Goal: Task Accomplishment & Management: Manage account settings

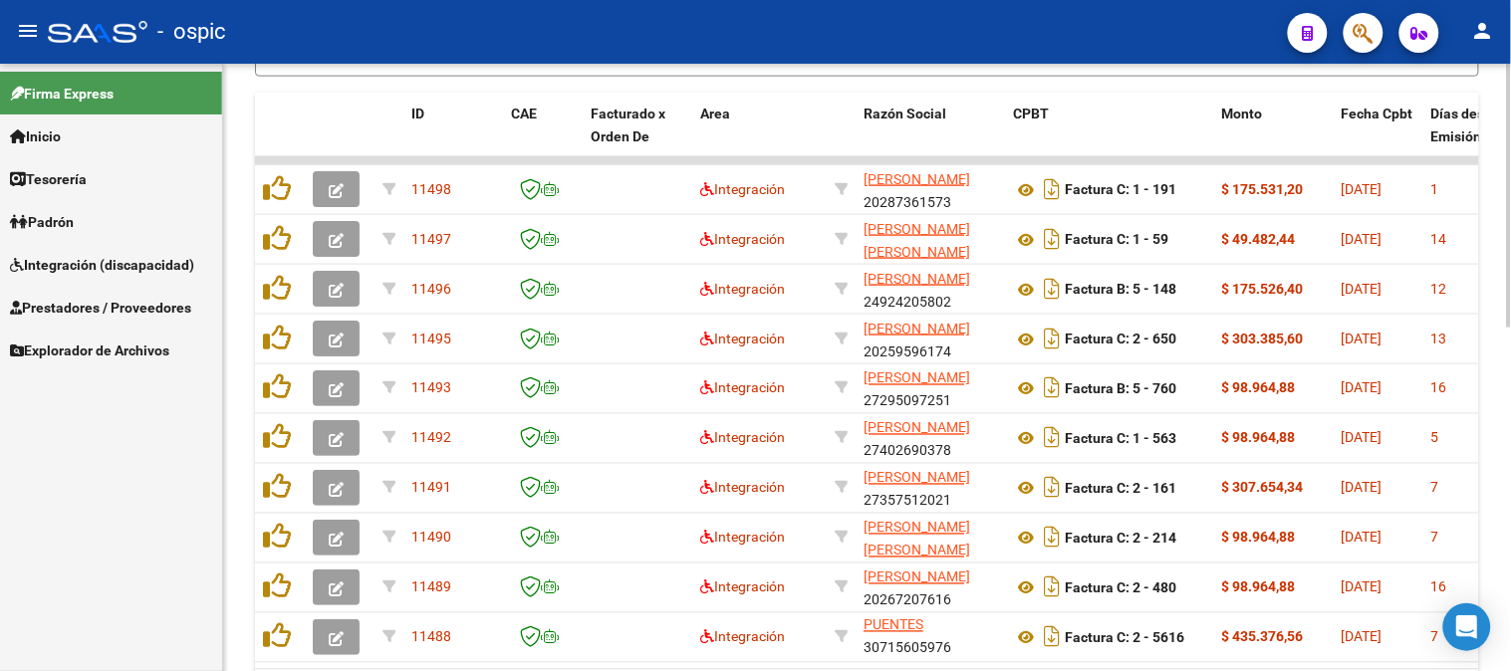
scroll to position [791, 0]
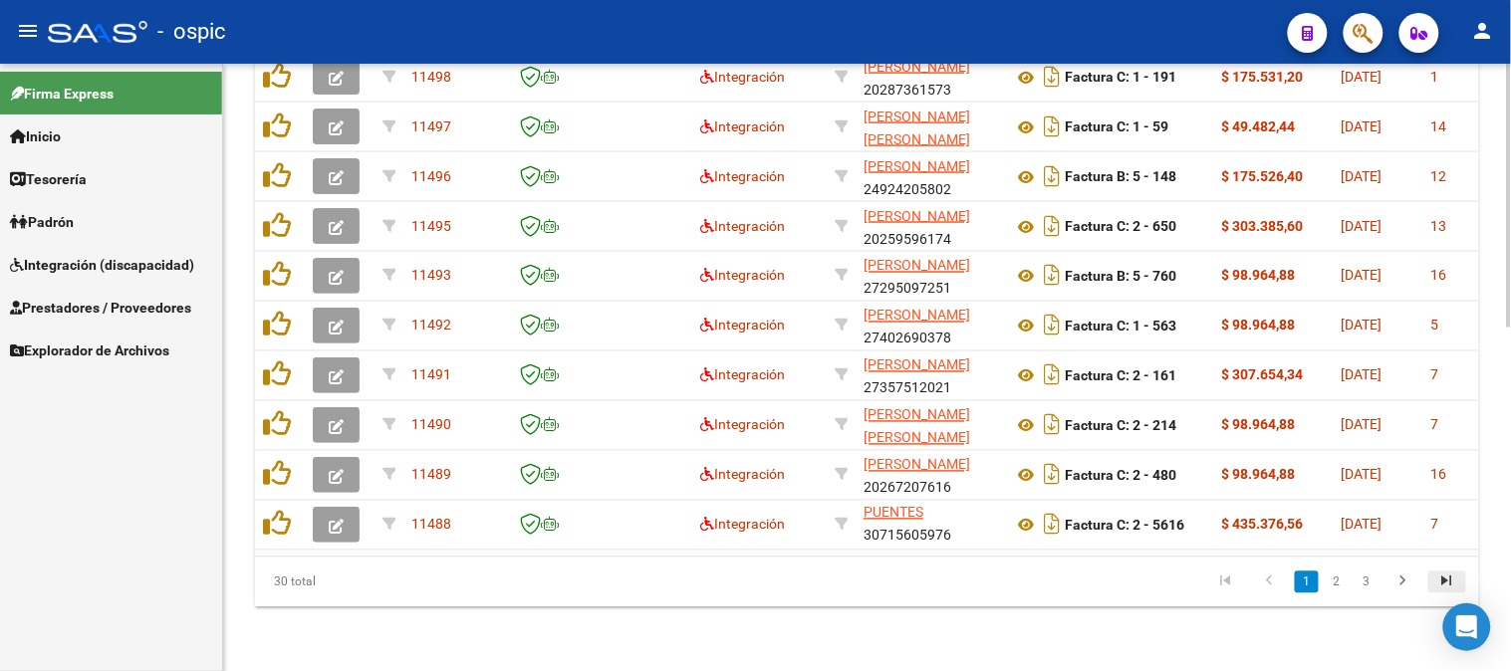
click at [1446, 579] on icon "go to last page" at bounding box center [1447, 585] width 26 height 24
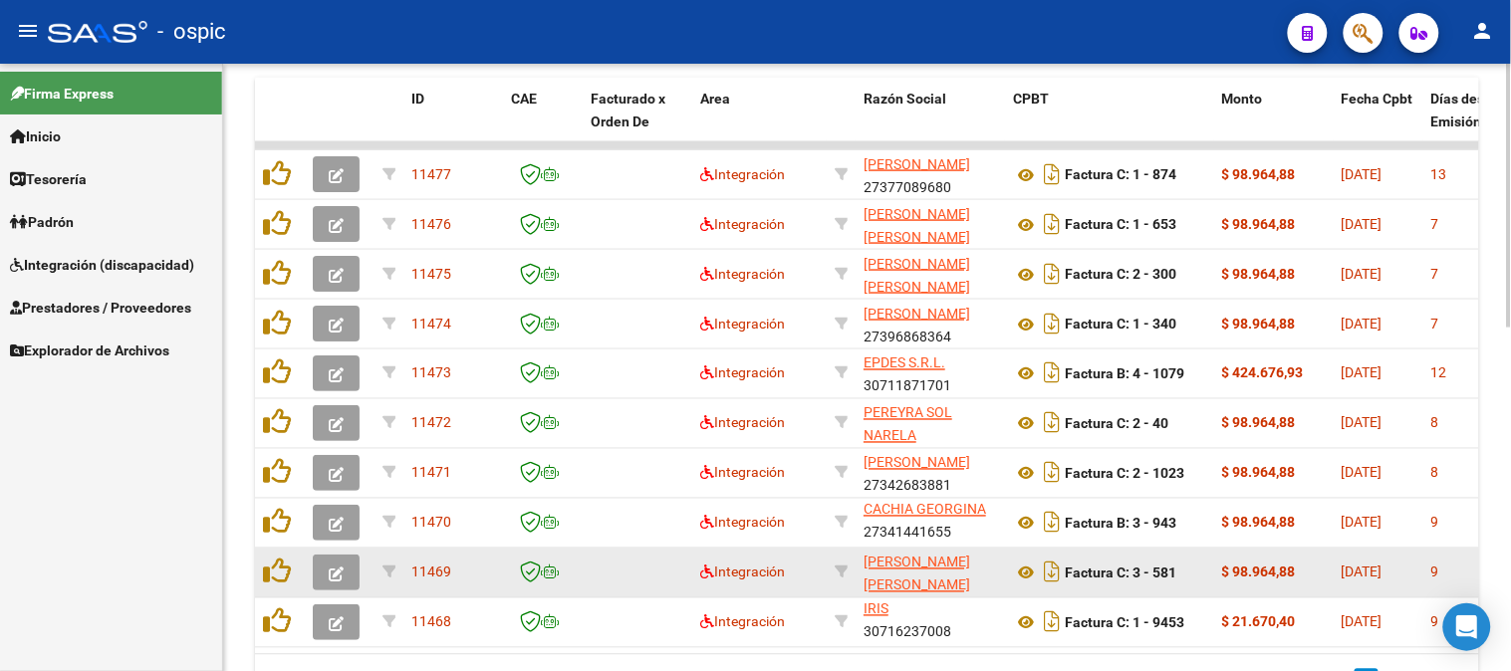
scroll to position [25, 0]
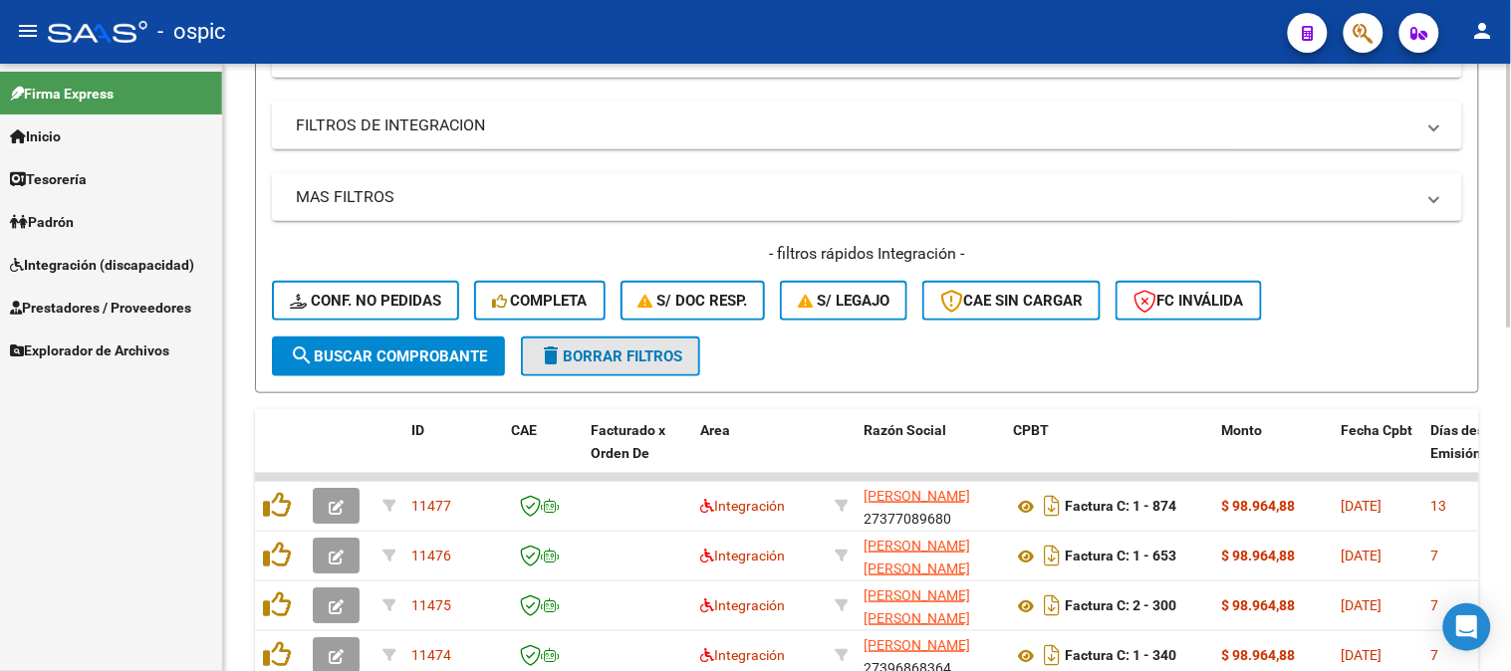
click at [642, 357] on span "delete Borrar Filtros" at bounding box center [610, 357] width 143 height 18
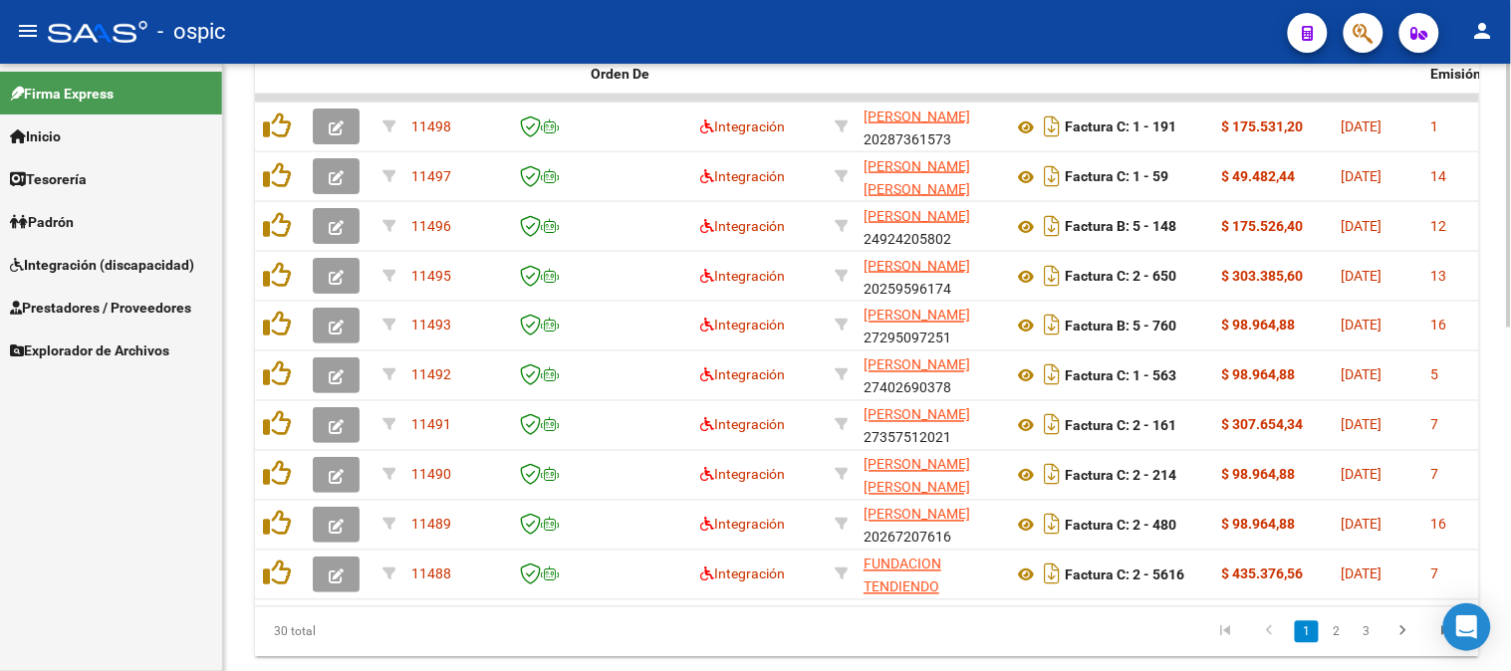
scroll to position [748, 0]
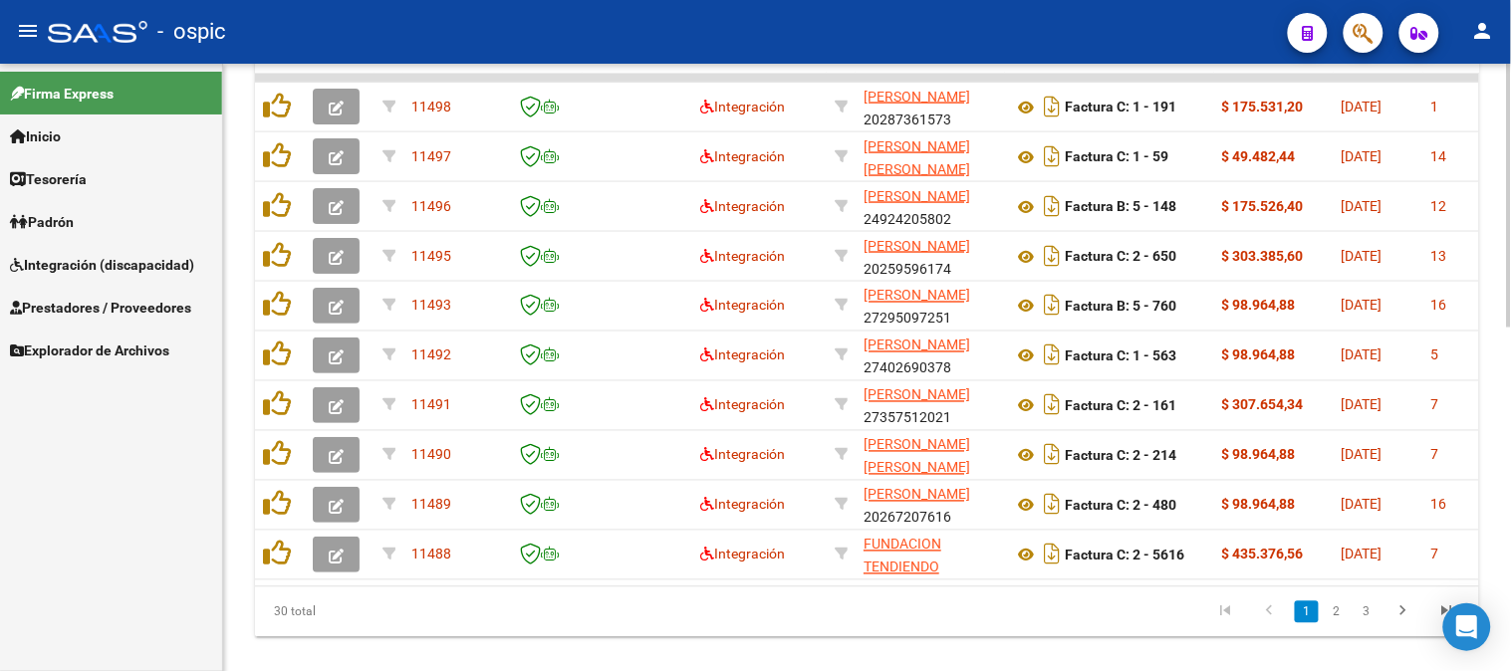
click at [1504, 496] on div "Video tutorial PRESTADORES -> Listado de CPBTs Emitidos por Prestadores / Prove…" at bounding box center [869, 8] width 1293 height 1385
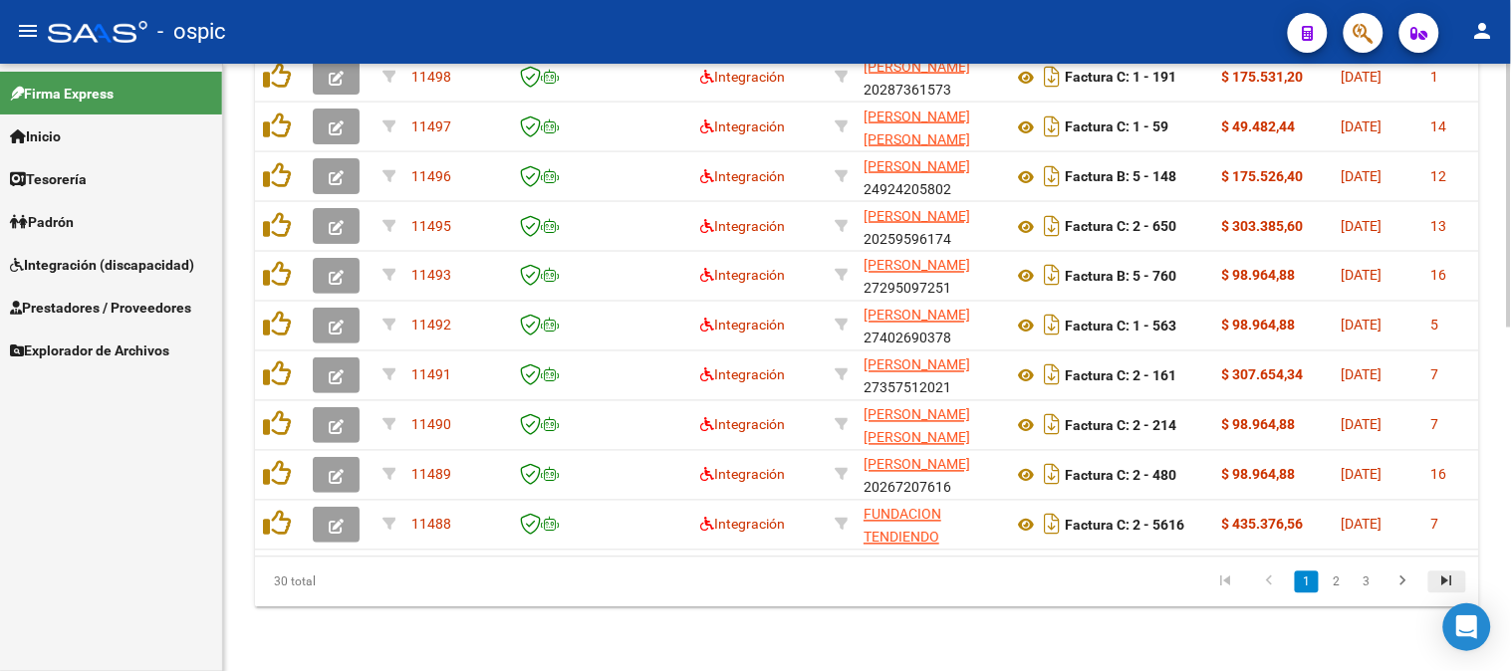
click at [1451, 580] on icon "go to last page" at bounding box center [1447, 585] width 26 height 24
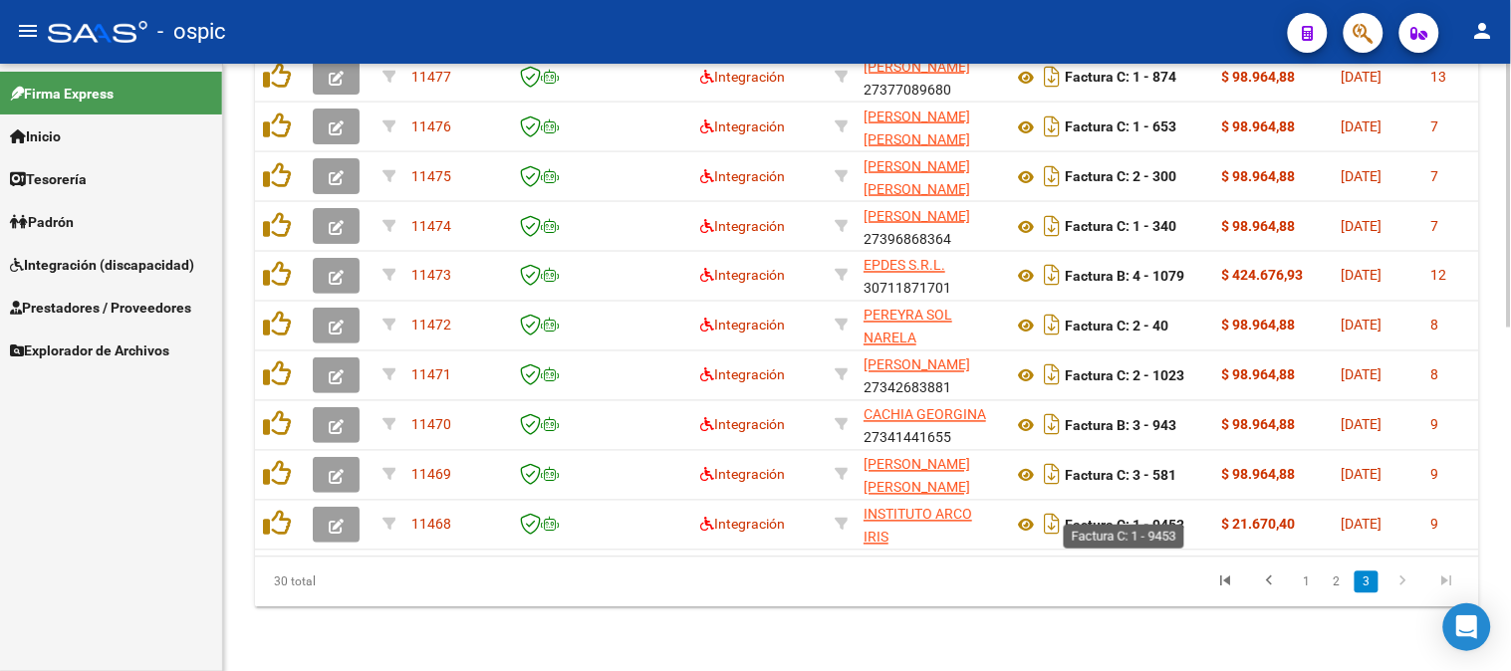
scroll to position [791, 0]
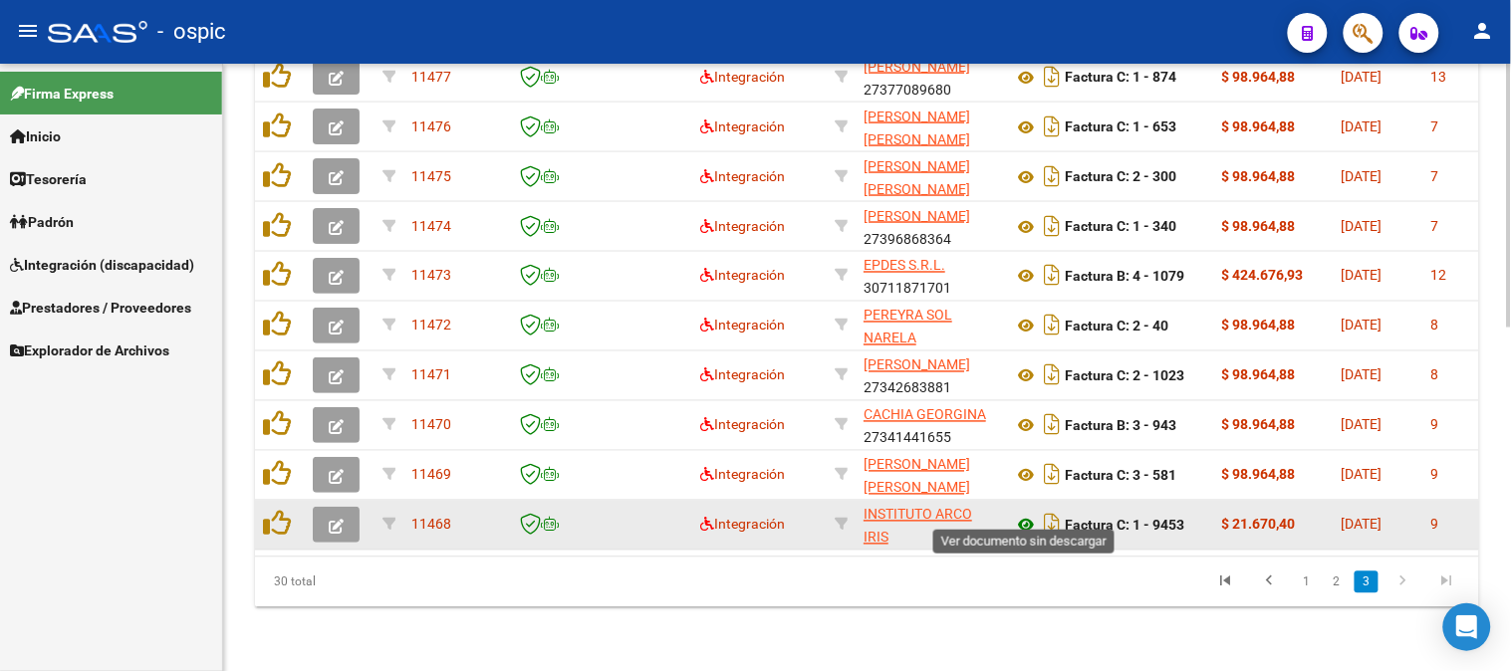
click at [1019, 514] on icon at bounding box center [1026, 526] width 26 height 24
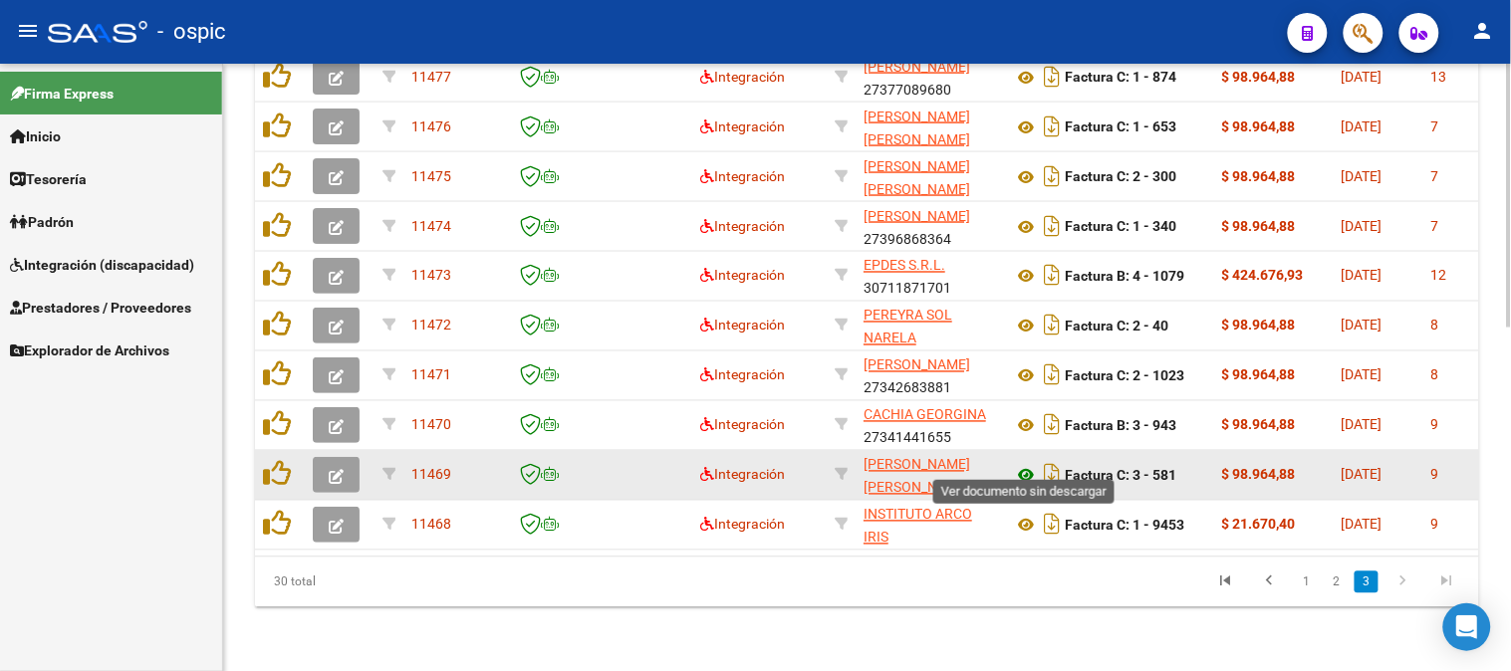
click at [1027, 464] on icon at bounding box center [1026, 476] width 26 height 24
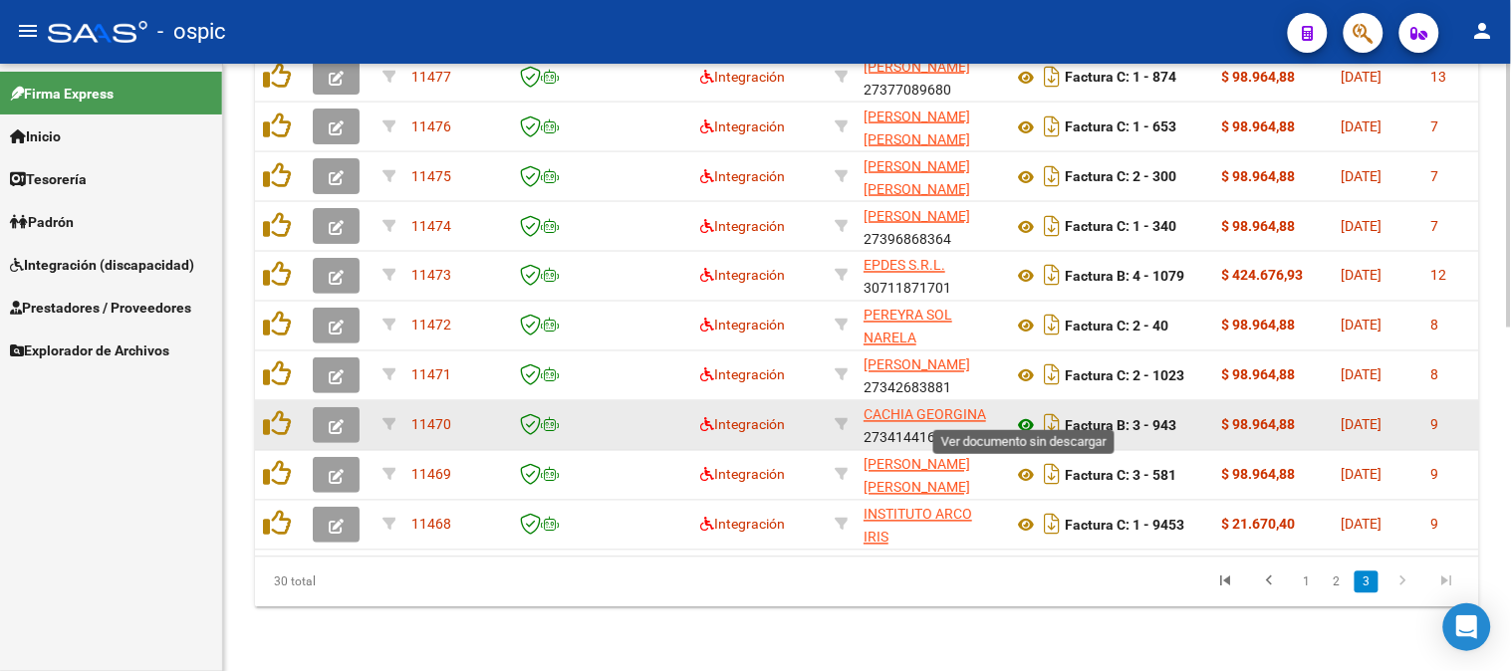
click at [1028, 414] on icon at bounding box center [1026, 426] width 26 height 24
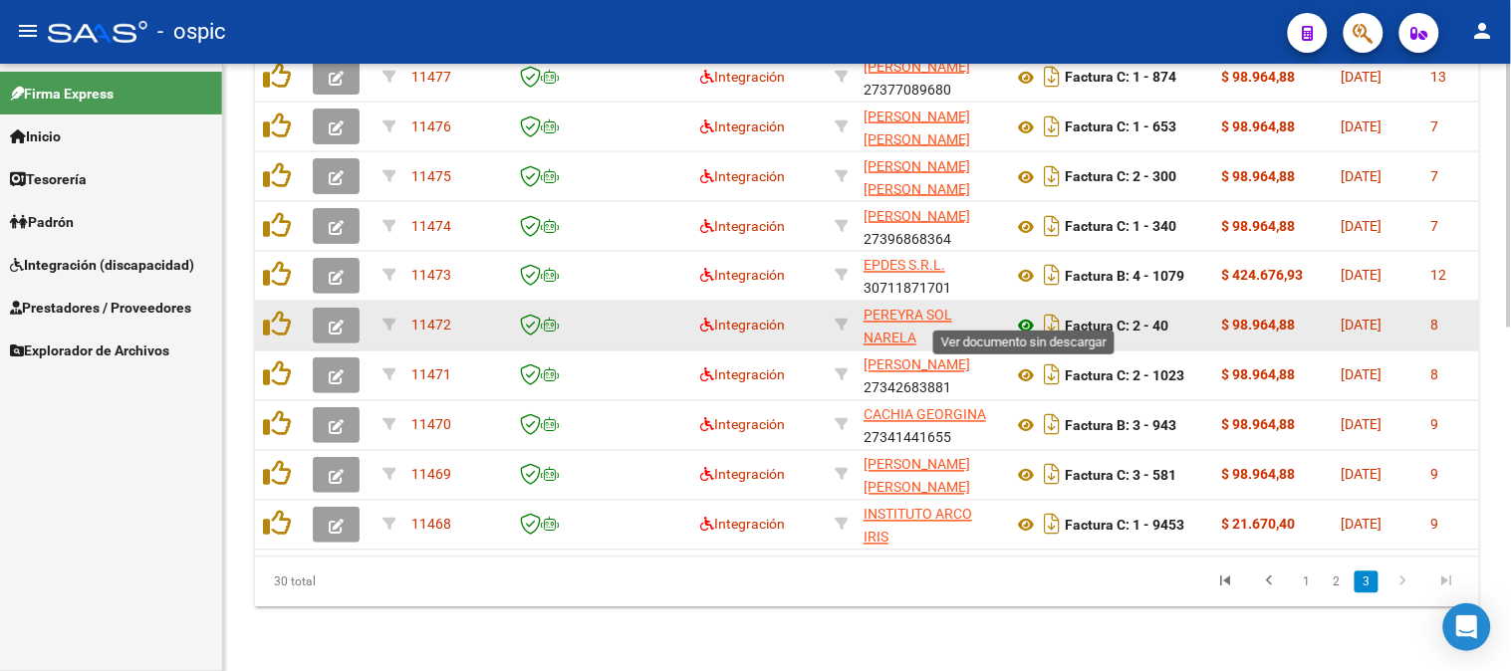
click at [1024, 315] on icon at bounding box center [1026, 327] width 26 height 24
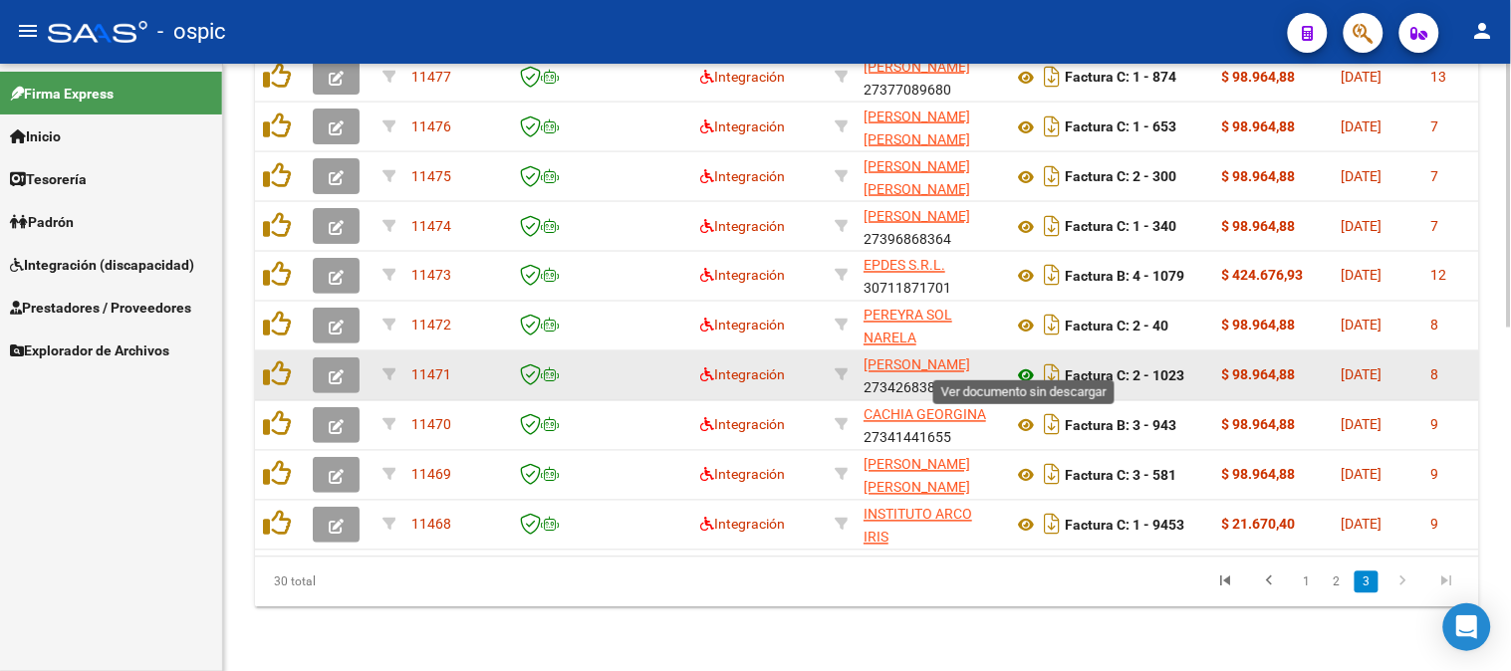
click at [1029, 364] on icon at bounding box center [1026, 376] width 26 height 24
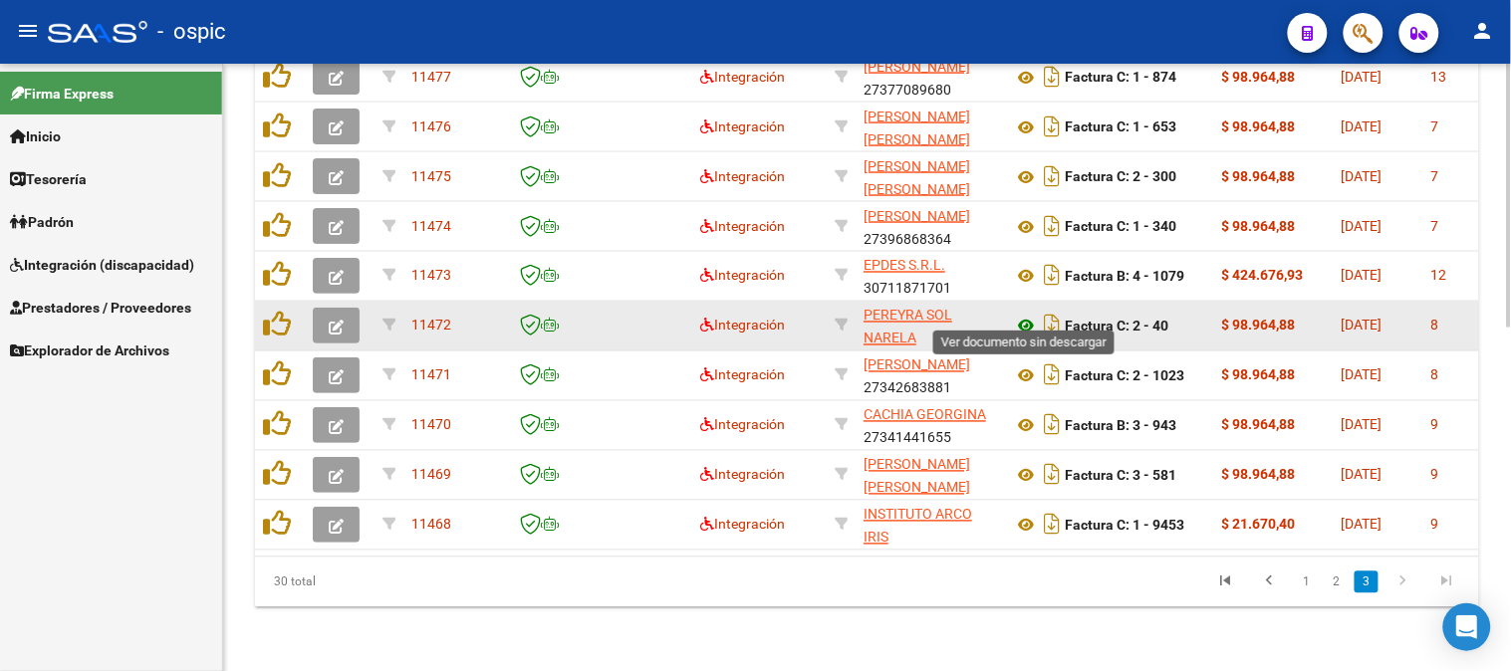
click at [1027, 315] on icon at bounding box center [1026, 327] width 26 height 24
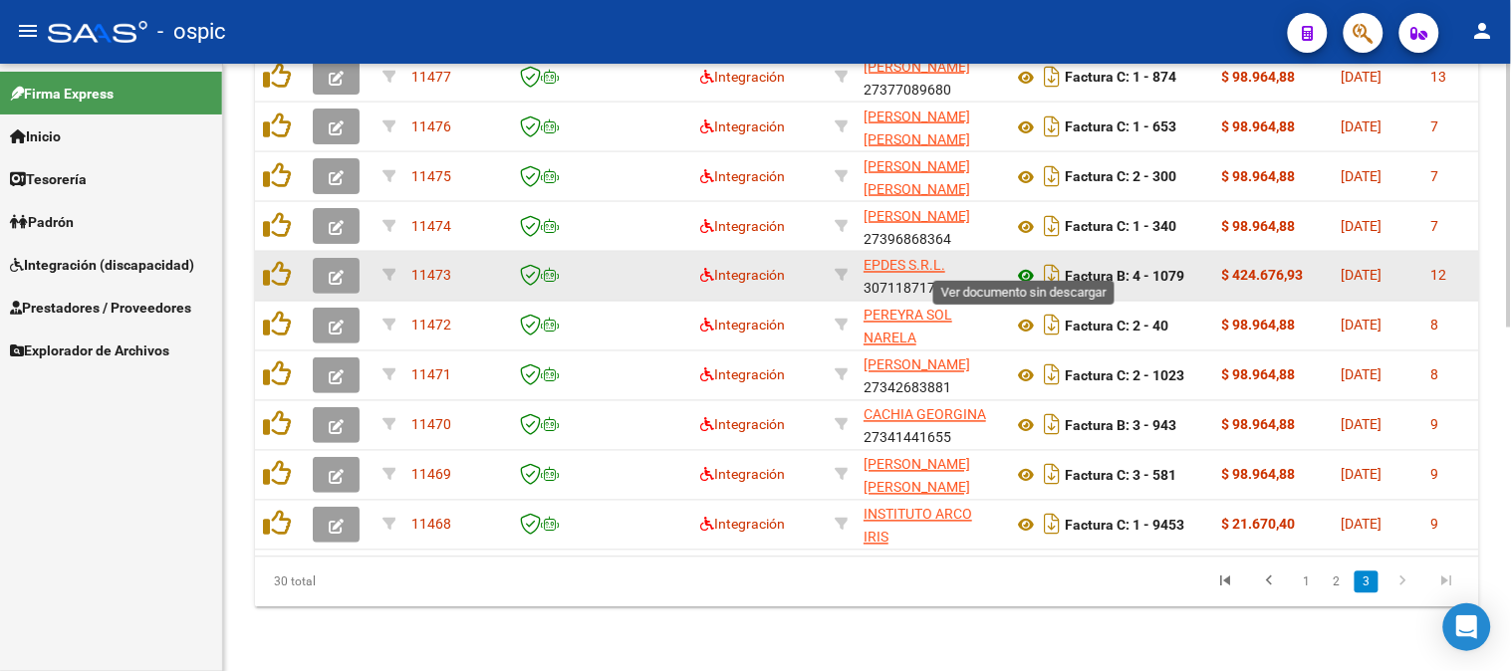
click at [1027, 265] on icon at bounding box center [1026, 277] width 26 height 24
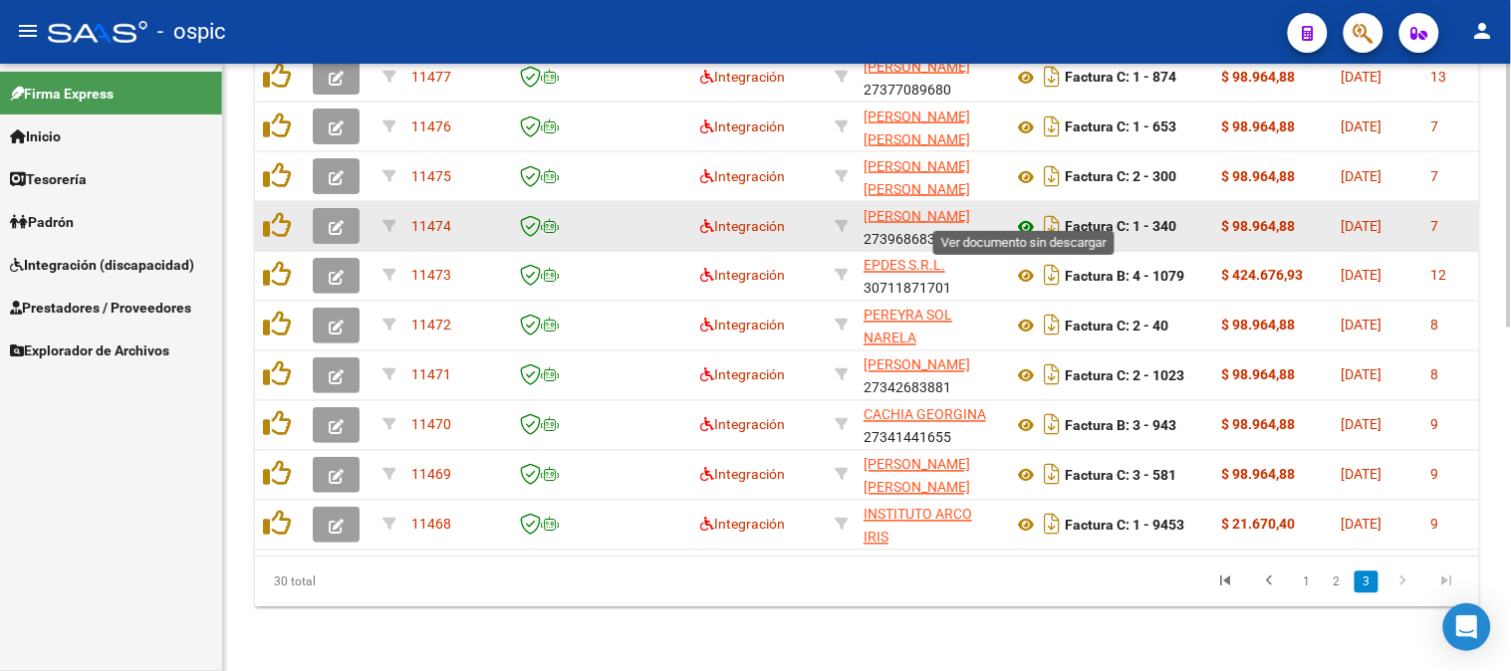
click at [1026, 215] on icon at bounding box center [1026, 227] width 26 height 24
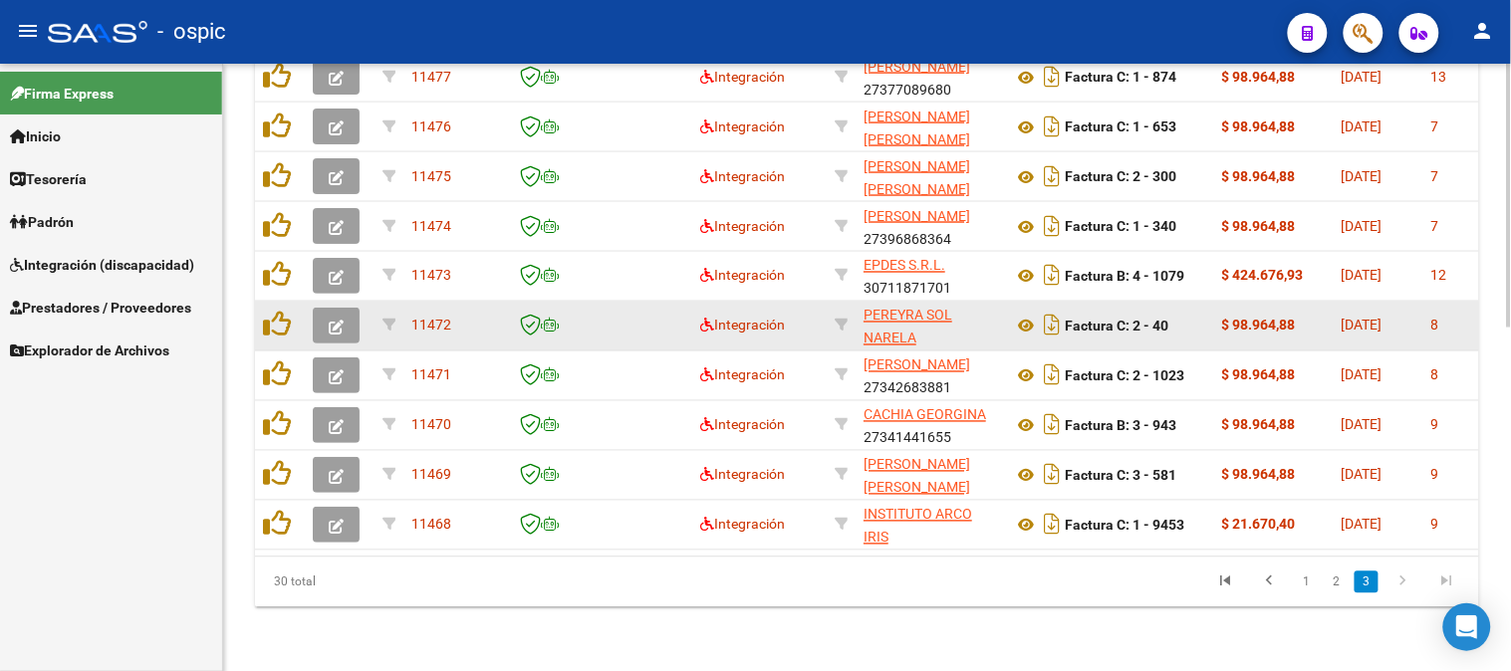
scroll to position [680, 0]
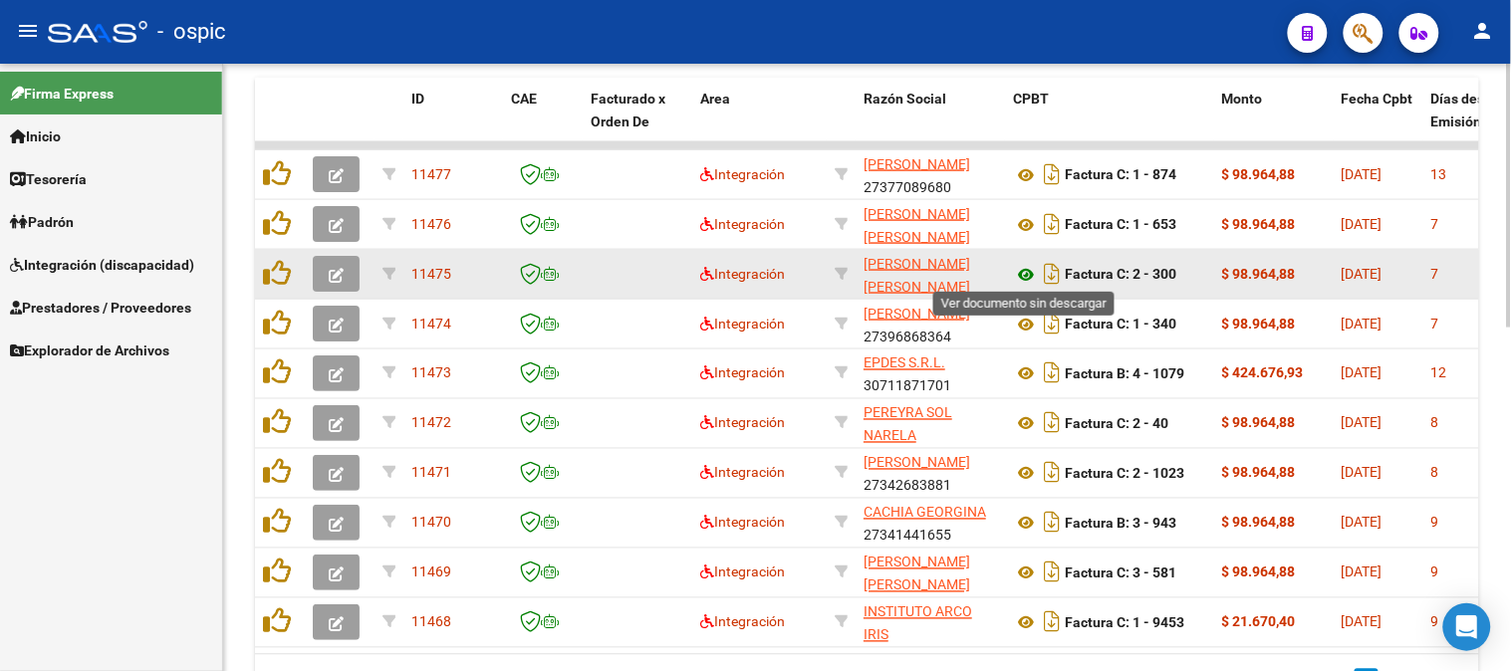
click at [1028, 269] on icon at bounding box center [1026, 275] width 26 height 24
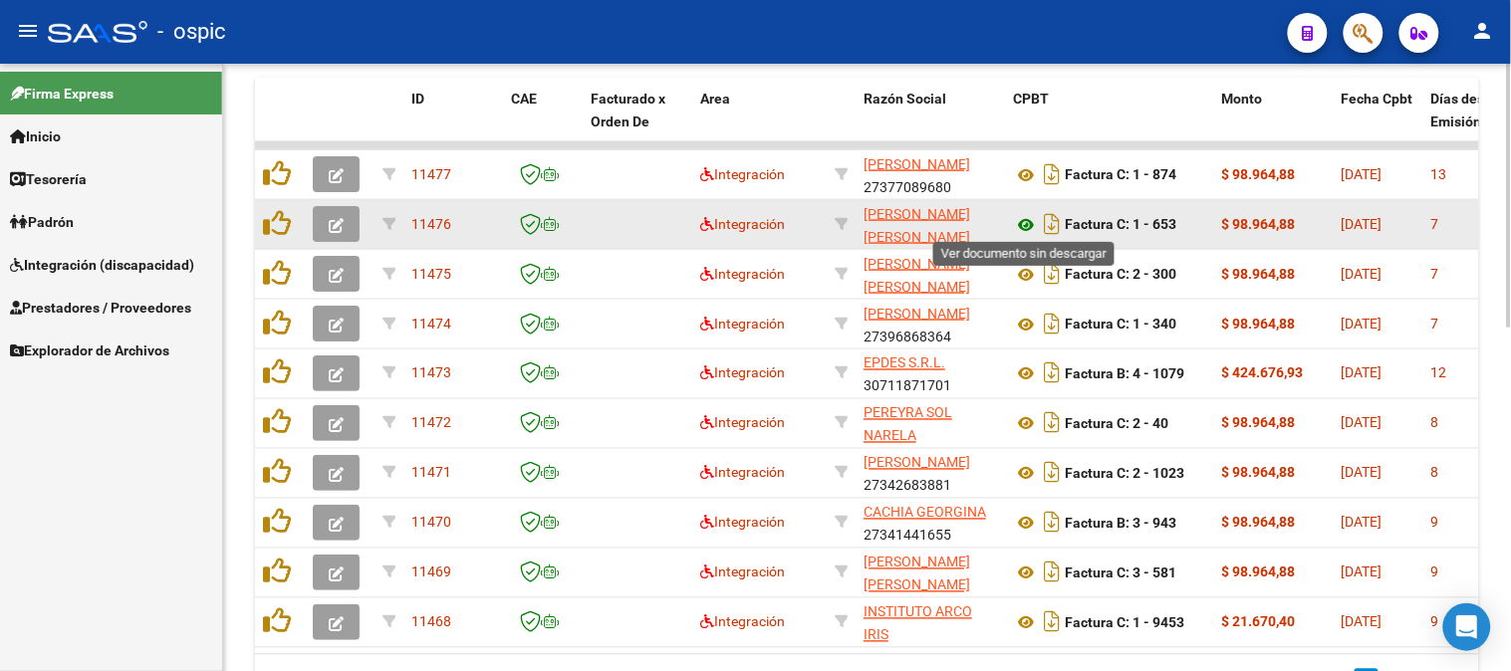
click at [1028, 219] on icon at bounding box center [1026, 225] width 26 height 24
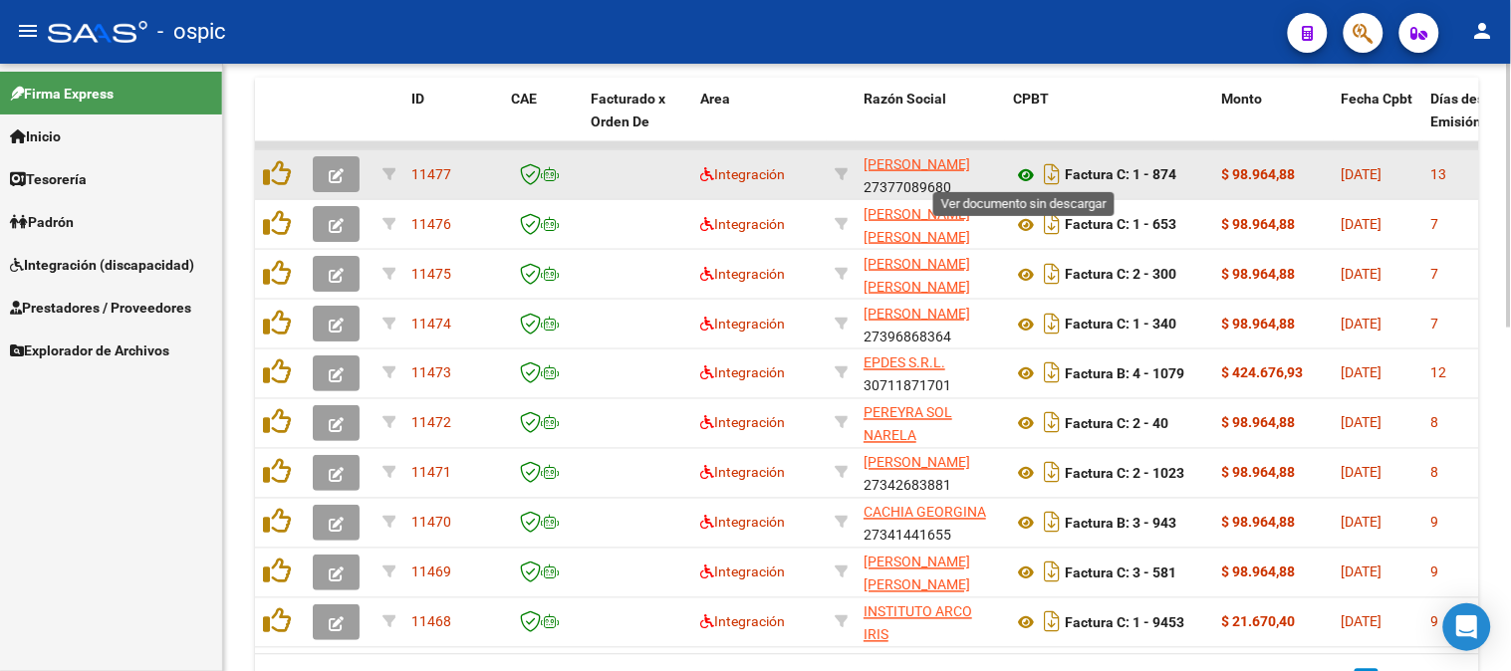
click at [1022, 170] on icon at bounding box center [1026, 175] width 26 height 24
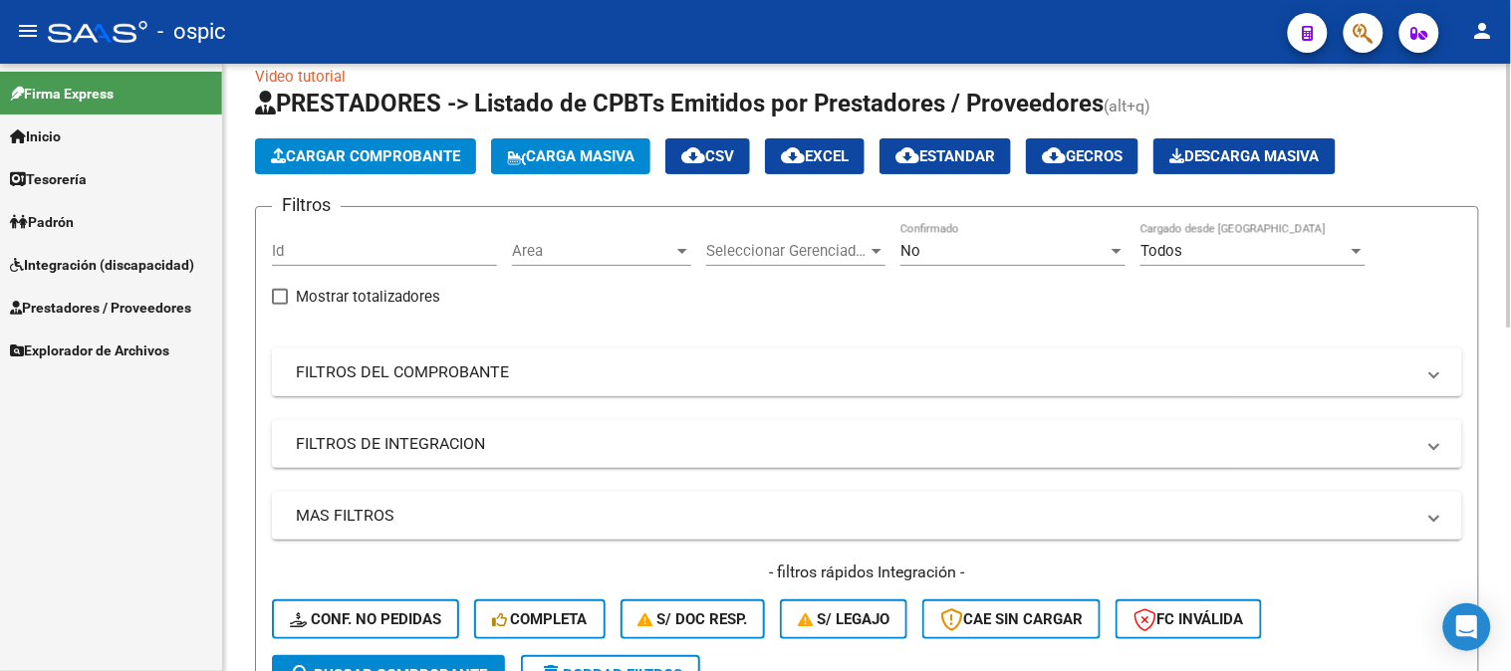
scroll to position [0, 0]
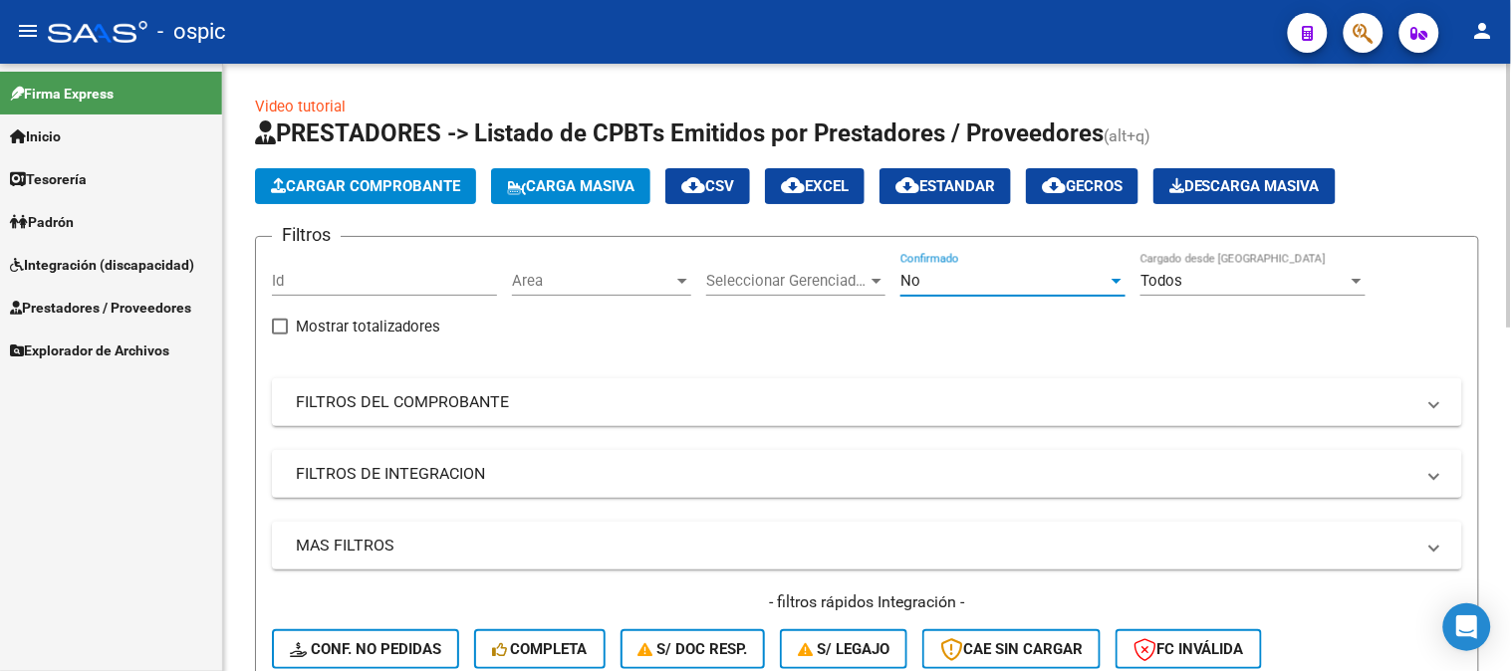
click at [930, 277] on div "No" at bounding box center [1003, 281] width 207 height 18
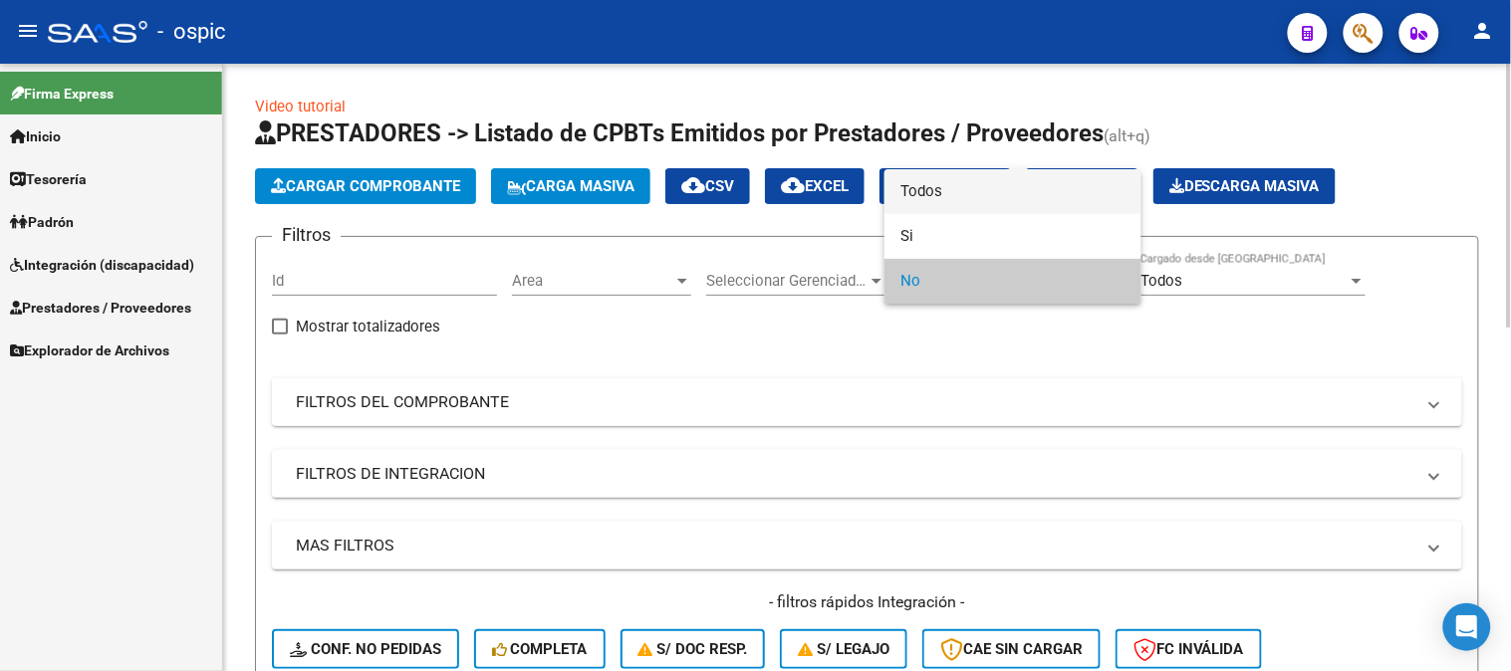
drag, startPoint x: 910, startPoint y: 191, endPoint x: 492, endPoint y: 396, distance: 465.9
click at [907, 194] on span "Todos" at bounding box center [1012, 191] width 225 height 45
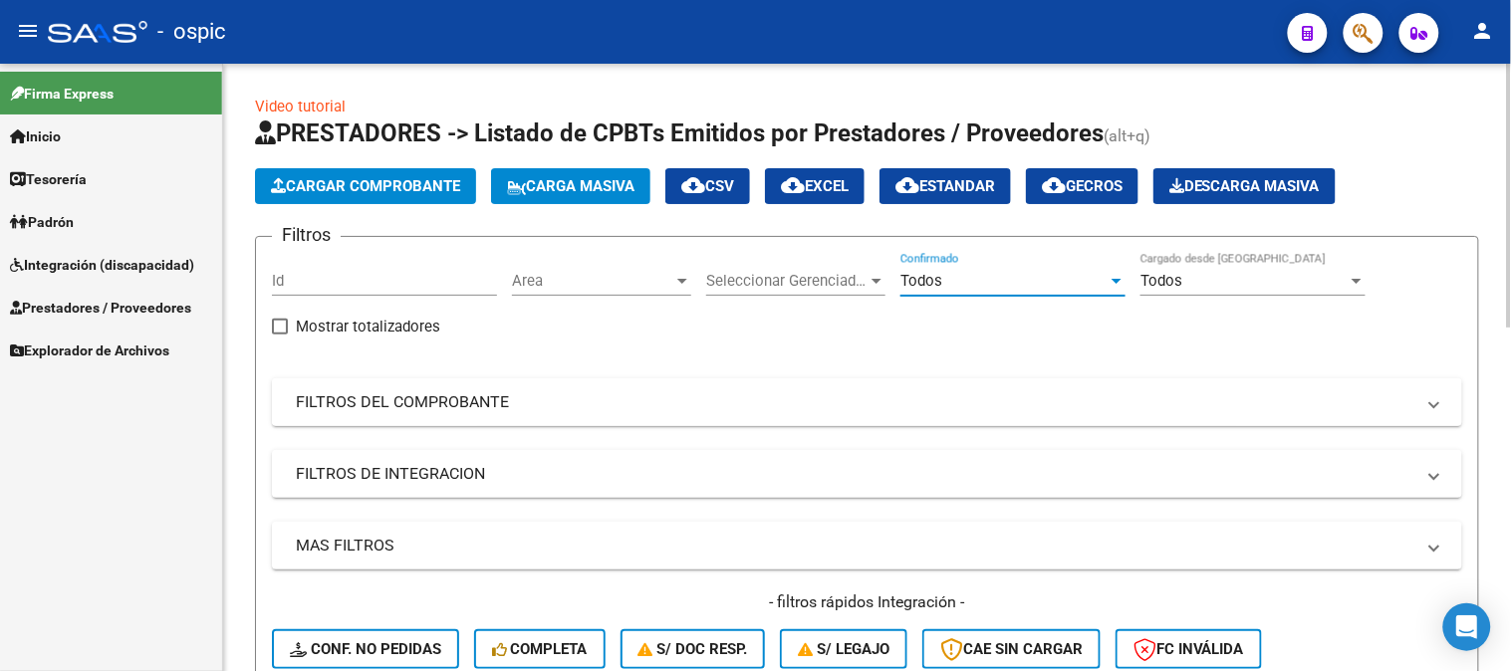
click at [481, 395] on mat-panel-title "FILTROS DEL COMPROBANTE" at bounding box center [855, 402] width 1118 height 22
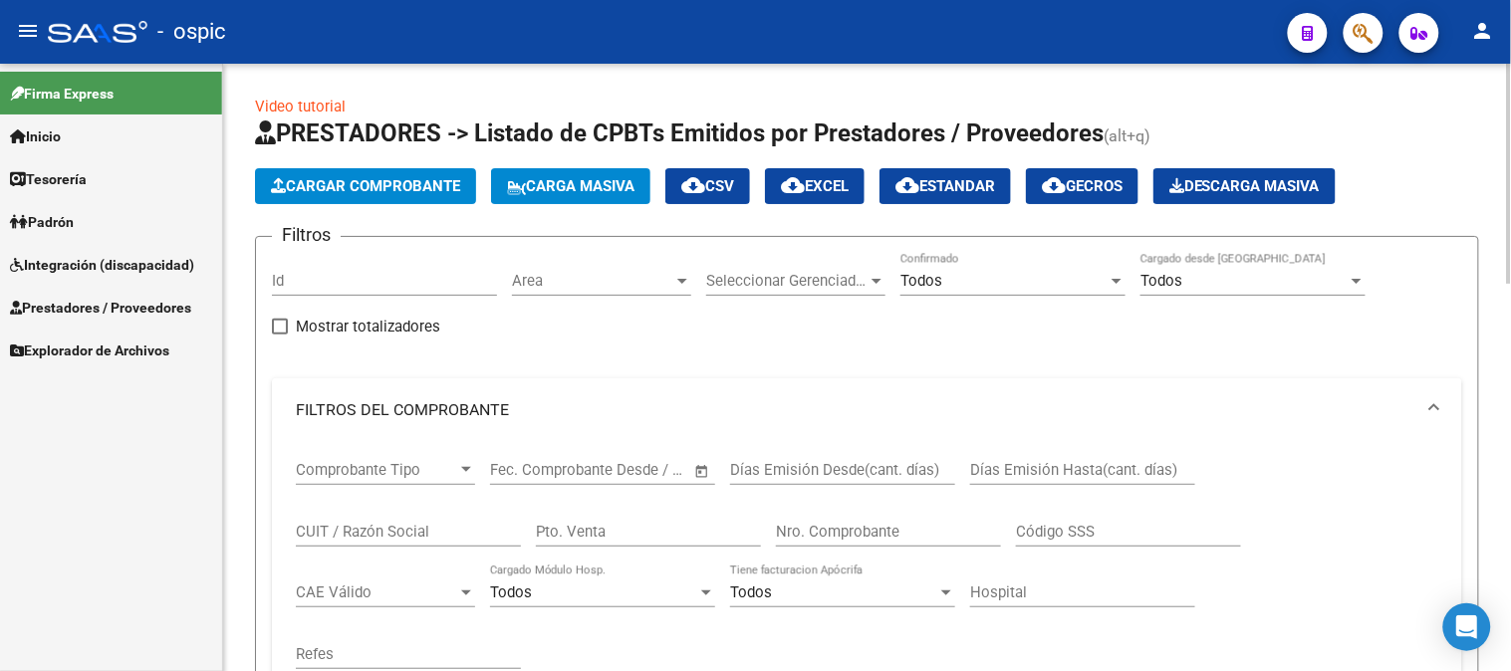
click at [610, 523] on input "Pto. Venta" at bounding box center [648, 532] width 225 height 18
type input "1"
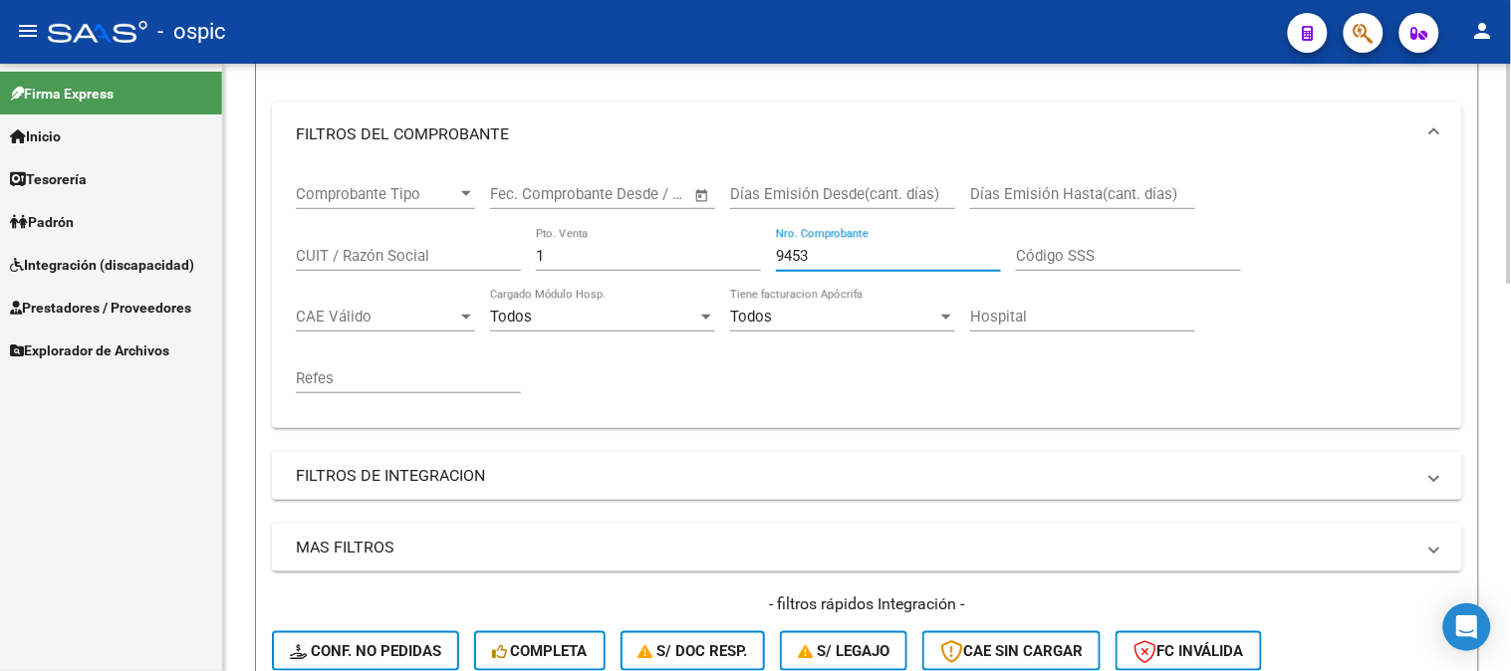
scroll to position [442, 0]
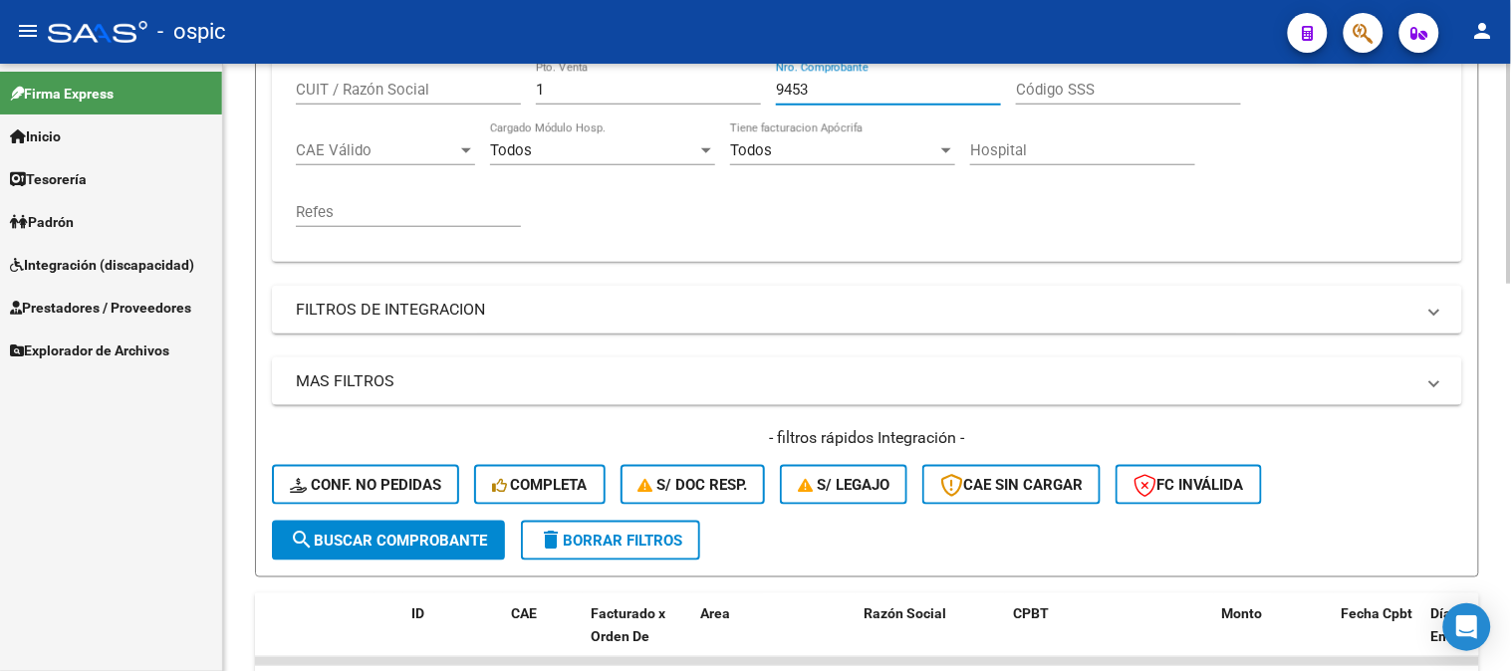
type input "9453"
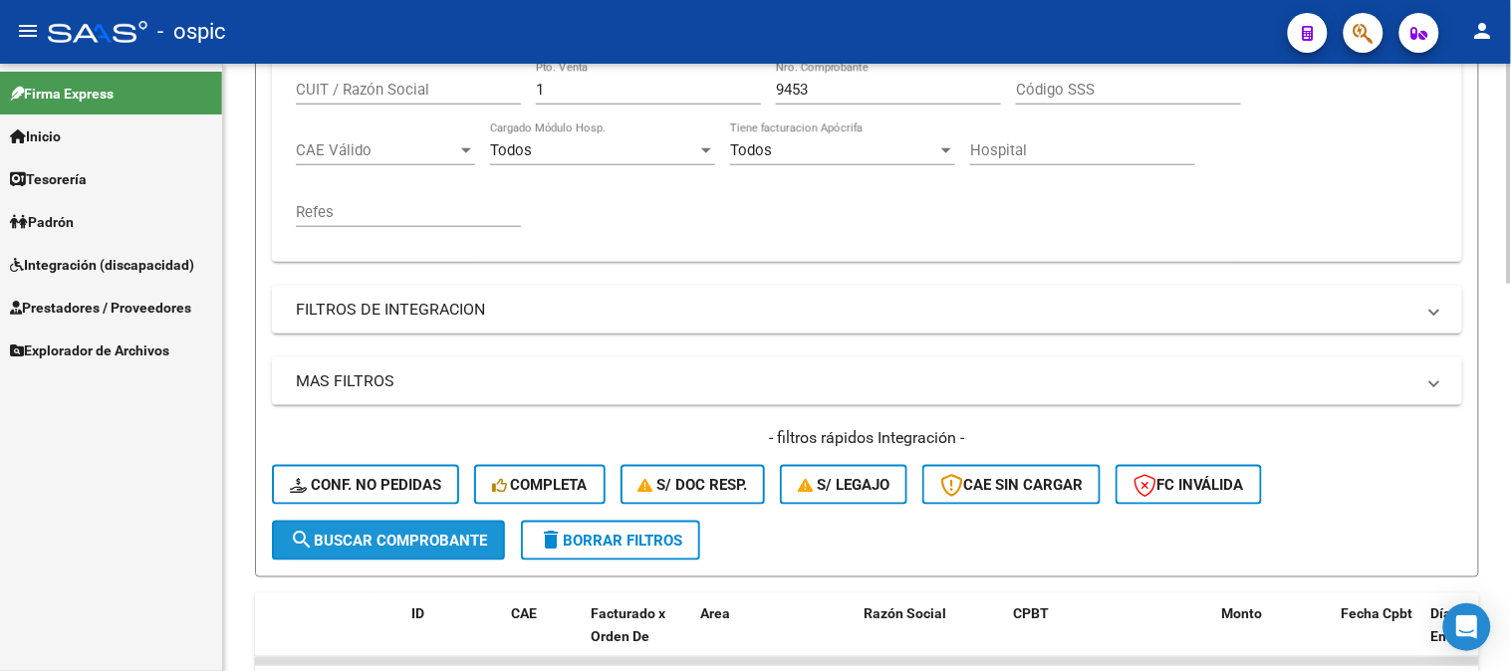
click at [400, 533] on span "search Buscar Comprobante" at bounding box center [388, 541] width 197 height 18
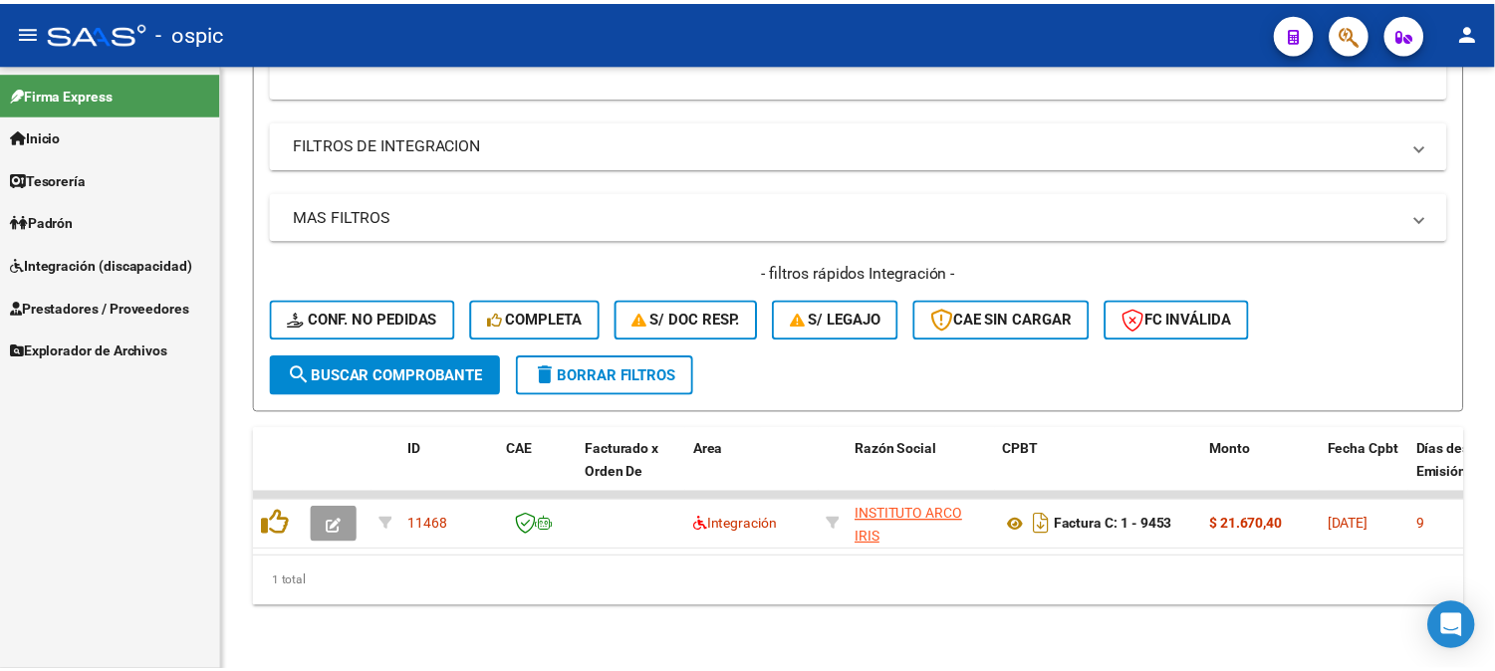
scroll to position [622, 0]
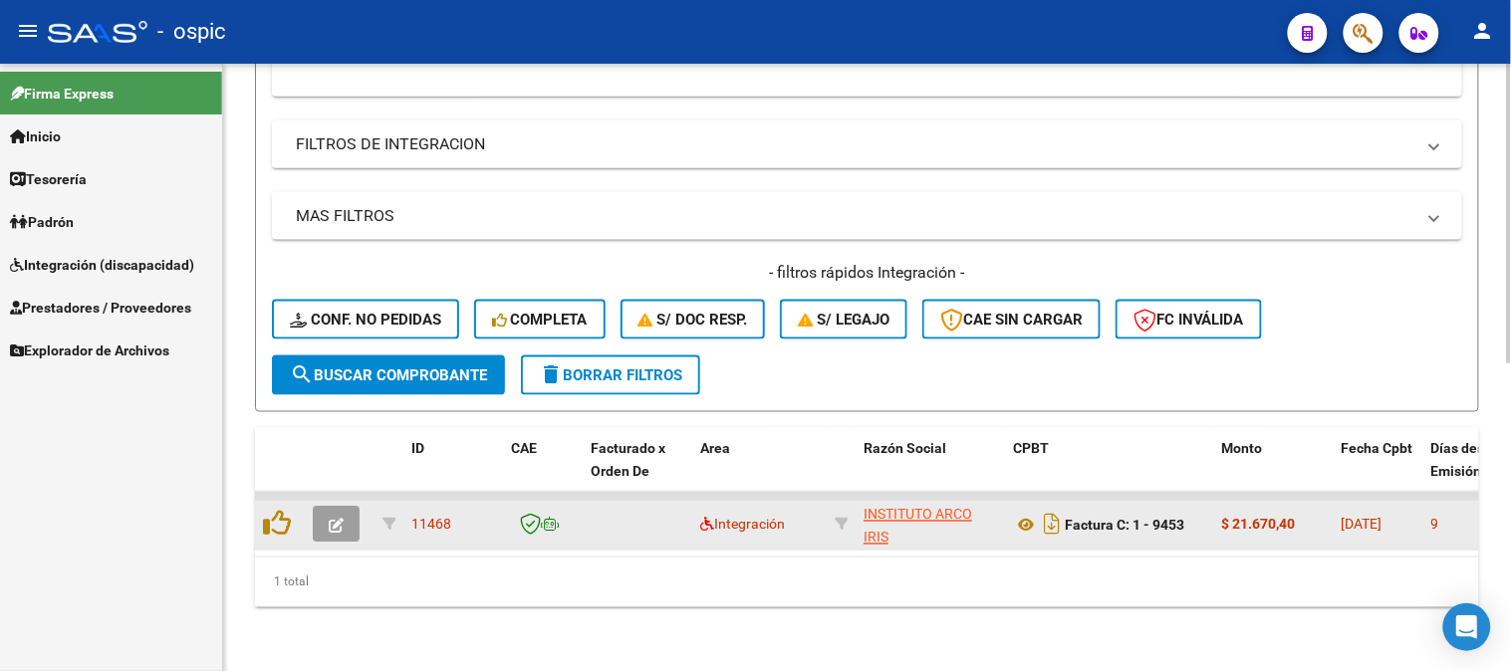
click at [340, 519] on icon "button" at bounding box center [336, 526] width 15 height 15
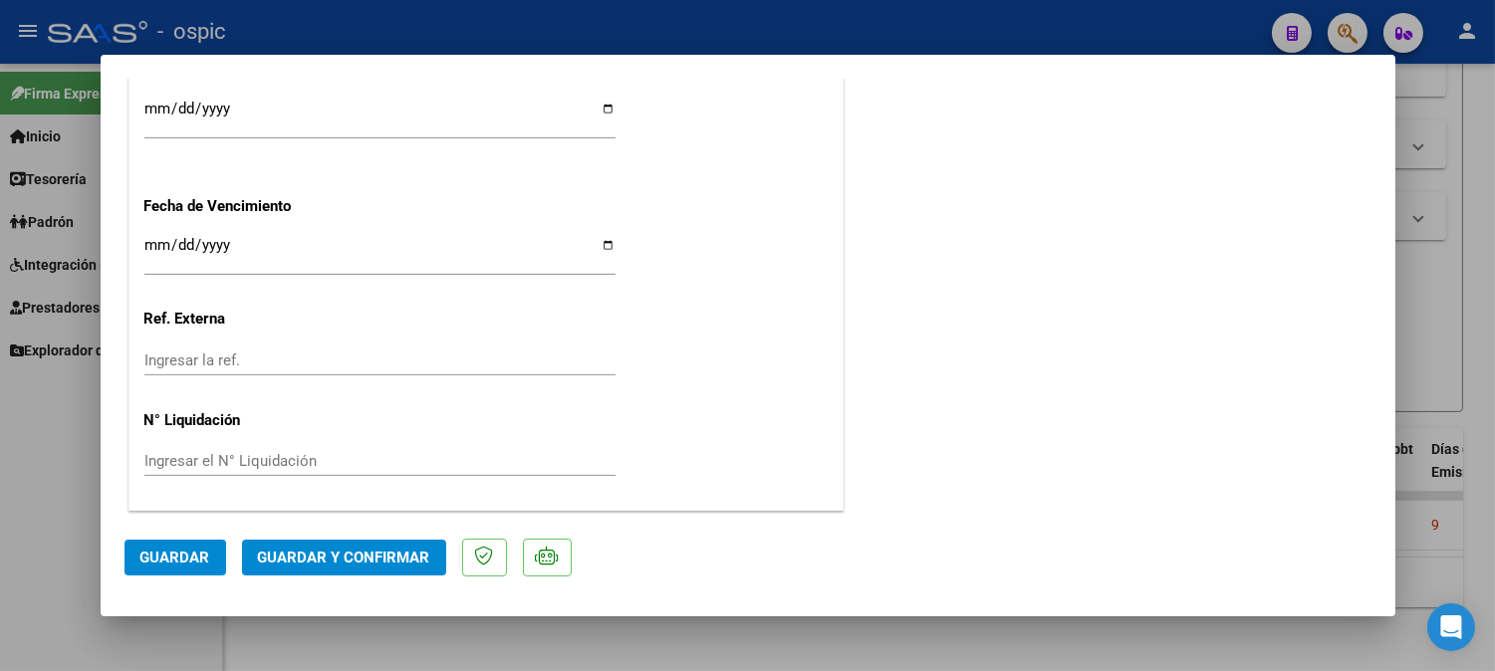
scroll to position [0, 0]
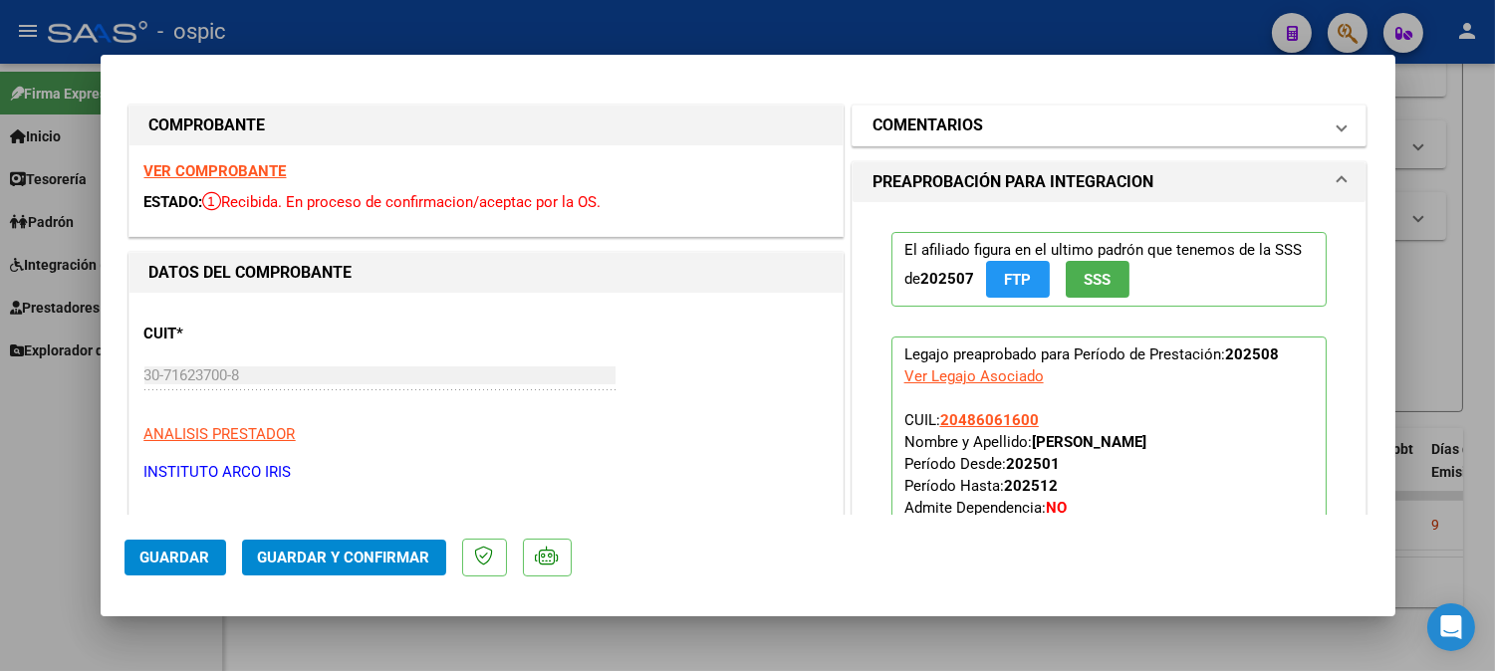
click at [984, 134] on mat-panel-title "COMENTARIOS" at bounding box center [1097, 126] width 450 height 24
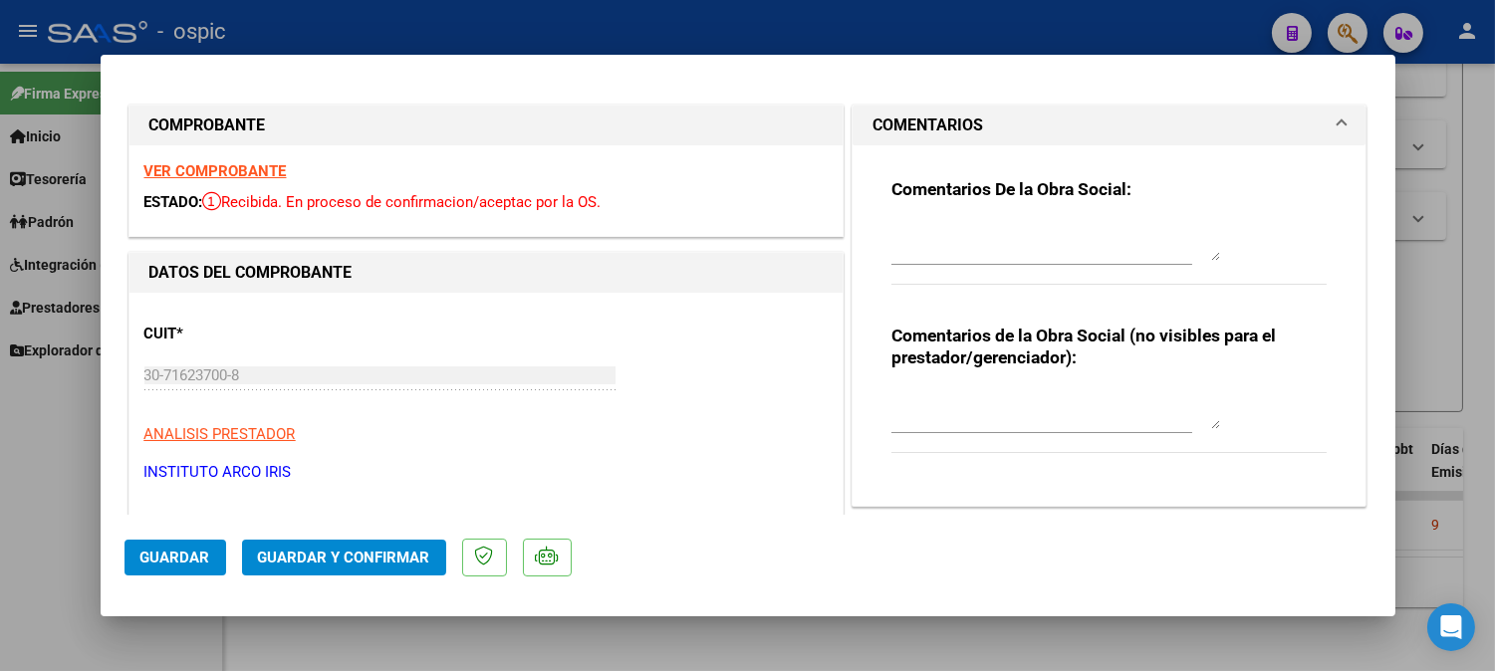
click at [981, 414] on textarea at bounding box center [1055, 409] width 329 height 40
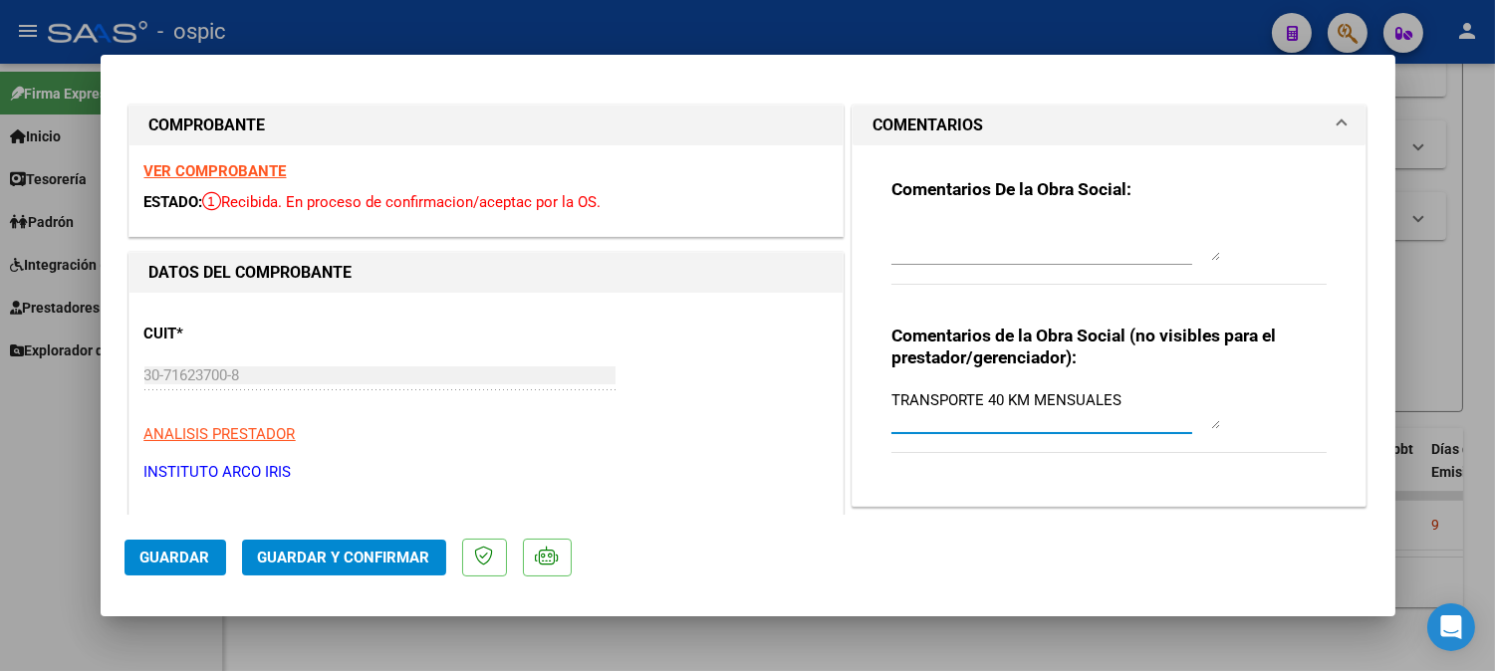
type textarea "TRANSPORTE 40 KM MENSUALES"
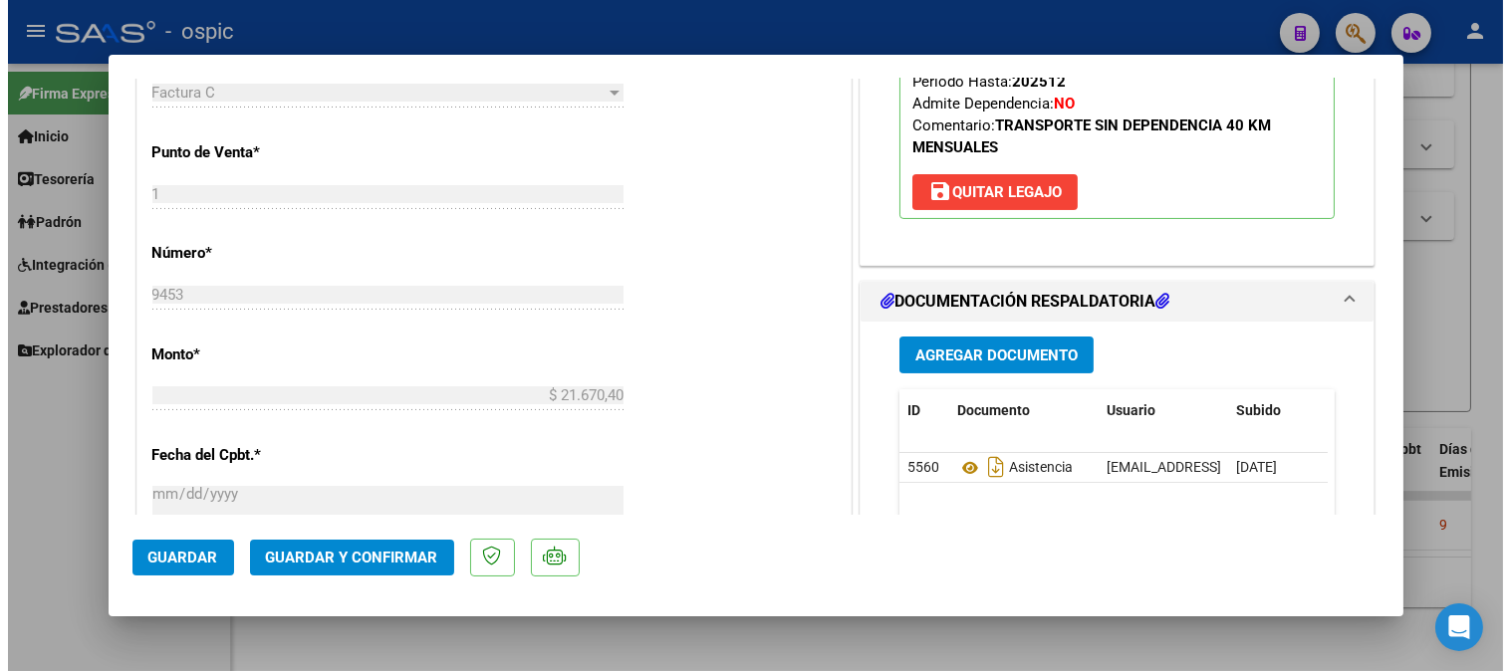
scroll to position [780, 0]
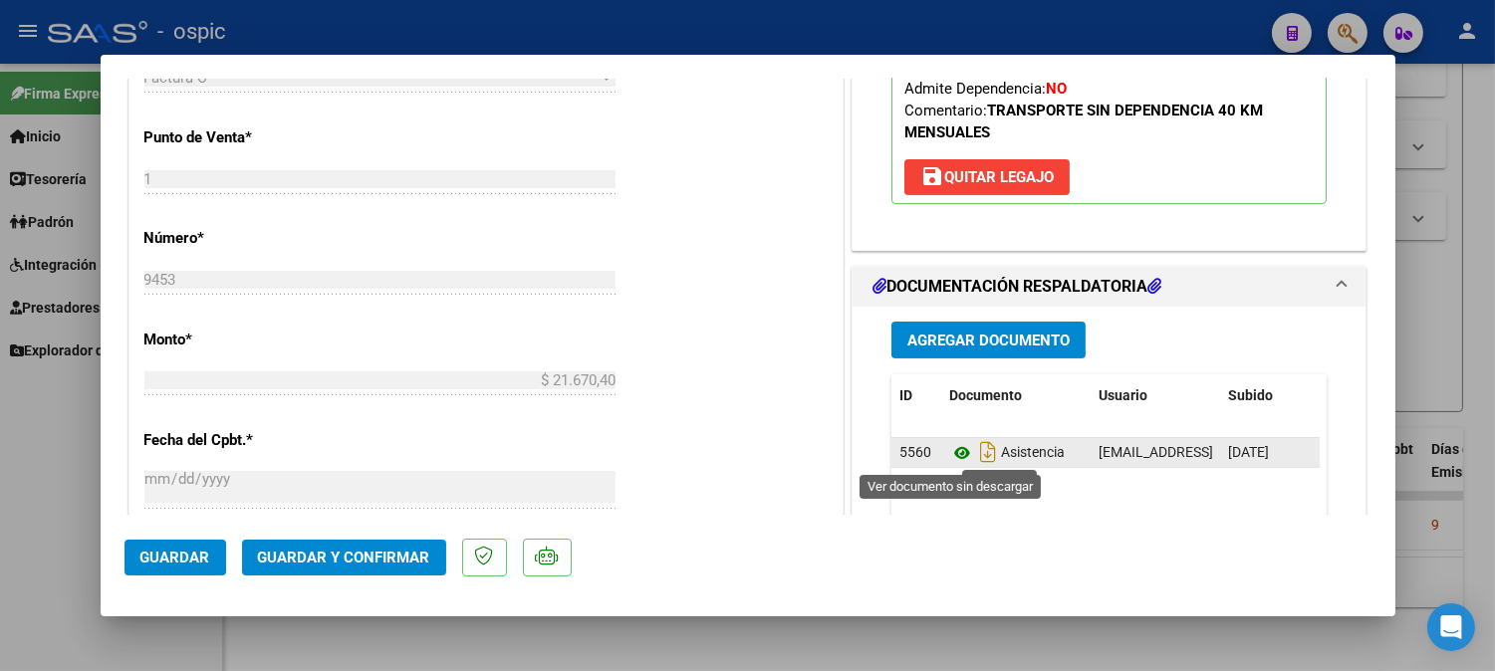
click at [953, 448] on icon at bounding box center [962, 453] width 26 height 24
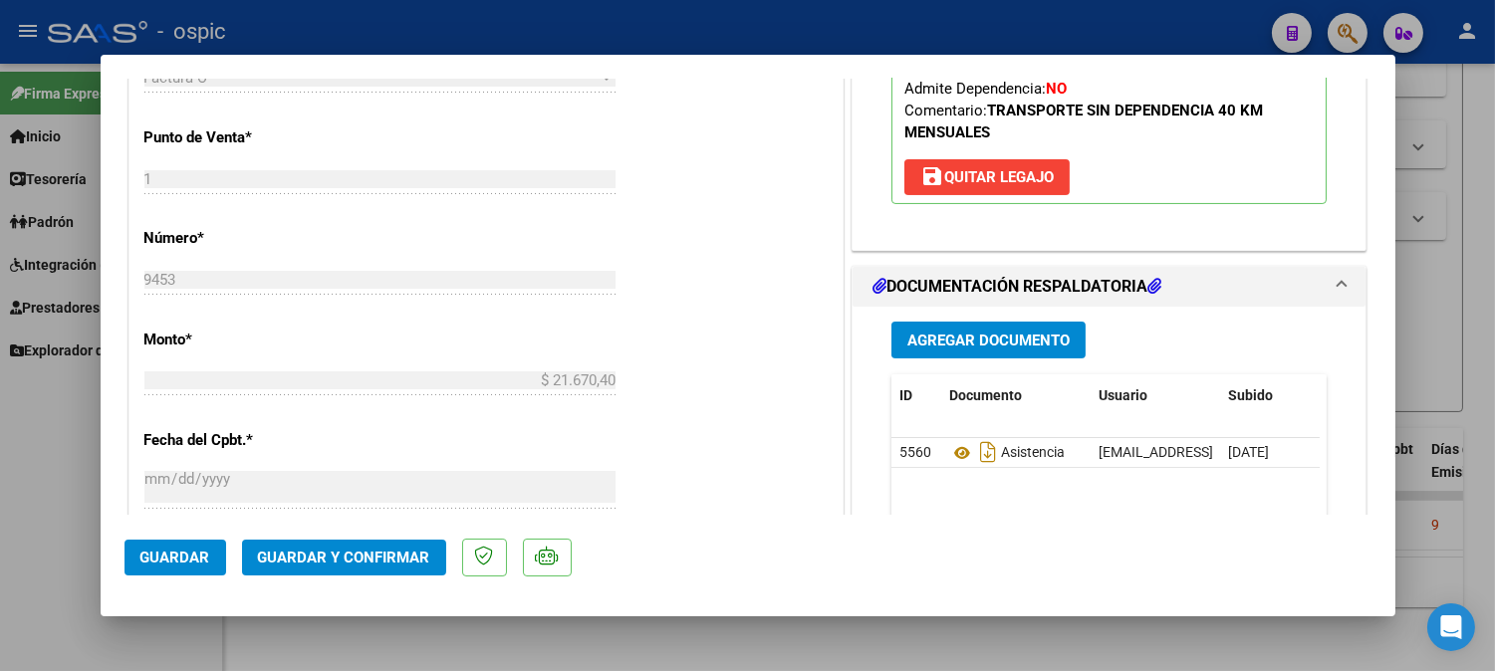
click at [399, 568] on button "Guardar y Confirmar" at bounding box center [344, 558] width 204 height 36
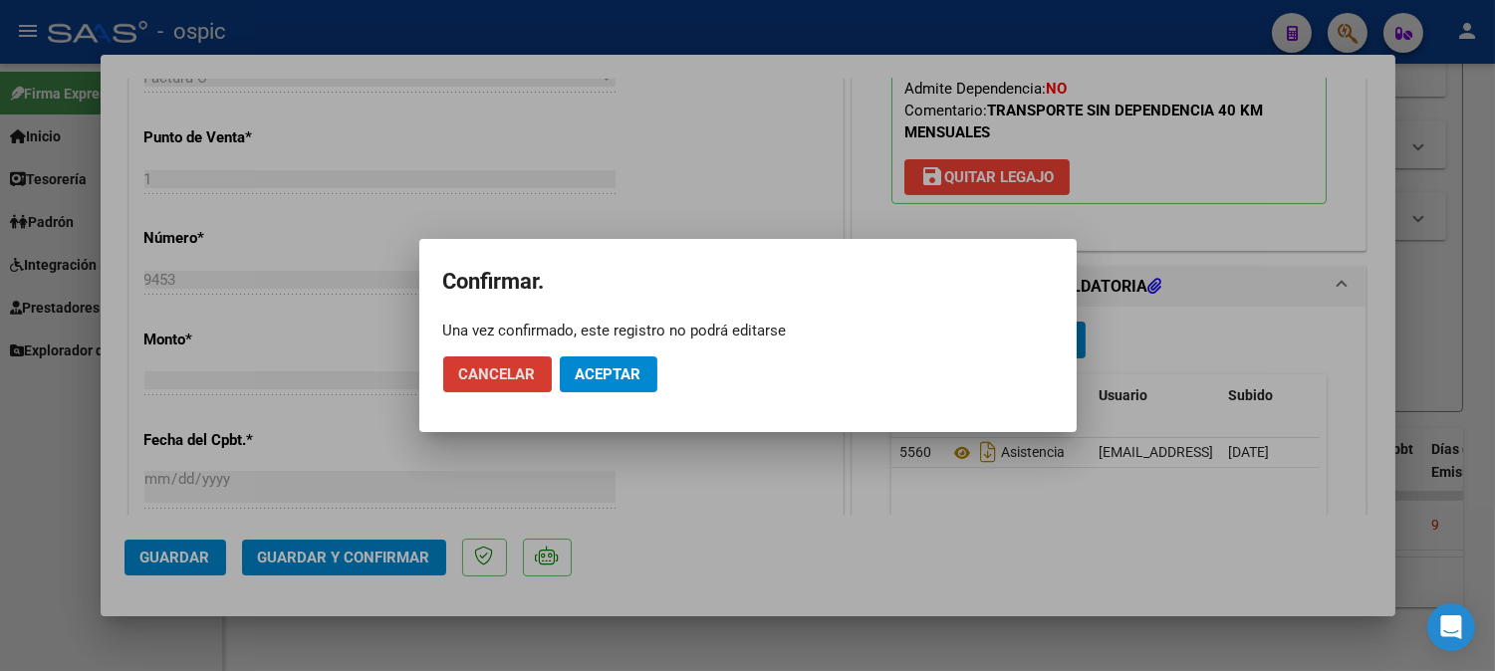
click at [632, 378] on span "Aceptar" at bounding box center [609, 374] width 66 height 18
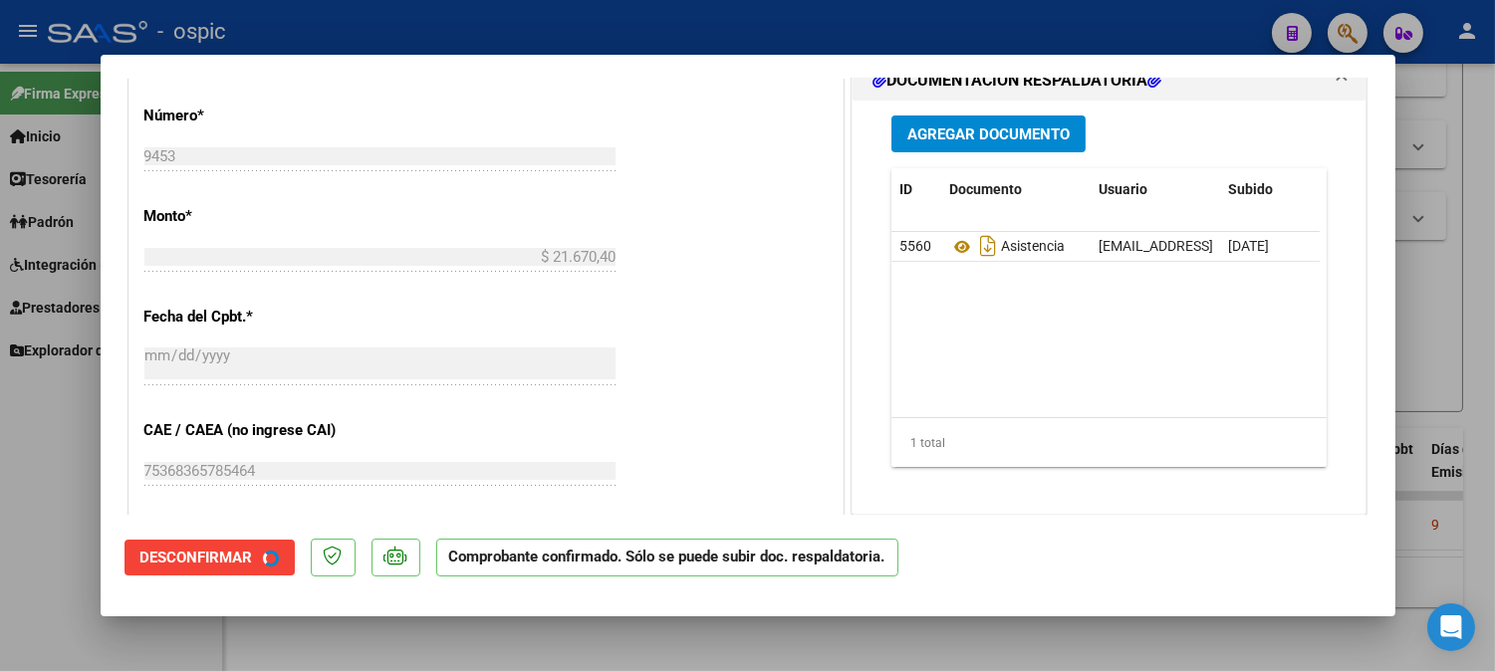
click at [632, 378] on div "CUIT * 30-71623700-8 Ingresar CUIT ANALISIS PRESTADOR INSTITUTO ARCO IRIS ARCA …" at bounding box center [485, 253] width 713 height 1480
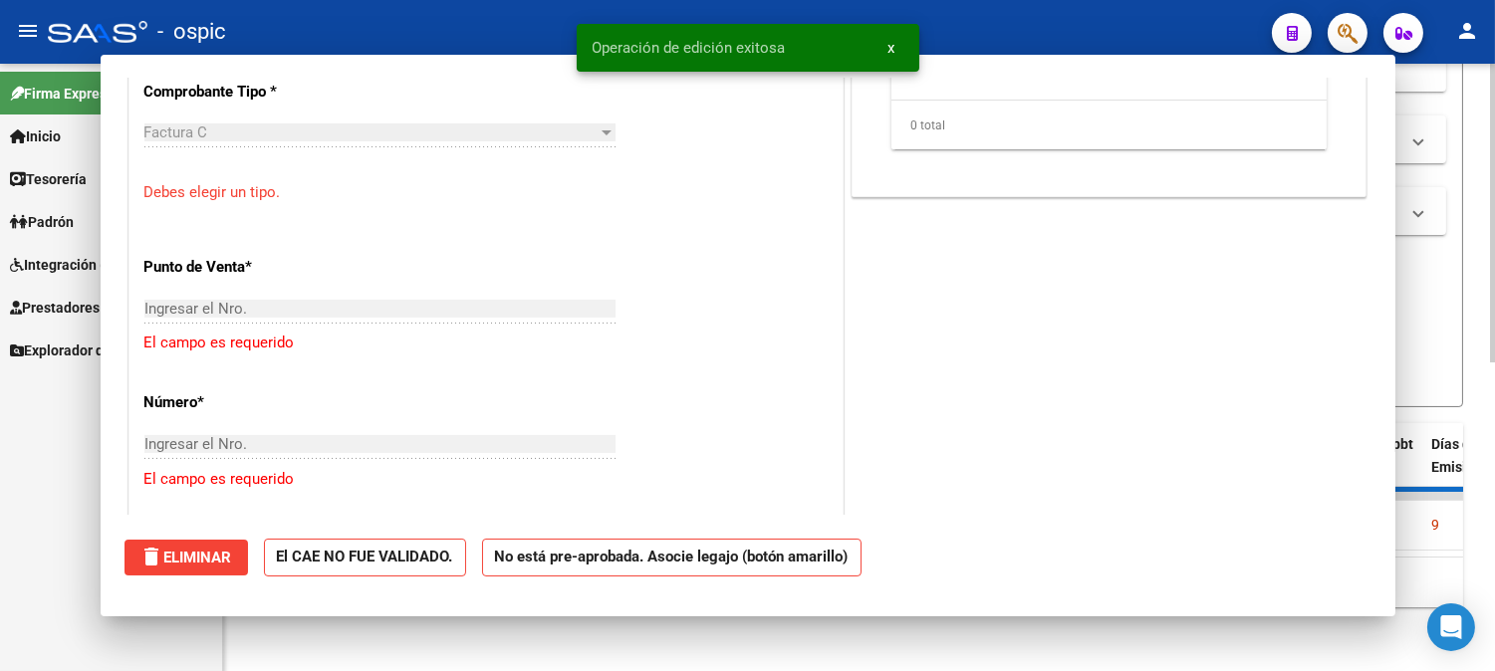
scroll to position [0, 0]
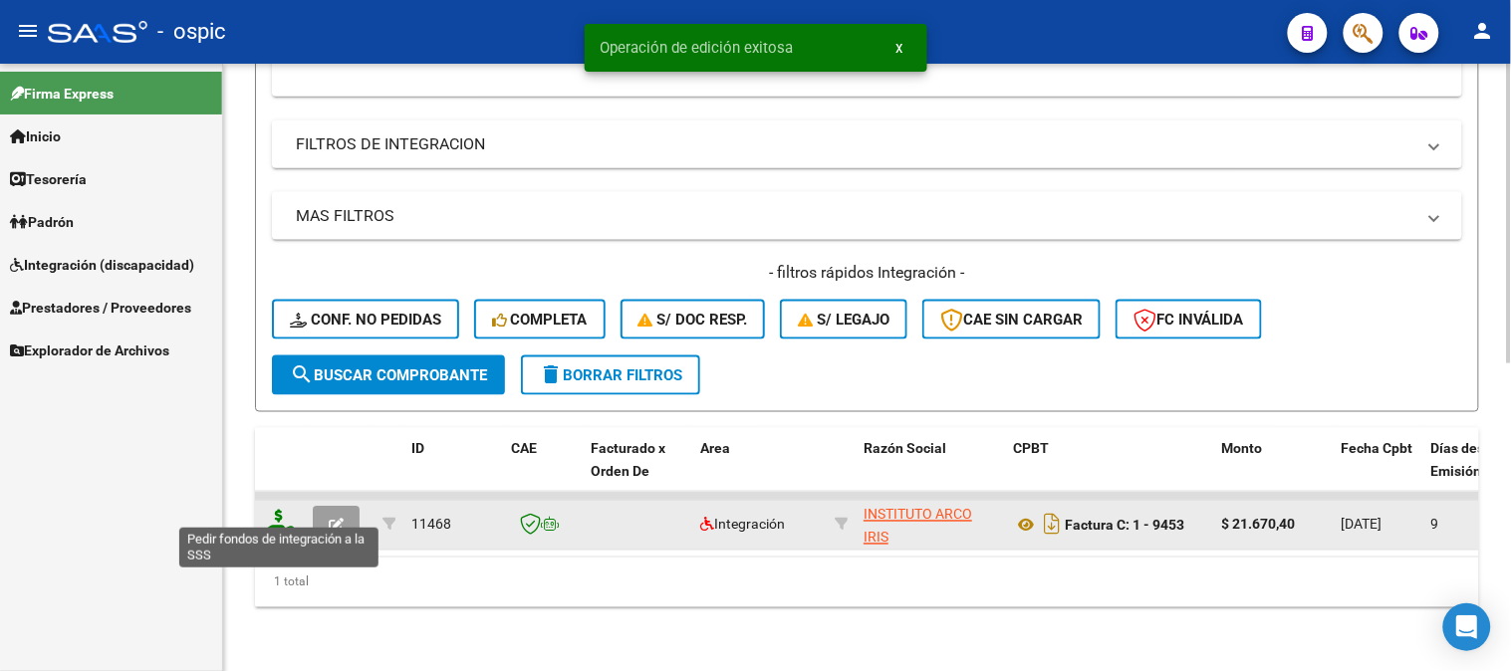
click at [280, 510] on icon at bounding box center [279, 524] width 32 height 28
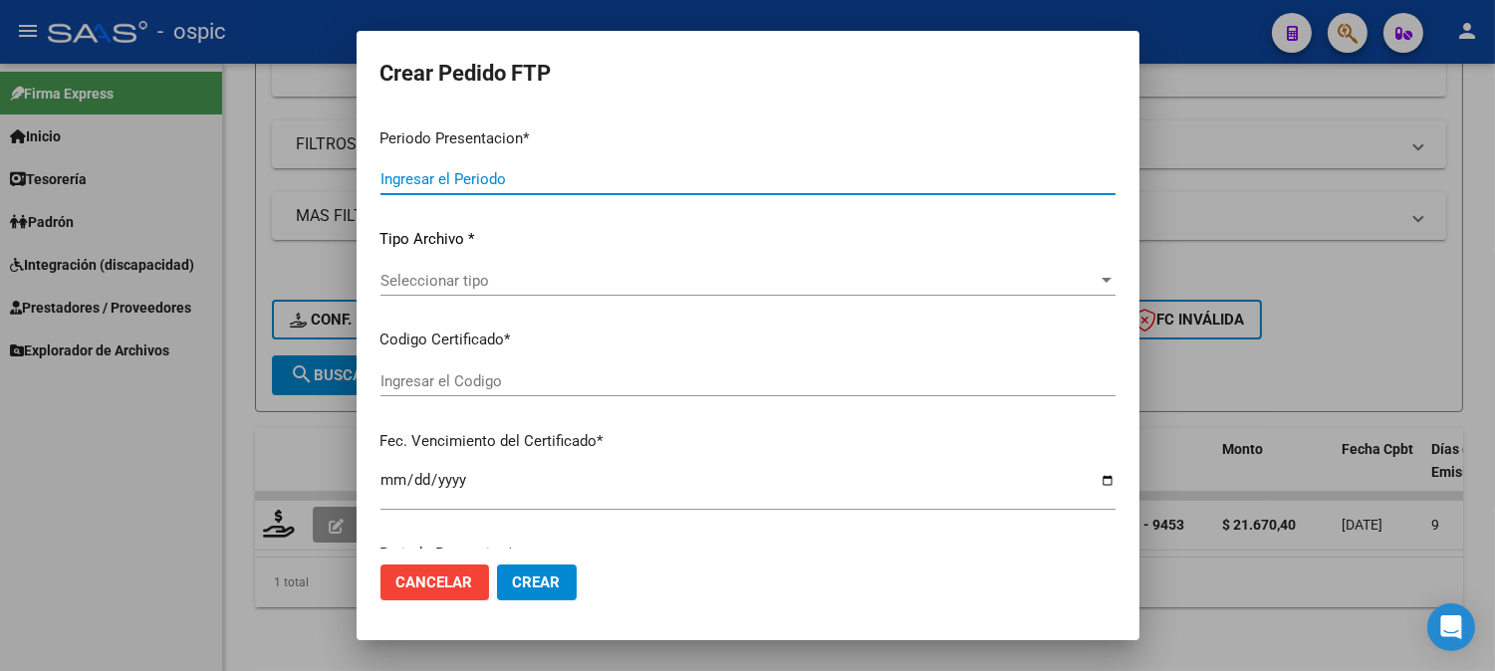
type input "202508"
type input "$ 21.670,40"
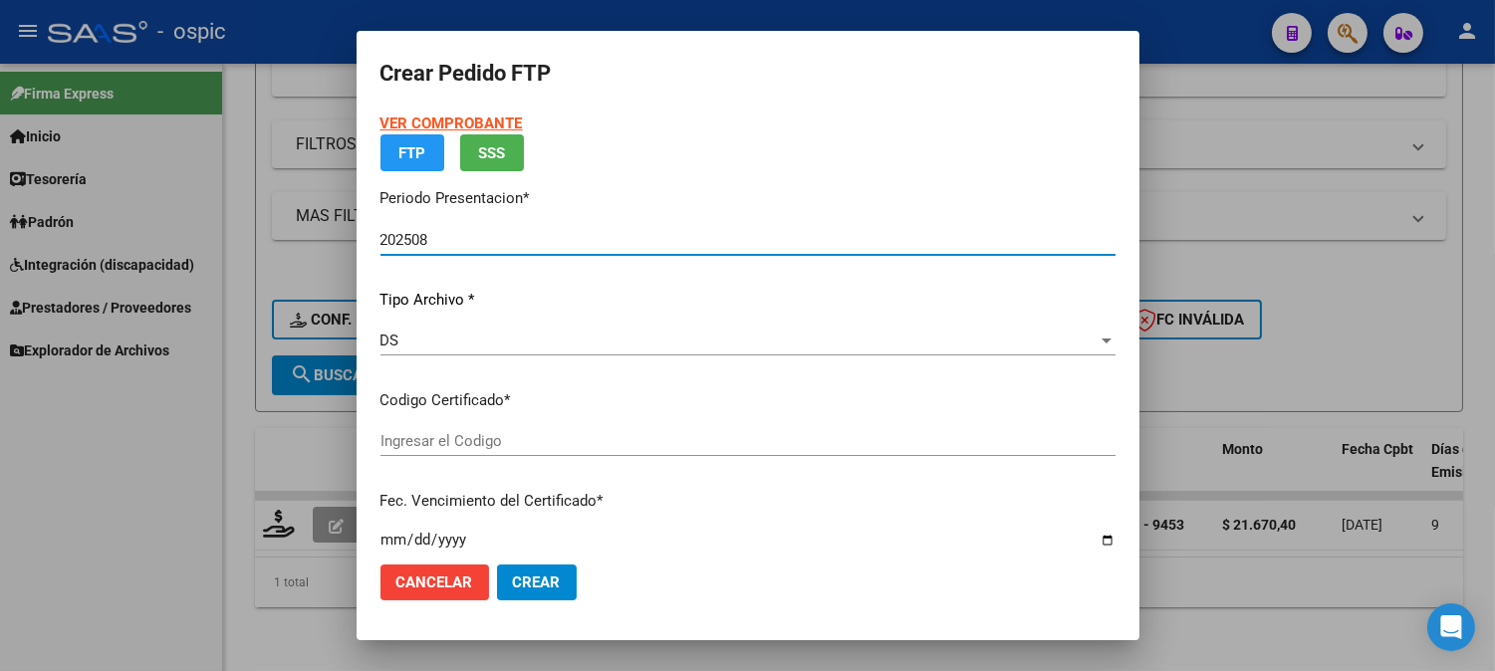
type input "0000000000000000000000000000003410898786"
type input "2027-10-28"
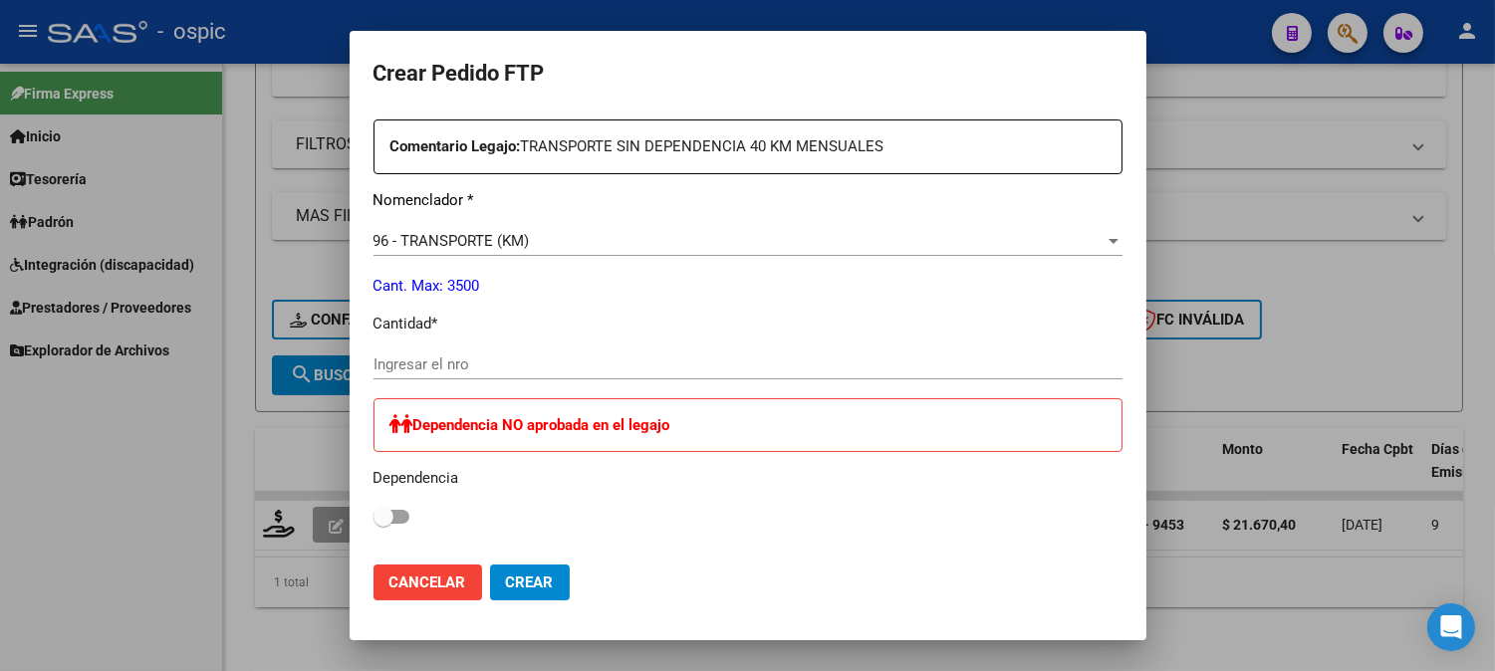
scroll to position [750, 0]
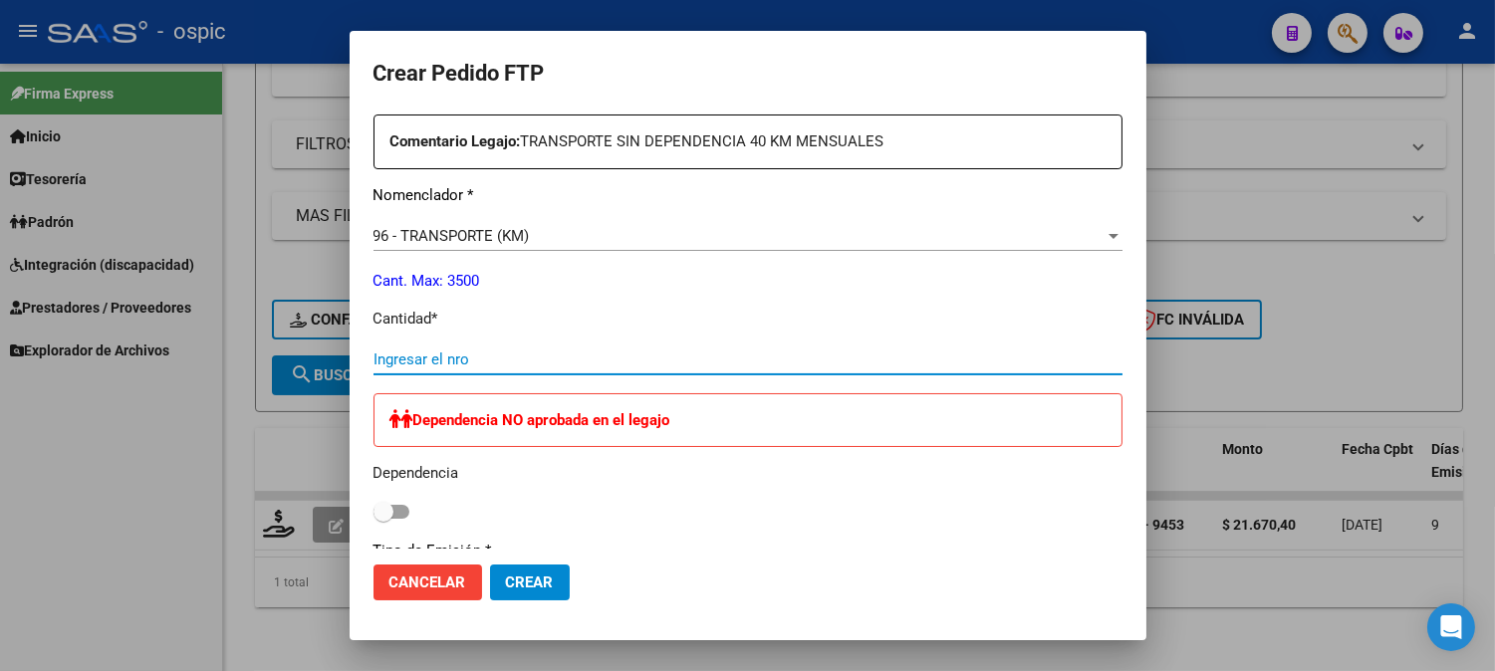
click at [719, 352] on input "Ingresar el nro" at bounding box center [747, 360] width 749 height 18
type input "40"
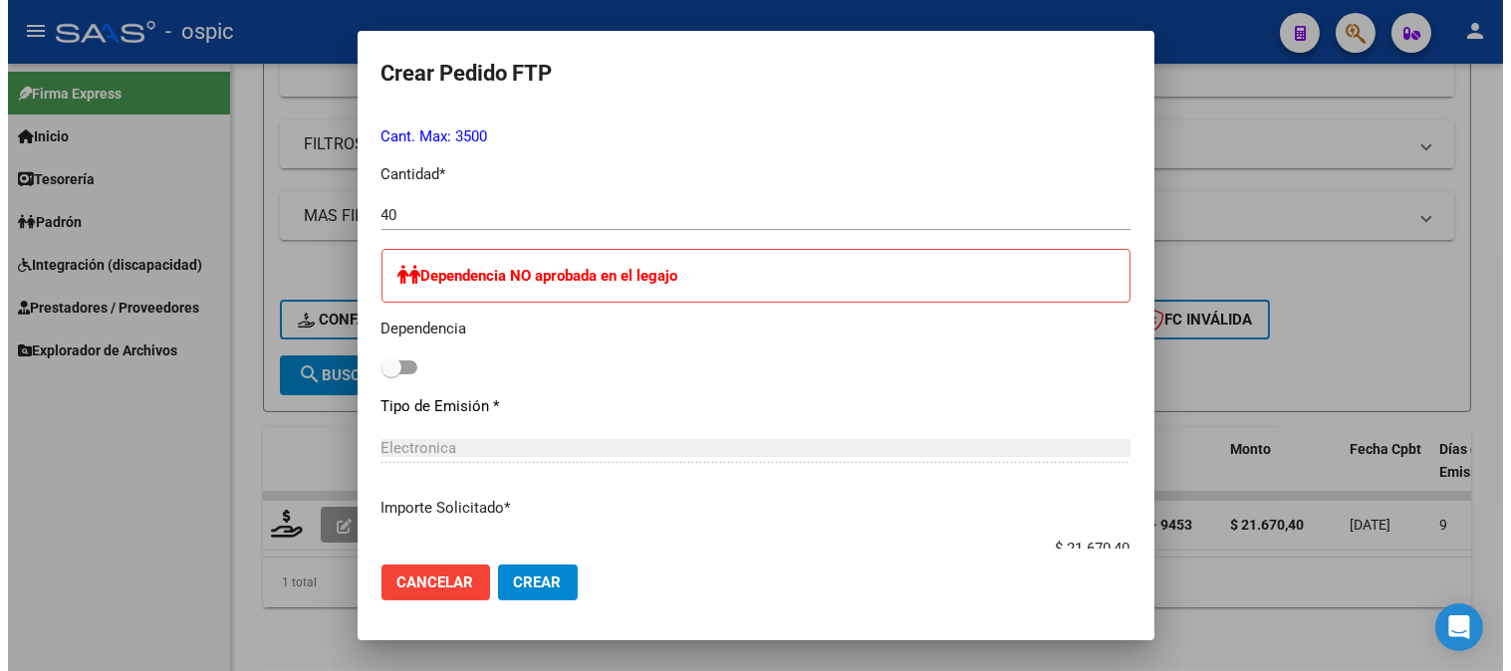
scroll to position [903, 0]
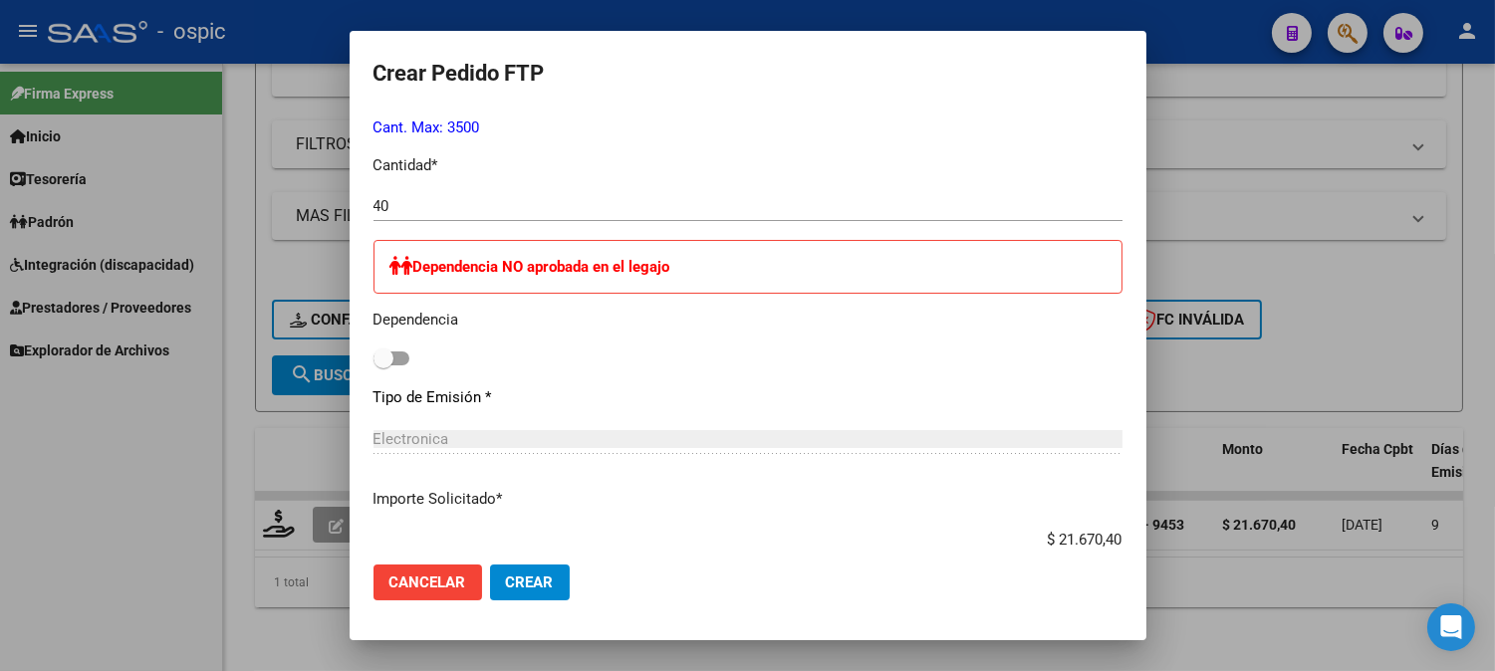
click at [549, 580] on span "Crear" at bounding box center [530, 583] width 48 height 18
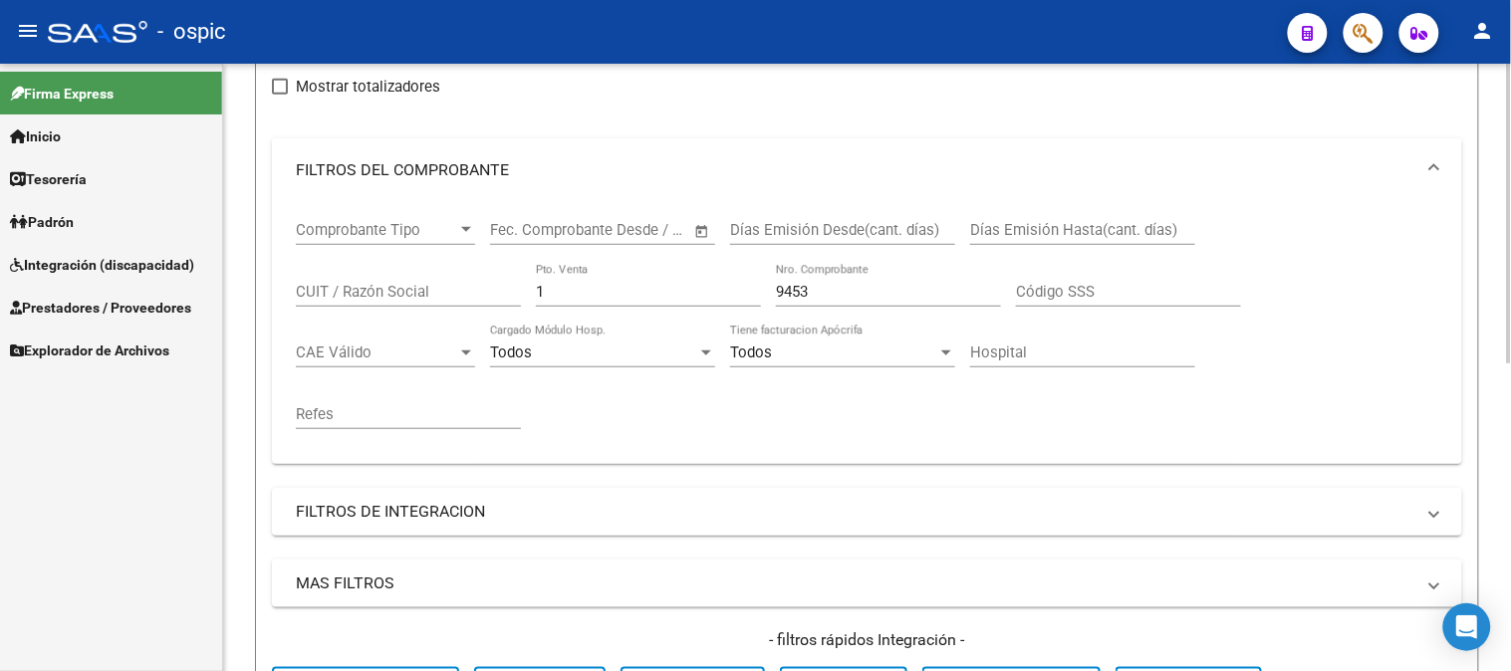
scroll to position [180, 0]
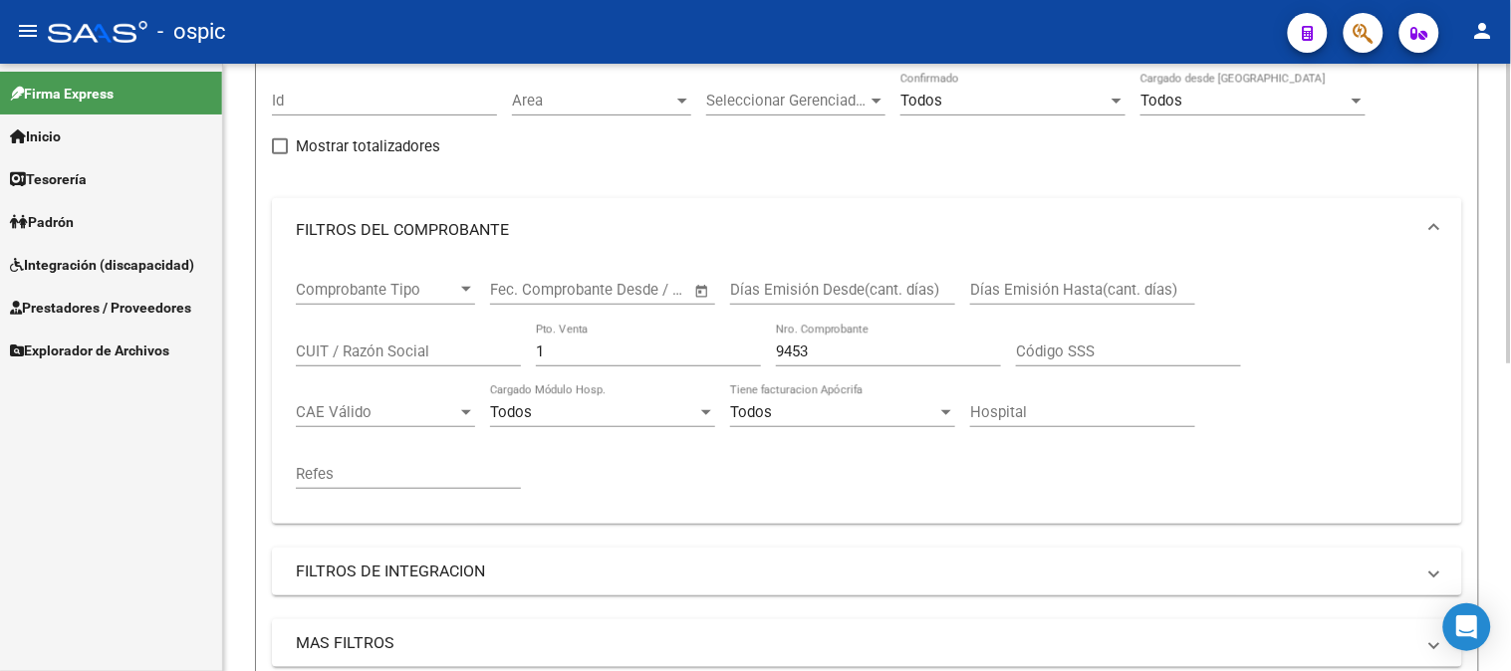
drag, startPoint x: 401, startPoint y: 356, endPoint x: 389, endPoint y: 359, distance: 12.3
click at [390, 359] on div "Comprobante Tipo Comprobante Tipo Fecha inicio – Fecha fin Fec. Comprobante Des…" at bounding box center [867, 385] width 1142 height 246
type input "3"
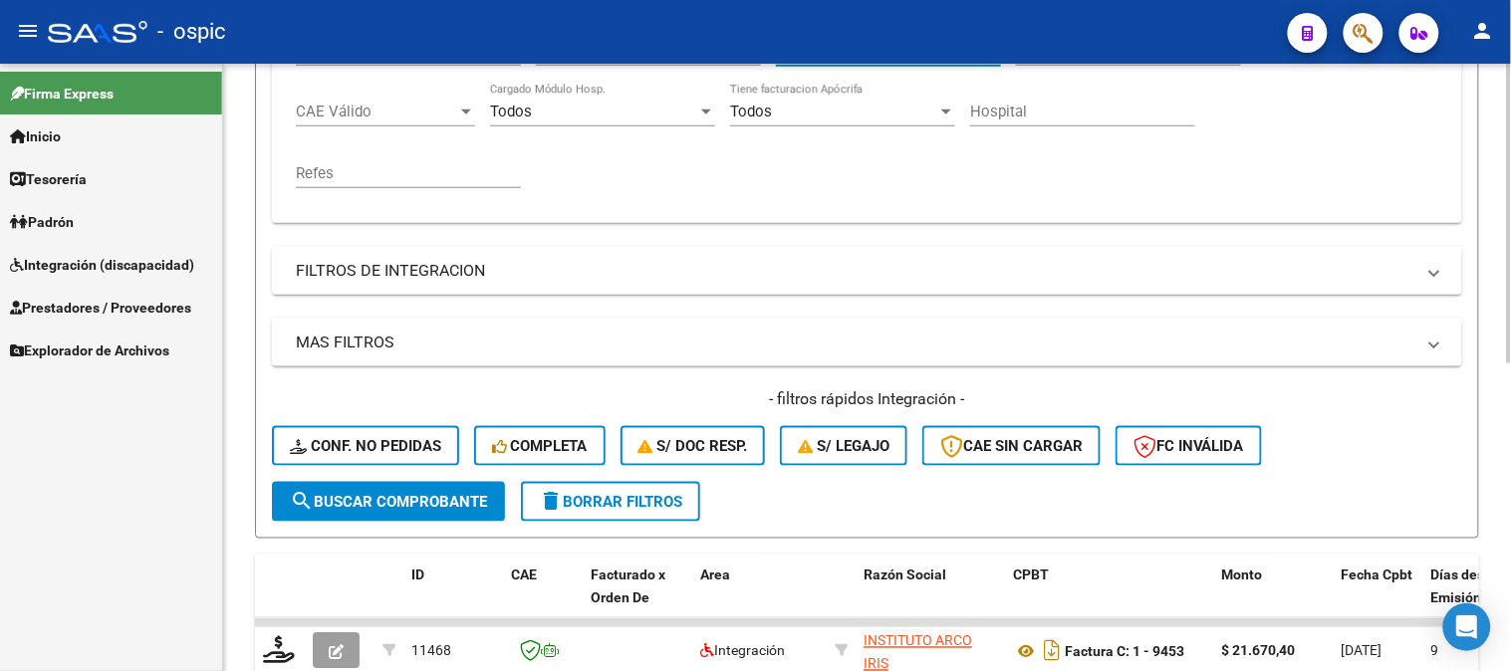
scroll to position [512, 0]
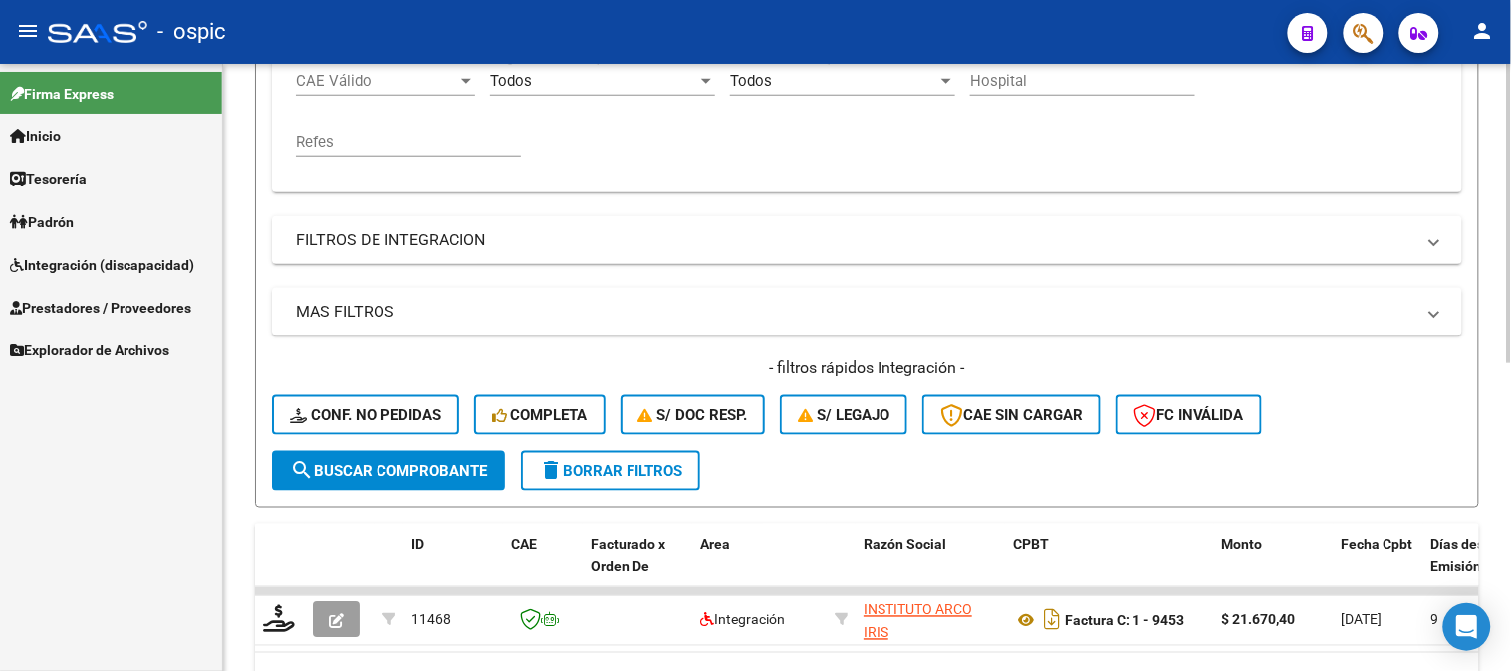
type input "581"
click at [425, 478] on span "search Buscar Comprobante" at bounding box center [388, 471] width 197 height 18
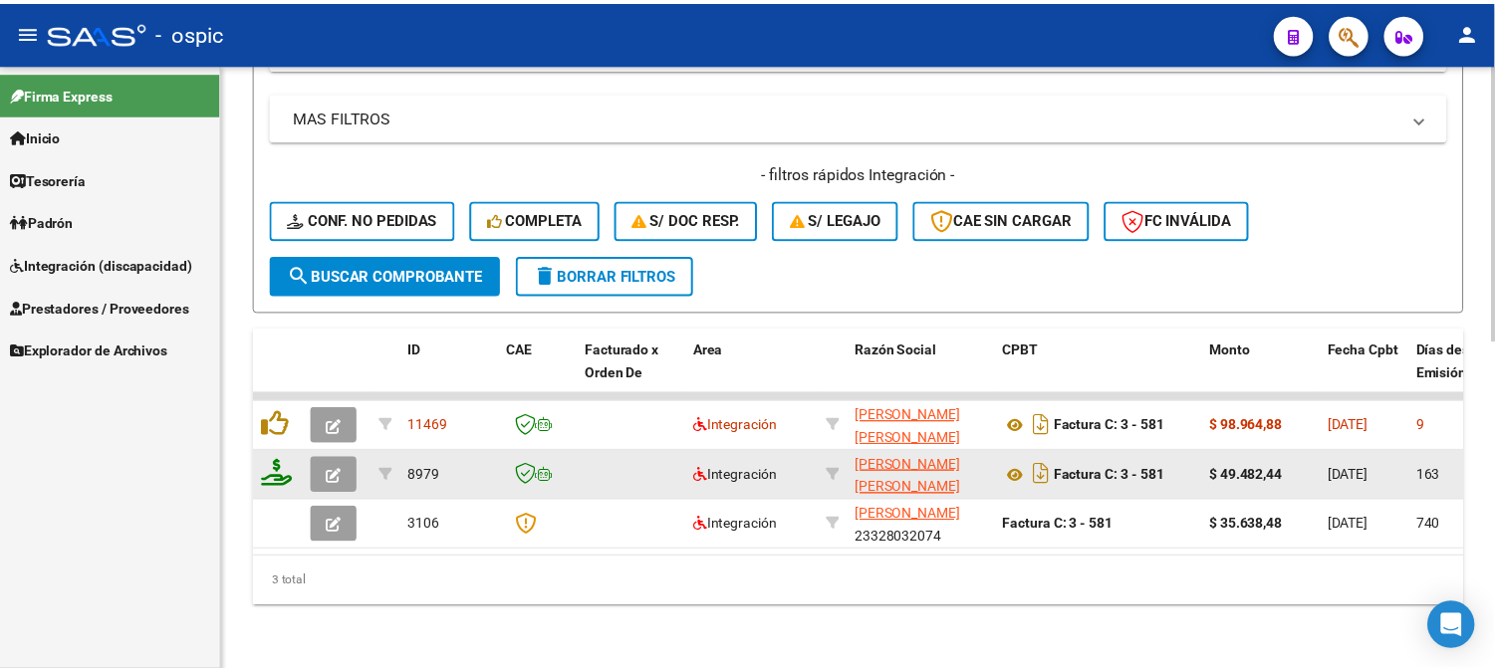
scroll to position [721, 0]
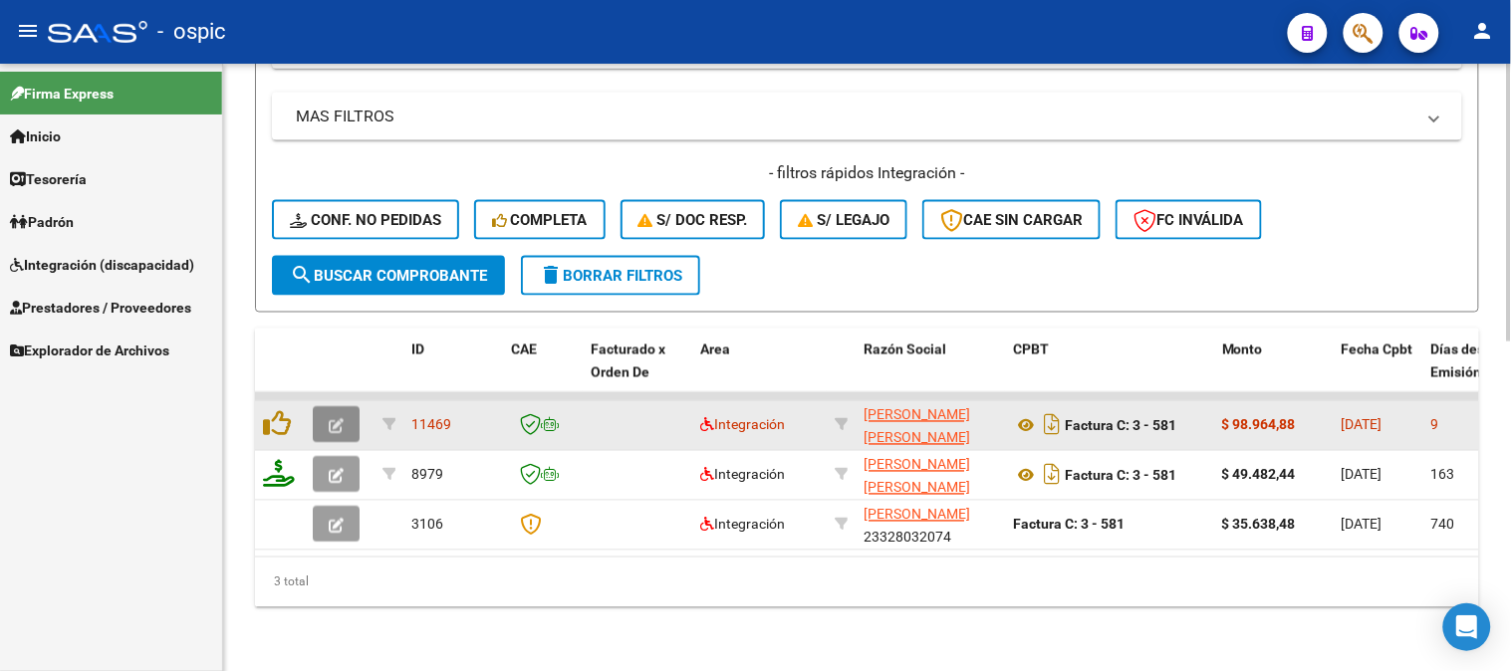
click at [350, 408] on button "button" at bounding box center [336, 425] width 47 height 36
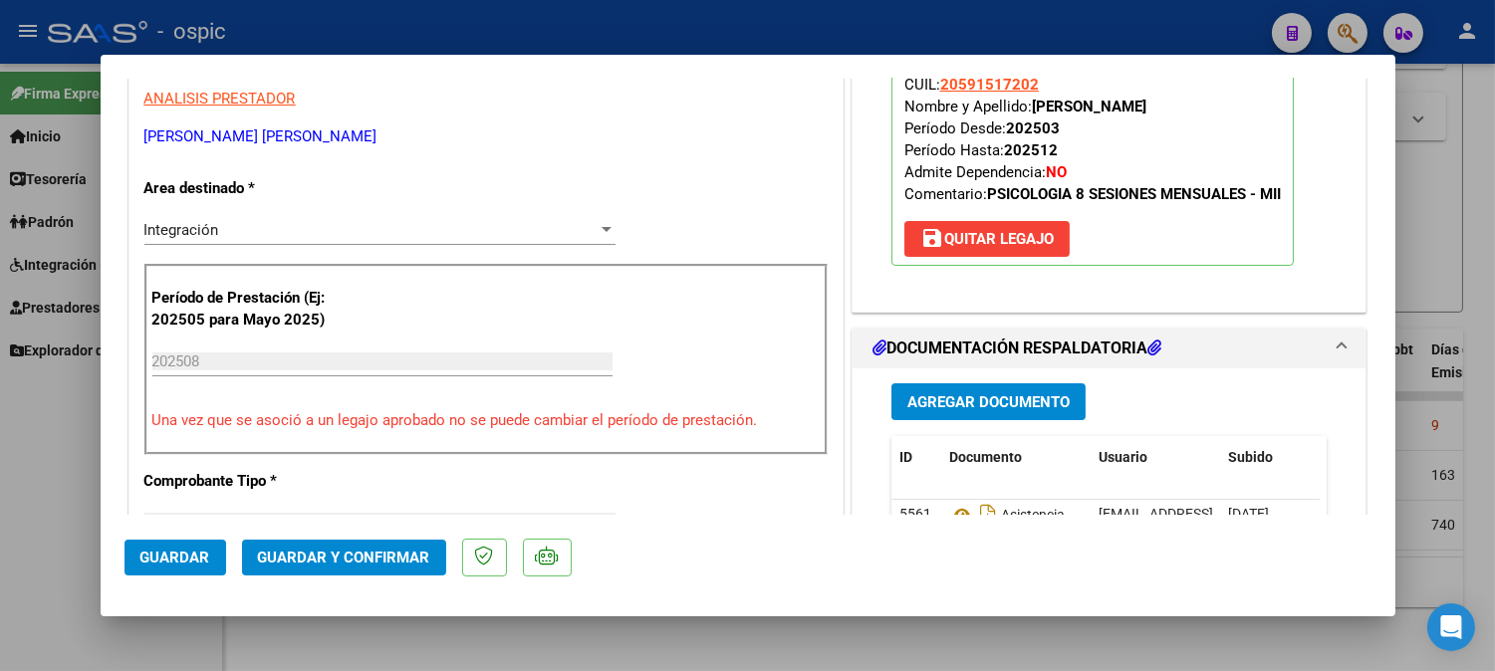
scroll to position [0, 0]
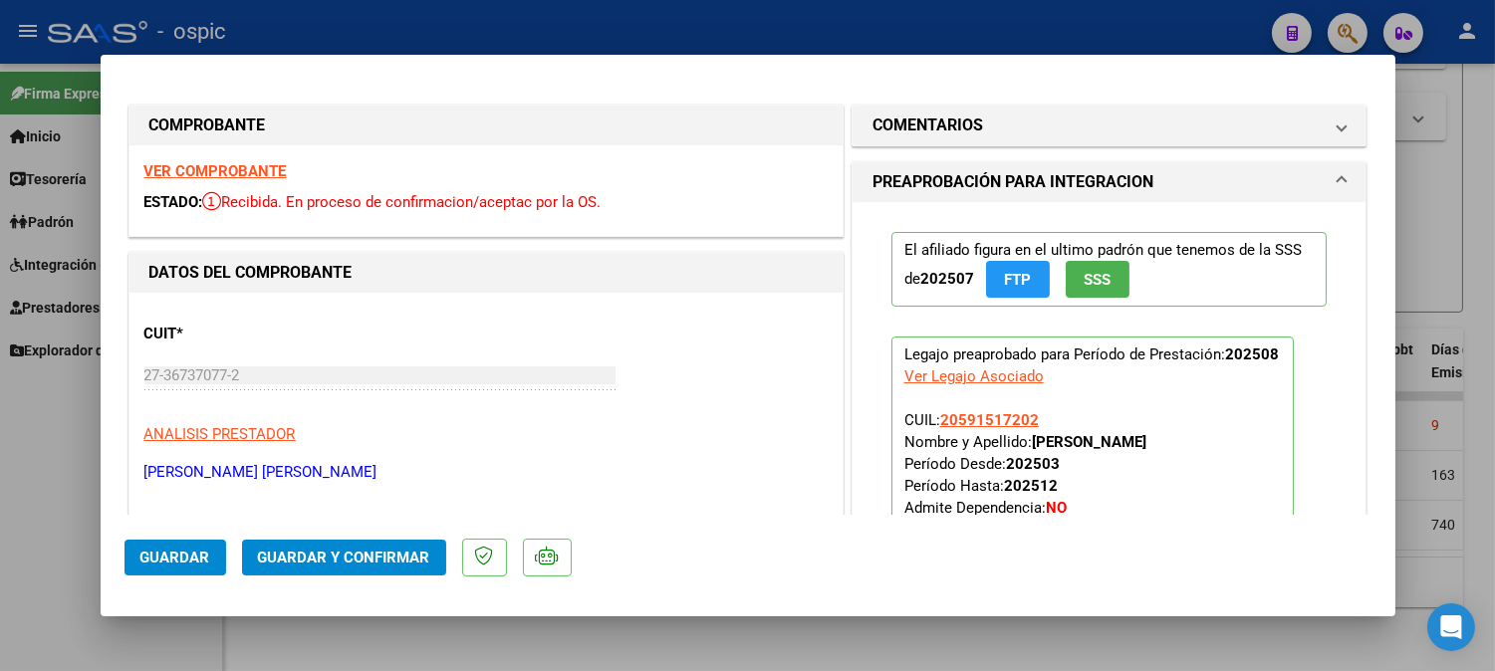
drag, startPoint x: 1050, startPoint y: 127, endPoint x: 991, endPoint y: 329, distance: 209.6
click at [1049, 129] on mat-panel-title "COMENTARIOS" at bounding box center [1097, 126] width 450 height 24
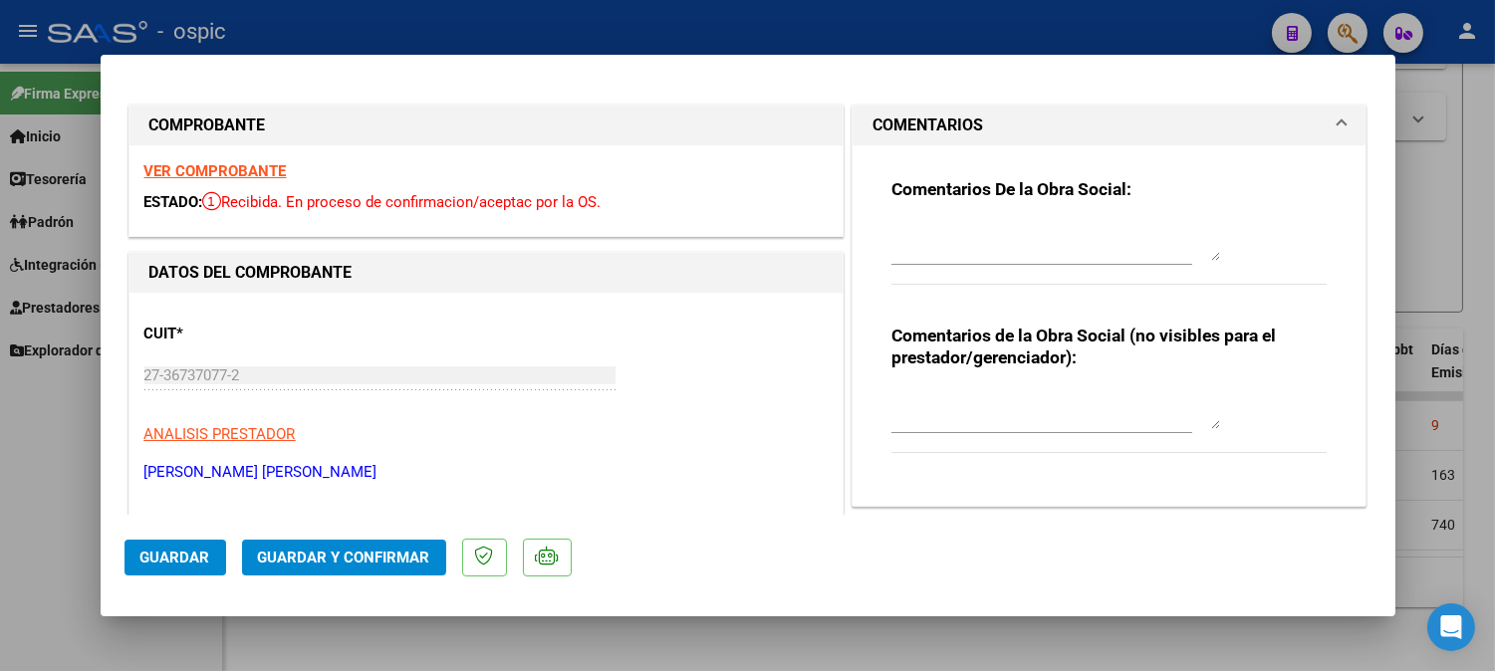
click at [964, 398] on textarea at bounding box center [1055, 409] width 329 height 40
type textarea "PSICO 8 SESIONES"
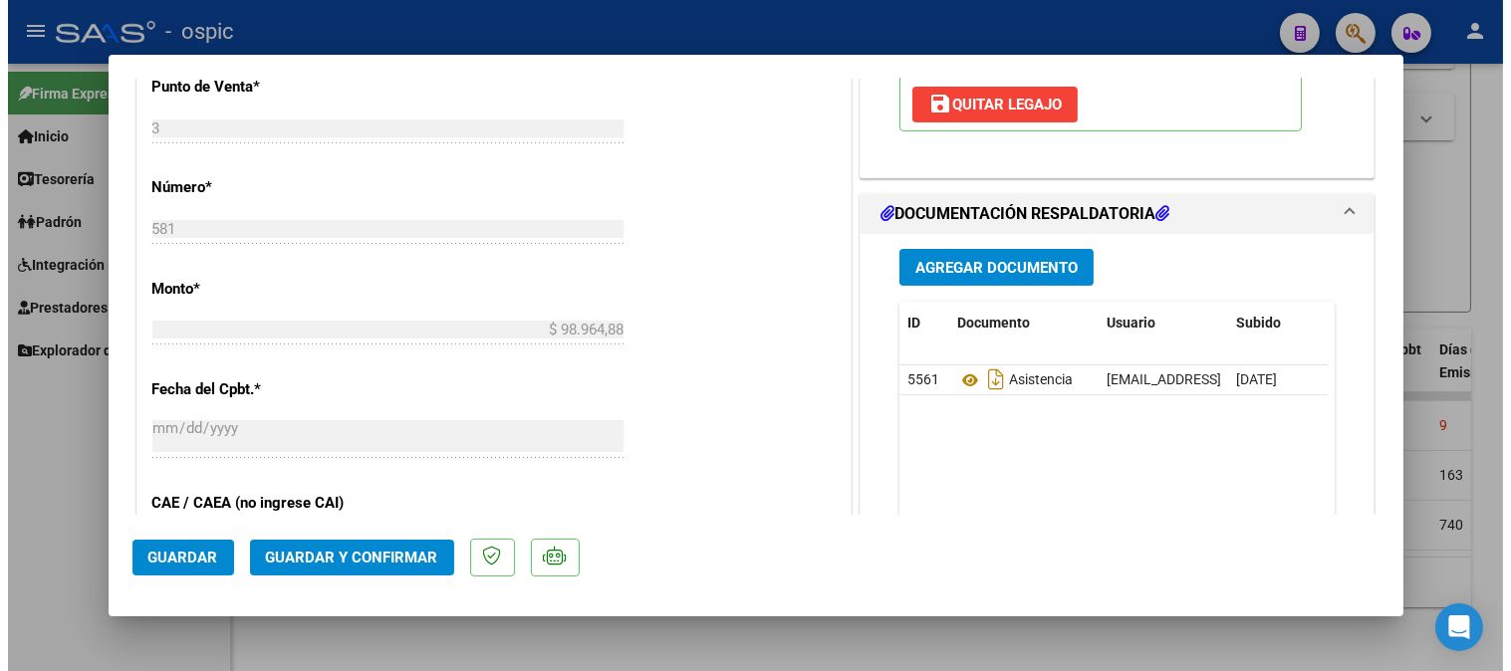
scroll to position [892, 0]
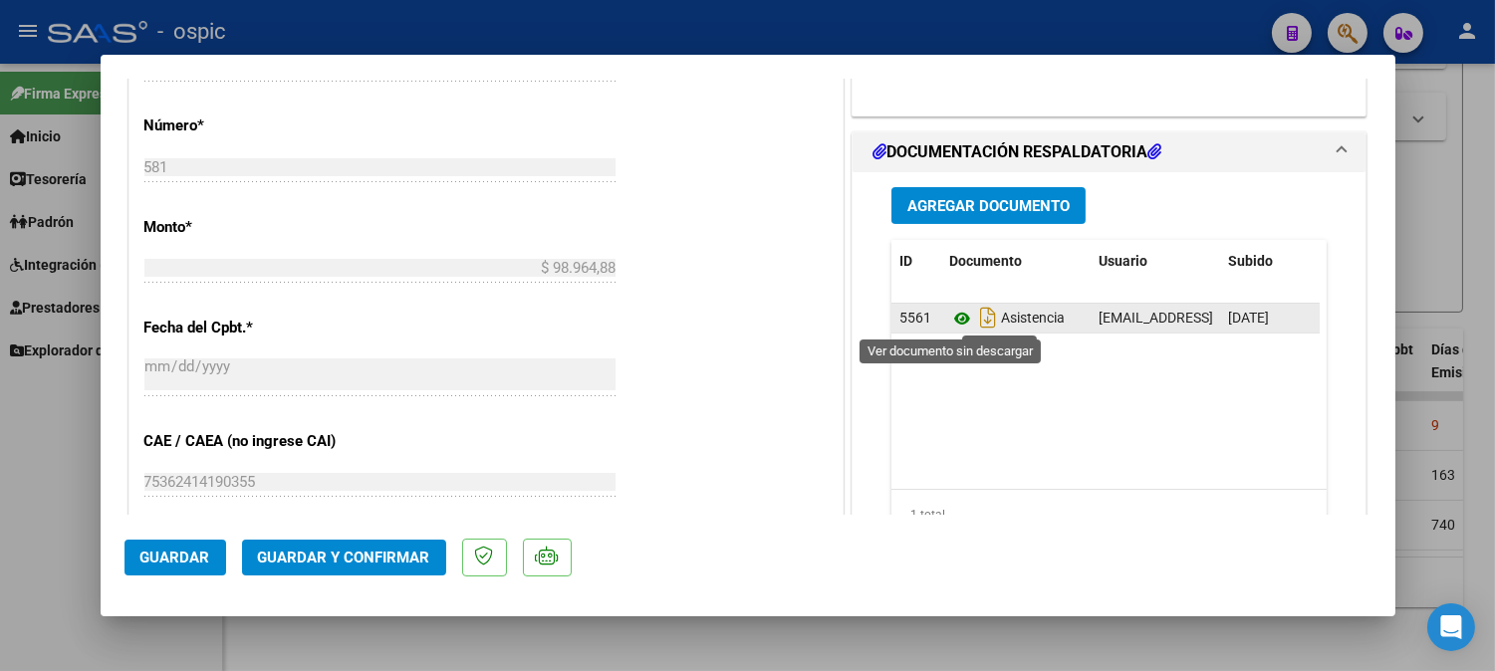
click at [949, 319] on icon at bounding box center [962, 319] width 26 height 24
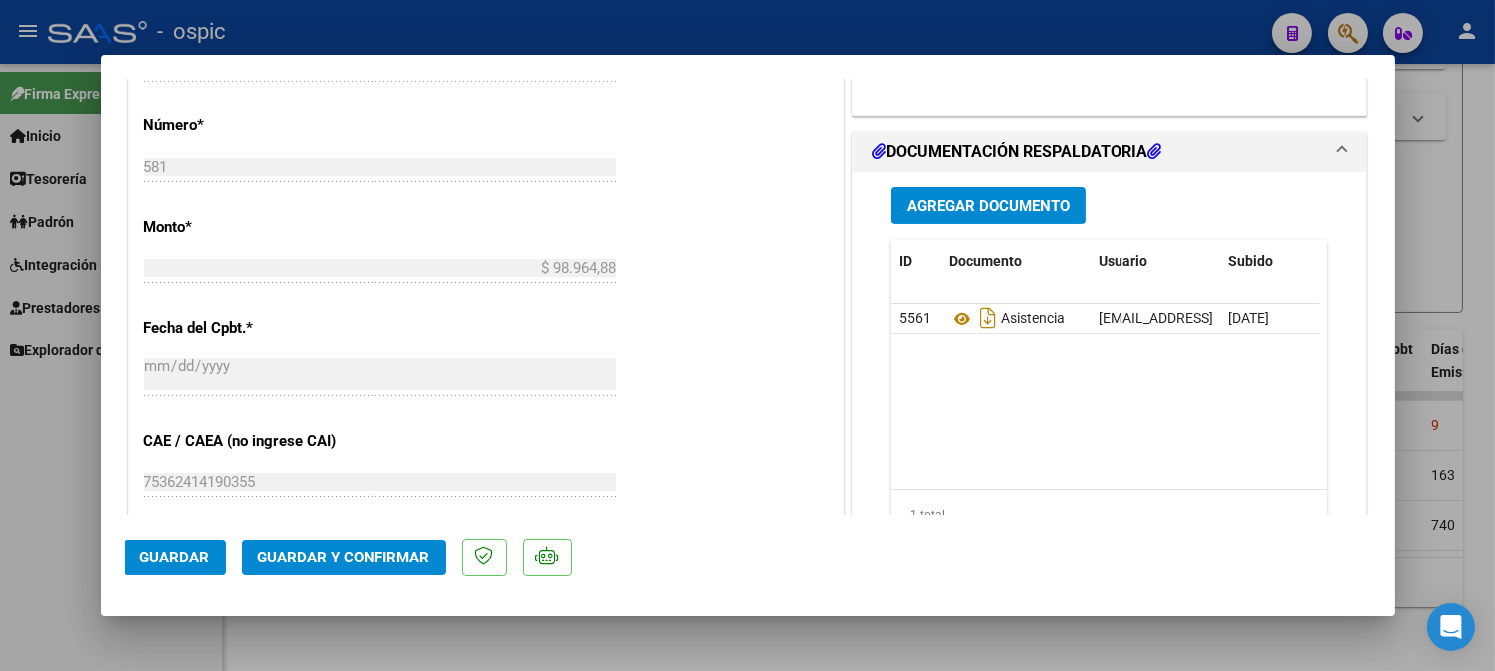
click at [376, 571] on button "Guardar y Confirmar" at bounding box center [344, 558] width 204 height 36
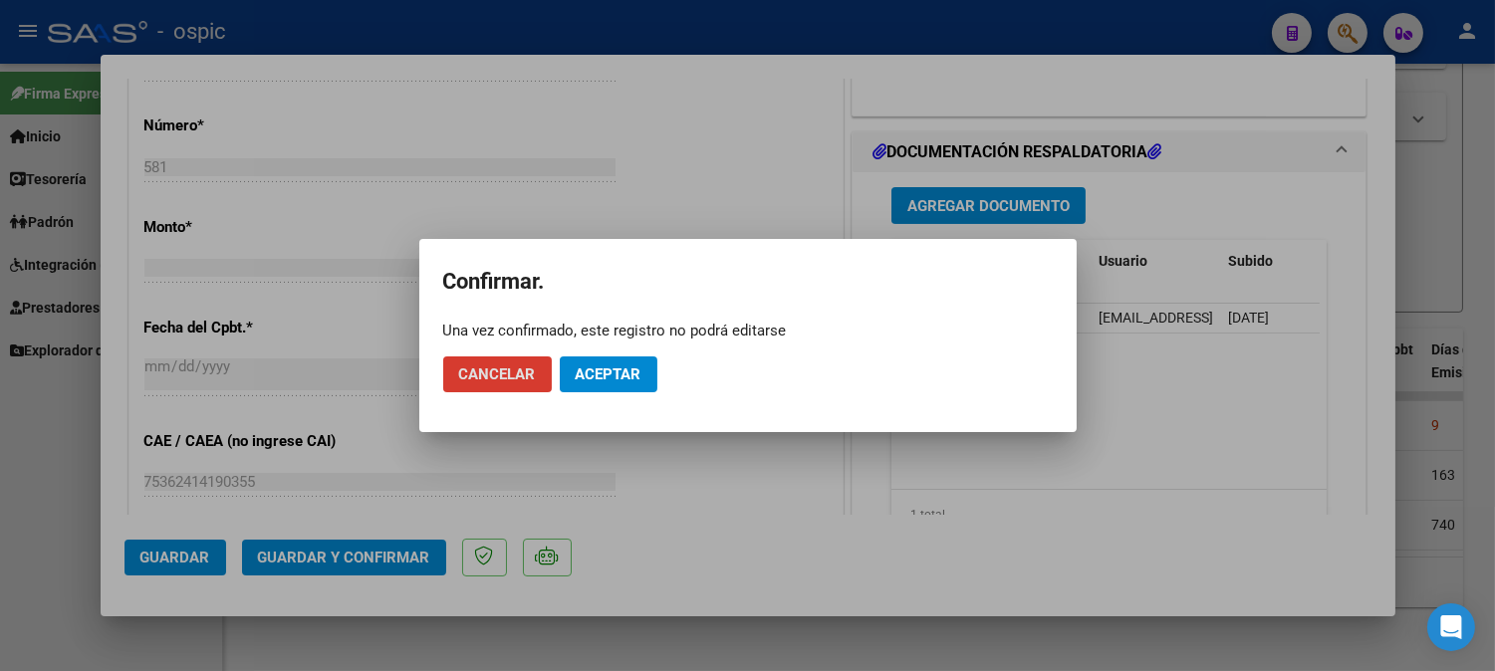
click at [617, 375] on span "Aceptar" at bounding box center [609, 374] width 66 height 18
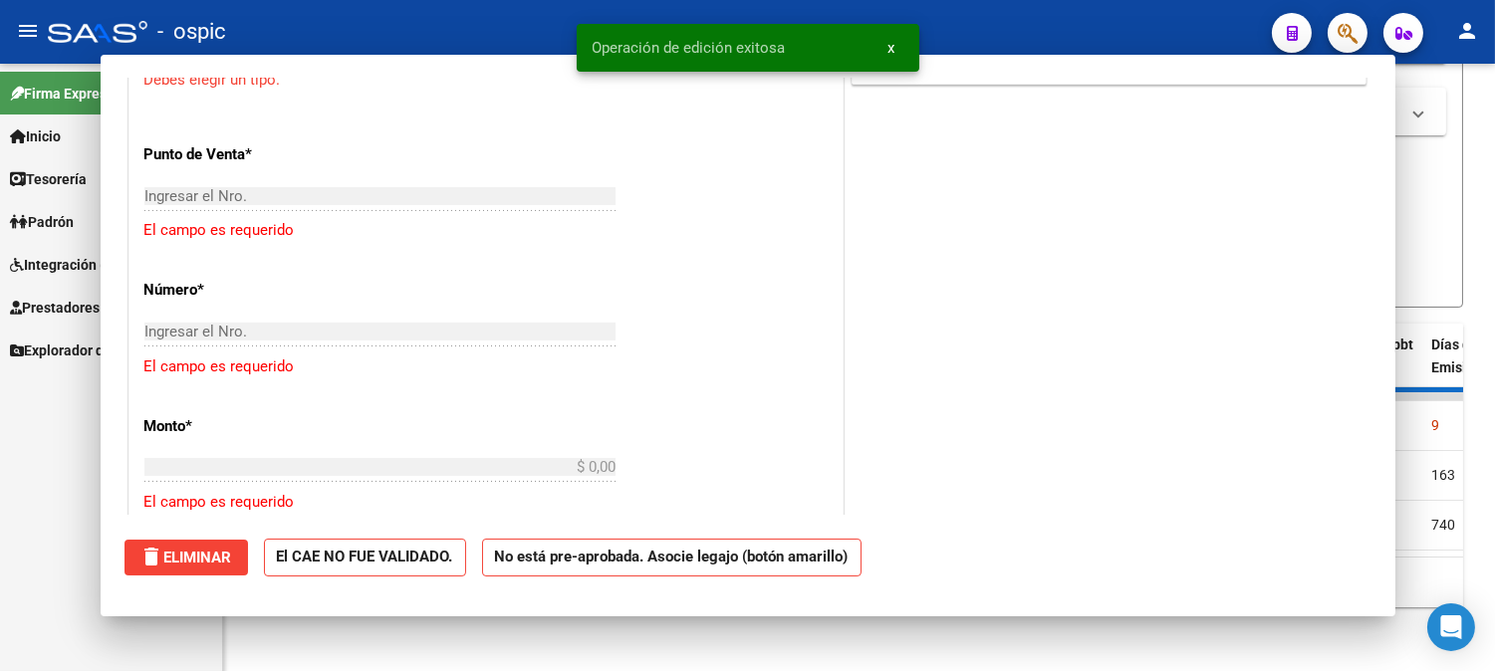
scroll to position [0, 0]
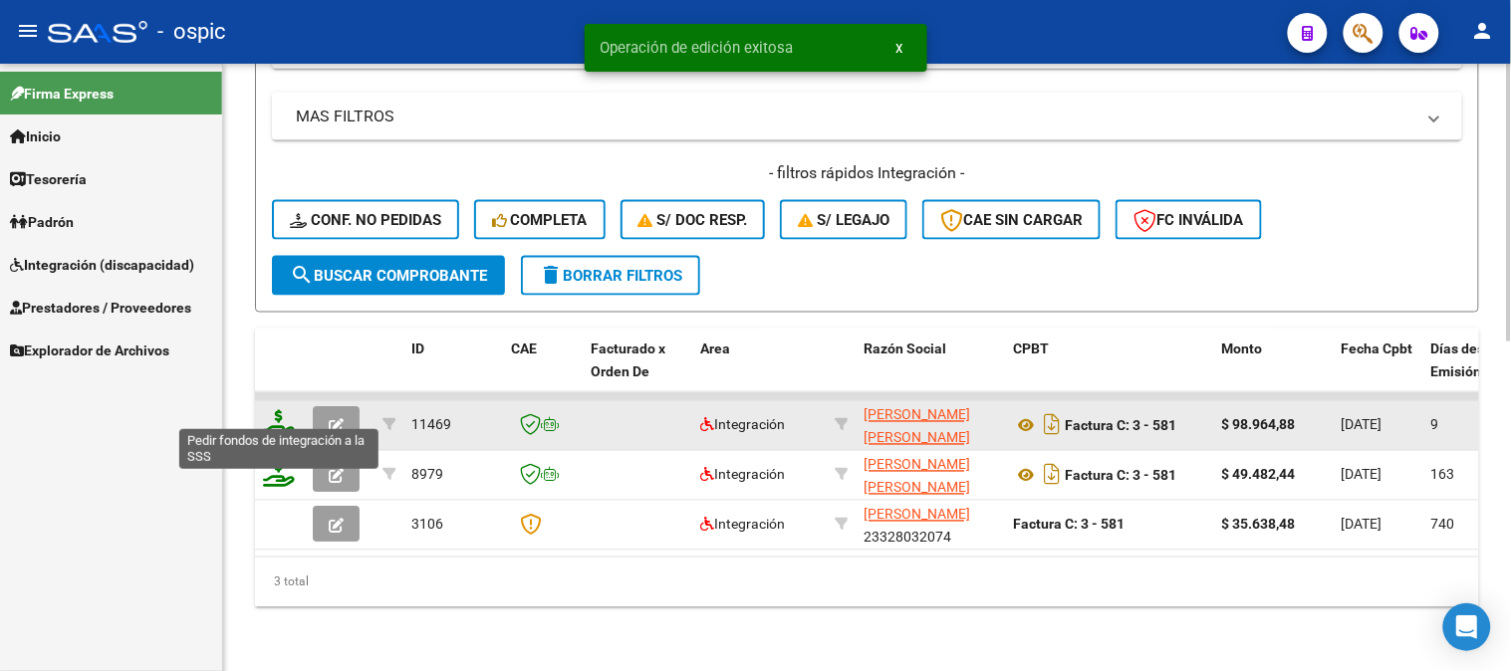
click at [277, 410] on icon at bounding box center [279, 424] width 32 height 28
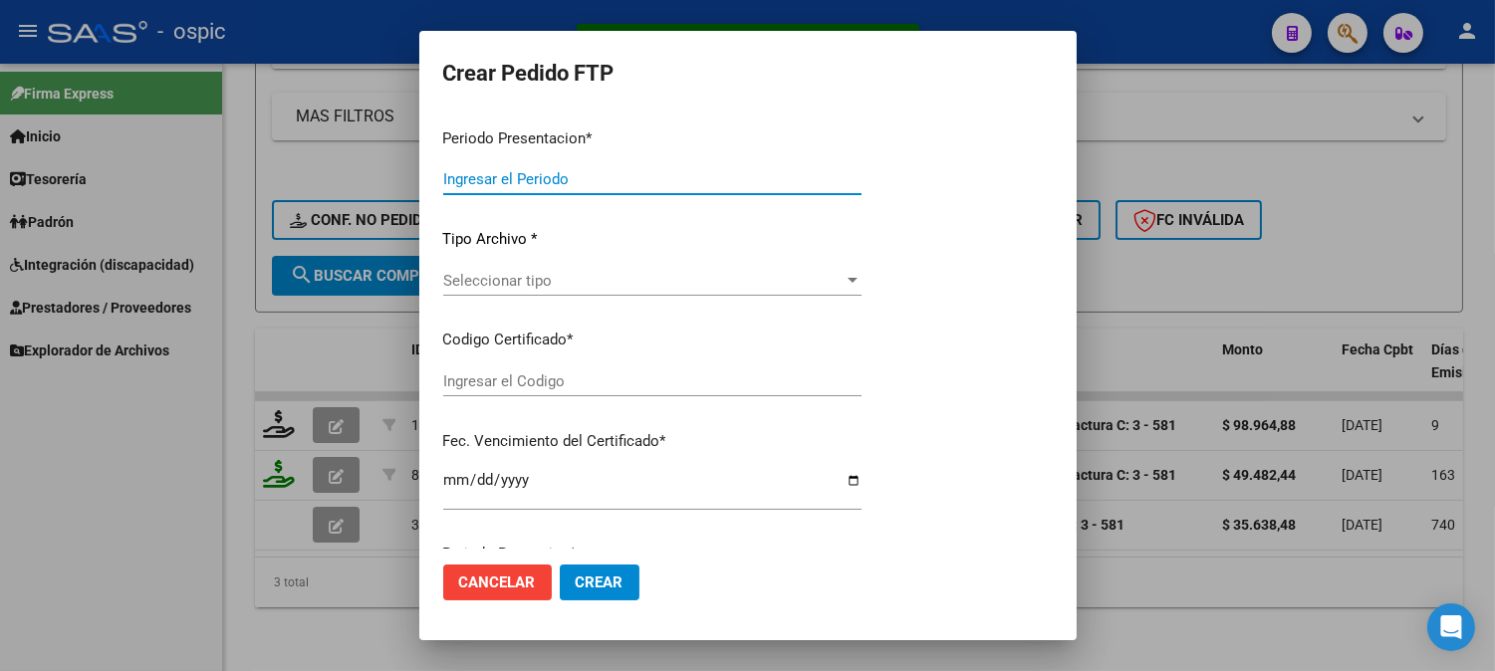
type input "202508"
type input "$ 98.964,88"
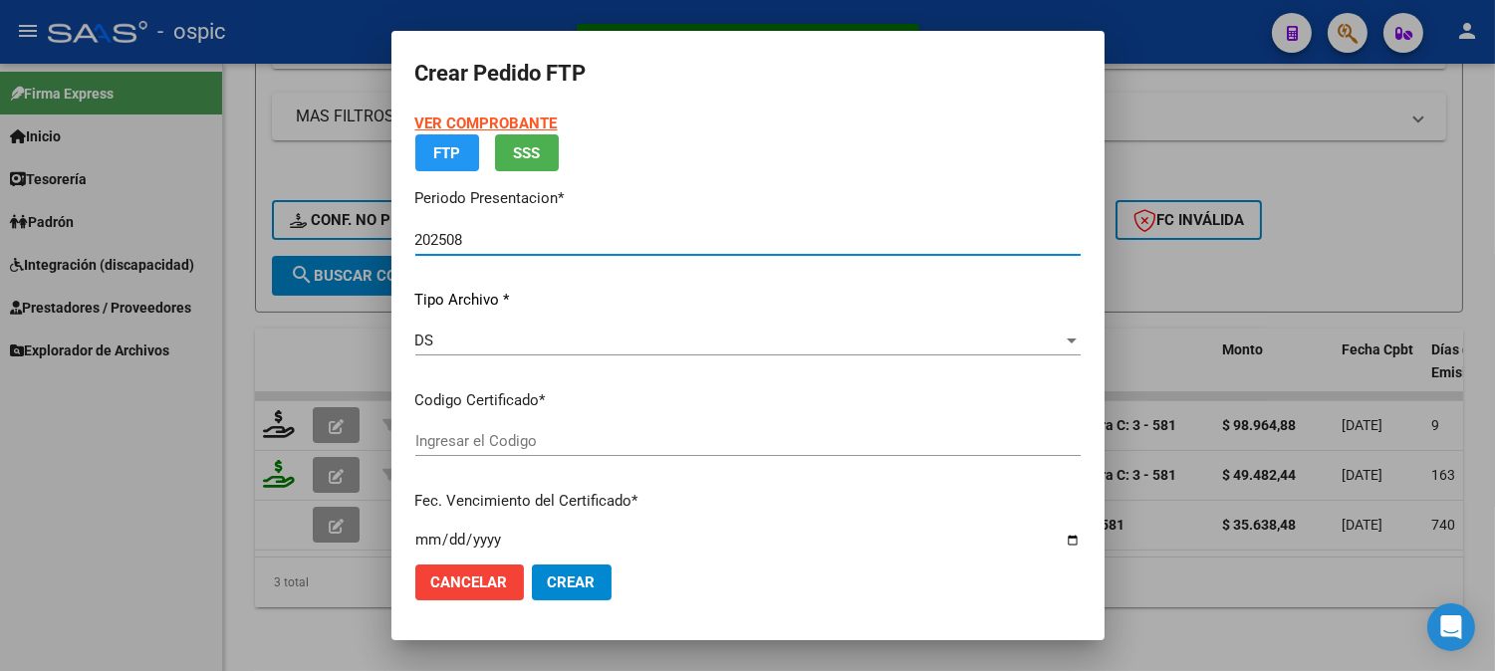
type input "3709406891"
type input "2028-01-31"
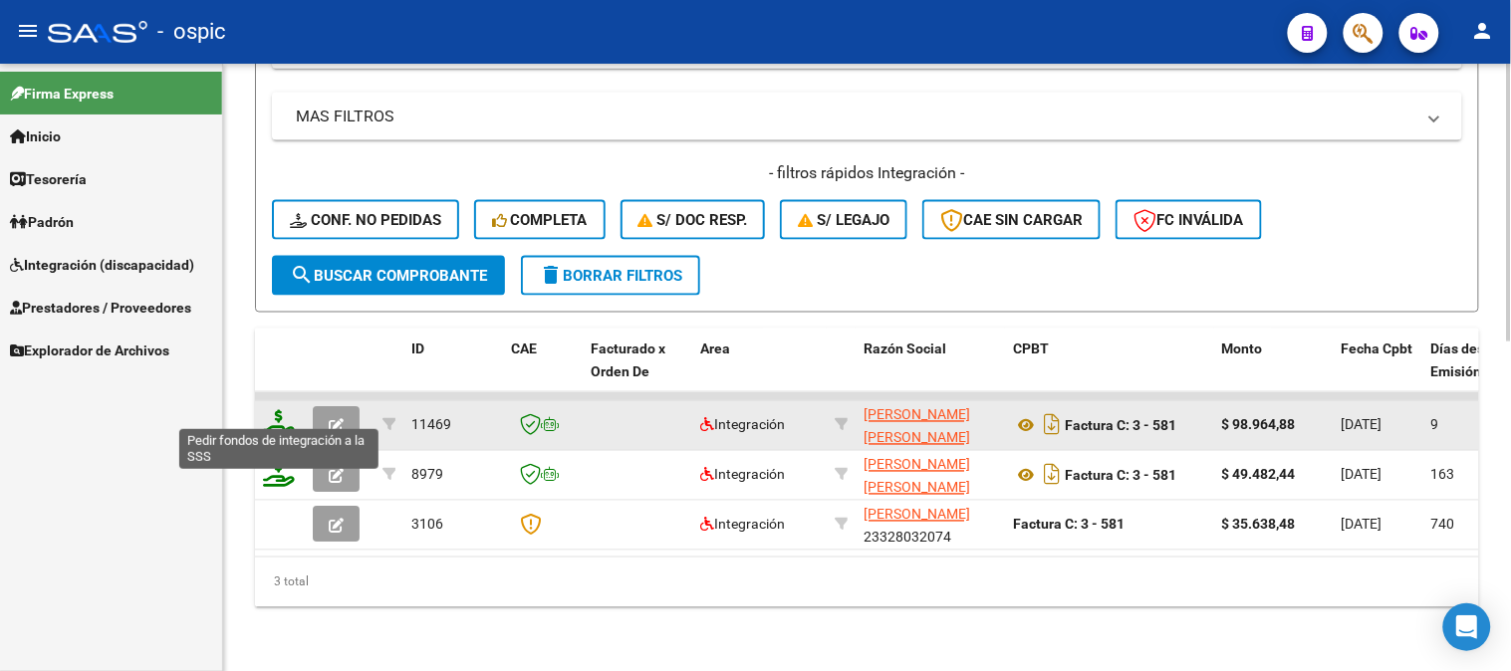
click at [279, 410] on icon at bounding box center [279, 424] width 32 height 28
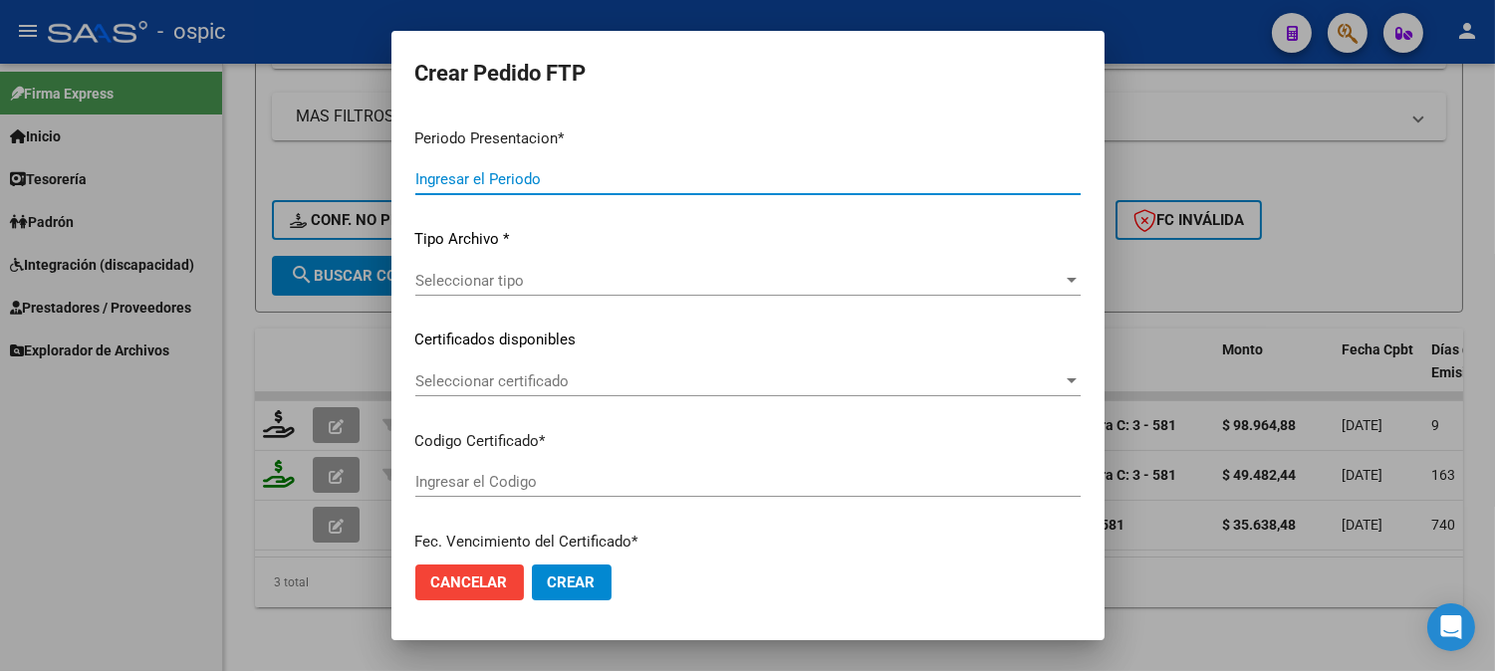
type input "202508"
type input "$ 98.964,88"
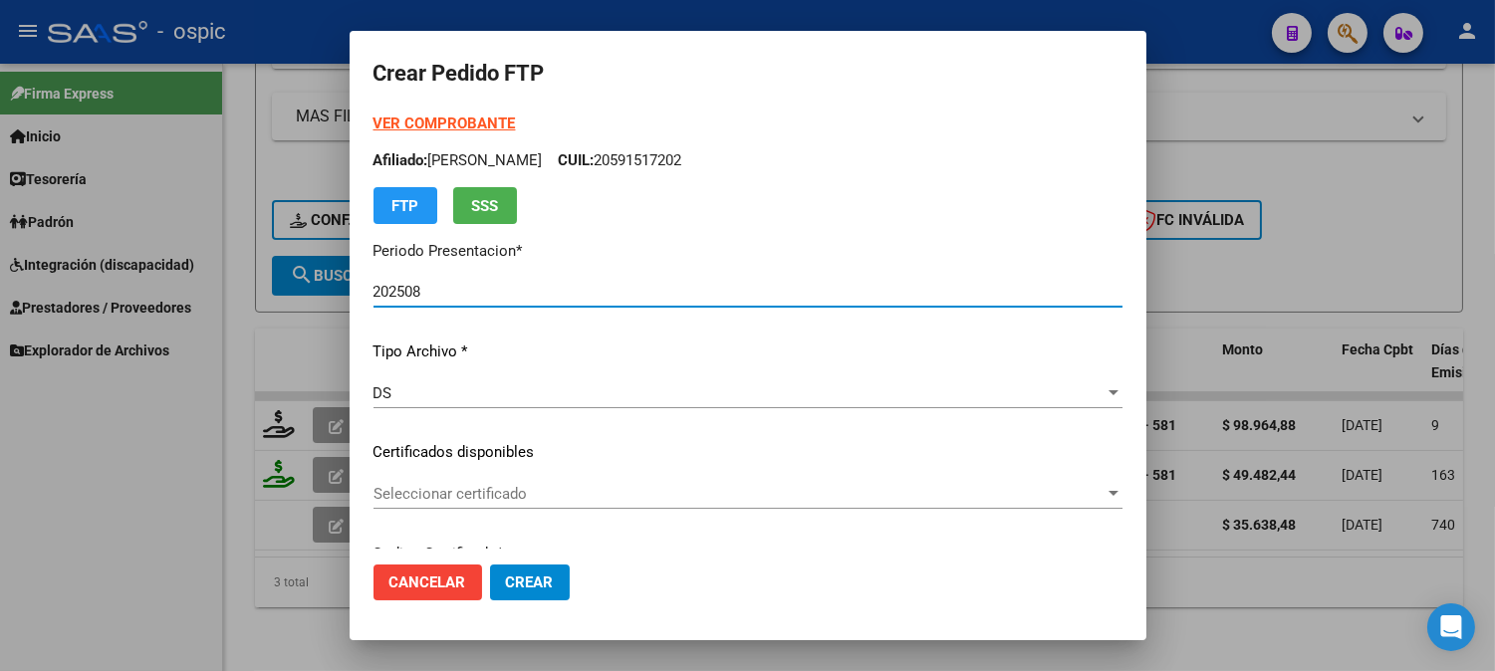
type input "3709406891"
type input "2028-01-31"
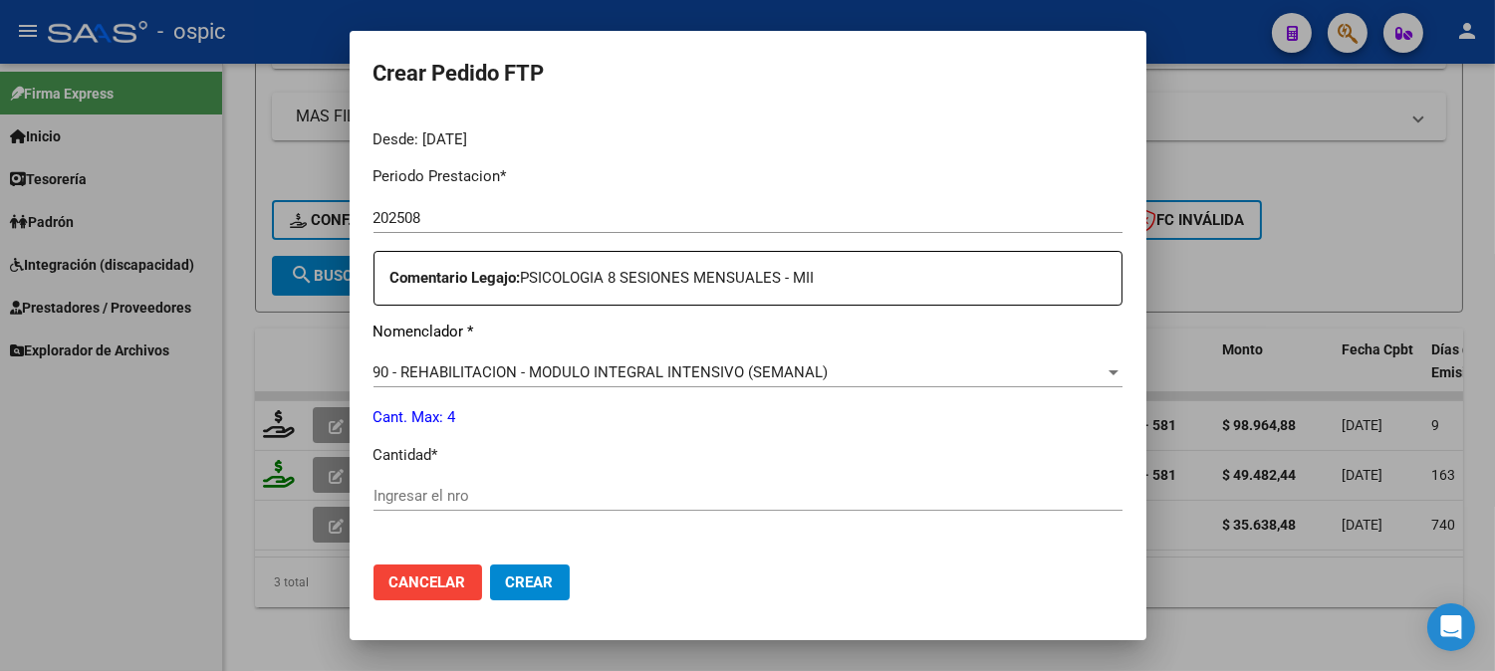
scroll to position [662, 0]
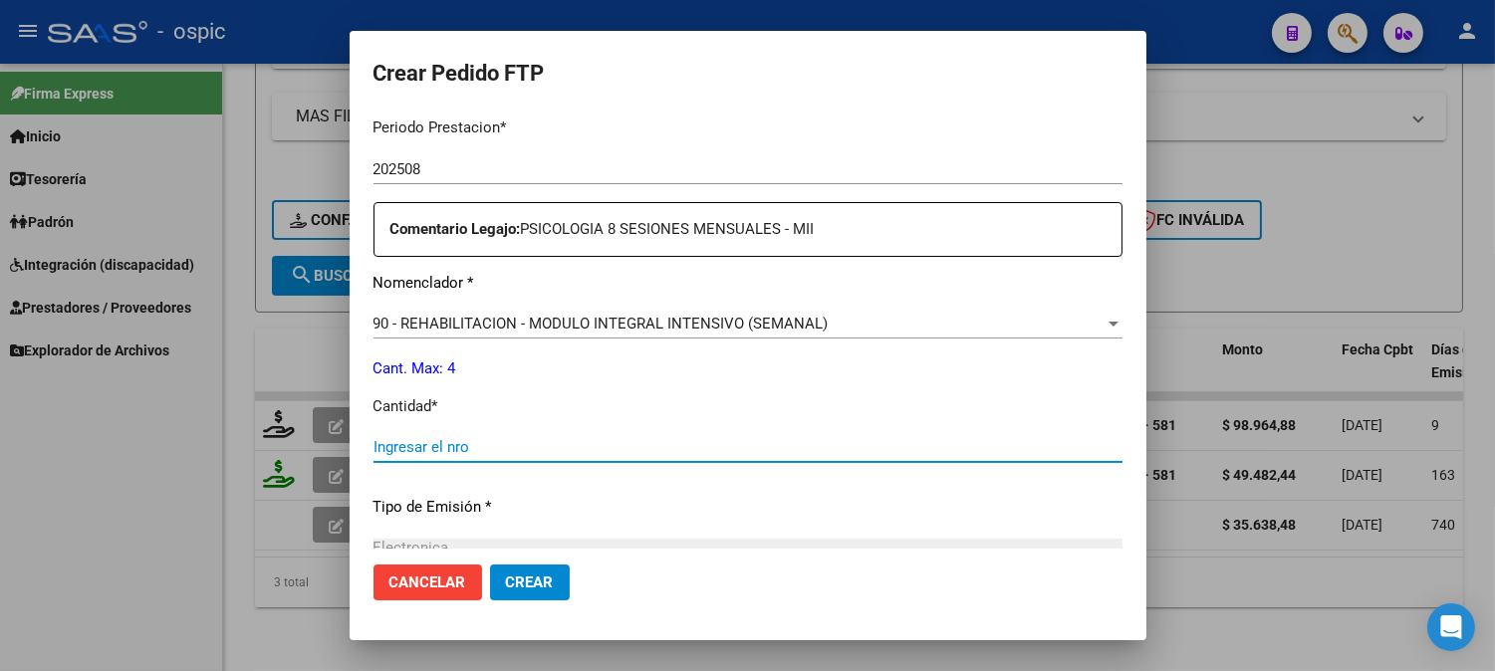
click at [839, 454] on input "Ingresar el nro" at bounding box center [747, 447] width 749 height 18
type input "4"
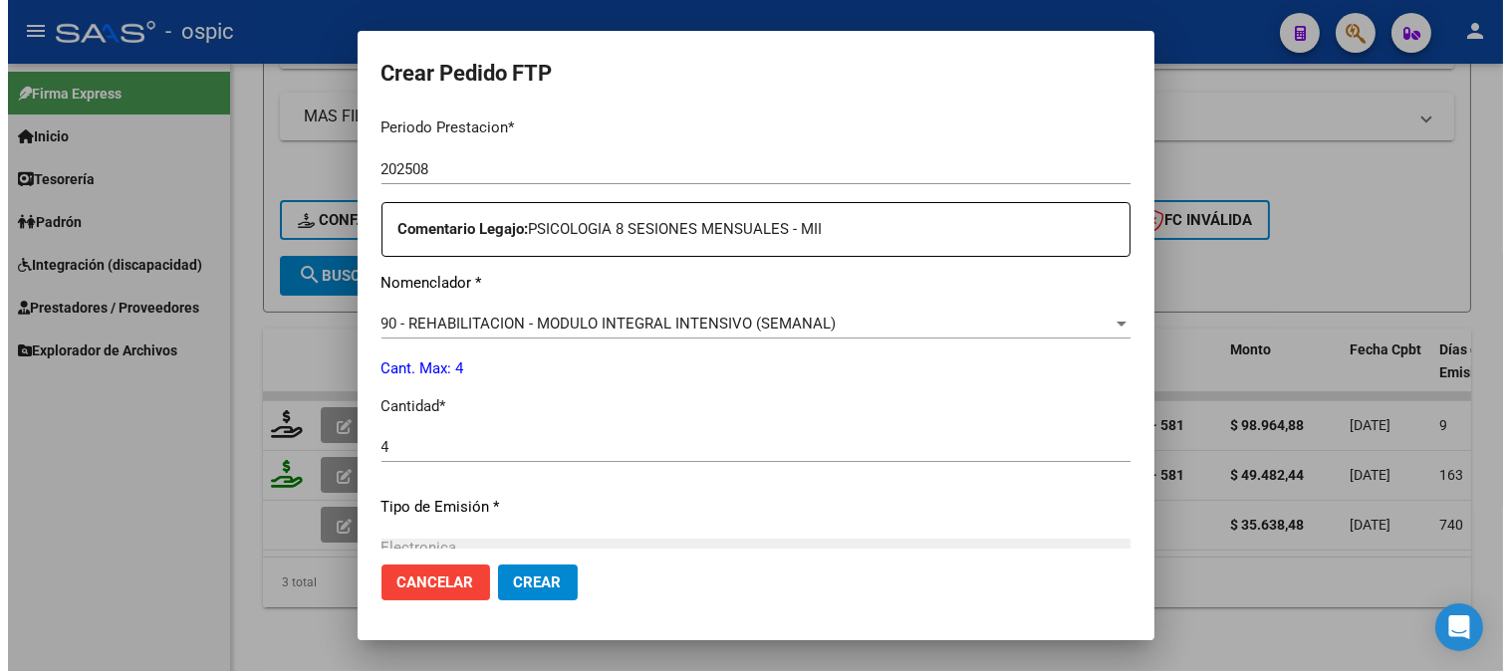
scroll to position [896, 0]
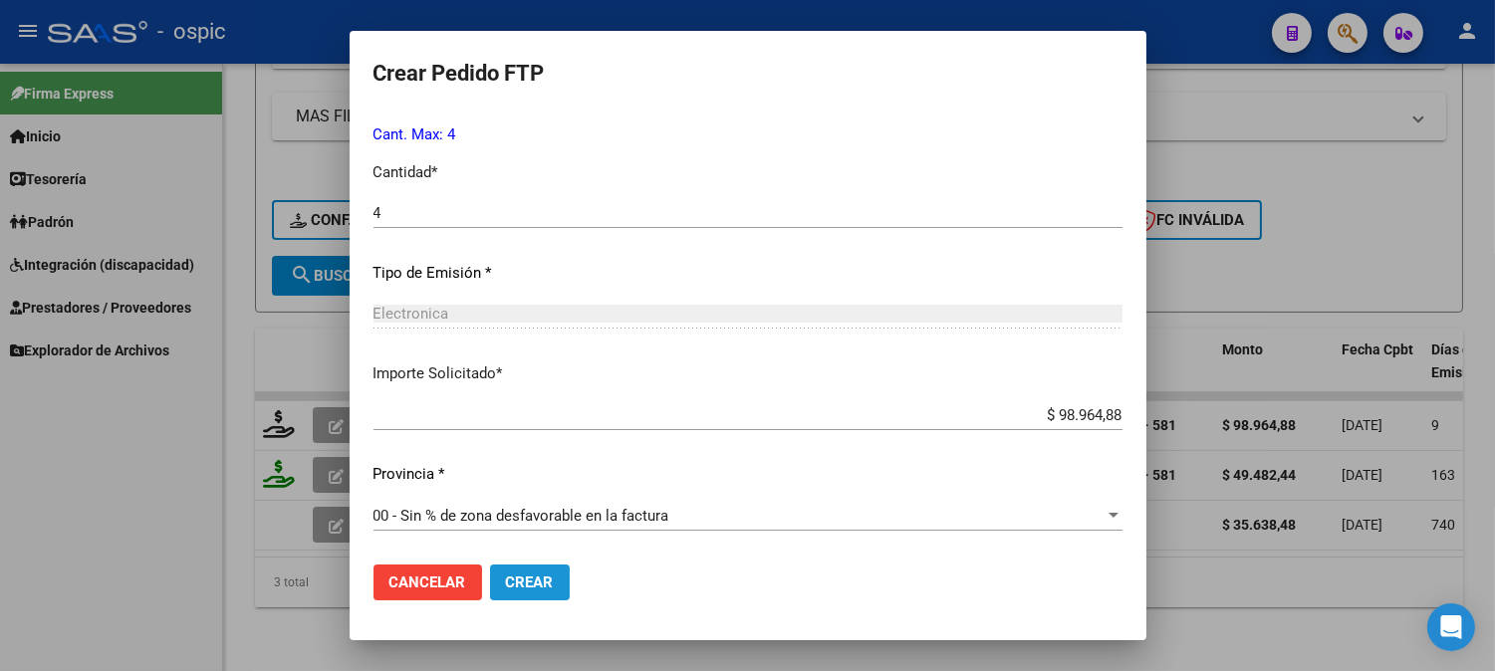
drag, startPoint x: 508, startPoint y: 572, endPoint x: 617, endPoint y: 542, distance: 113.5
click at [511, 572] on button "Crear" at bounding box center [530, 583] width 80 height 36
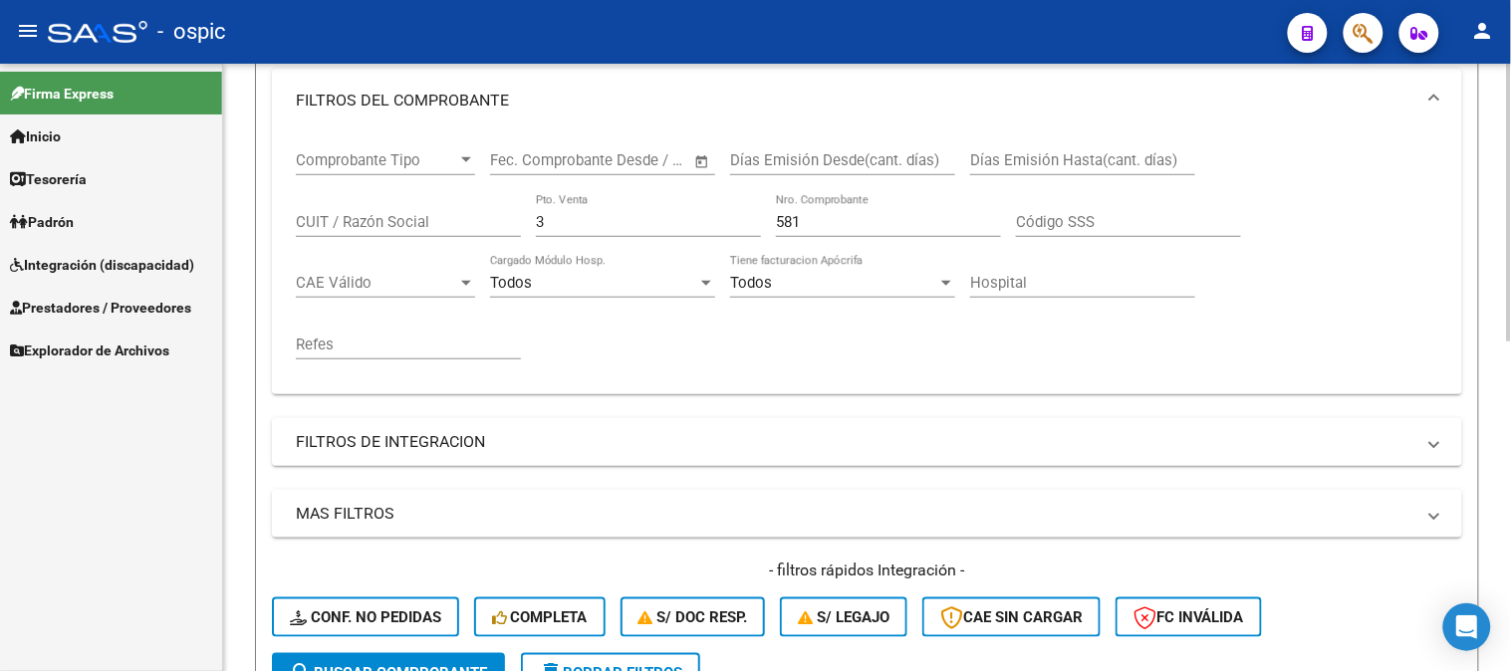
scroll to position [279, 0]
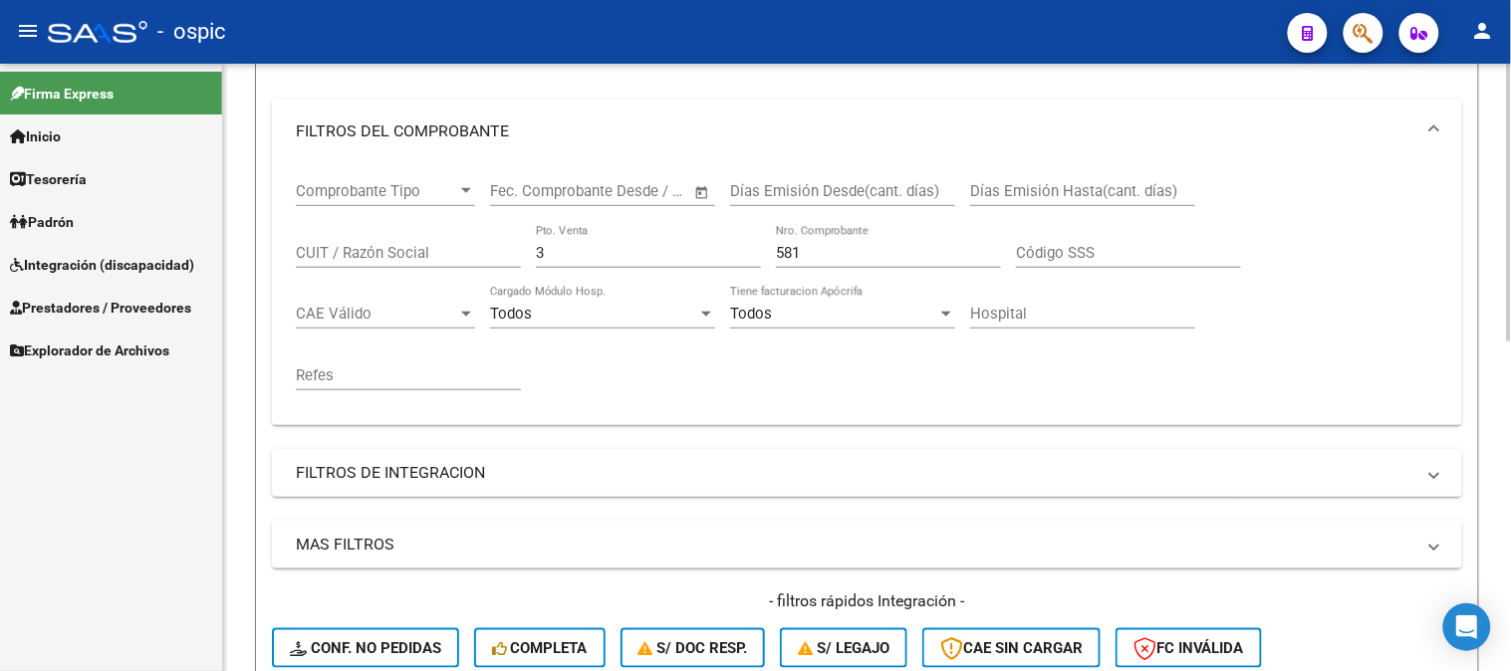
drag, startPoint x: 584, startPoint y: 253, endPoint x: 339, endPoint y: 234, distance: 245.7
click at [339, 235] on div "Comprobante Tipo Comprobante Tipo Fecha inicio – Fecha fin Fec. Comprobante Des…" at bounding box center [867, 286] width 1142 height 246
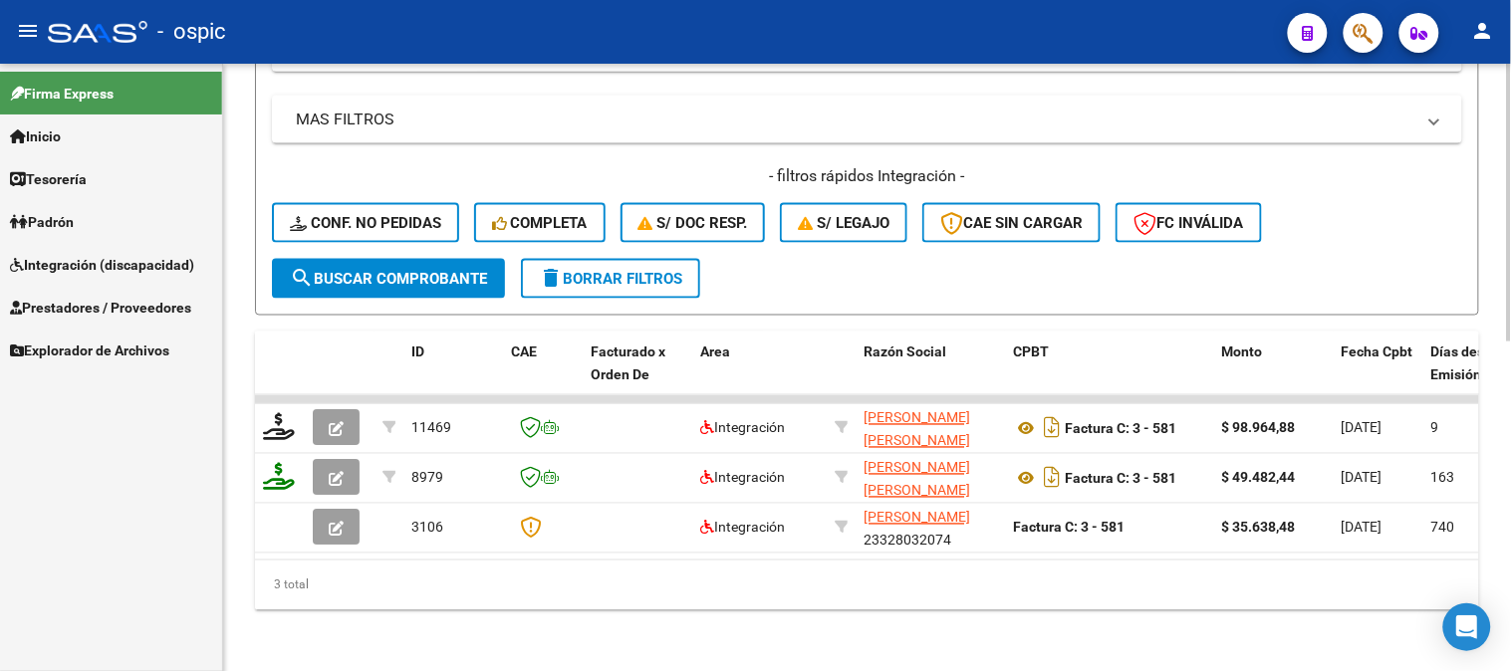
scroll to position [721, 0]
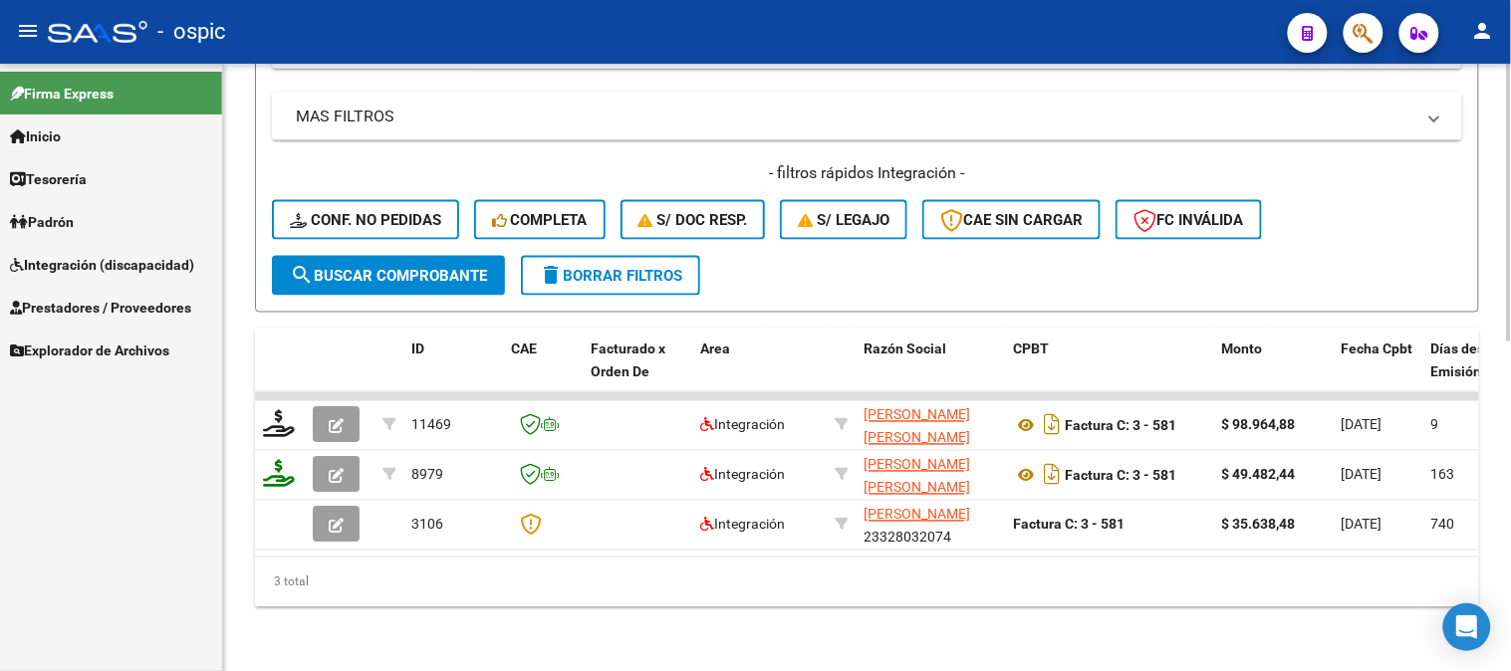
type input "943"
click at [444, 267] on span "search Buscar Comprobante" at bounding box center [388, 276] width 197 height 18
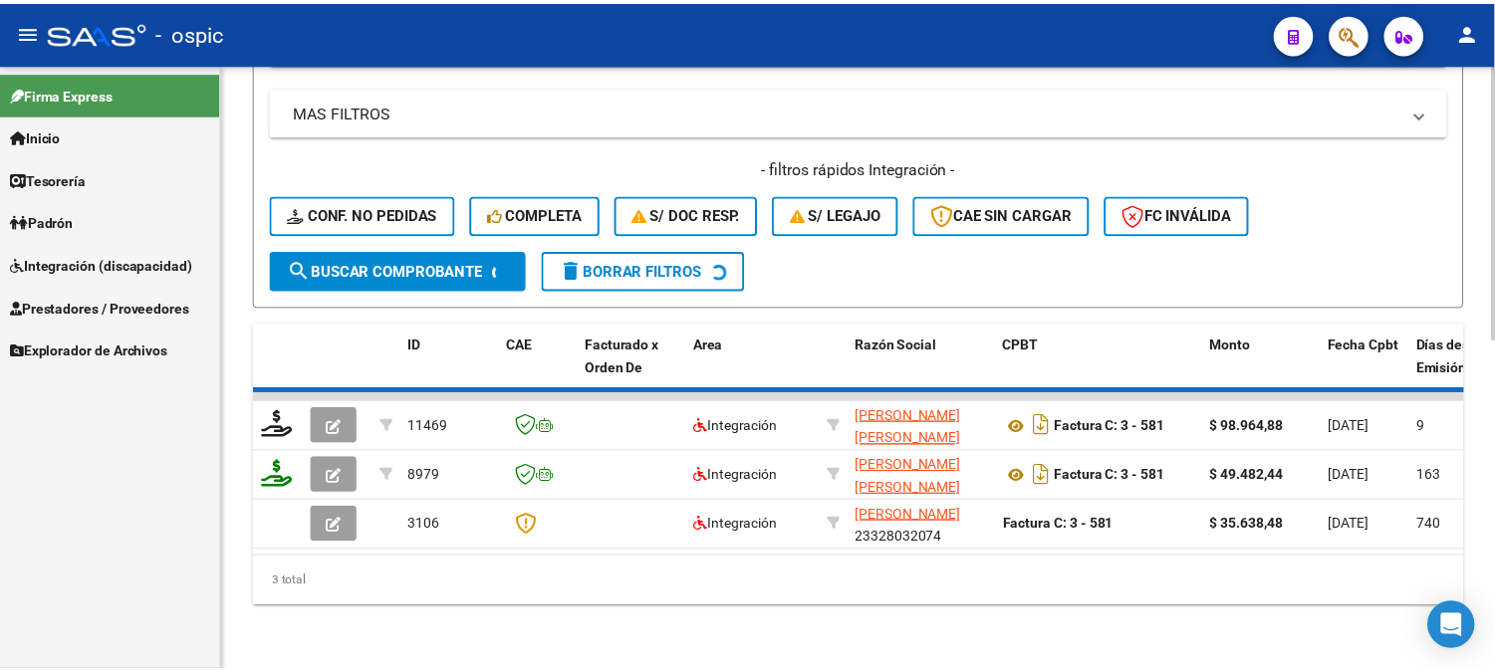
scroll to position [672, 0]
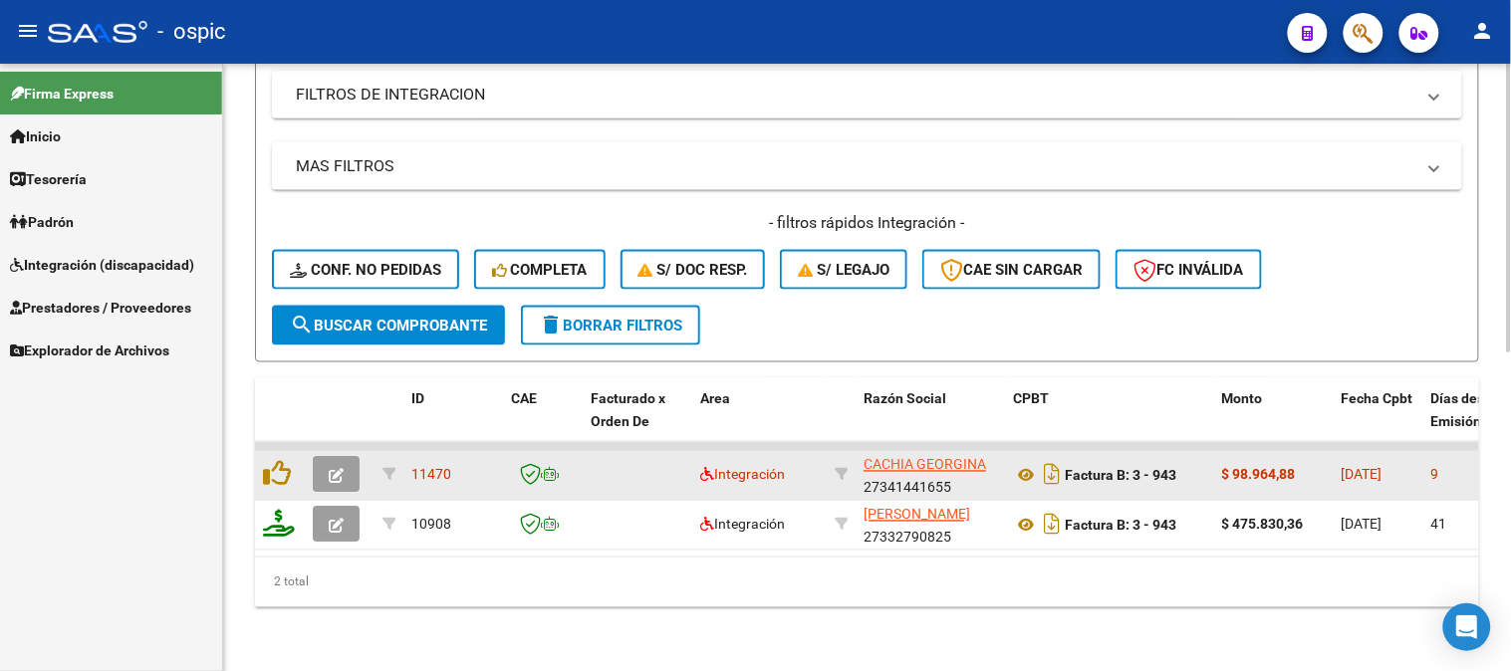
click at [346, 460] on button "button" at bounding box center [336, 475] width 47 height 36
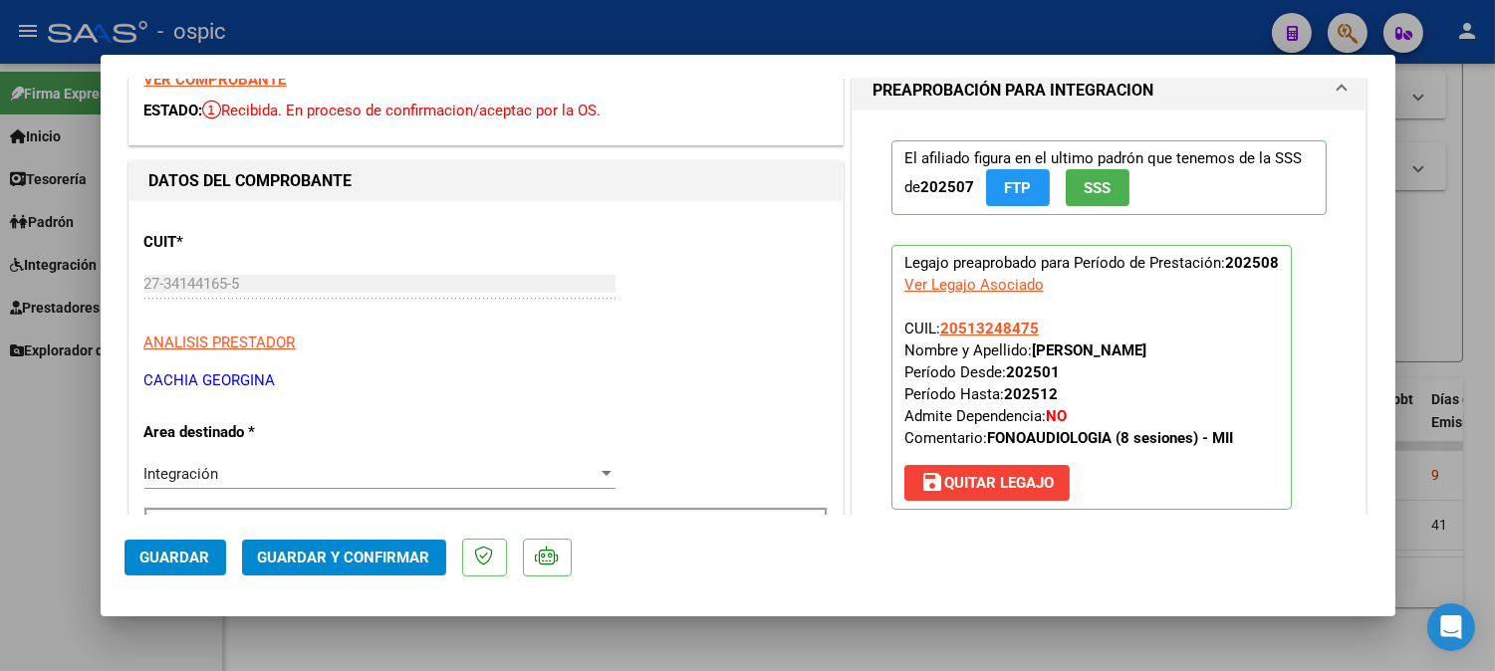
scroll to position [0, 0]
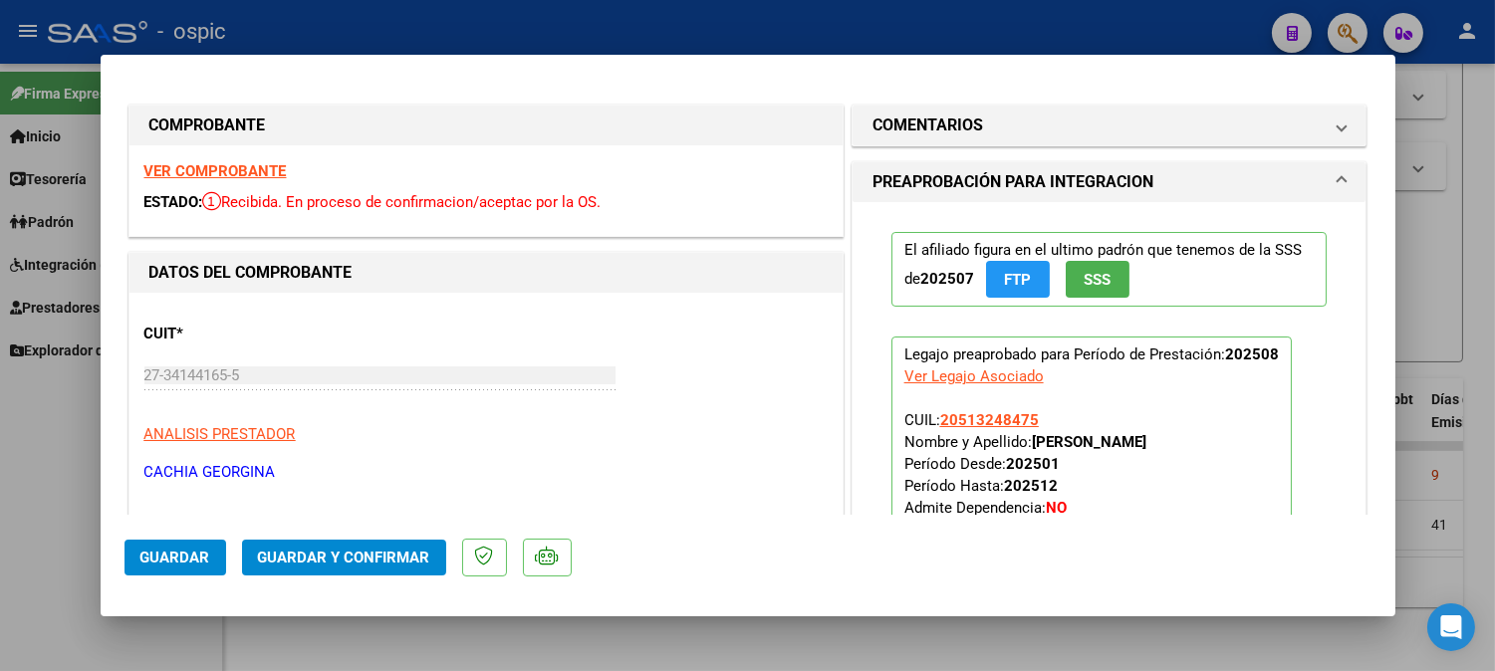
drag, startPoint x: 987, startPoint y: 110, endPoint x: 1001, endPoint y: 207, distance: 98.6
click at [987, 111] on mat-expansion-panel-header "COMENTARIOS" at bounding box center [1109, 126] width 514 height 40
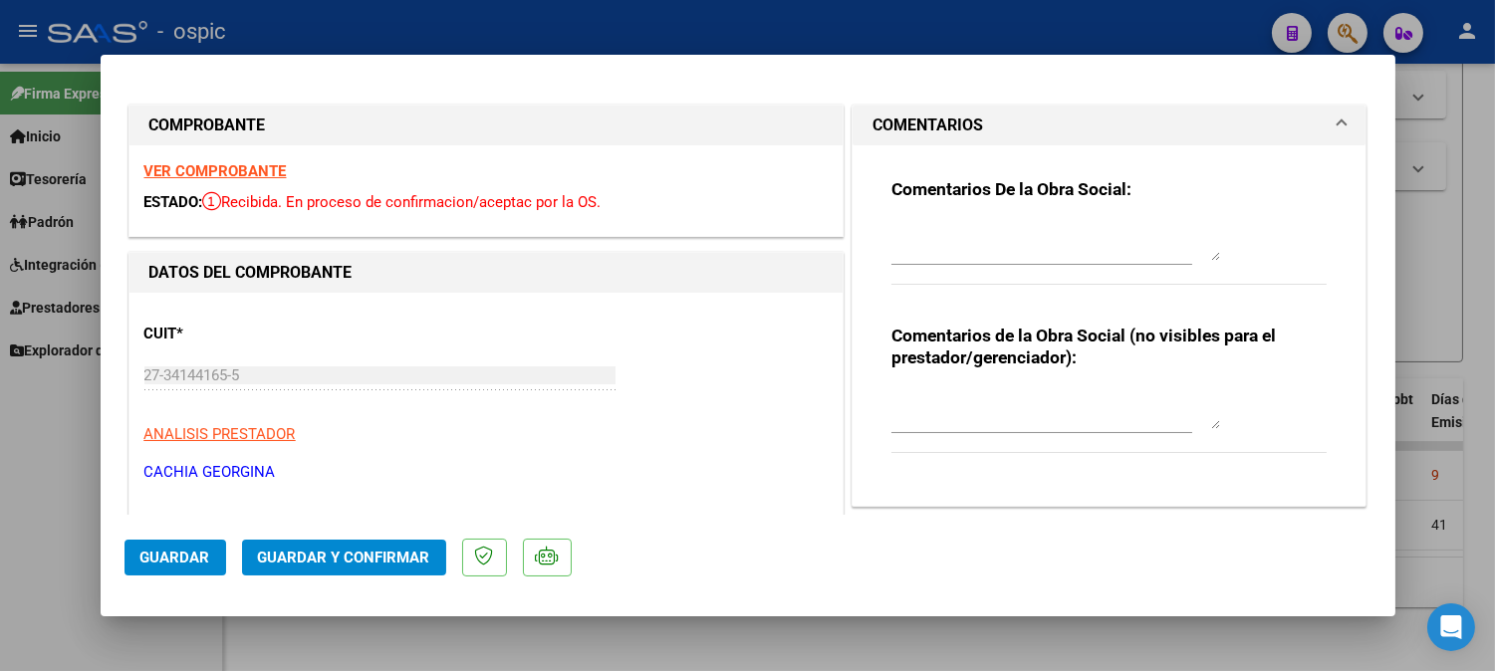
click at [1011, 386] on div at bounding box center [1055, 409] width 329 height 48
type textarea "FONO 8 SESIONES"
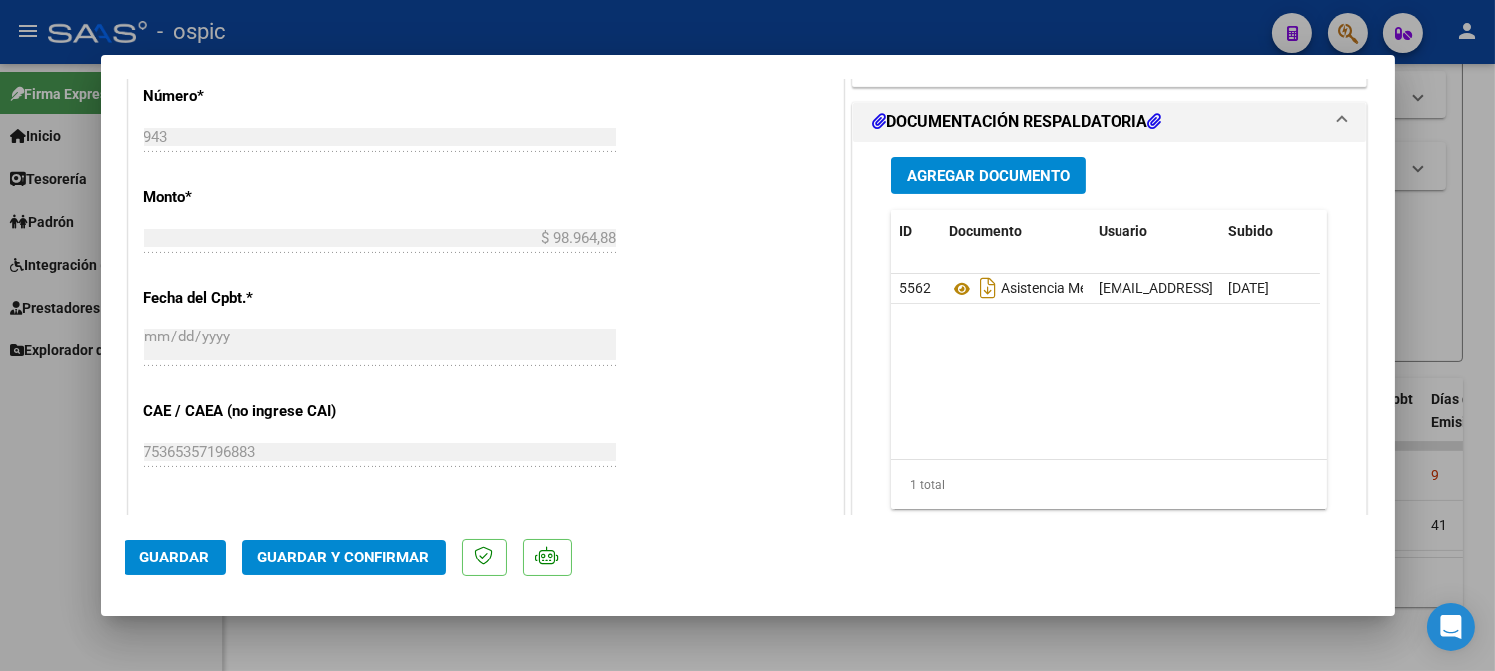
scroll to position [918, 0]
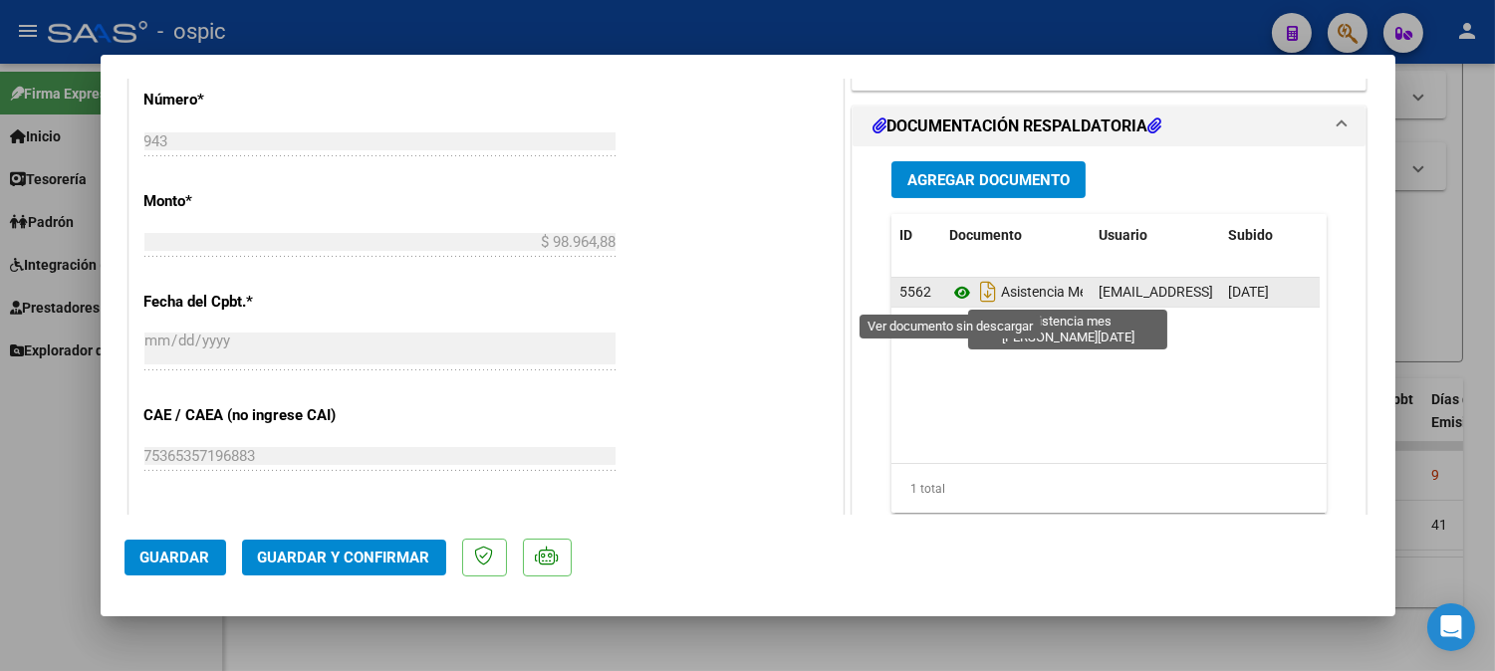
click at [949, 286] on icon at bounding box center [962, 293] width 26 height 24
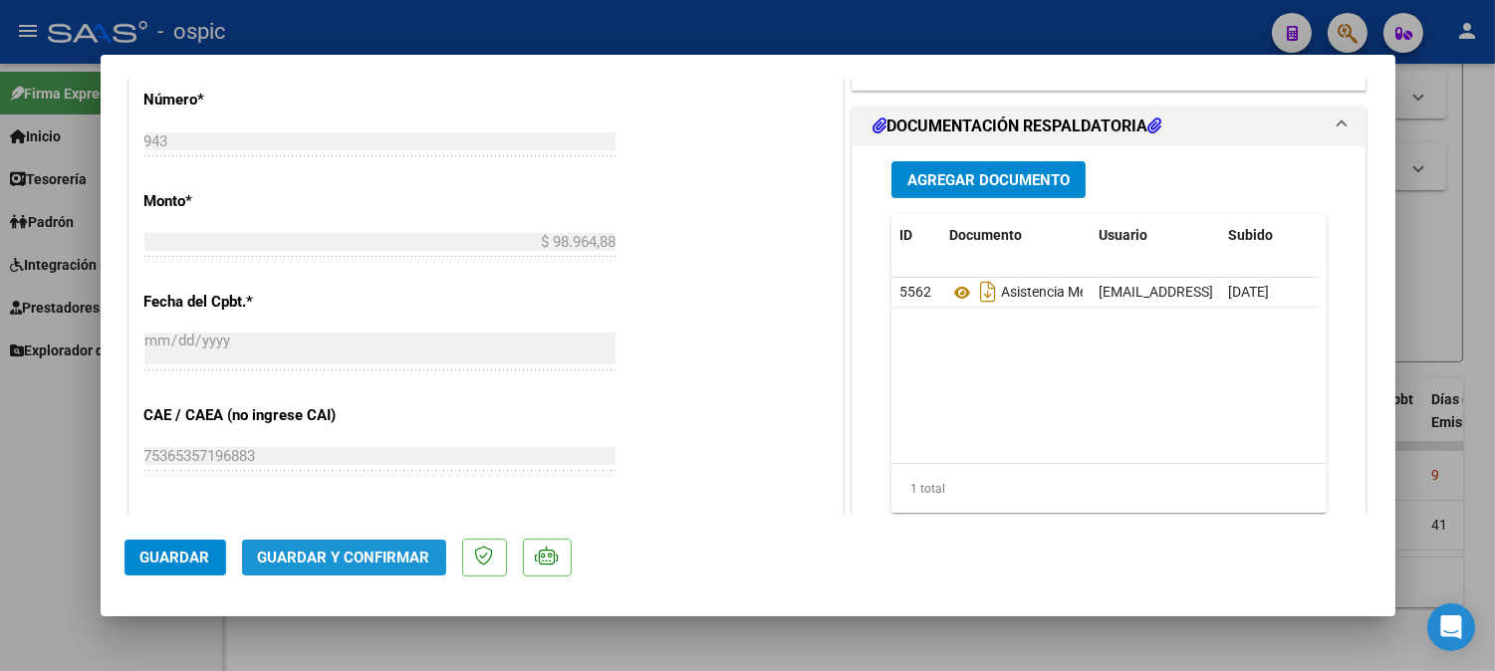
click at [401, 554] on span "Guardar y Confirmar" at bounding box center [344, 558] width 172 height 18
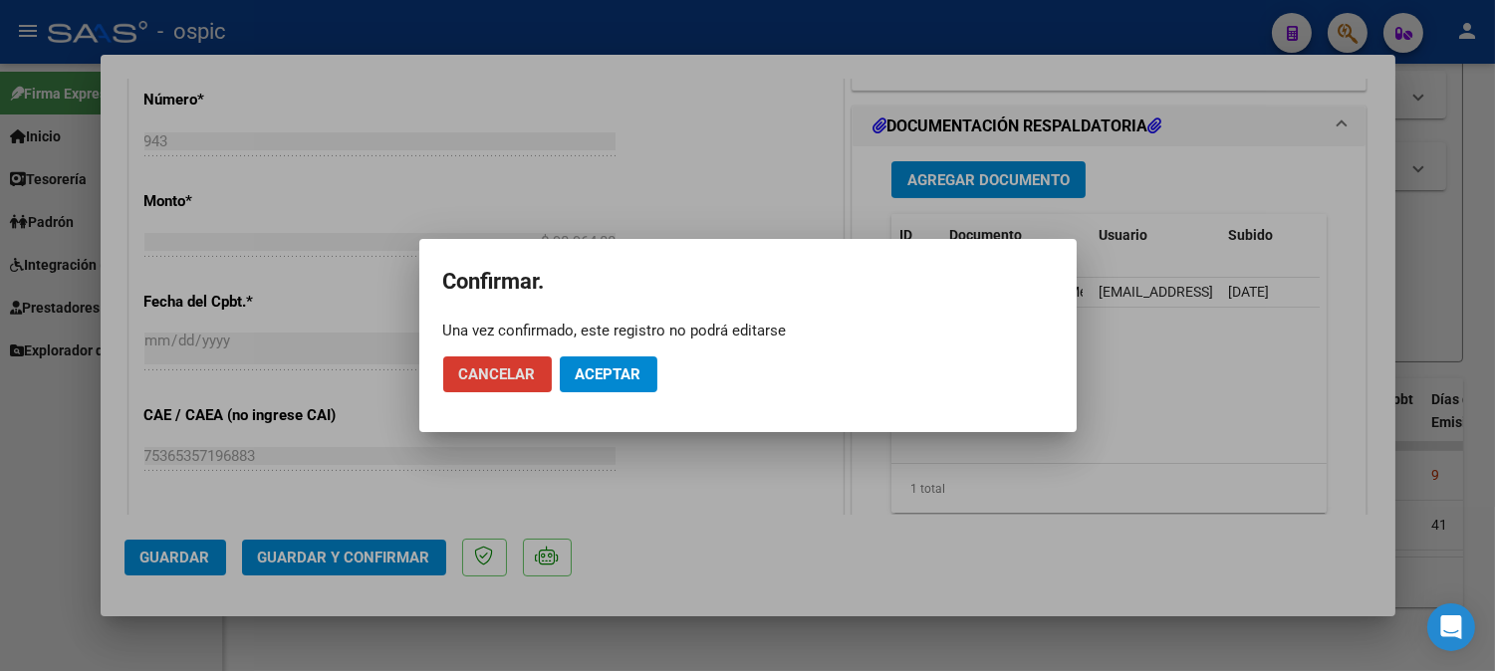
click at [625, 368] on span "Aceptar" at bounding box center [609, 374] width 66 height 18
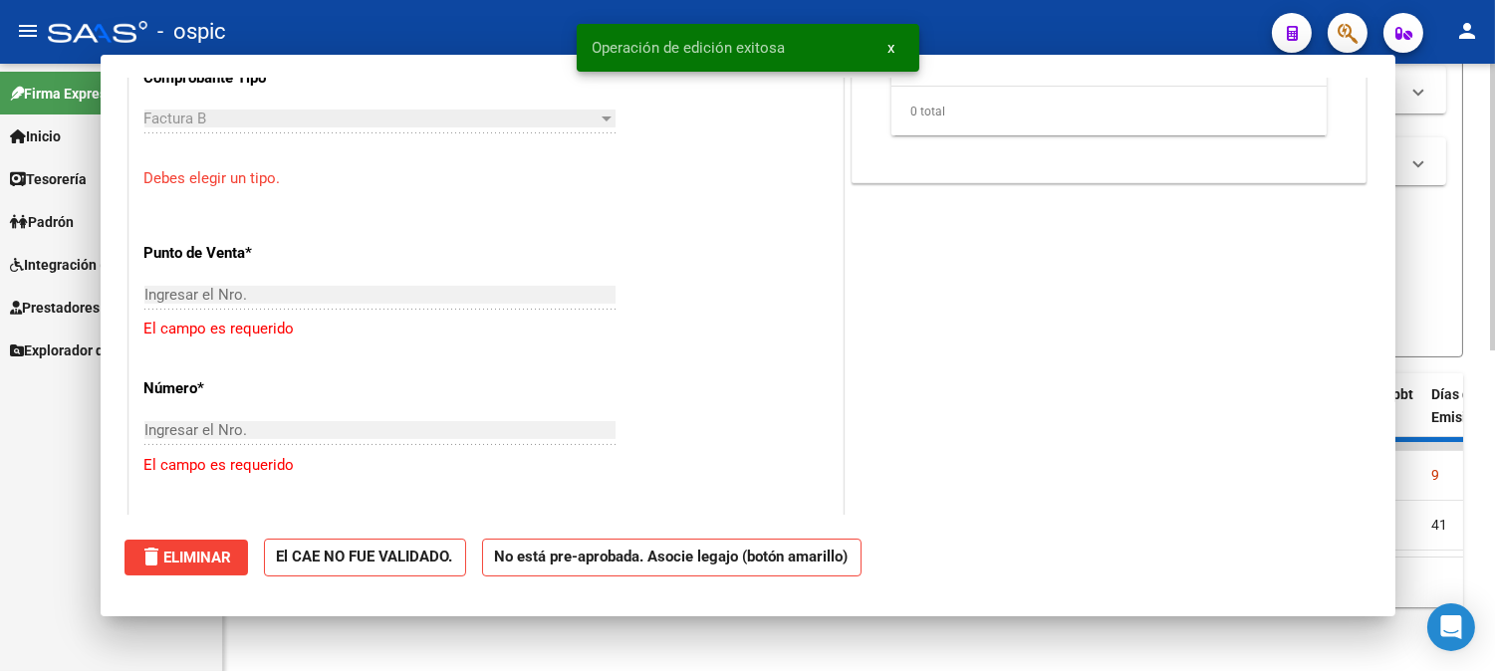
scroll to position [0, 0]
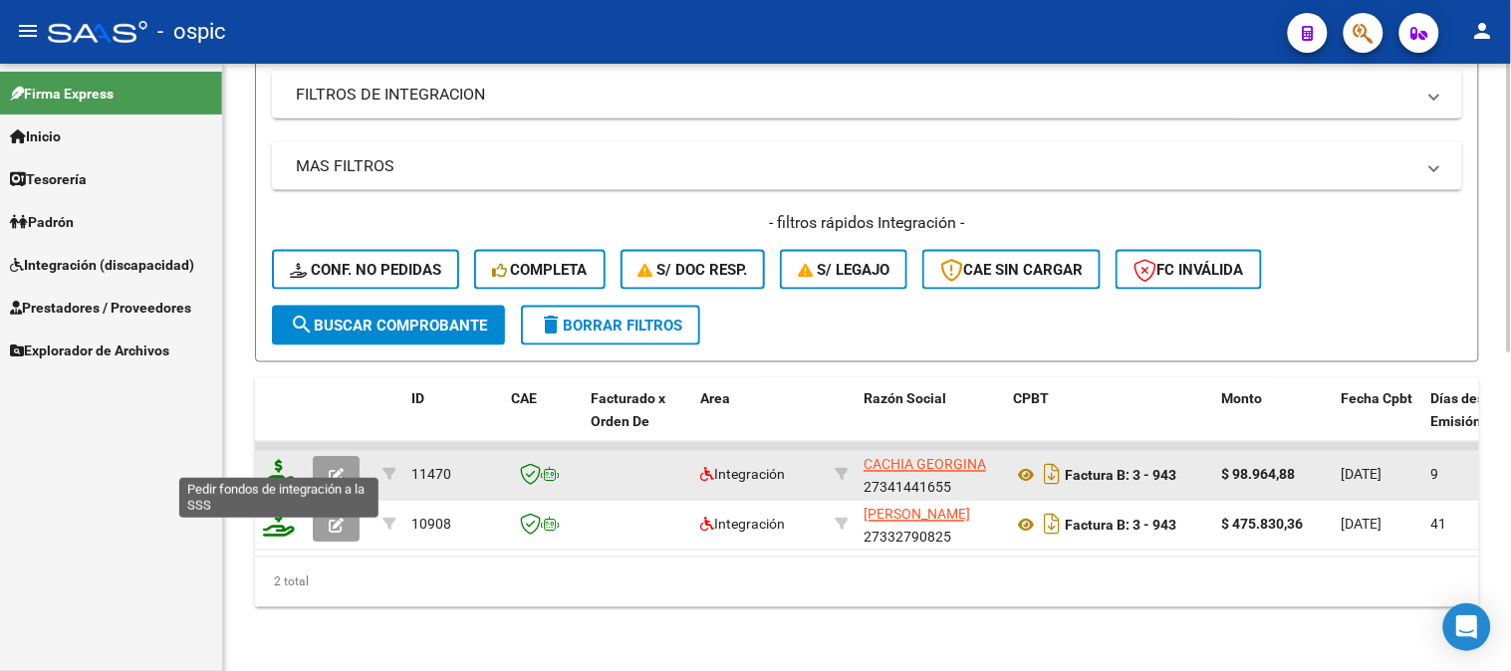
click at [280, 460] on icon at bounding box center [279, 474] width 32 height 28
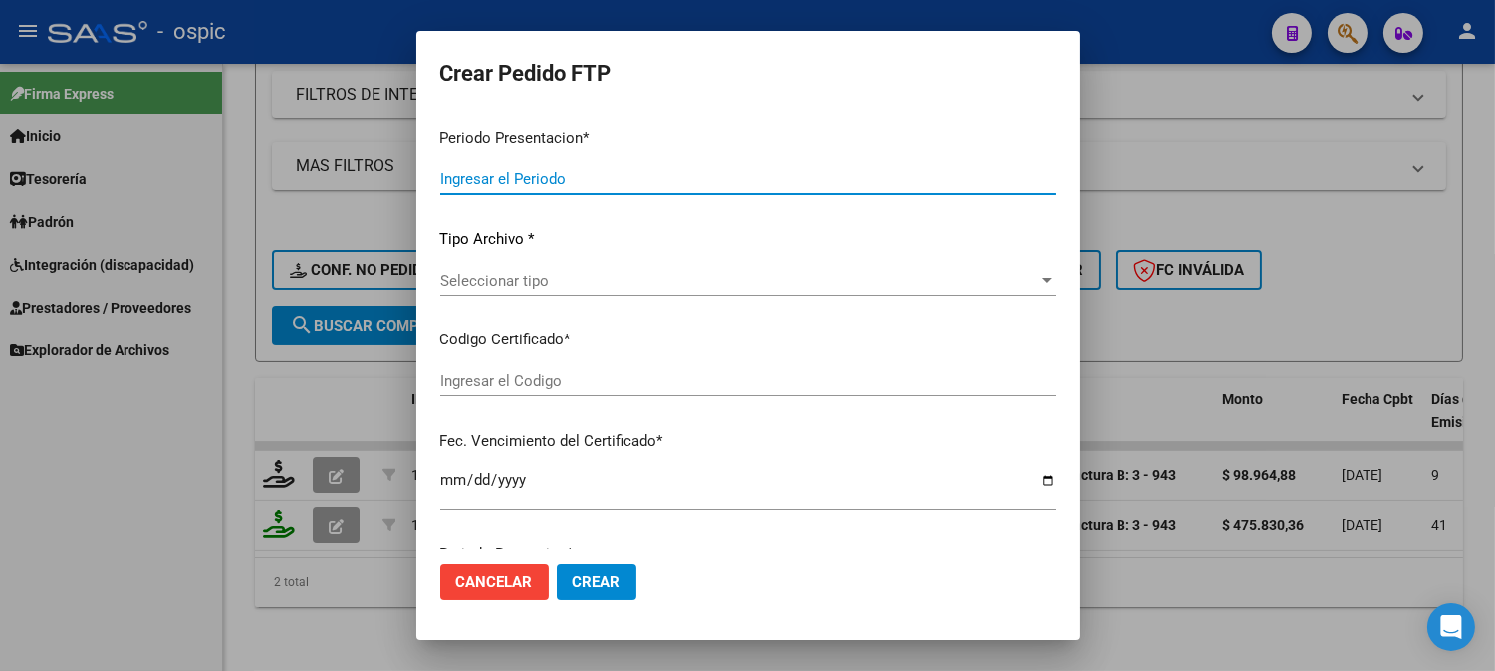
type input "202508"
type input "$ 98.964,88"
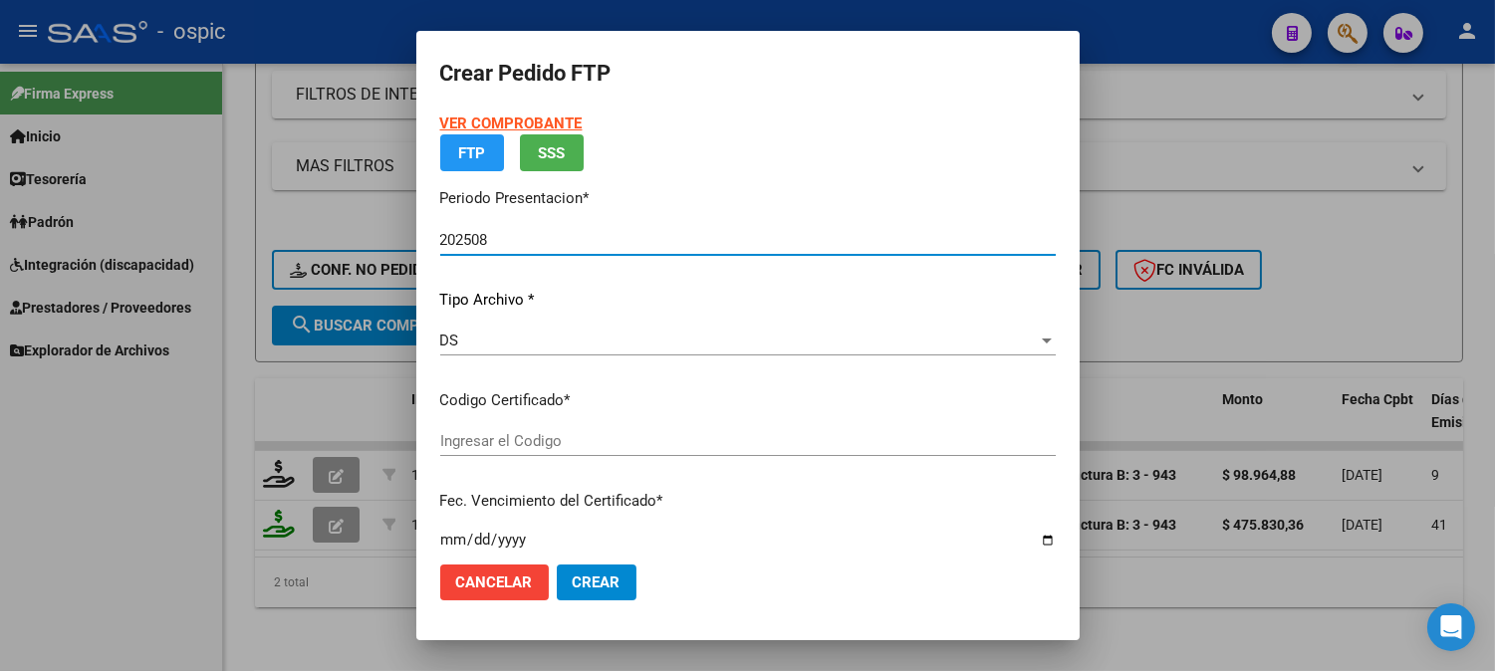
type input "0000000000000000000000000000003662046212"
type input "2028-10-31"
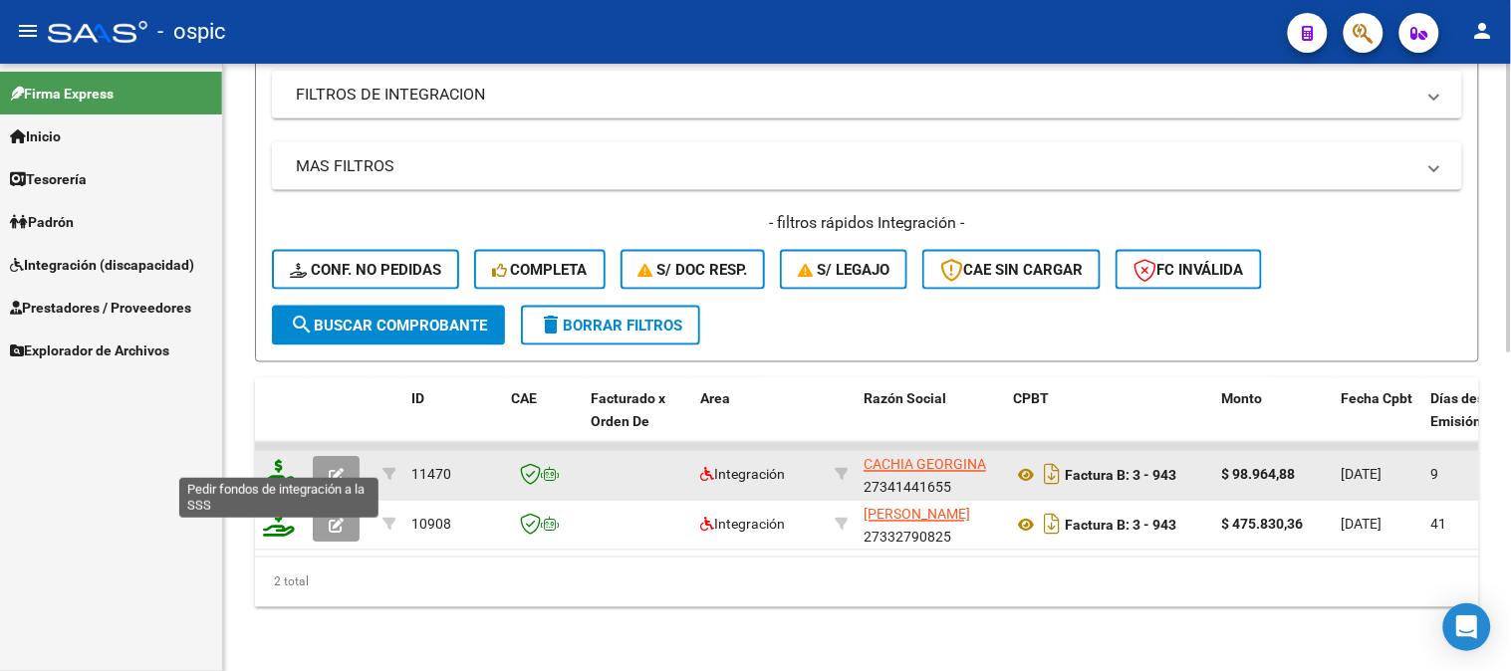
click at [282, 460] on icon at bounding box center [279, 474] width 32 height 28
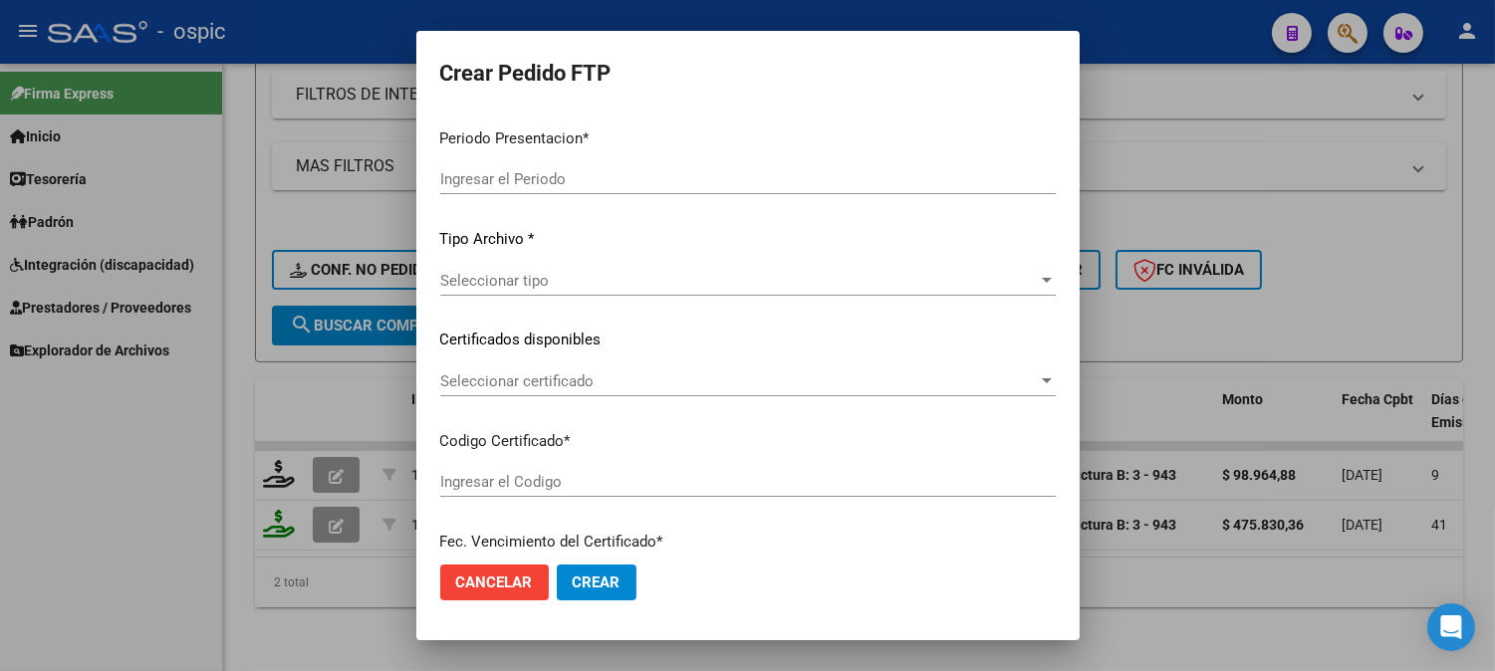
type input "202508"
type input "$ 98.964,88"
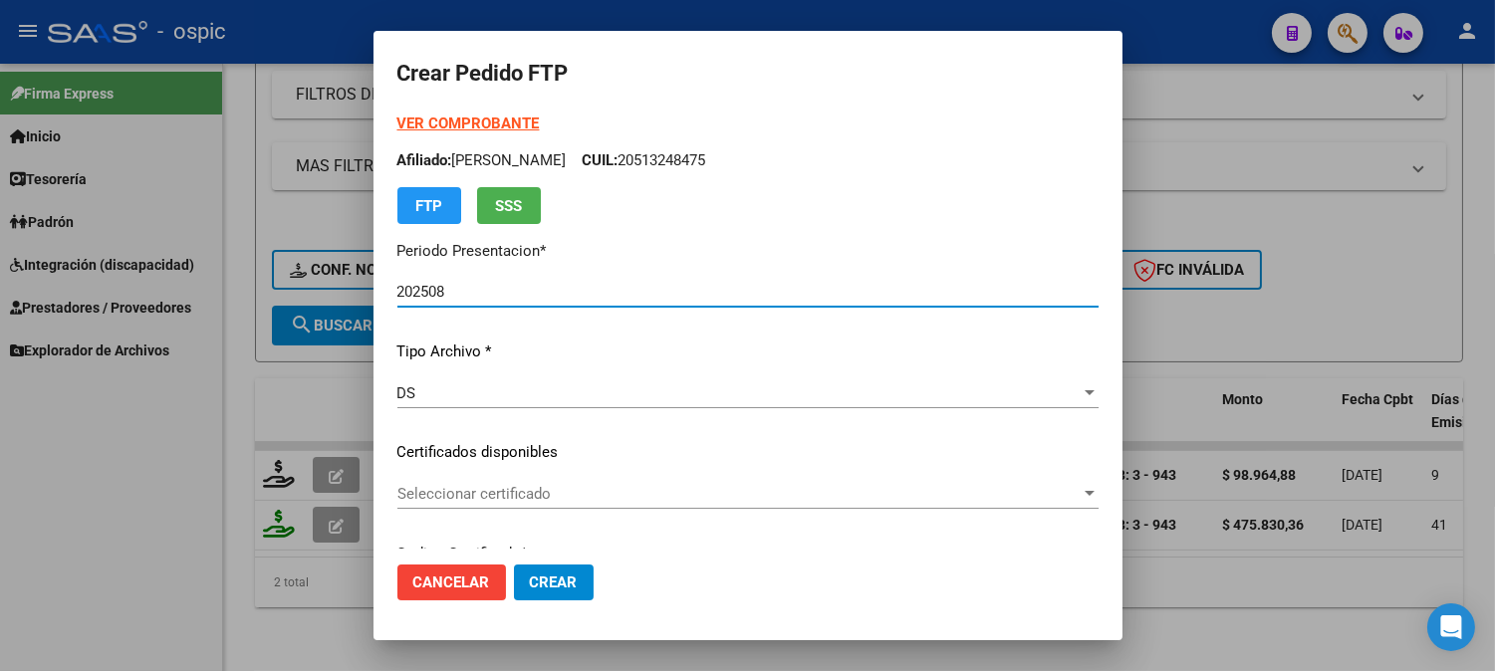
type input "0000000000000000000000000000003662046212"
type input "2028-10-31"
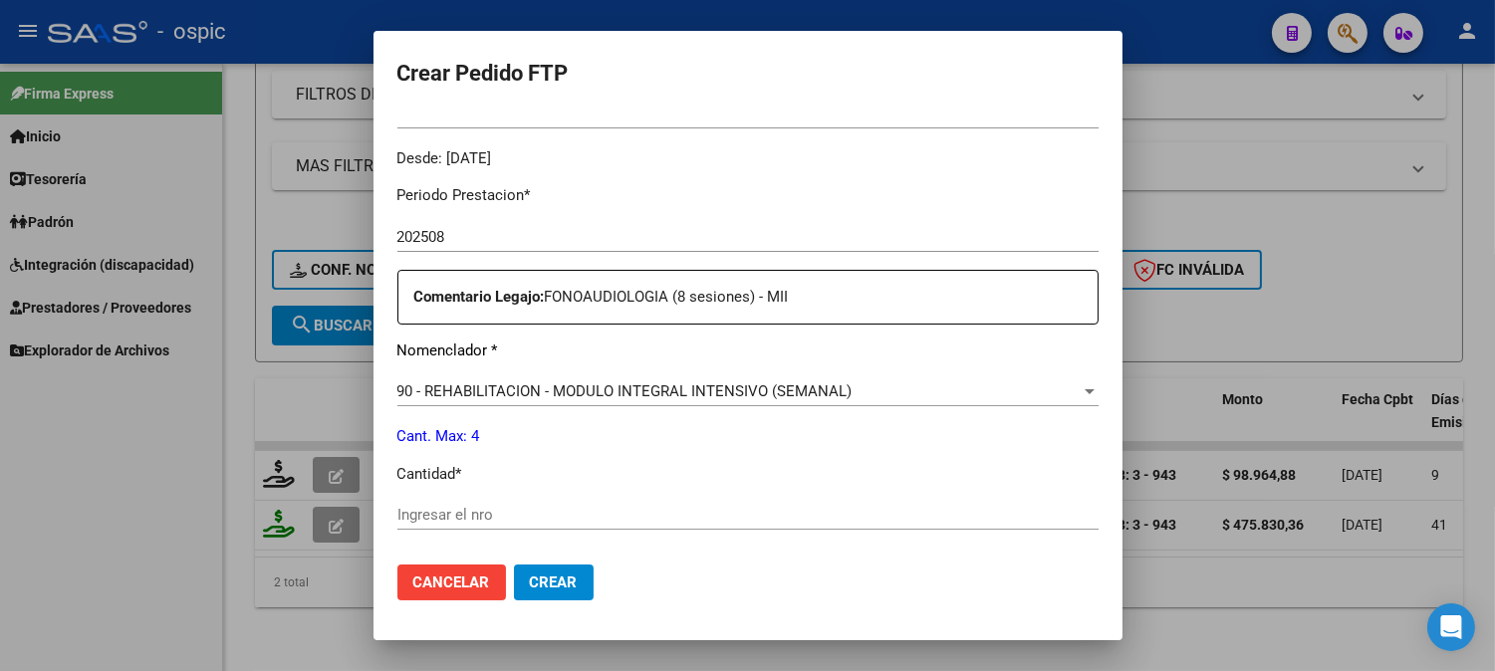
scroll to position [662, 0]
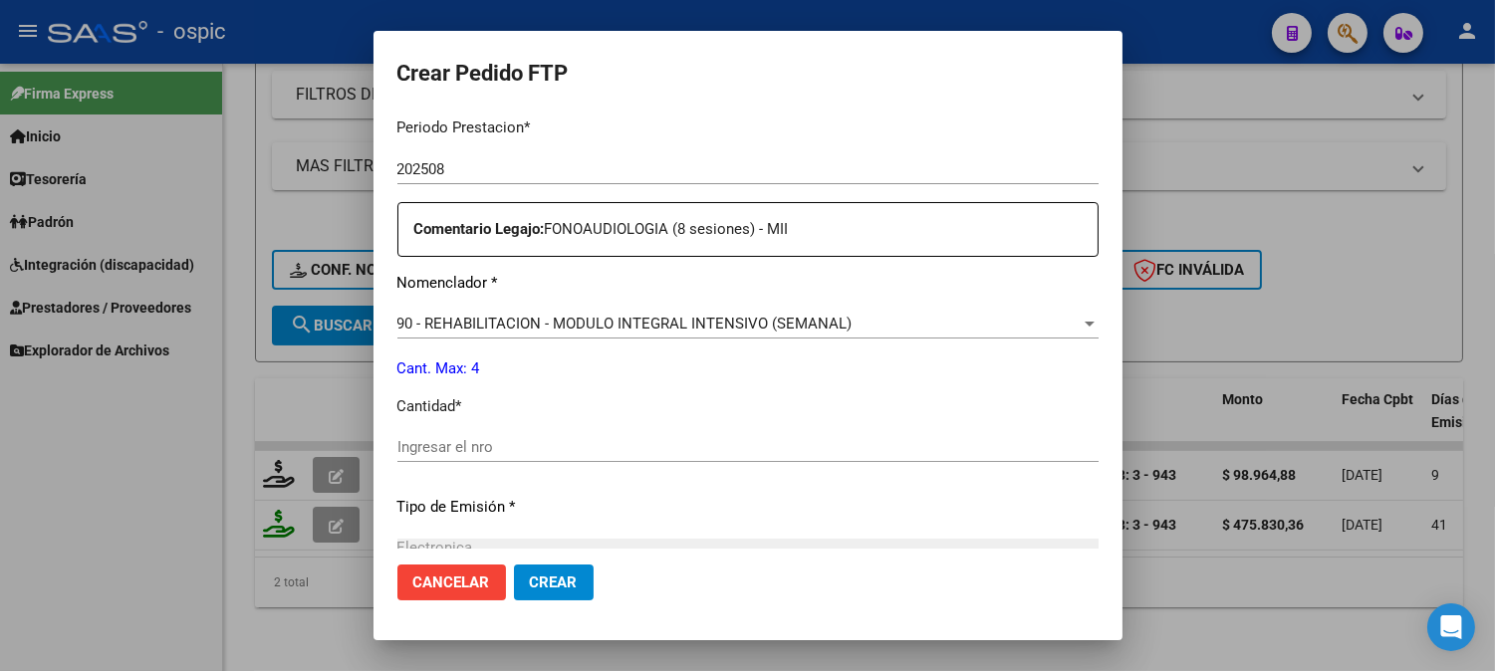
click at [754, 450] on input "Ingresar el nro" at bounding box center [747, 447] width 701 height 18
type input "4"
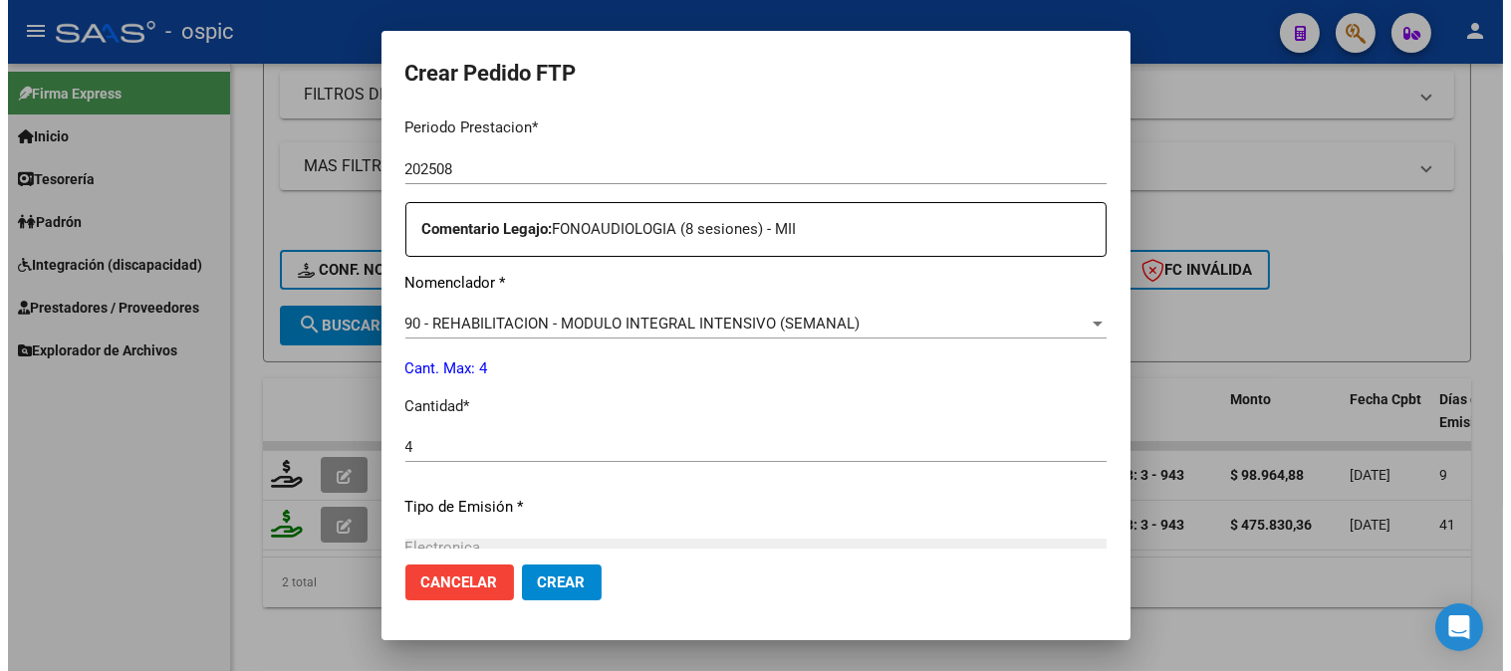
scroll to position [896, 0]
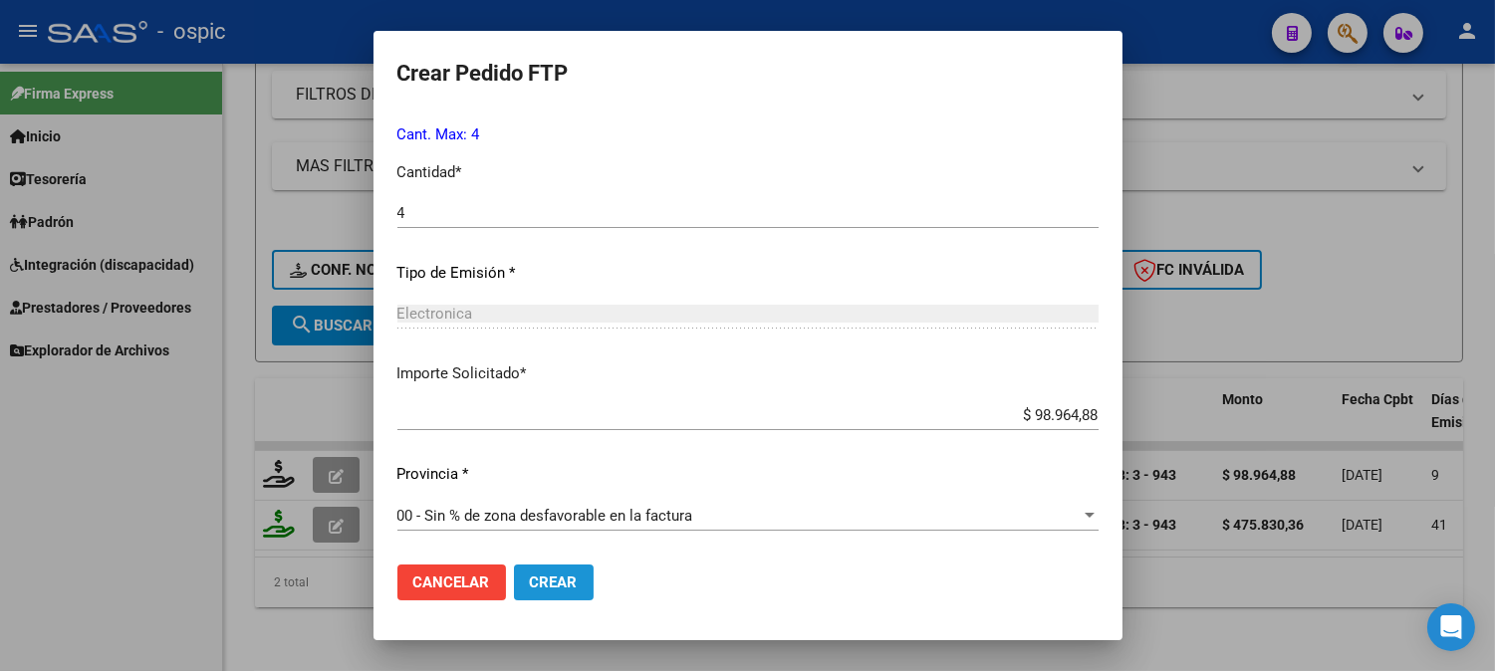
click at [530, 574] on span "Crear" at bounding box center [554, 583] width 48 height 18
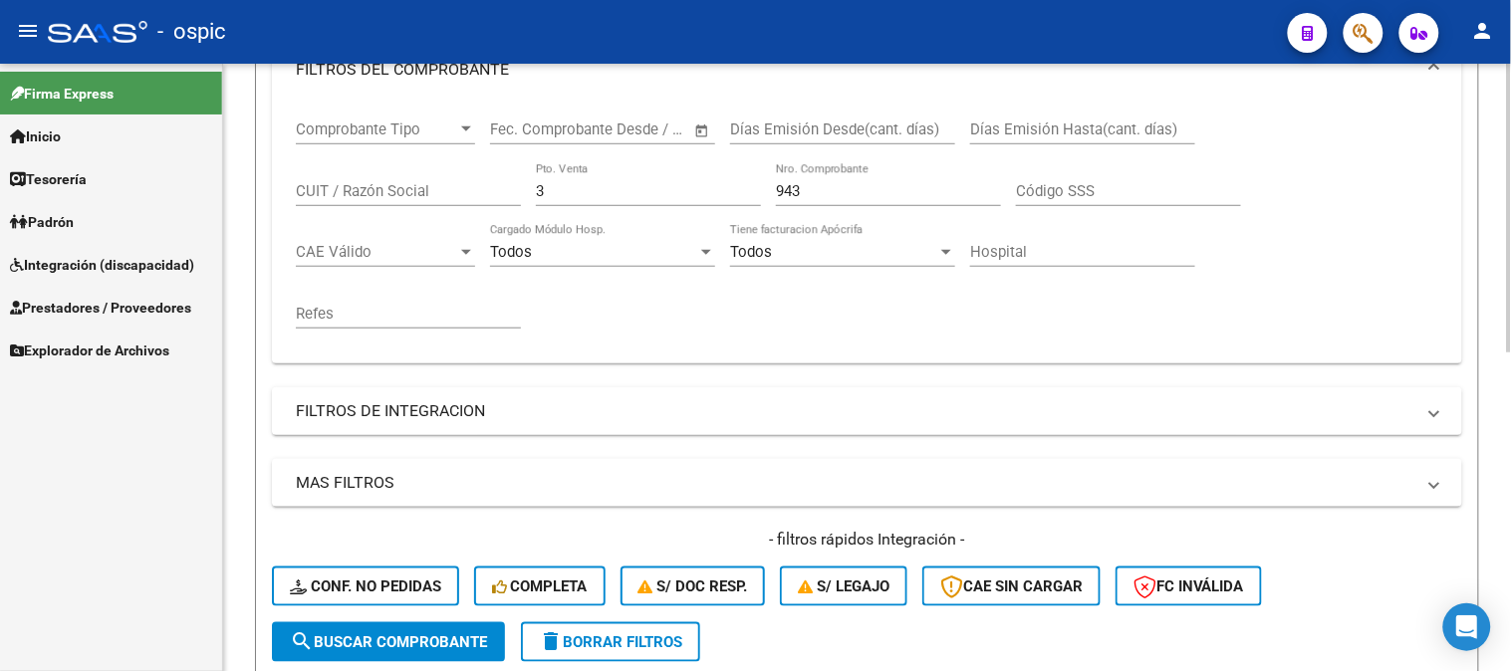
scroll to position [230, 0]
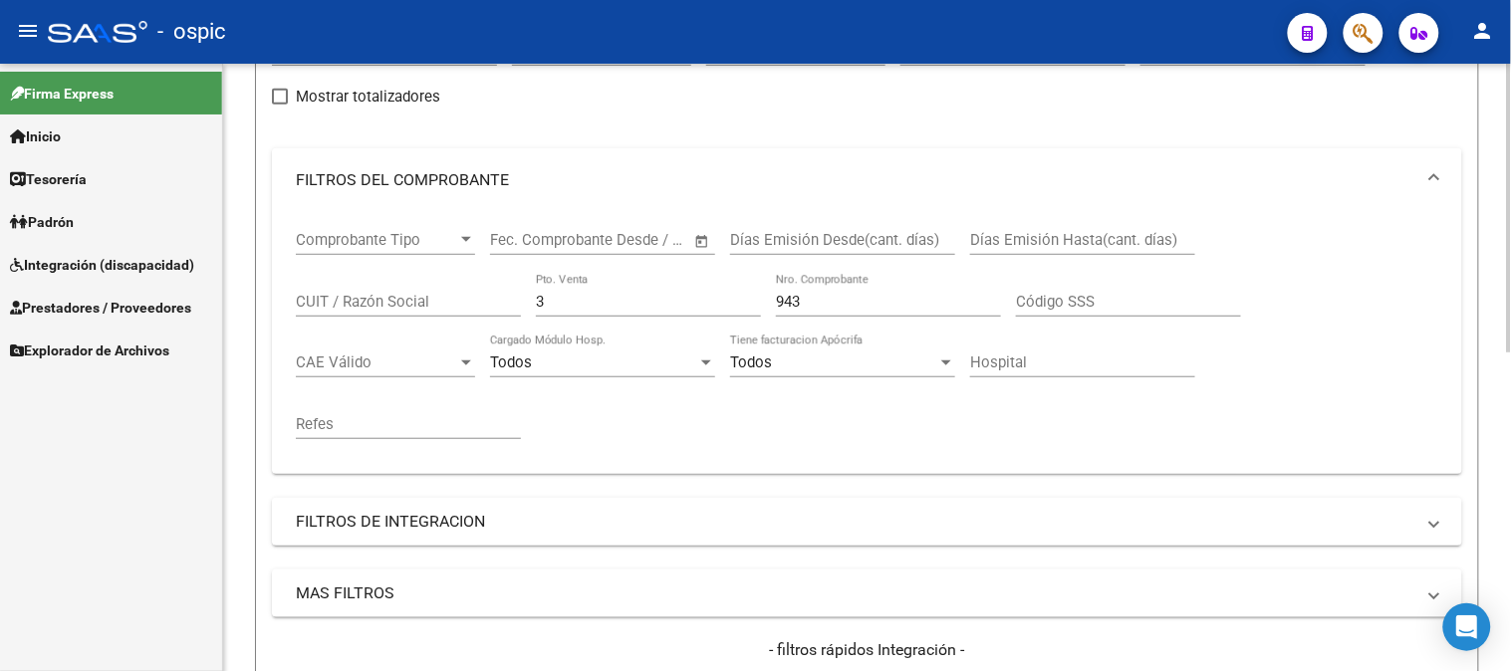
drag, startPoint x: 479, startPoint y: 319, endPoint x: 382, endPoint y: 319, distance: 96.6
click at [383, 319] on div "Comprobante Tipo Comprobante Tipo Fecha inicio – Fecha fin Fec. Comprobante Des…" at bounding box center [867, 335] width 1142 height 246
type input "2"
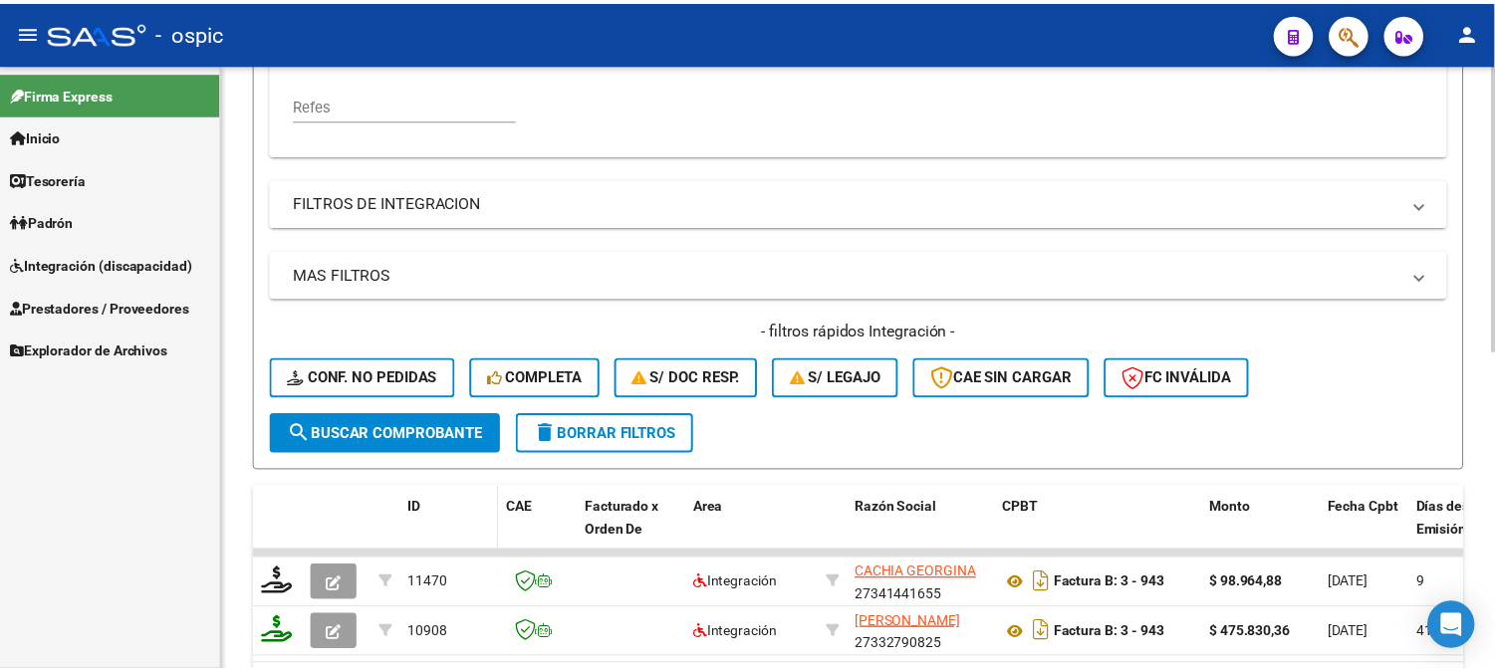
scroll to position [671, 0]
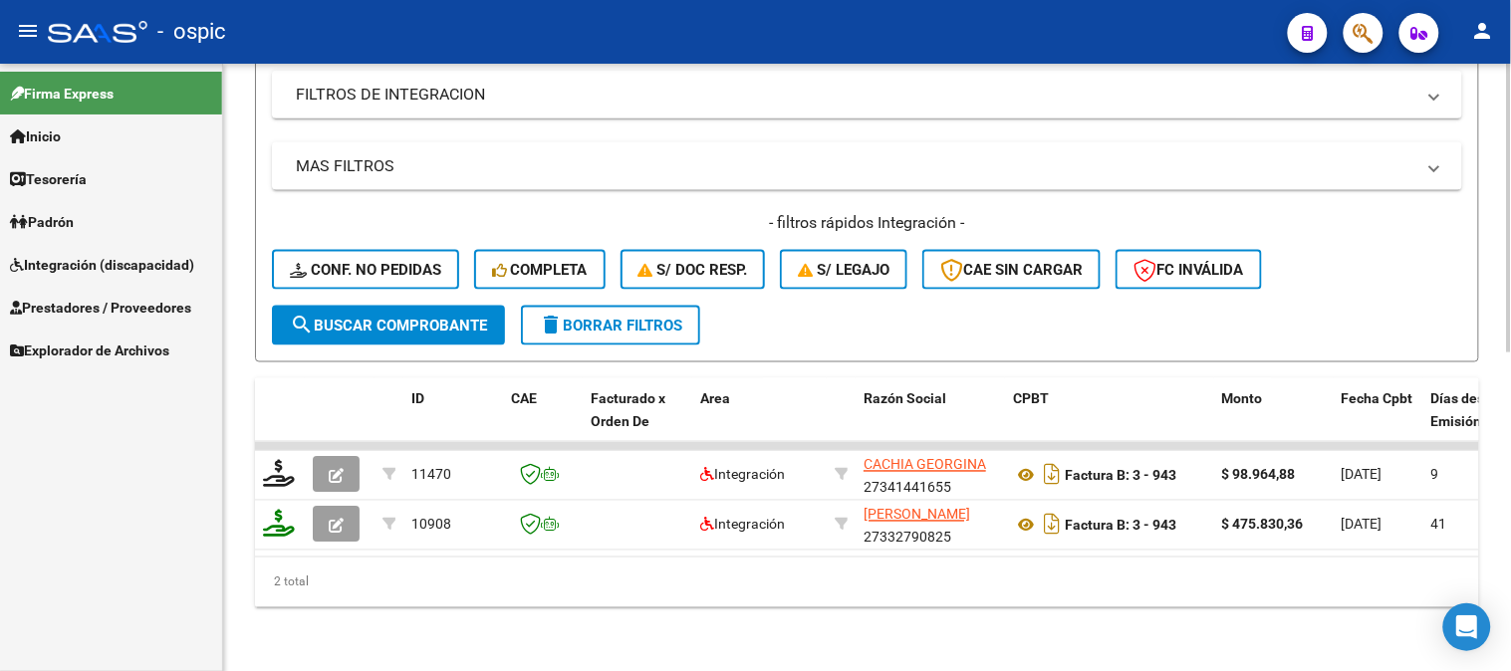
type input "1023"
click at [428, 317] on span "search Buscar Comprobante" at bounding box center [388, 326] width 197 height 18
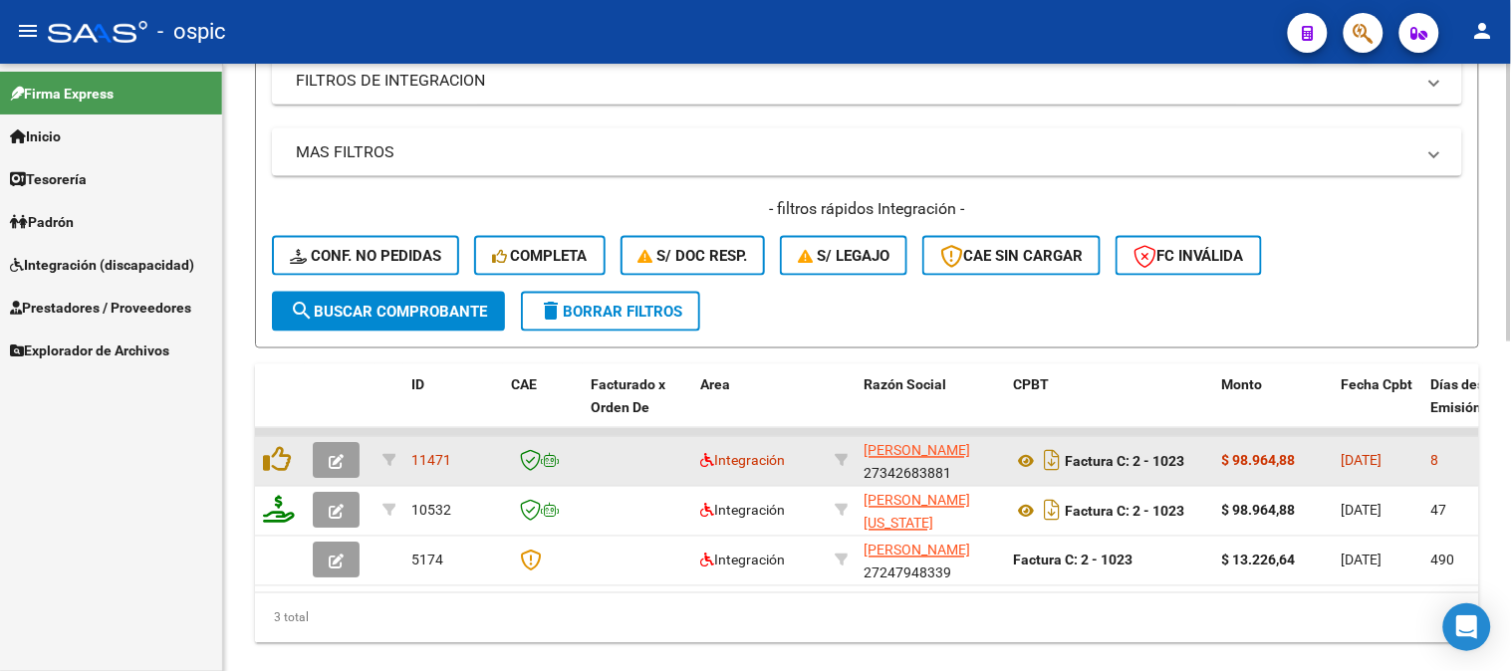
click at [343, 455] on icon "button" at bounding box center [336, 462] width 15 height 15
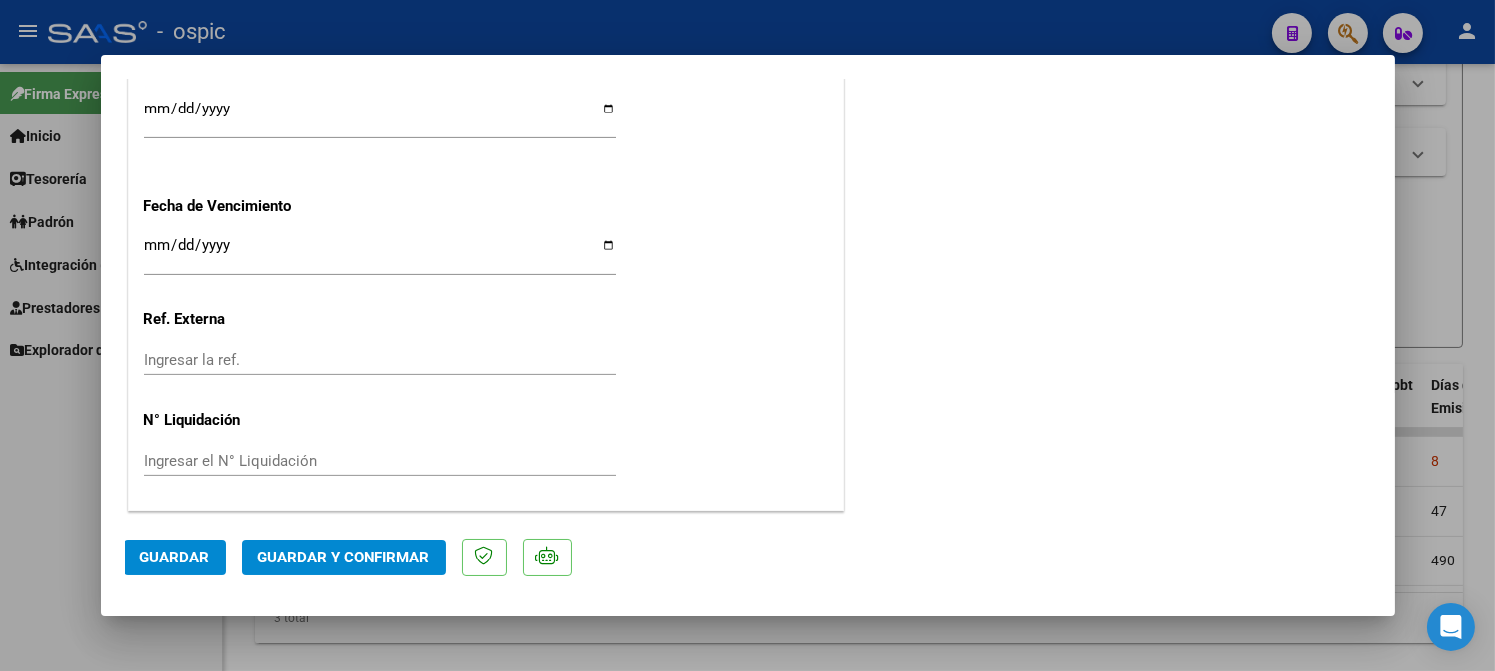
scroll to position [0, 0]
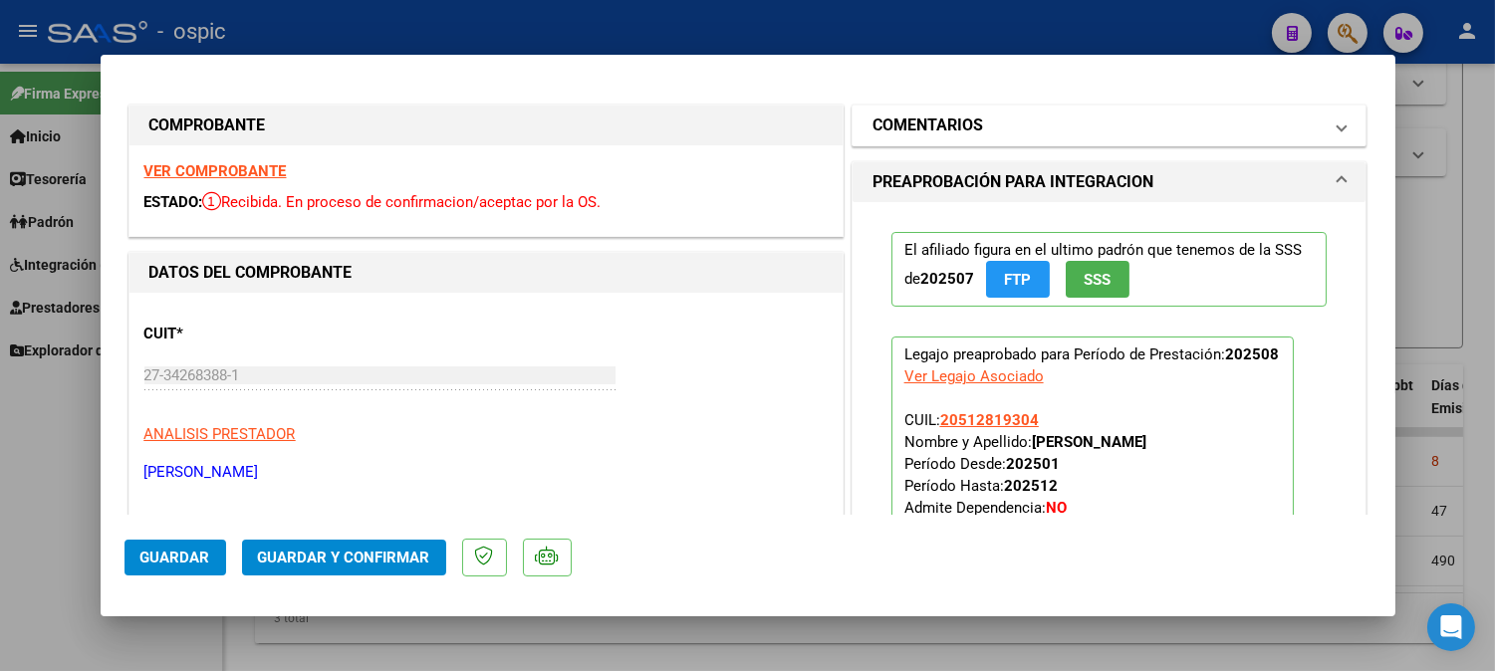
click at [1022, 120] on mat-panel-title "COMENTARIOS" at bounding box center [1097, 126] width 450 height 24
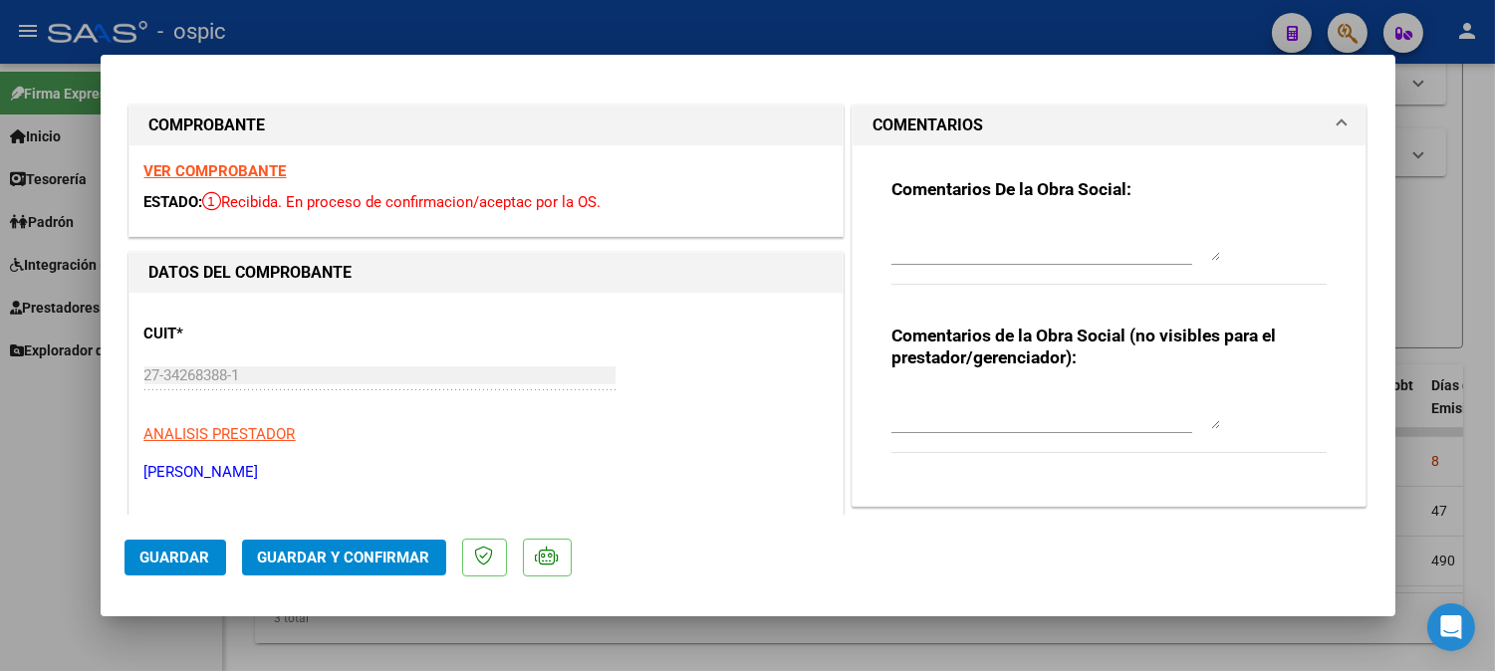
click at [1000, 388] on div at bounding box center [1055, 409] width 329 height 48
type textarea "PSICO 8 SESIONES"
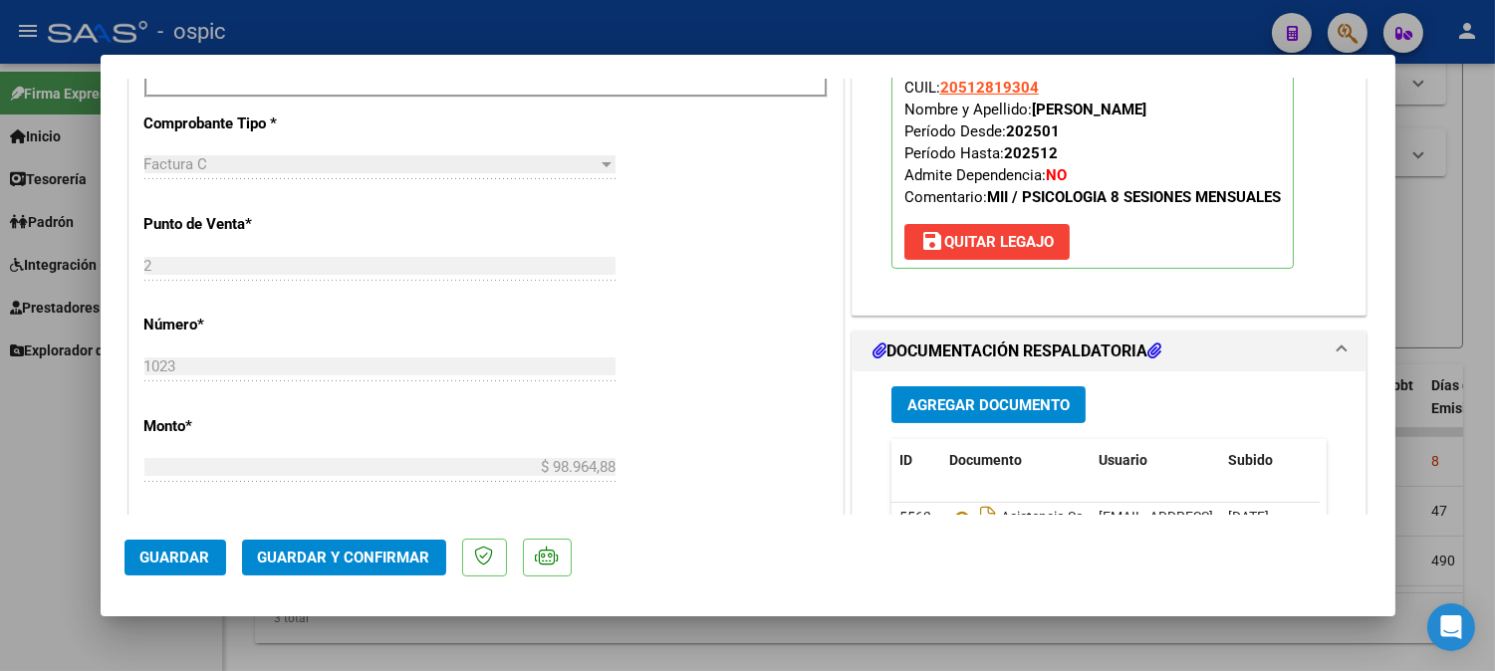
scroll to position [827, 0]
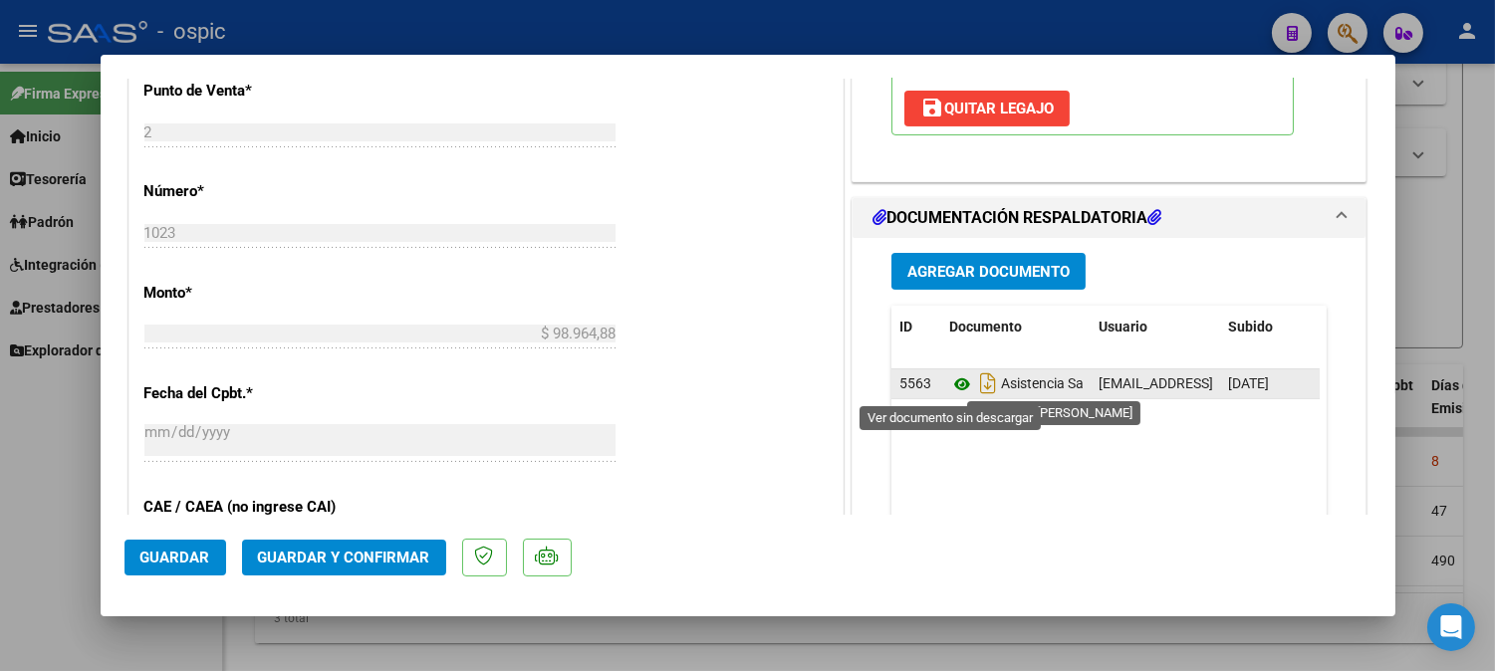
click at [952, 386] on icon at bounding box center [962, 384] width 26 height 24
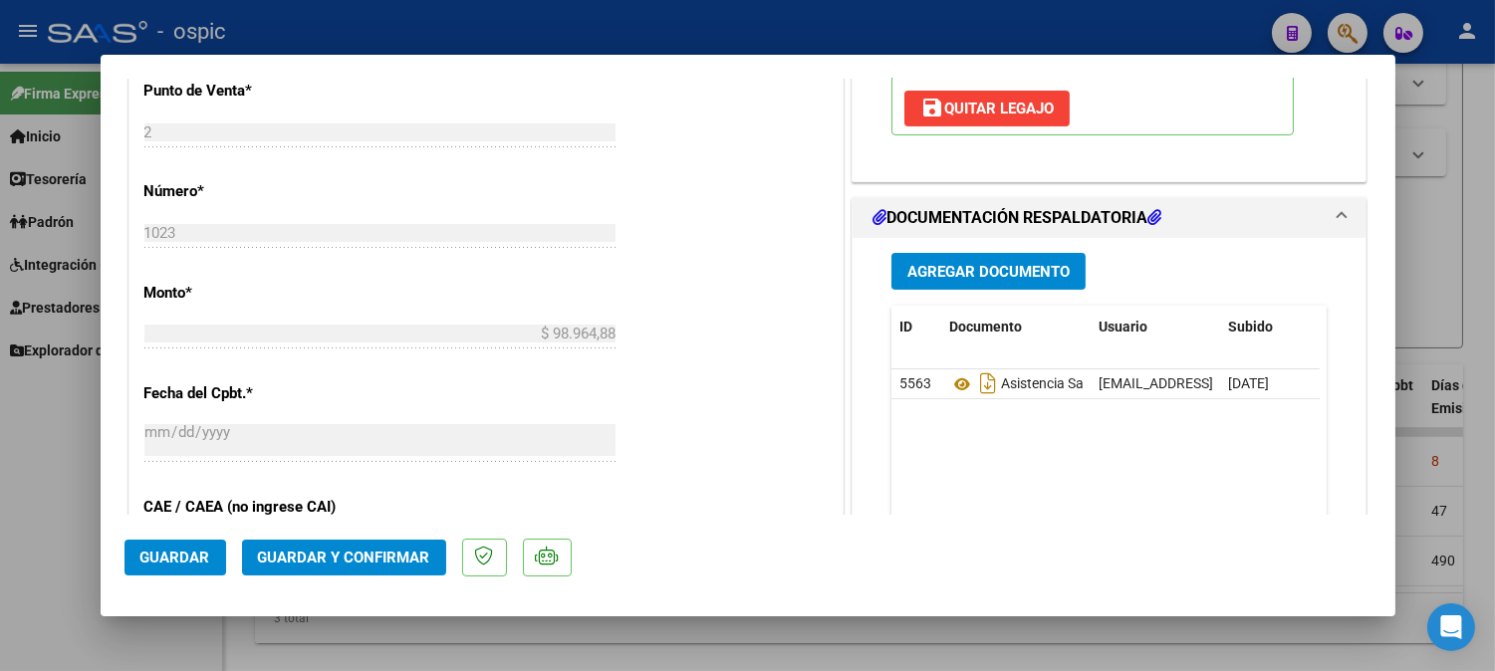
click at [356, 551] on span "Guardar y Confirmar" at bounding box center [344, 558] width 172 height 18
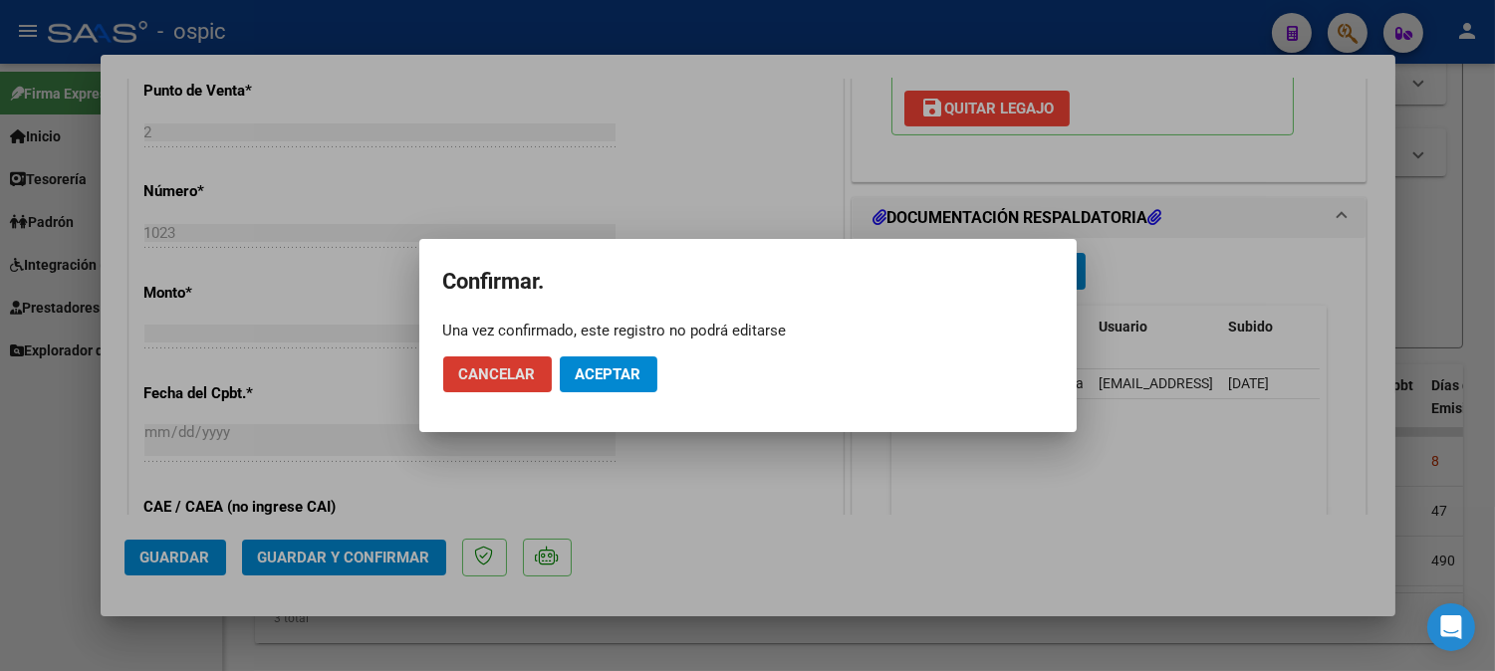
click at [632, 370] on span "Aceptar" at bounding box center [609, 374] width 66 height 18
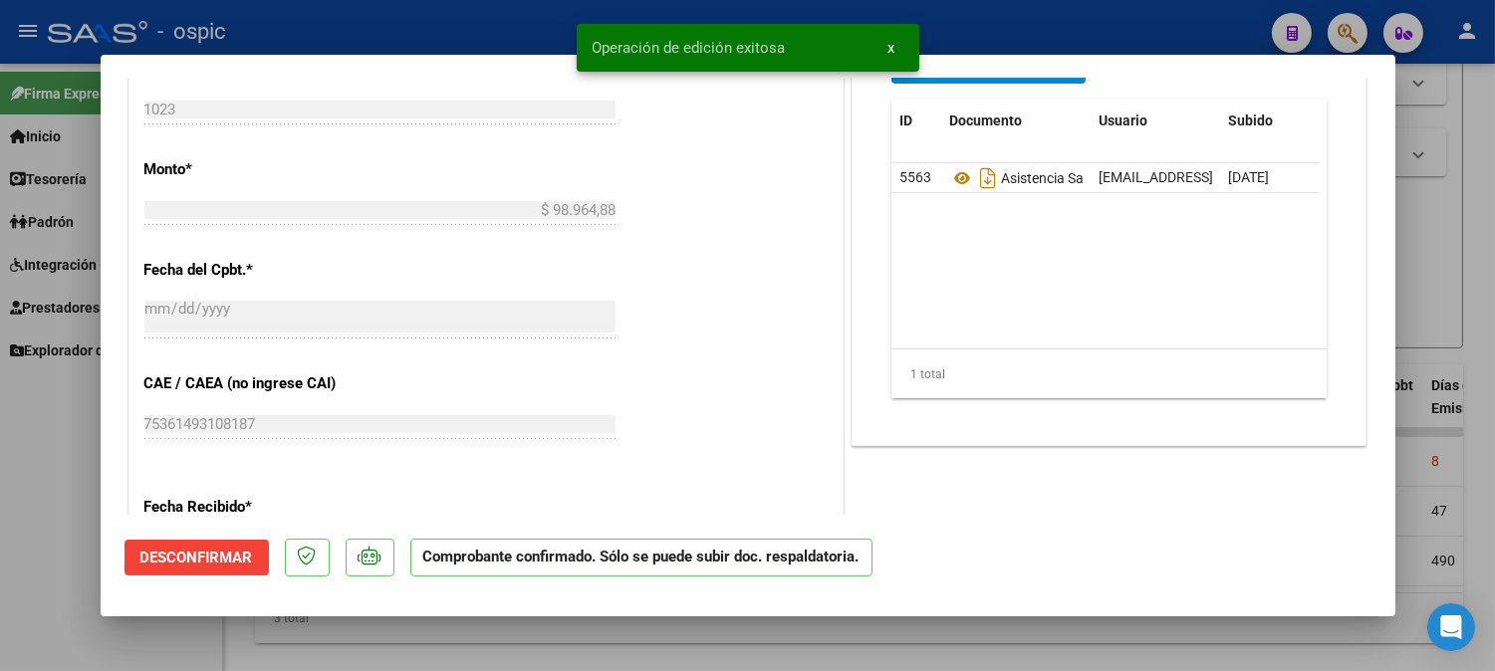
type input "$ 0,00"
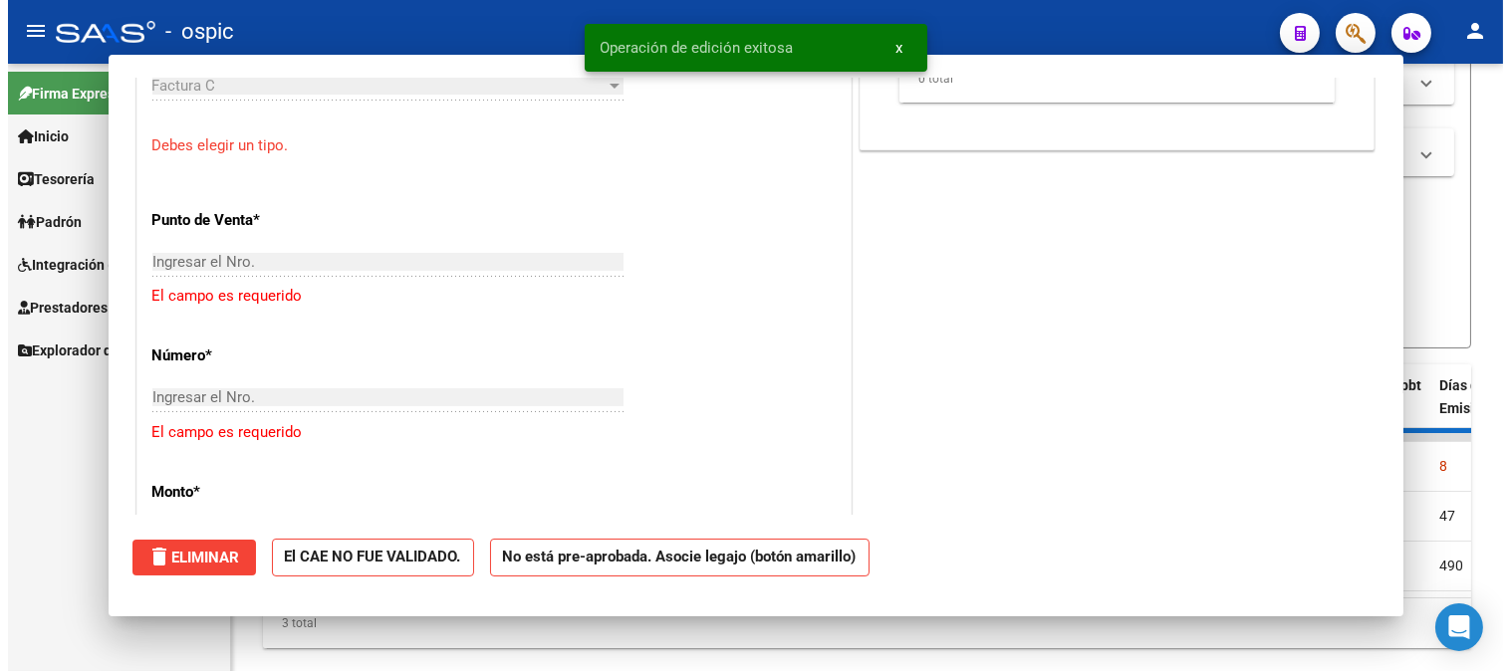
scroll to position [861, 0]
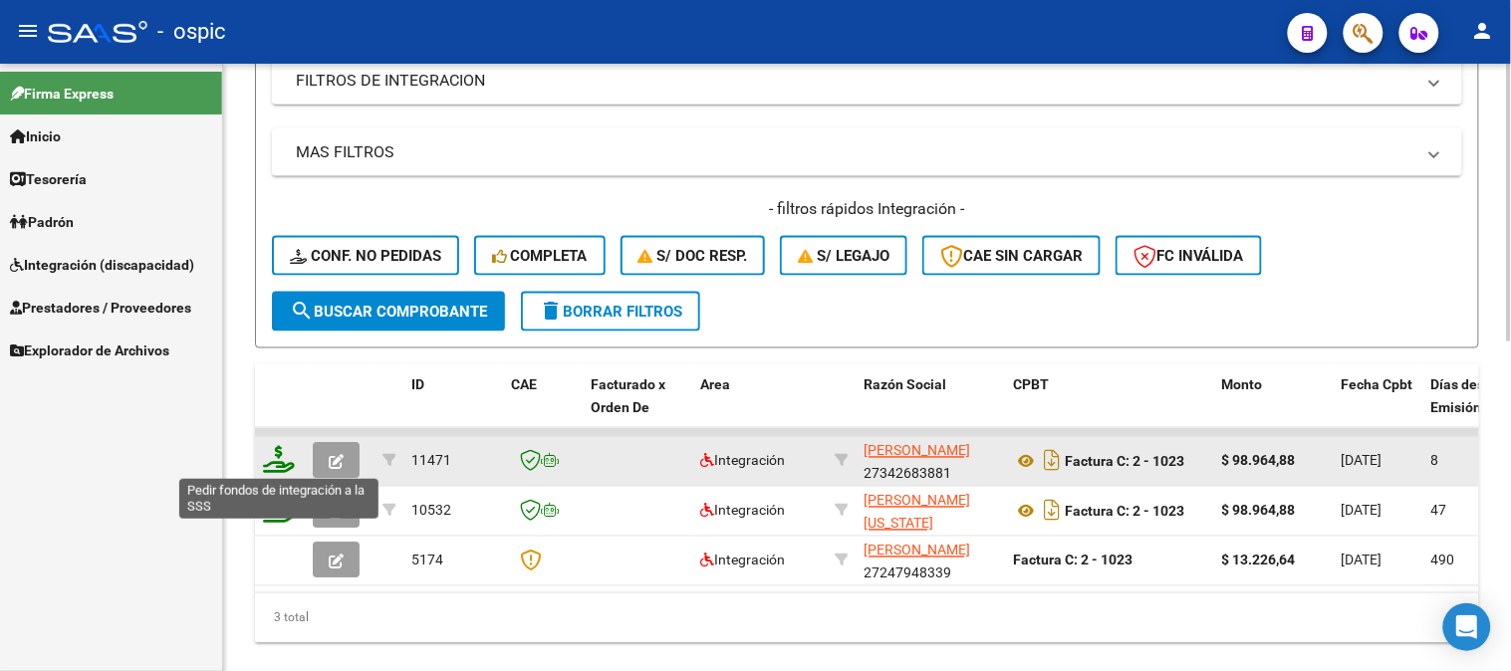
click at [280, 460] on icon at bounding box center [279, 460] width 32 height 28
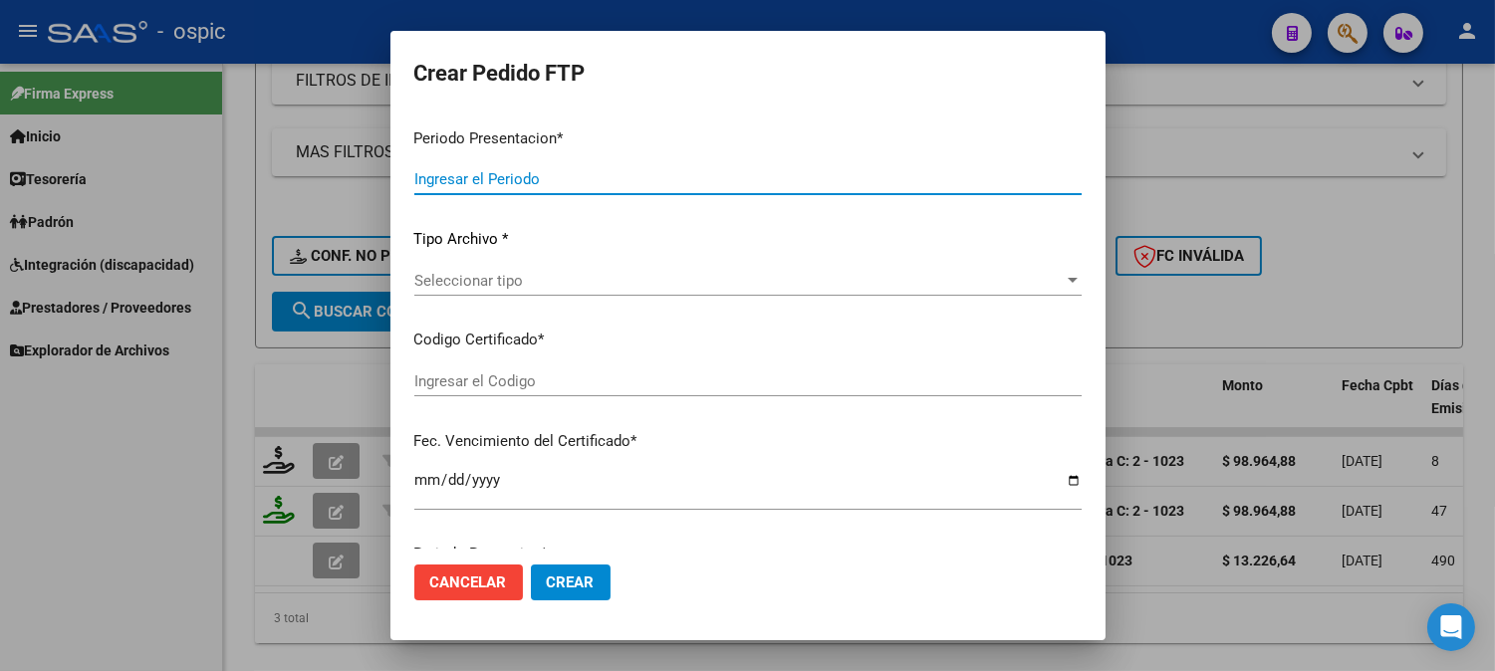
type input "202508"
type input "$ 98.964,88"
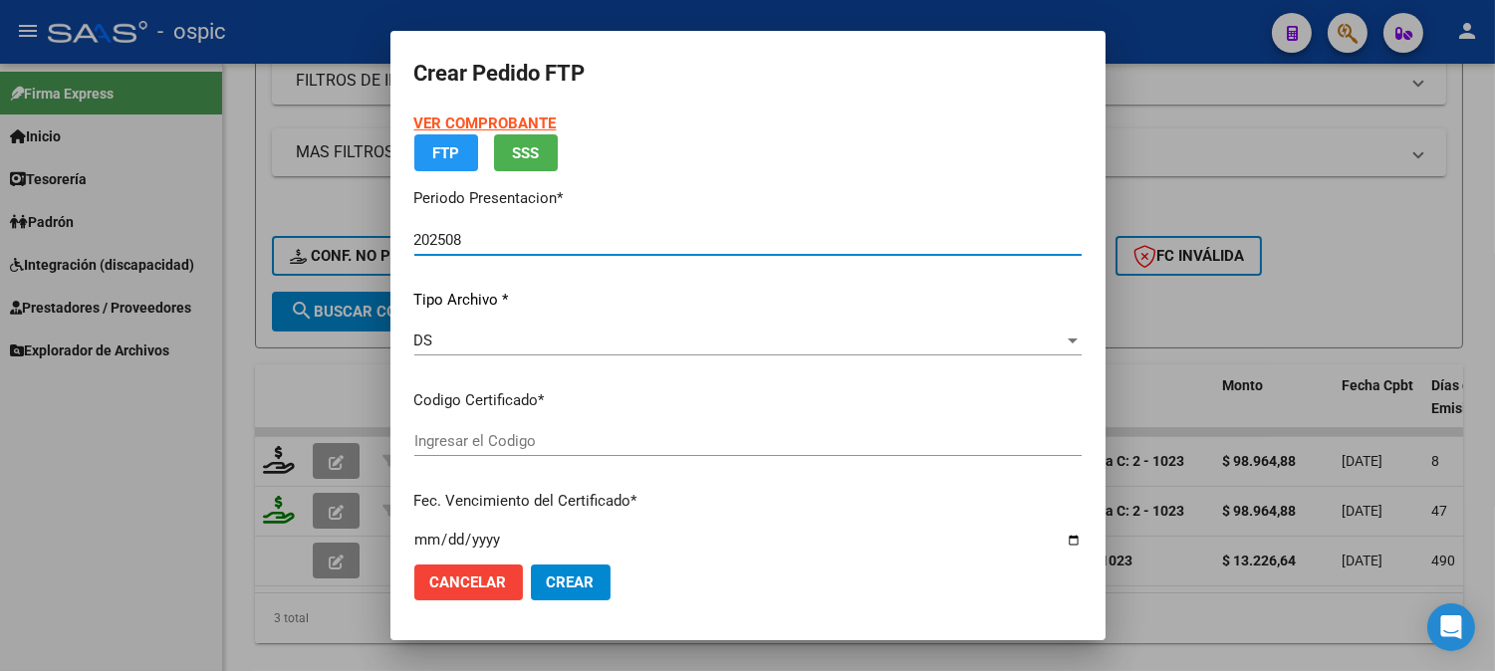
type input "8476593969"
type input "2029-10-31"
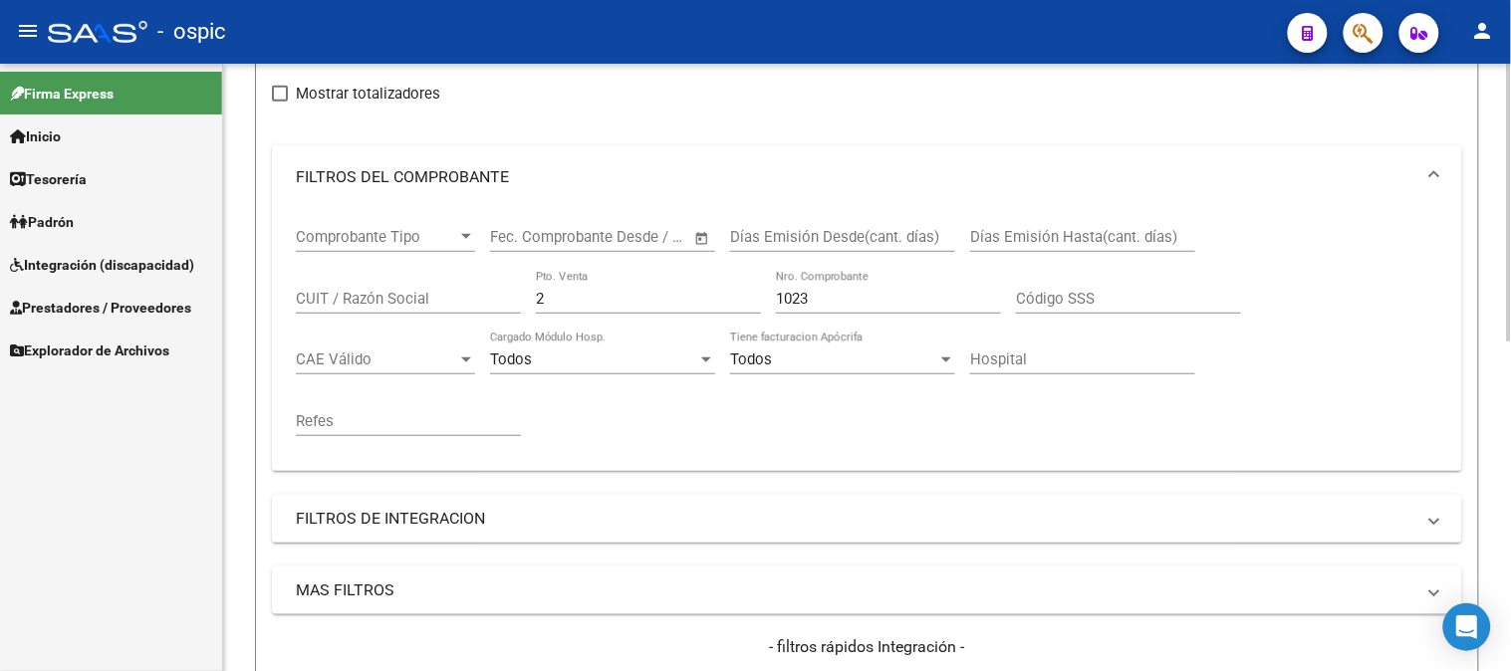
scroll to position [229, 0]
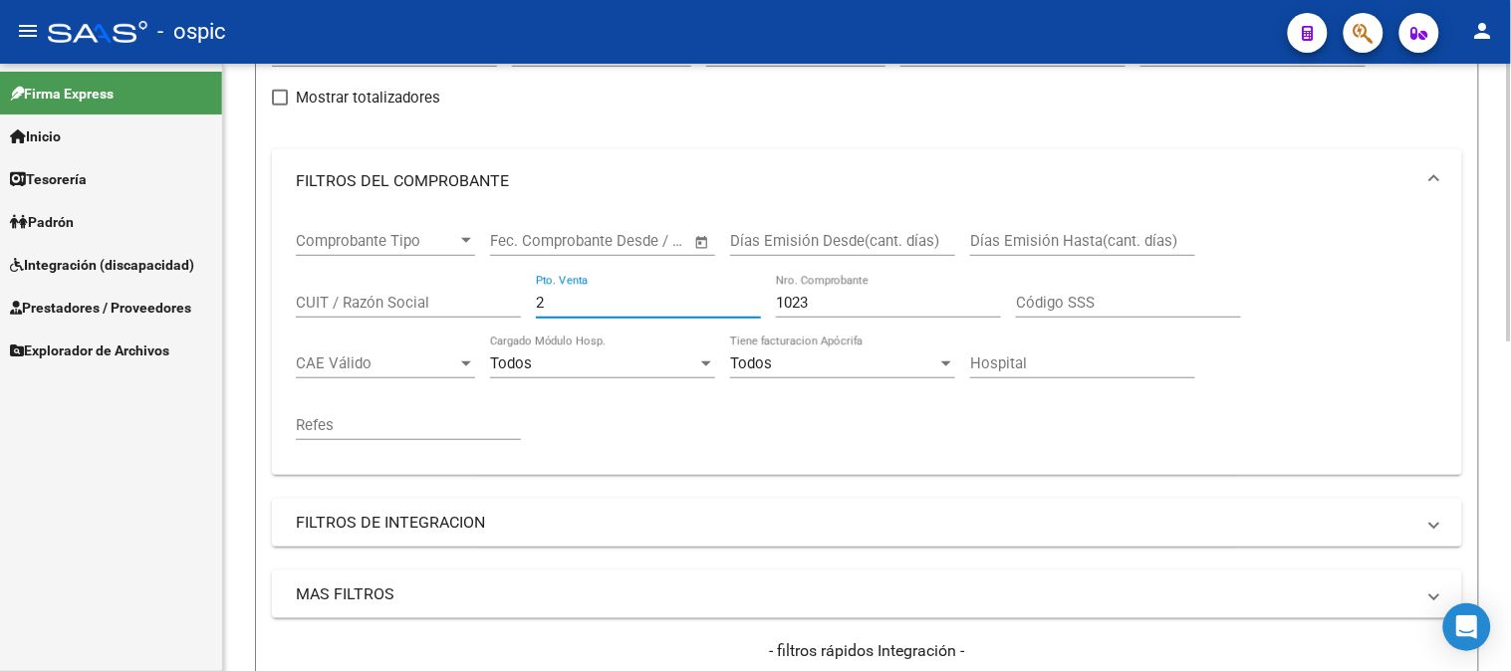
drag, startPoint x: 303, startPoint y: 304, endPoint x: 289, endPoint y: 304, distance: 13.9
click at [289, 304] on div "Comprobante Tipo Comprobante Tipo Fecha inicio – Fecha fin Fec. Comprobante Des…" at bounding box center [867, 344] width 1190 height 262
type input "1023"
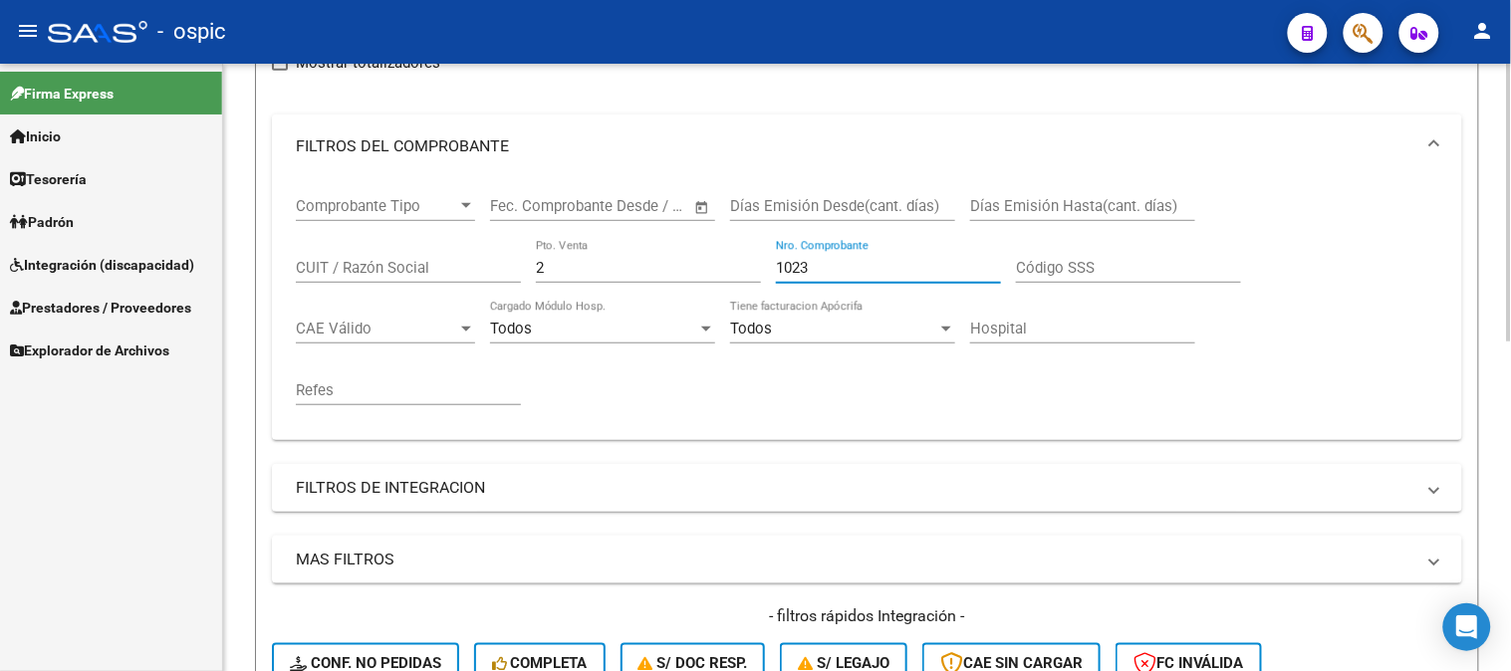
scroll to position [450, 0]
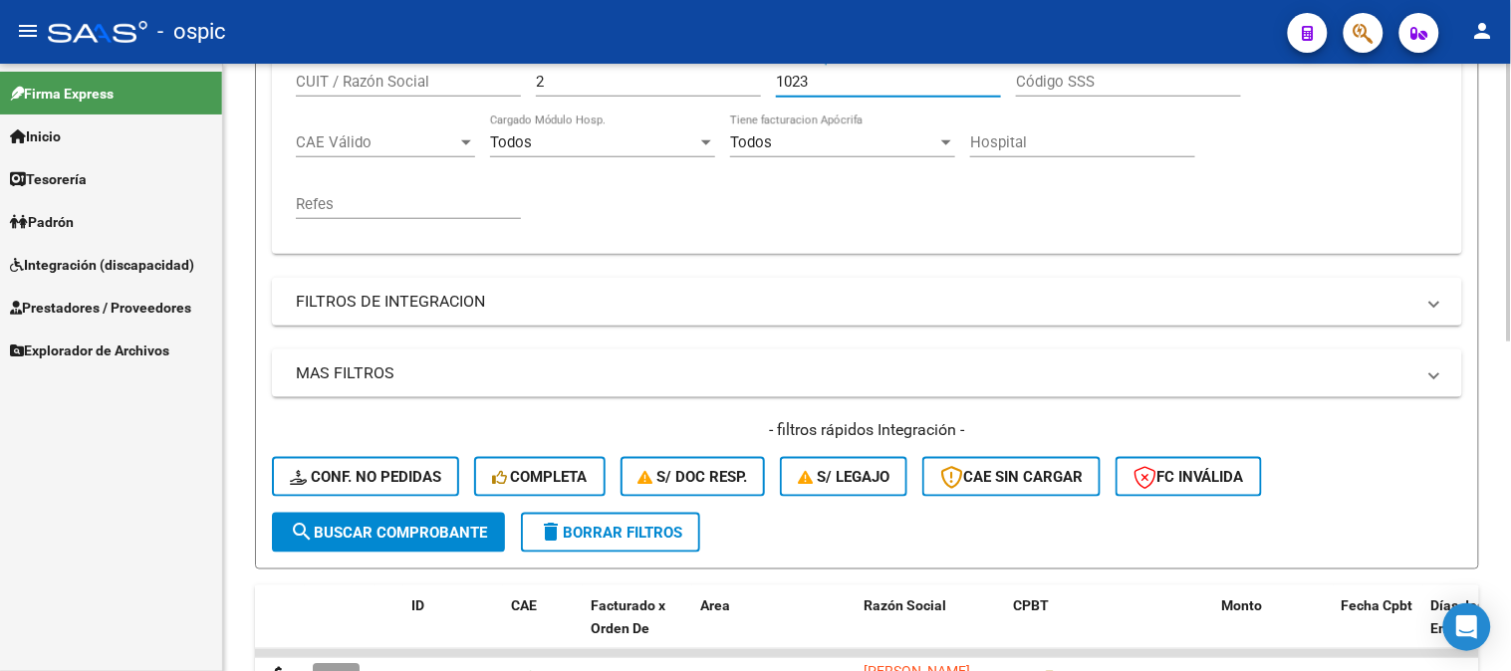
click at [394, 521] on button "search Buscar Comprobante" at bounding box center [388, 533] width 233 height 40
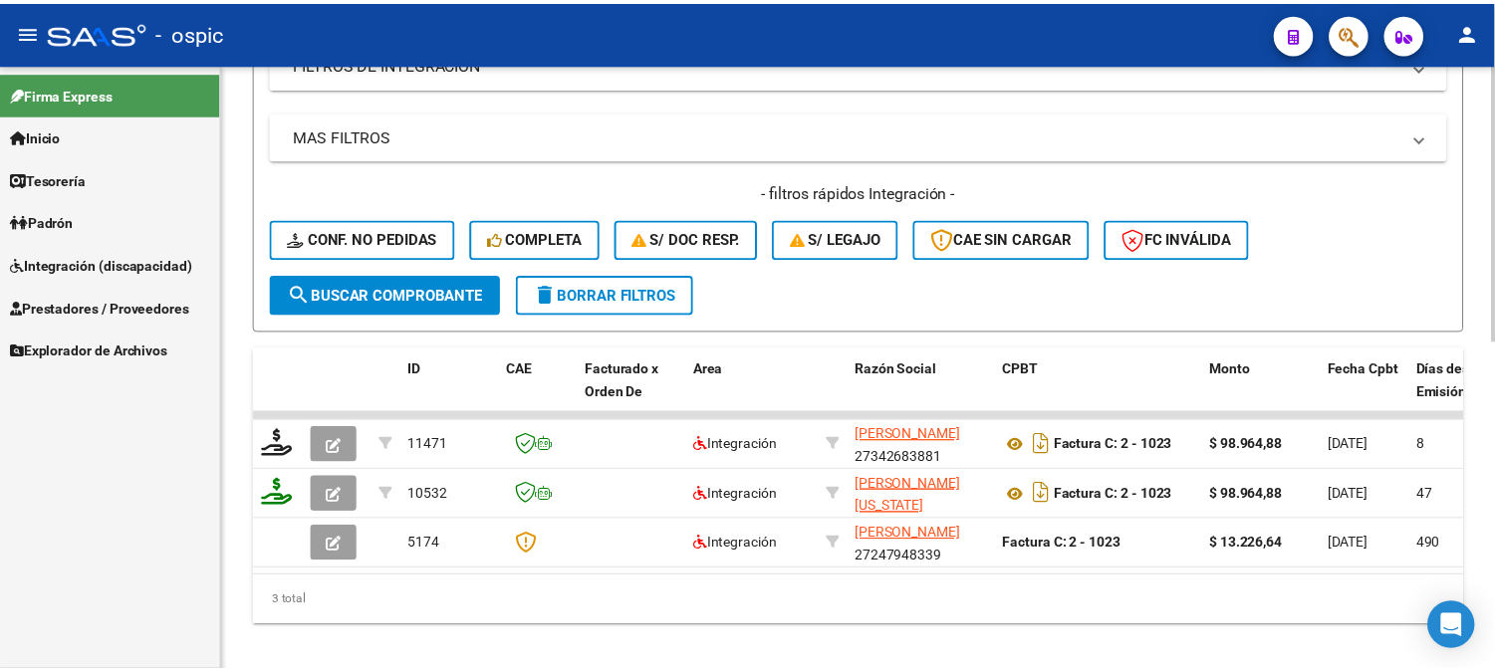
scroll to position [721, 0]
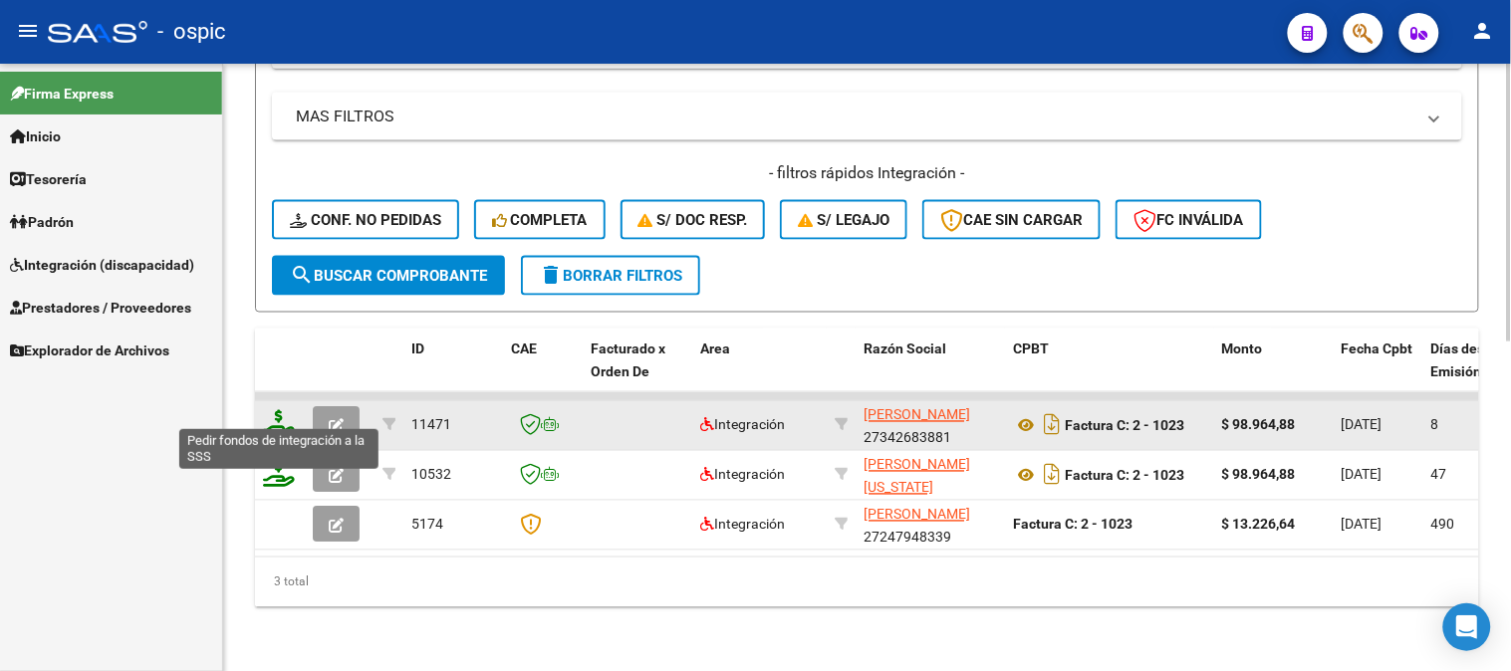
click at [271, 410] on icon at bounding box center [279, 424] width 32 height 28
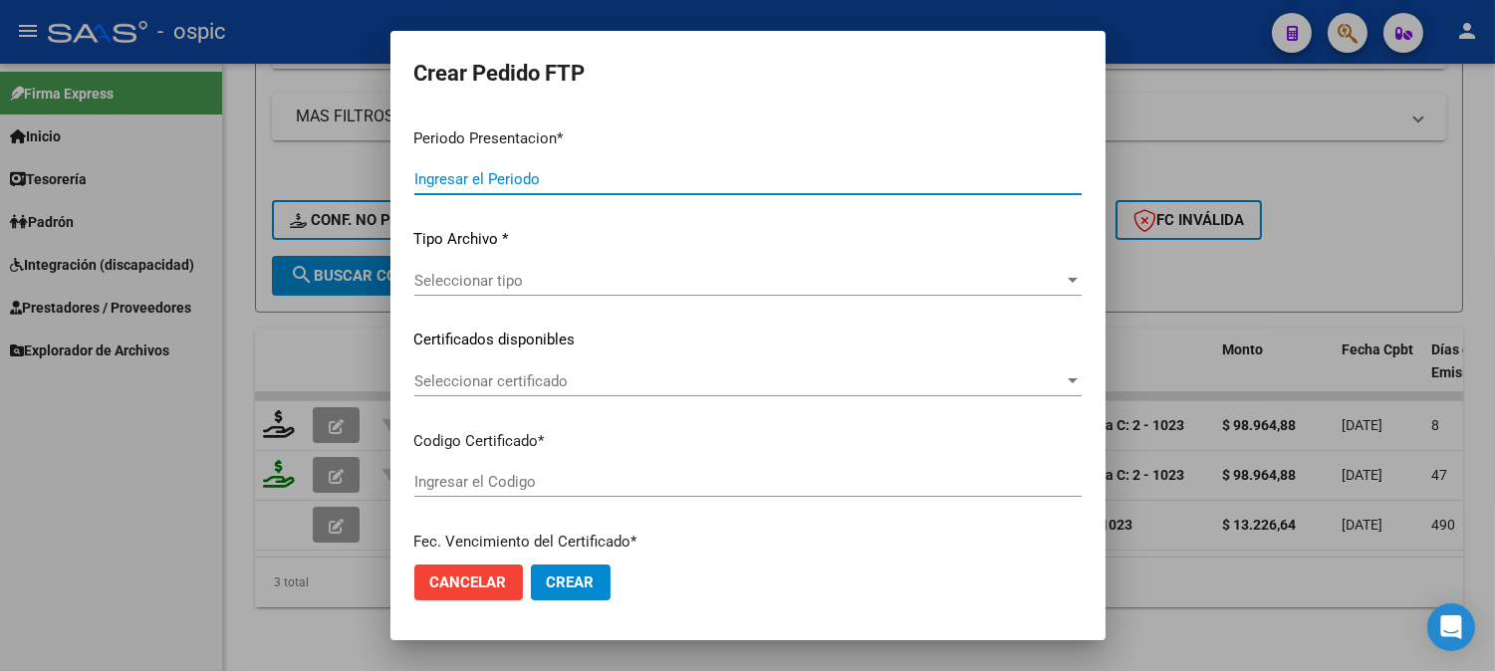
type input "202508"
type input "$ 98.964,88"
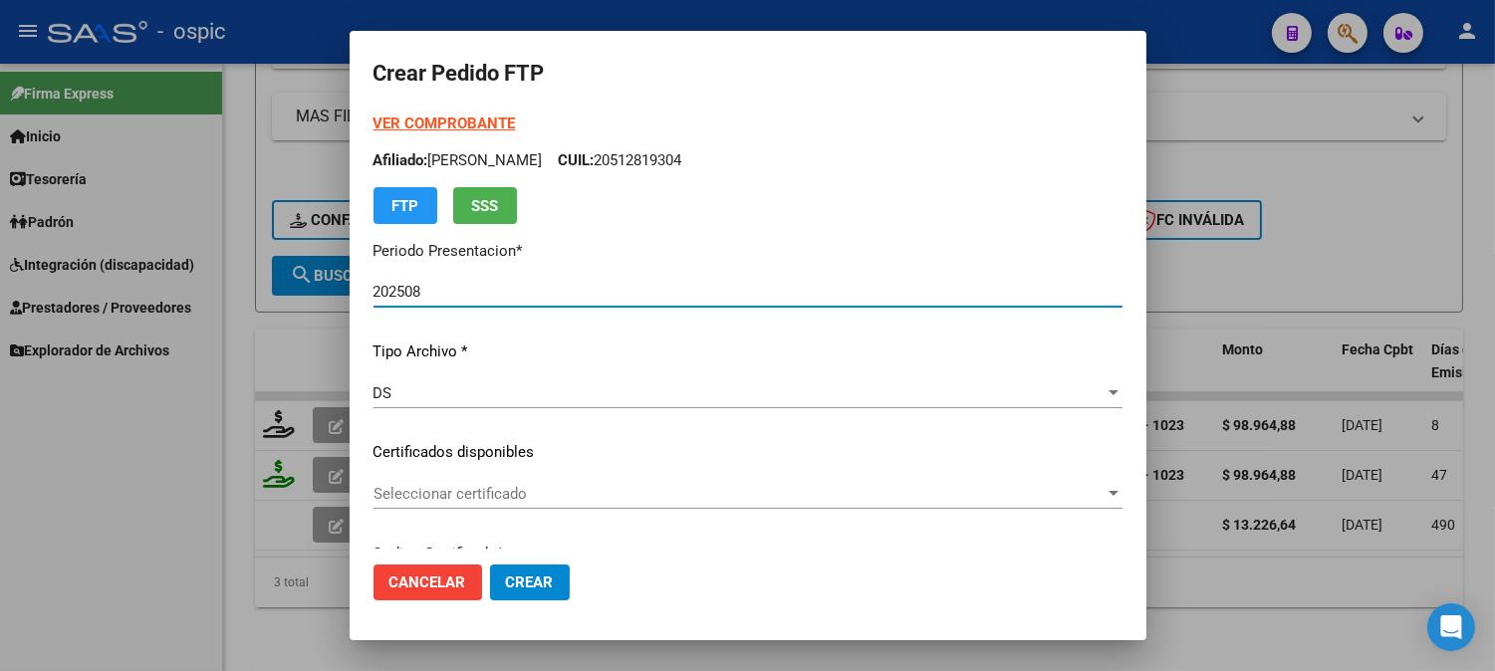
type input "8476593969"
type input "2029-10-31"
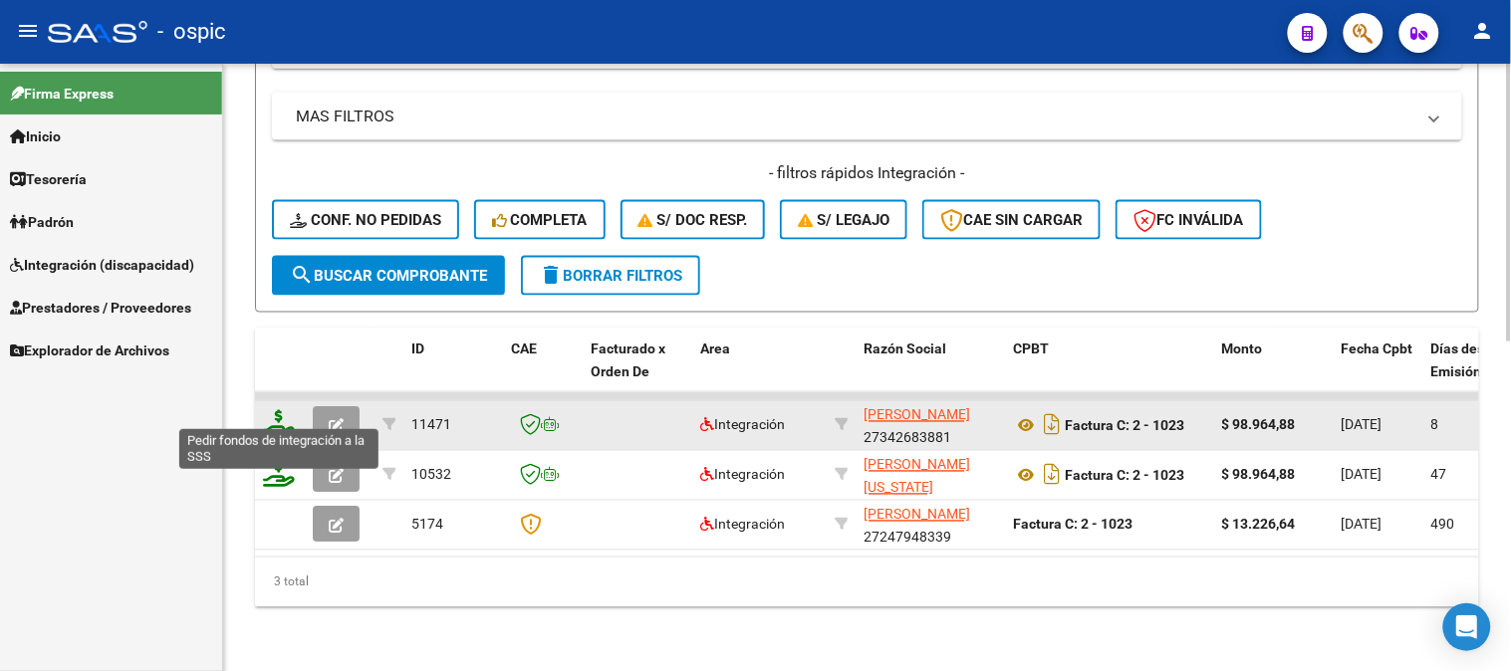
click at [273, 410] on icon at bounding box center [279, 424] width 32 height 28
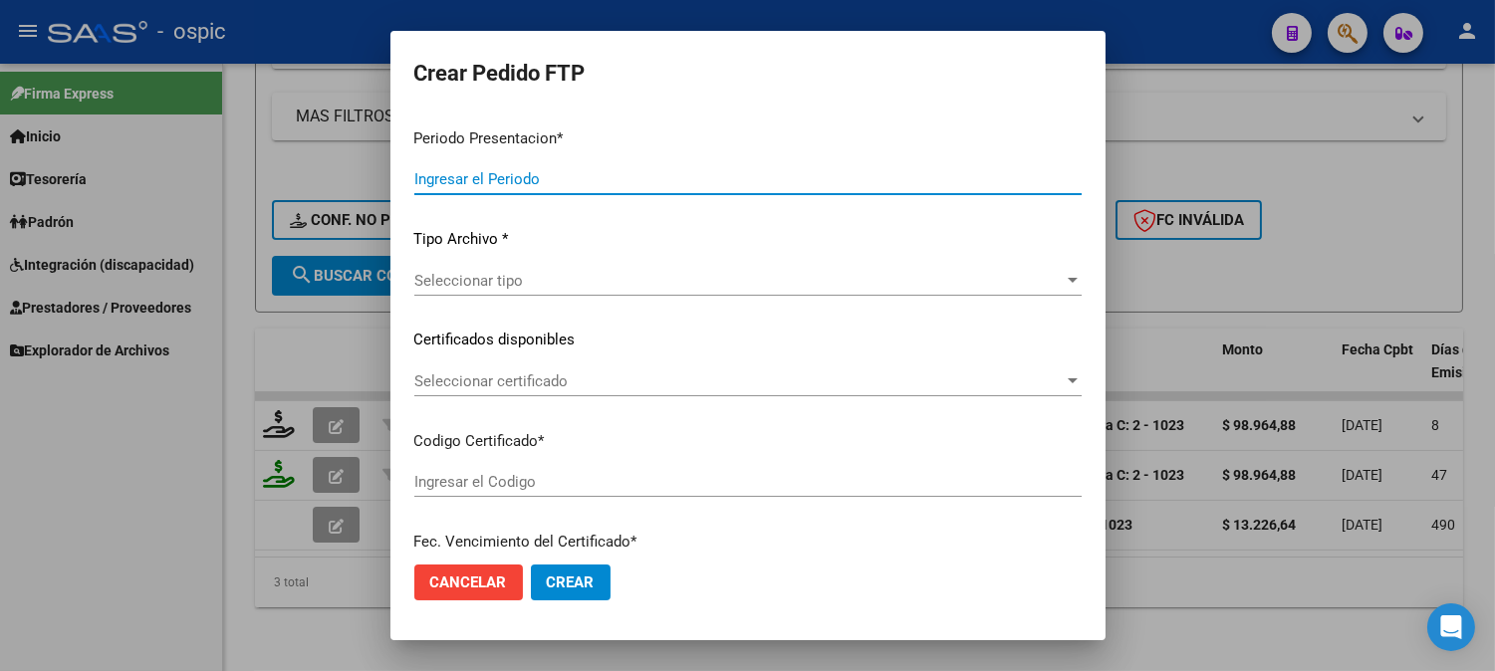
type input "202508"
type input "$ 98.964,88"
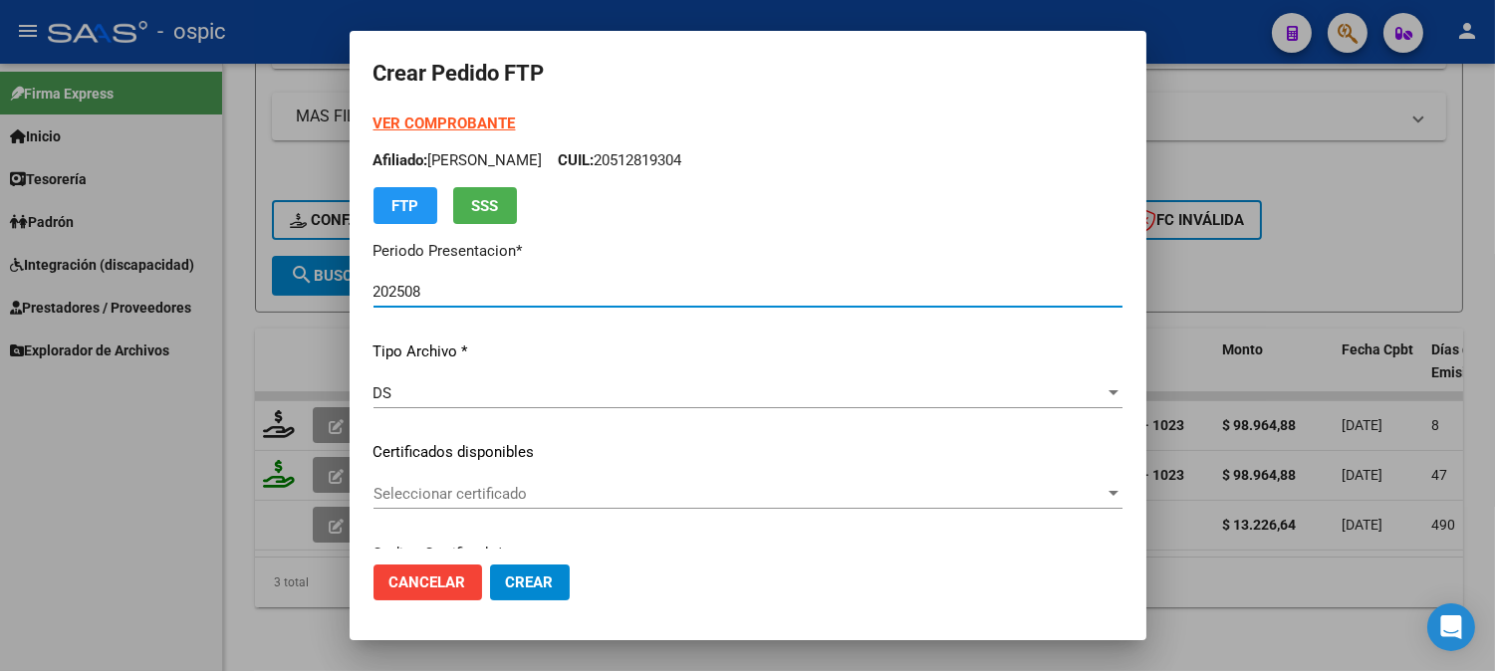
type input "8476593969"
type input "2029-10-31"
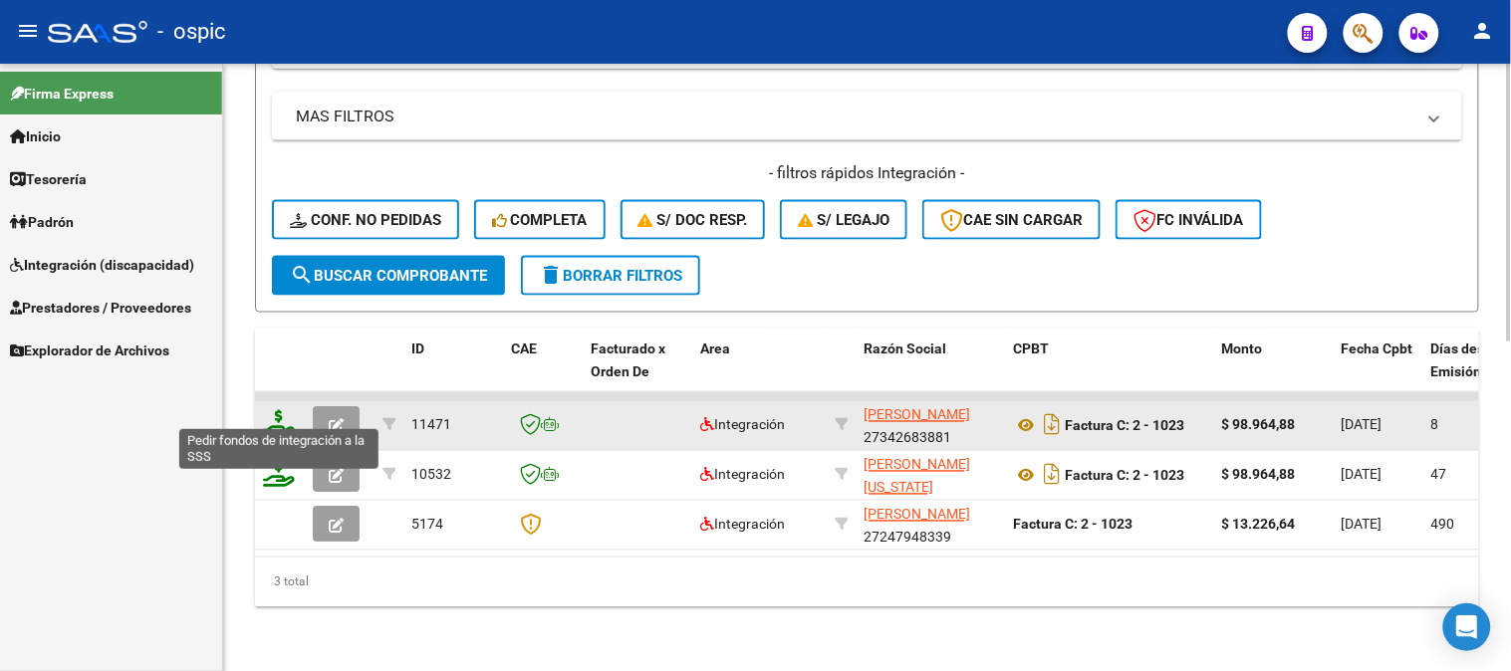
click at [276, 410] on icon at bounding box center [279, 424] width 32 height 28
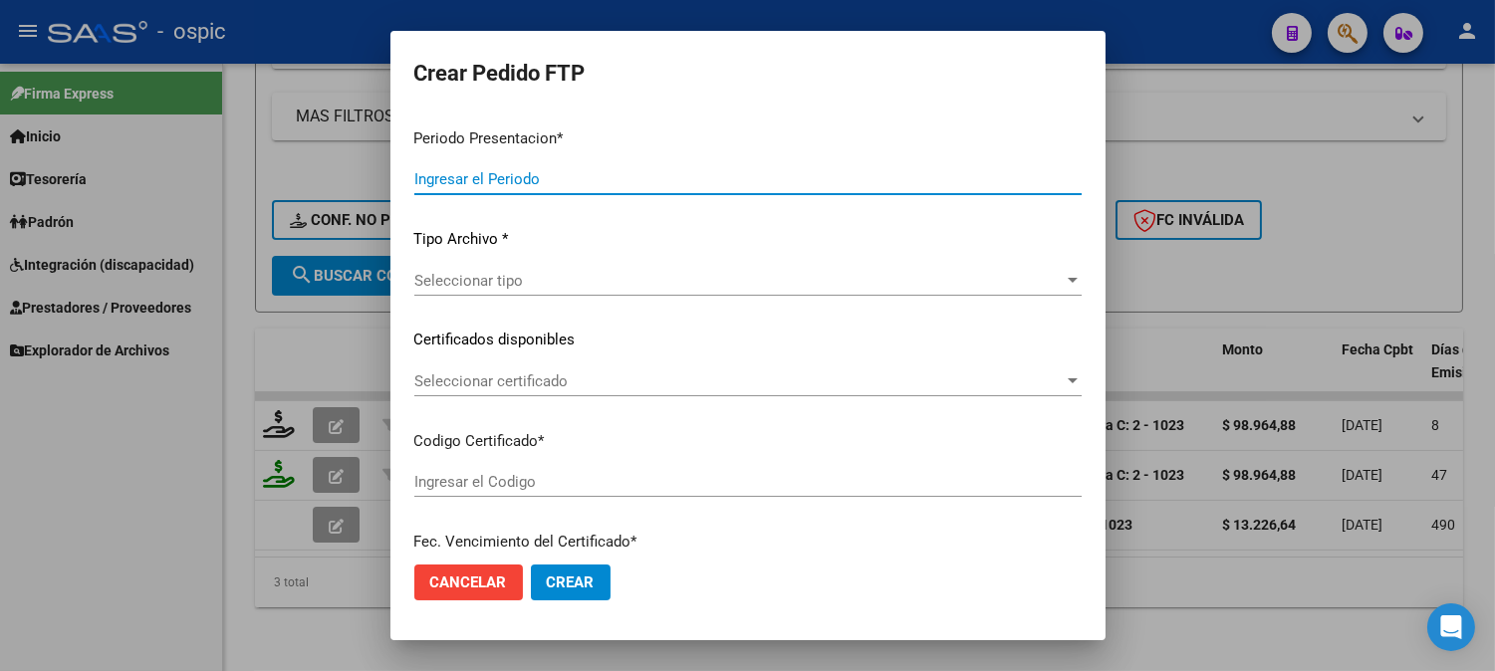
type input "202508"
type input "$ 98.964,88"
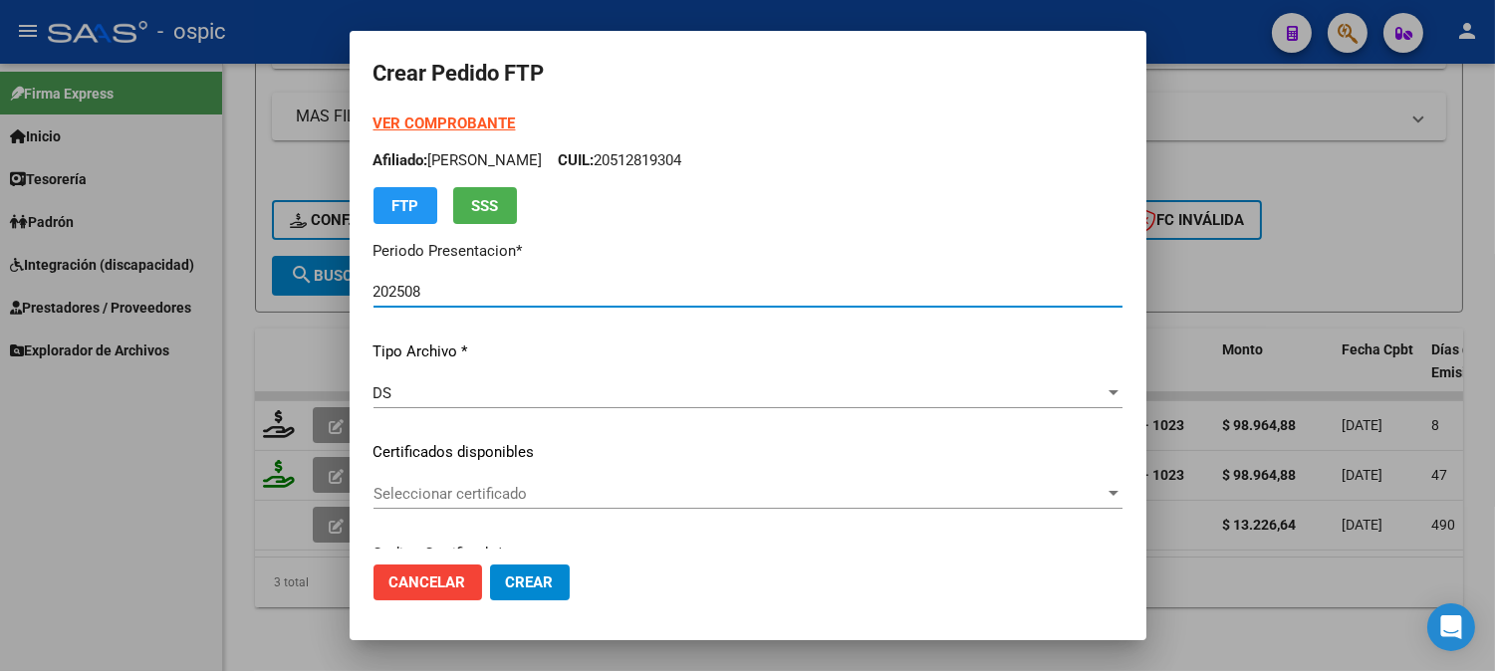
type input "8476593969"
type input "2029-10-31"
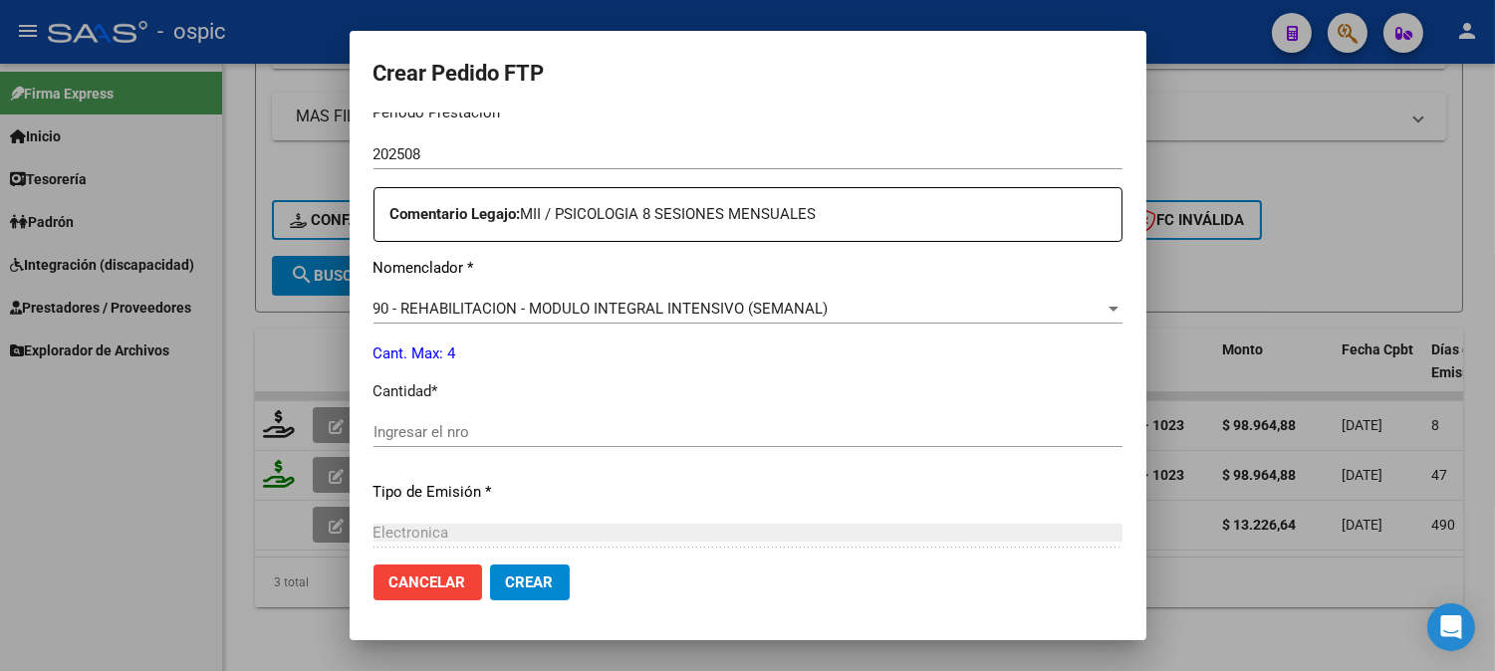
scroll to position [684, 0]
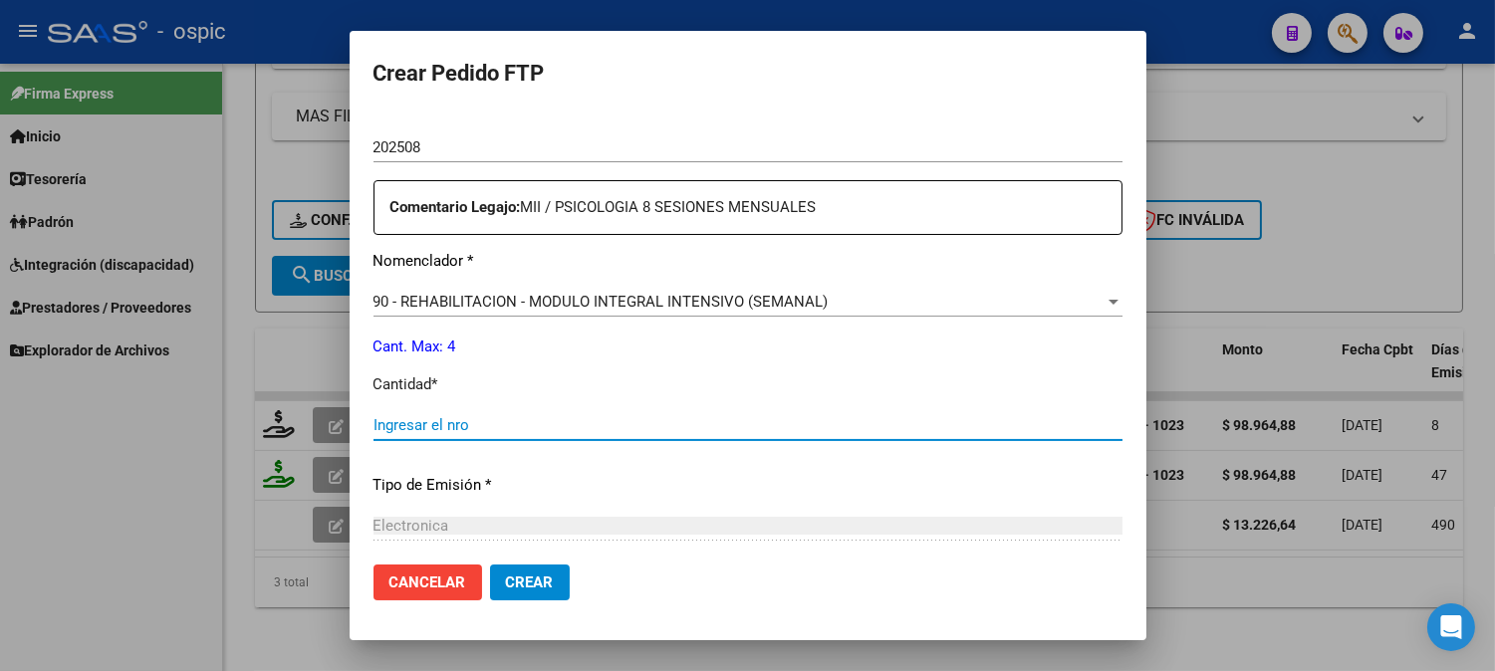
click at [825, 433] on input "Ingresar el nro" at bounding box center [747, 425] width 749 height 18
type input "4"
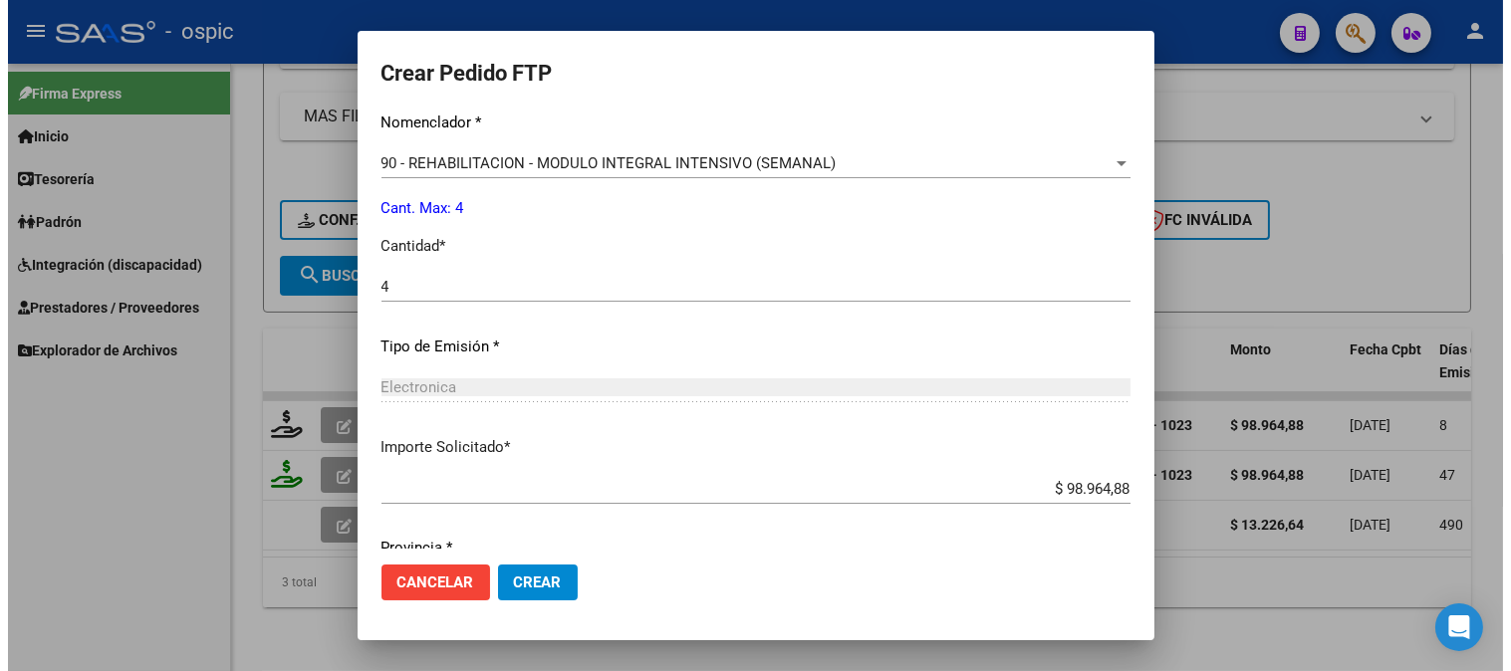
scroll to position [896, 0]
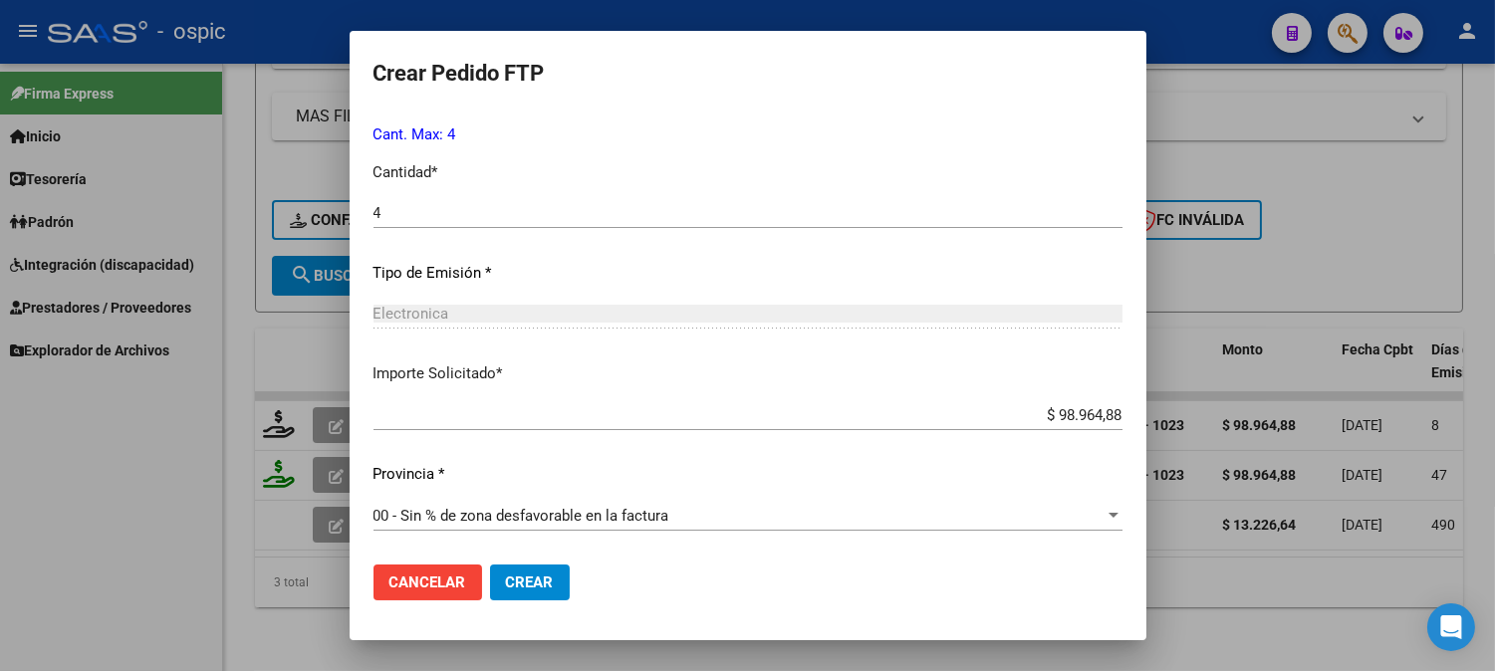
click at [563, 581] on button "Crear" at bounding box center [530, 583] width 80 height 36
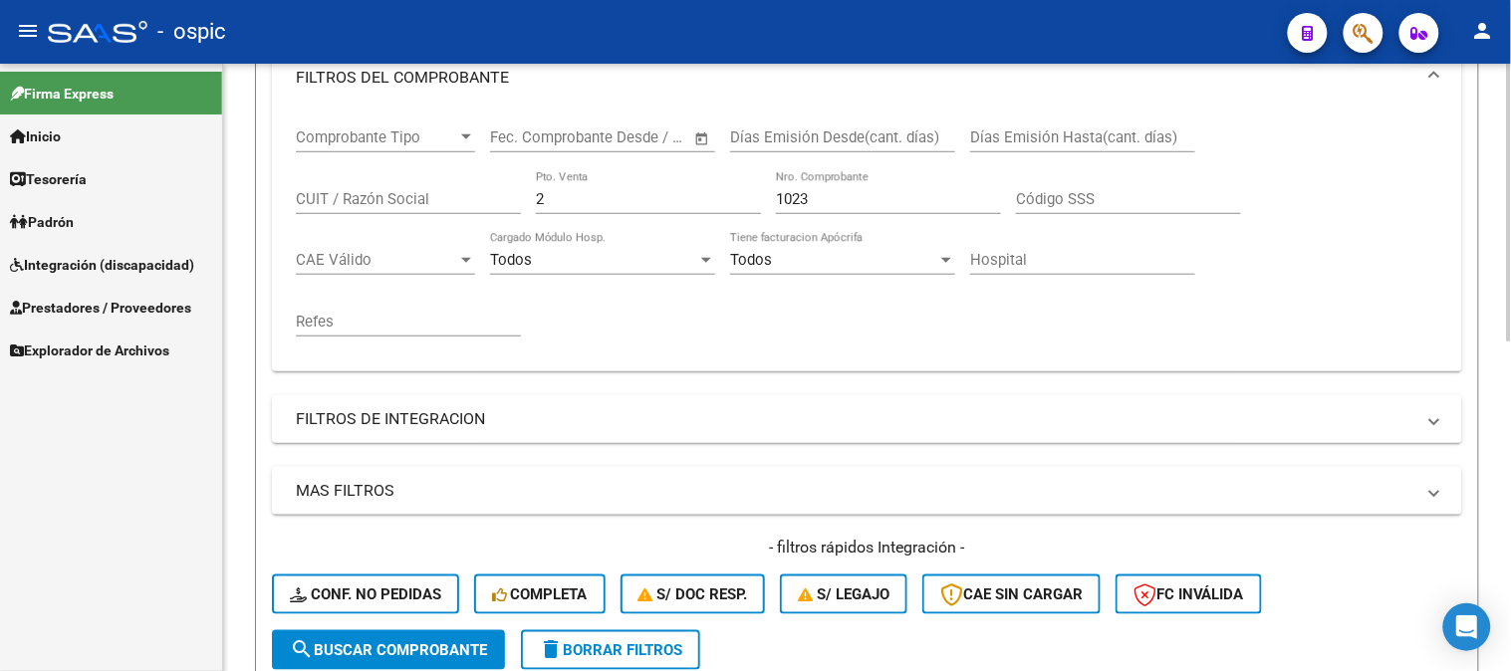
scroll to position [167, 0]
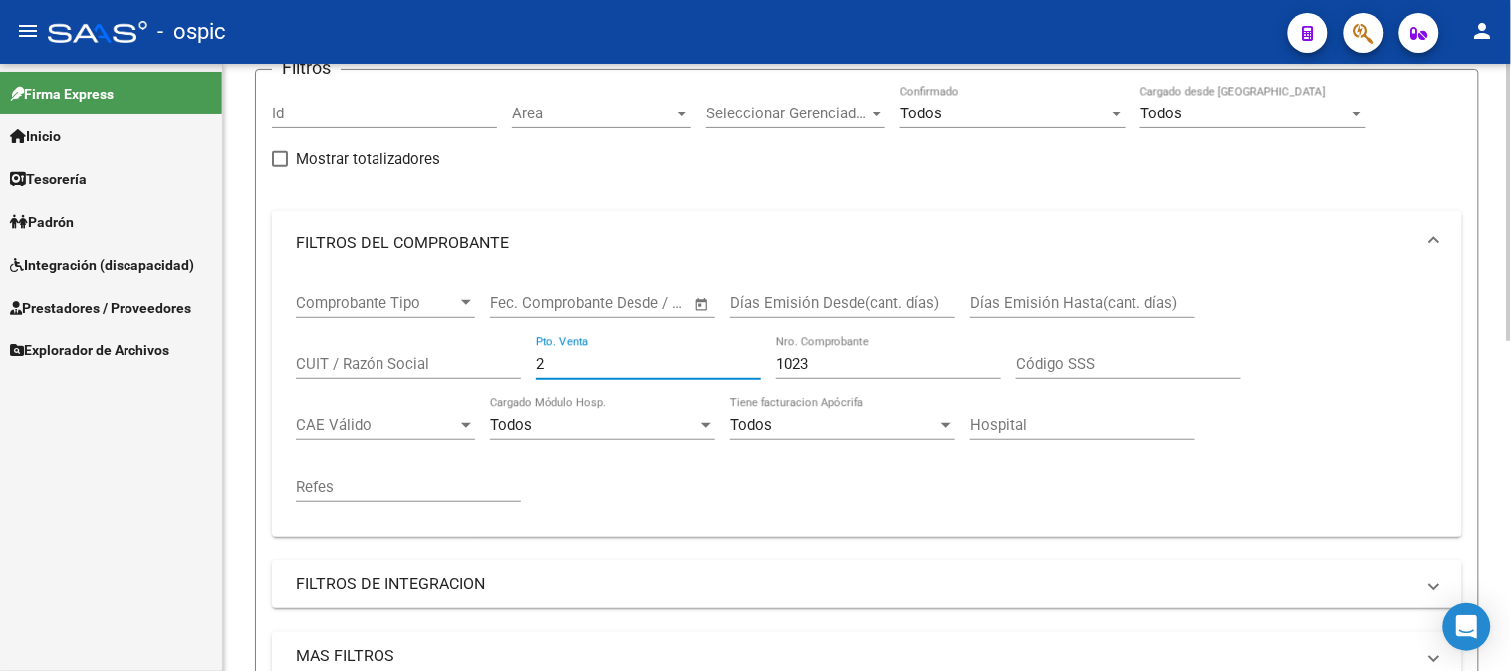
drag, startPoint x: 325, startPoint y: 364, endPoint x: 459, endPoint y: 346, distance: 135.8
click at [286, 364] on div "Comprobante Tipo Comprobante Tipo Fecha inicio – Fecha fin Fec. Comprobante Des…" at bounding box center [867, 406] width 1190 height 262
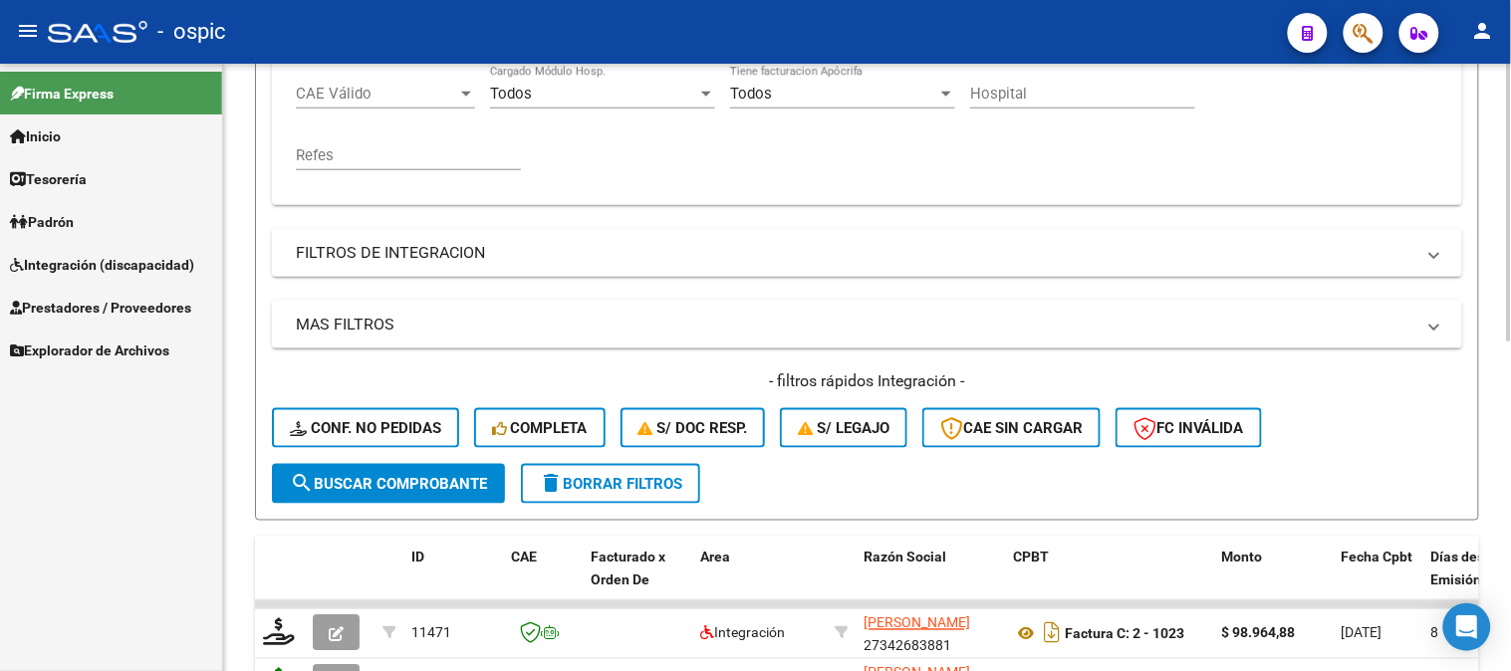
scroll to position [721, 0]
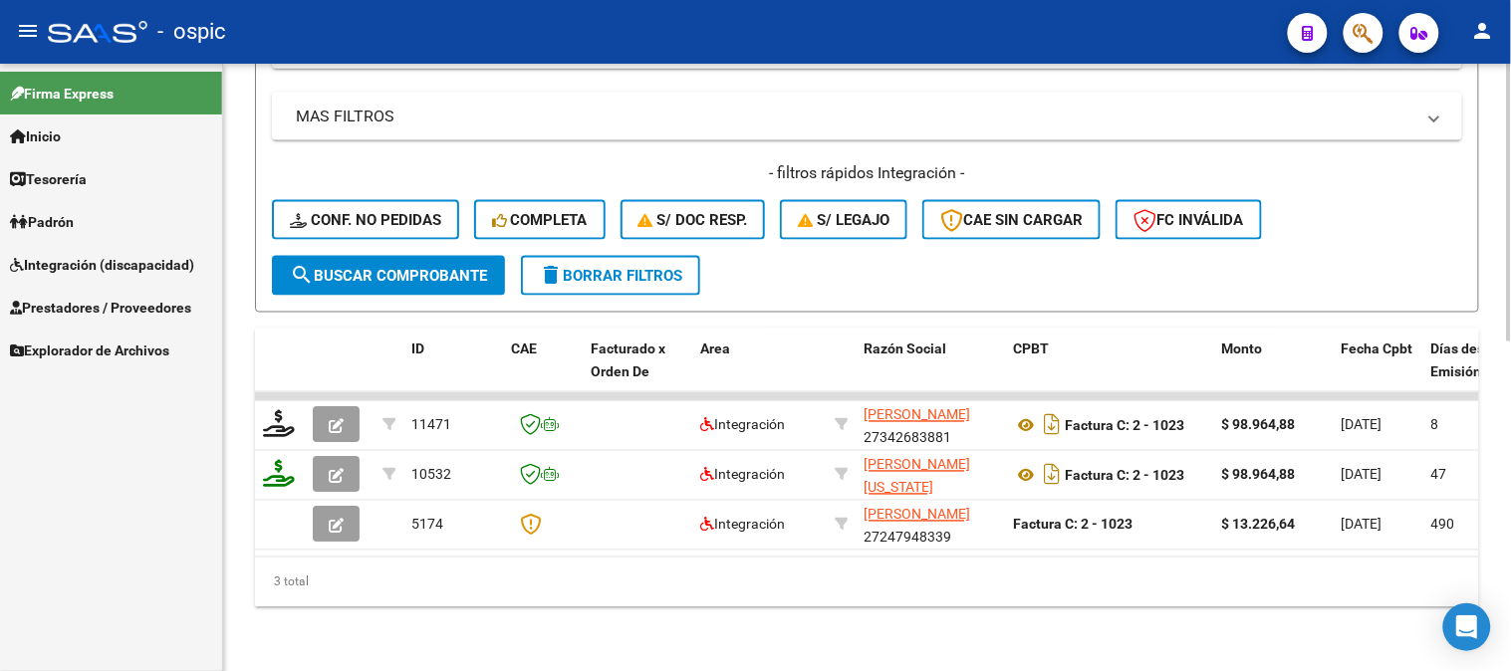
type input "40"
click at [406, 267] on span "search Buscar Comprobante" at bounding box center [388, 276] width 197 height 18
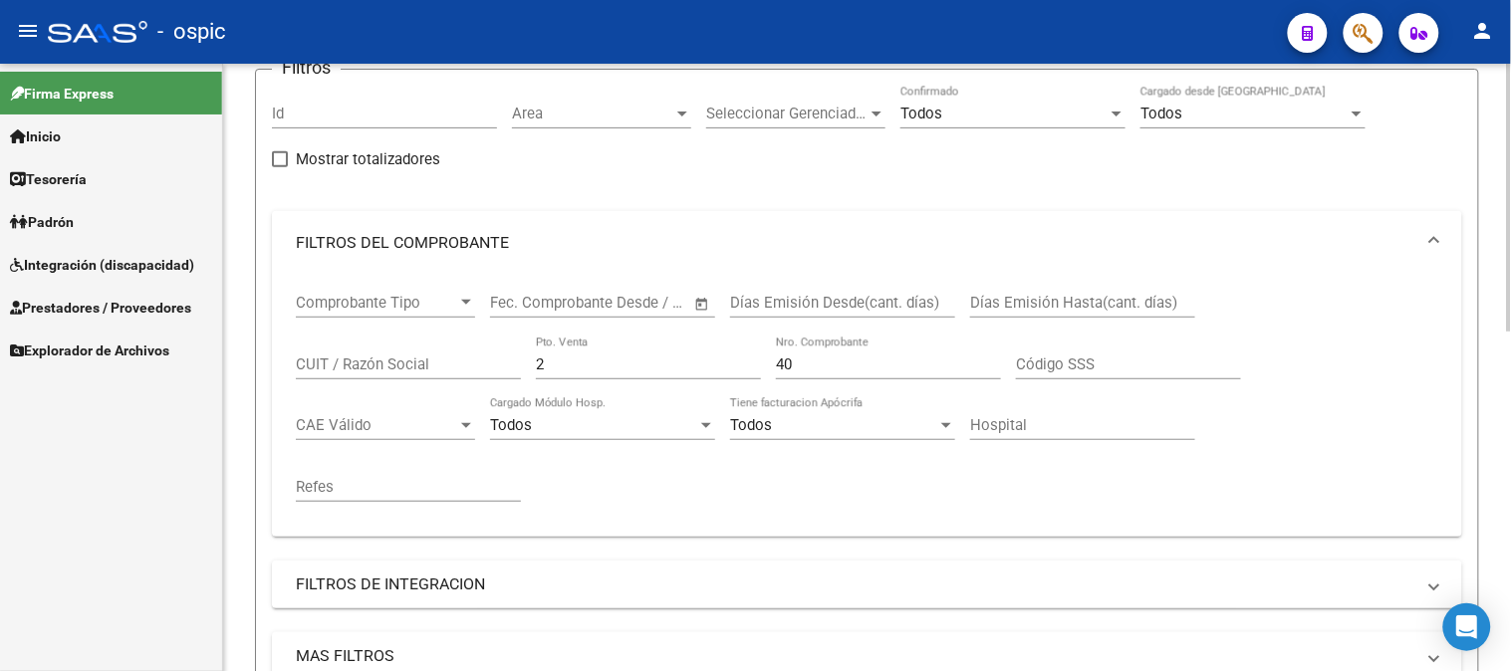
scroll to position [500, 0]
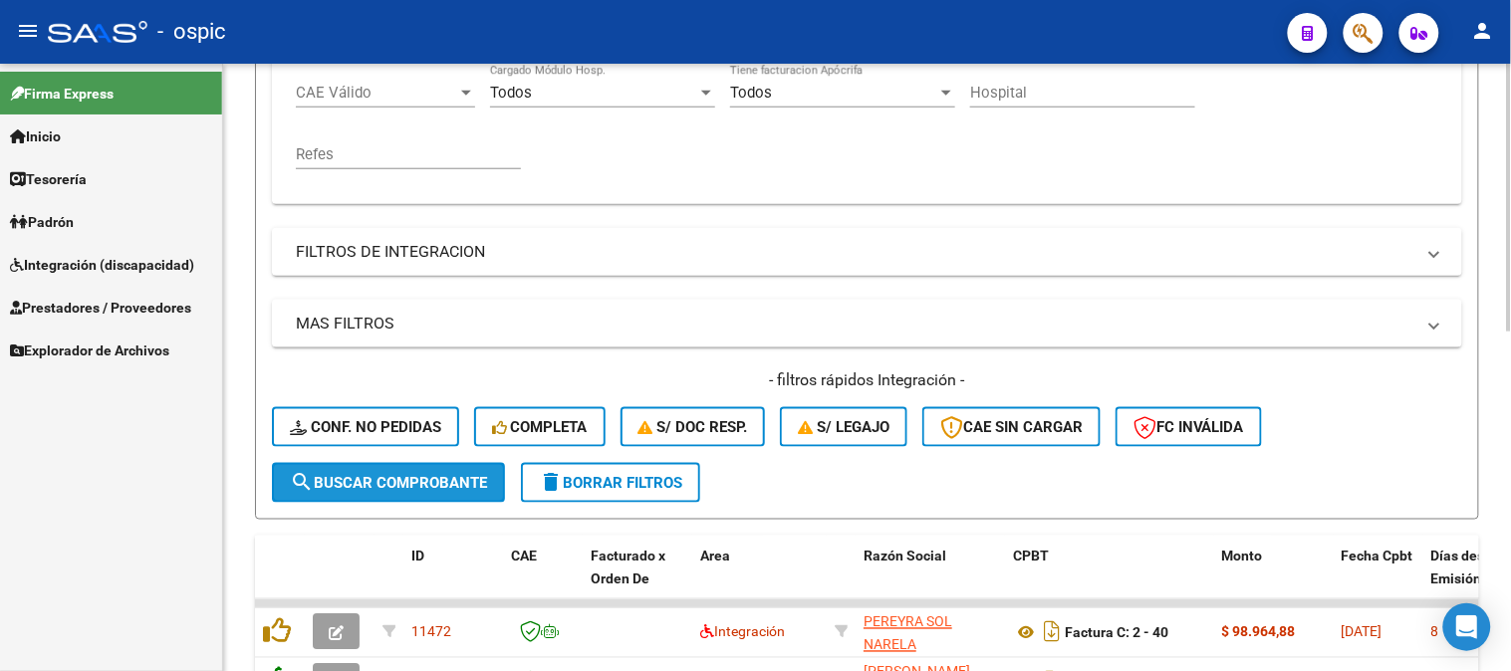
click at [395, 466] on button "search Buscar Comprobante" at bounding box center [388, 483] width 233 height 40
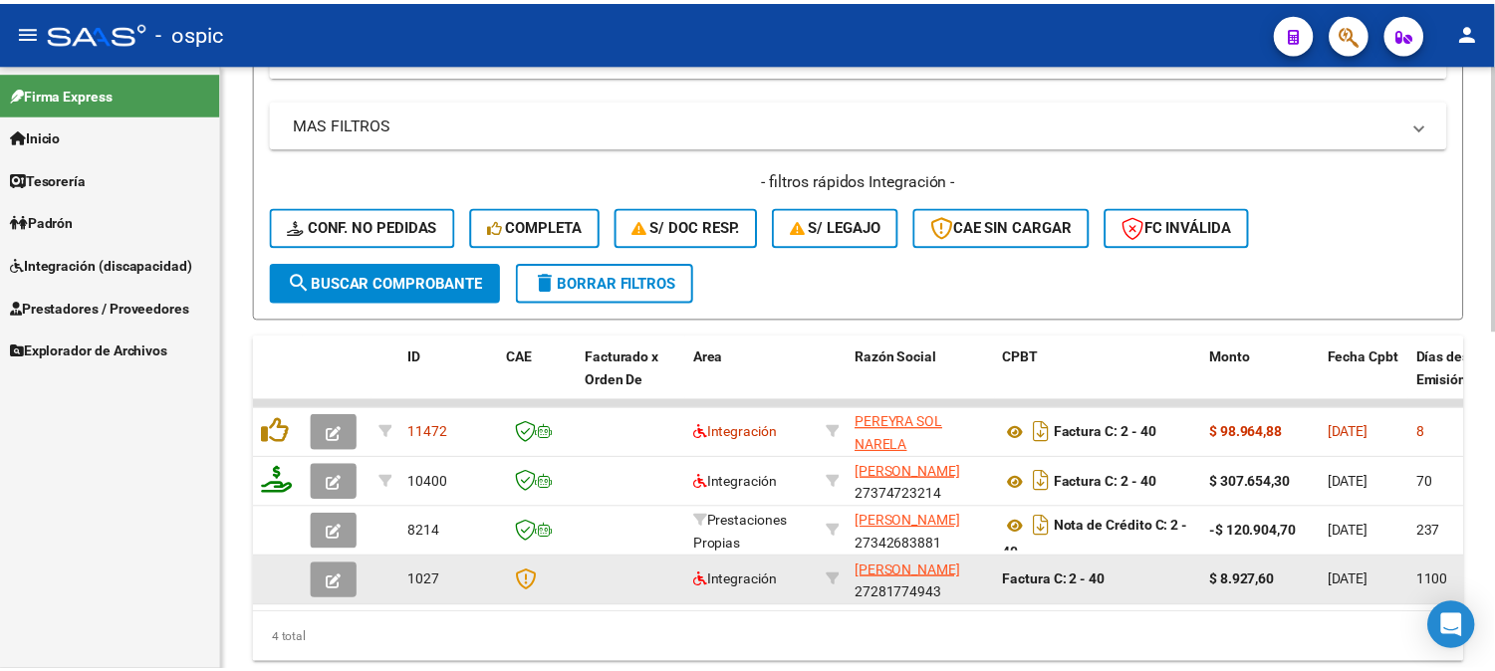
scroll to position [771, 0]
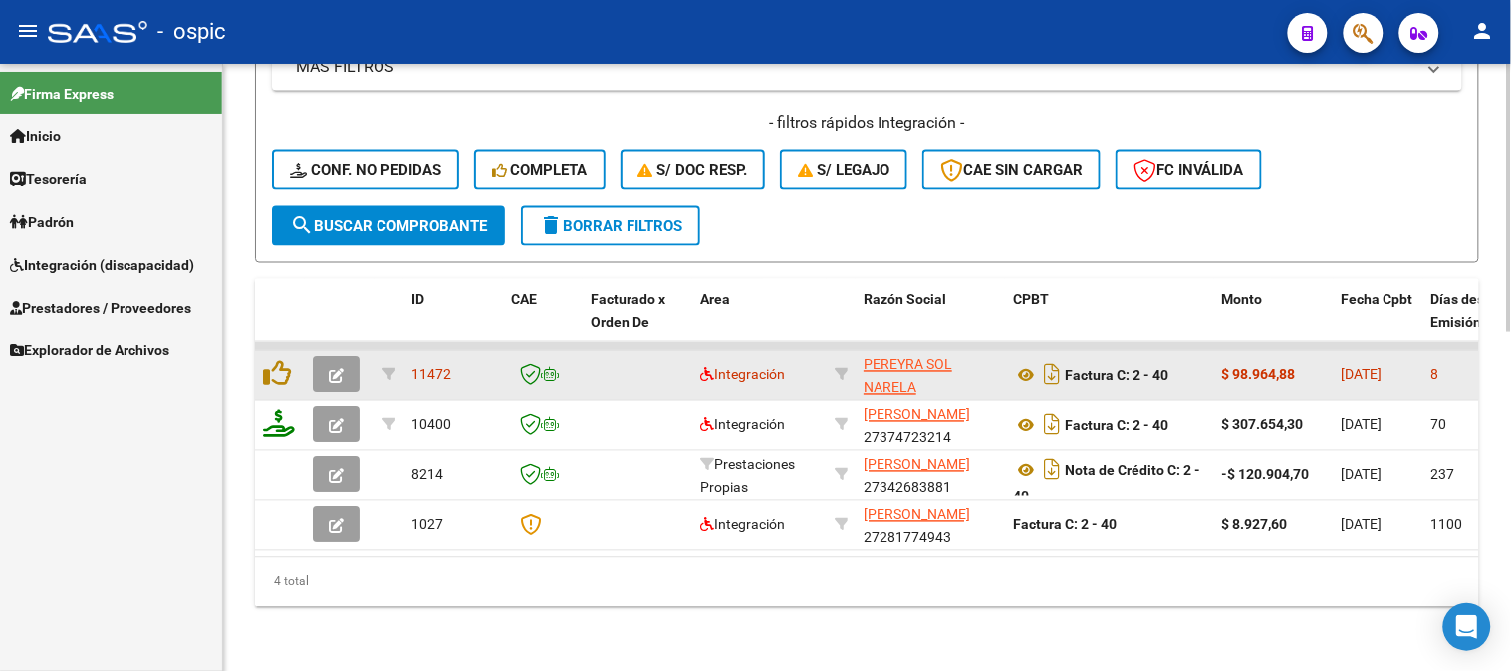
click at [335, 369] on icon "button" at bounding box center [336, 376] width 15 height 15
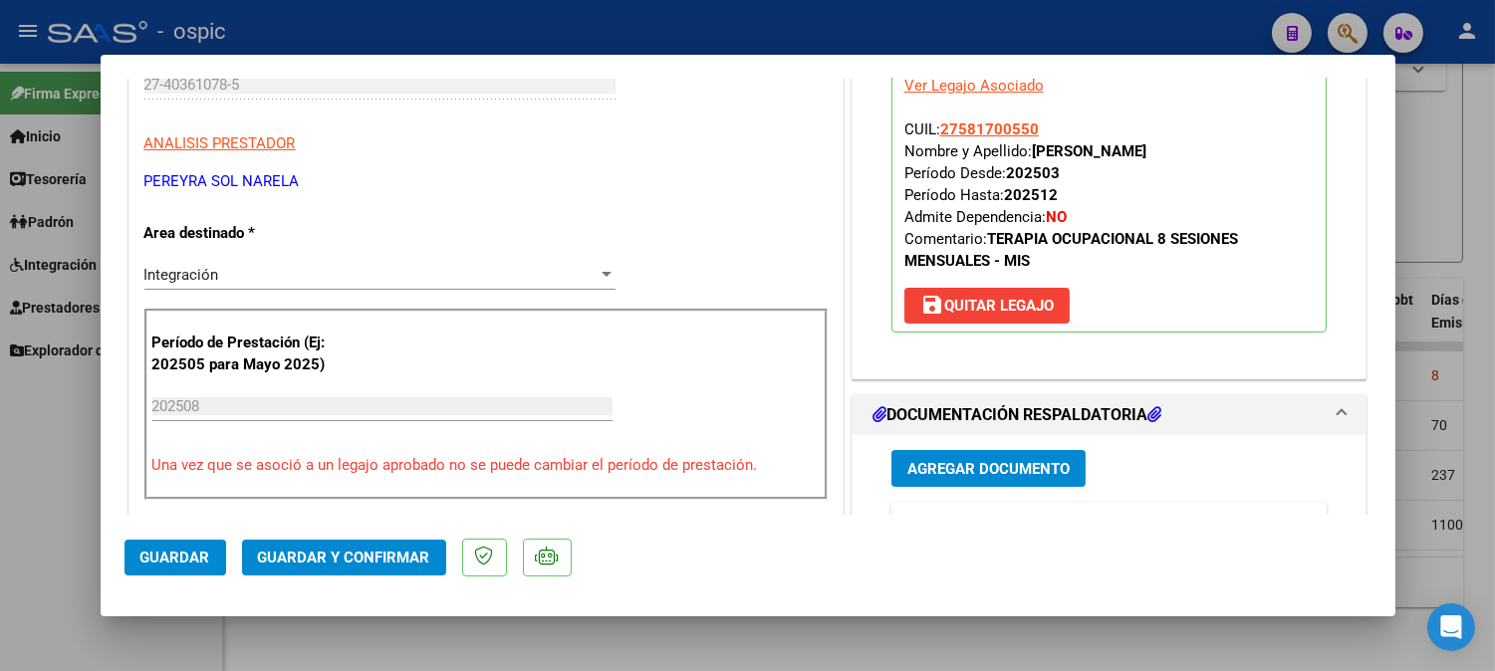
scroll to position [0, 0]
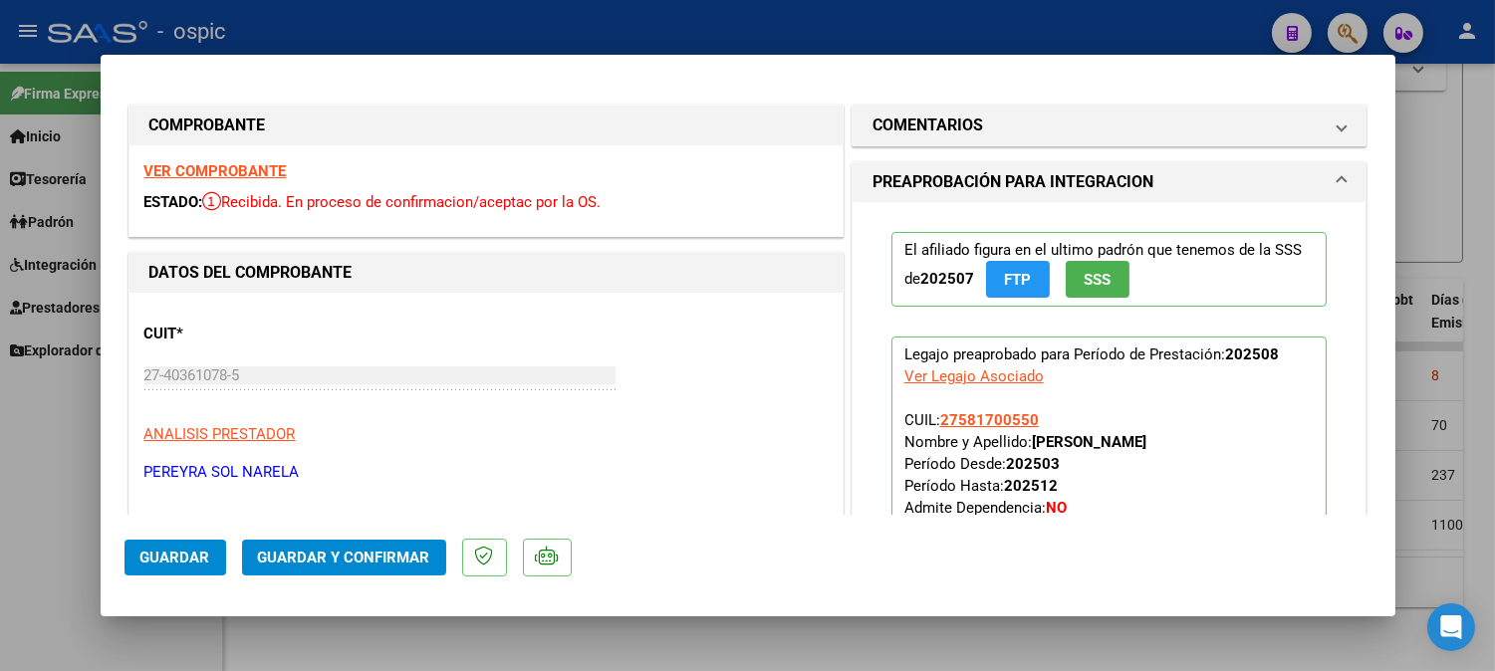
type input "$ 0,00"
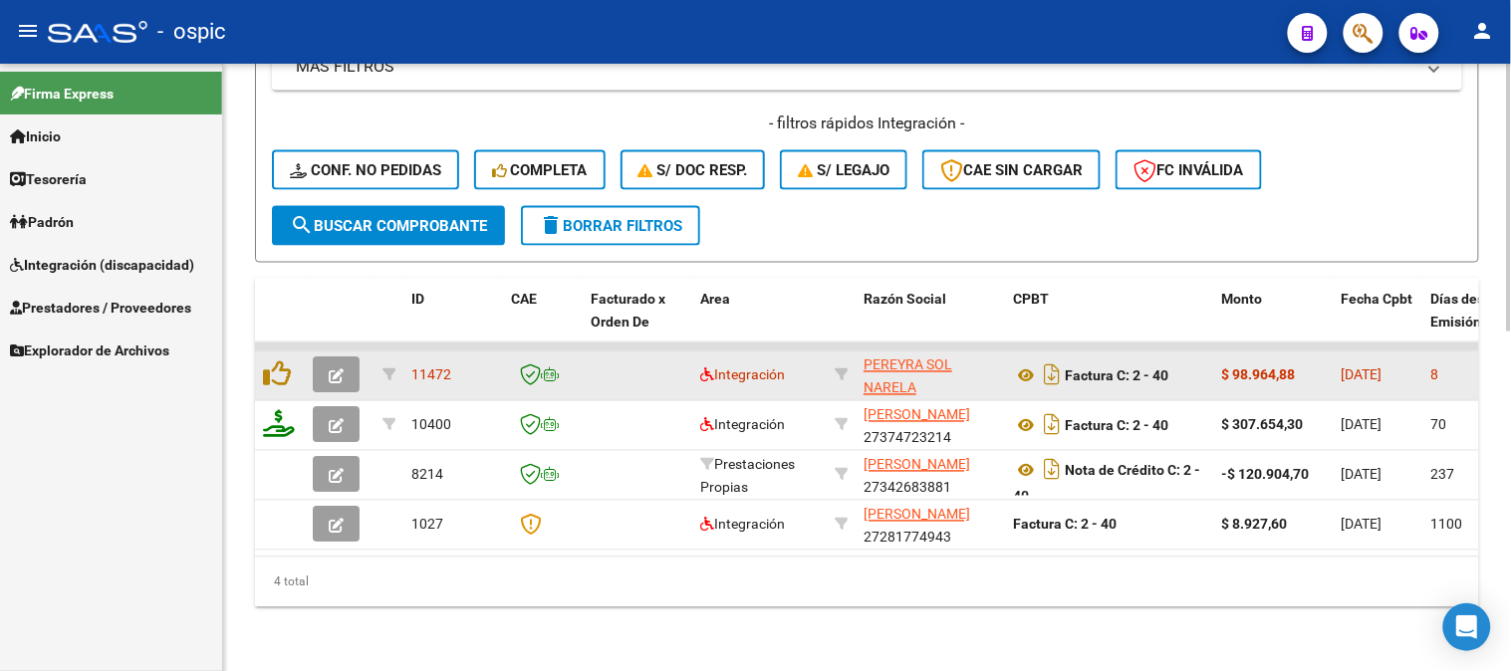
click at [340, 369] on icon "button" at bounding box center [336, 376] width 15 height 15
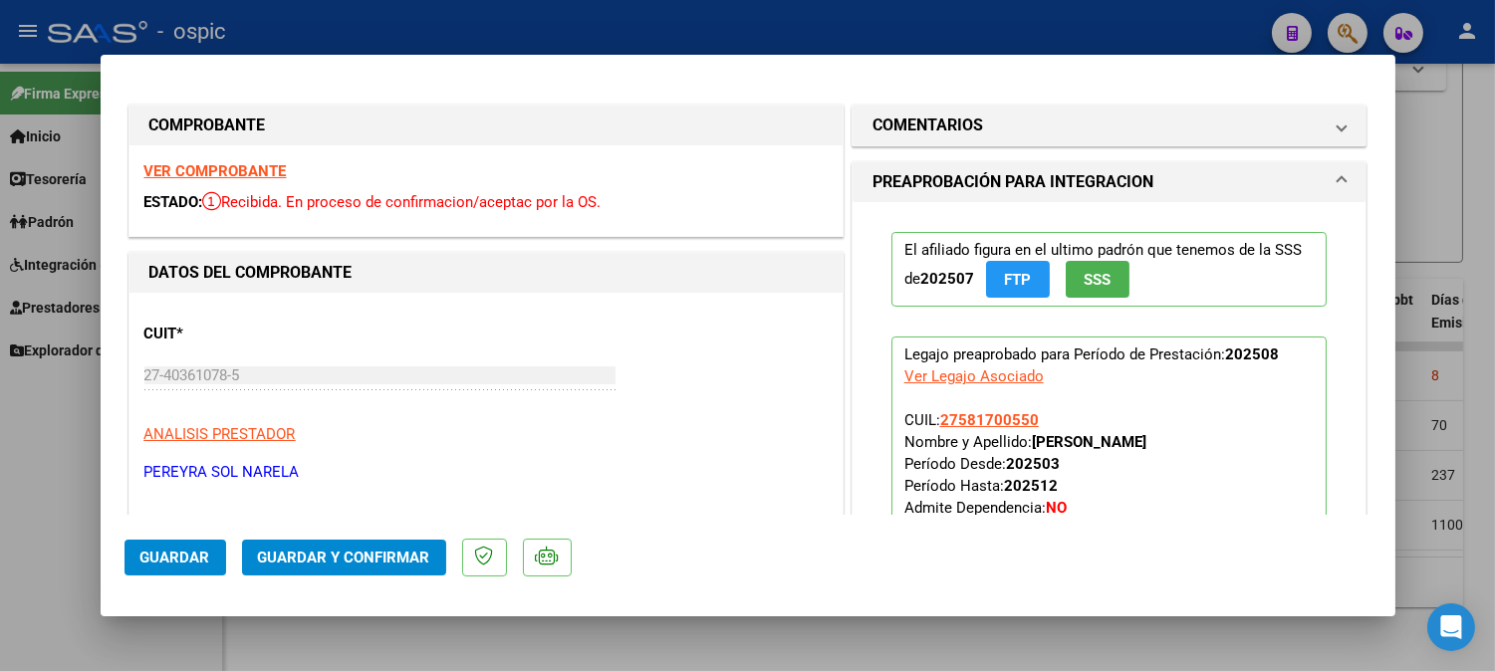
drag, startPoint x: 966, startPoint y: 130, endPoint x: 966, endPoint y: 145, distance: 14.9
click at [966, 132] on h1 "COMENTARIOS" at bounding box center [927, 126] width 111 height 24
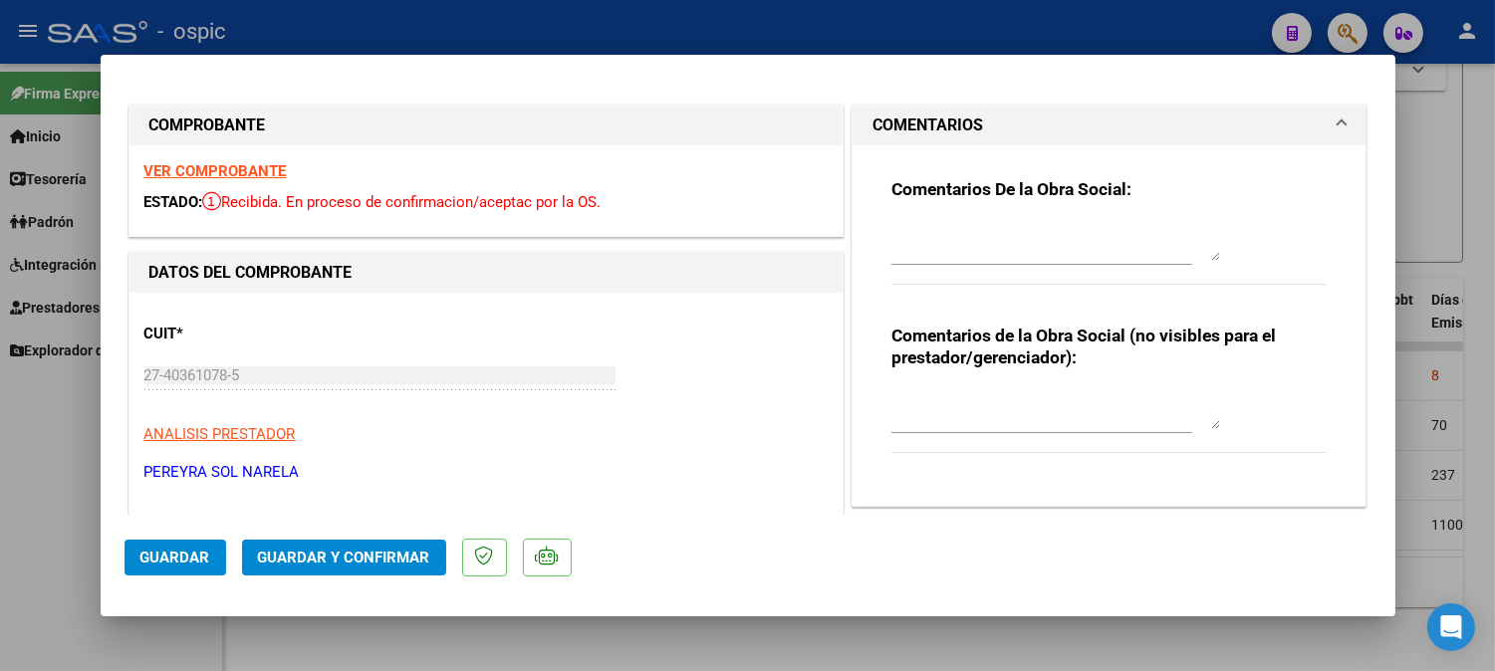
drag, startPoint x: 986, startPoint y: 391, endPoint x: 1510, endPoint y: 448, distance: 526.9
click at [991, 391] on textarea at bounding box center [1055, 409] width 329 height 40
type textarea "T.O 8 SESIONES"
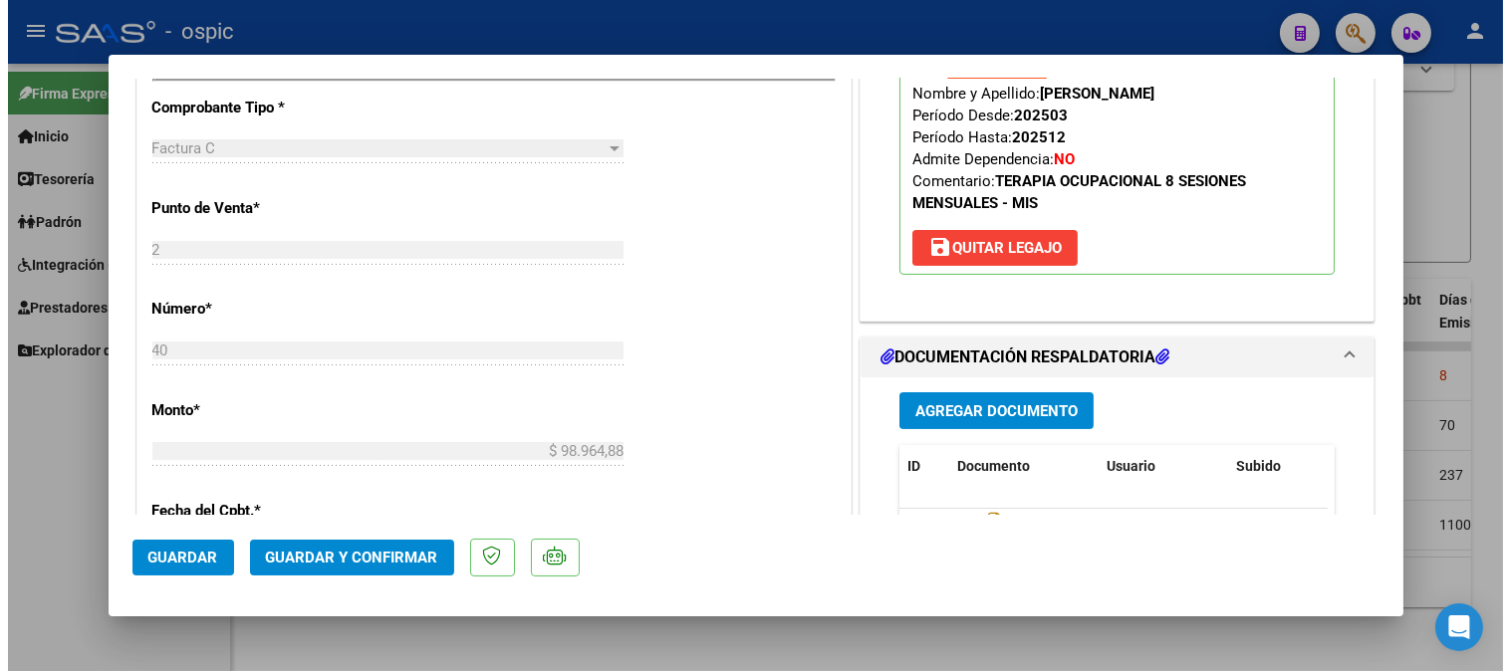
scroll to position [867, 0]
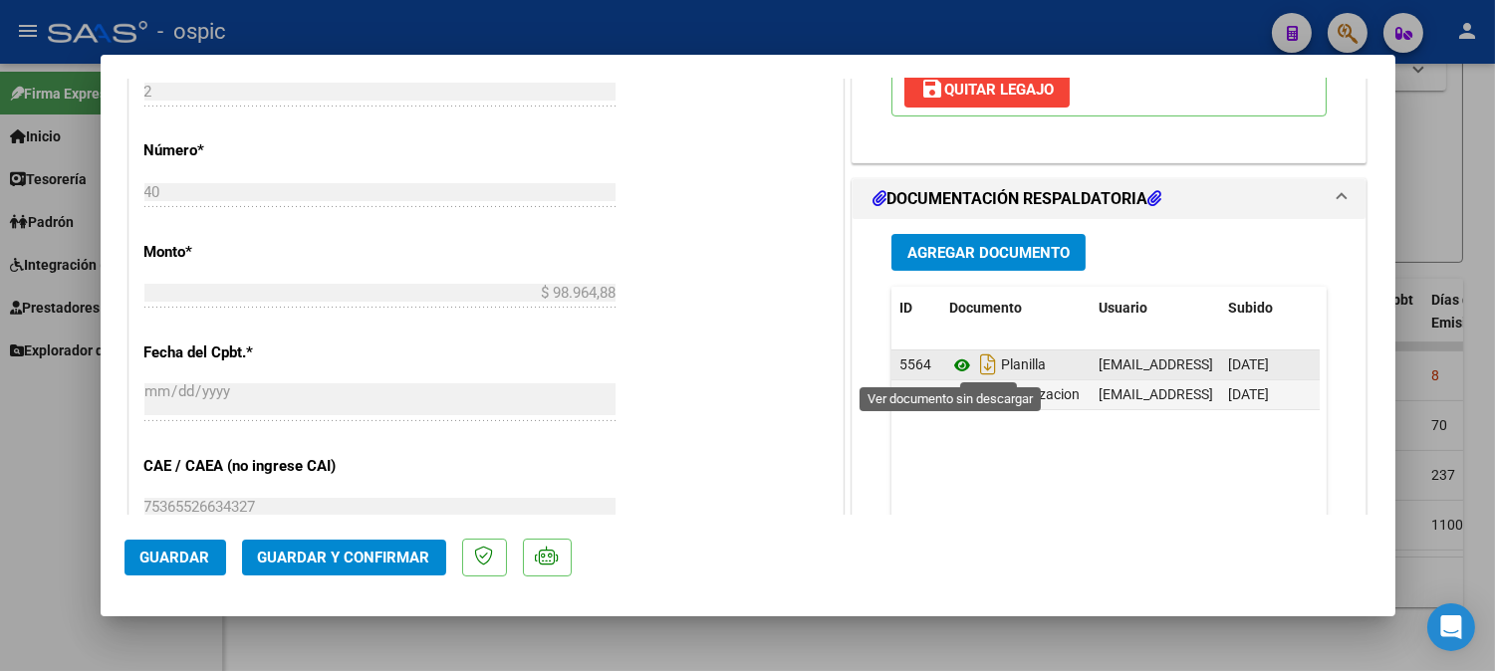
click at [949, 365] on icon at bounding box center [962, 366] width 26 height 24
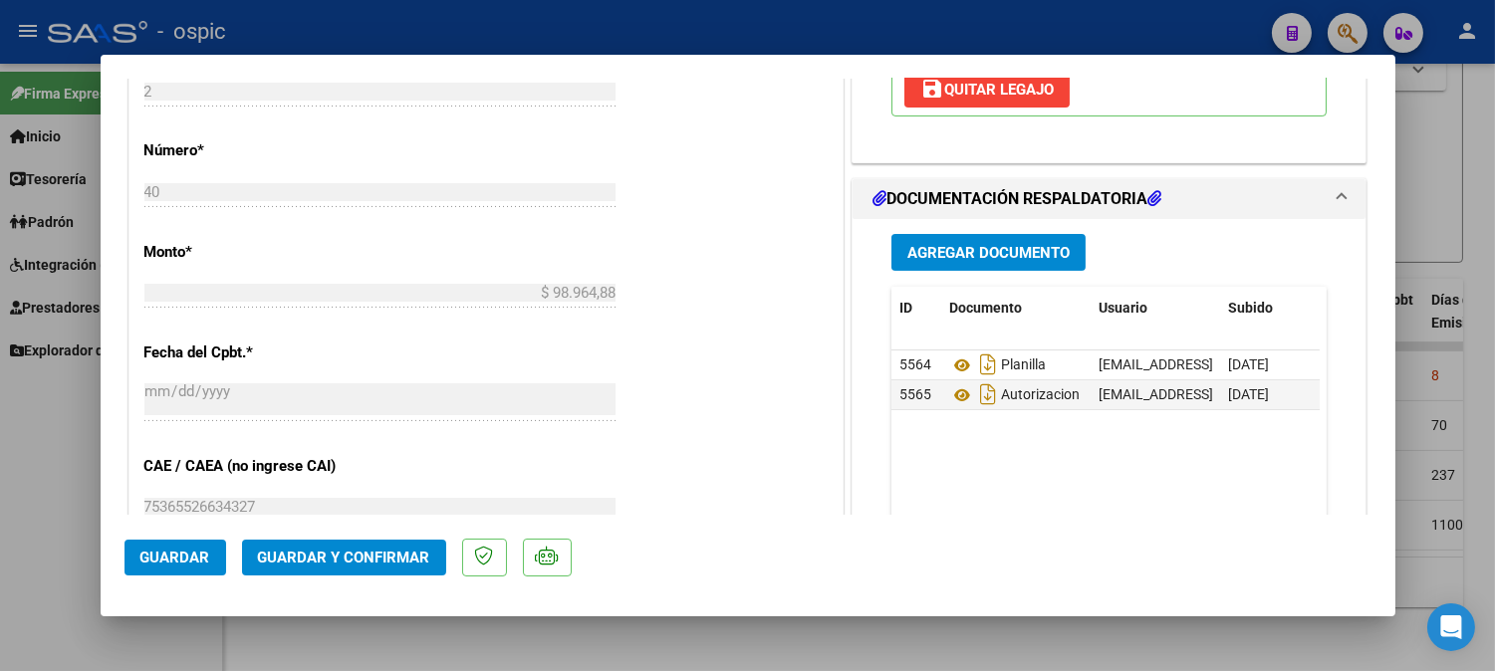
click at [353, 552] on span "Guardar y Confirmar" at bounding box center [344, 558] width 172 height 18
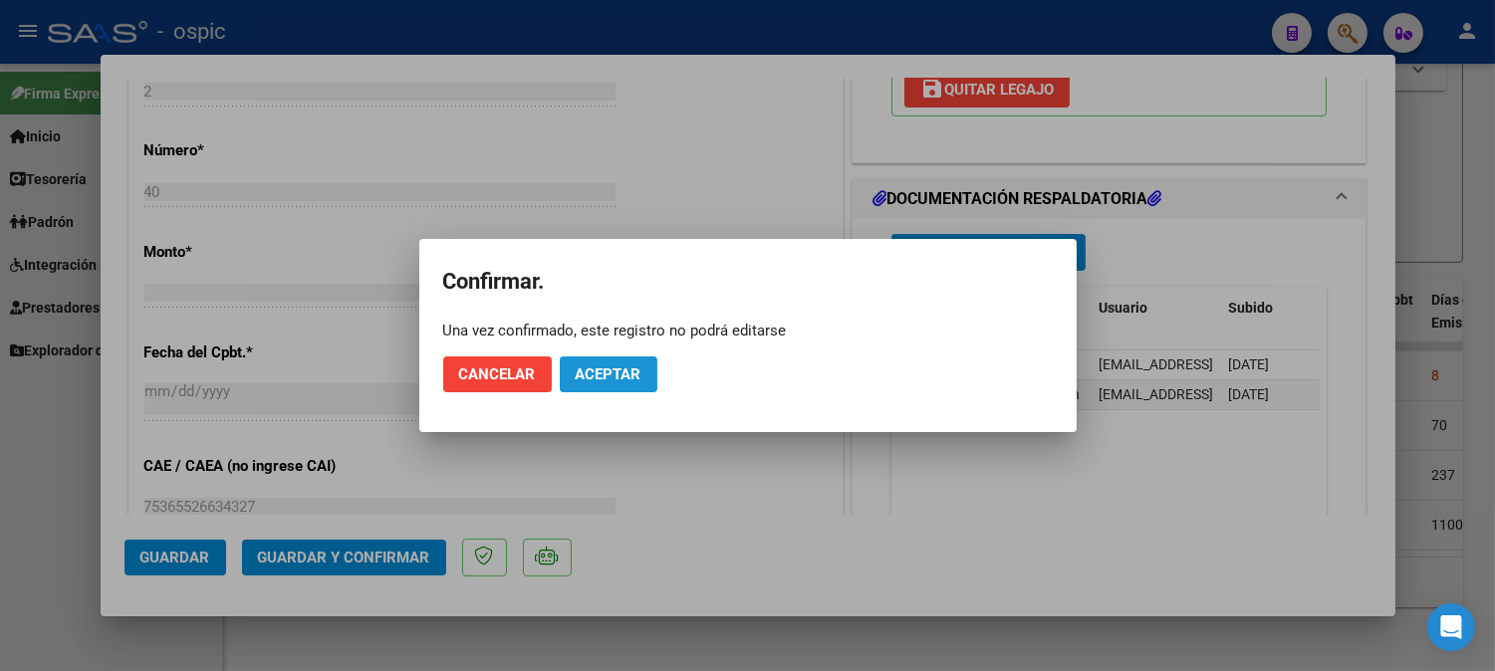
click at [588, 380] on span "Aceptar" at bounding box center [609, 374] width 66 height 18
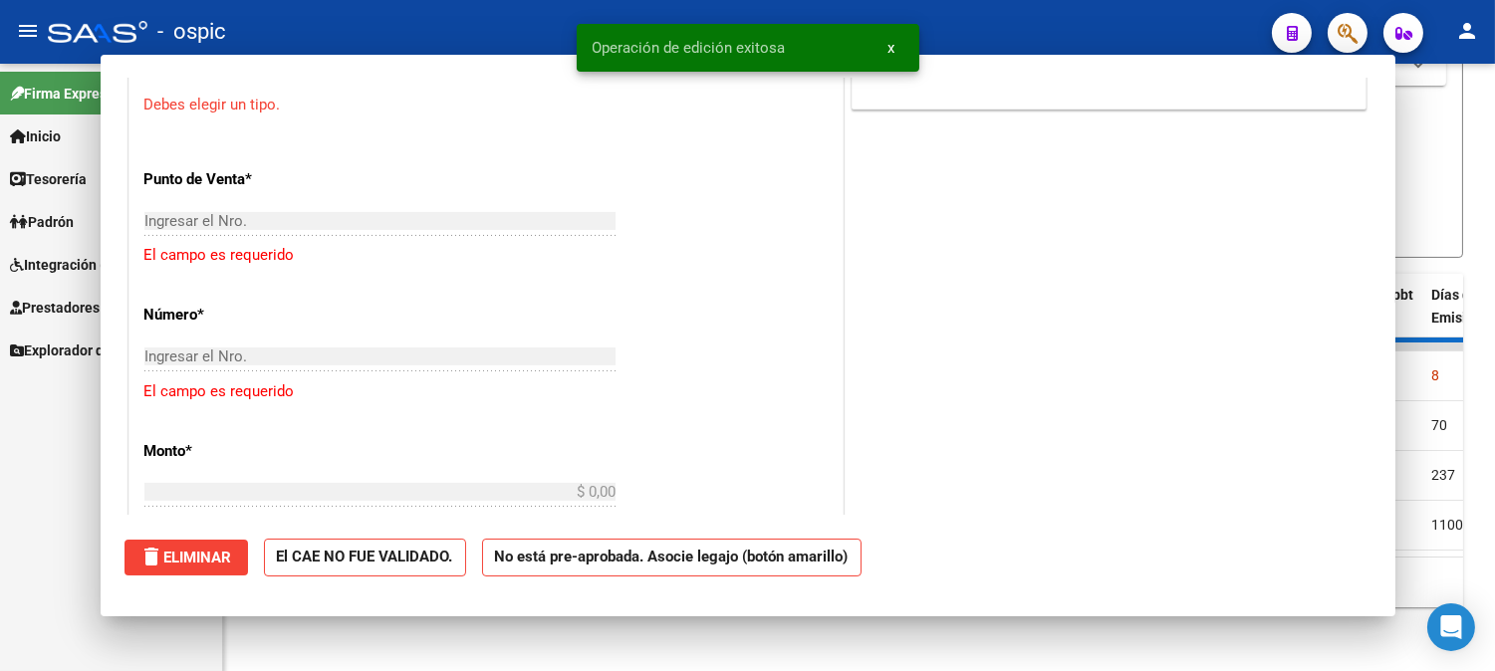
scroll to position [0, 0]
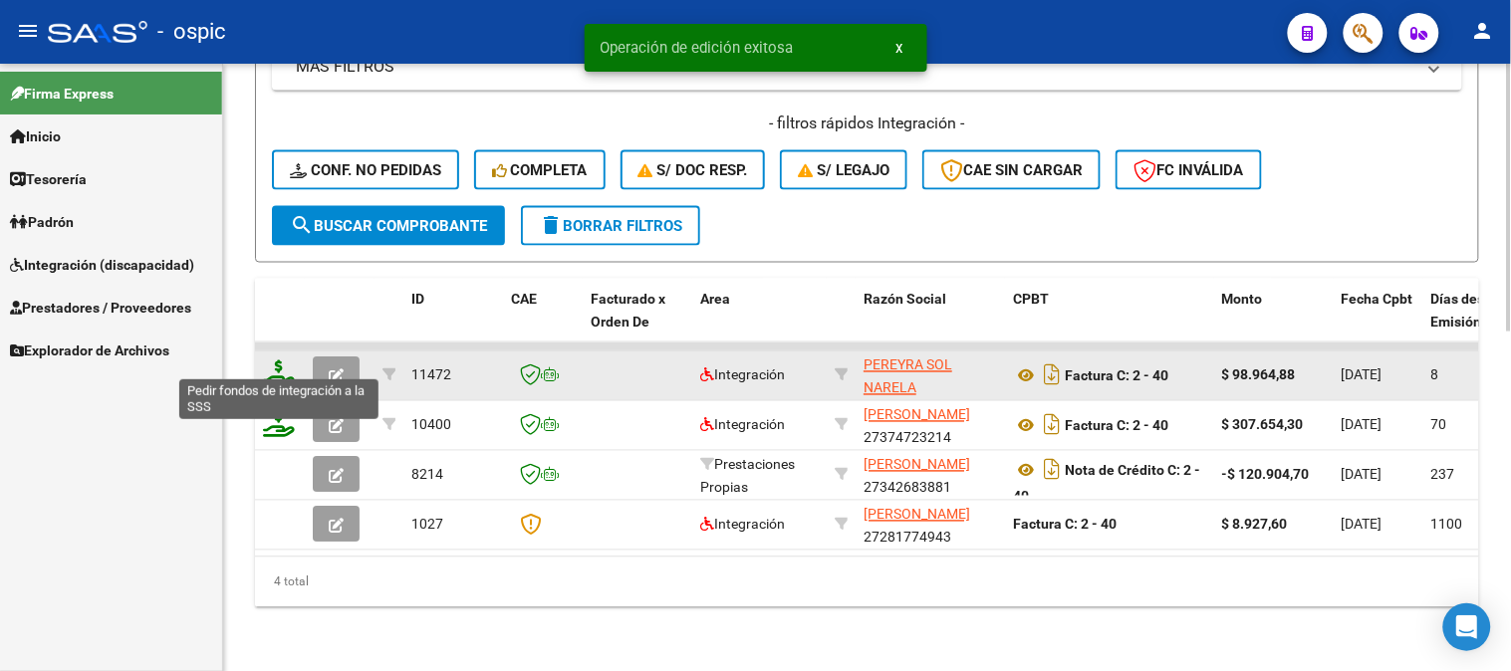
click at [281, 363] on icon at bounding box center [279, 374] width 32 height 28
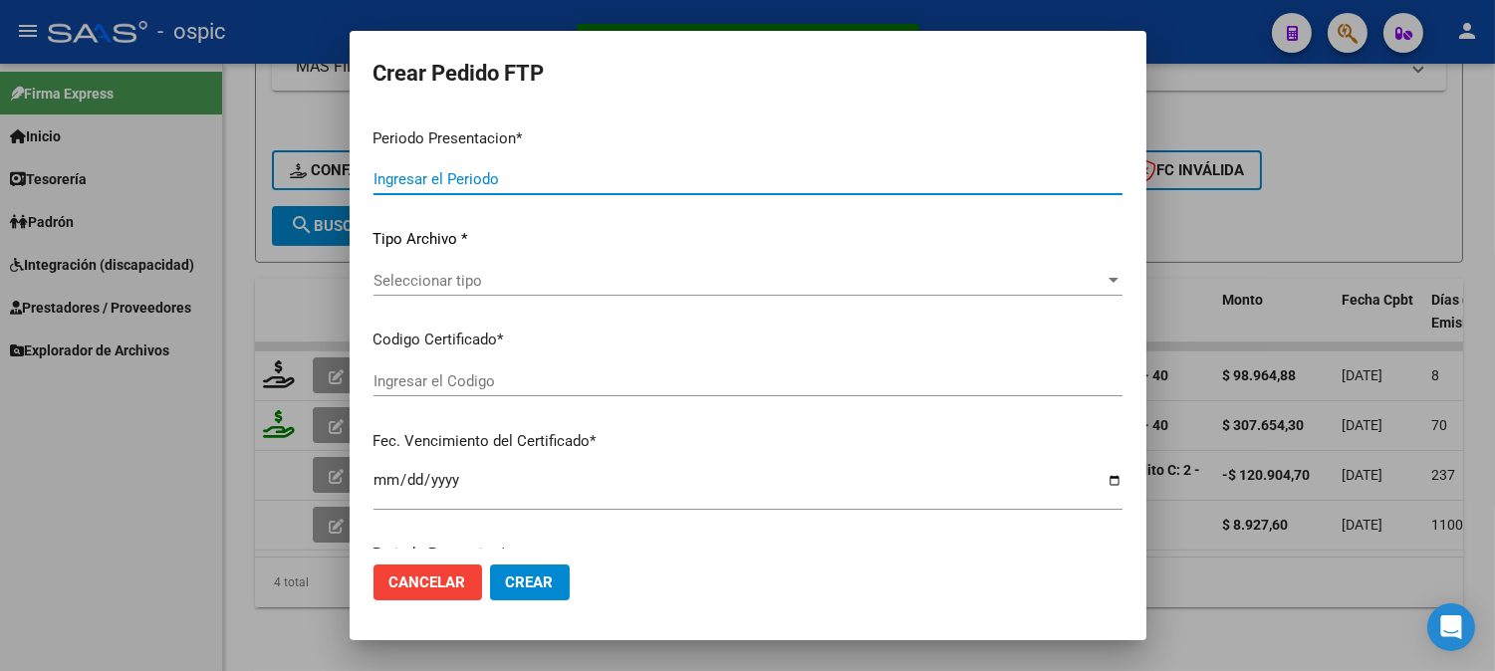
type input "202508"
type input "$ 98.964,88"
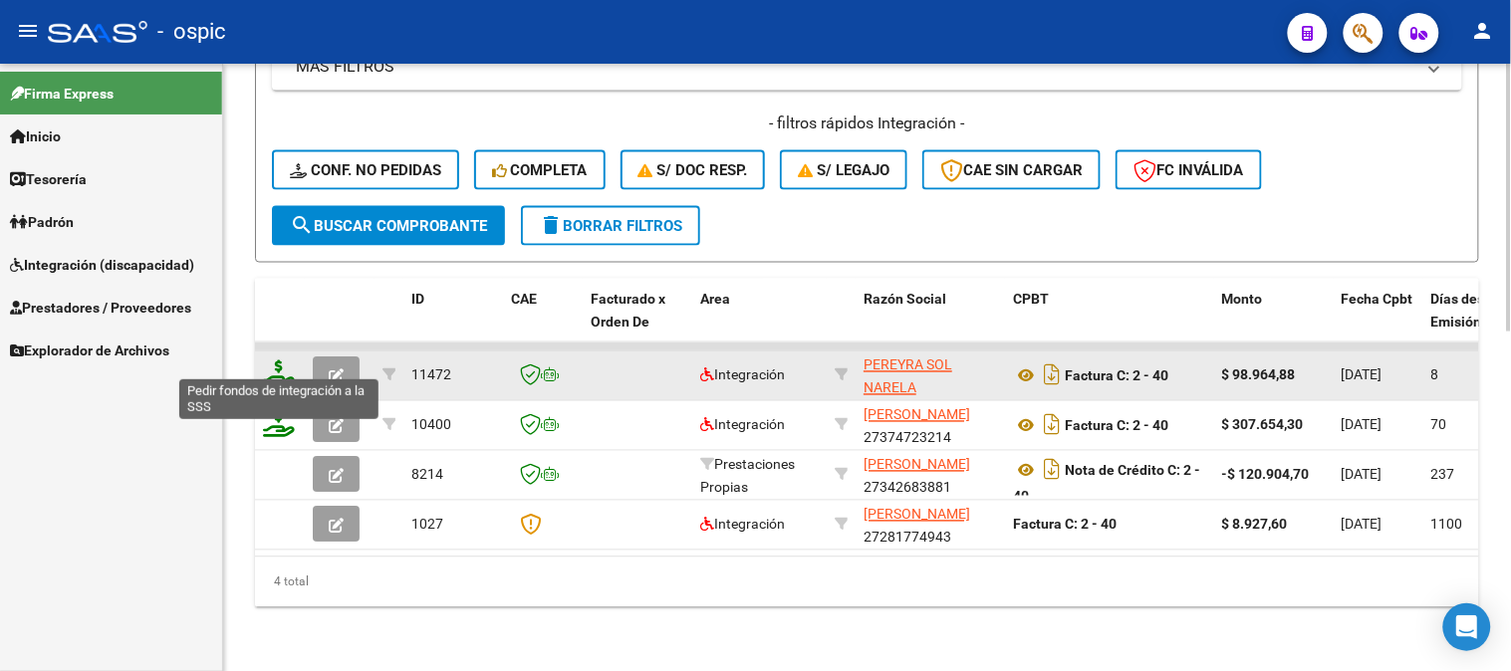
click at [279, 360] on icon at bounding box center [279, 374] width 32 height 28
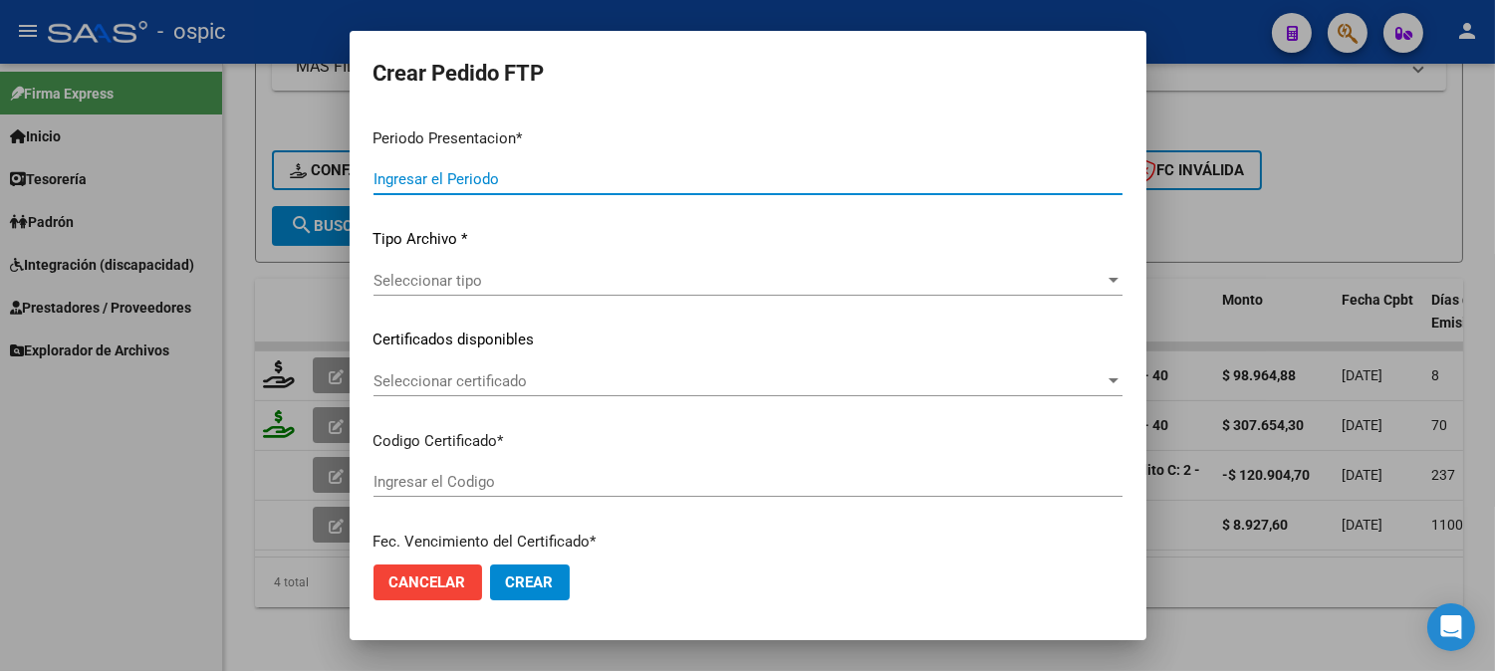
type input "202508"
type input "$ 98.964,88"
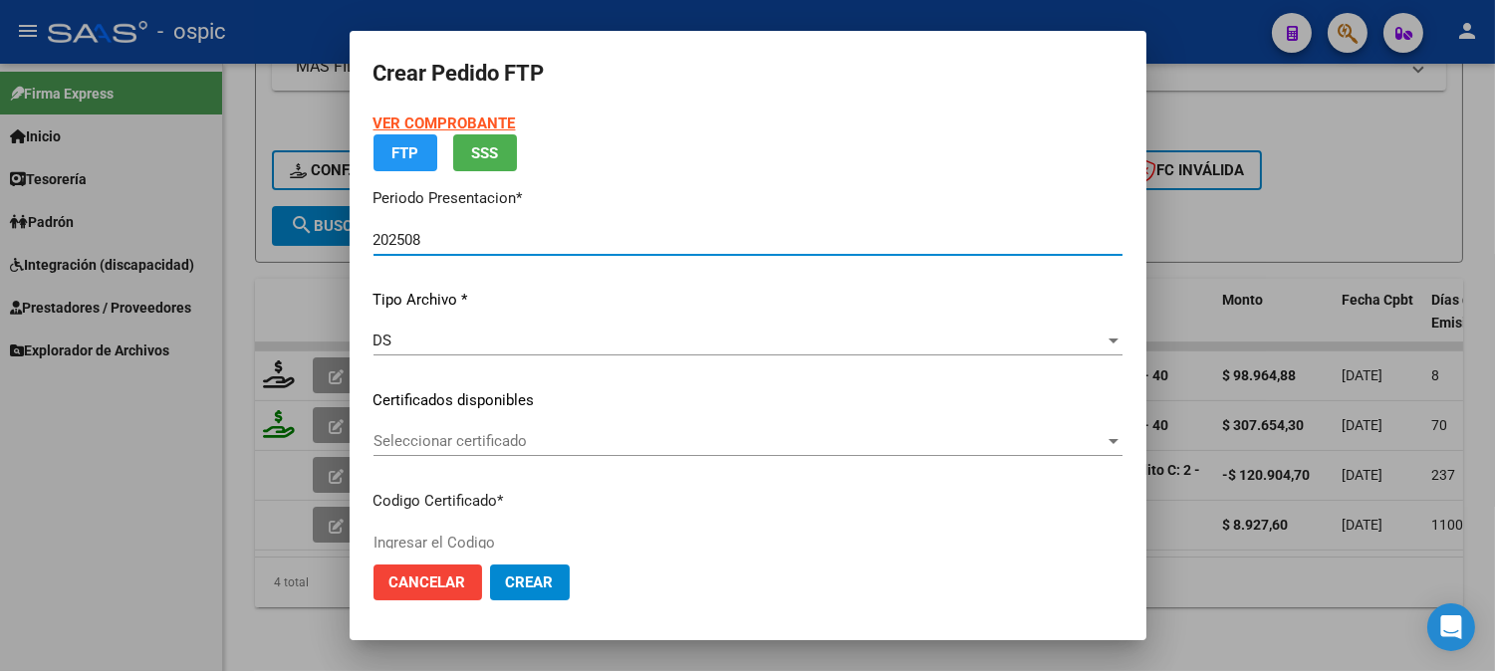
type input "1474416430"
type input "2029-04-30"
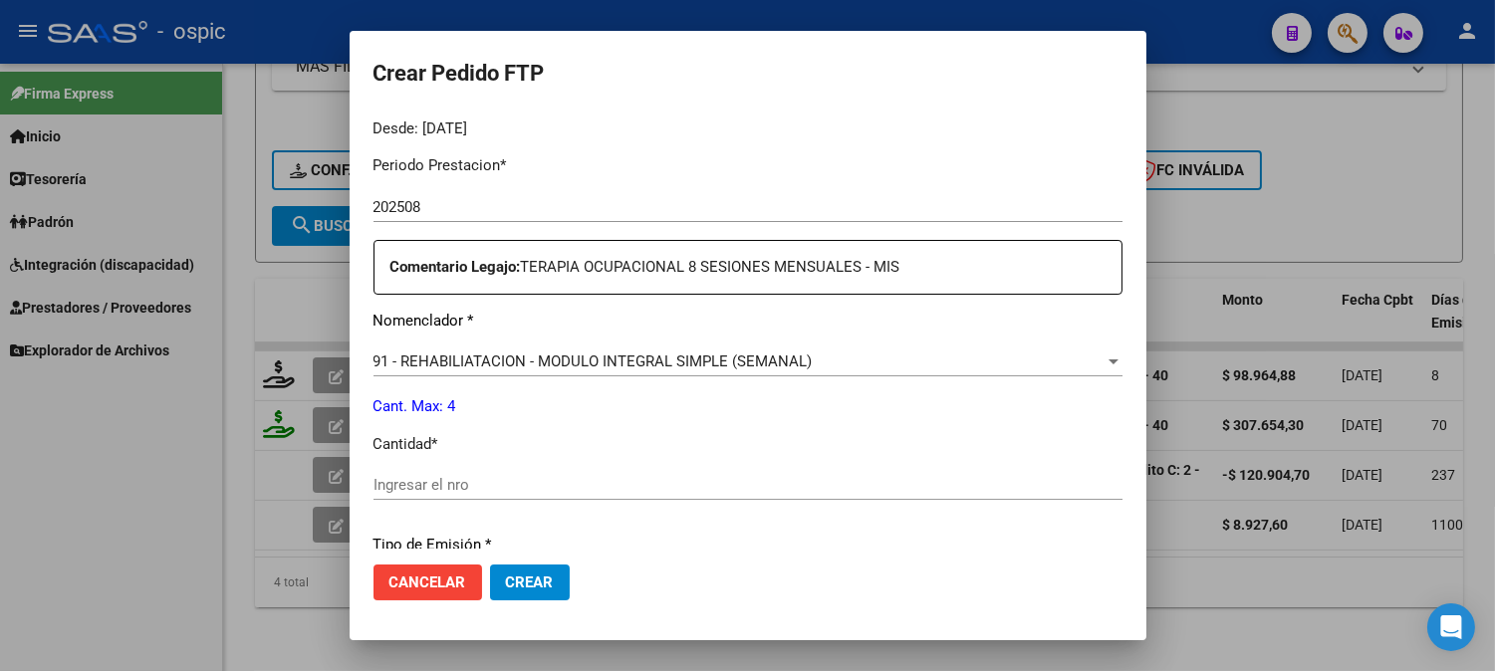
scroll to position [635, 0]
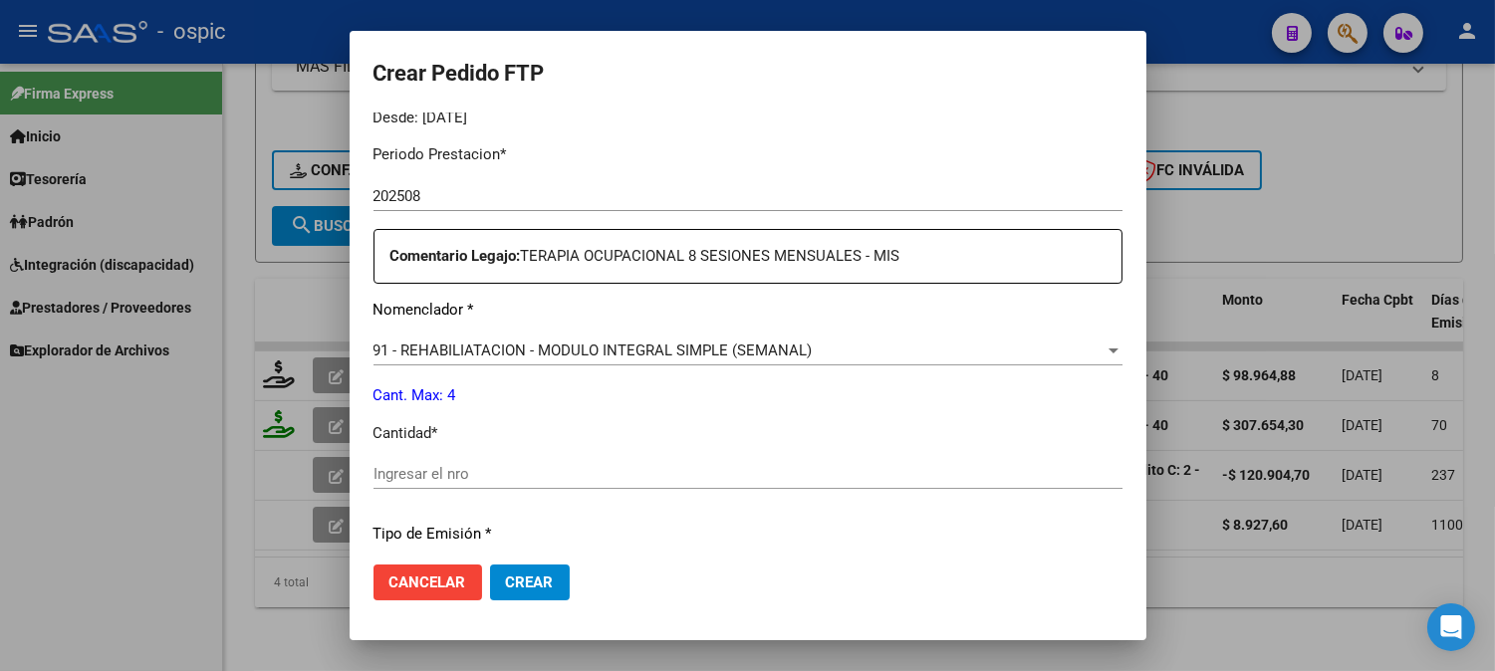
click at [727, 479] on input "Ingresar el nro" at bounding box center [747, 474] width 749 height 18
type input "4"
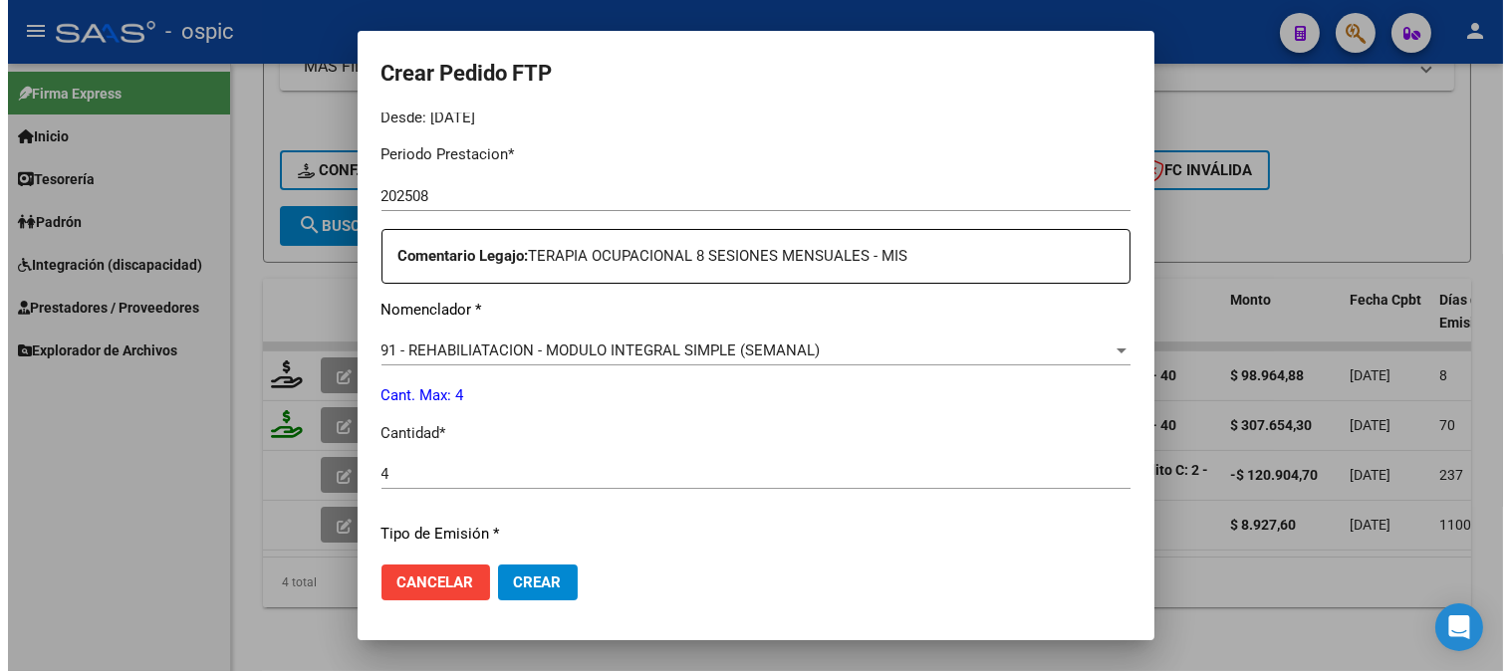
scroll to position [896, 0]
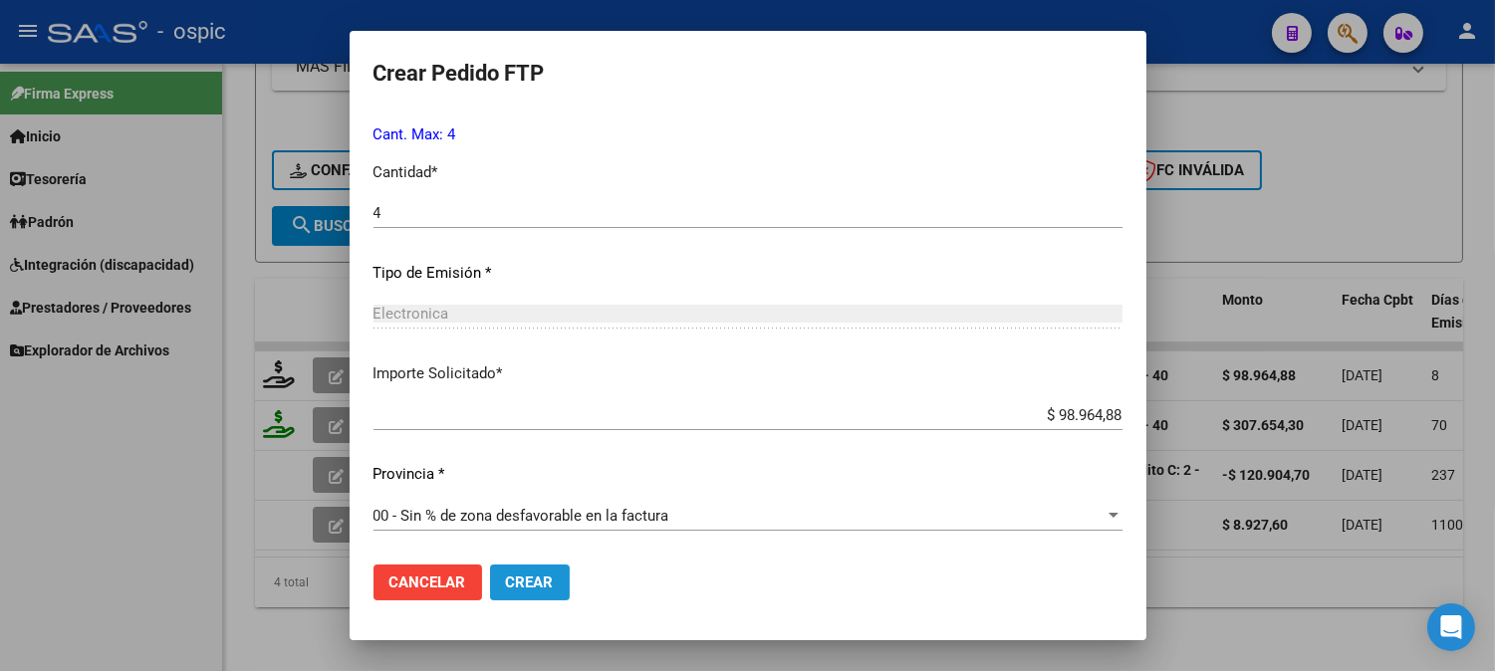
click at [514, 574] on span "Crear" at bounding box center [530, 583] width 48 height 18
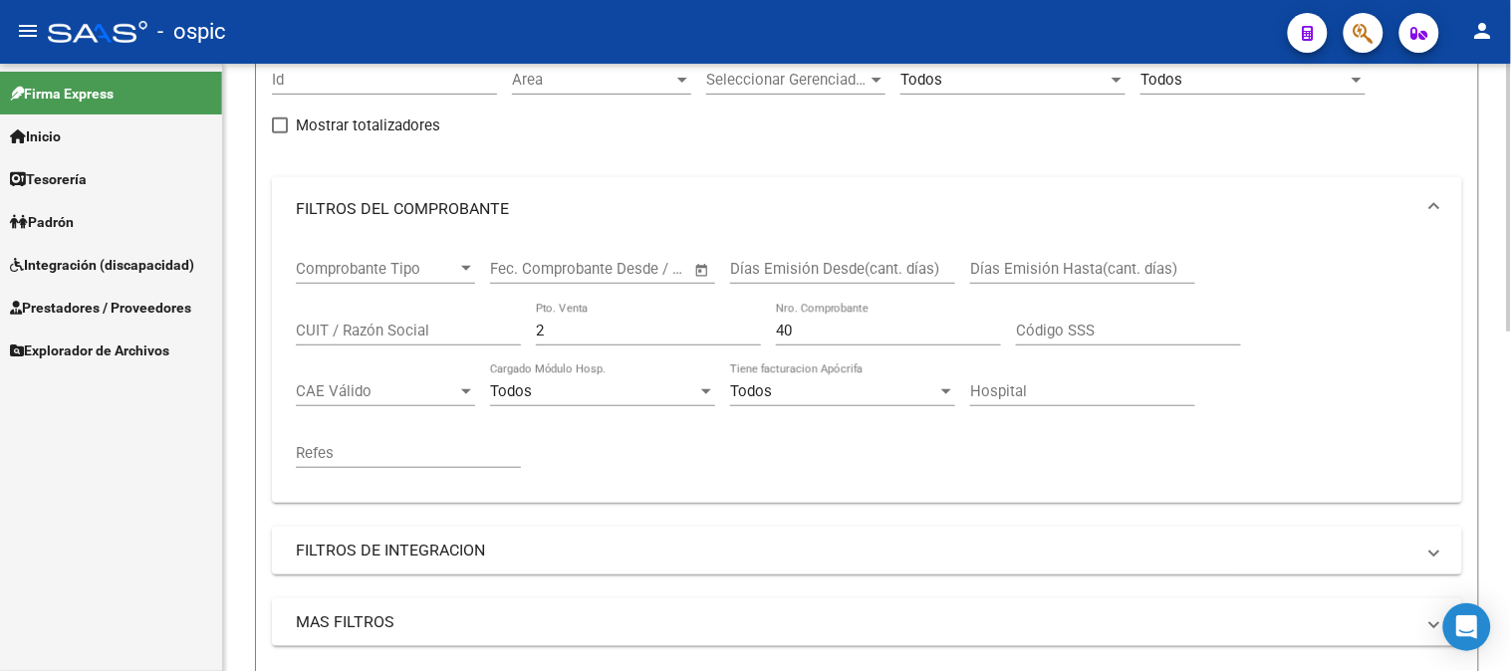
scroll to position [107, 0]
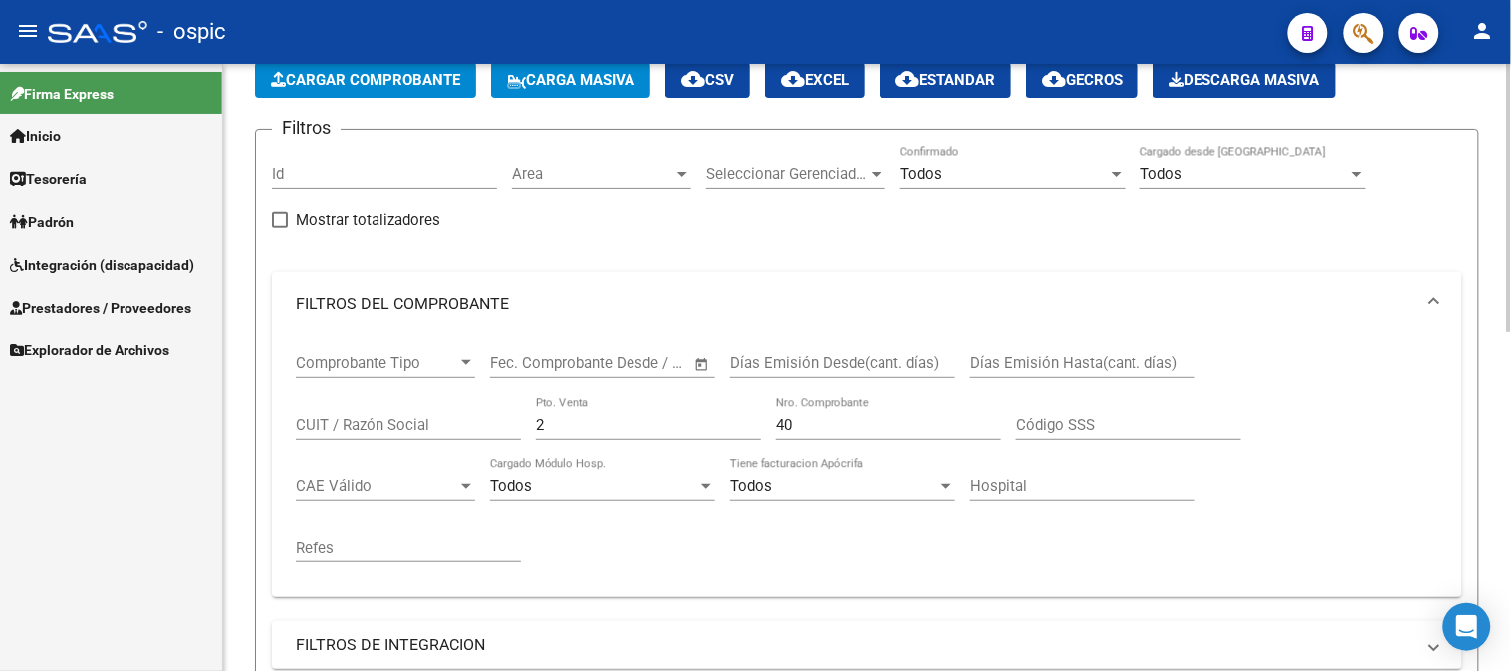
click at [383, 420] on div "Comprobante Tipo Comprobante Tipo Fecha inicio – Fecha fin Fec. Comprobante Des…" at bounding box center [867, 459] width 1142 height 246
type input "4"
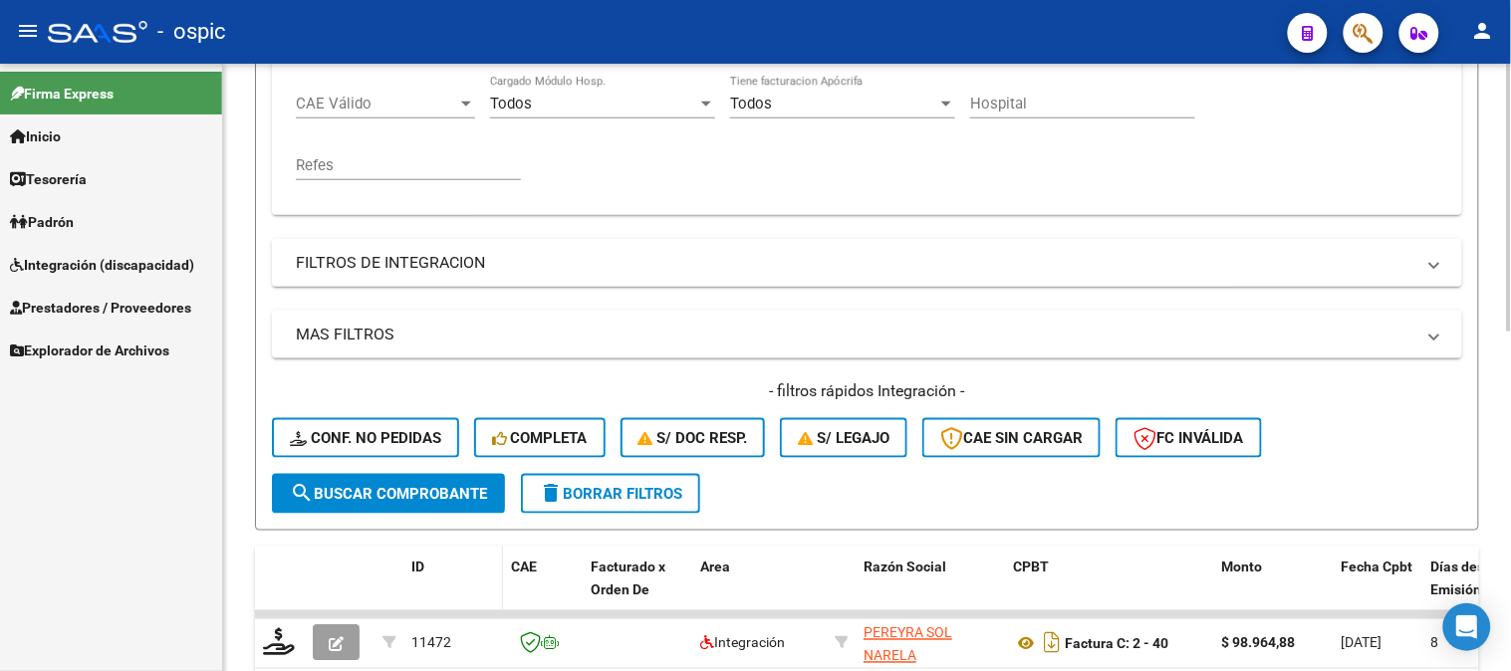
scroll to position [660, 0]
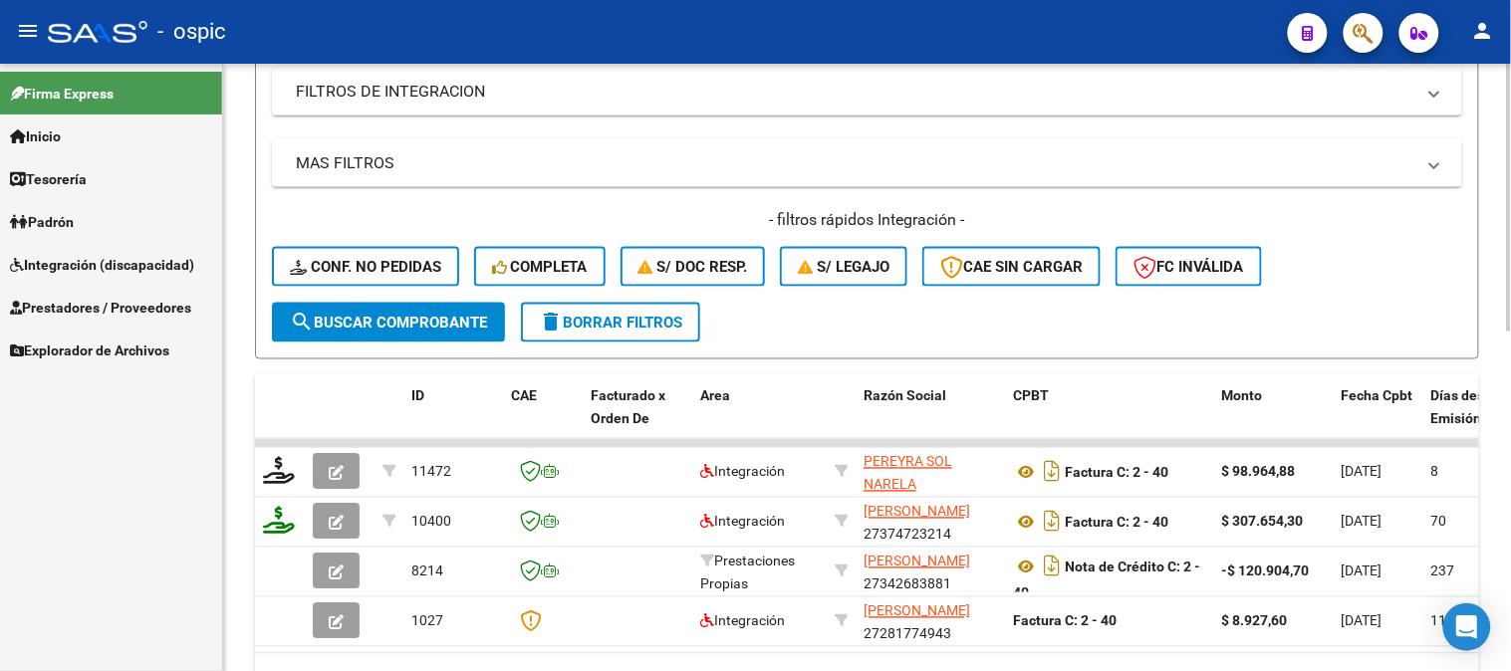
type input "1079"
click at [400, 321] on span "search Buscar Comprobante" at bounding box center [388, 323] width 197 height 18
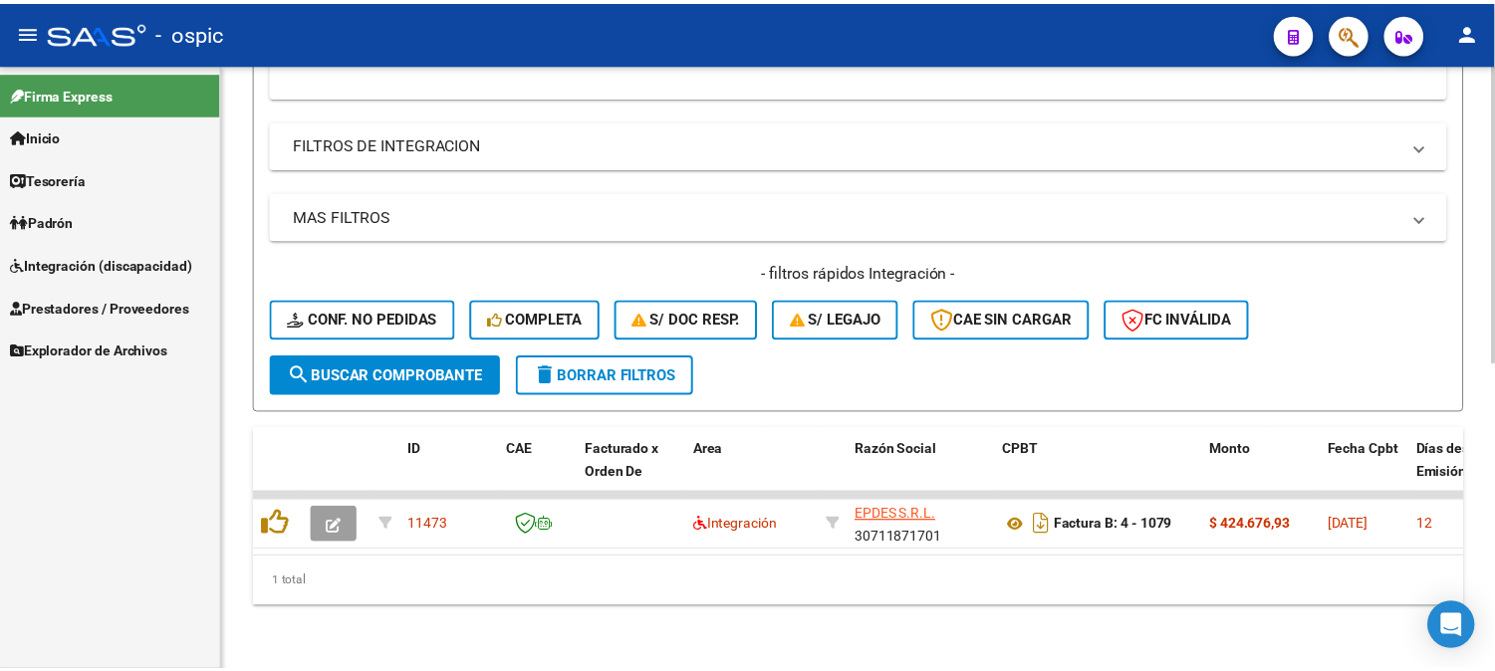
scroll to position [618, 0]
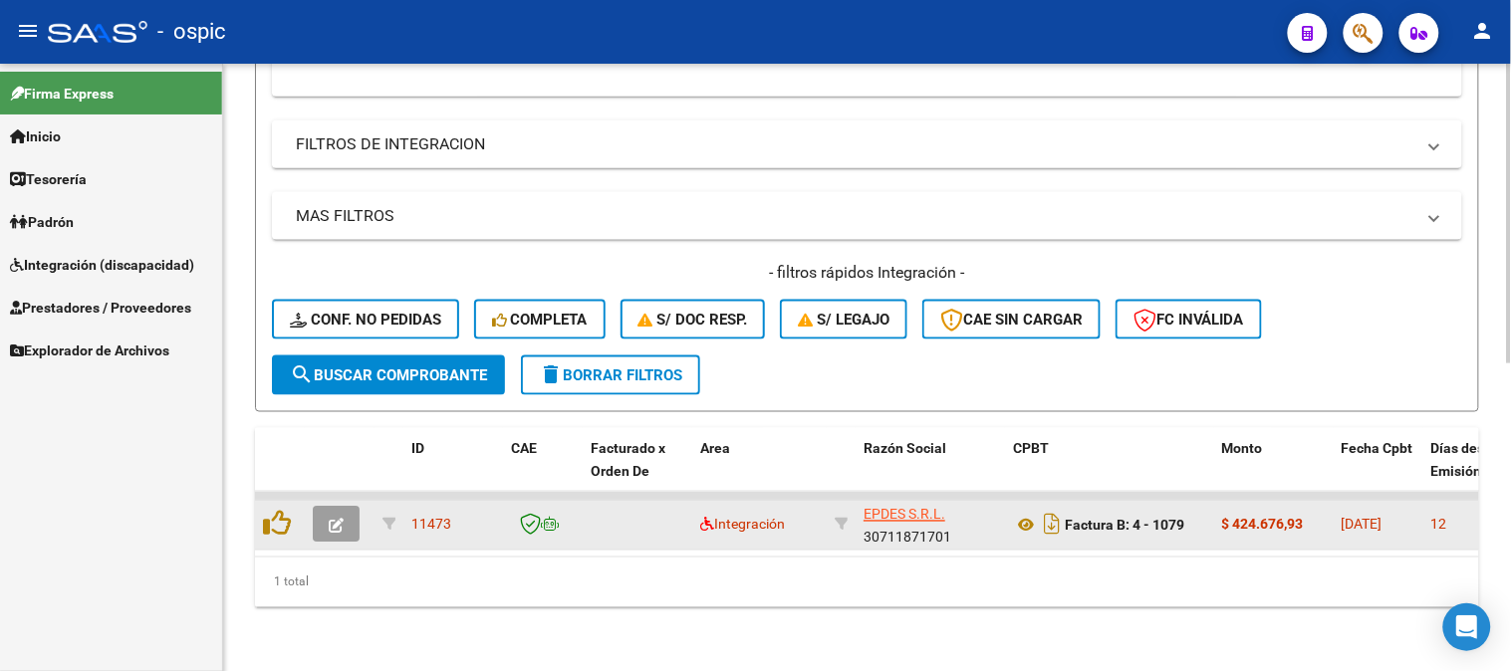
click at [339, 516] on span "button" at bounding box center [336, 525] width 15 height 18
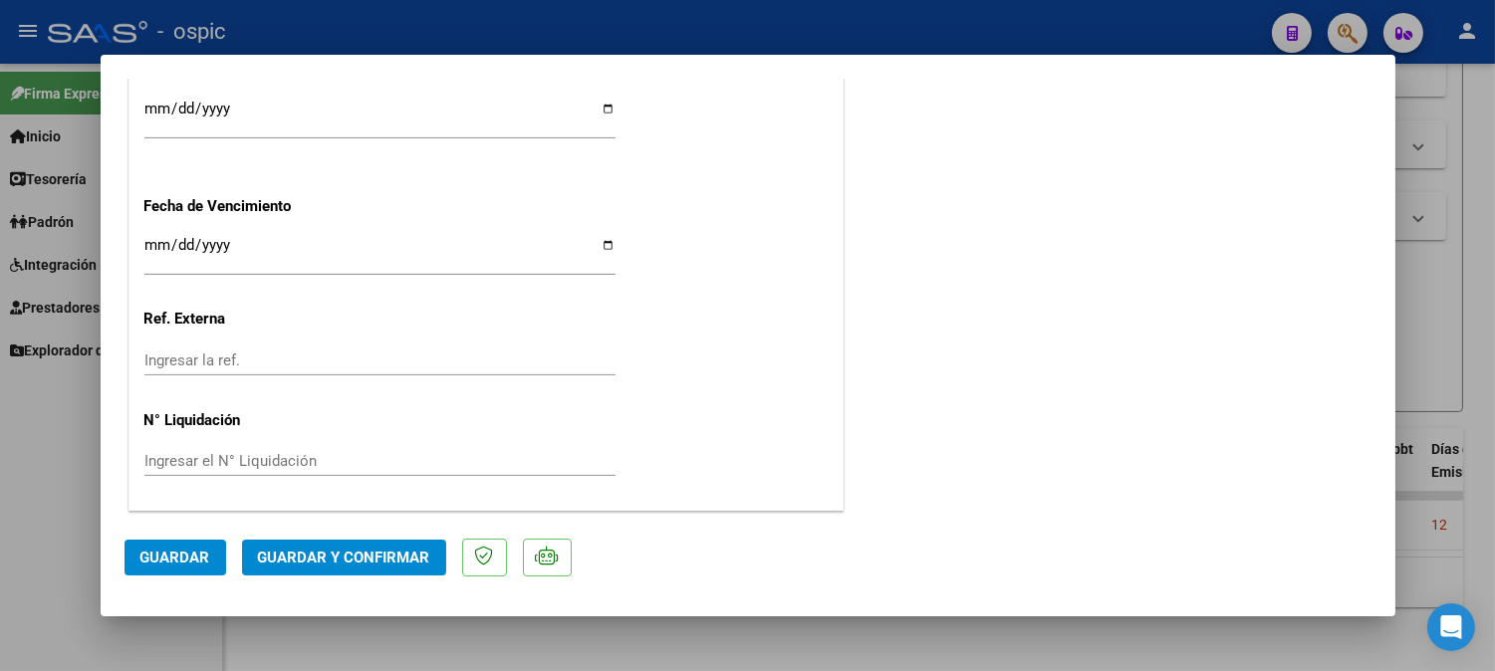
scroll to position [0, 0]
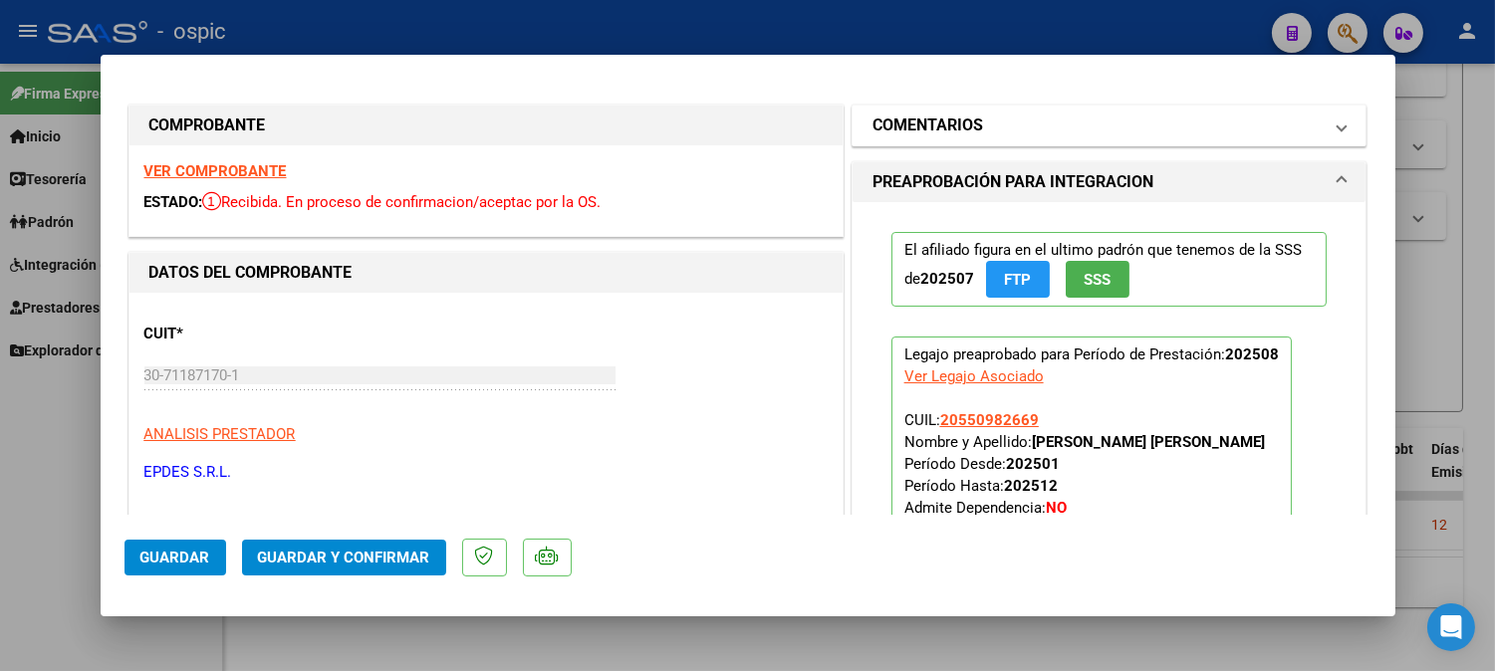
drag, startPoint x: 859, startPoint y: 111, endPoint x: 893, endPoint y: 131, distance: 39.8
click at [862, 110] on mat-expansion-panel-header "COMENTARIOS" at bounding box center [1109, 126] width 514 height 40
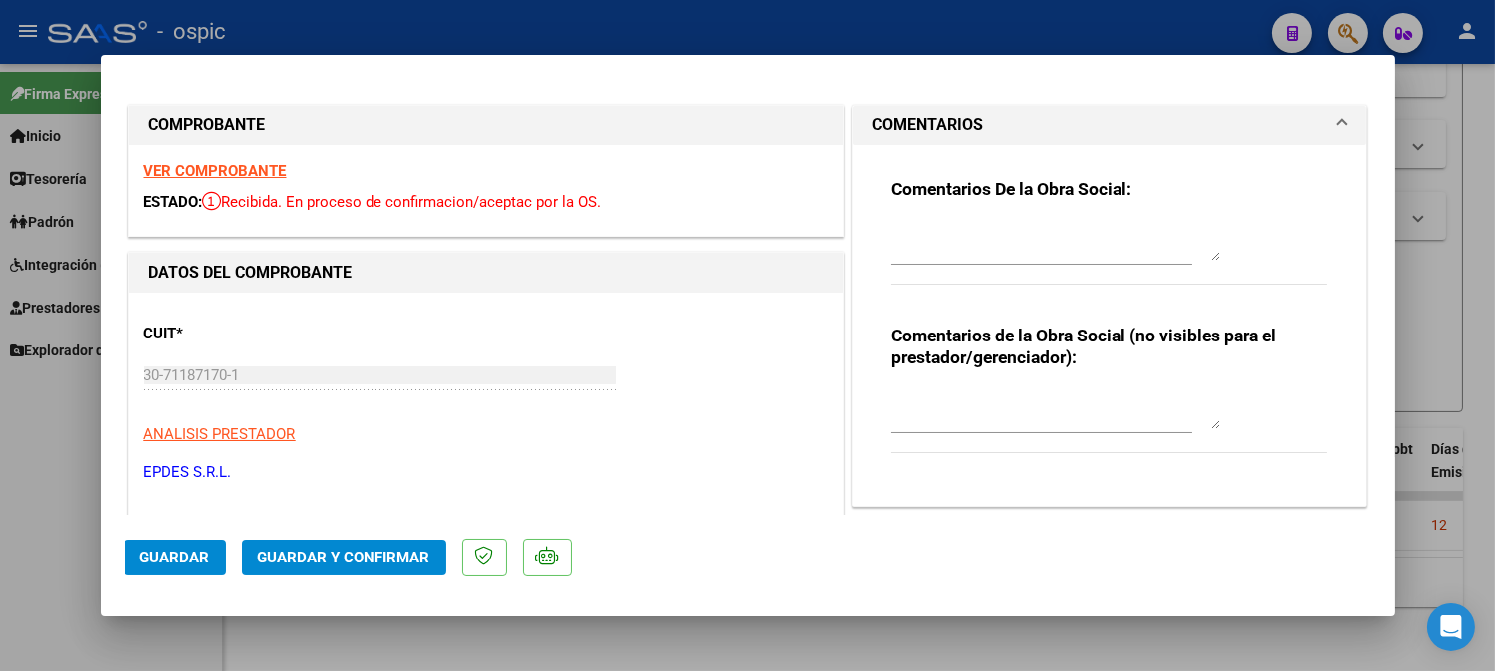
click at [957, 400] on textarea at bounding box center [1055, 409] width 329 height 40
type textarea "CET J/S CAT A"
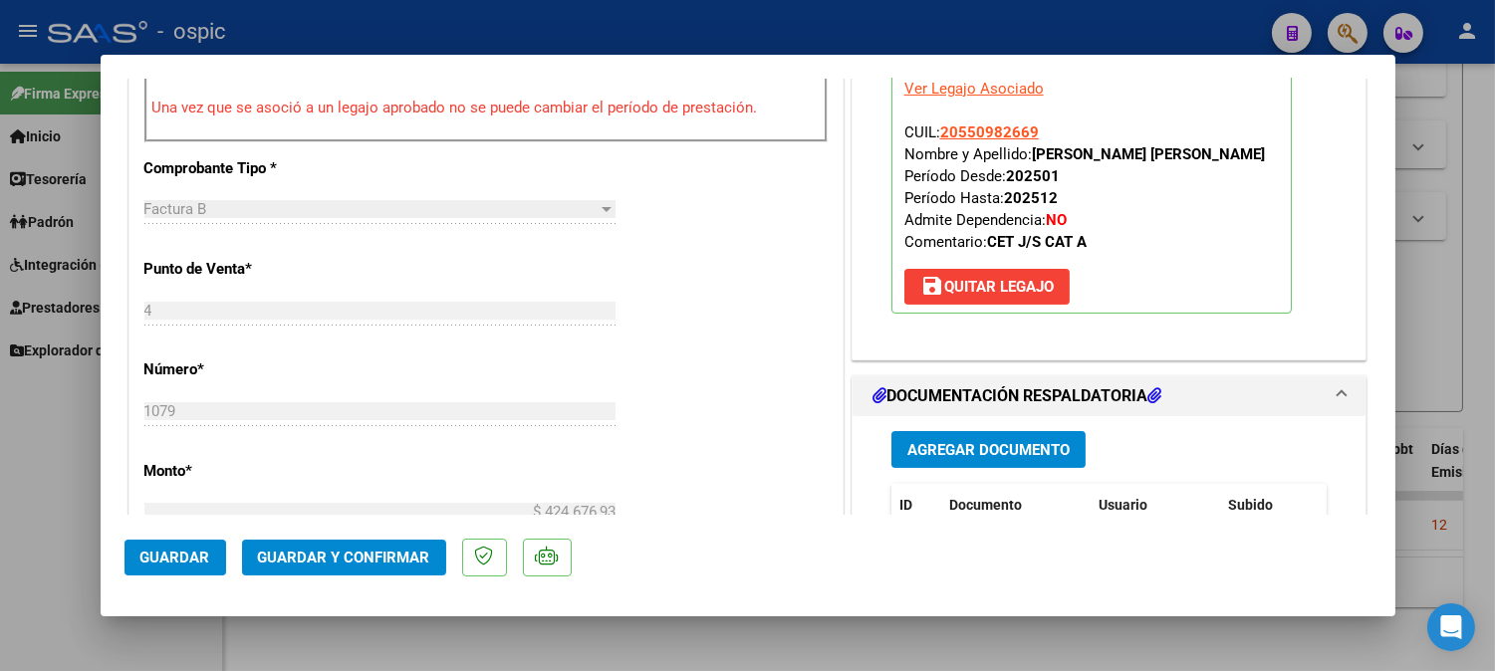
scroll to position [780, 0]
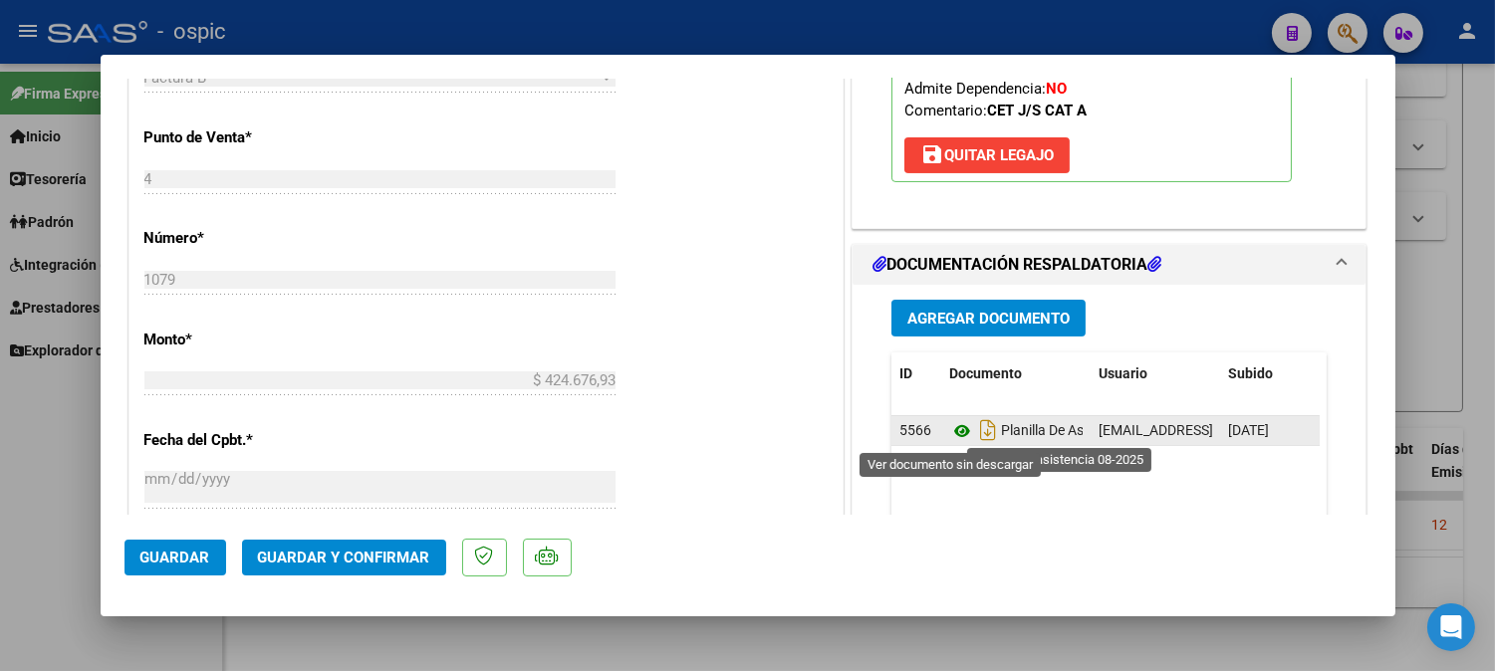
click at [953, 426] on icon at bounding box center [962, 431] width 26 height 24
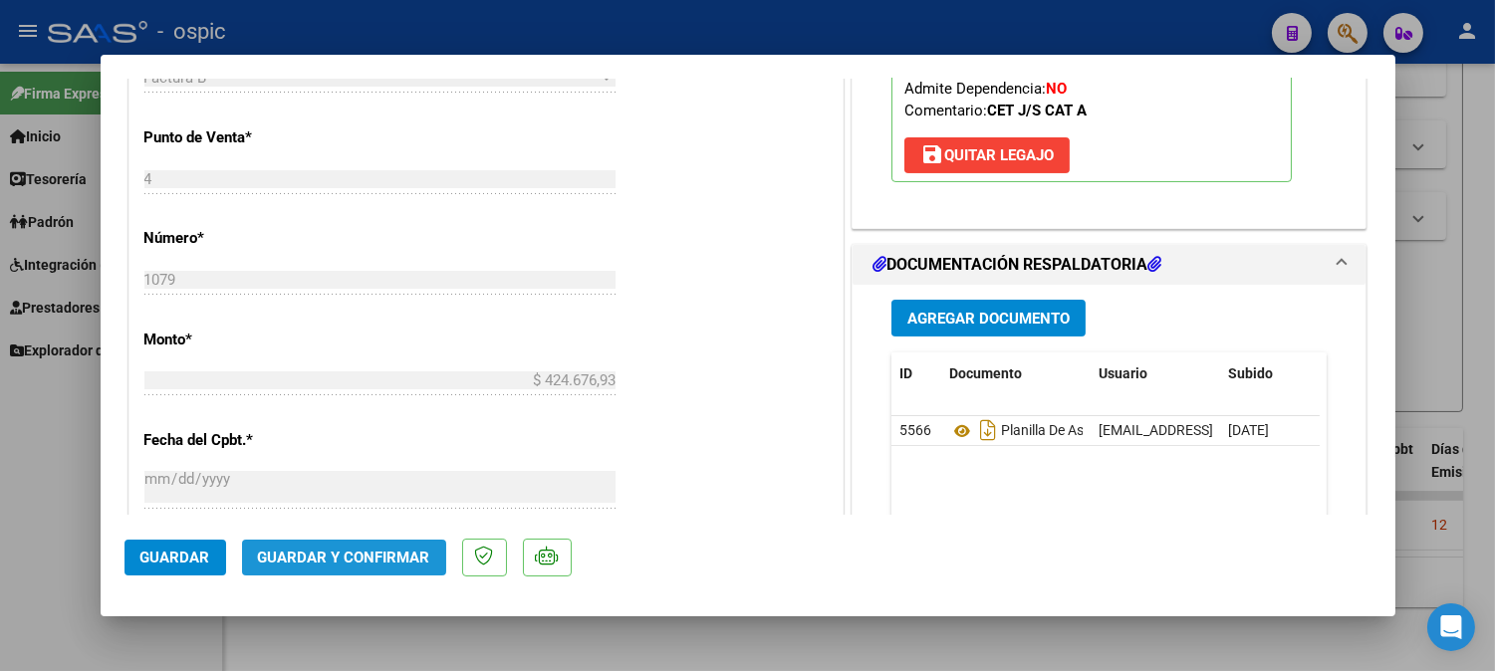
click at [383, 553] on span "Guardar y Confirmar" at bounding box center [344, 558] width 172 height 18
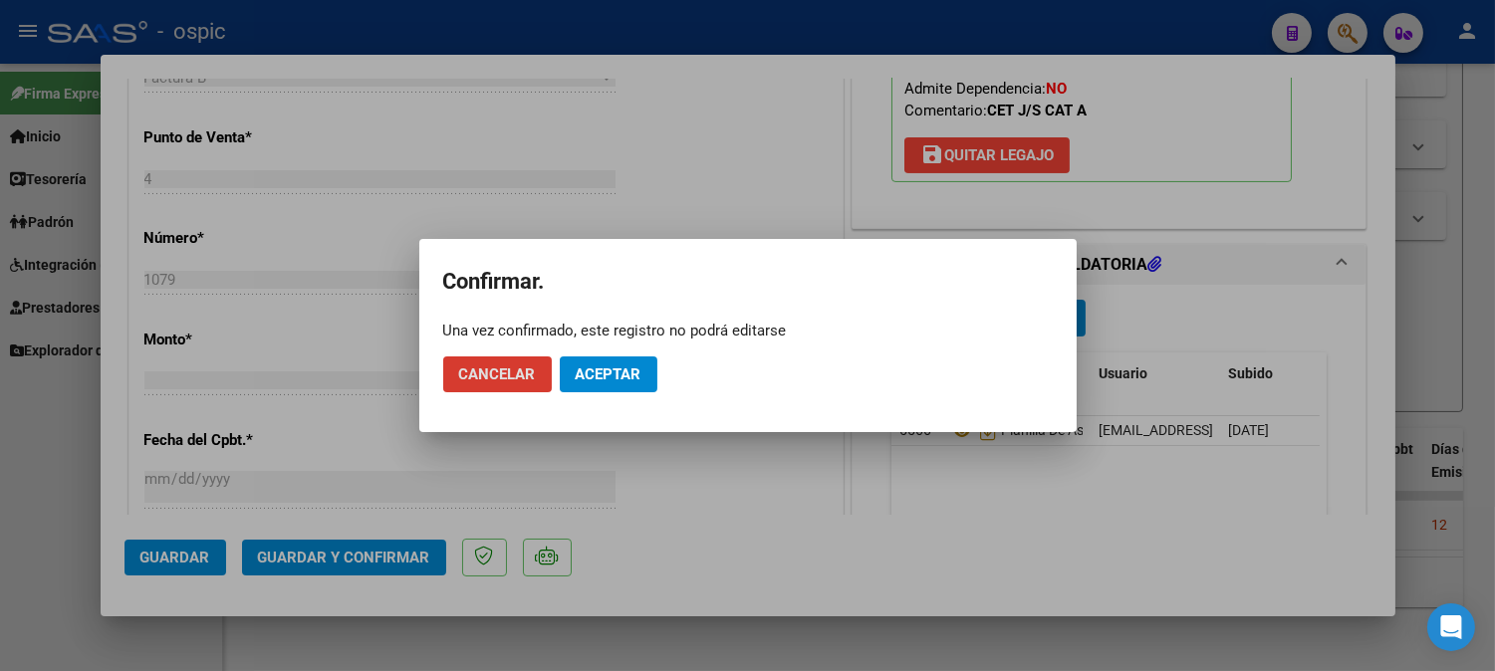
click at [599, 378] on span "Aceptar" at bounding box center [609, 374] width 66 height 18
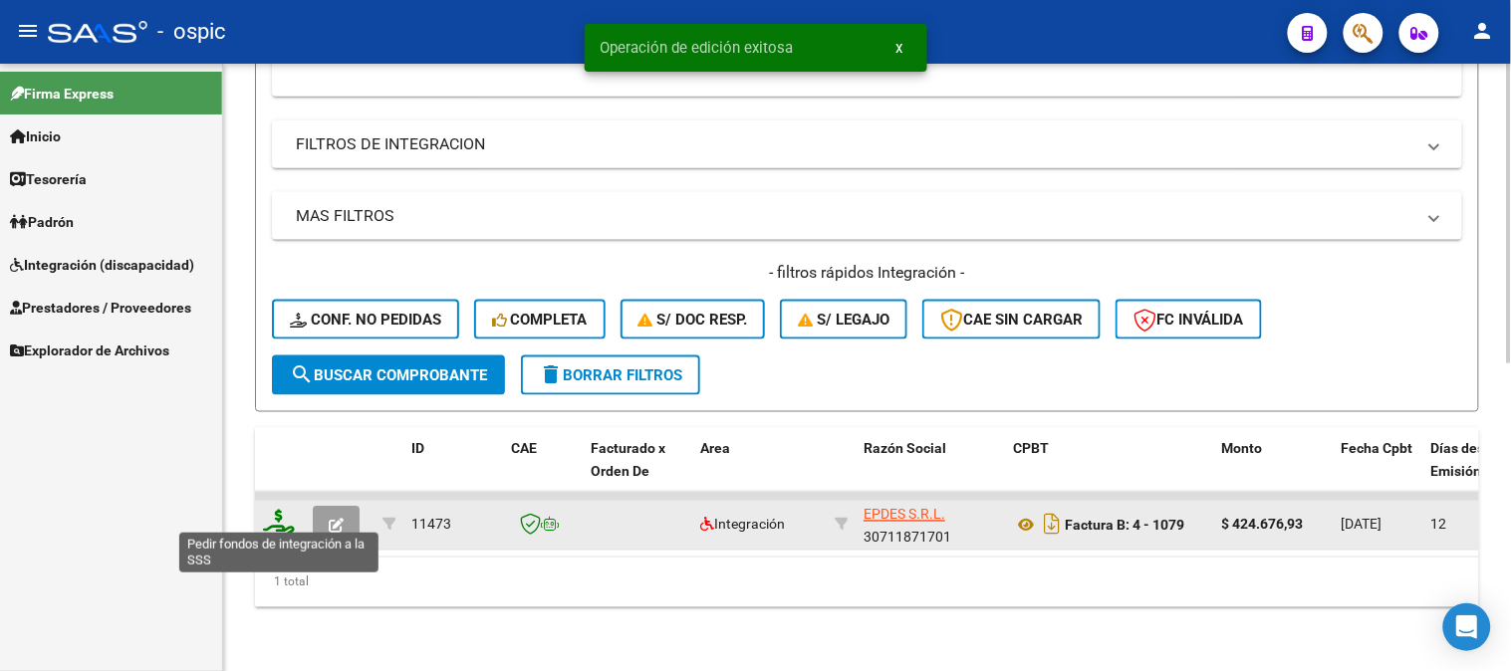
click at [282, 514] on icon at bounding box center [279, 524] width 32 height 28
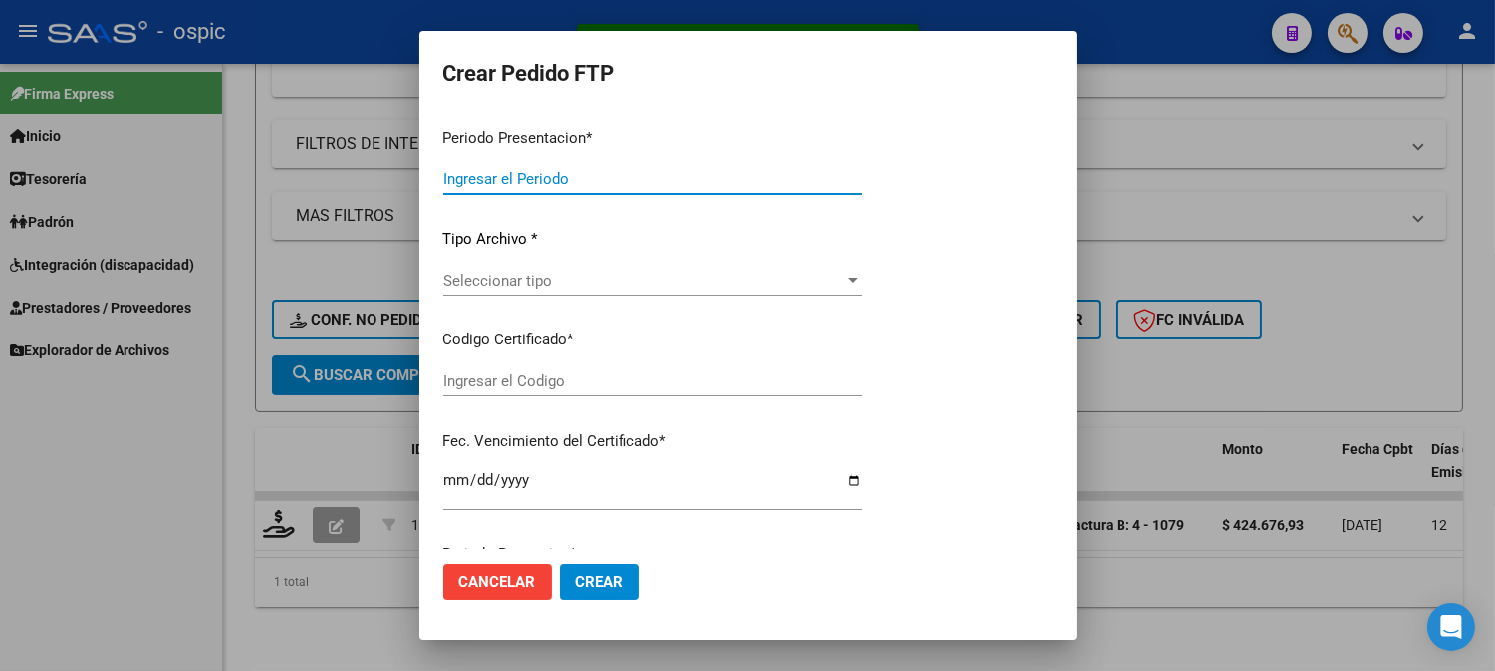
type input "202508"
type input "$ 424.676,93"
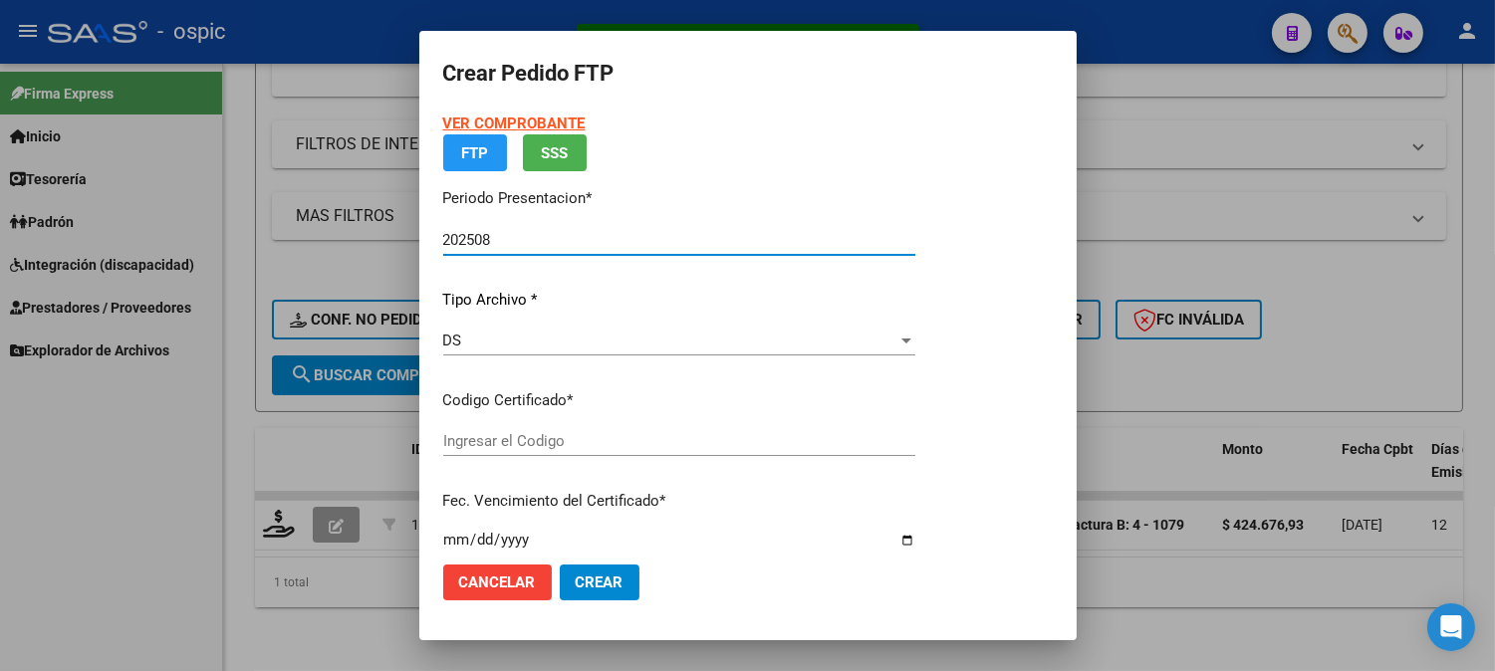
type input "4178415836"
type input "2026-03-04"
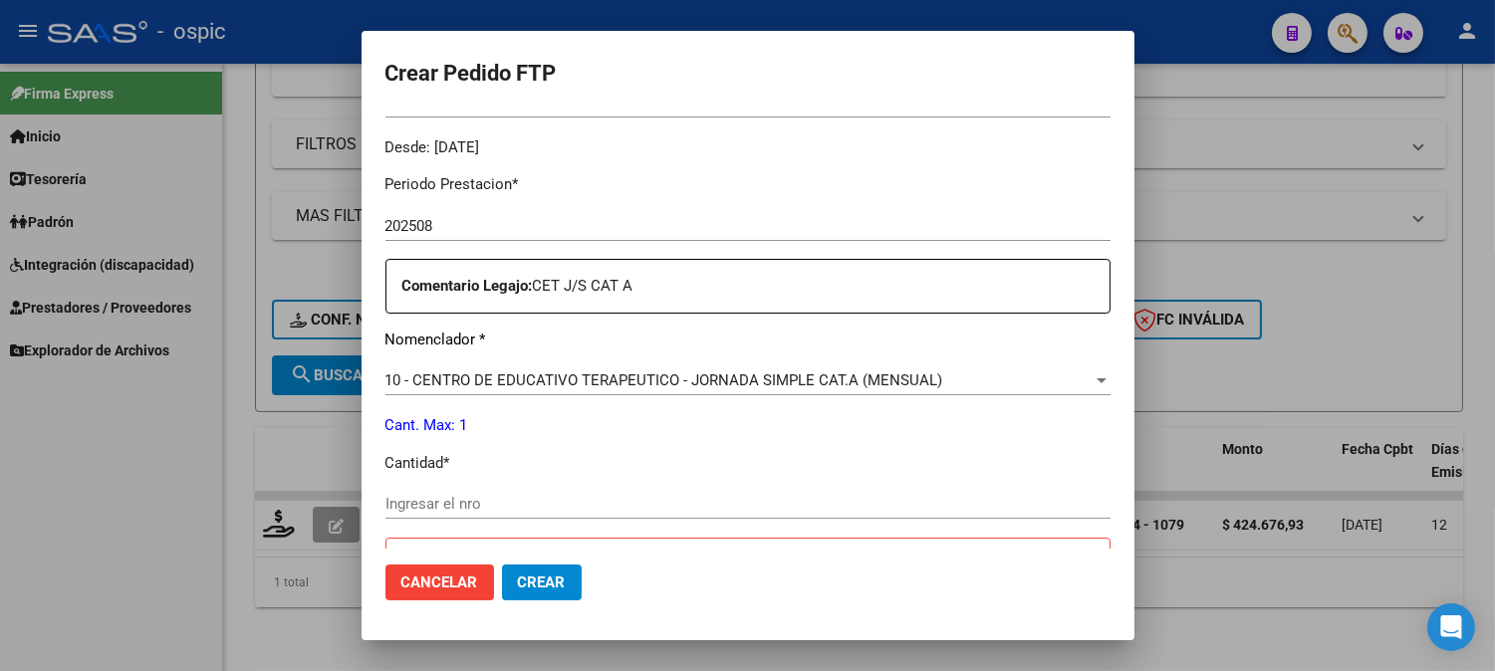
scroll to position [721, 0]
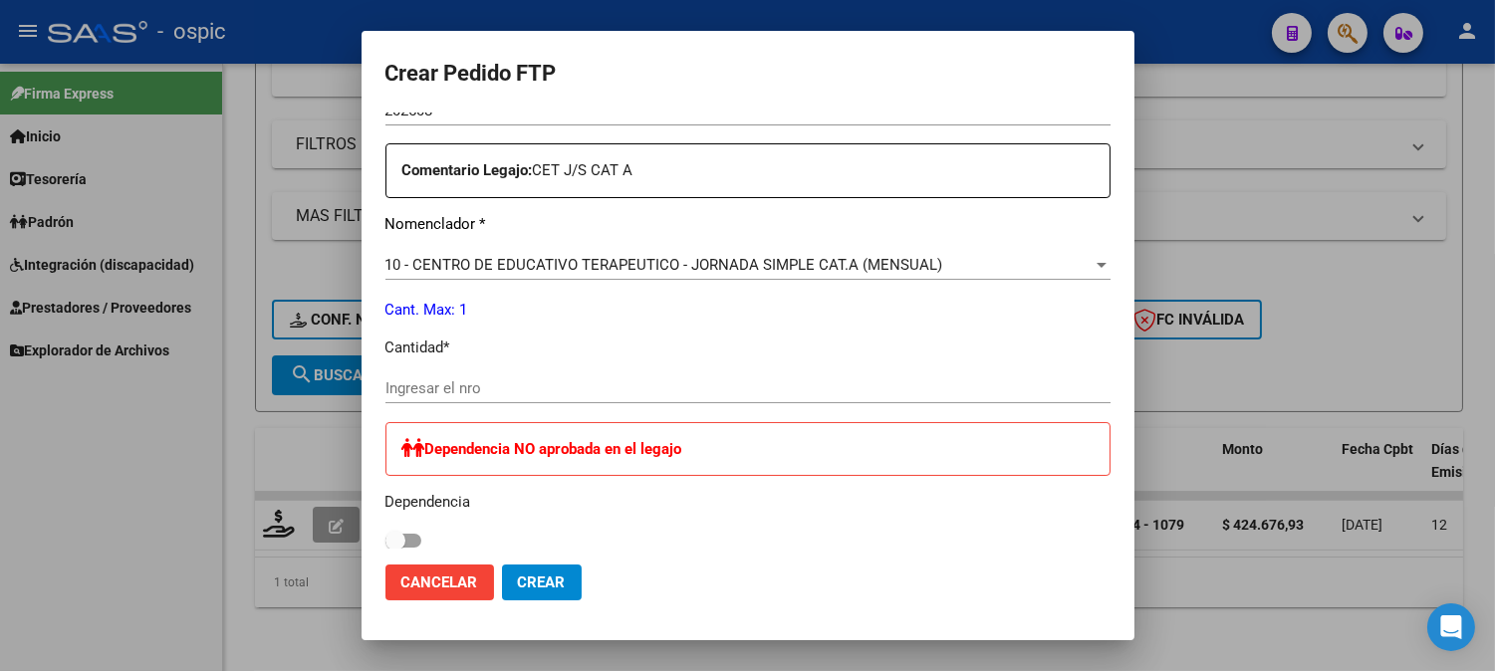
click at [810, 388] on input "Ingresar el nro" at bounding box center [747, 388] width 725 height 18
type input "1"
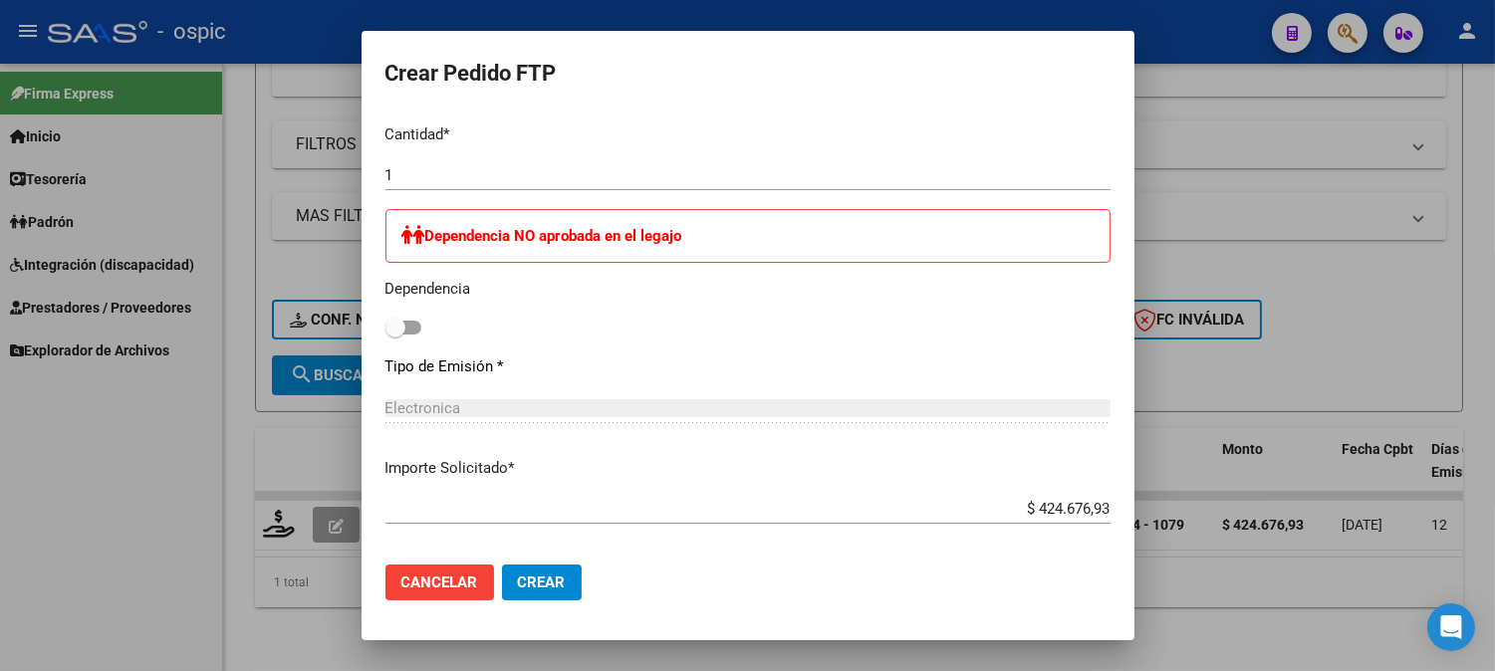
scroll to position [1028, 0]
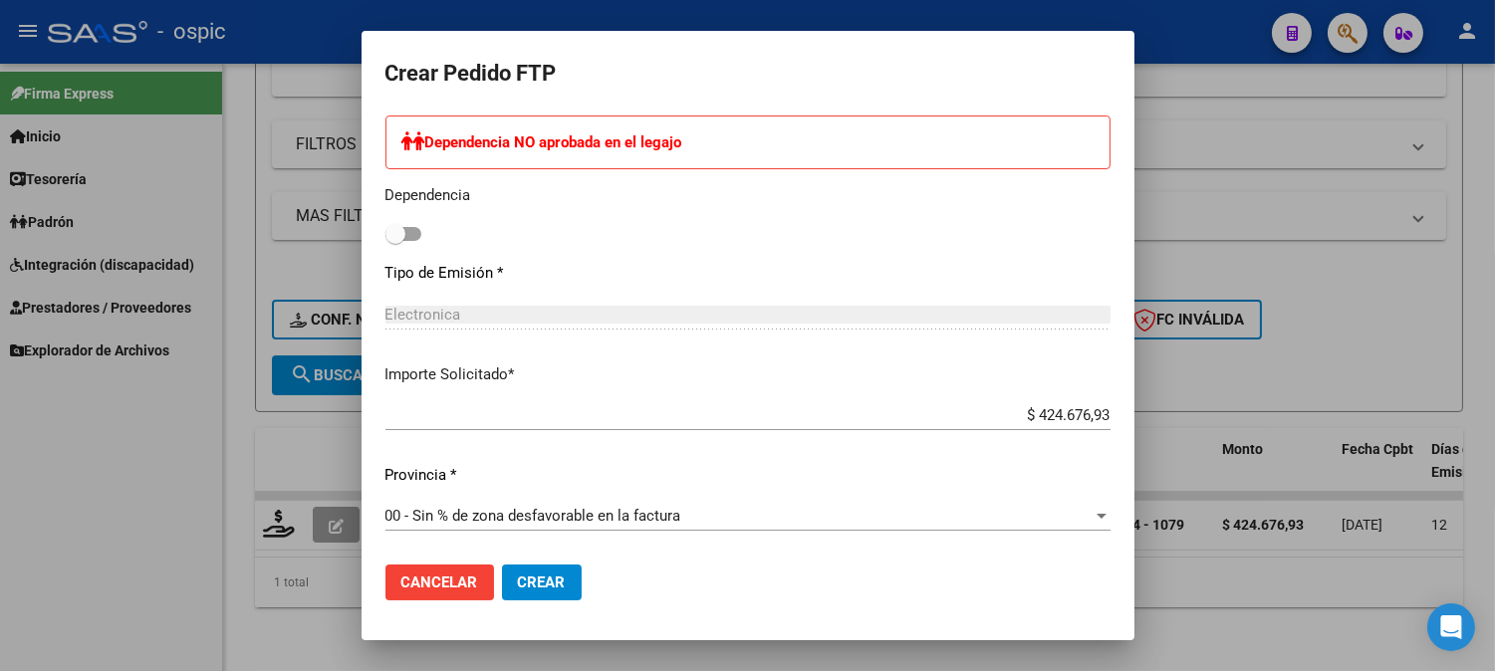
click at [551, 566] on button "Crear" at bounding box center [542, 583] width 80 height 36
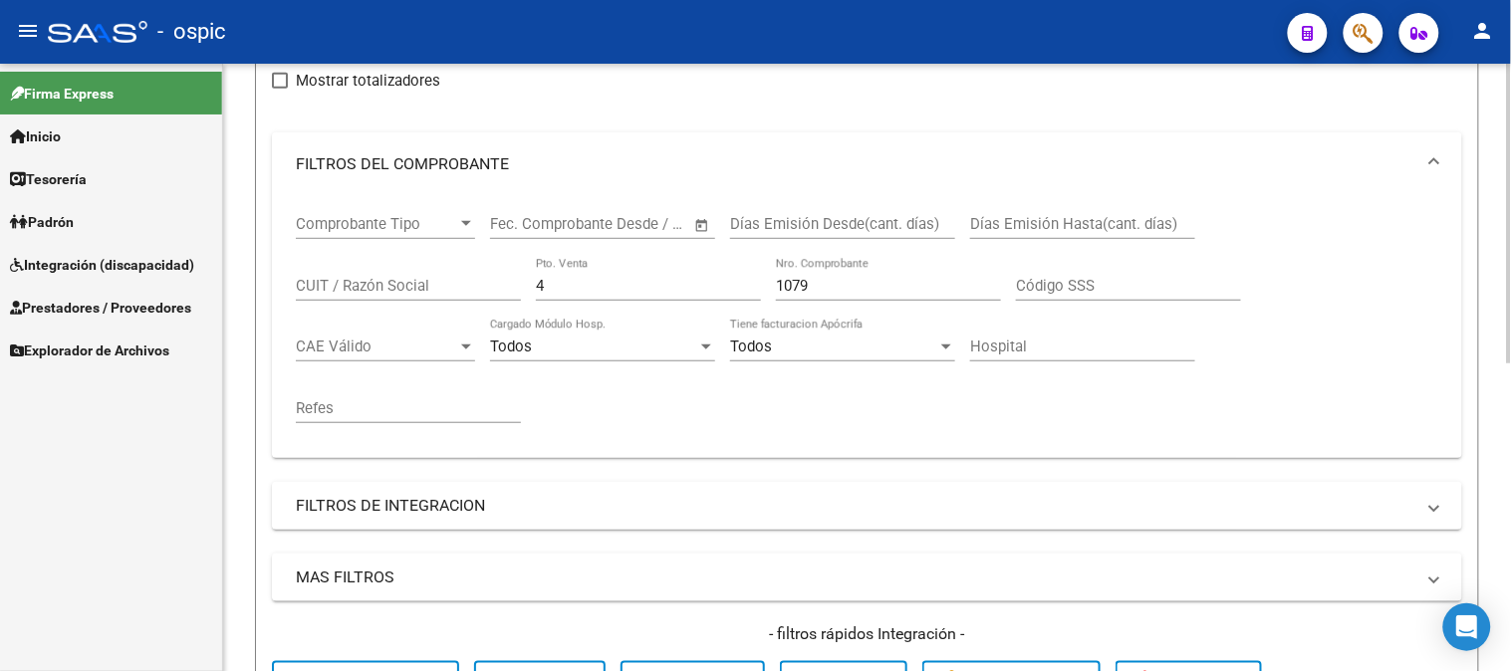
scroll to position [175, 0]
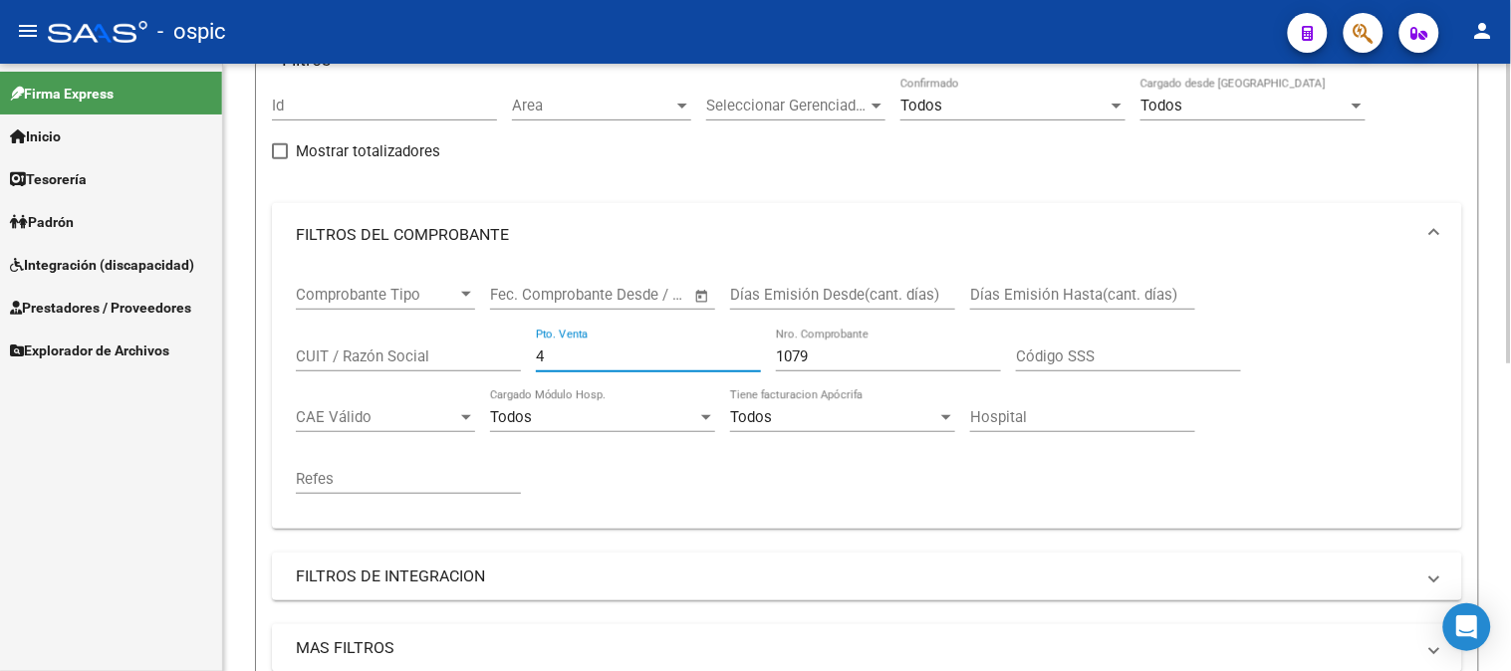
drag, startPoint x: 552, startPoint y: 351, endPoint x: 353, endPoint y: 351, distance: 199.2
click at [385, 351] on div "Comprobante Tipo Comprobante Tipo Fecha inicio – Fecha fin Fec. Comprobante Des…" at bounding box center [867, 390] width 1142 height 246
type input "1"
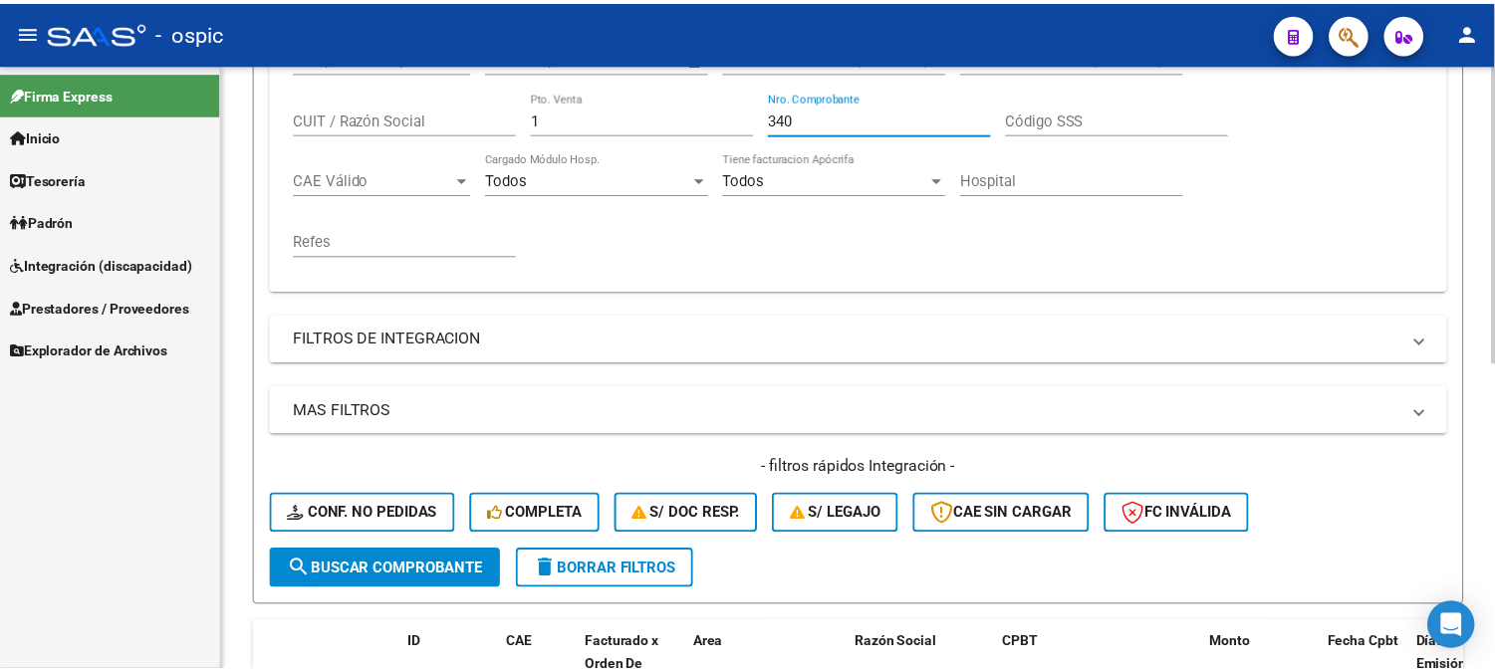
scroll to position [621, 0]
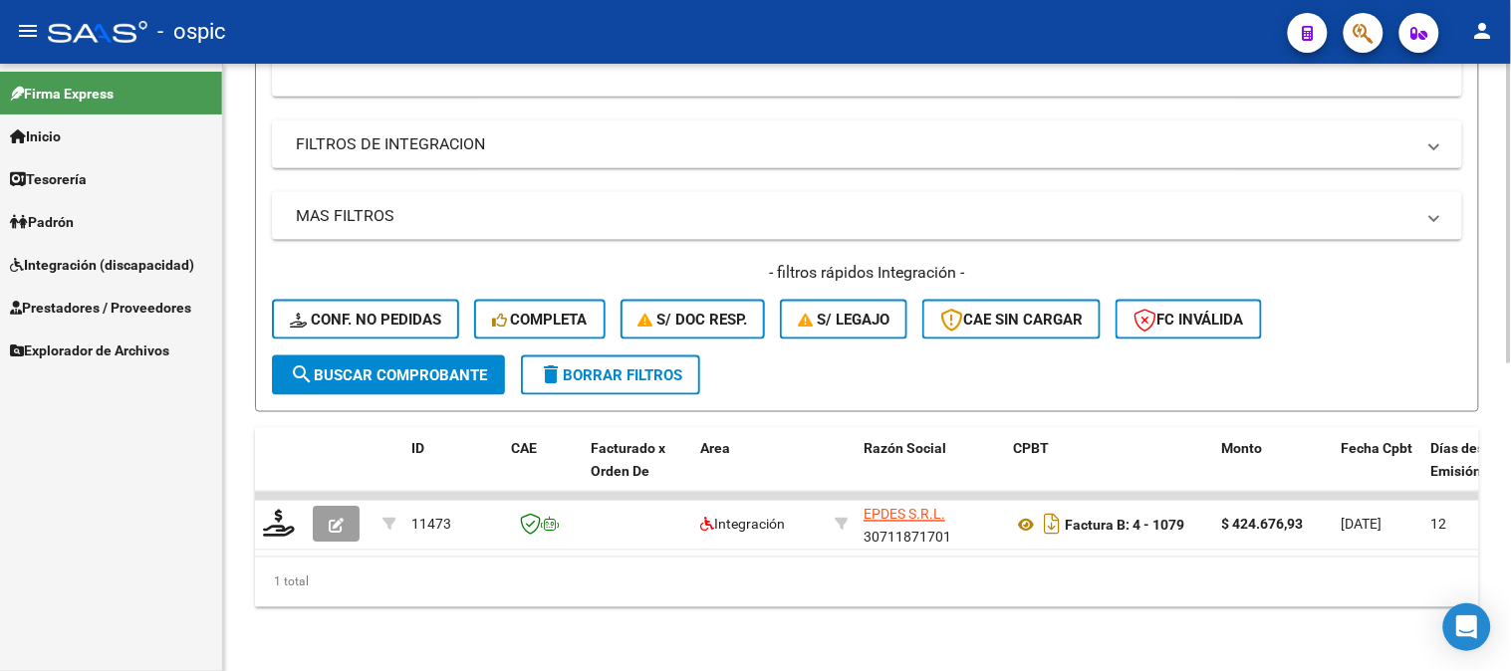
type input "340"
click at [434, 366] on span "search Buscar Comprobante" at bounding box center [388, 375] width 197 height 18
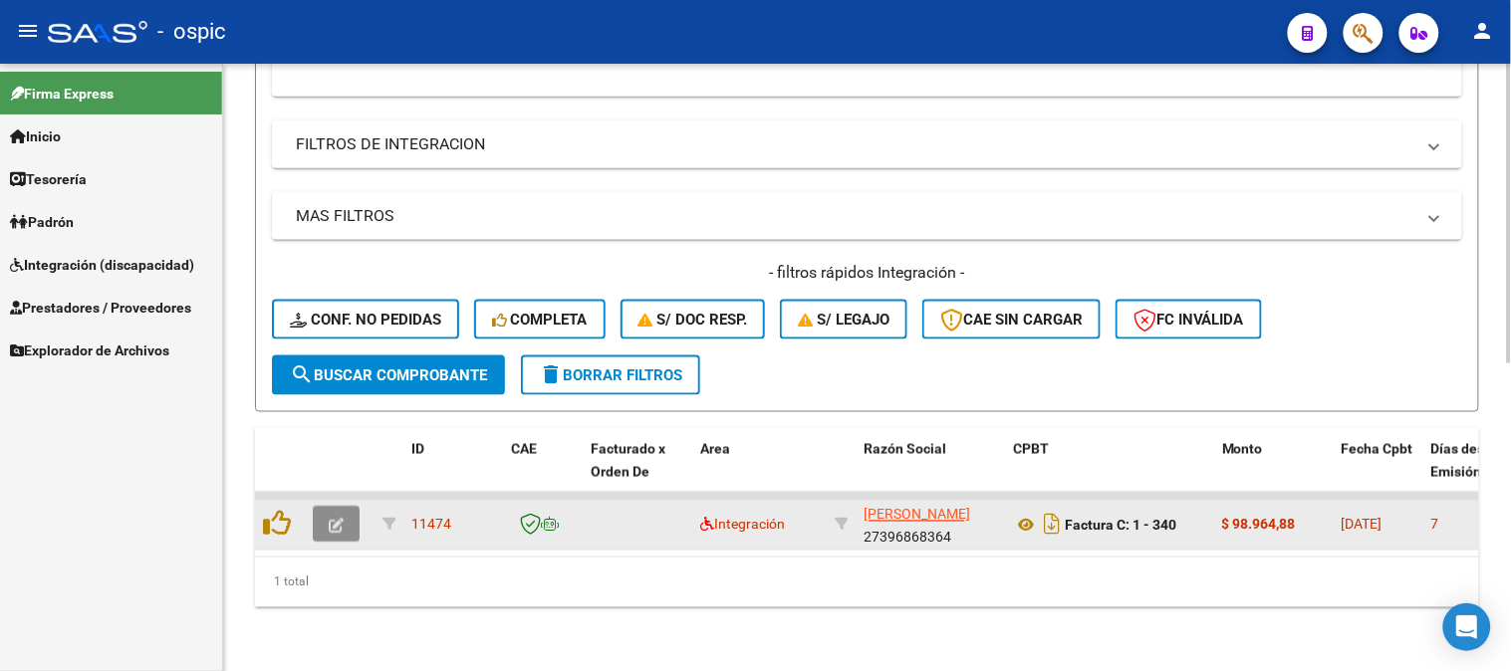
click at [337, 519] on icon "button" at bounding box center [336, 526] width 15 height 15
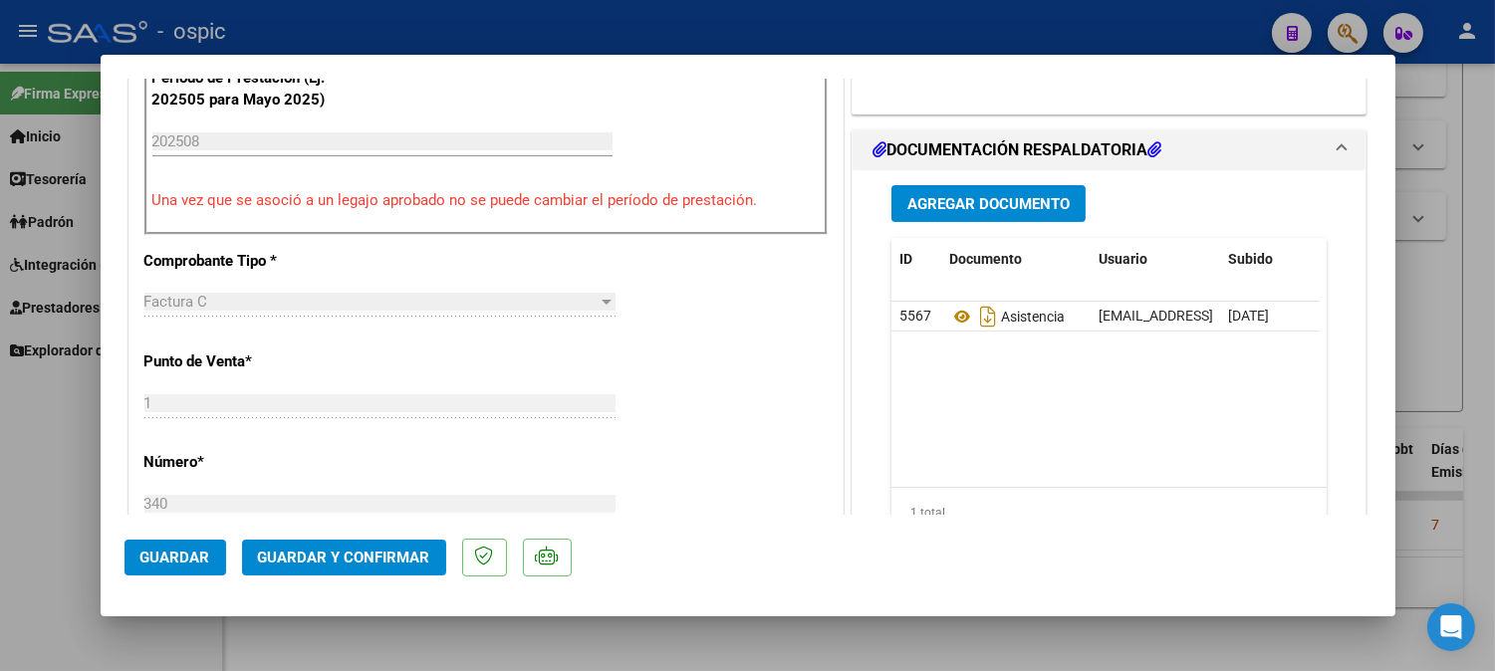
scroll to position [0, 0]
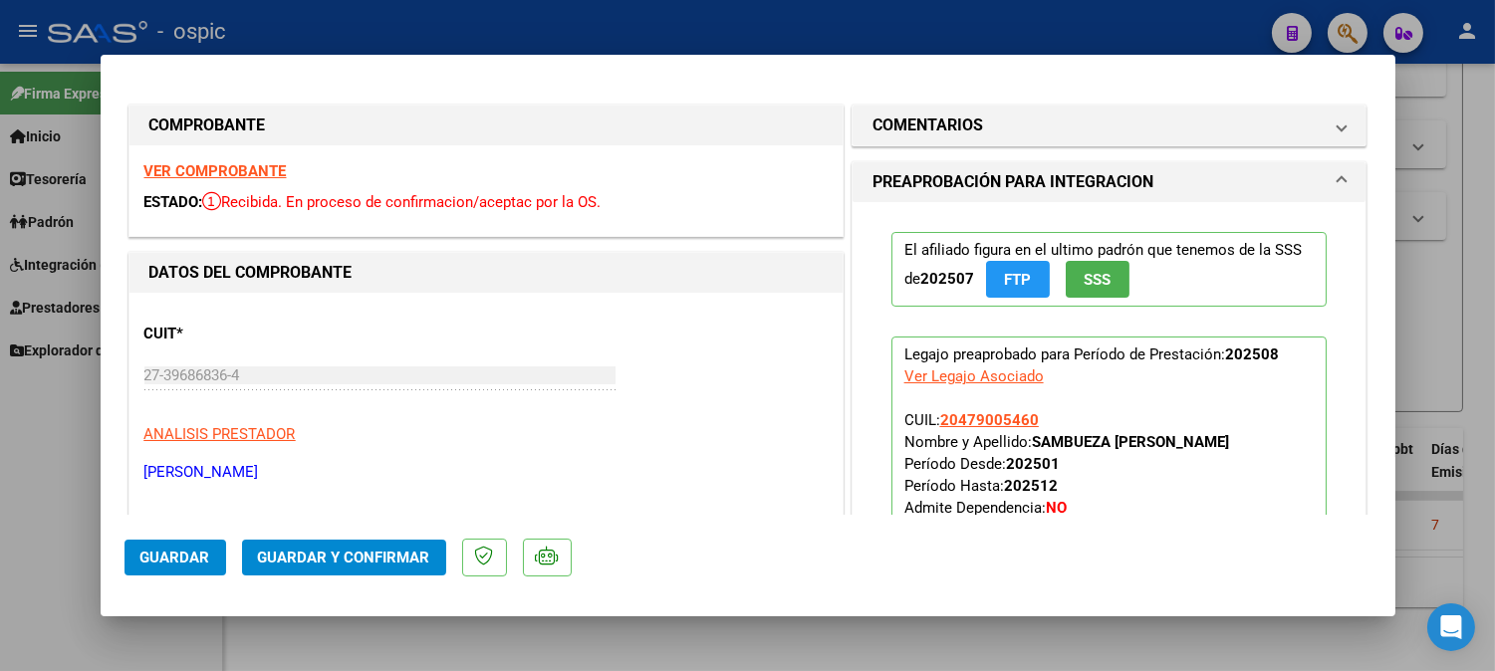
drag, startPoint x: 929, startPoint y: 133, endPoint x: 957, endPoint y: 284, distance: 152.9
click at [929, 134] on h1 "COMENTARIOS" at bounding box center [927, 126] width 111 height 24
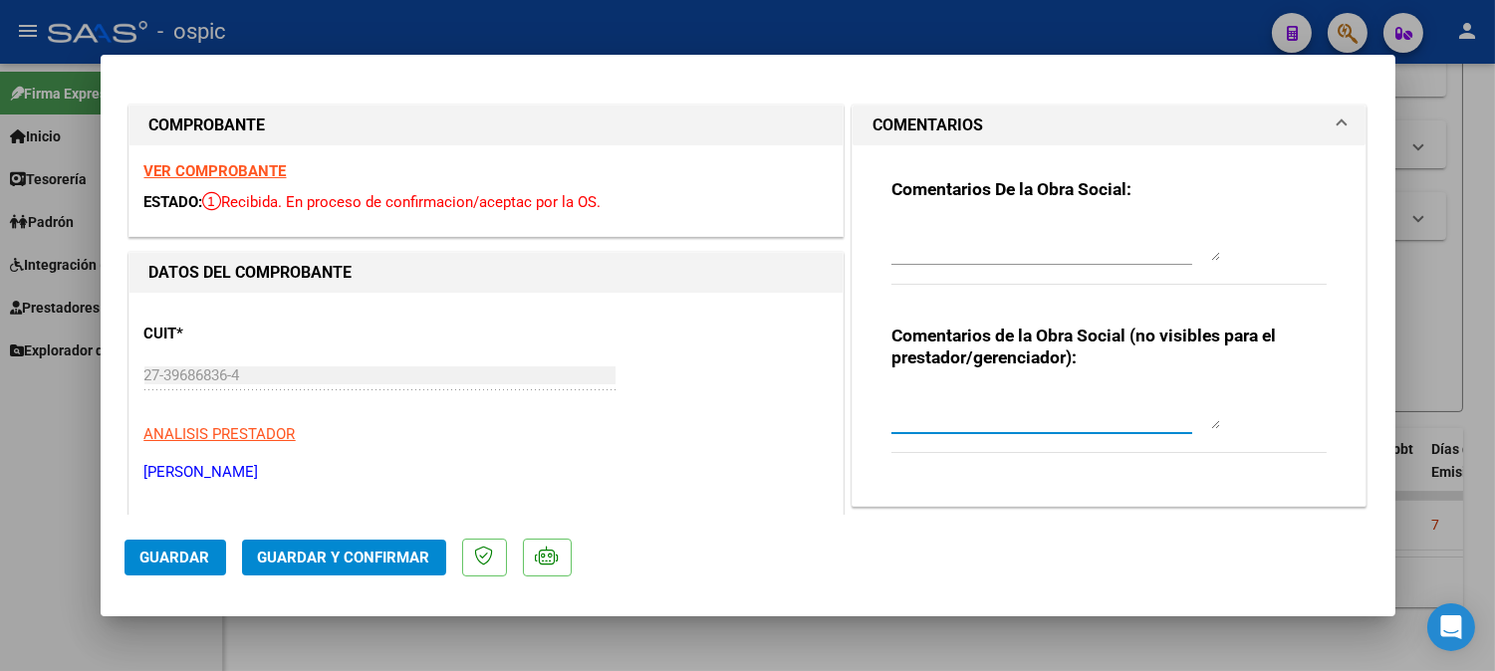
click at [979, 395] on textarea at bounding box center [1055, 409] width 329 height 40
type textarea "PSP 8 SESIONES"
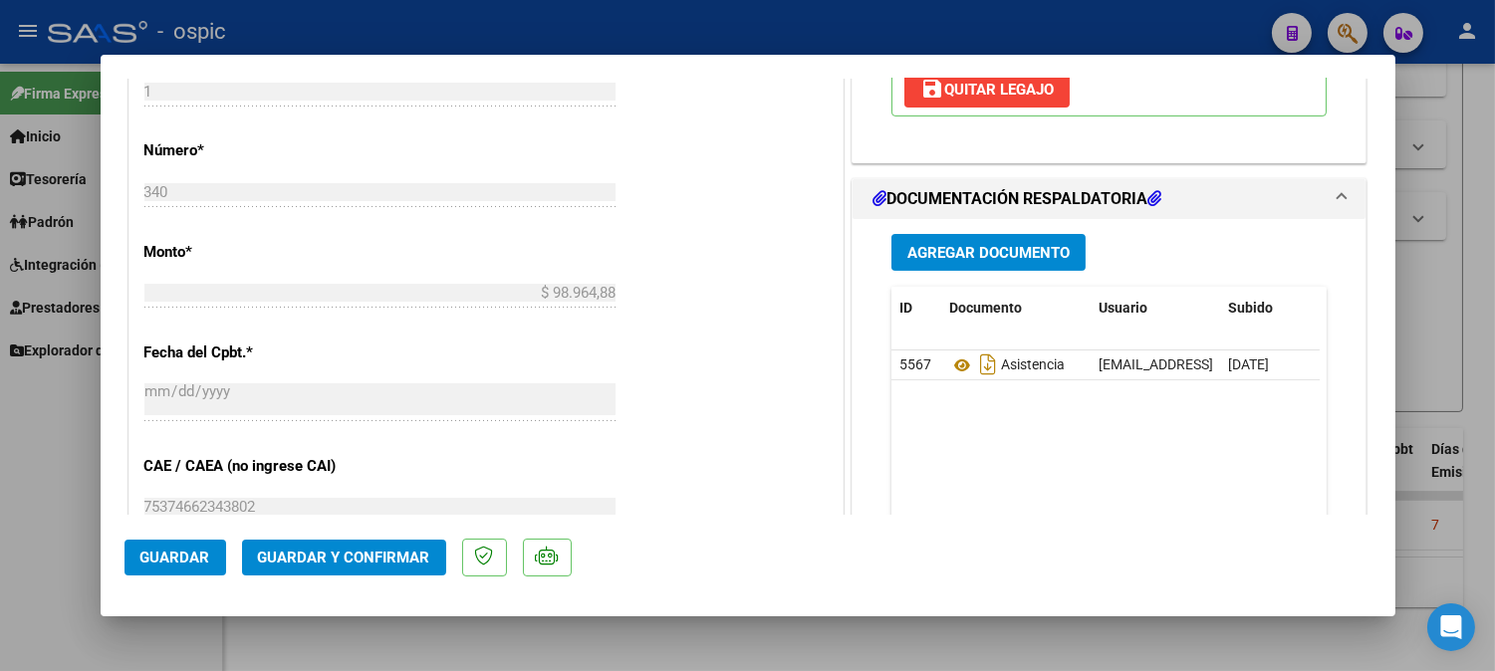
scroll to position [877, 0]
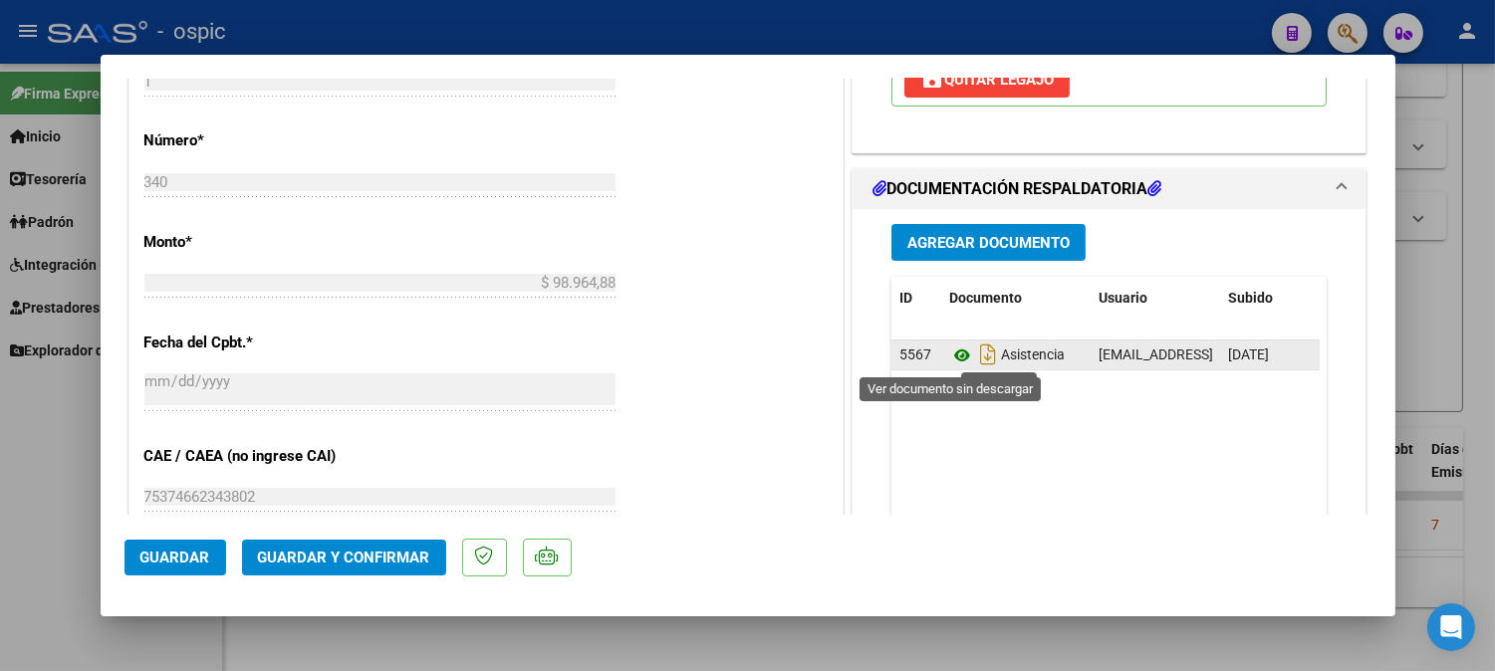
click at [951, 353] on icon at bounding box center [962, 356] width 26 height 24
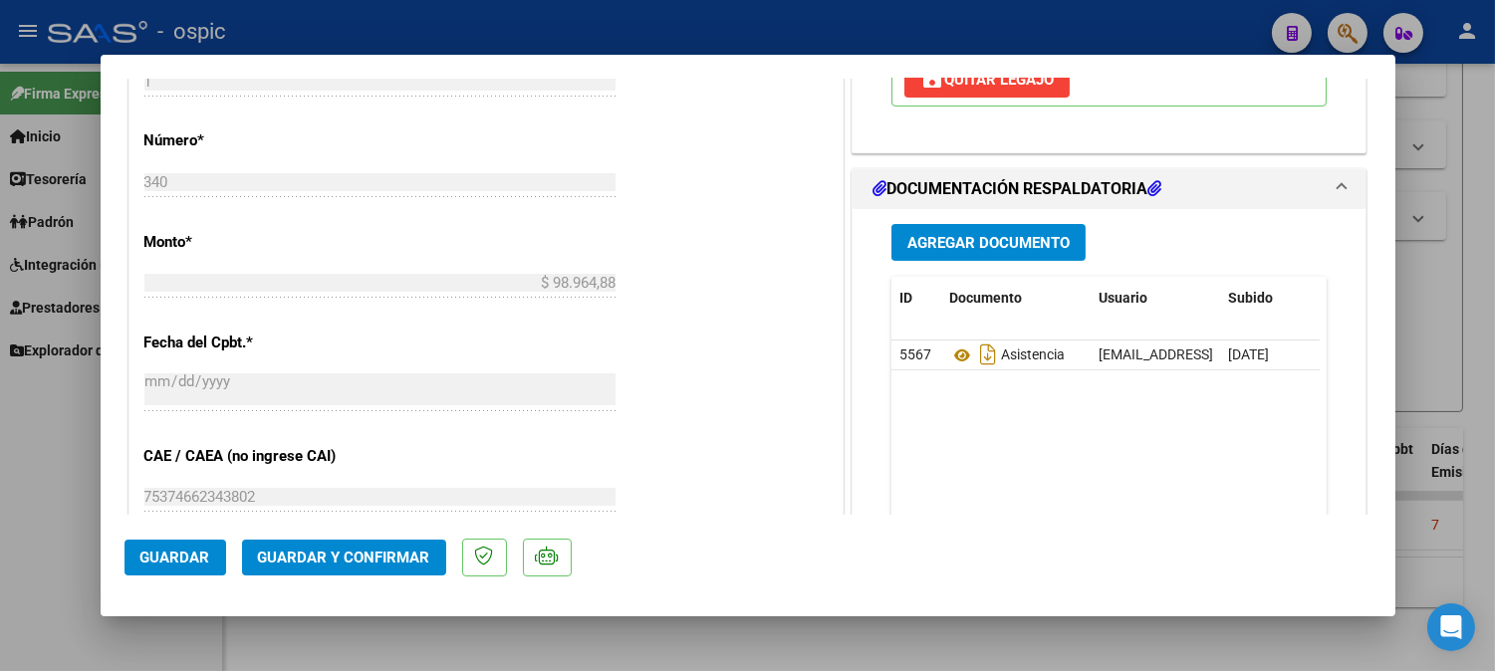
click at [327, 549] on span "Guardar y Confirmar" at bounding box center [344, 558] width 172 height 18
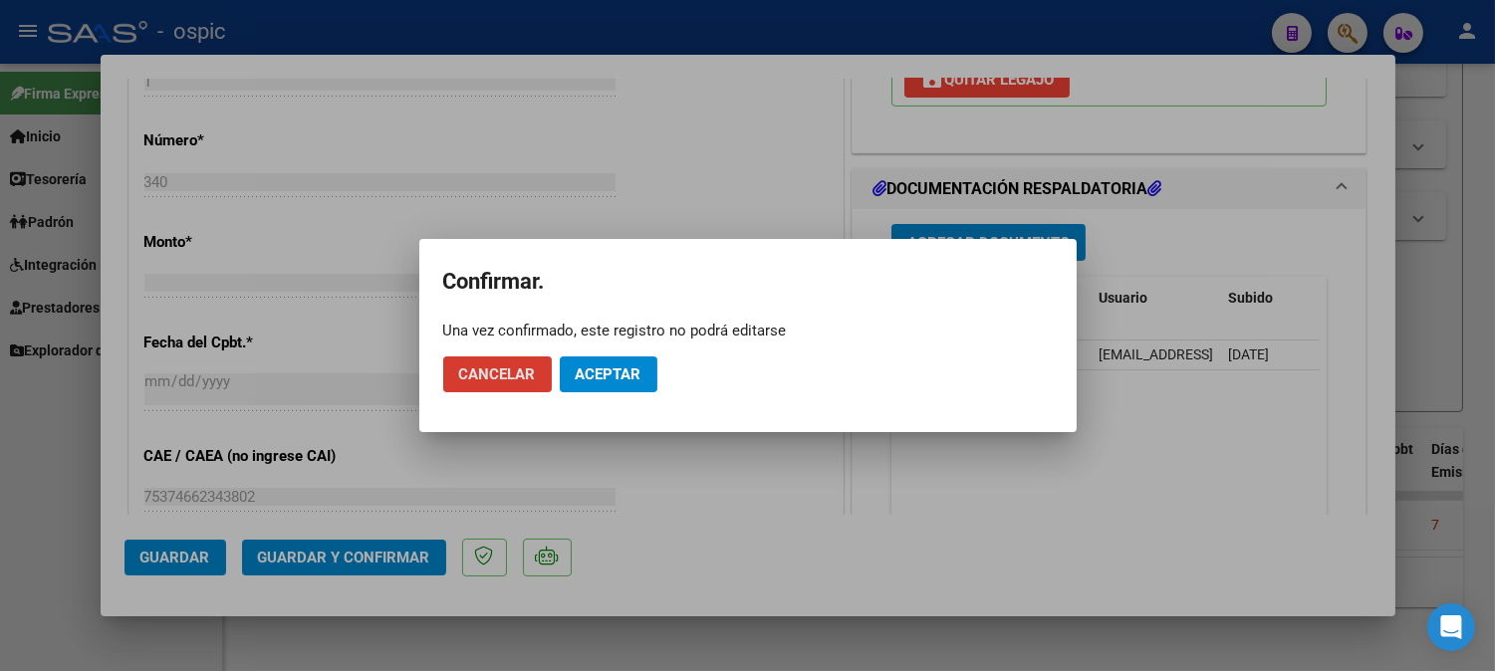
click at [588, 385] on button "Aceptar" at bounding box center [609, 375] width 98 height 36
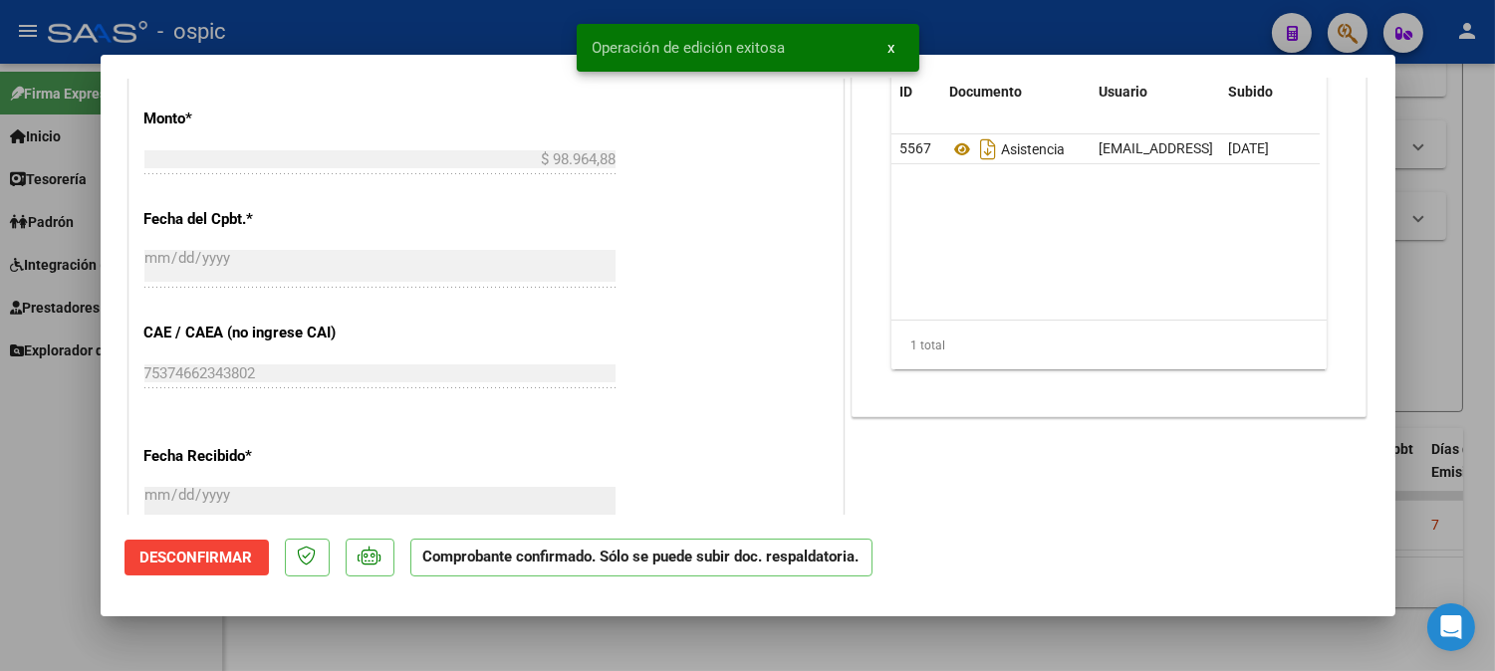
type input "$ 0,00"
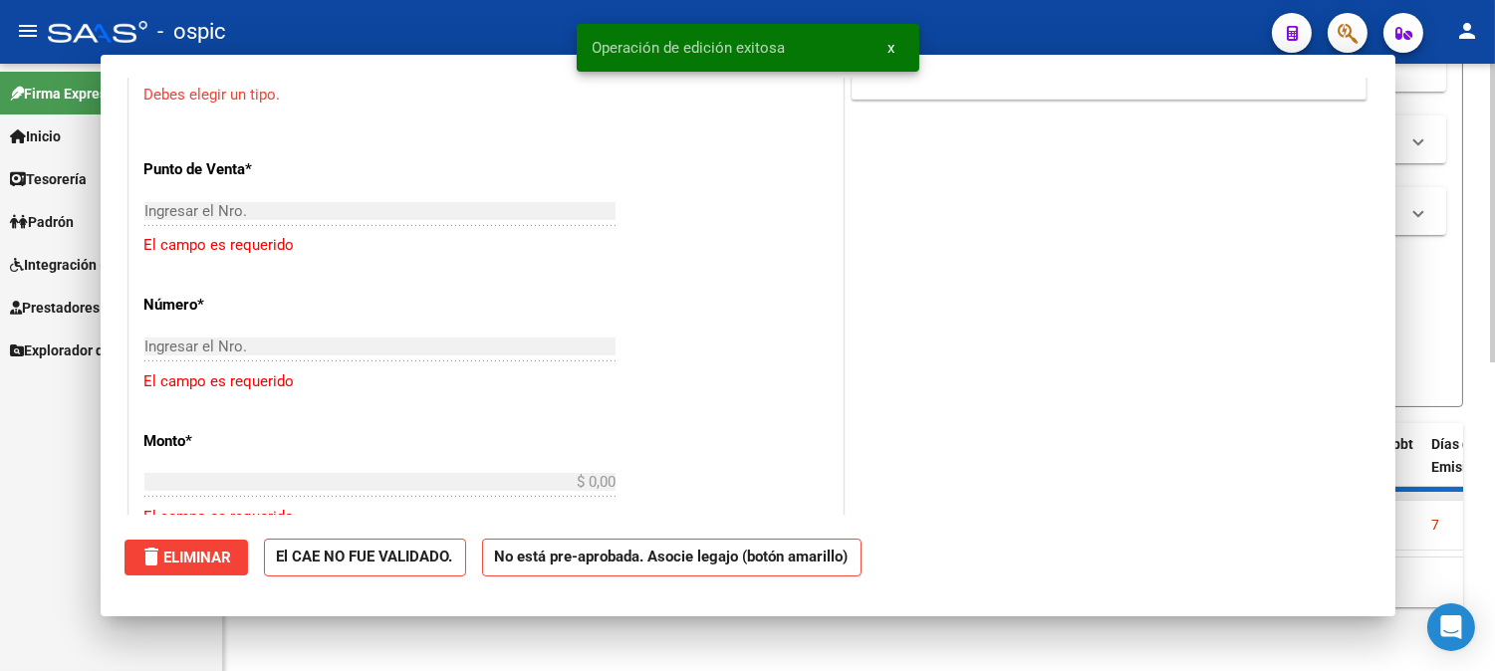
scroll to position [912, 0]
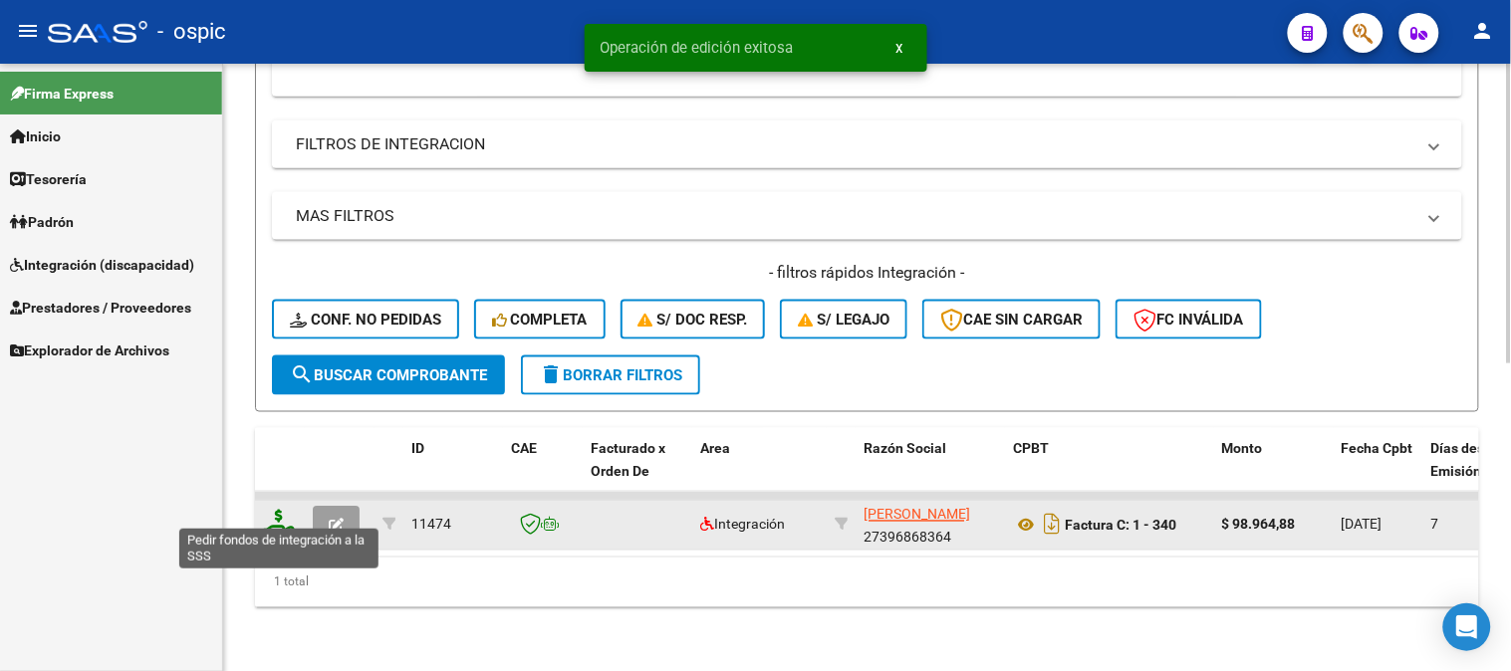
click at [276, 510] on icon at bounding box center [279, 524] width 32 height 28
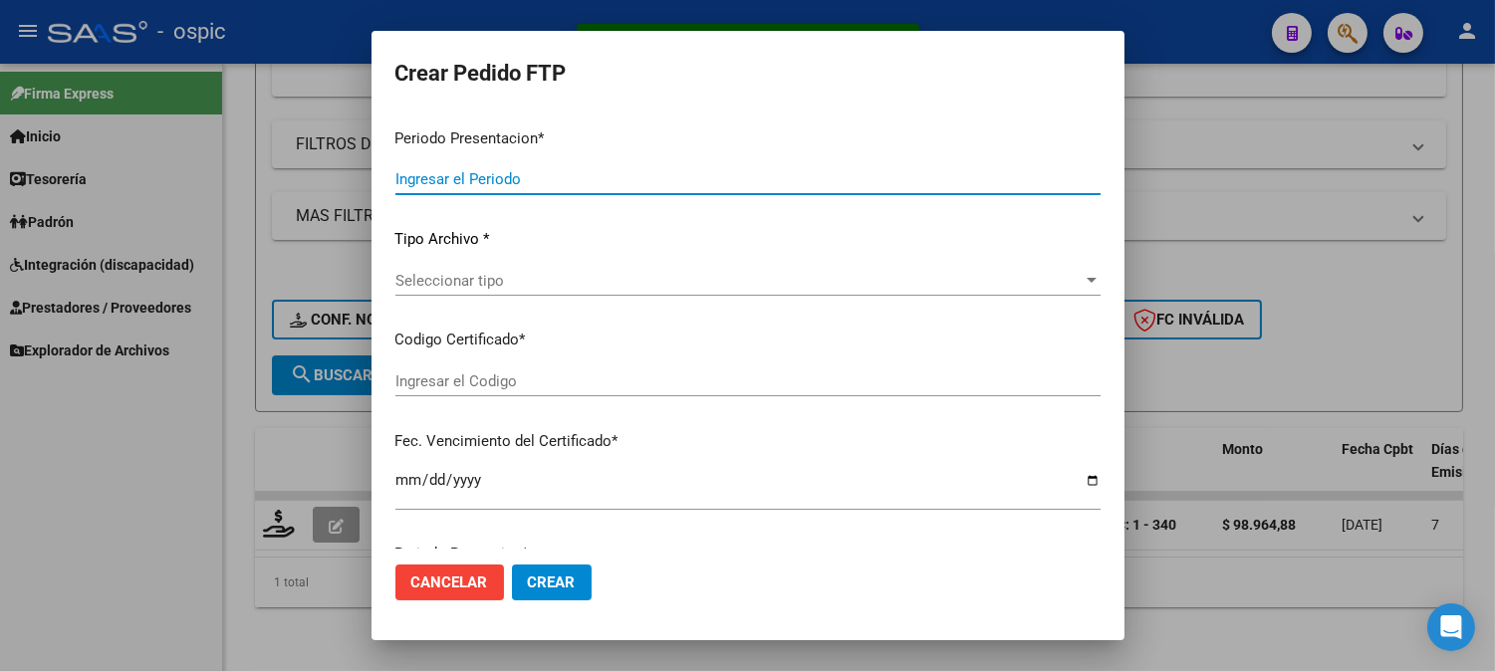
type input "202508"
type input "$ 98.964,88"
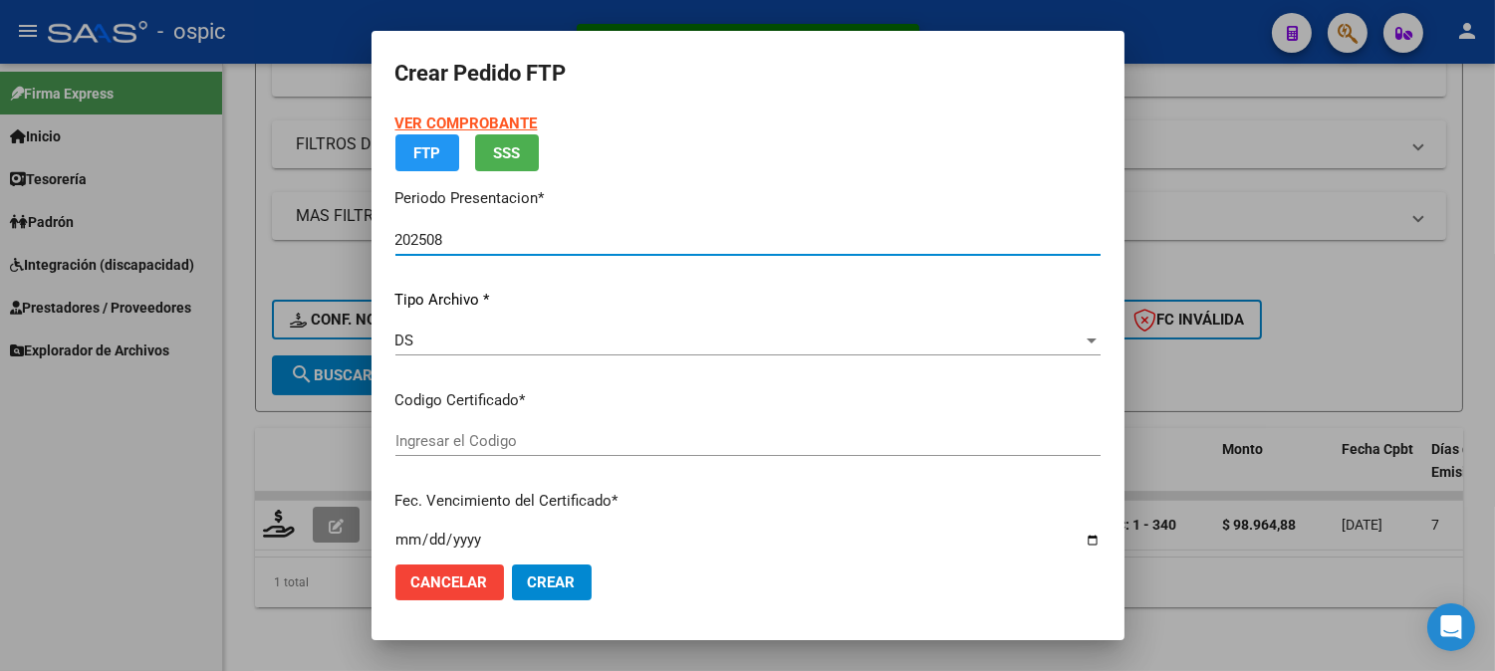
type input "2985686785"
type input "2099-01-01"
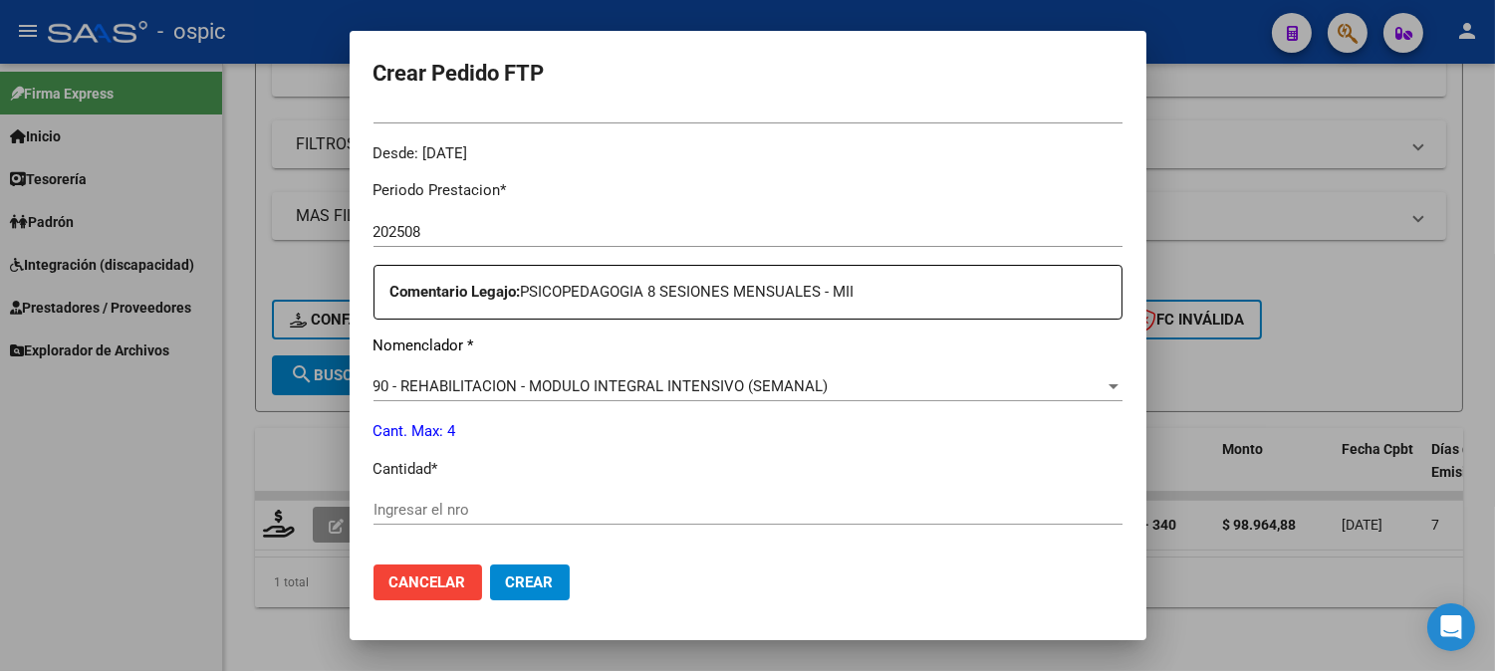
scroll to position [621, 0]
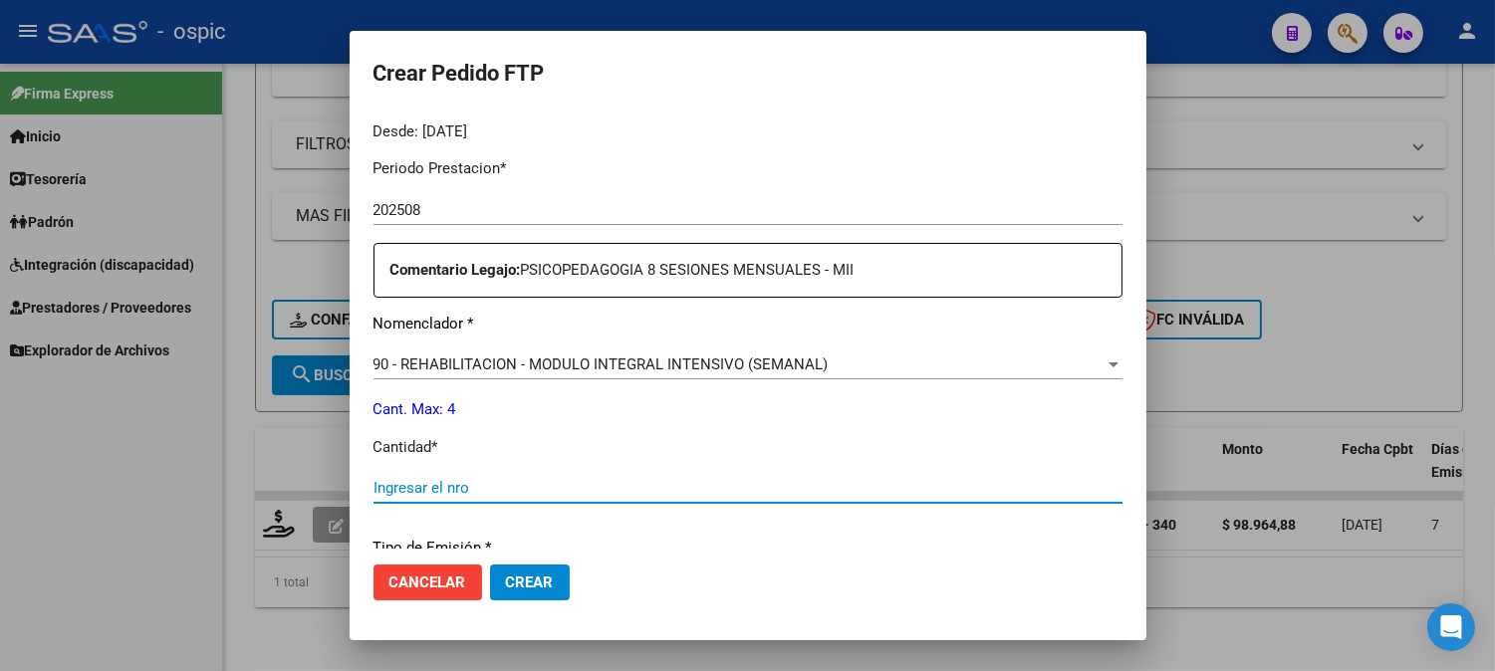
click at [817, 485] on input "Ingresar el nro" at bounding box center [747, 488] width 749 height 18
type input "4"
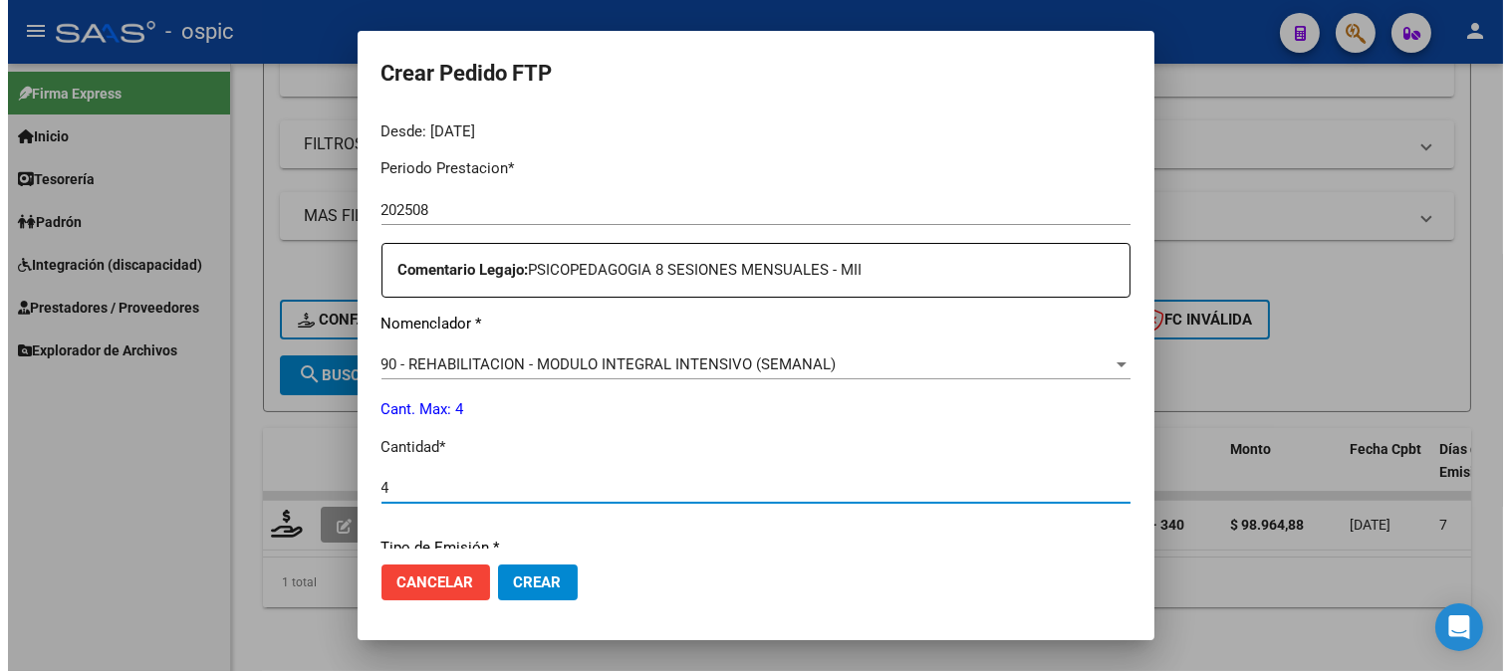
scroll to position [896, 0]
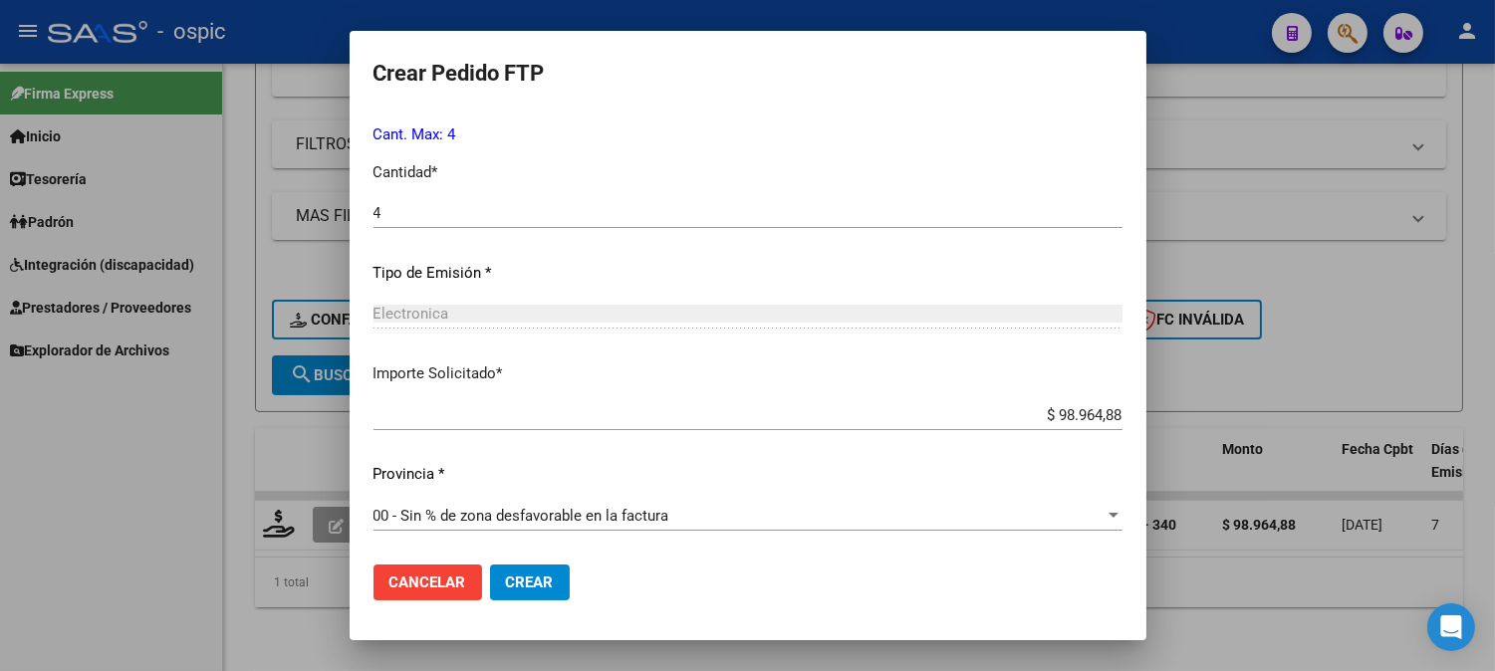
drag, startPoint x: 548, startPoint y: 584, endPoint x: 1510, endPoint y: 213, distance: 1030.9
click at [555, 583] on button "Crear" at bounding box center [530, 583] width 80 height 36
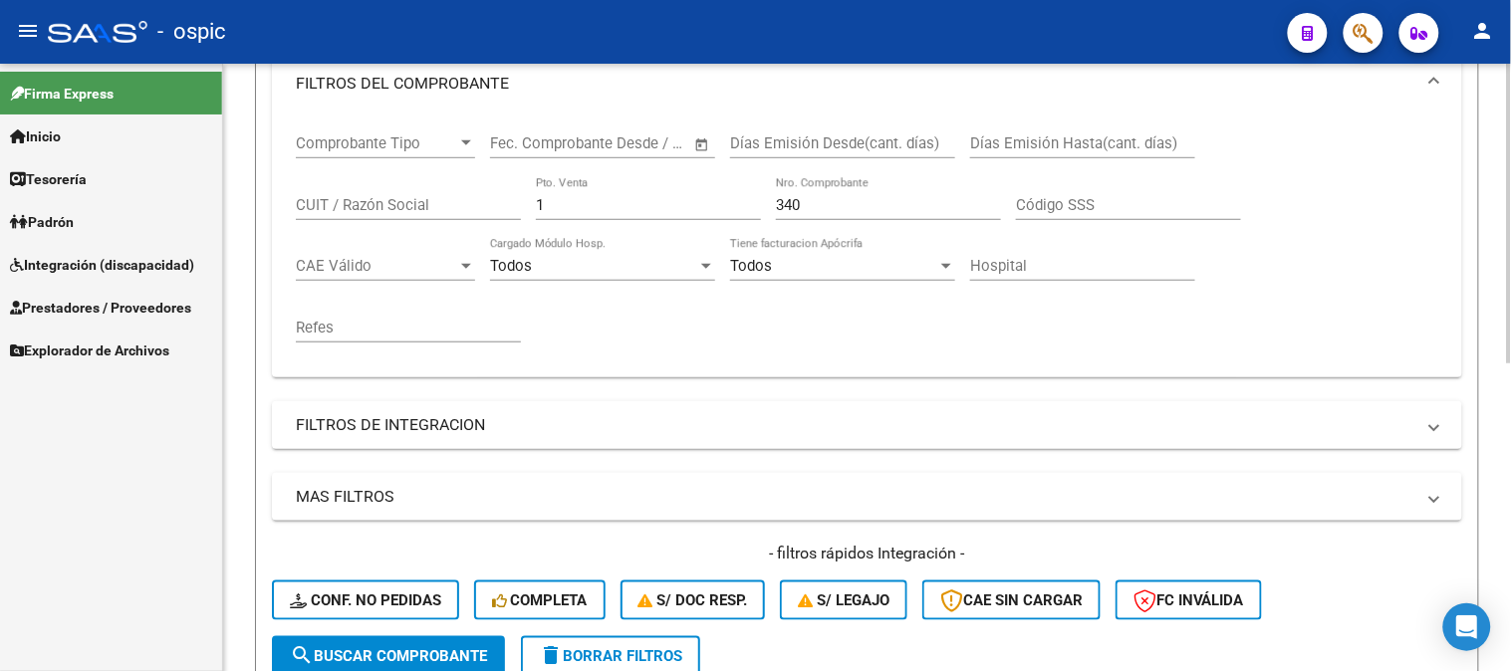
scroll to position [290, 0]
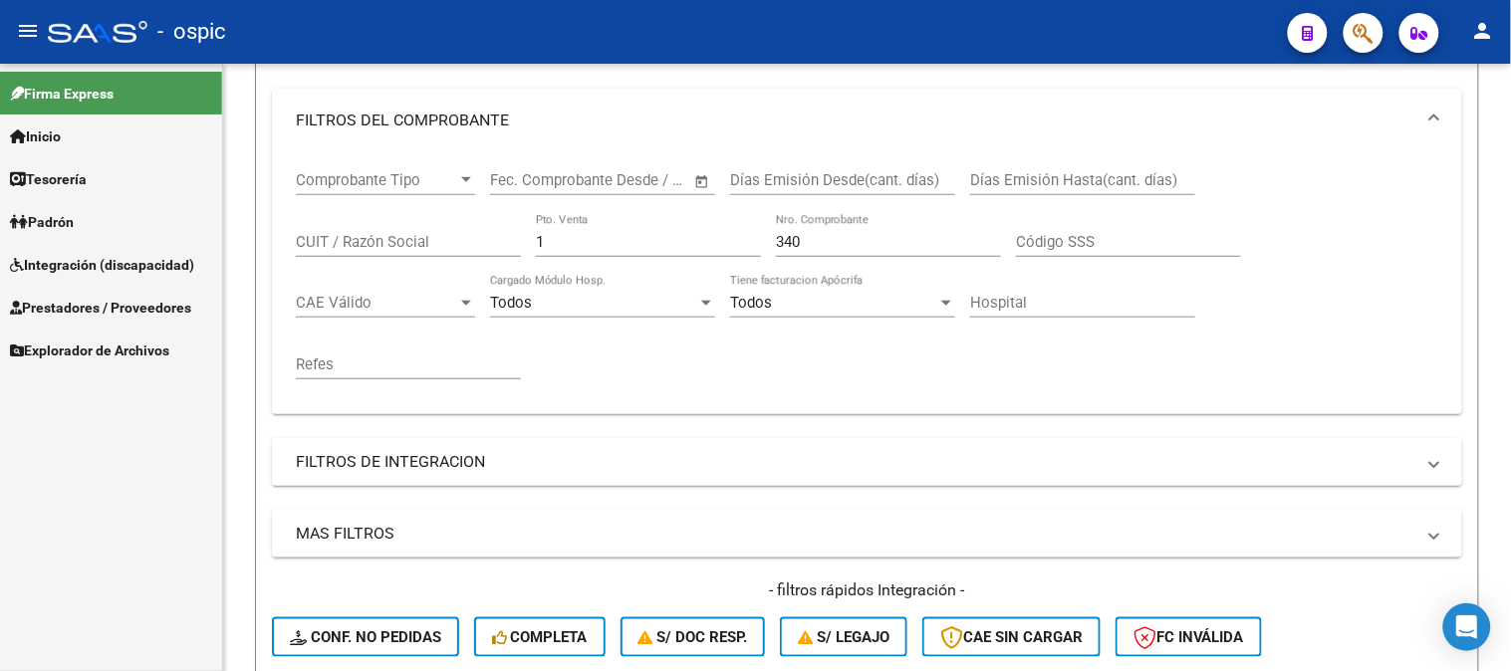
click at [0, 173] on mat-sidenav-container "Firma Express Inicio Calendario SSS Instructivos Contacto OS Tesorería Extracto…" at bounding box center [755, 367] width 1511 height 607
type input "2"
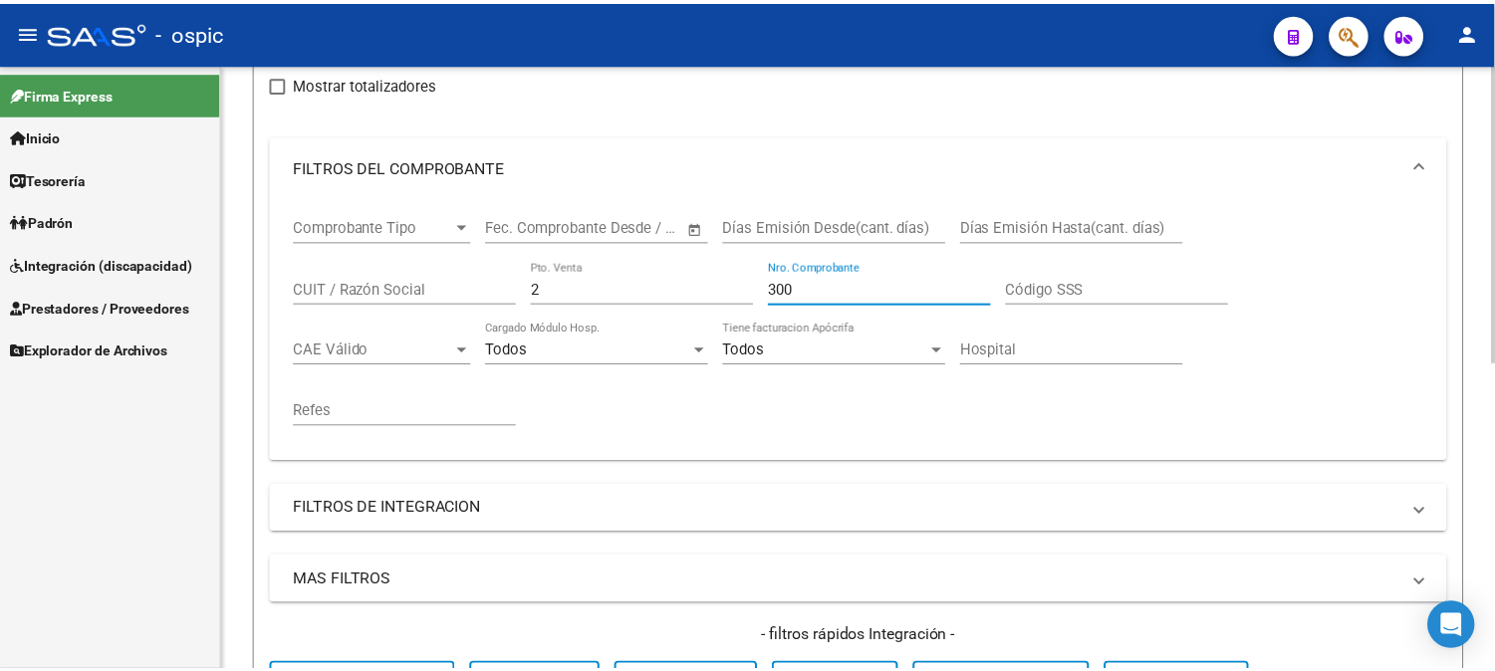
scroll to position [621, 0]
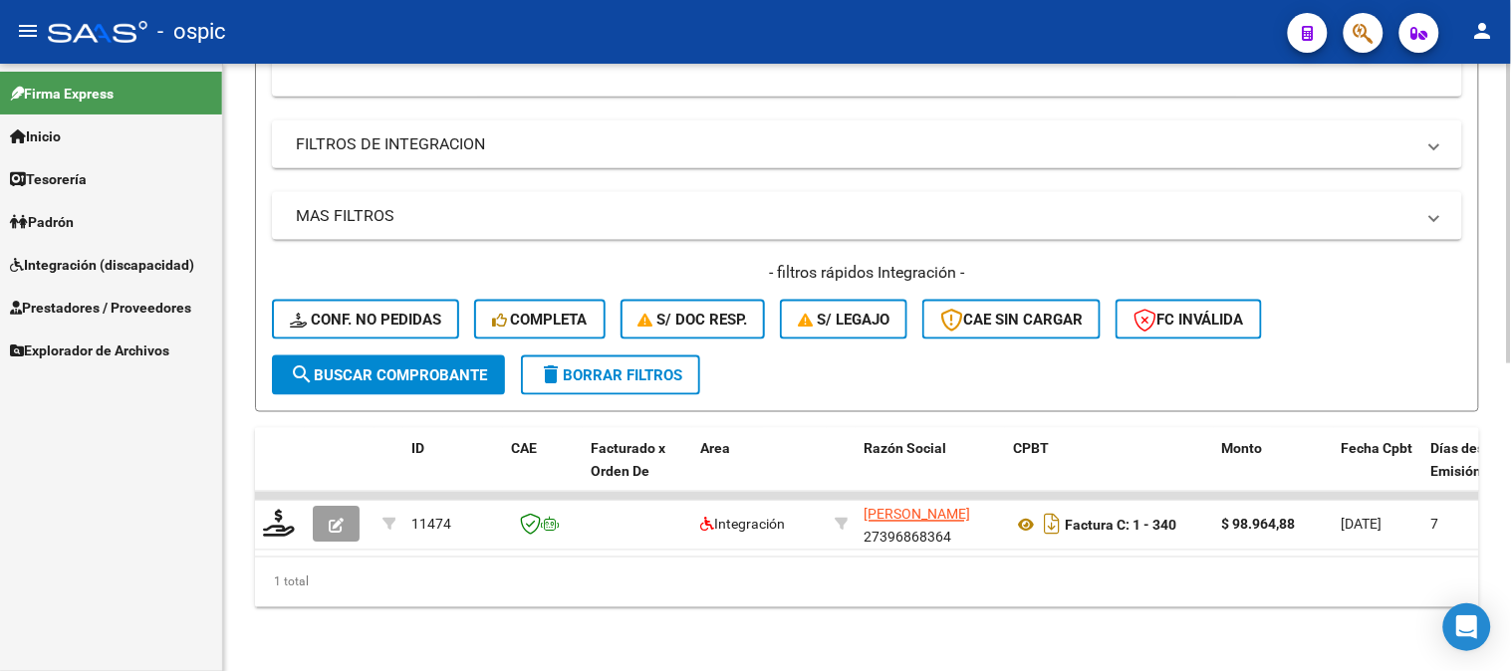
type input "300"
click at [411, 366] on span "search Buscar Comprobante" at bounding box center [388, 375] width 197 height 18
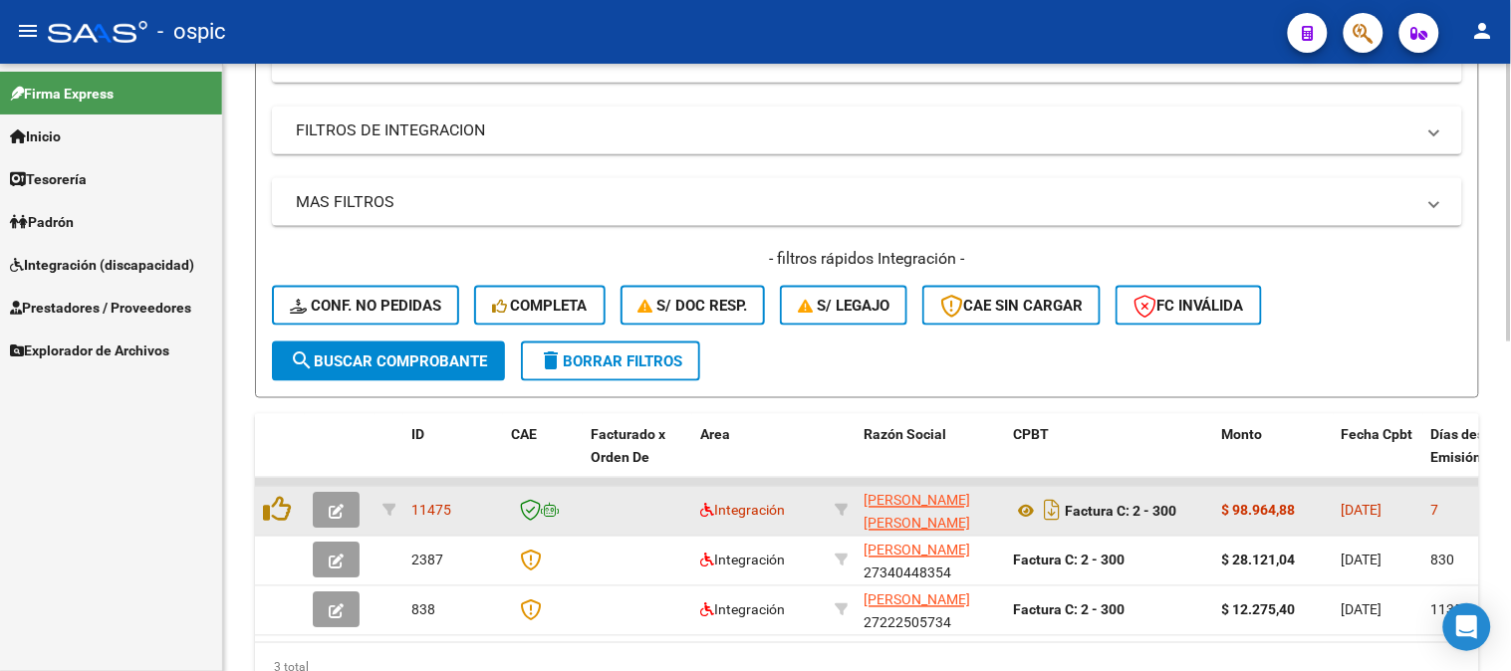
click at [349, 509] on button "button" at bounding box center [336, 511] width 47 height 36
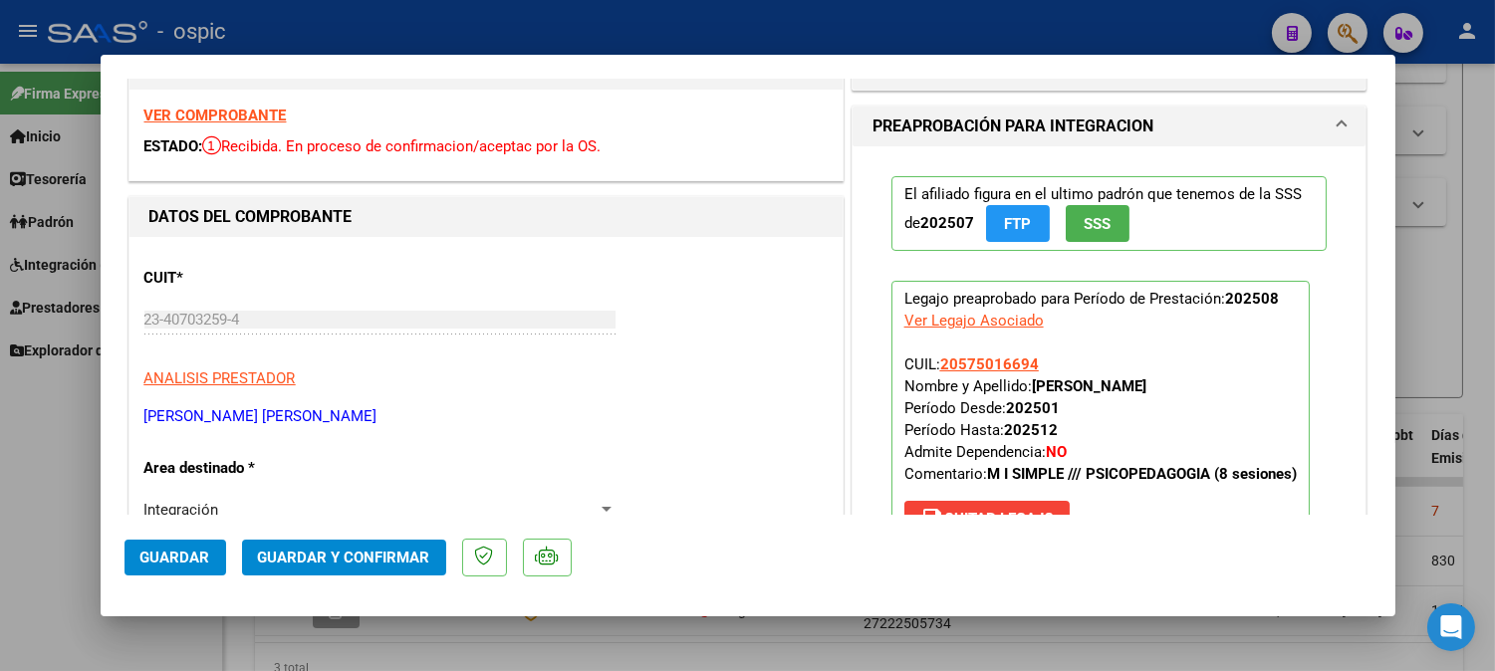
scroll to position [0, 0]
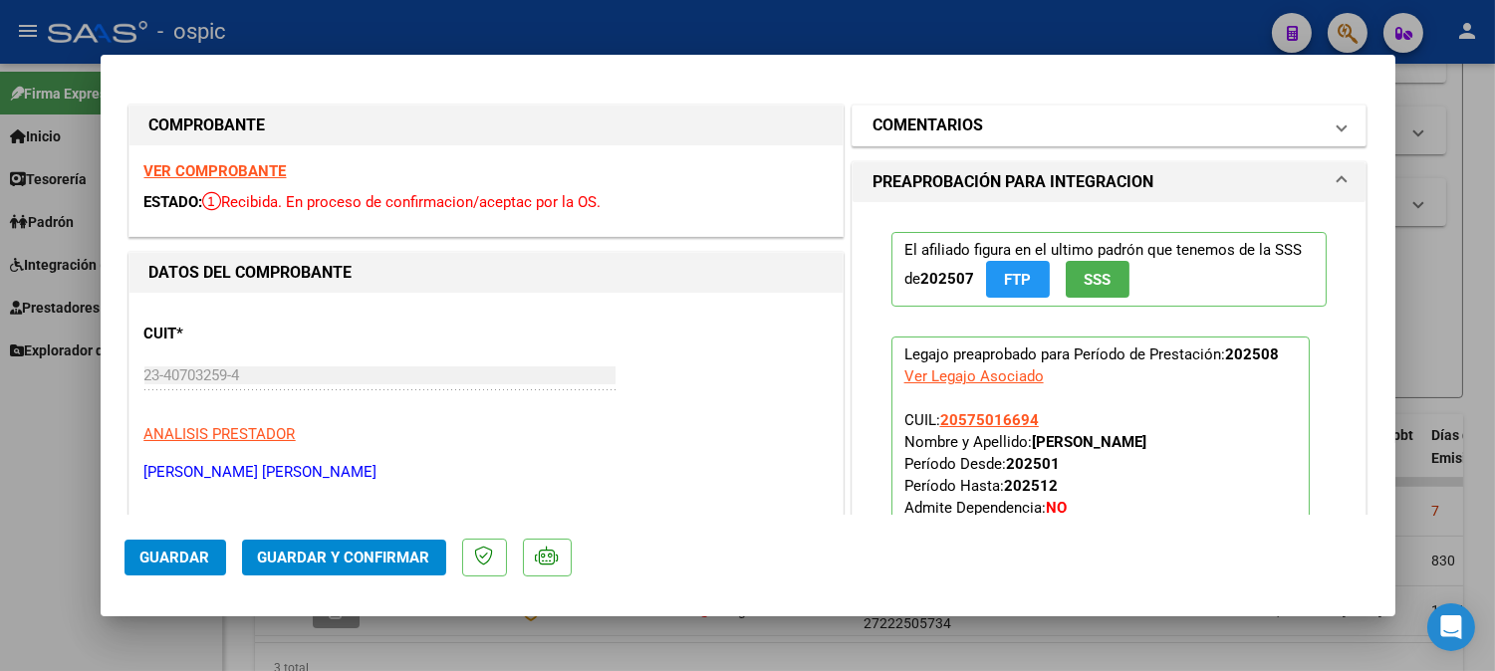
click at [1091, 125] on mat-panel-title "COMENTARIOS" at bounding box center [1097, 126] width 450 height 24
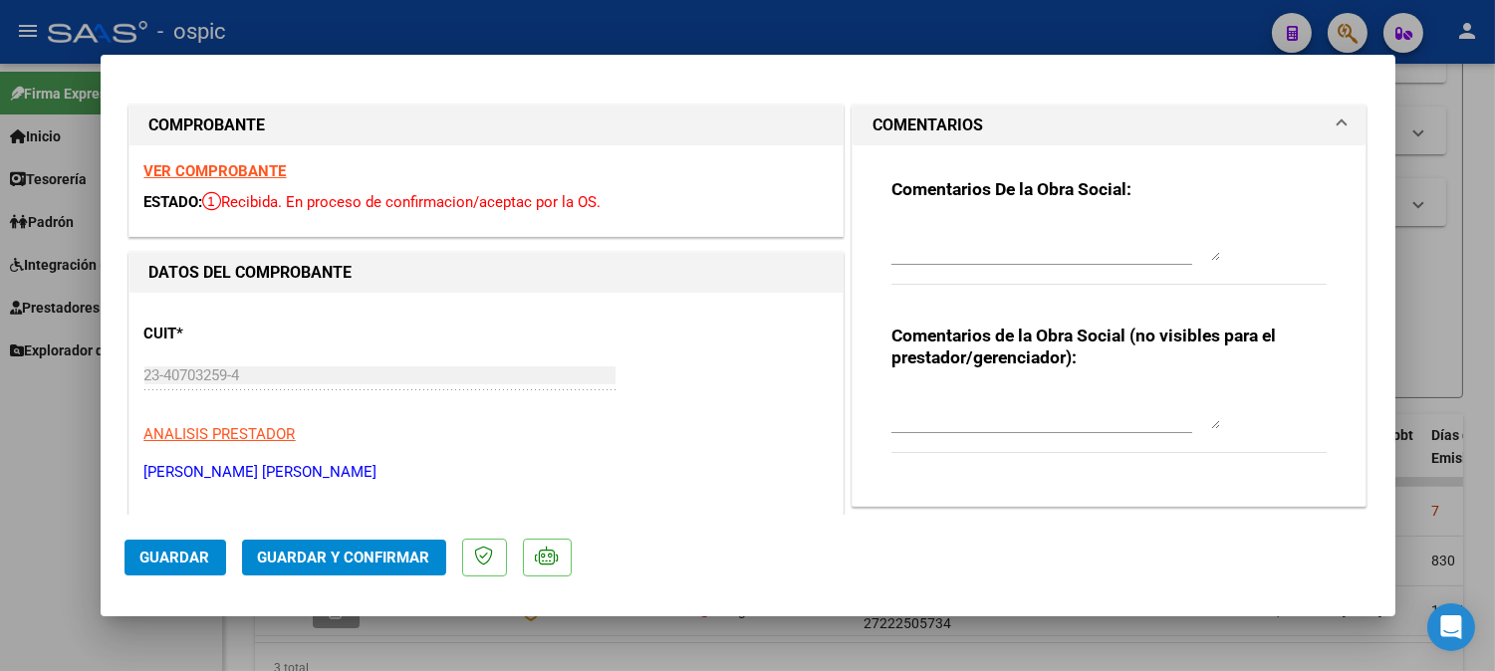
click at [982, 410] on textarea at bounding box center [1055, 409] width 329 height 40
type textarea "PSP 8 SESIONES"
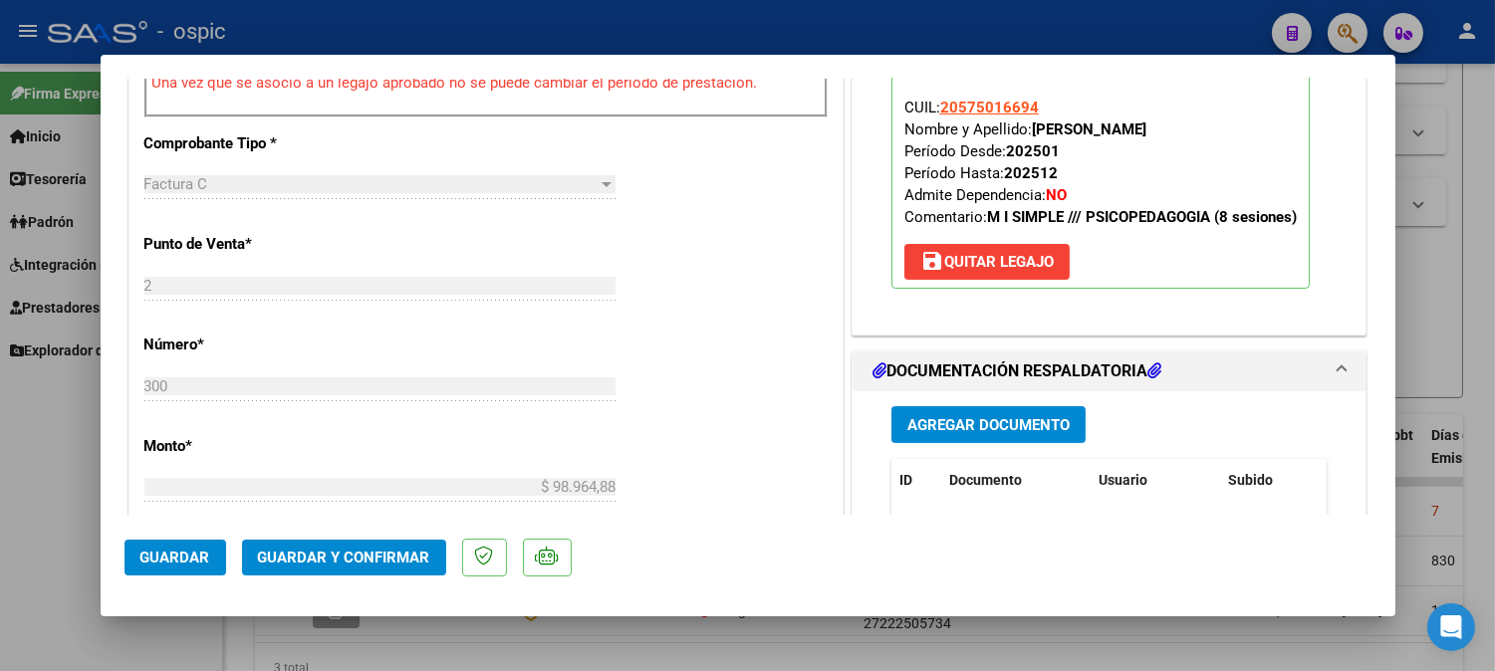
scroll to position [857, 0]
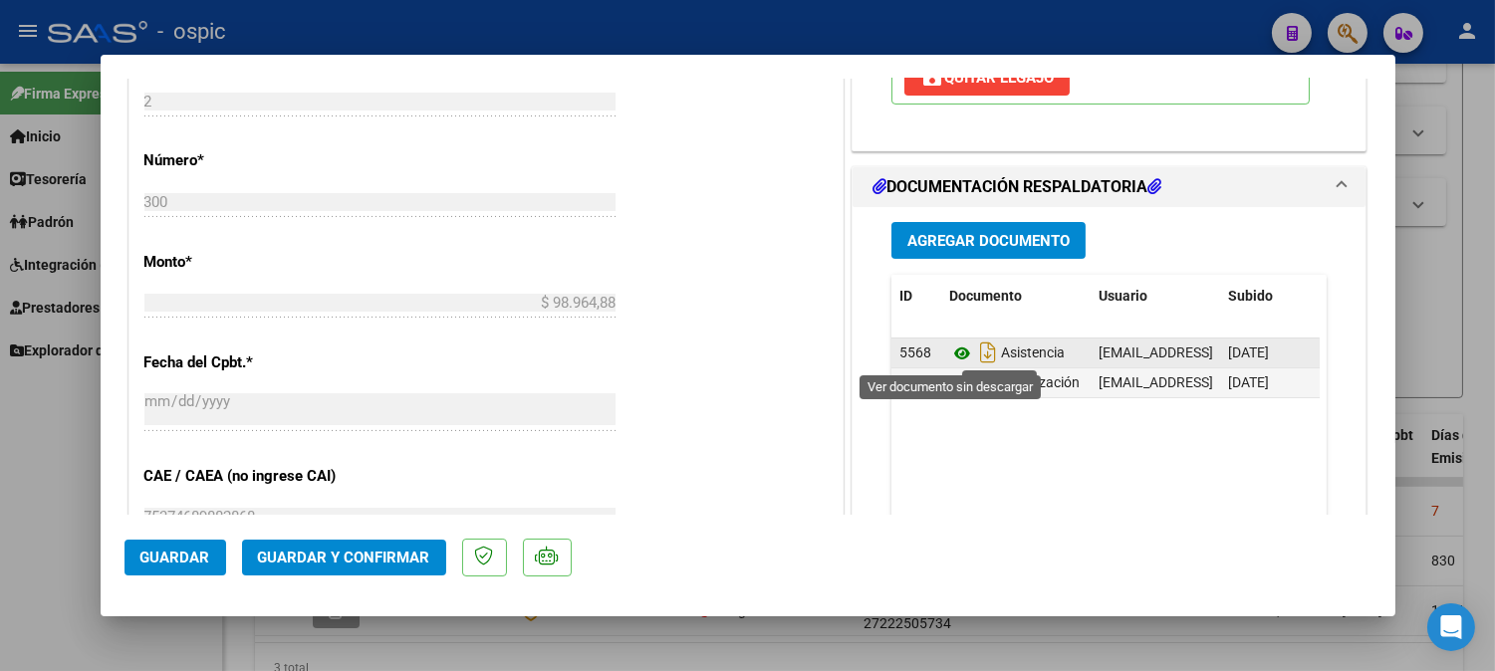
click at [949, 355] on icon at bounding box center [962, 354] width 26 height 24
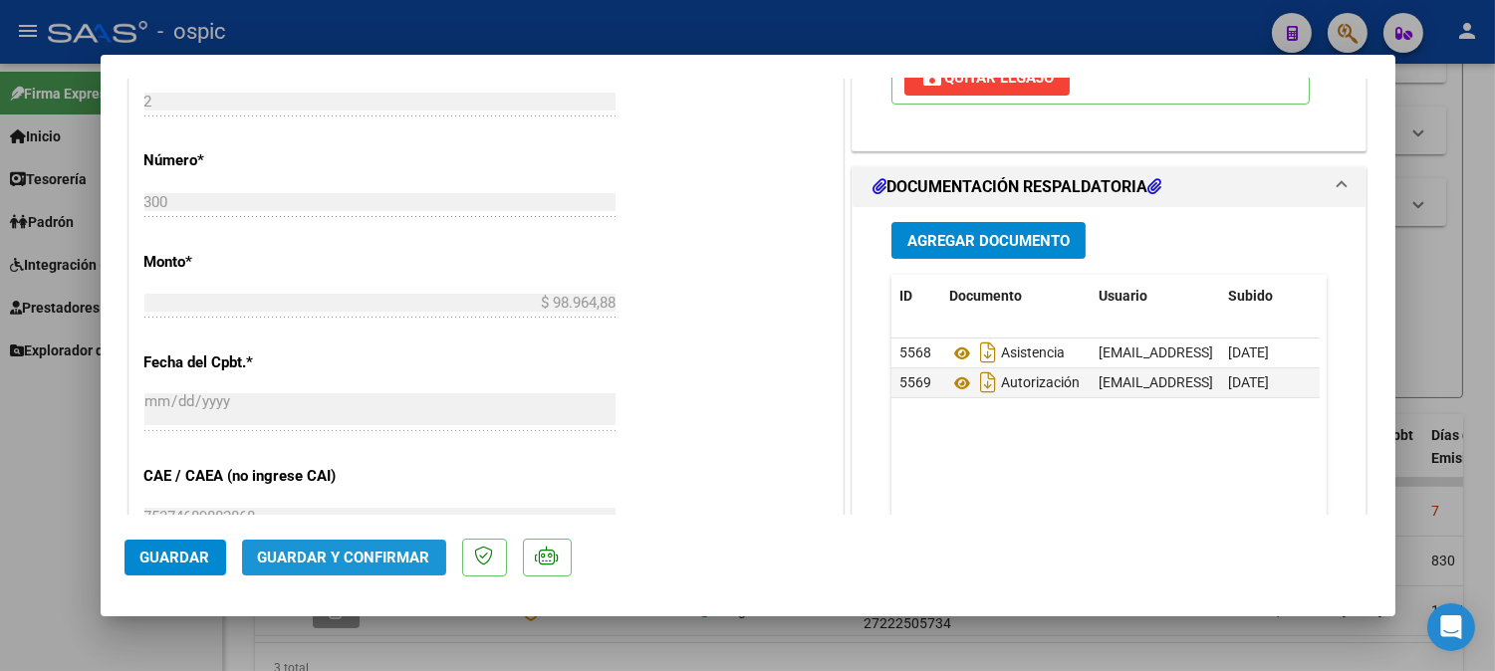
click at [412, 555] on span "Guardar y Confirmar" at bounding box center [344, 558] width 172 height 18
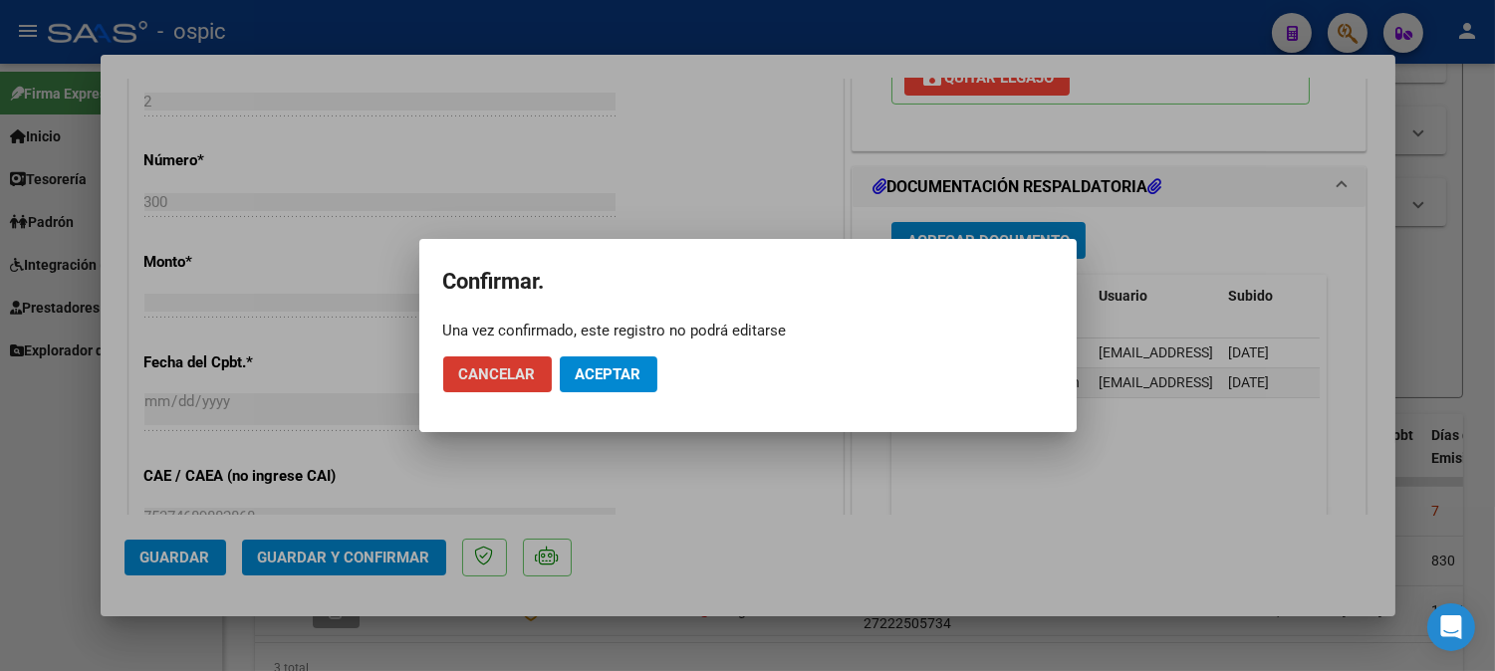
click at [619, 373] on span "Aceptar" at bounding box center [609, 374] width 66 height 18
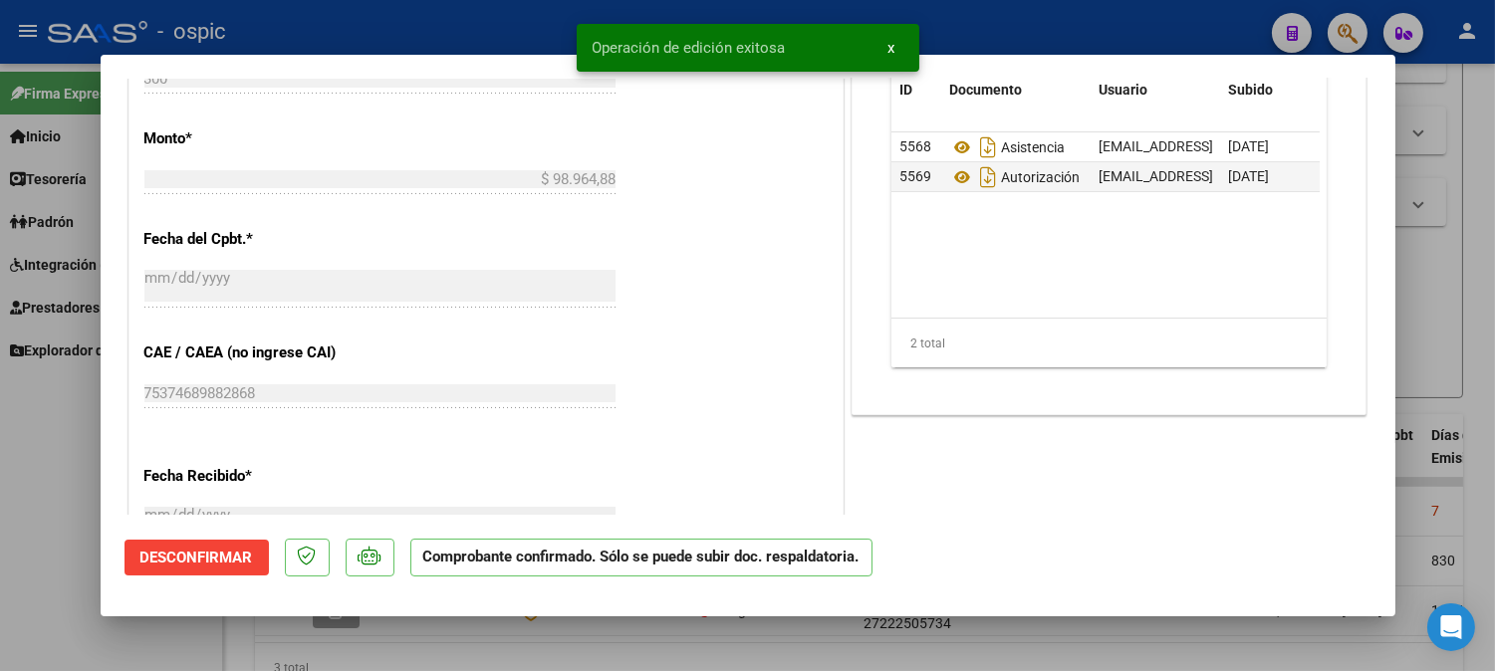
type input "$ 0,00"
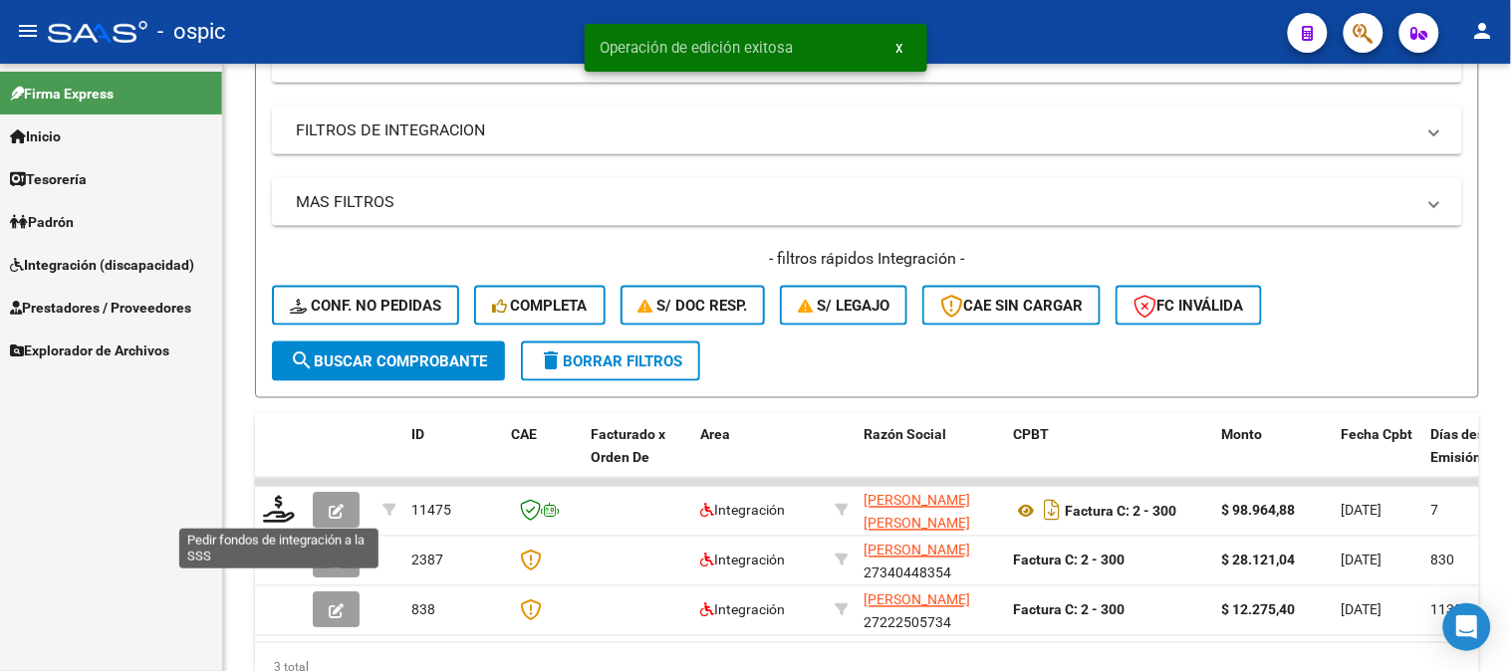
click at [273, 510] on icon at bounding box center [279, 510] width 32 height 28
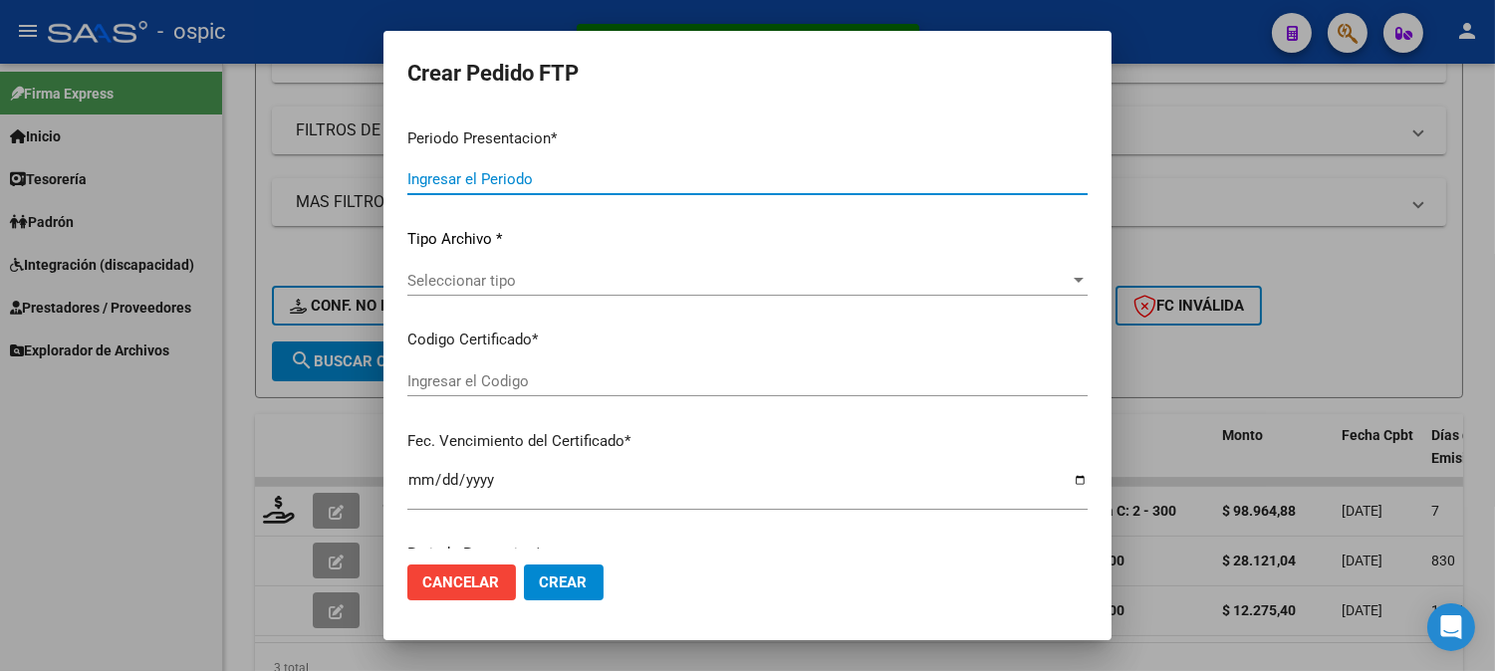
type input "202508"
type input "$ 98.964,88"
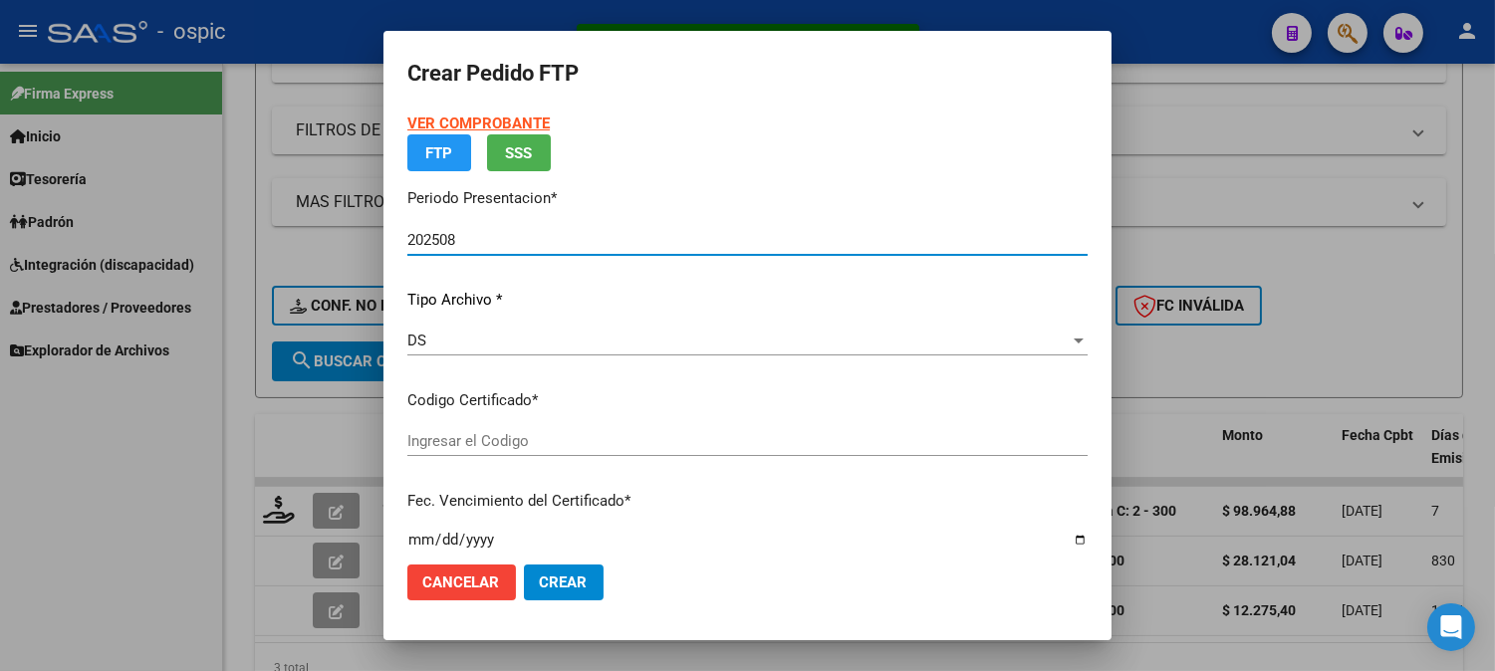
type input "0000000000000000000000000000002193084445"
type input "2028-02-27"
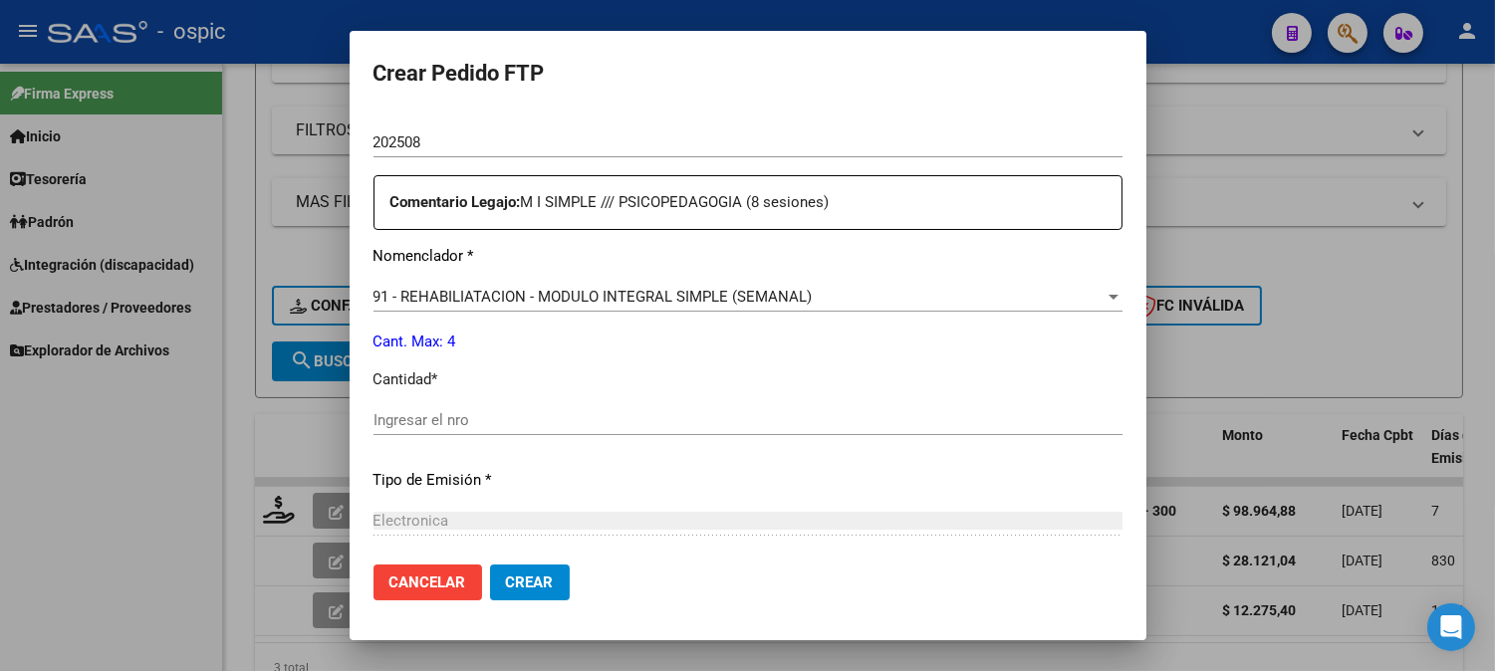
scroll to position [692, 0]
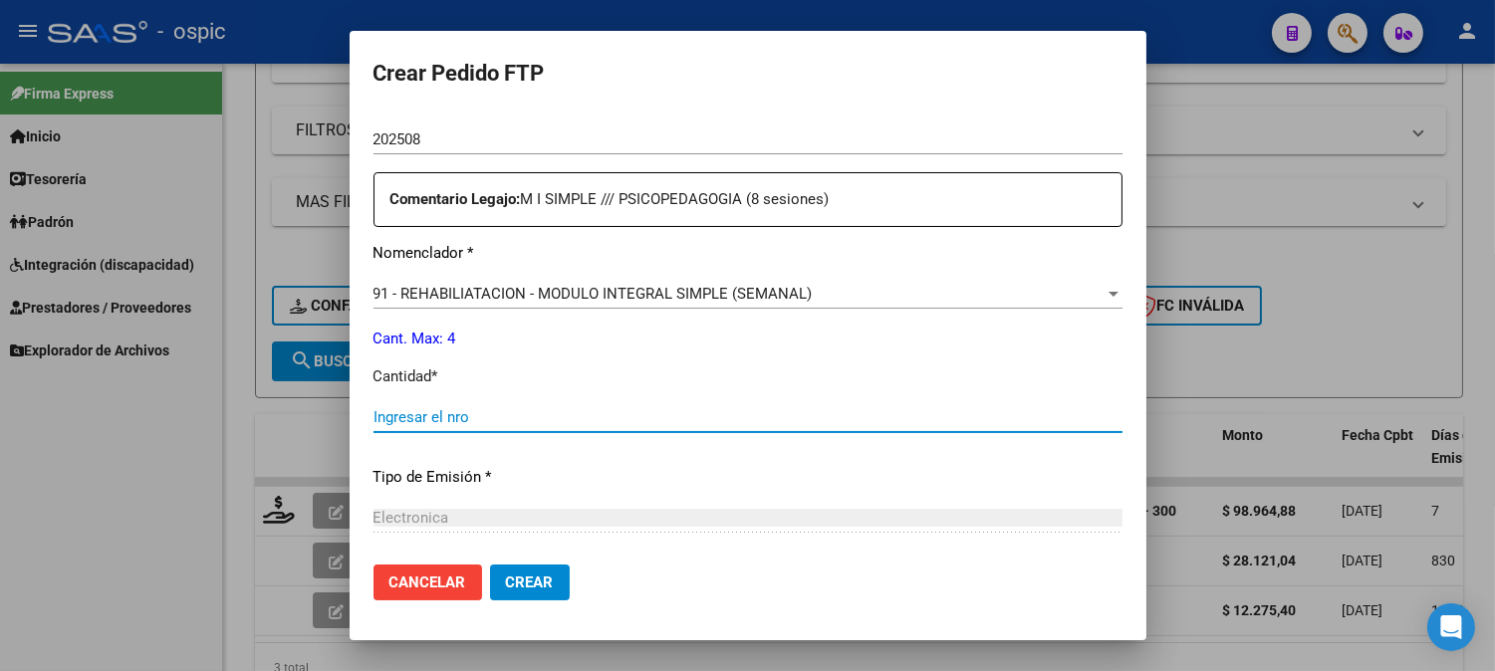
click at [817, 420] on input "Ingresar el nro" at bounding box center [747, 417] width 749 height 18
type input "4"
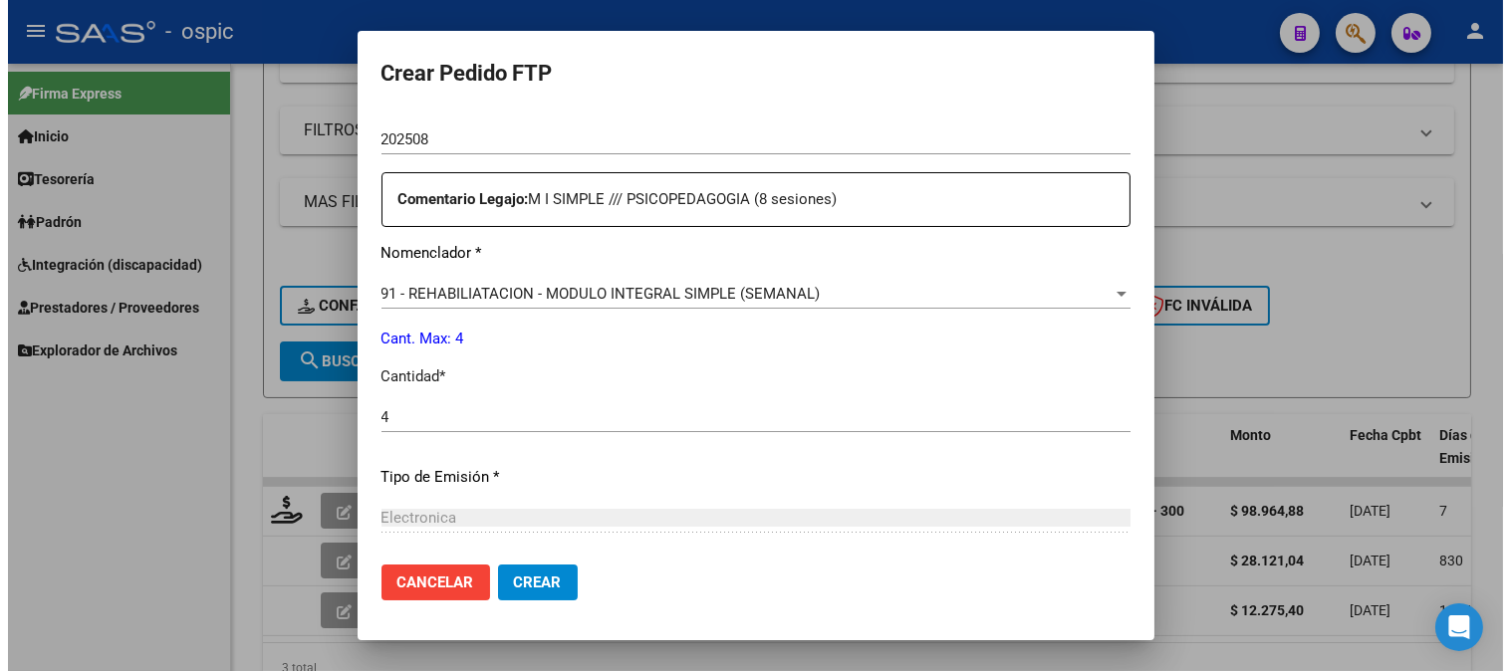
scroll to position [896, 0]
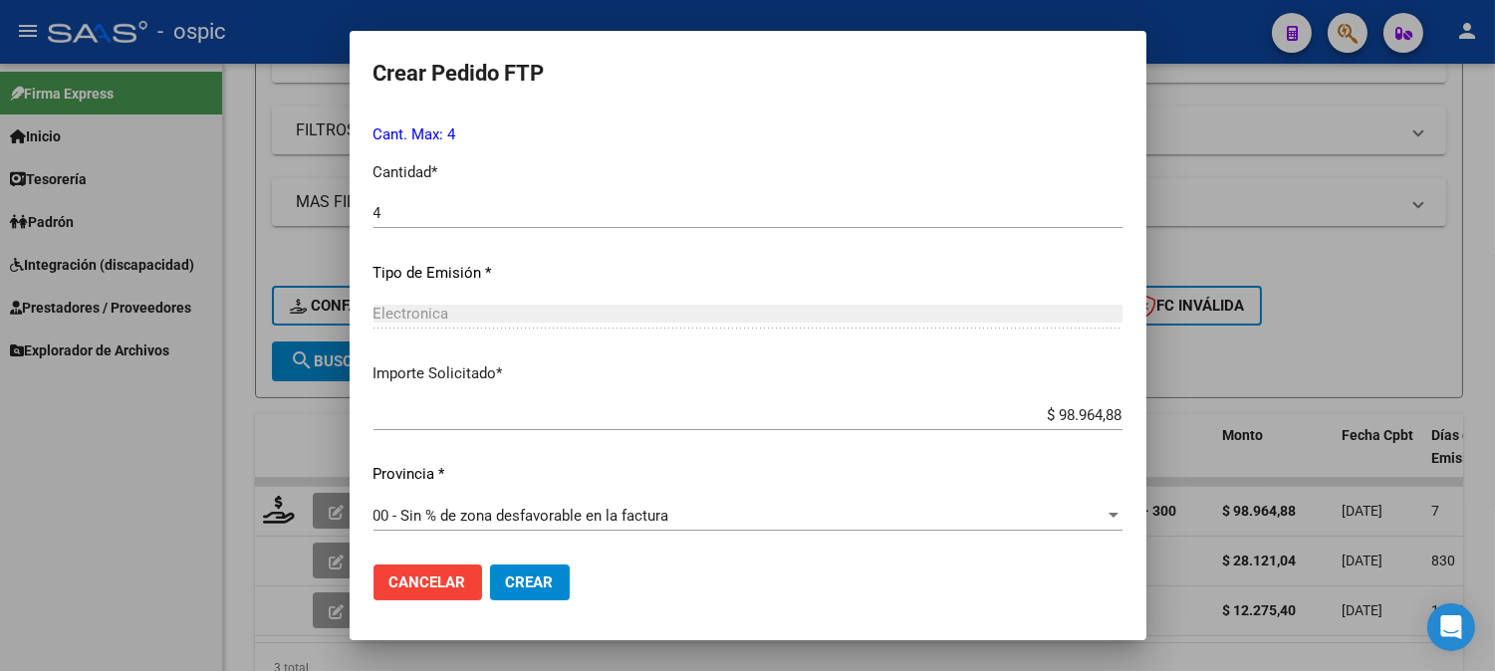
drag, startPoint x: 536, startPoint y: 578, endPoint x: 745, endPoint y: 539, distance: 212.7
click at [545, 575] on span "Crear" at bounding box center [530, 583] width 48 height 18
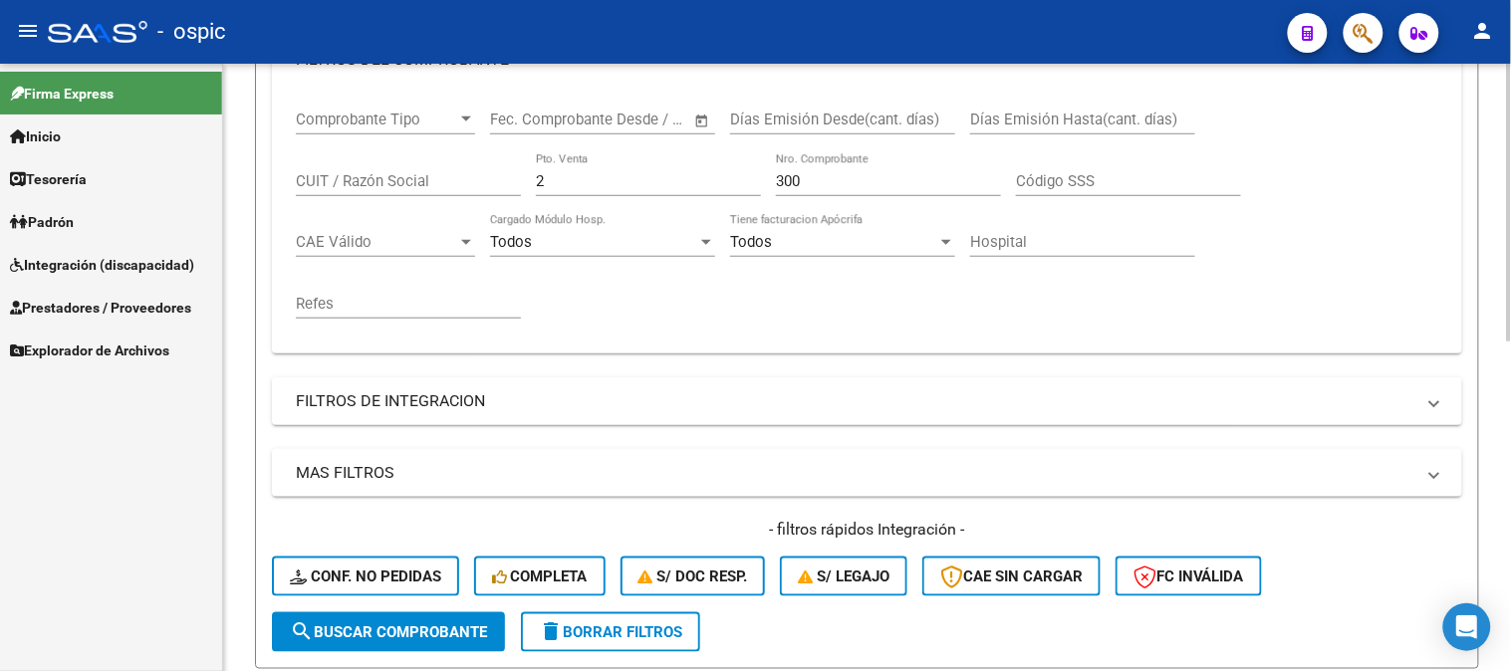
scroll to position [179, 0]
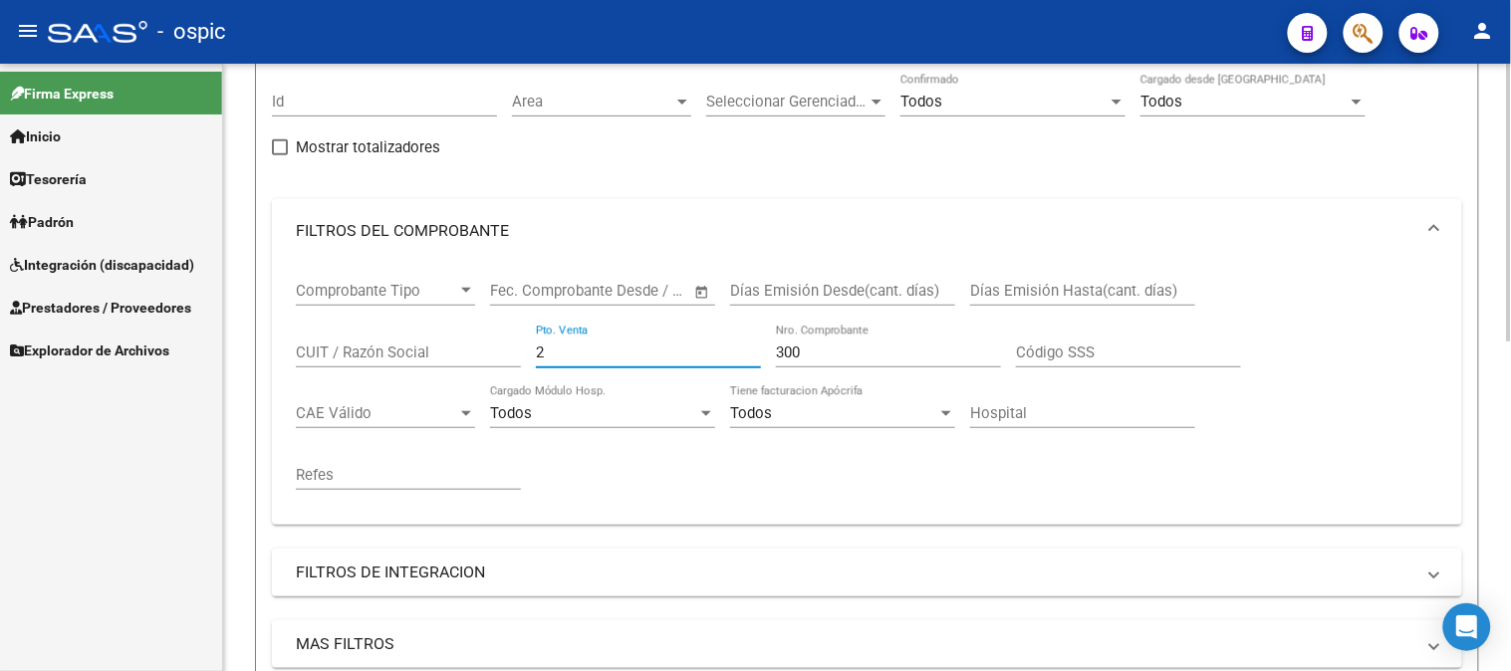
drag, startPoint x: 541, startPoint y: 355, endPoint x: 391, endPoint y: 330, distance: 151.4
click at [412, 344] on div "Comprobante Tipo Comprobante Tipo Fecha inicio – Fecha fin Fec. Comprobante Des…" at bounding box center [867, 386] width 1142 height 246
type input "1"
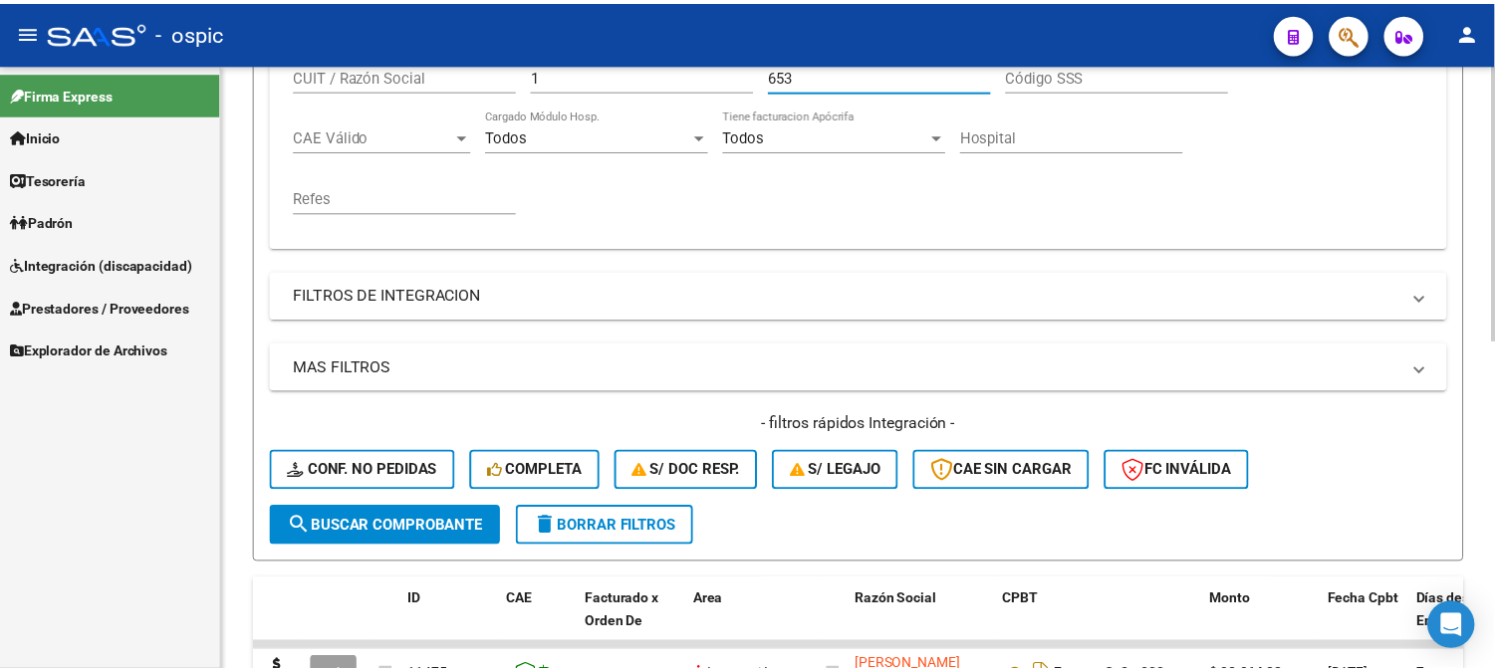
scroll to position [721, 0]
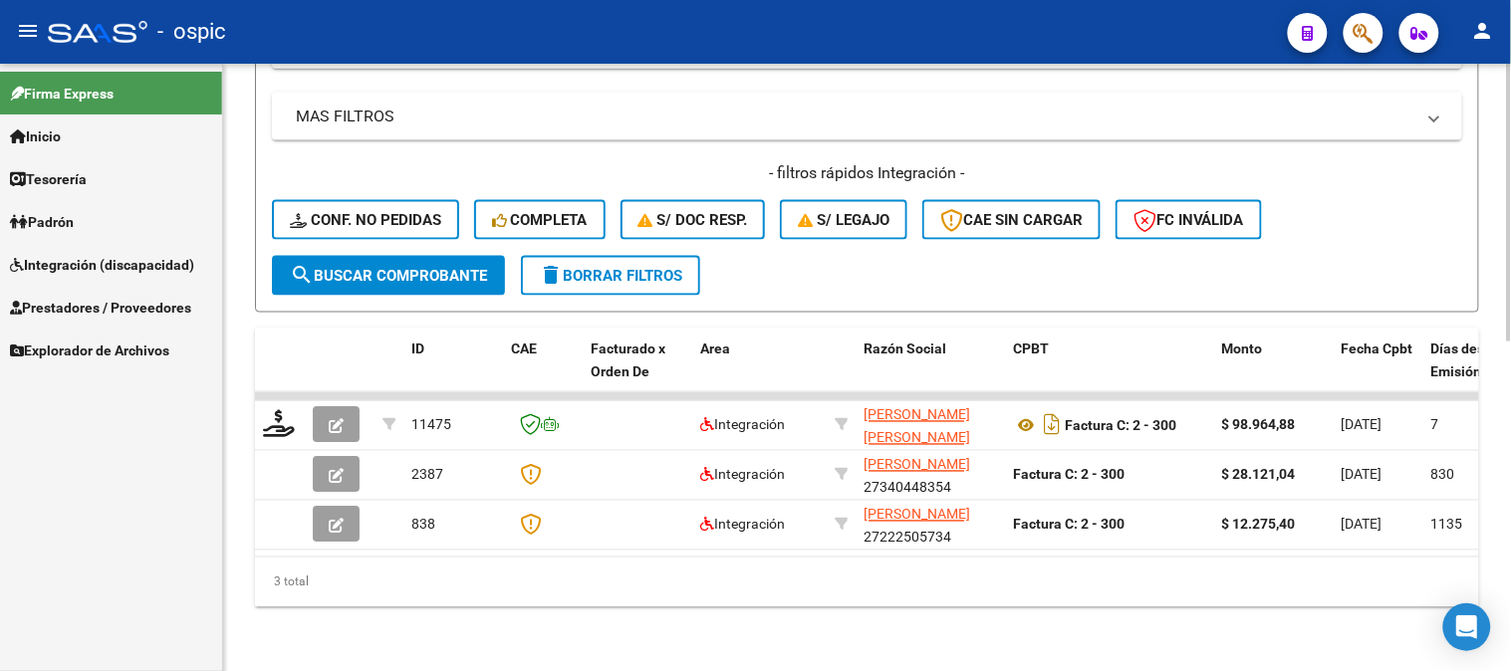
type input "653"
click at [399, 267] on span "search Buscar Comprobante" at bounding box center [388, 276] width 197 height 18
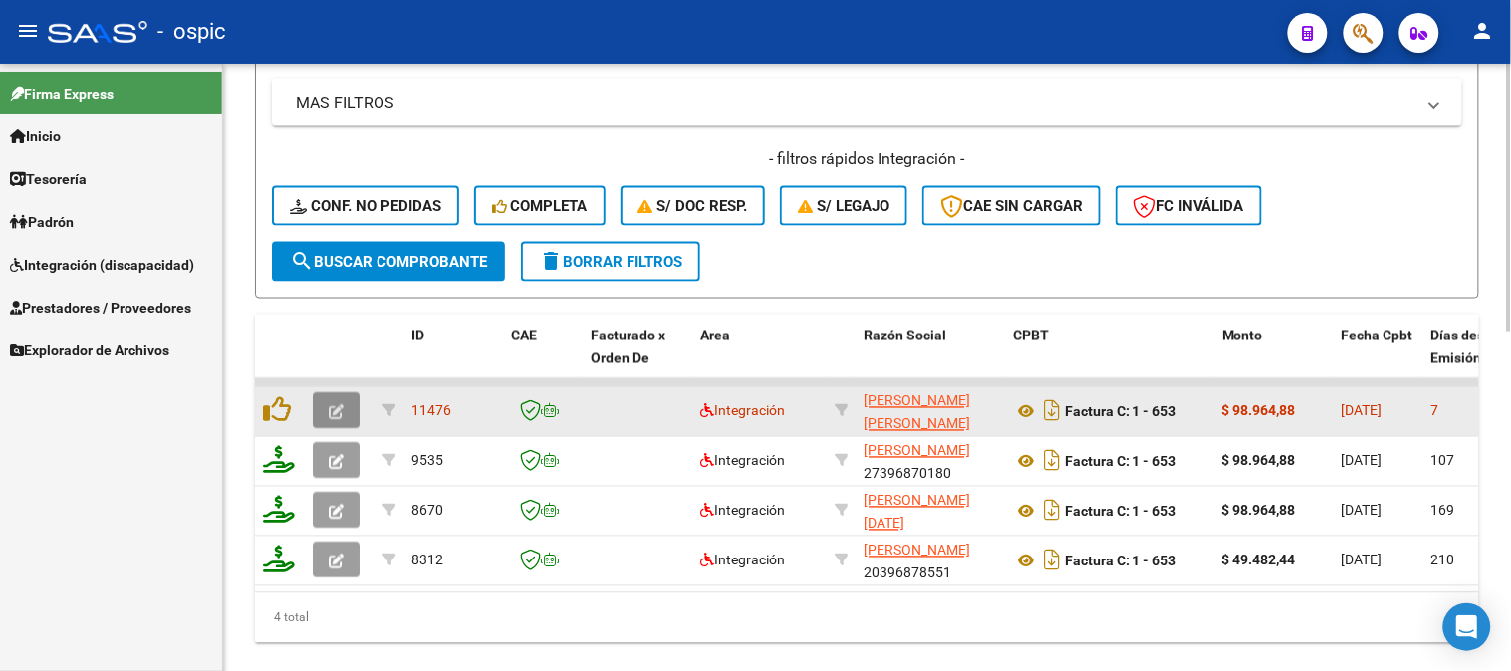
click at [342, 408] on icon "button" at bounding box center [336, 412] width 15 height 15
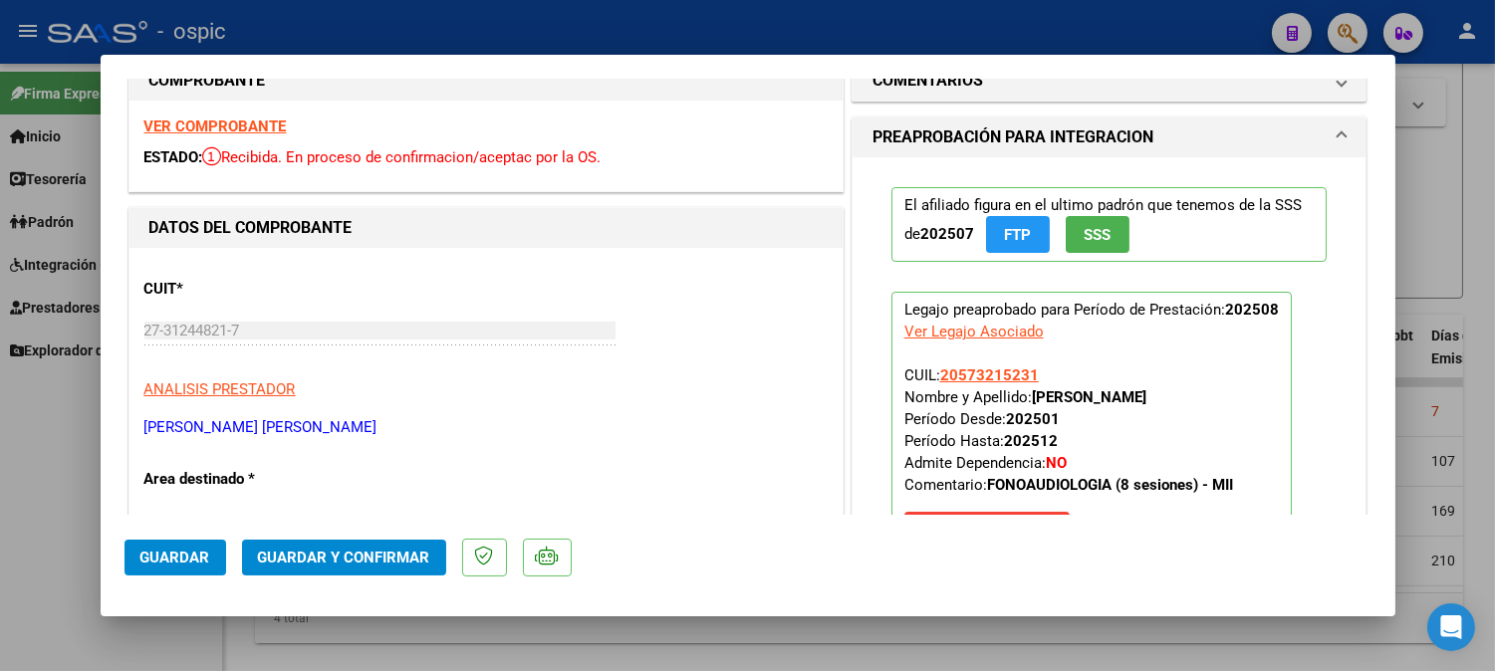
scroll to position [0, 0]
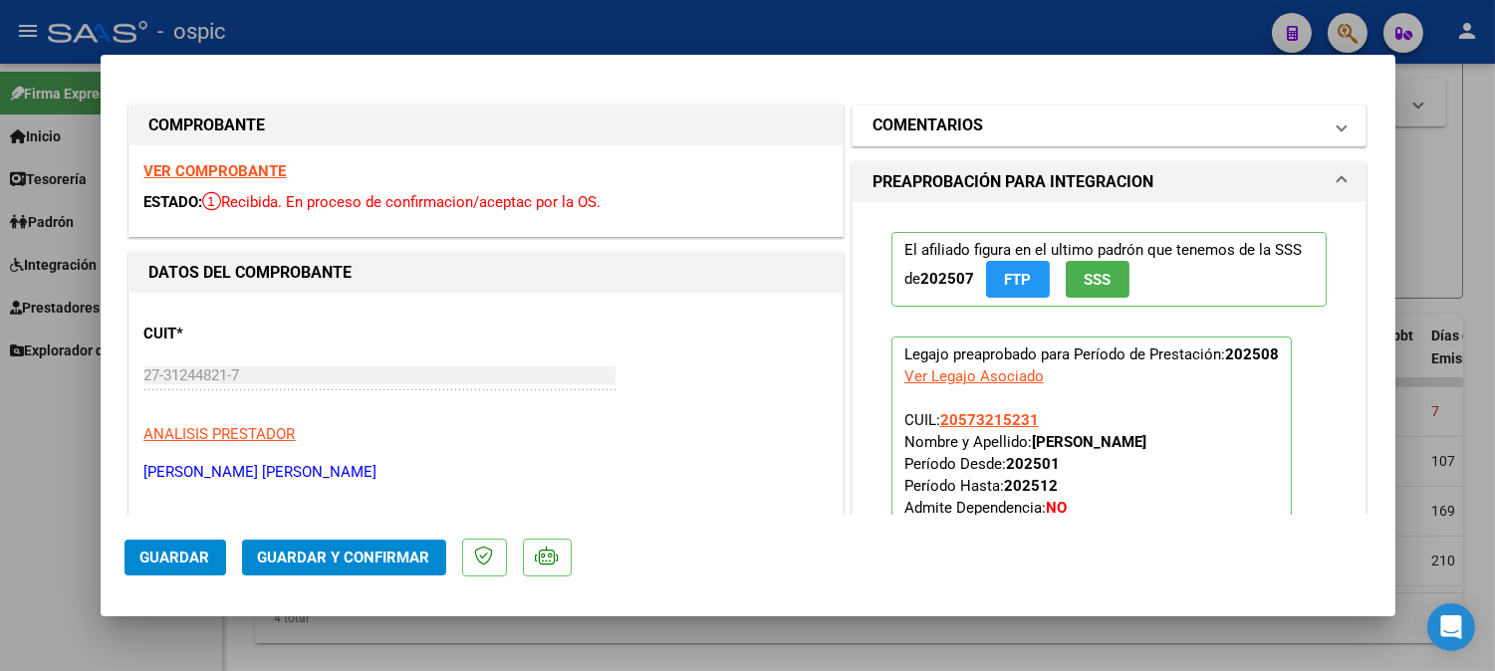
click at [1054, 131] on mat-panel-title "COMENTARIOS" at bounding box center [1097, 126] width 450 height 24
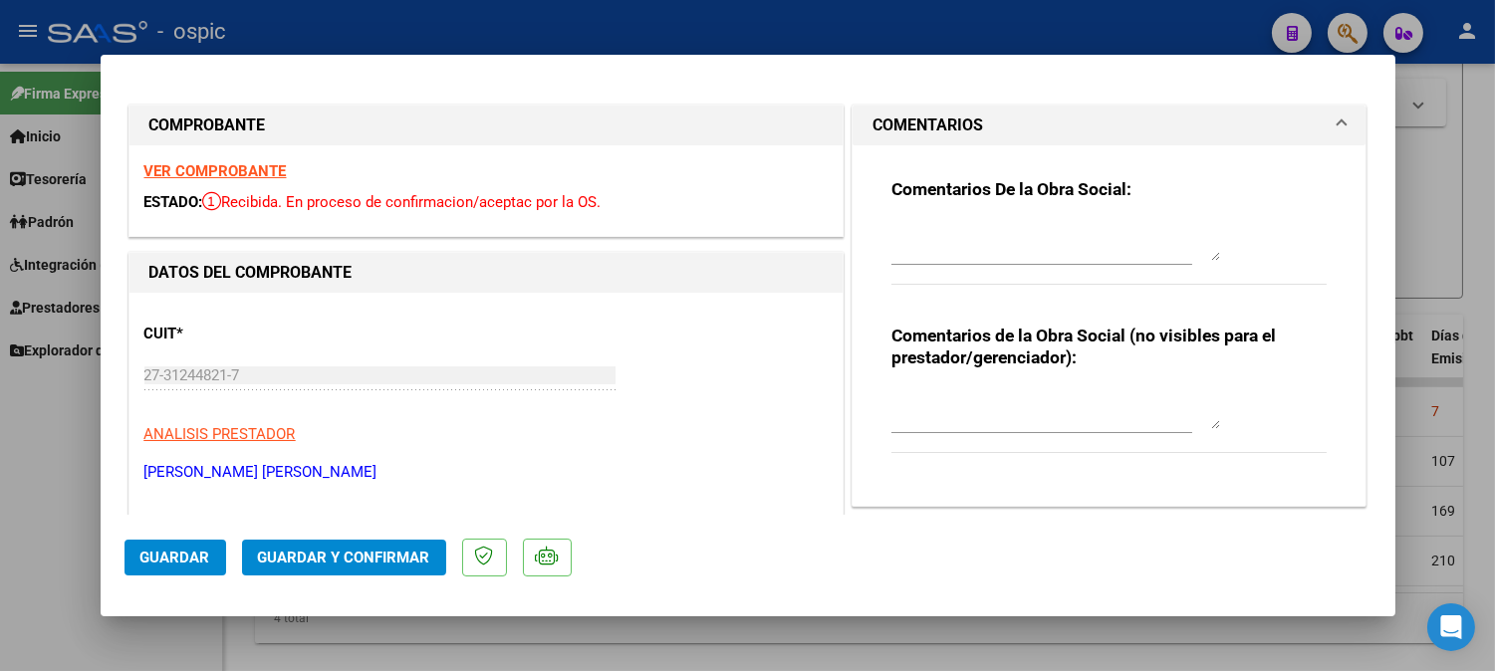
click at [1039, 400] on textarea at bounding box center [1055, 409] width 329 height 40
type textarea "FONO 8 SESIONES"
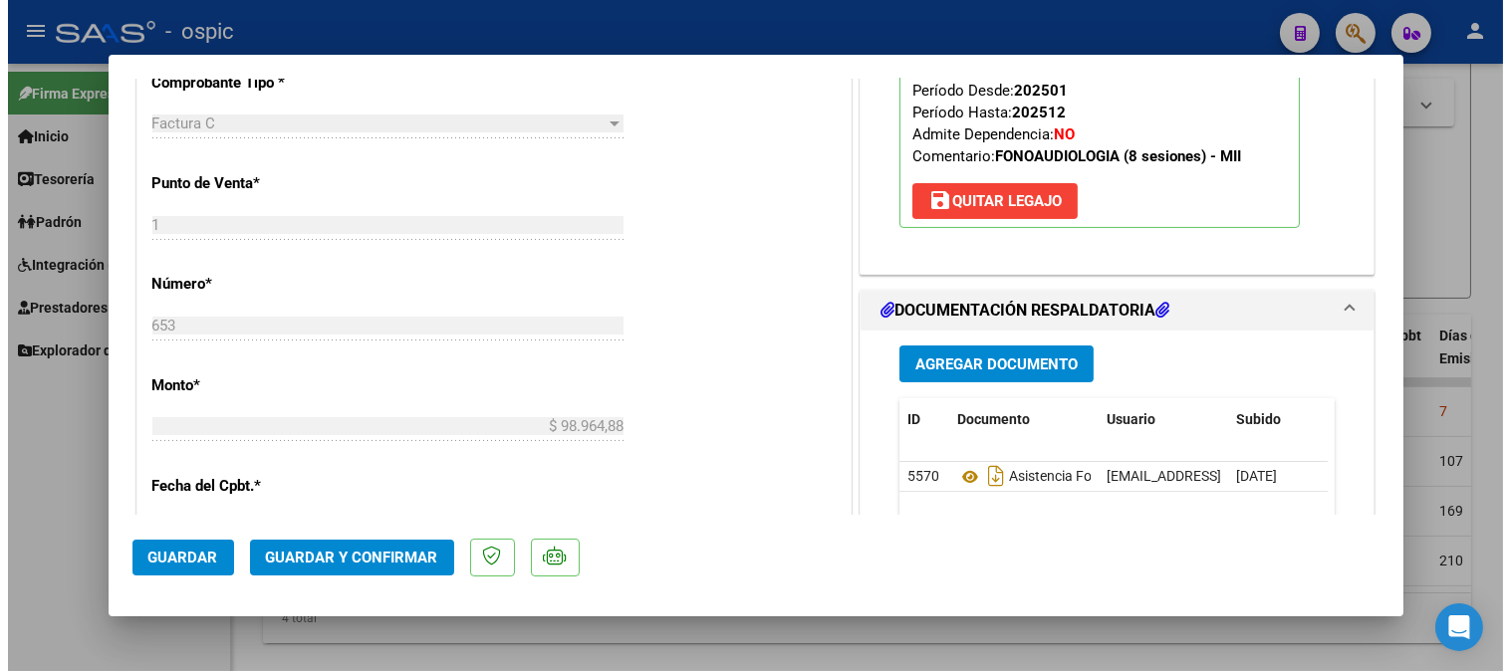
scroll to position [817, 0]
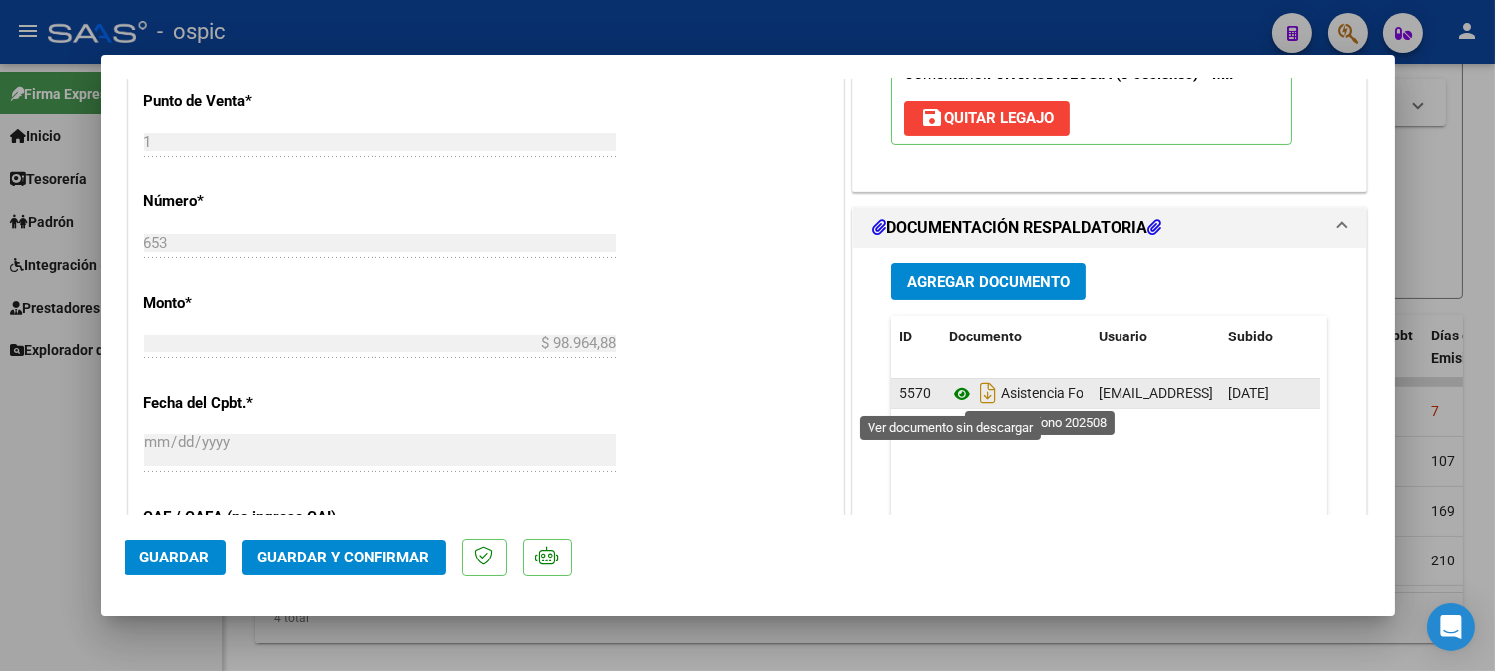
click at [949, 398] on icon at bounding box center [962, 394] width 26 height 24
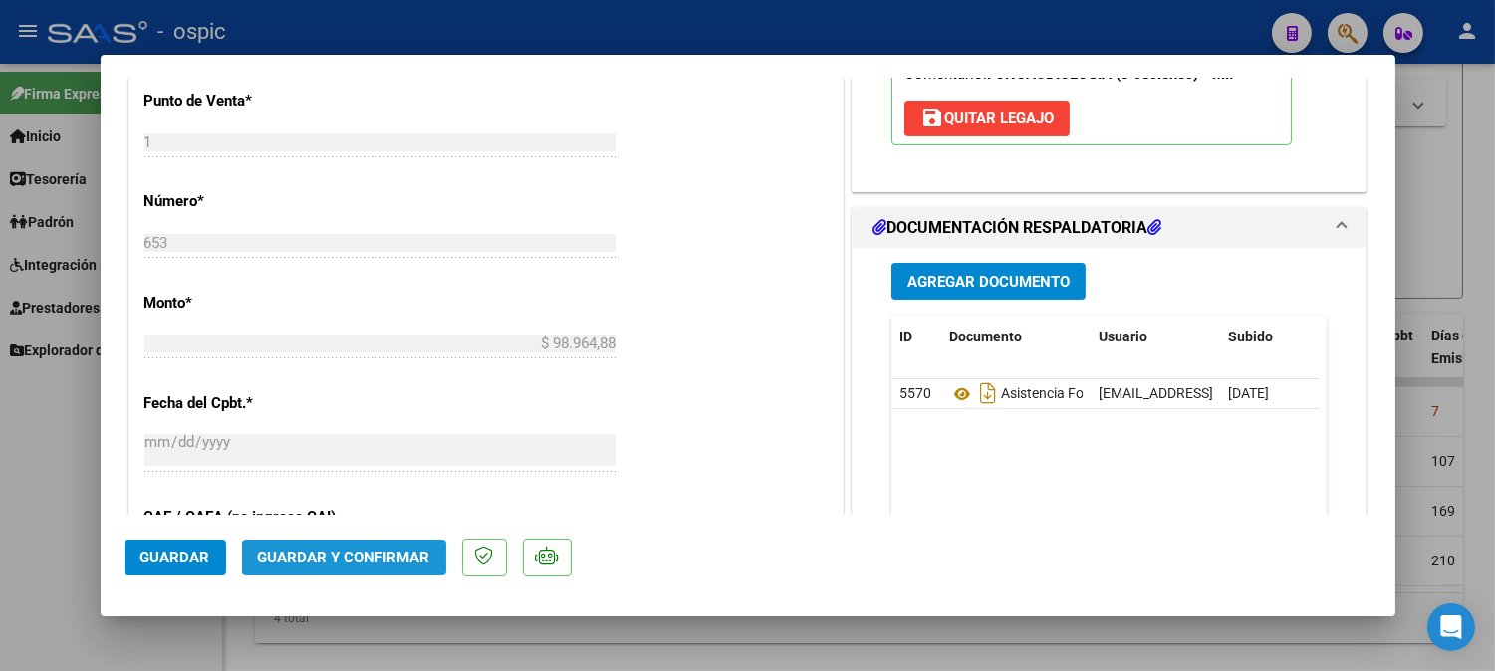
click at [373, 552] on span "Guardar y Confirmar" at bounding box center [344, 558] width 172 height 18
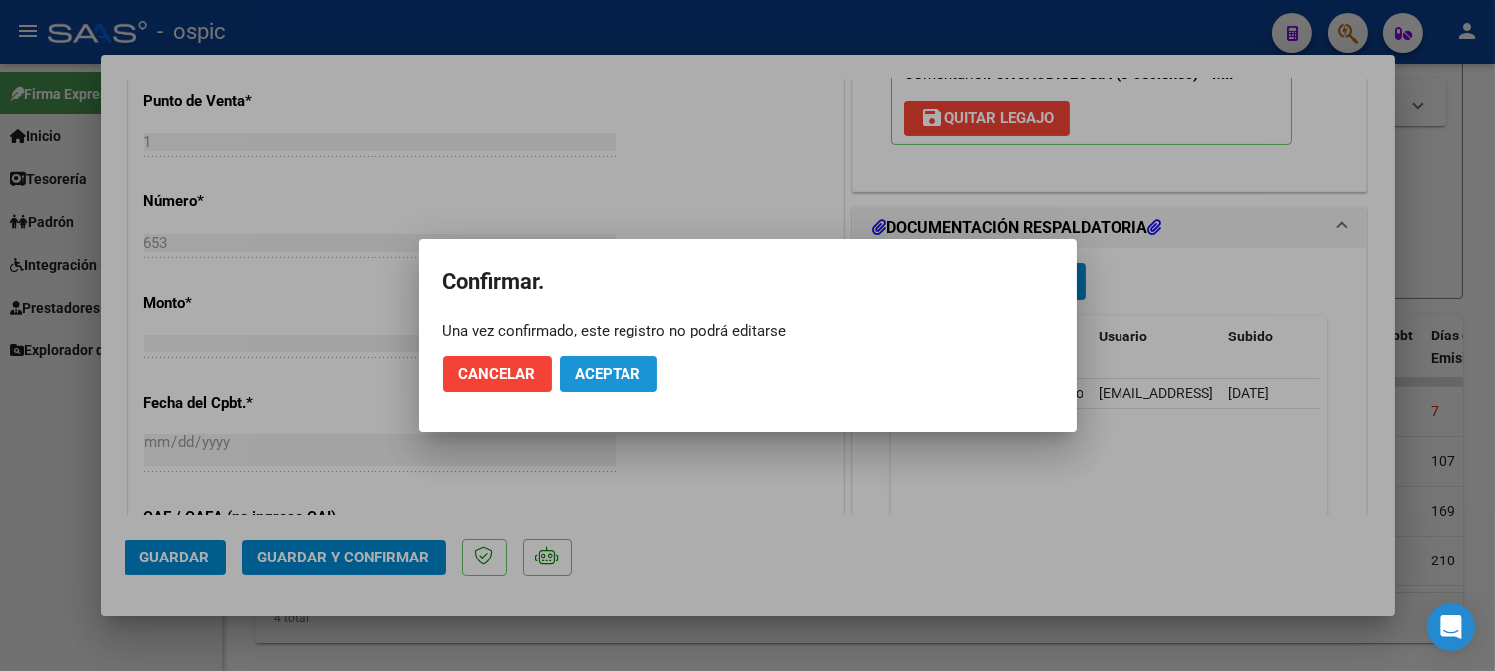
click at [572, 378] on button "Aceptar" at bounding box center [609, 375] width 98 height 36
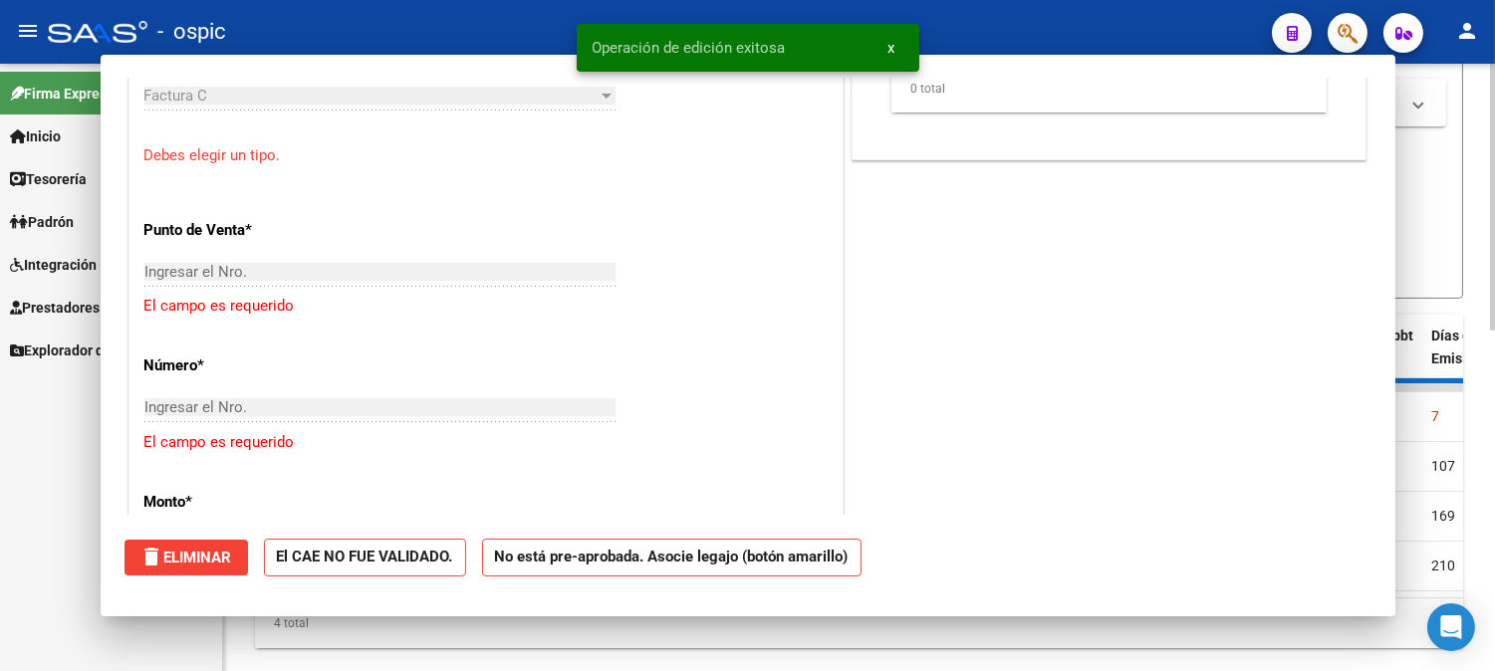
scroll to position [0, 0]
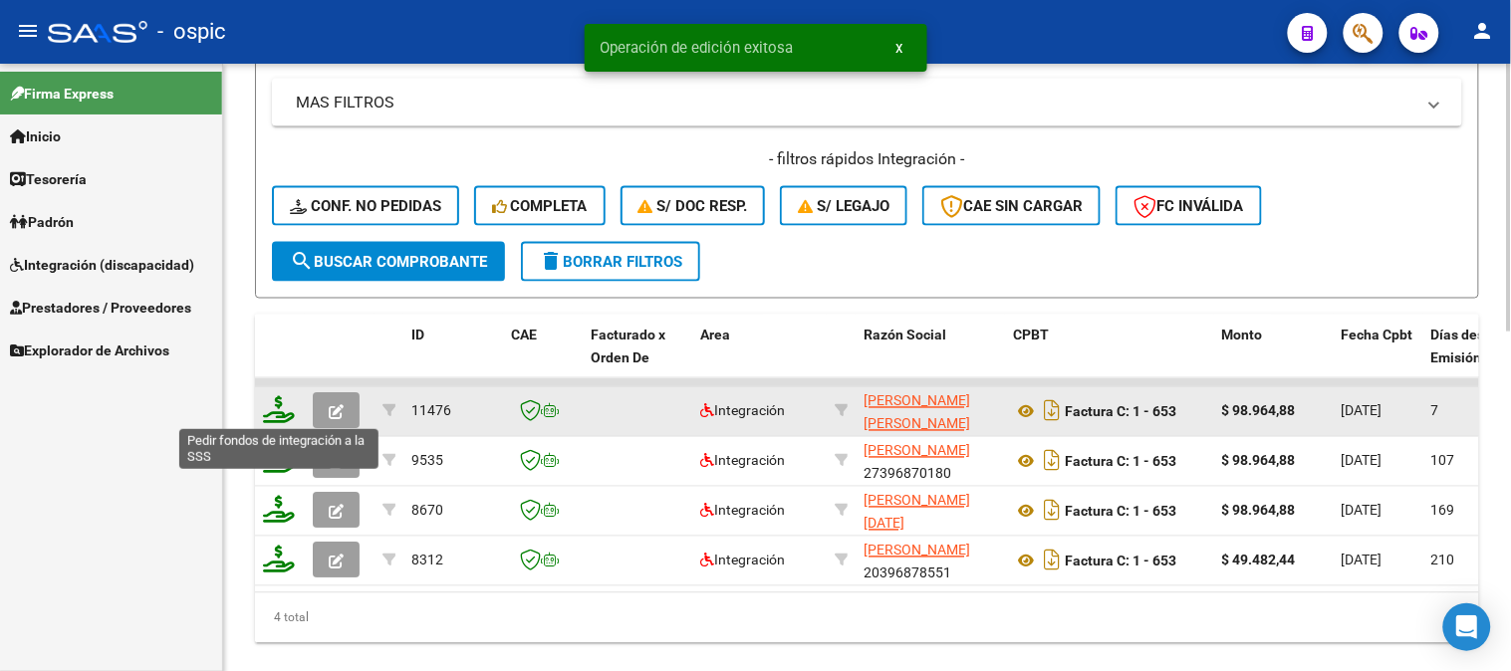
click at [275, 404] on icon at bounding box center [279, 410] width 32 height 28
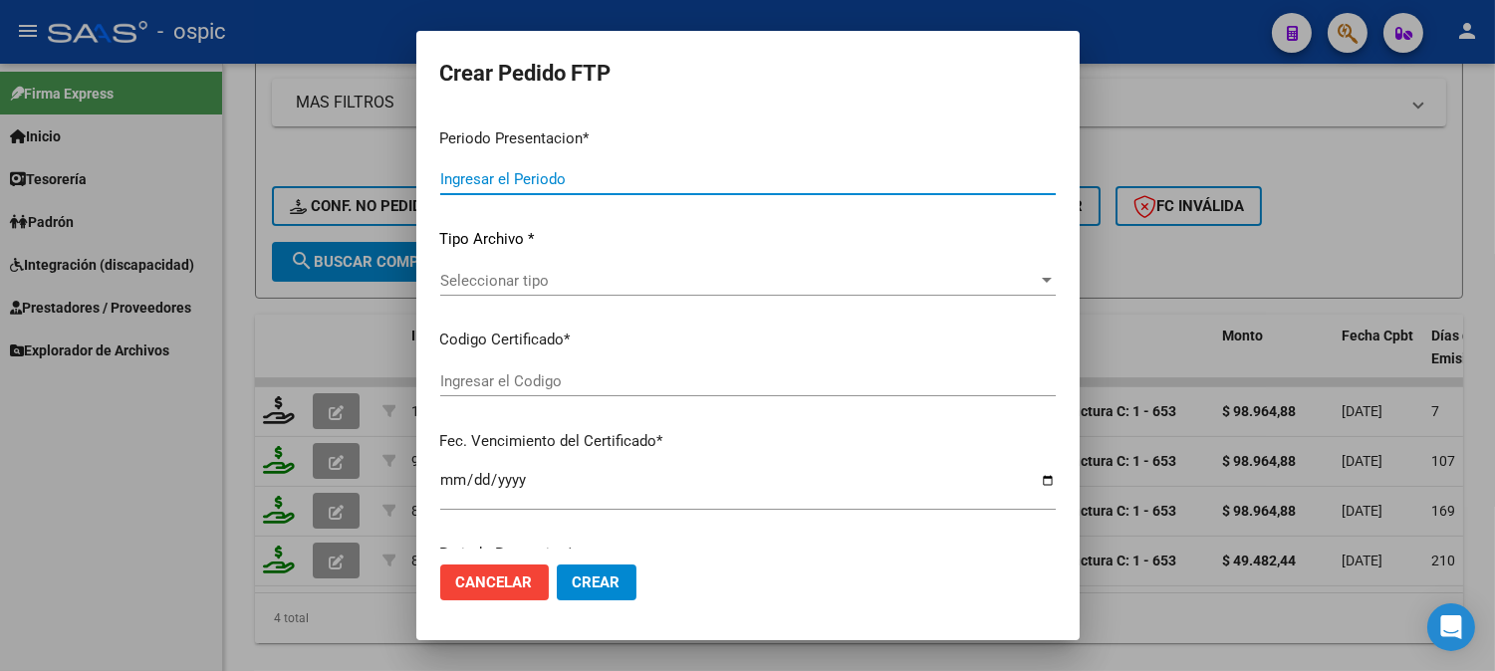
type input "202508"
type input "$ 98.964,88"
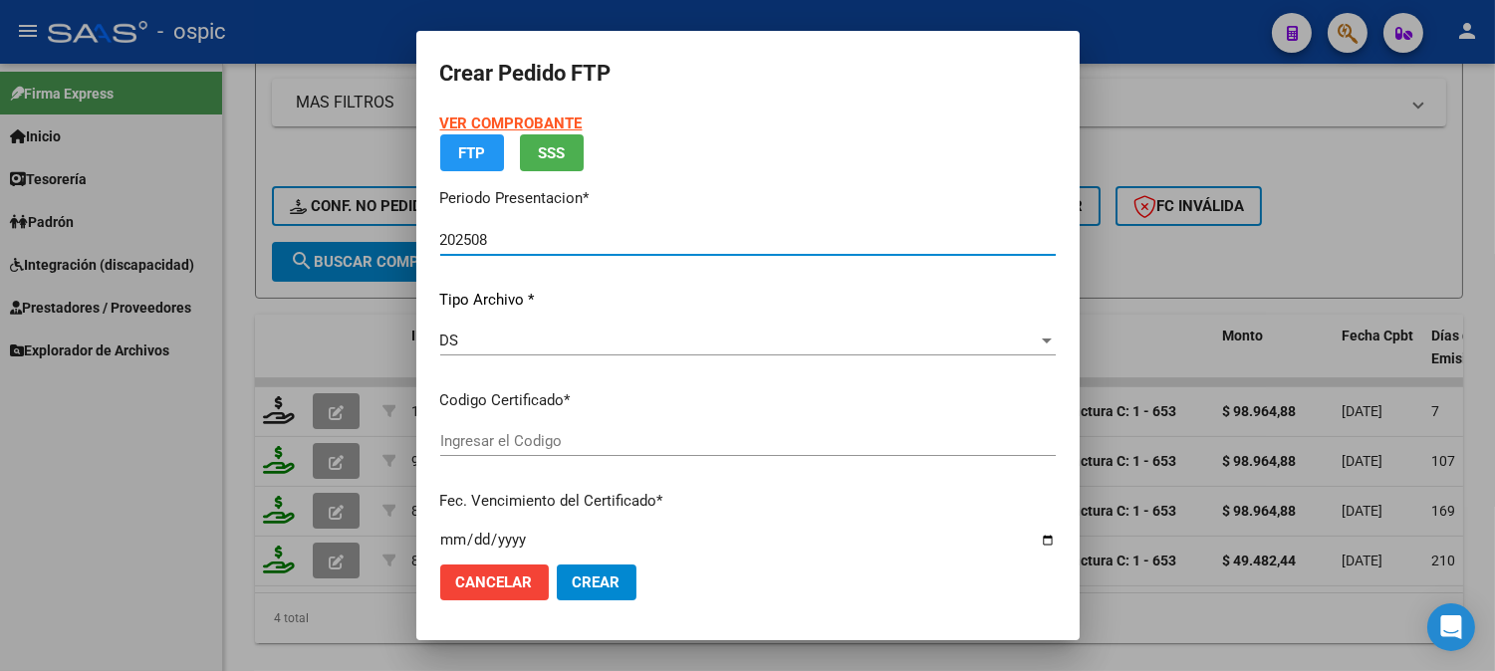
type input "0000000000000000000000000000002292301598"
type input "2028-07-31"
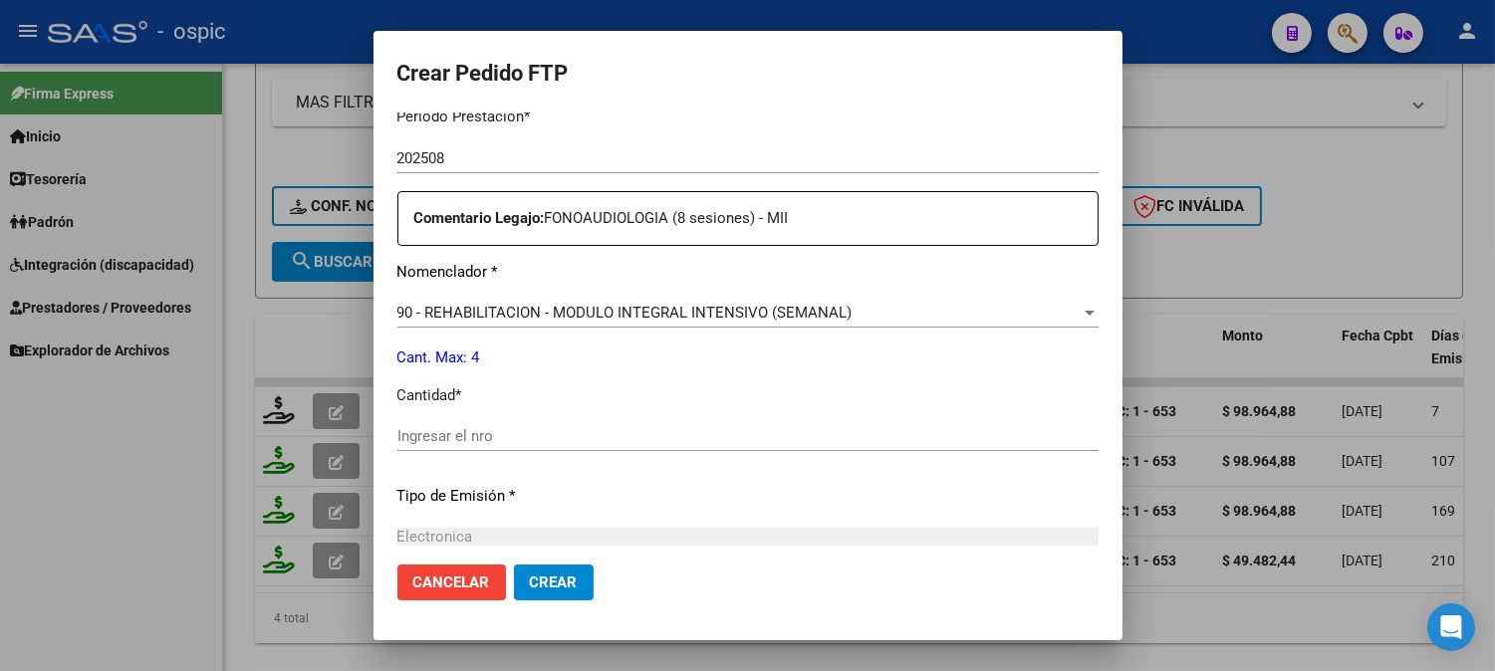
scroll to position [684, 0]
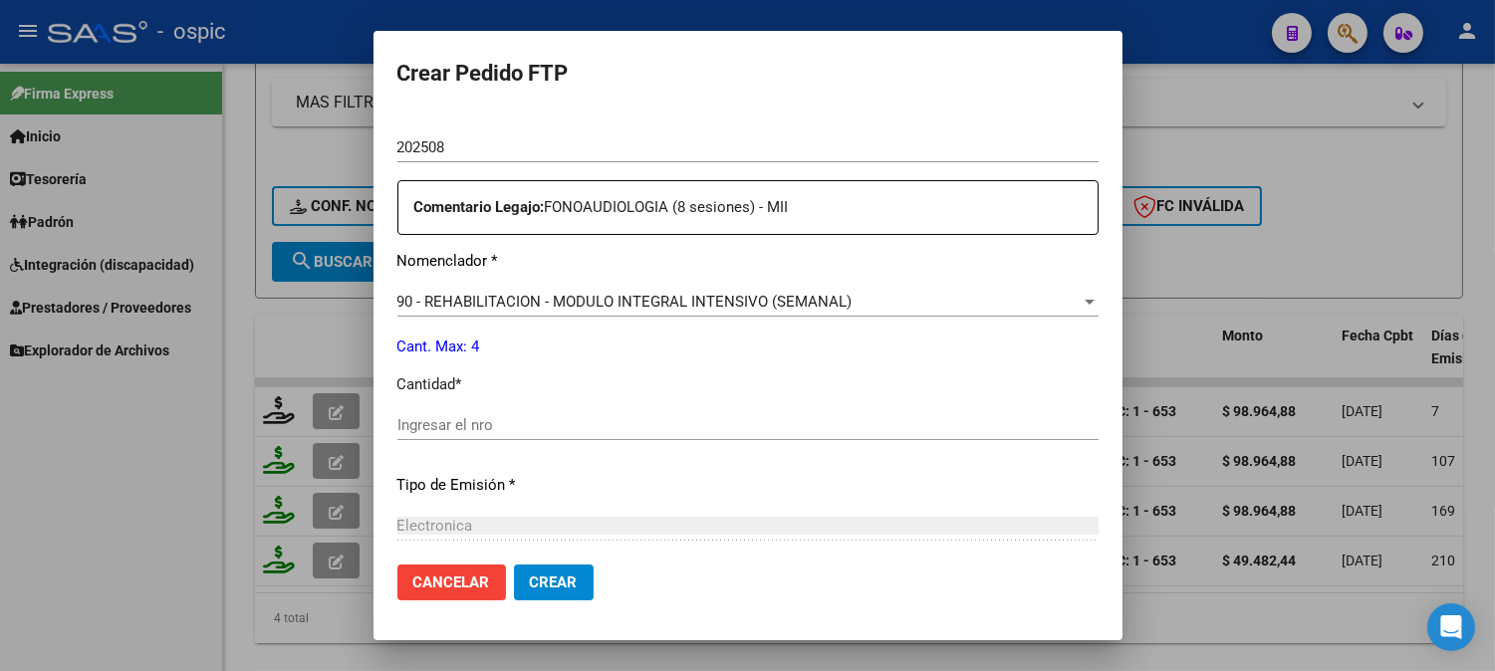
drag, startPoint x: 769, startPoint y: 406, endPoint x: 771, endPoint y: 416, distance: 10.2
click at [769, 409] on div "Periodo Prestacion * 202508 Ingresar el Periodo Prestacion Comentario Legajo: F…" at bounding box center [747, 421] width 701 height 682
click at [771, 422] on input "Ingresar el nro" at bounding box center [747, 425] width 701 height 18
type input "4"
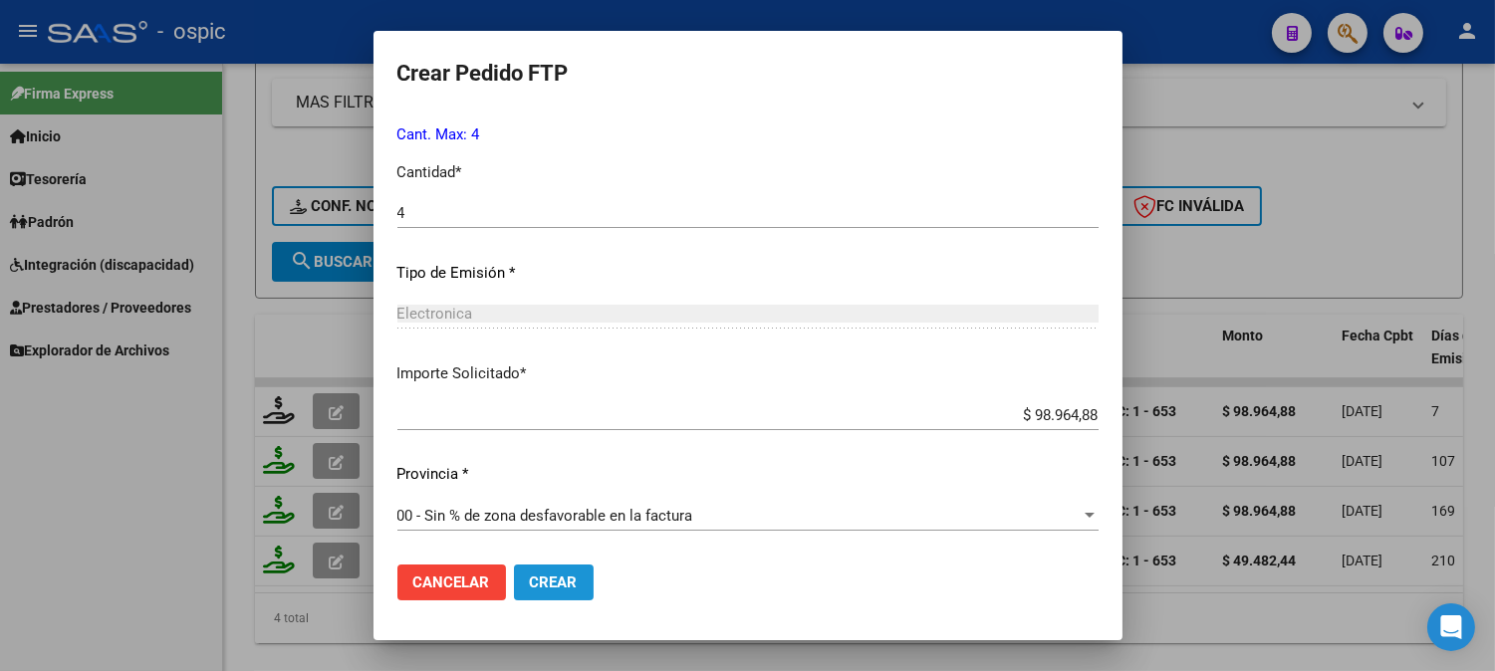
drag, startPoint x: 522, startPoint y: 580, endPoint x: 1510, endPoint y: 337, distance: 1017.3
click at [530, 578] on span "Crear" at bounding box center [554, 583] width 48 height 18
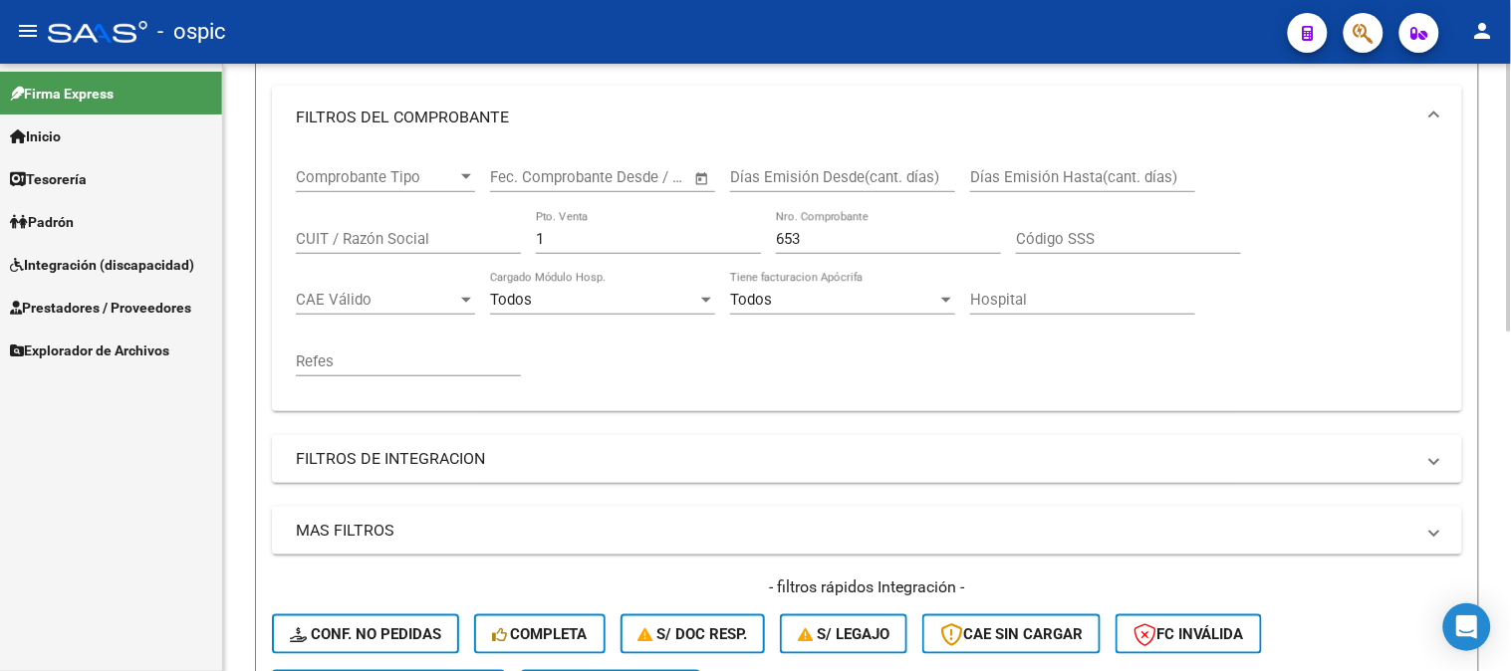
scroll to position [167, 0]
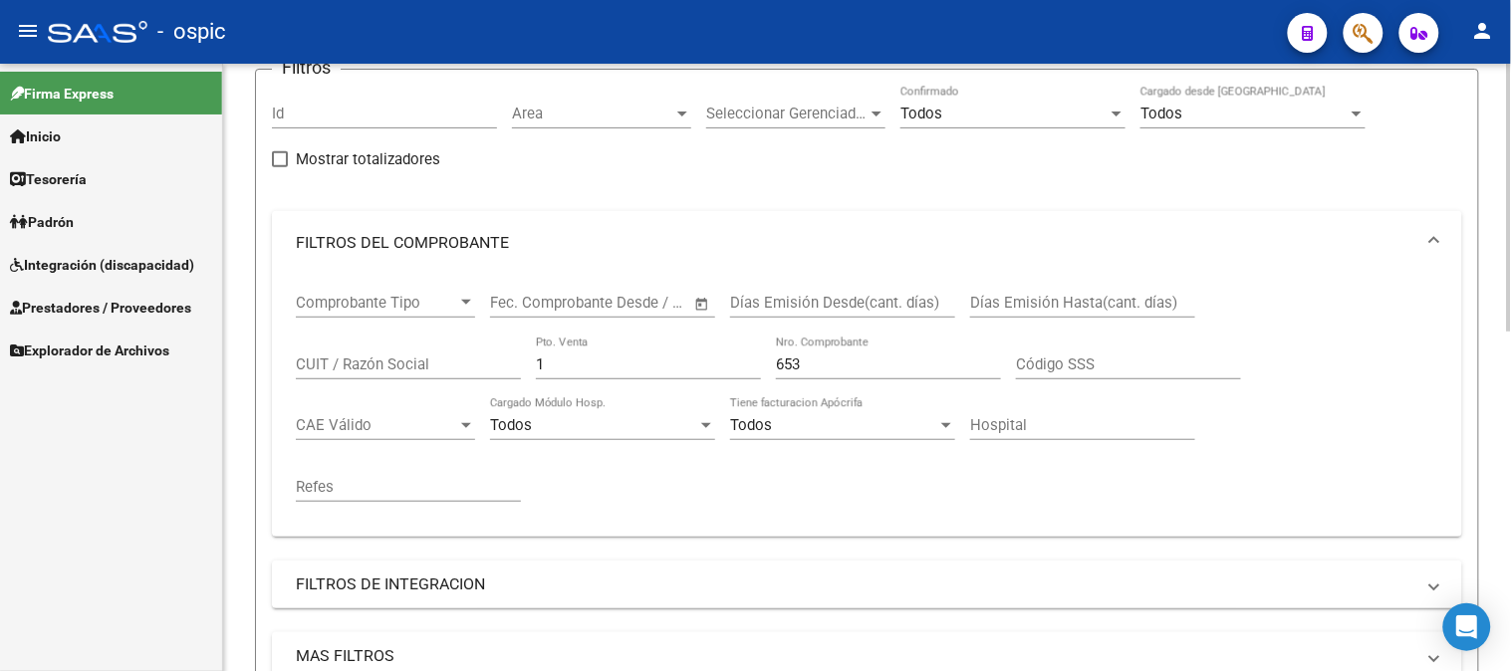
drag, startPoint x: 402, startPoint y: 360, endPoint x: 305, endPoint y: 346, distance: 98.6
click at [333, 354] on div "Comprobante Tipo Comprobante Tipo Fecha inicio – Fecha fin Fec. Comprobante Des…" at bounding box center [867, 398] width 1142 height 246
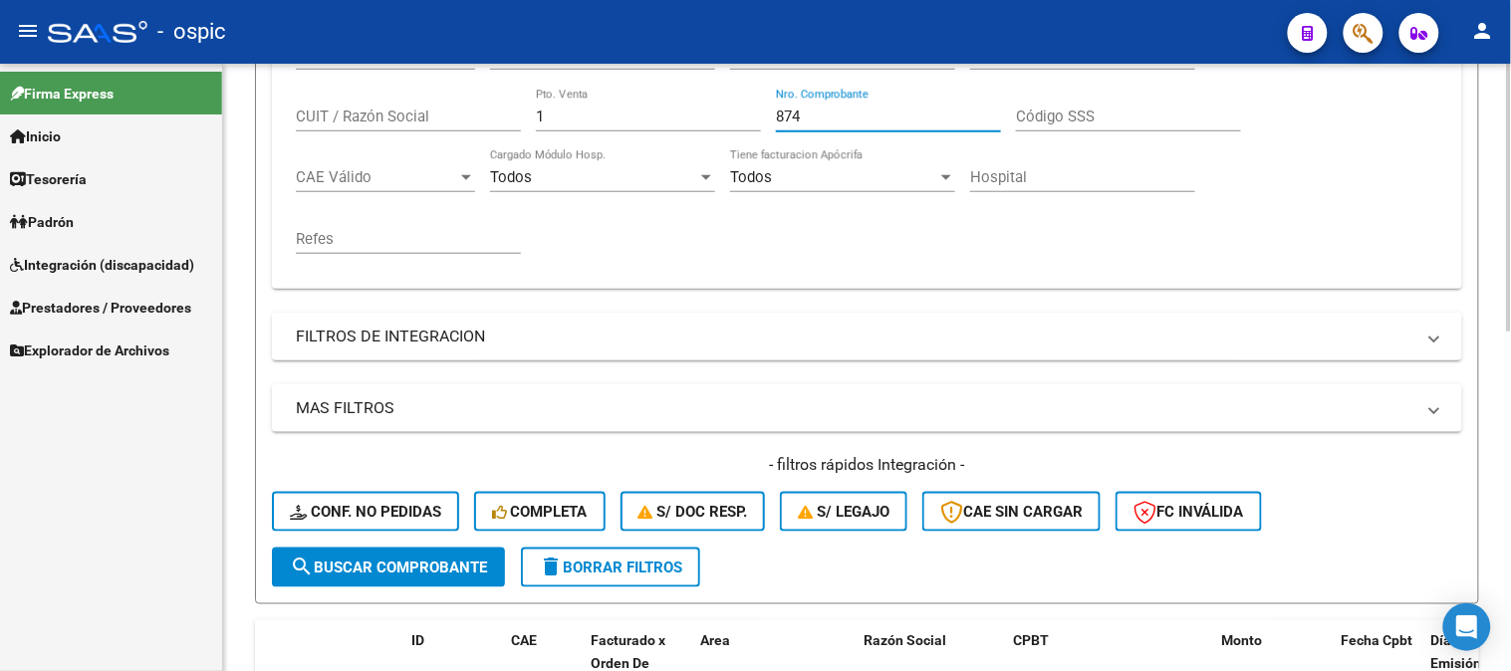
scroll to position [771, 0]
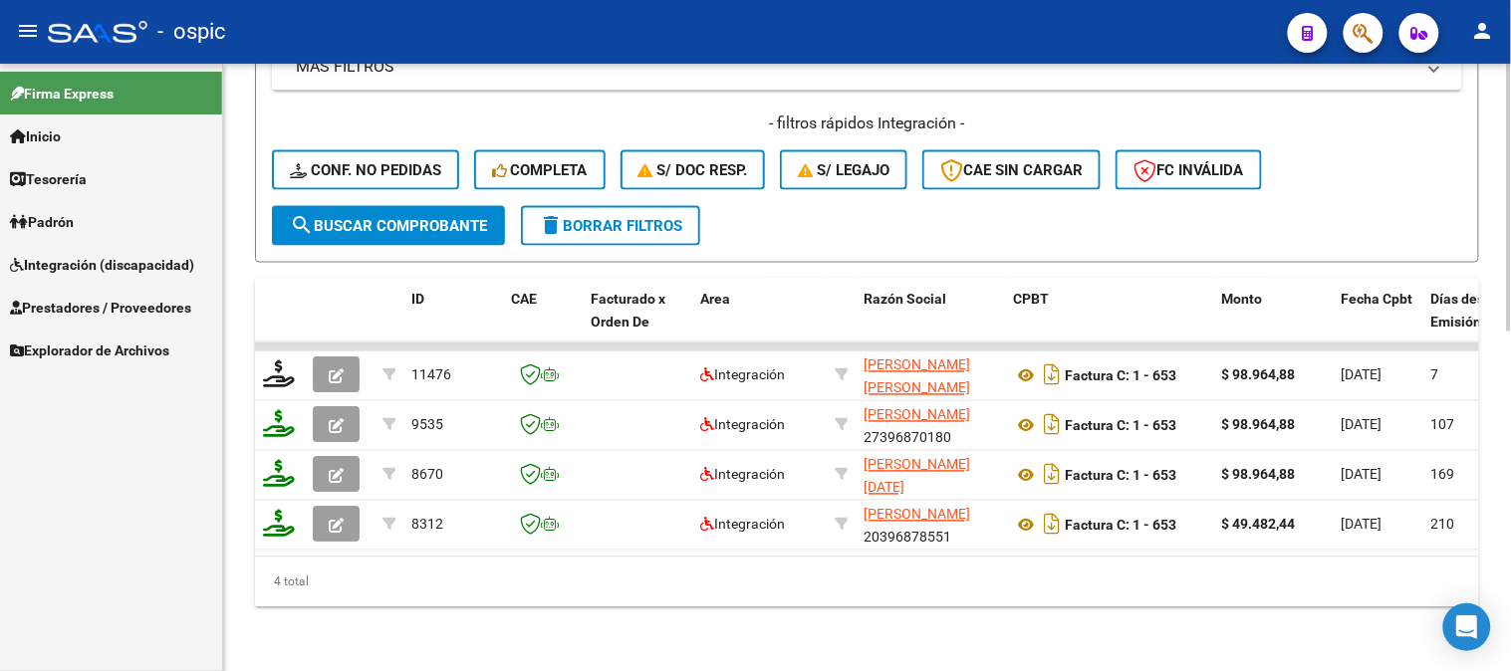
type input "874"
click at [423, 217] on span "search Buscar Comprobante" at bounding box center [388, 226] width 197 height 18
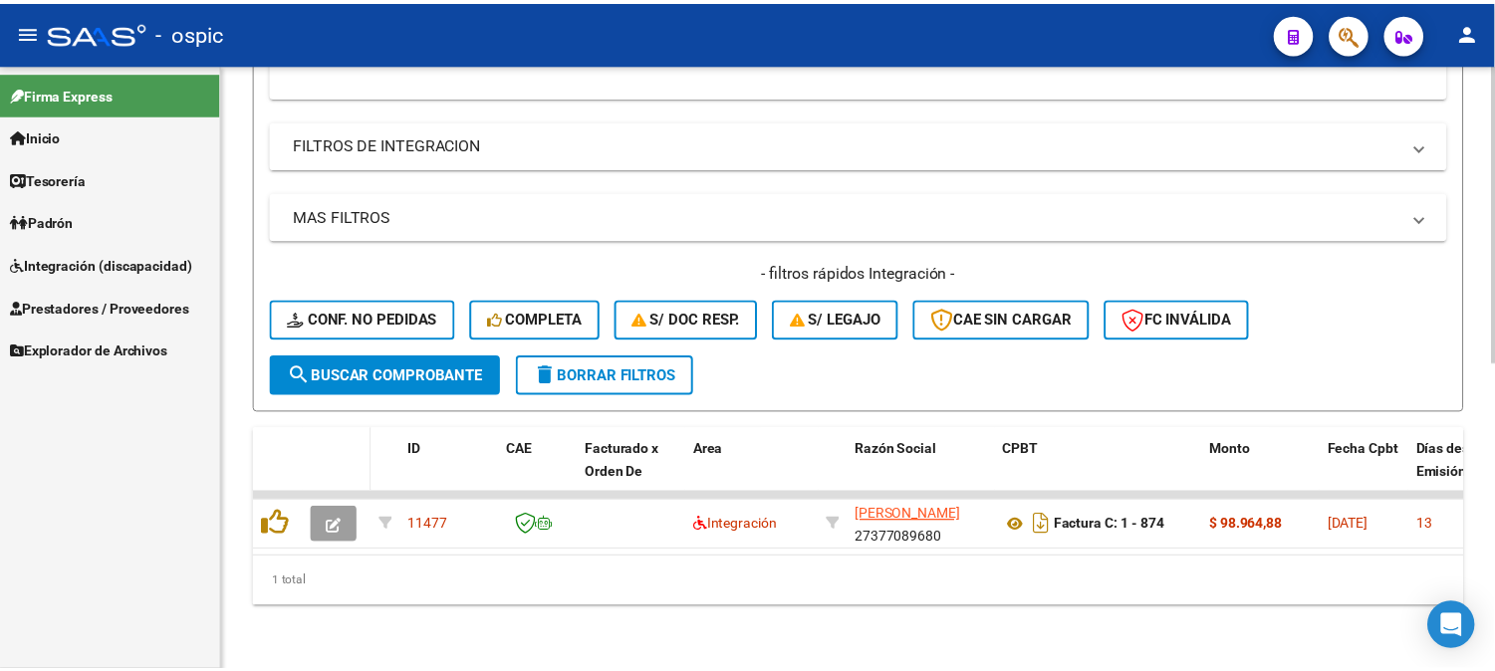
scroll to position [622, 0]
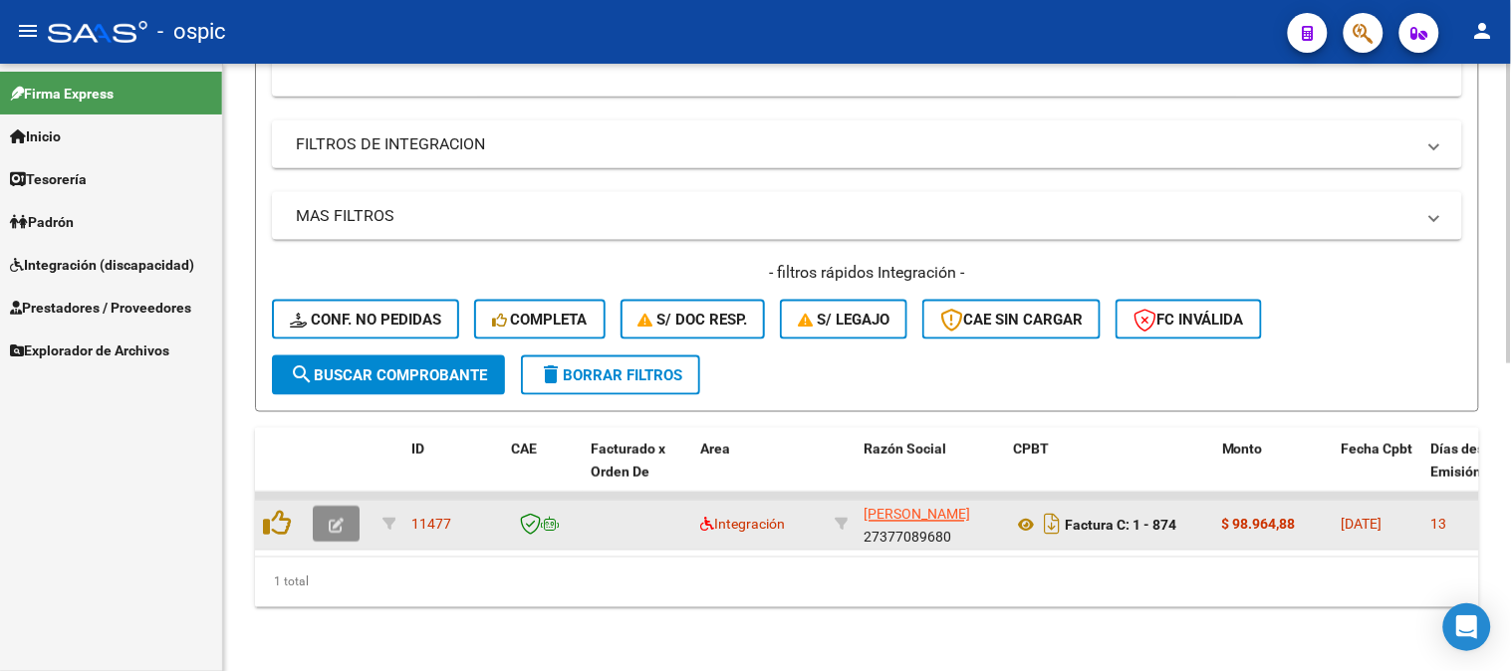
click at [324, 507] on button "button" at bounding box center [336, 525] width 47 height 36
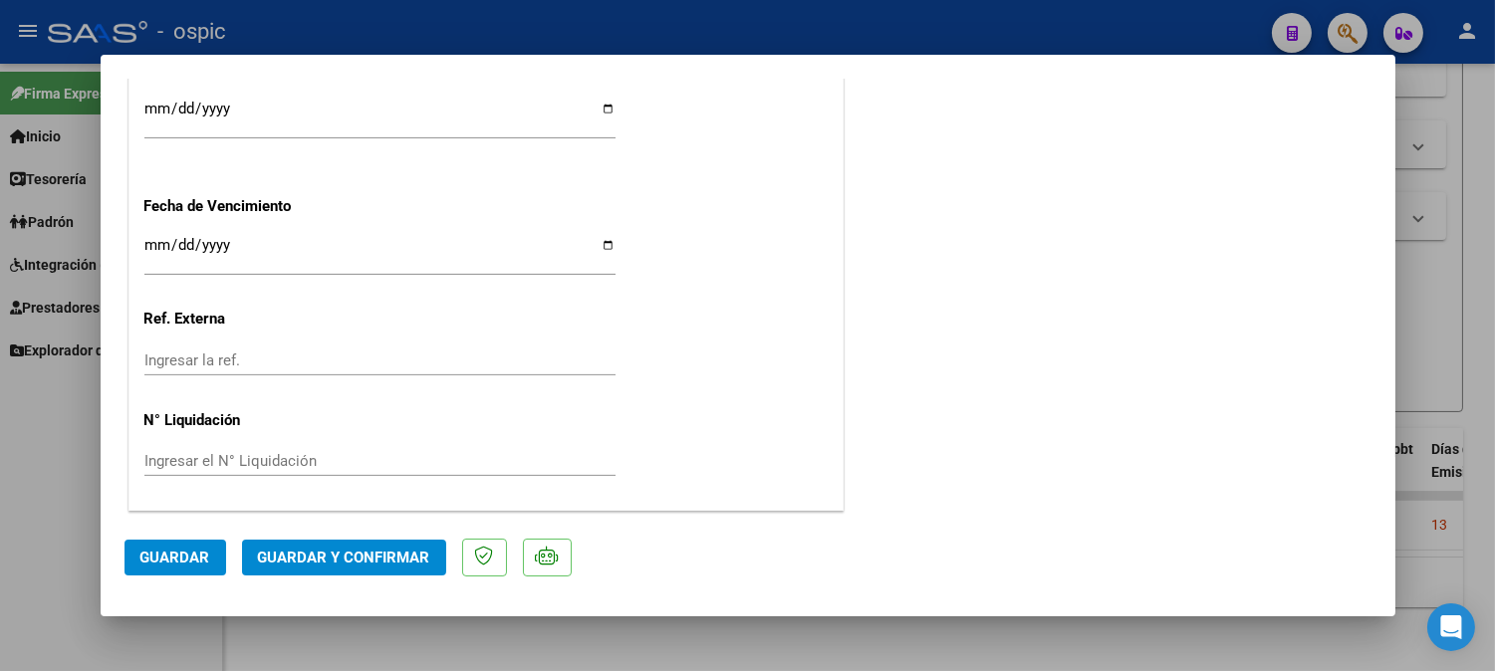
scroll to position [0, 0]
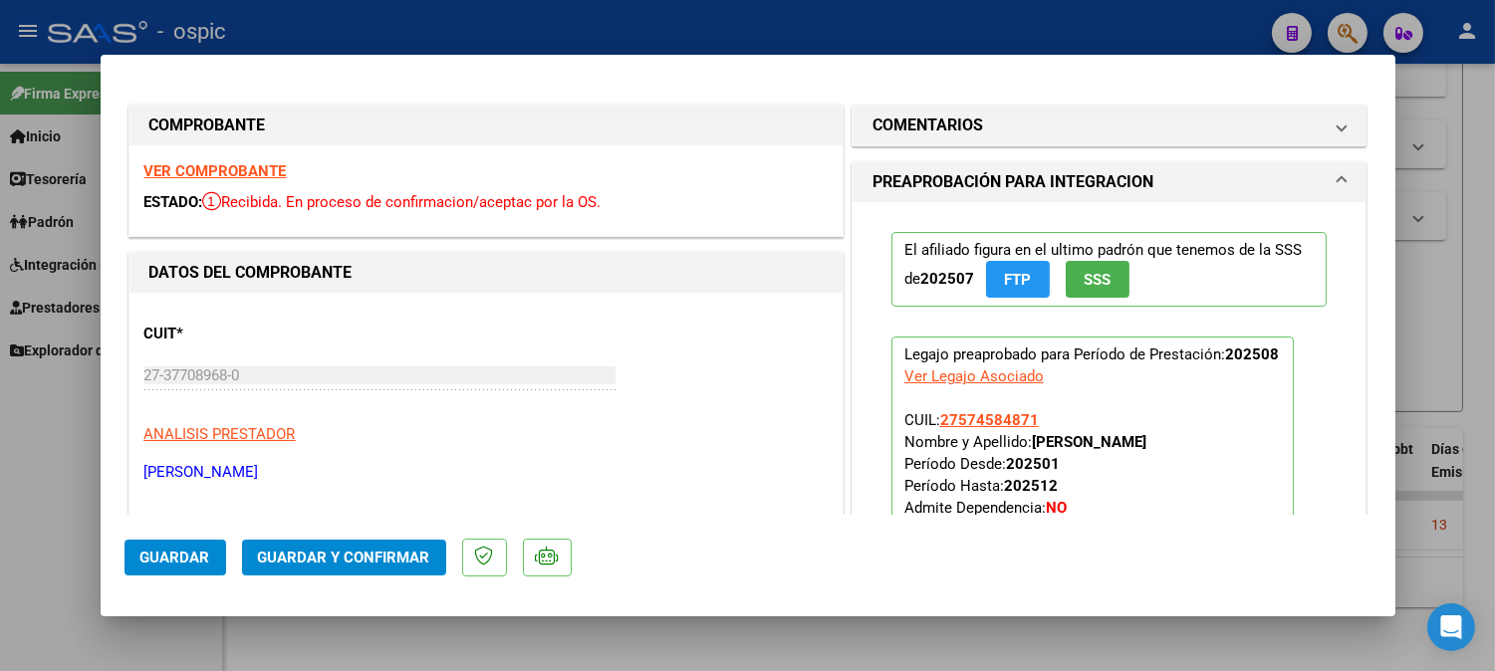
drag, startPoint x: 1043, startPoint y: 108, endPoint x: 1032, endPoint y: 282, distance: 174.6
click at [1043, 111] on mat-expansion-panel-header "COMENTARIOS" at bounding box center [1109, 126] width 514 height 40
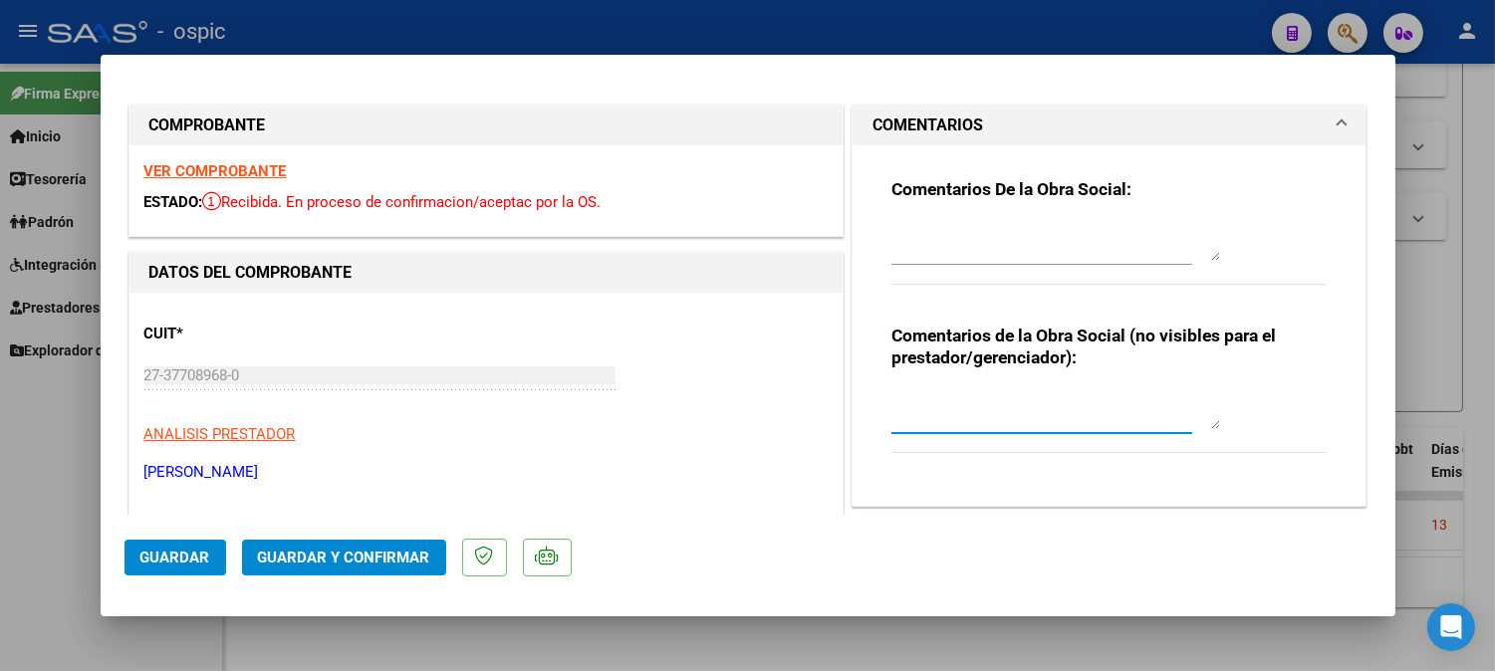
drag, startPoint x: 991, startPoint y: 408, endPoint x: 1289, endPoint y: 398, distance: 297.9
click at [991, 406] on textarea at bounding box center [1055, 409] width 329 height 40
type textarea "PSICO 8 SESIONES"
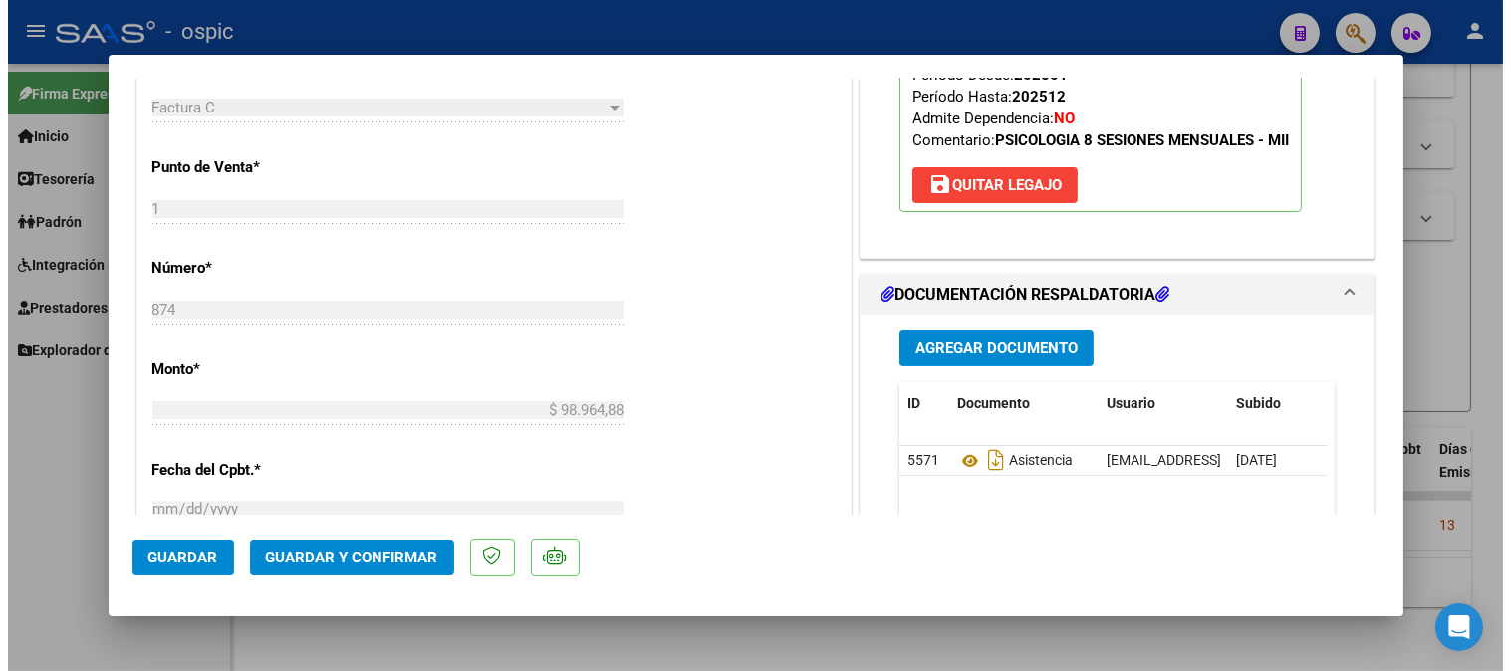
scroll to position [821, 0]
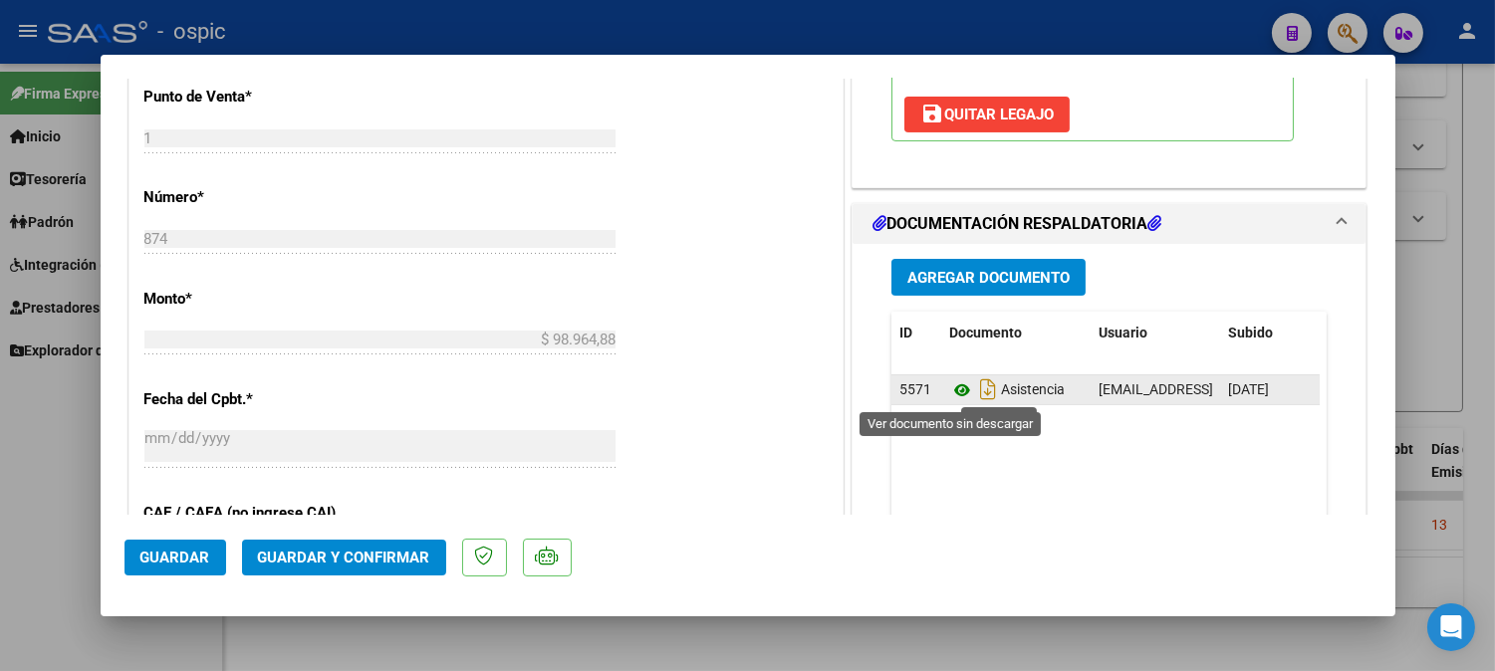
click at [949, 382] on icon at bounding box center [962, 390] width 26 height 24
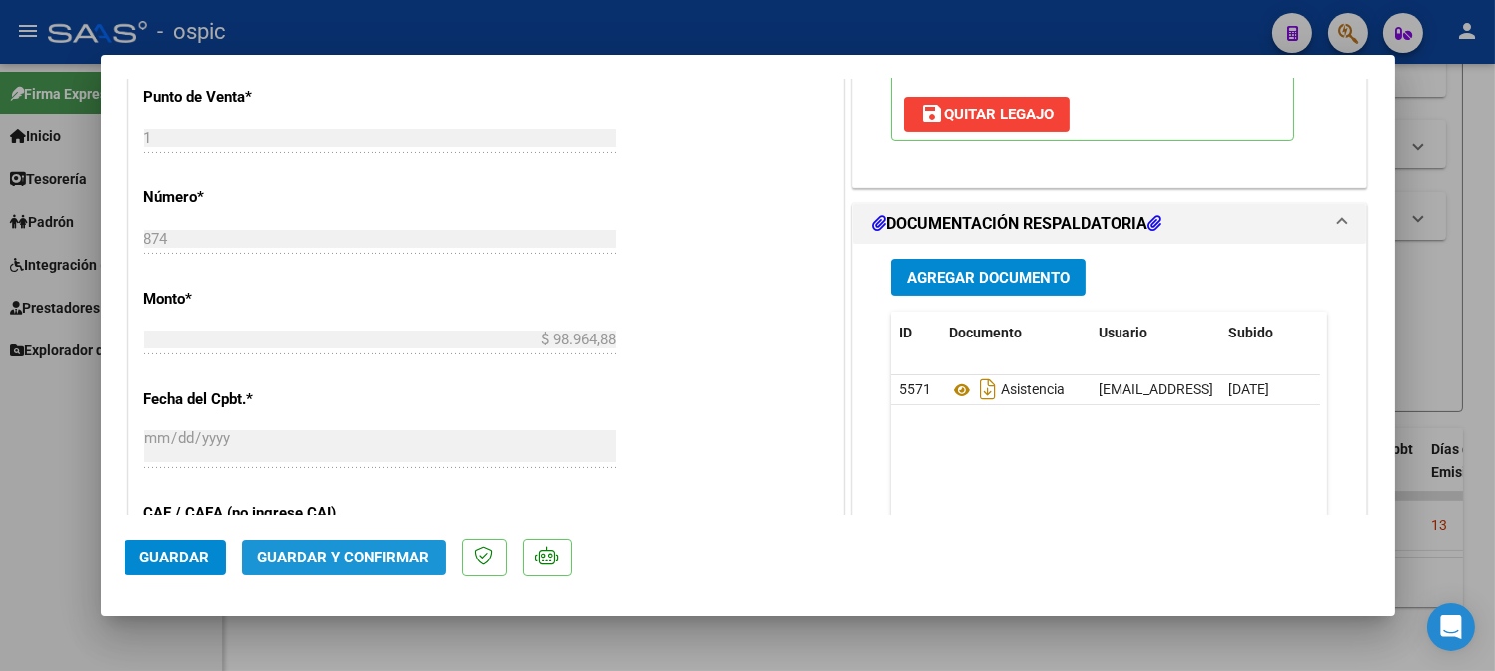
click at [350, 554] on span "Guardar y Confirmar" at bounding box center [344, 558] width 172 height 18
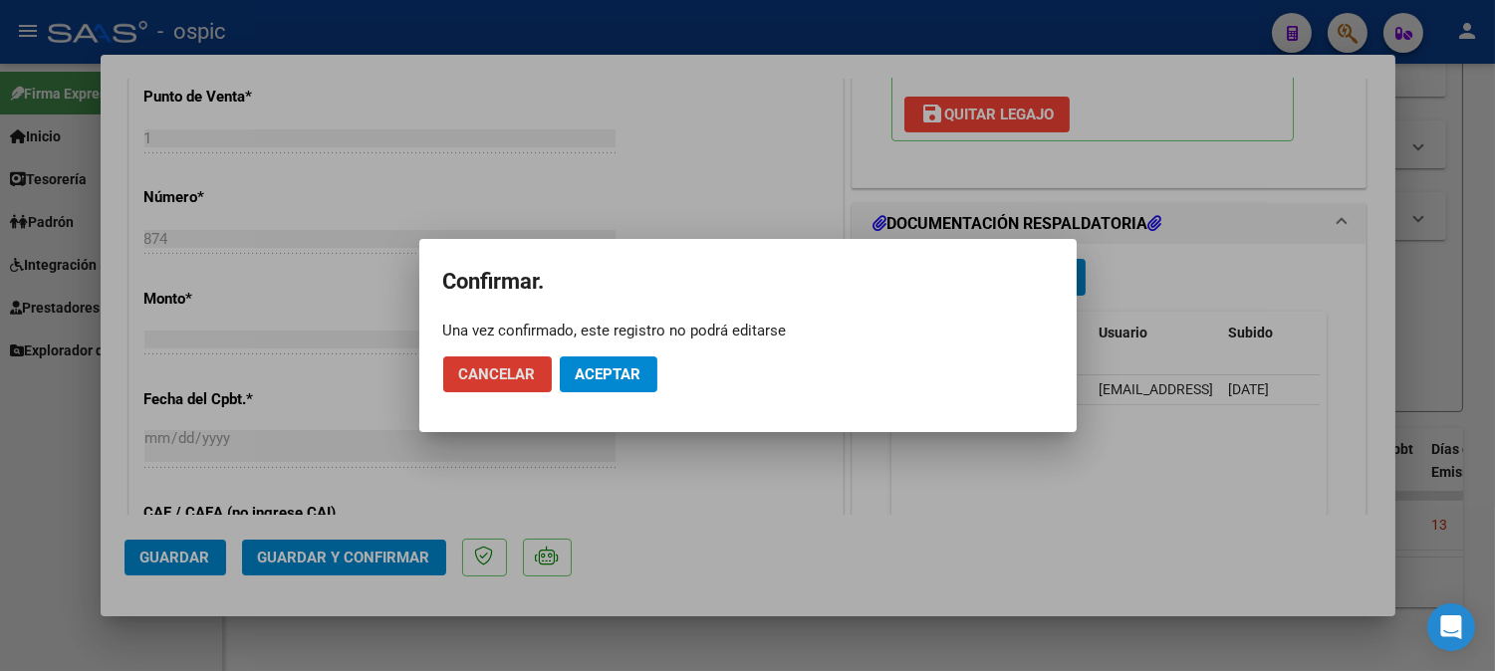
click at [613, 372] on span "Aceptar" at bounding box center [609, 374] width 66 height 18
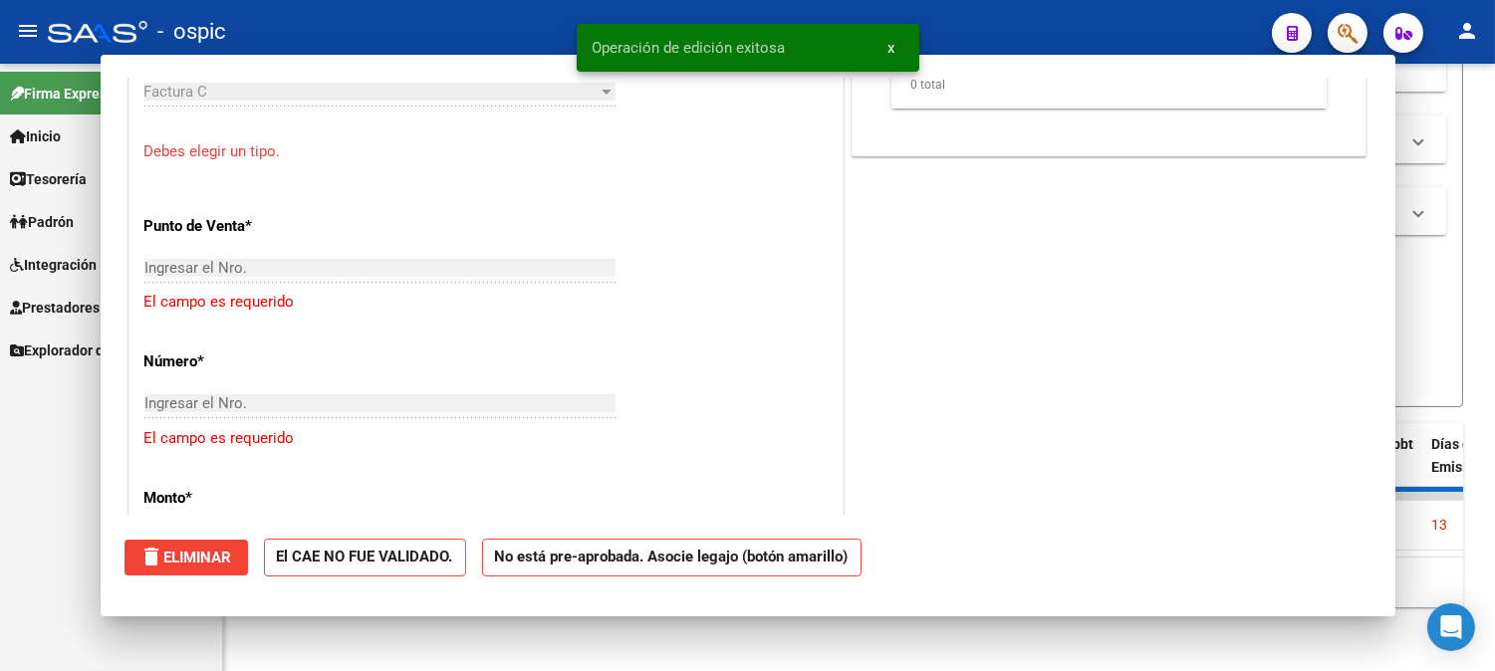
scroll to position [0, 0]
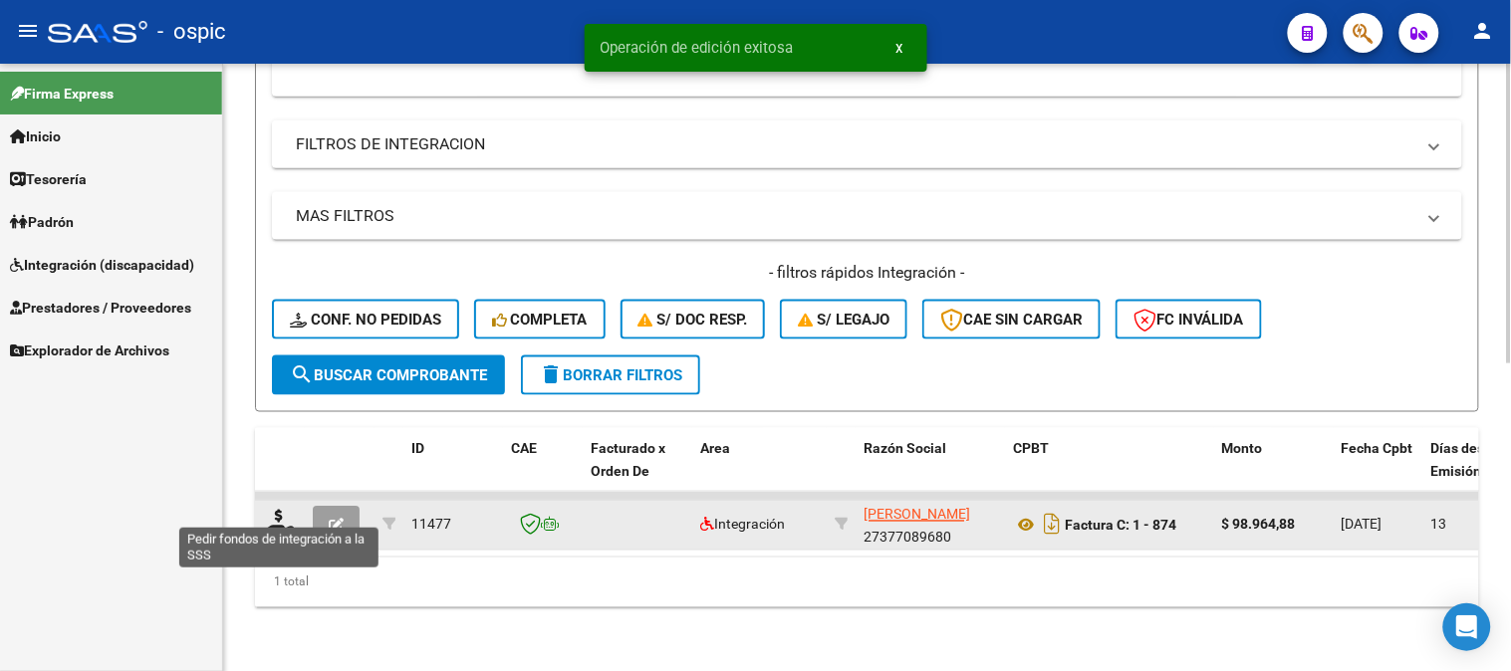
click at [281, 510] on icon at bounding box center [279, 524] width 32 height 28
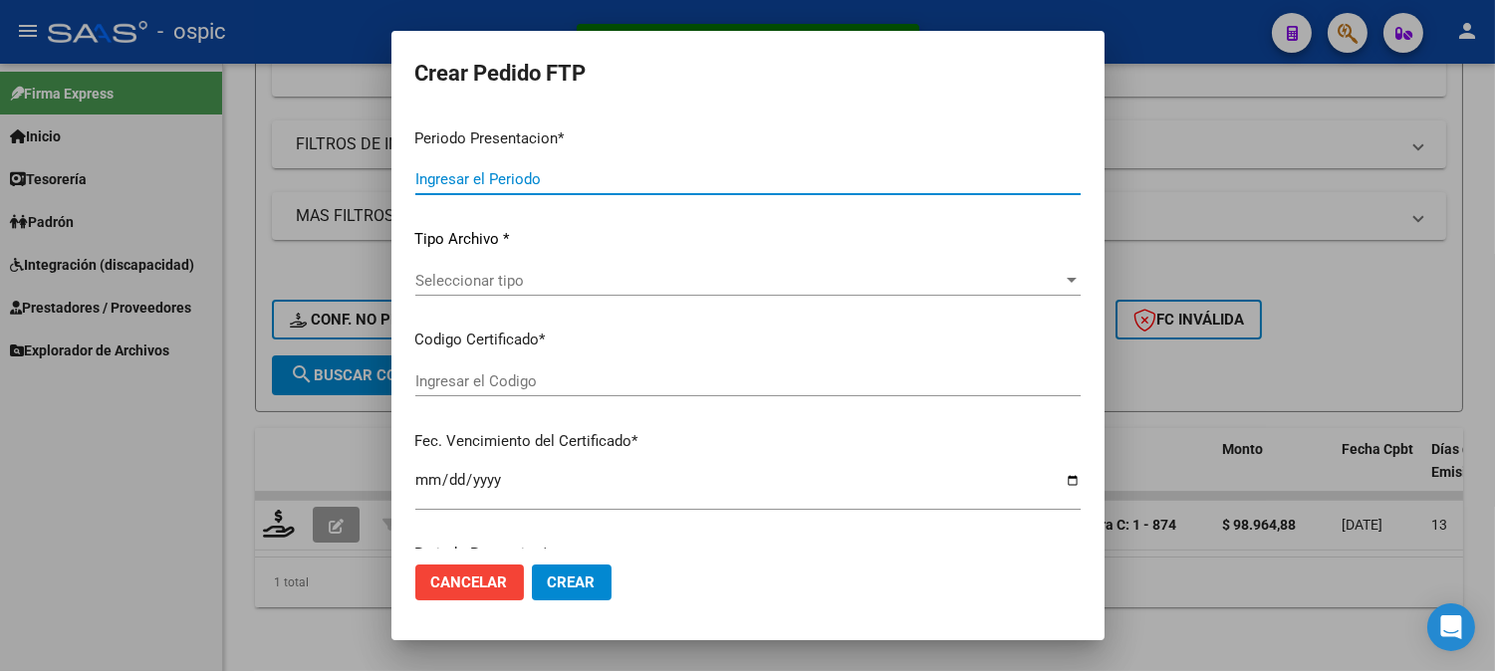
type input "202508"
type input "$ 98.964,88"
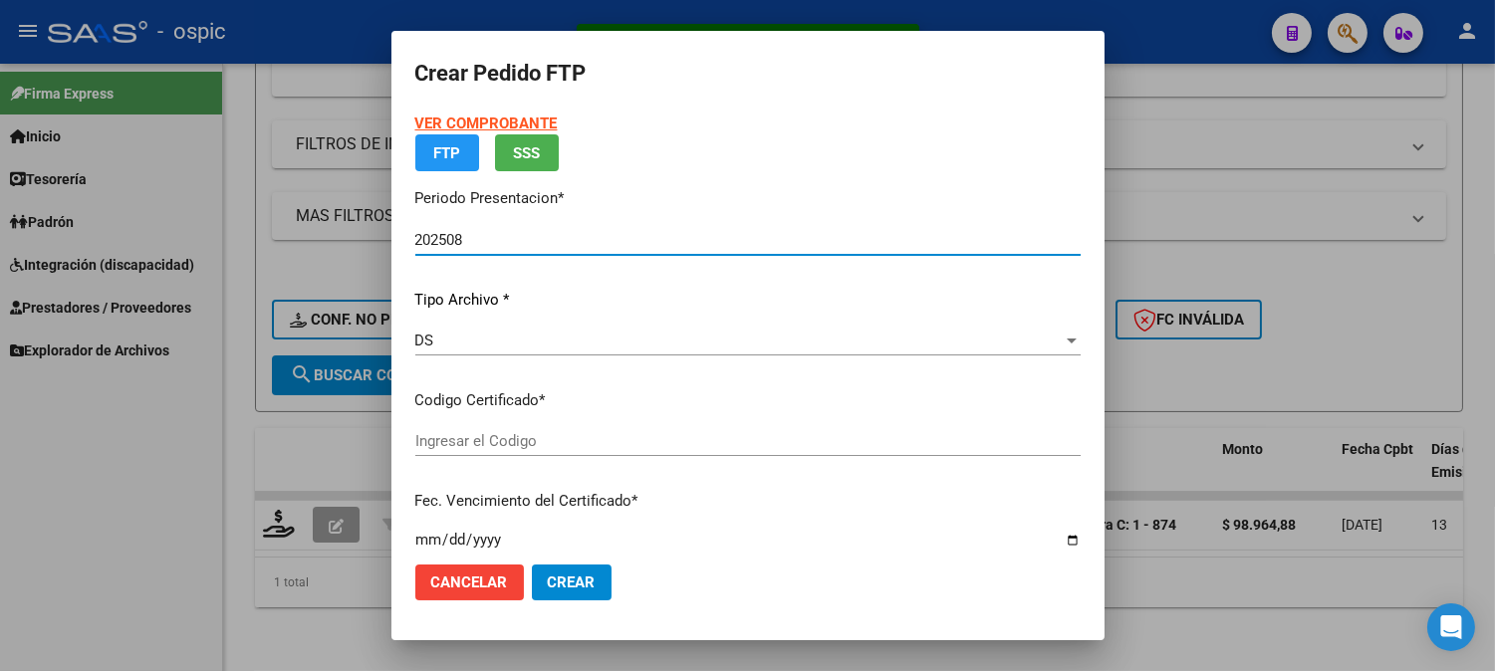
type input "0000000000000000000000000000003070027788"
type input "2026-06-16"
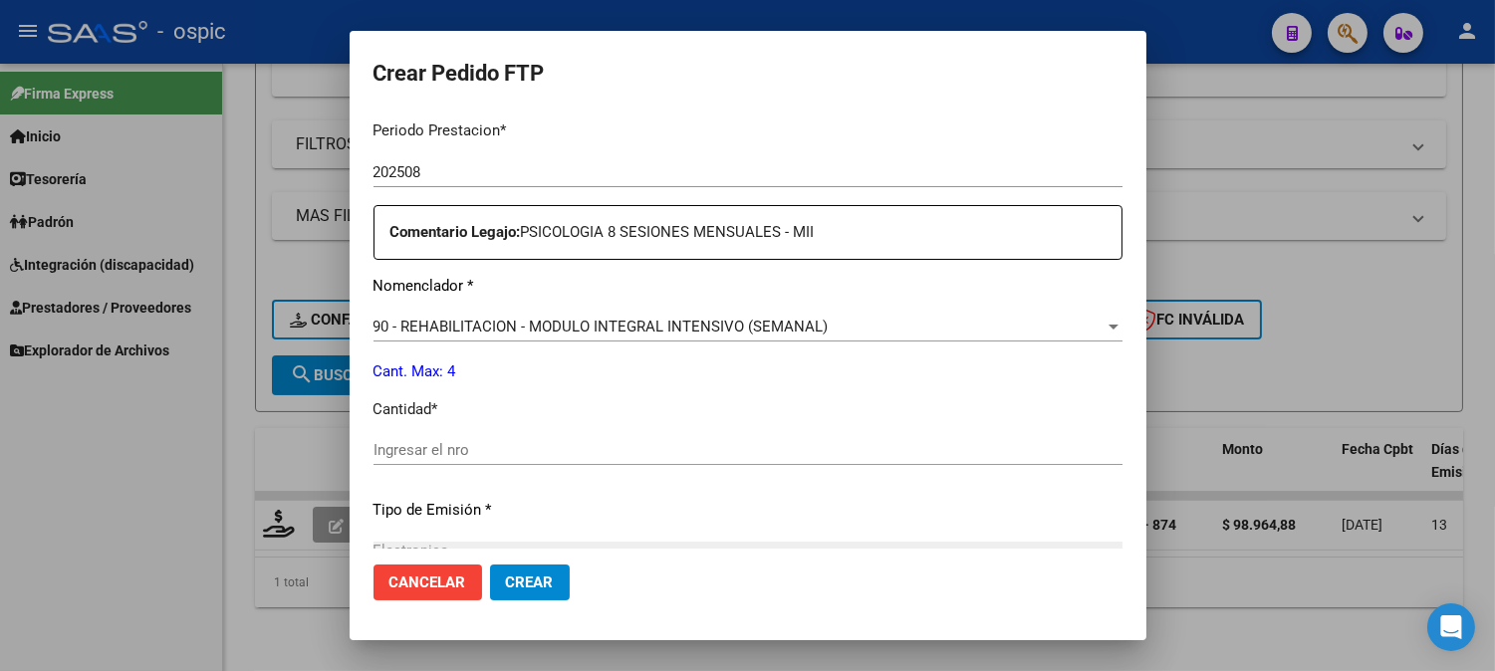
scroll to position [662, 0]
click at [778, 448] on input "Ingresar el nro" at bounding box center [747, 447] width 749 height 18
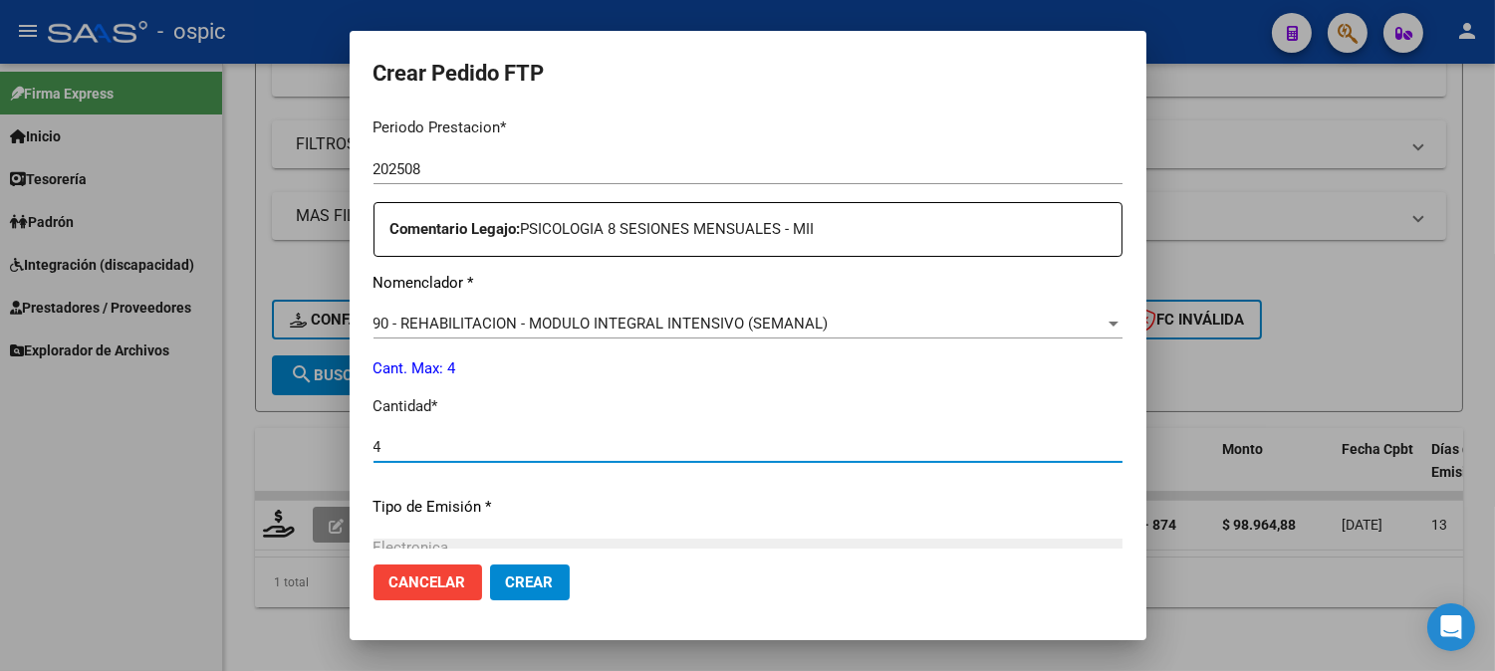
type input "4"
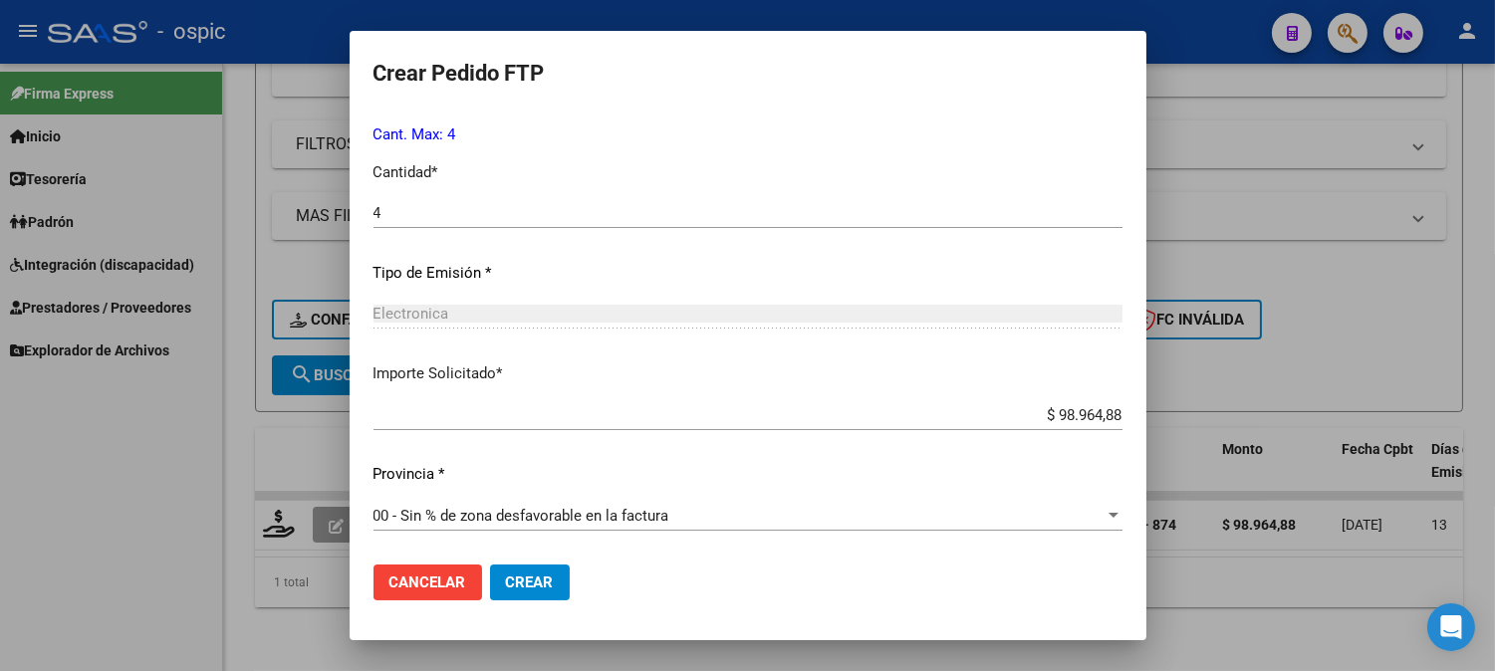
click at [514, 580] on span "Crear" at bounding box center [530, 583] width 48 height 18
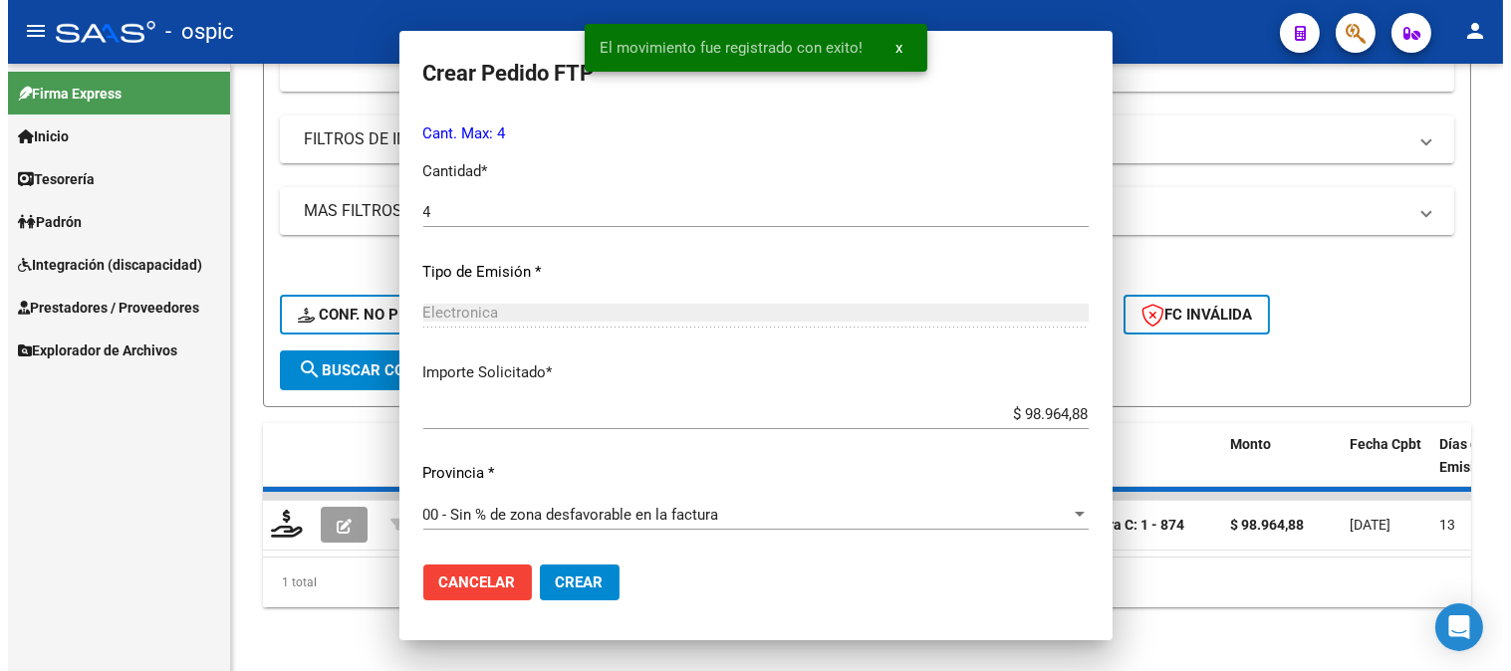
scroll to position [783, 0]
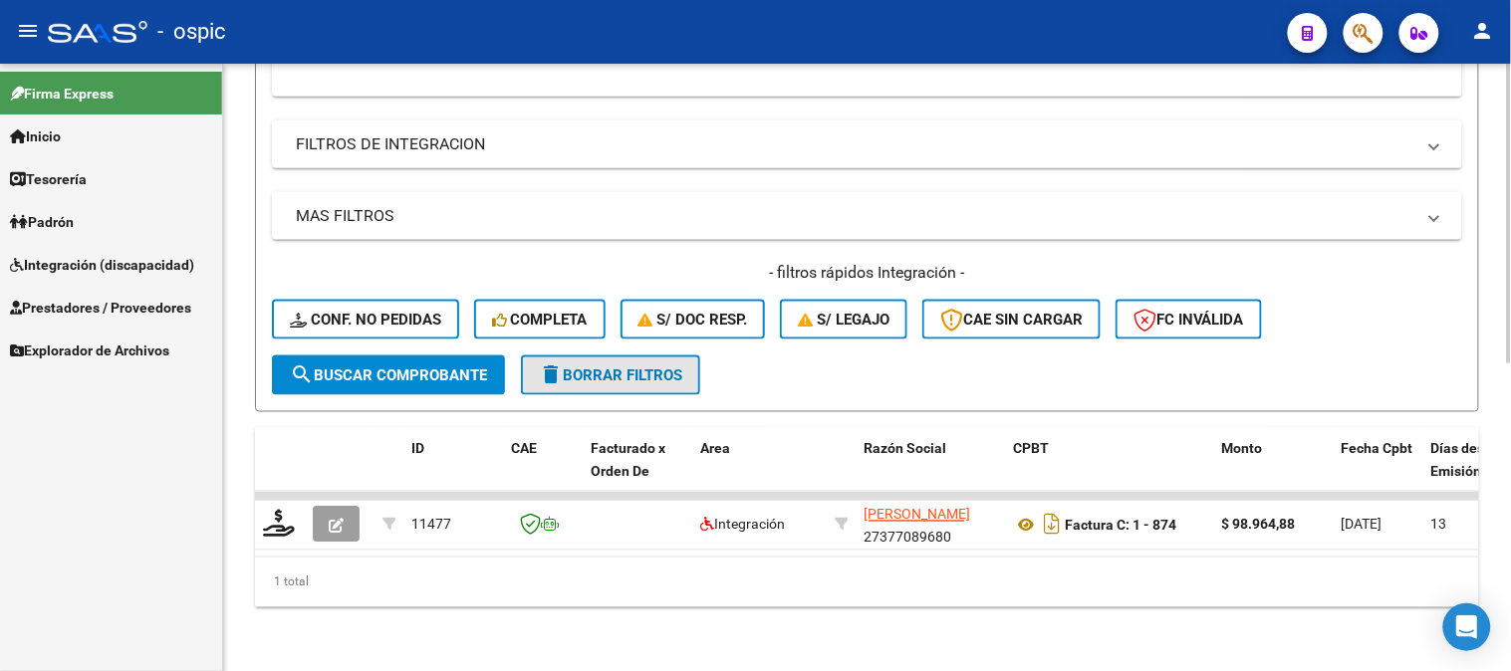
click at [645, 366] on span "delete Borrar Filtros" at bounding box center [610, 375] width 143 height 18
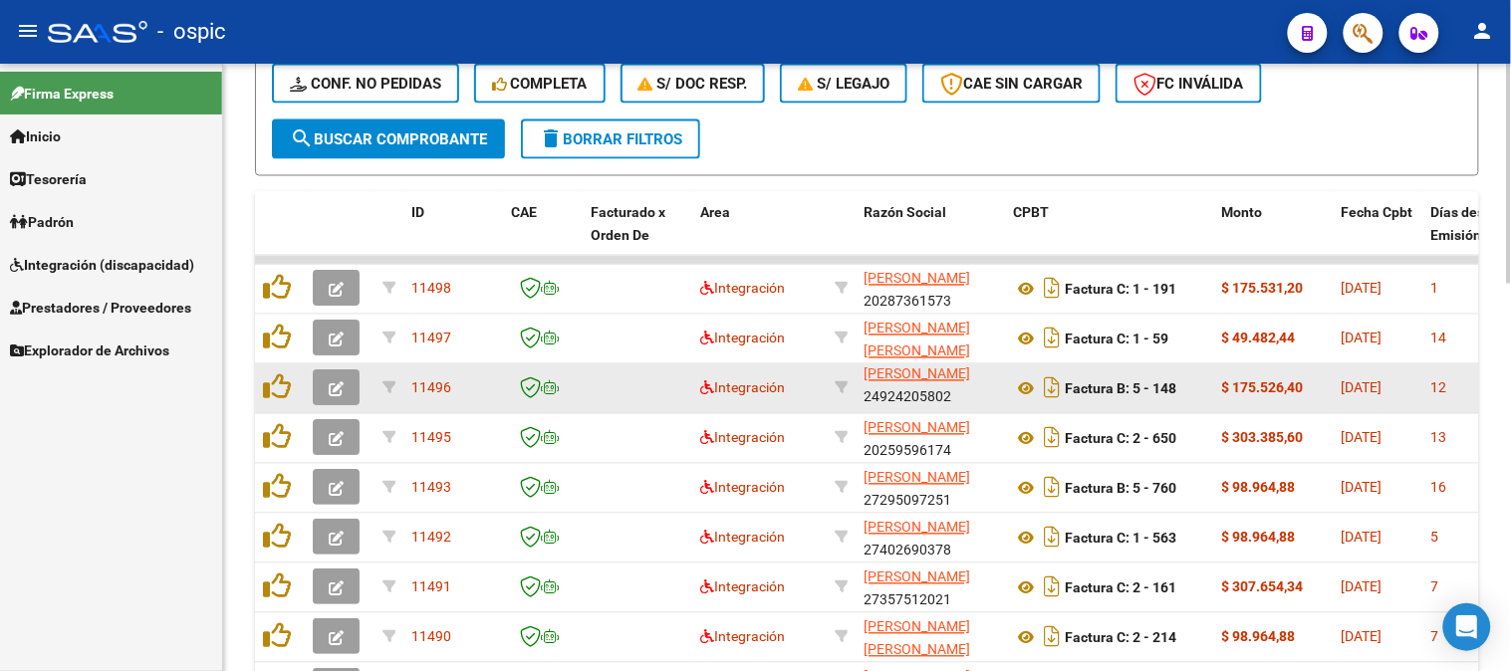
scroll to position [0, 0]
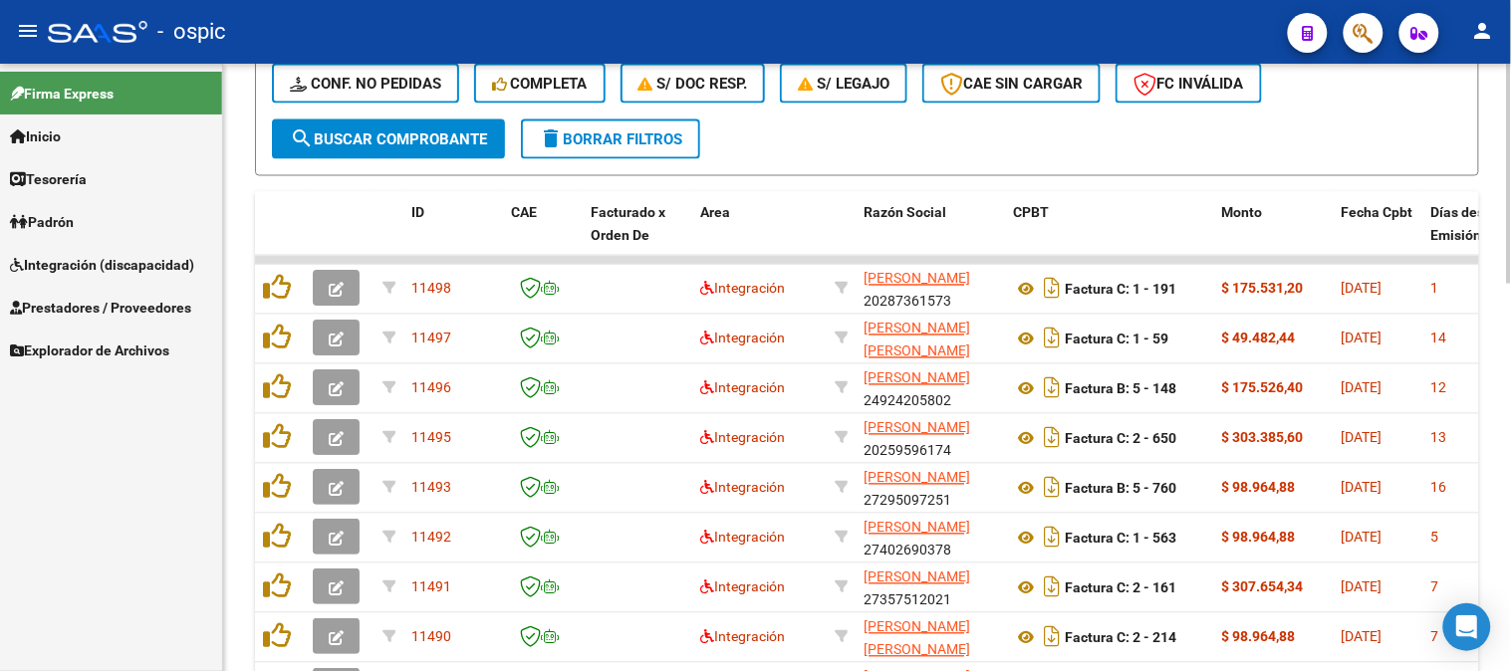
click at [1505, 394] on div "Video tutorial PRESTADORES -> Listado de CPBTs Emitidos por Prestadores / Prove…" at bounding box center [867, 51] width 1288 height 1663
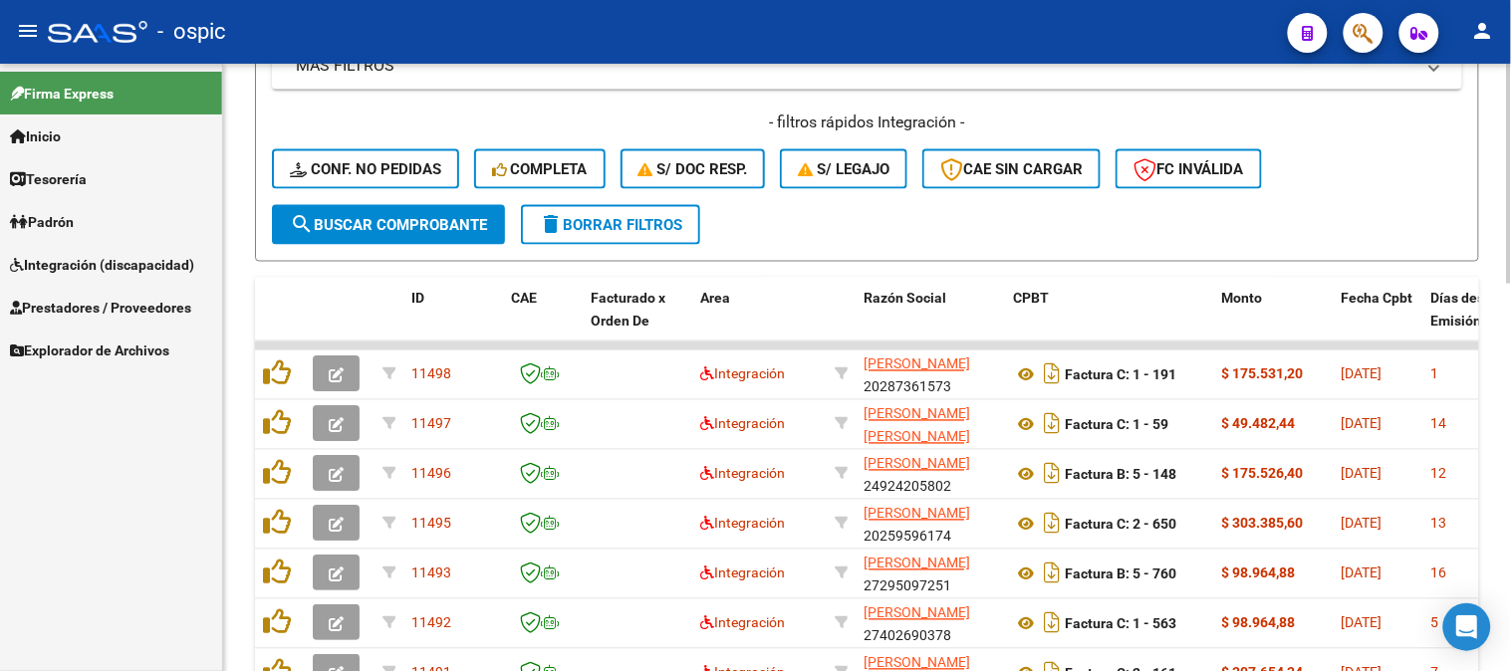
scroll to position [737, 0]
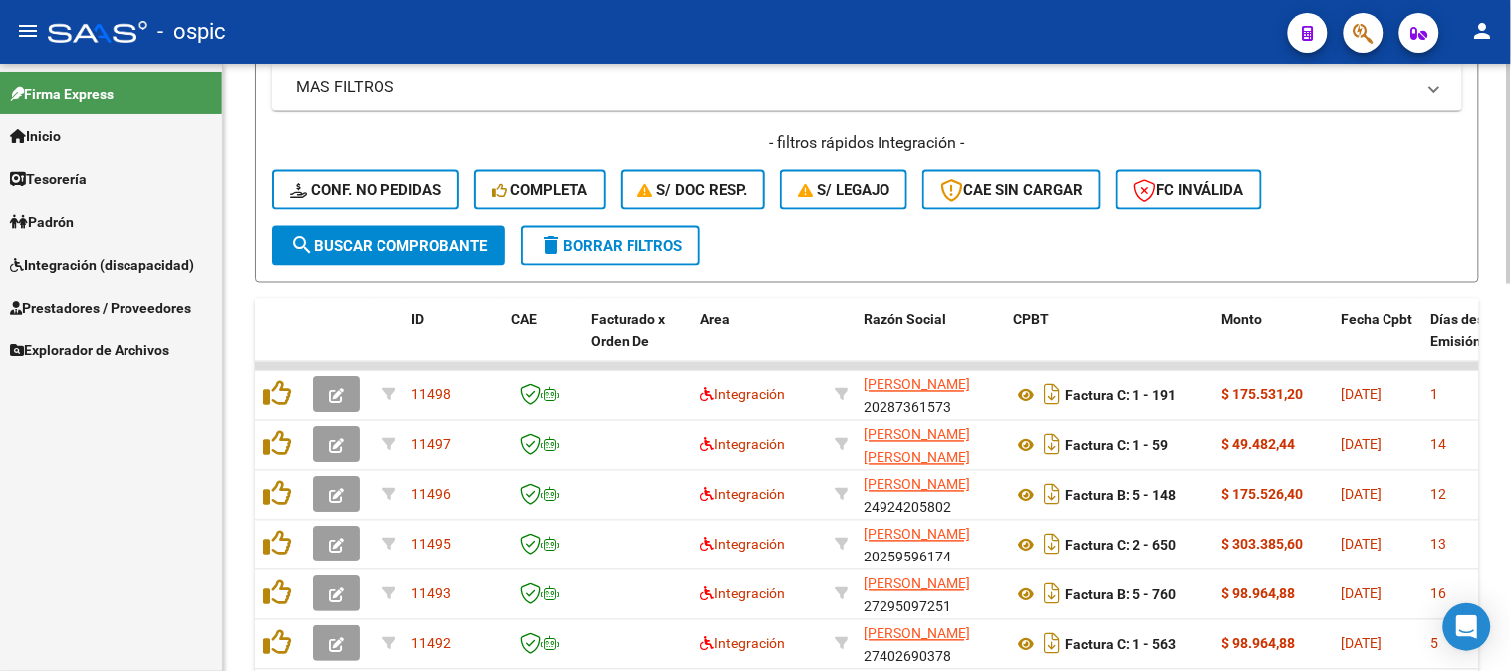
click at [1510, 352] on div at bounding box center [1509, 445] width 5 height 220
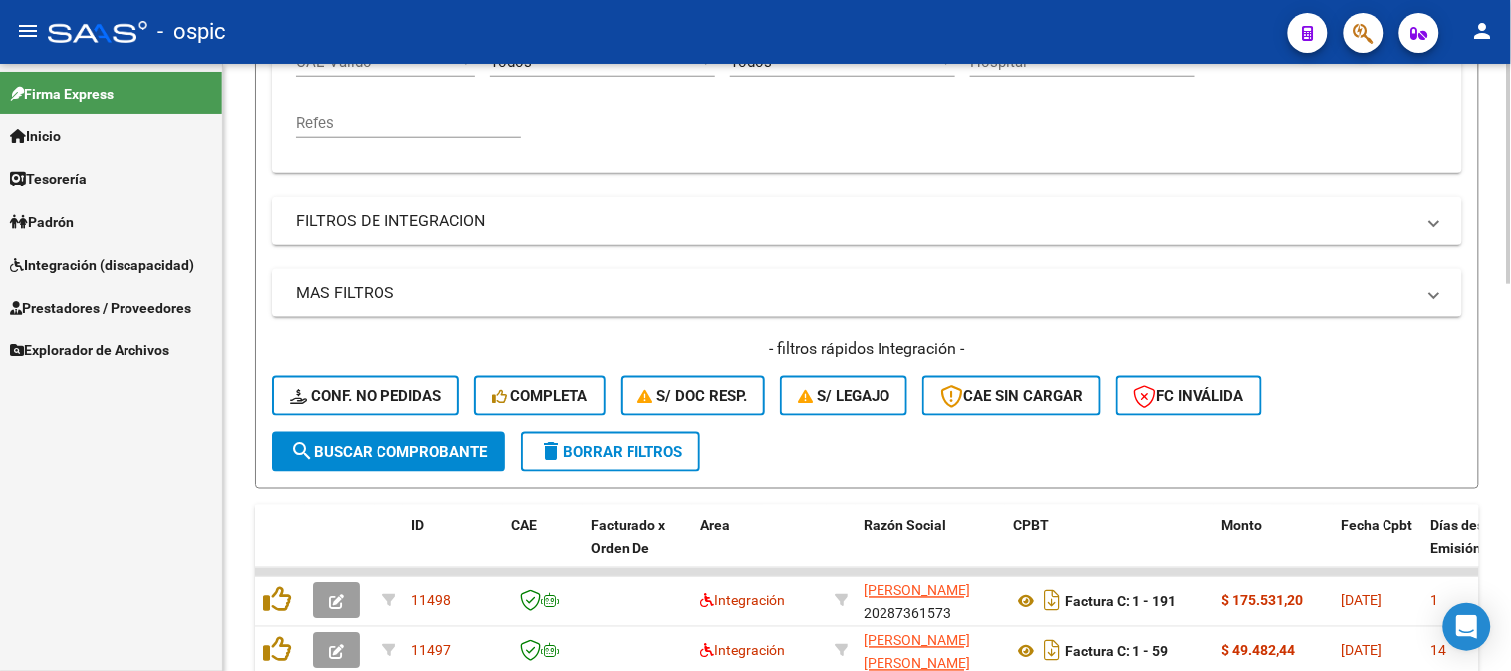
scroll to position [516, 0]
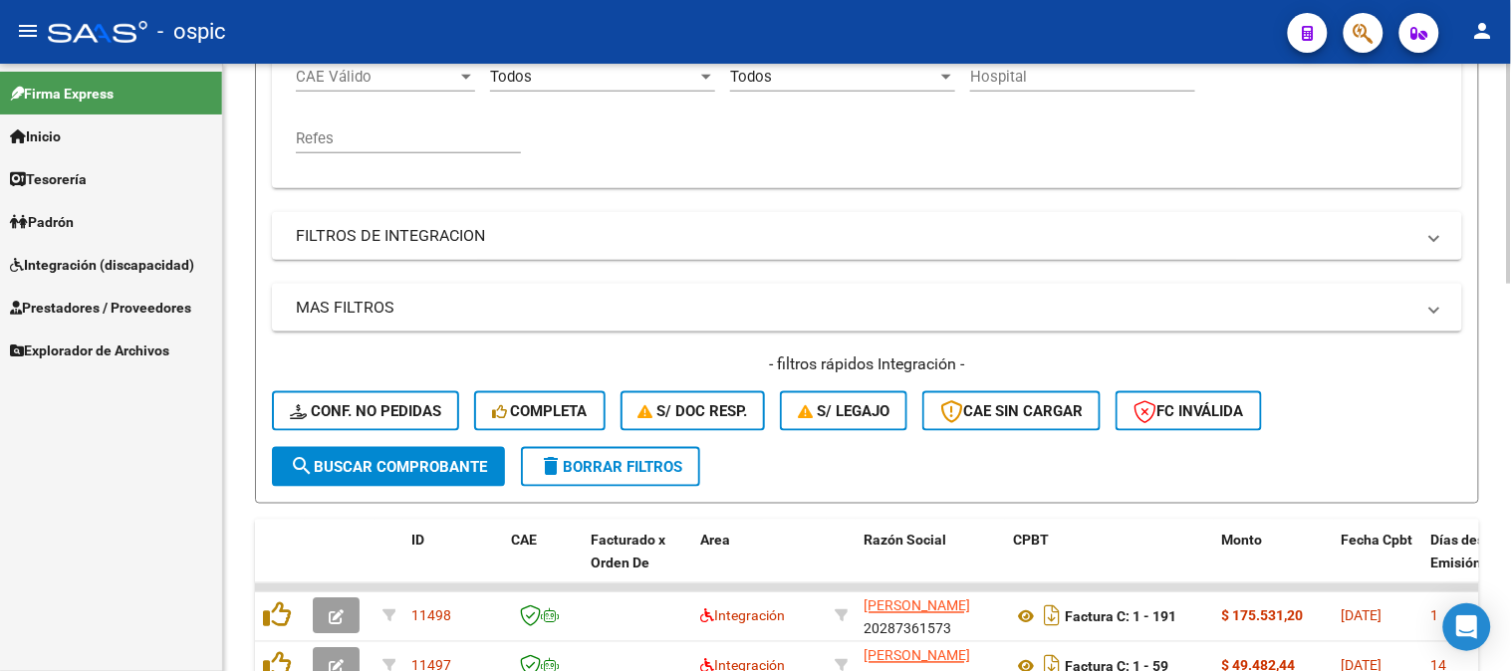
click at [652, 459] on span "delete Borrar Filtros" at bounding box center [610, 467] width 143 height 18
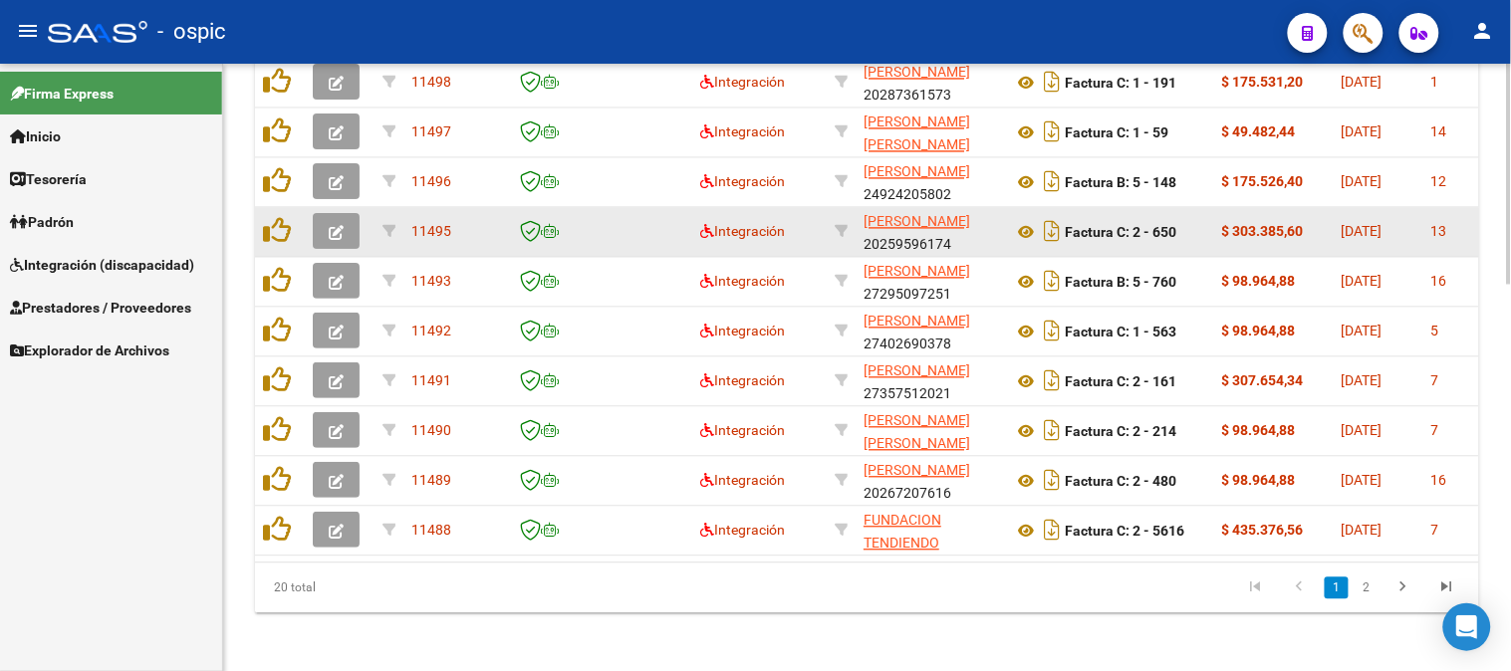
scroll to position [1070, 0]
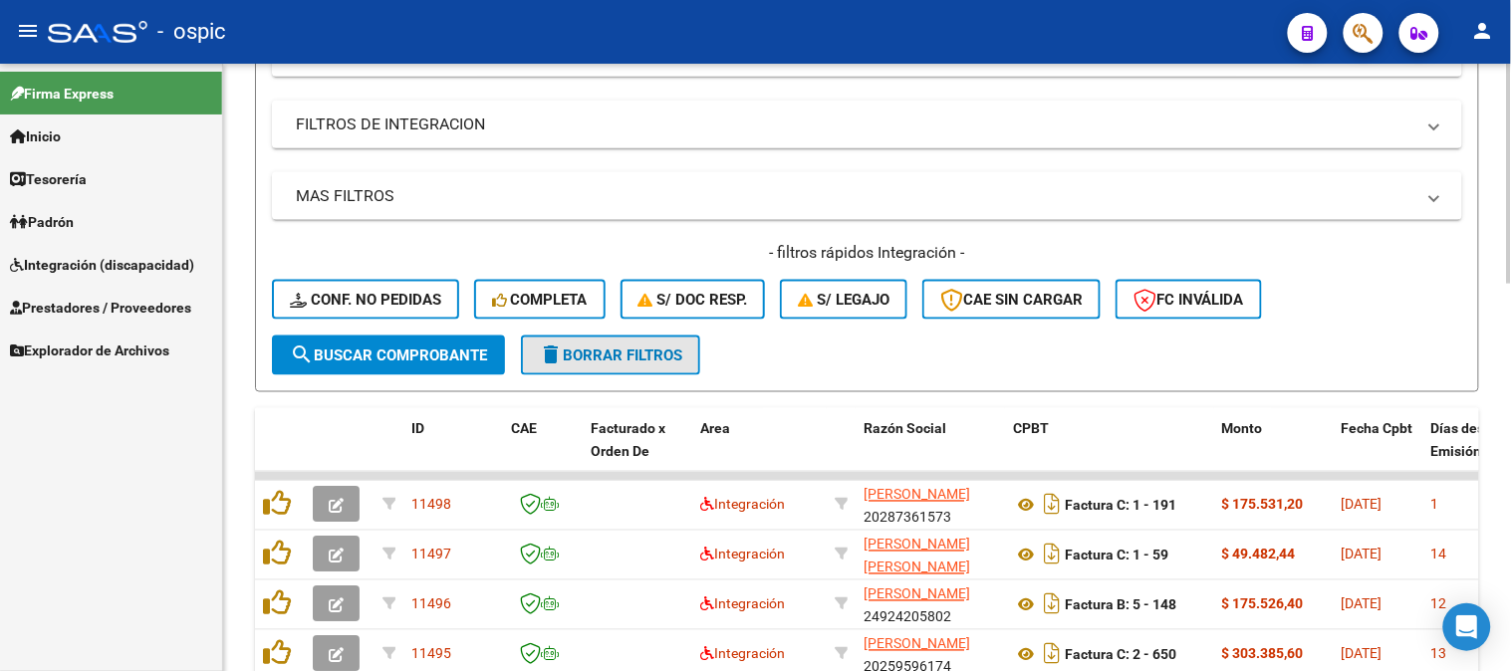
click at [659, 347] on span "delete Borrar Filtros" at bounding box center [610, 356] width 143 height 18
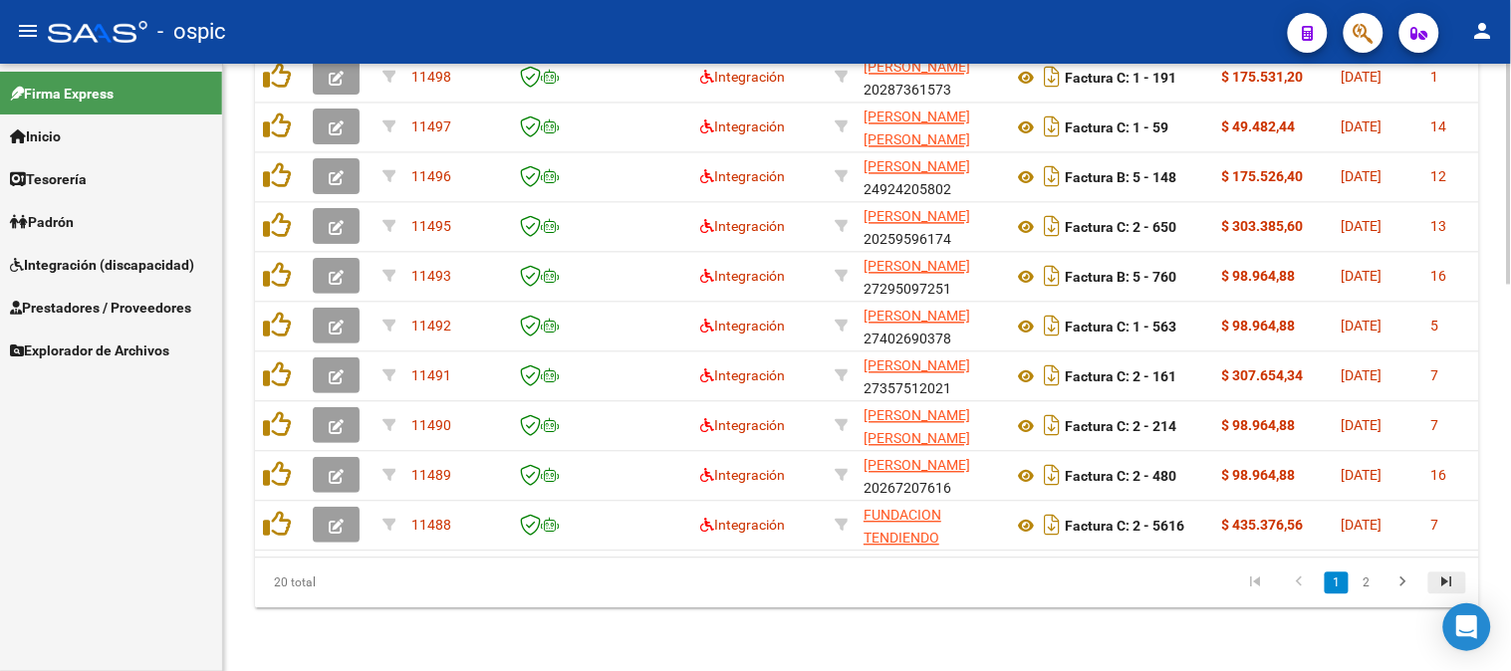
click at [1445, 586] on icon "go to last page" at bounding box center [1447, 585] width 26 height 24
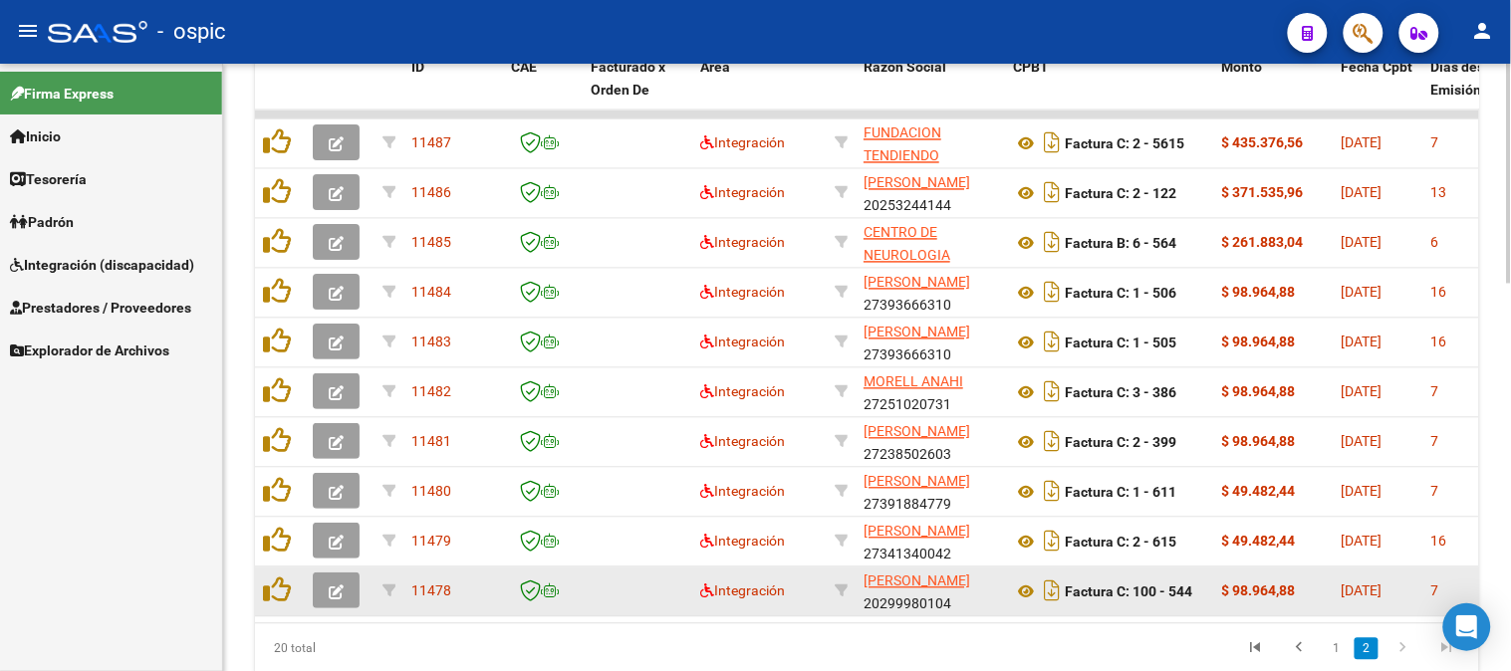
scroll to position [959, 0]
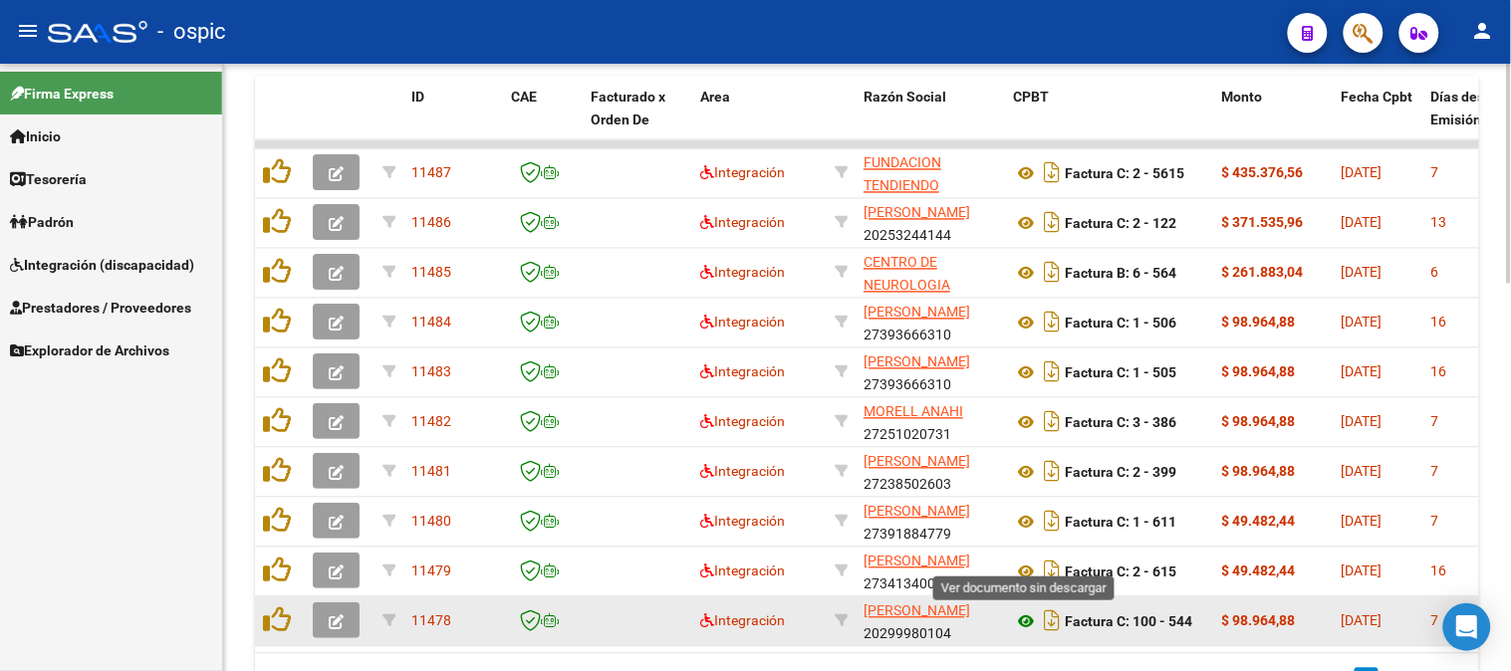
click at [1024, 615] on icon at bounding box center [1026, 622] width 26 height 24
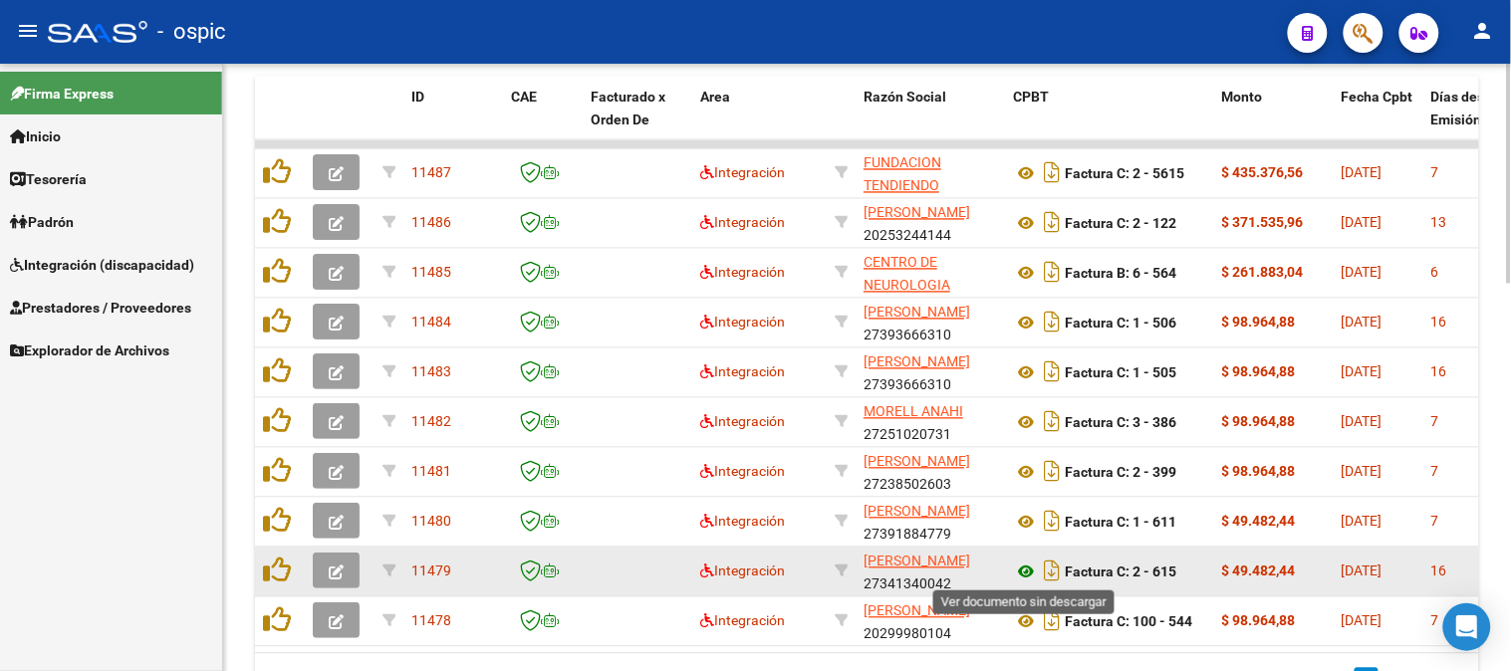
click at [1022, 568] on icon at bounding box center [1026, 573] width 26 height 24
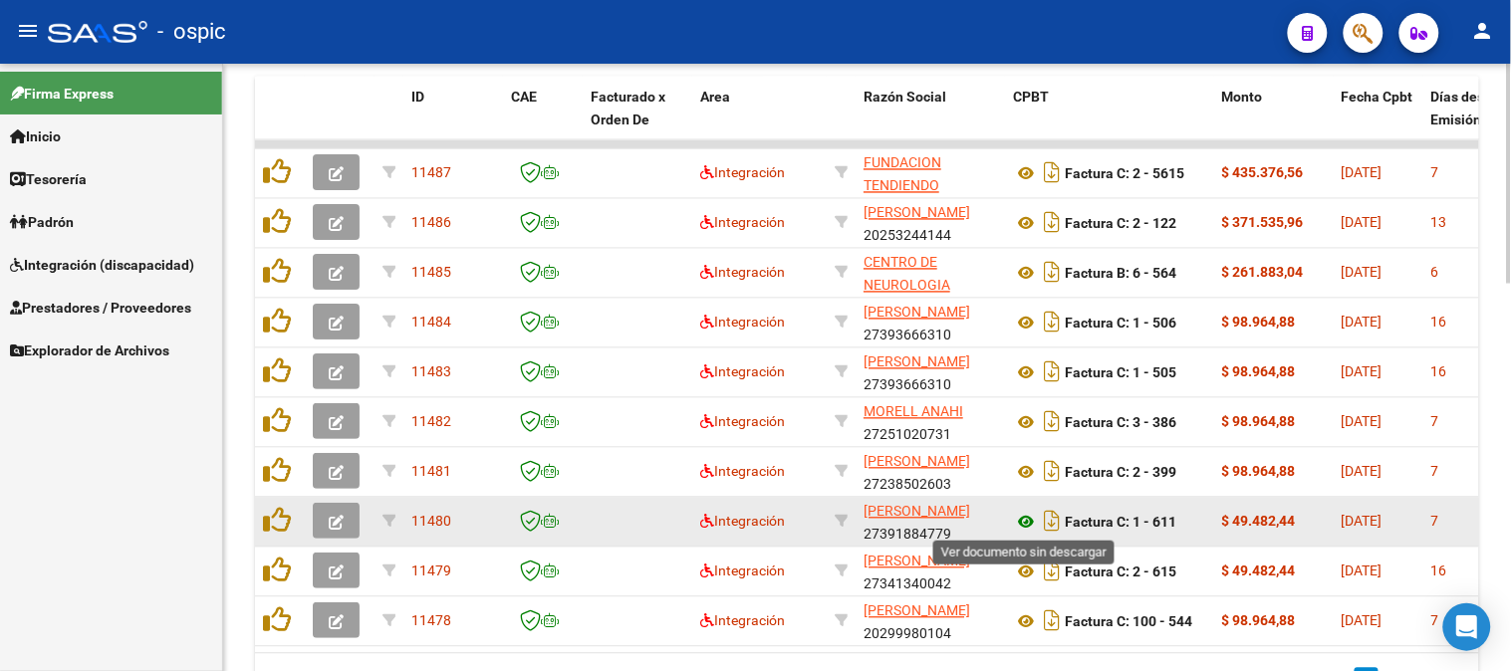
click at [1024, 521] on icon at bounding box center [1026, 523] width 26 height 24
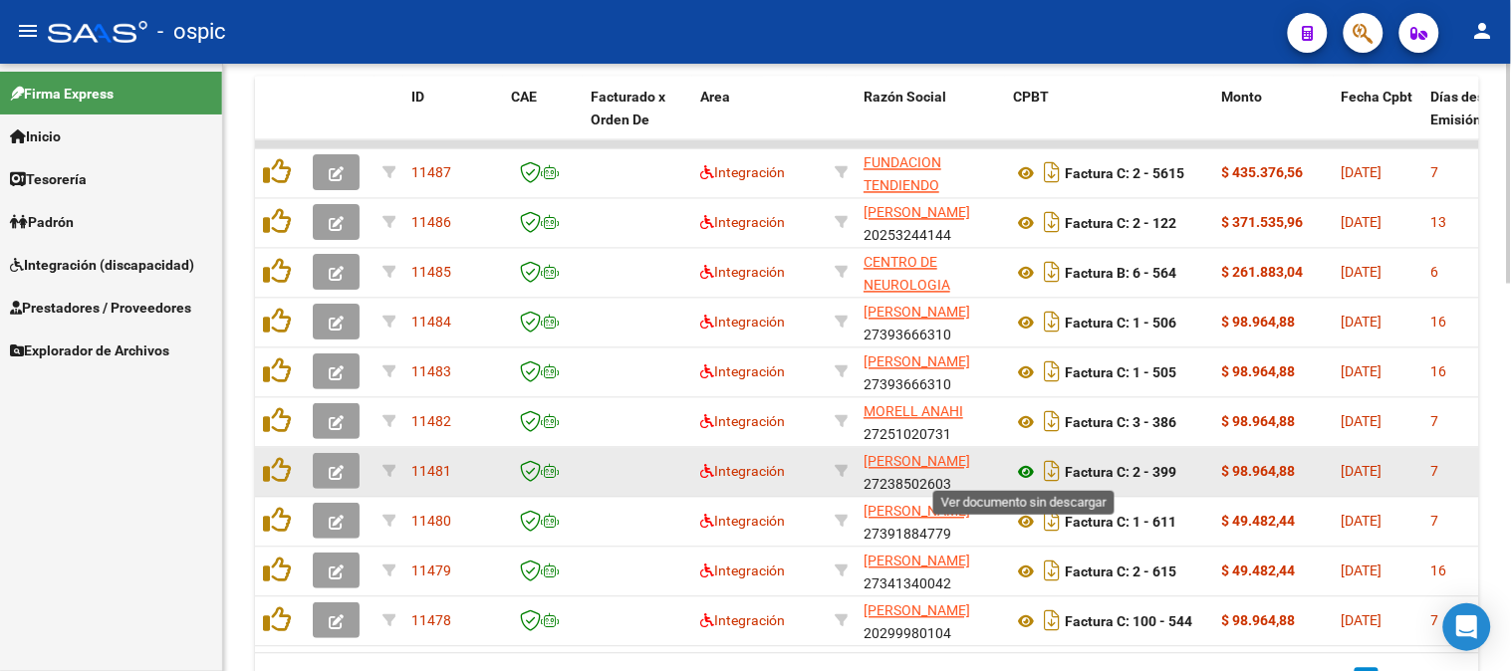
click at [1021, 466] on icon at bounding box center [1026, 473] width 26 height 24
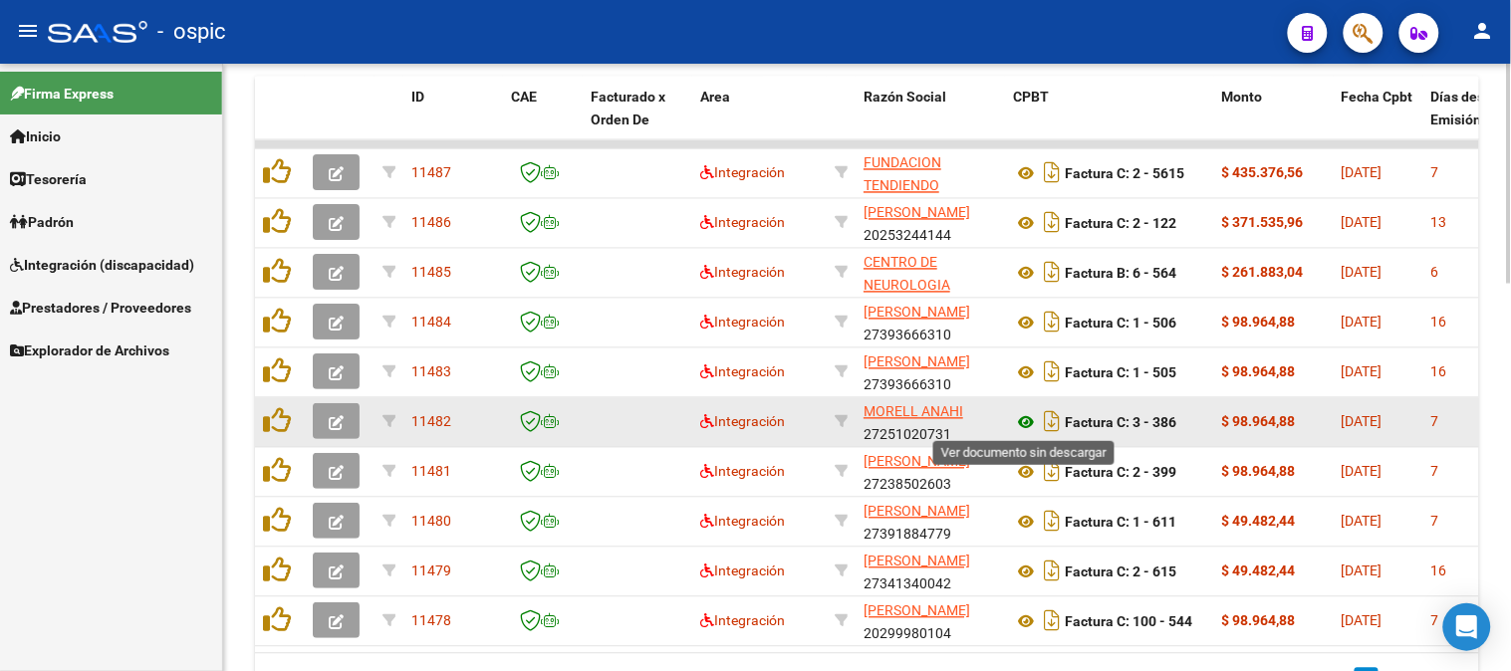
click at [1029, 411] on icon at bounding box center [1026, 423] width 26 height 24
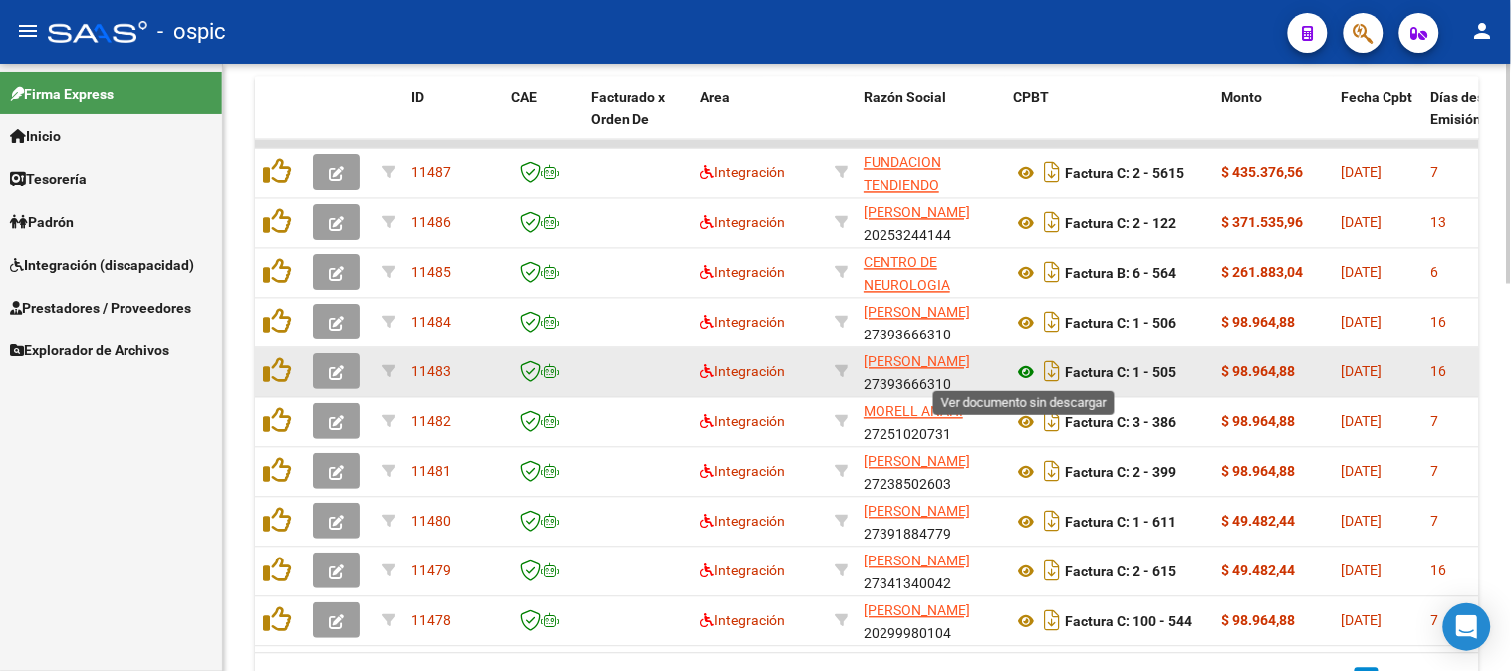
click at [1019, 369] on icon at bounding box center [1026, 373] width 26 height 24
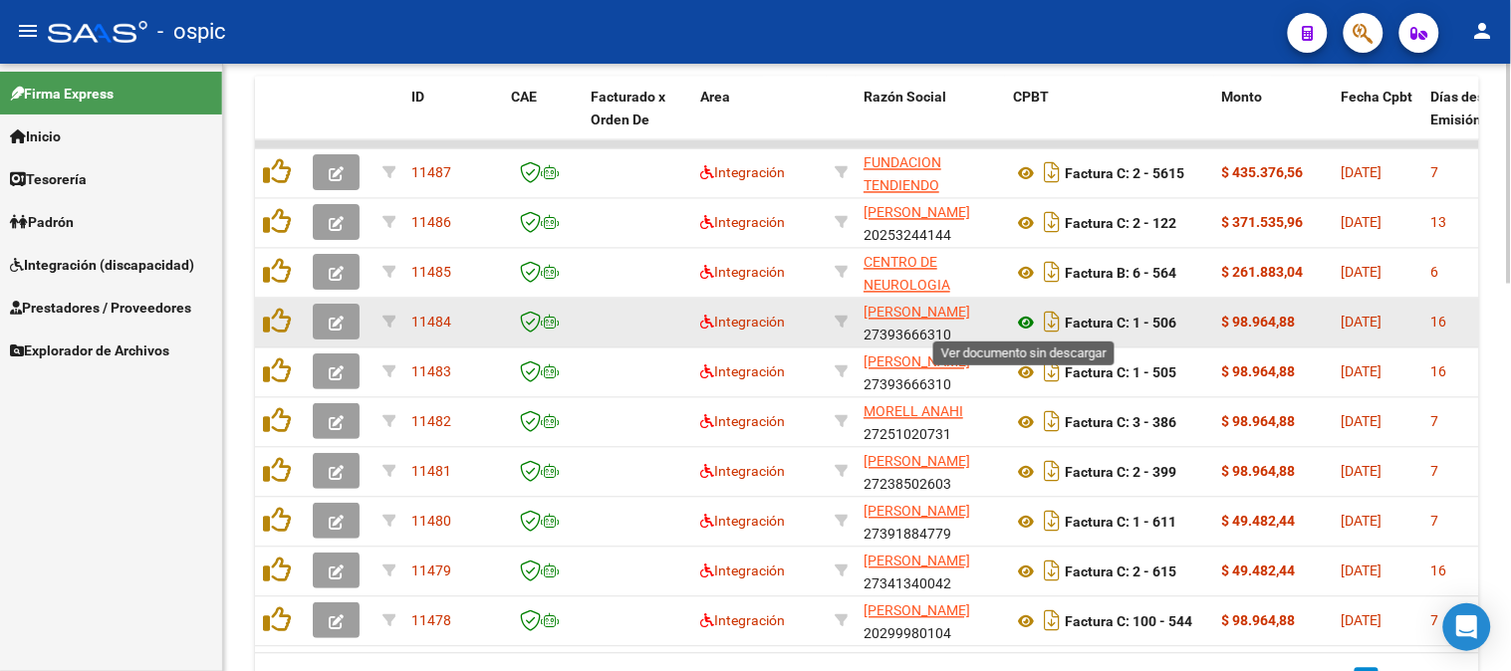
click at [1022, 316] on icon at bounding box center [1026, 324] width 26 height 24
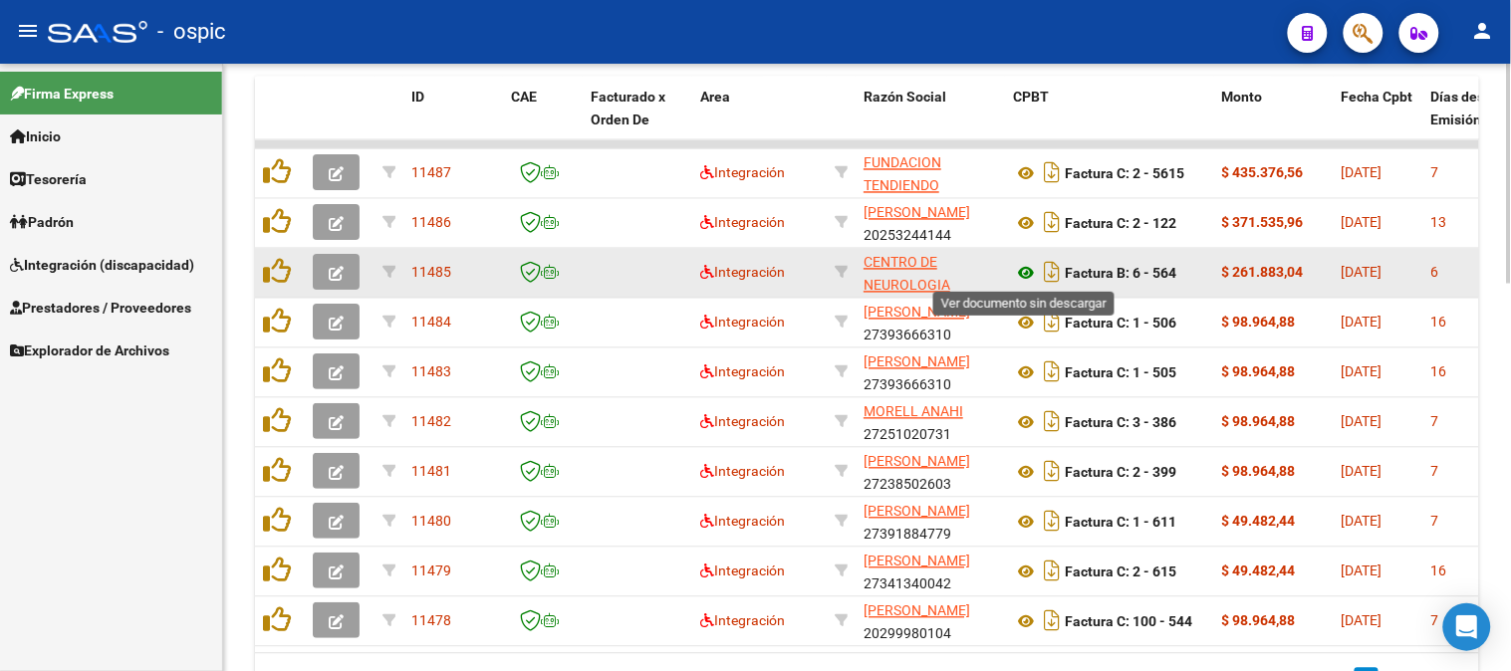
click at [1028, 267] on icon at bounding box center [1026, 274] width 26 height 24
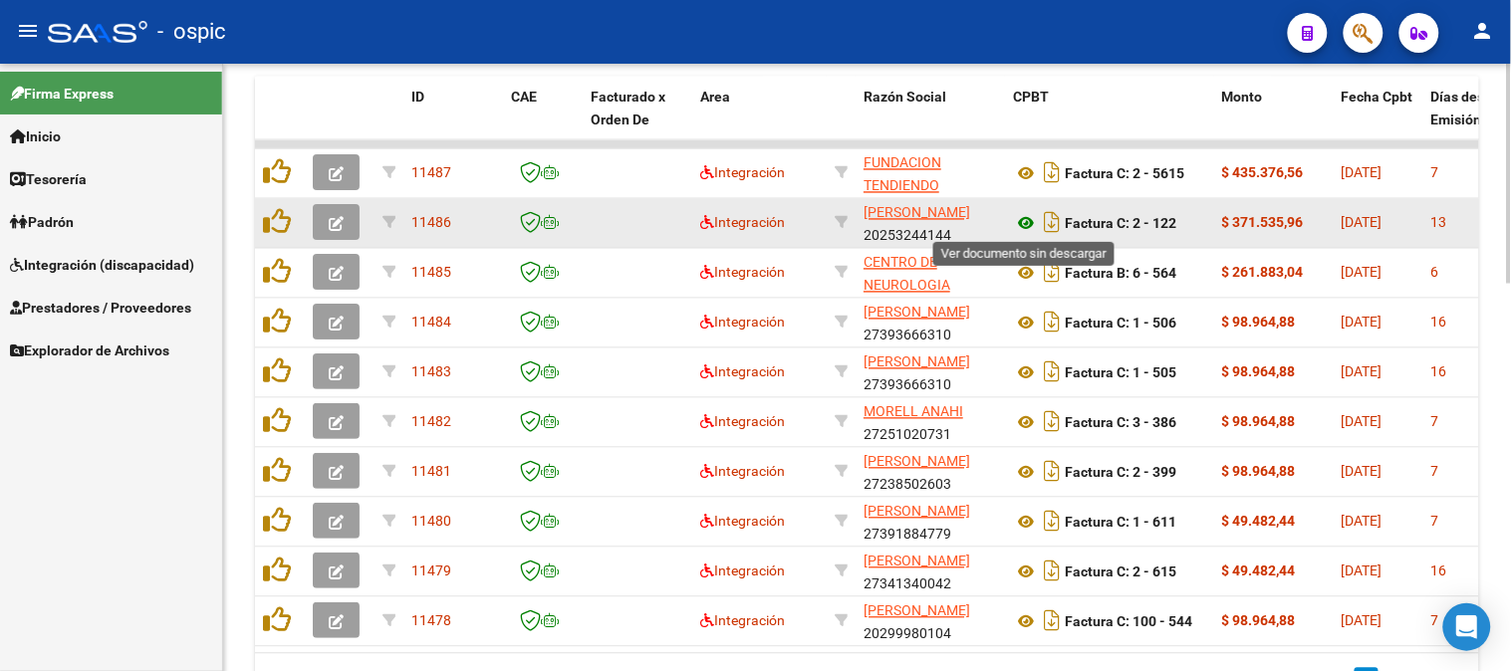
click at [1029, 219] on icon at bounding box center [1026, 224] width 26 height 24
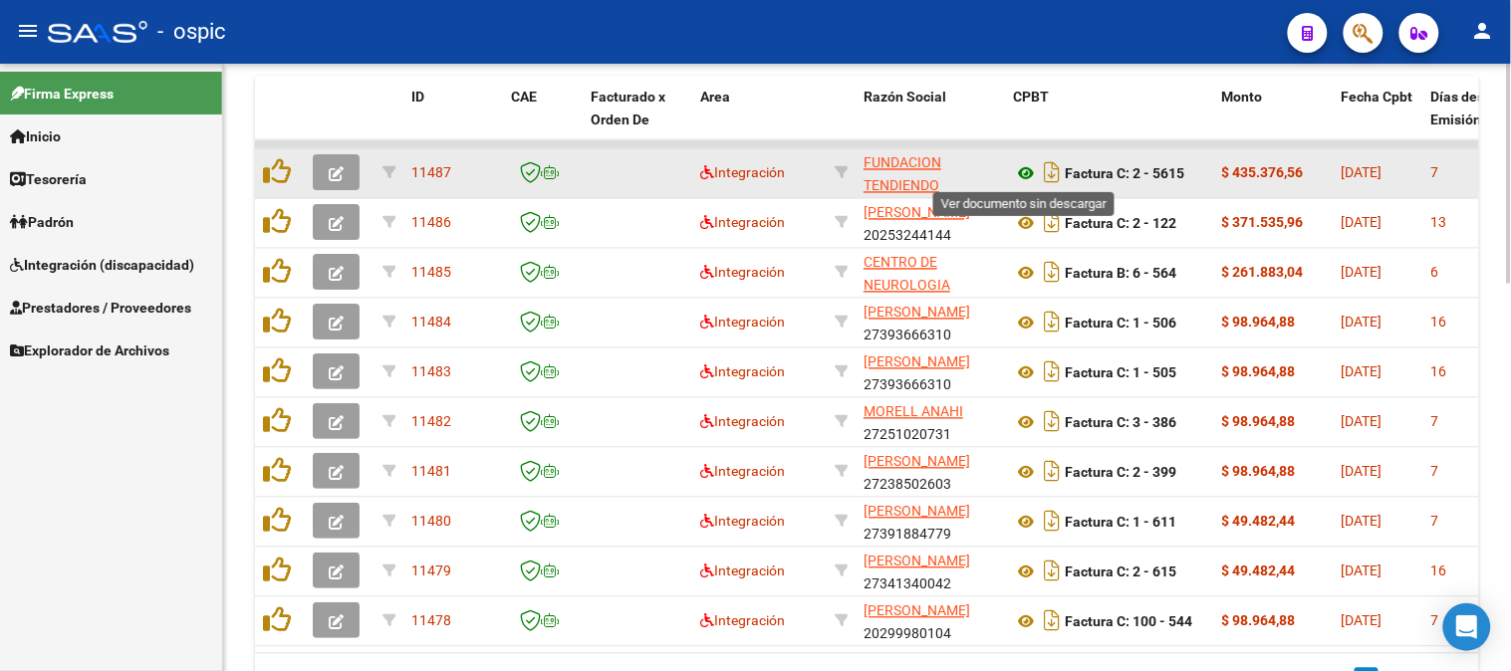
click at [1029, 167] on icon at bounding box center [1026, 174] width 26 height 24
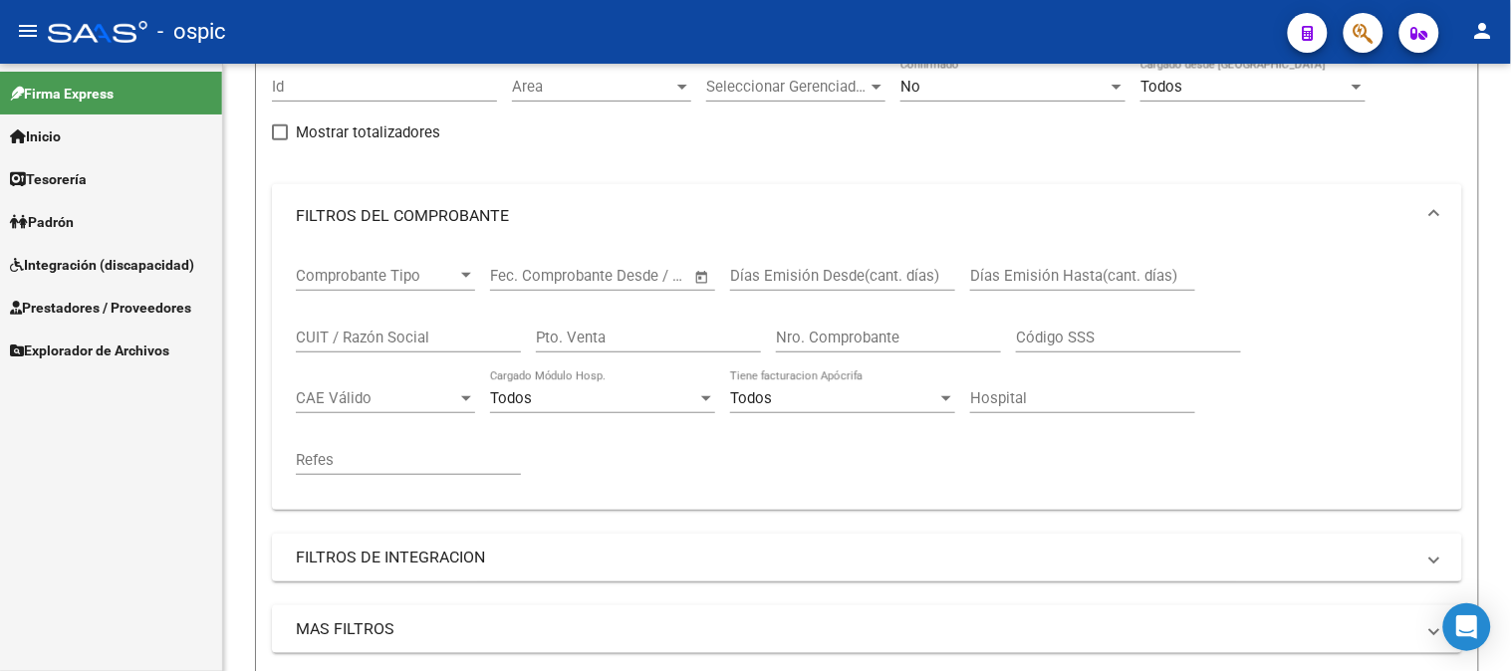
scroll to position [184, 0]
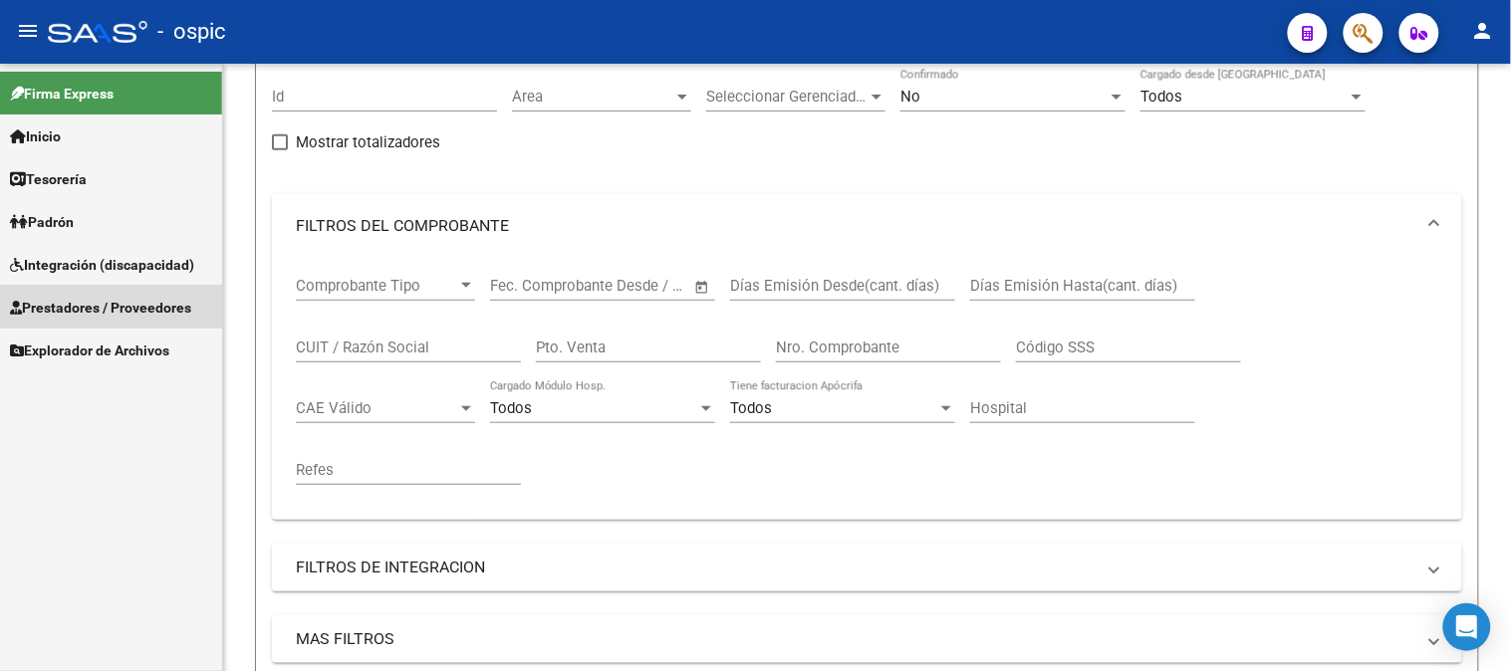
drag, startPoint x: 101, startPoint y: 299, endPoint x: 118, endPoint y: 349, distance: 52.6
click at [101, 300] on span "Prestadores / Proveedores" at bounding box center [100, 308] width 181 height 22
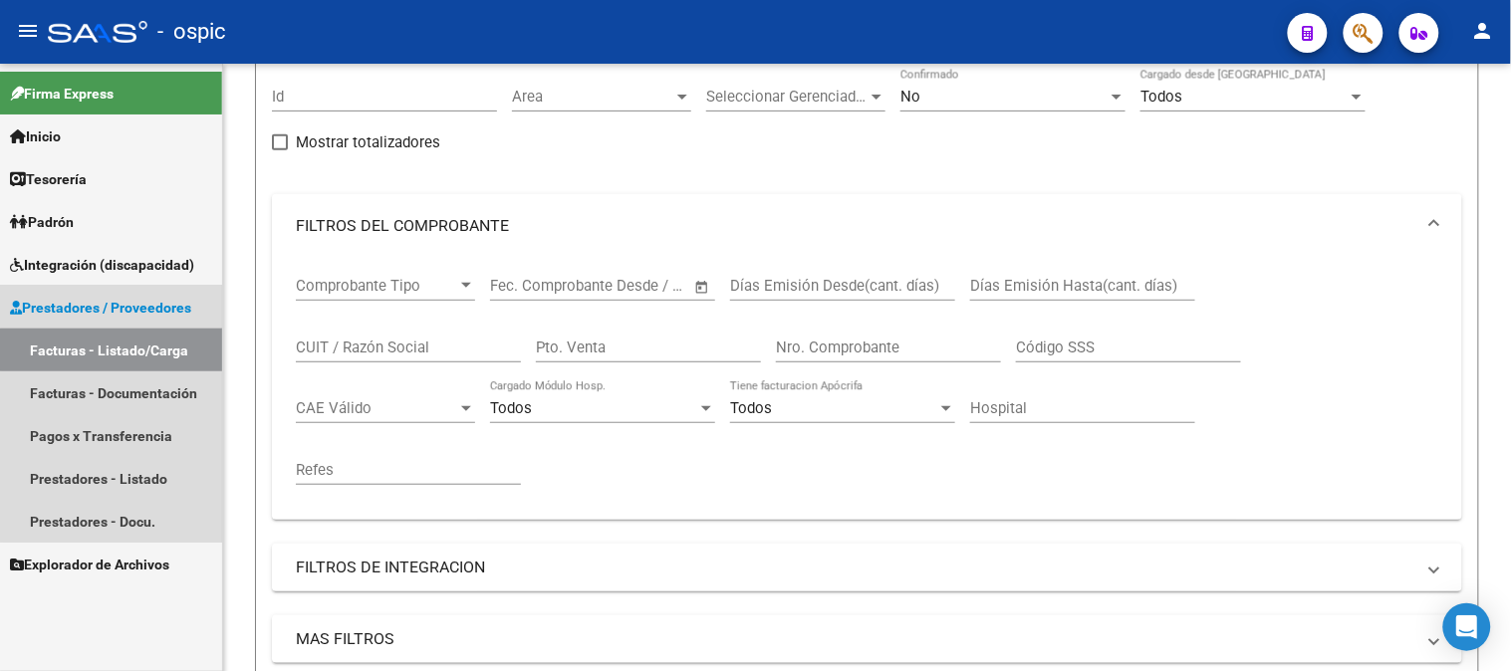
drag, startPoint x: 118, startPoint y: 349, endPoint x: 744, endPoint y: 343, distance: 626.4
click at [120, 349] on link "Facturas - Listado/Carga" at bounding box center [111, 350] width 222 height 43
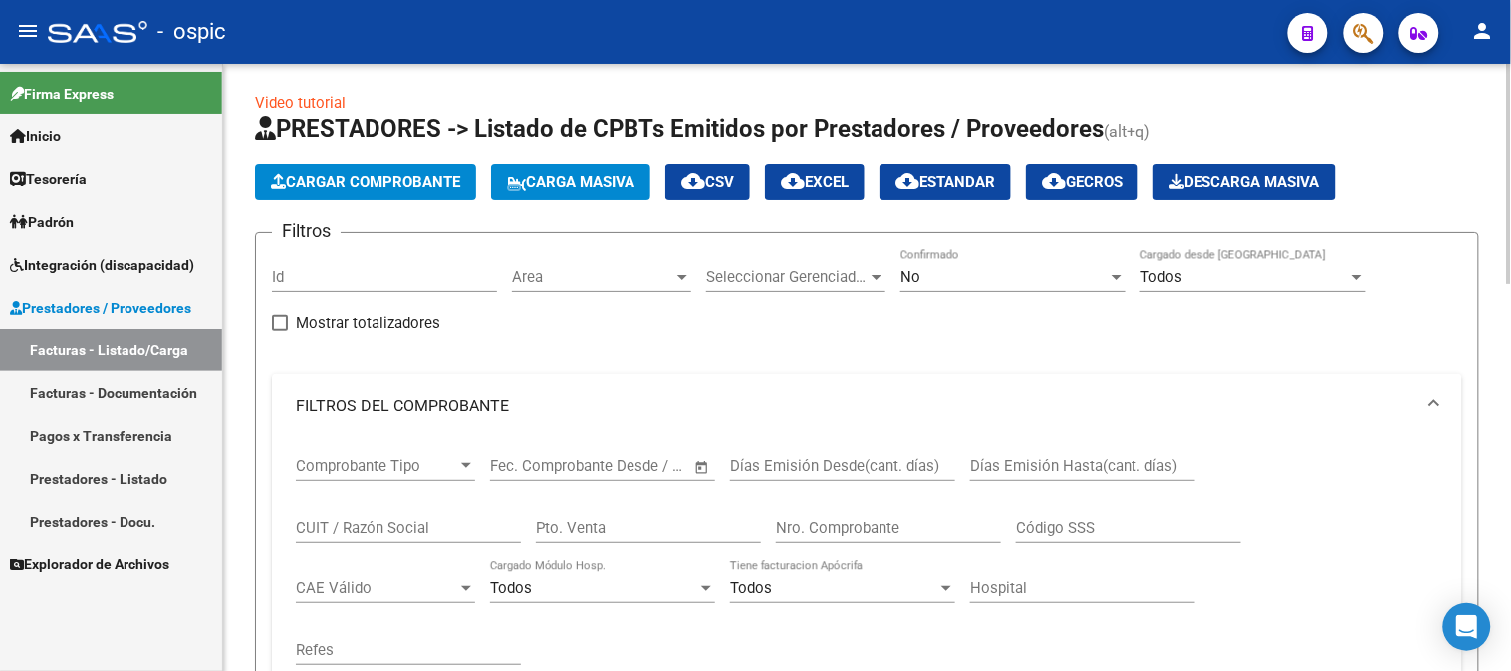
scroll to position [0, 0]
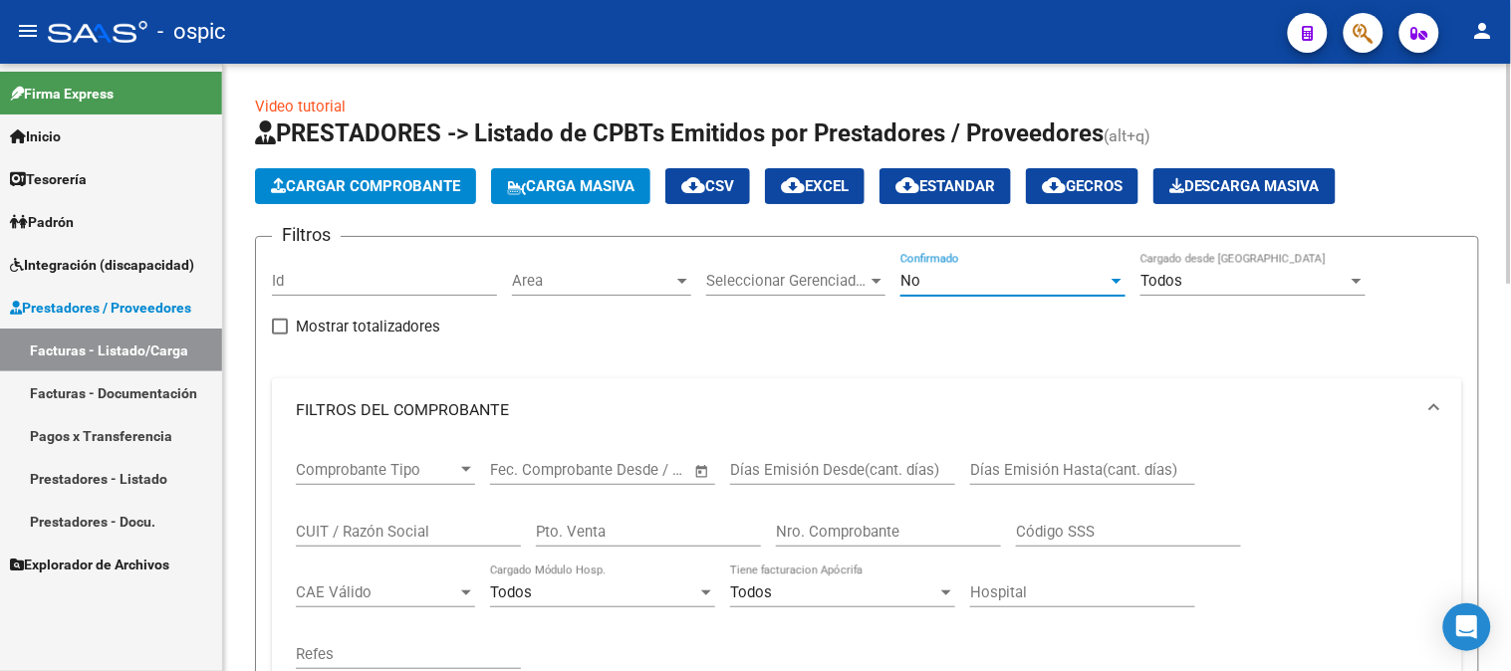
click at [961, 289] on div "No" at bounding box center [1003, 281] width 207 height 18
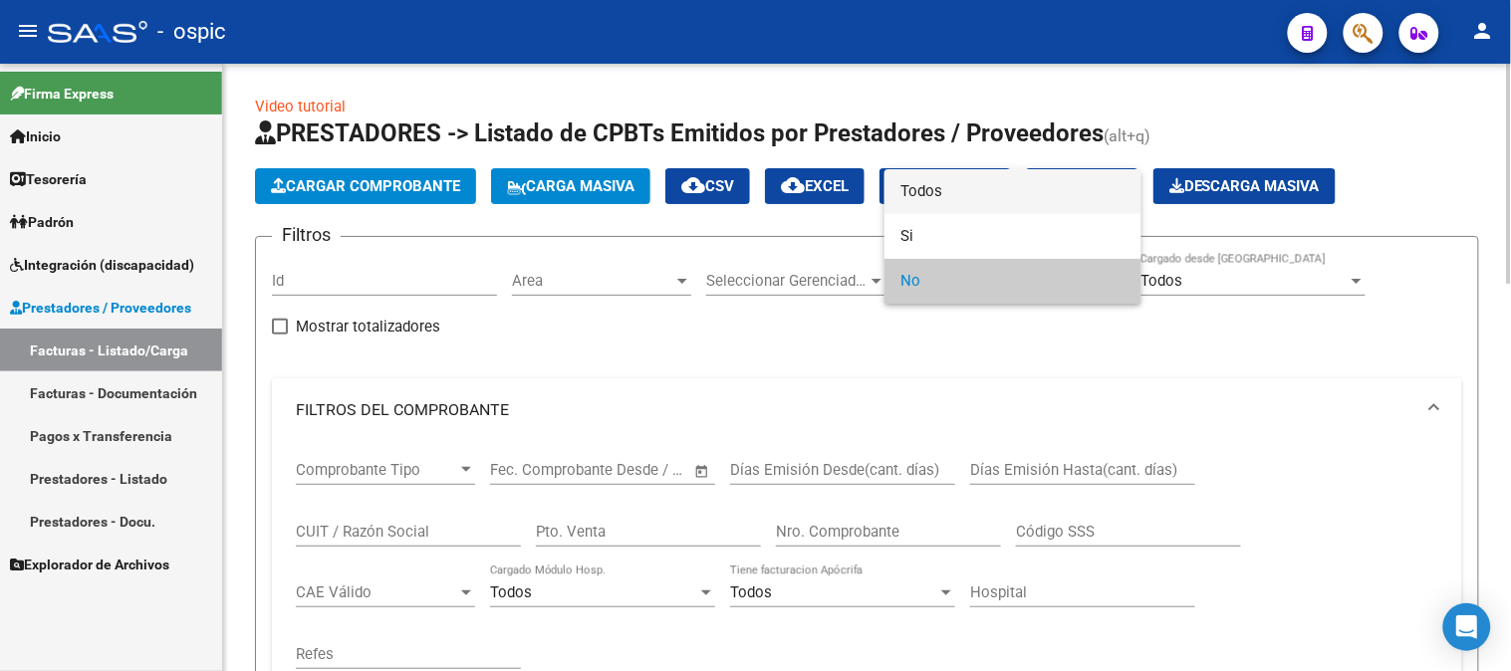
drag, startPoint x: 910, startPoint y: 191, endPoint x: 735, endPoint y: 406, distance: 277.5
click at [907, 193] on span "Todos" at bounding box center [1012, 191] width 225 height 45
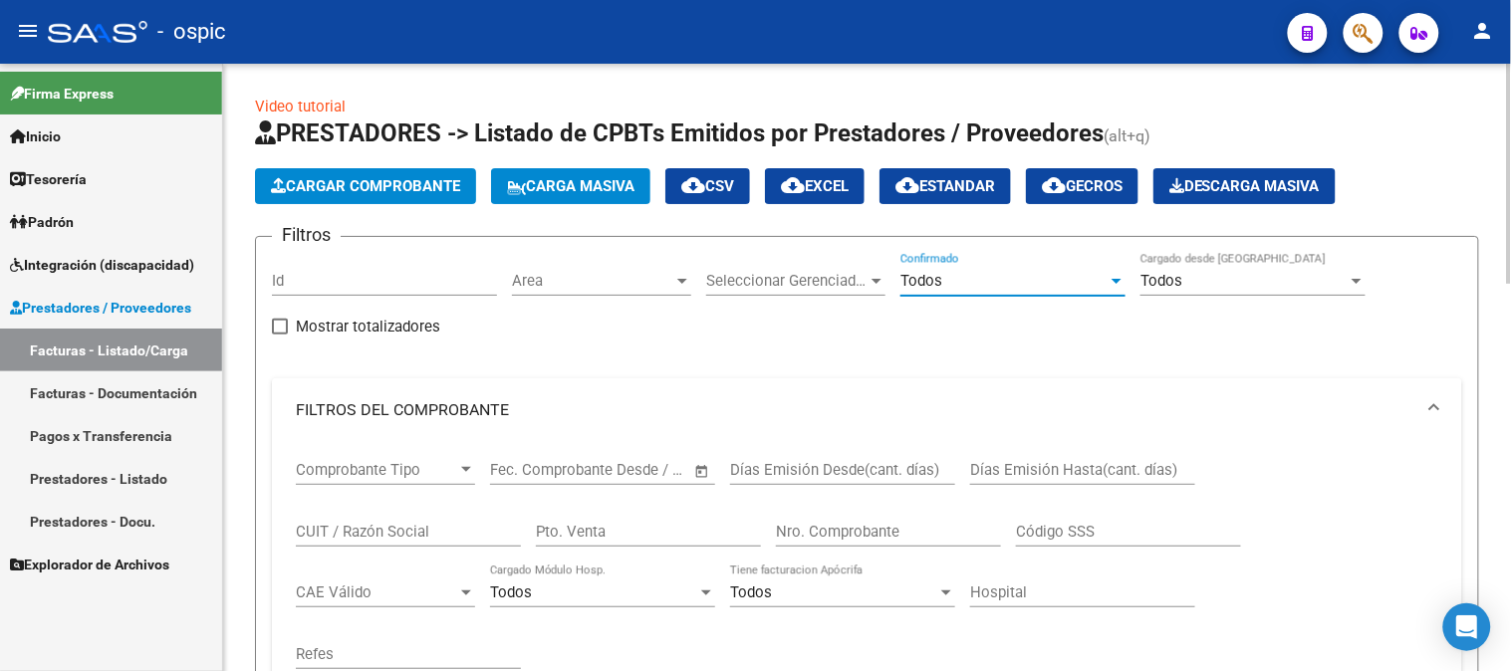
click at [663, 528] on input "Pto. Venta" at bounding box center [648, 532] width 225 height 18
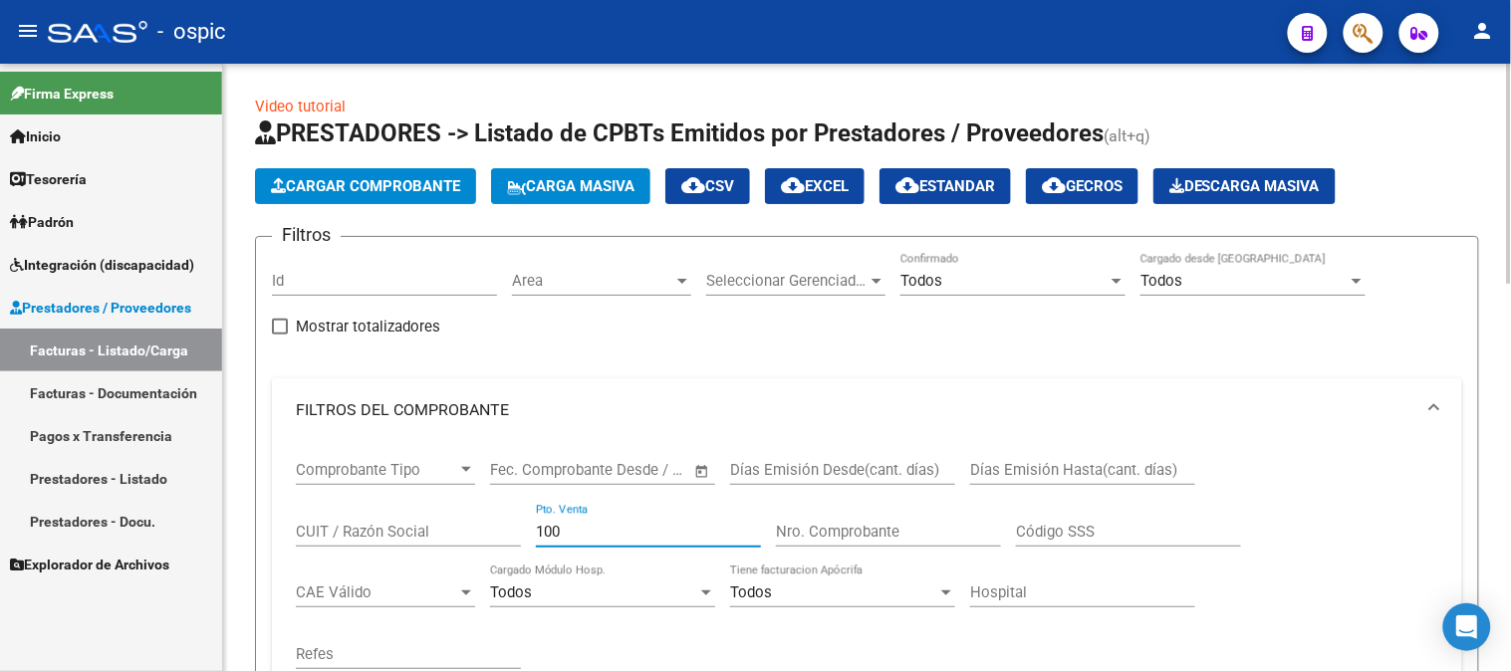
type input "100"
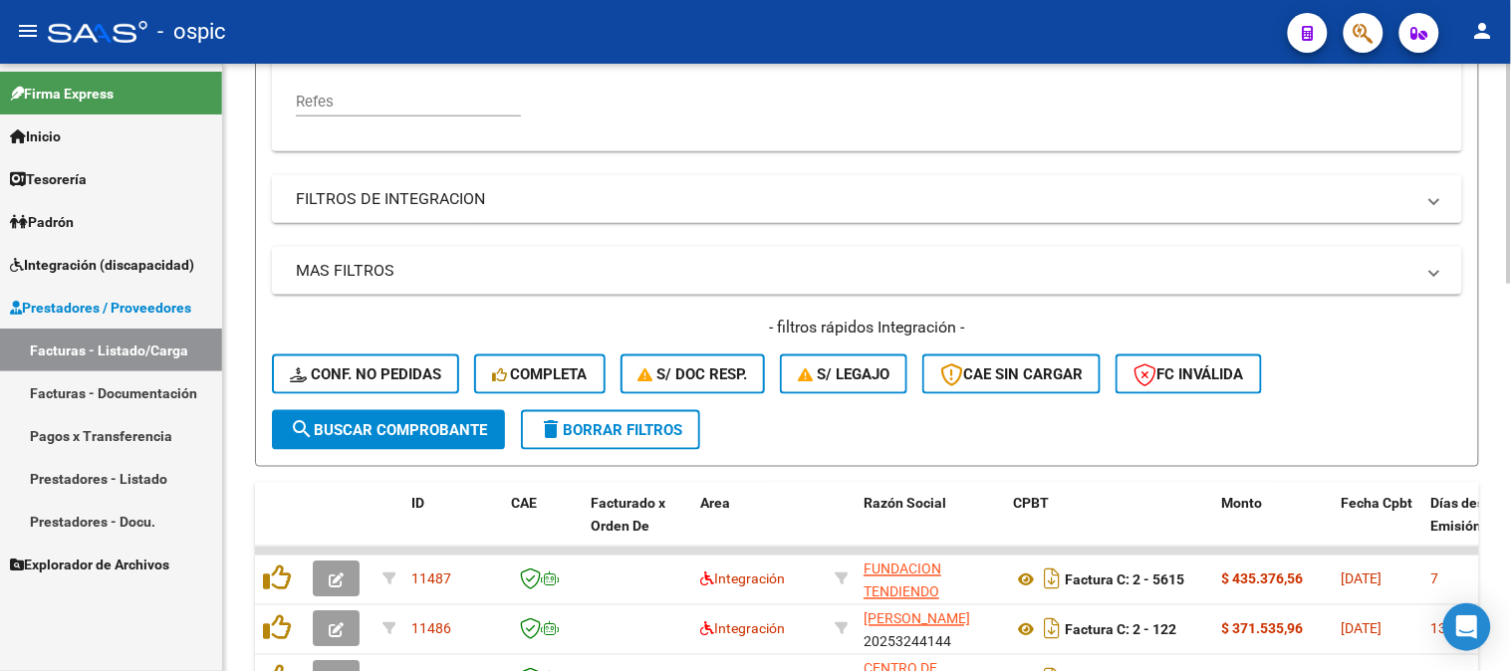
type input "544"
click at [454, 421] on span "search Buscar Comprobante" at bounding box center [388, 430] width 197 height 18
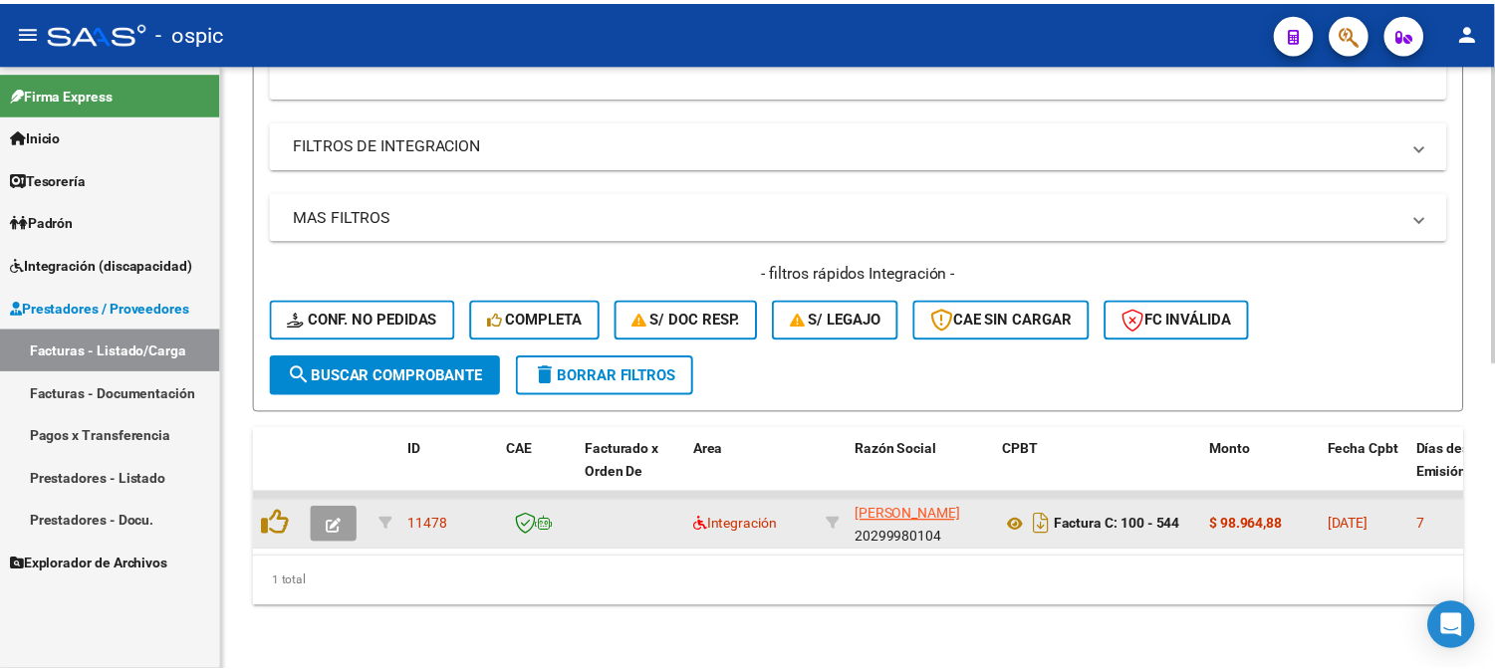
scroll to position [622, 0]
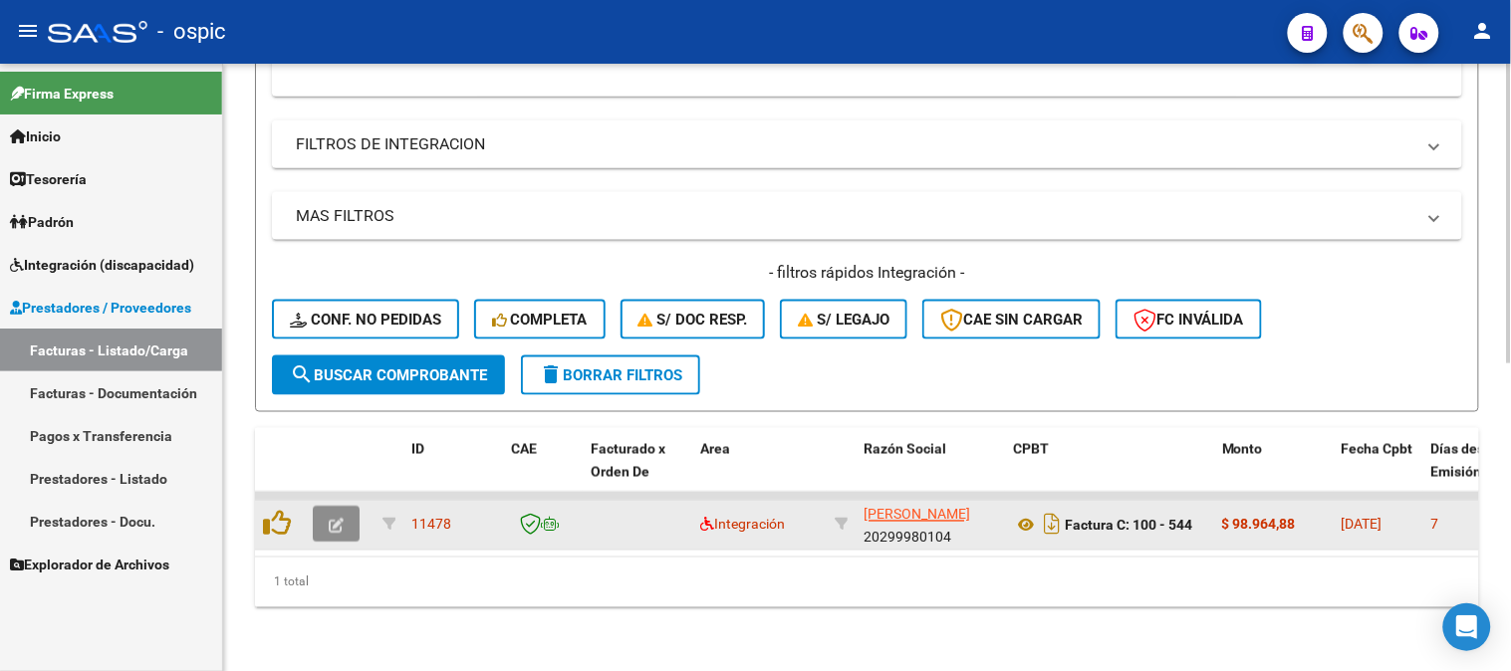
click at [334, 519] on icon "button" at bounding box center [336, 526] width 15 height 15
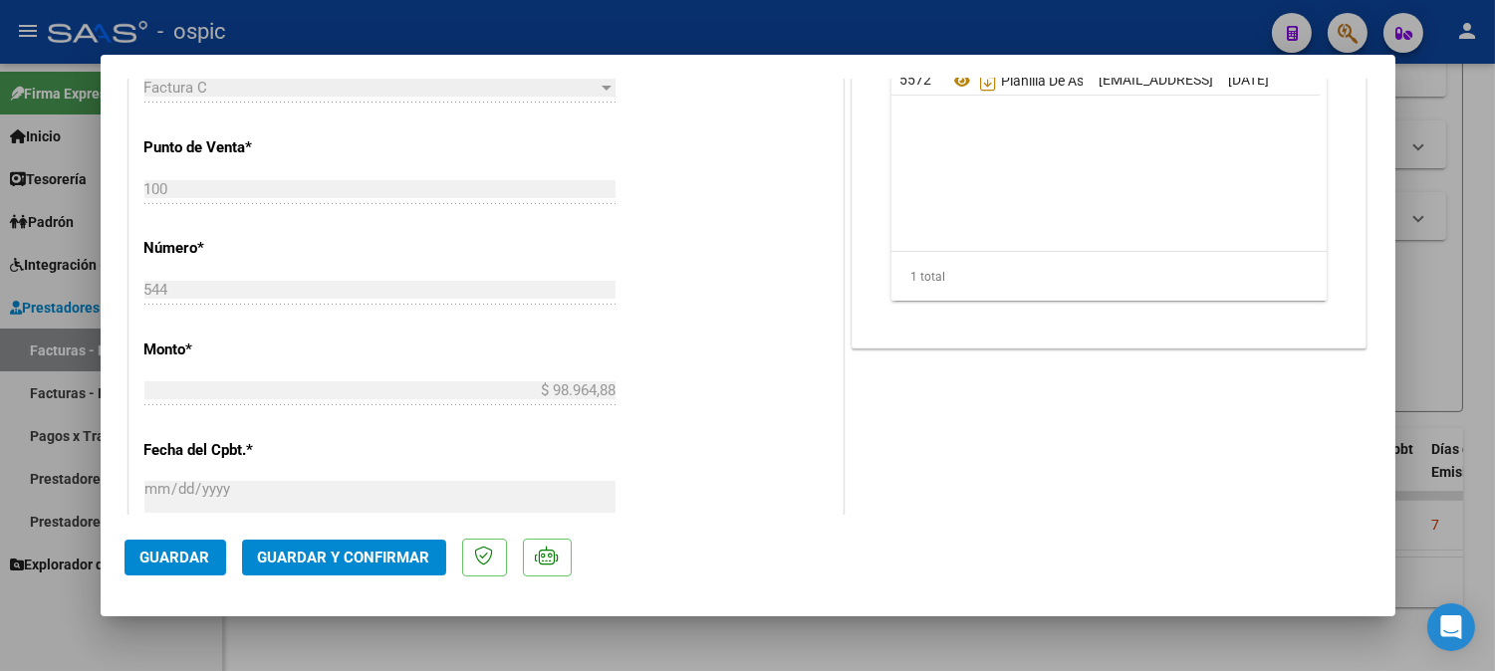
scroll to position [0, 0]
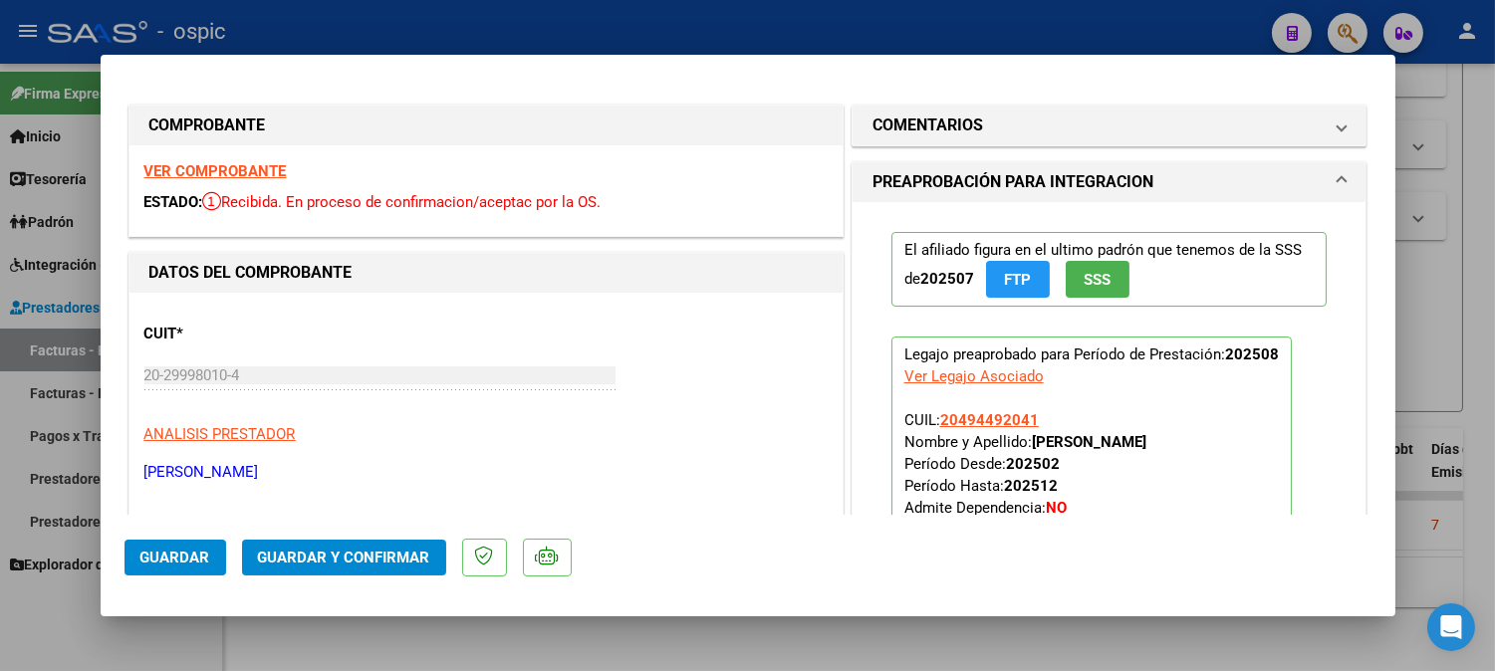
click at [1107, 135] on mat-panel-title "COMENTARIOS" at bounding box center [1097, 126] width 450 height 24
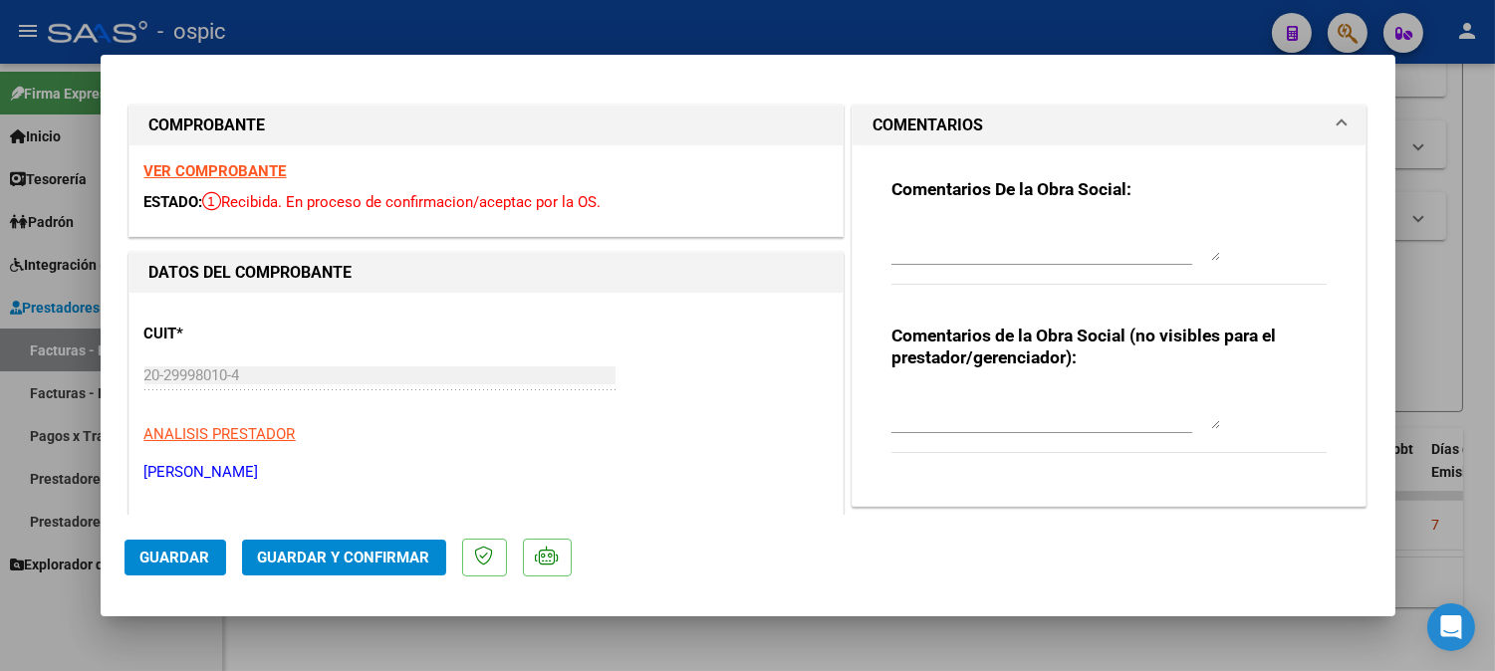
drag, startPoint x: 1053, startPoint y: 398, endPoint x: 1510, endPoint y: 361, distance: 458.6
click at [1092, 413] on textarea at bounding box center [1055, 409] width 329 height 40
type textarea "PSICO 8 SESIONES"
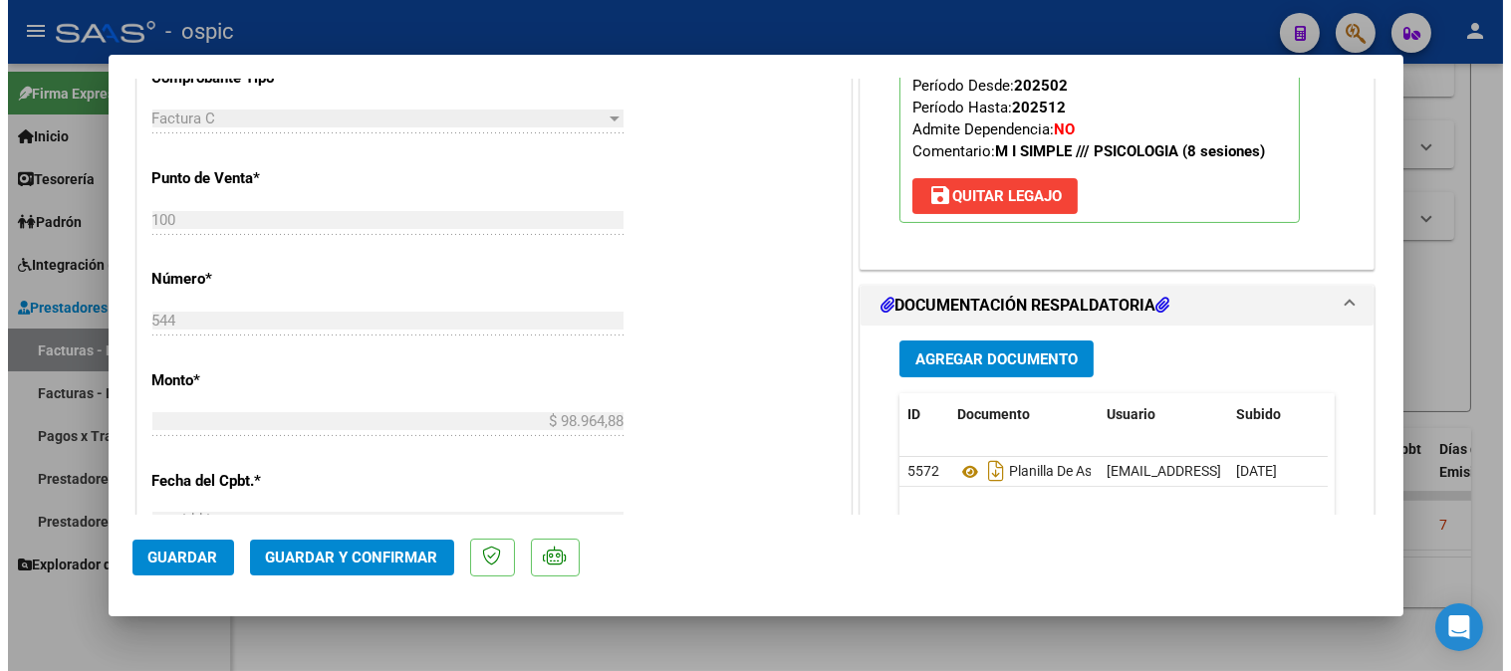
scroll to position [744, 0]
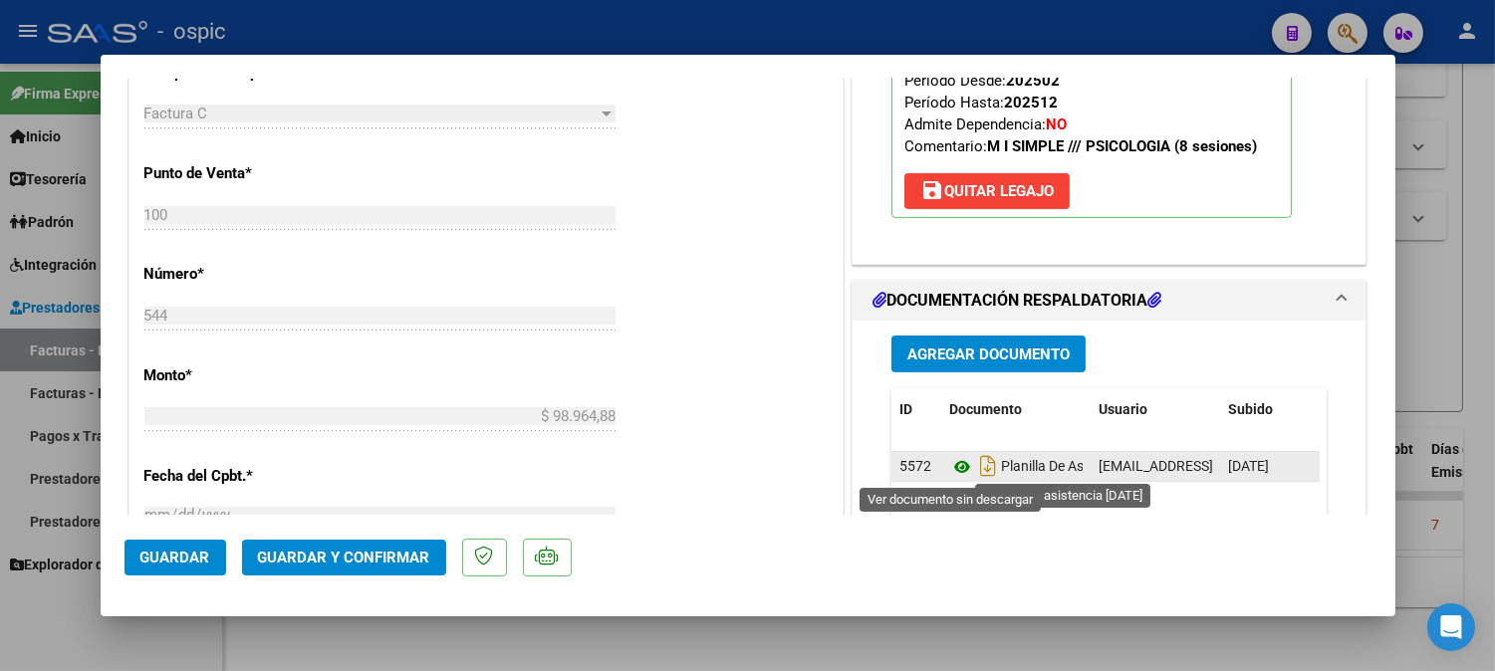
click at [949, 465] on icon at bounding box center [962, 467] width 26 height 24
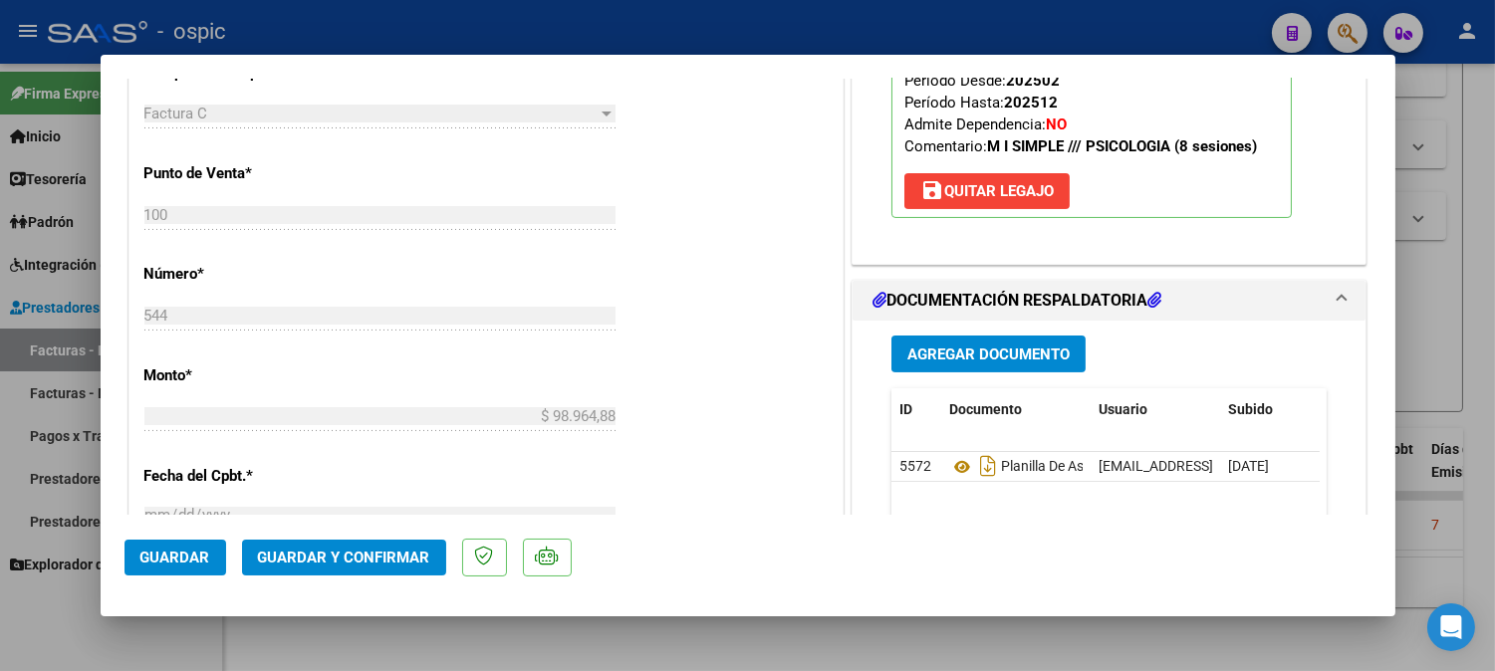
click at [391, 545] on button "Guardar y Confirmar" at bounding box center [344, 558] width 204 height 36
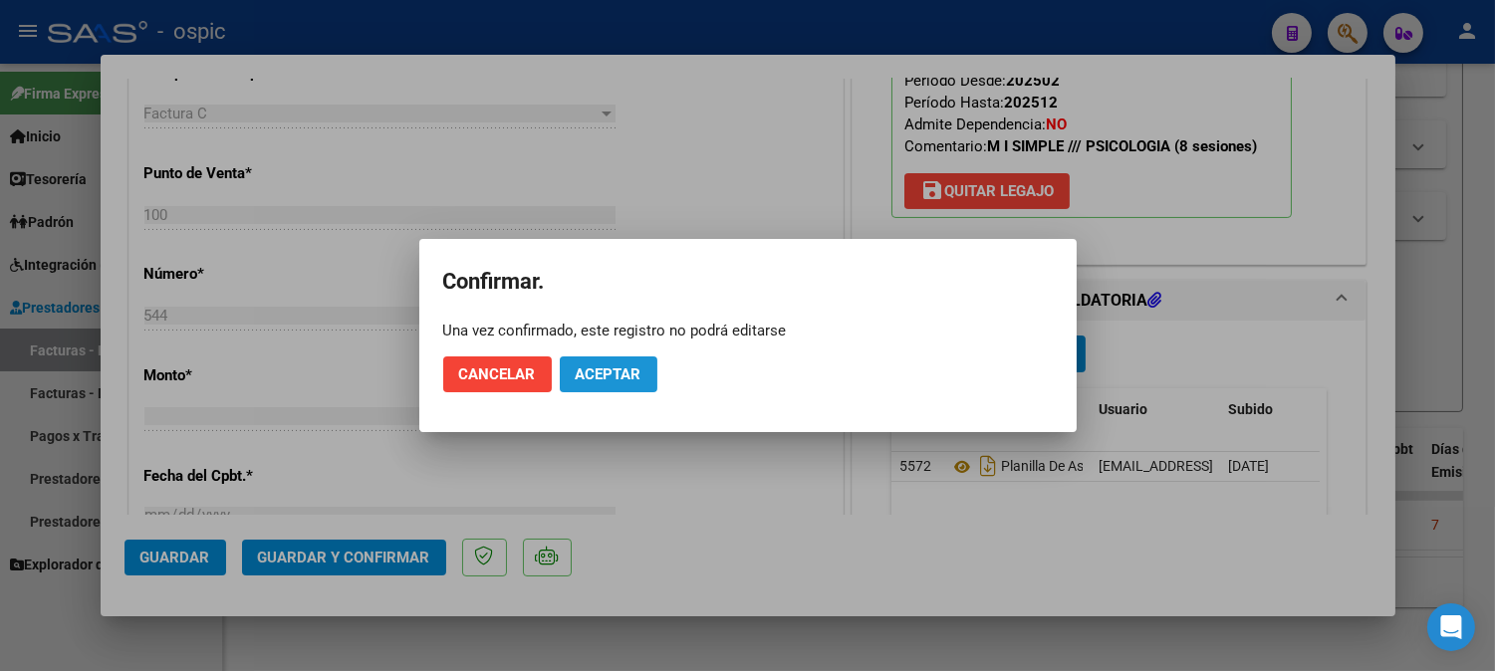
click at [594, 376] on span "Aceptar" at bounding box center [609, 374] width 66 height 18
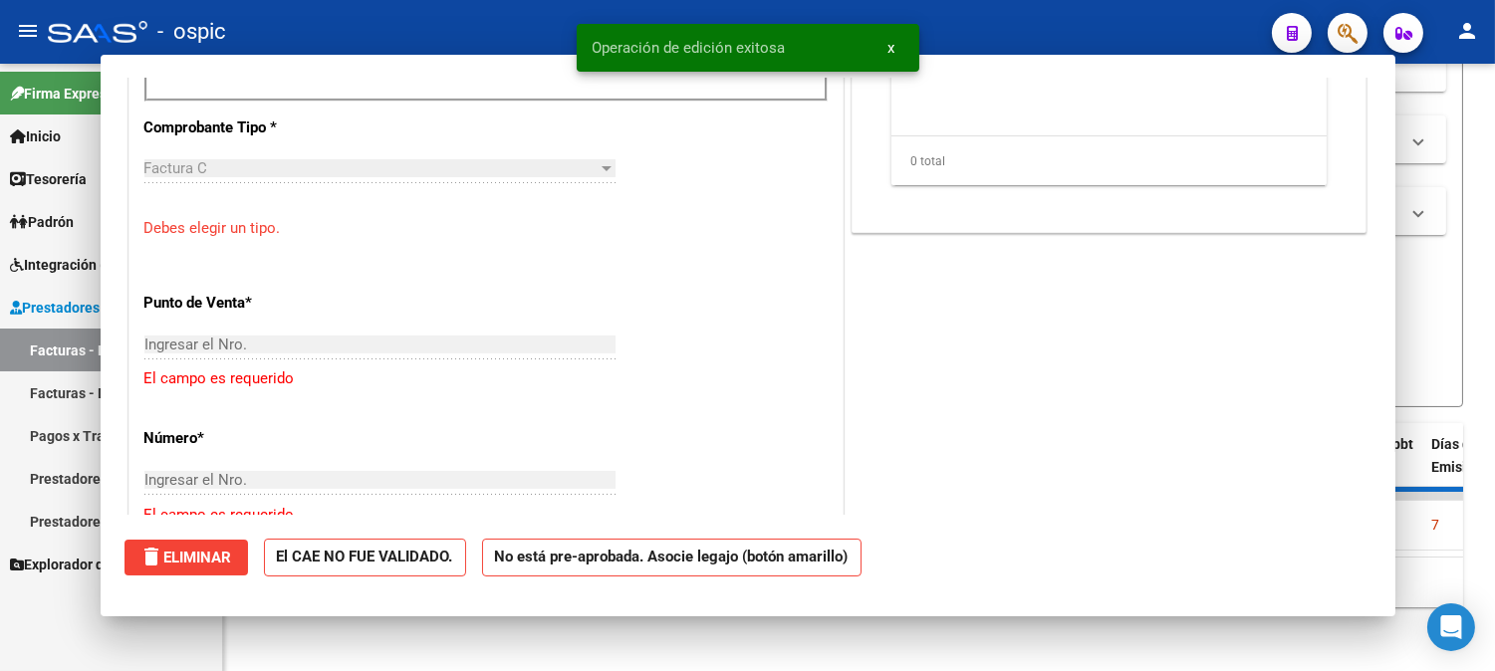
scroll to position [0, 0]
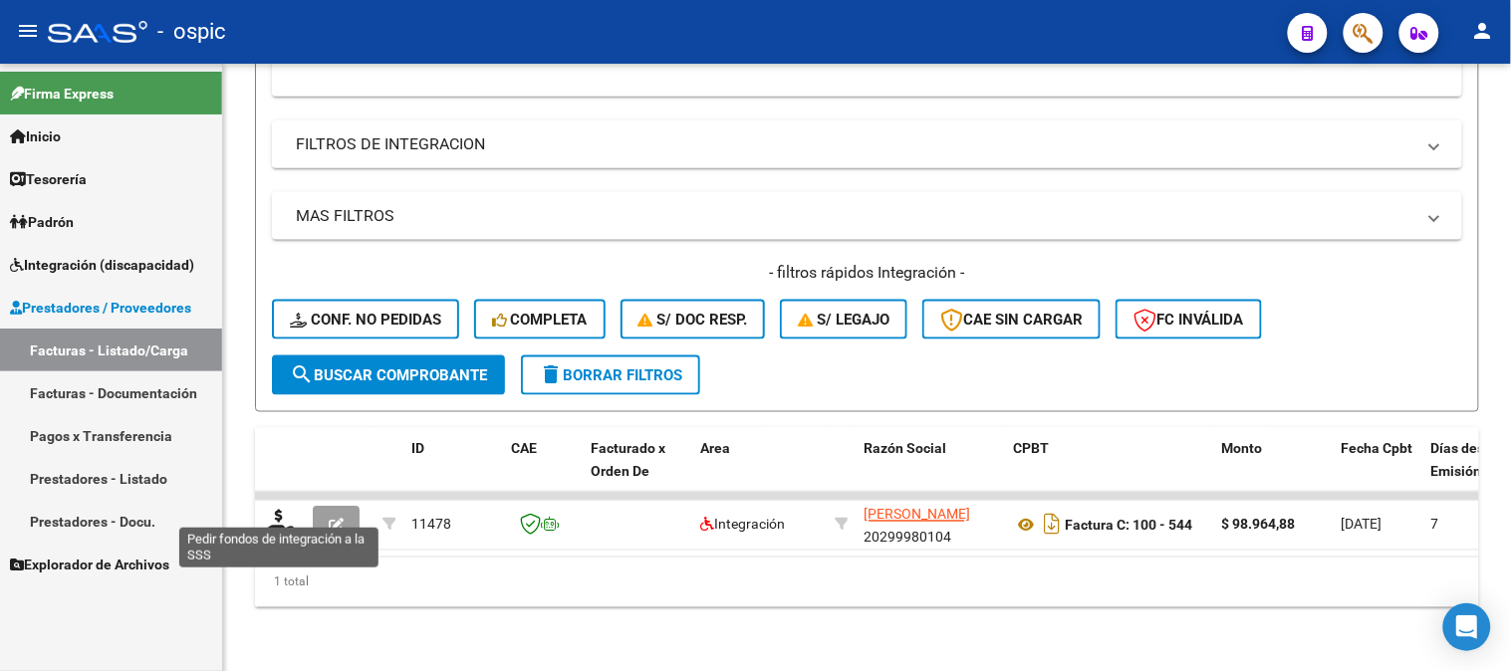
click at [277, 510] on icon at bounding box center [279, 524] width 32 height 28
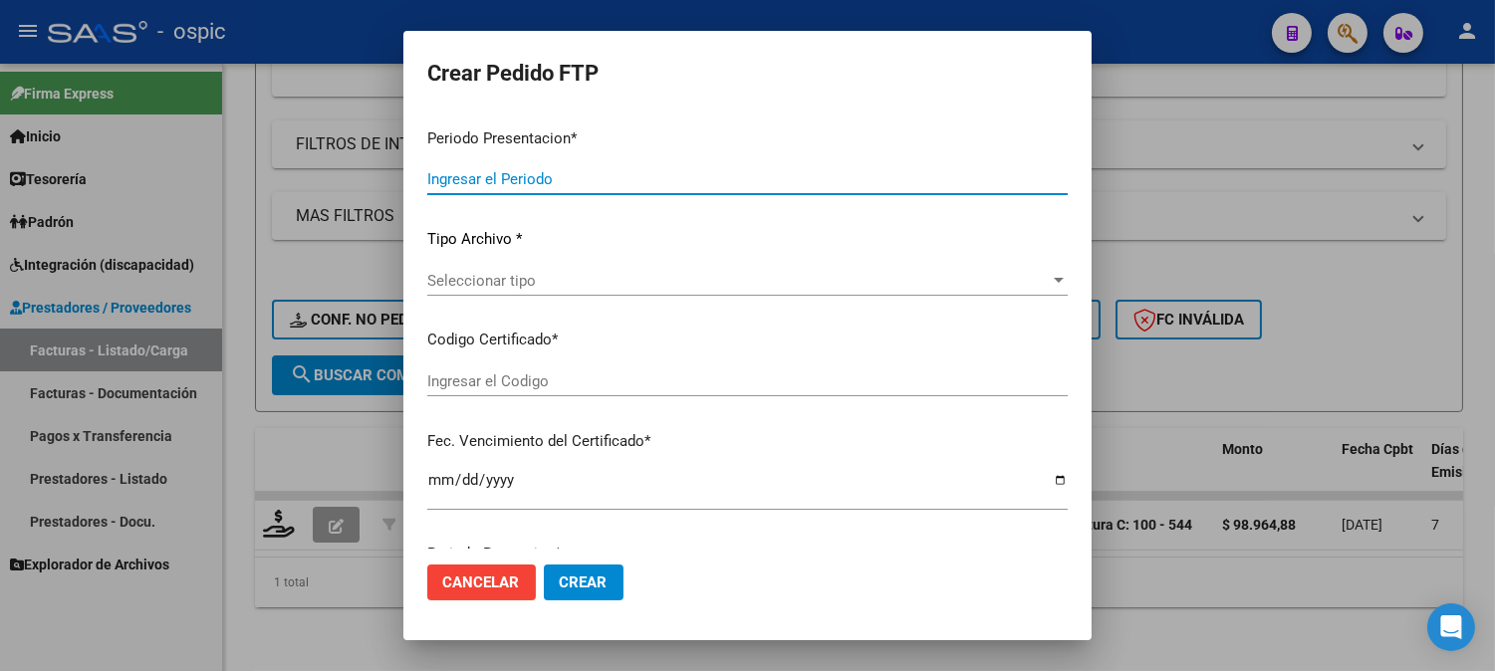
type input "202508"
type input "$ 98.964,88"
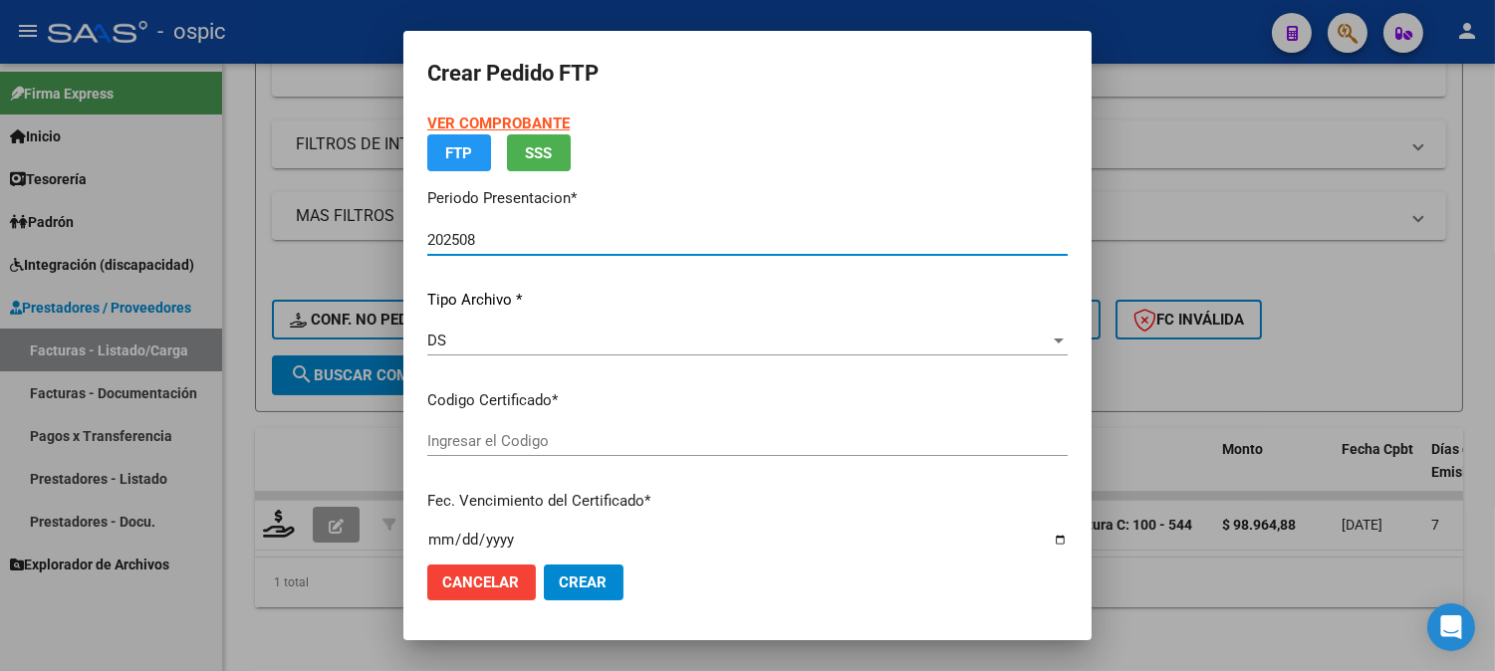
type input "3389977438"
type input "2035-04-30"
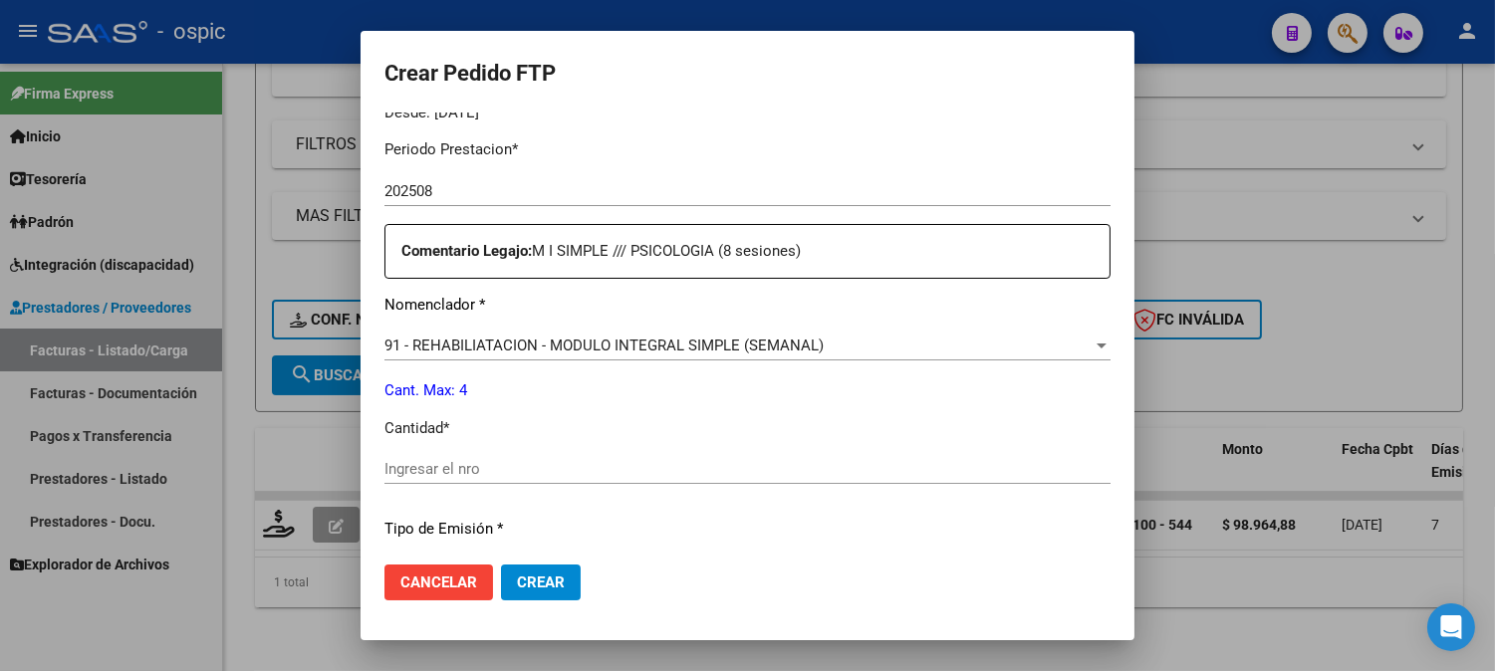
scroll to position [651, 0]
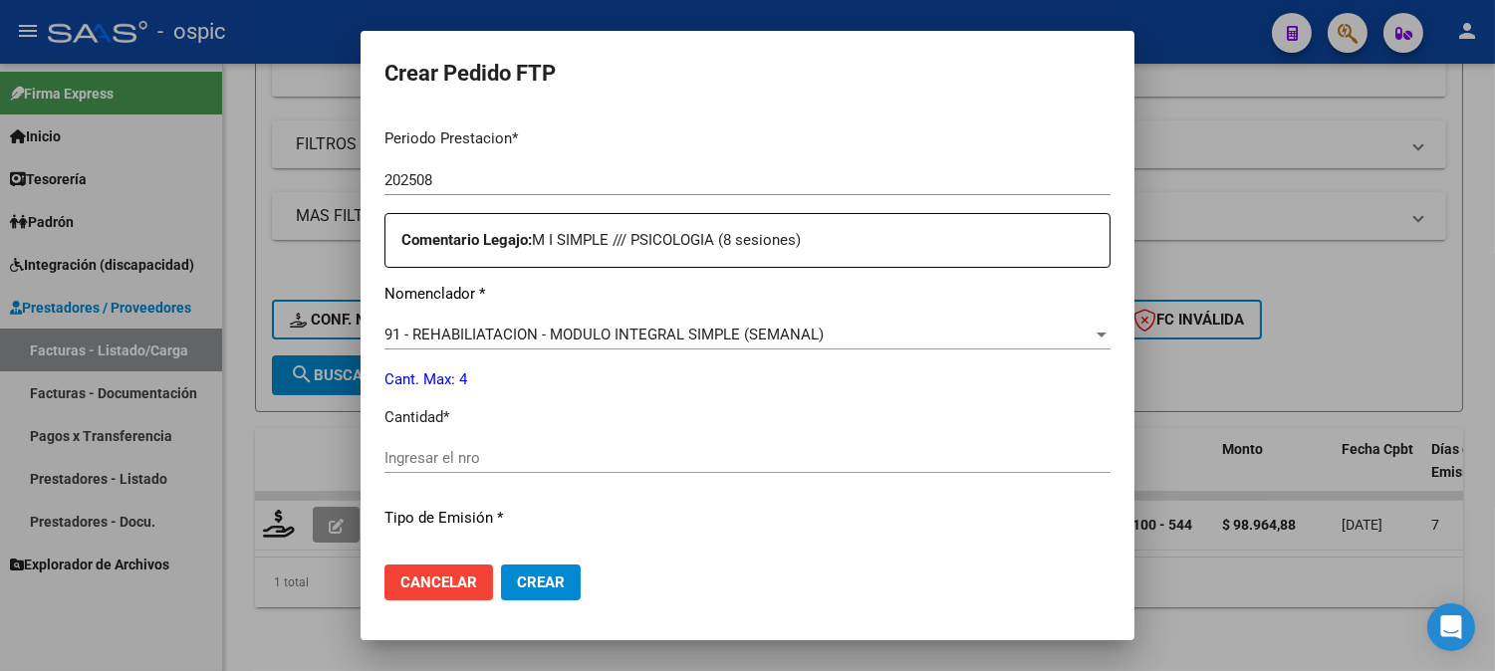
click at [789, 448] on div "Ingresar el nro" at bounding box center [747, 458] width 726 height 30
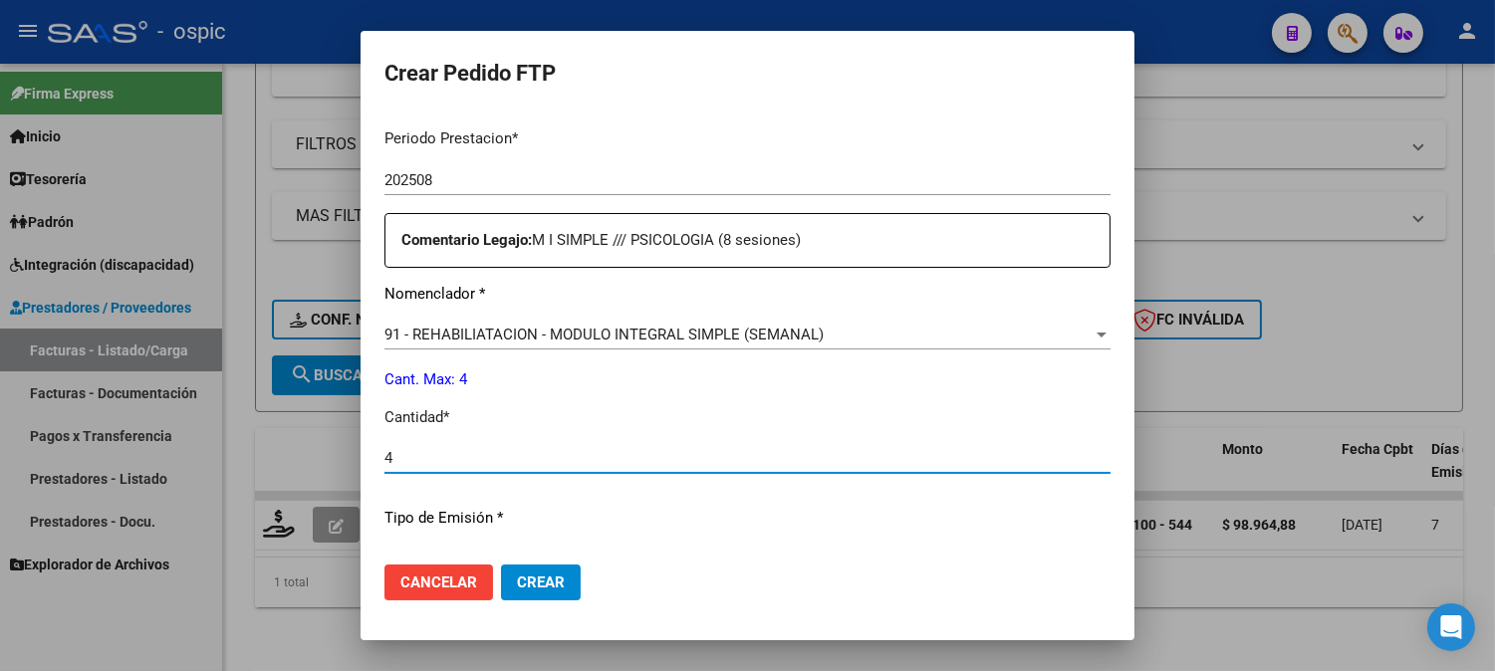
type input "4"
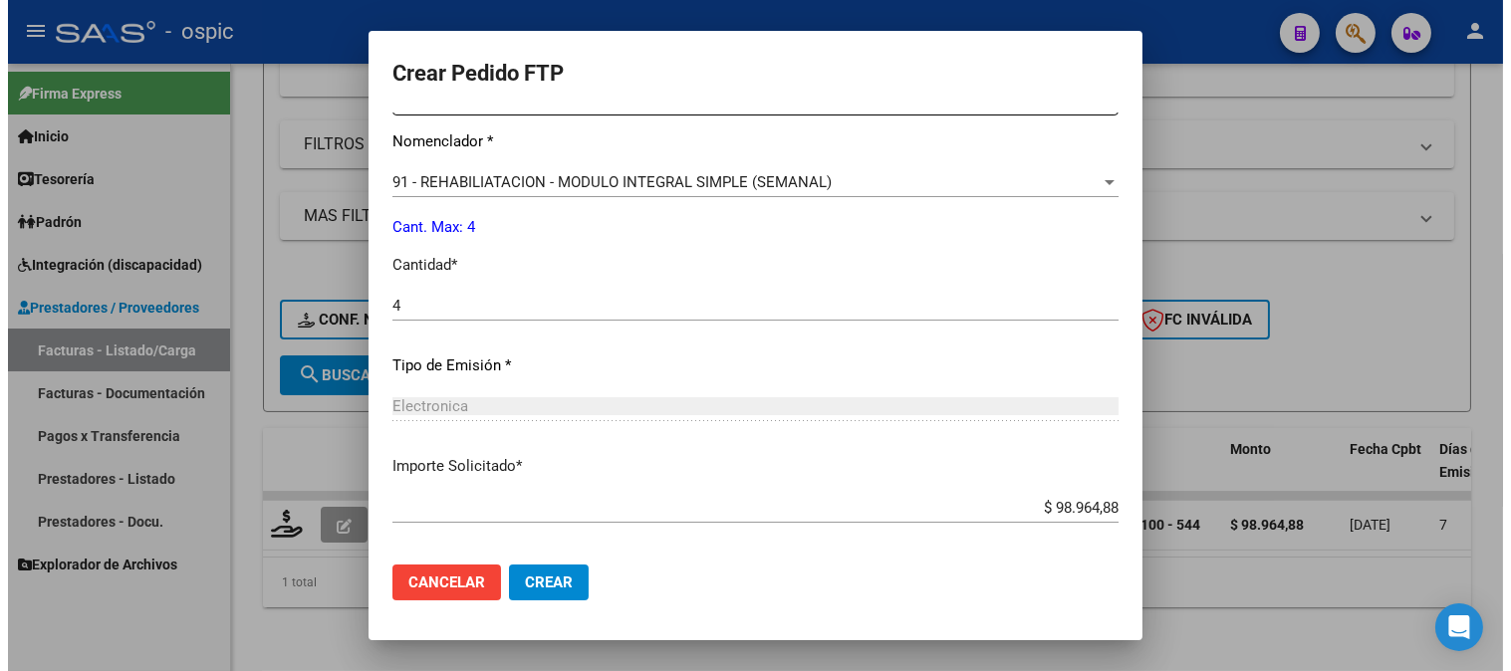
scroll to position [896, 0]
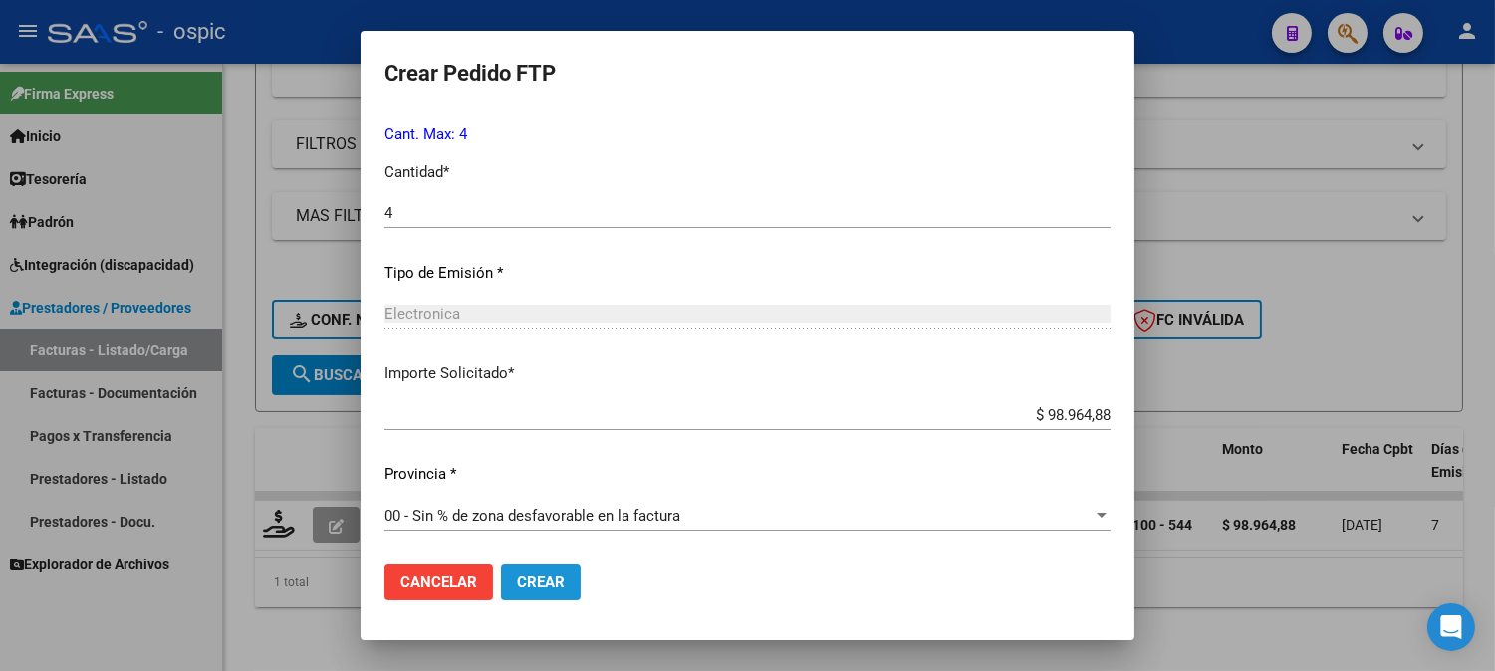
drag, startPoint x: 532, startPoint y: 581, endPoint x: 930, endPoint y: 505, distance: 405.5
click at [534, 576] on span "Crear" at bounding box center [541, 583] width 48 height 18
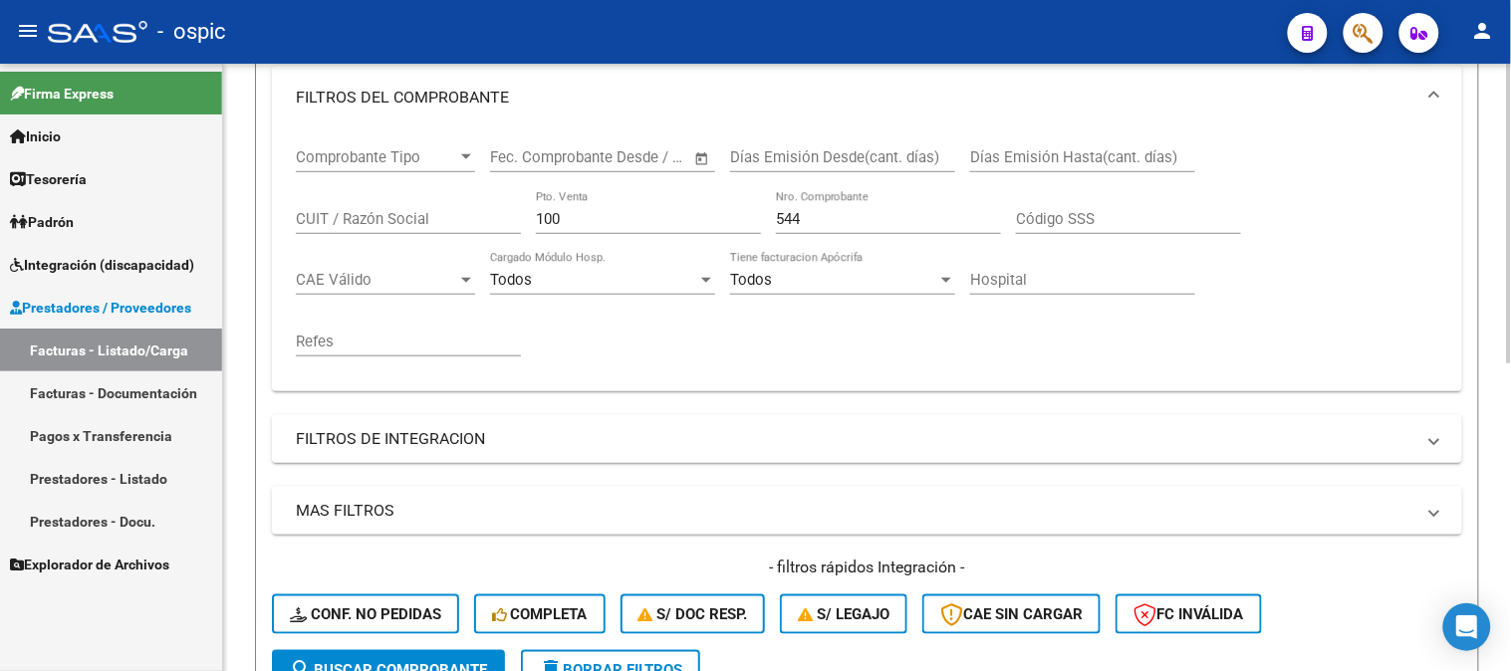
scroll to position [291, 0]
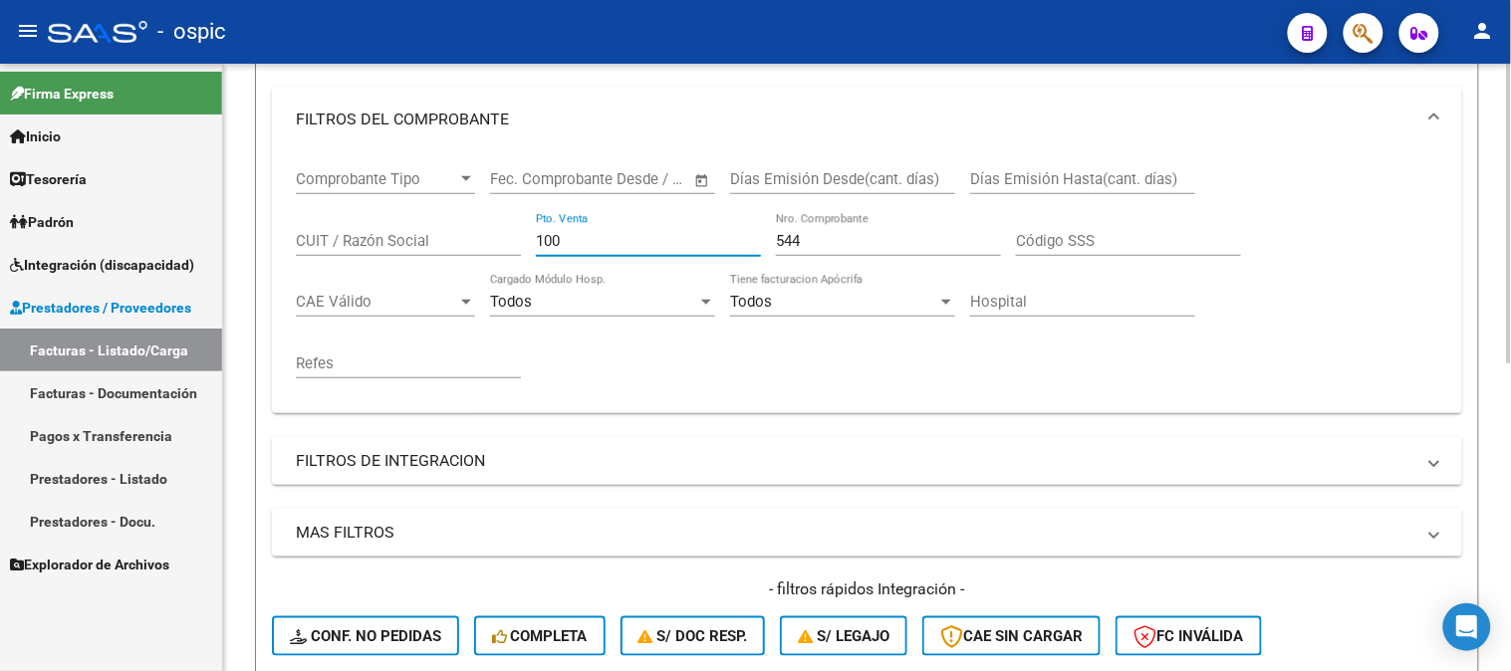
drag, startPoint x: 502, startPoint y: 243, endPoint x: 411, endPoint y: 223, distance: 92.8
click at [386, 230] on div "Comprobante Tipo Comprobante Tipo Fecha inicio – Fecha fin Fec. Comprobante Des…" at bounding box center [867, 274] width 1142 height 246
type input "2"
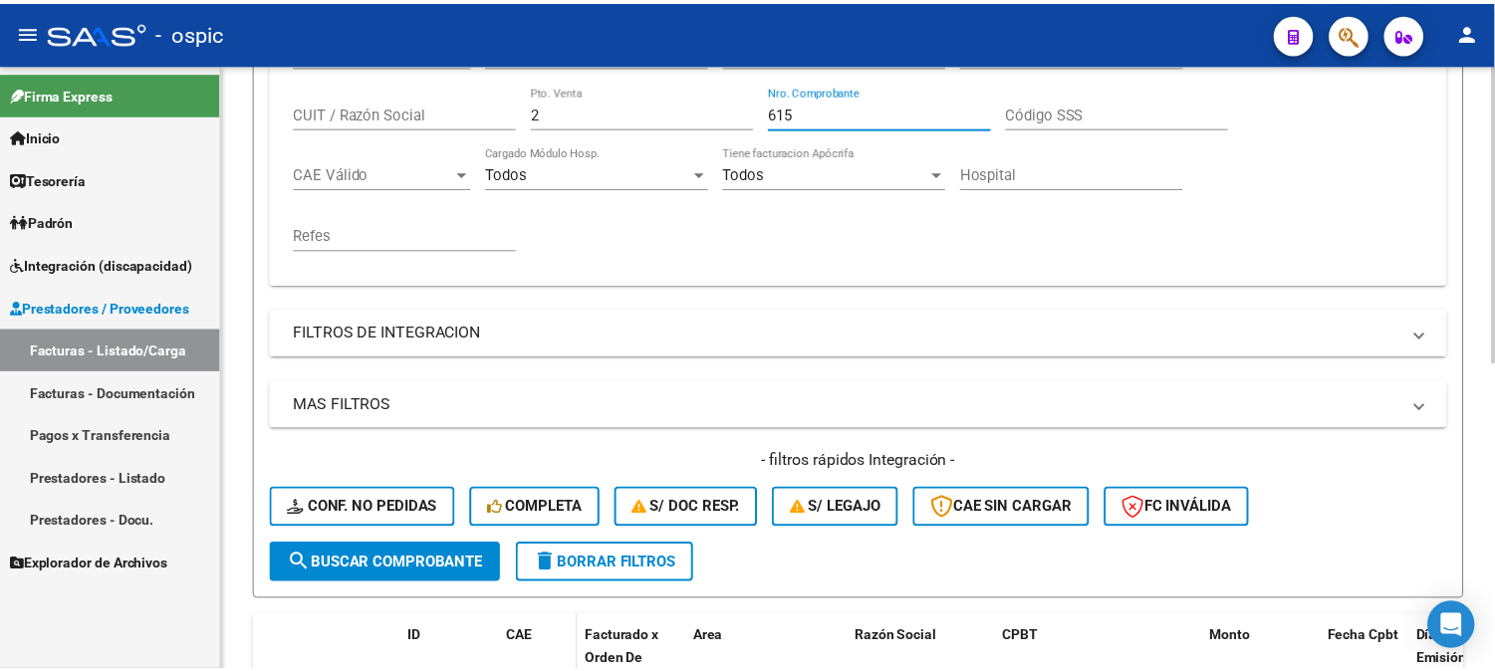
scroll to position [621, 0]
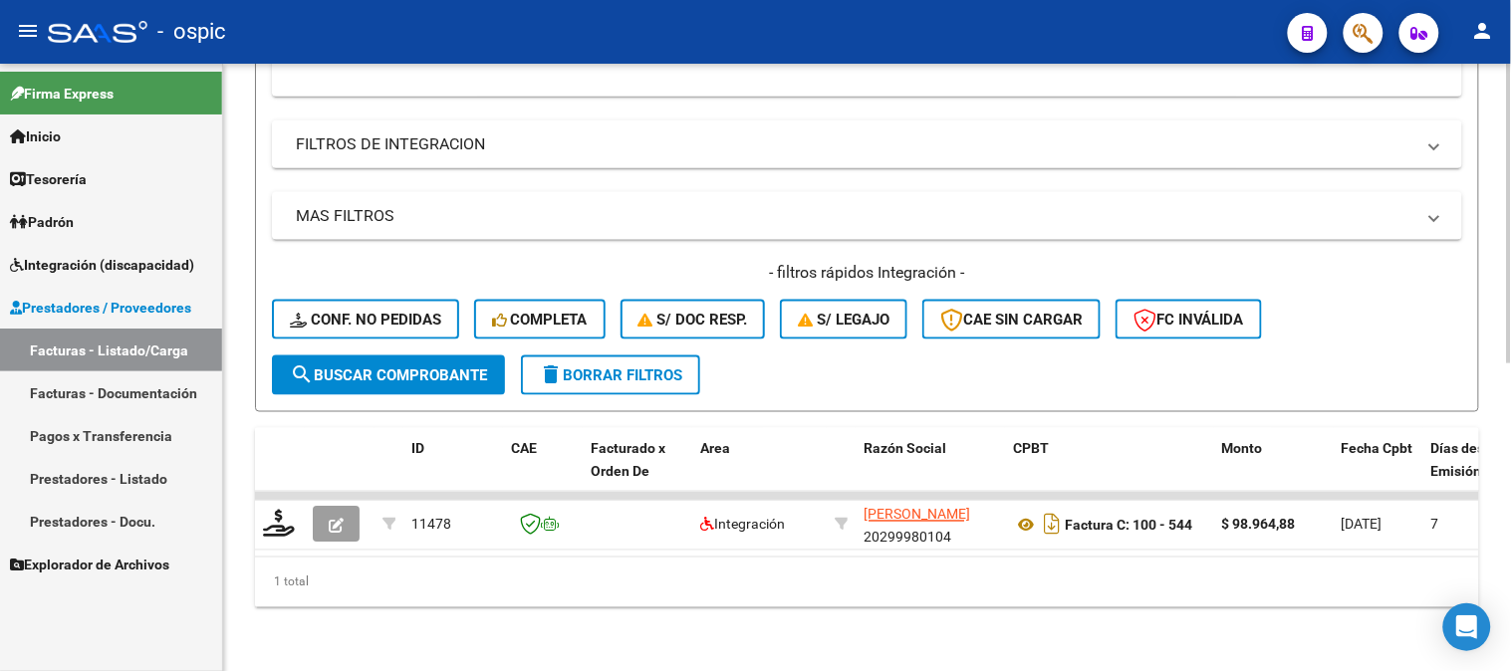
type input "615"
click at [443, 366] on span "search Buscar Comprobante" at bounding box center [388, 375] width 197 height 18
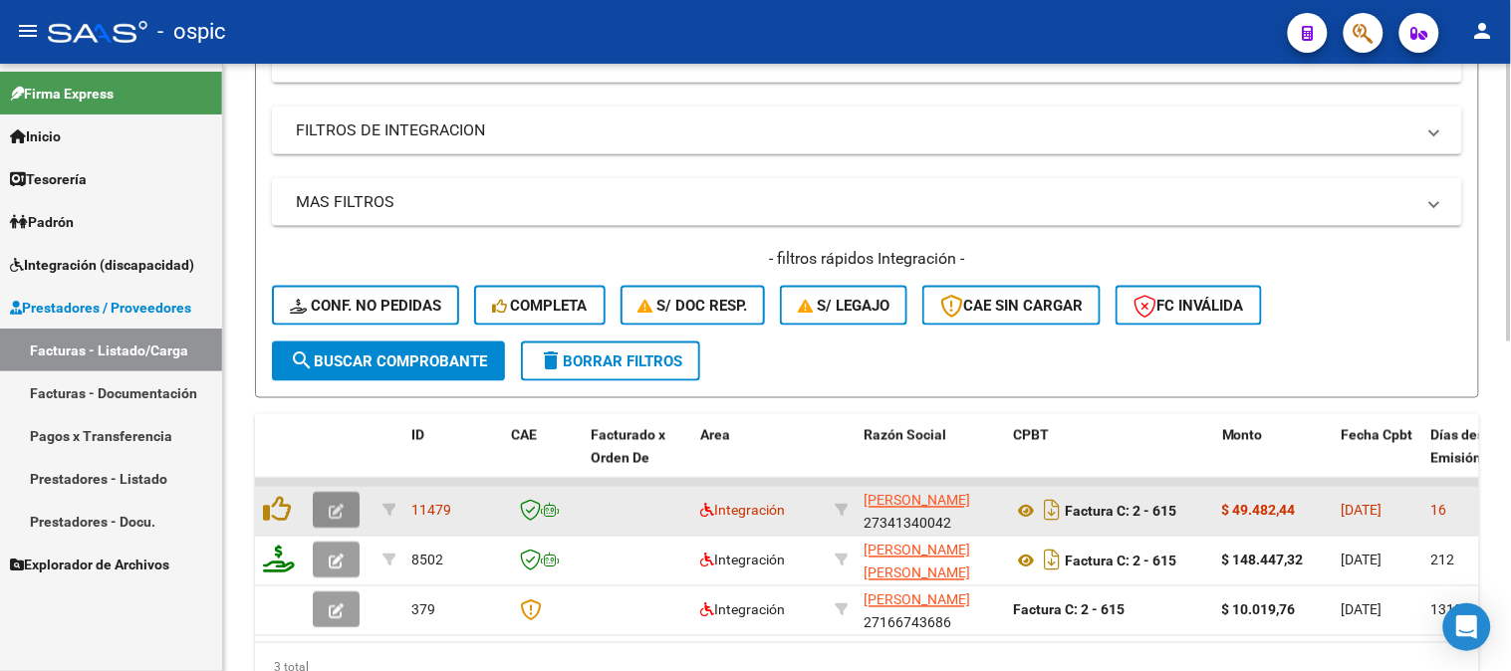
click at [344, 501] on button "button" at bounding box center [336, 511] width 47 height 36
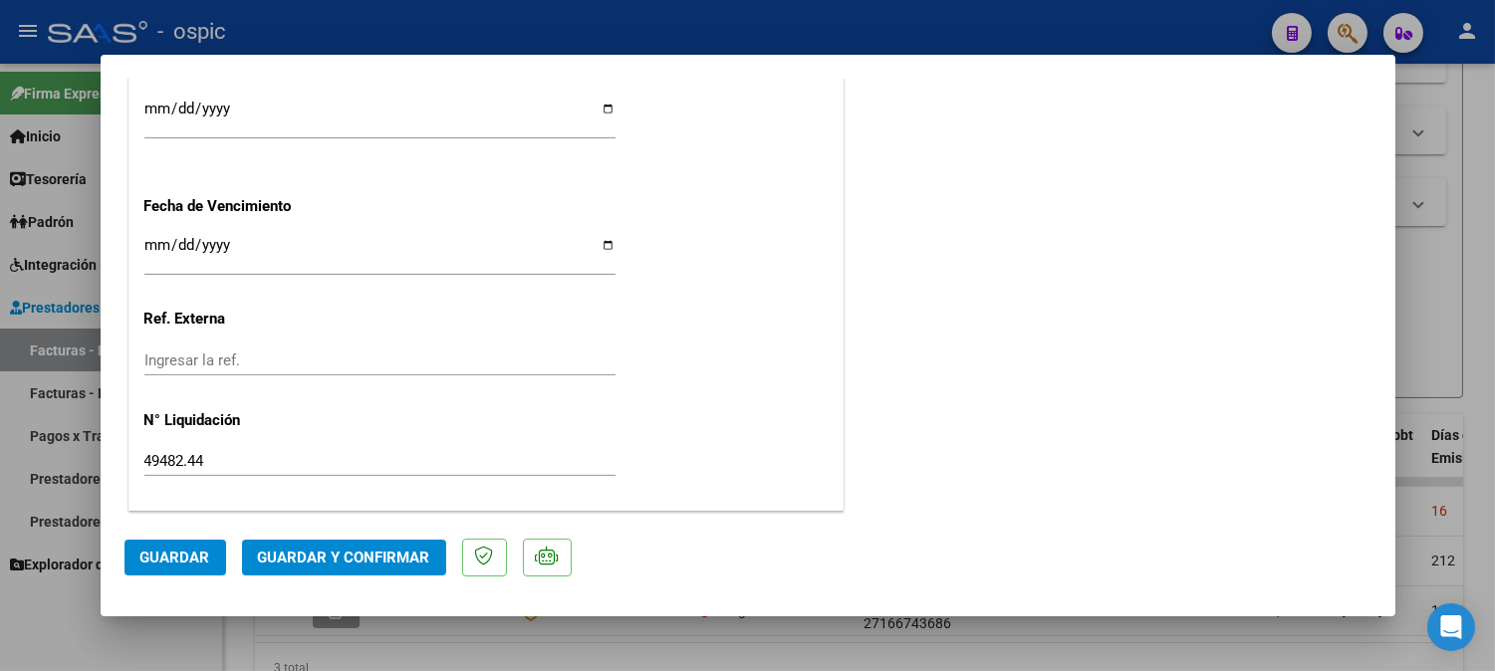
scroll to position [0, 0]
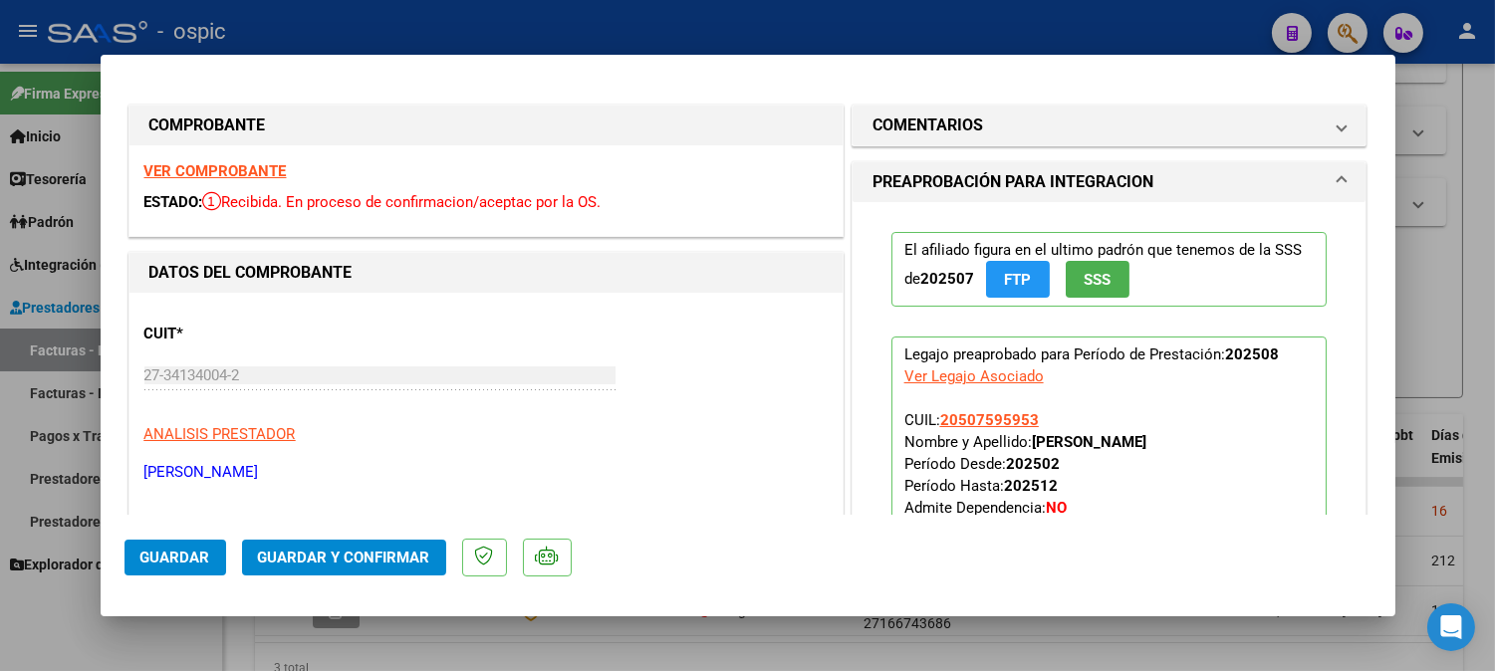
drag, startPoint x: 903, startPoint y: 125, endPoint x: 1058, endPoint y: 374, distance: 292.9
click at [907, 127] on h1 "COMENTARIOS" at bounding box center [927, 126] width 111 height 24
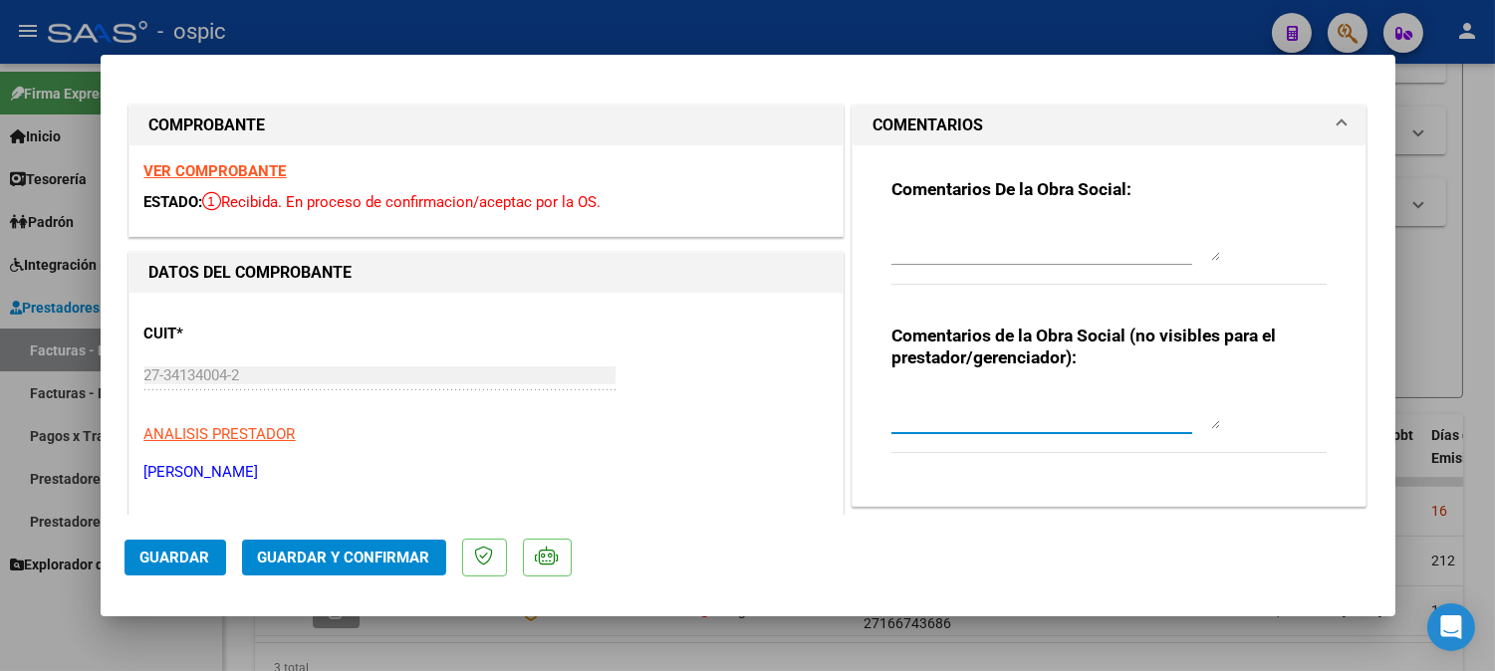
click at [1034, 394] on textarea at bounding box center [1055, 409] width 329 height 40
type textarea "PSP 4 SESIONES"
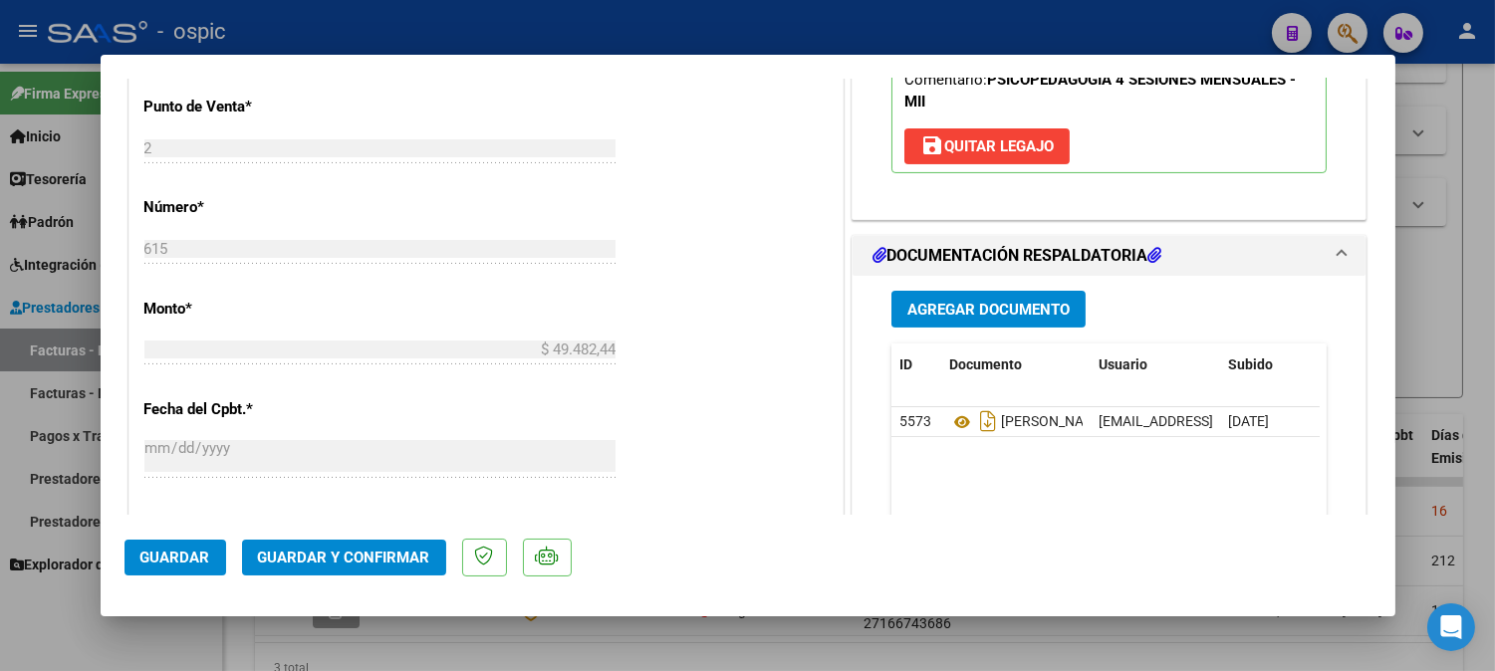
scroll to position [821, 0]
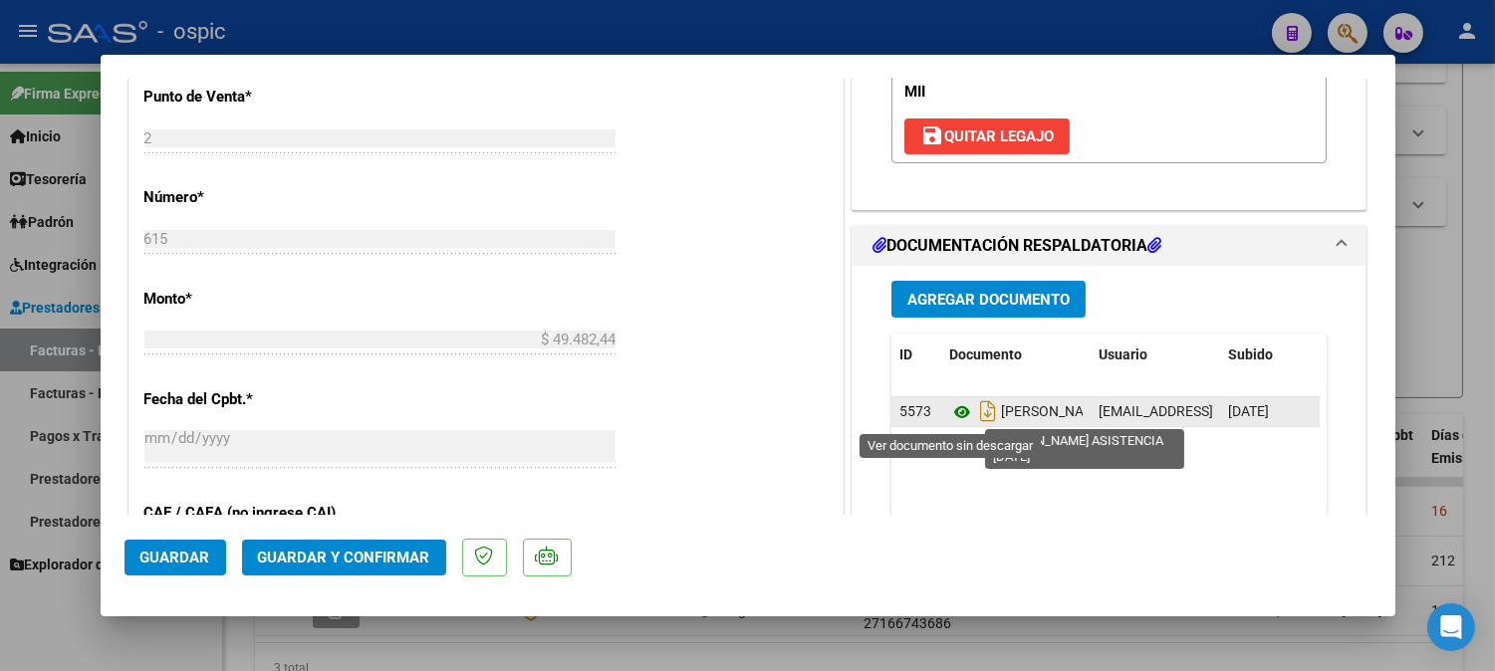
click at [949, 411] on icon at bounding box center [962, 412] width 26 height 24
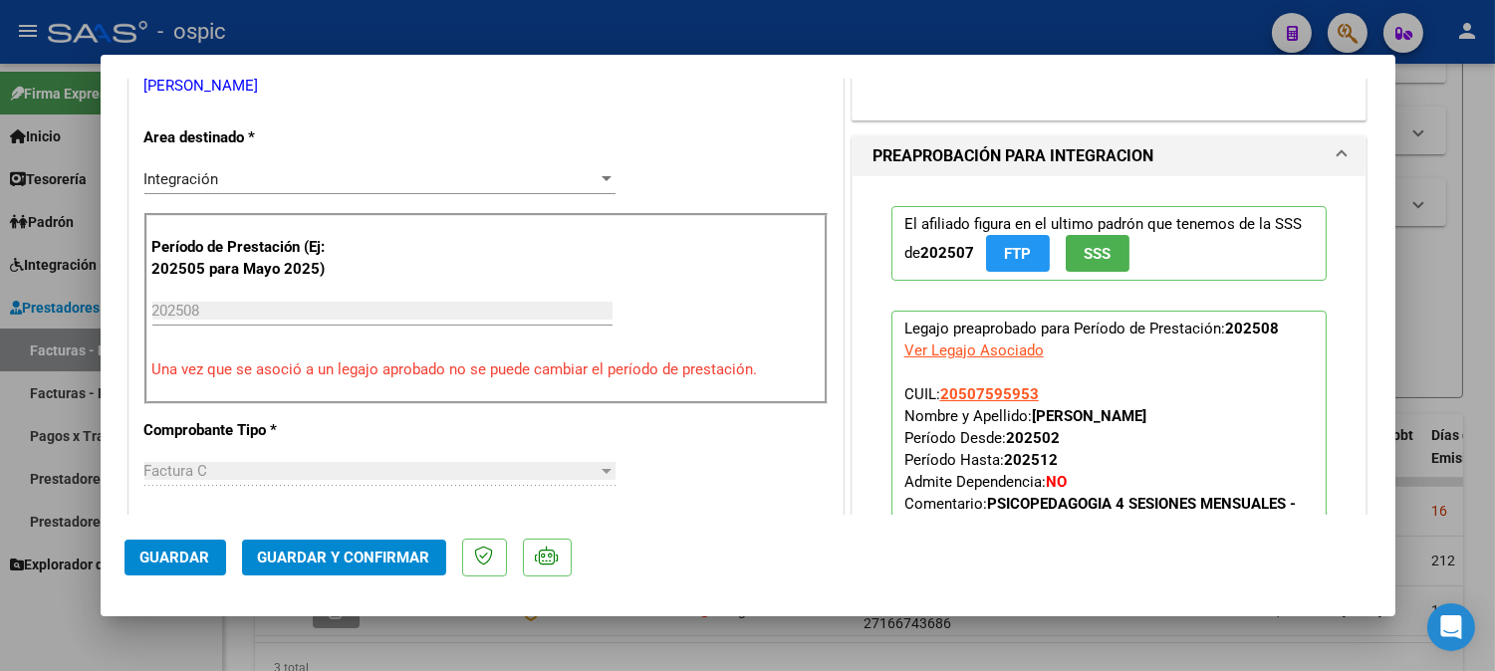
scroll to position [357, 0]
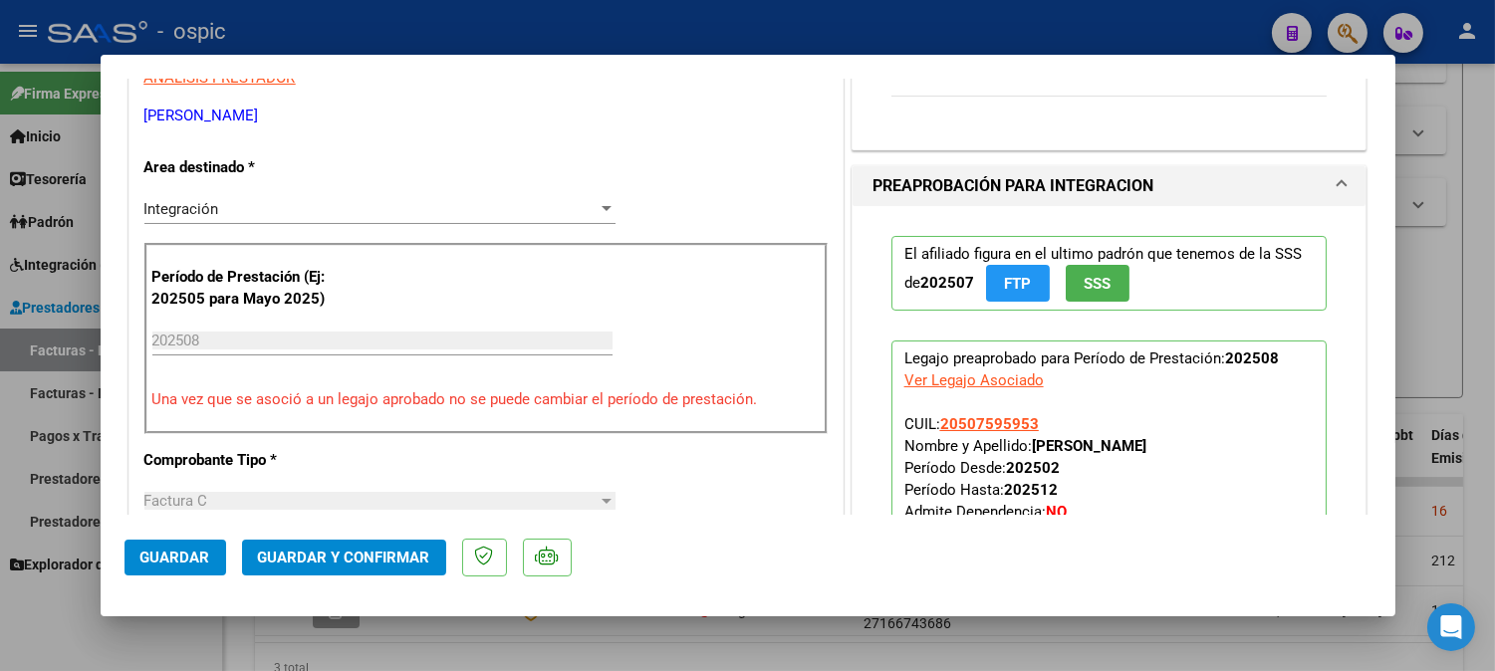
click at [344, 541] on button "Guardar y Confirmar" at bounding box center [344, 558] width 204 height 36
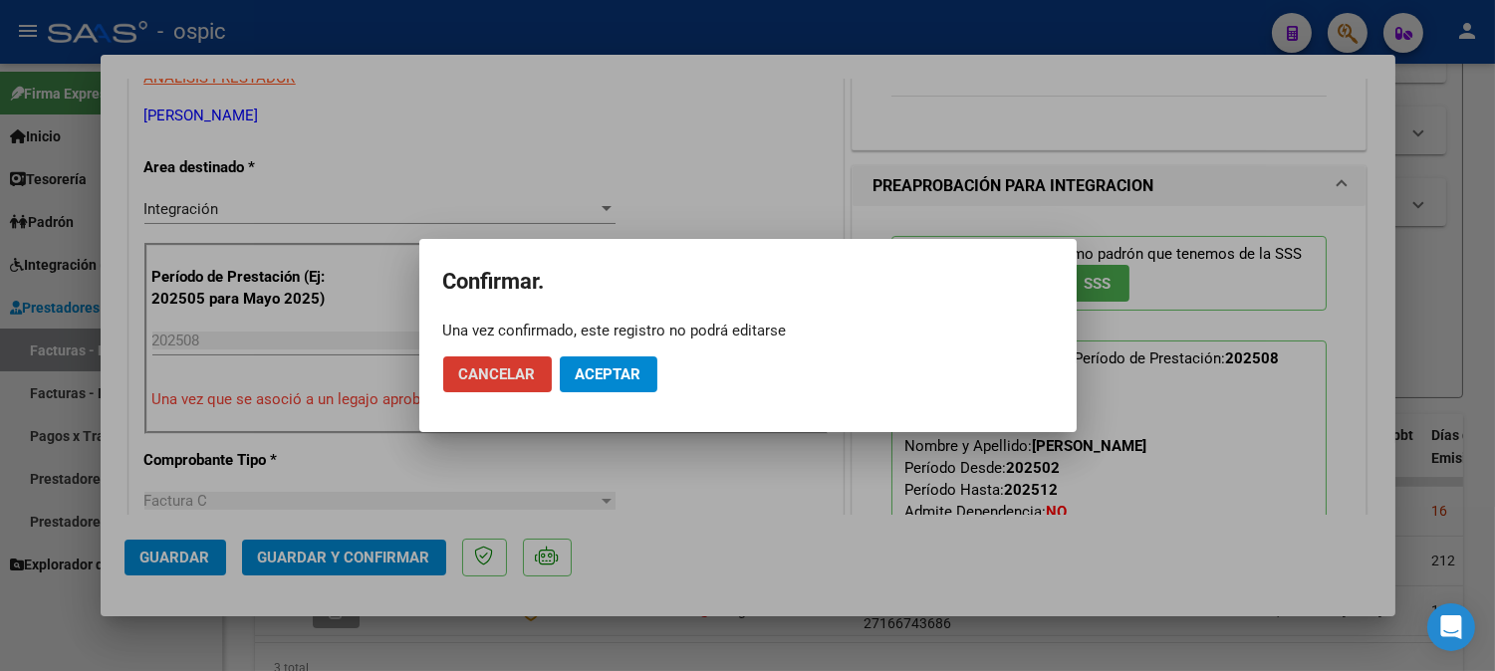
click at [576, 378] on span "Aceptar" at bounding box center [609, 374] width 66 height 18
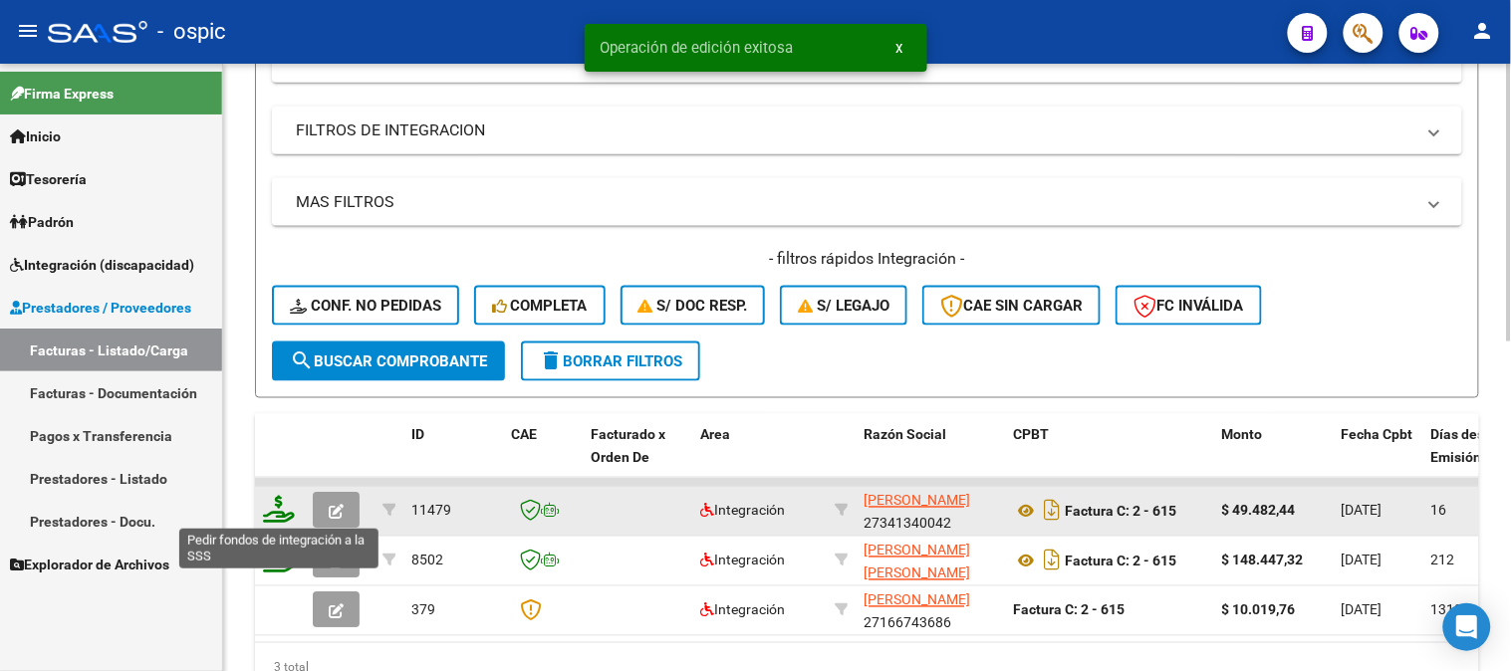
click at [279, 503] on icon at bounding box center [279, 510] width 32 height 28
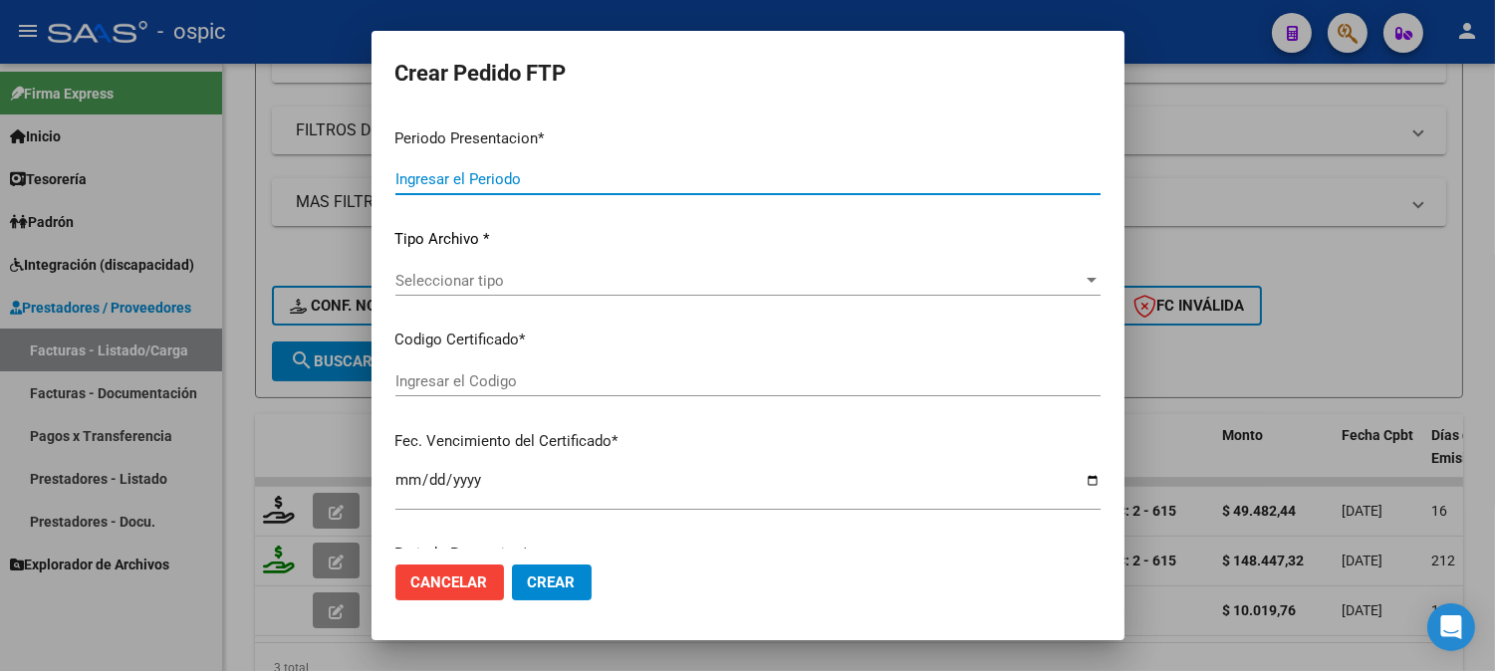
type input "202508"
type input "$ 49.482,44"
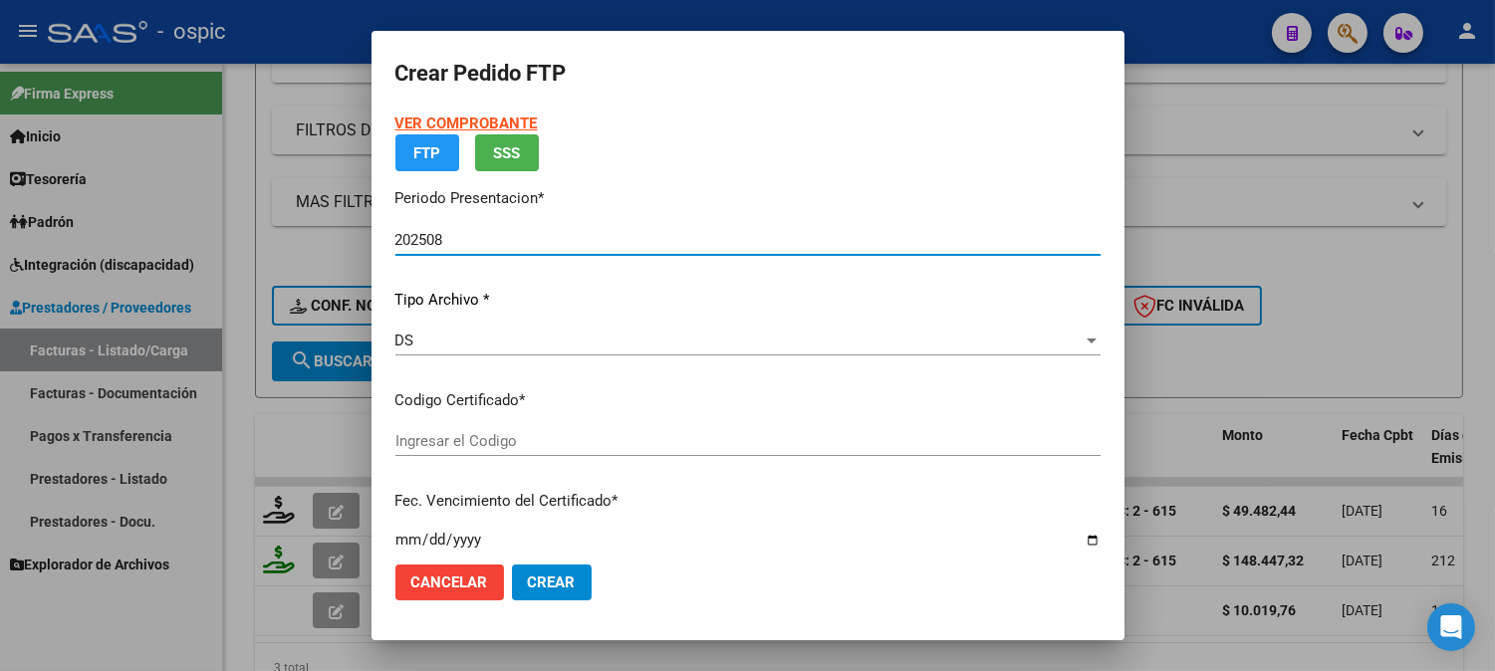
type input "7488146188"
type input "2034-06-30"
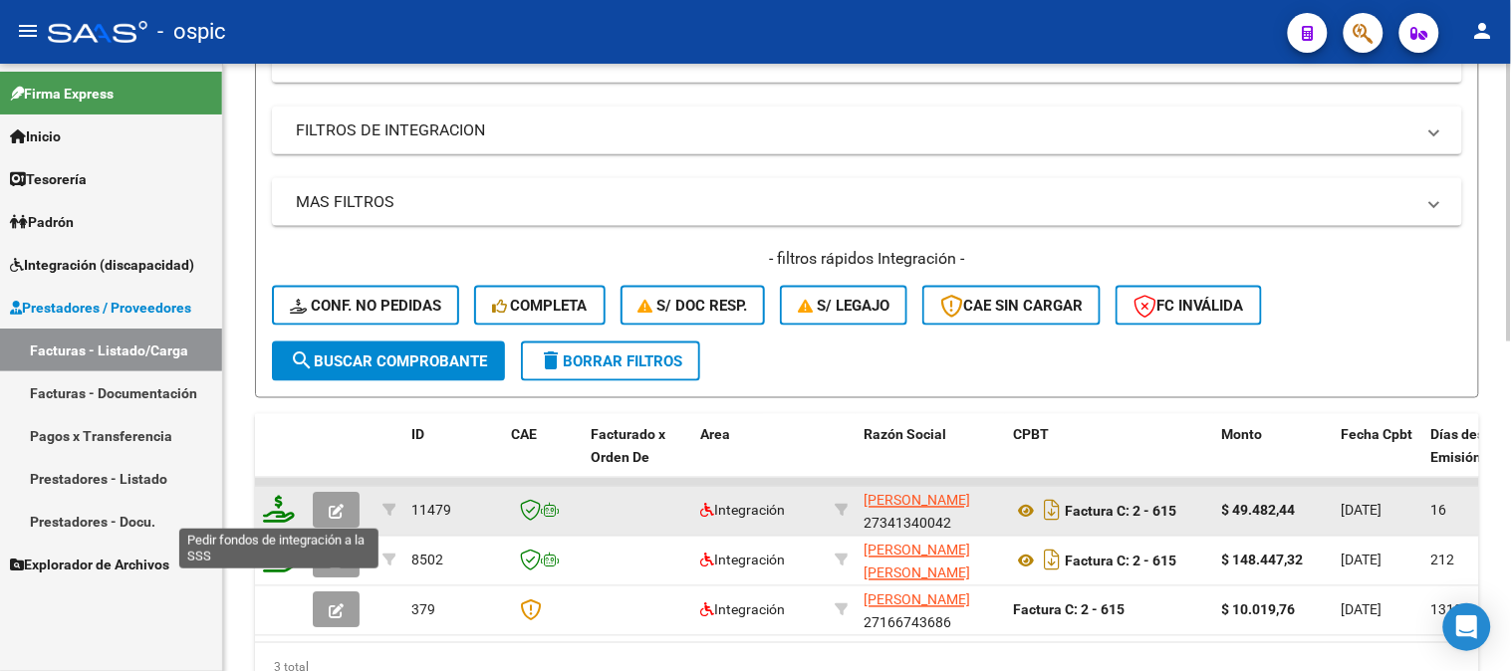
click at [275, 502] on icon at bounding box center [279, 510] width 32 height 28
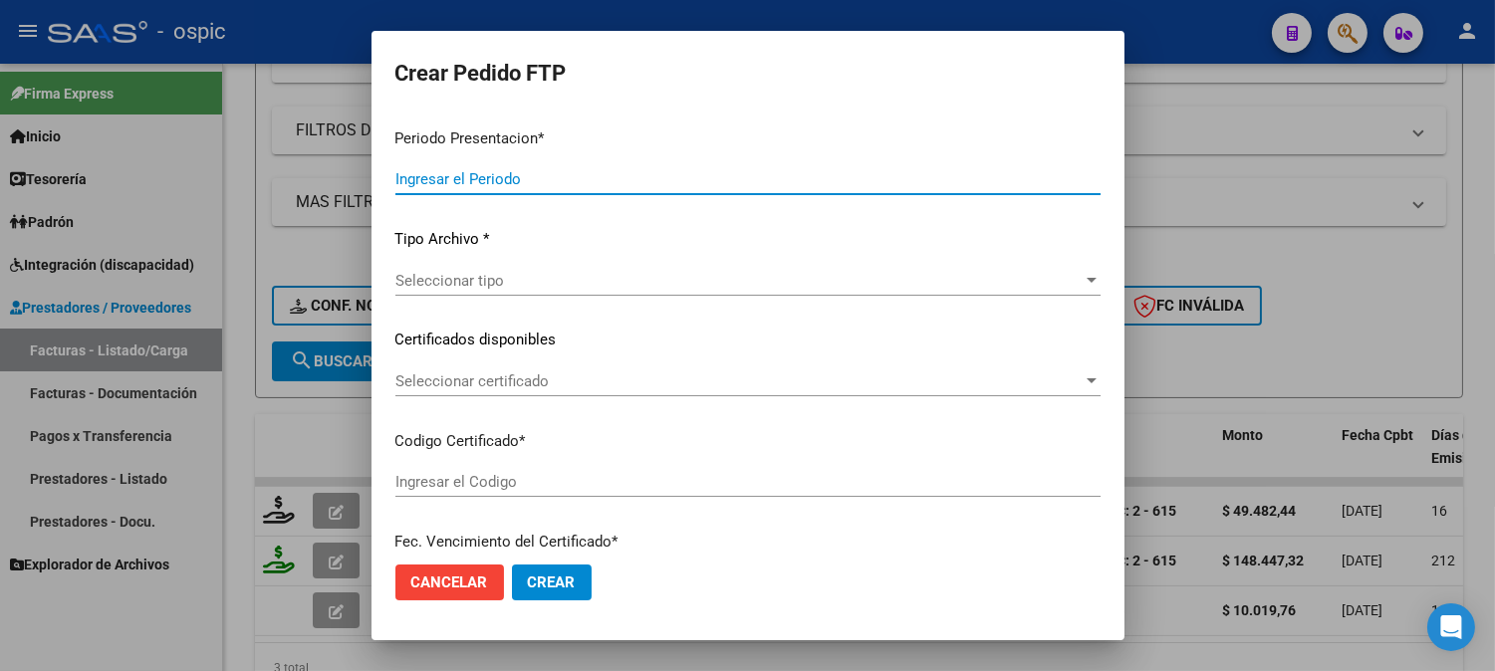
type input "202508"
type input "$ 49.482,44"
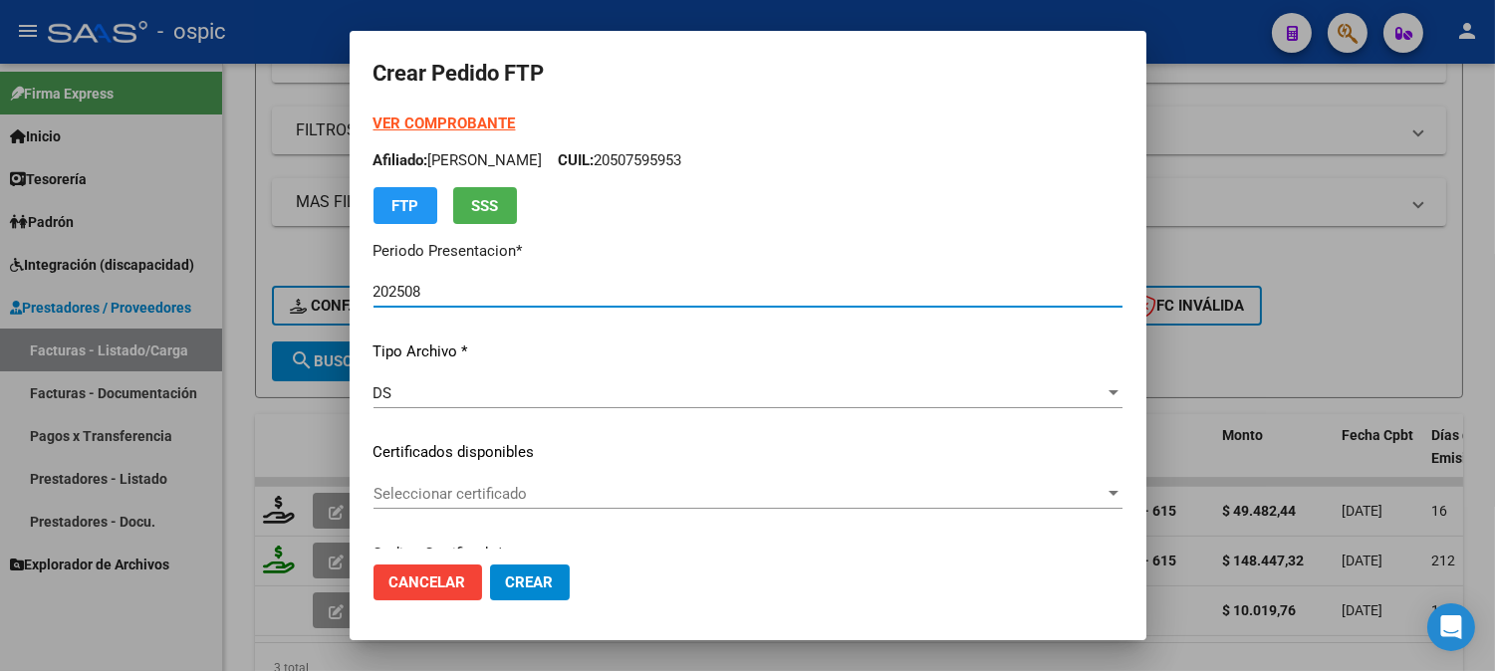
type input "7488146188"
type input "2034-06-30"
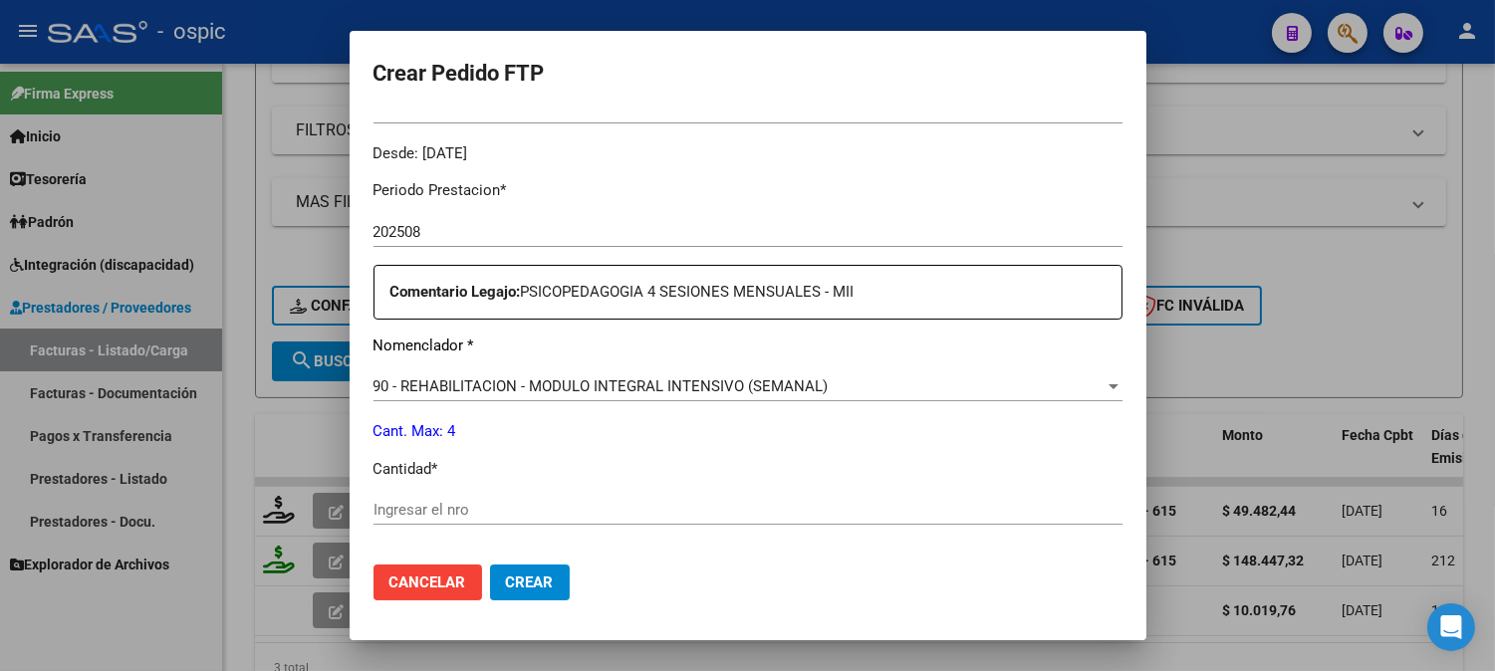
scroll to position [613, 0]
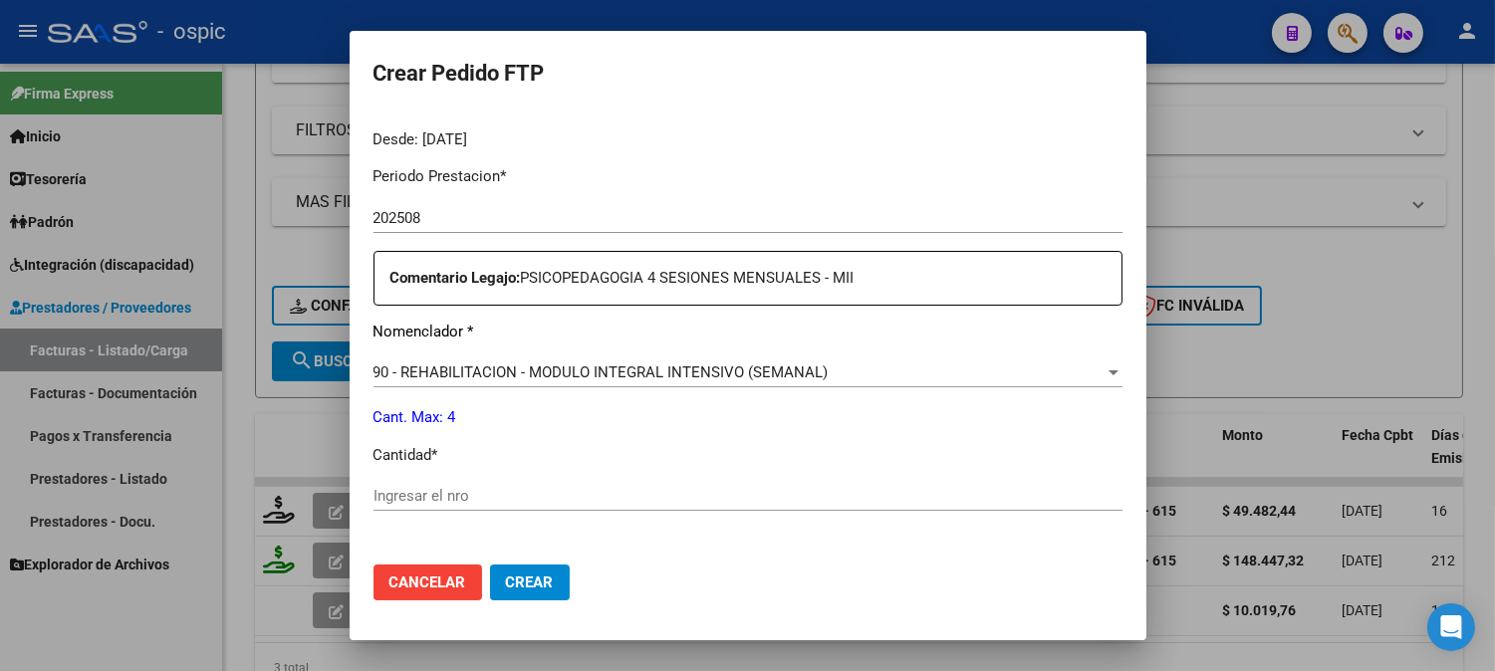
click at [772, 484] on div "Ingresar el nro" at bounding box center [747, 496] width 749 height 30
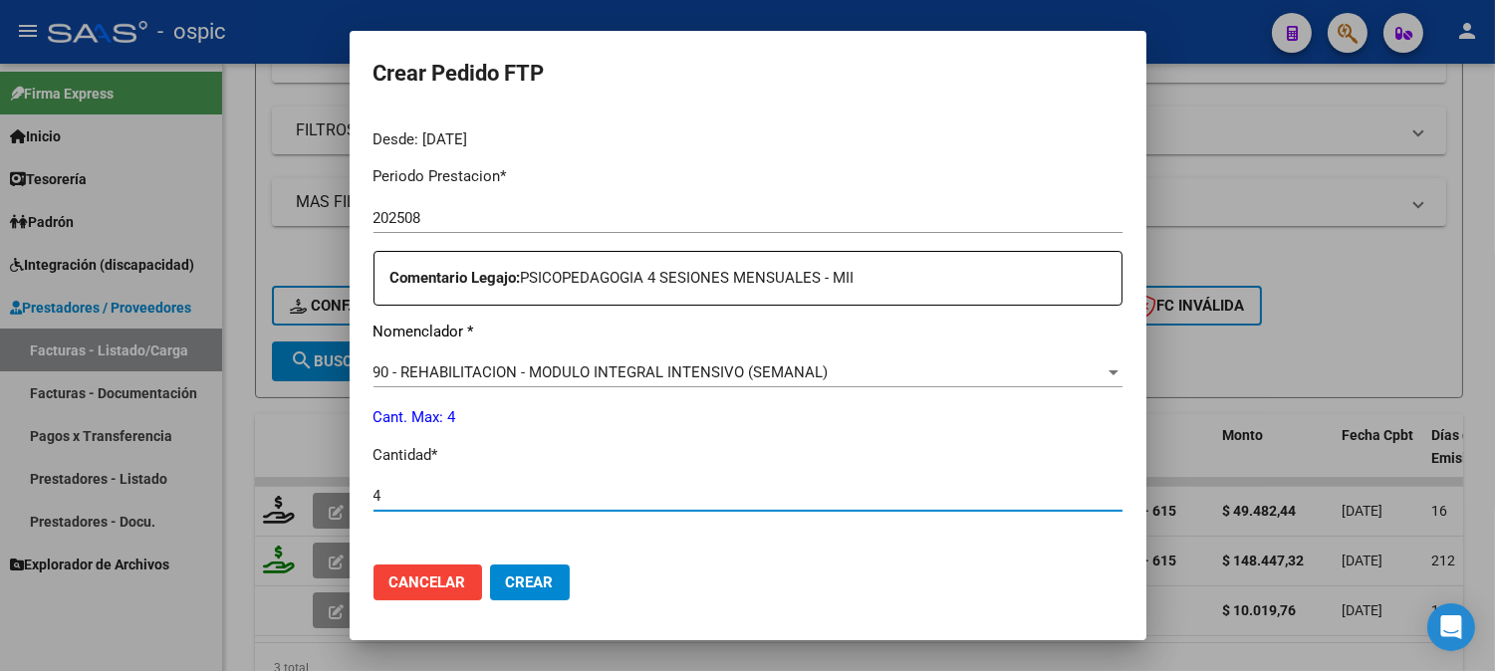
type input "4"
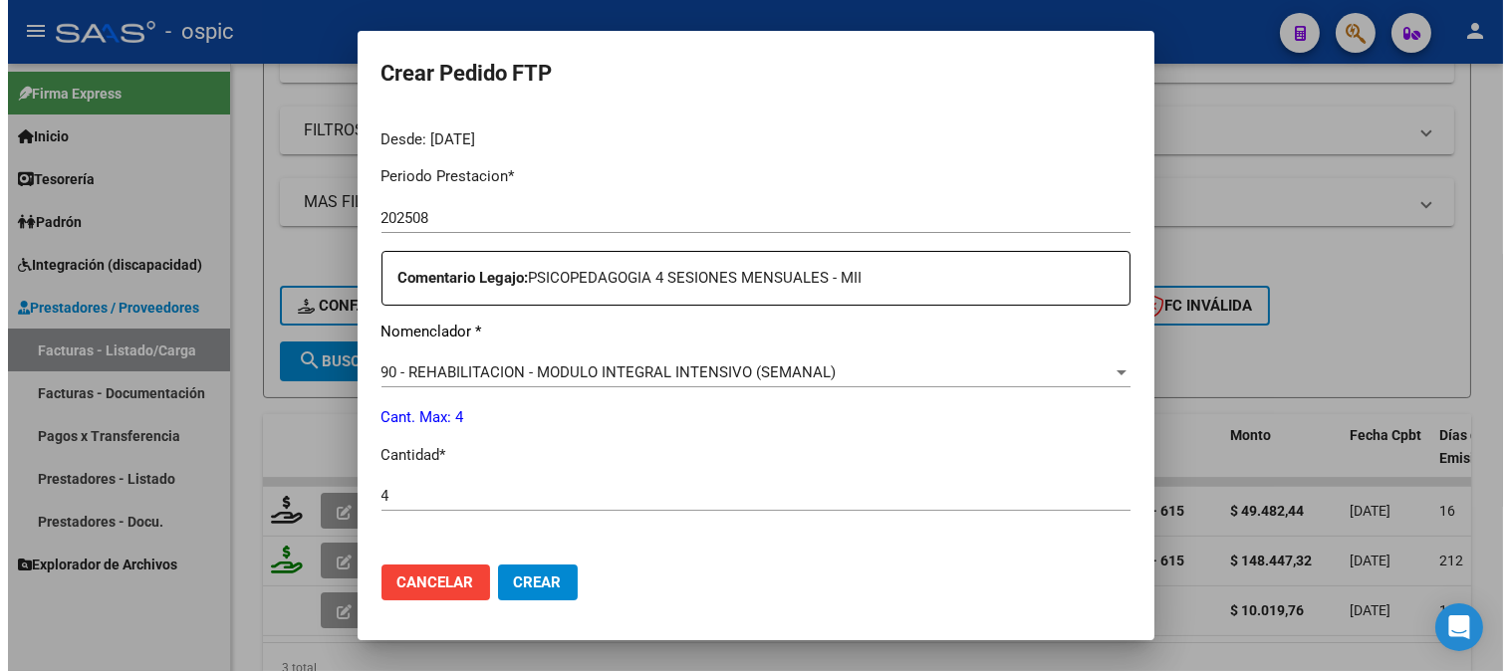
scroll to position [896, 0]
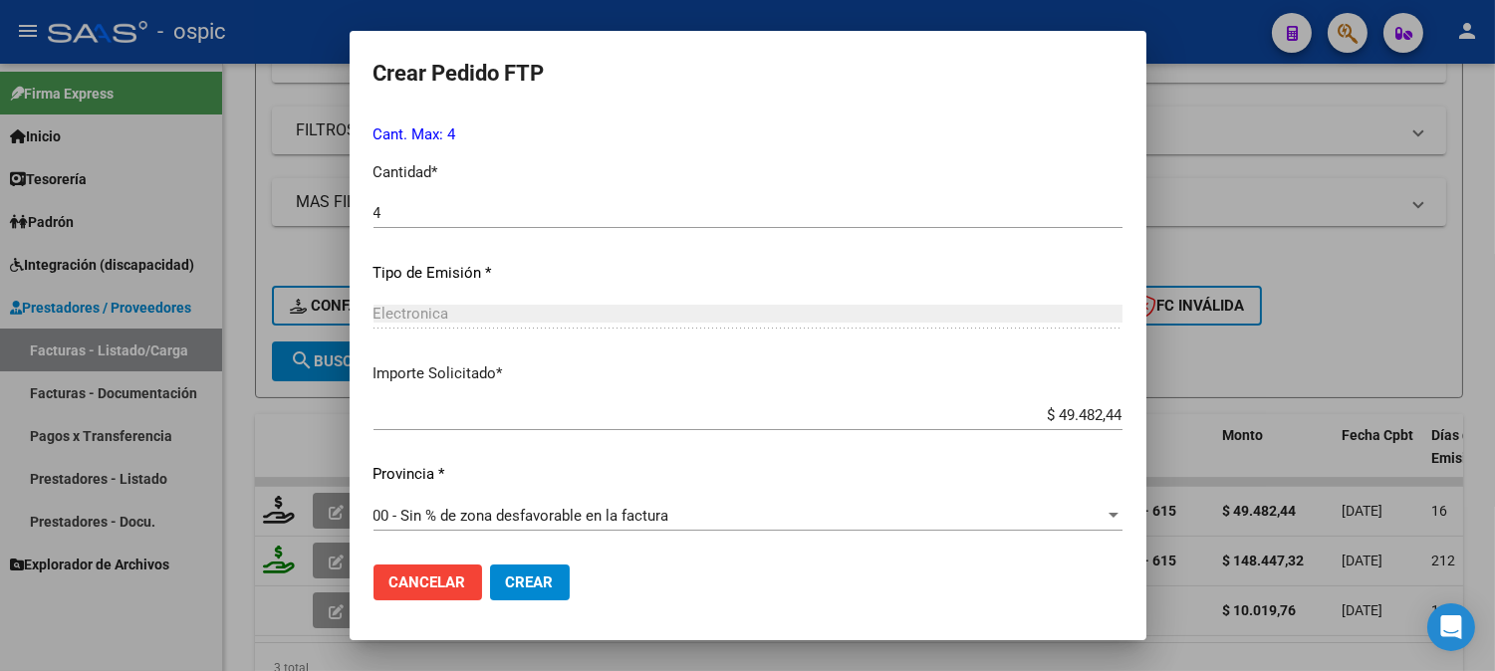
click at [524, 572] on button "Crear" at bounding box center [530, 583] width 80 height 36
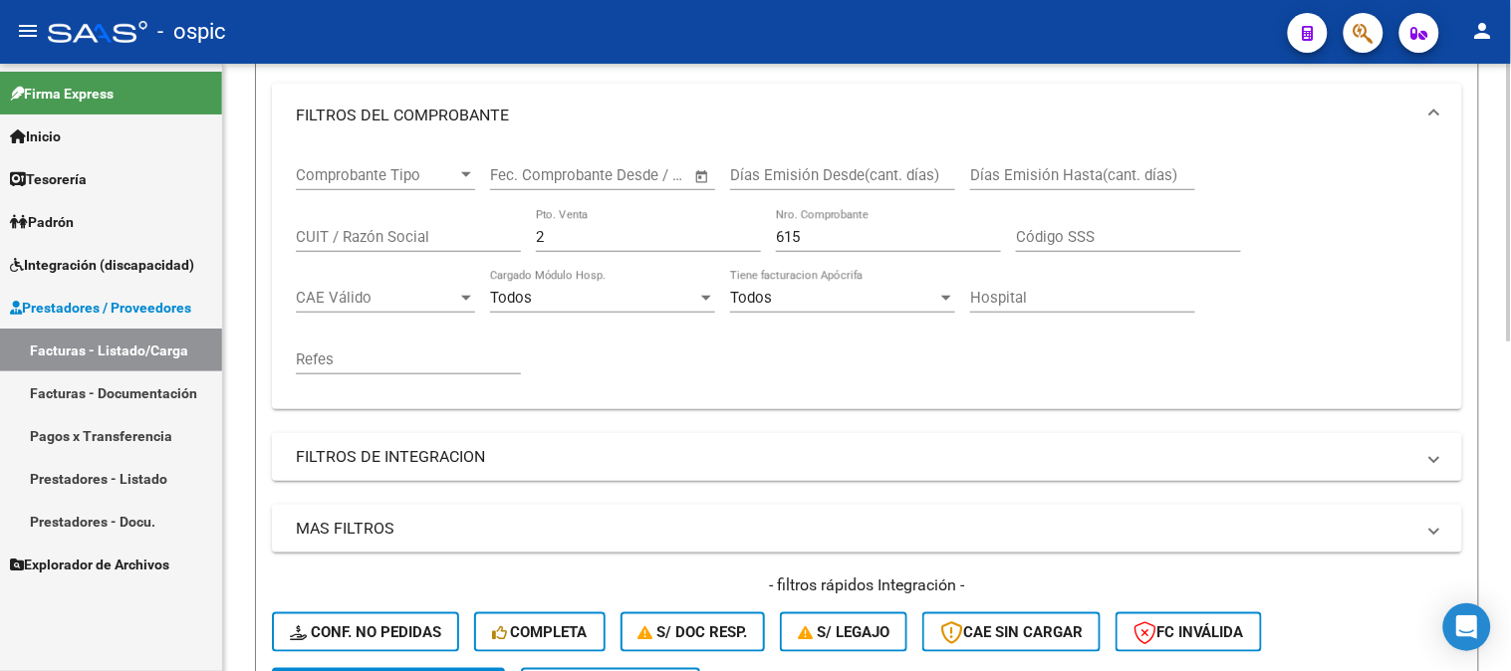
scroll to position [290, 0]
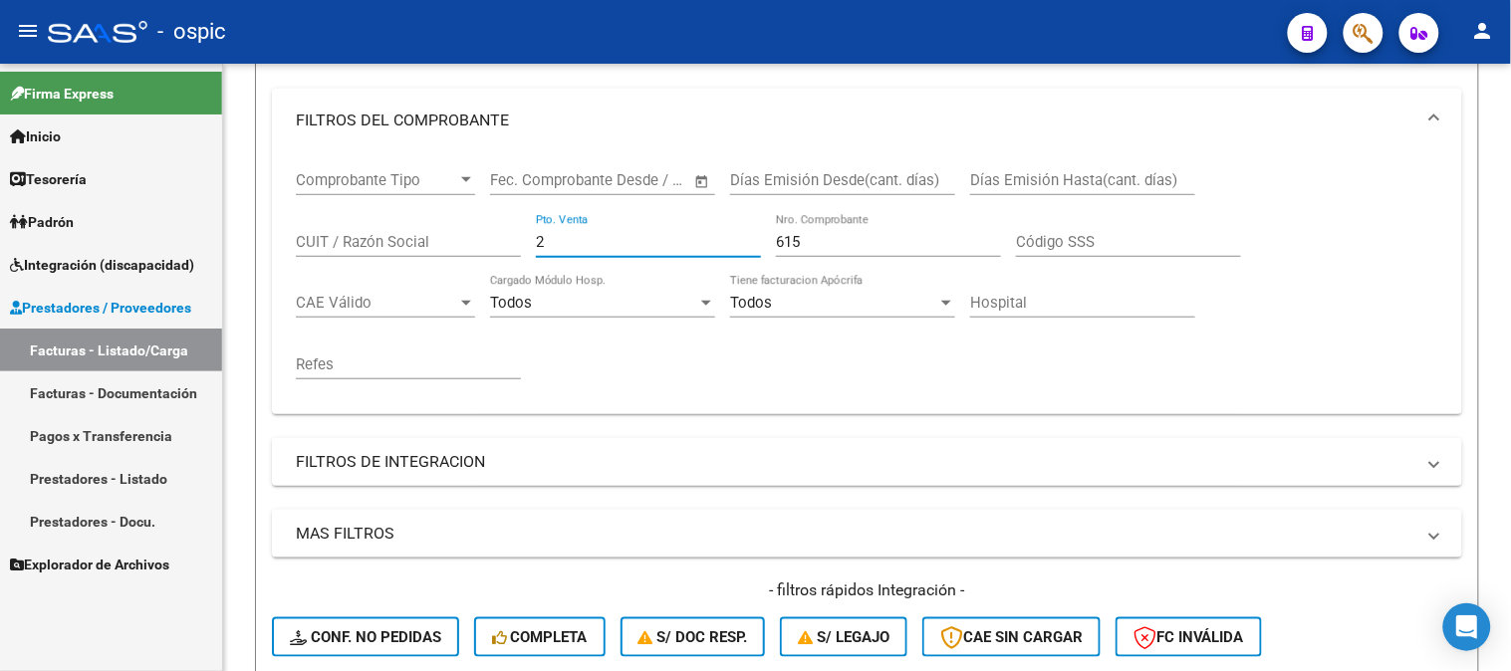
drag, startPoint x: 598, startPoint y: 245, endPoint x: 214, endPoint y: 226, distance: 383.9
click at [171, 237] on mat-sidenav-container "Firma Express Inicio Calendario SSS Instructivos Contacto OS Tesorería Extracto…" at bounding box center [755, 367] width 1511 height 607
type input "1"
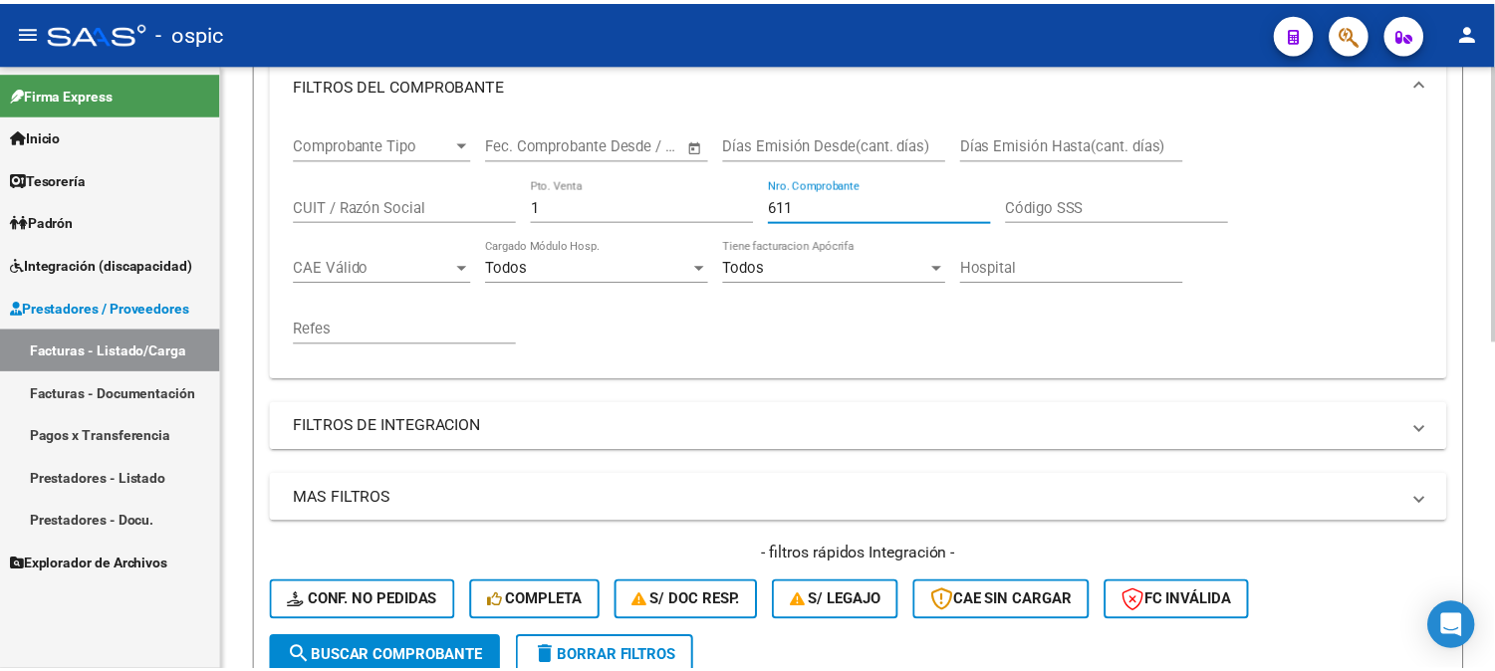
scroll to position [621, 0]
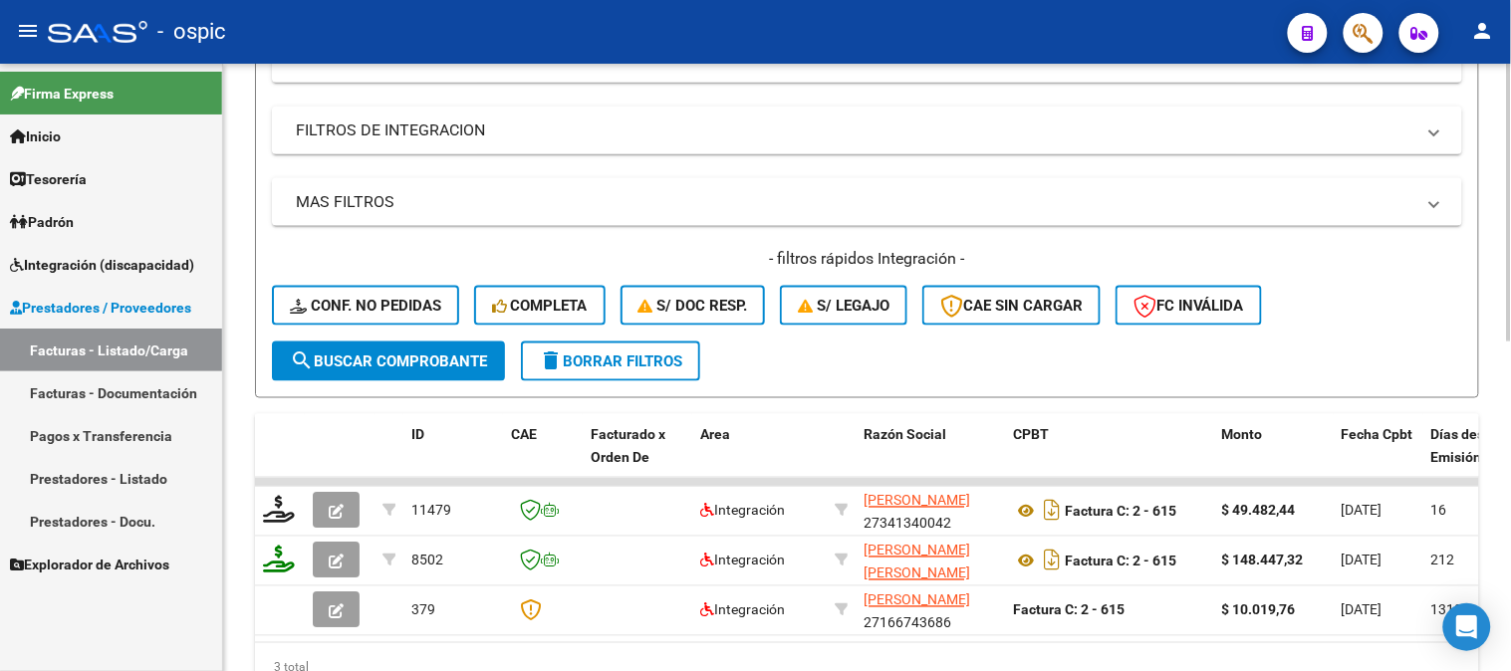
type input "611"
click at [425, 354] on span "search Buscar Comprobante" at bounding box center [388, 362] width 197 height 18
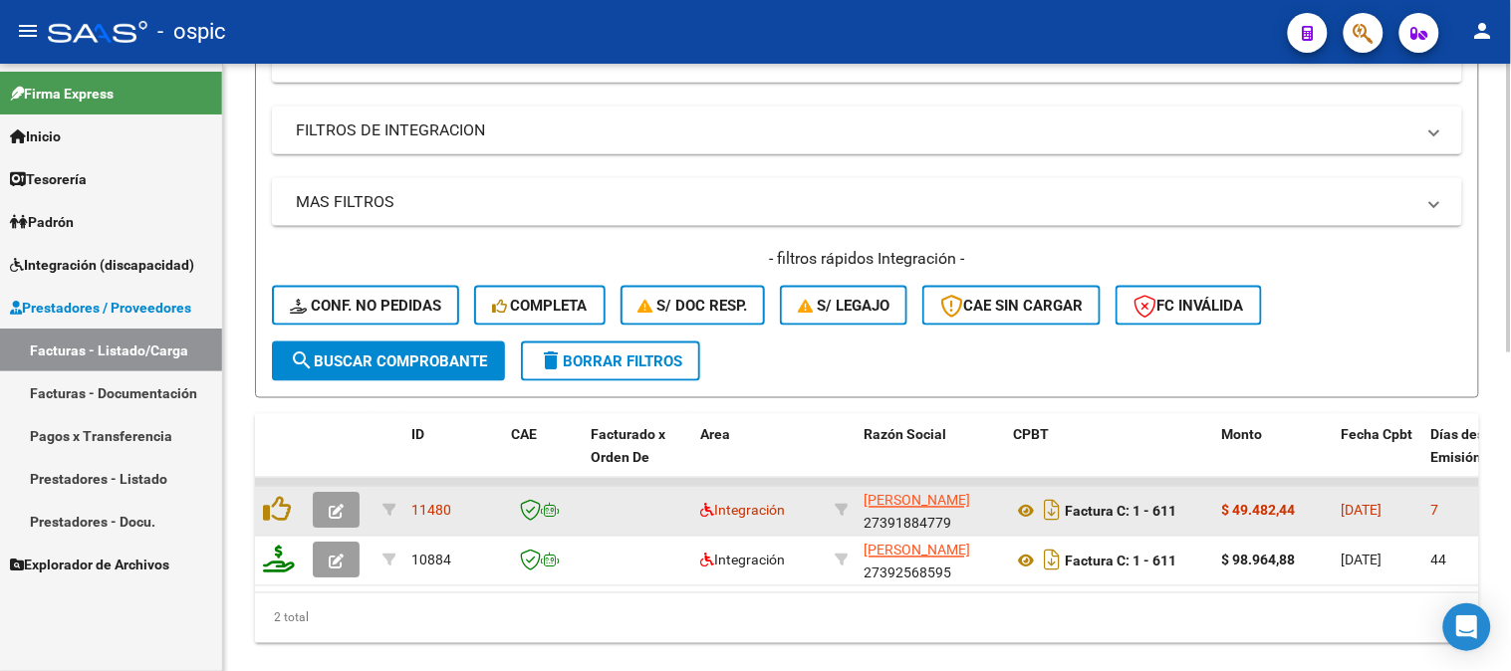
click at [345, 510] on button "button" at bounding box center [336, 511] width 47 height 36
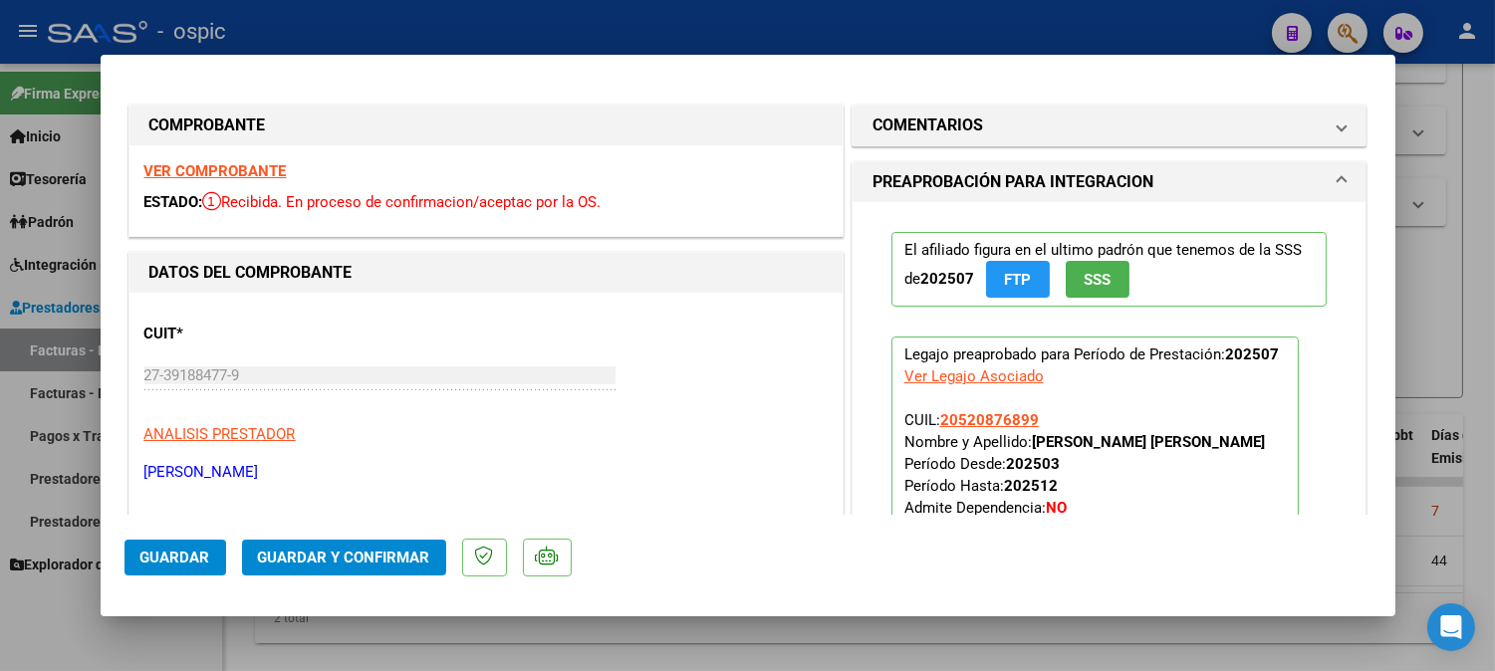
type input "$ 0,00"
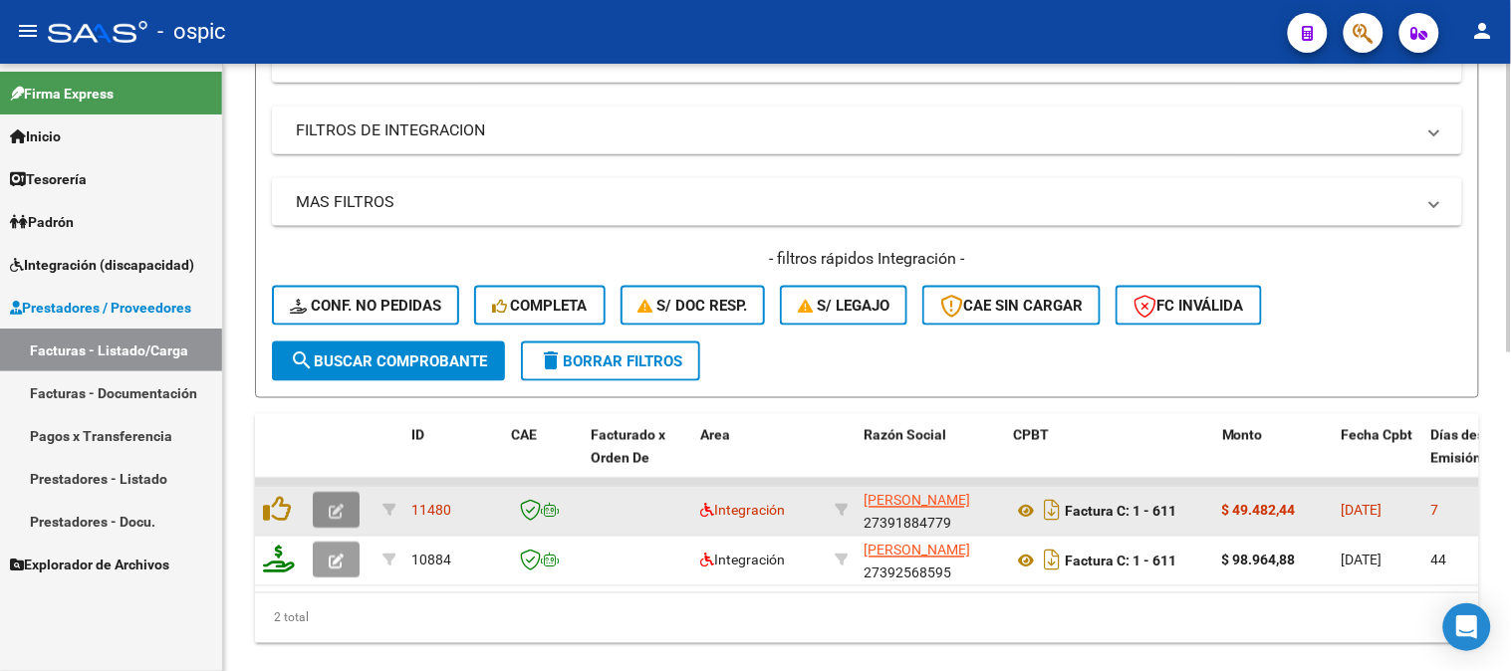
click at [333, 506] on icon "button" at bounding box center [336, 512] width 15 height 15
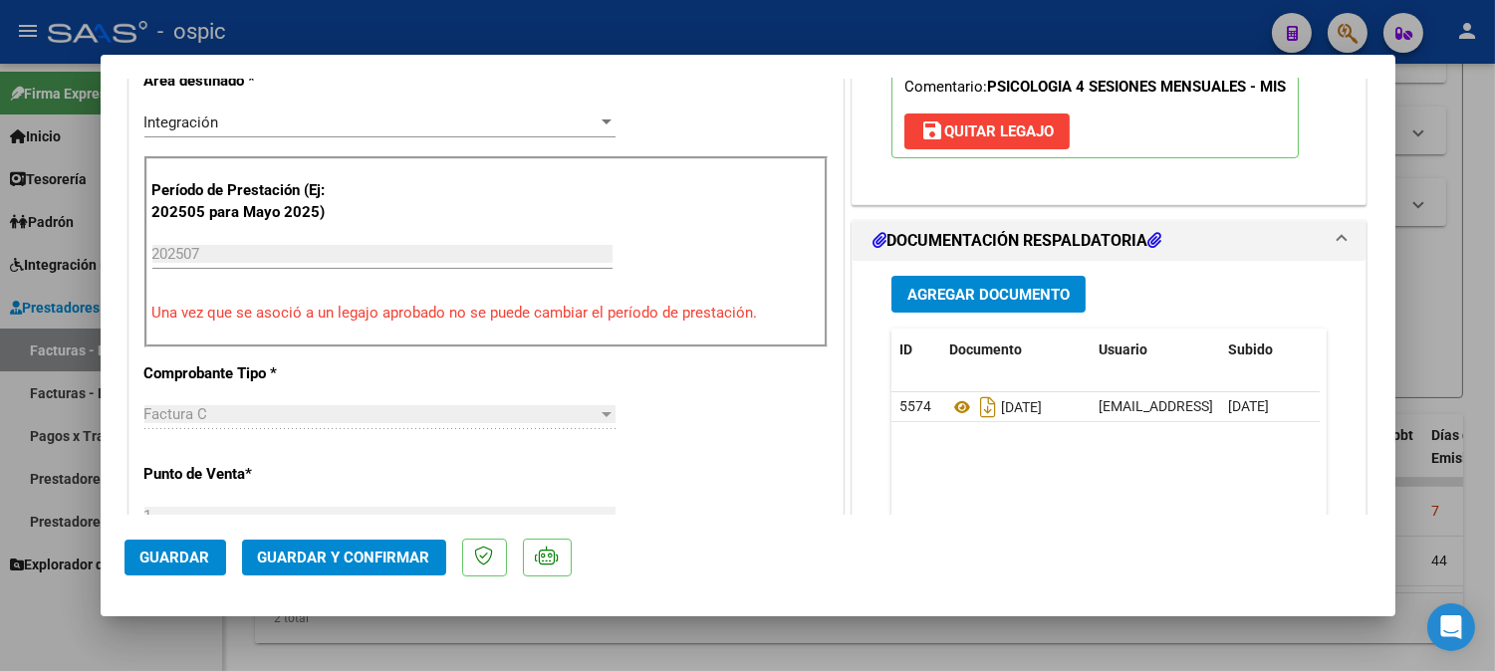
scroll to position [438, 0]
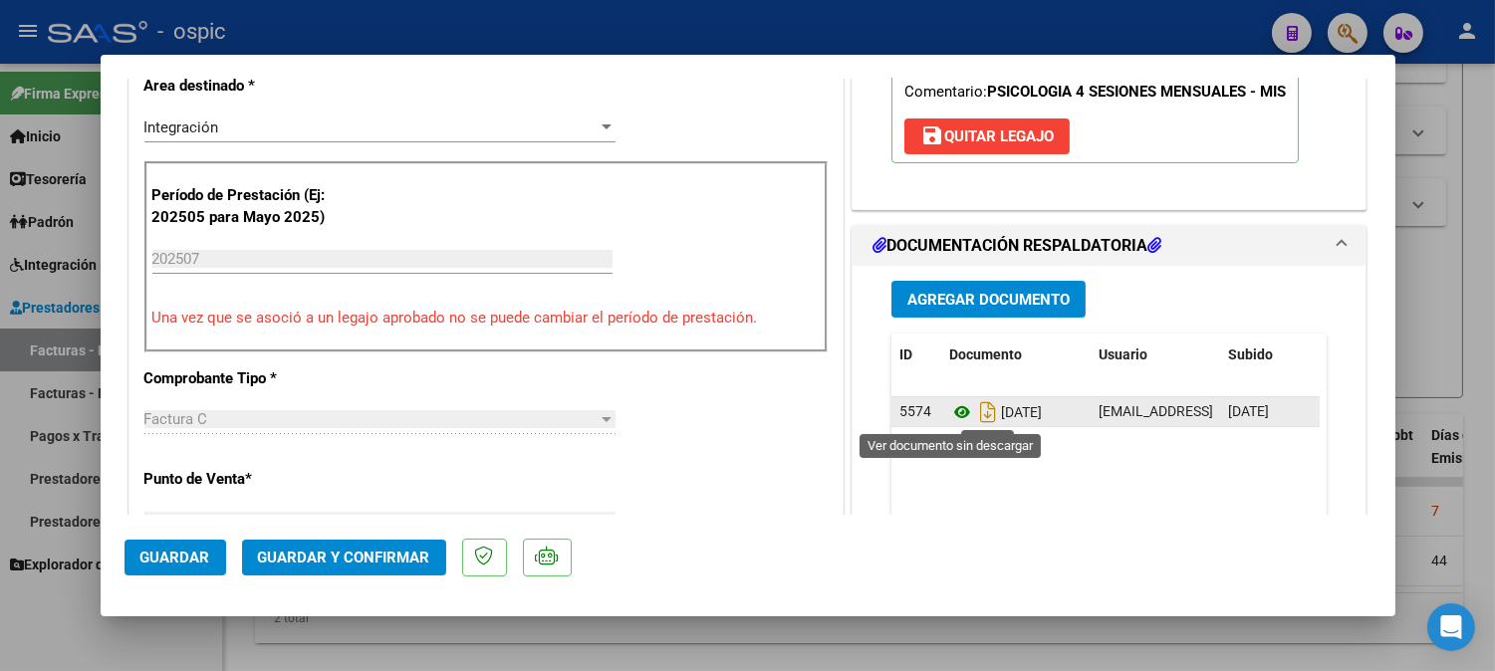
click at [951, 415] on icon at bounding box center [962, 412] width 26 height 24
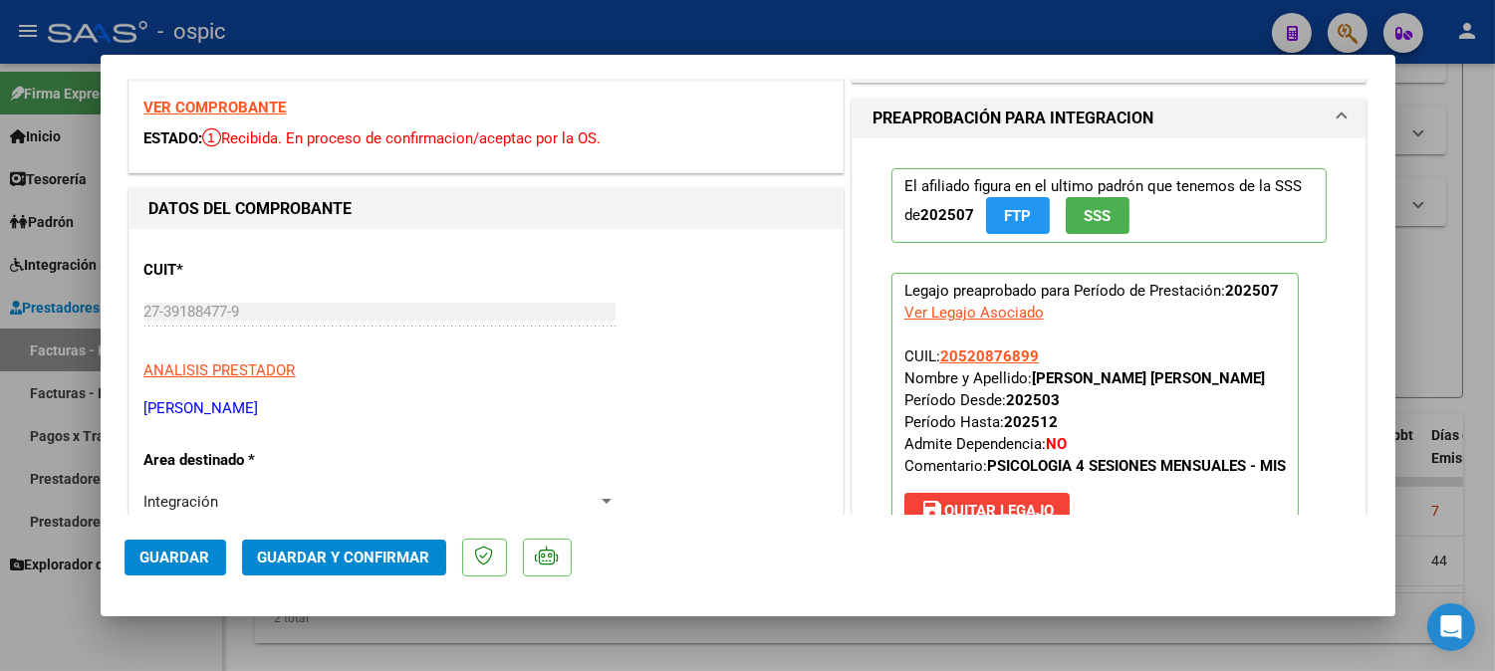
scroll to position [0, 0]
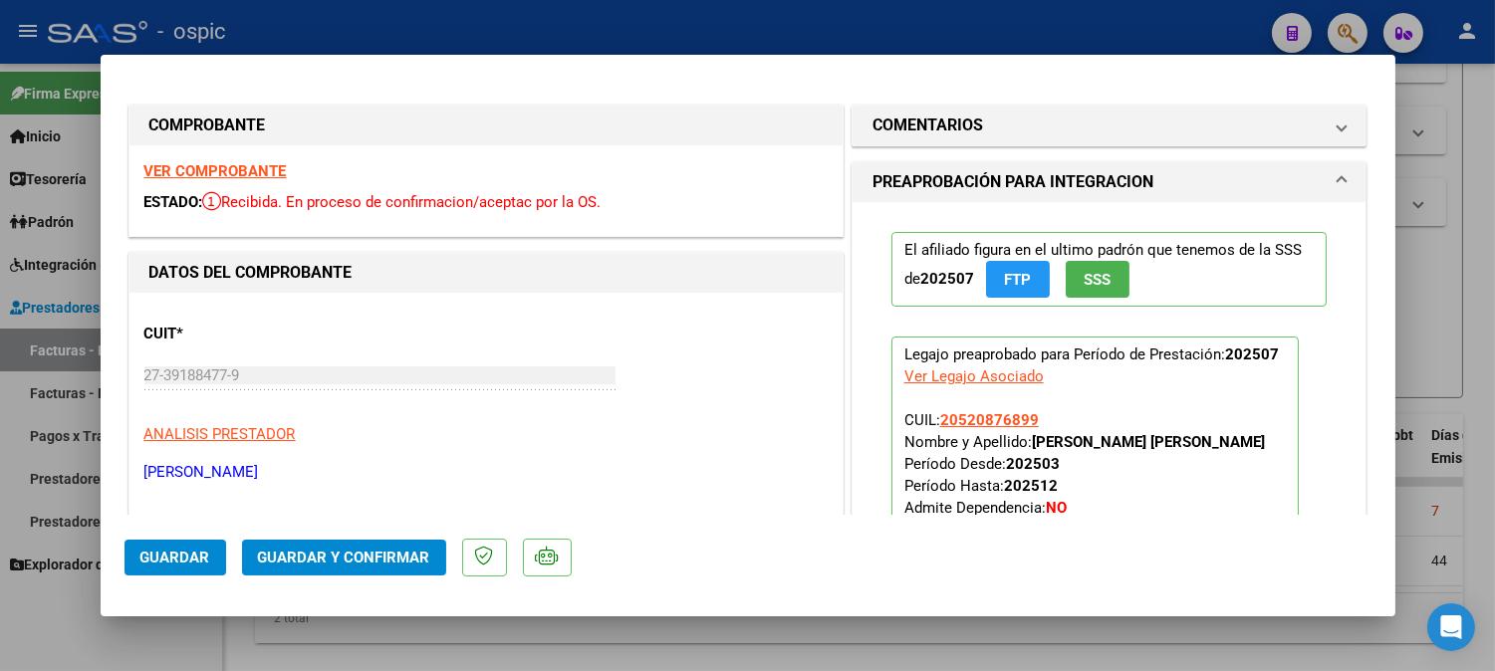
click at [213, 167] on strong "VER COMPROBANTE" at bounding box center [215, 171] width 142 height 18
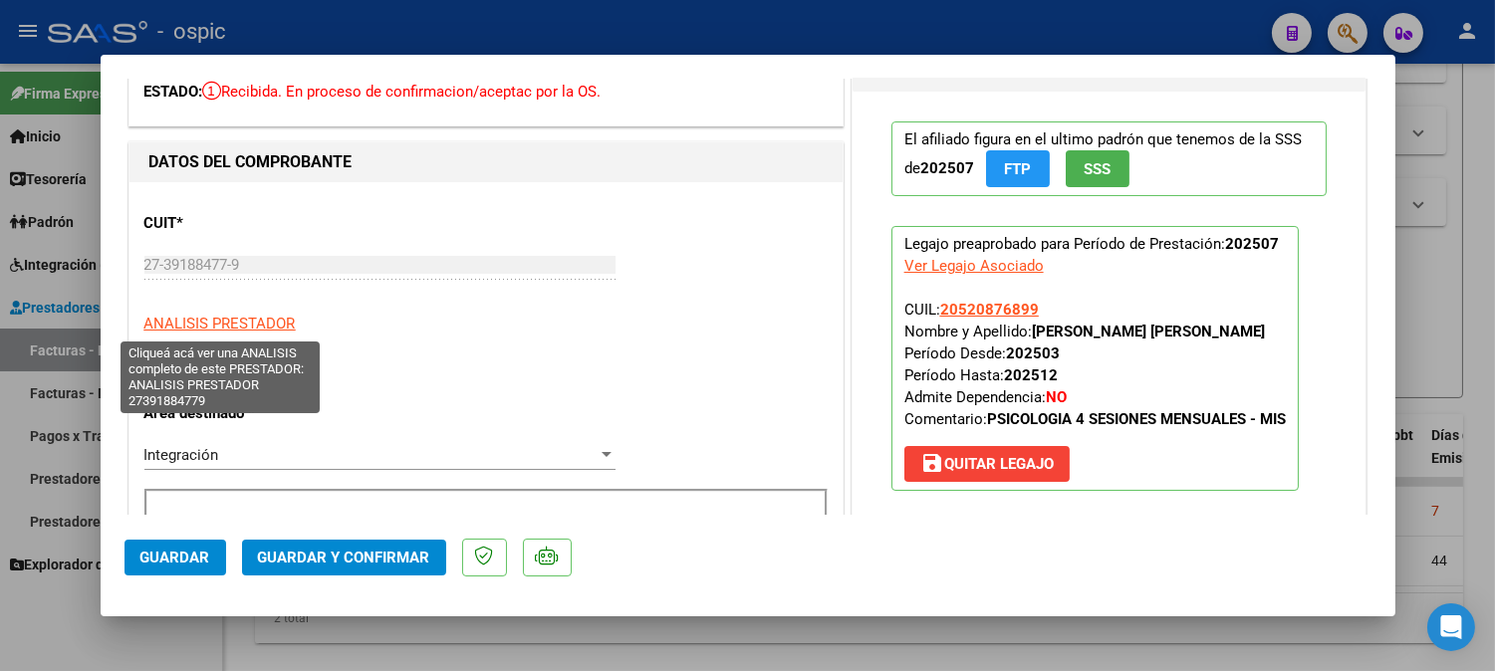
scroll to position [221, 0]
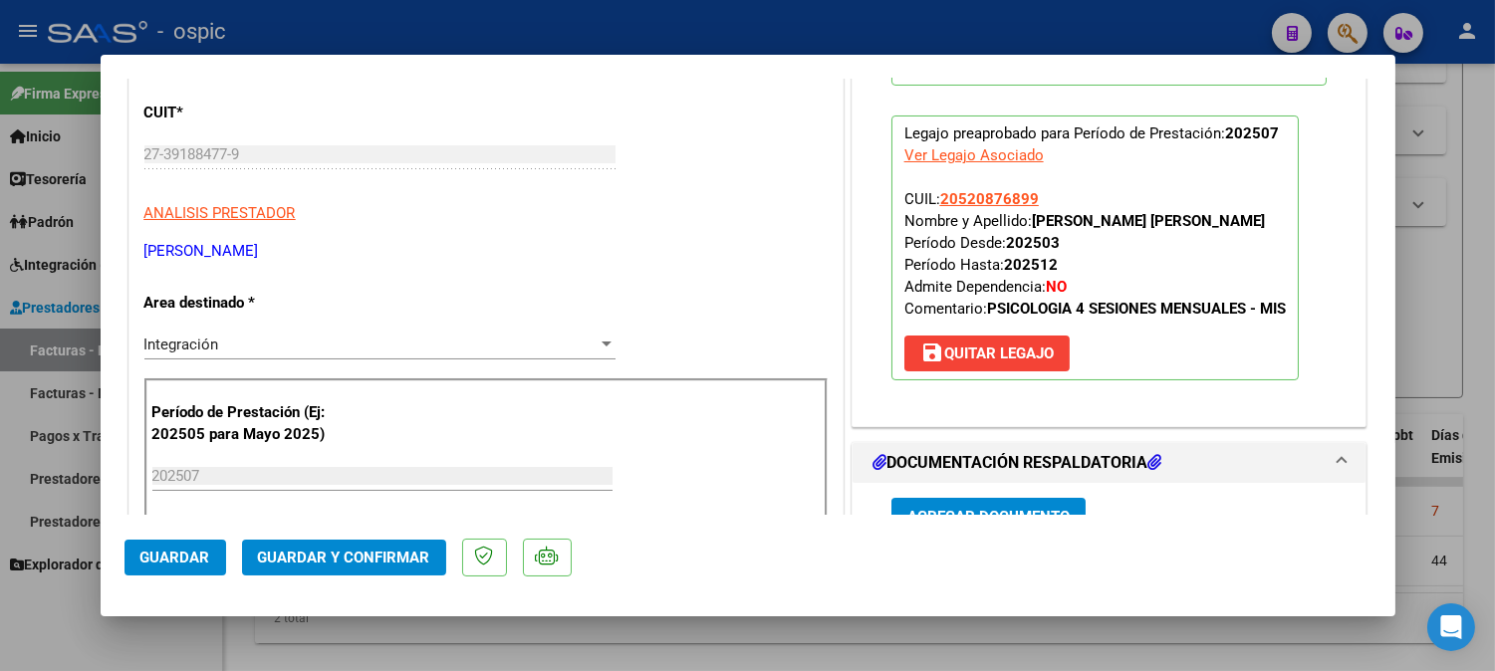
click at [959, 350] on span "save Quitar Legajo" at bounding box center [986, 354] width 133 height 18
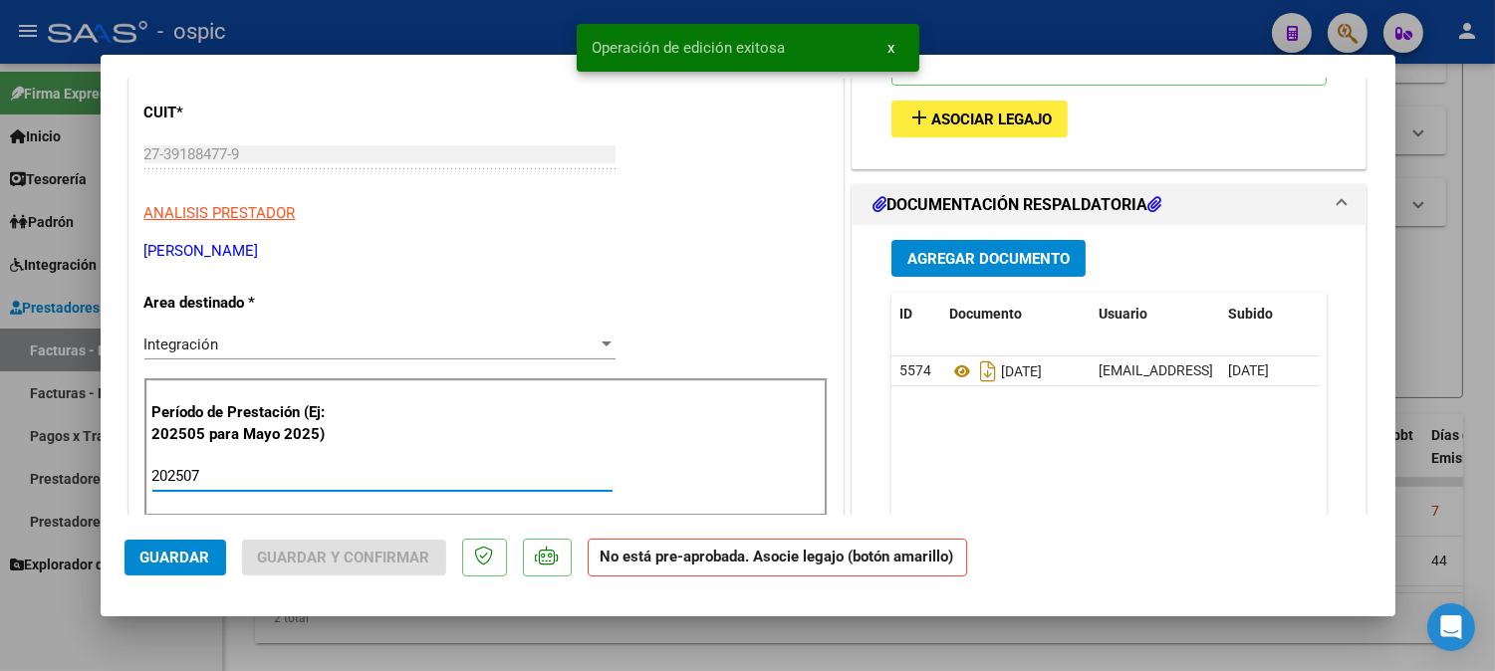
drag, startPoint x: 235, startPoint y: 472, endPoint x: 47, endPoint y: 470, distance: 188.2
click at [47, 470] on div "COMPROBANTE VER COMPROBANTE ESTADO: Recibida. En proceso de confirmacion/acepta…" at bounding box center [747, 335] width 1495 height 671
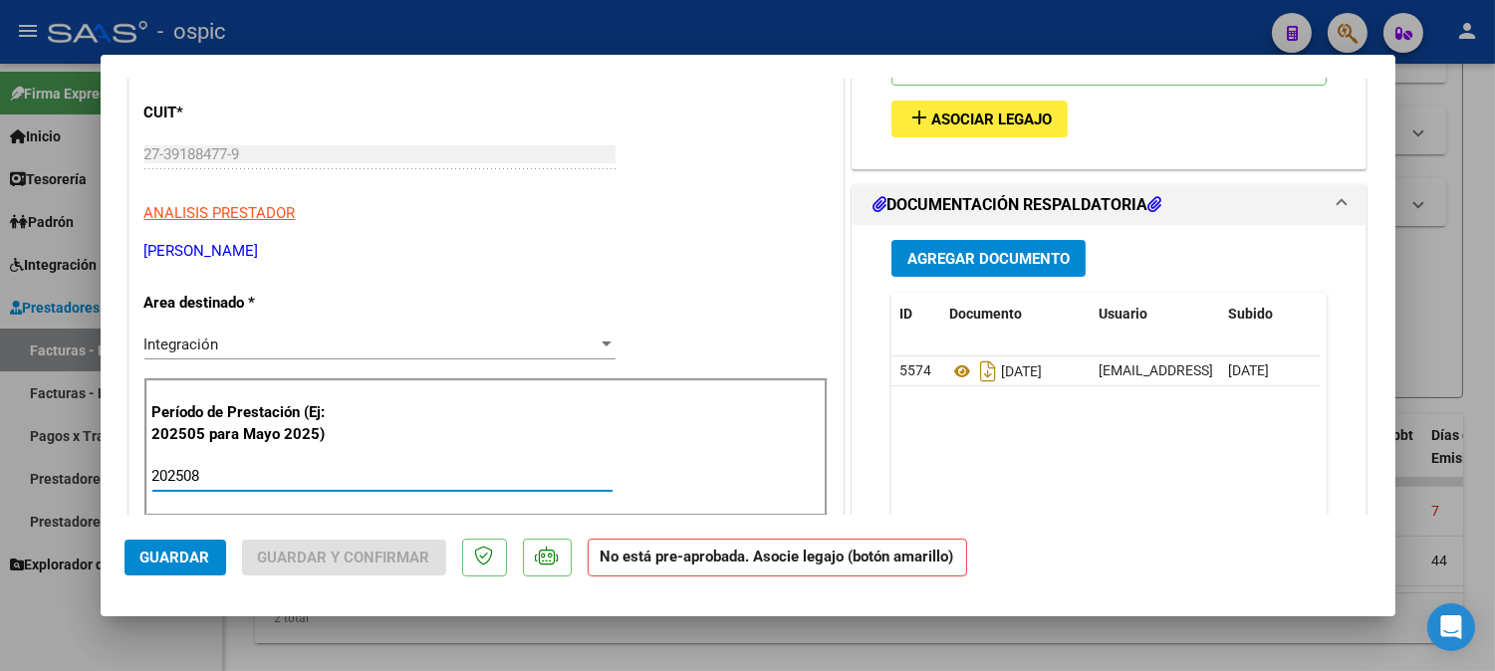
type input "202508"
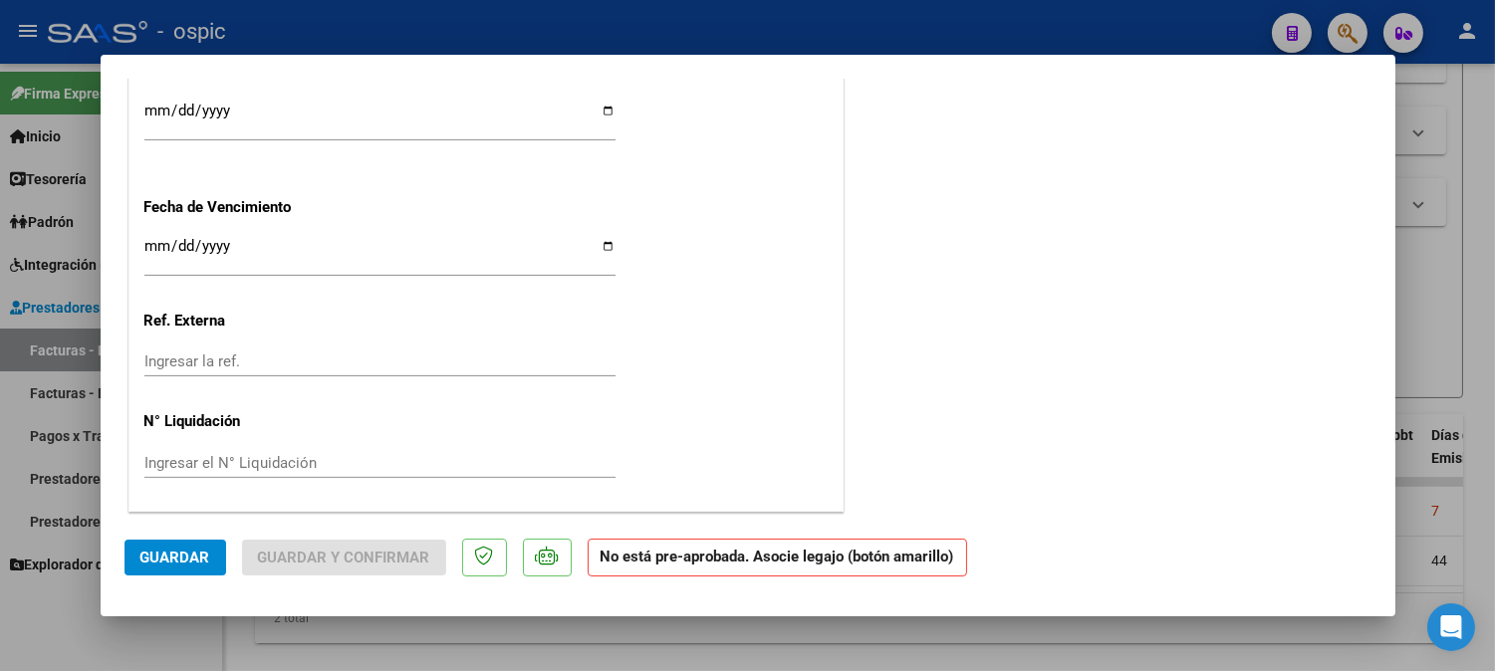
scroll to position [0, 0]
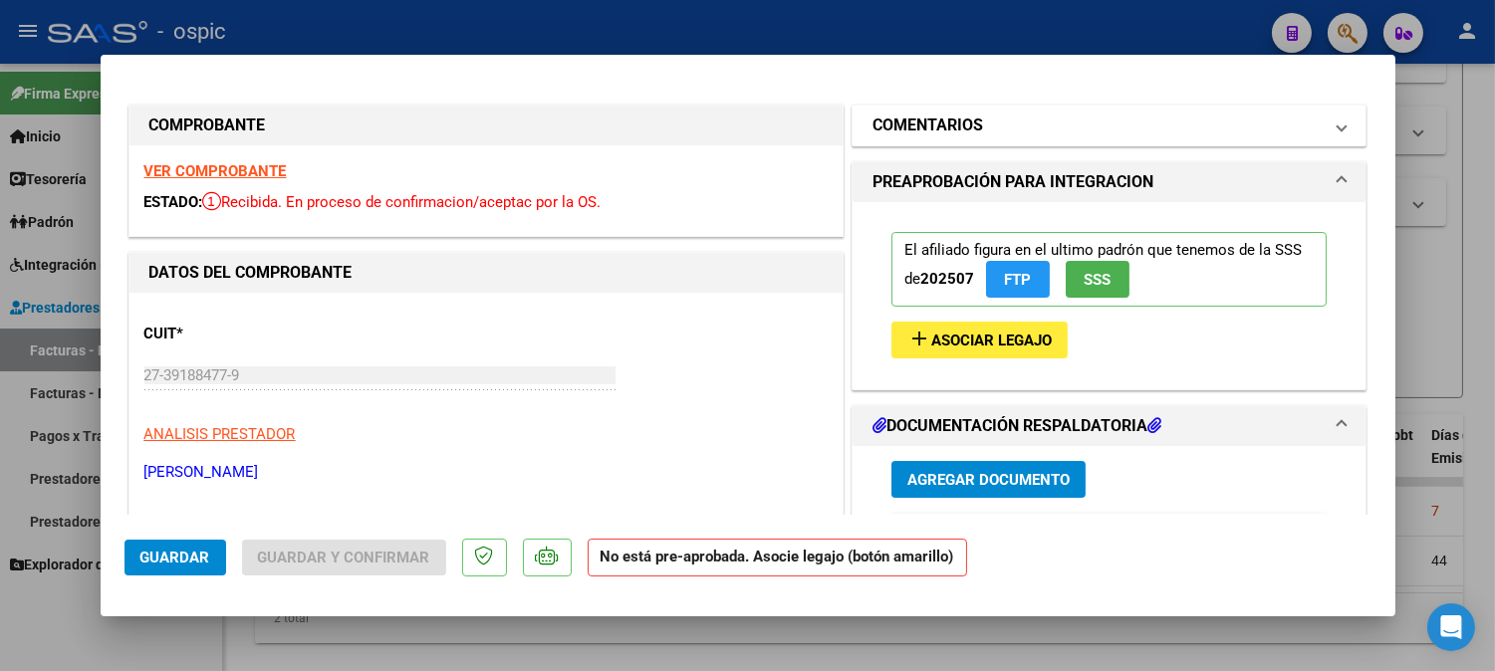
click at [916, 131] on h1 "COMENTARIOS" at bounding box center [927, 126] width 111 height 24
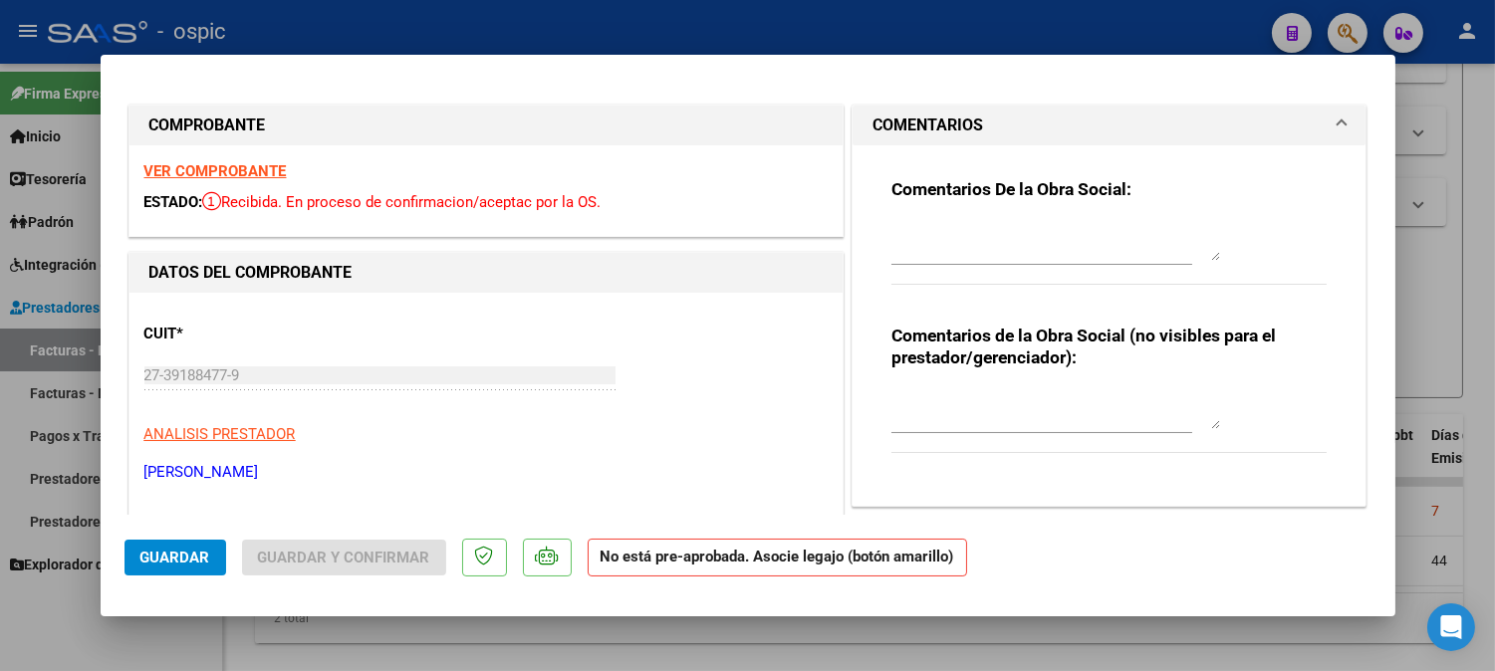
click at [959, 239] on textarea at bounding box center [1055, 241] width 329 height 40
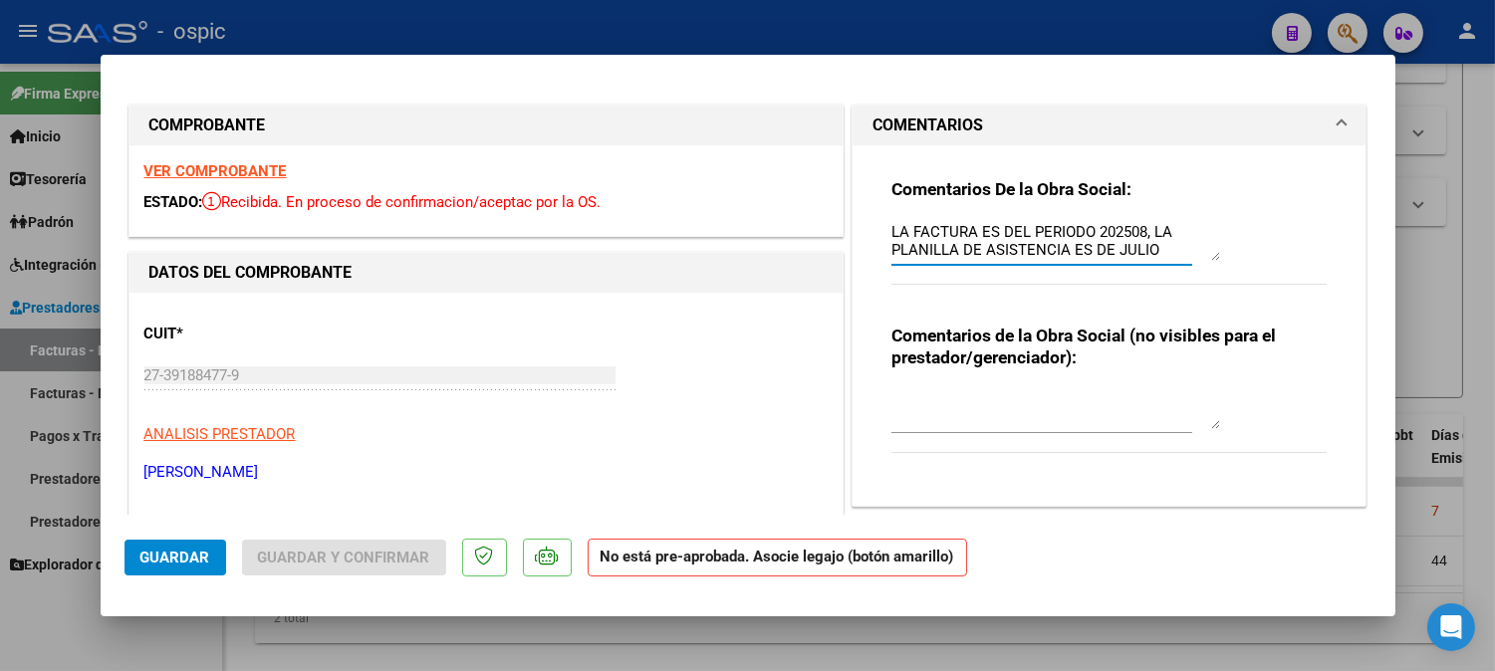
type textarea "LA FACTURA ES DEL PERIODO 202508, LA PLANILLA DE ASISTENCIA ES DE JULIO"
click at [1023, 391] on textarea at bounding box center [1055, 409] width 329 height 40
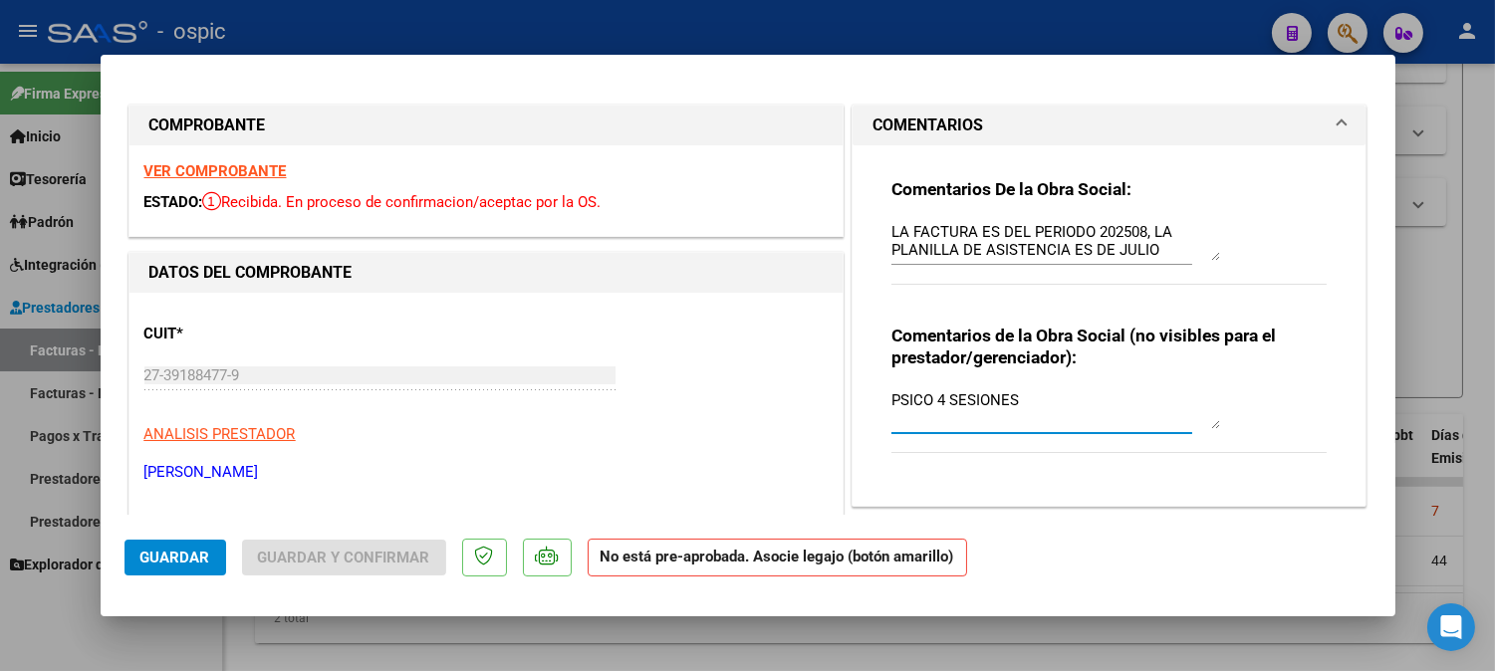
type textarea "PSICO 4 SESIONES"
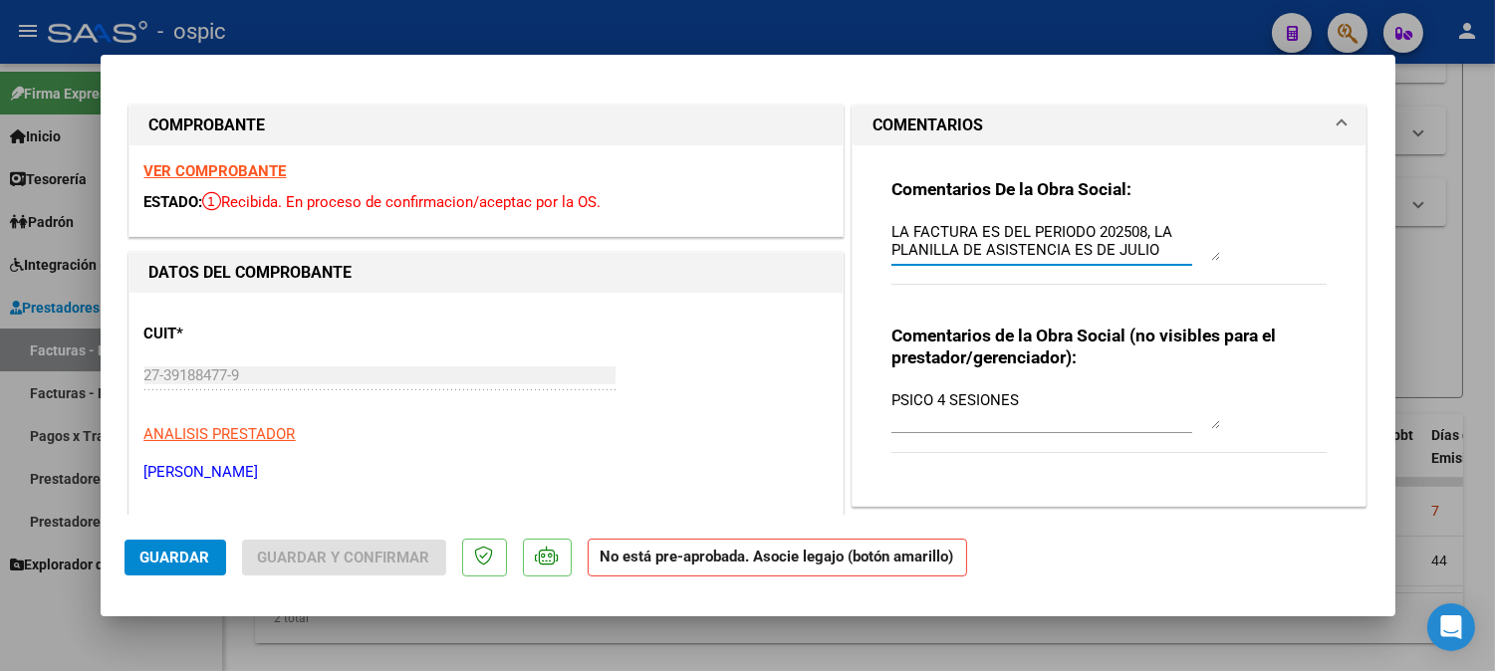
drag, startPoint x: 1133, startPoint y: 230, endPoint x: 1088, endPoint y: 236, distance: 45.2
click at [1088, 236] on textarea "LA FACTURA ES DEL PERIODO 202508, LA PLANILLA DE ASISTENCIA ES DE JULIO" at bounding box center [1055, 241] width 329 height 40
click at [1170, 254] on textarea "LA FACTURA ES DEL PERIODO DE AGOSTO, LA PLANILLA DE ASISTENCIA ES DE JULIO" at bounding box center [1055, 241] width 329 height 40
type textarea "LA FACTURA ES DEL PERIODO DE AGOSTO, LA PLANILLA DE ASISTENCIA ES DE JULIO. SUB…"
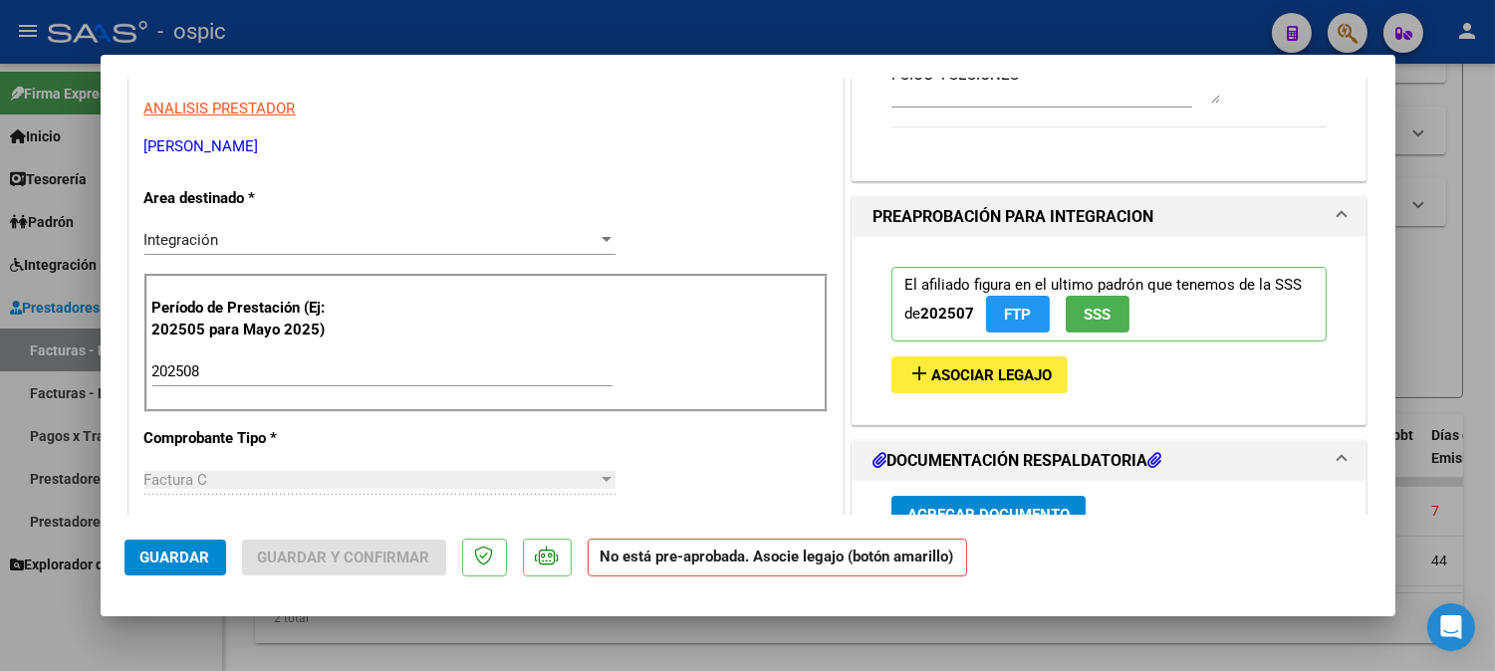
scroll to position [360, 0]
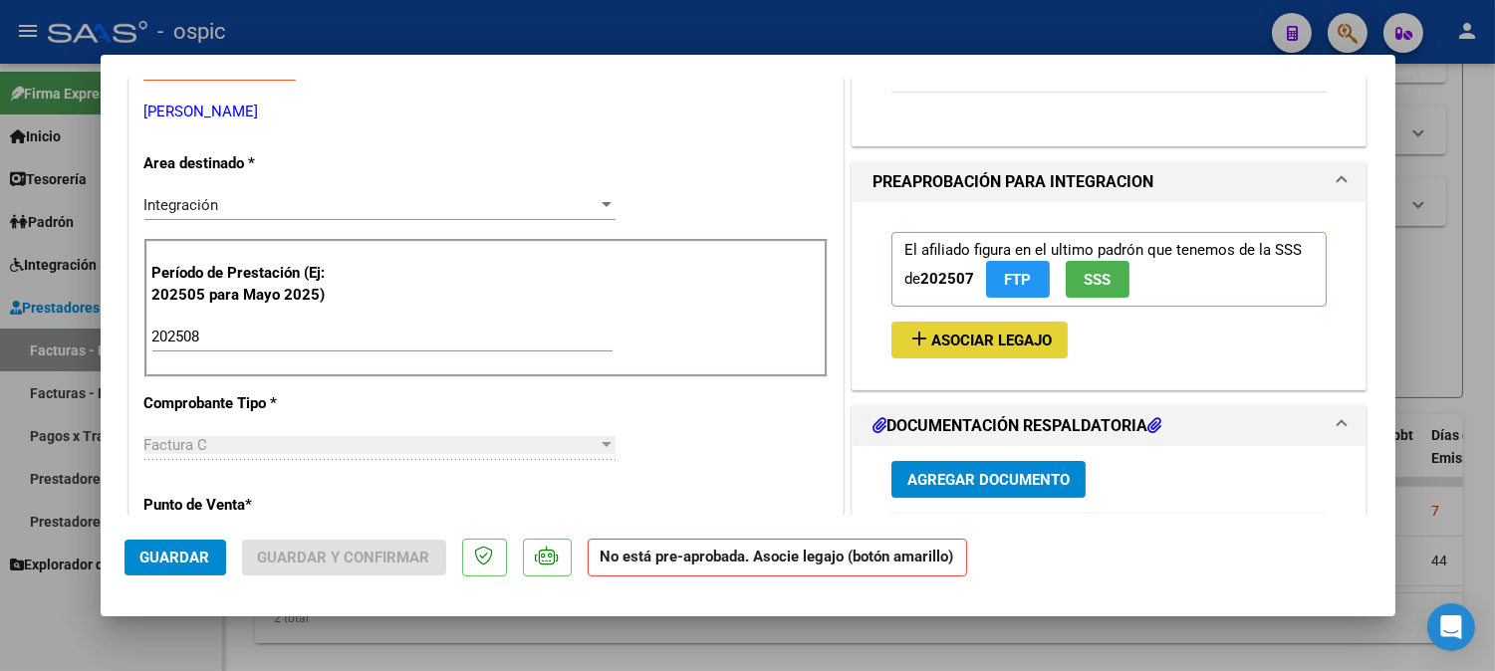
click at [1011, 327] on button "add Asociar Legajo" at bounding box center [979, 340] width 176 height 37
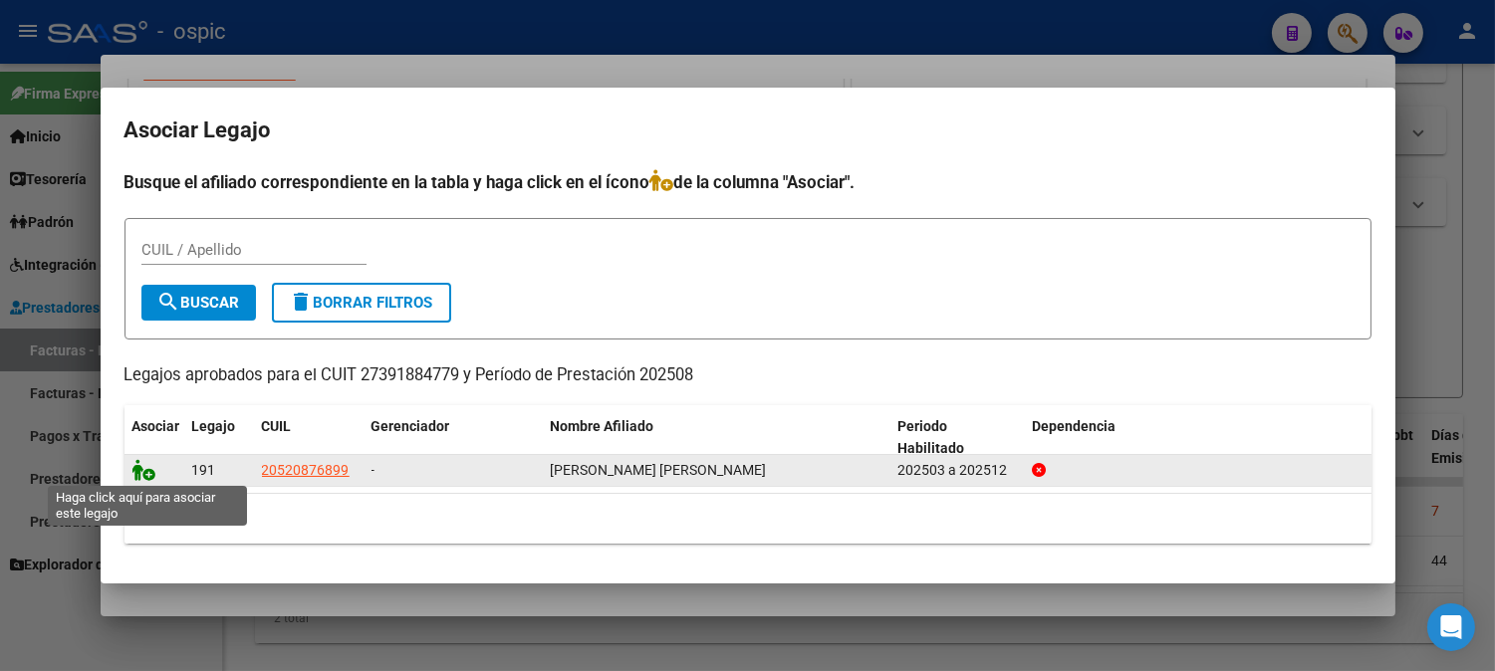
click at [149, 465] on icon at bounding box center [144, 470] width 24 height 22
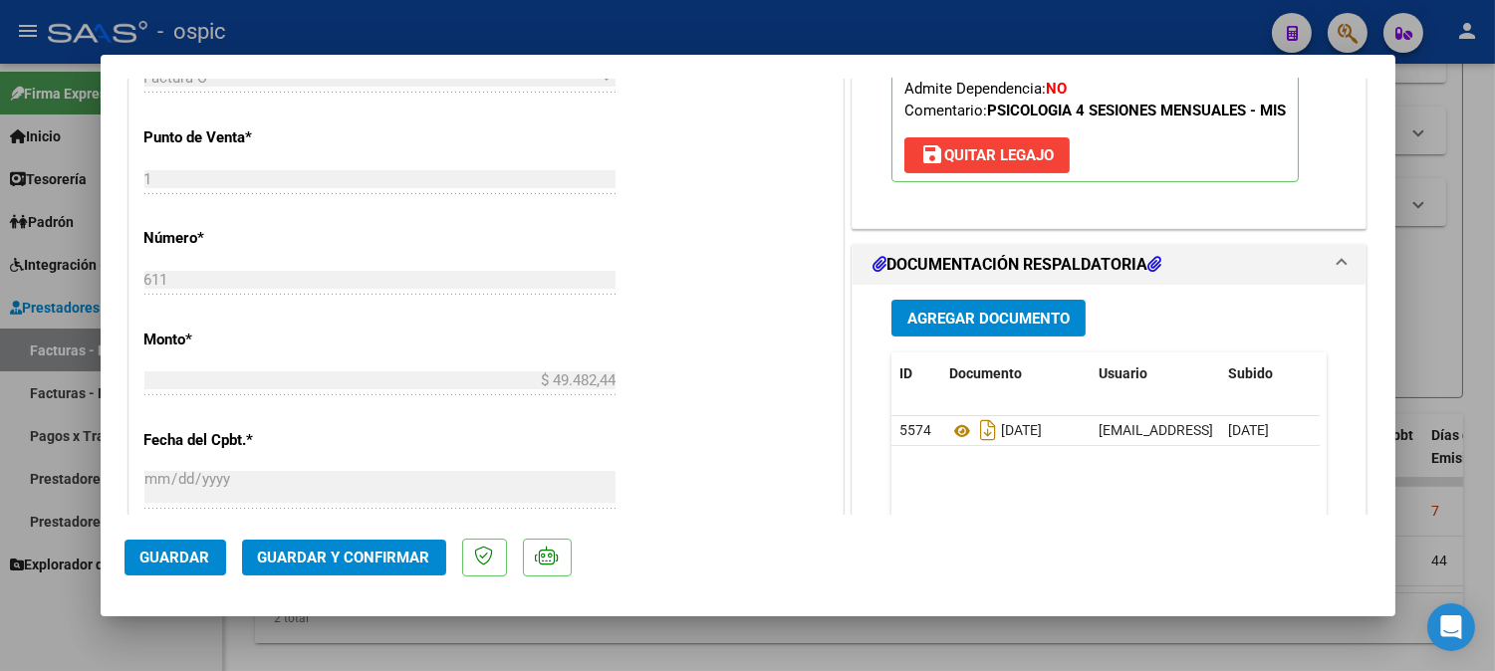
scroll to position [912, 0]
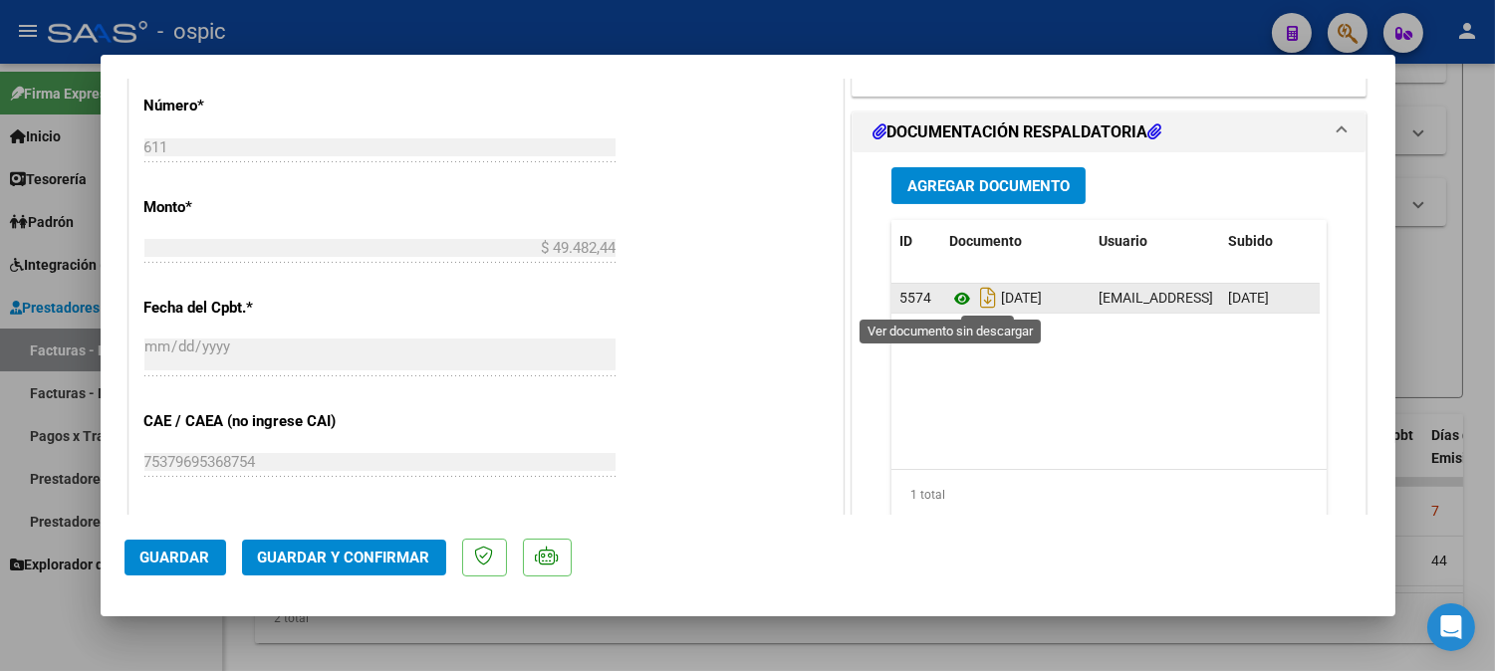
click at [949, 296] on icon at bounding box center [962, 299] width 26 height 24
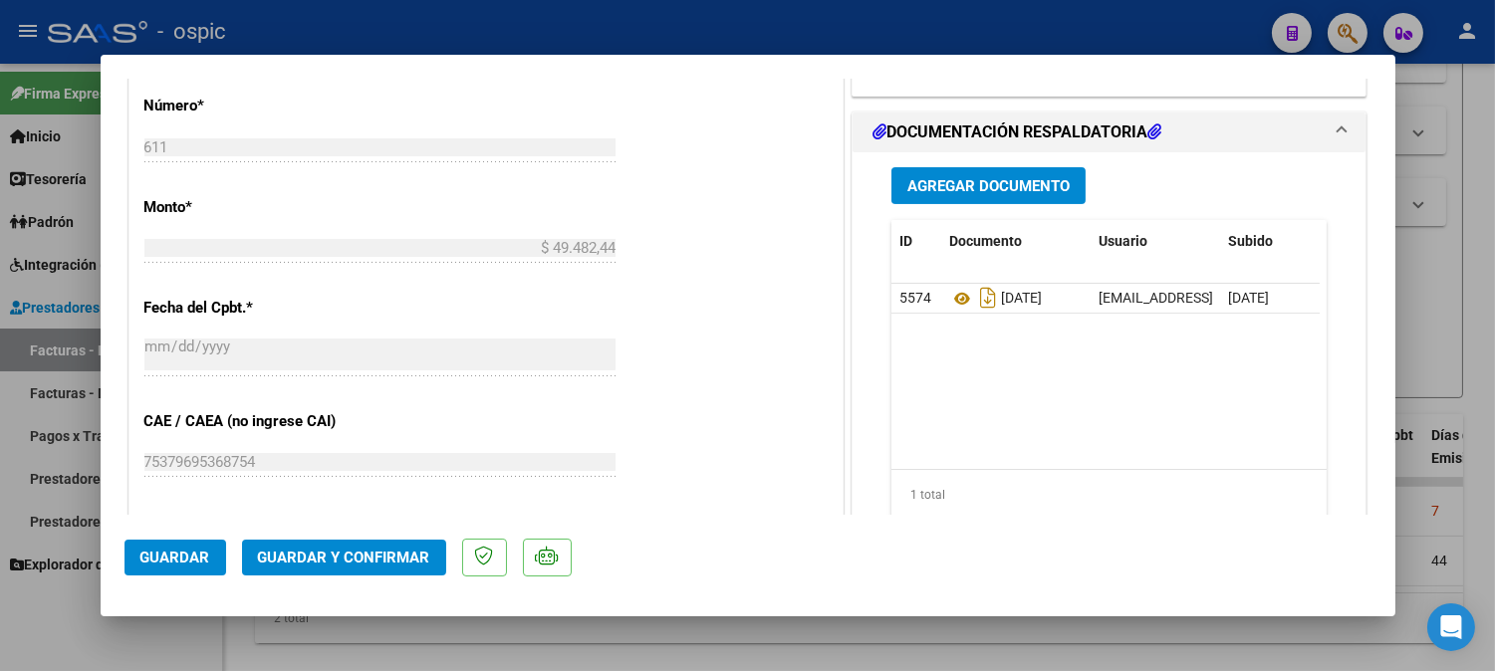
click at [382, 561] on span "Guardar y Confirmar" at bounding box center [344, 558] width 172 height 18
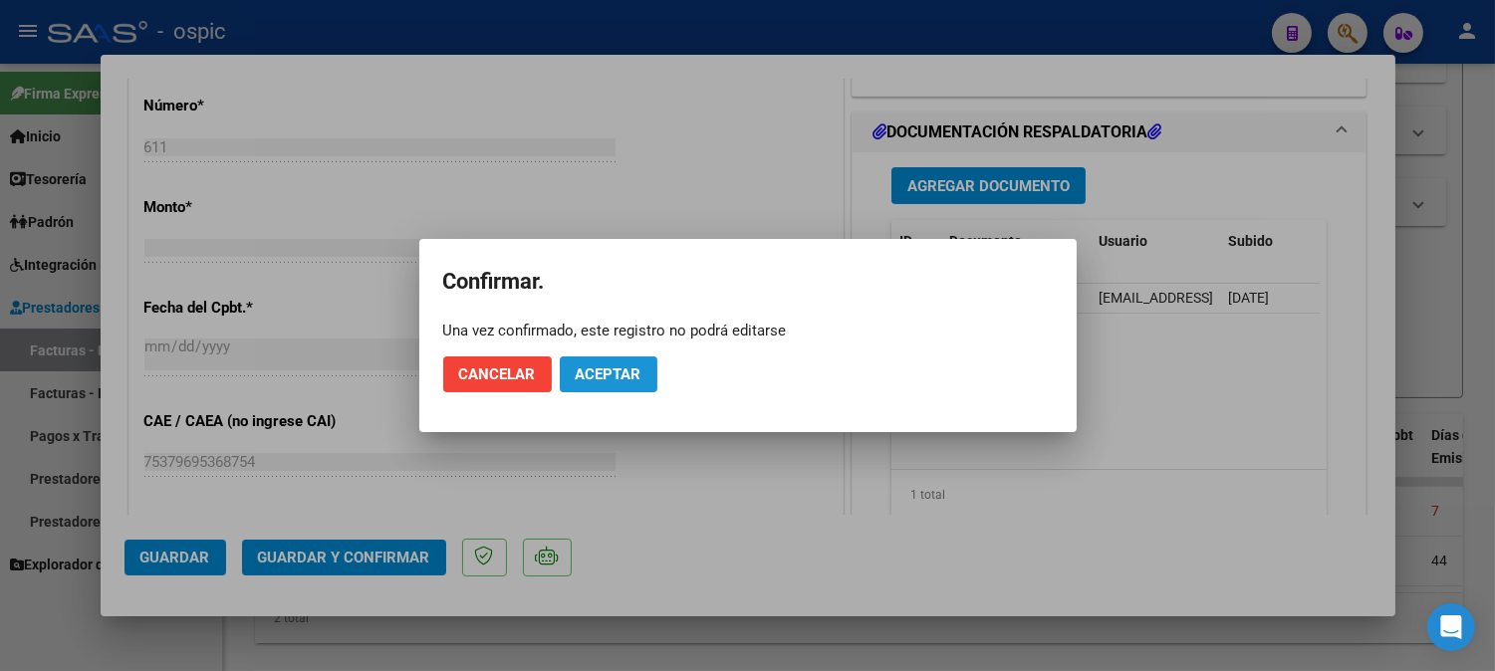
click at [593, 366] on span "Aceptar" at bounding box center [609, 374] width 66 height 18
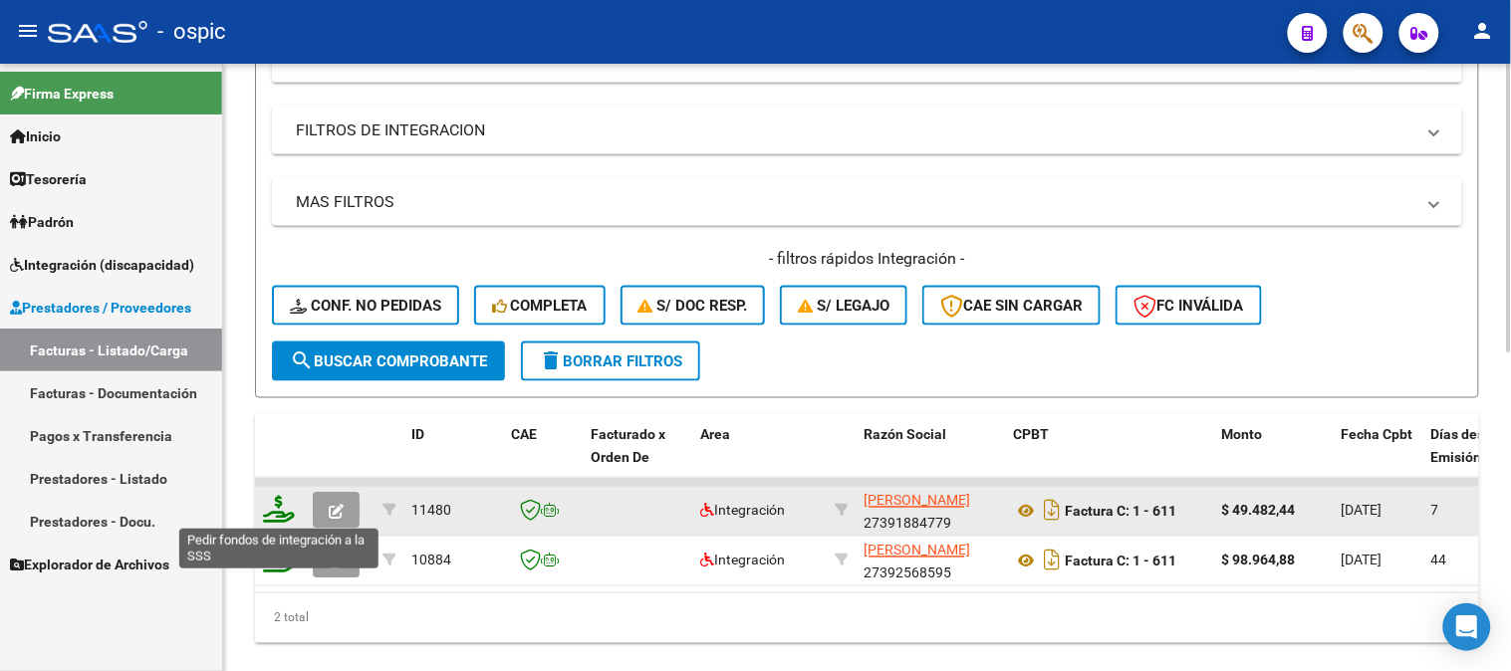
click at [275, 506] on icon at bounding box center [279, 510] width 32 height 28
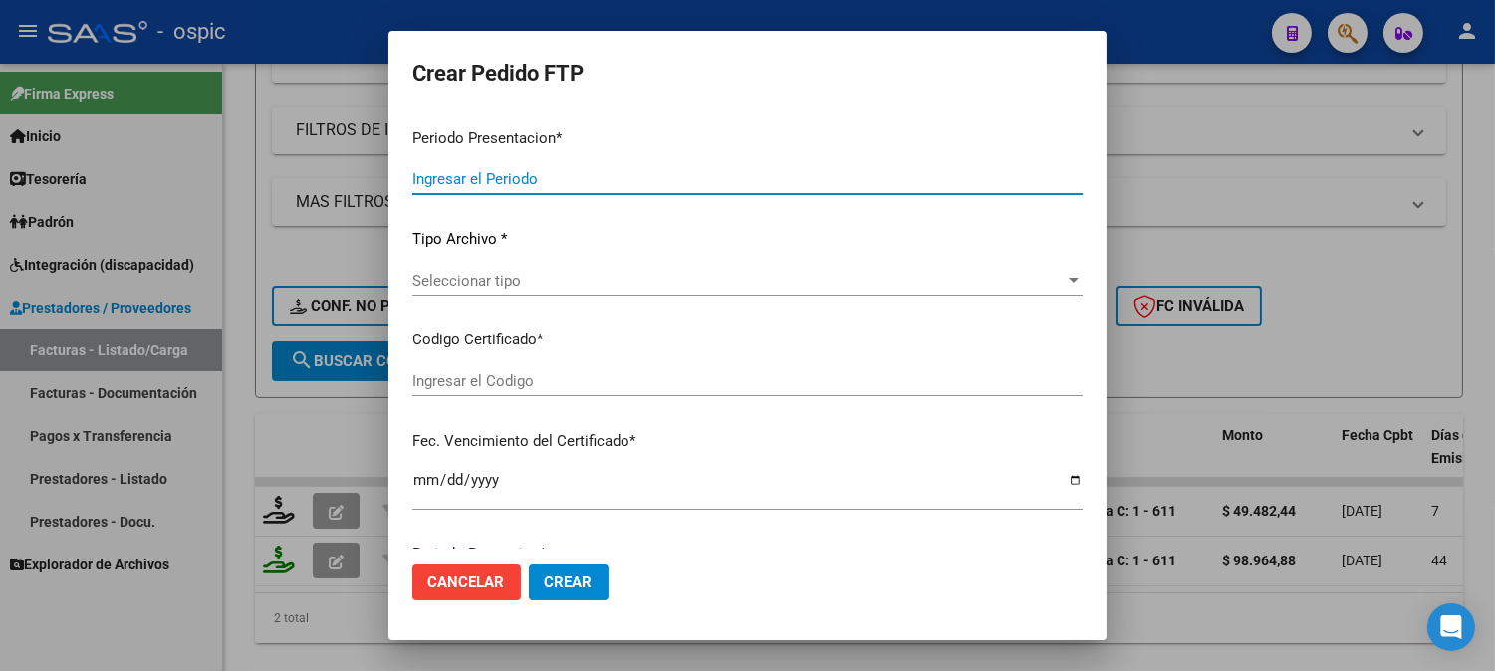
type input "202508"
type input "$ 49.482,44"
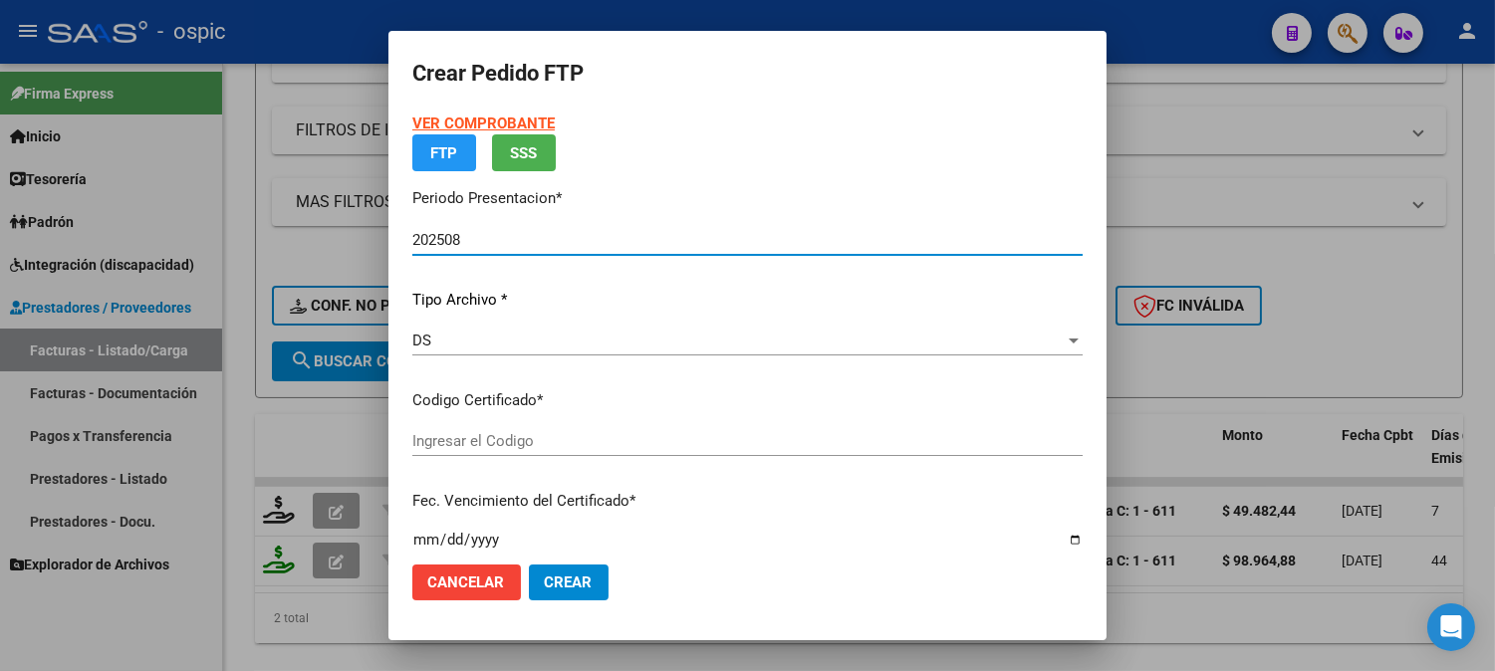
type input "0000000000000000000000000000008430075872"
type input "2028-05-31"
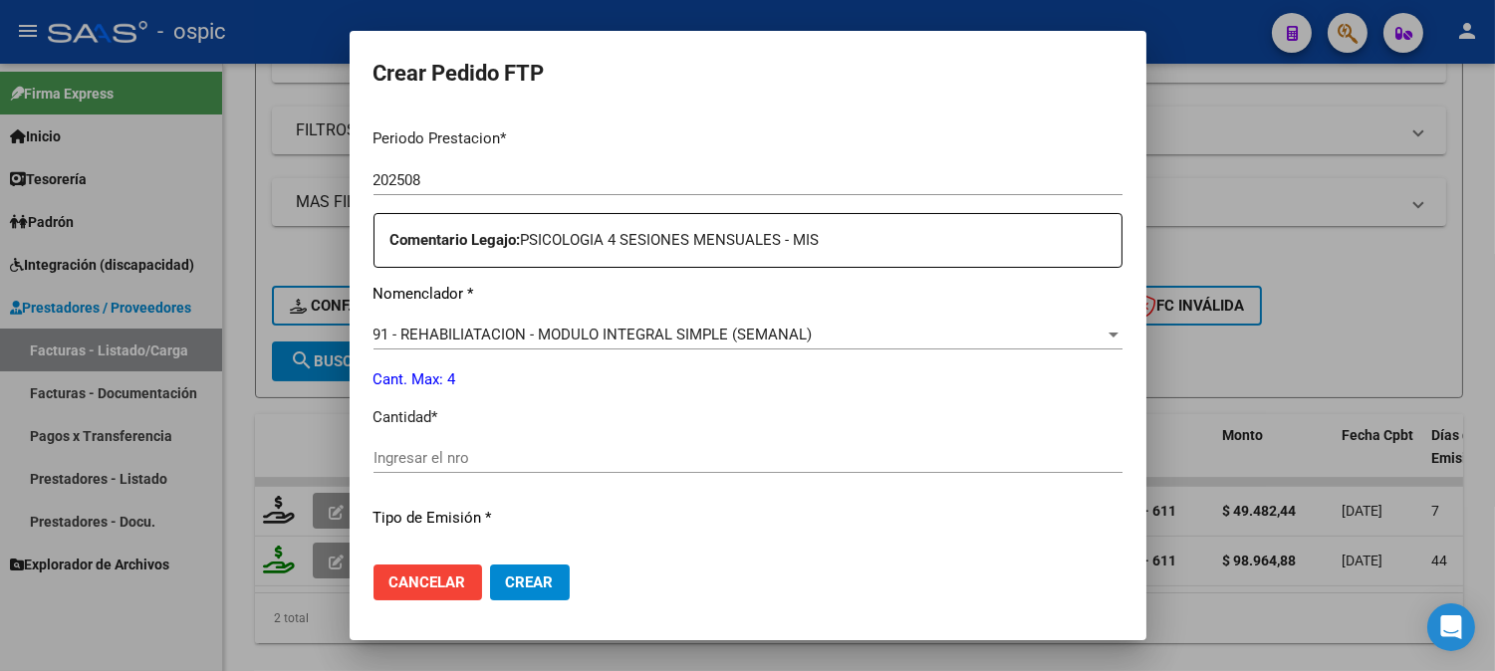
scroll to position [654, 0]
click at [730, 453] on input "Ingresar el nro" at bounding box center [747, 455] width 749 height 18
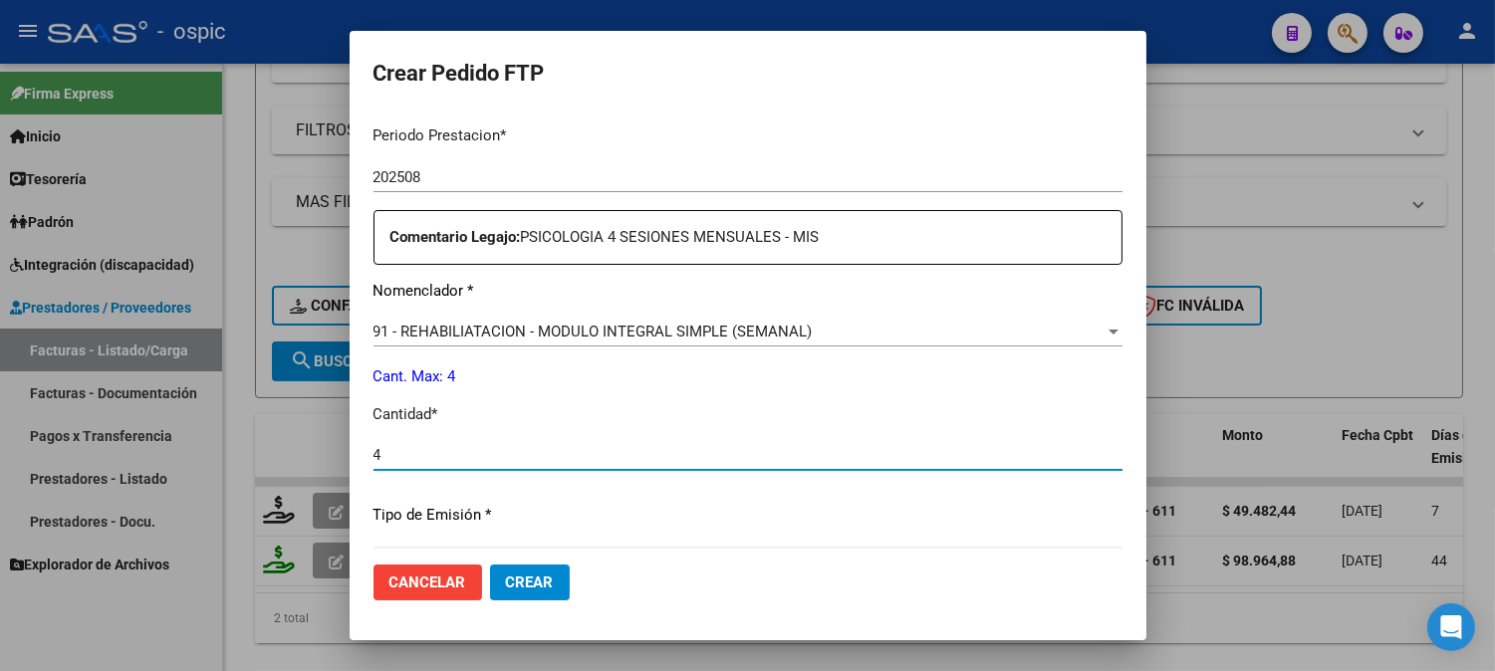
type input "4"
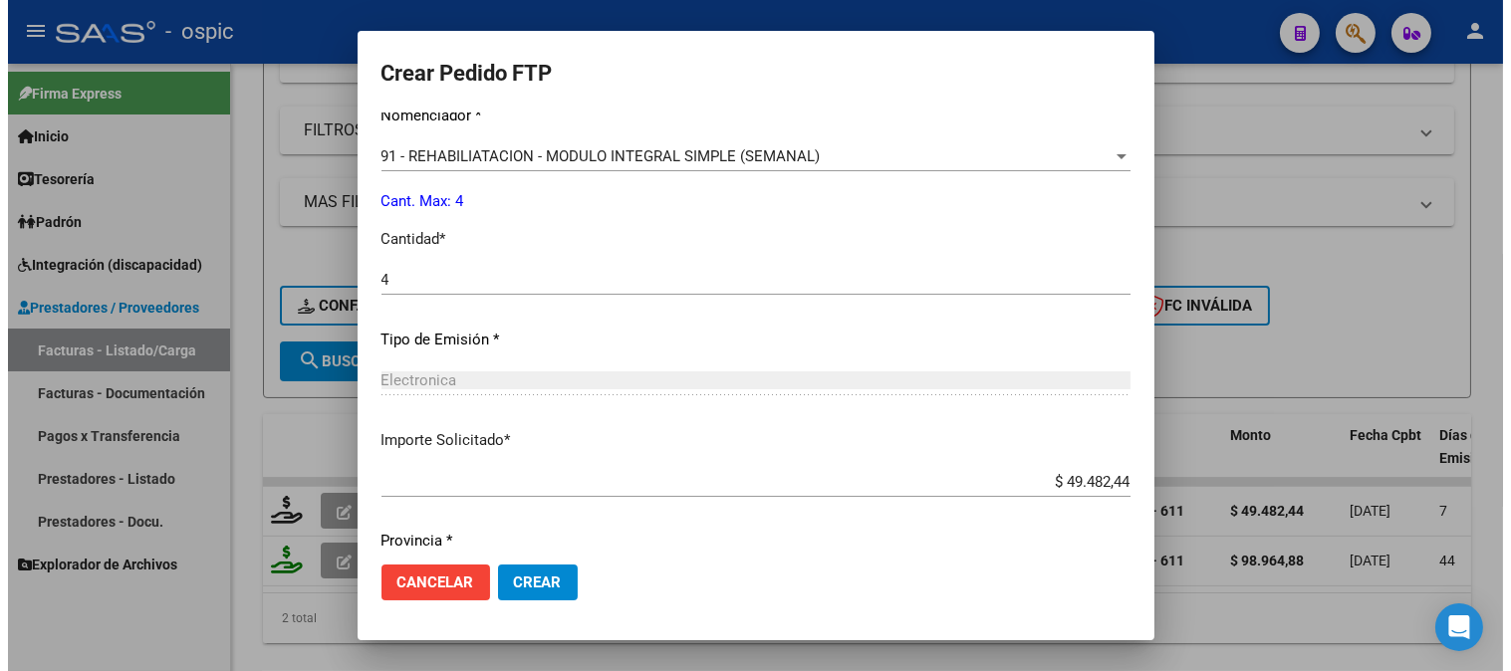
scroll to position [896, 0]
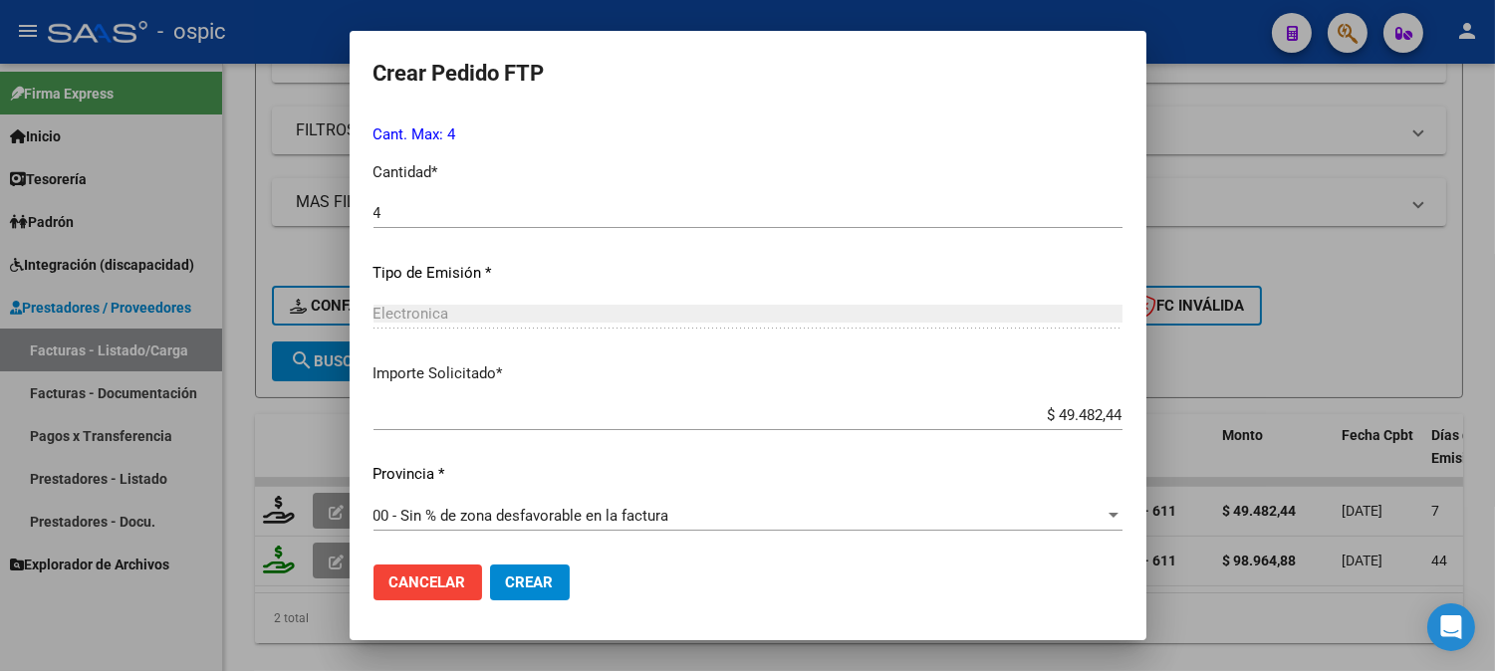
click at [531, 575] on span "Crear" at bounding box center [530, 583] width 48 height 18
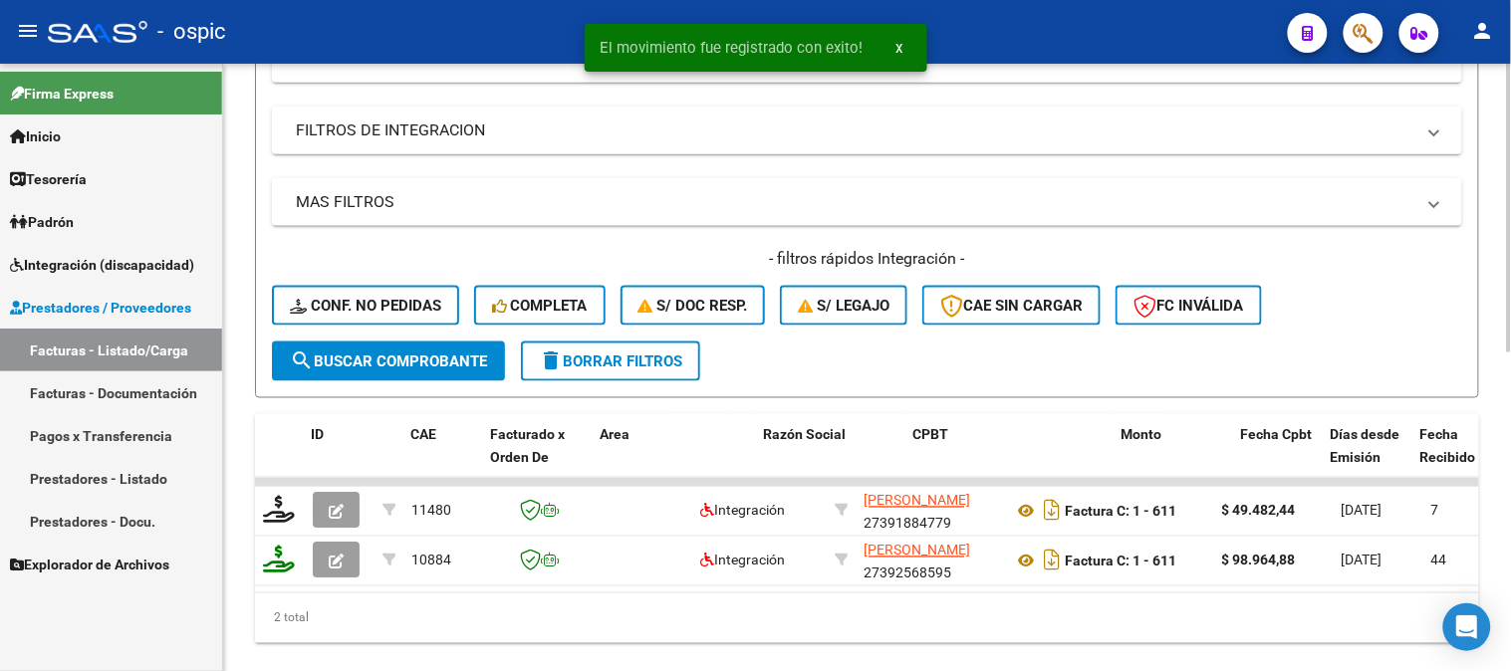
scroll to position [0, 3910]
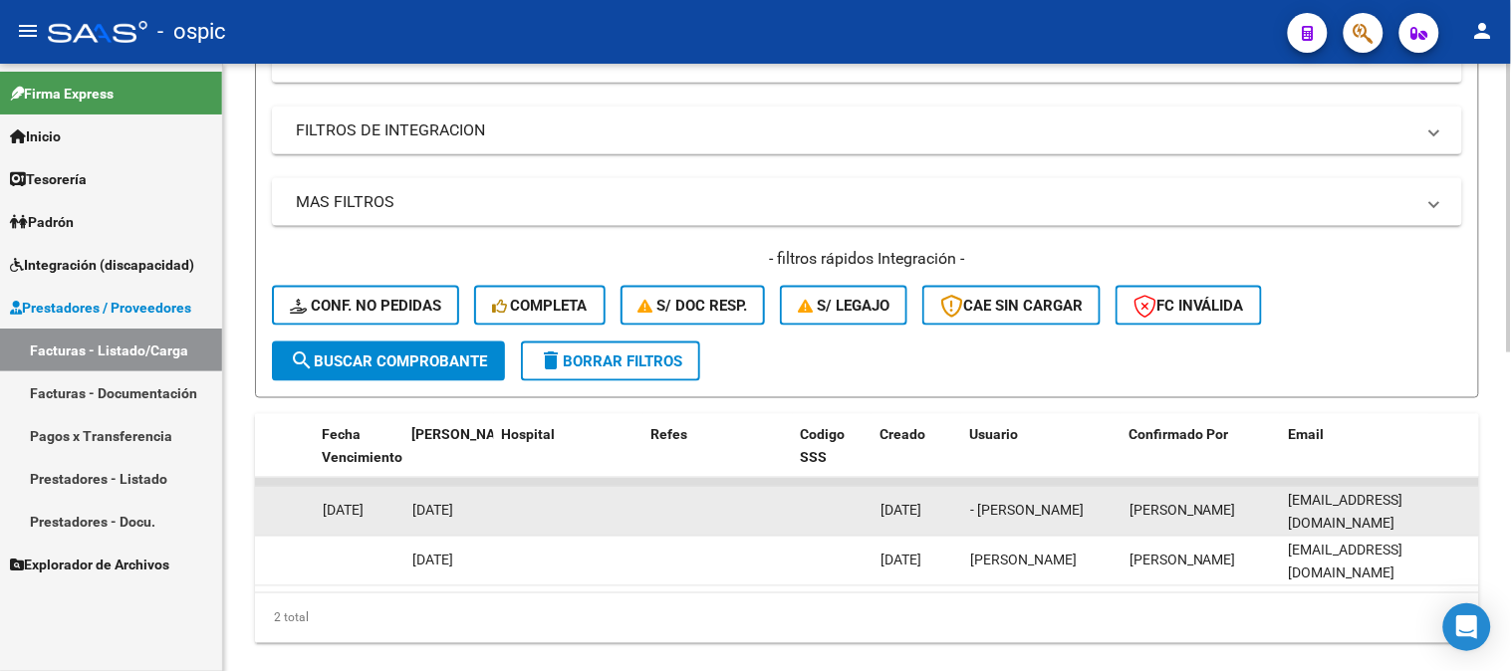
drag, startPoint x: 1289, startPoint y: 513, endPoint x: 1475, endPoint y: 503, distance: 186.5
click at [1475, 503] on datatable-body-cell "marielaperotti95@gmail.com" at bounding box center [1380, 511] width 199 height 49
copy span "marielaperotti95@gmail.com"
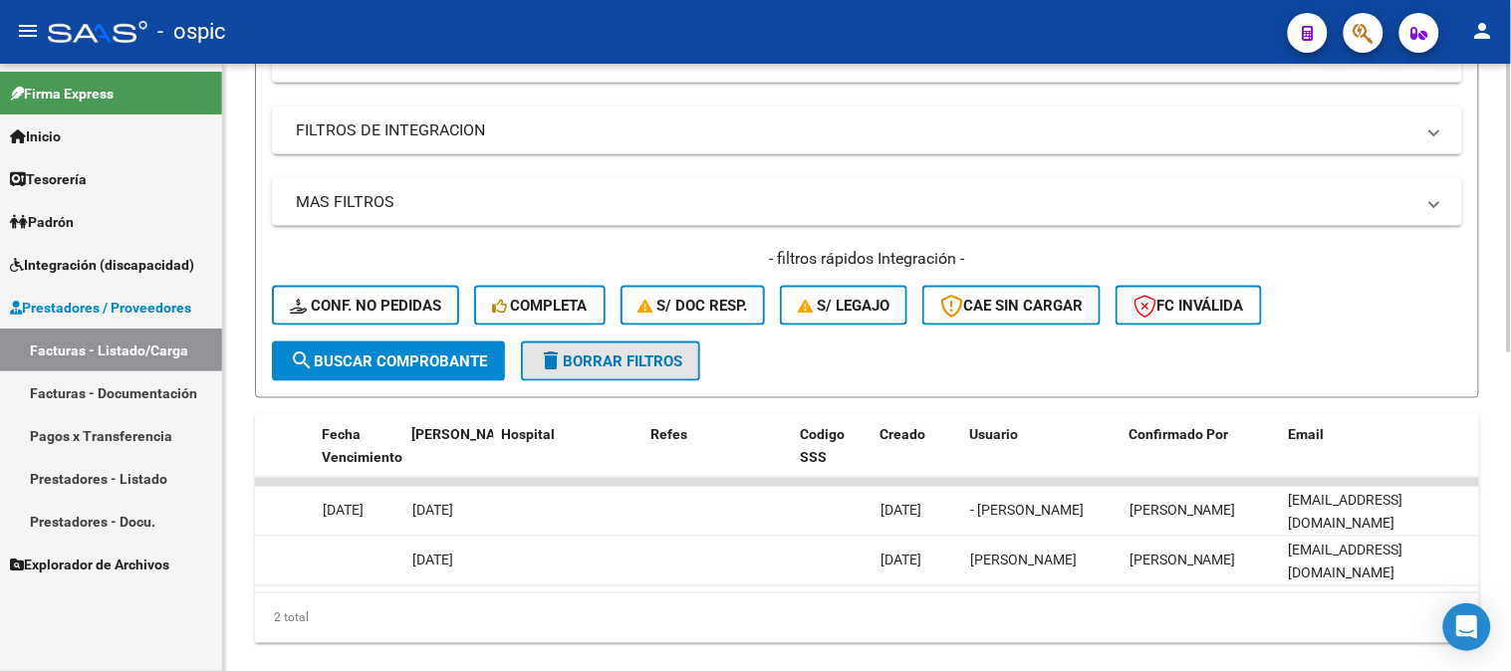
click at [652, 366] on span "delete Borrar Filtros" at bounding box center [610, 362] width 143 height 18
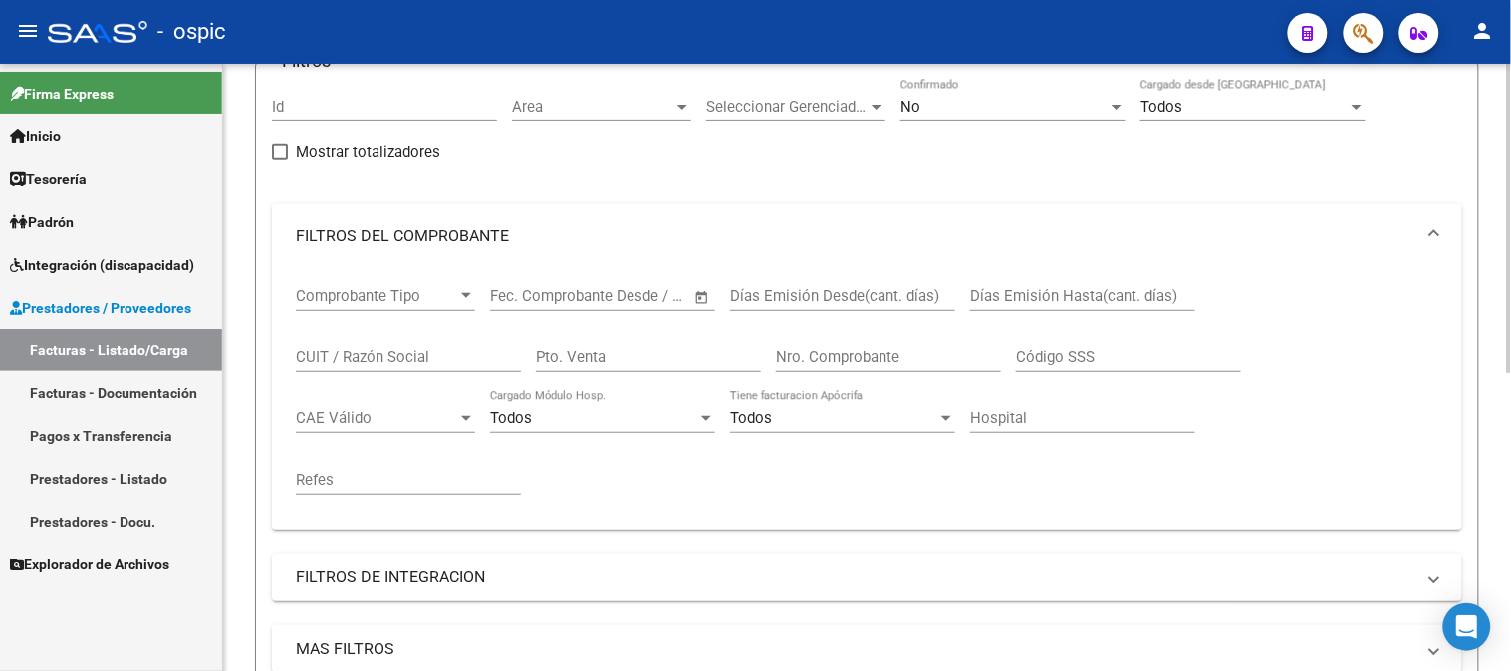
scroll to position [141, 0]
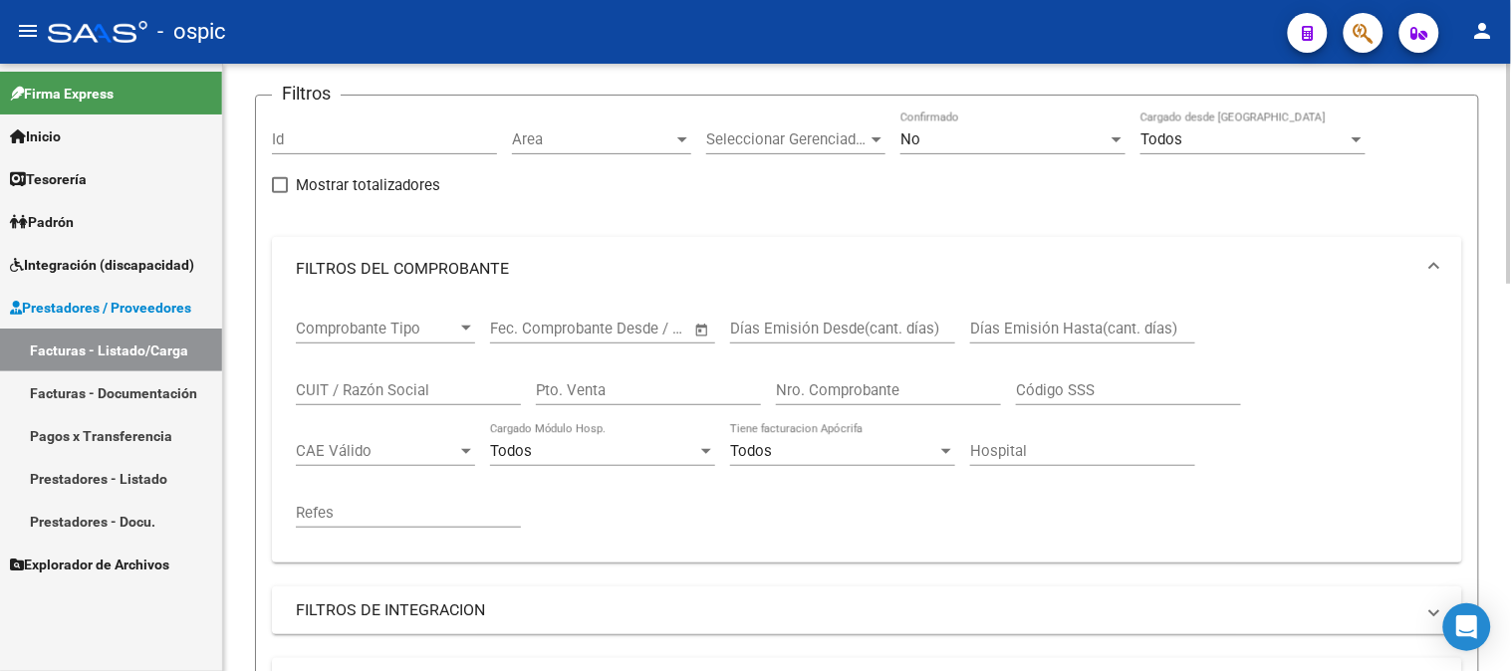
click at [938, 139] on div "No" at bounding box center [1003, 139] width 207 height 18
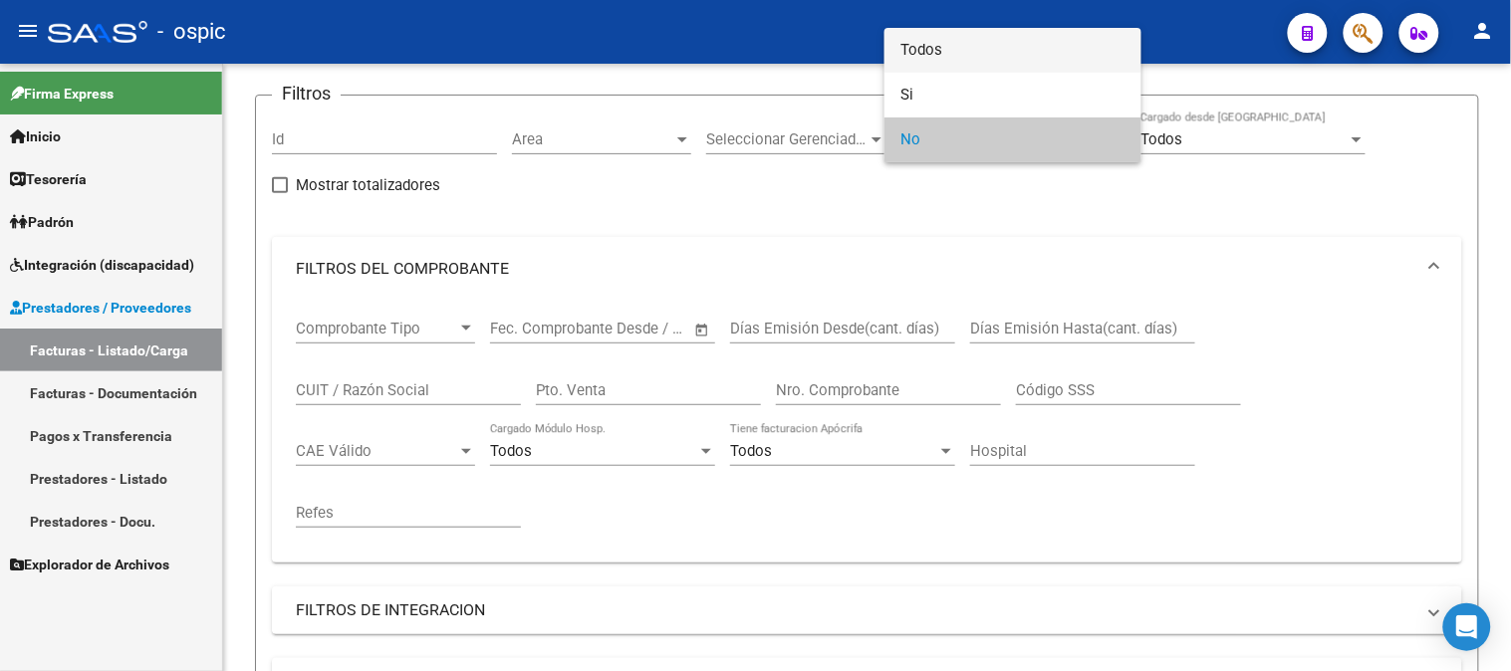
click at [933, 47] on span "Todos" at bounding box center [1012, 50] width 225 height 45
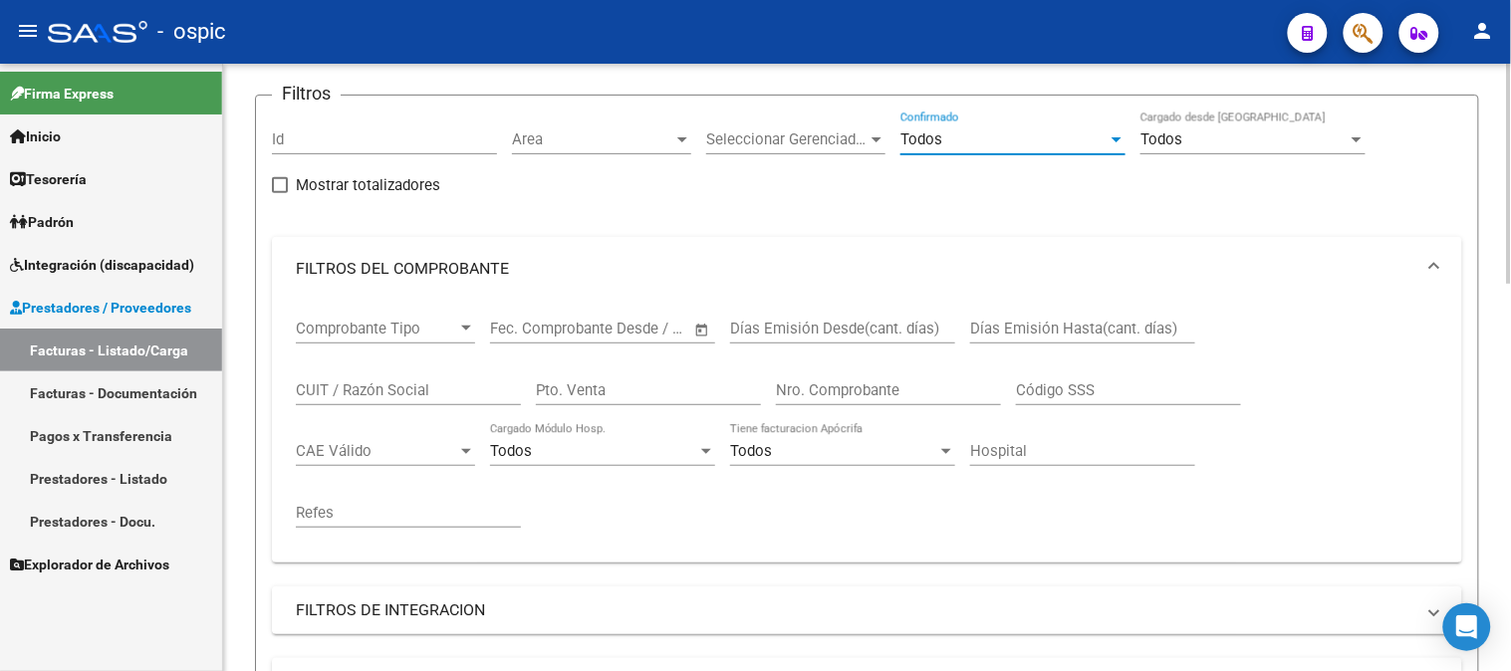
click at [658, 395] on input "Pto. Venta" at bounding box center [648, 390] width 225 height 18
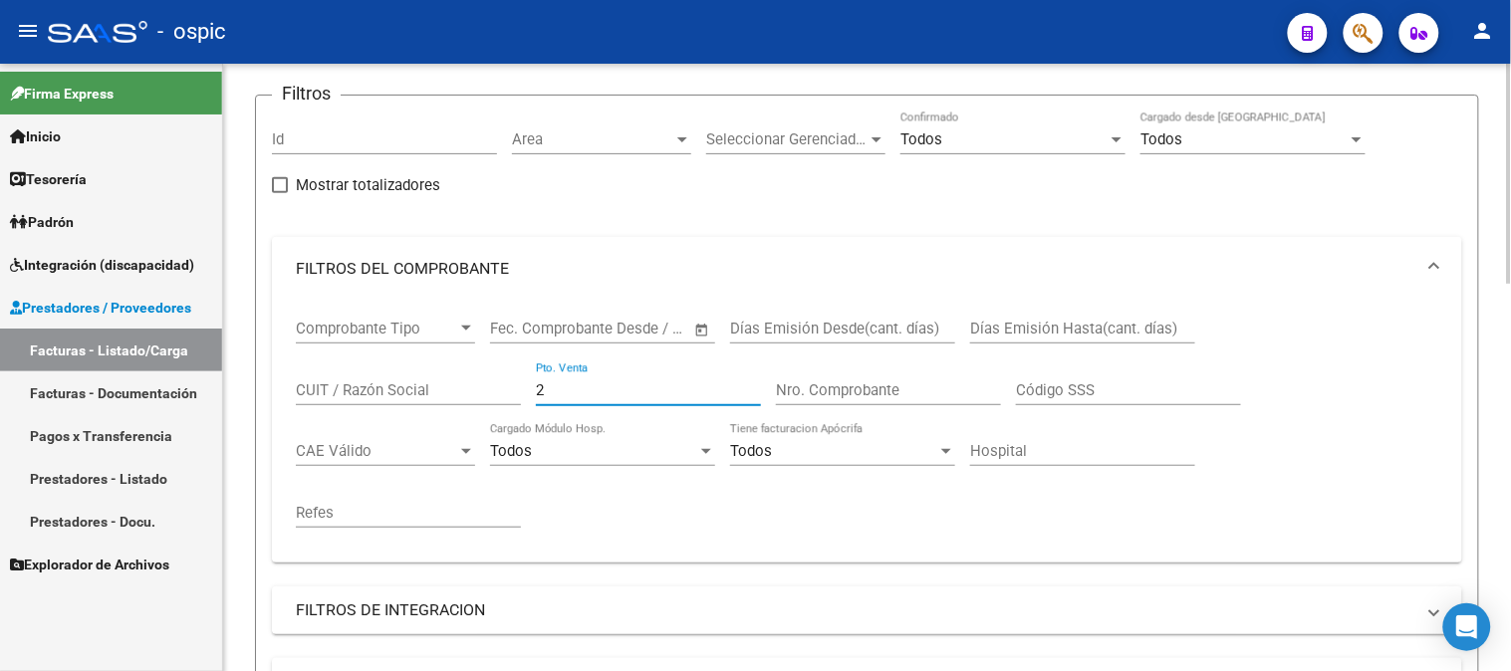
type input "2"
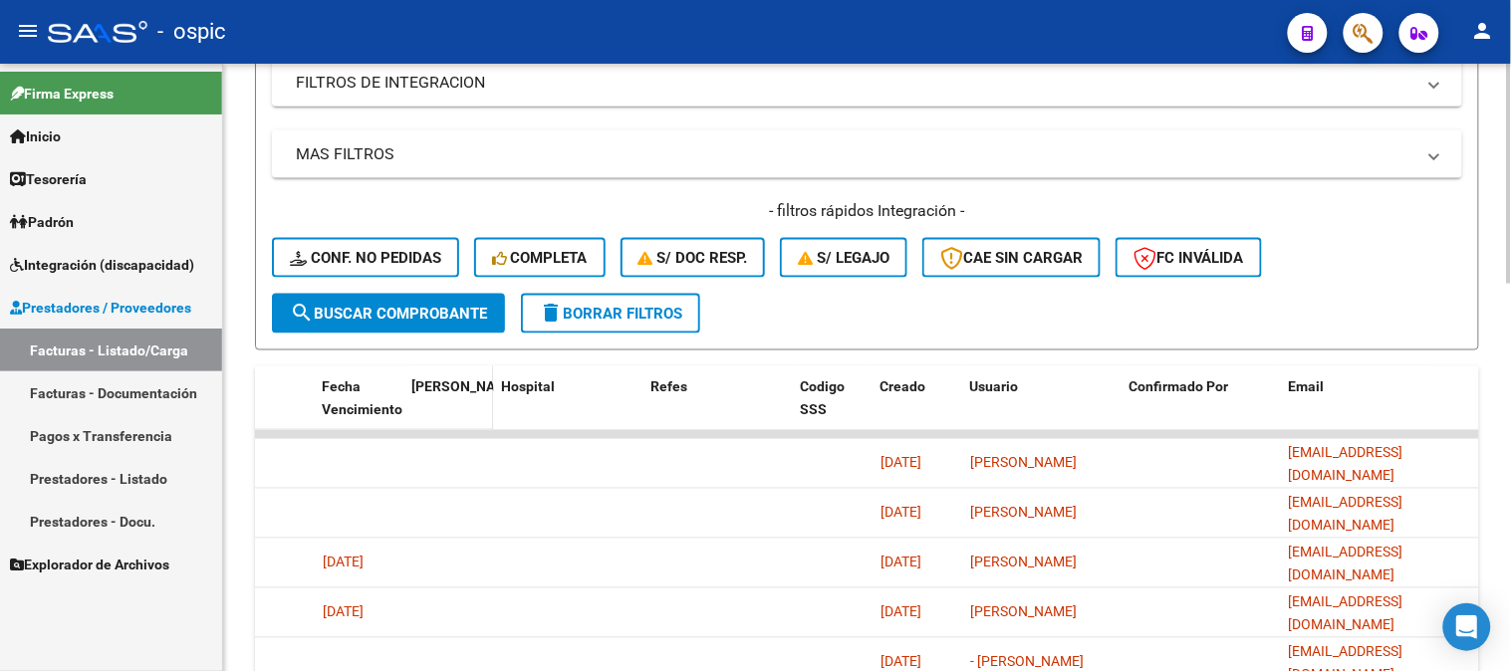
scroll to position [694, 0]
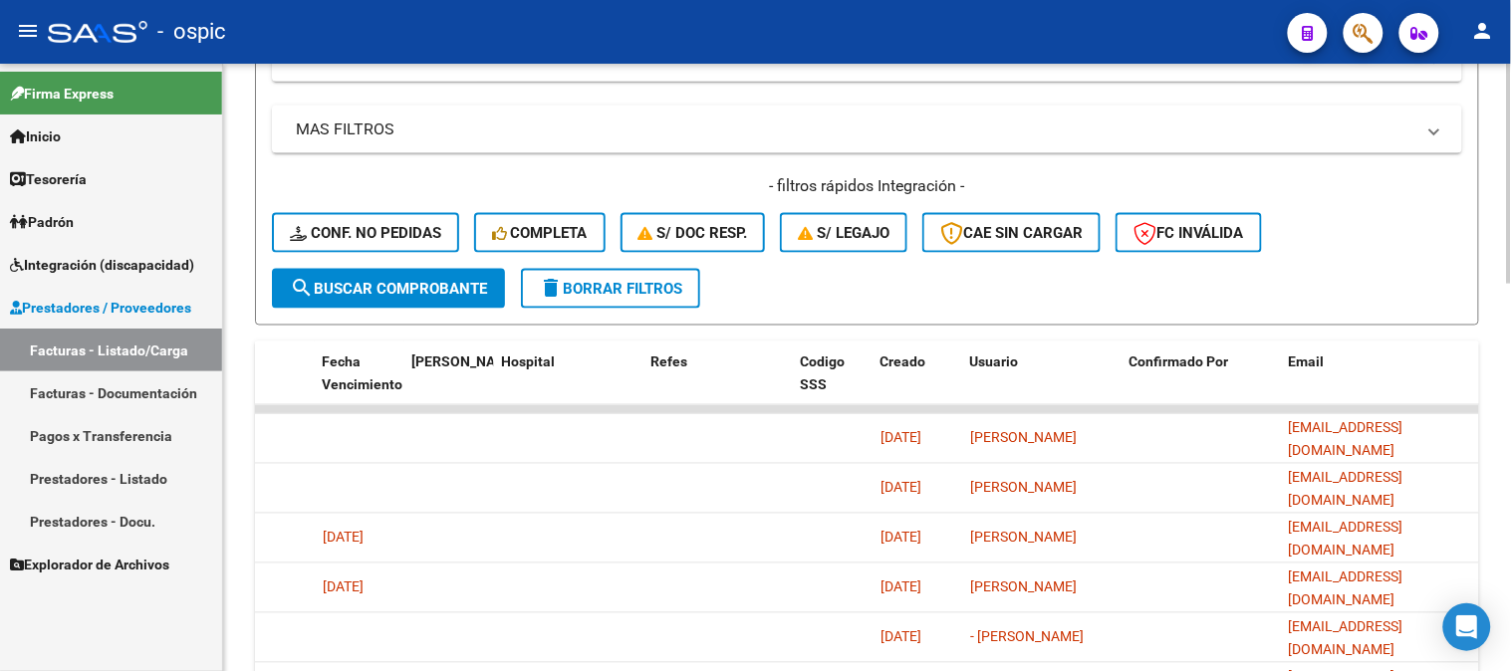
type input "399"
click at [440, 292] on span "search Buscar Comprobante" at bounding box center [388, 289] width 197 height 18
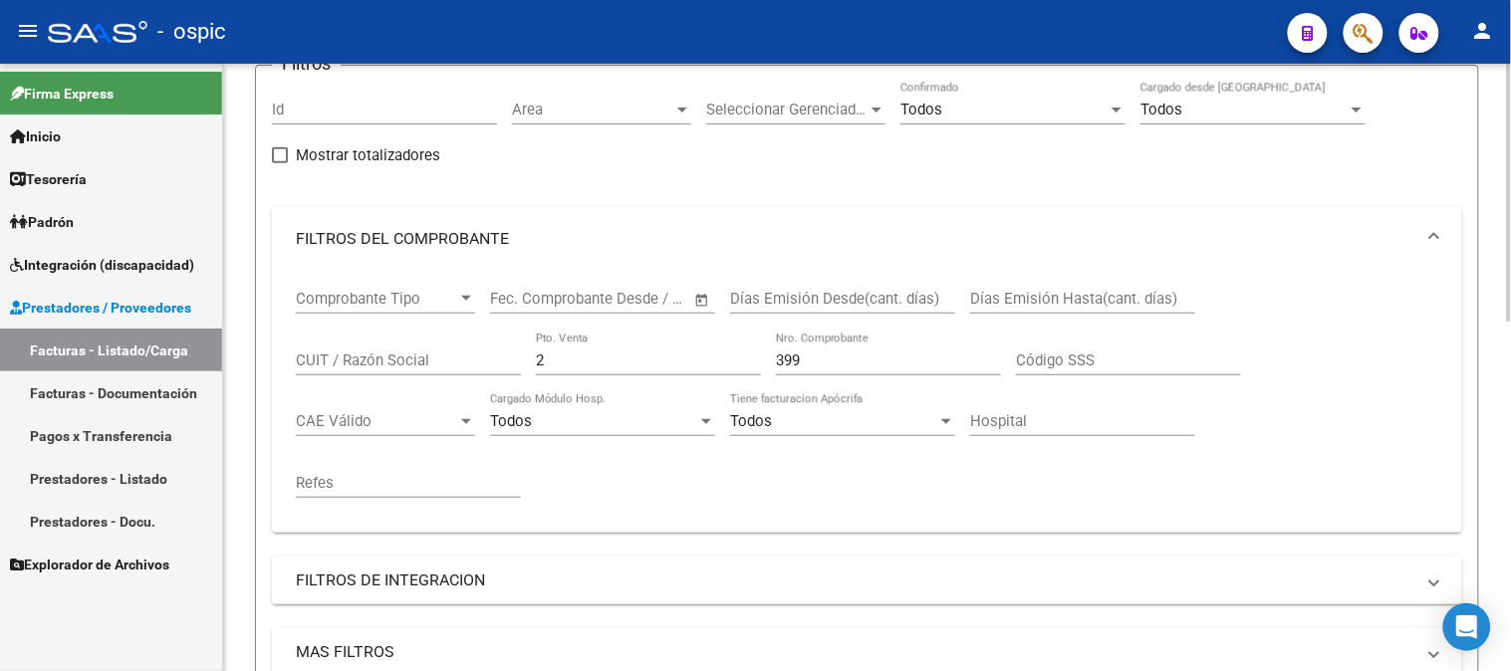
scroll to position [108, 0]
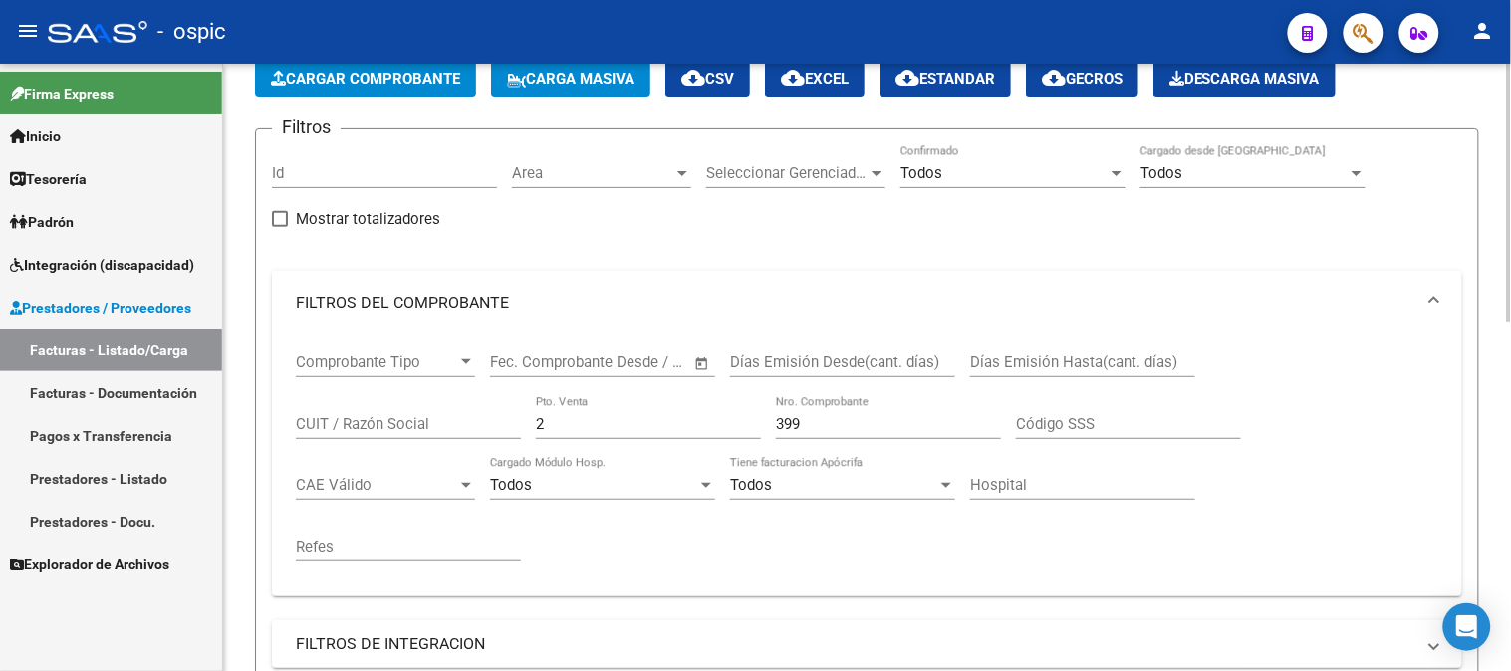
click at [1510, 212] on div at bounding box center [1509, 240] width 5 height 258
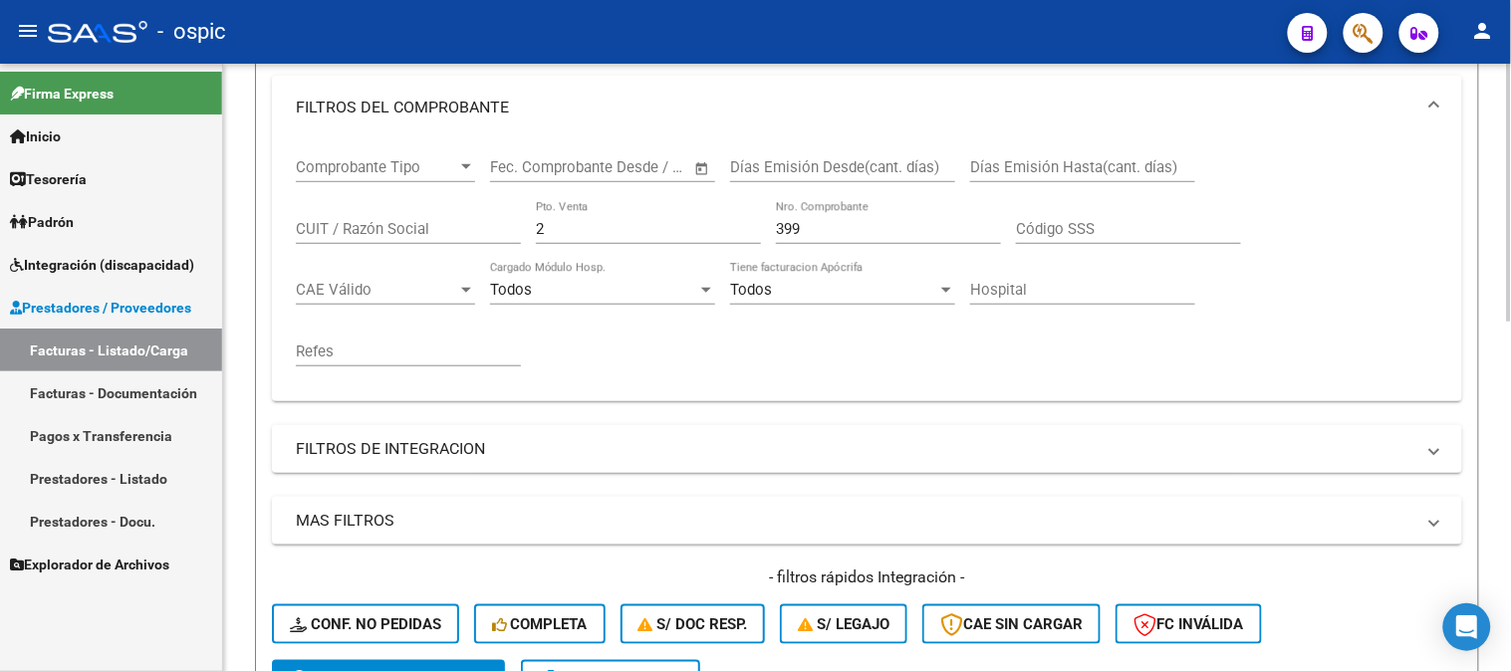
click at [1508, 291] on div at bounding box center [1509, 324] width 5 height 258
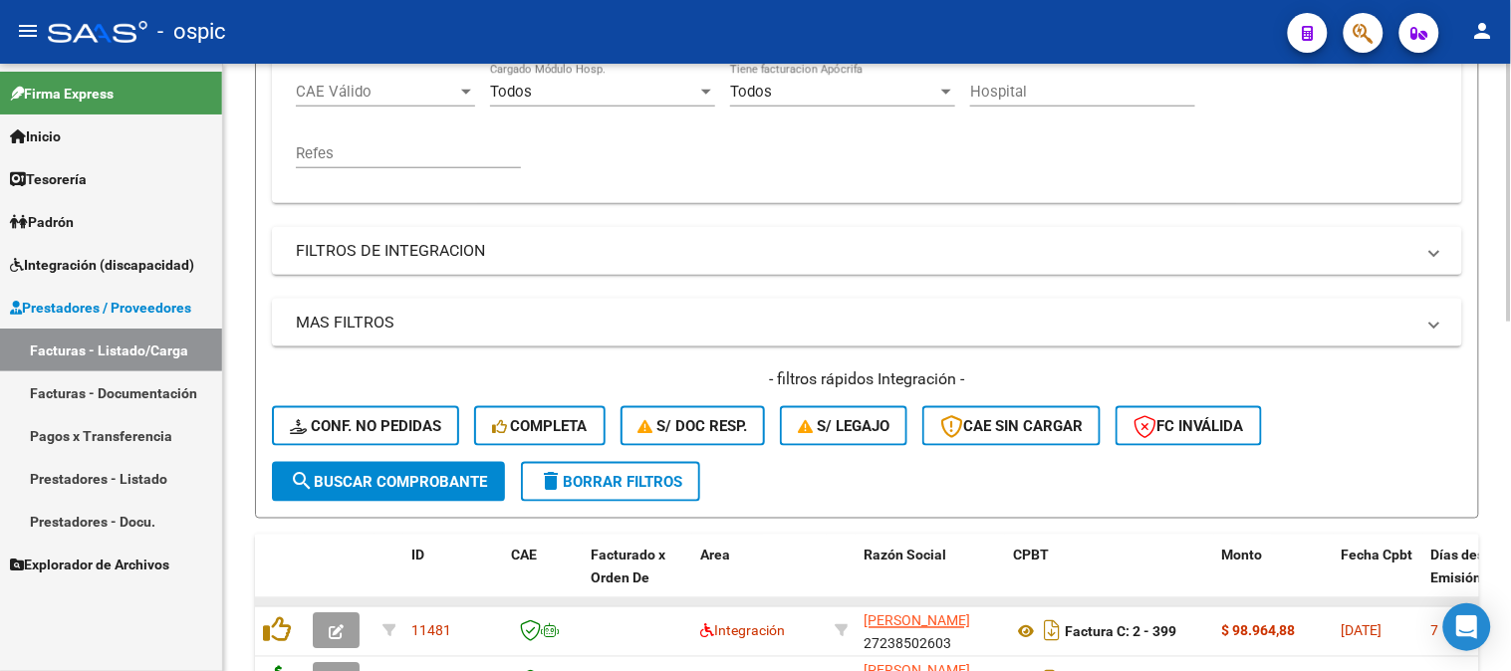
scroll to position [528, 0]
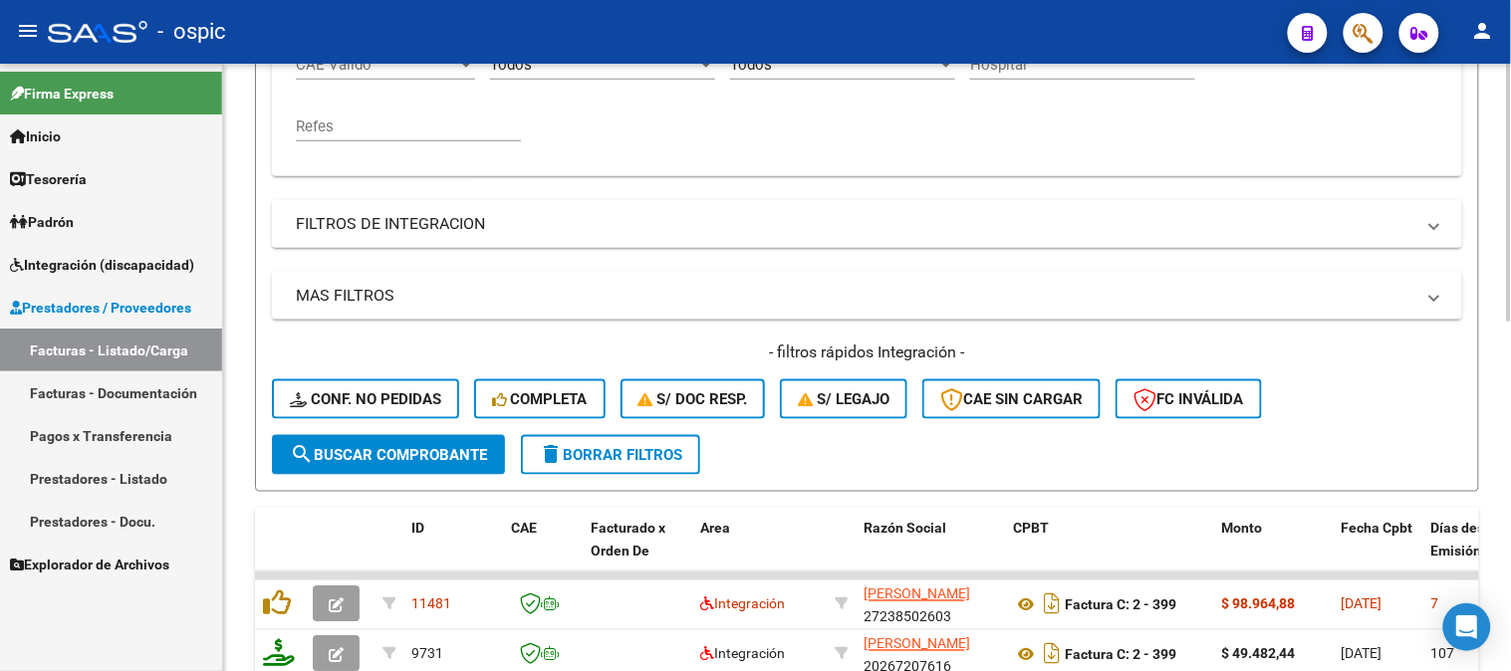
click at [434, 472] on button "search Buscar Comprobante" at bounding box center [388, 455] width 233 height 40
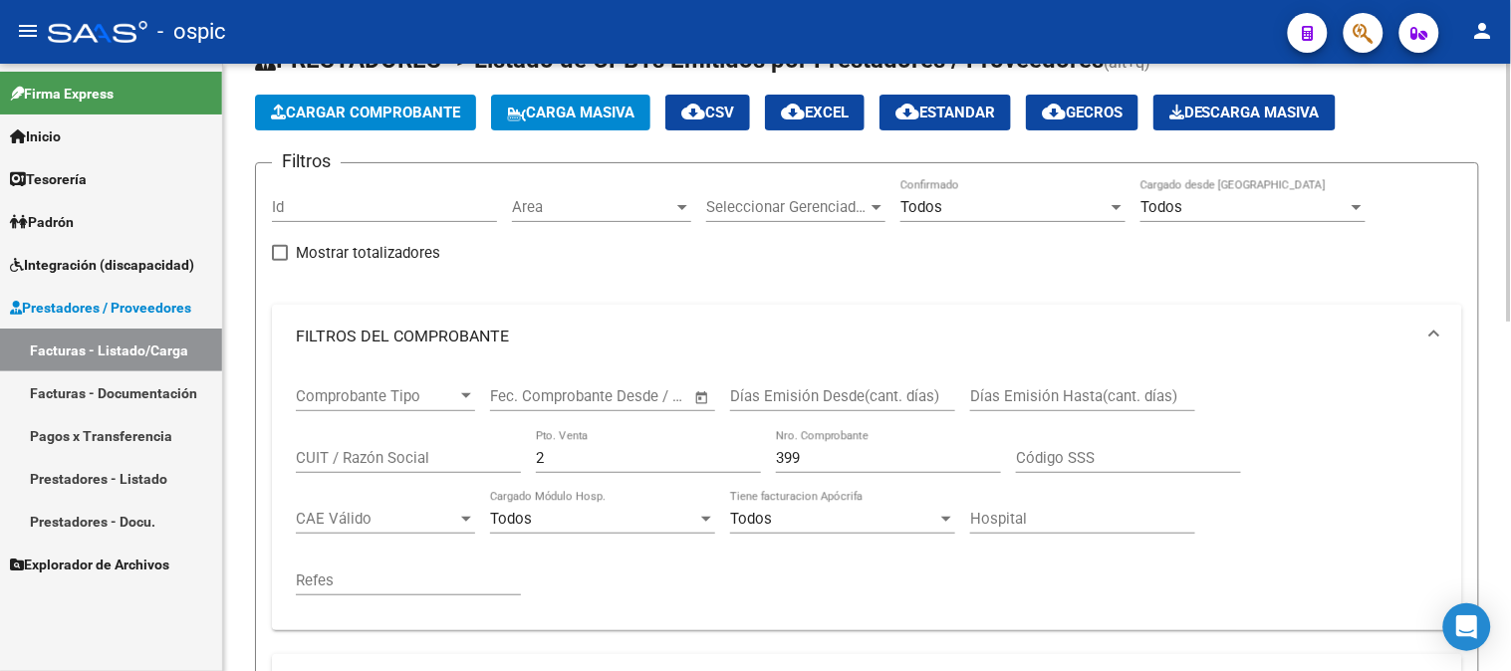
scroll to position [1, 0]
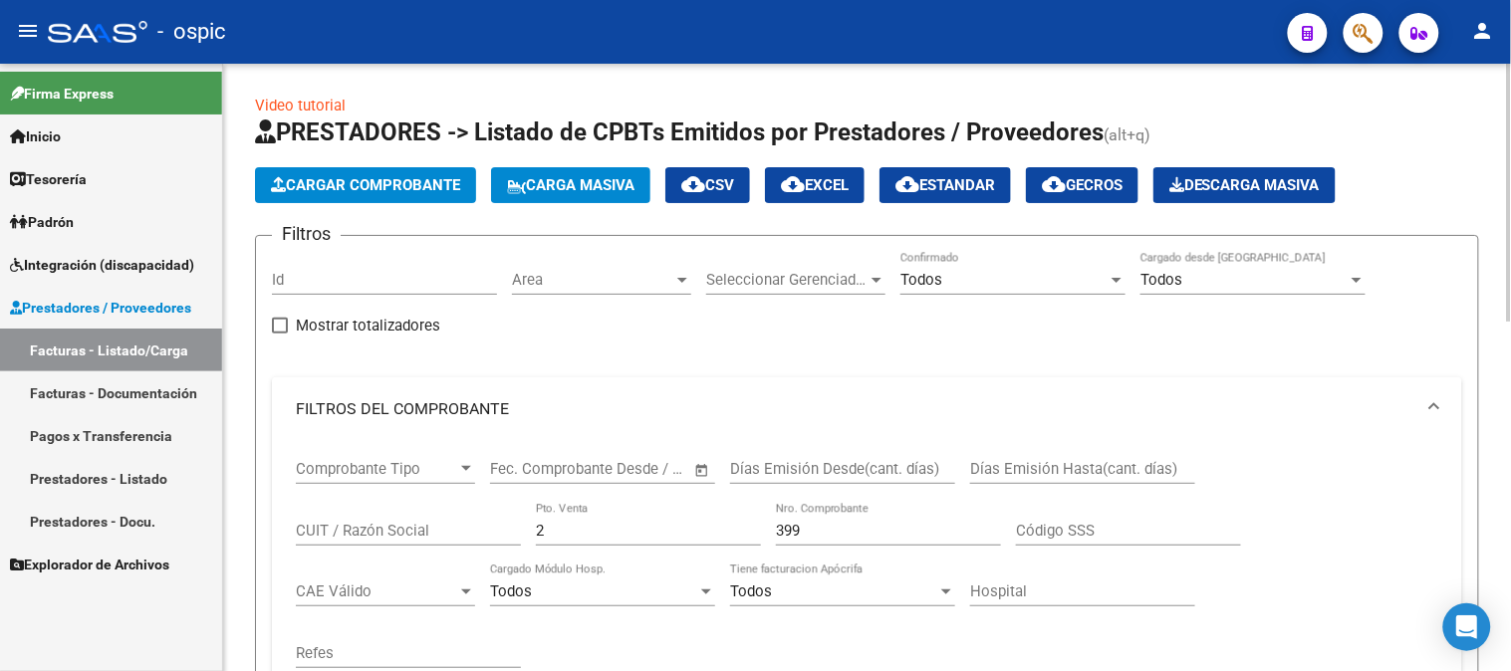
click at [1510, 227] on div at bounding box center [1509, 193] width 5 height 258
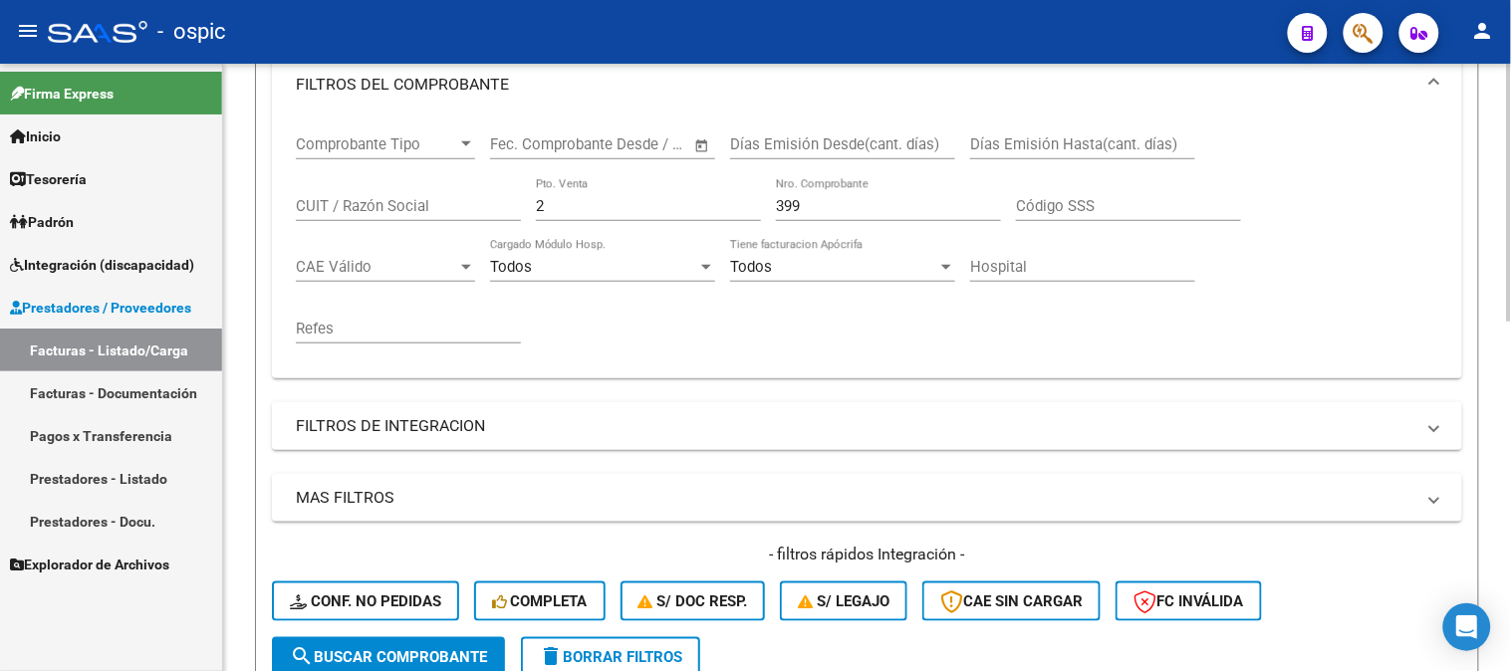
click at [1499, 351] on div "Video tutorial PRESTADORES -> Listado de CPBTs Emitidos por Prestadores / Prove…" at bounding box center [869, 445] width 1293 height 1414
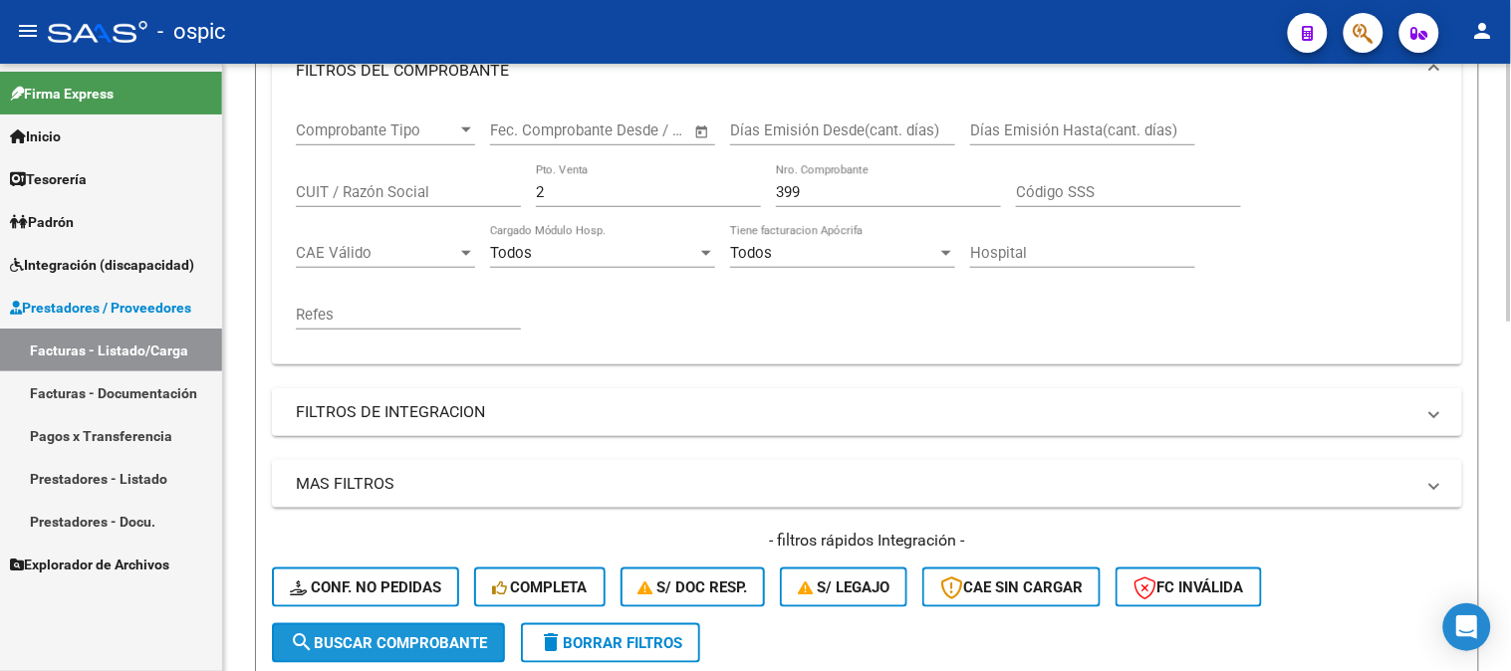
drag, startPoint x: 453, startPoint y: 637, endPoint x: 515, endPoint y: 514, distance: 138.1
click at [453, 631] on button "search Buscar Comprobante" at bounding box center [388, 643] width 233 height 40
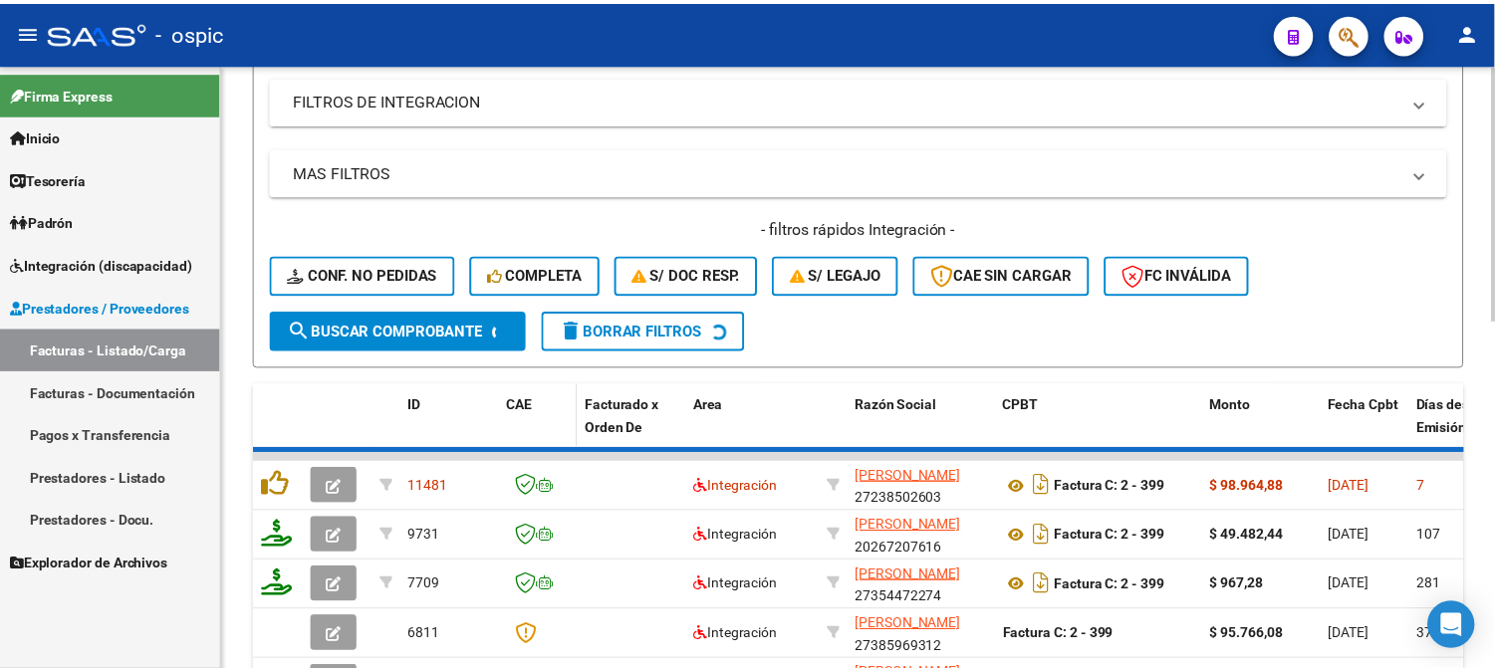
scroll to position [671, 0]
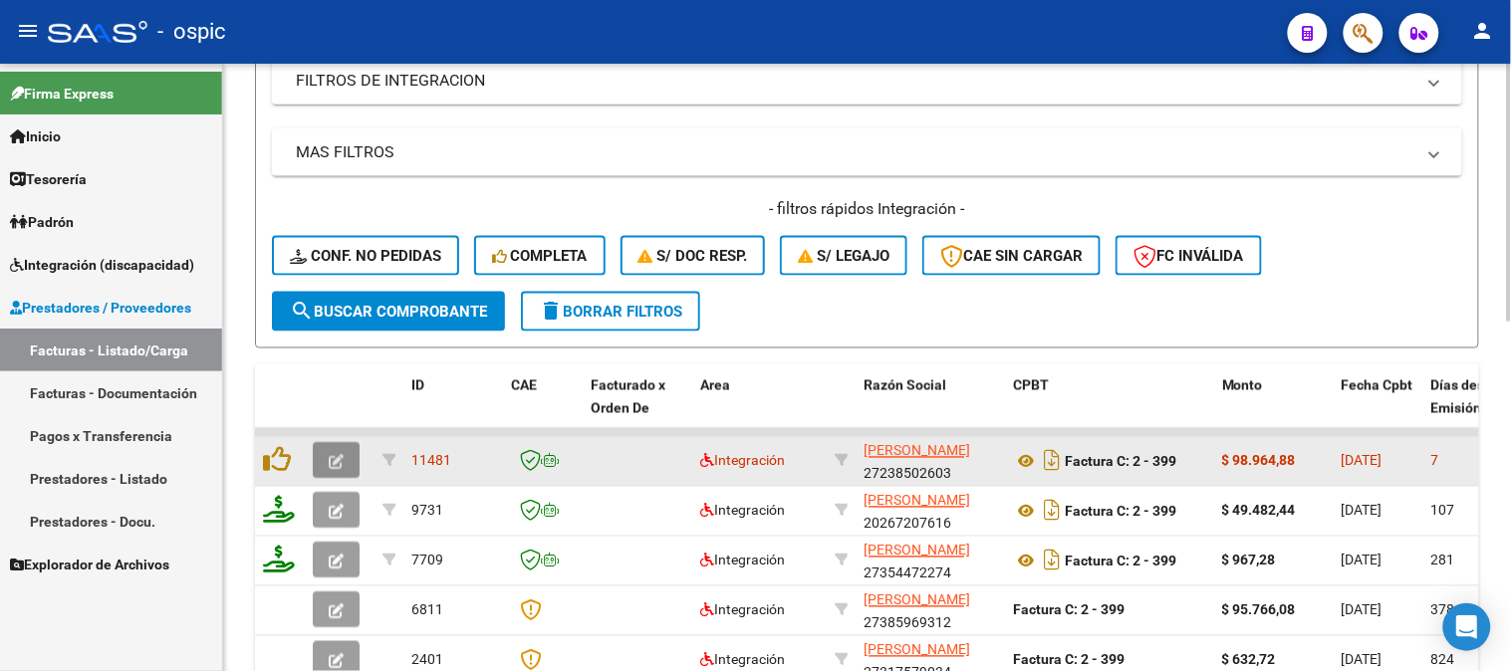
click at [346, 464] on button "button" at bounding box center [336, 461] width 47 height 36
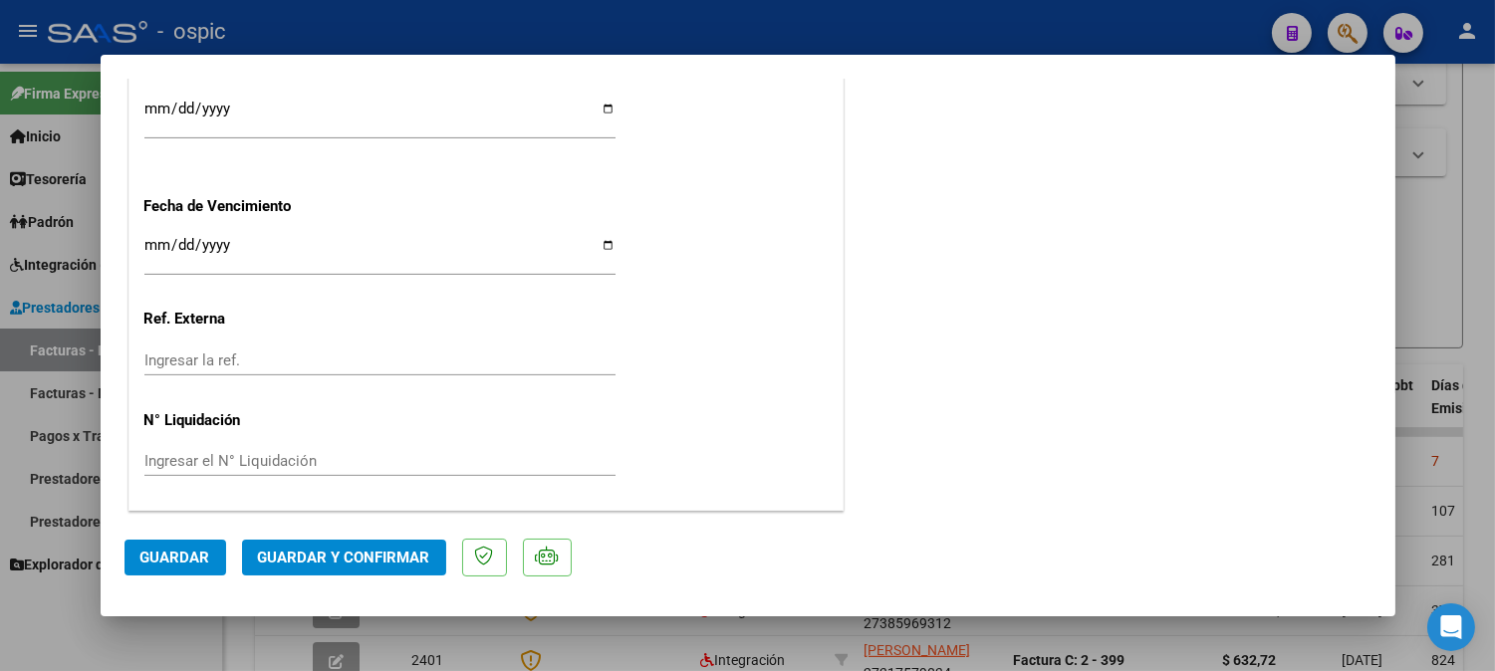
scroll to position [0, 0]
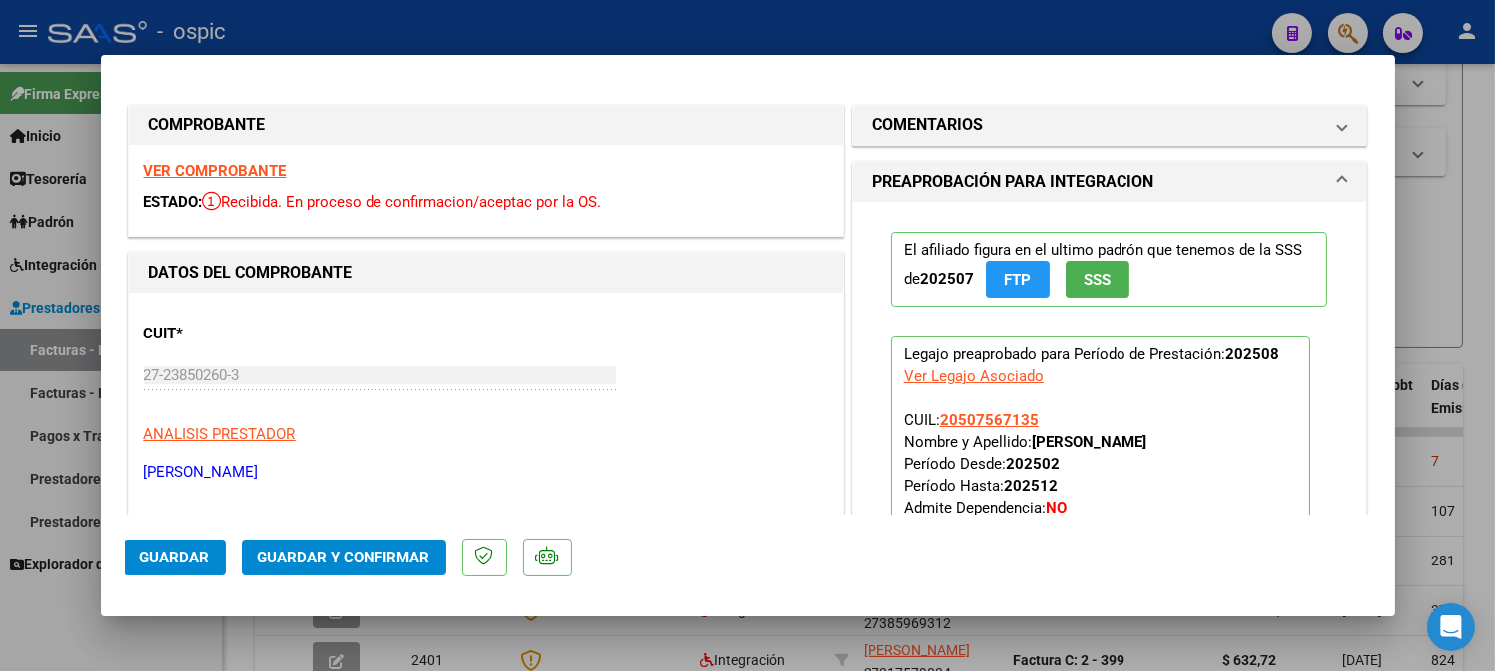
drag, startPoint x: 1054, startPoint y: 124, endPoint x: 1051, endPoint y: 302, distance: 177.3
click at [1057, 124] on mat-panel-title "COMENTARIOS" at bounding box center [1097, 126] width 450 height 24
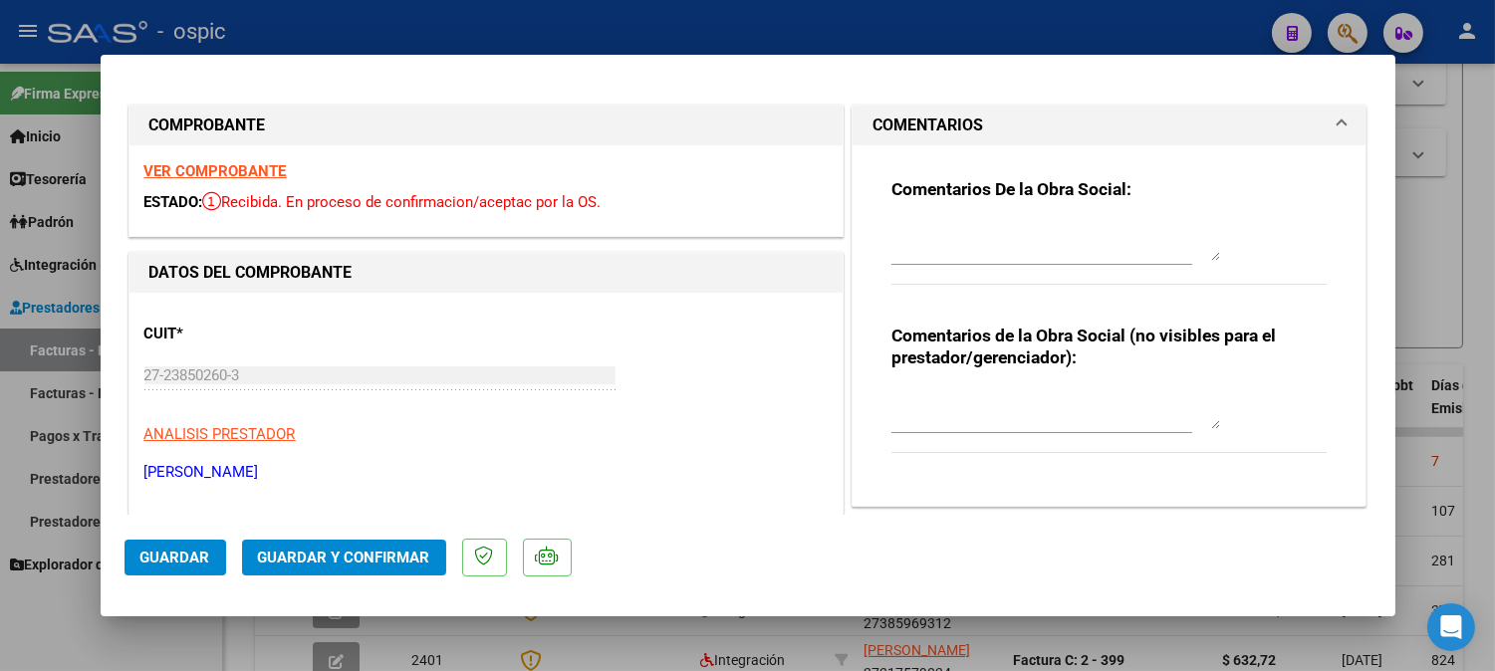
click at [1022, 398] on textarea at bounding box center [1055, 409] width 329 height 40
type textarea "PSP 8 SESIONES"
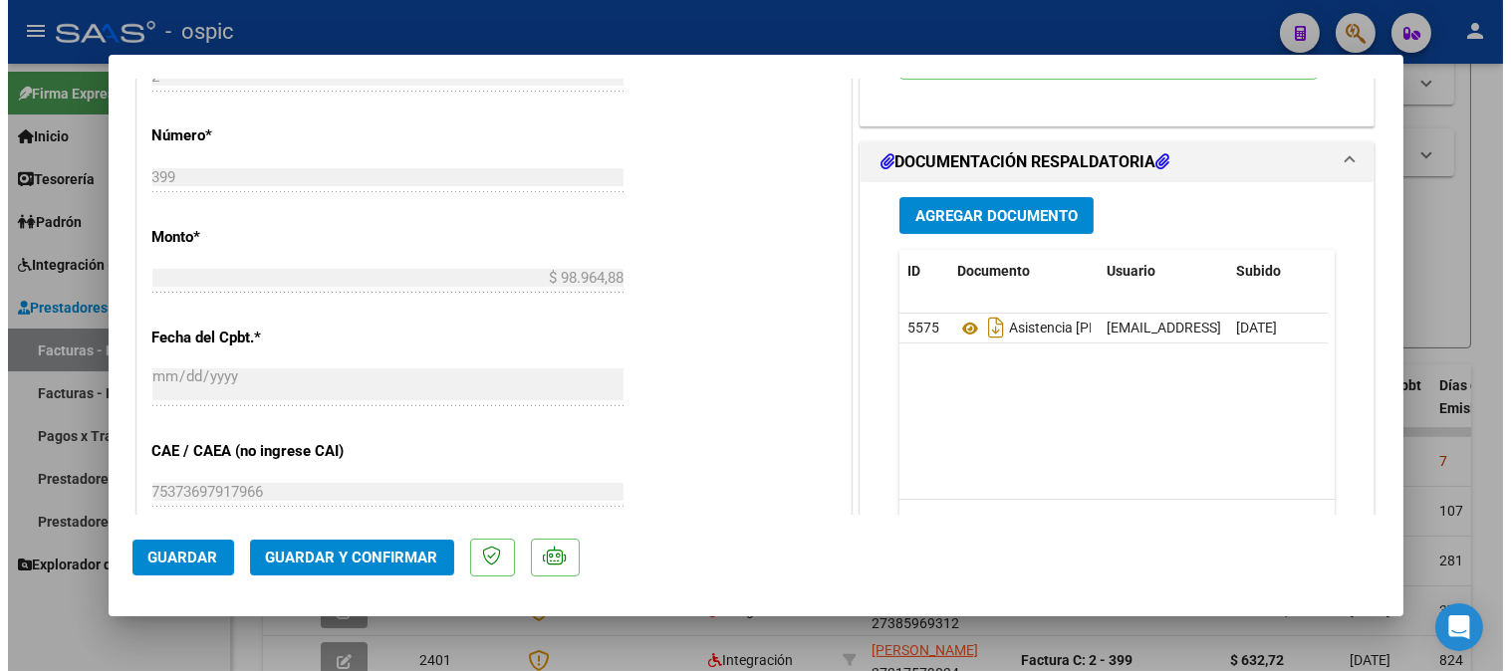
scroll to position [892, 0]
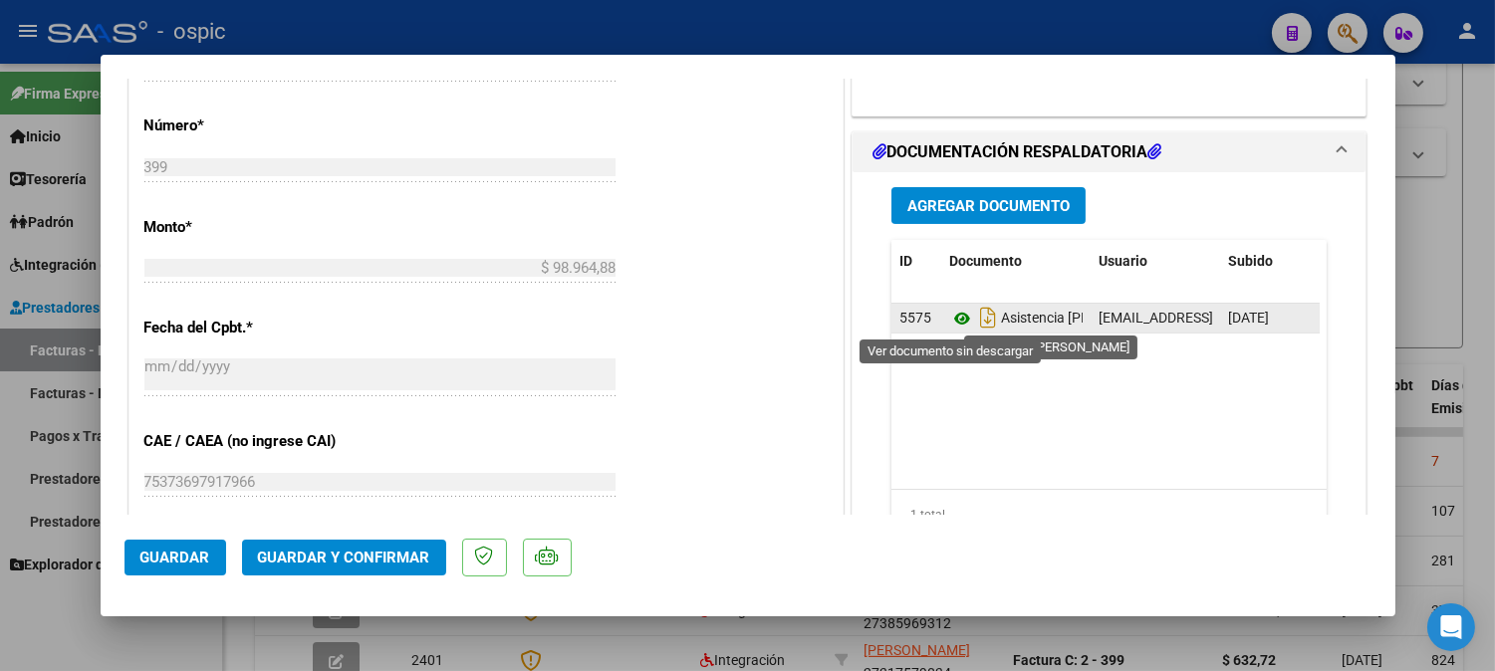
click at [952, 323] on icon at bounding box center [962, 319] width 26 height 24
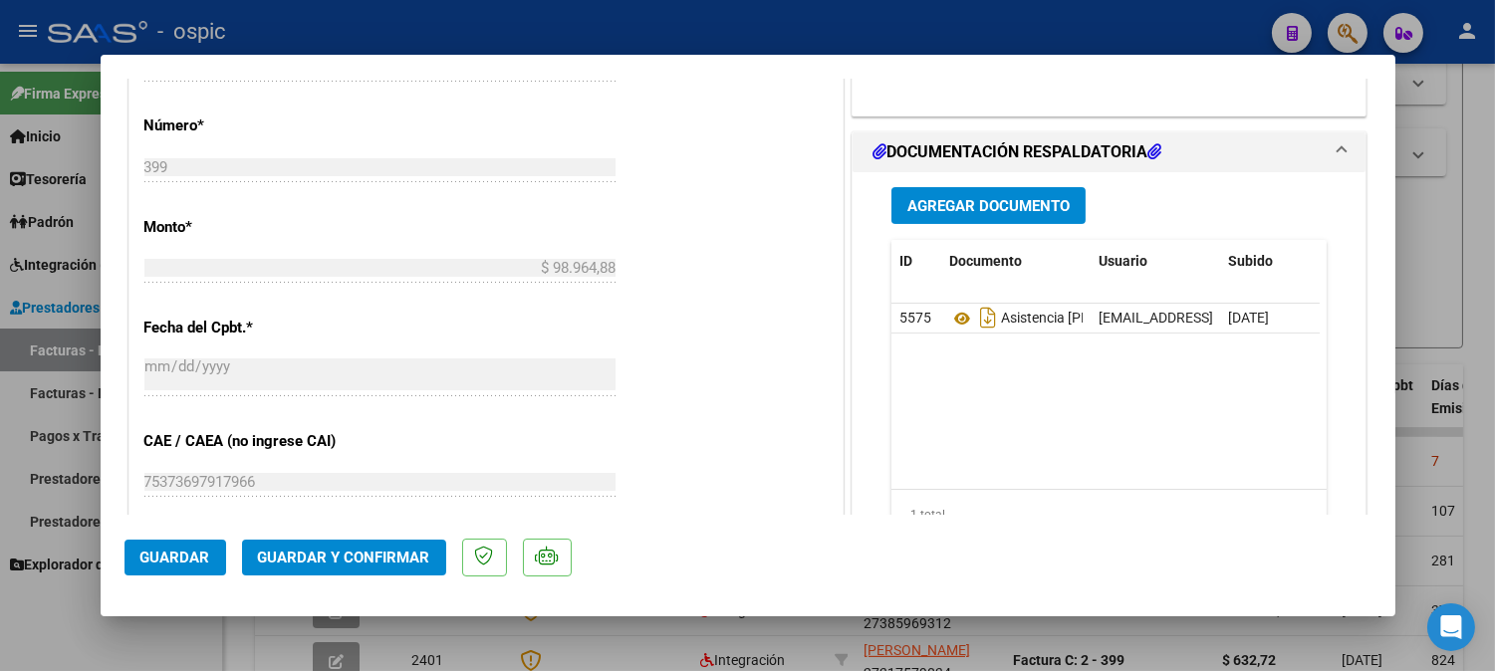
click at [410, 566] on span "Guardar y Confirmar" at bounding box center [344, 558] width 172 height 18
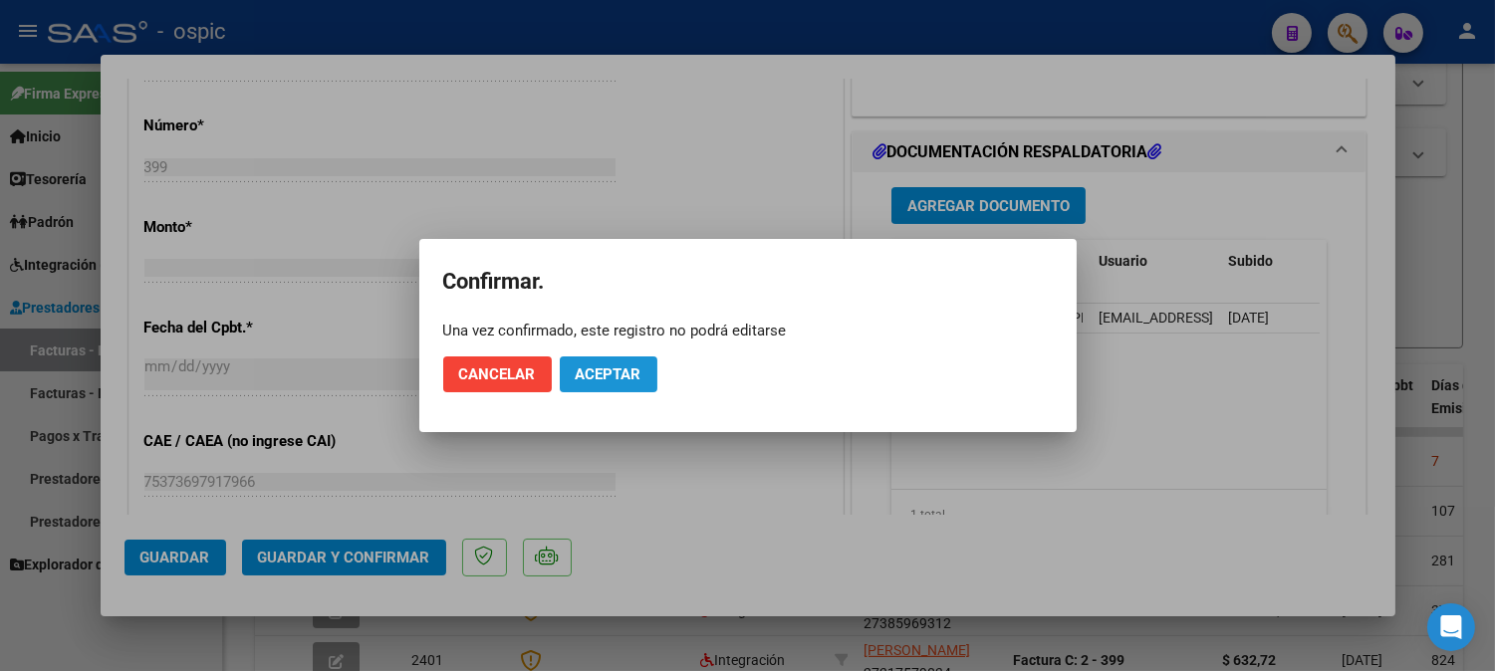
click at [614, 374] on span "Aceptar" at bounding box center [609, 374] width 66 height 18
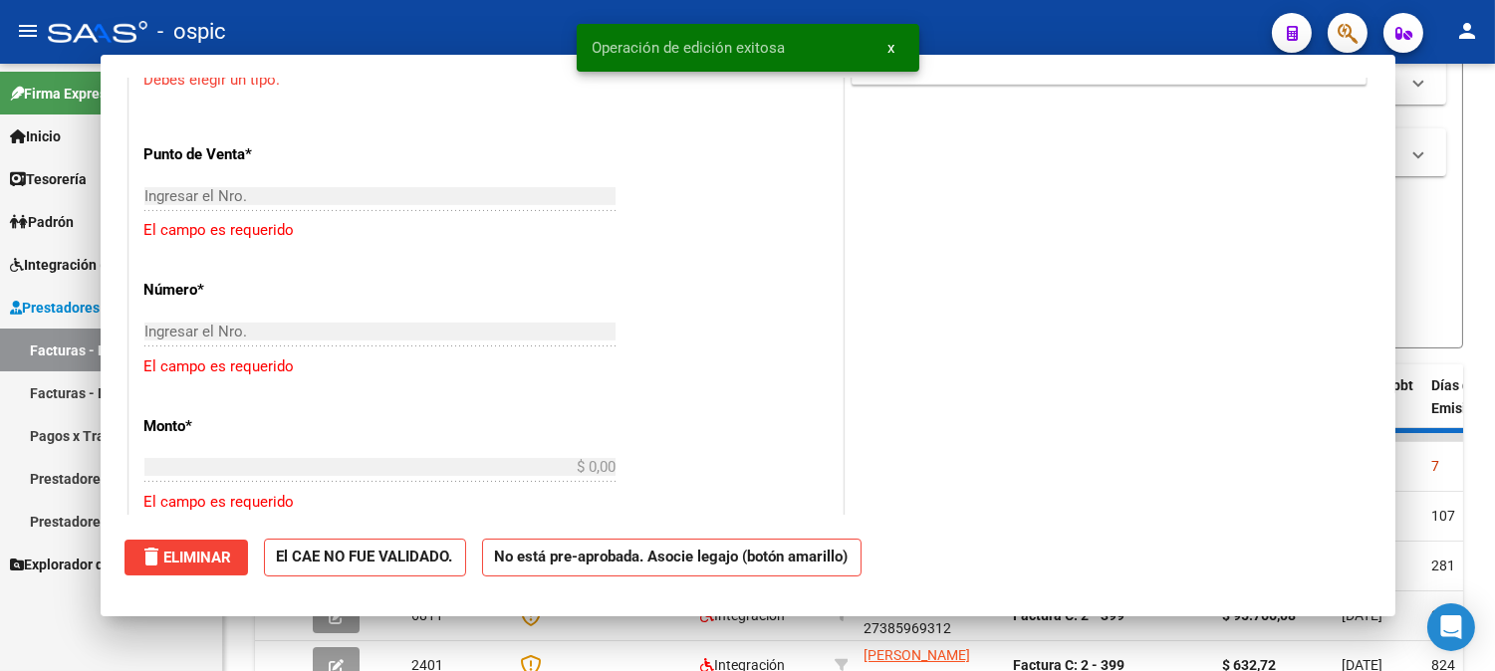
scroll to position [0, 0]
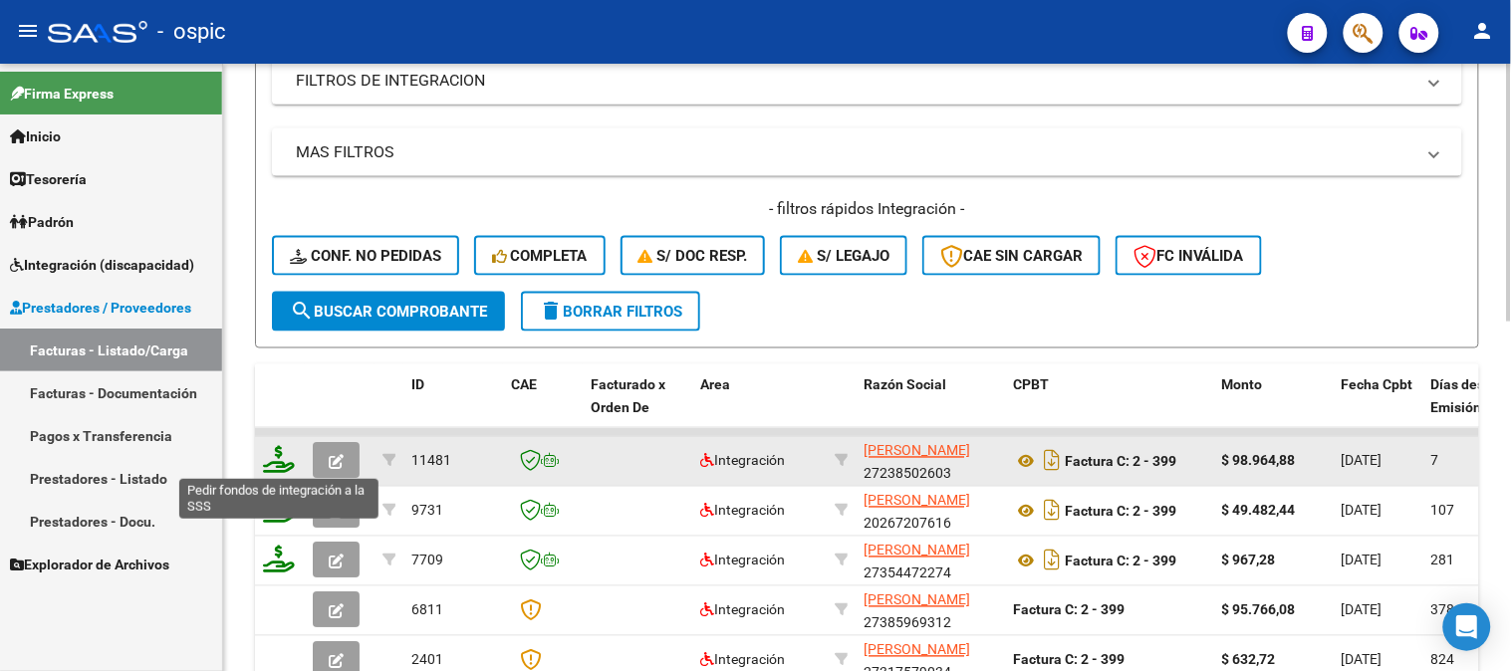
click at [277, 451] on icon at bounding box center [279, 460] width 32 height 28
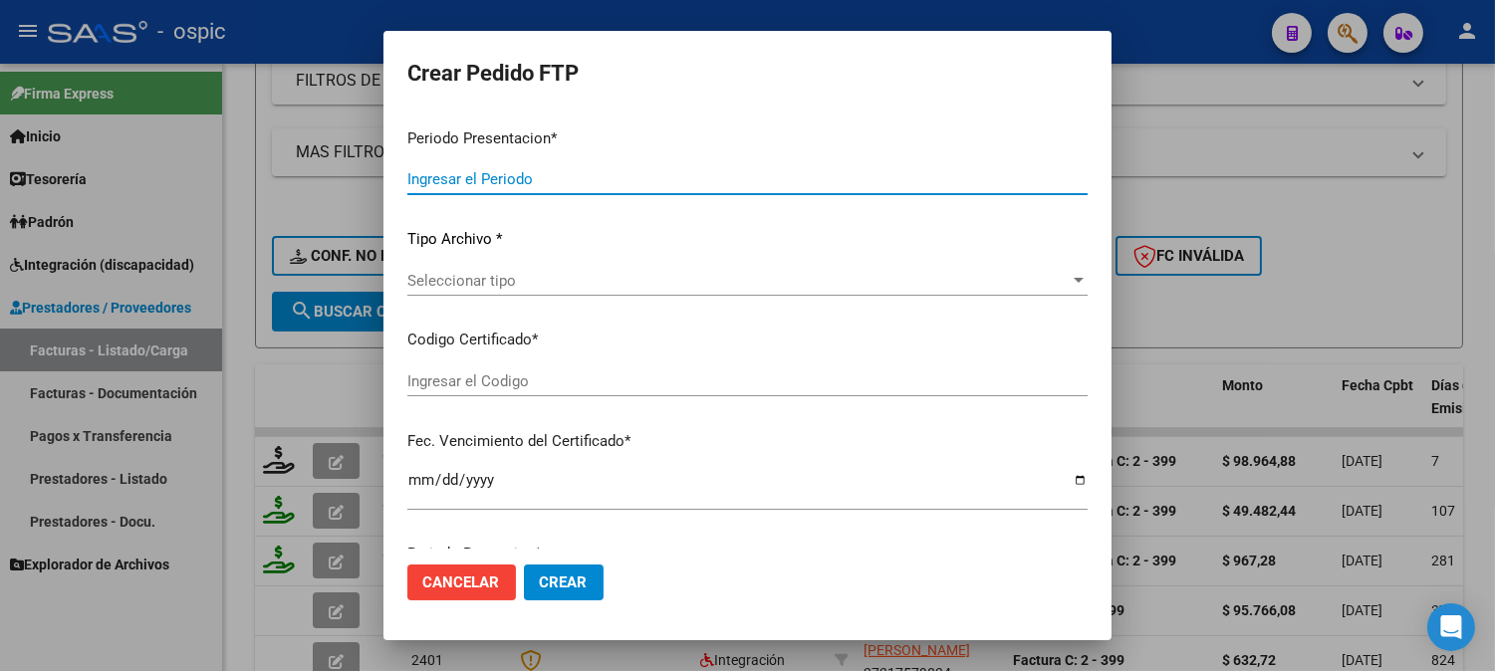
type input "202508"
type input "$ 98.964,88"
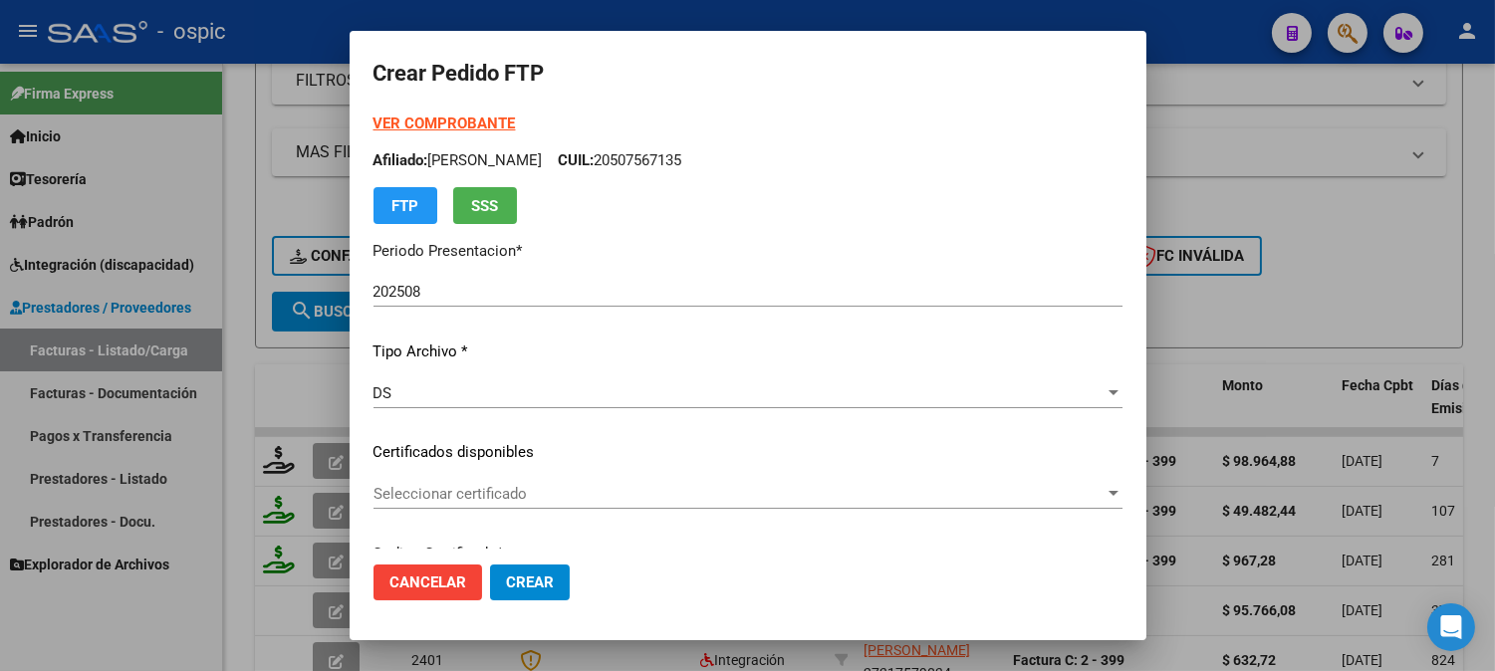
drag, startPoint x: 1118, startPoint y: 154, endPoint x: 1142, endPoint y: 136, distance: 29.9
click at [1142, 136] on mat-dialog-content "VER COMPROBANTE ARCA Padrón Afiliado: DECKER BENJAM­N CUIL: 20507567135 FTP SSS…" at bounding box center [748, 331] width 797 height 436
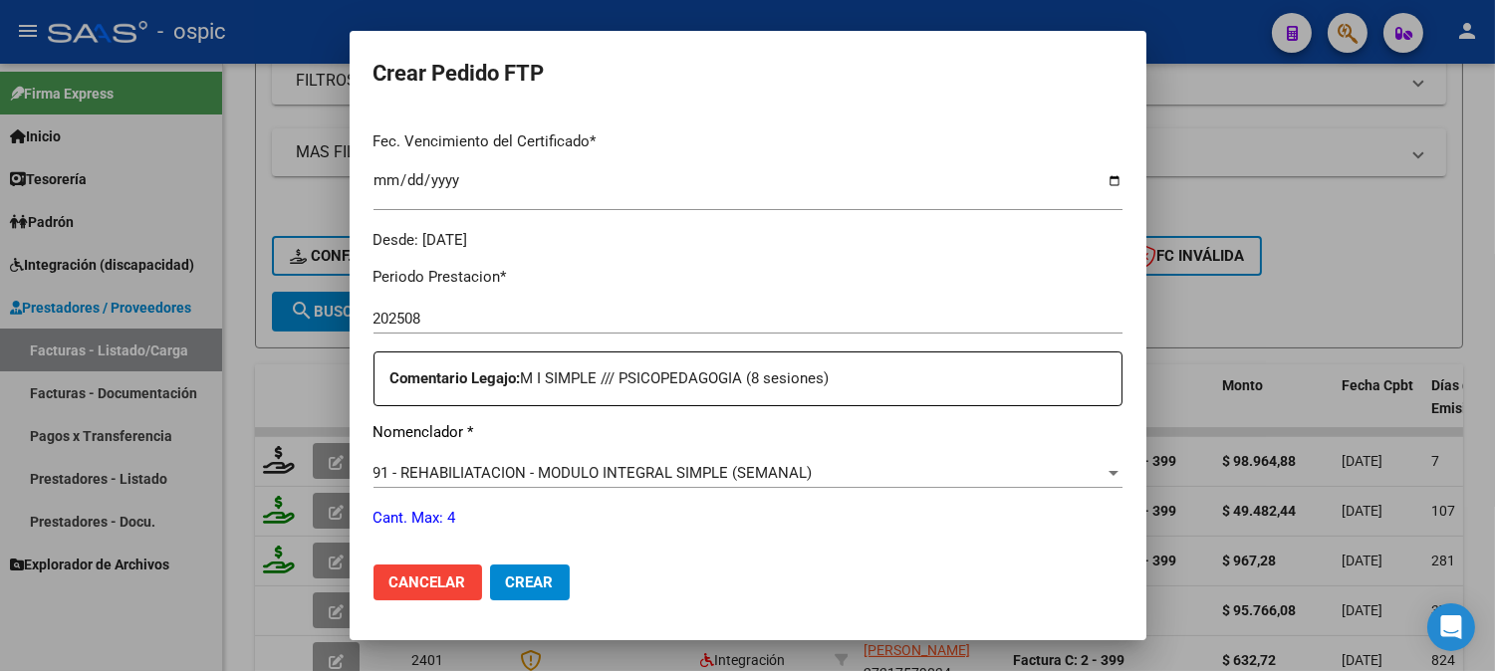
scroll to position [665, 0]
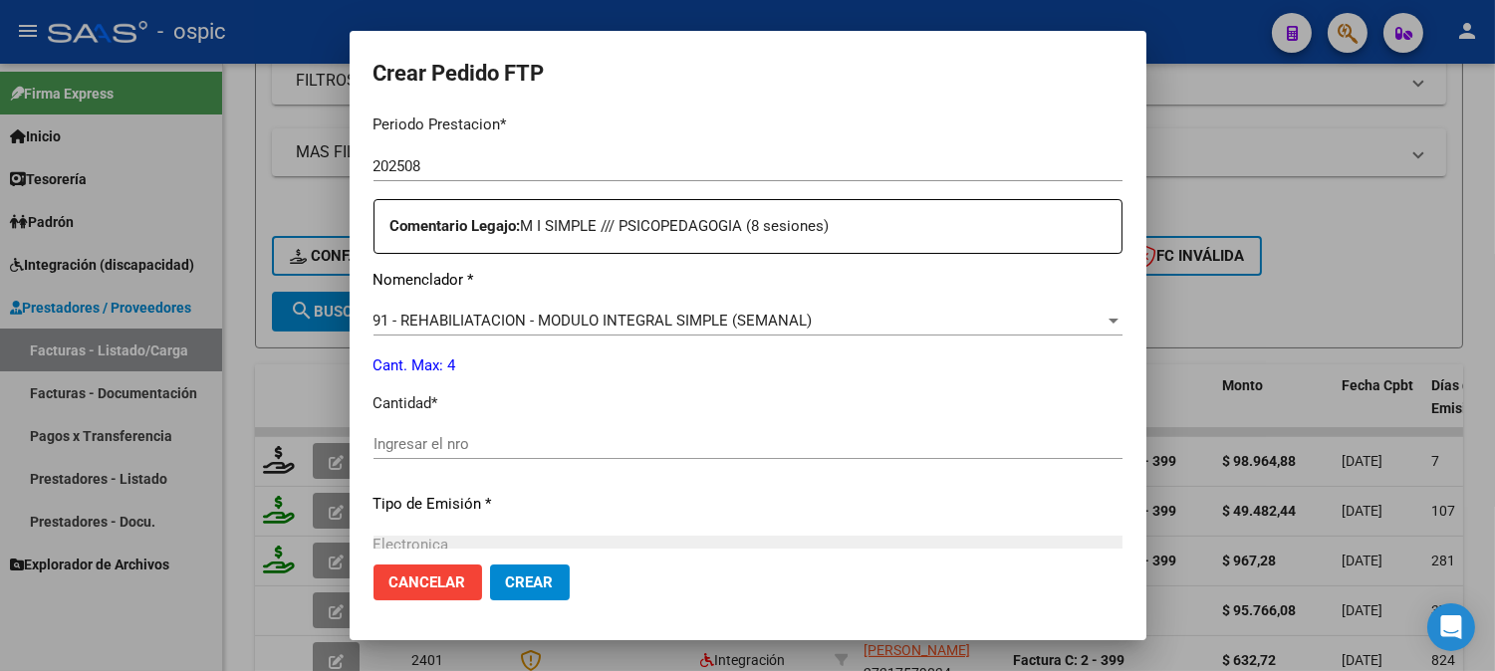
click at [740, 450] on input "Ingresar el nro" at bounding box center [747, 444] width 749 height 18
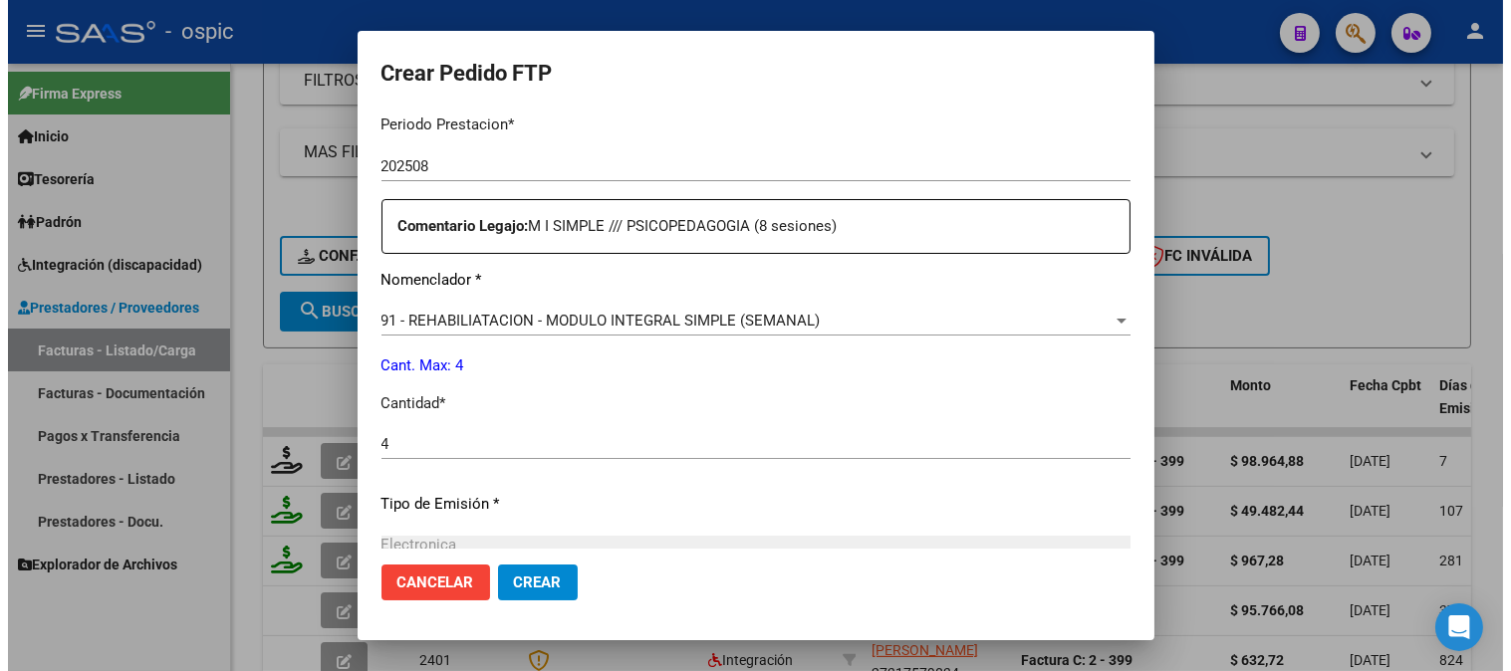
scroll to position [896, 0]
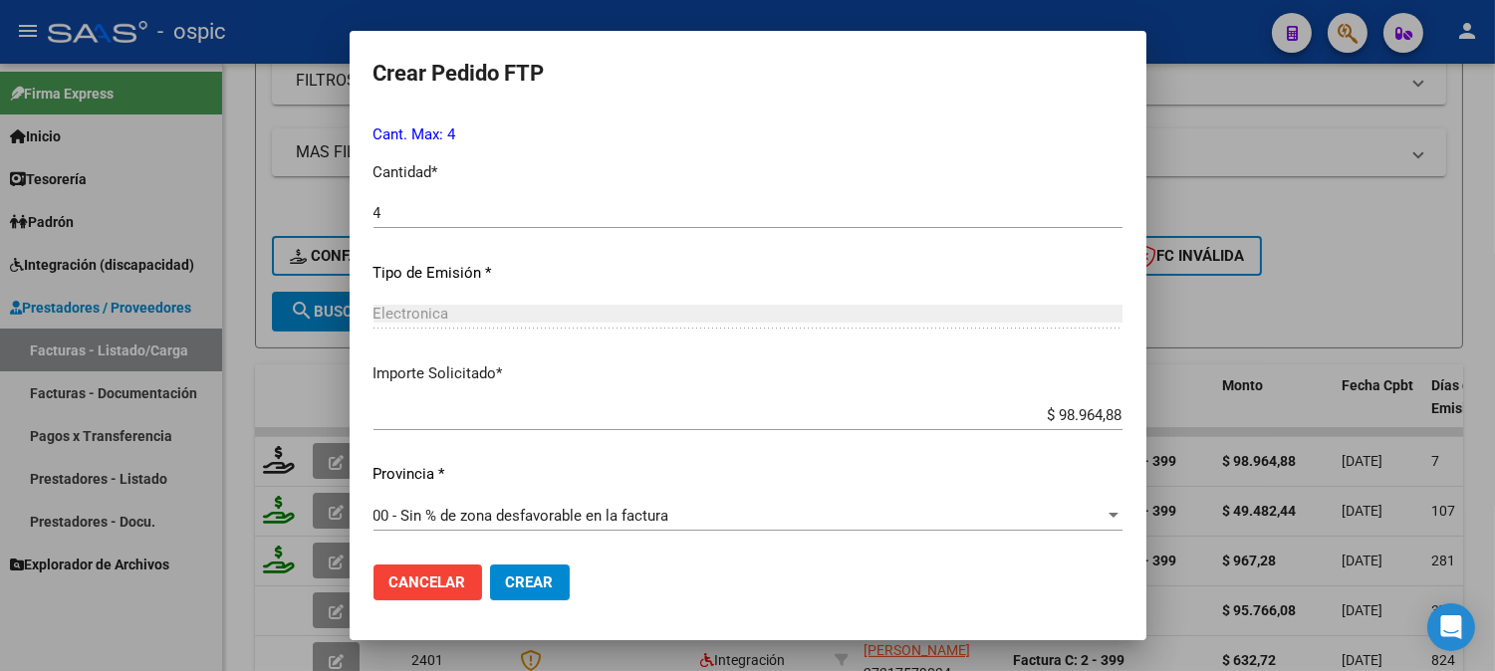
drag, startPoint x: 539, startPoint y: 574, endPoint x: 591, endPoint y: 561, distance: 53.4
click at [540, 572] on button "Crear" at bounding box center [530, 583] width 80 height 36
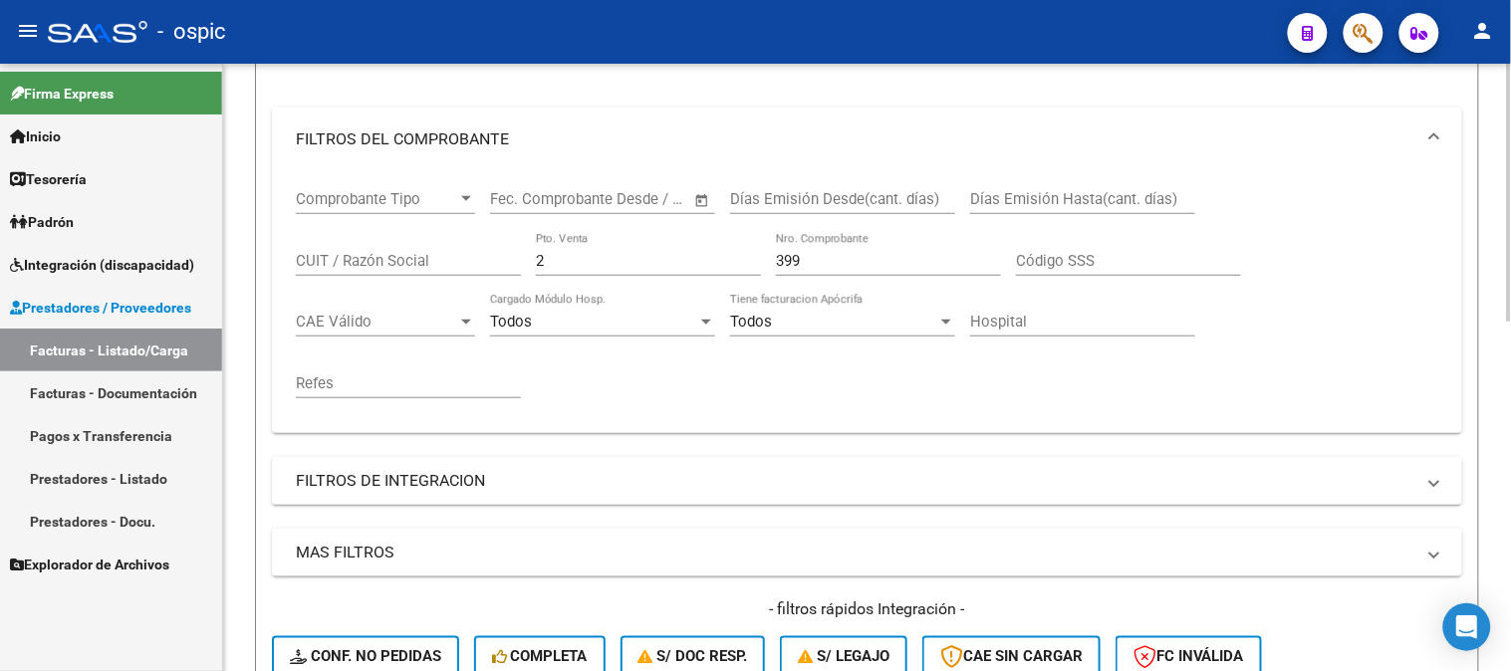
scroll to position [229, 0]
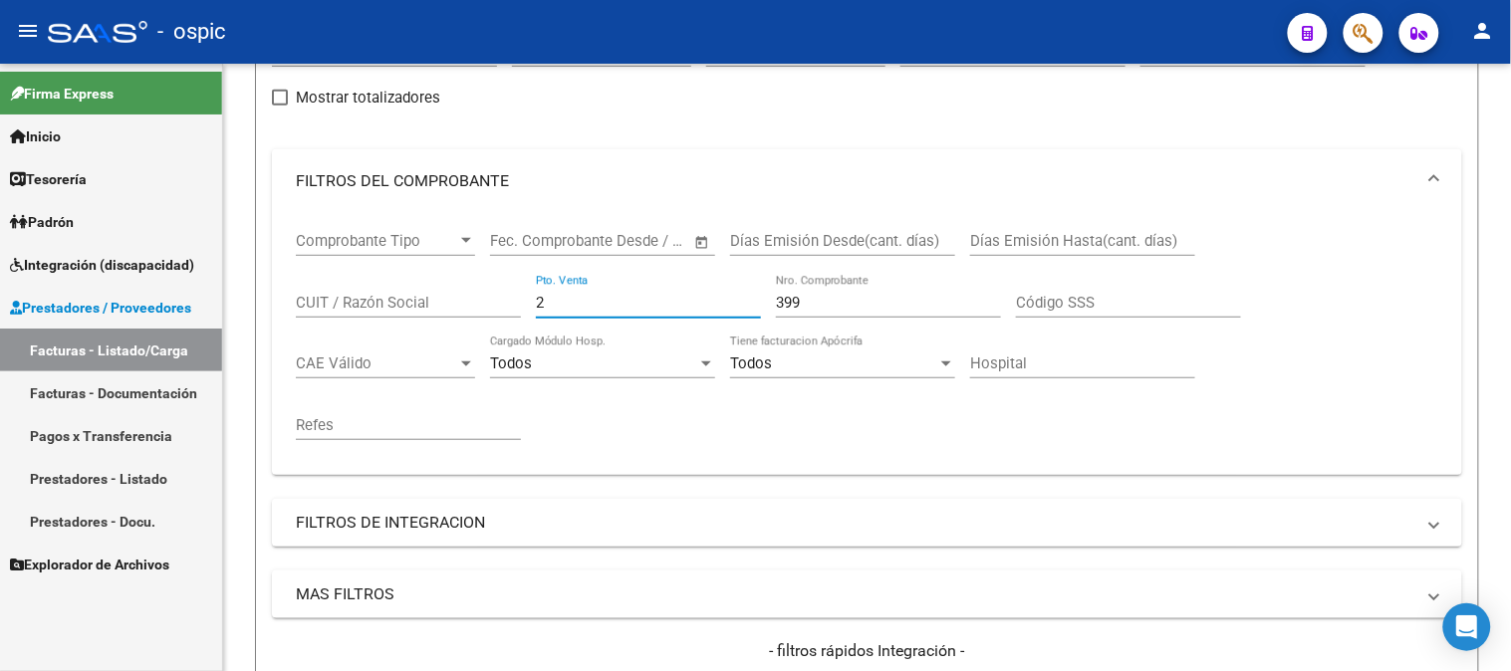
drag, startPoint x: 126, startPoint y: 304, endPoint x: 28, endPoint y: 303, distance: 98.6
click at [0, 304] on mat-sidenav-container "Firma Express Inicio Calendario SSS Instructivos Contacto OS Tesorería Extracto…" at bounding box center [755, 367] width 1511 height 607
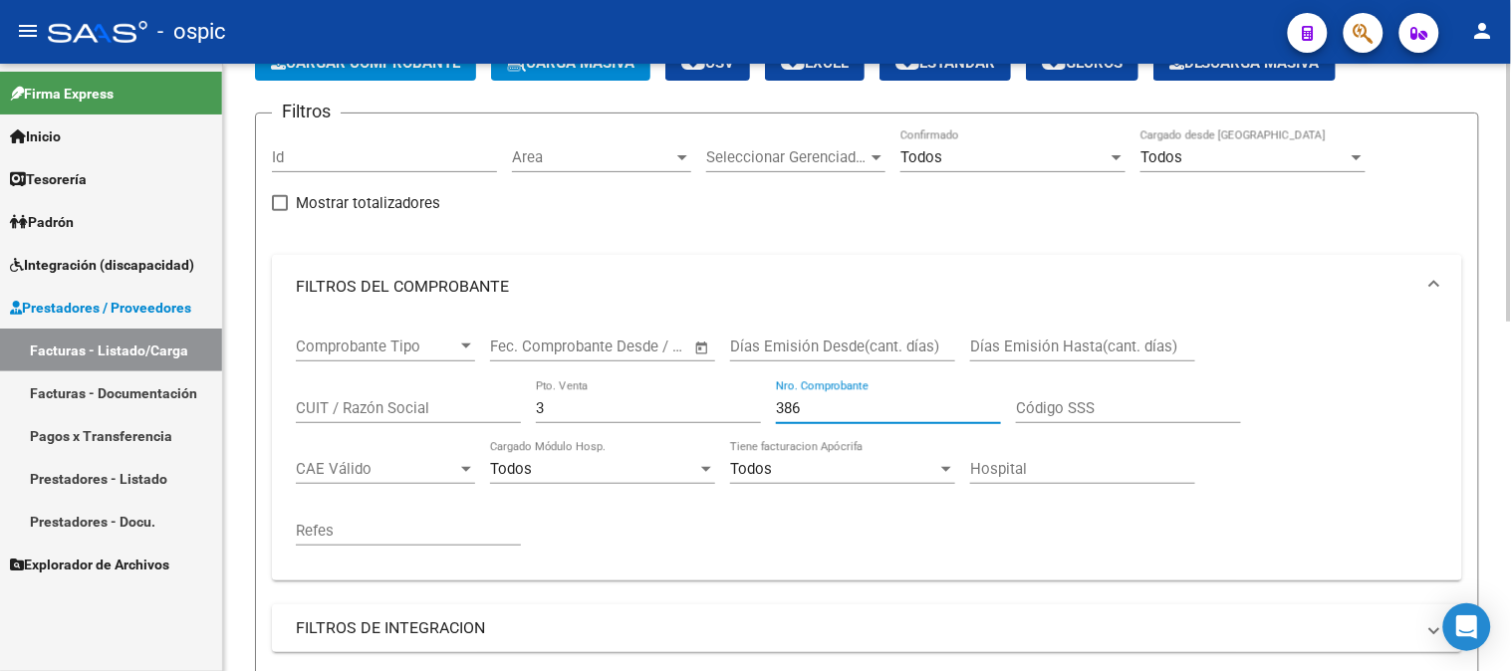
scroll to position [450, 0]
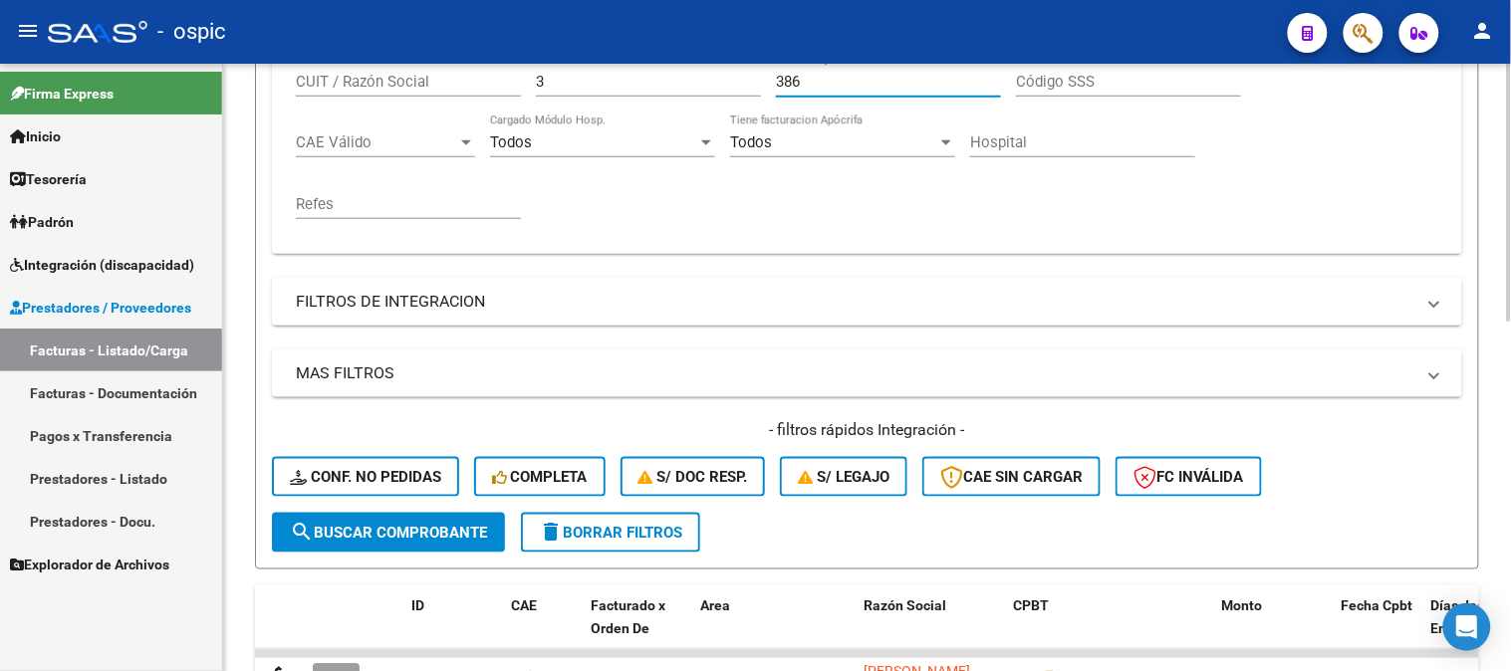
drag, startPoint x: 380, startPoint y: 520, endPoint x: 357, endPoint y: 498, distance: 32.4
click at [378, 518] on button "search Buscar Comprobante" at bounding box center [388, 533] width 233 height 40
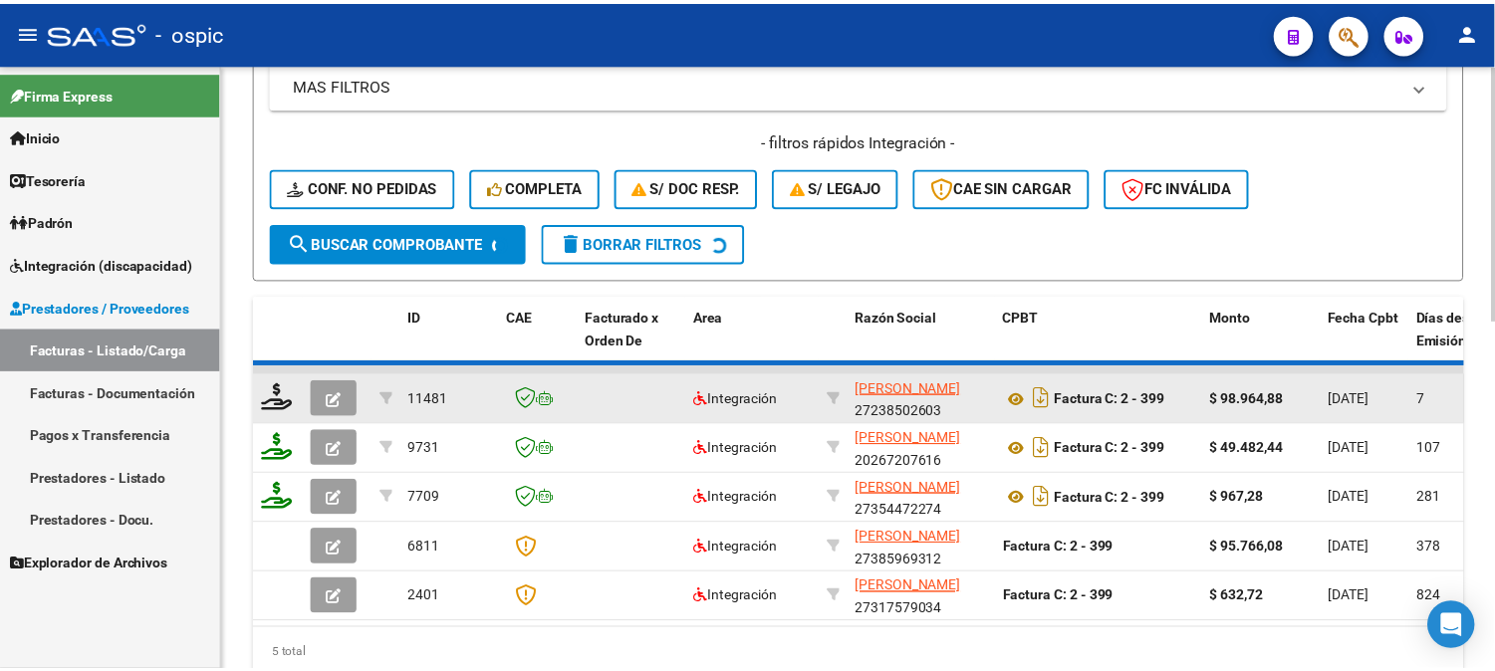
scroll to position [672, 0]
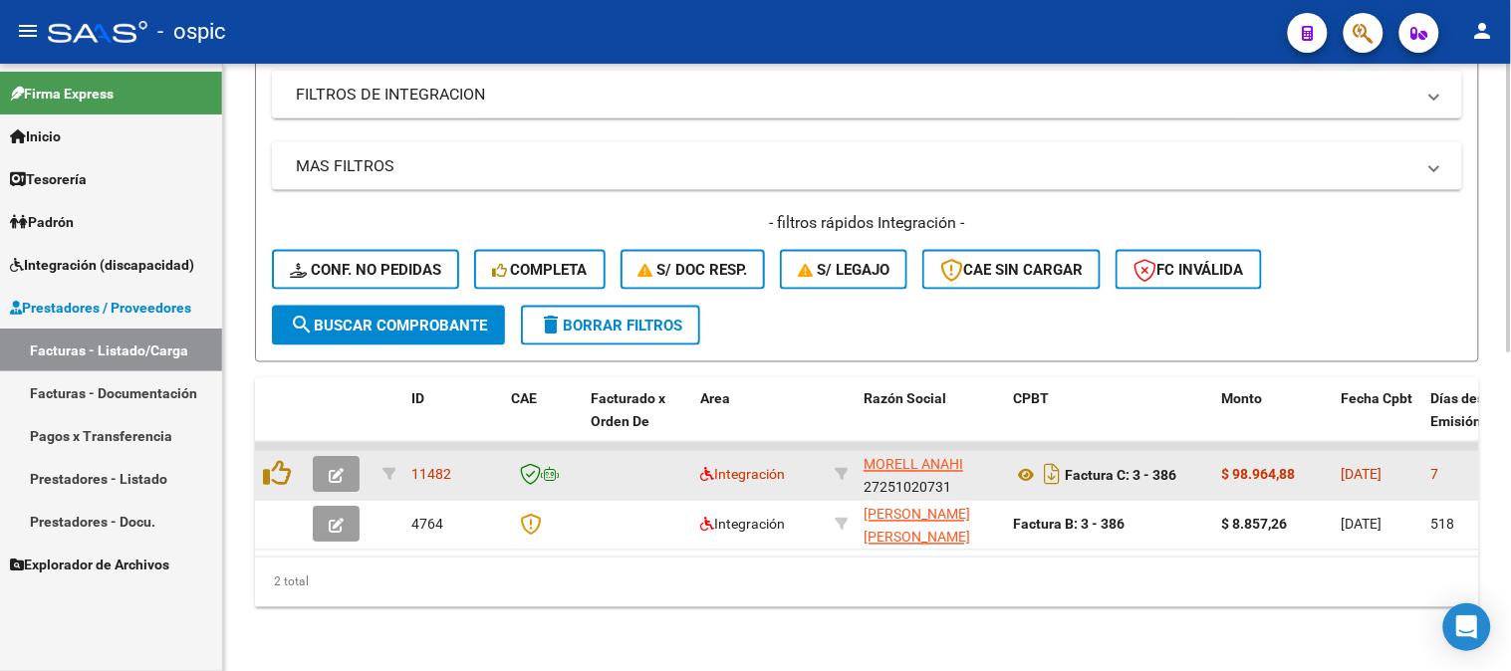
click at [332, 469] on icon "button" at bounding box center [336, 476] width 15 height 15
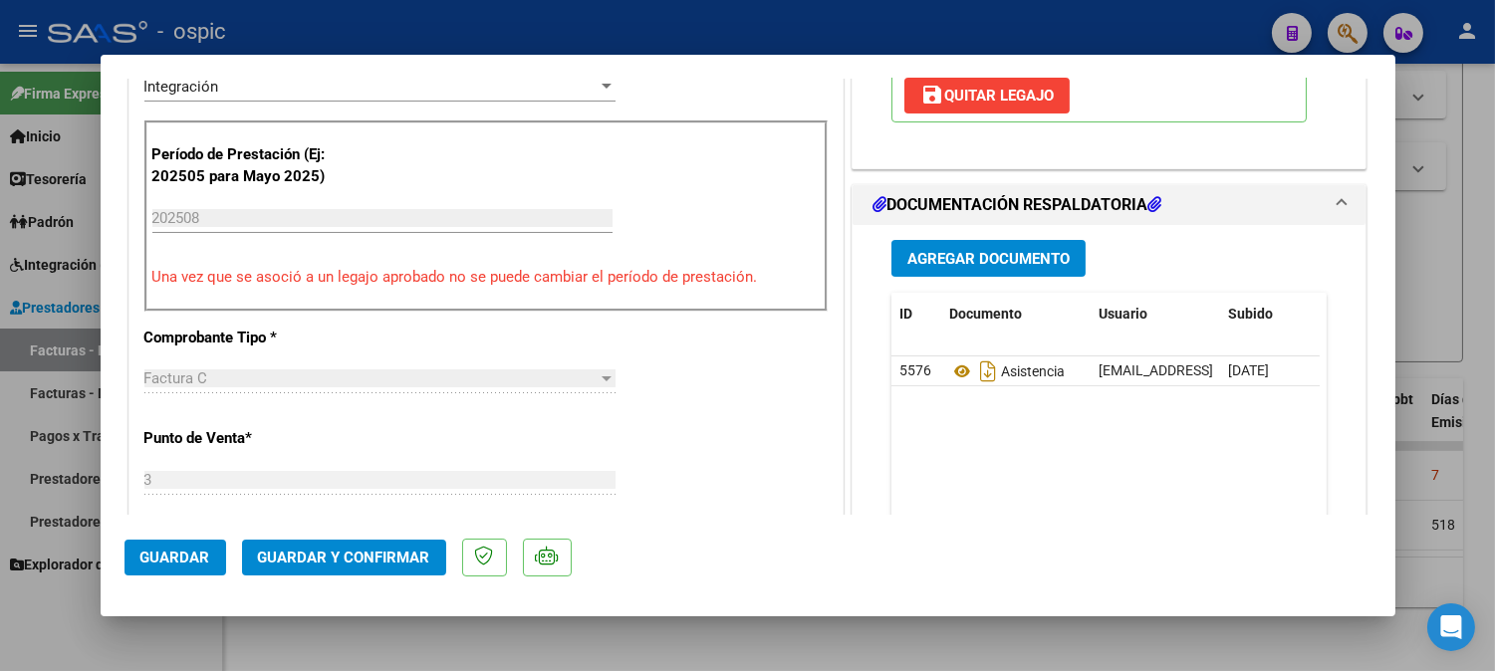
scroll to position [0, 0]
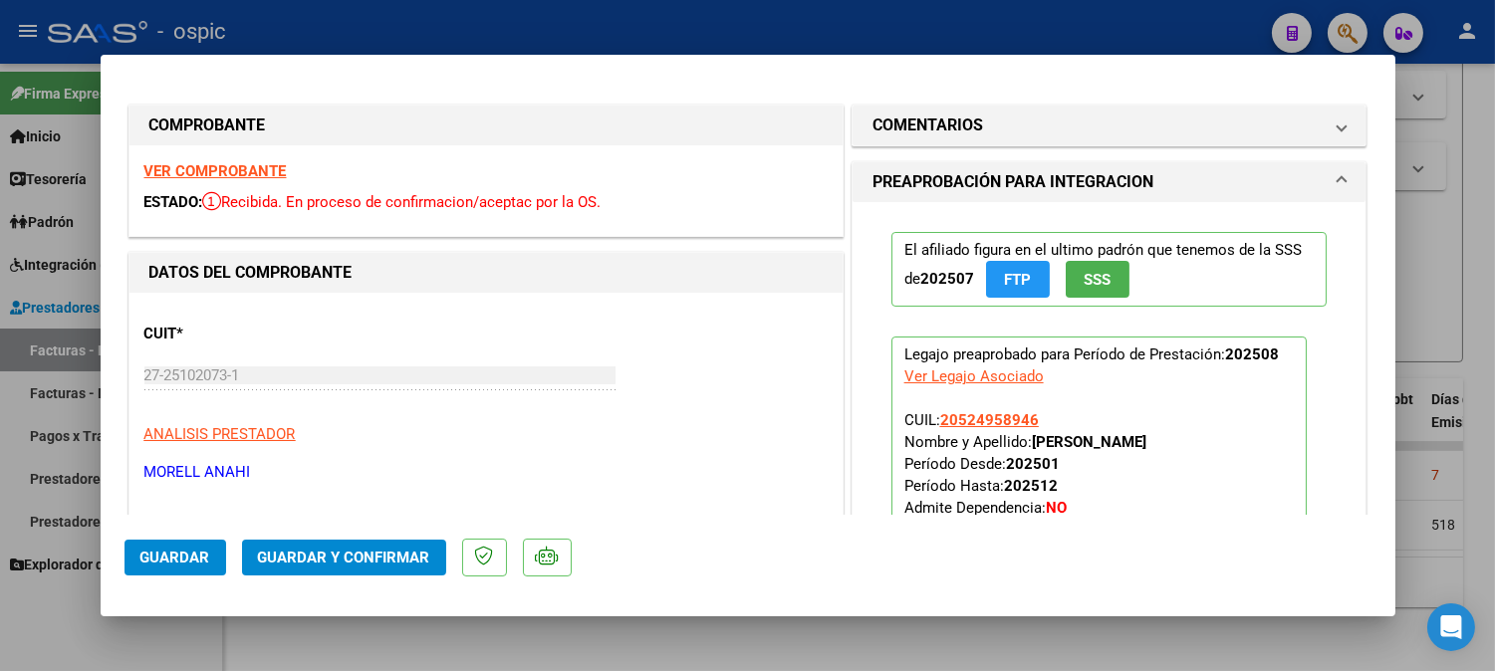
drag, startPoint x: 1133, startPoint y: 108, endPoint x: 1088, endPoint y: 210, distance: 111.9
click at [1133, 110] on mat-expansion-panel-header "COMENTARIOS" at bounding box center [1109, 126] width 514 height 40
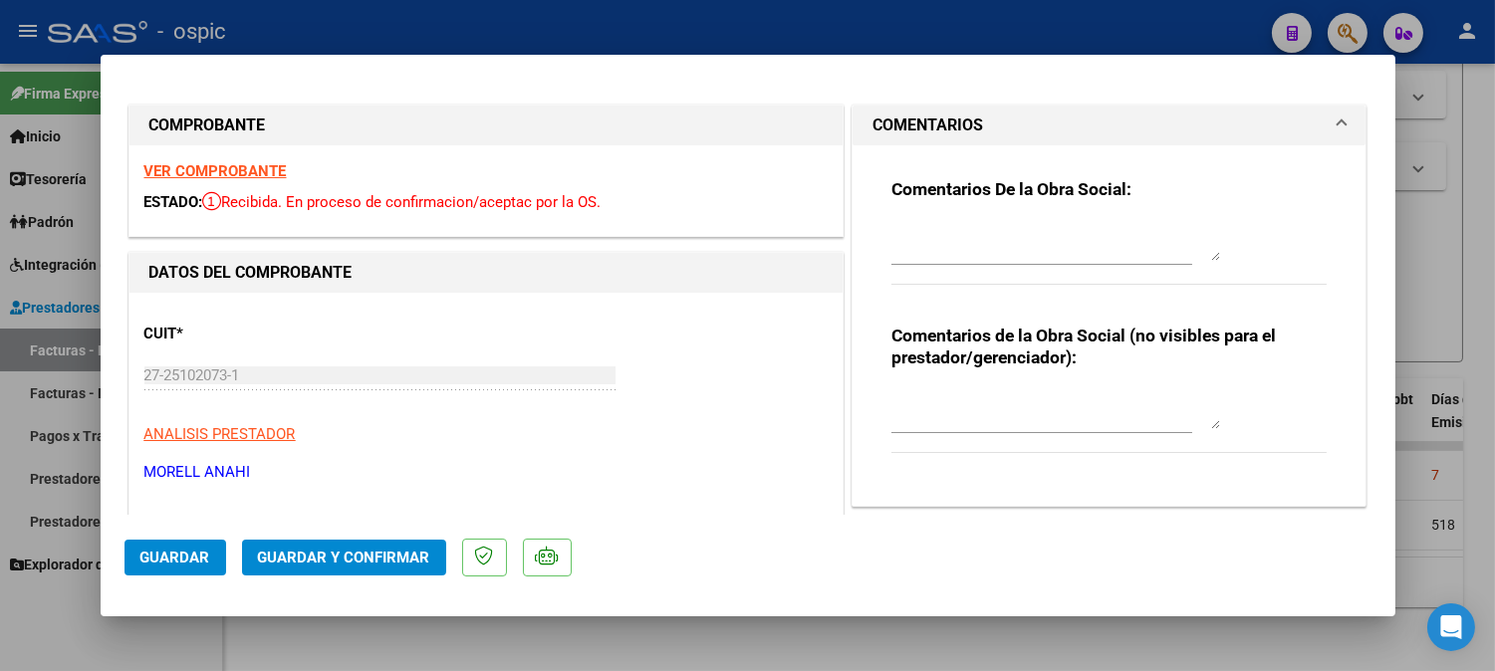
click at [958, 403] on textarea at bounding box center [1055, 409] width 329 height 40
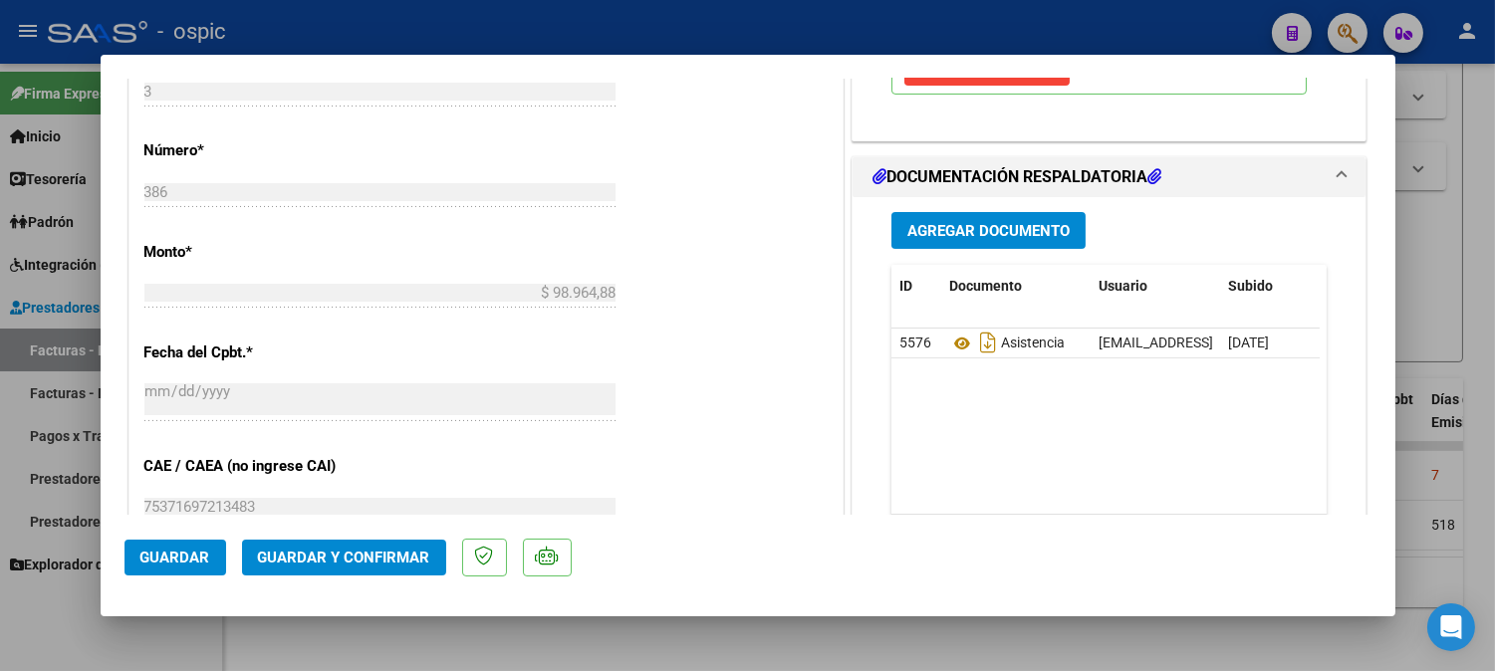
scroll to position [877, 0]
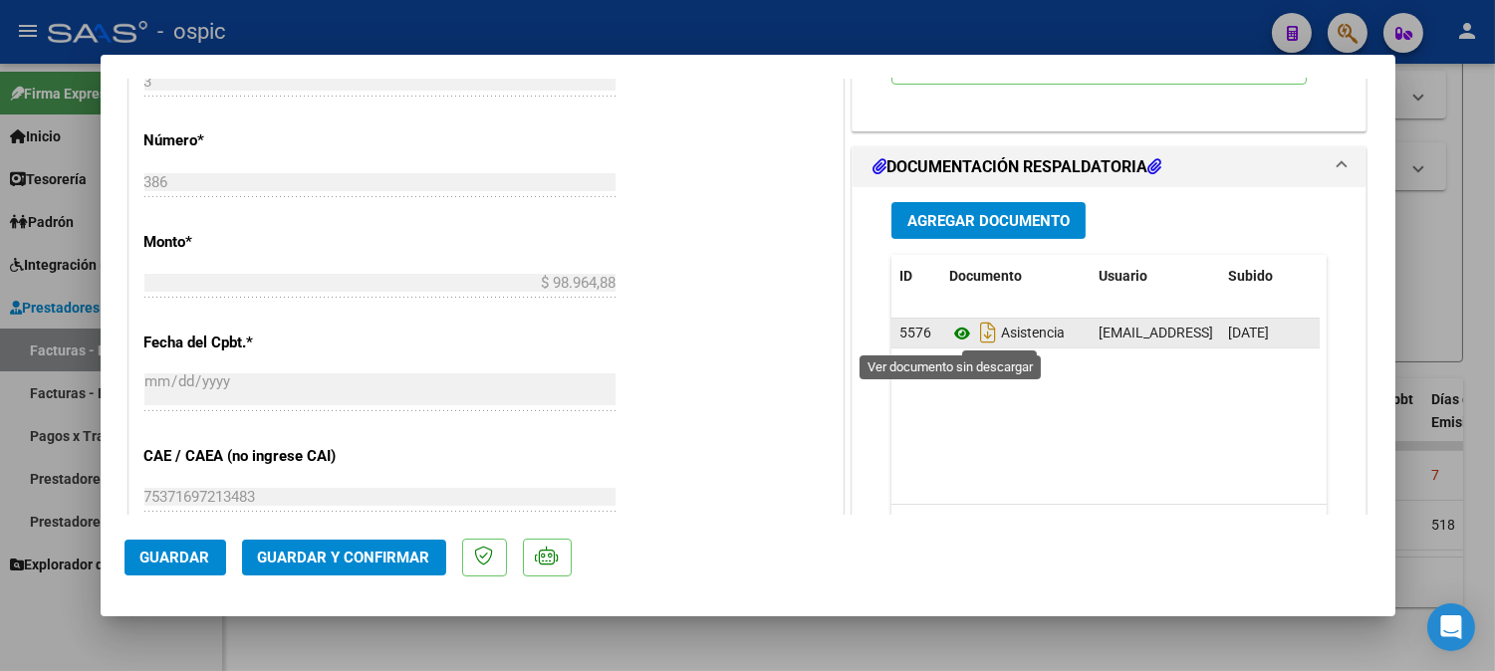
click at [953, 330] on icon at bounding box center [962, 334] width 26 height 24
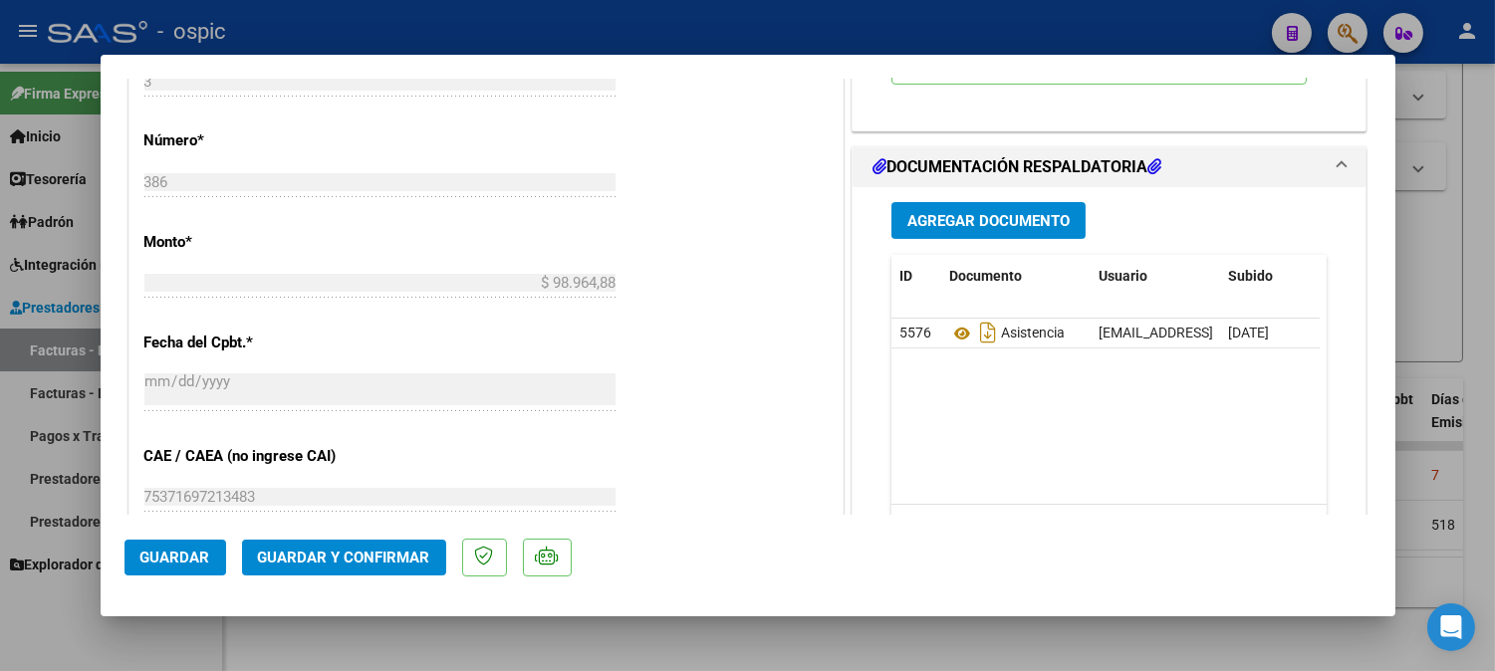
click at [376, 553] on span "Guardar y Confirmar" at bounding box center [344, 558] width 172 height 18
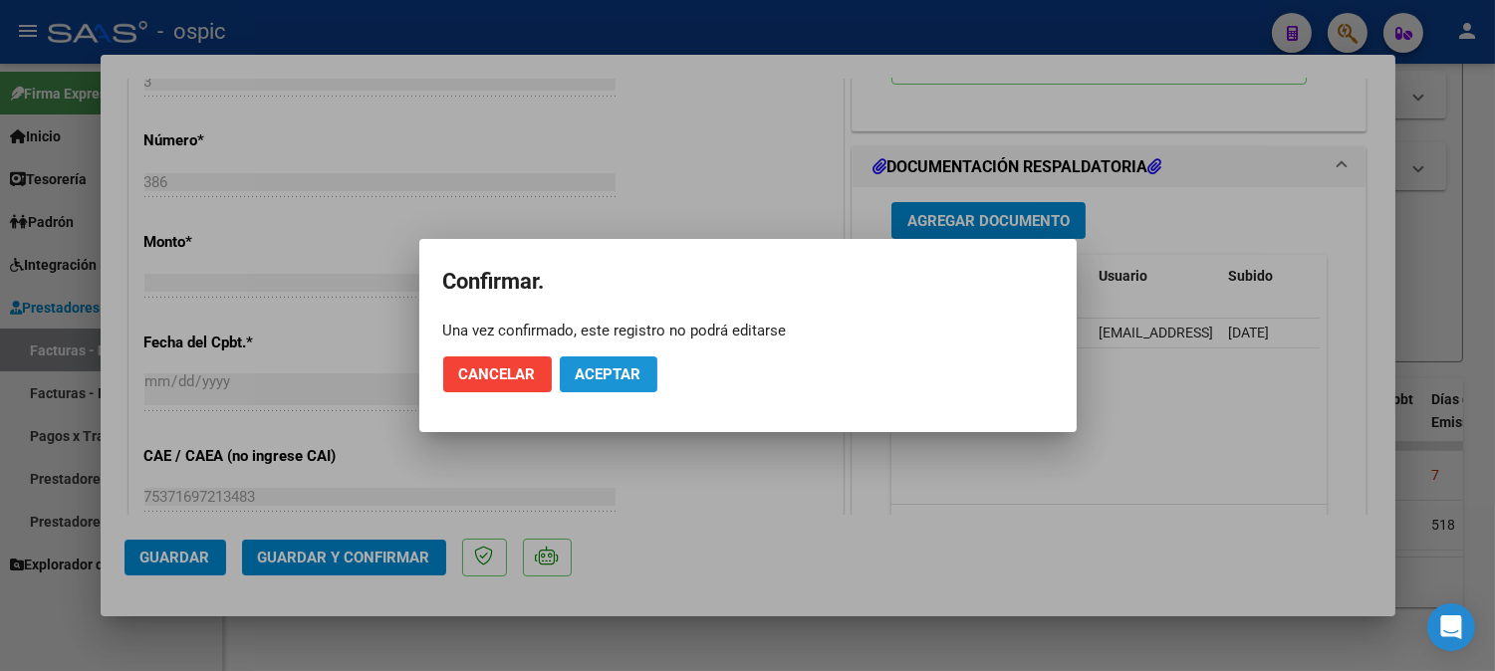
click at [569, 366] on button "Aceptar" at bounding box center [609, 375] width 98 height 36
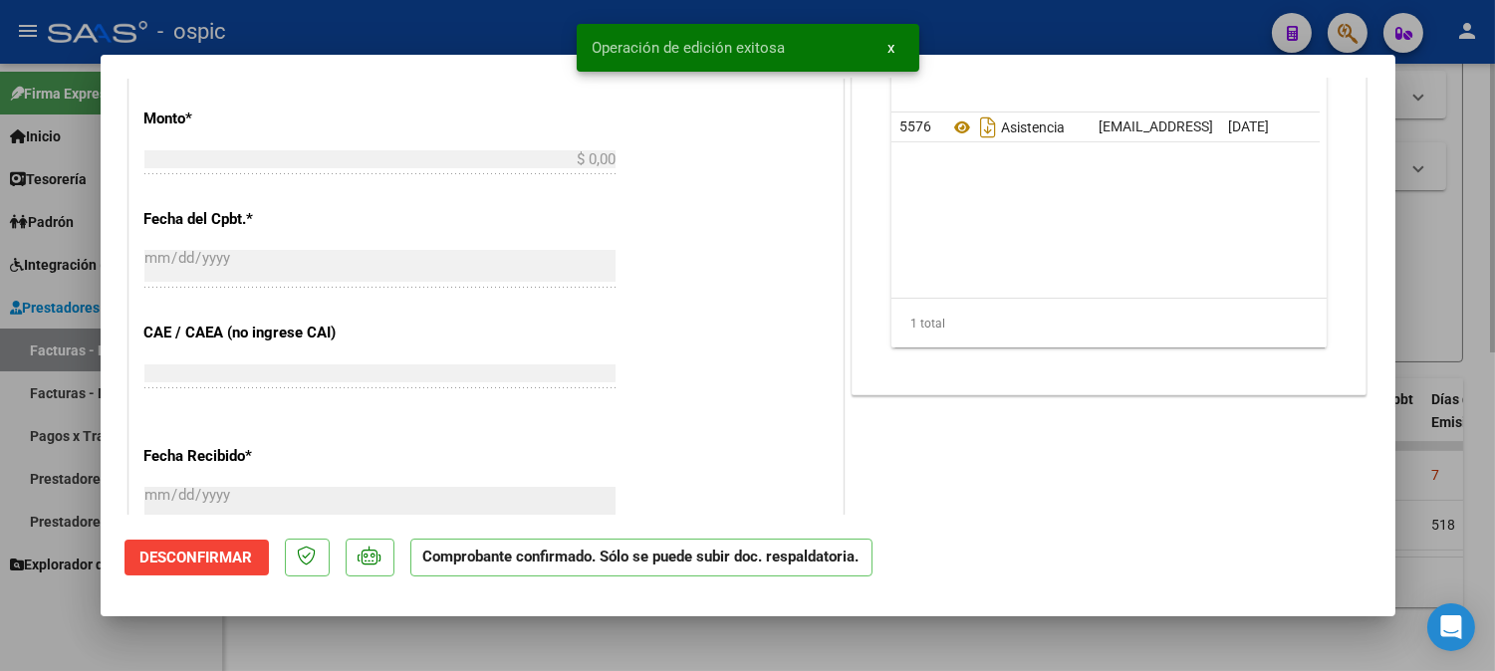
scroll to position [912, 0]
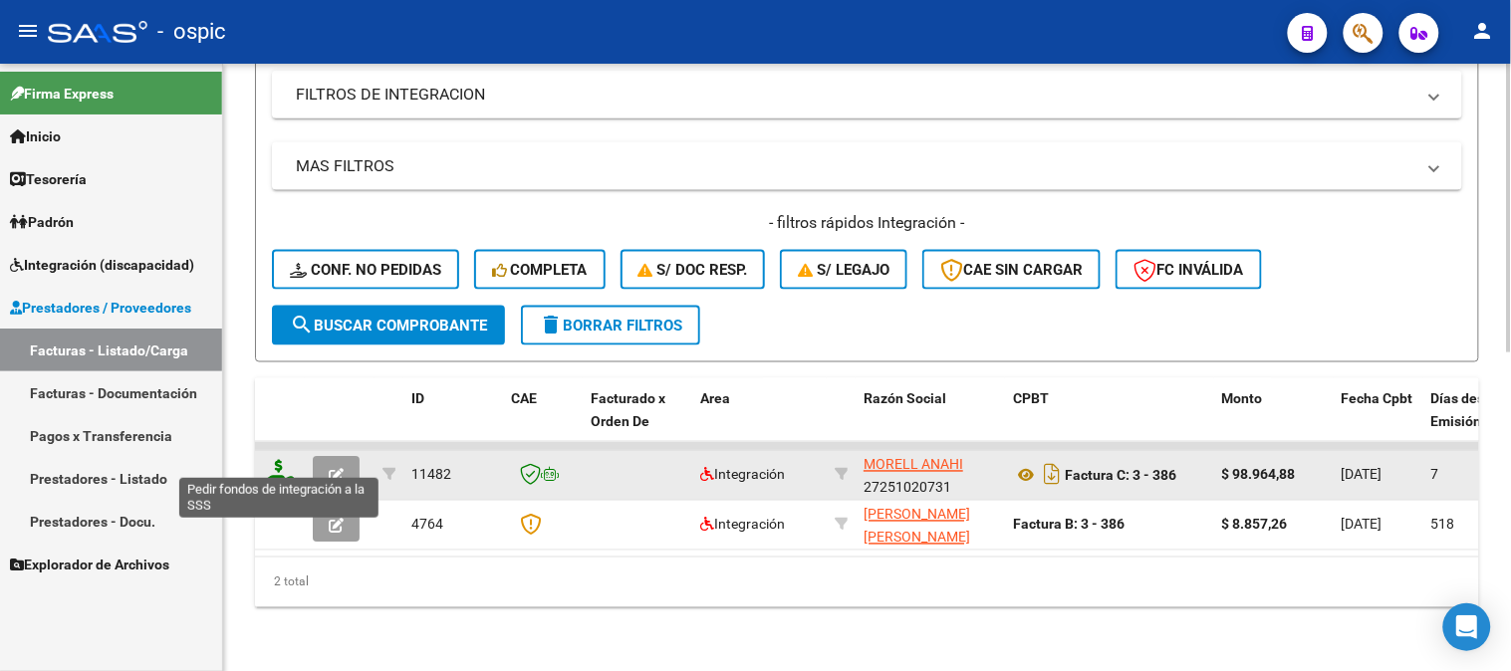
click at [276, 460] on icon at bounding box center [279, 474] width 32 height 28
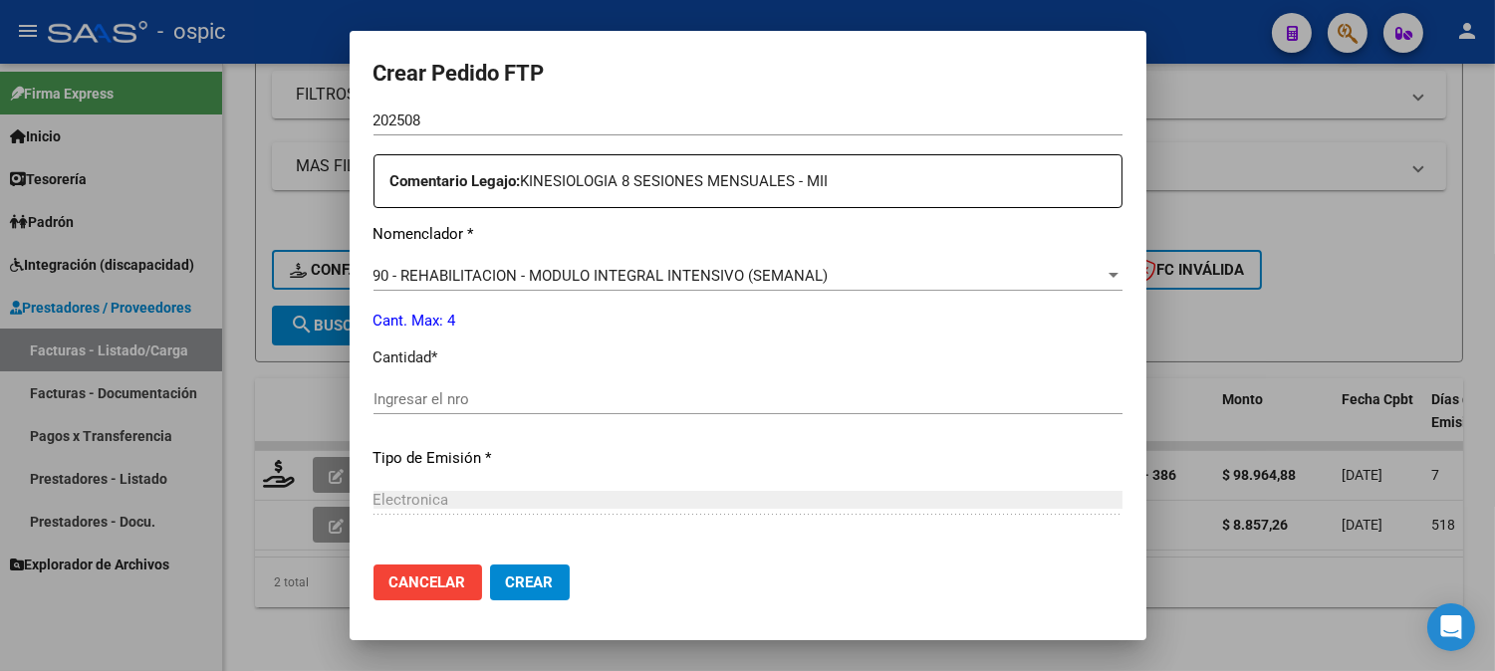
scroll to position [692, 0]
click at [807, 392] on input "Ingresar el nro" at bounding box center [747, 395] width 749 height 18
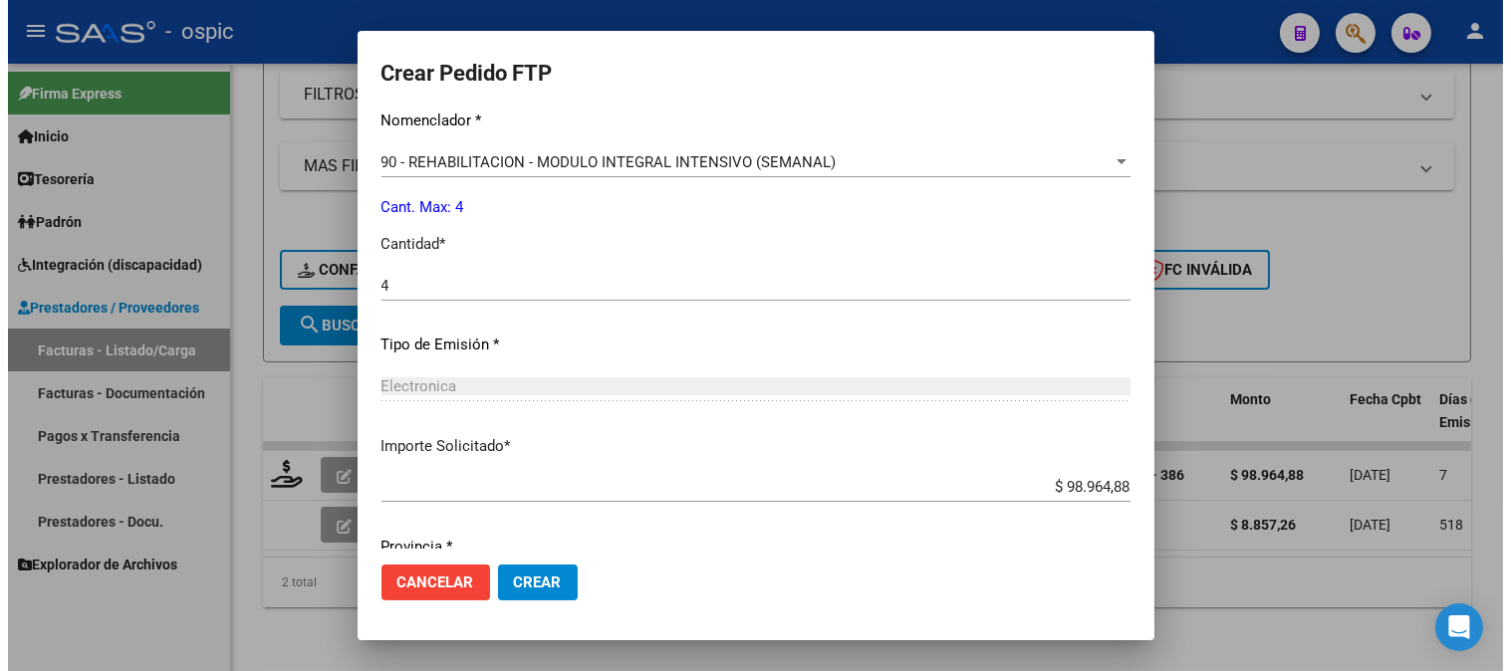
scroll to position [873, 0]
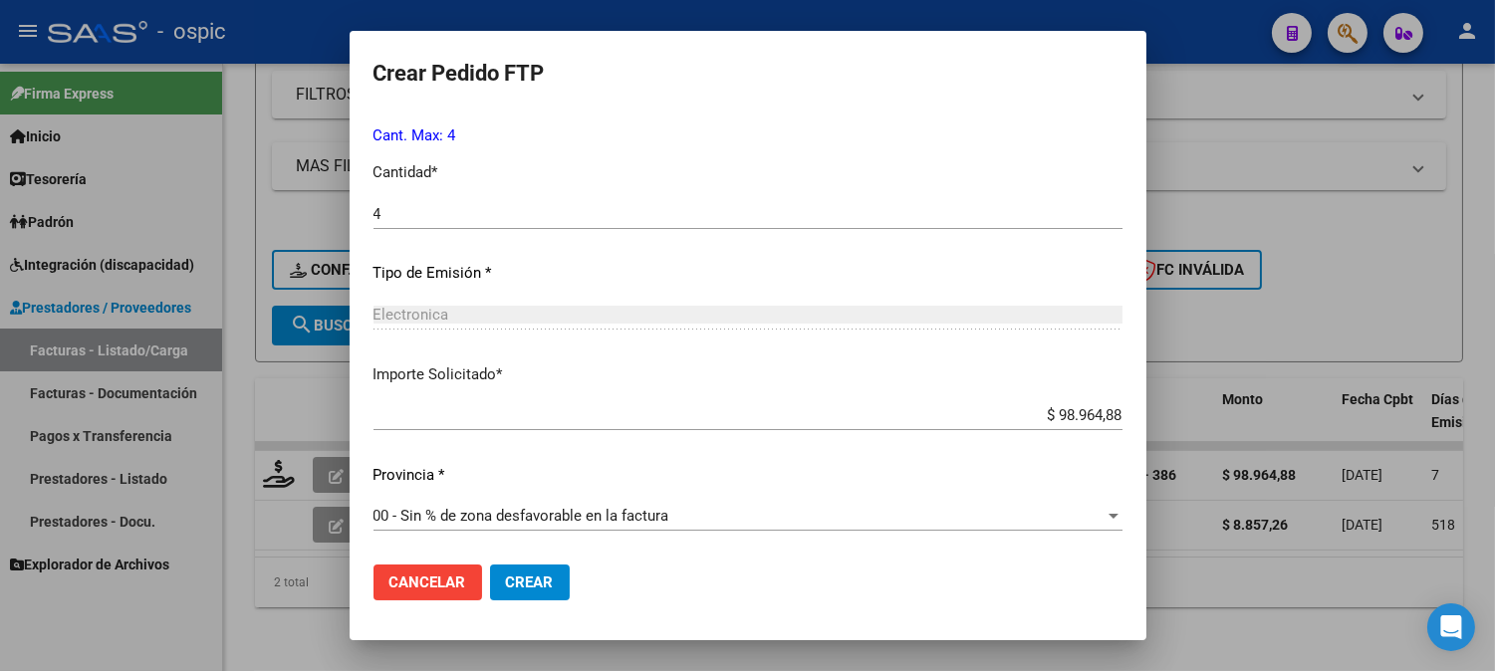
drag, startPoint x: 555, startPoint y: 579, endPoint x: 724, endPoint y: 516, distance: 180.5
click at [561, 573] on button "Crear" at bounding box center [530, 583] width 80 height 36
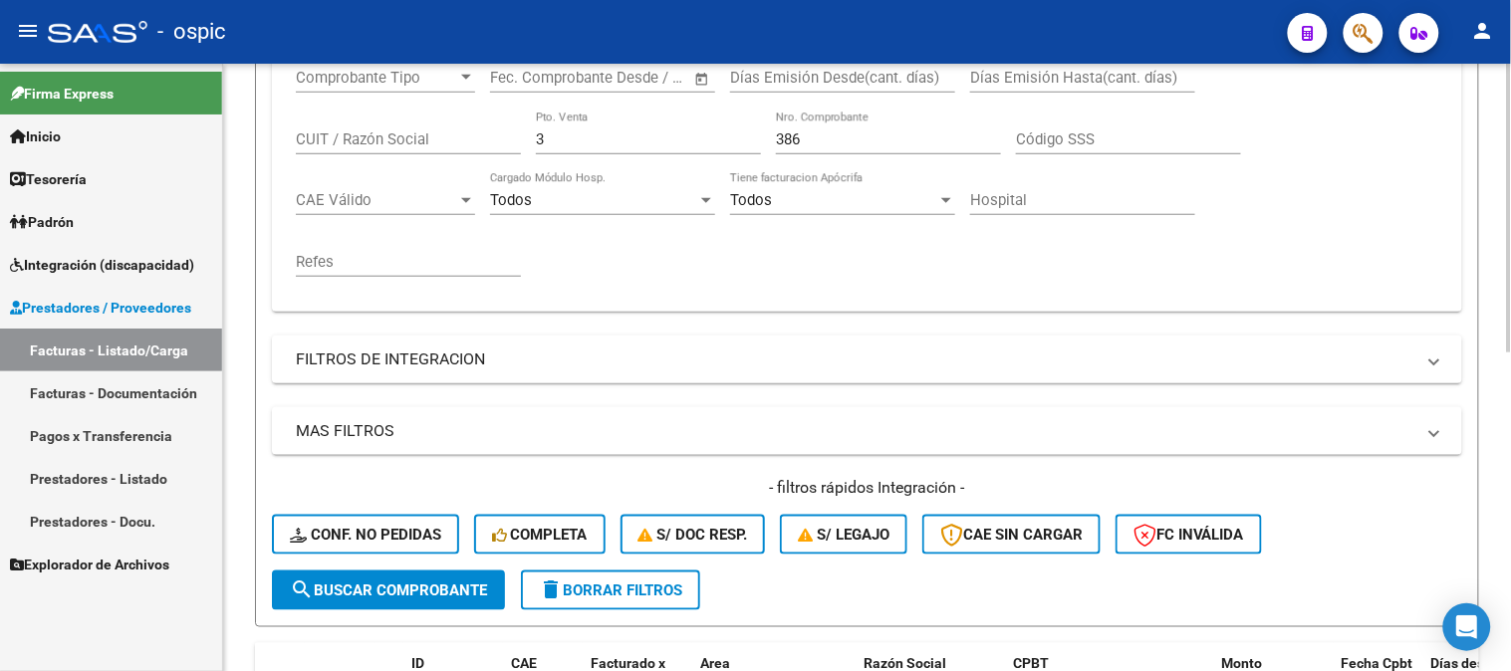
scroll to position [341, 0]
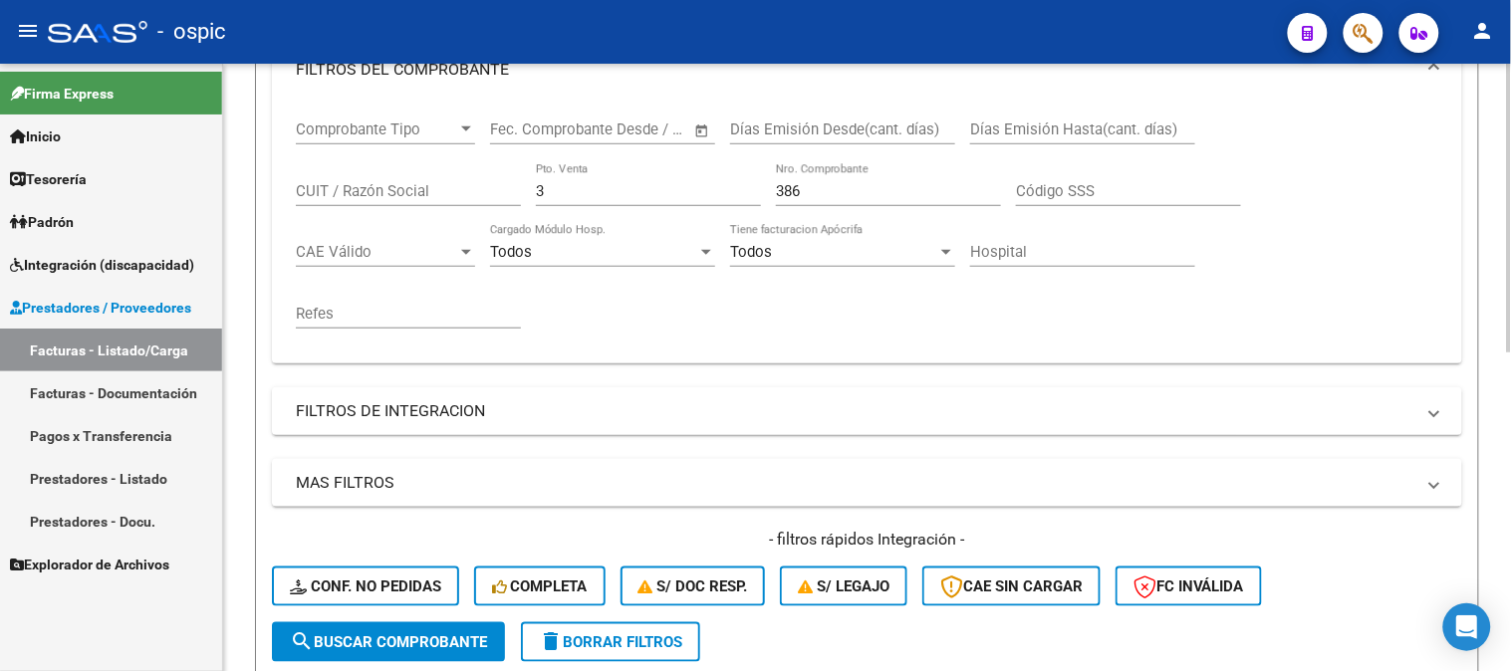
click at [356, 184] on div "Comprobante Tipo Comprobante Tipo Fecha inicio – Fecha fin Fec. Comprobante Des…" at bounding box center [867, 225] width 1142 height 246
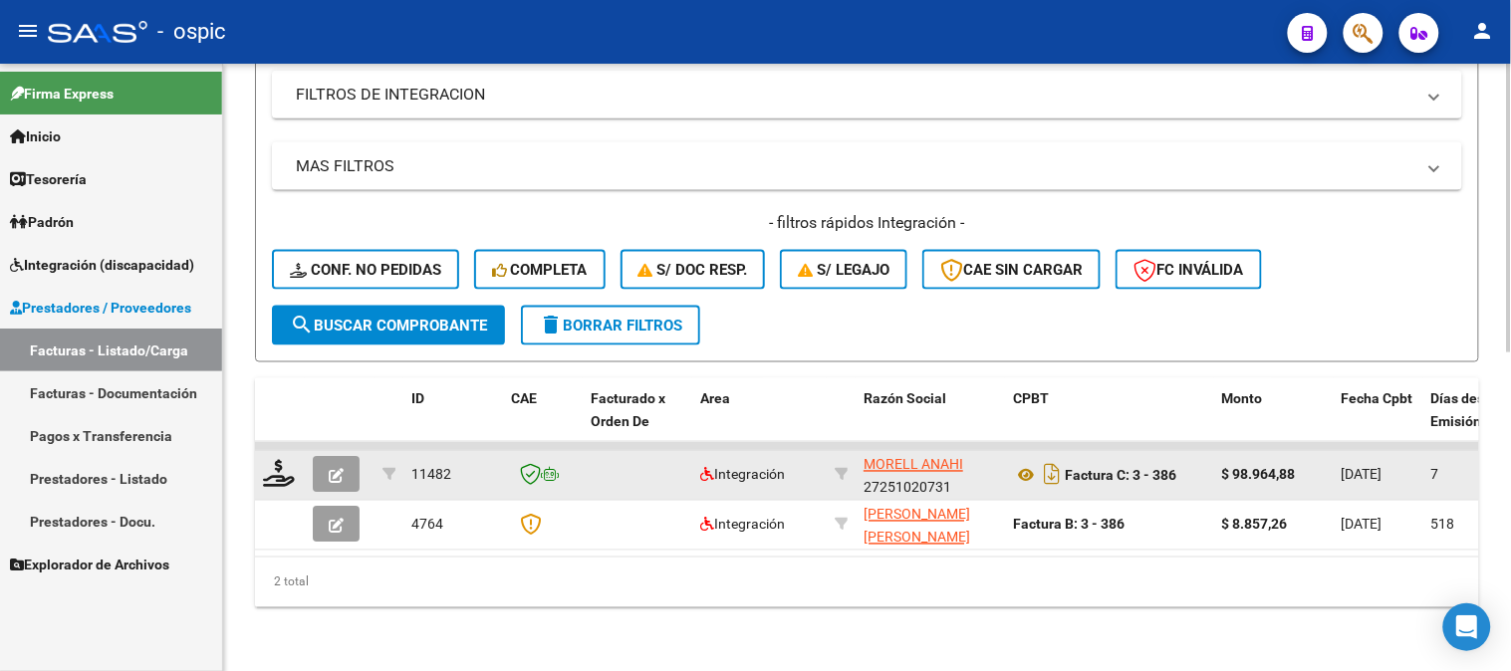
scroll to position [671, 0]
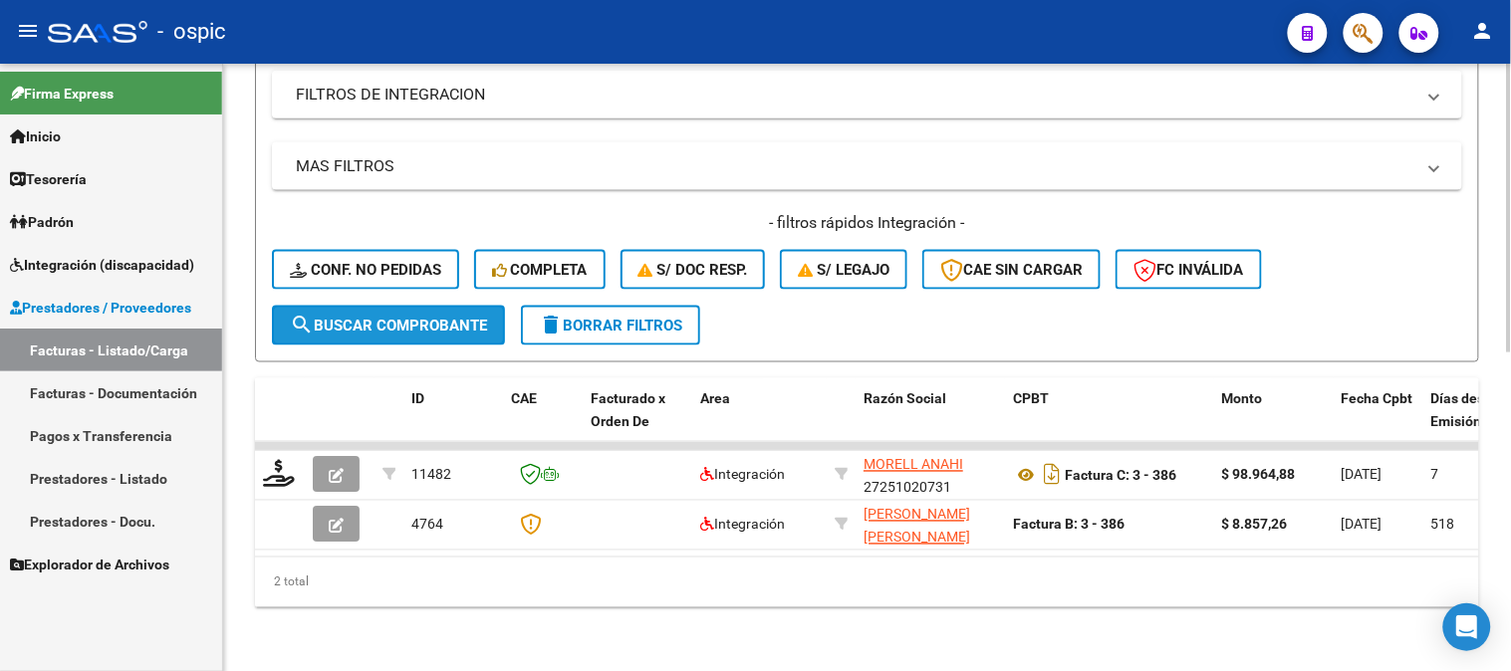
click at [431, 306] on button "search Buscar Comprobante" at bounding box center [388, 326] width 233 height 40
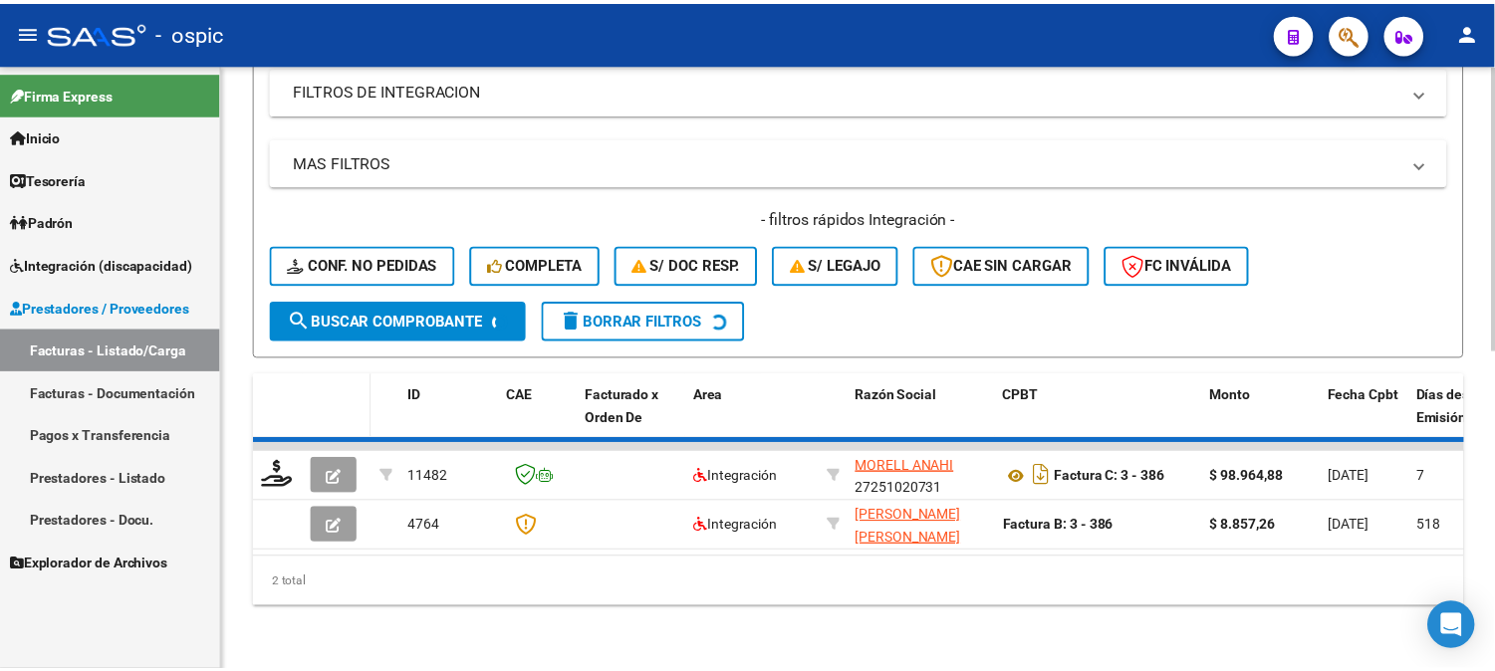
scroll to position [622, 0]
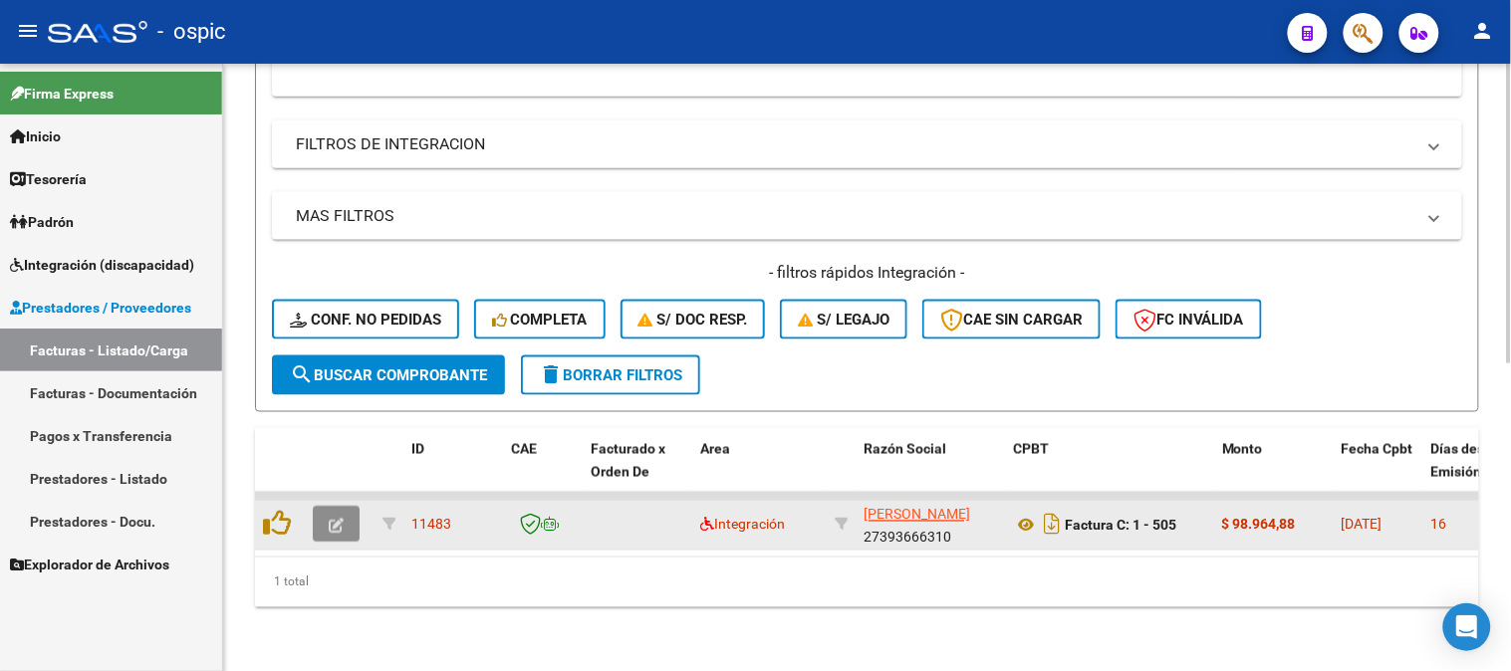
click at [339, 519] on icon "button" at bounding box center [336, 526] width 15 height 15
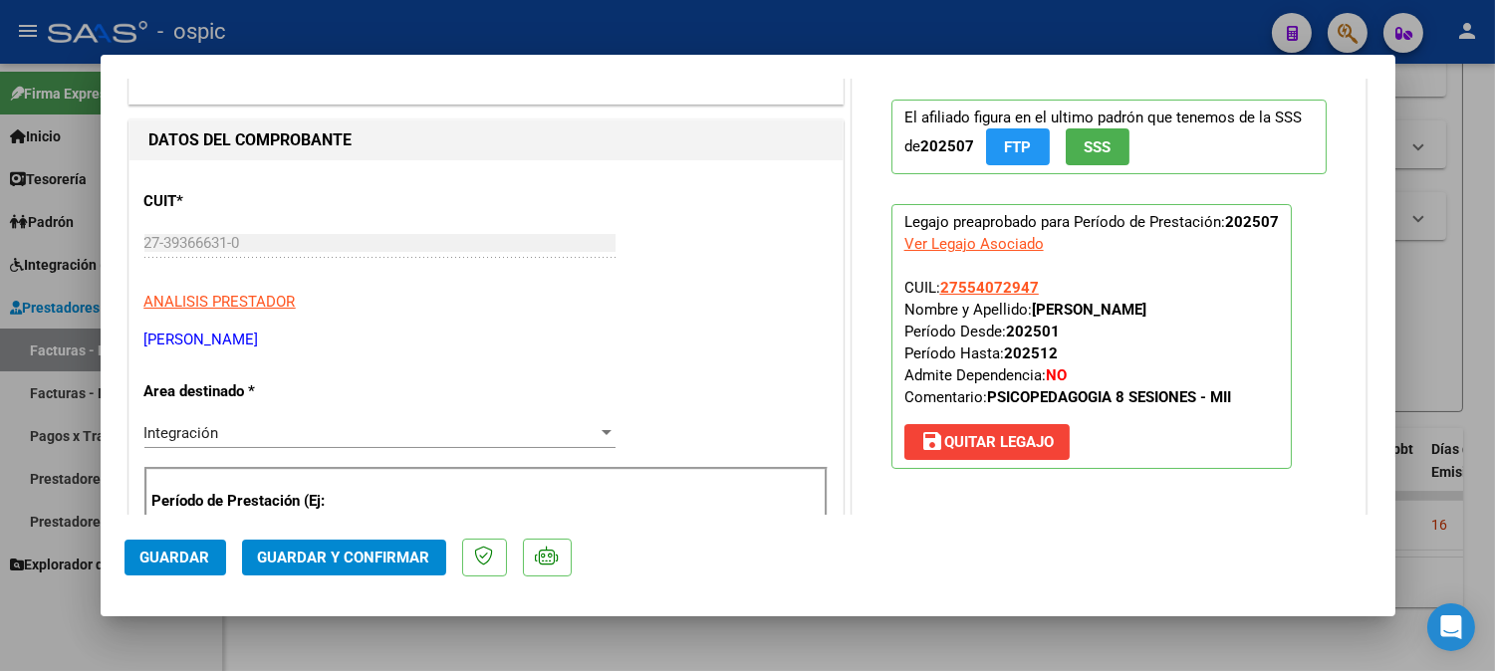
scroll to position [0, 0]
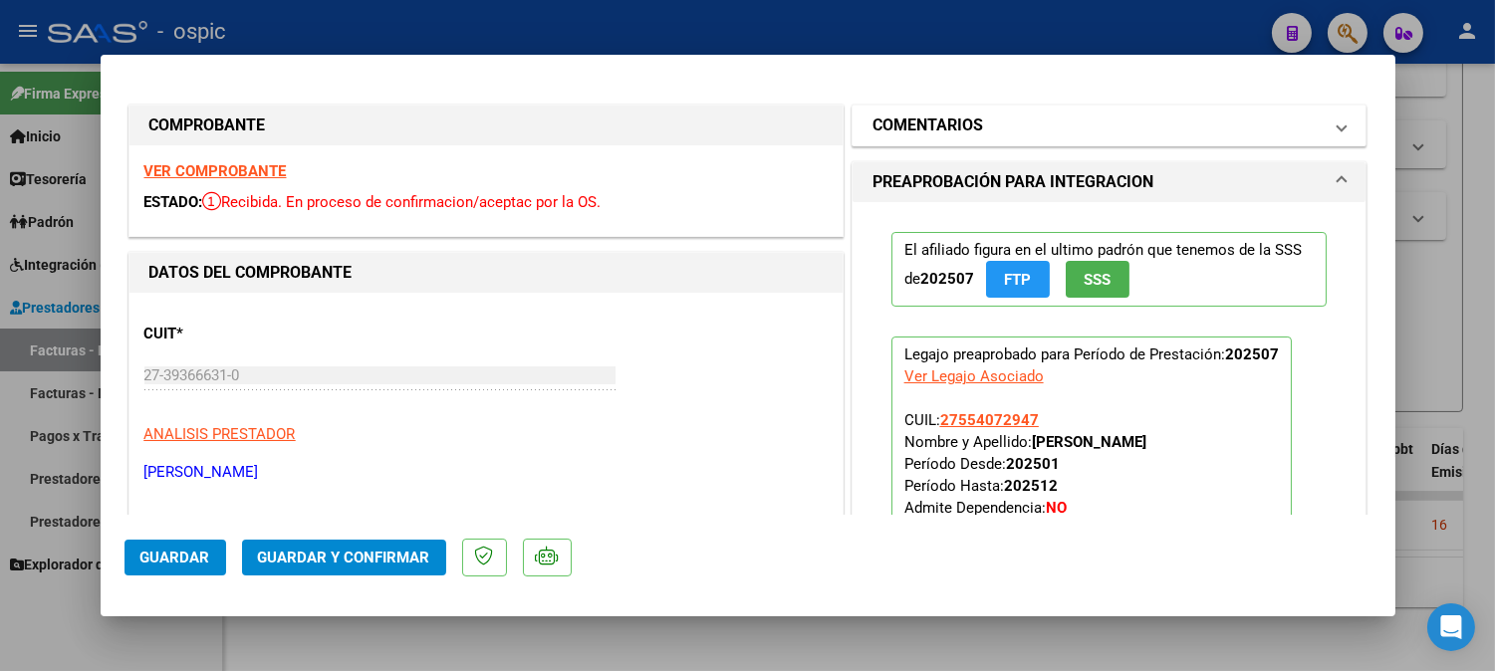
drag, startPoint x: 852, startPoint y: 123, endPoint x: 892, endPoint y: 137, distance: 42.2
click at [857, 122] on mat-expansion-panel-header "COMENTARIOS" at bounding box center [1109, 126] width 514 height 40
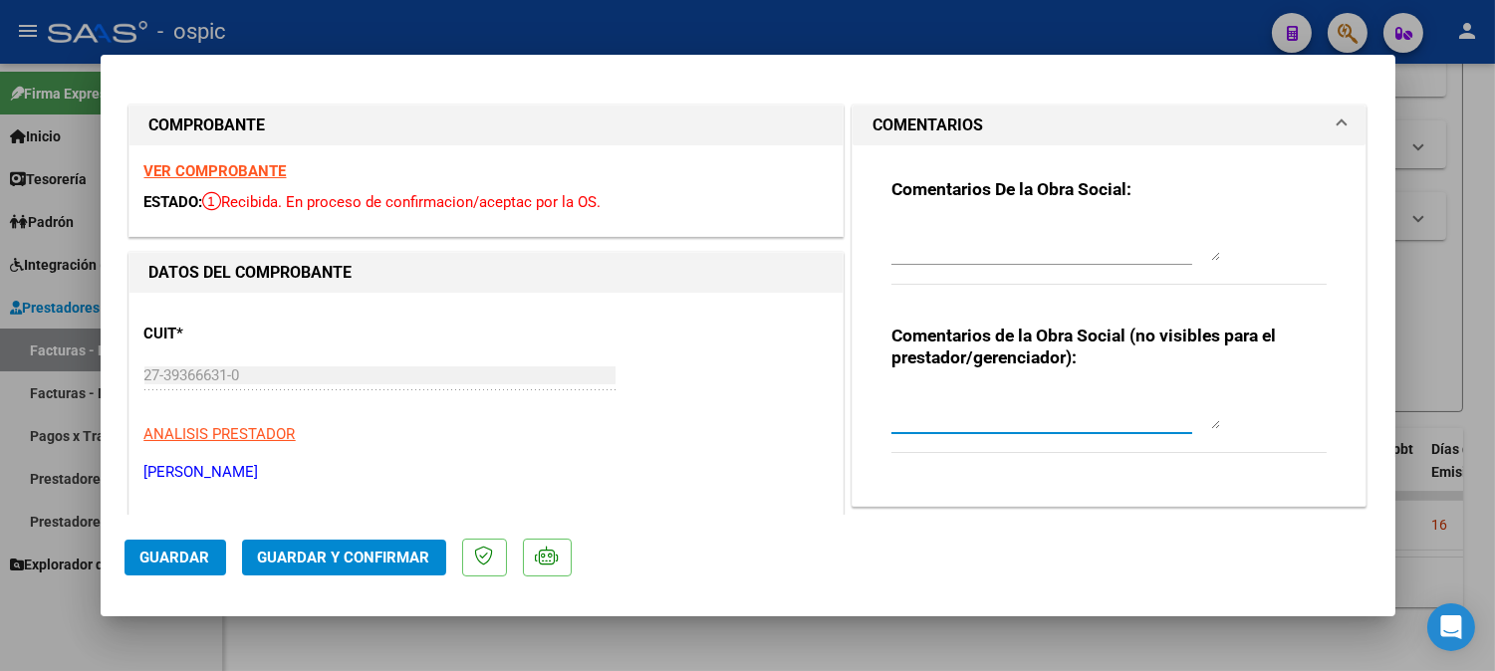
click at [953, 398] on textarea at bounding box center [1055, 409] width 329 height 40
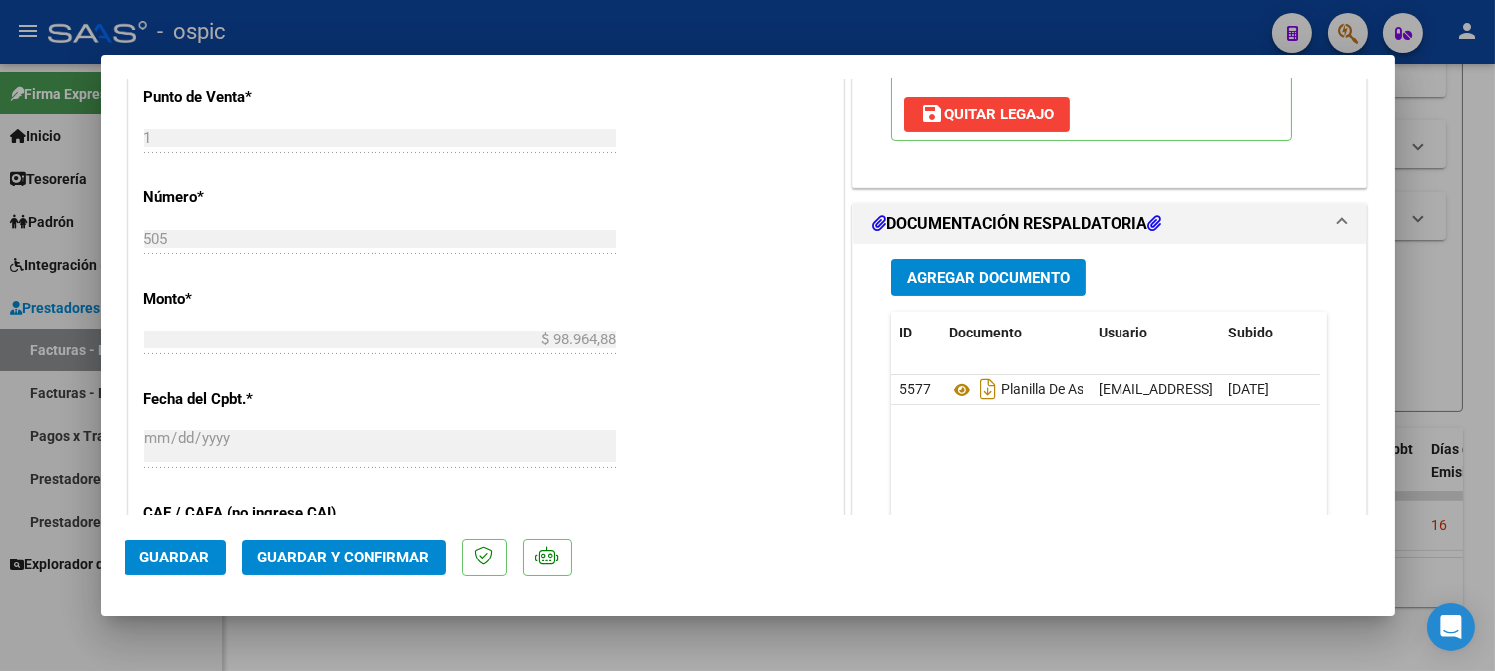
scroll to position [837, 0]
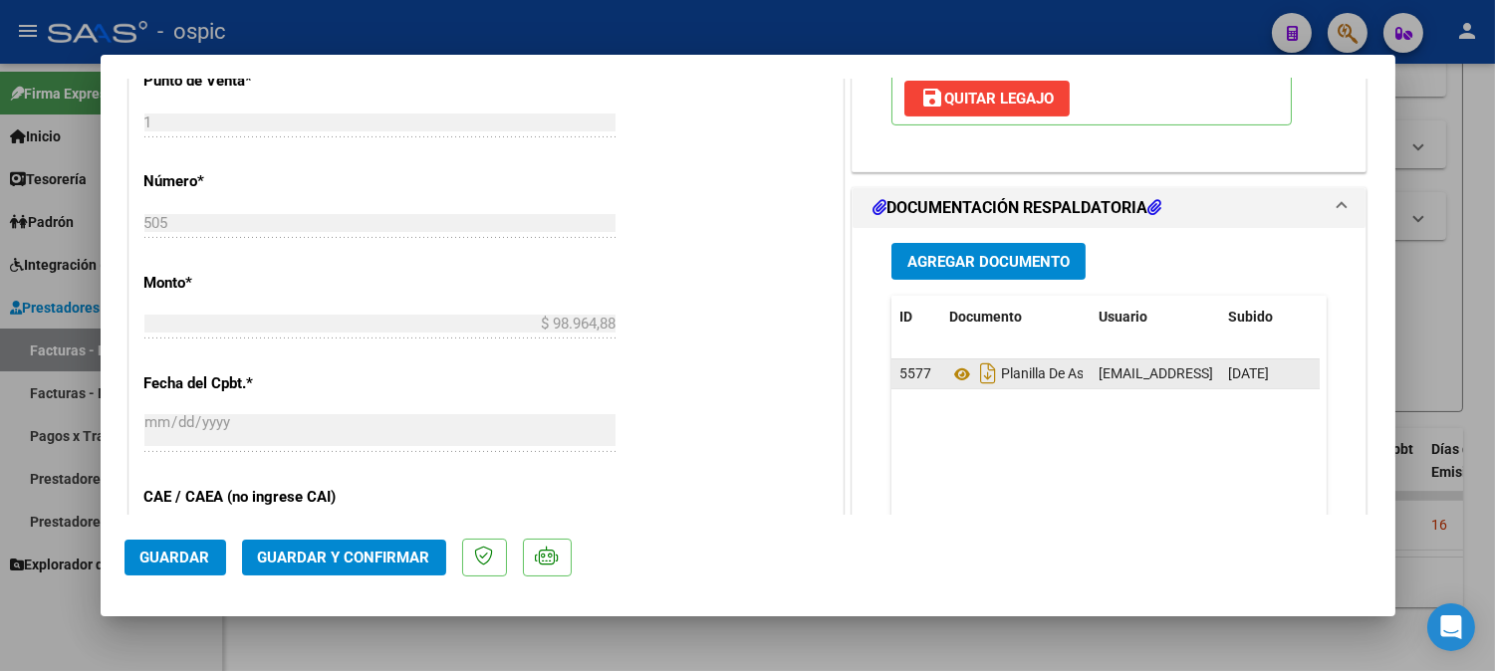
click at [953, 362] on div "Planilla De Asistencia" at bounding box center [1015, 374] width 133 height 32
click at [952, 372] on icon at bounding box center [962, 374] width 26 height 24
click at [370, 553] on span "Guardar y Confirmar" at bounding box center [344, 558] width 172 height 18
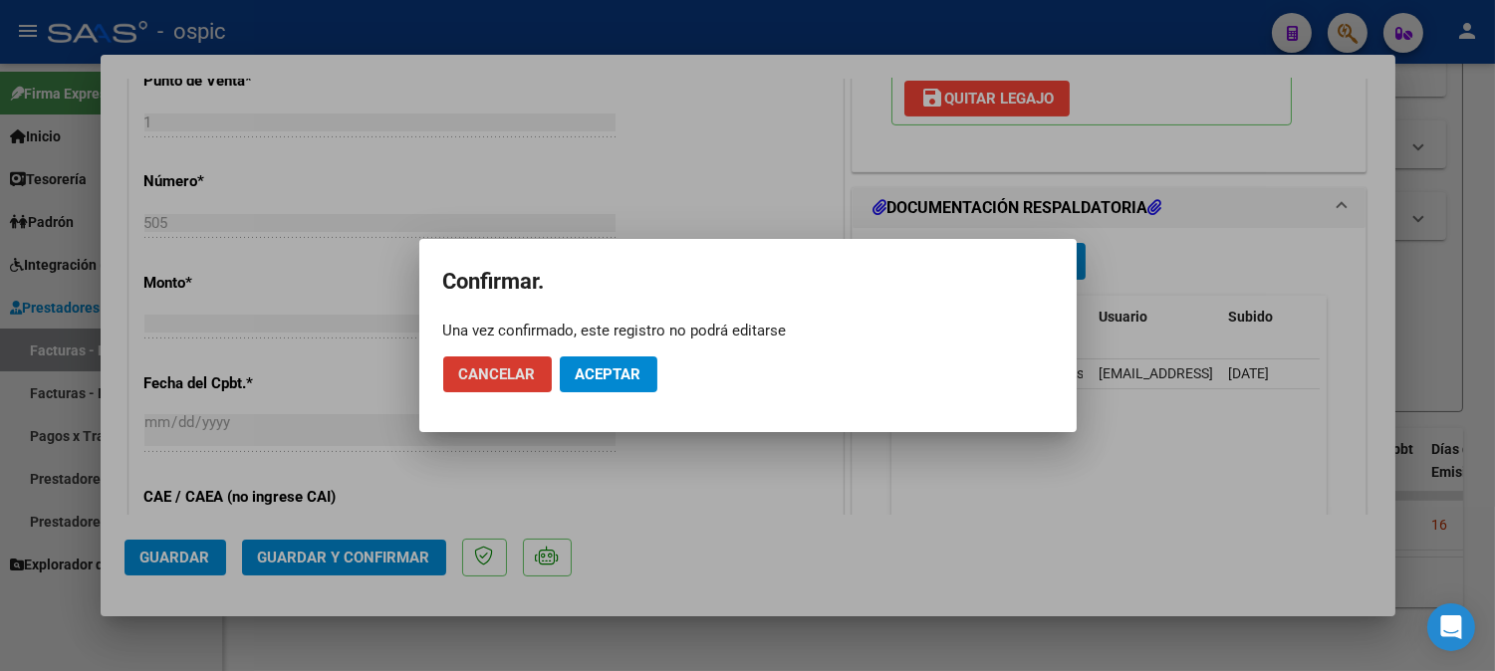
click at [595, 360] on button "Aceptar" at bounding box center [609, 375] width 98 height 36
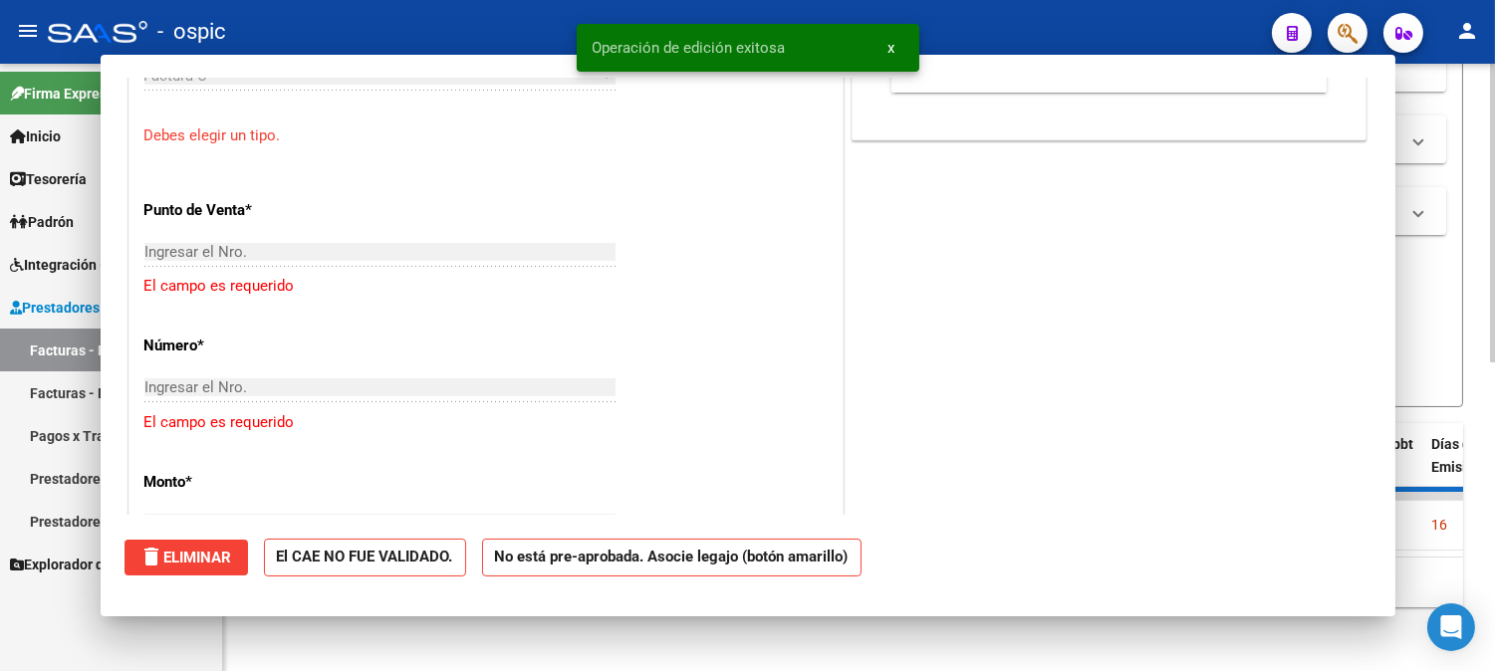
scroll to position [871, 0]
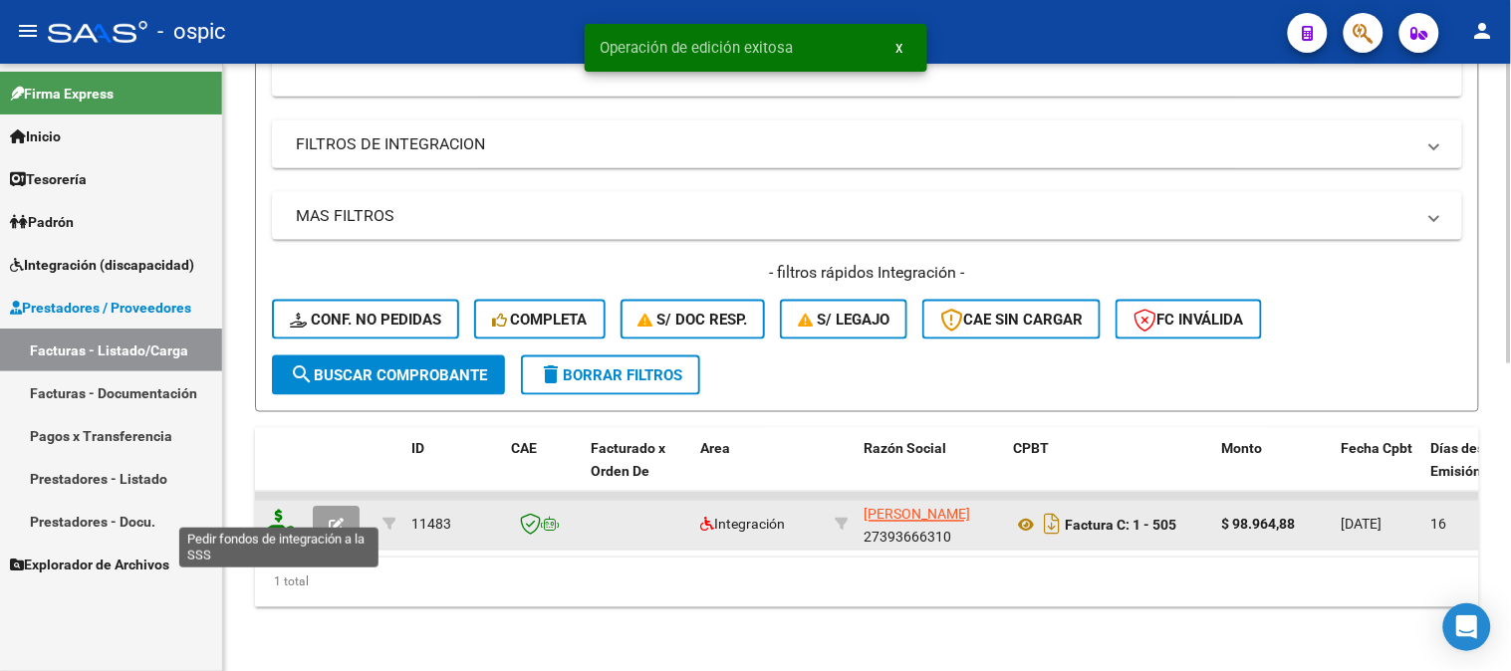
click at [281, 510] on icon at bounding box center [279, 524] width 32 height 28
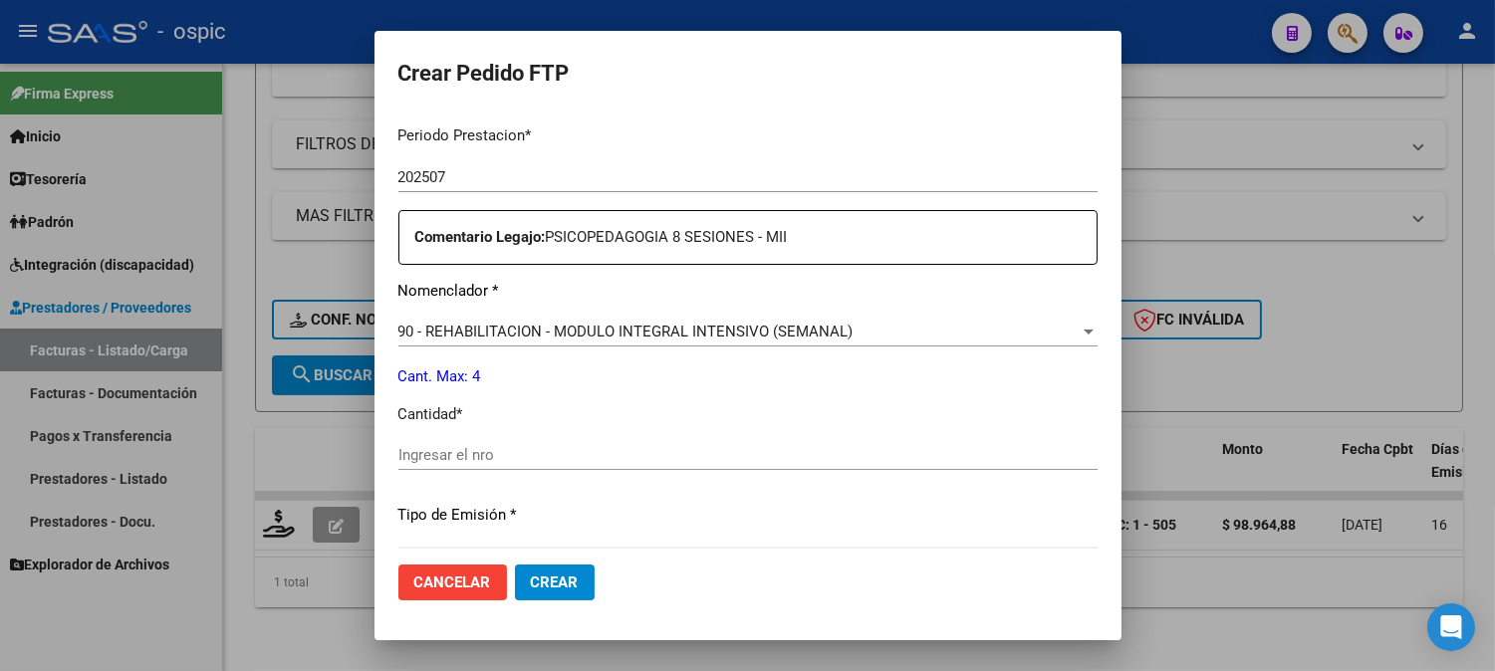
scroll to position [665, 0]
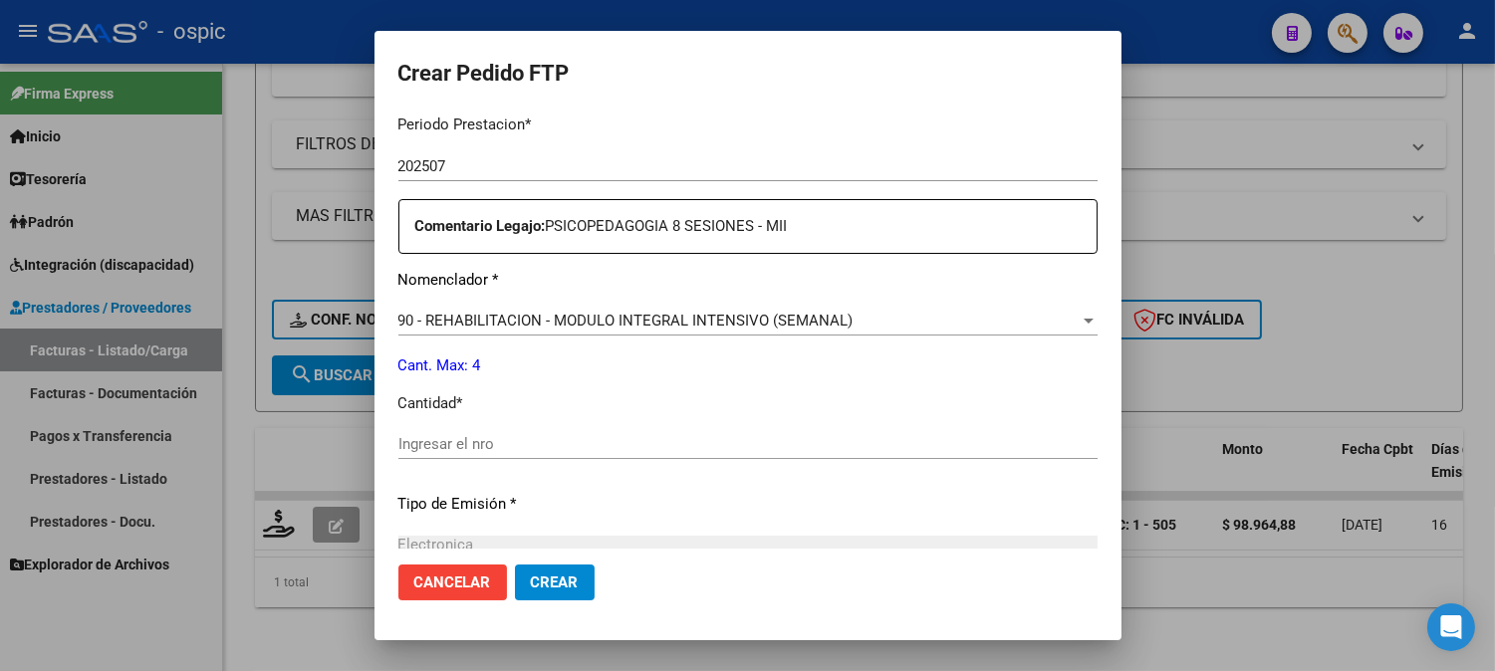
click at [763, 452] on input "Ingresar el nro" at bounding box center [747, 444] width 699 height 18
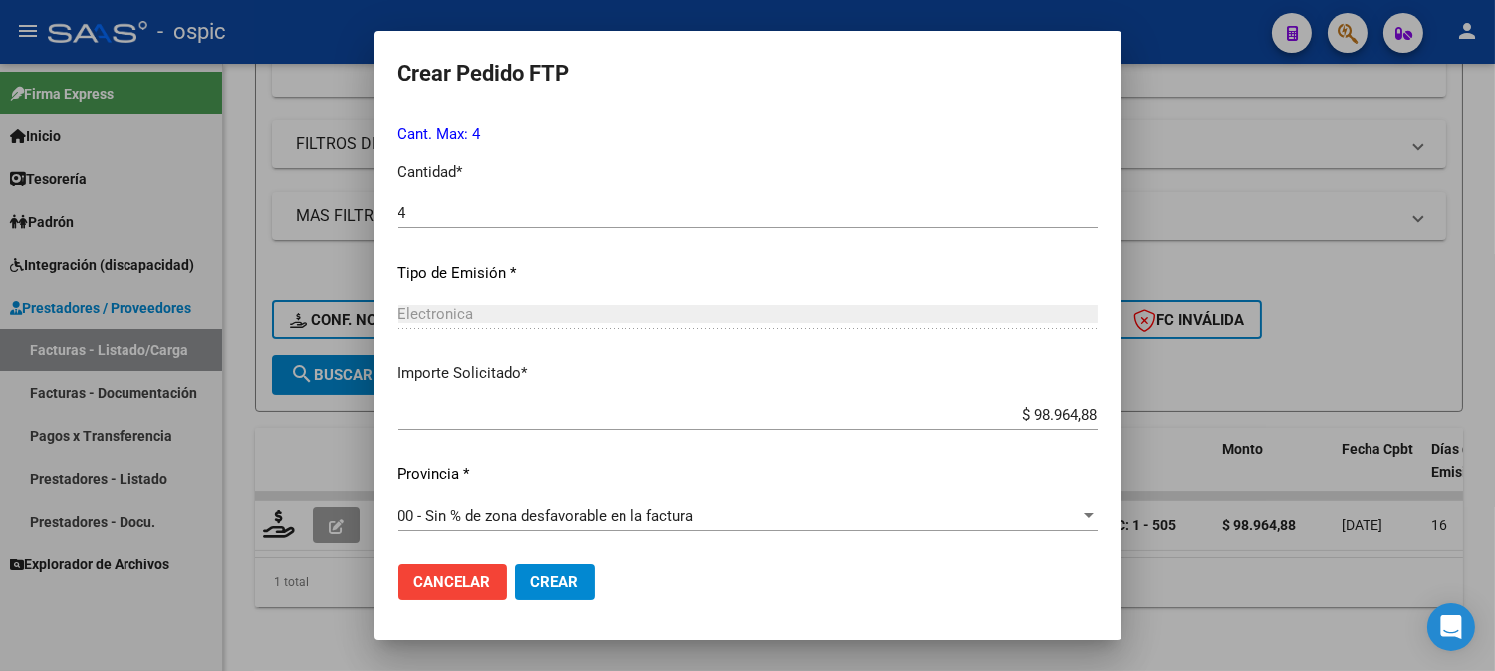
drag, startPoint x: 533, startPoint y: 572, endPoint x: 628, endPoint y: 568, distance: 95.7
click at [545, 570] on button "Crear" at bounding box center [555, 583] width 80 height 36
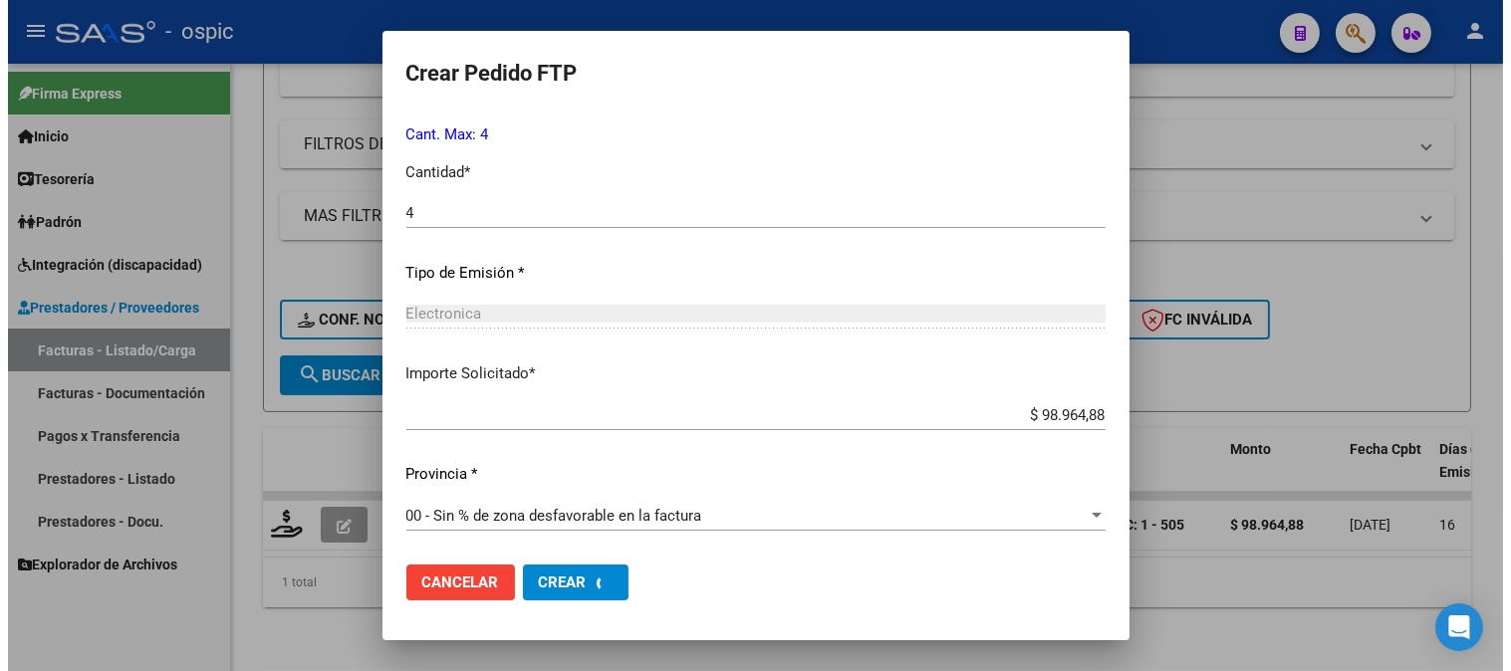
scroll to position [783, 0]
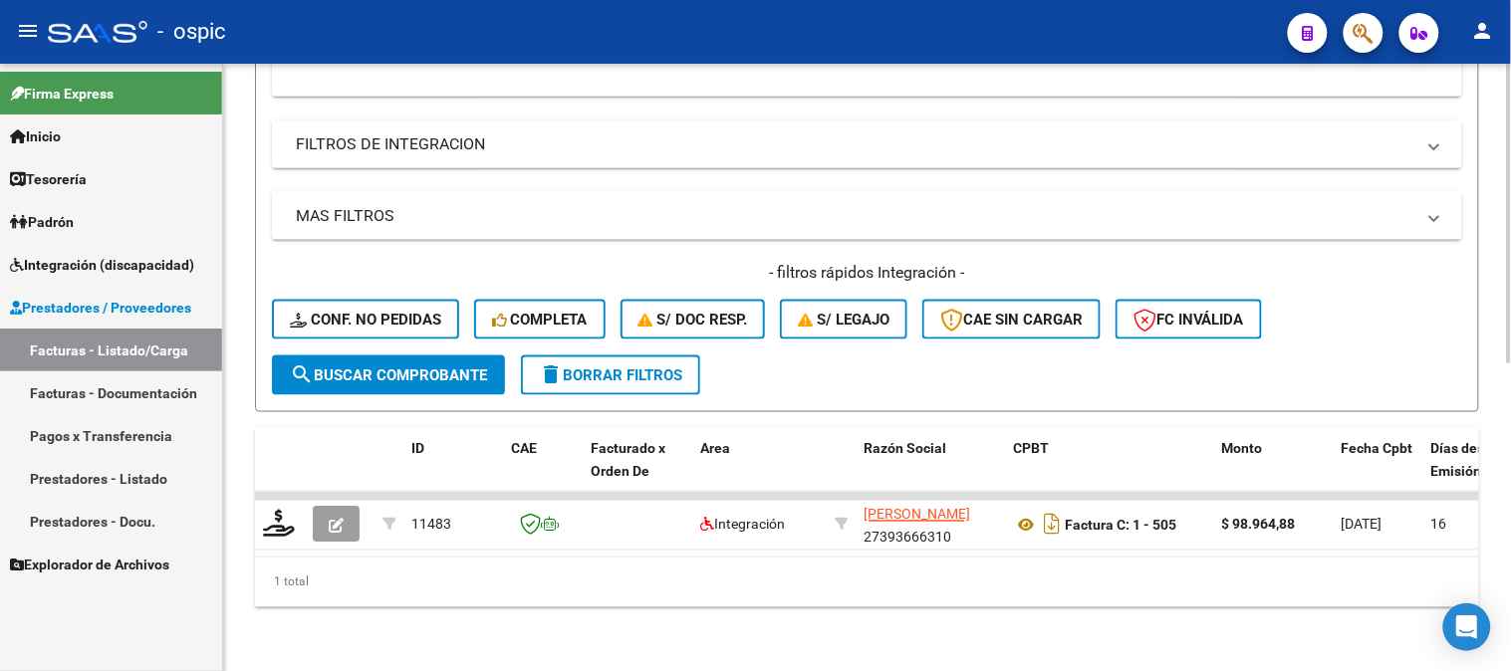
click at [668, 366] on span "delete Borrar Filtros" at bounding box center [610, 375] width 143 height 18
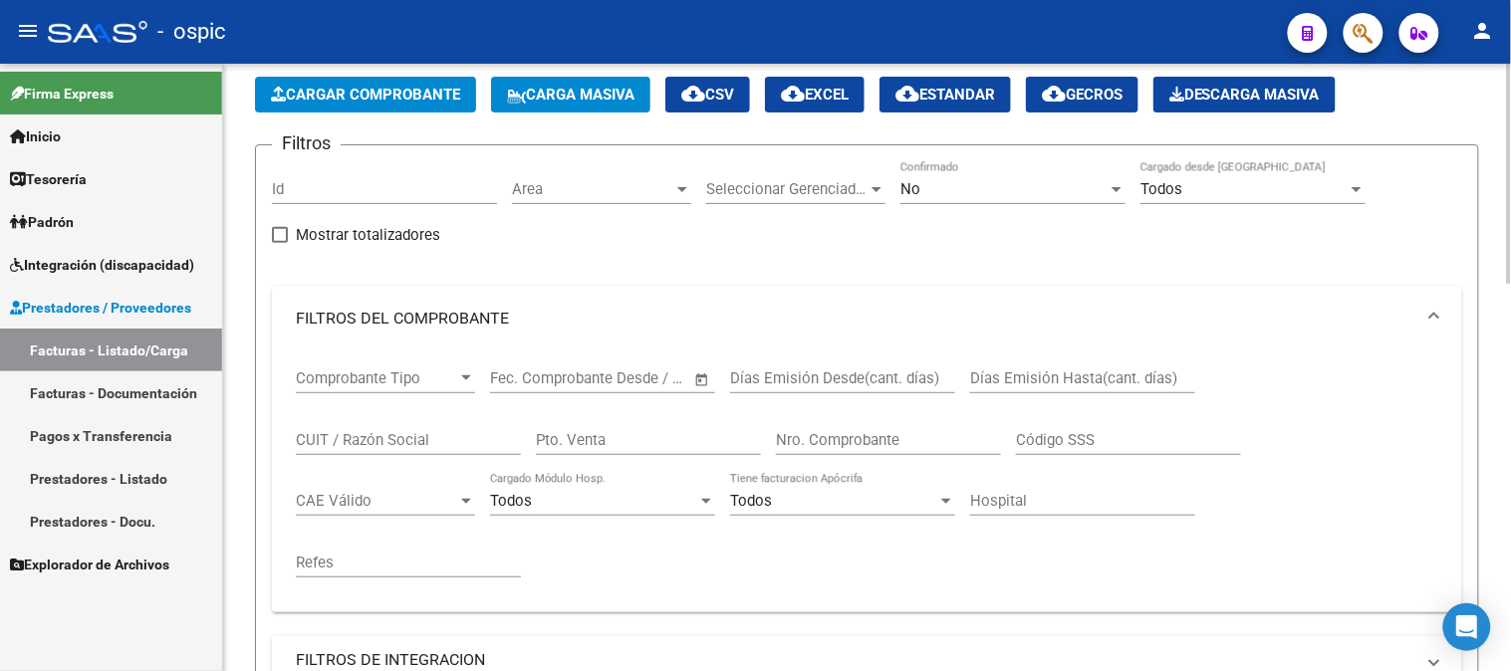
scroll to position [31, 0]
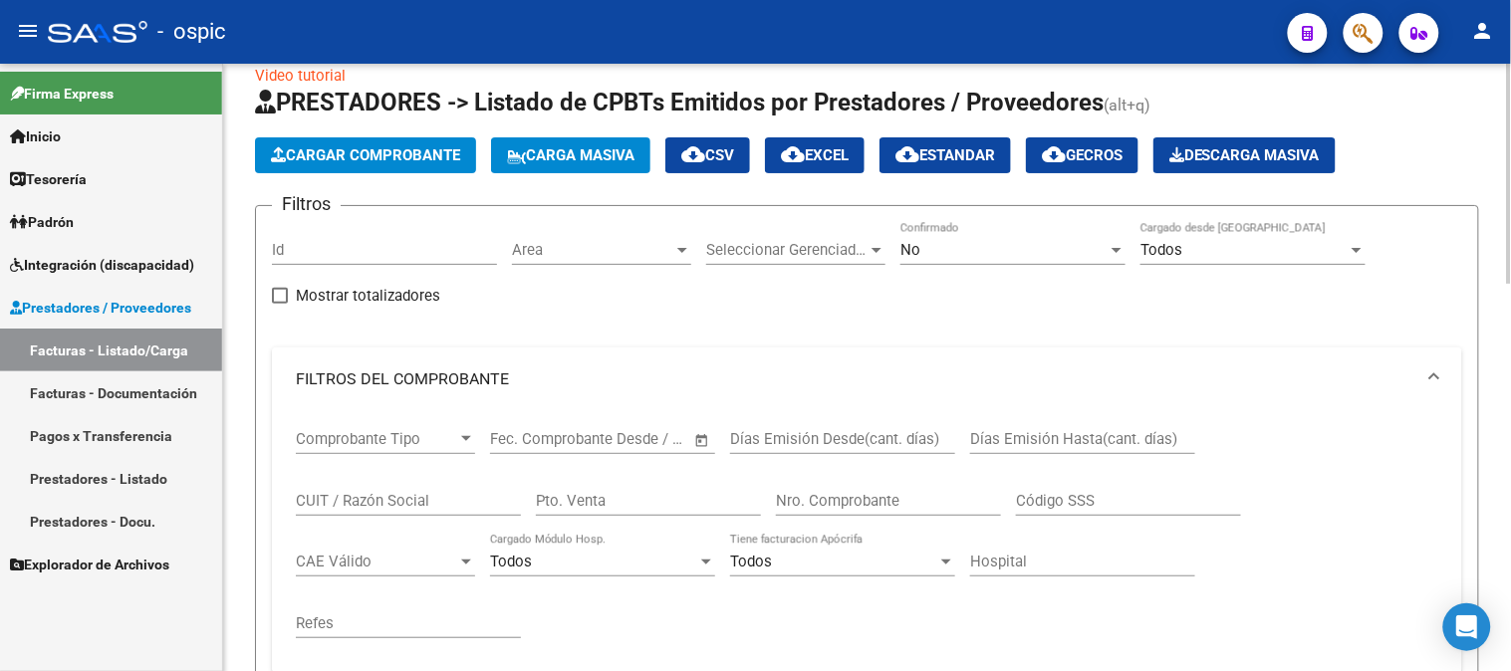
click at [919, 246] on div "No" at bounding box center [1003, 250] width 207 height 18
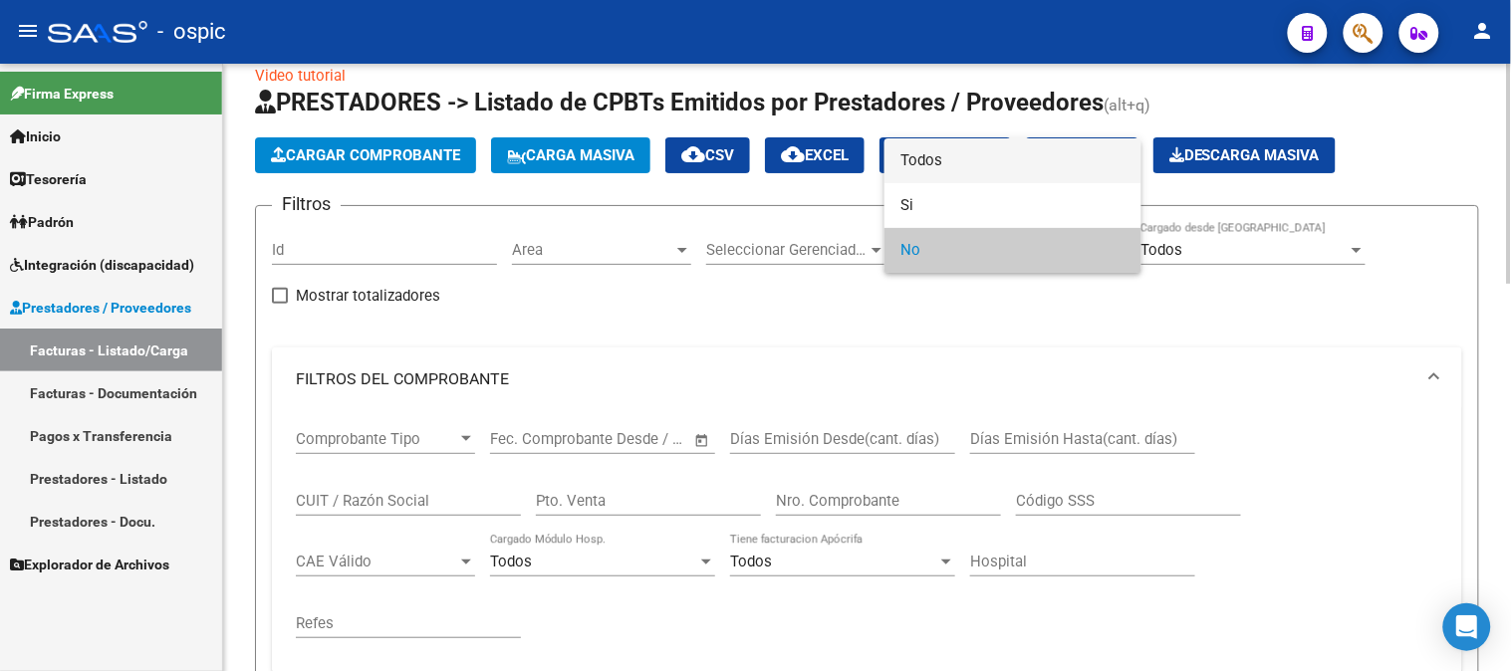
drag, startPoint x: 936, startPoint y: 163, endPoint x: 774, endPoint y: 400, distance: 287.3
click at [936, 165] on span "Todos" at bounding box center [1012, 160] width 225 height 45
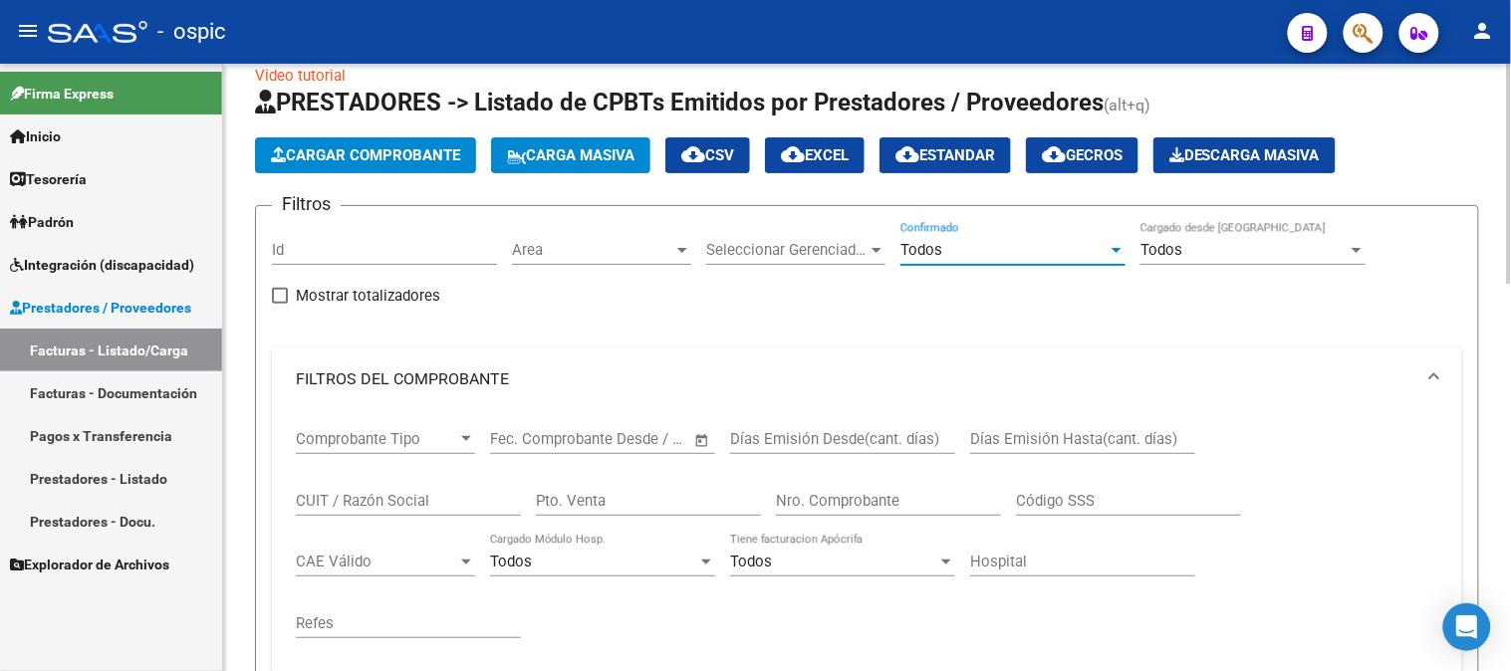
click at [661, 495] on input "Pto. Venta" at bounding box center [648, 501] width 225 height 18
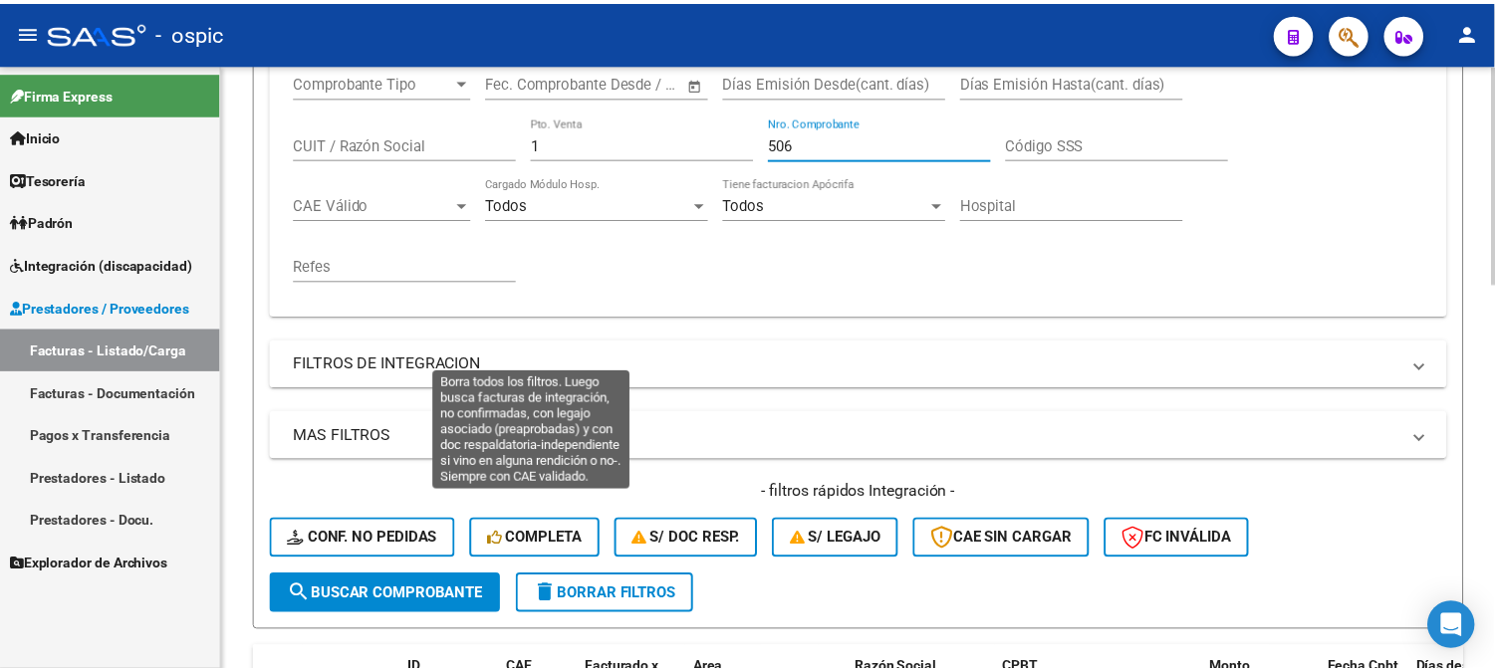
scroll to position [584, 0]
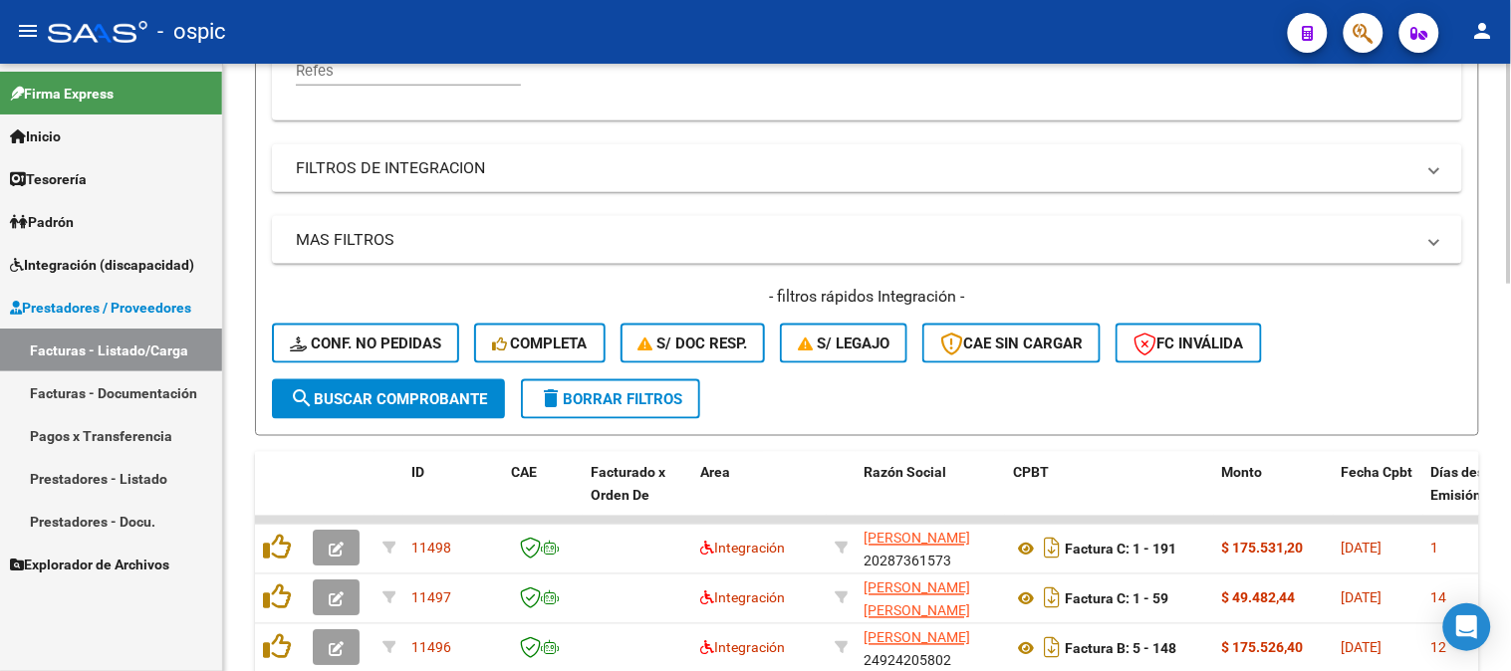
click at [416, 398] on span "search Buscar Comprobante" at bounding box center [388, 399] width 197 height 18
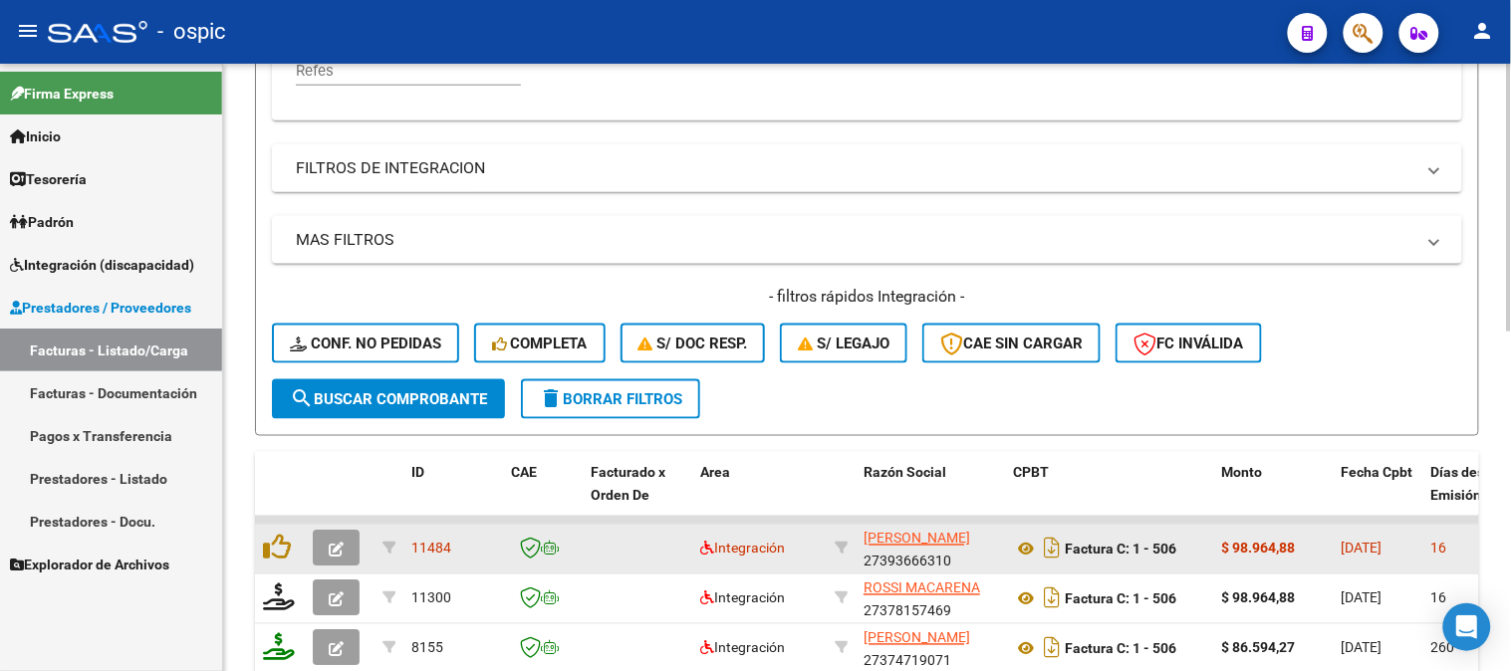
click at [335, 545] on icon "button" at bounding box center [336, 550] width 15 height 15
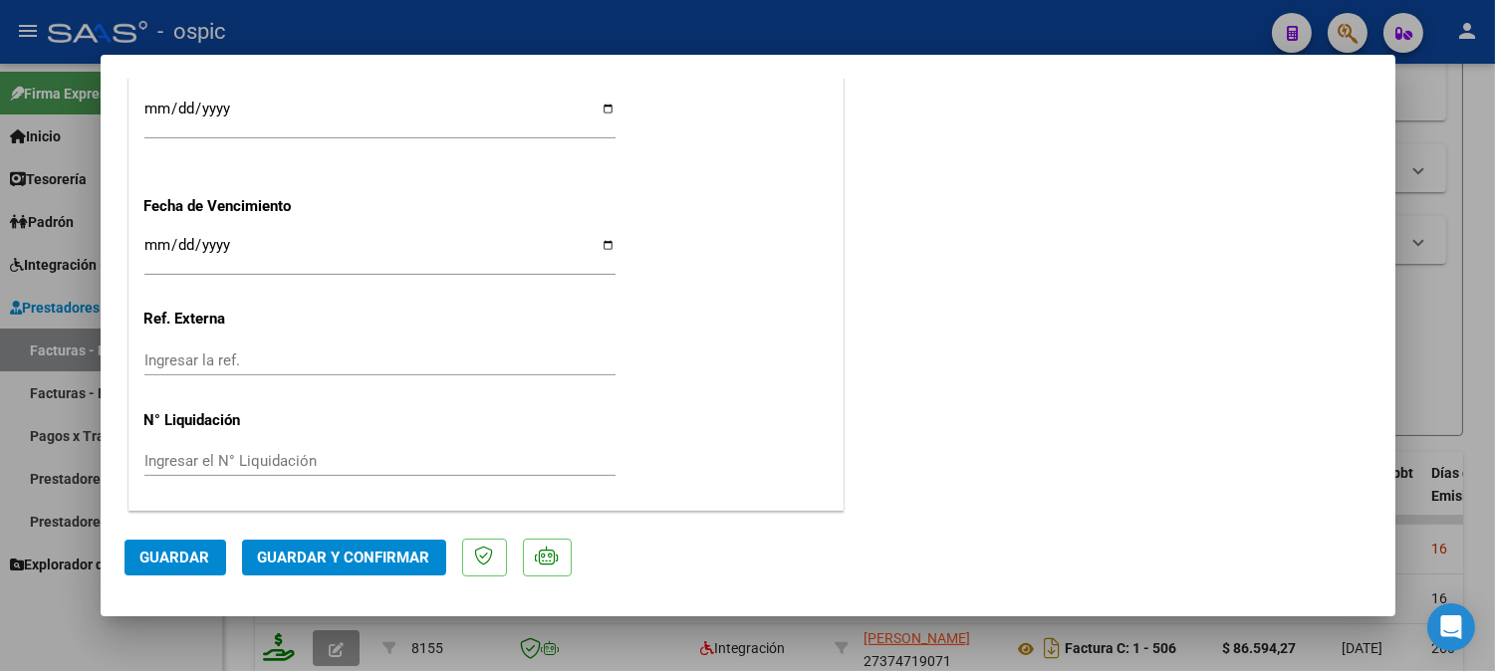
scroll to position [0, 0]
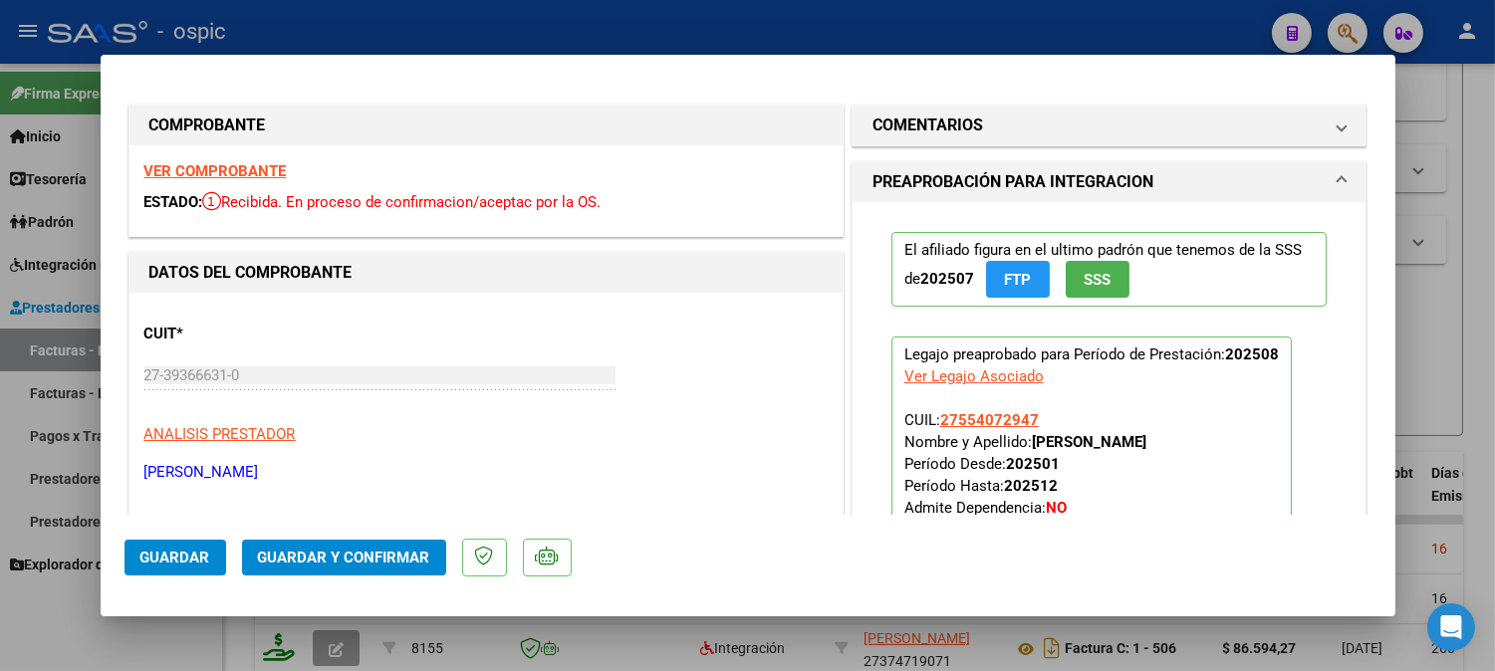
click at [1021, 105] on mat-expansion-panel "COMENTARIOS Comentarios De la Obra Social: Comentarios de la Obra Social (no vi…" at bounding box center [1109, 126] width 516 height 42
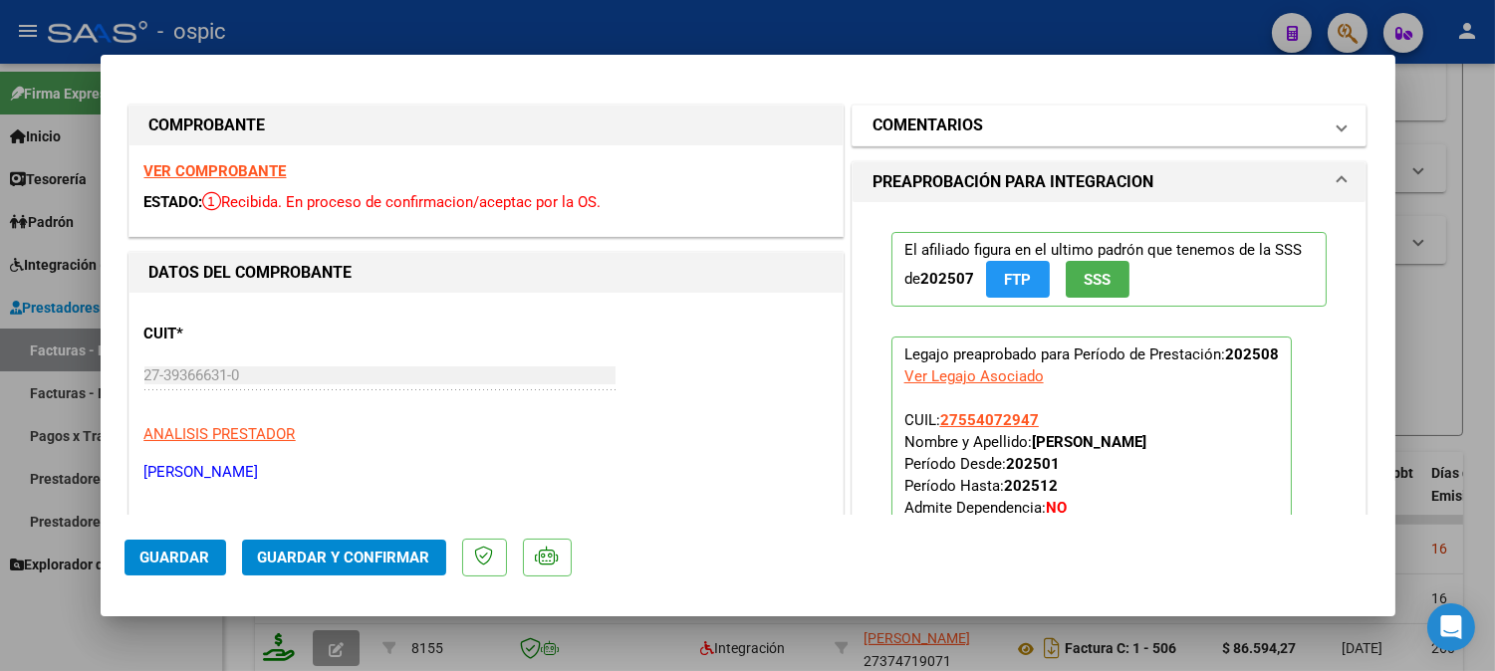
drag, startPoint x: 958, startPoint y: 125, endPoint x: 960, endPoint y: 136, distance: 11.1
click at [958, 124] on h1 "COMENTARIOS" at bounding box center [927, 126] width 111 height 24
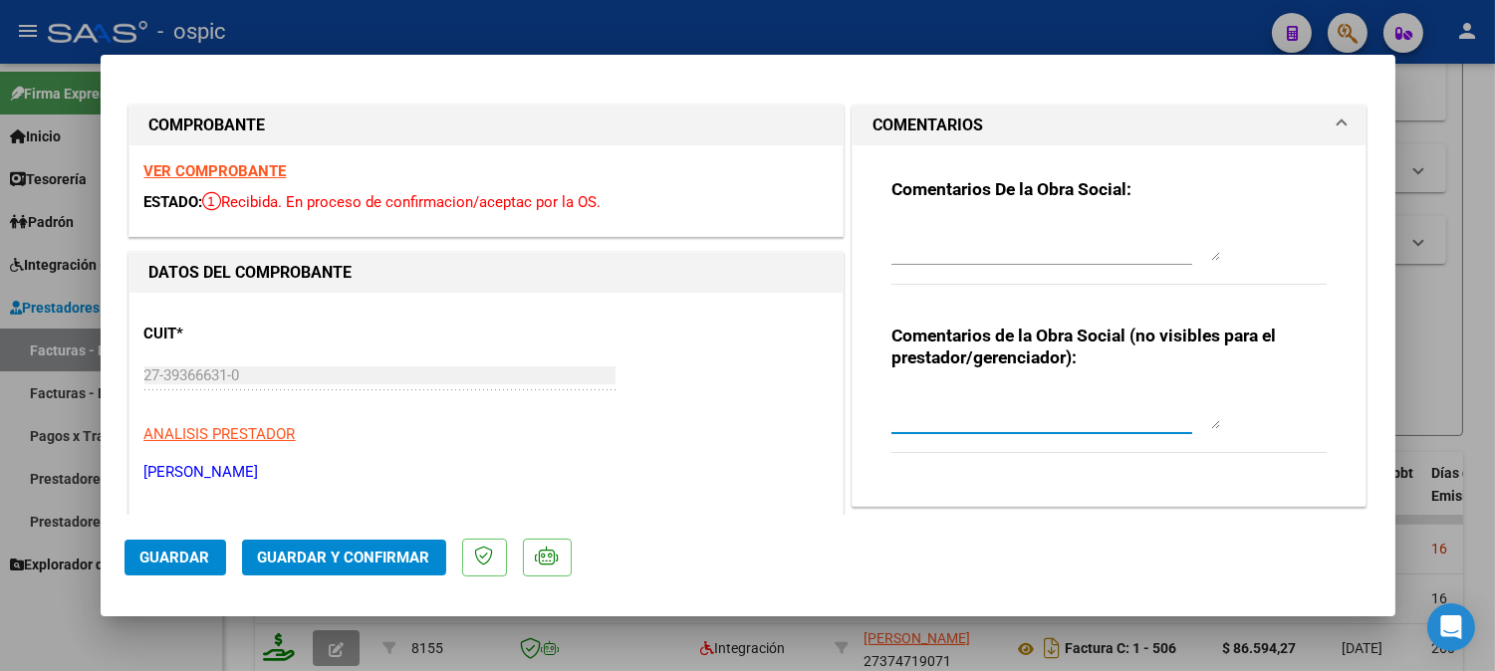
click at [974, 392] on textarea at bounding box center [1055, 409] width 329 height 40
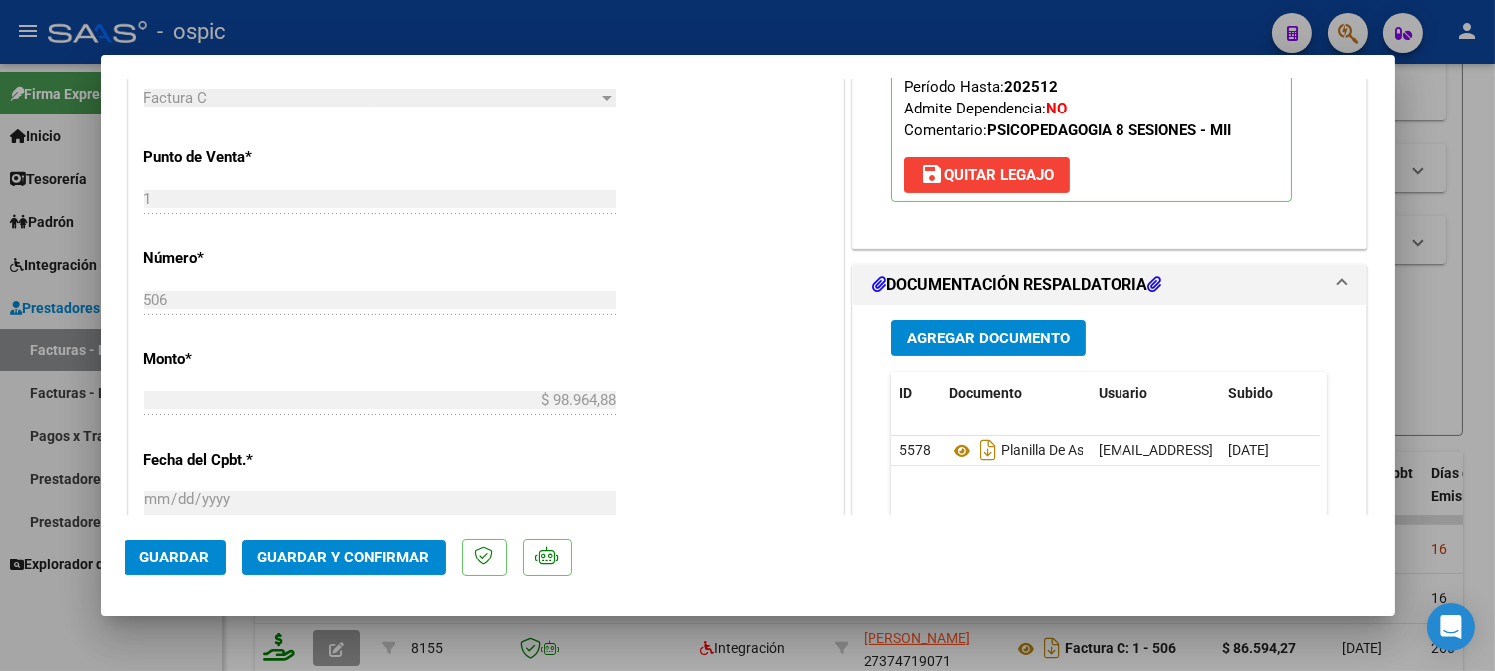
scroll to position [841, 0]
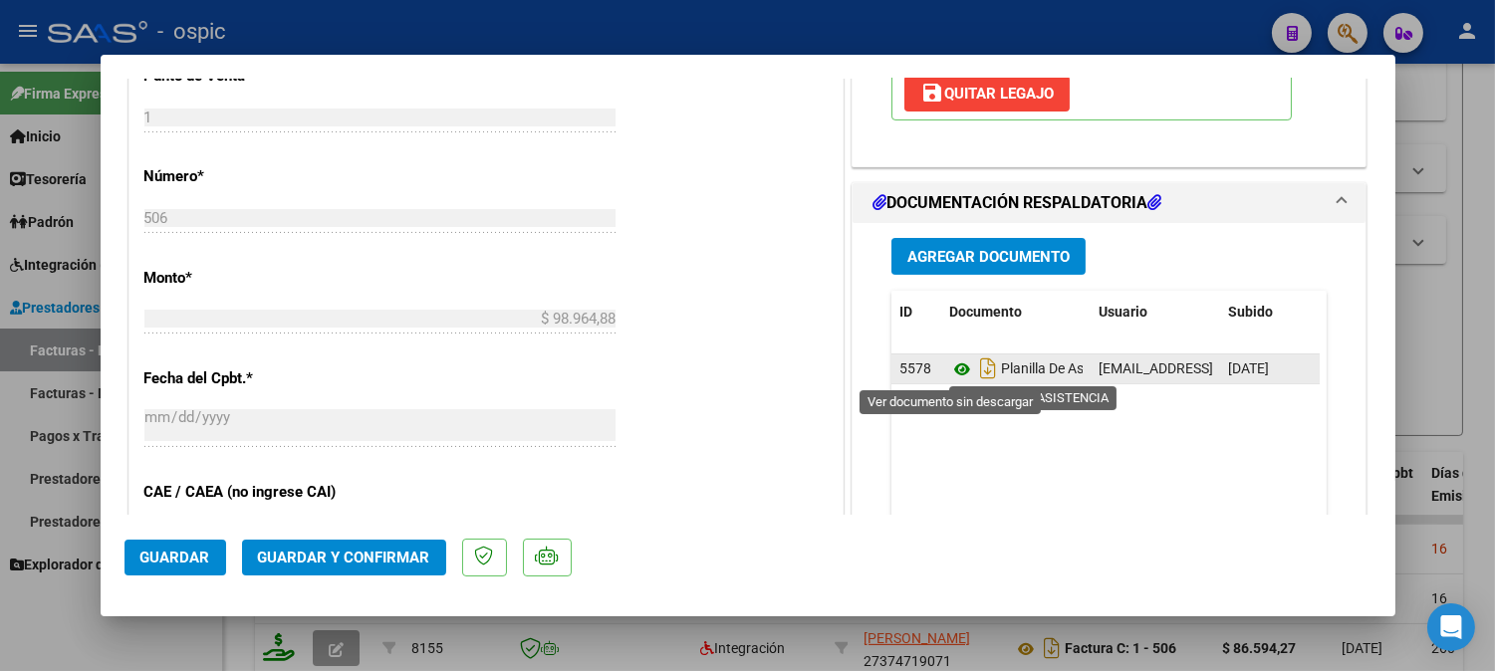
click at [952, 366] on icon at bounding box center [962, 370] width 26 height 24
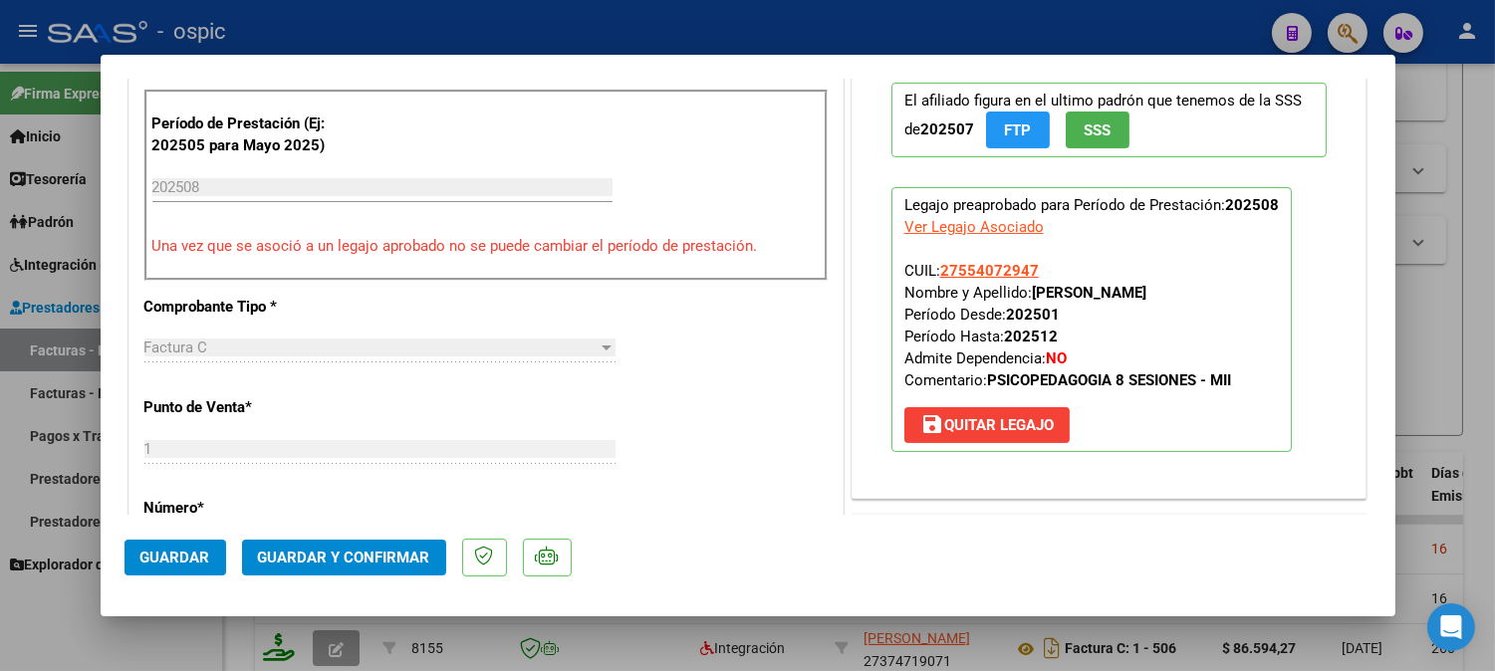
scroll to position [474, 0]
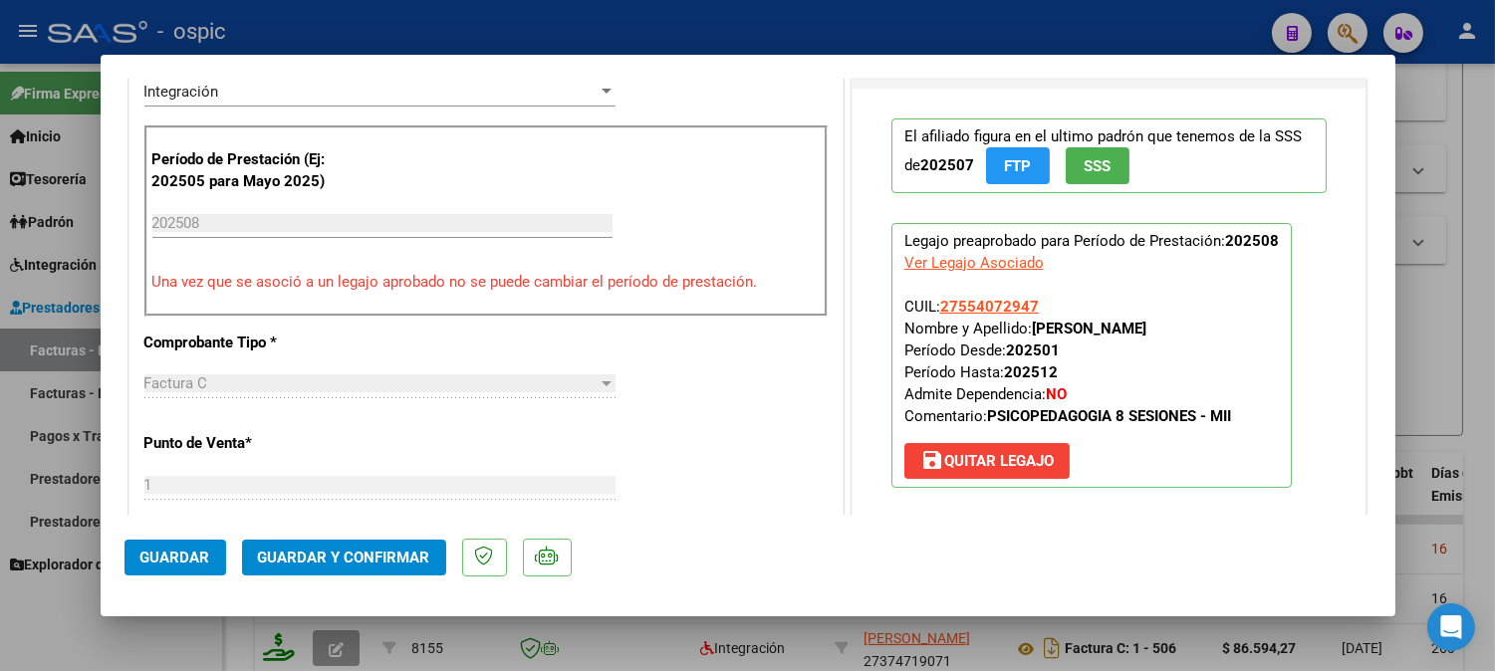
click at [355, 544] on button "Guardar y Confirmar" at bounding box center [344, 558] width 204 height 36
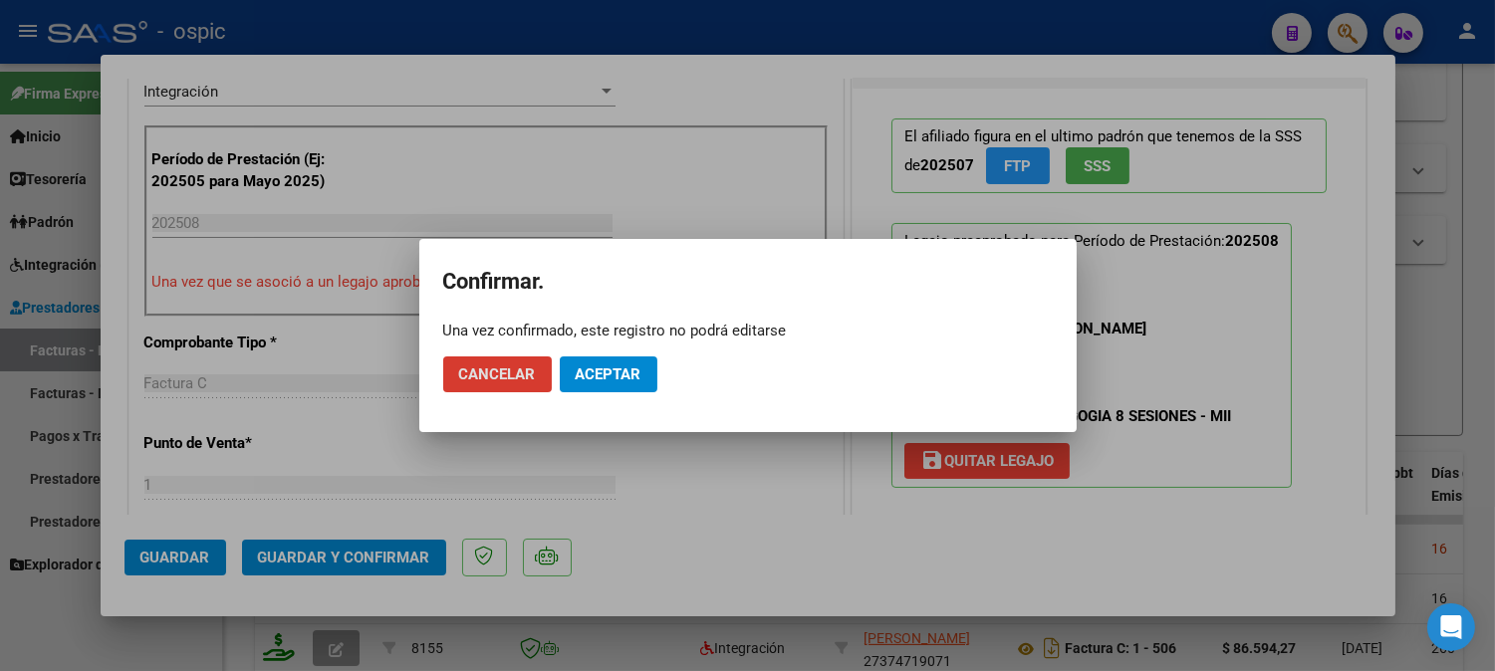
click at [600, 362] on button "Aceptar" at bounding box center [609, 375] width 98 height 36
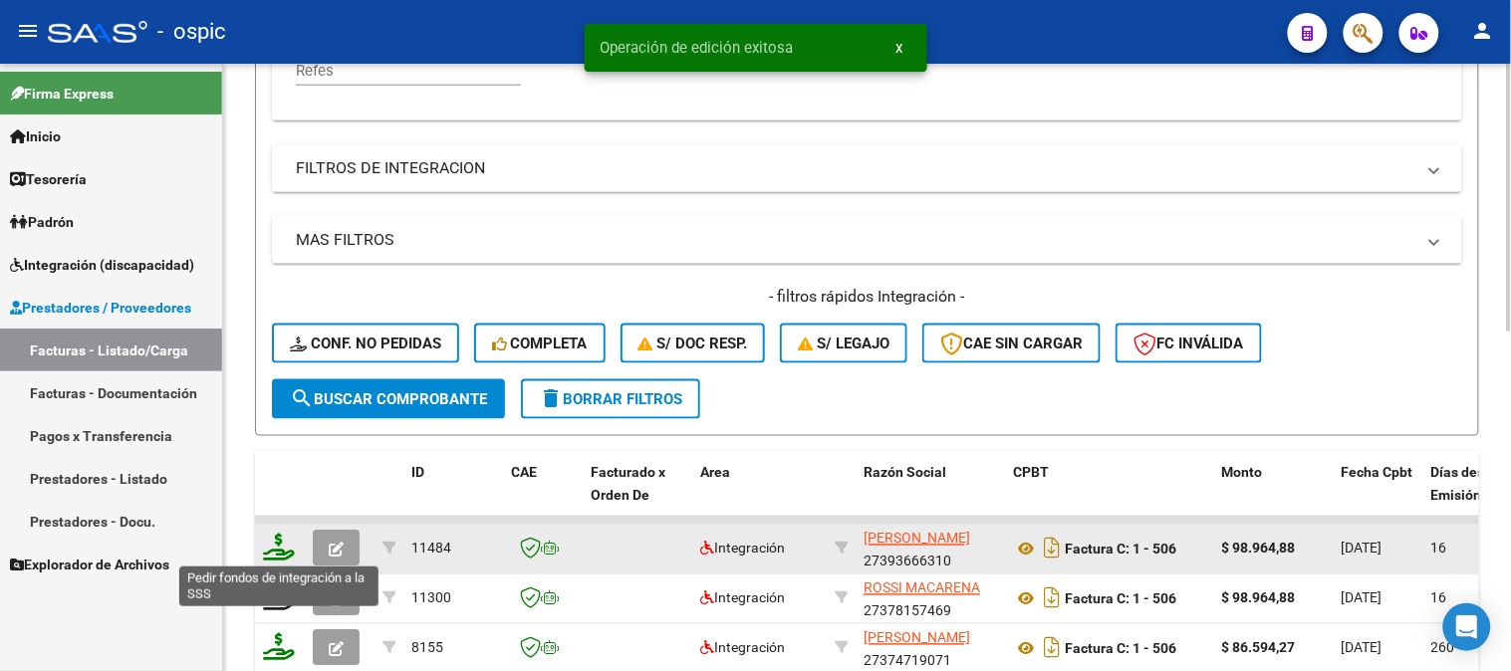
click at [275, 541] on icon at bounding box center [279, 548] width 32 height 28
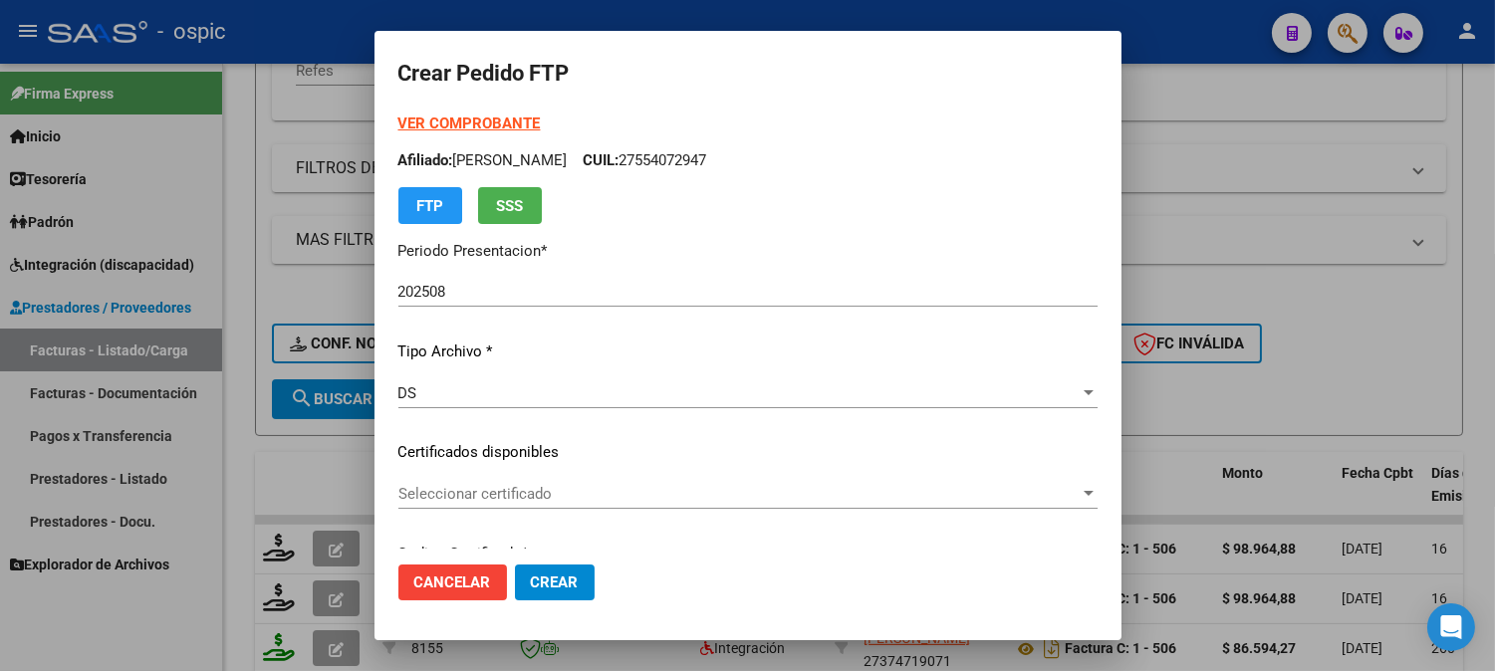
click at [1082, 150] on p "Afiliado: BALDI BRIANA NANCI CUIL: 27554072947" at bounding box center [747, 160] width 699 height 23
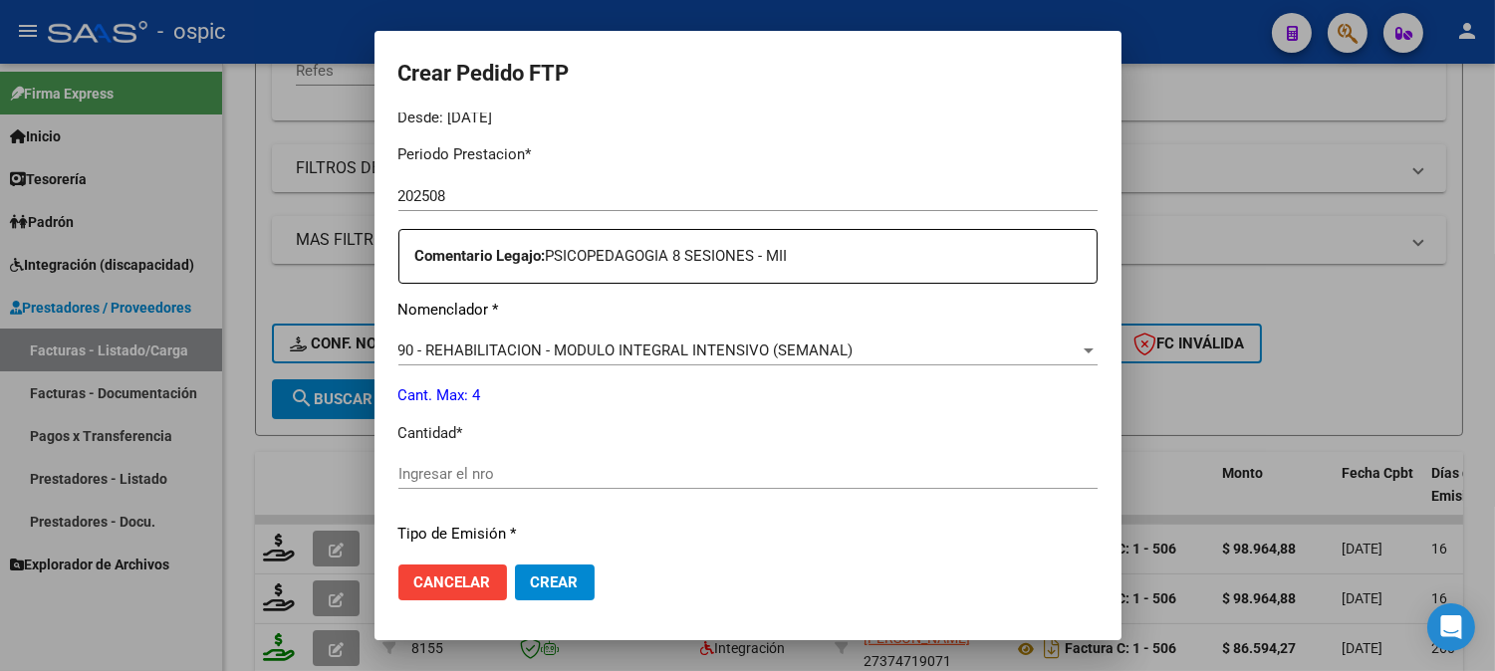
scroll to position [640, 0]
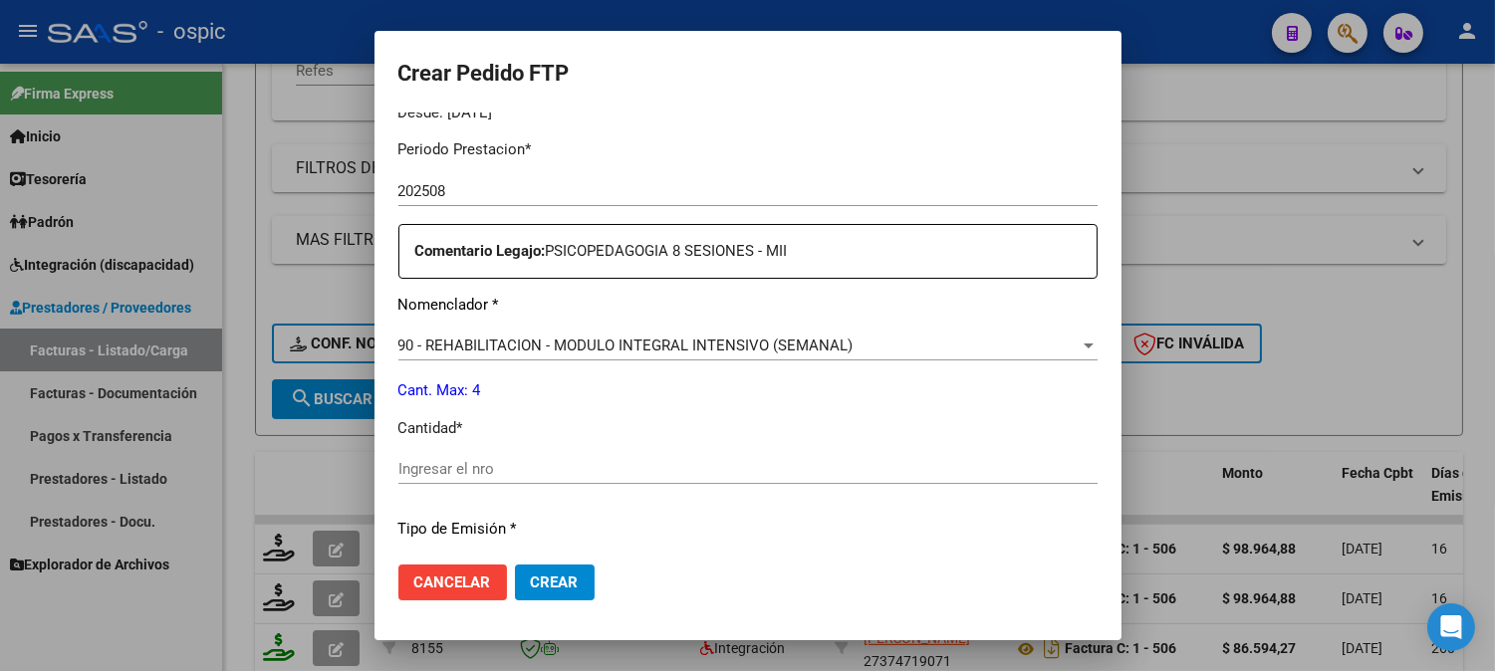
click at [707, 473] on input "Ingresar el nro" at bounding box center [747, 469] width 699 height 18
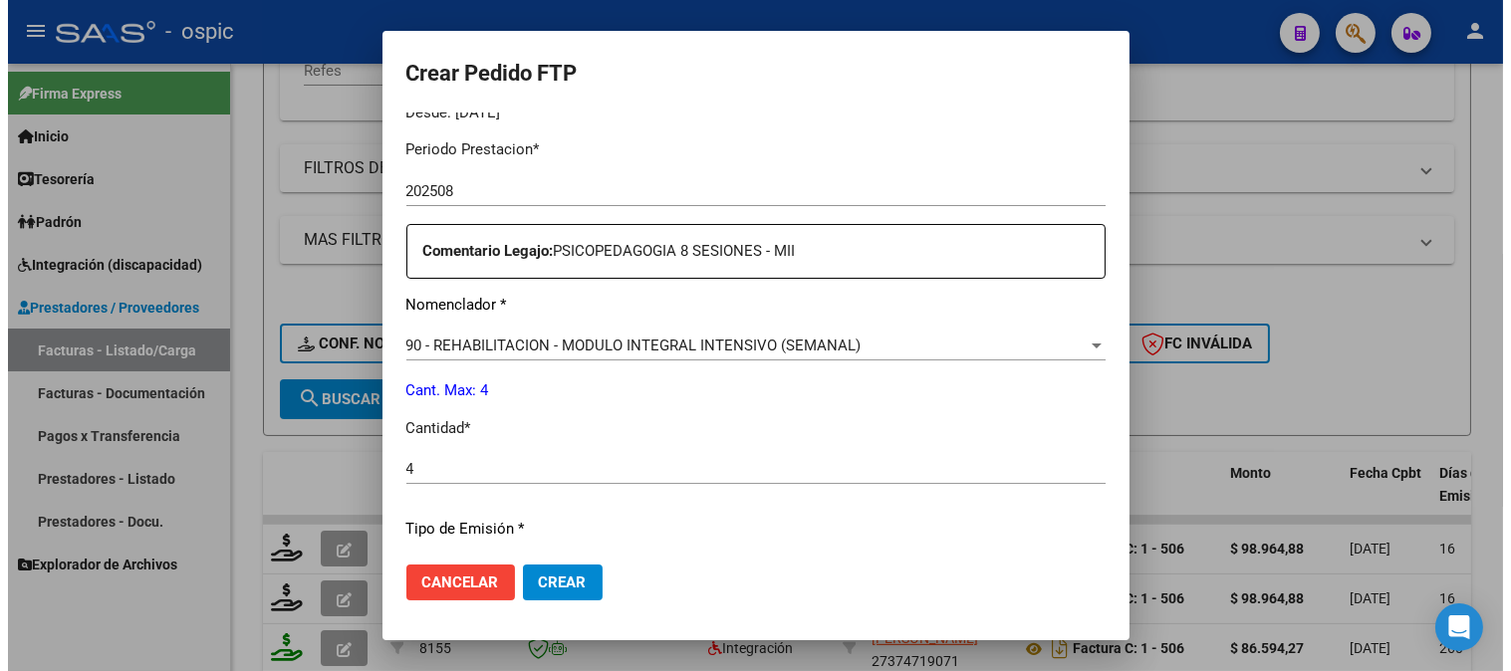
scroll to position [896, 0]
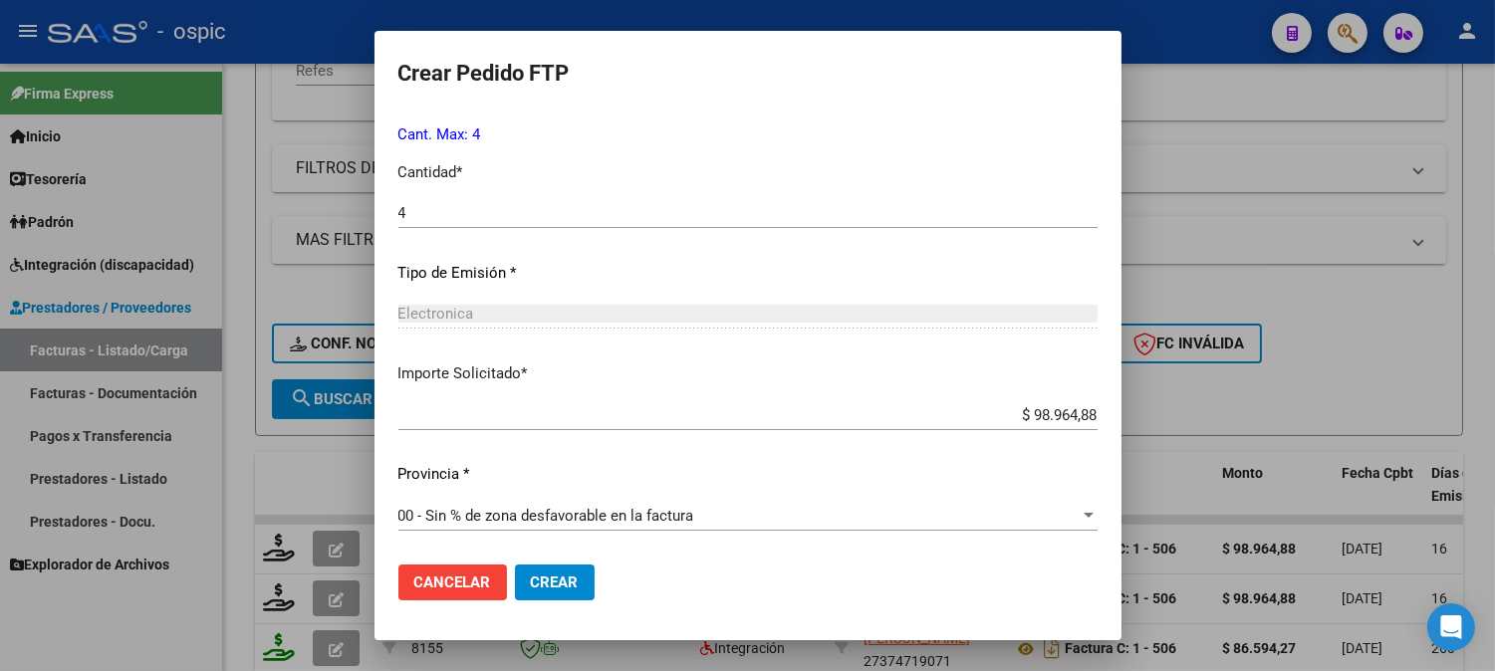
drag, startPoint x: 541, startPoint y: 579, endPoint x: 1050, endPoint y: 458, distance: 522.9
click at [542, 575] on span "Crear" at bounding box center [555, 583] width 48 height 18
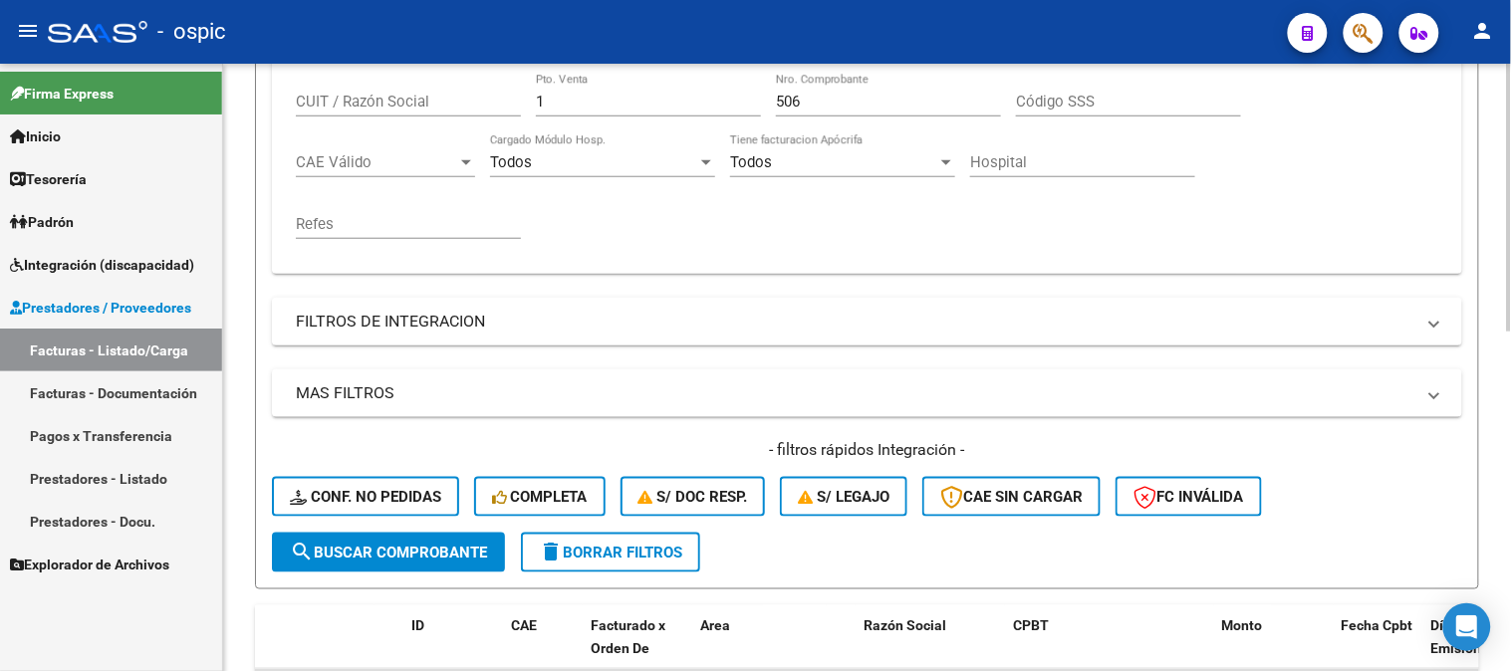
scroll to position [252, 0]
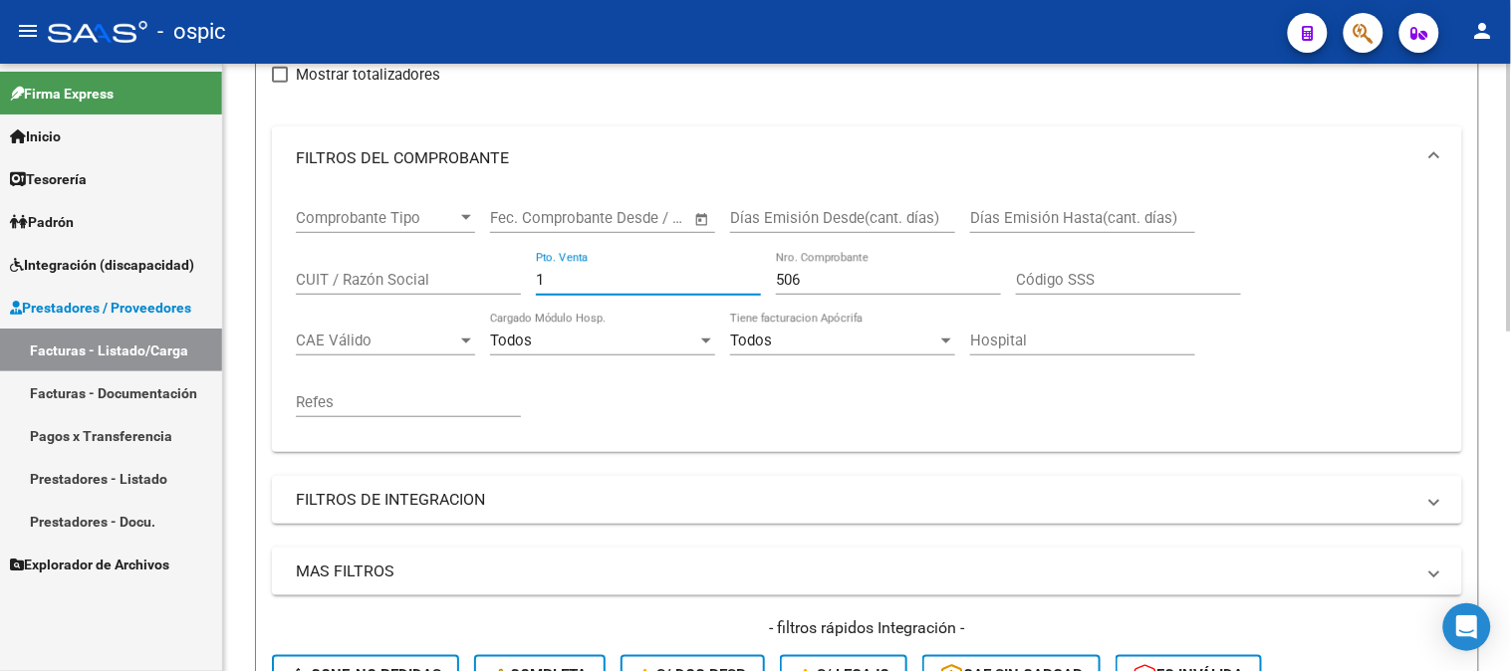
drag, startPoint x: 584, startPoint y: 271, endPoint x: 396, endPoint y: 271, distance: 187.2
click at [436, 271] on div "Comprobante Tipo Comprobante Tipo Fecha inicio – Fecha fin Fec. Comprobante Des…" at bounding box center [867, 313] width 1142 height 246
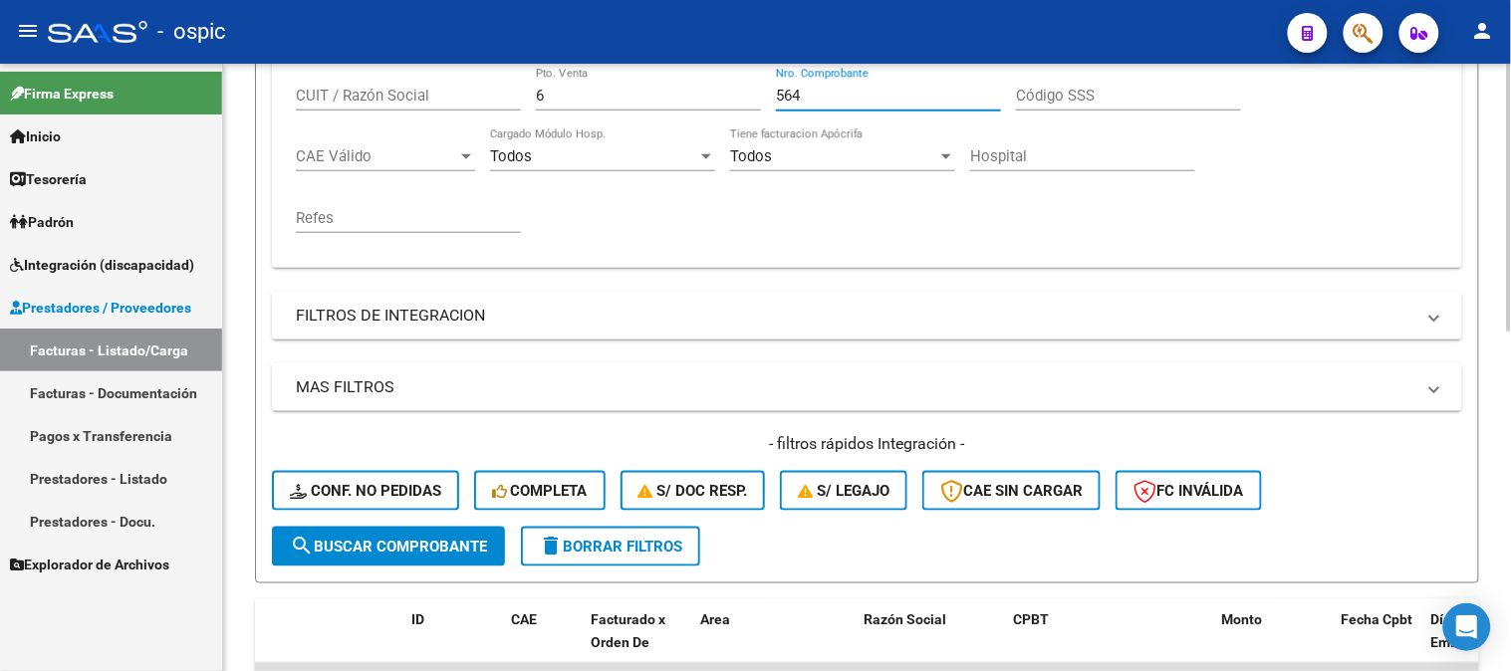
scroll to position [694, 0]
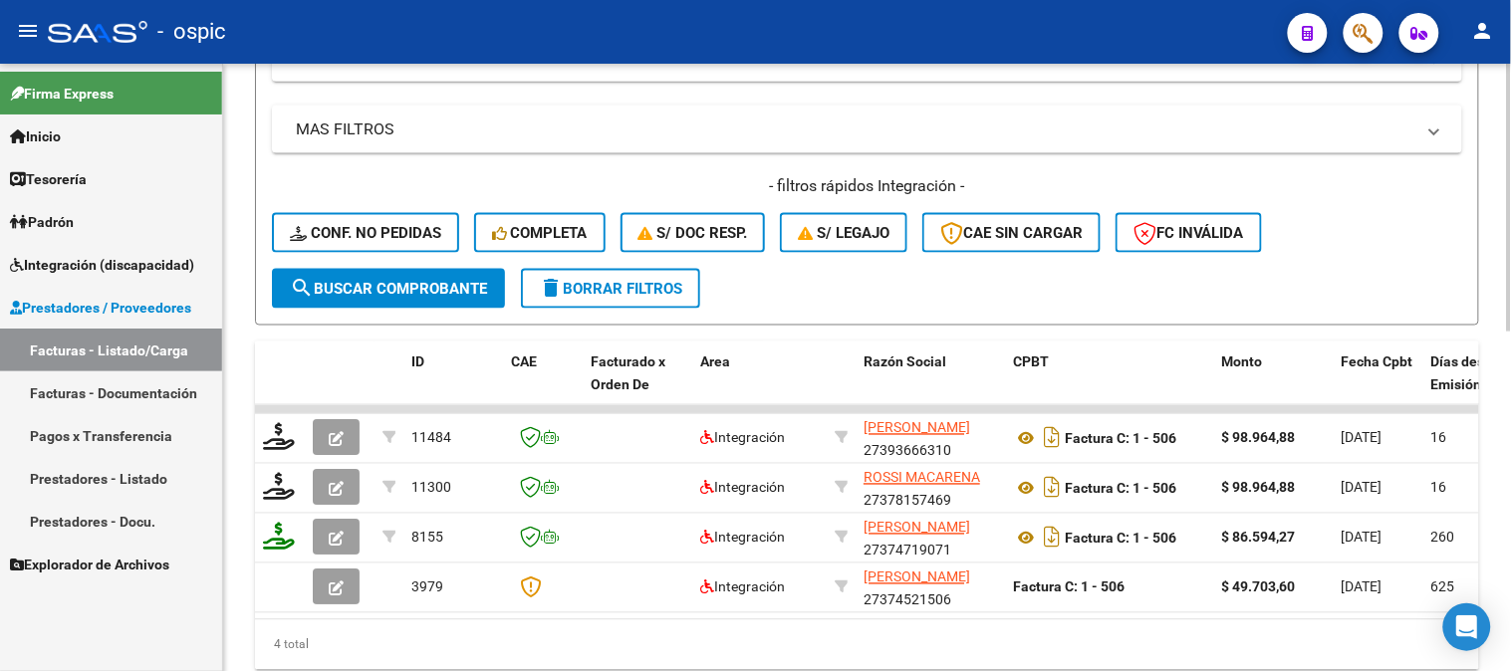
click at [428, 294] on span "search Buscar Comprobante" at bounding box center [388, 289] width 197 height 18
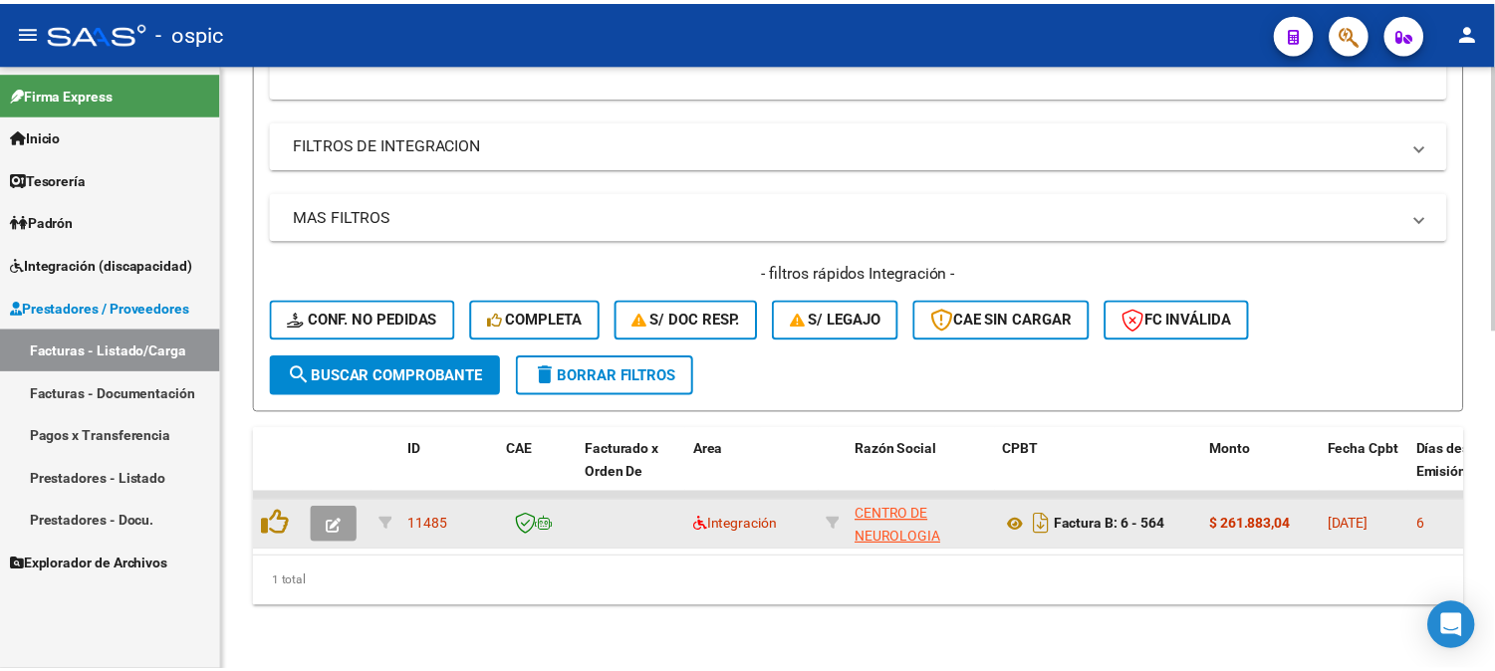
scroll to position [622, 0]
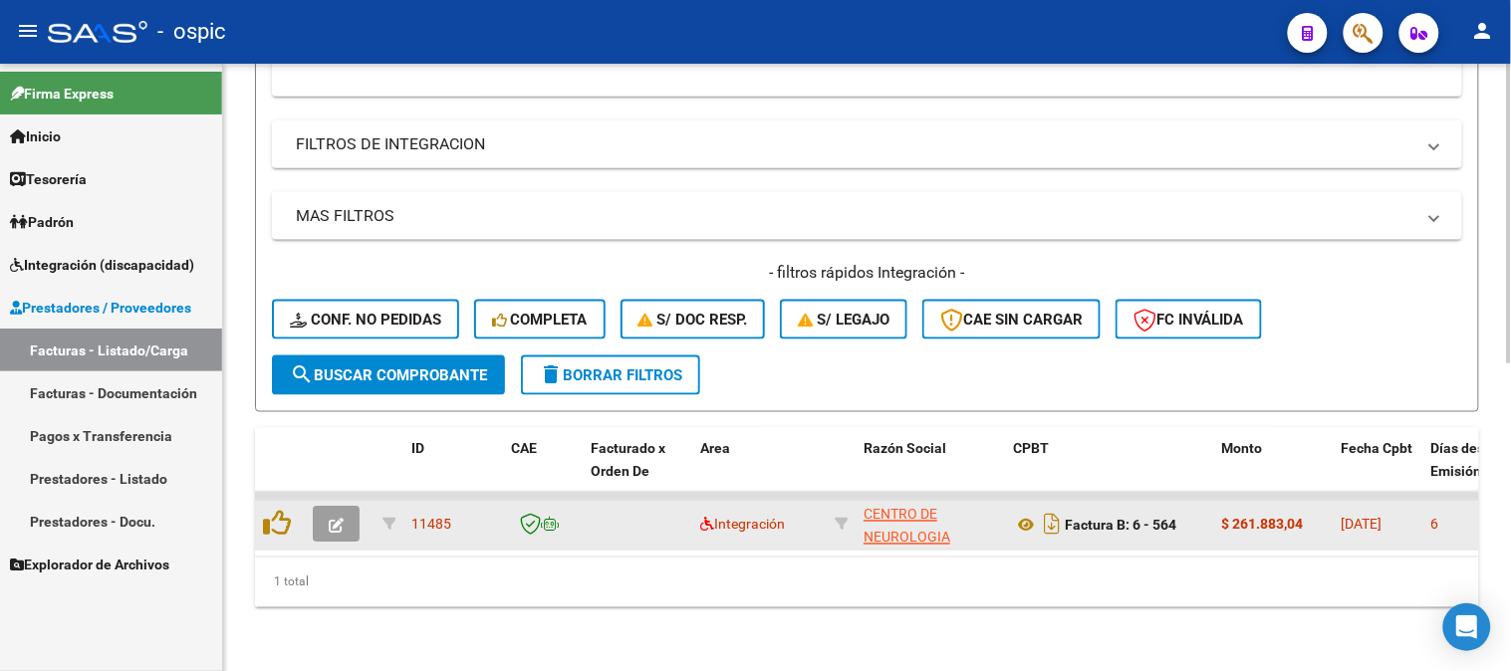
click at [344, 509] on button "button" at bounding box center [336, 525] width 47 height 36
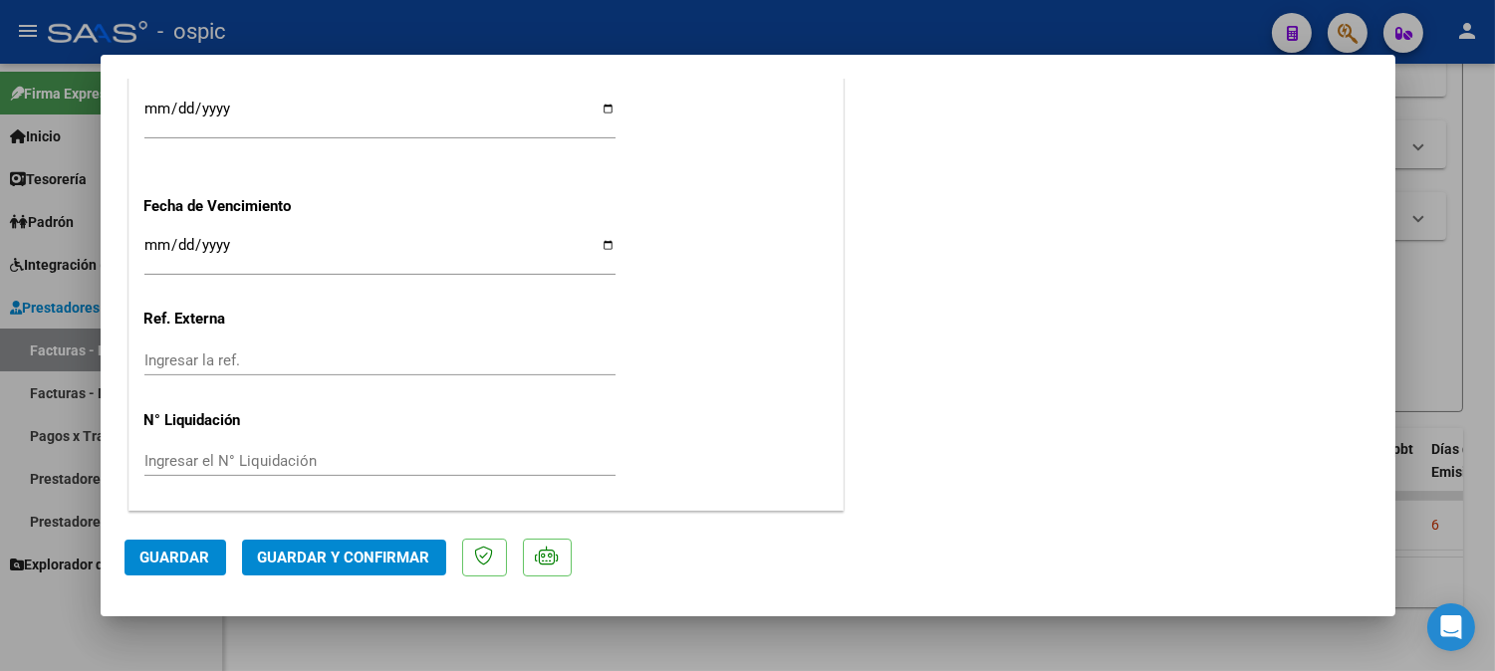
scroll to position [0, 0]
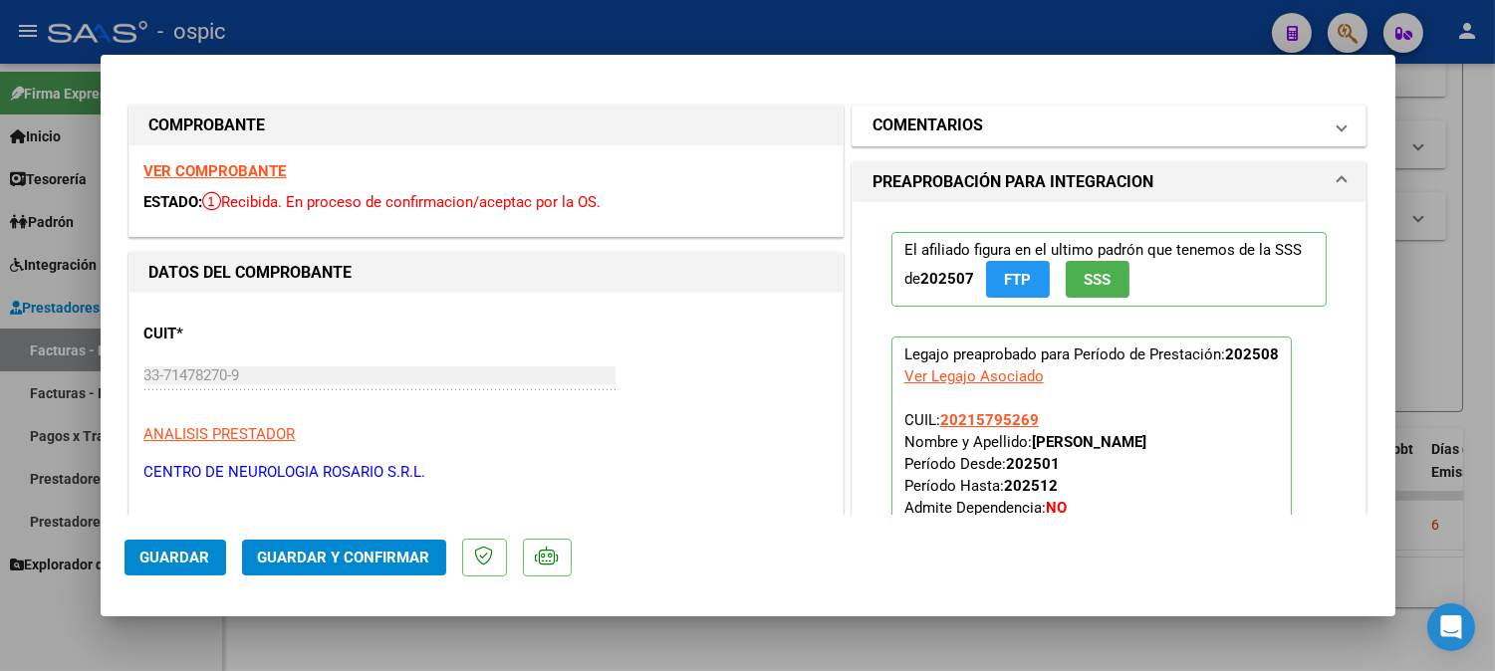
click at [927, 127] on h1 "COMENTARIOS" at bounding box center [927, 126] width 111 height 24
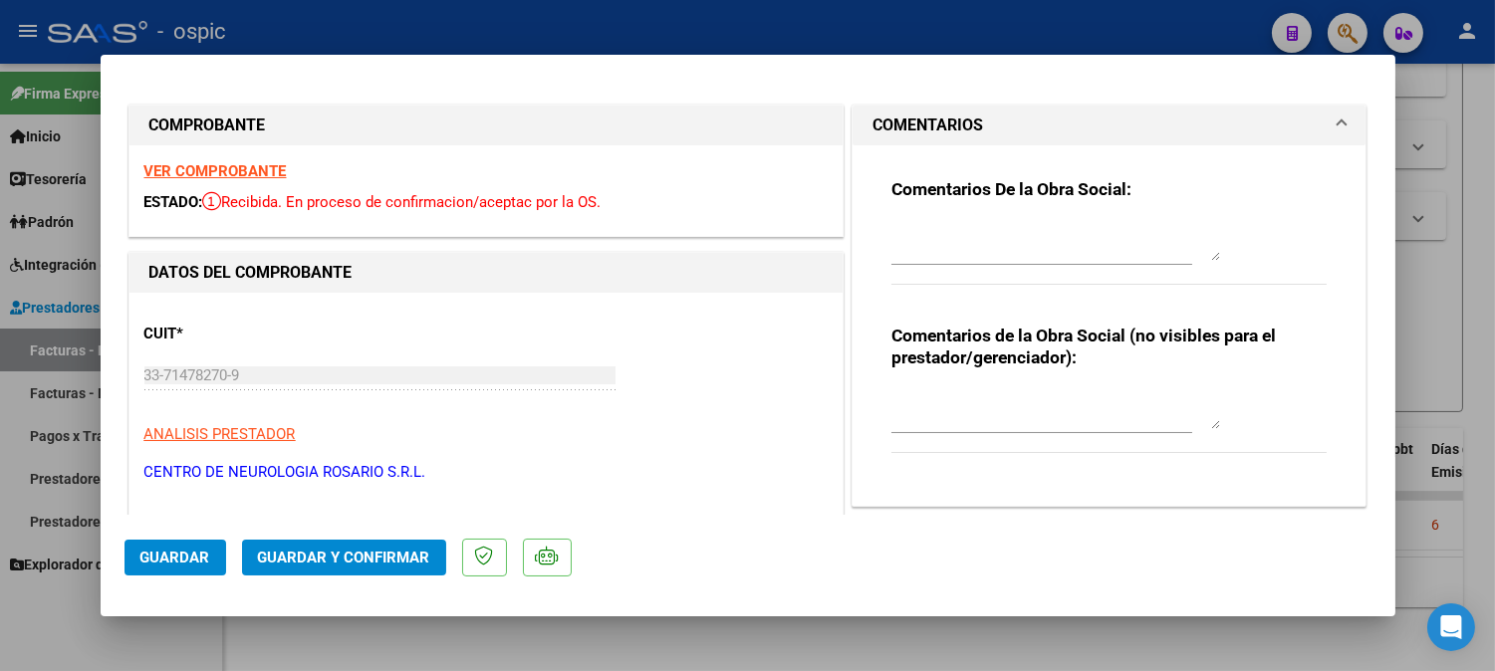
click at [974, 404] on textarea at bounding box center [1055, 409] width 329 height 40
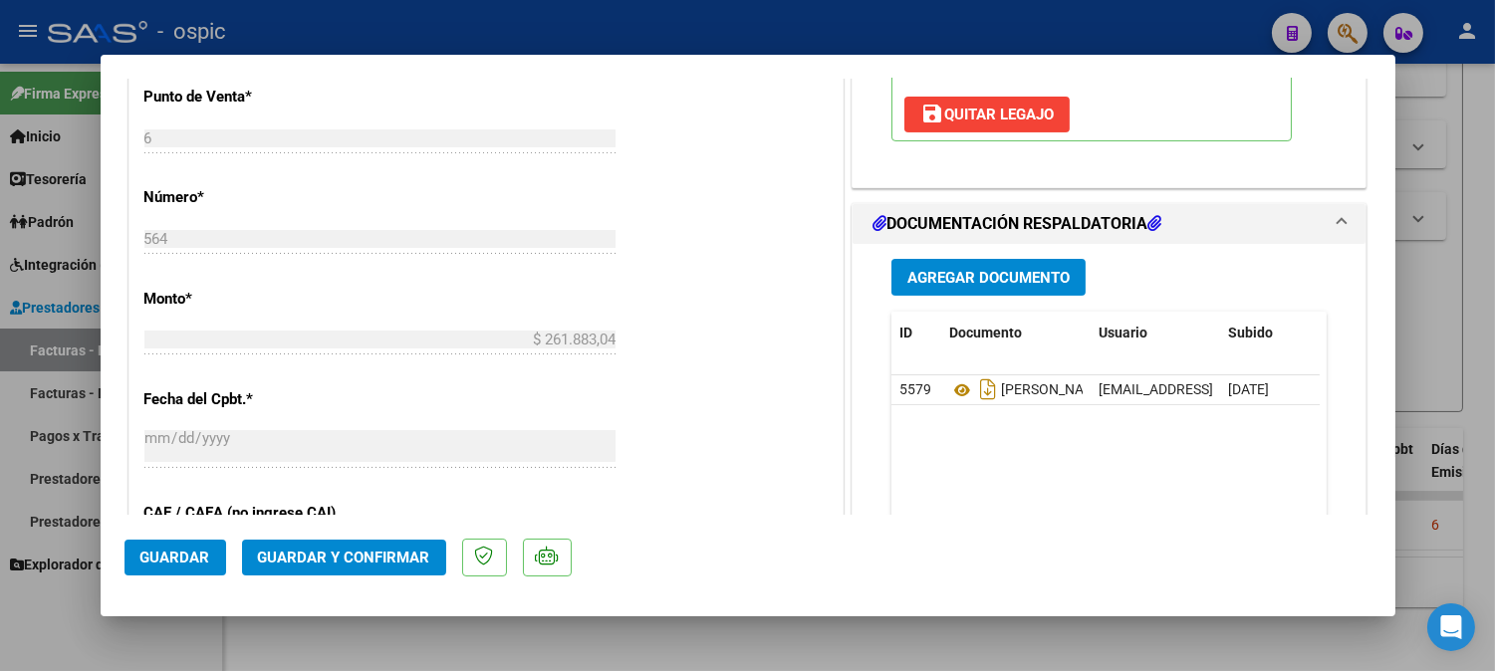
scroll to position [861, 0]
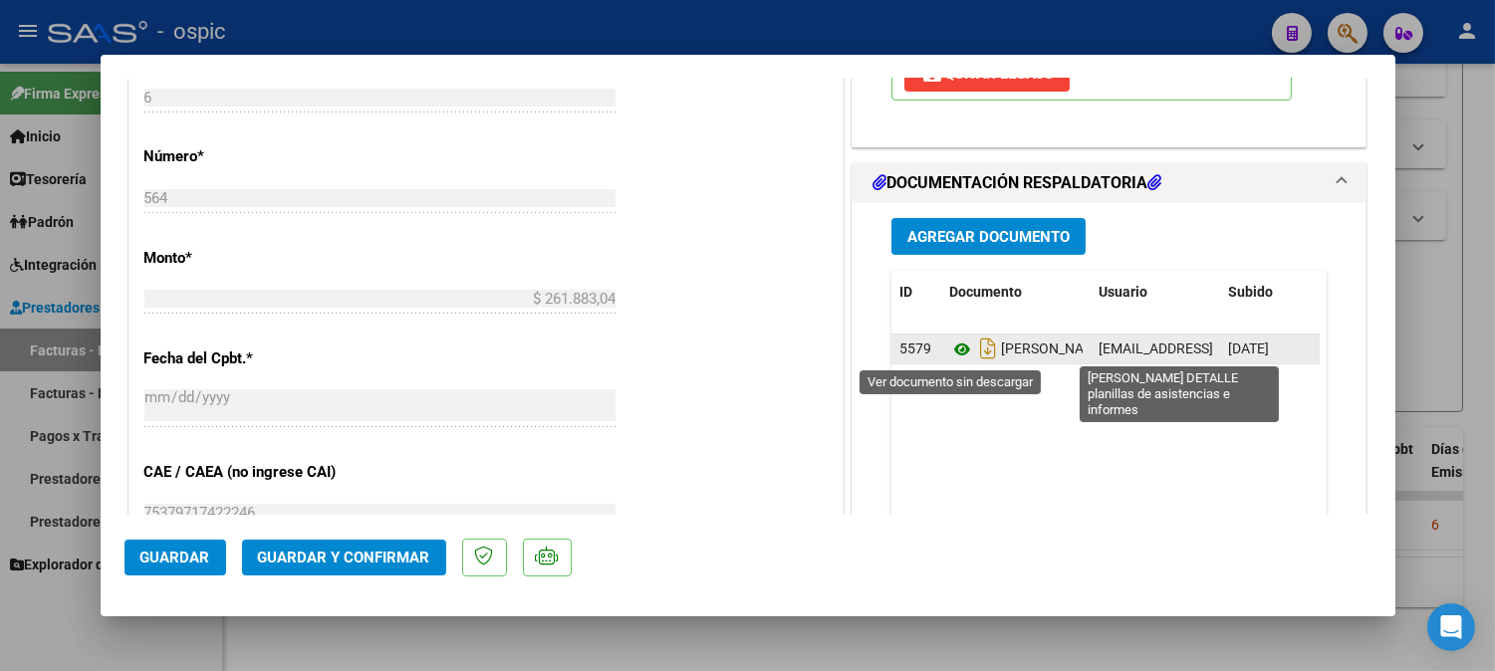
click at [949, 345] on icon at bounding box center [962, 350] width 26 height 24
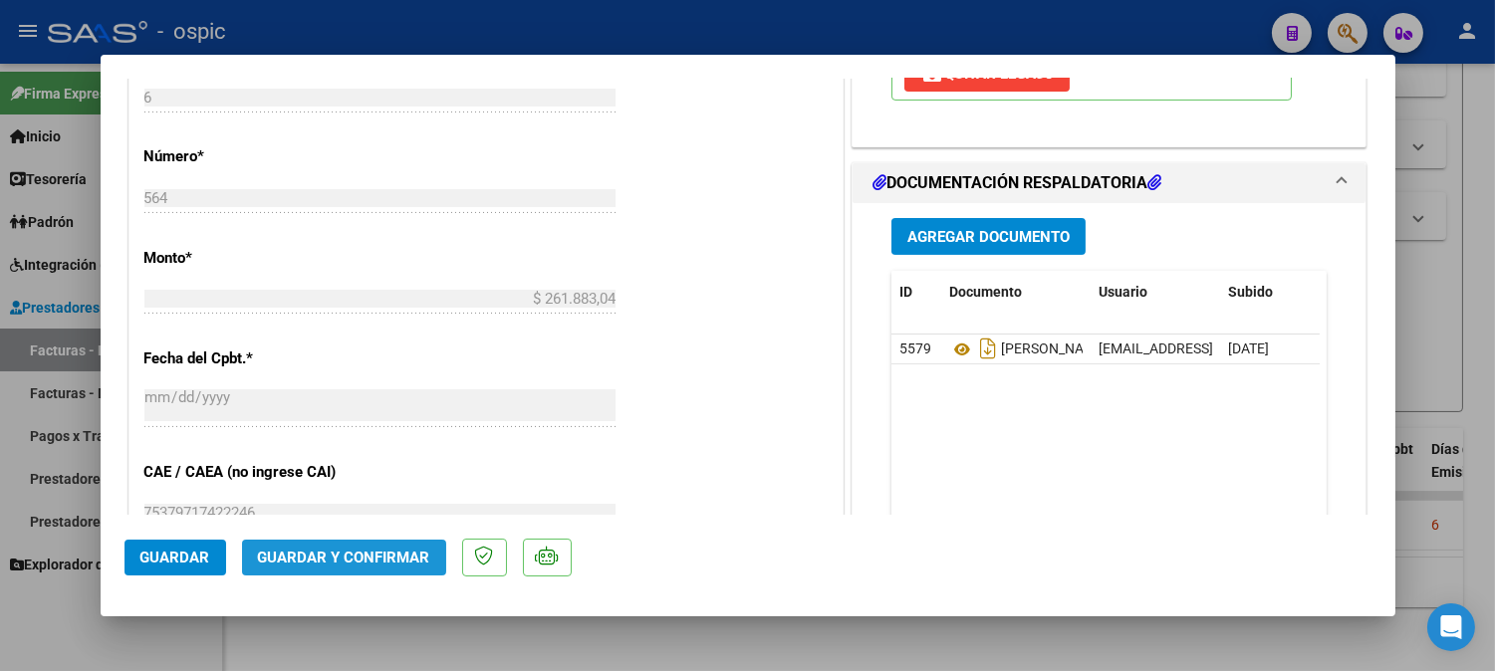
click at [356, 548] on button "Guardar y Confirmar" at bounding box center [344, 558] width 204 height 36
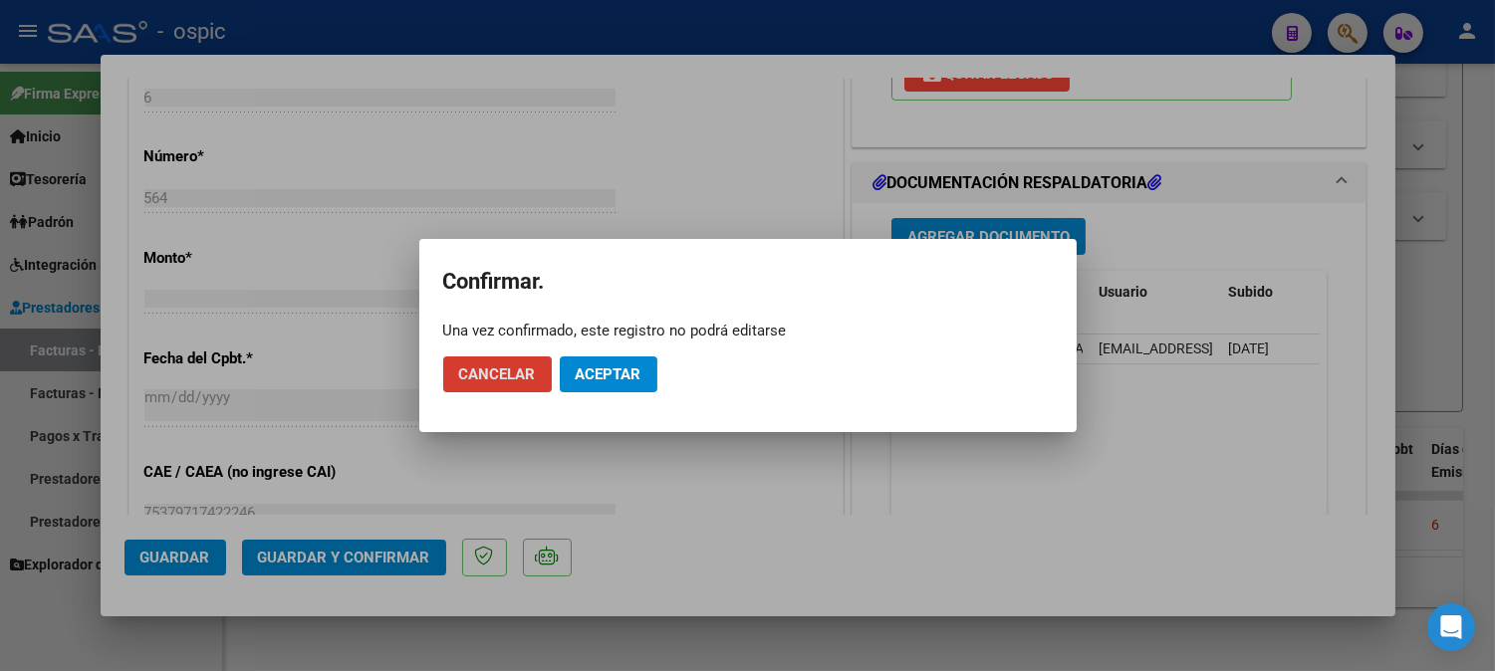
click at [605, 383] on button "Aceptar" at bounding box center [609, 375] width 98 height 36
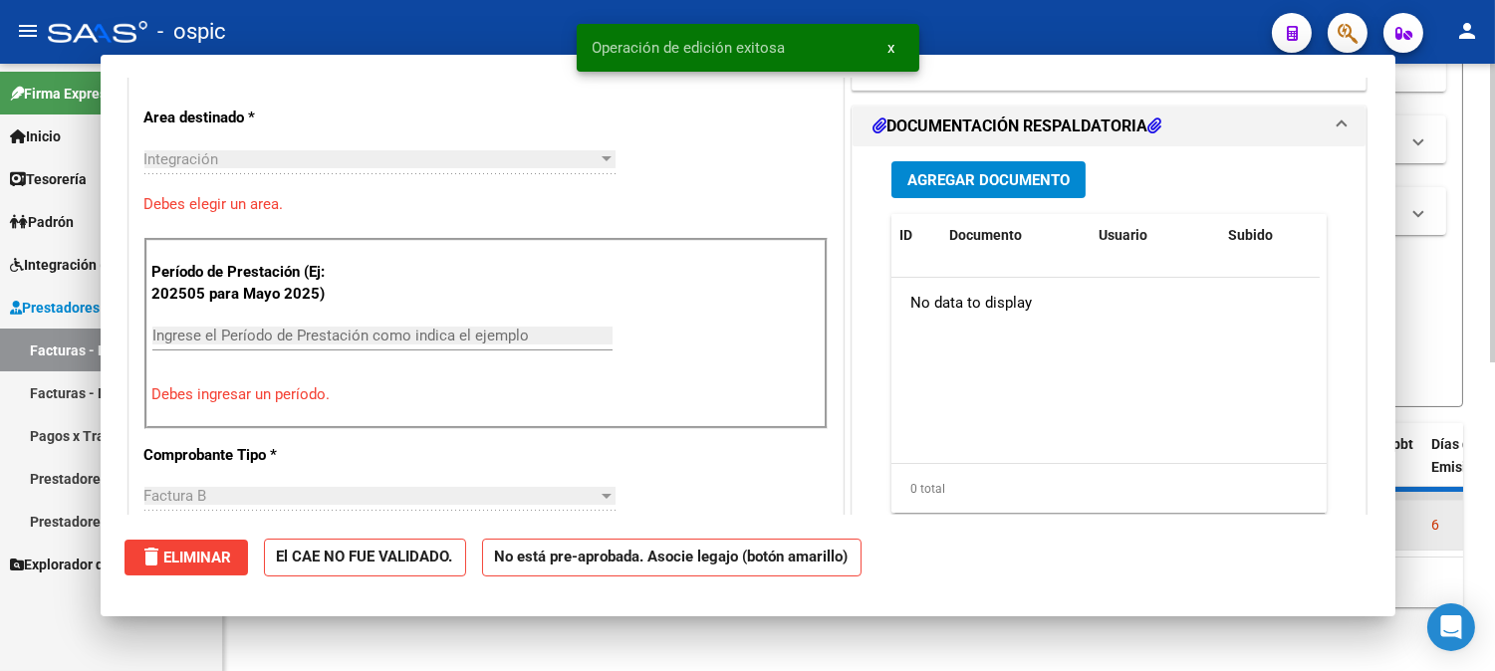
scroll to position [0, 0]
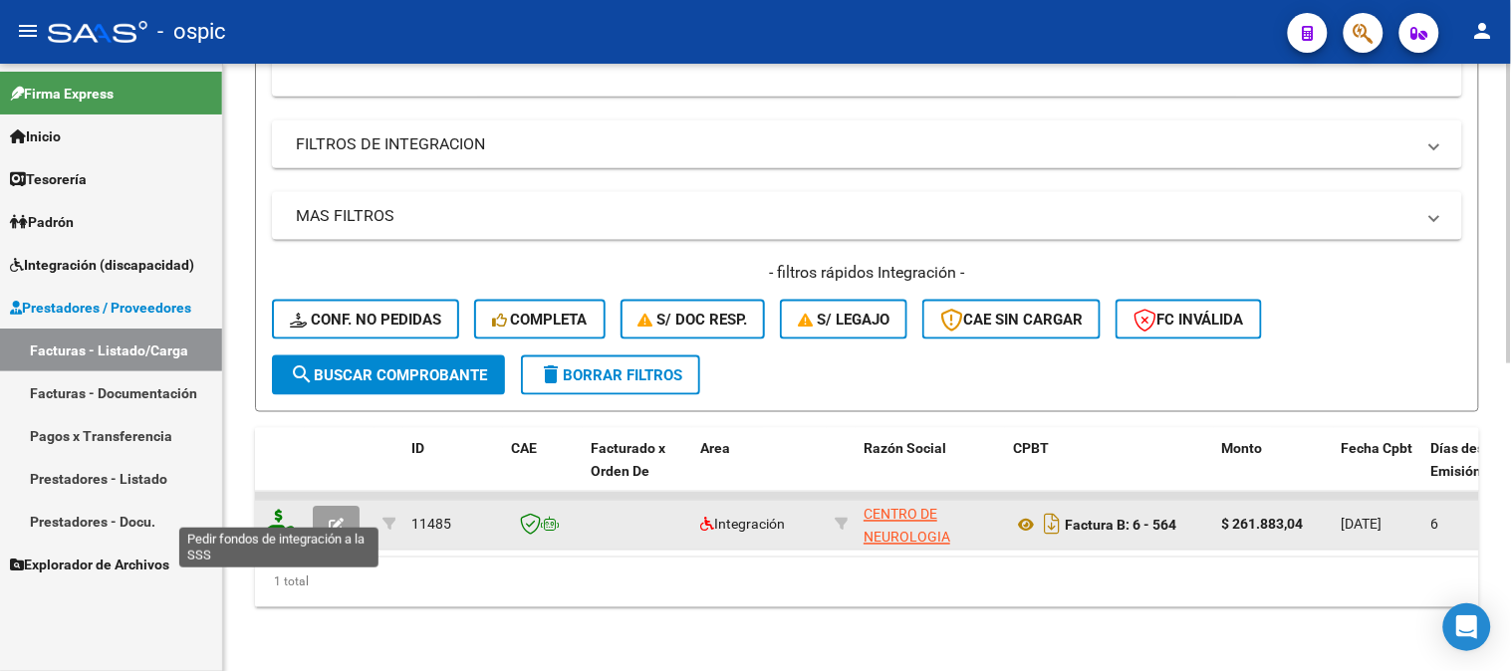
click at [271, 510] on icon at bounding box center [279, 524] width 32 height 28
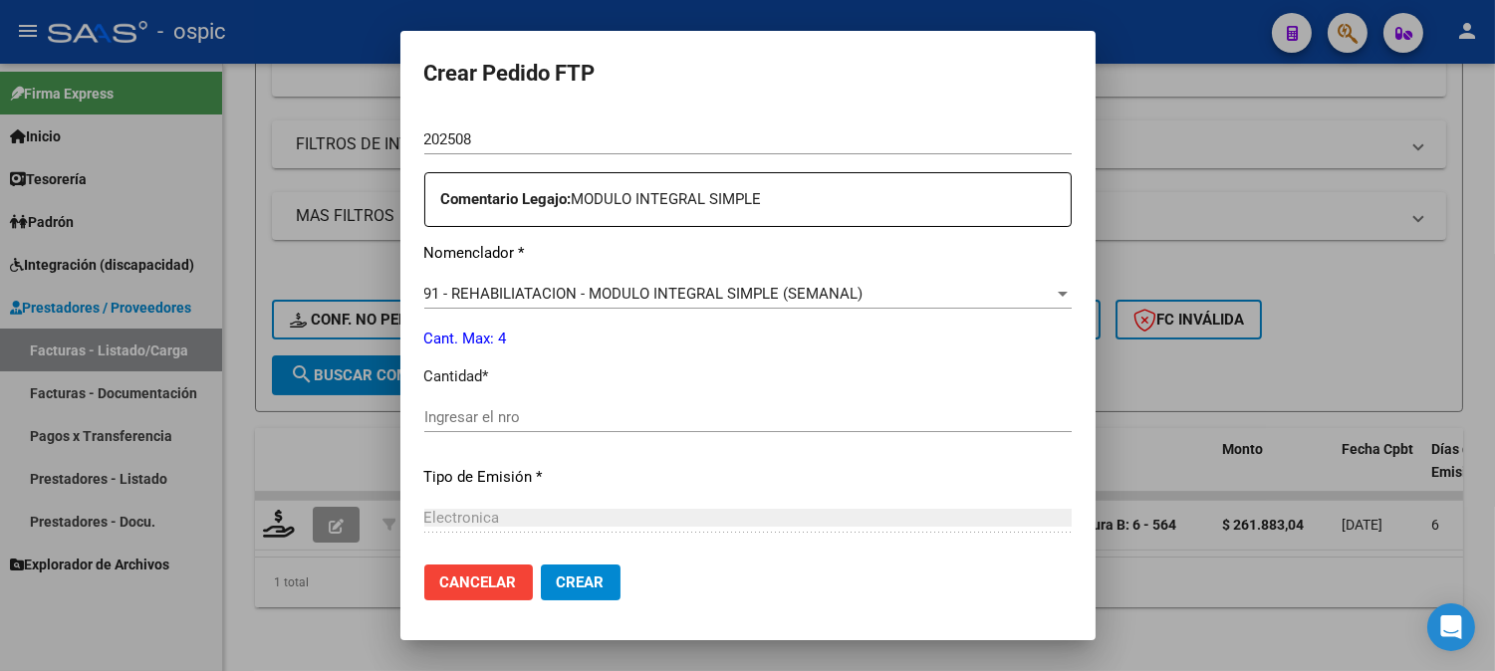
scroll to position [711, 0]
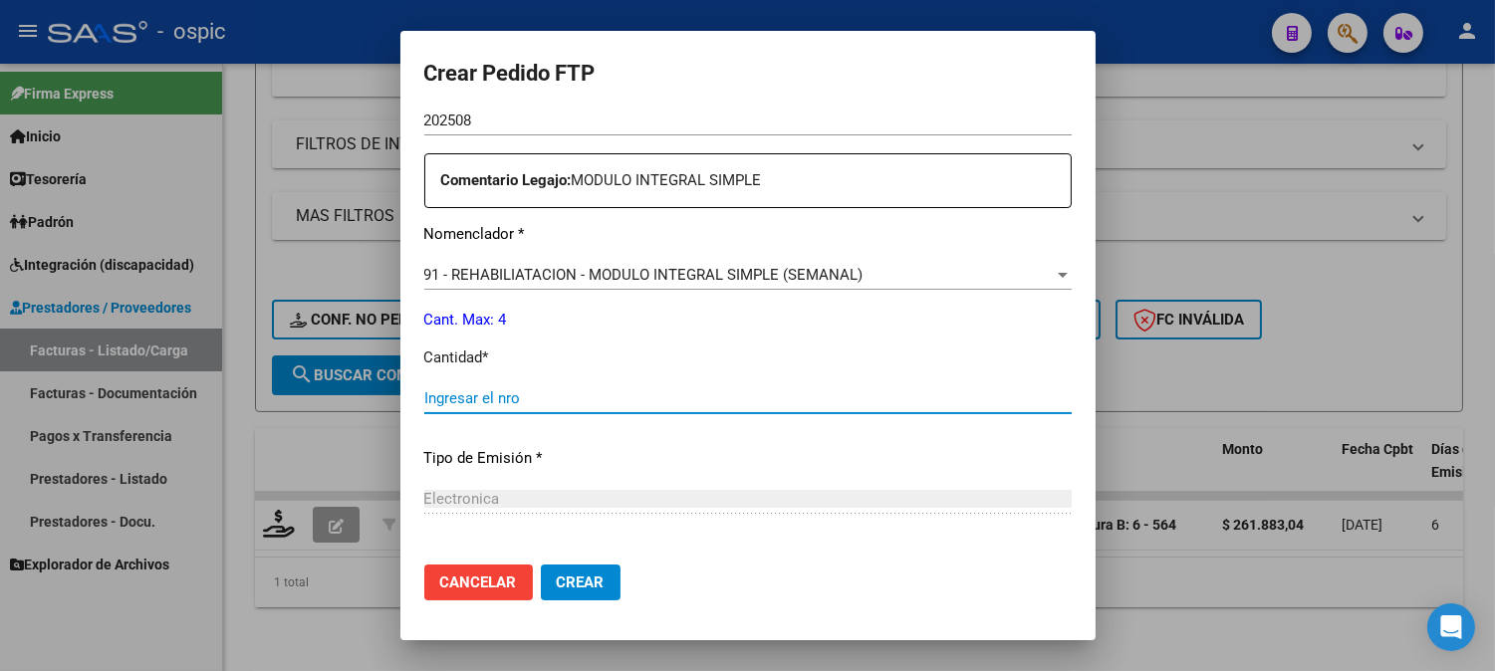
click at [762, 400] on input "Ingresar el nro" at bounding box center [747, 398] width 647 height 18
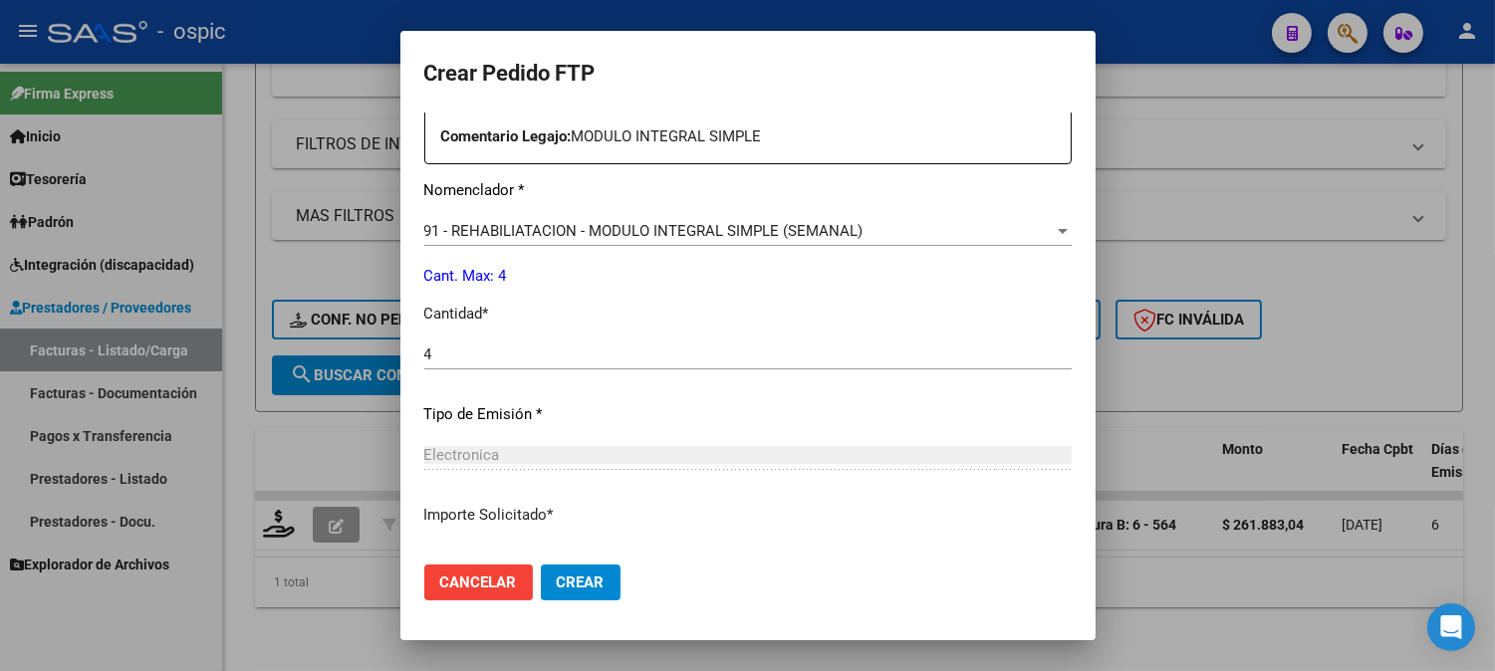
scroll to position [896, 0]
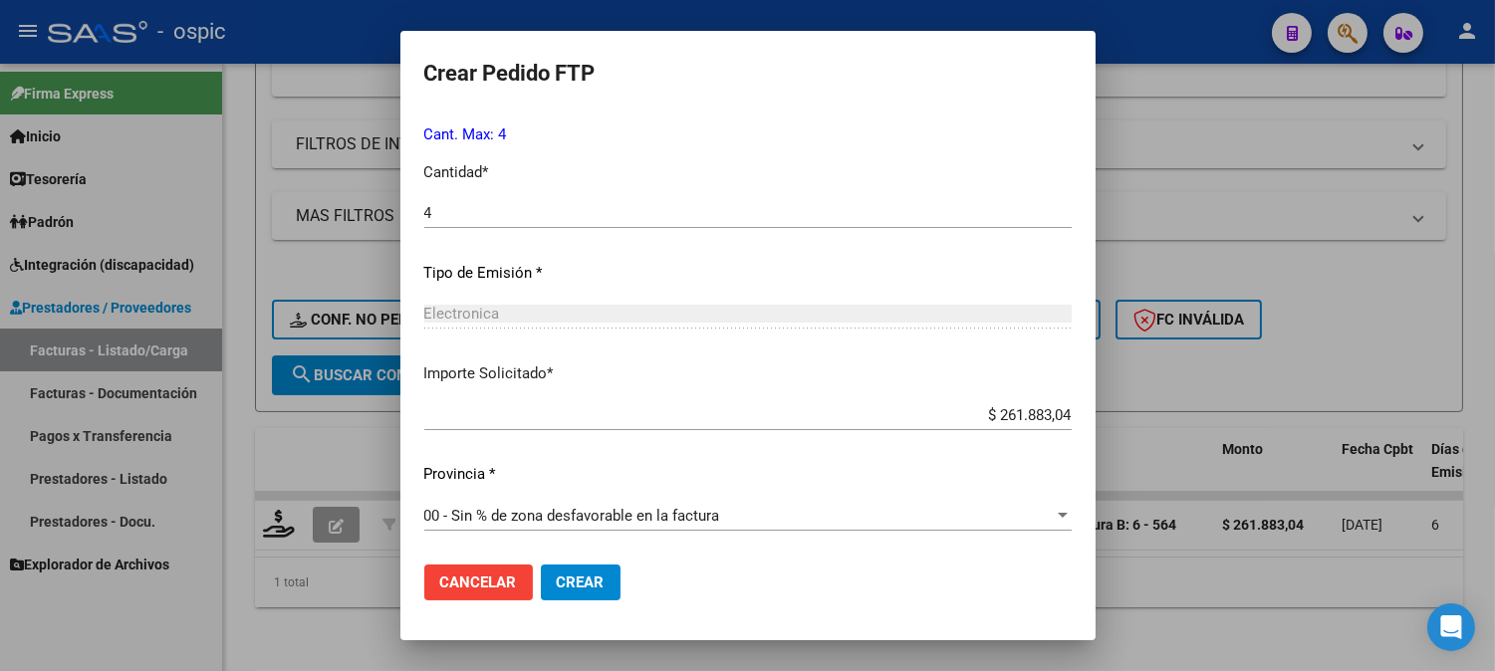
drag, startPoint x: 552, startPoint y: 569, endPoint x: 1158, endPoint y: 360, distance: 641.2
click at [565, 562] on mat-dialog-actions "Cancelar Crear" at bounding box center [747, 583] width 647 height 68
click at [557, 575] on span "Crear" at bounding box center [581, 583] width 48 height 18
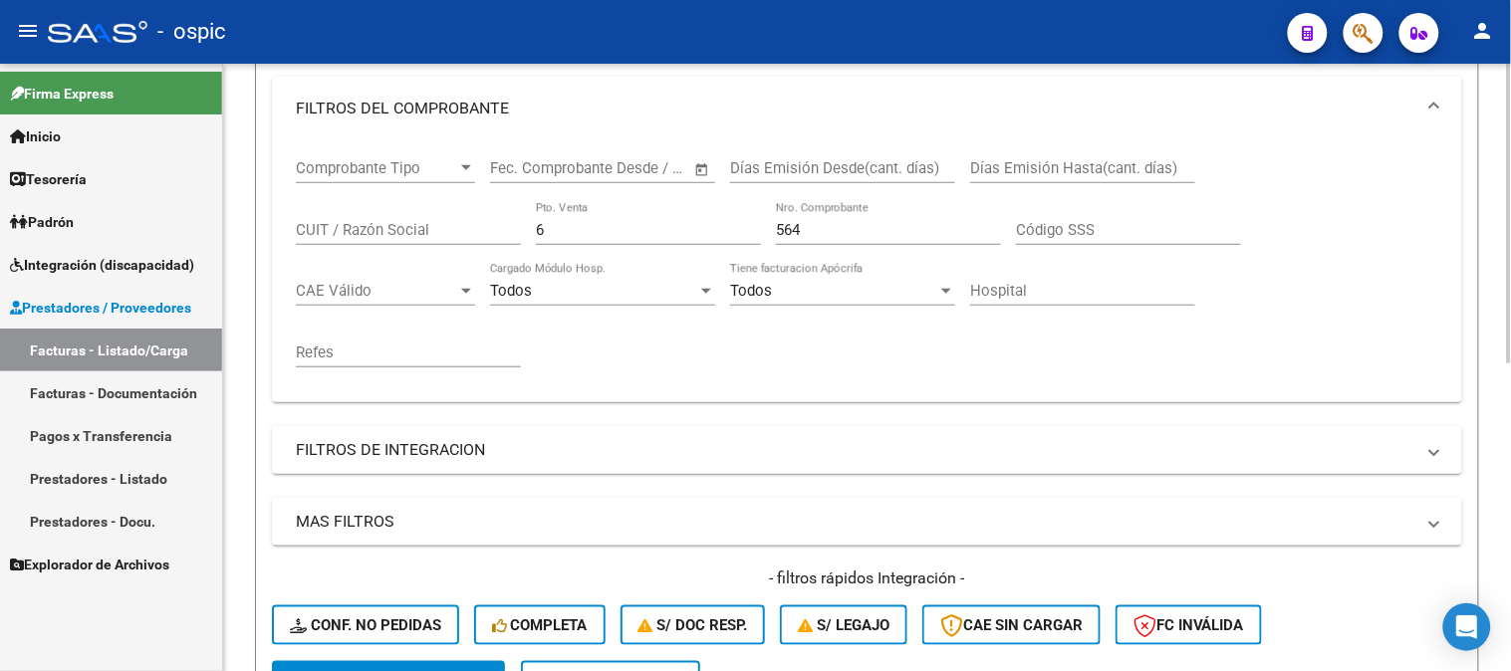
scroll to position [180, 0]
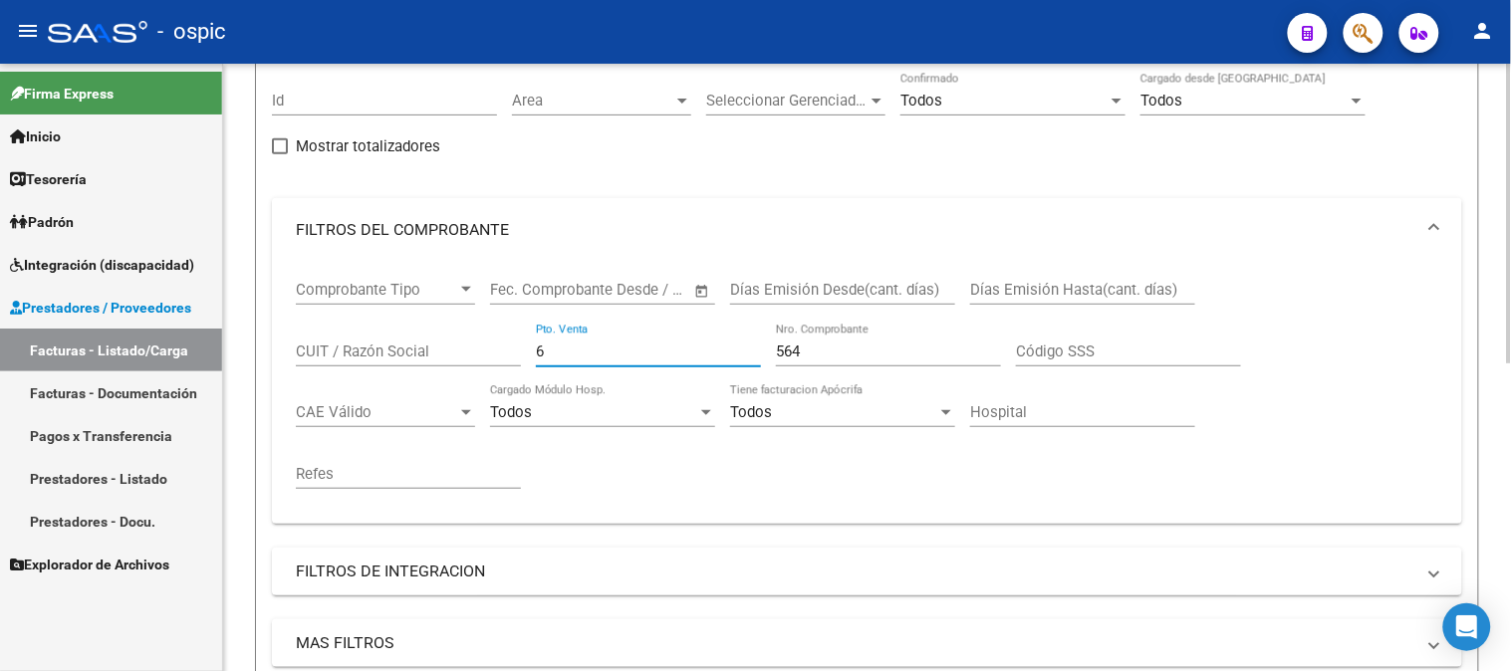
drag, startPoint x: 454, startPoint y: 347, endPoint x: 425, endPoint y: 349, distance: 28.9
click at [430, 349] on div "Comprobante Tipo Comprobante Tipo Fecha inicio – Fecha fin Fec. Comprobante Des…" at bounding box center [867, 385] width 1142 height 246
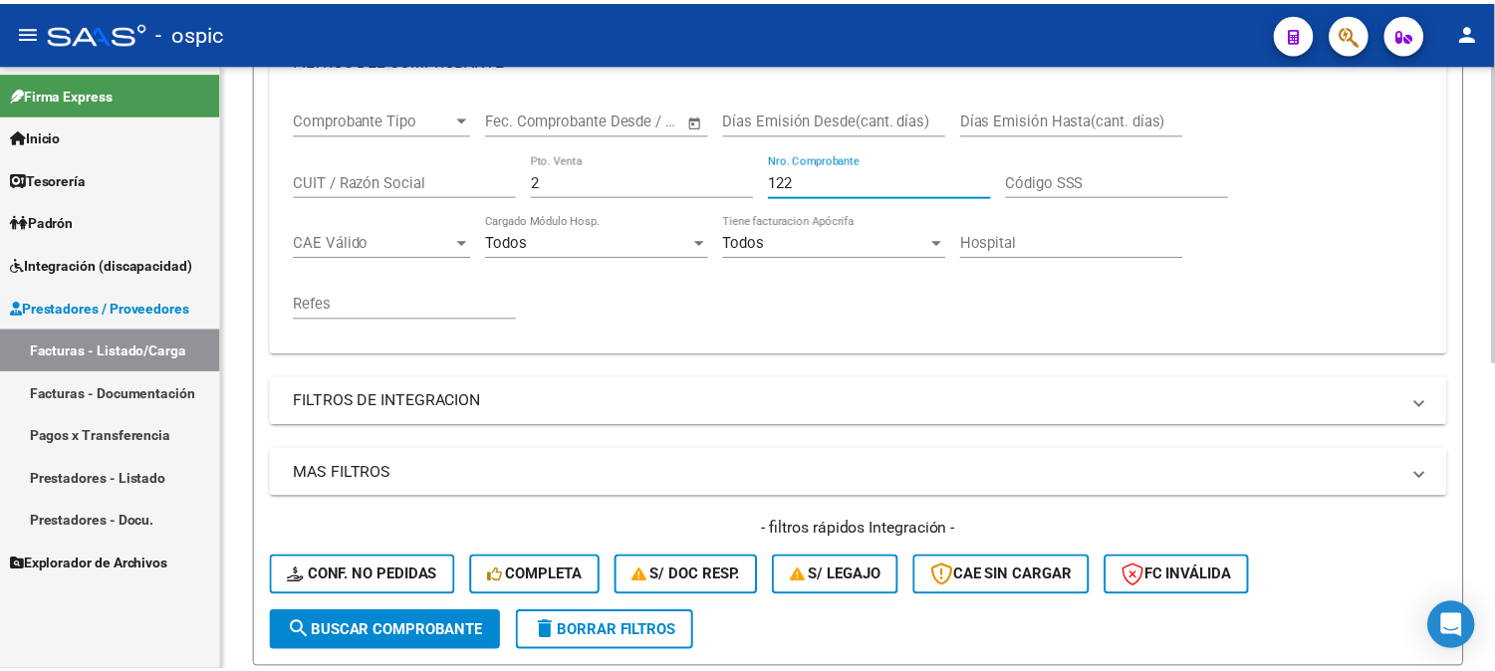
scroll to position [621, 0]
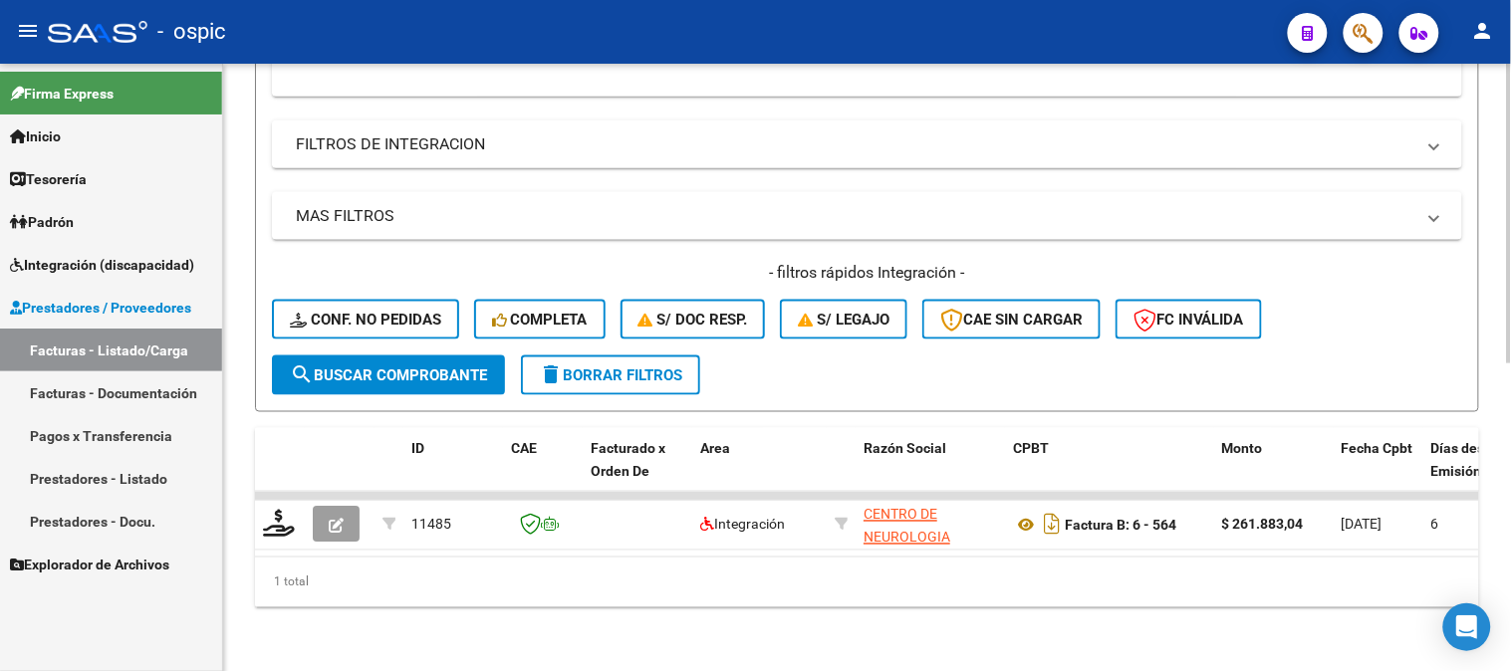
click at [429, 366] on span "search Buscar Comprobante" at bounding box center [388, 375] width 197 height 18
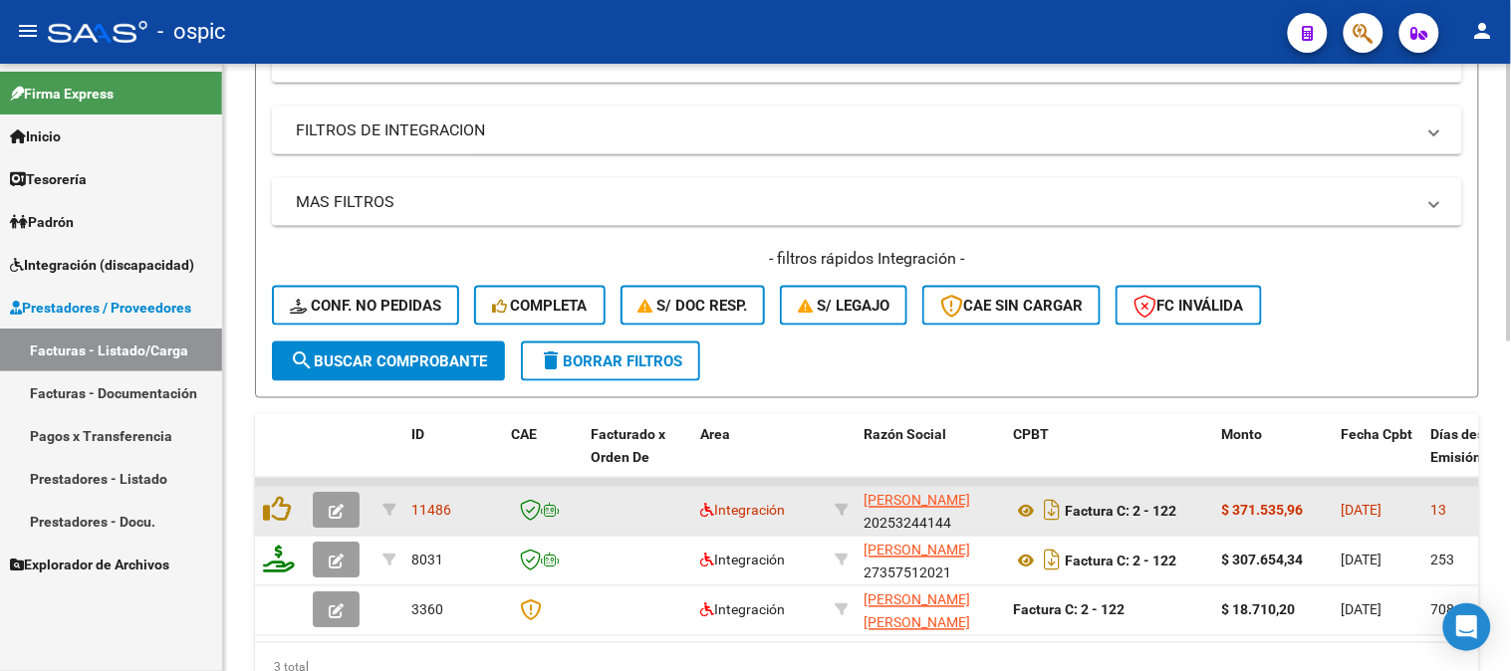
click at [342, 505] on icon "button" at bounding box center [336, 512] width 15 height 15
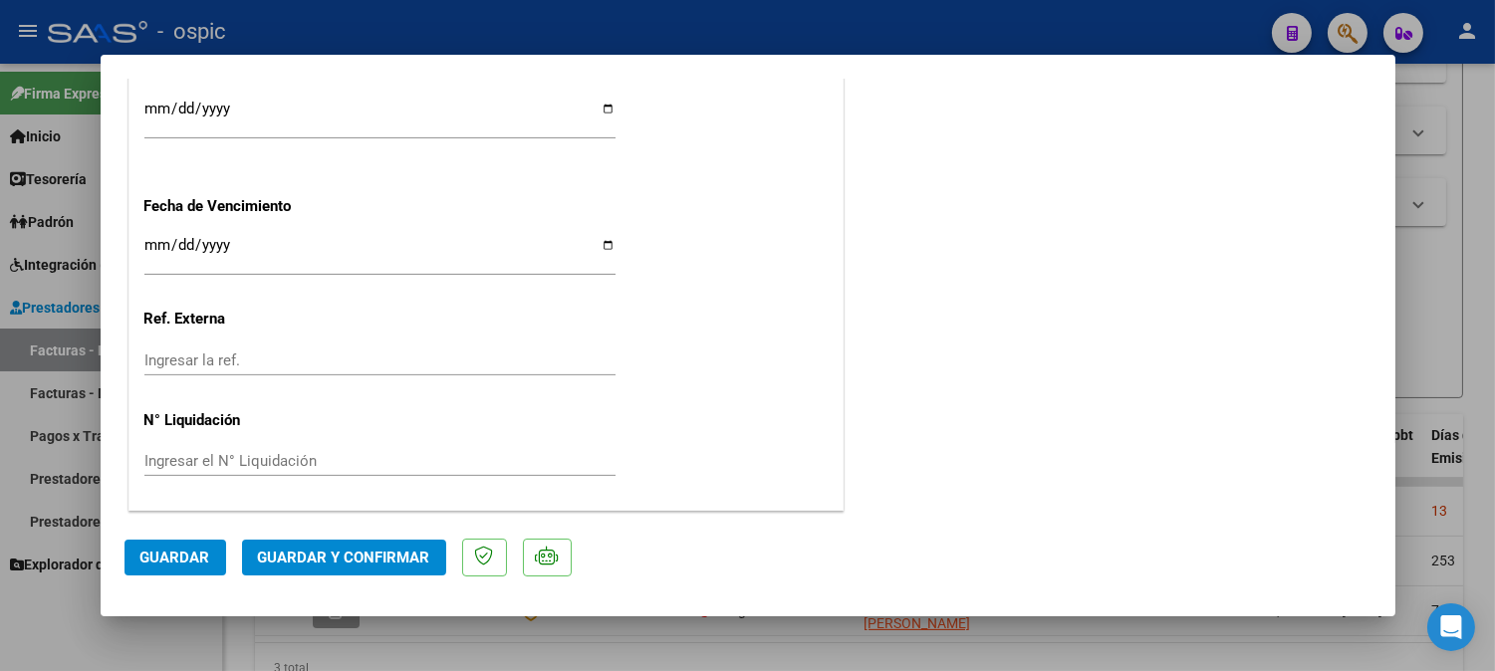
scroll to position [0, 0]
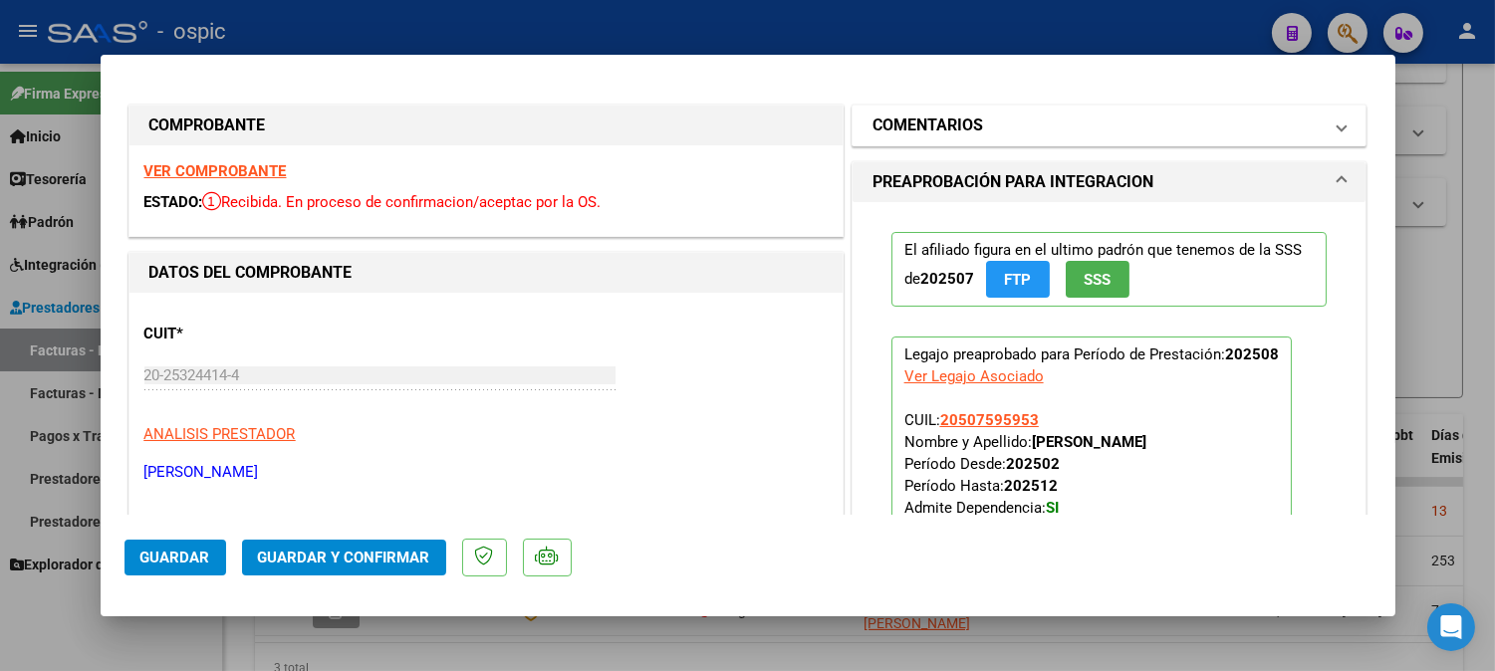
click at [903, 123] on h1 "COMENTARIOS" at bounding box center [927, 126] width 111 height 24
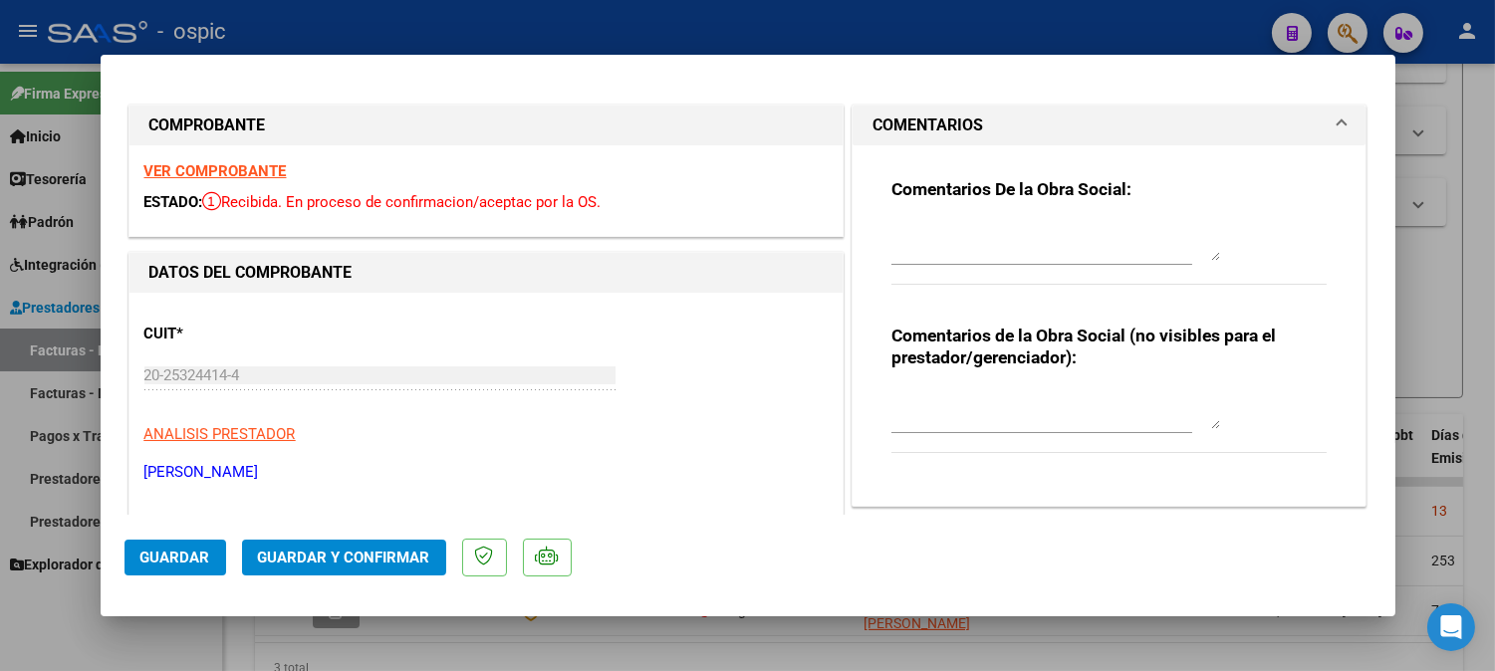
click at [1019, 404] on textarea at bounding box center [1055, 409] width 329 height 40
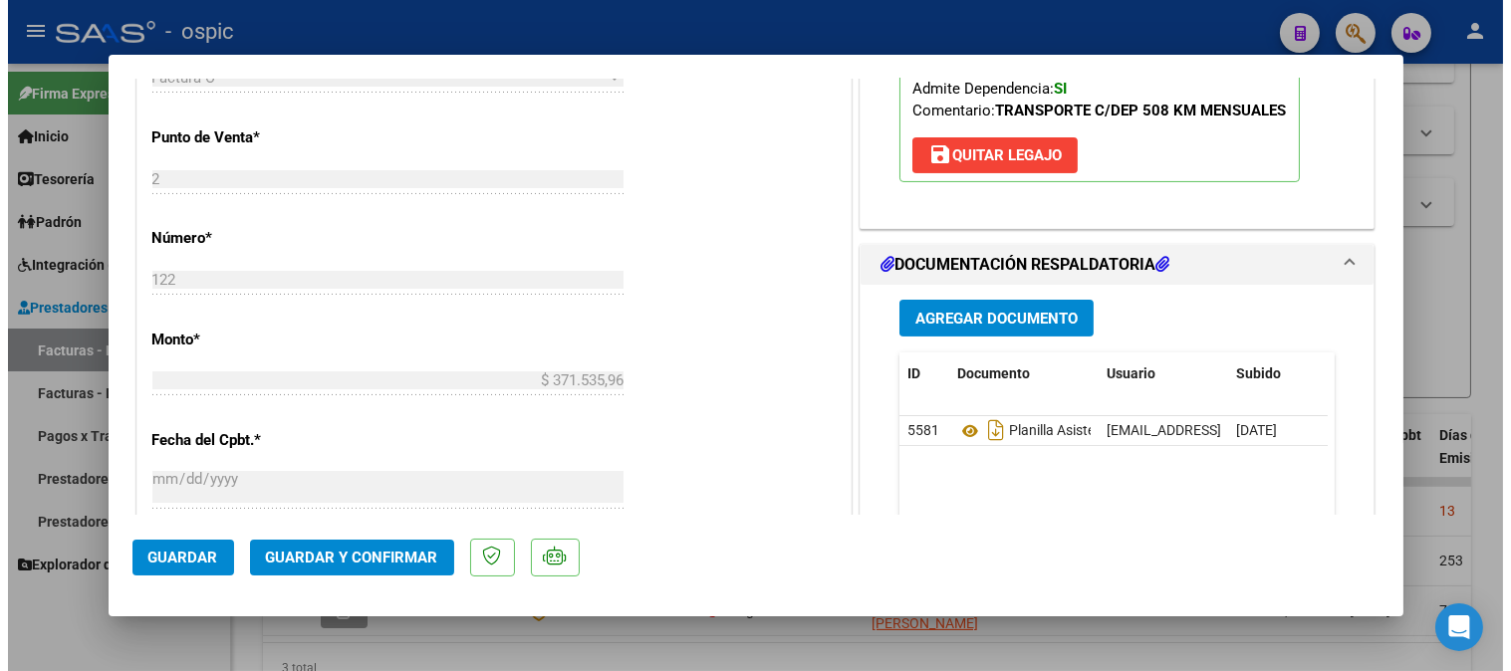
scroll to position [791, 0]
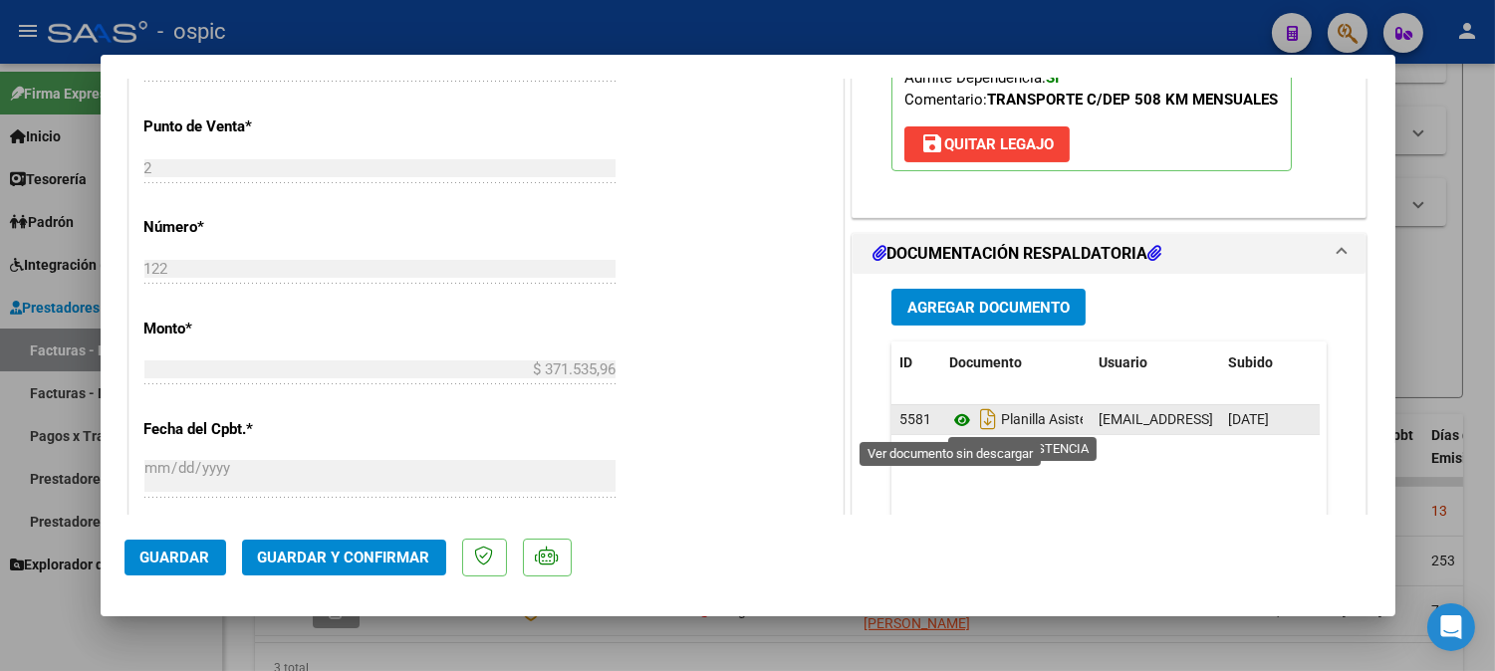
click at [949, 420] on icon at bounding box center [962, 420] width 26 height 24
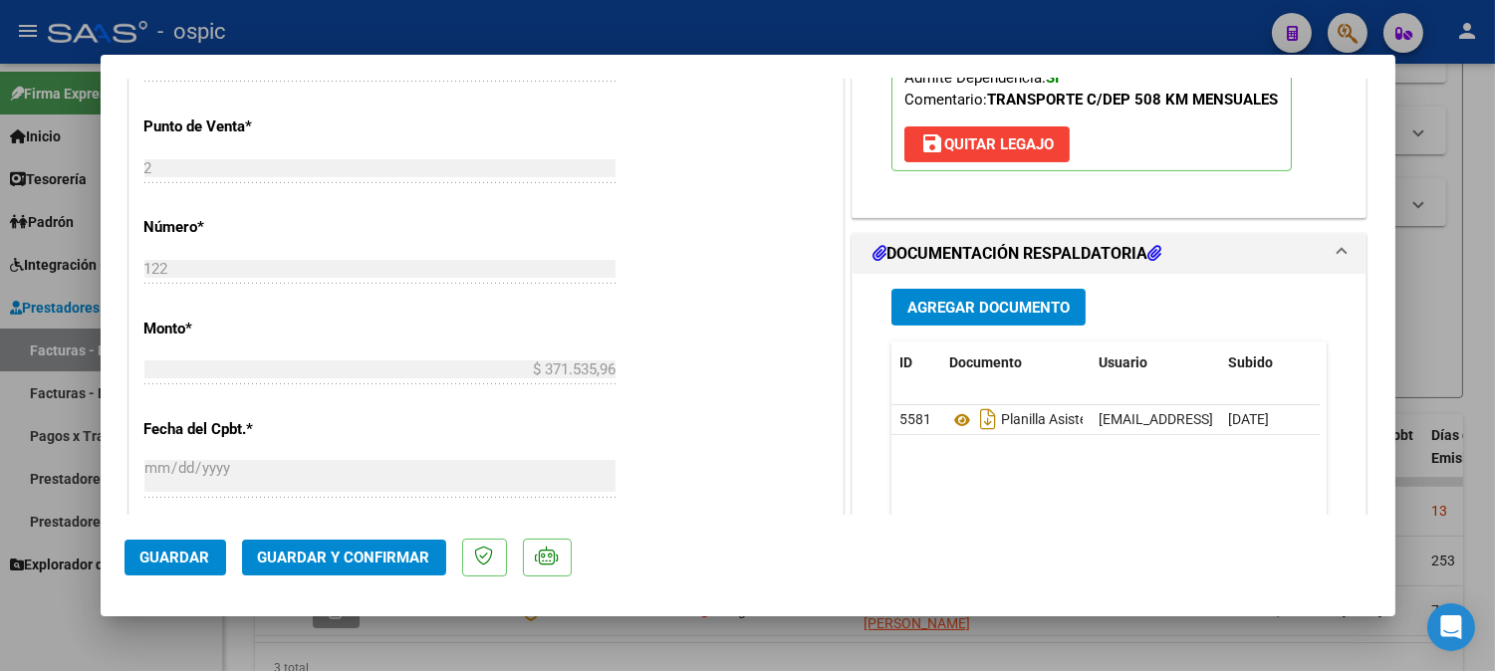
click at [411, 569] on button "Guardar y Confirmar" at bounding box center [344, 558] width 204 height 36
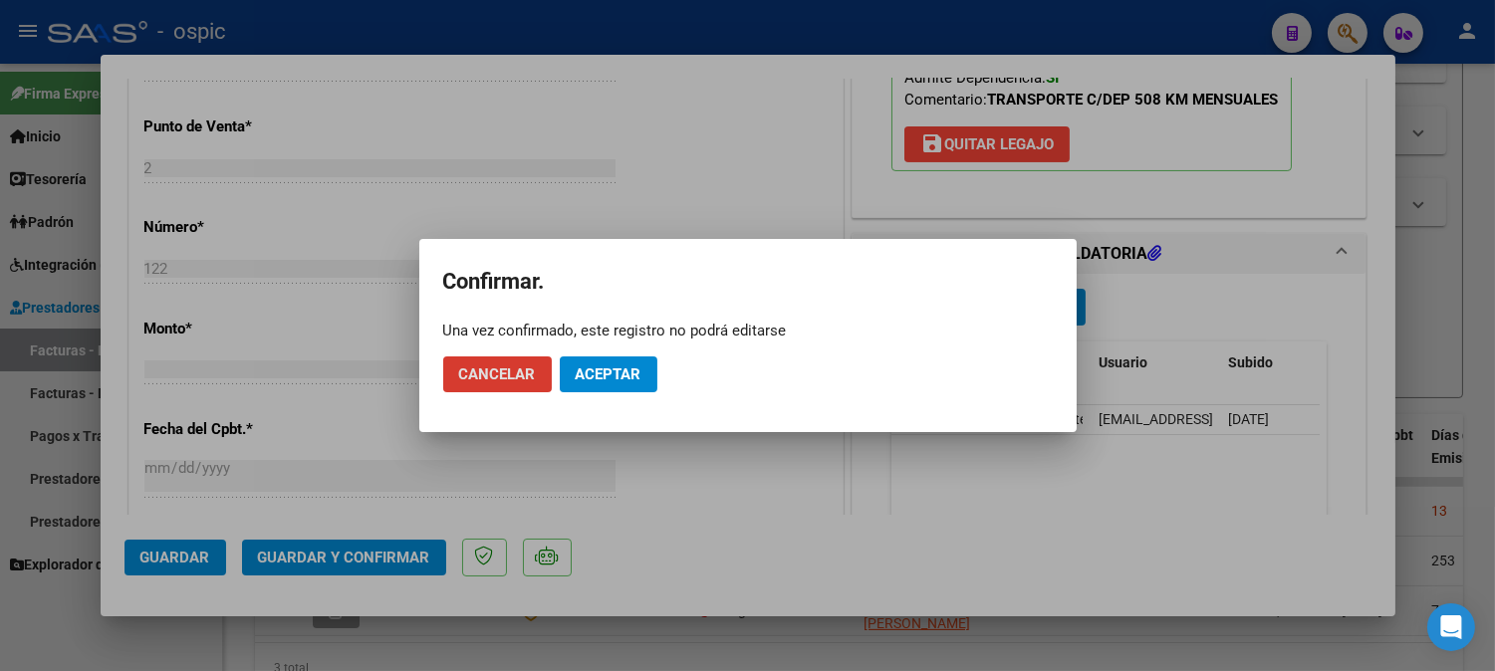
click at [608, 375] on span "Aceptar" at bounding box center [609, 374] width 66 height 18
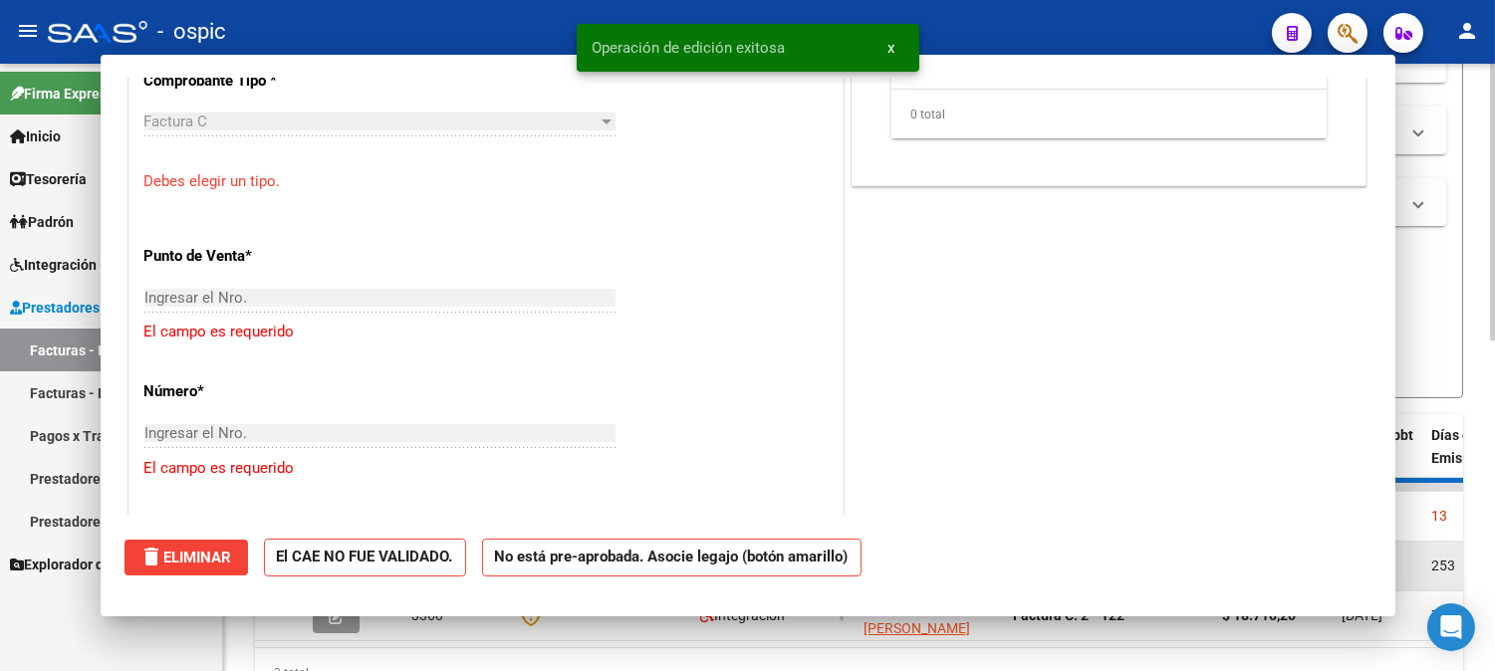
scroll to position [0, 0]
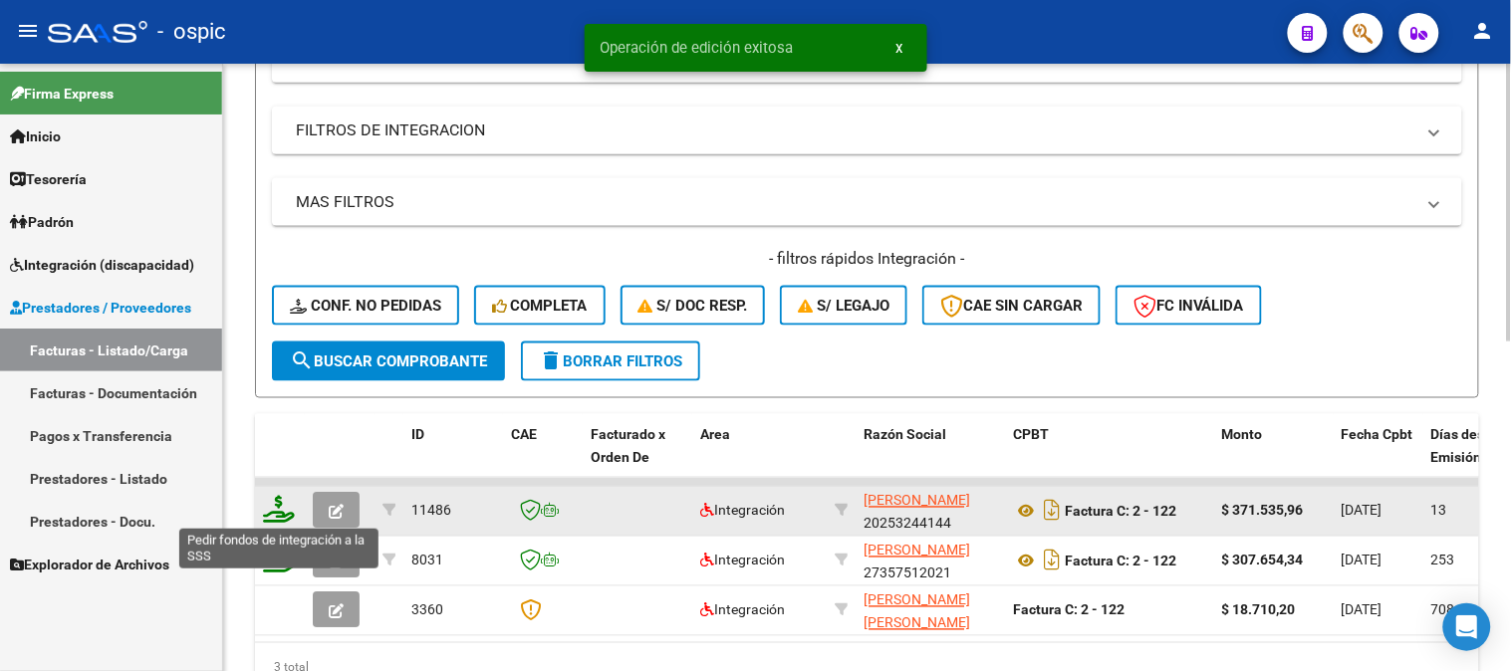
click at [276, 502] on icon at bounding box center [279, 510] width 32 height 28
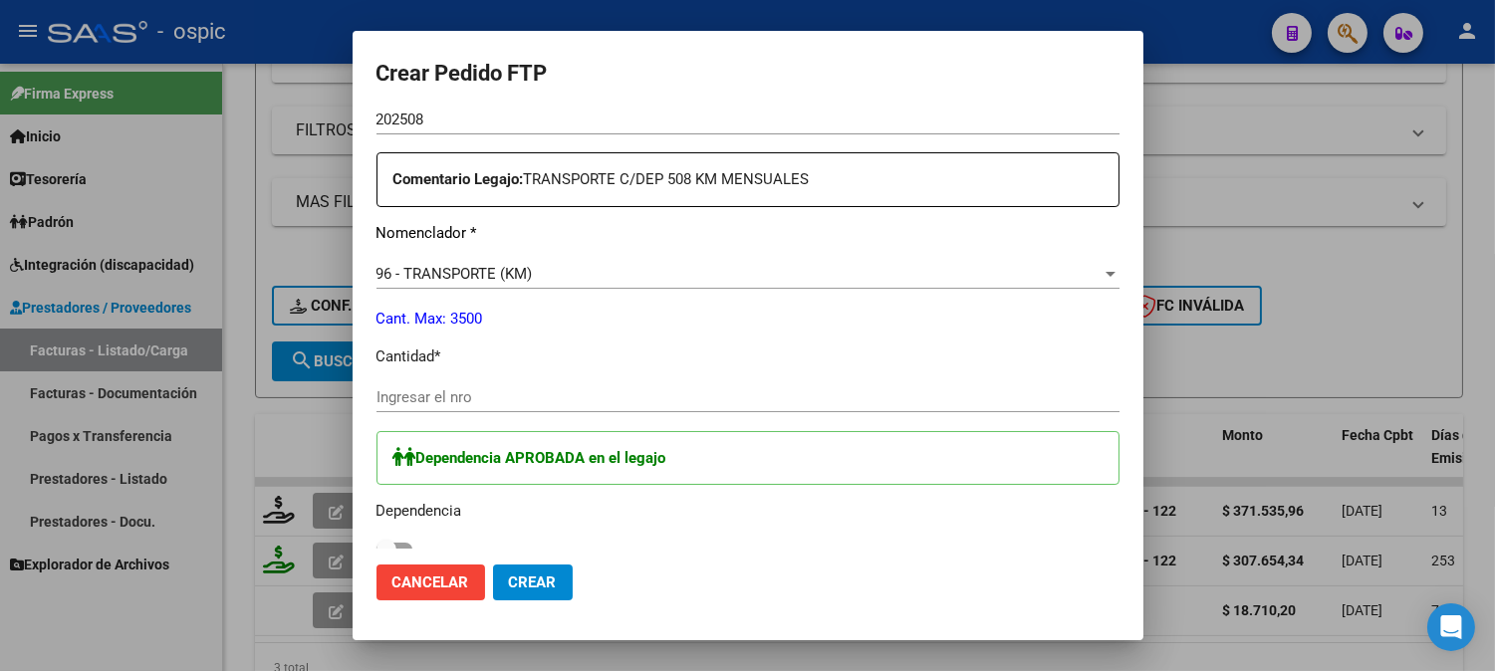
scroll to position [718, 0]
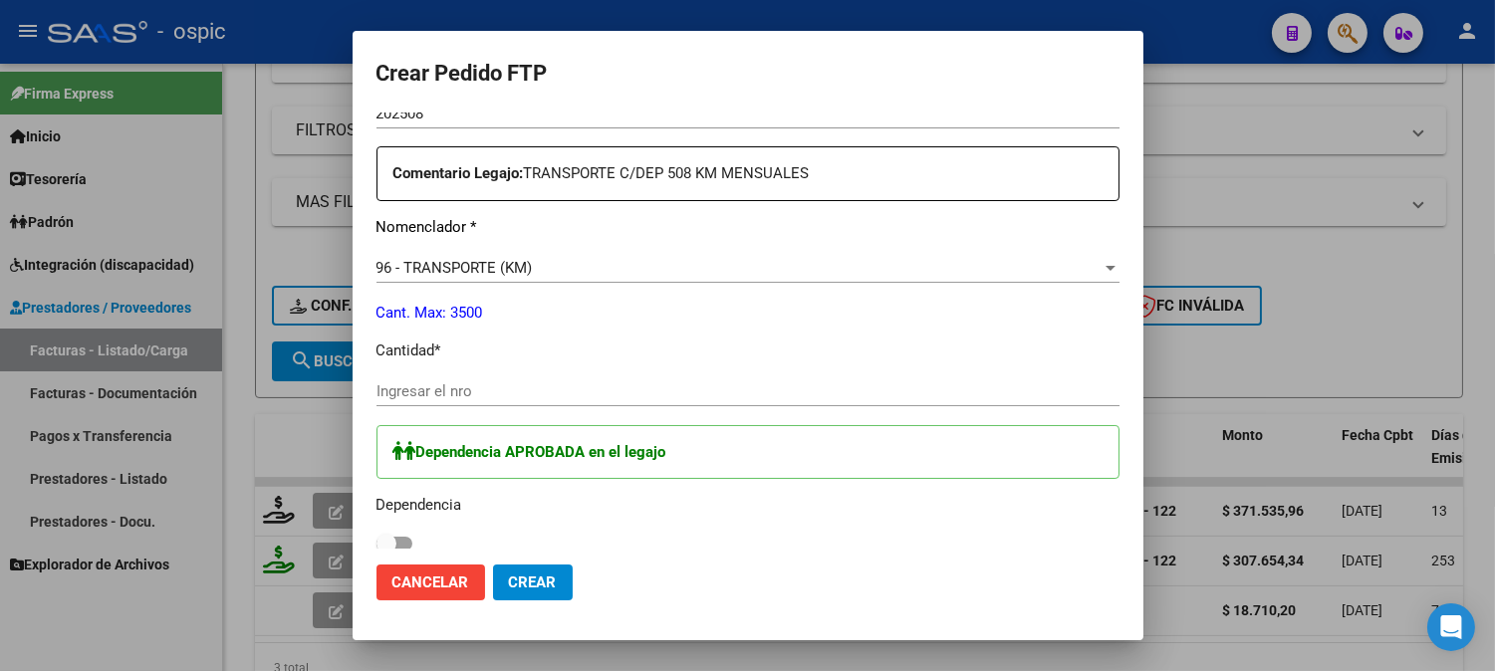
click at [712, 383] on input "Ingresar el nro" at bounding box center [747, 391] width 743 height 18
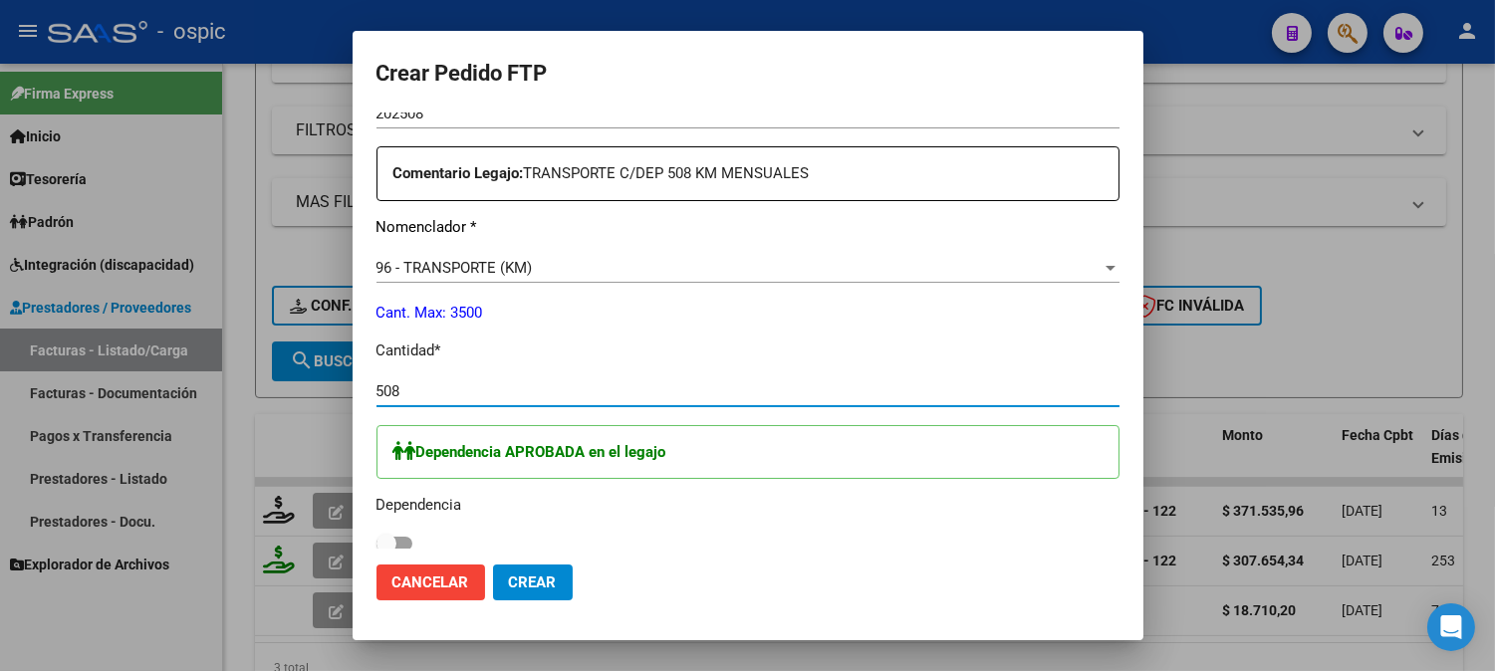
click at [389, 543] on span at bounding box center [386, 544] width 20 height 20
click at [386, 551] on input "checkbox" at bounding box center [385, 551] width 1 height 1
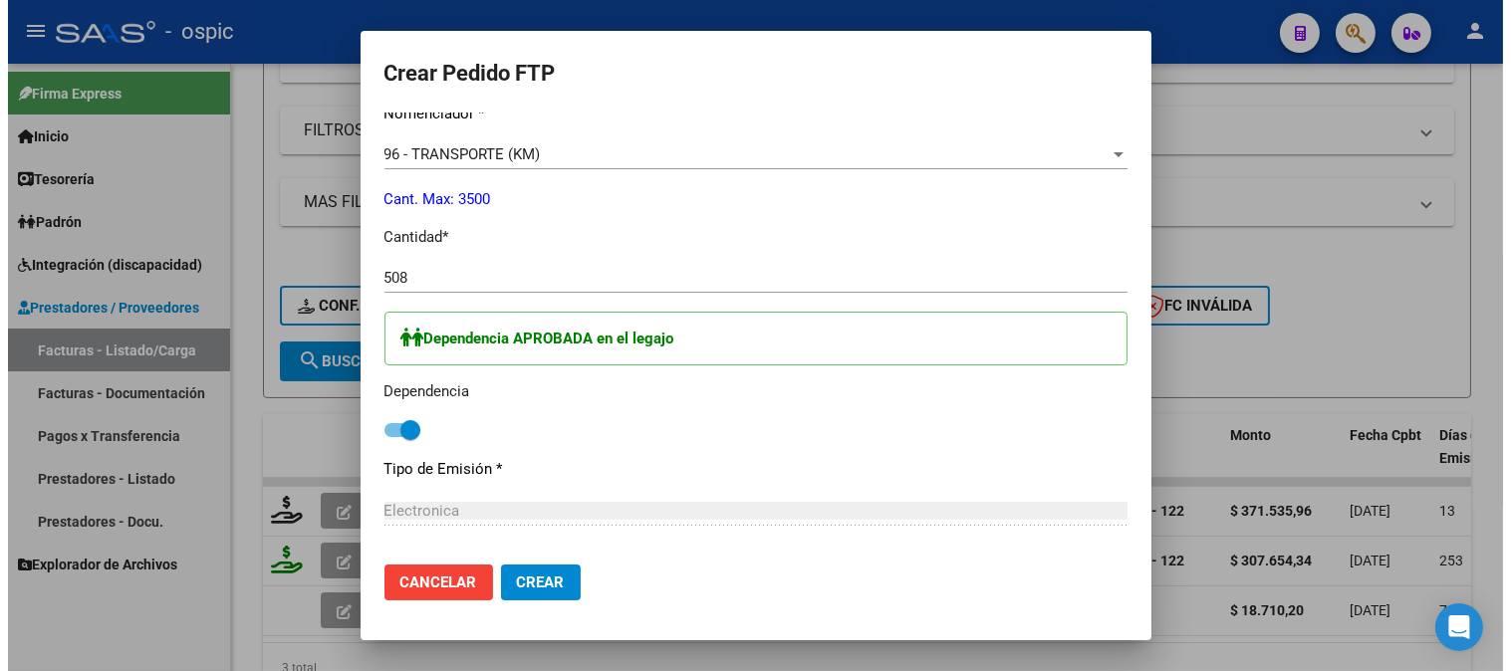
scroll to position [1229, 0]
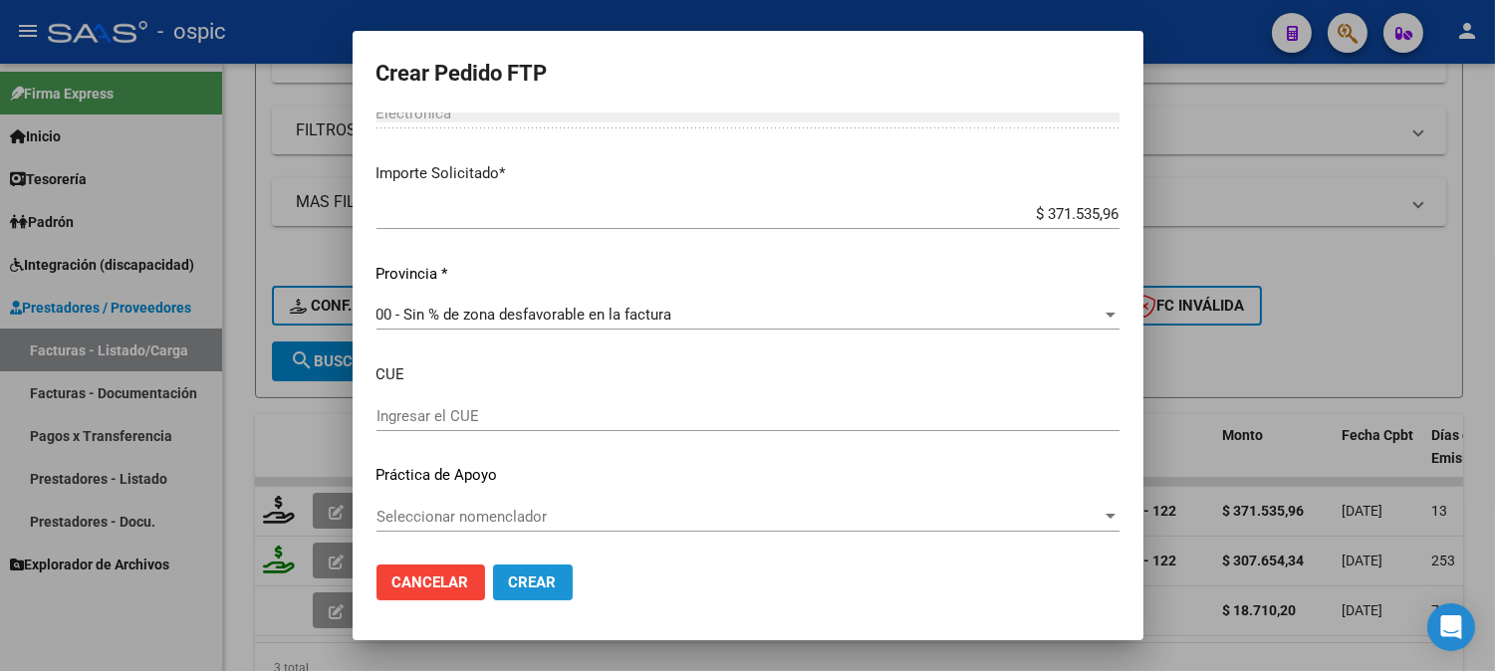
click at [522, 570] on button "Crear" at bounding box center [533, 583] width 80 height 36
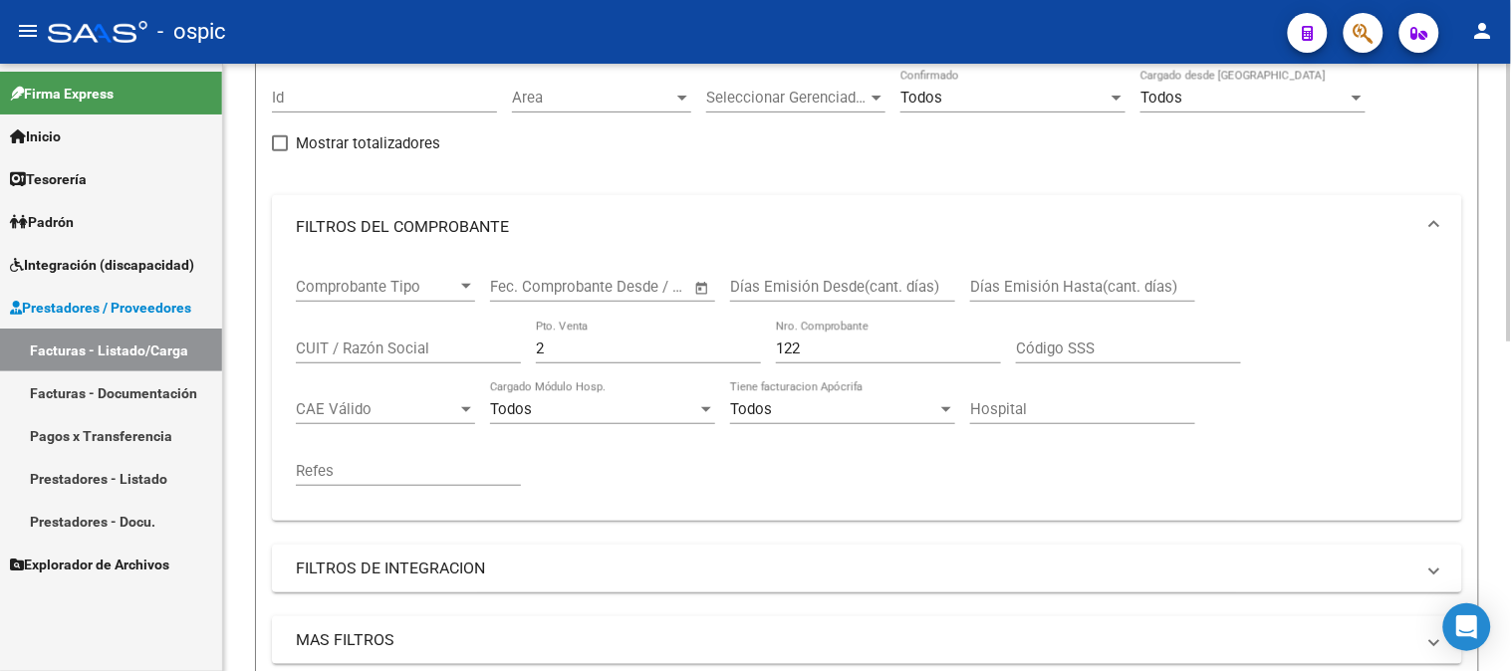
scroll to position [179, 0]
drag, startPoint x: 571, startPoint y: 357, endPoint x: 357, endPoint y: 363, distance: 214.2
click at [366, 363] on div "Comprobante Tipo Comprobante Tipo Fecha inicio – Fecha fin Fec. Comprobante Des…" at bounding box center [867, 386] width 1142 height 246
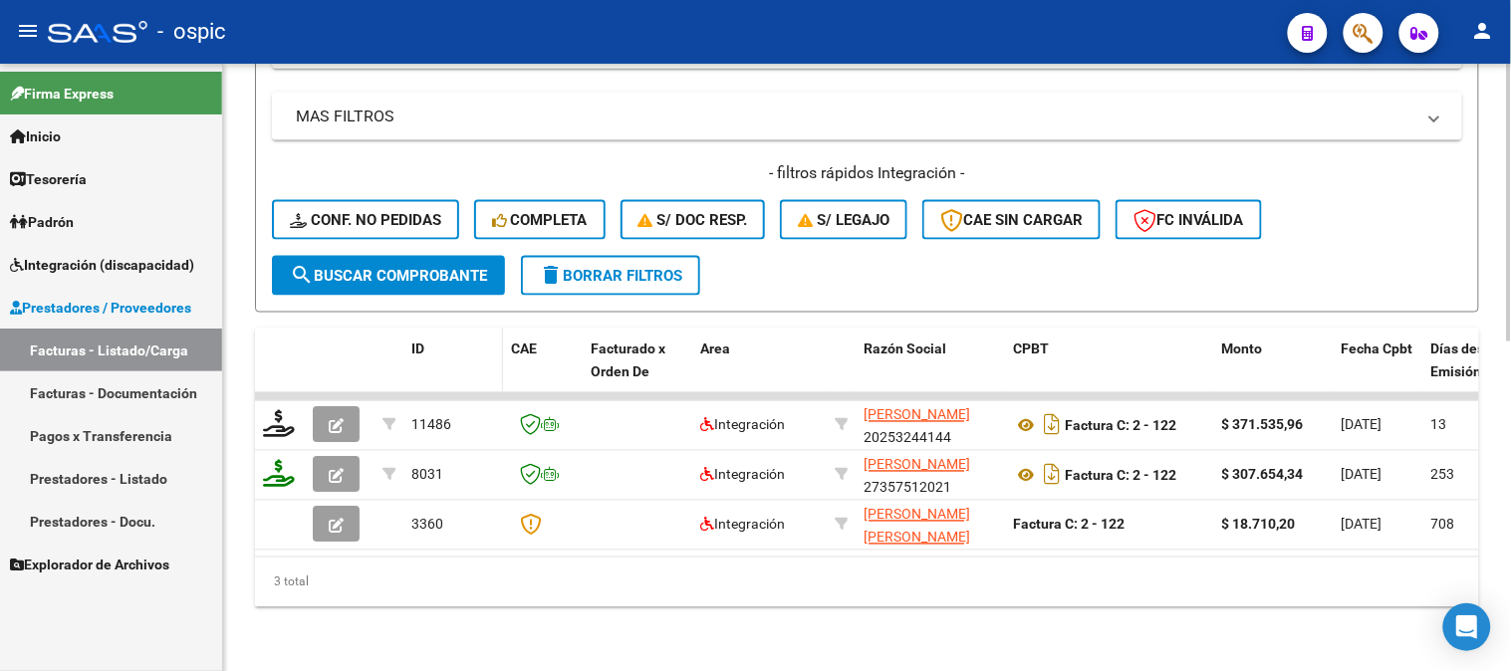
scroll to position [721, 0]
click at [448, 267] on span "search Buscar Comprobante" at bounding box center [388, 276] width 197 height 18
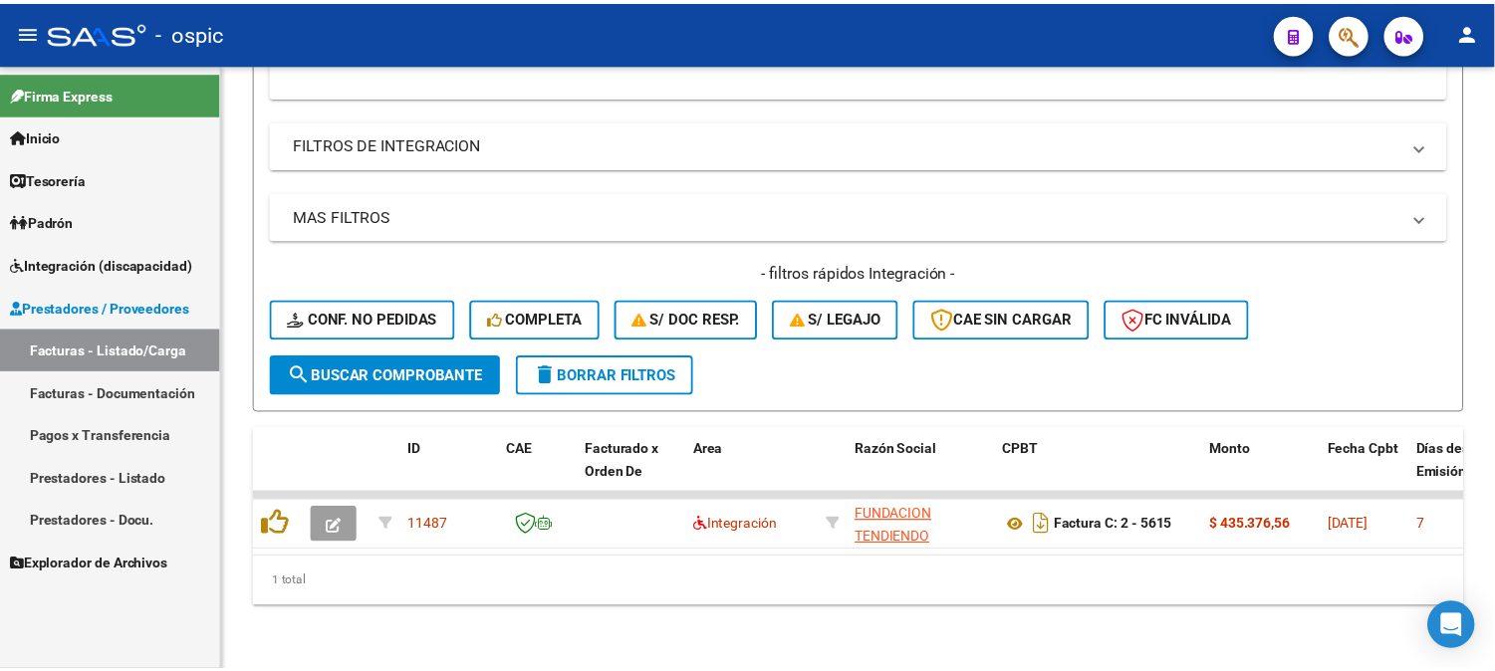
scroll to position [622, 0]
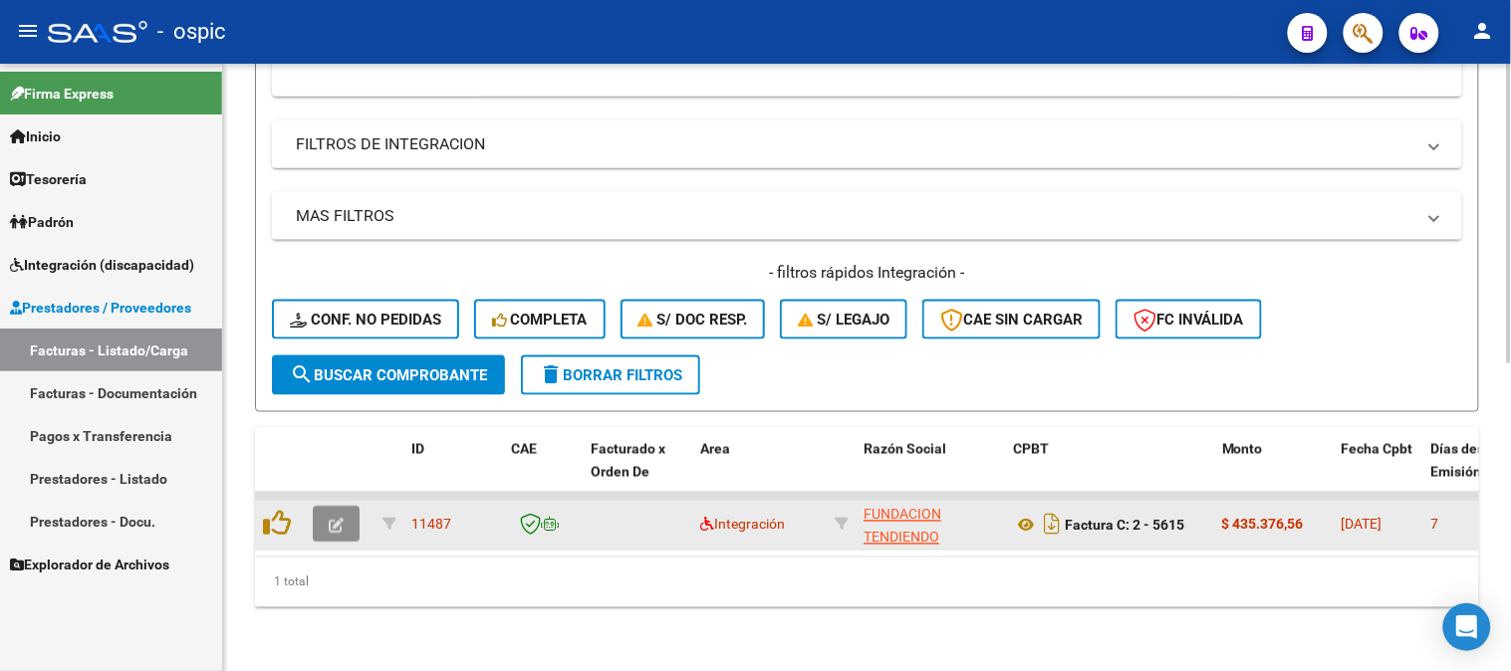
click at [346, 507] on button "button" at bounding box center [336, 525] width 47 height 36
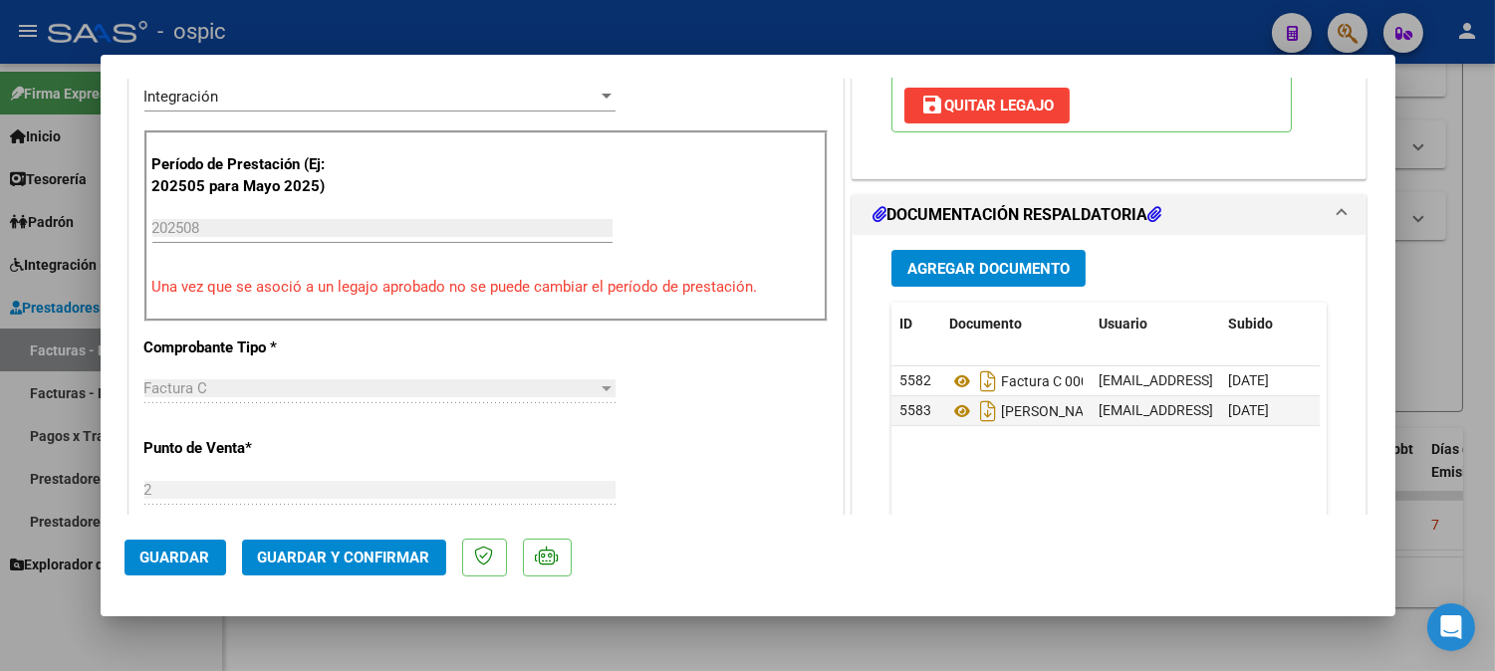
scroll to position [0, 0]
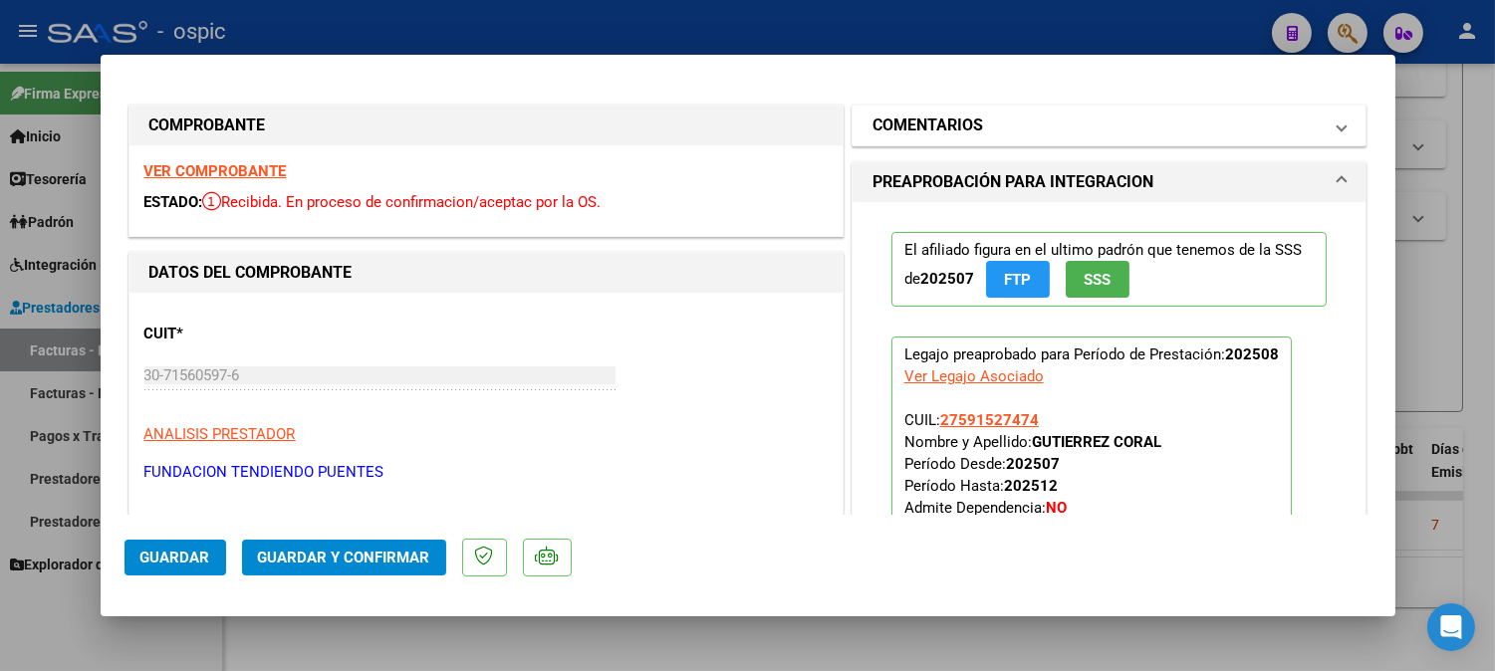
click at [996, 127] on mat-panel-title "COMENTARIOS" at bounding box center [1097, 126] width 450 height 24
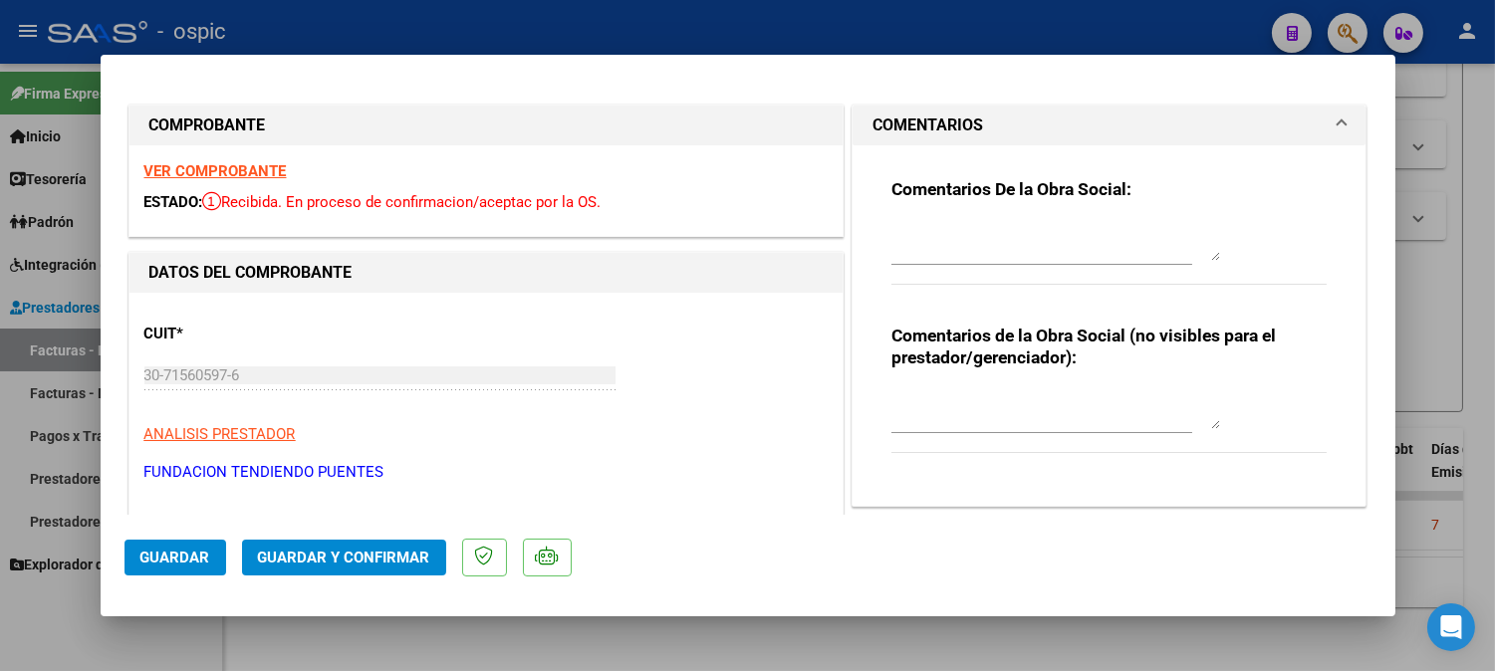
click at [982, 393] on textarea at bounding box center [1055, 409] width 329 height 40
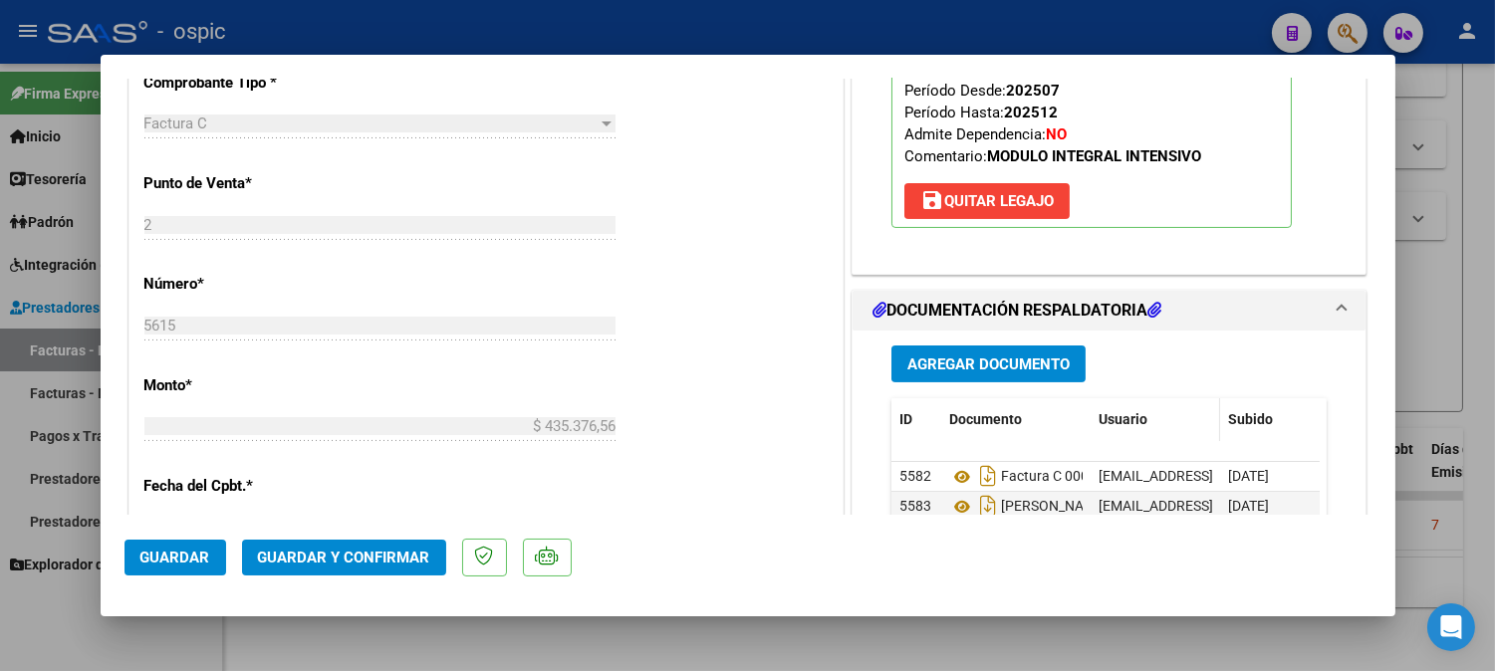
scroll to position [844, 0]
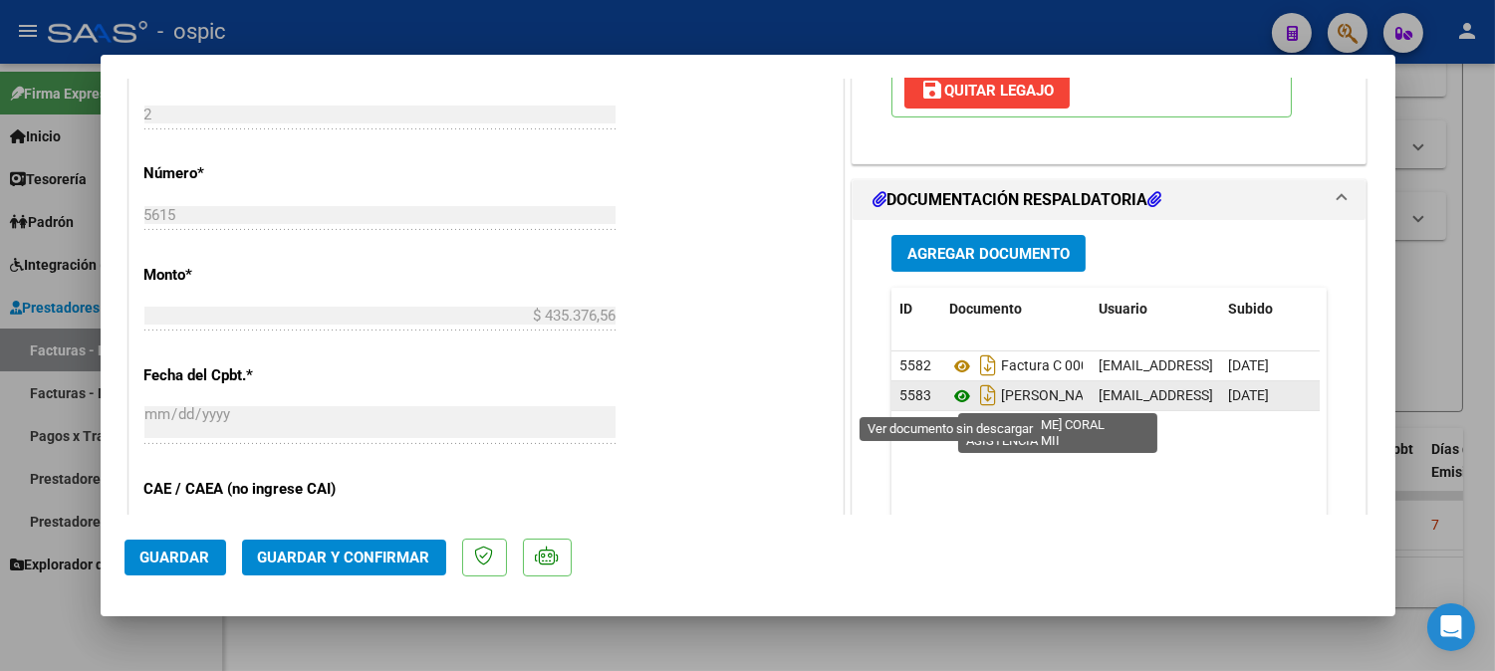
click at [956, 391] on icon at bounding box center [962, 396] width 26 height 24
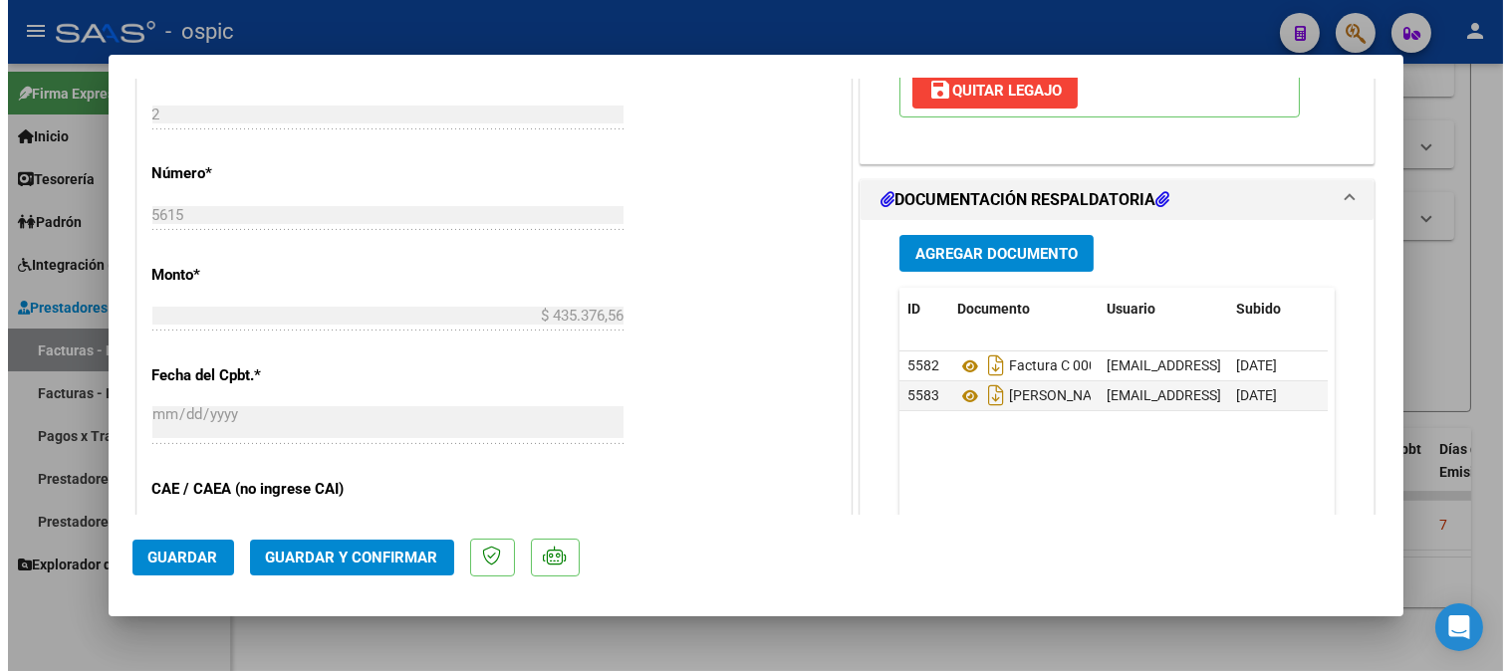
scroll to position [0, 0]
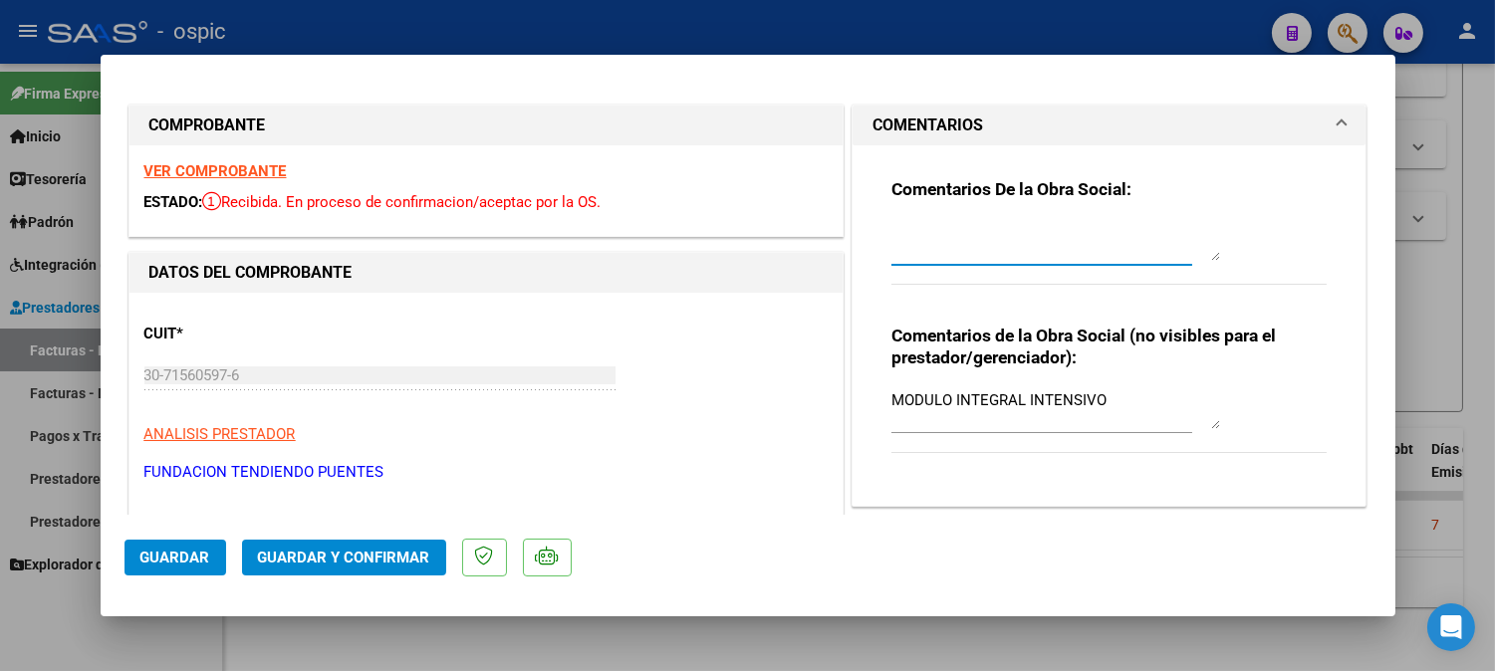
click at [1000, 243] on textarea at bounding box center [1055, 241] width 329 height 40
click at [327, 548] on button "Guardar y Confirmar" at bounding box center [344, 558] width 204 height 36
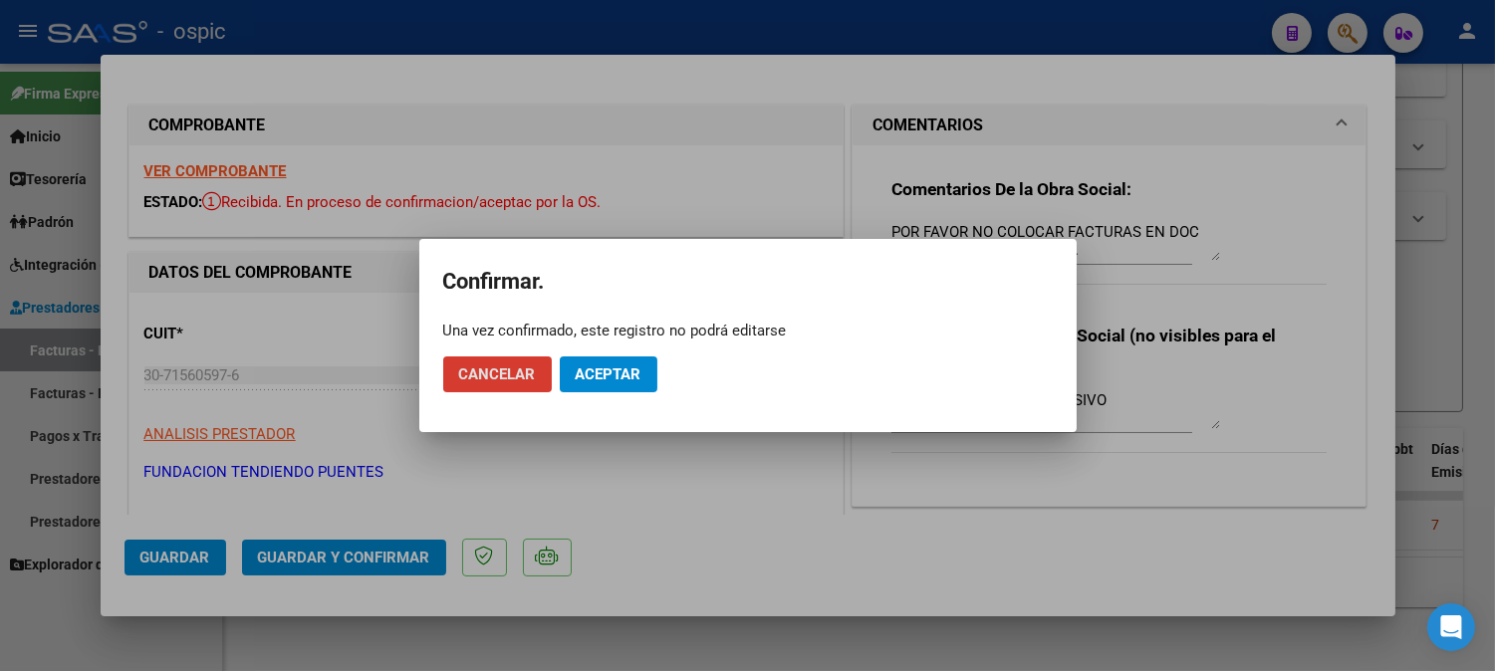
click at [603, 368] on span "Aceptar" at bounding box center [609, 374] width 66 height 18
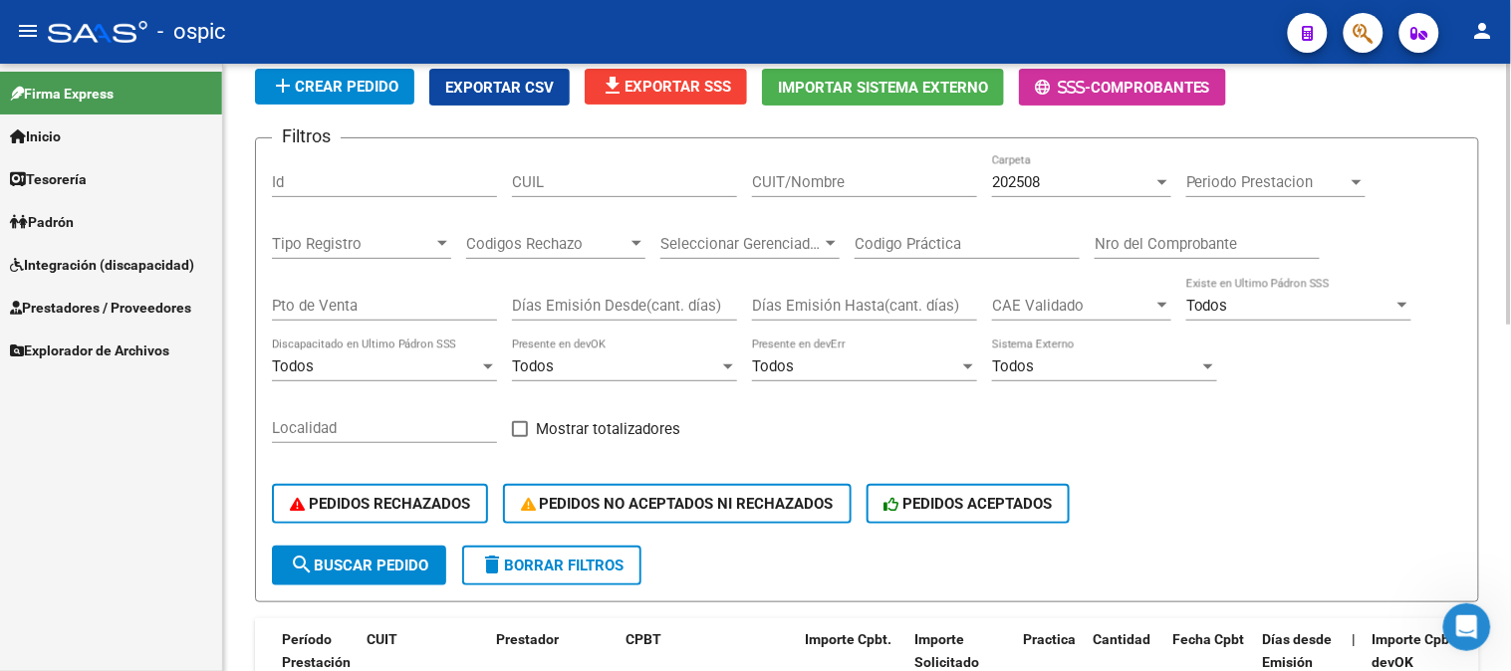
scroll to position [442, 0]
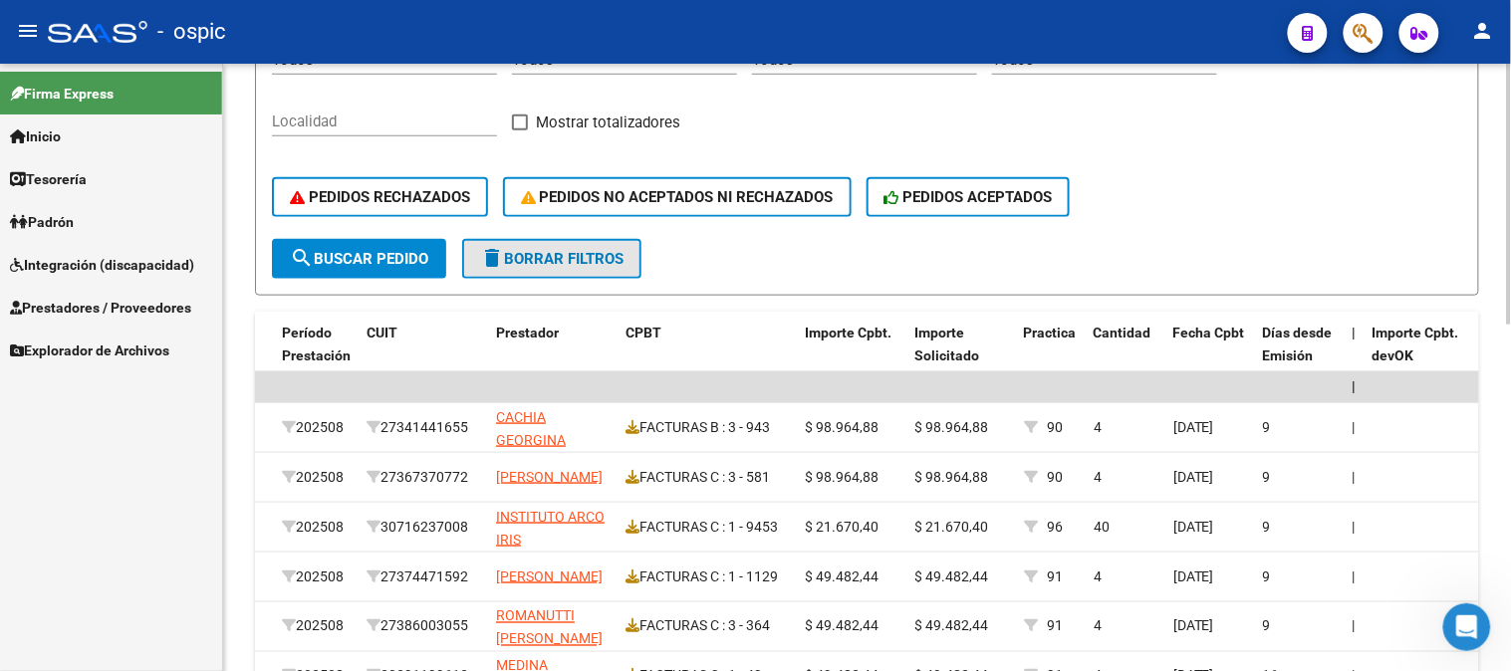
click at [576, 255] on span "delete Borrar Filtros" at bounding box center [551, 259] width 143 height 18
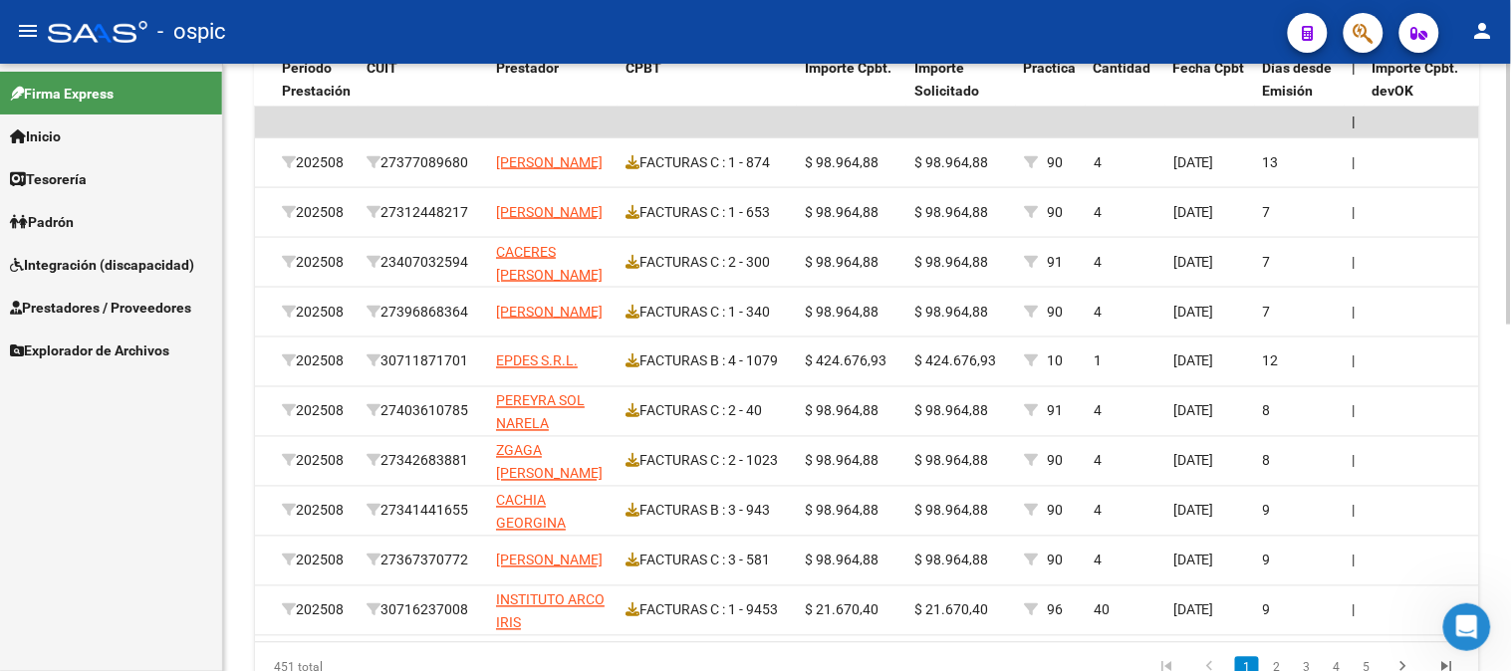
scroll to position [704, 0]
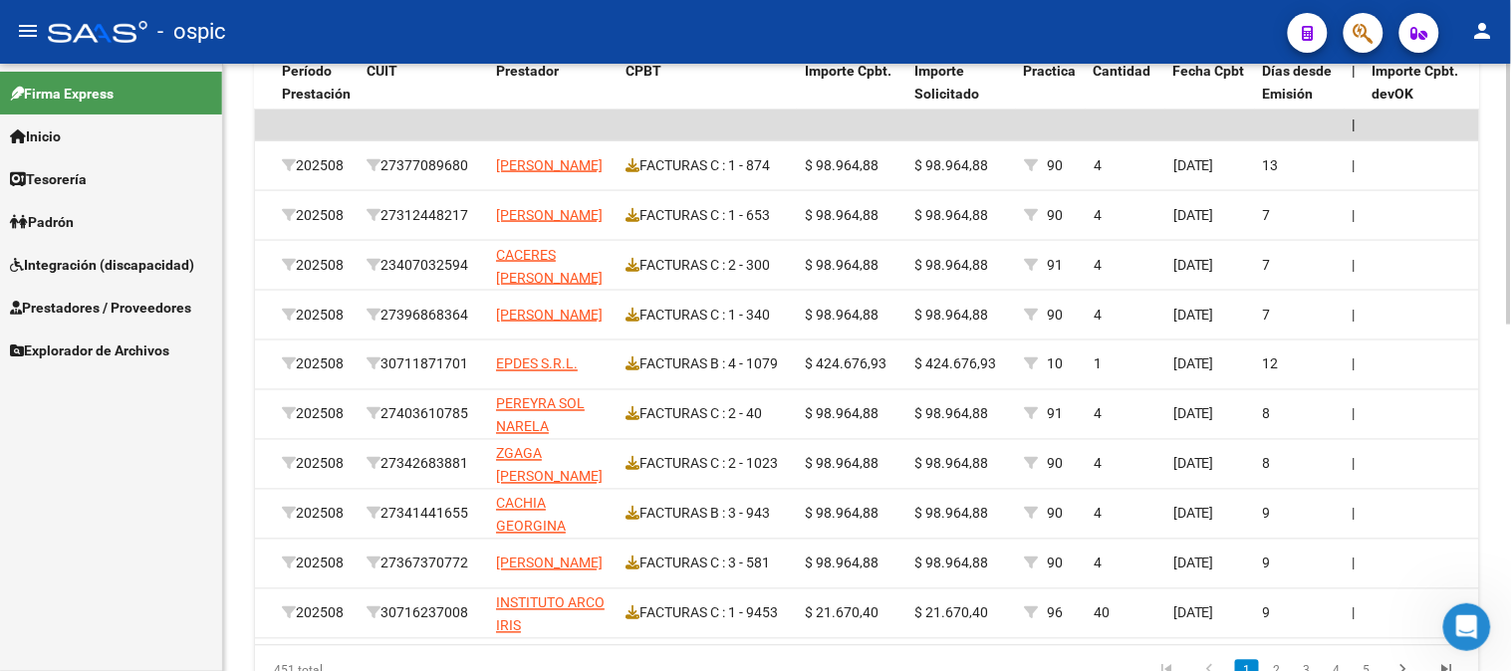
click at [1510, 394] on div at bounding box center [1509, 501] width 5 height 261
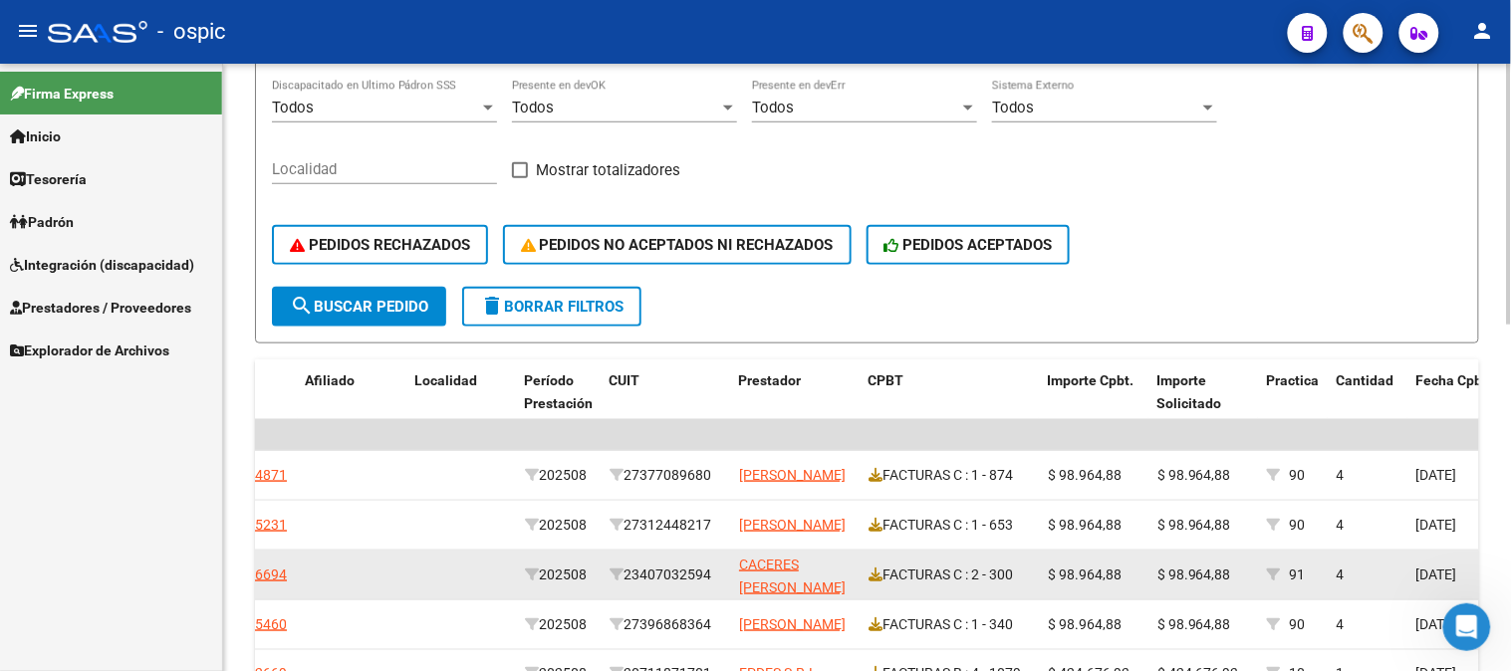
scroll to position [372, 0]
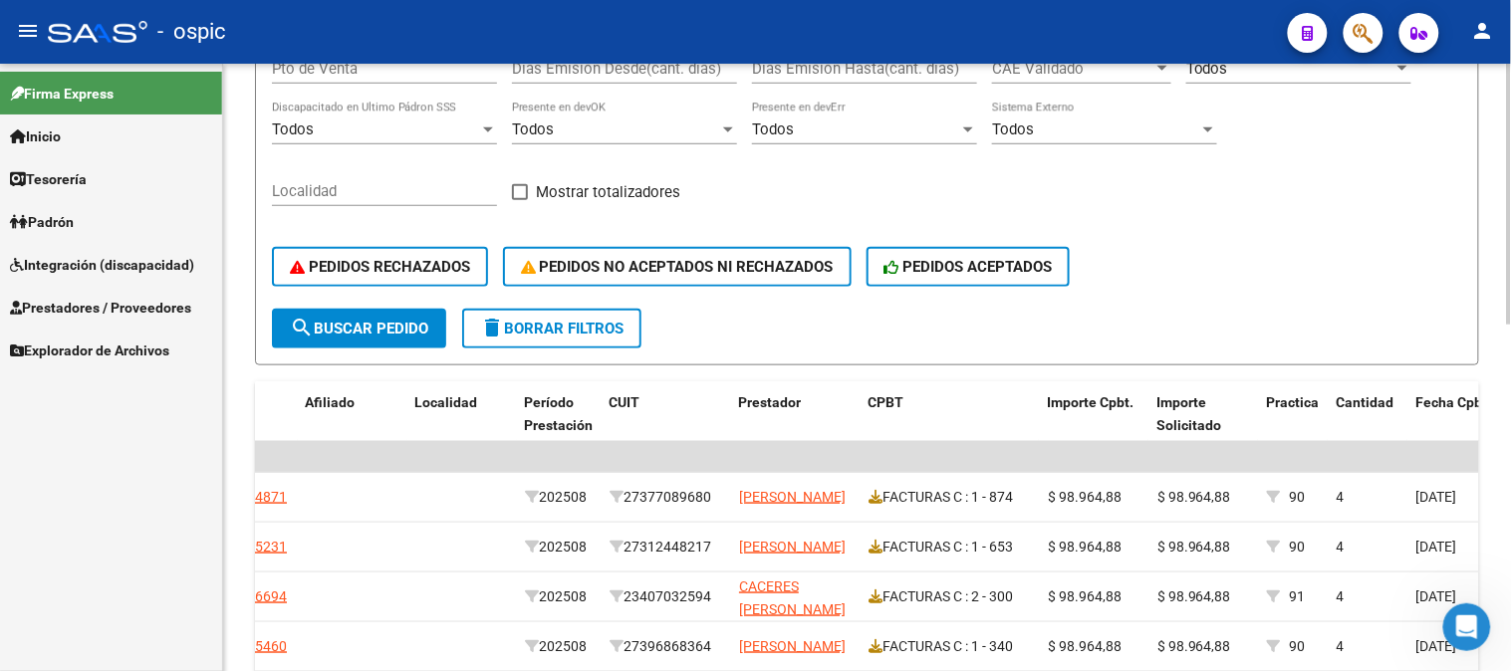
click at [511, 340] on button "delete Borrar Filtros" at bounding box center [551, 329] width 179 height 40
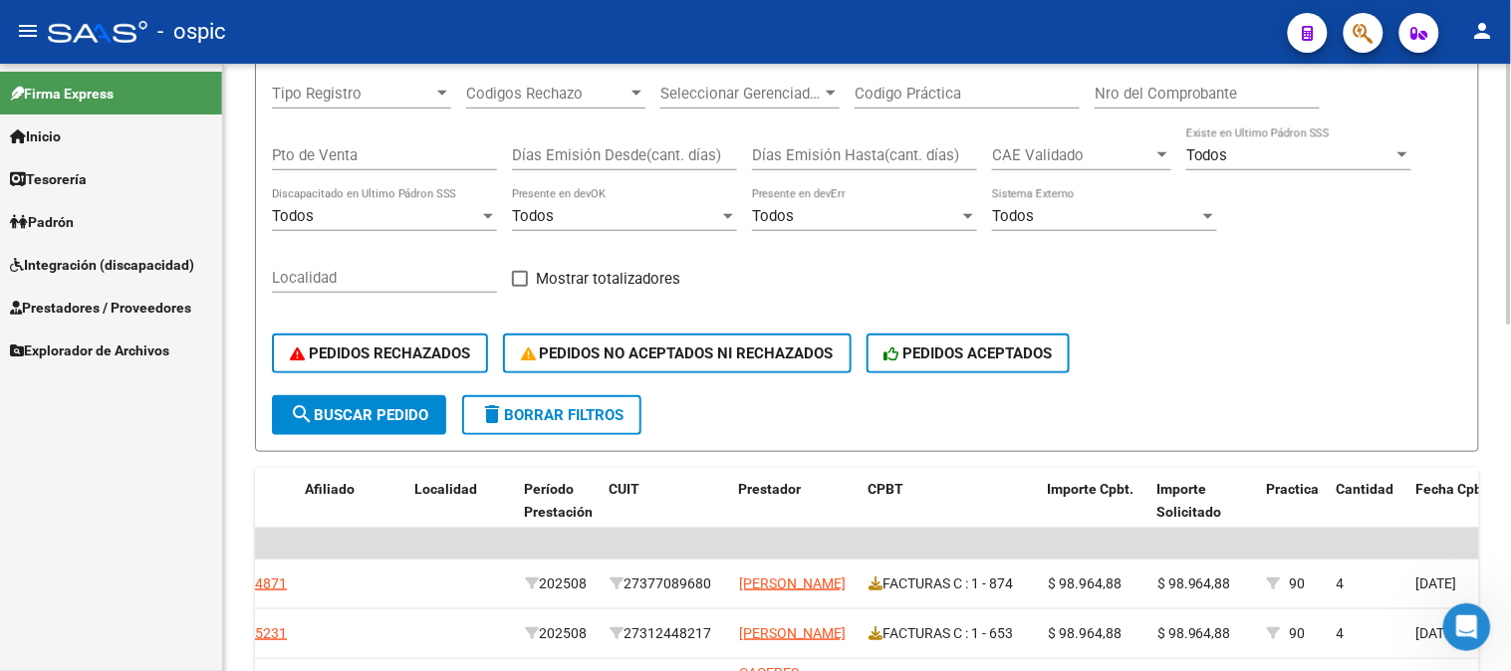
scroll to position [151, 0]
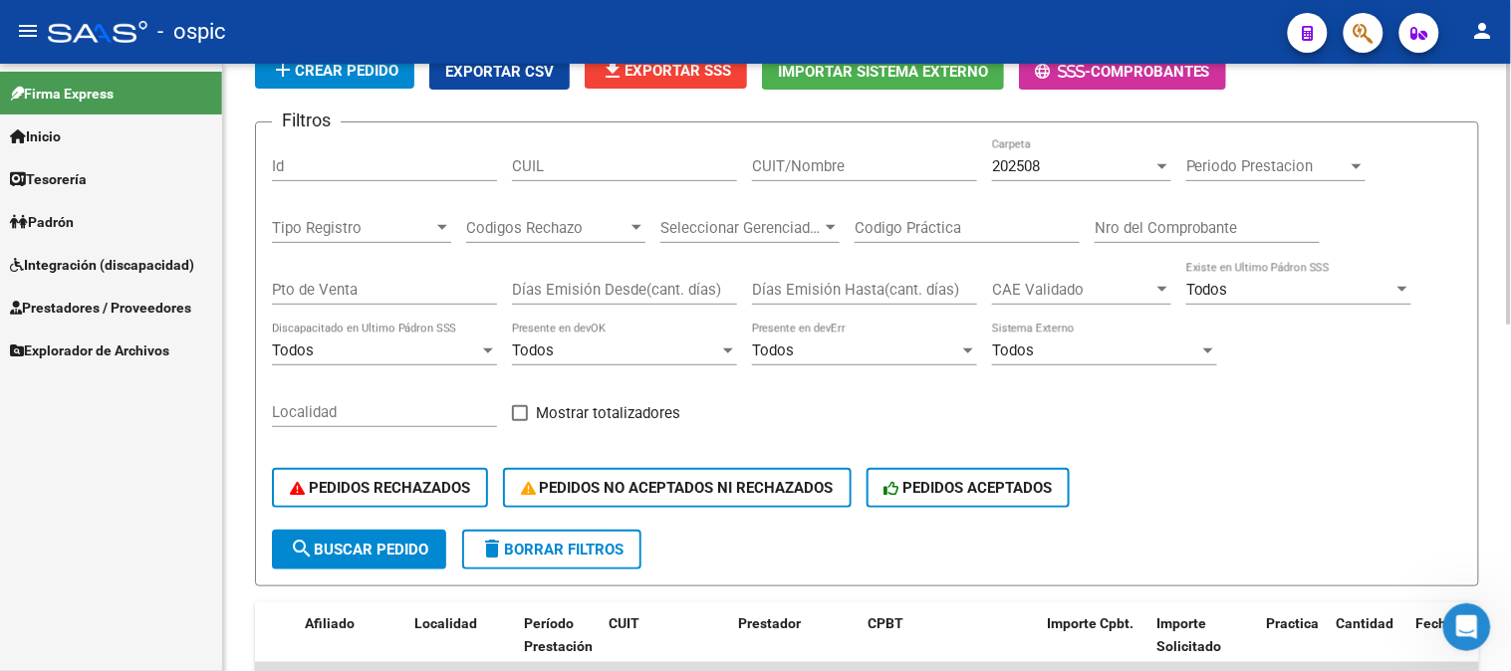
click at [588, 548] on span "delete Borrar Filtros" at bounding box center [551, 550] width 143 height 18
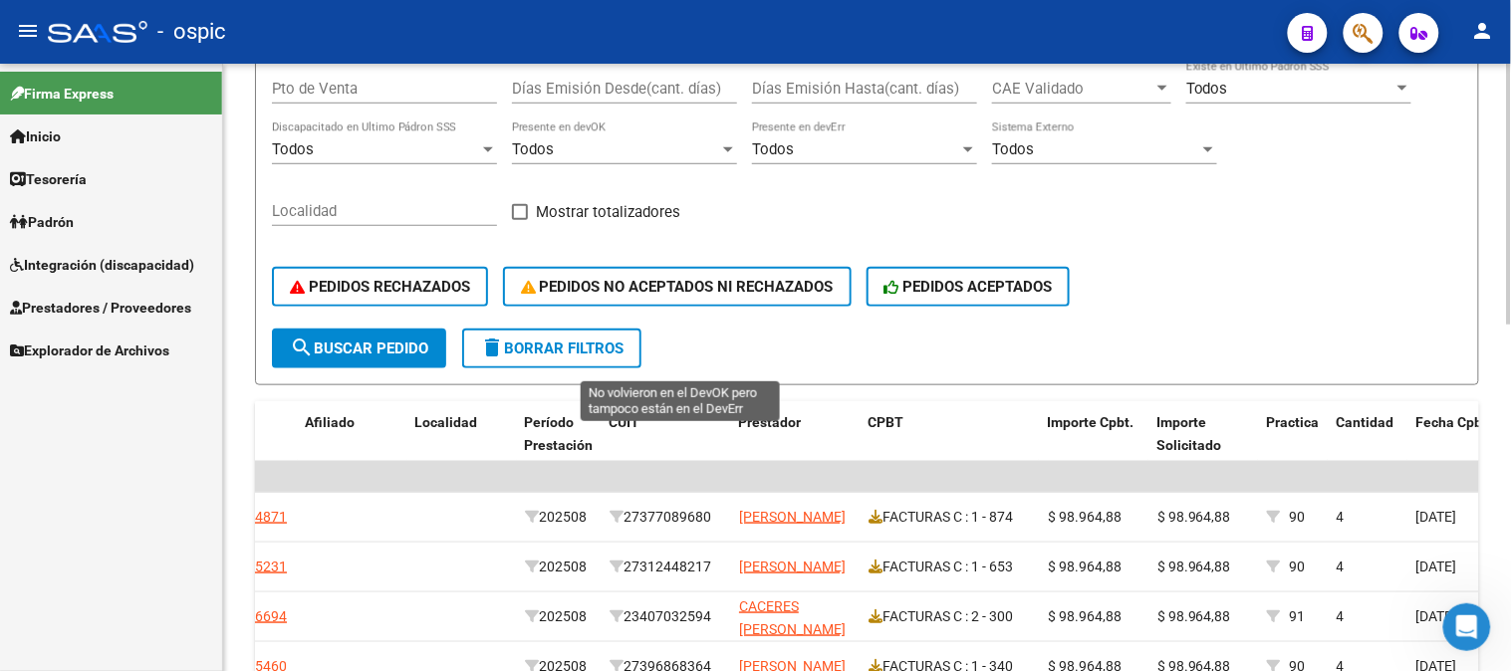
scroll to position [262, 0]
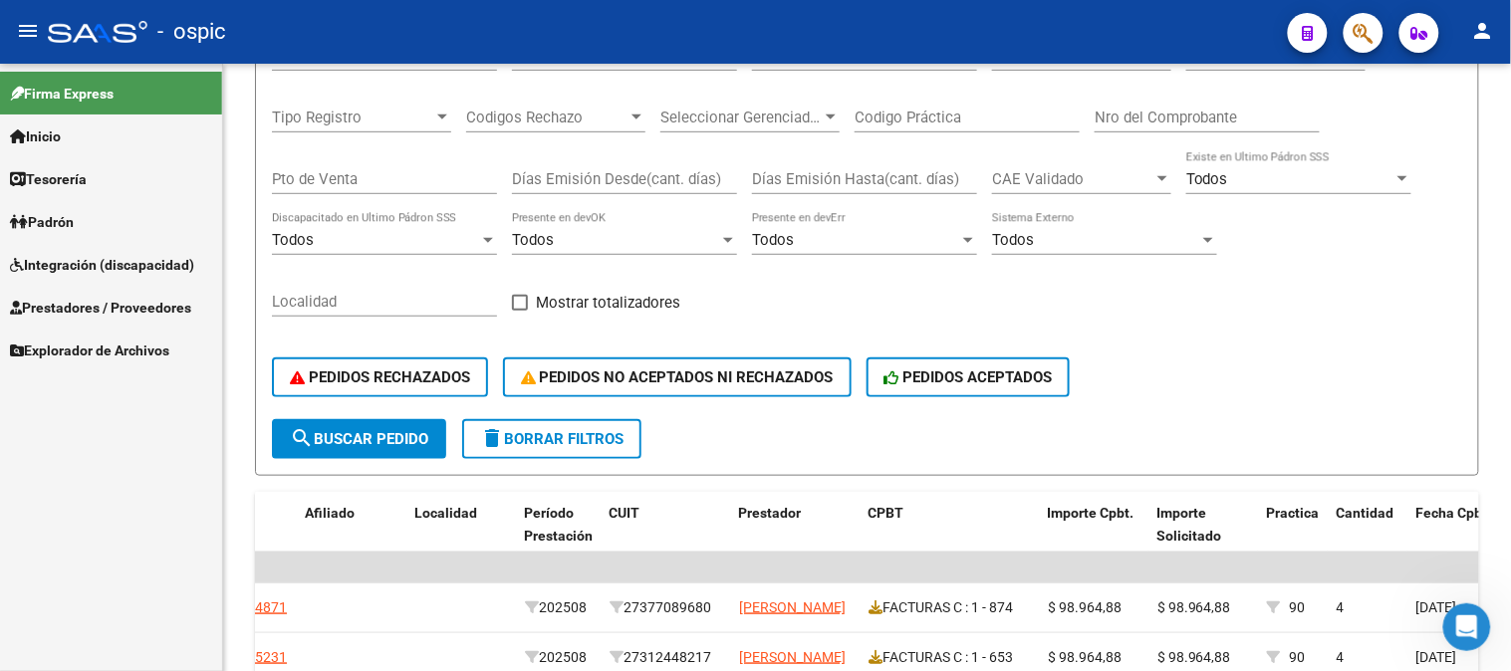
click at [78, 269] on span "Integración (discapacidad)" at bounding box center [102, 265] width 184 height 22
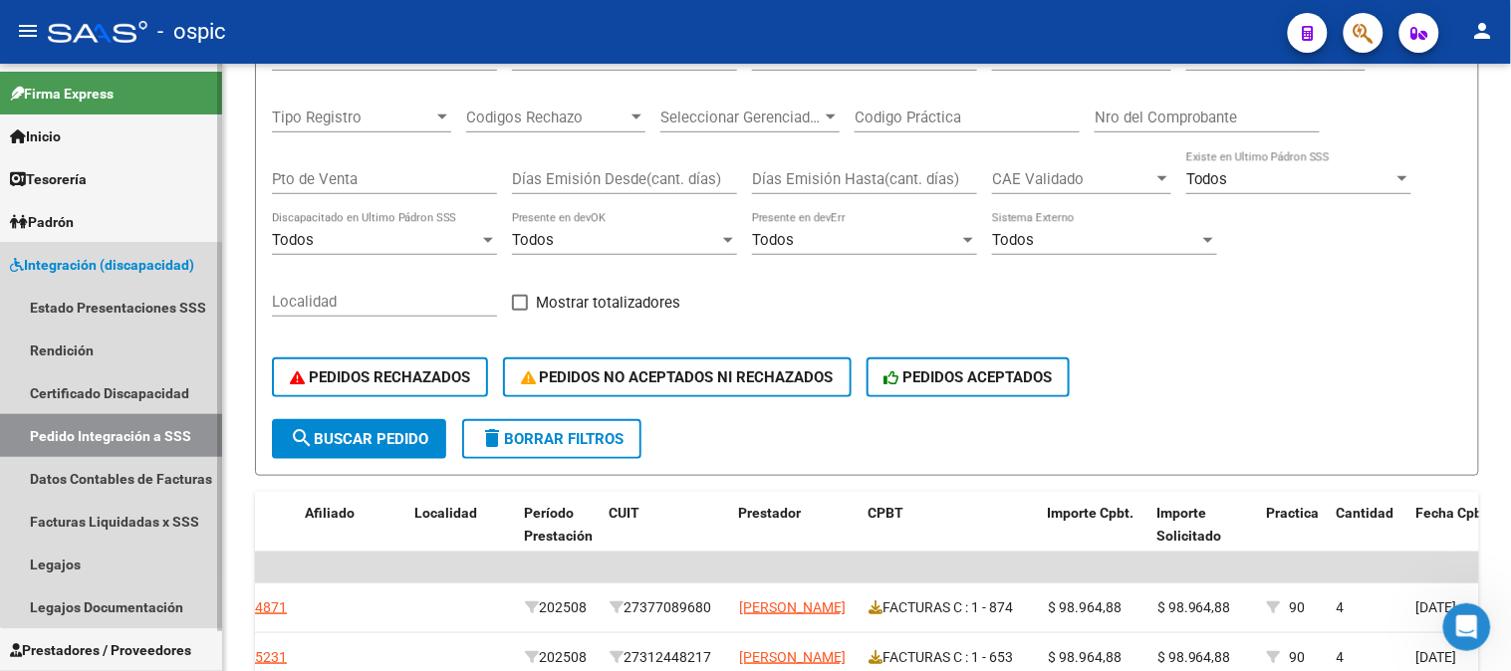
click at [120, 424] on link "Pedido Integración a SSS" at bounding box center [111, 435] width 222 height 43
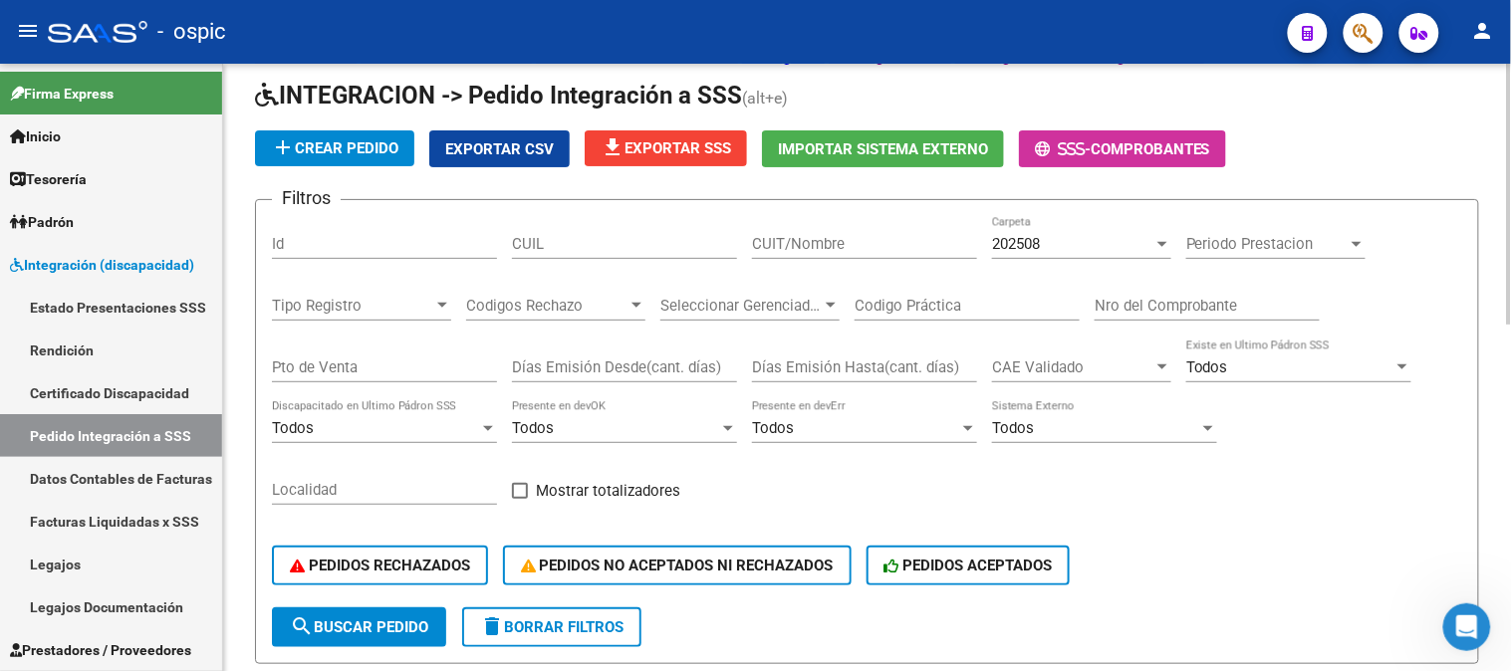
scroll to position [41, 0]
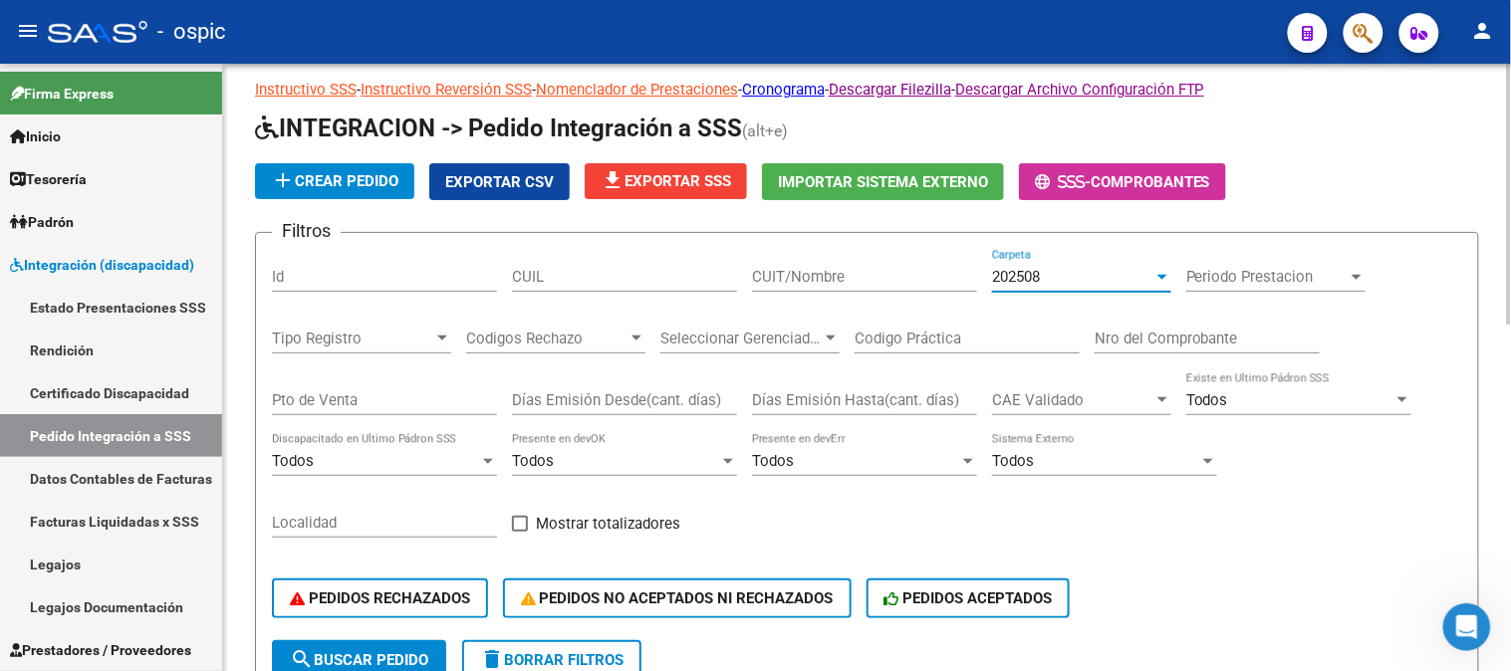
click at [1071, 275] on div "202508" at bounding box center [1072, 277] width 161 height 18
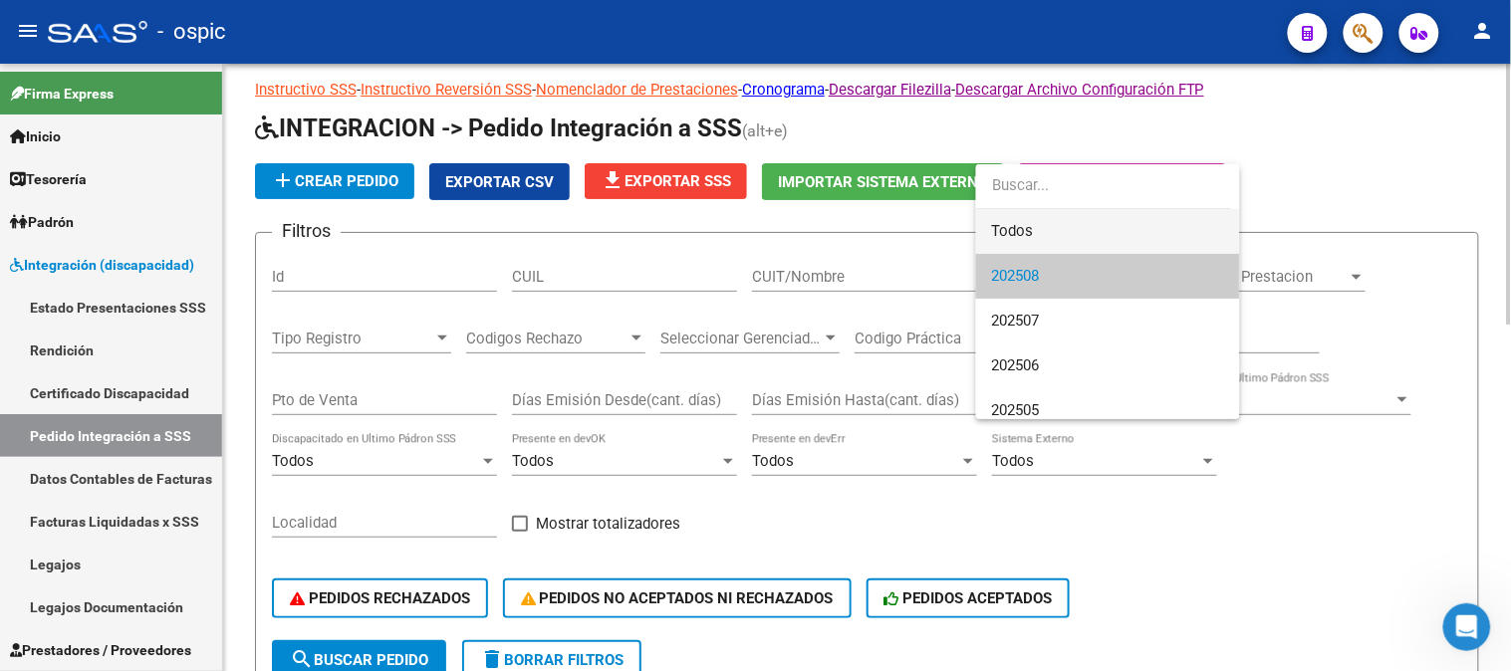
click at [1070, 247] on span "Todos" at bounding box center [1108, 231] width 232 height 45
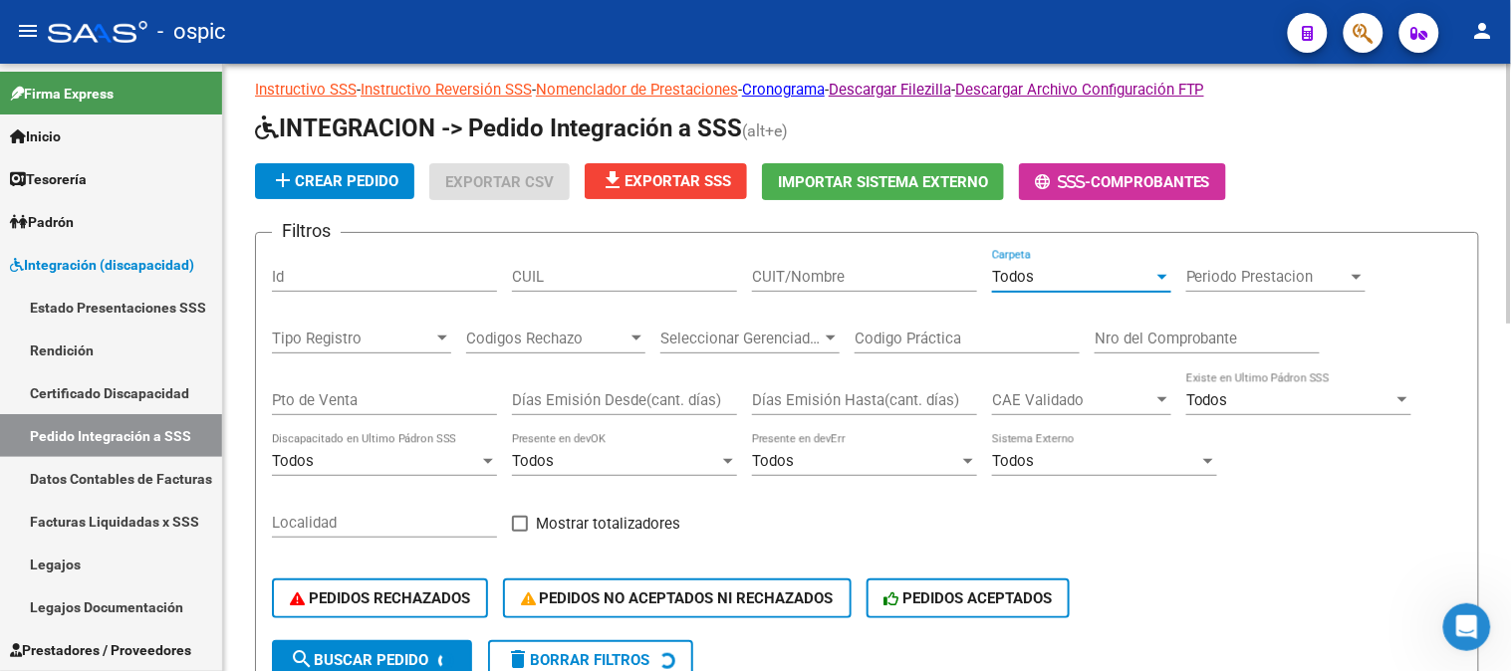
click at [862, 280] on input "CUIT/Nombre" at bounding box center [864, 277] width 225 height 18
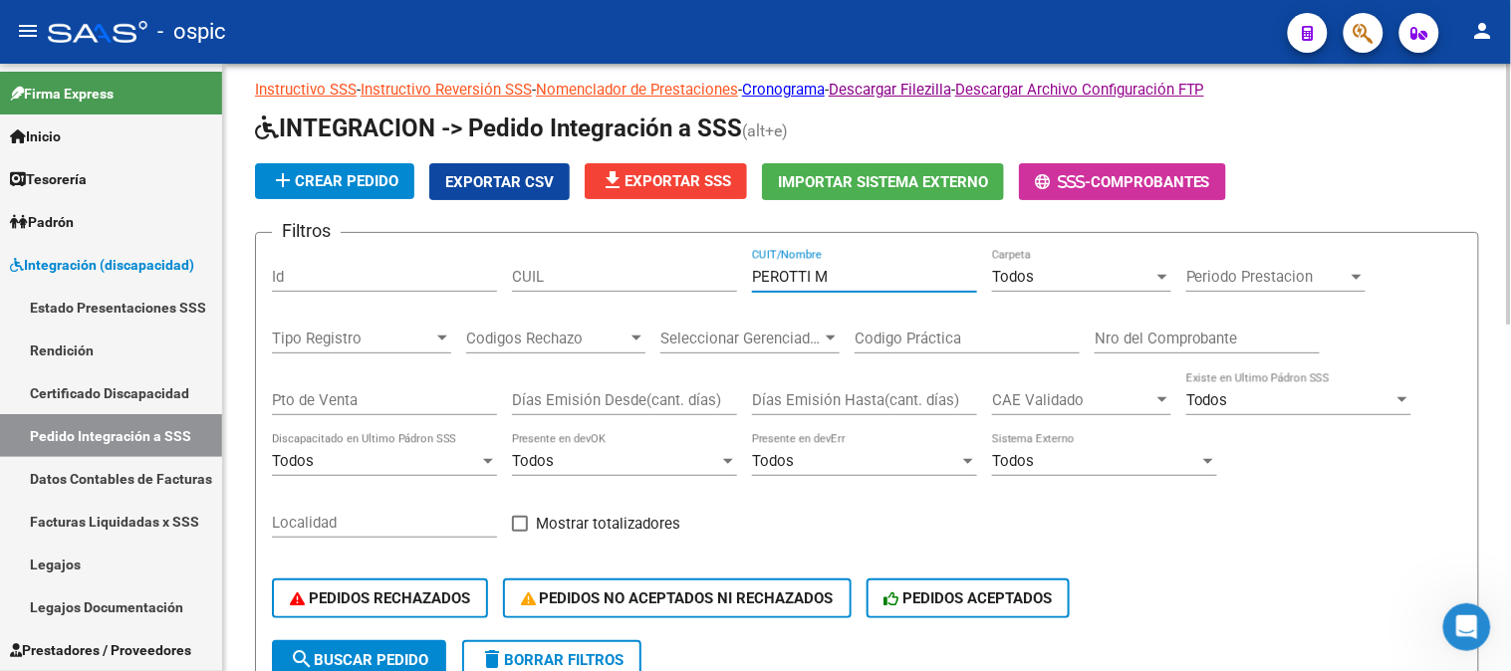
scroll to position [151, 0]
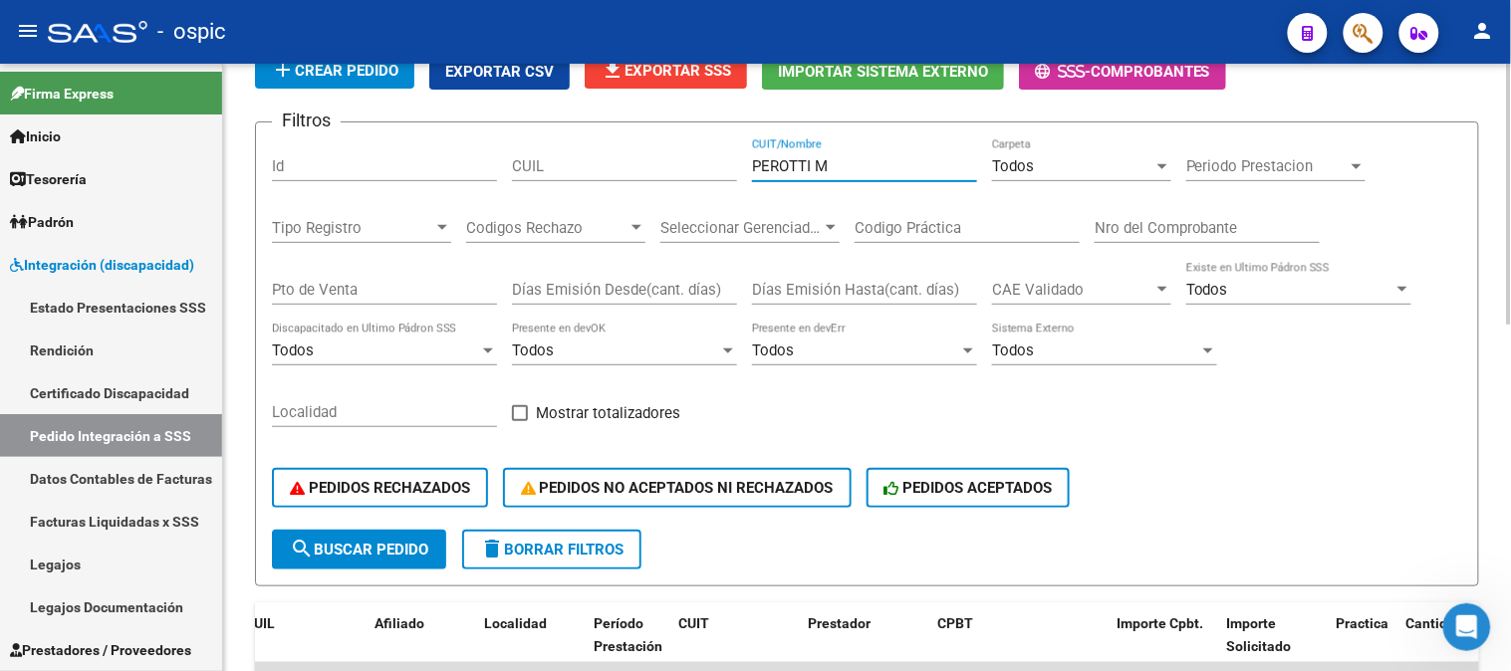
type input "PEROTTI M"
drag, startPoint x: 375, startPoint y: 538, endPoint x: 419, endPoint y: 505, distance: 54.8
click at [376, 536] on button "search Buscar Pedido" at bounding box center [359, 550] width 174 height 40
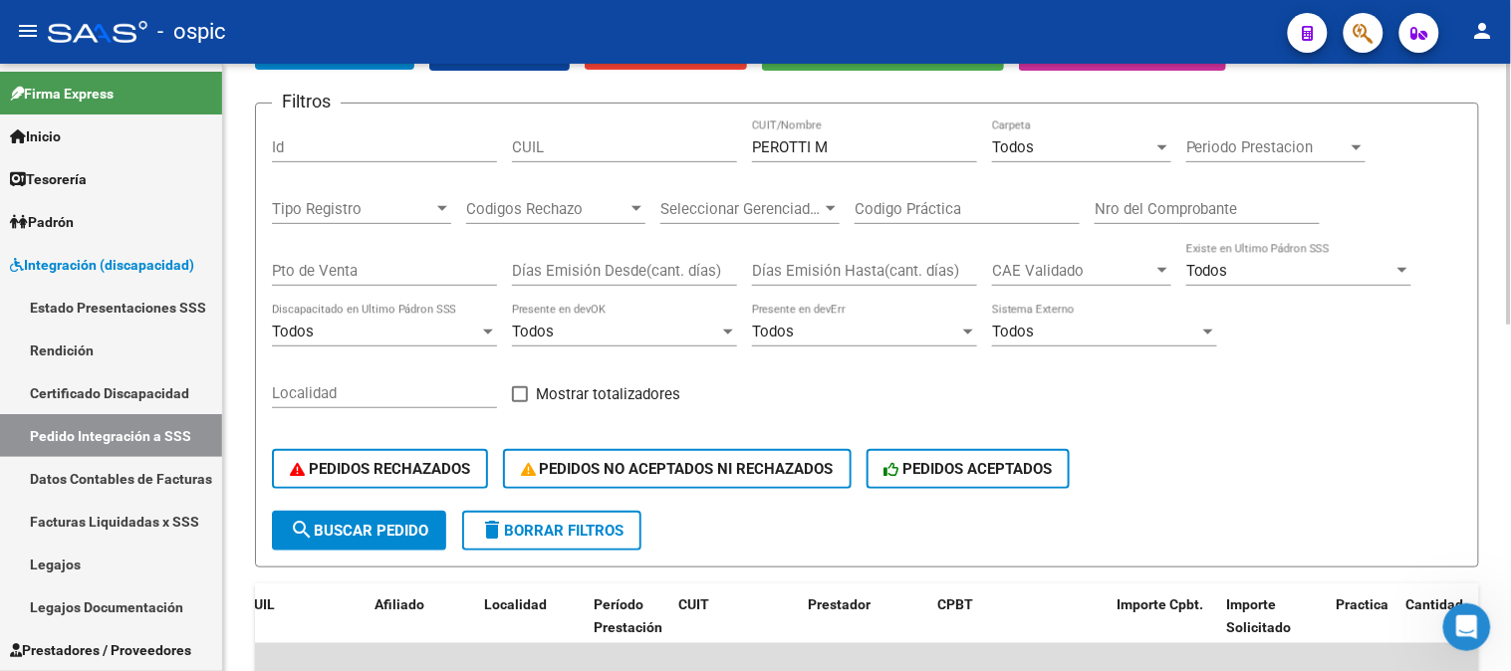
scroll to position [372, 0]
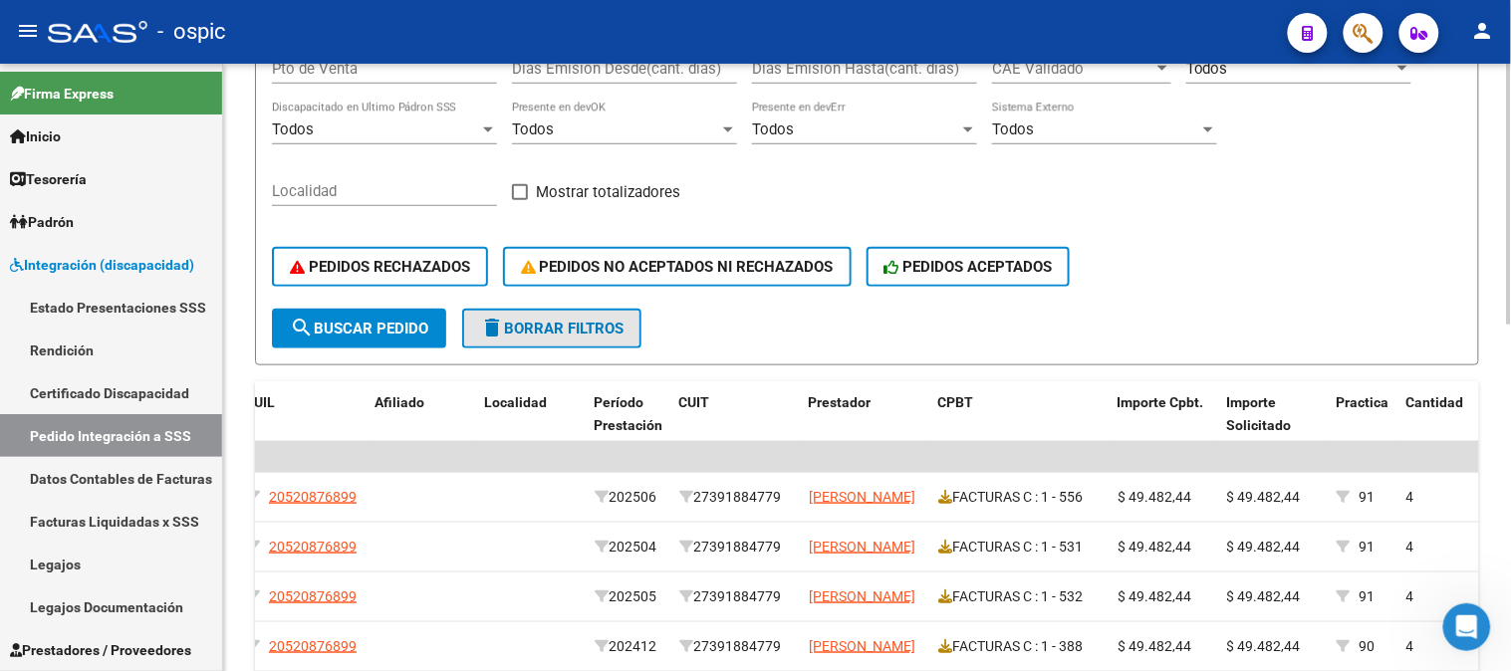
click at [533, 330] on span "delete Borrar Filtros" at bounding box center [551, 329] width 143 height 18
click at [582, 333] on span "delete Borrar Filtros" at bounding box center [551, 329] width 143 height 18
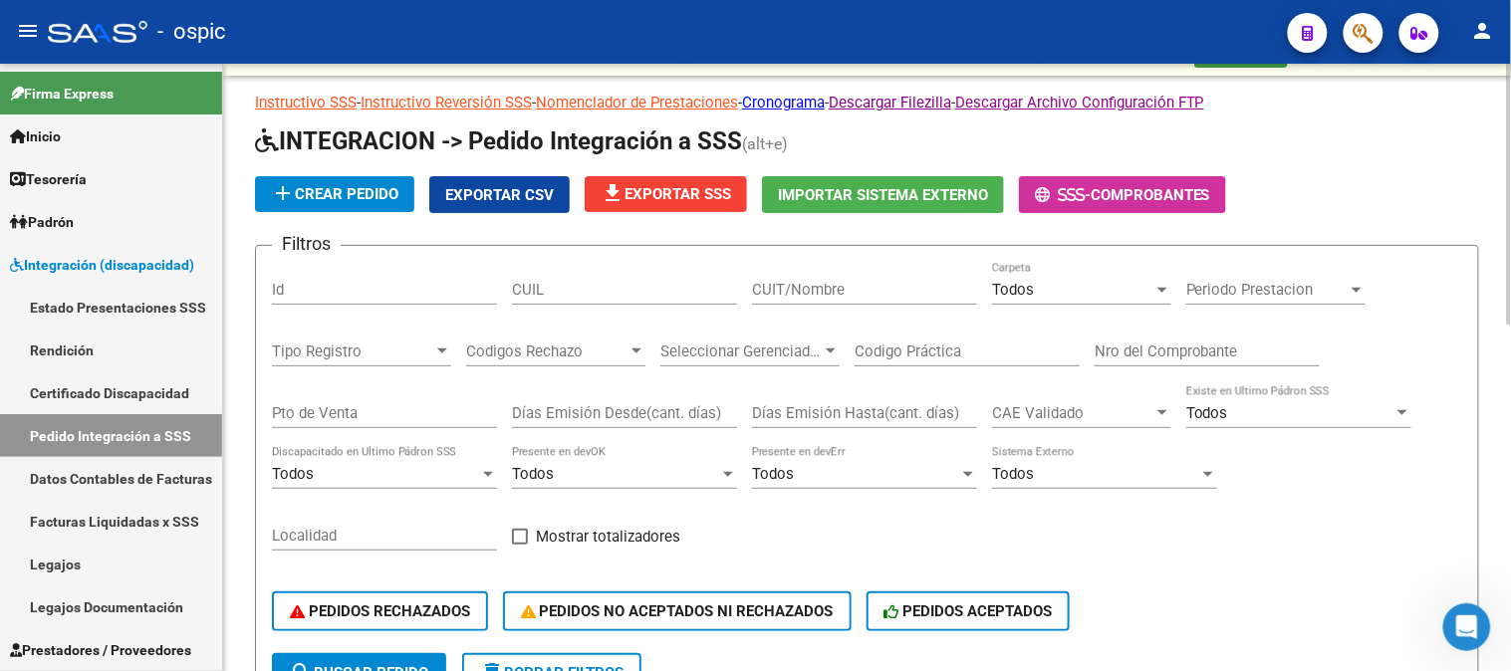
scroll to position [0, 0]
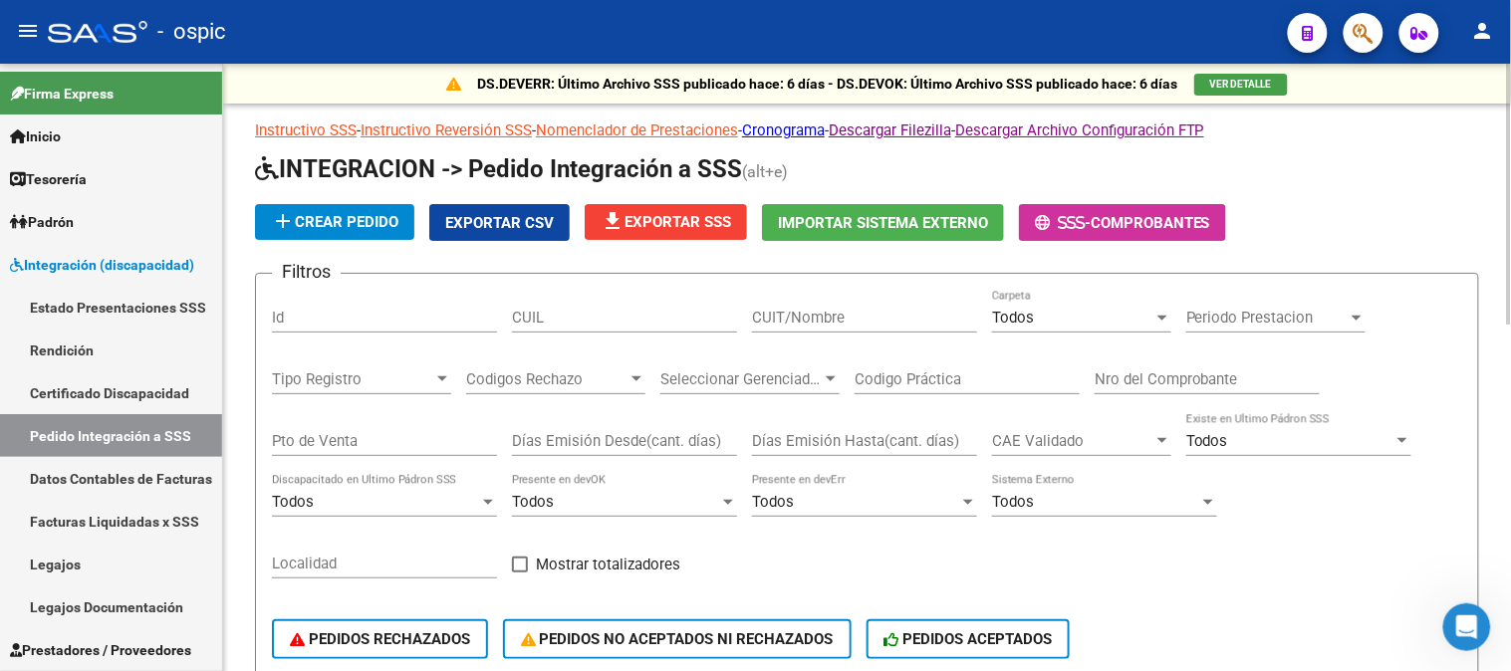
click at [1070, 312] on div "Todos" at bounding box center [1072, 318] width 161 height 18
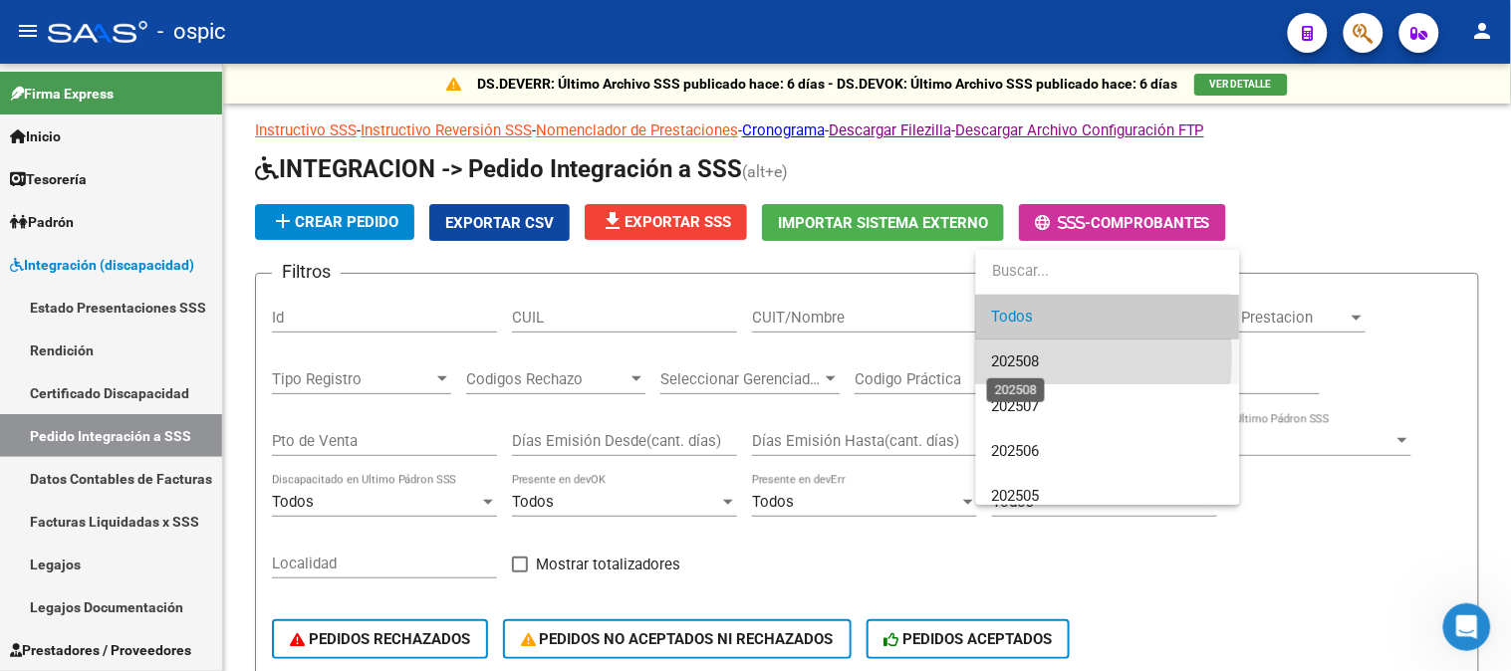
click at [1003, 357] on span "202508" at bounding box center [1016, 362] width 48 height 18
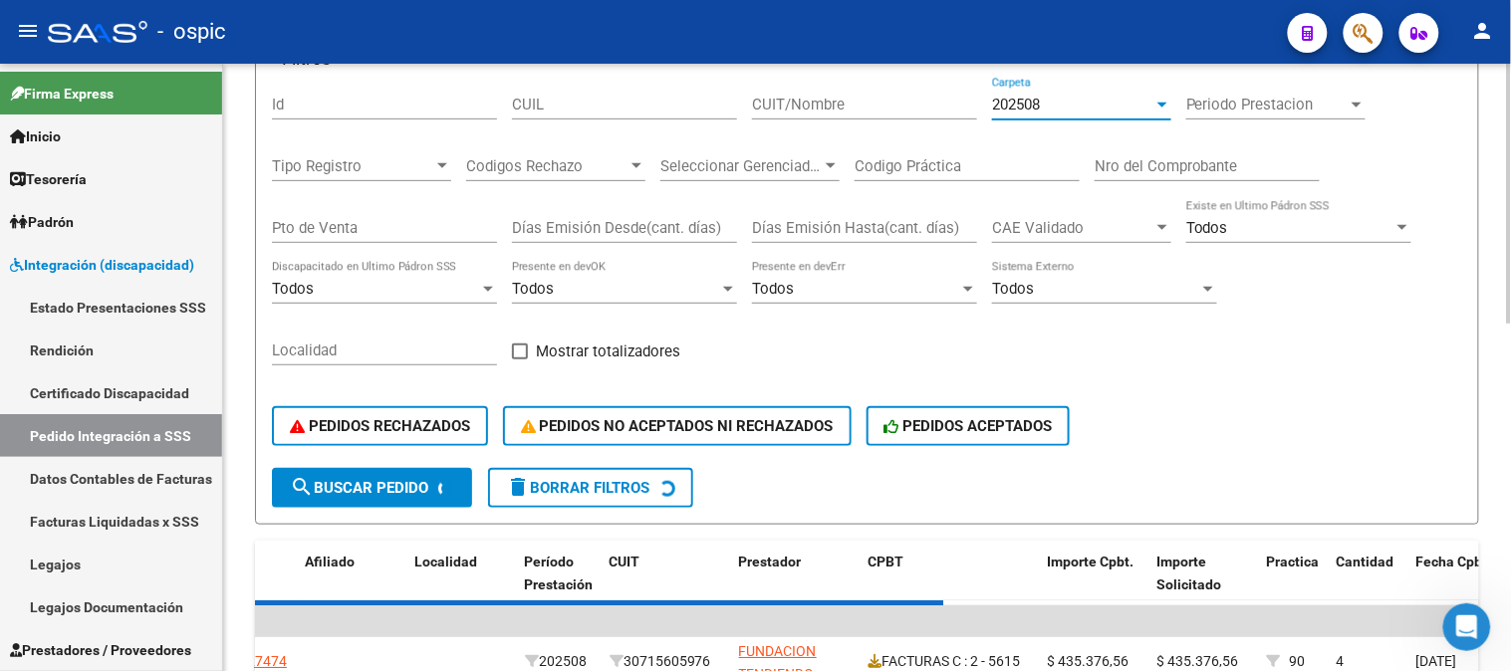
scroll to position [221, 0]
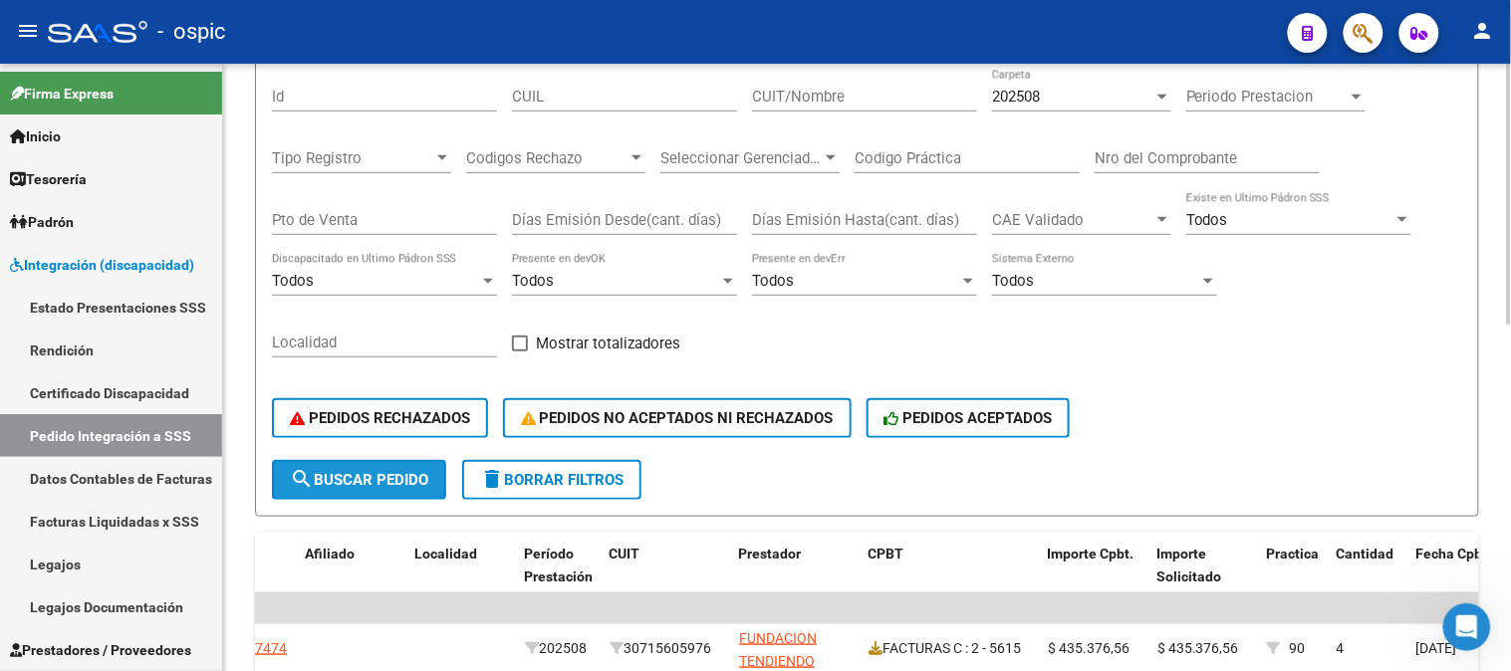
click at [399, 481] on span "search Buscar Pedido" at bounding box center [359, 480] width 138 height 18
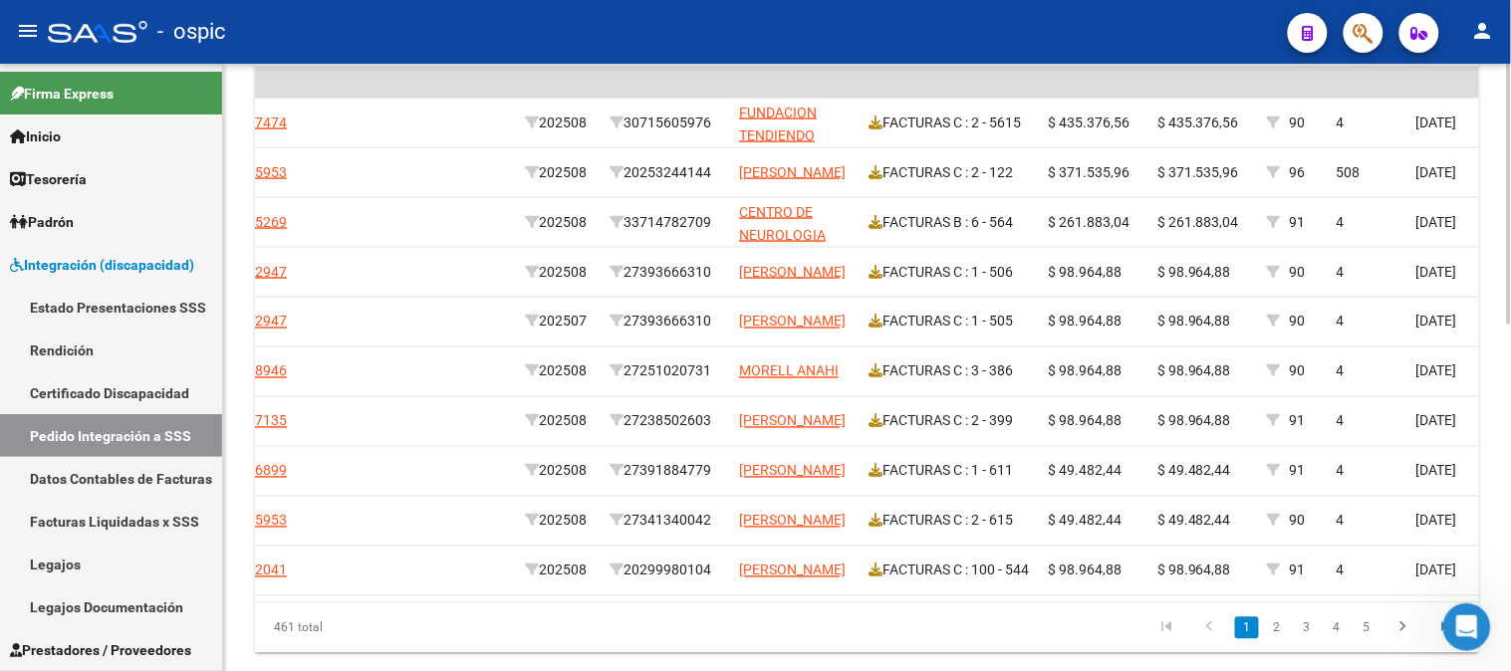
scroll to position [744, 0]
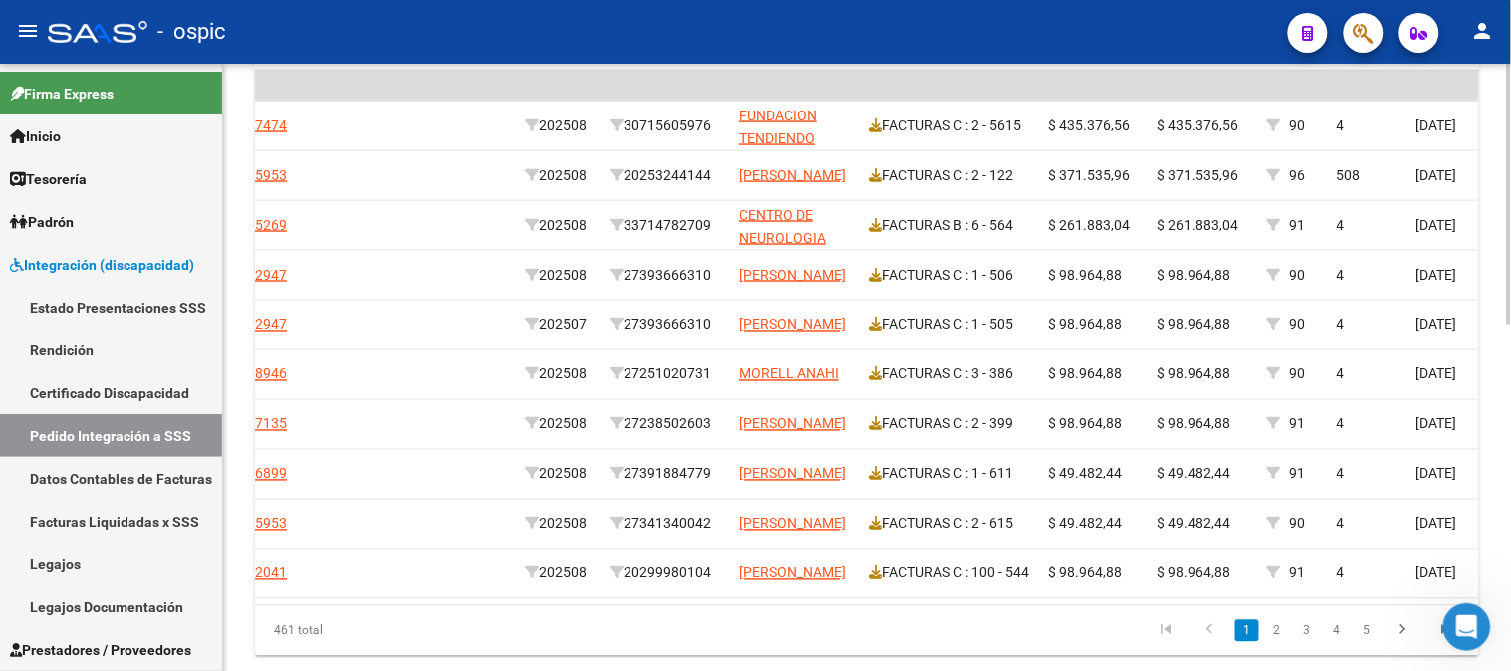
click at [1510, 419] on div at bounding box center [1509, 519] width 5 height 261
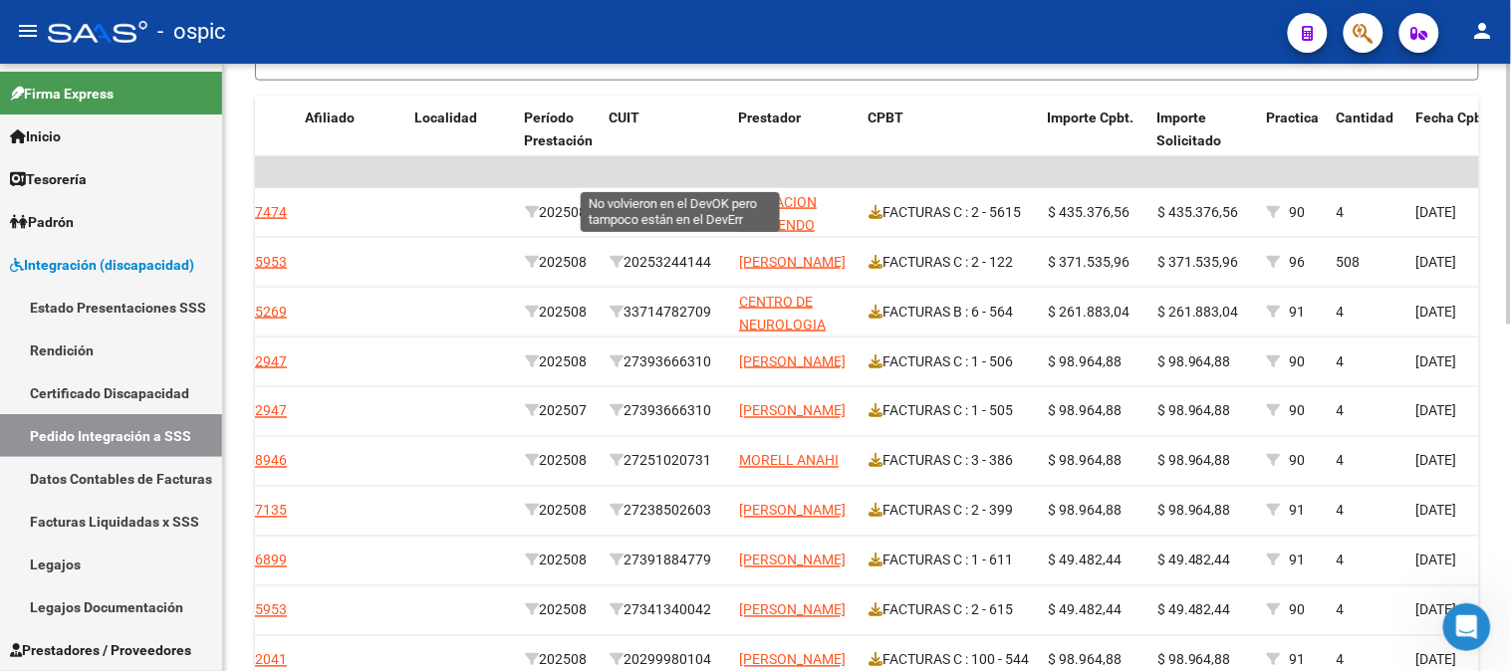
scroll to position [474, 0]
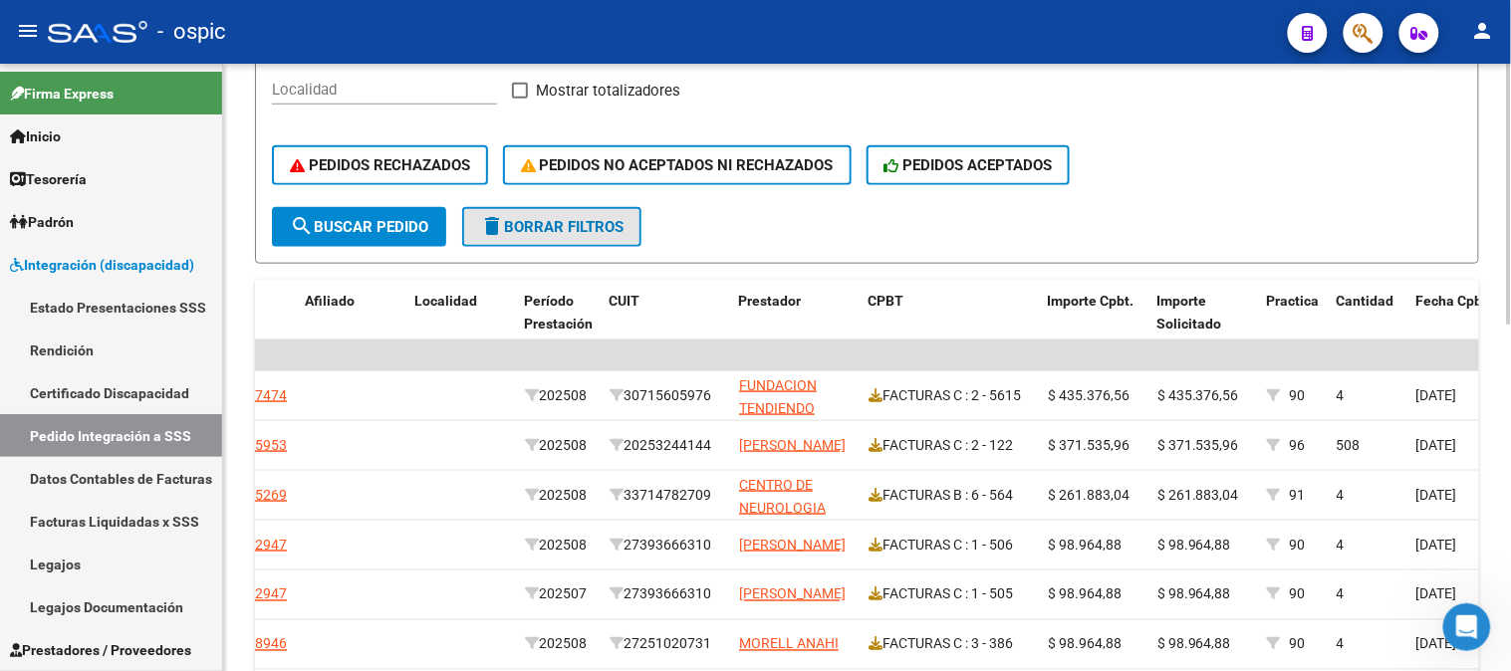
click at [510, 222] on span "delete Borrar Filtros" at bounding box center [551, 227] width 143 height 18
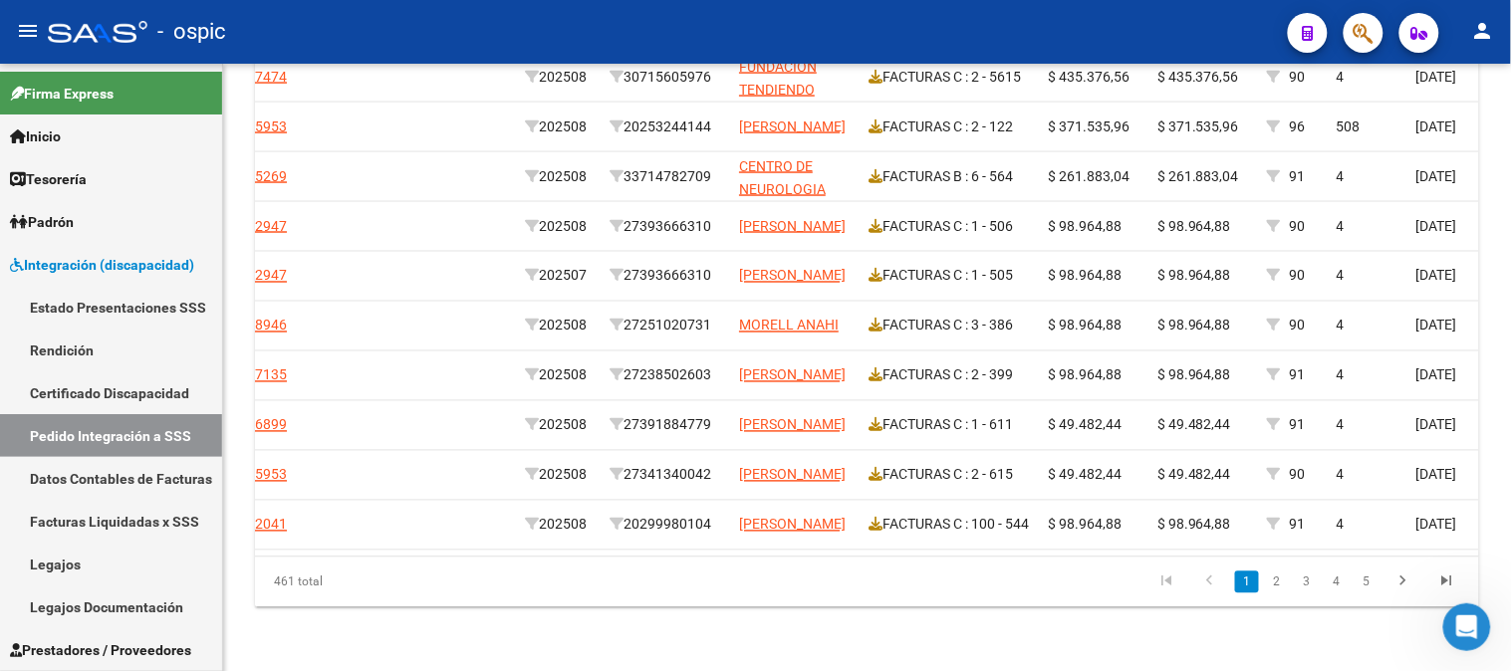
scroll to position [802, 0]
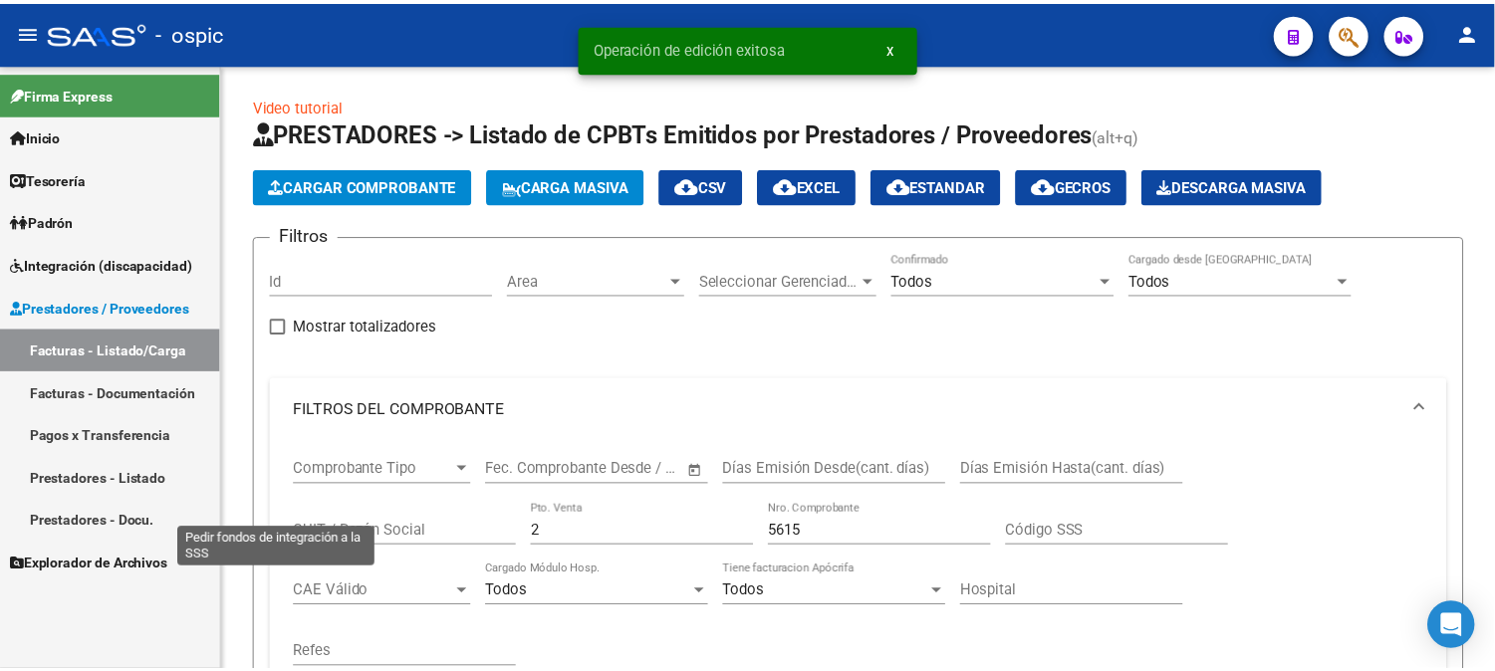
scroll to position [622, 0]
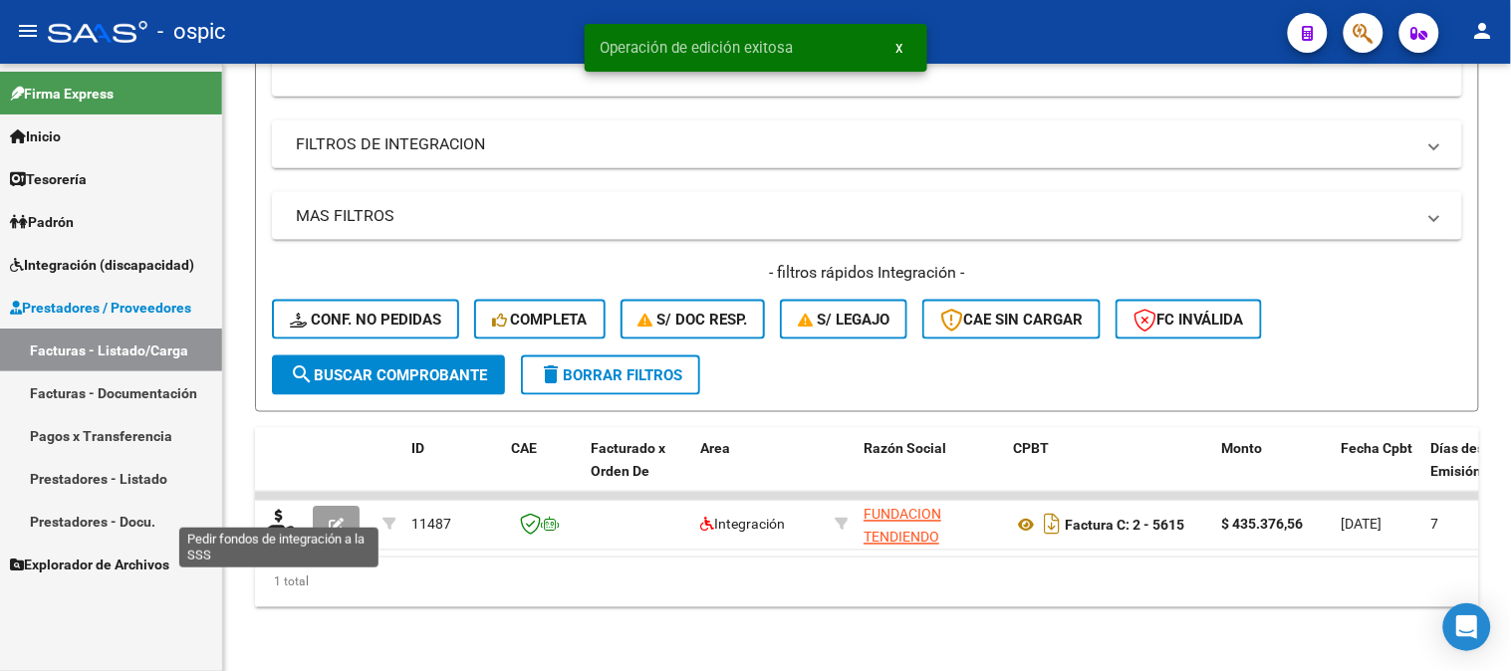
click at [277, 510] on icon at bounding box center [279, 524] width 32 height 28
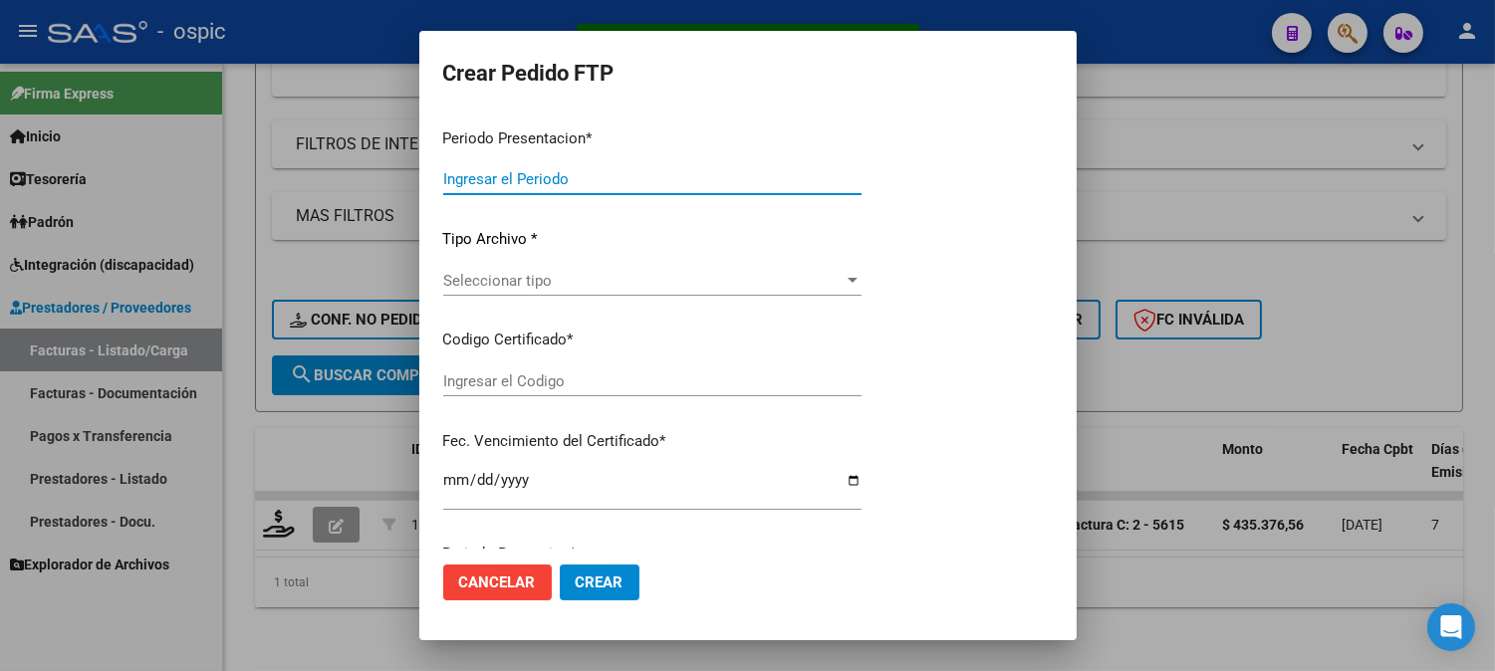
type input "202508"
type input "$ 435.376,56"
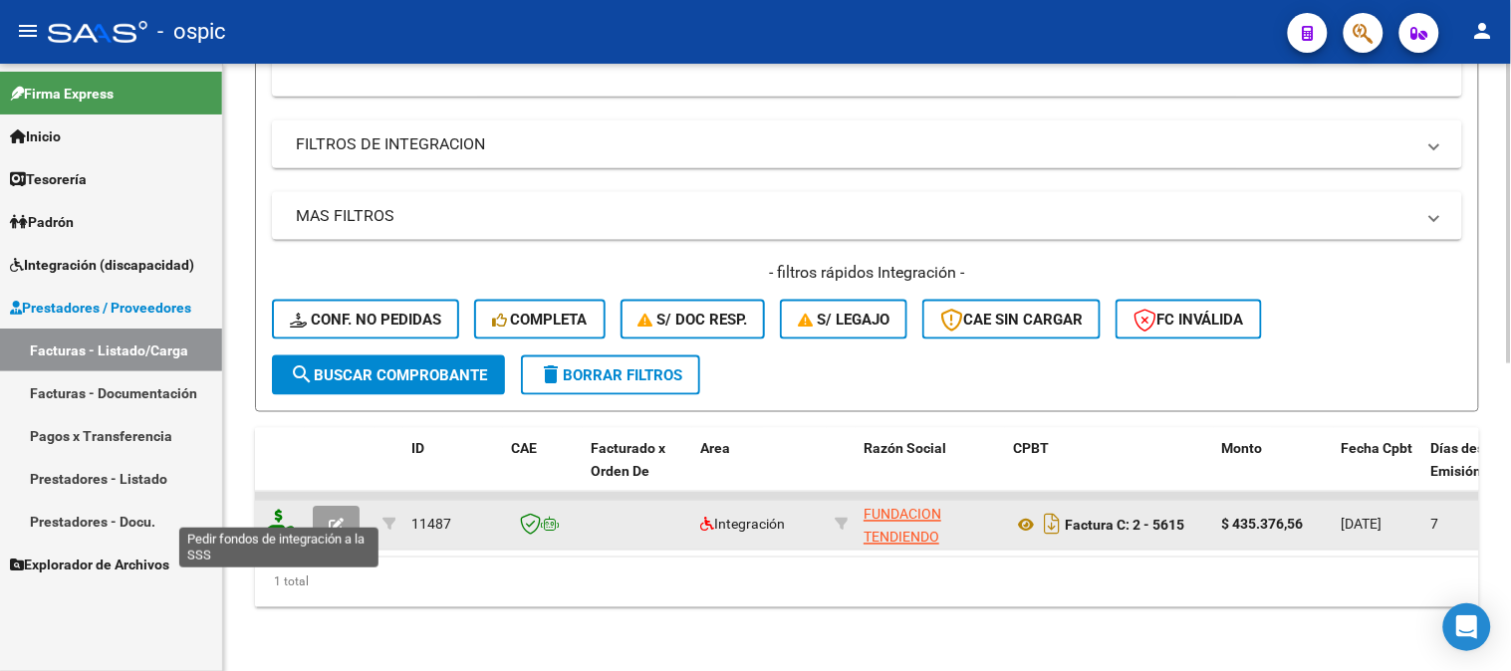
click at [284, 510] on icon at bounding box center [279, 524] width 32 height 28
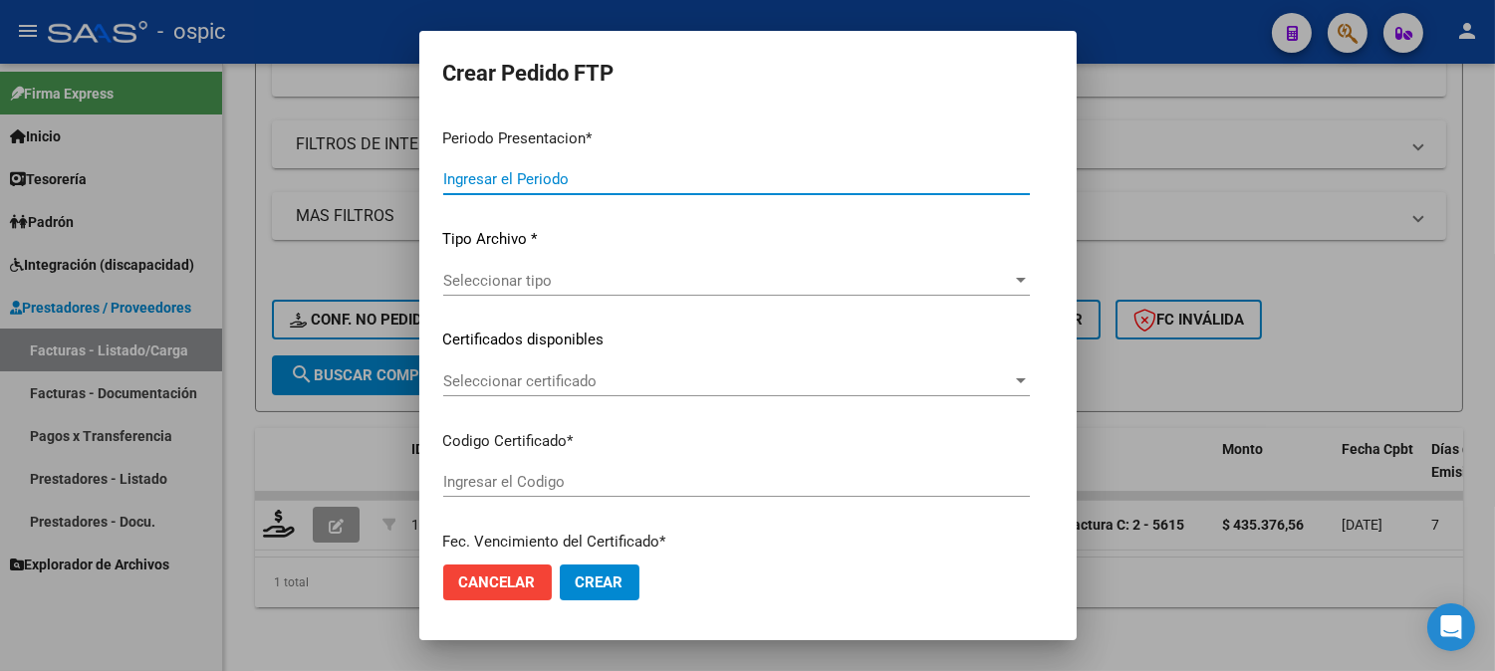
type input "202508"
type input "$ 435.376,56"
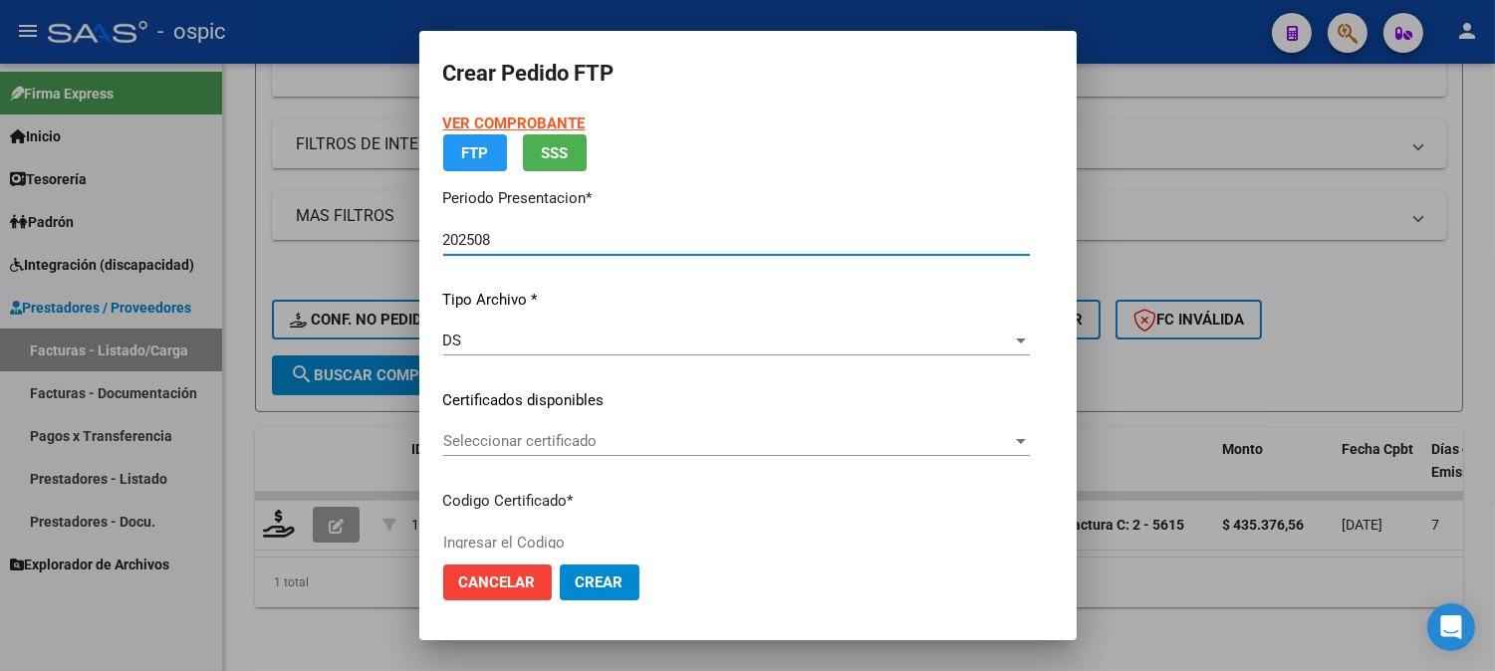
type input "6629737206"
type input "2030-03-31"
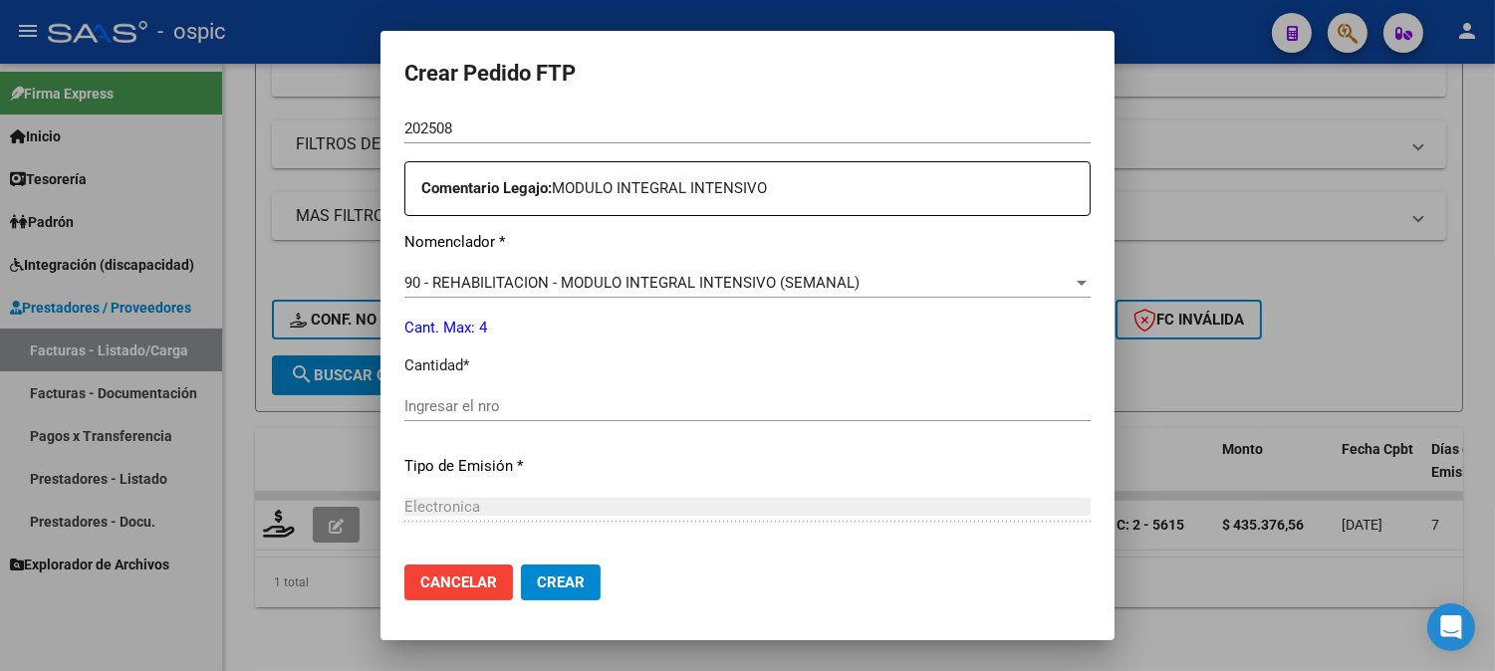
scroll to position [707, 0]
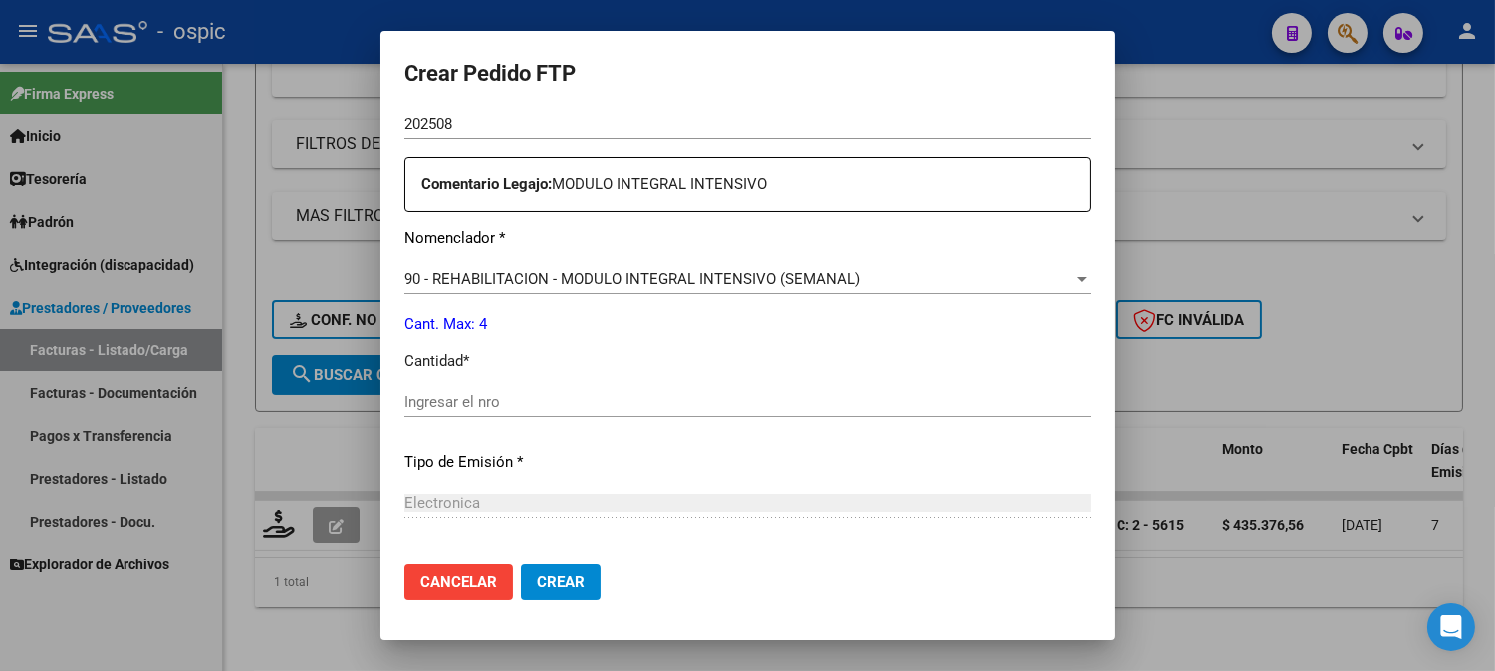
click at [839, 404] on input "Ingresar el nro" at bounding box center [747, 402] width 686 height 18
type input "4"
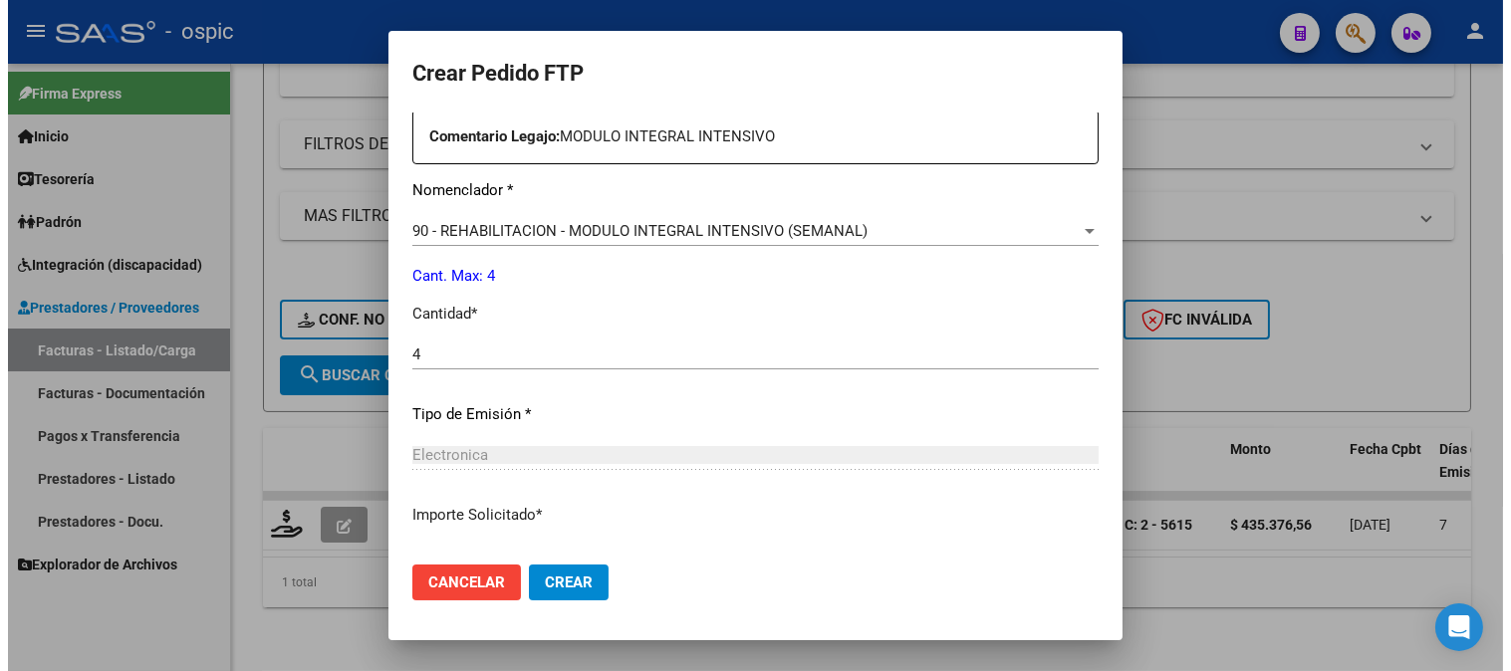
scroll to position [896, 0]
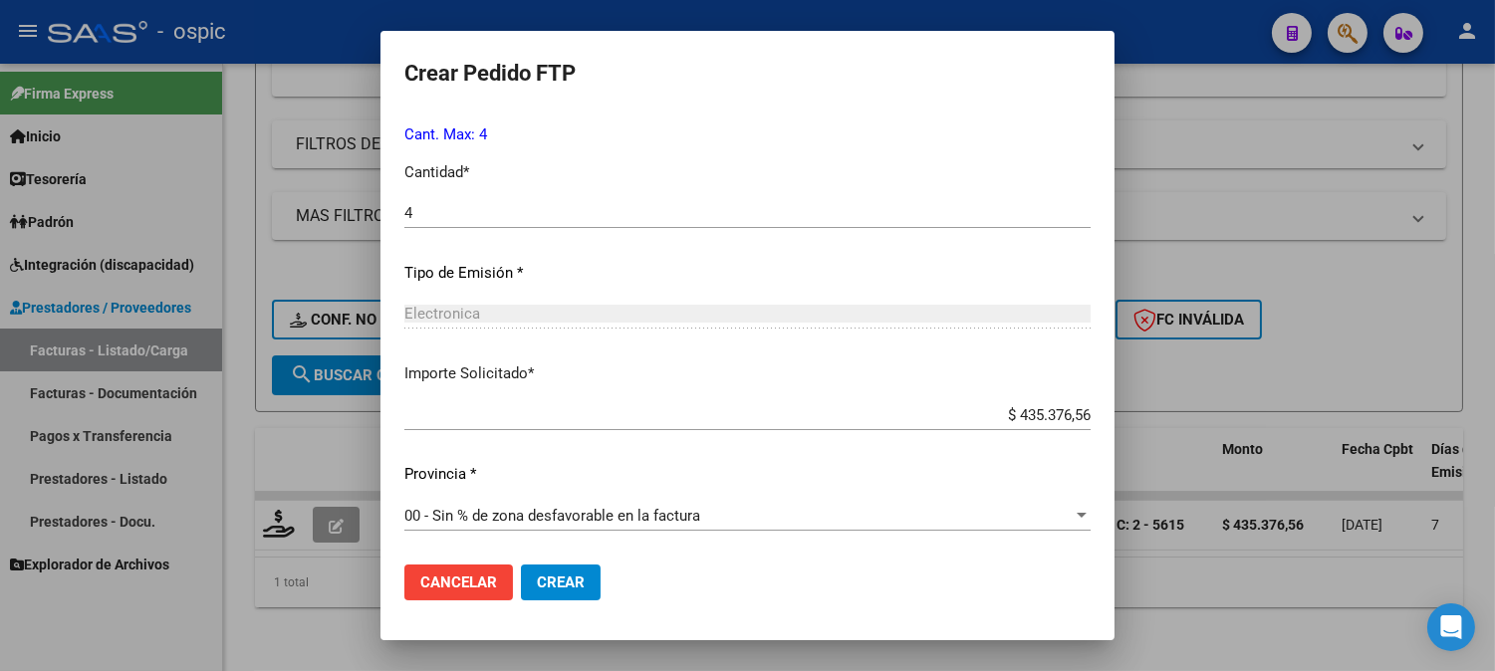
click at [537, 578] on span "Crear" at bounding box center [561, 583] width 48 height 18
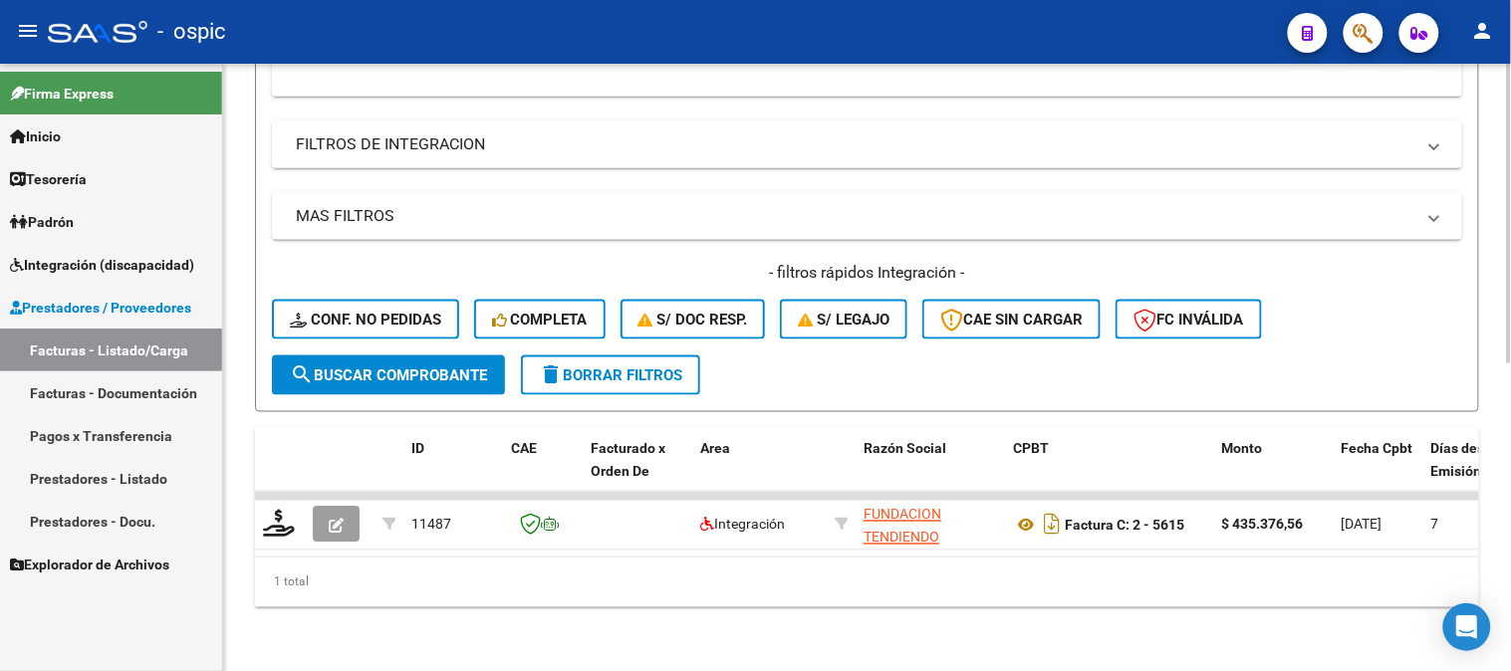
click at [634, 372] on button "delete Borrar Filtros" at bounding box center [610, 376] width 179 height 40
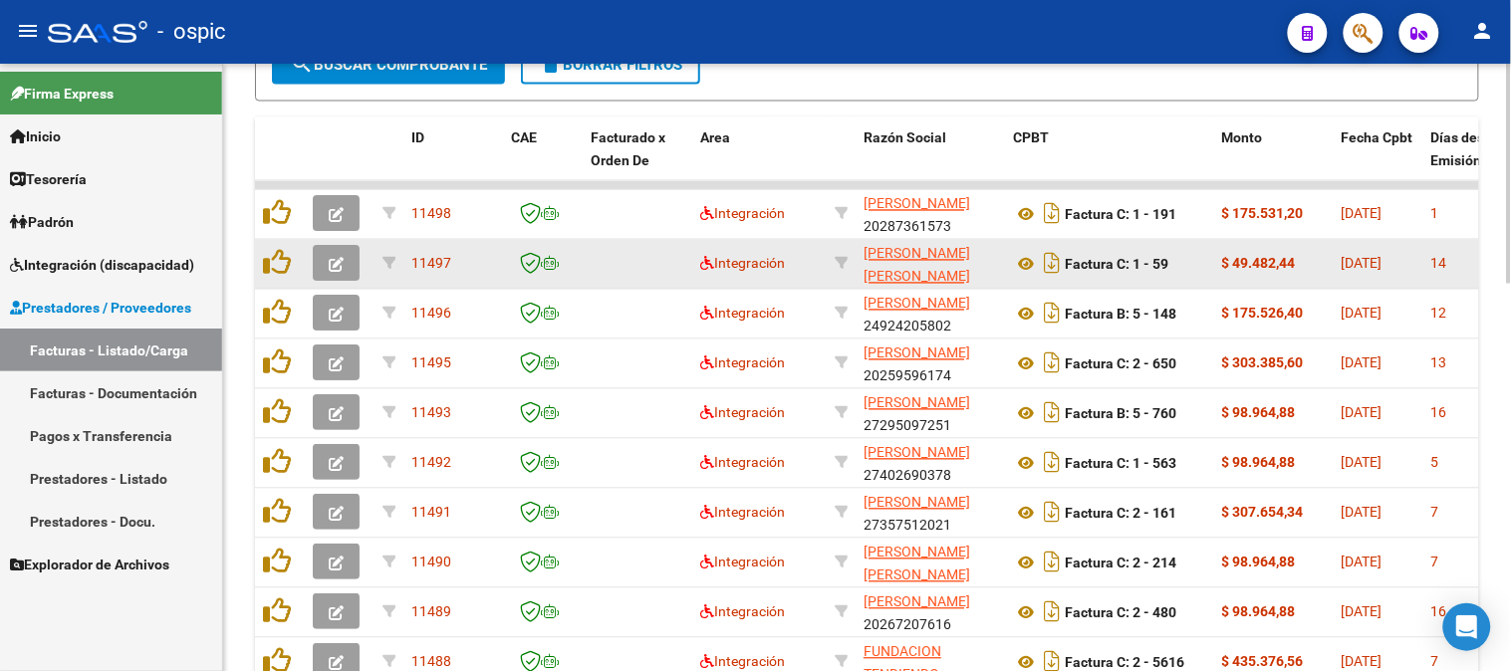
scroll to position [954, 0]
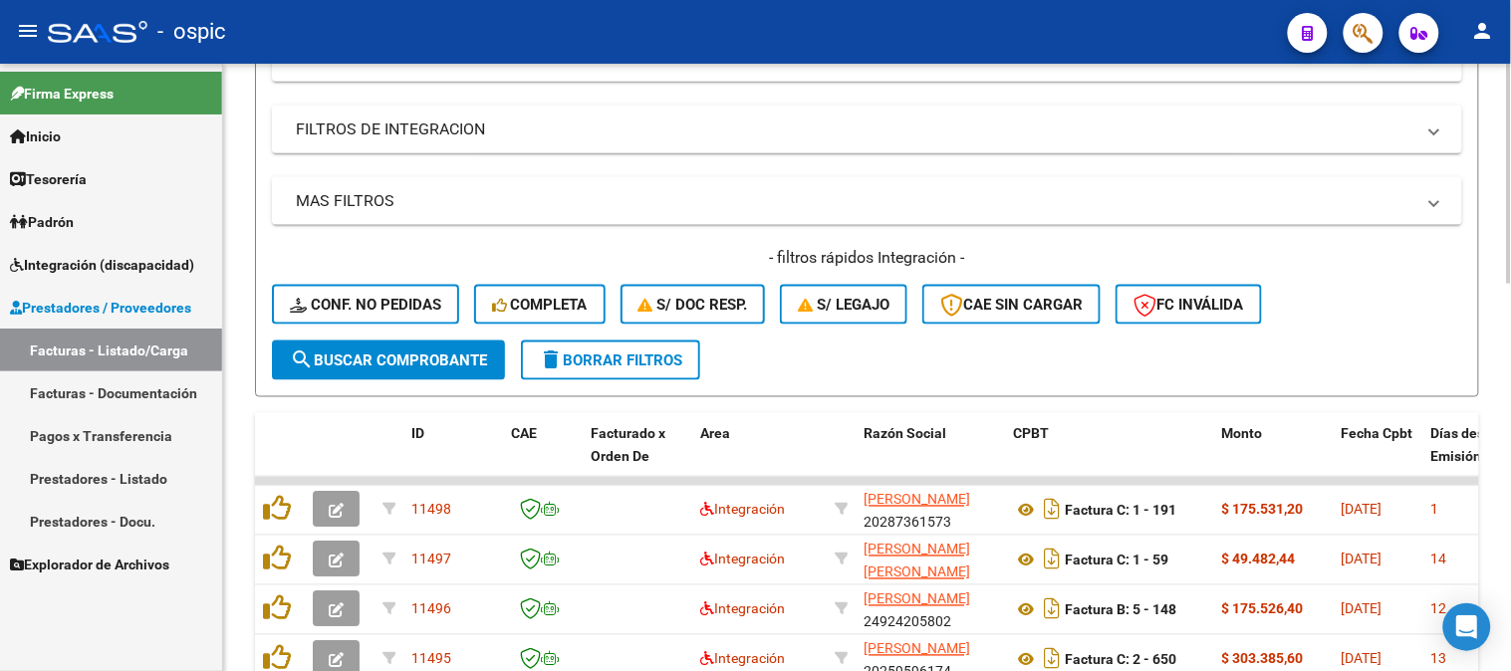
click at [590, 349] on button "delete Borrar Filtros" at bounding box center [610, 361] width 179 height 40
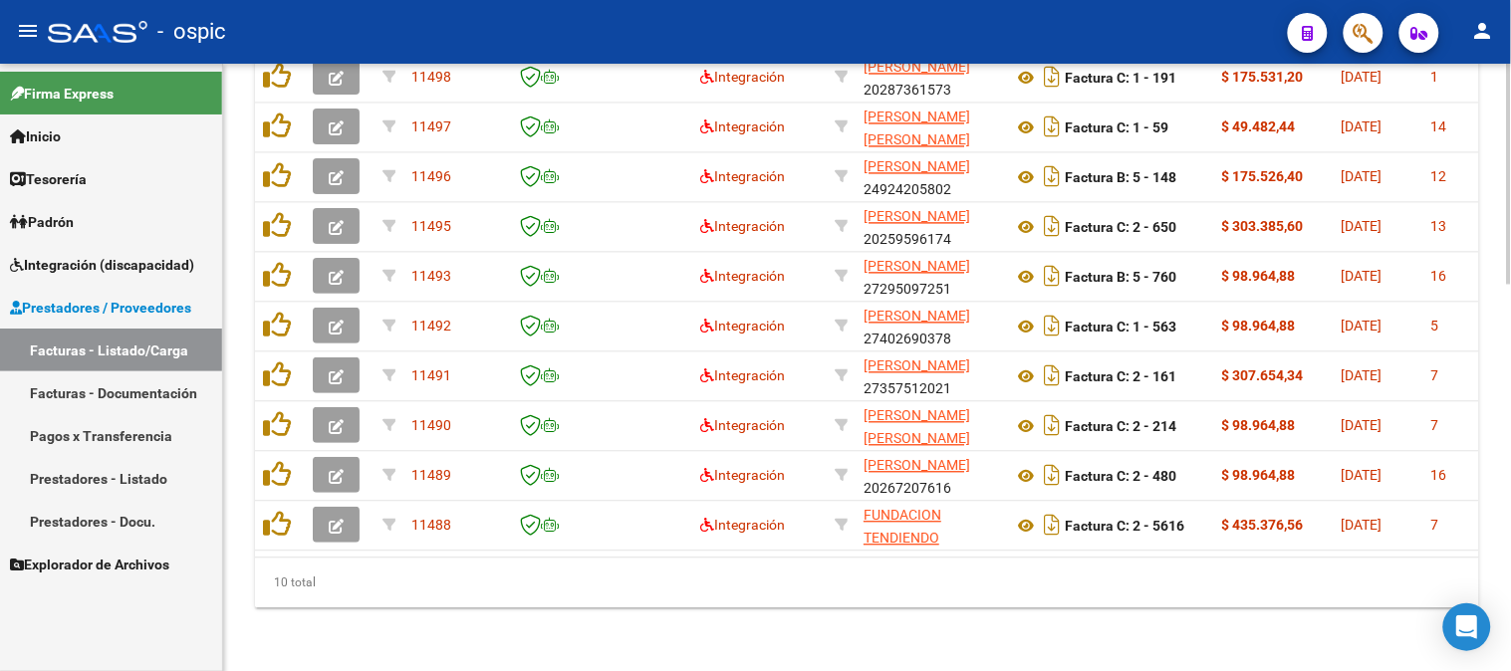
scroll to position [994, 0]
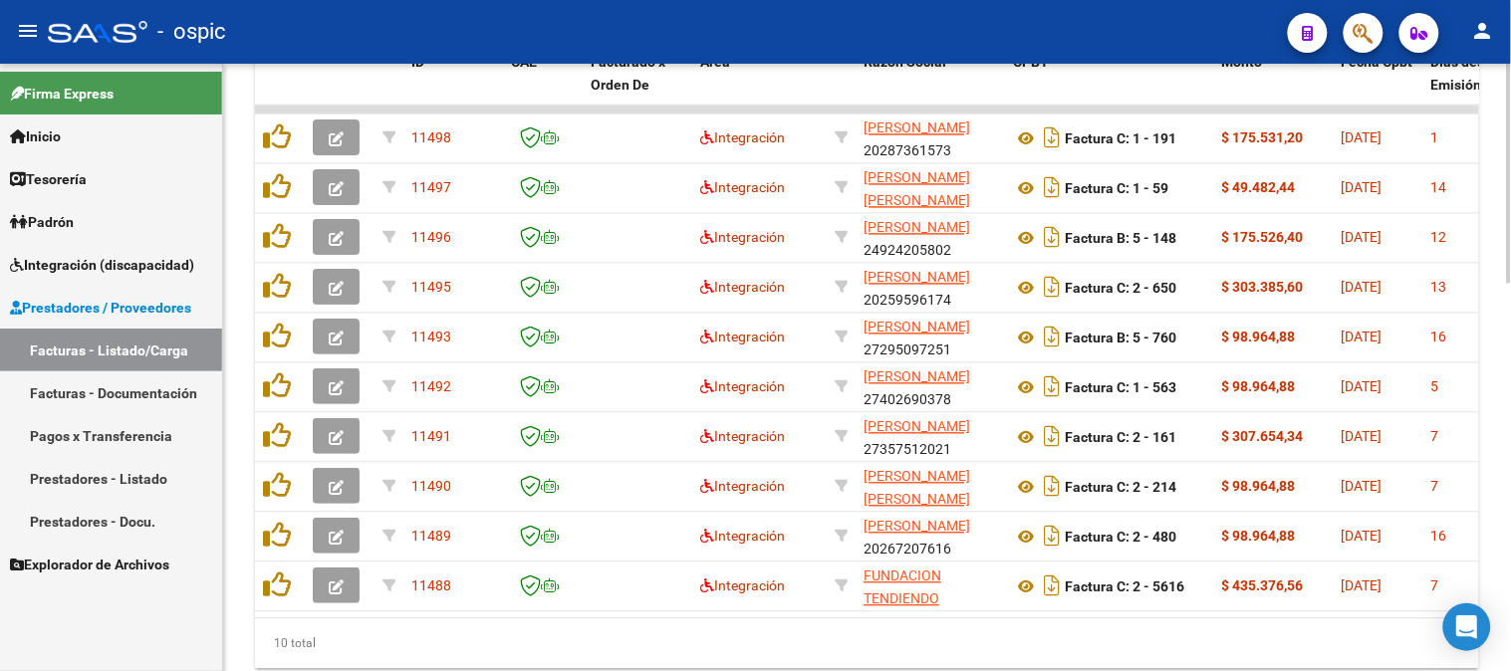
click at [1510, 438] on div at bounding box center [1509, 538] width 5 height 220
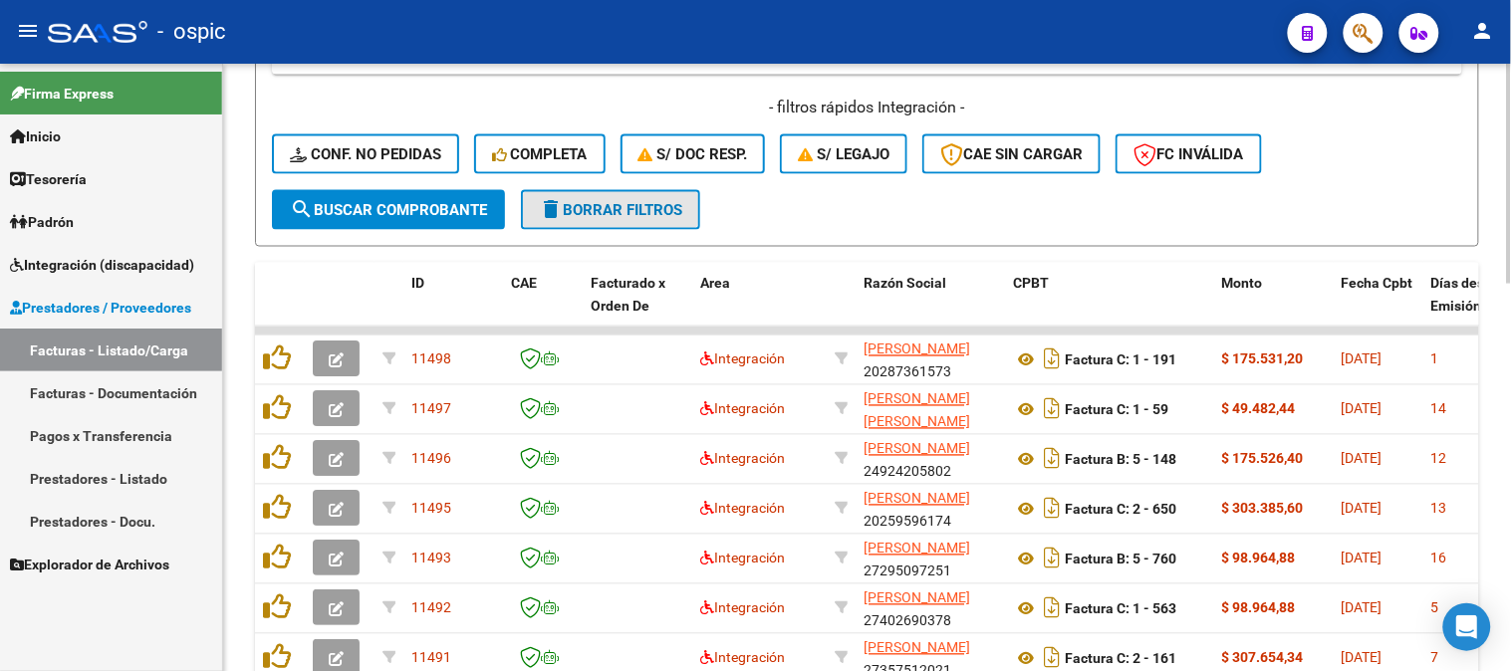
click at [618, 197] on button "delete Borrar Filtros" at bounding box center [610, 210] width 179 height 40
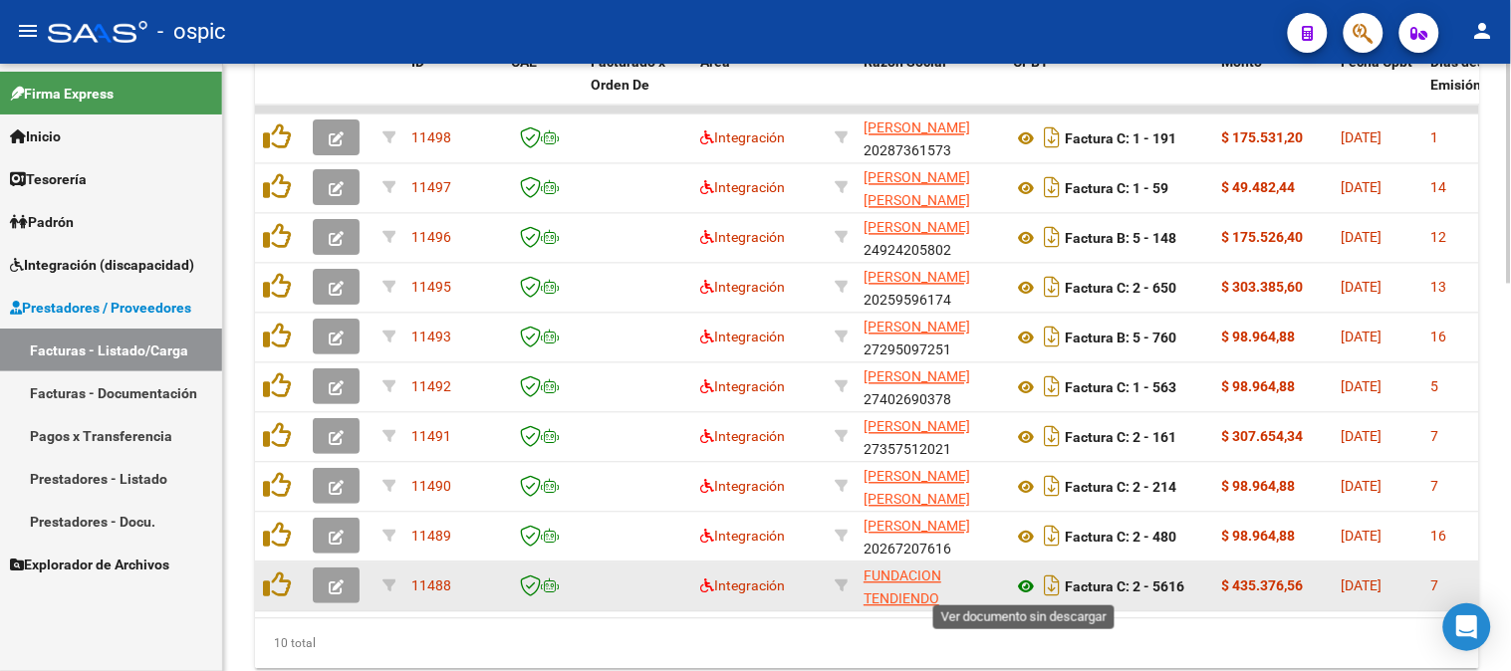
click at [1029, 579] on icon at bounding box center [1026, 588] width 26 height 24
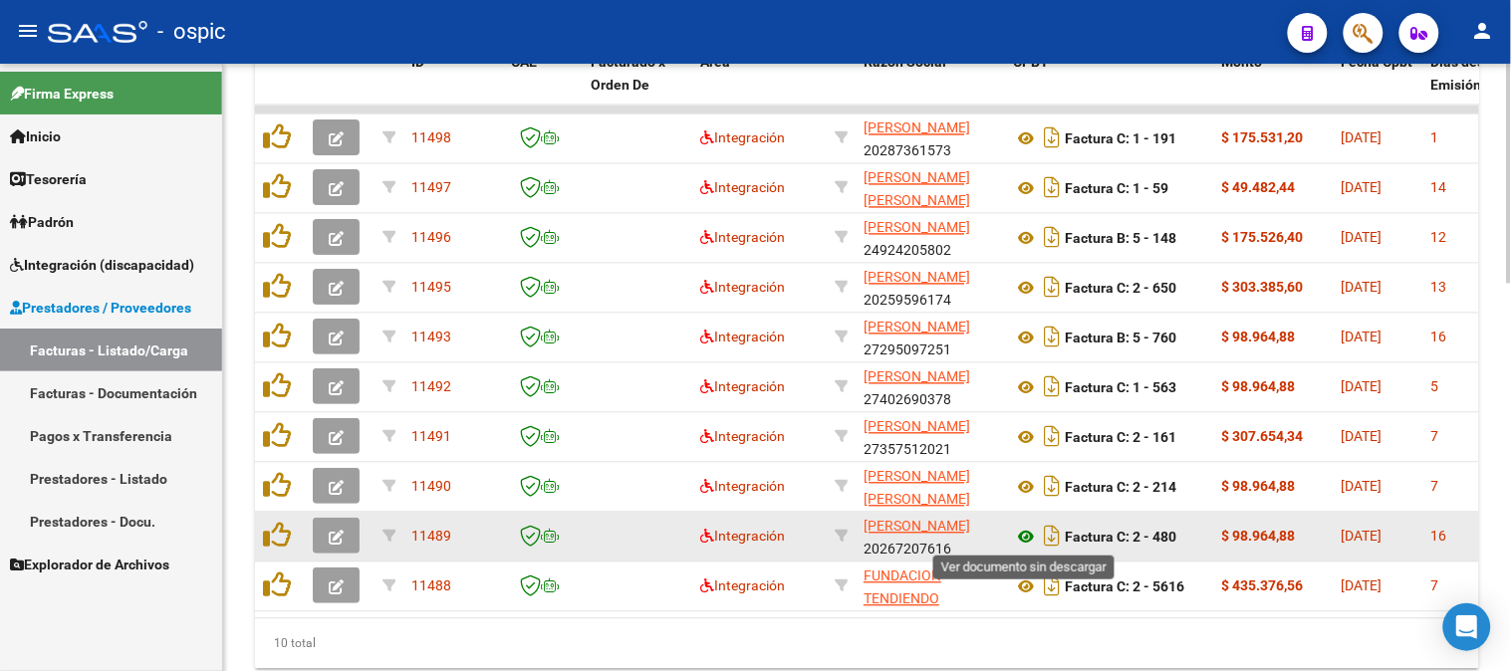
click at [1028, 535] on icon at bounding box center [1026, 538] width 26 height 24
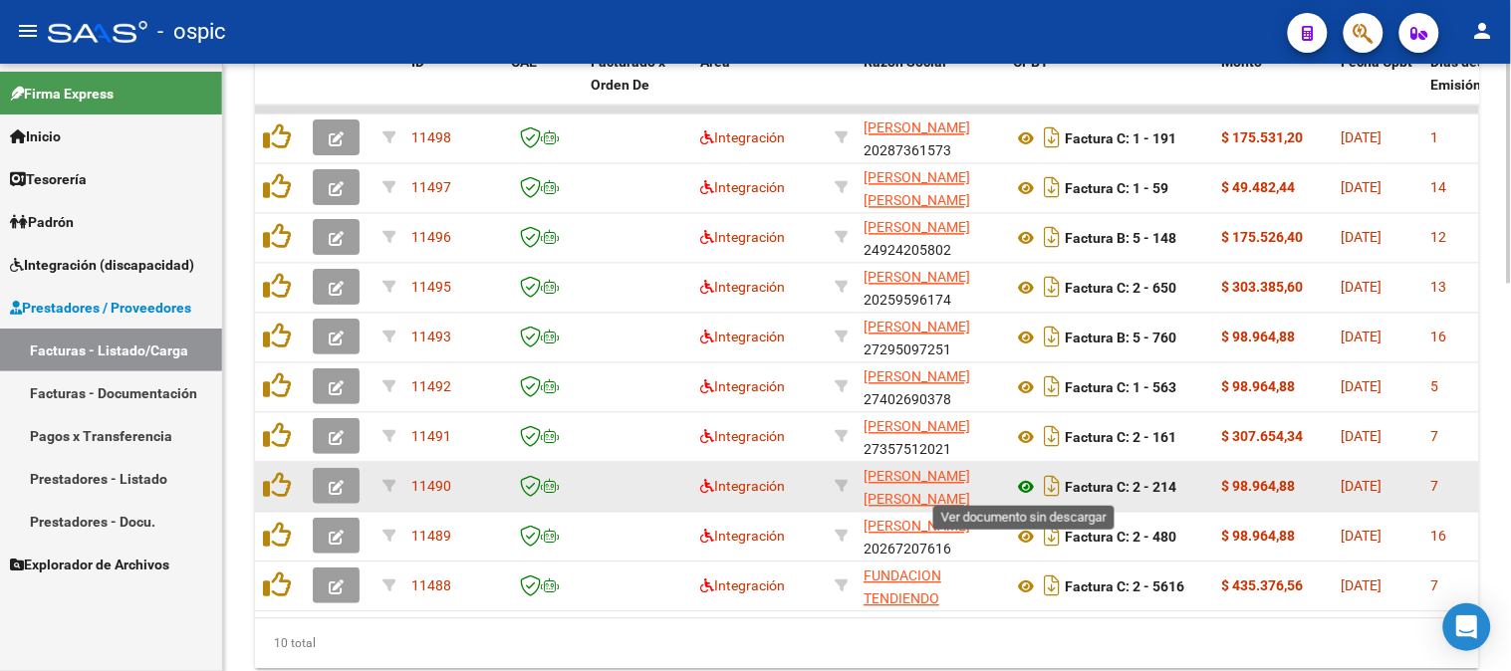
click at [1027, 484] on icon at bounding box center [1026, 488] width 26 height 24
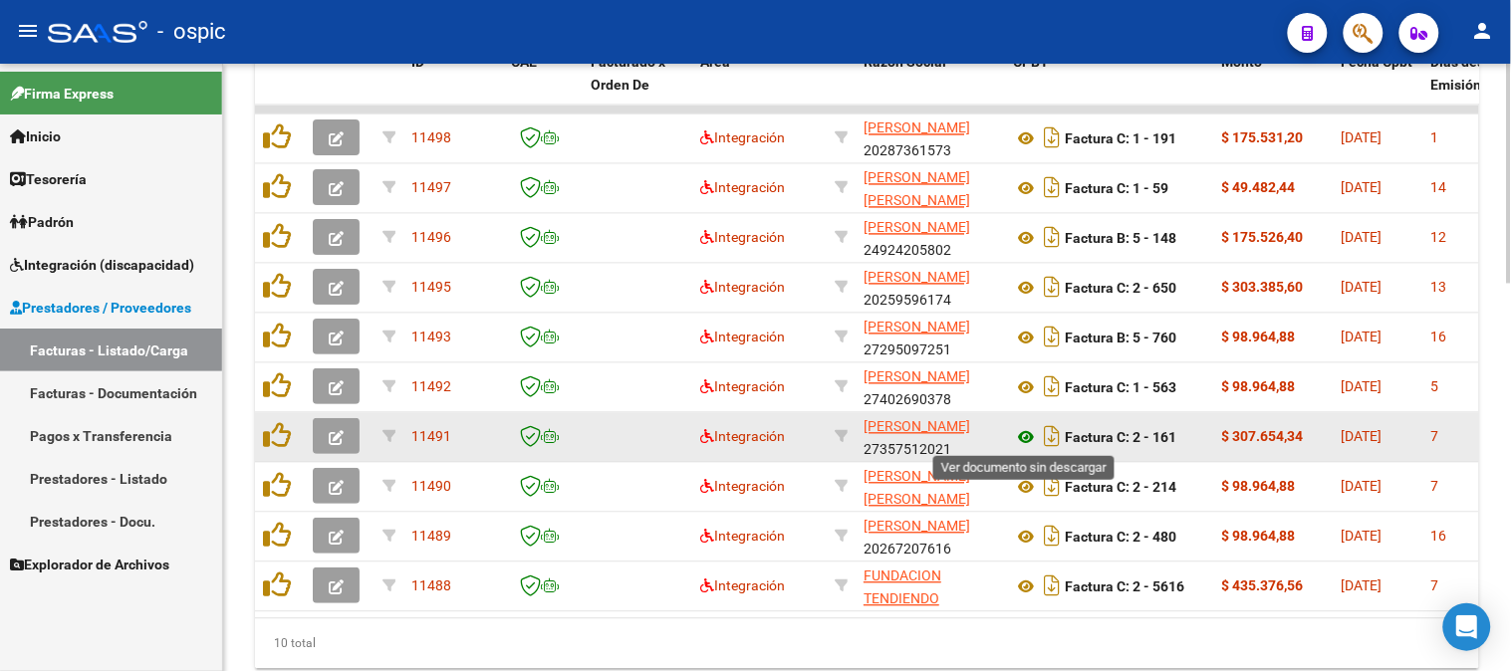
click at [1031, 430] on icon at bounding box center [1026, 438] width 26 height 24
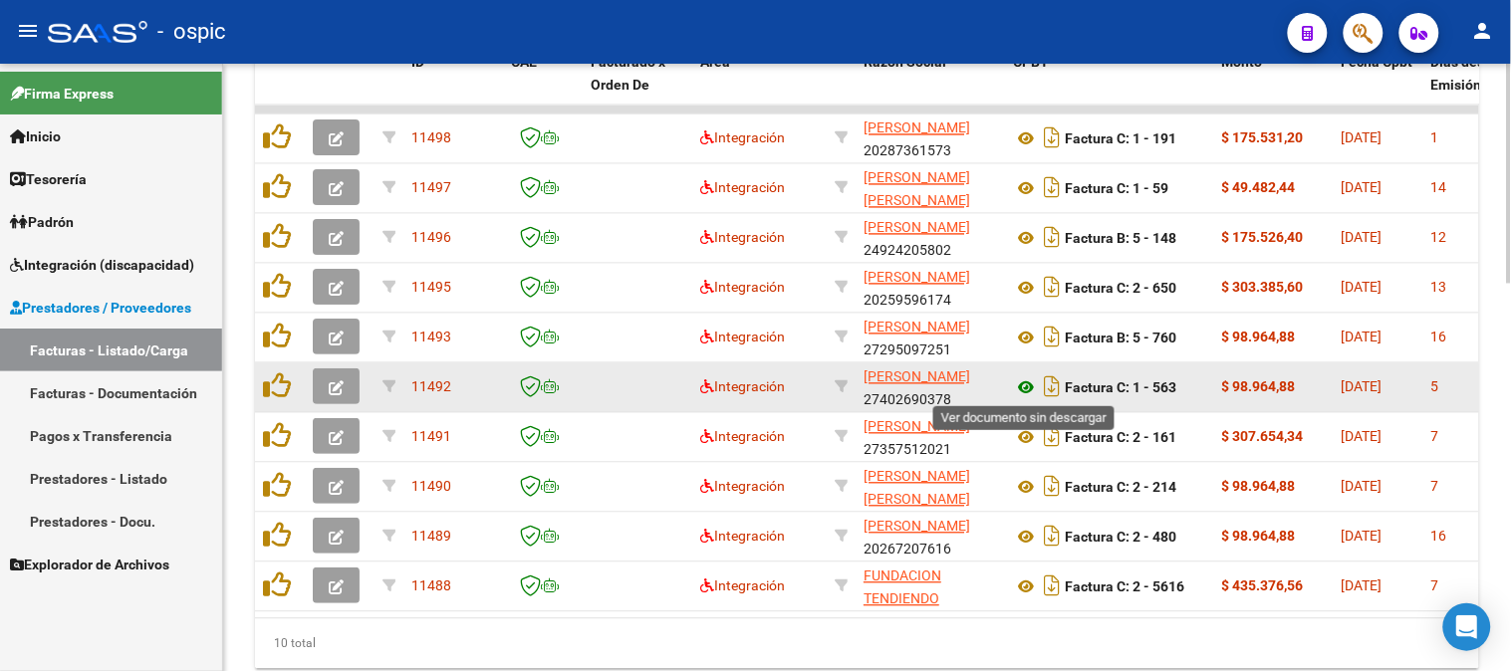
click at [1028, 376] on icon at bounding box center [1026, 388] width 26 height 24
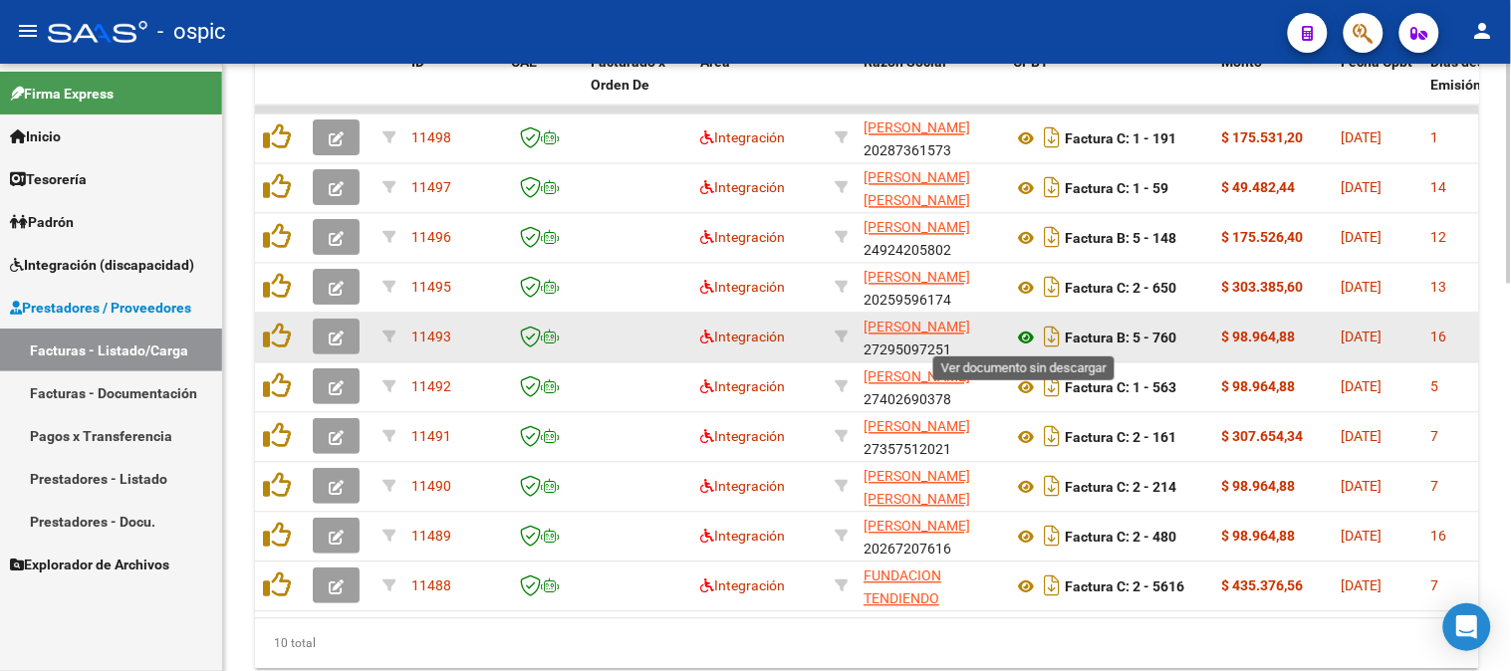
click at [1027, 334] on icon at bounding box center [1026, 339] width 26 height 24
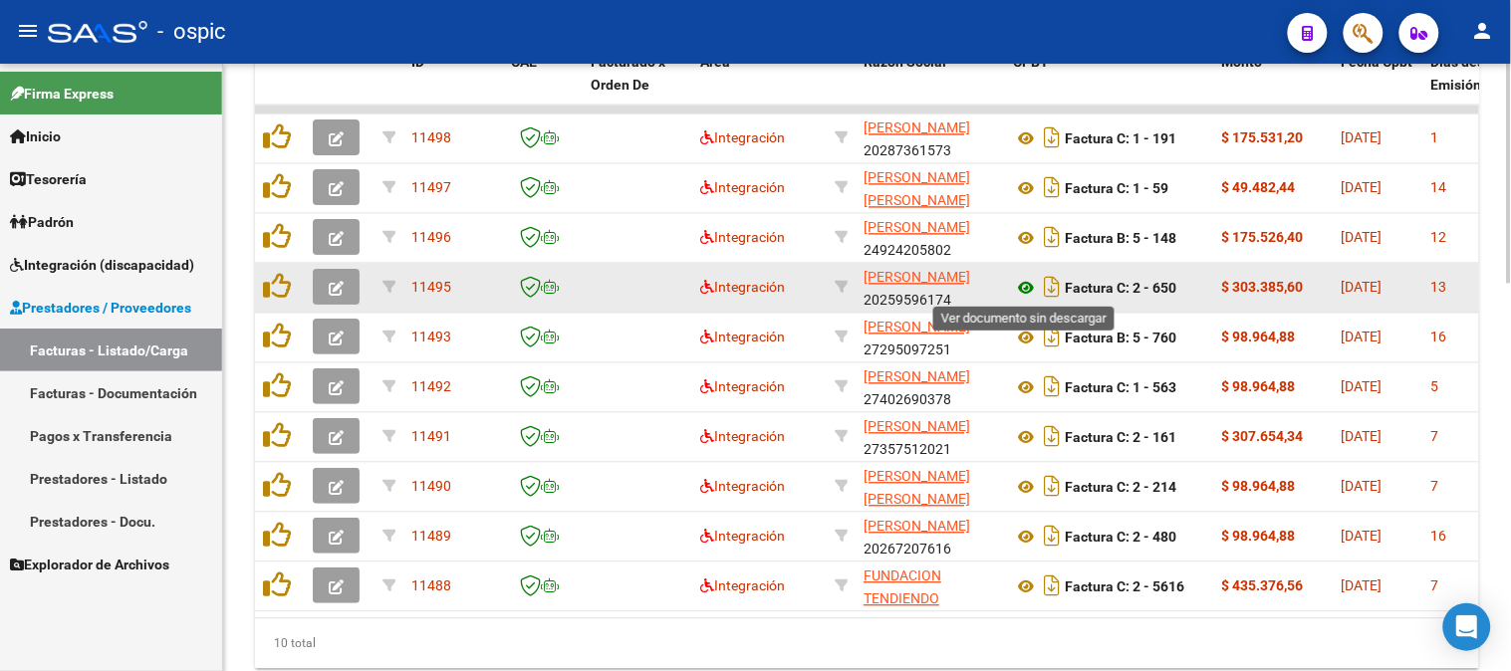
click at [1037, 280] on icon at bounding box center [1026, 289] width 26 height 24
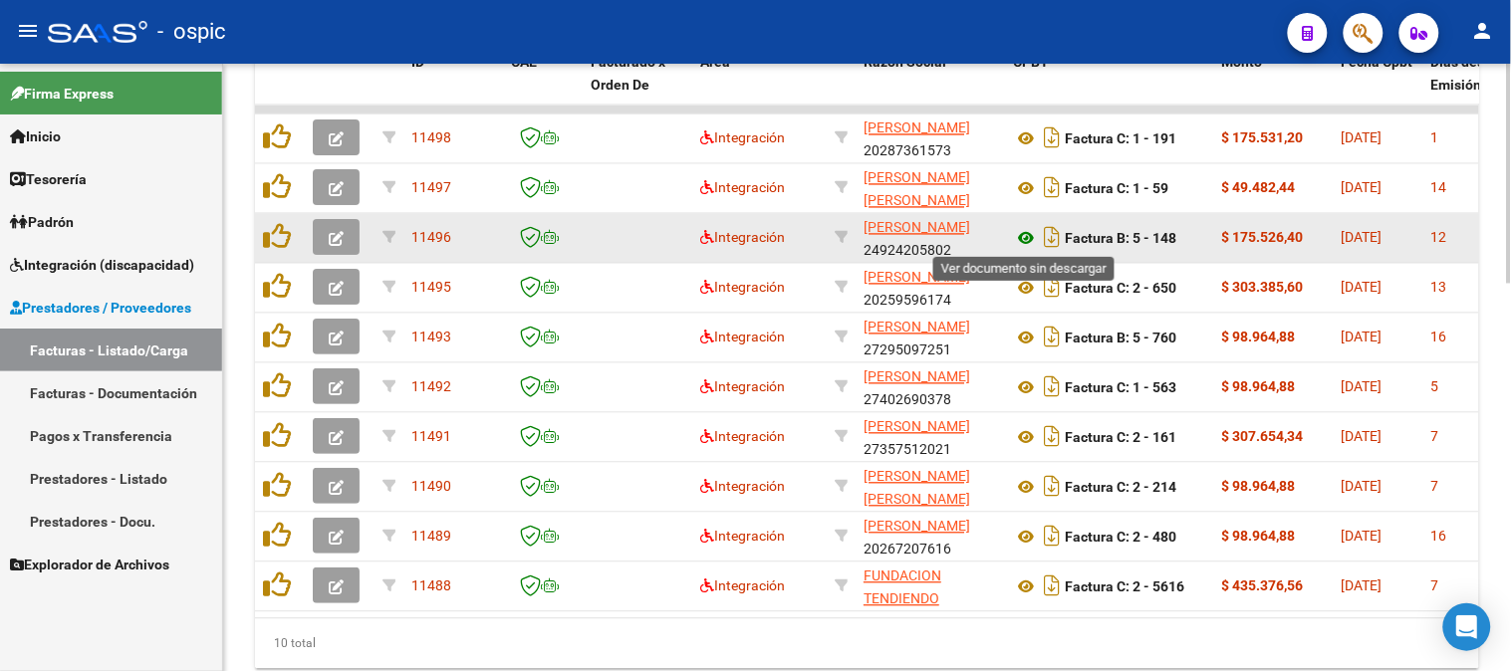
click at [1027, 237] on icon at bounding box center [1026, 239] width 26 height 24
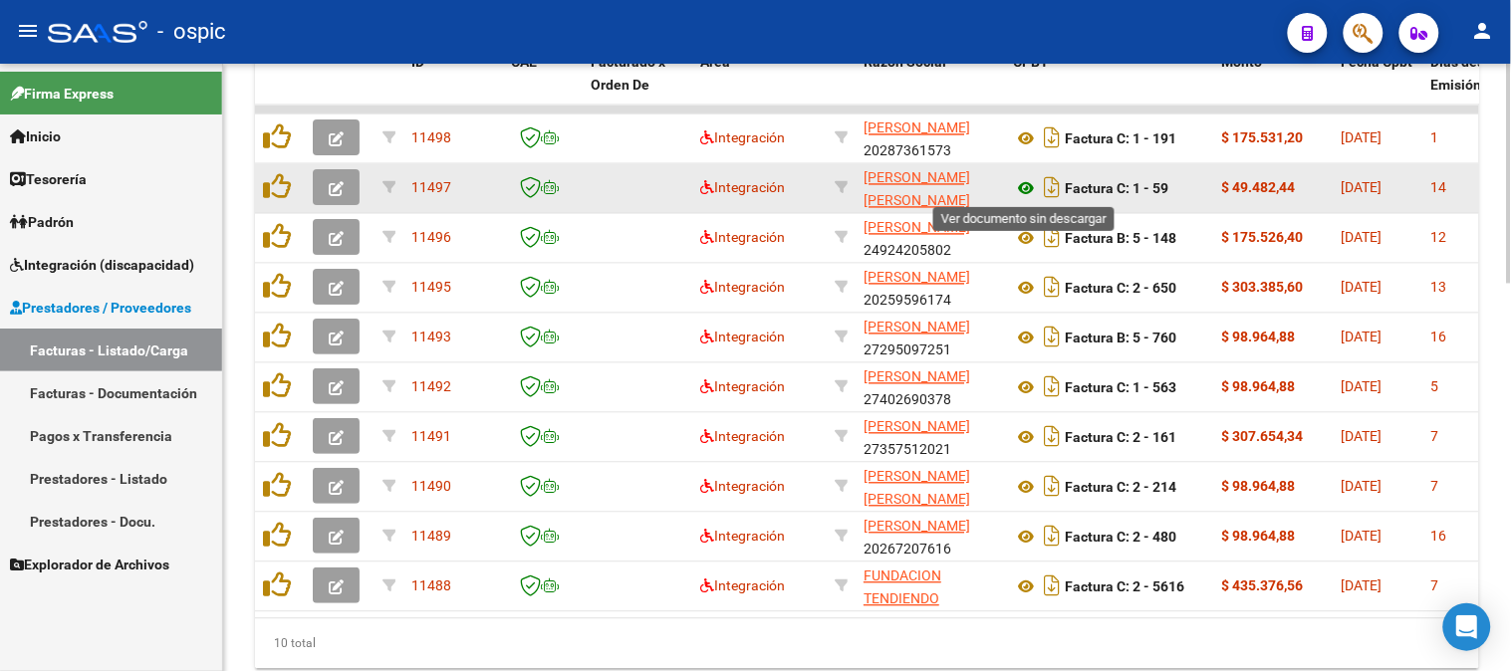
click at [1026, 181] on icon at bounding box center [1026, 189] width 26 height 24
click at [1026, 185] on icon at bounding box center [1026, 189] width 26 height 24
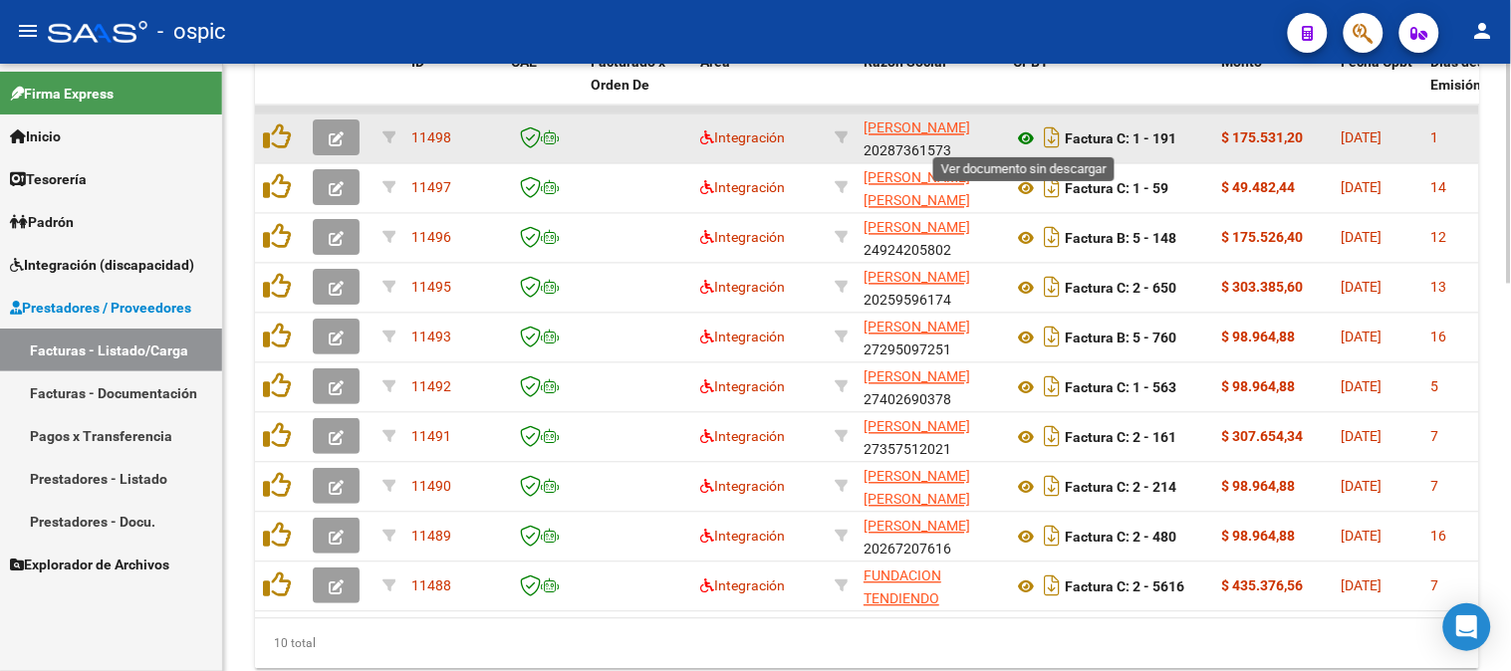
click at [1028, 135] on icon at bounding box center [1026, 139] width 26 height 24
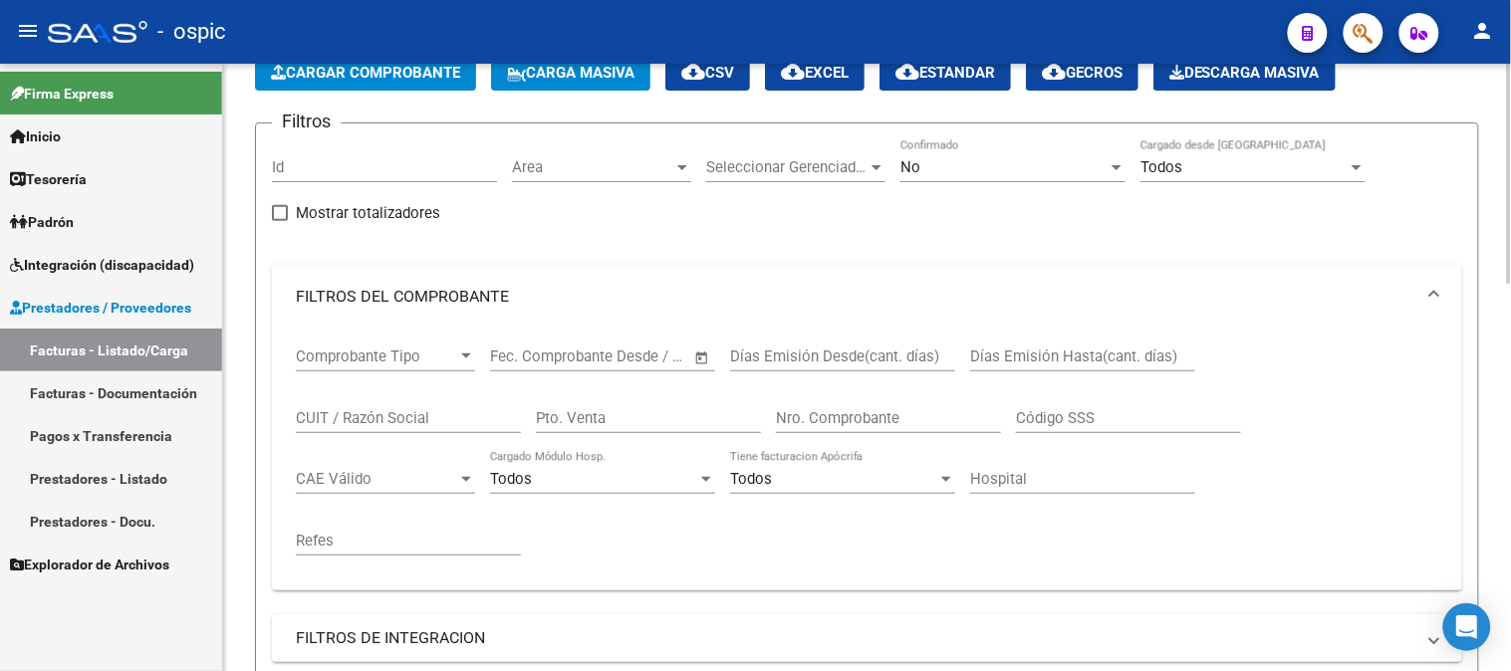
scroll to position [0, 0]
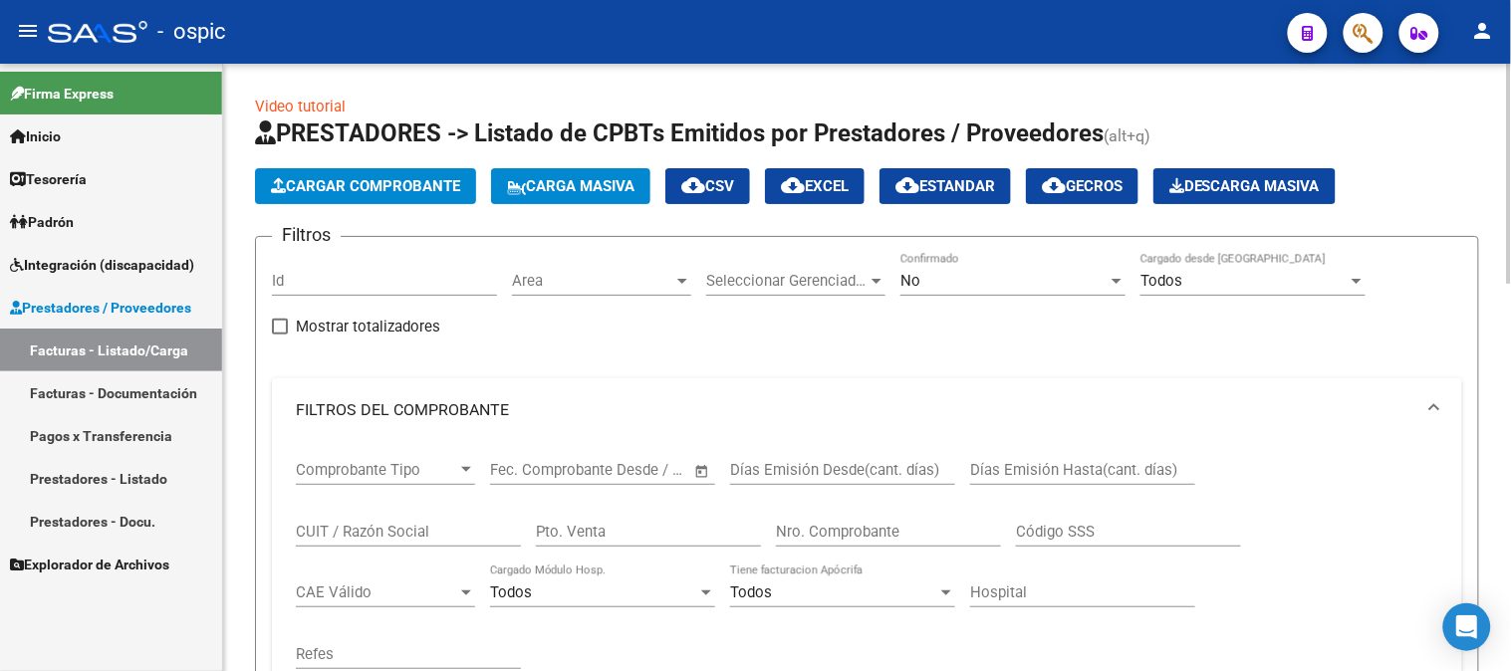
click at [984, 289] on div "No" at bounding box center [1003, 281] width 207 height 18
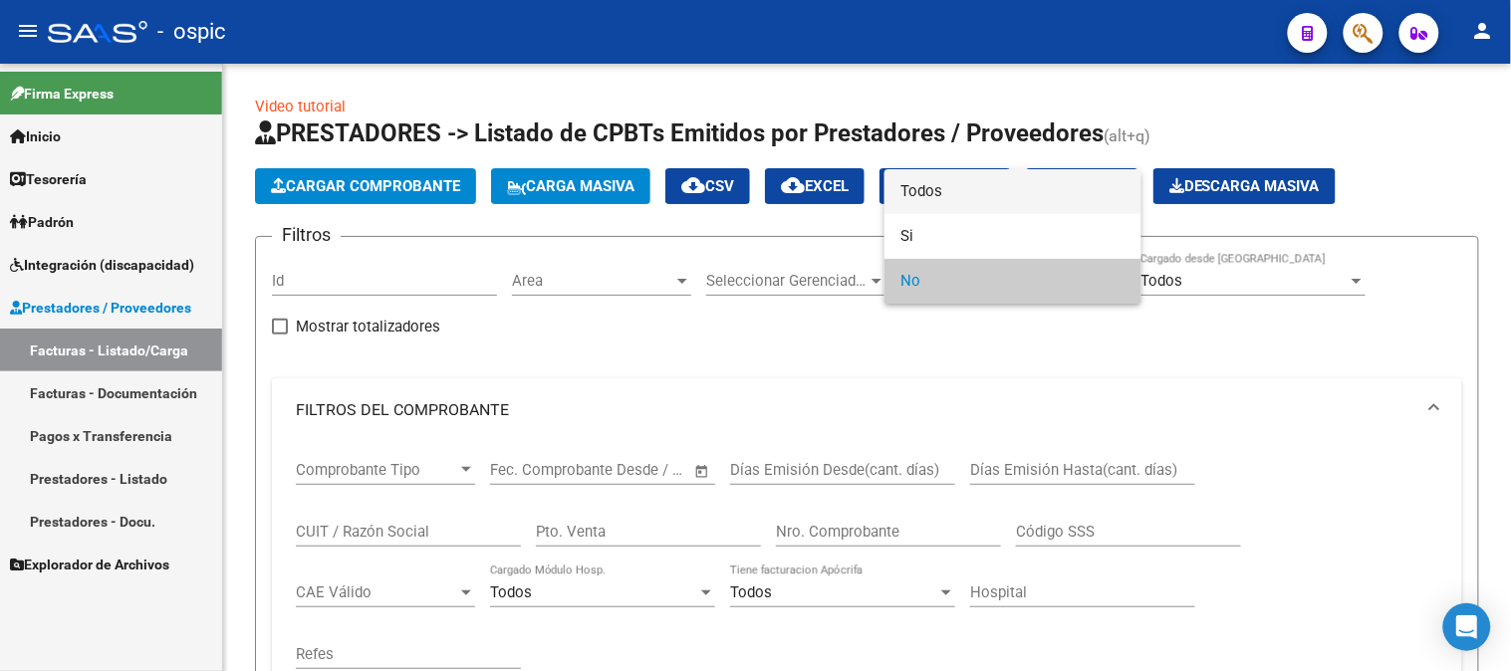
click at [912, 194] on span "Todos" at bounding box center [1012, 191] width 225 height 45
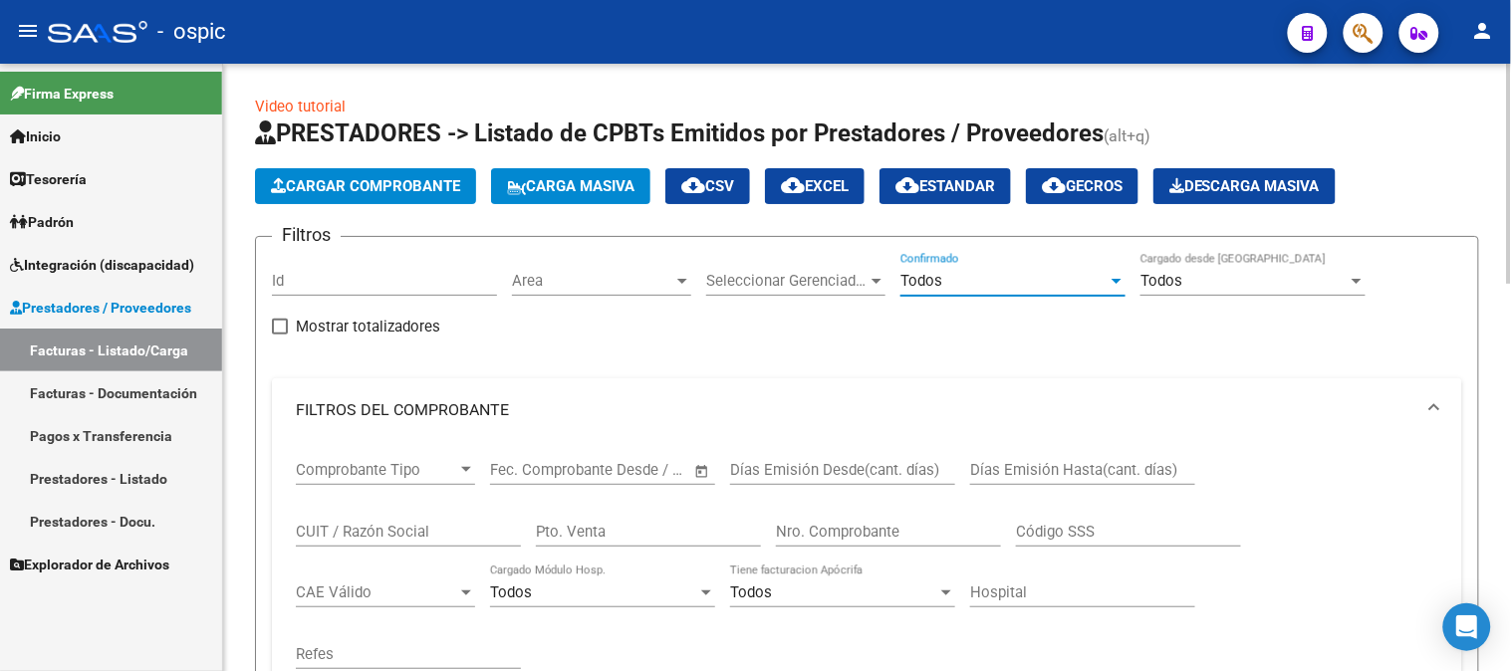
click at [611, 516] on div "Pto. Venta" at bounding box center [648, 525] width 225 height 43
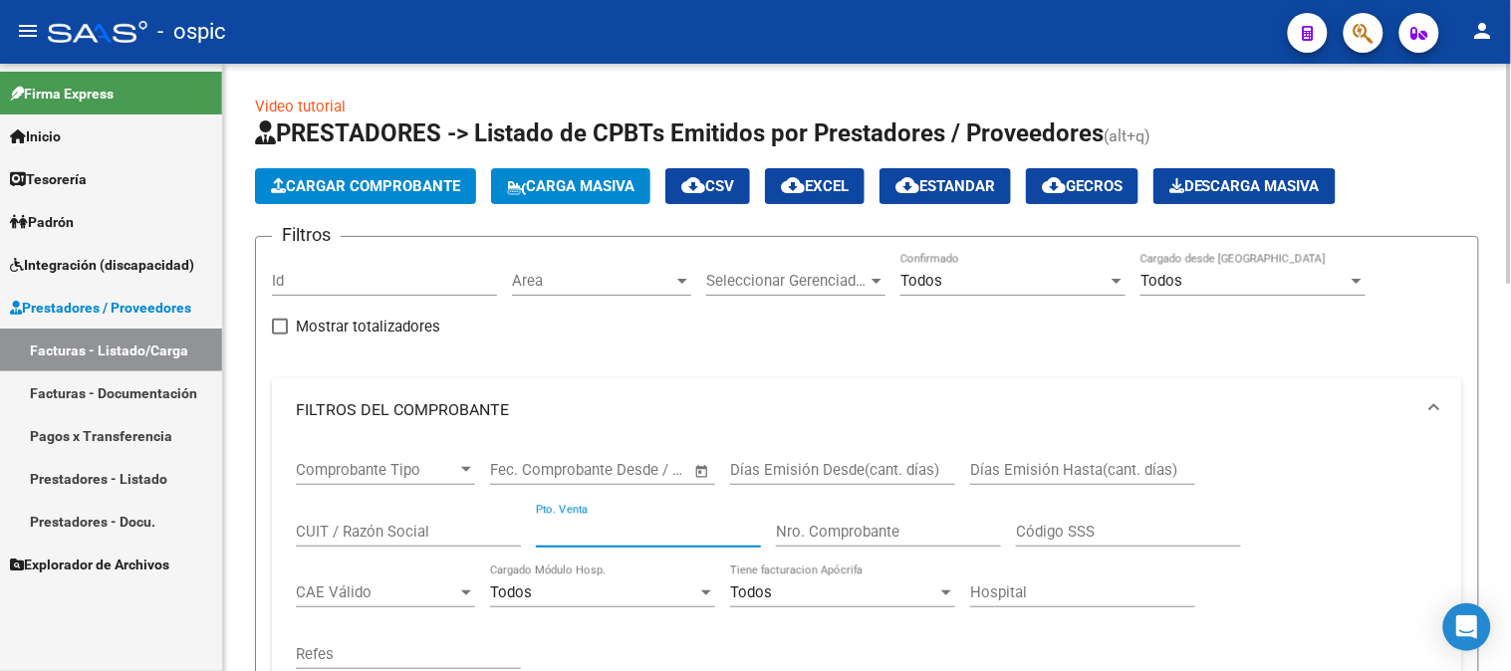
click at [614, 529] on input "Pto. Venta" at bounding box center [648, 532] width 225 height 18
type input "2"
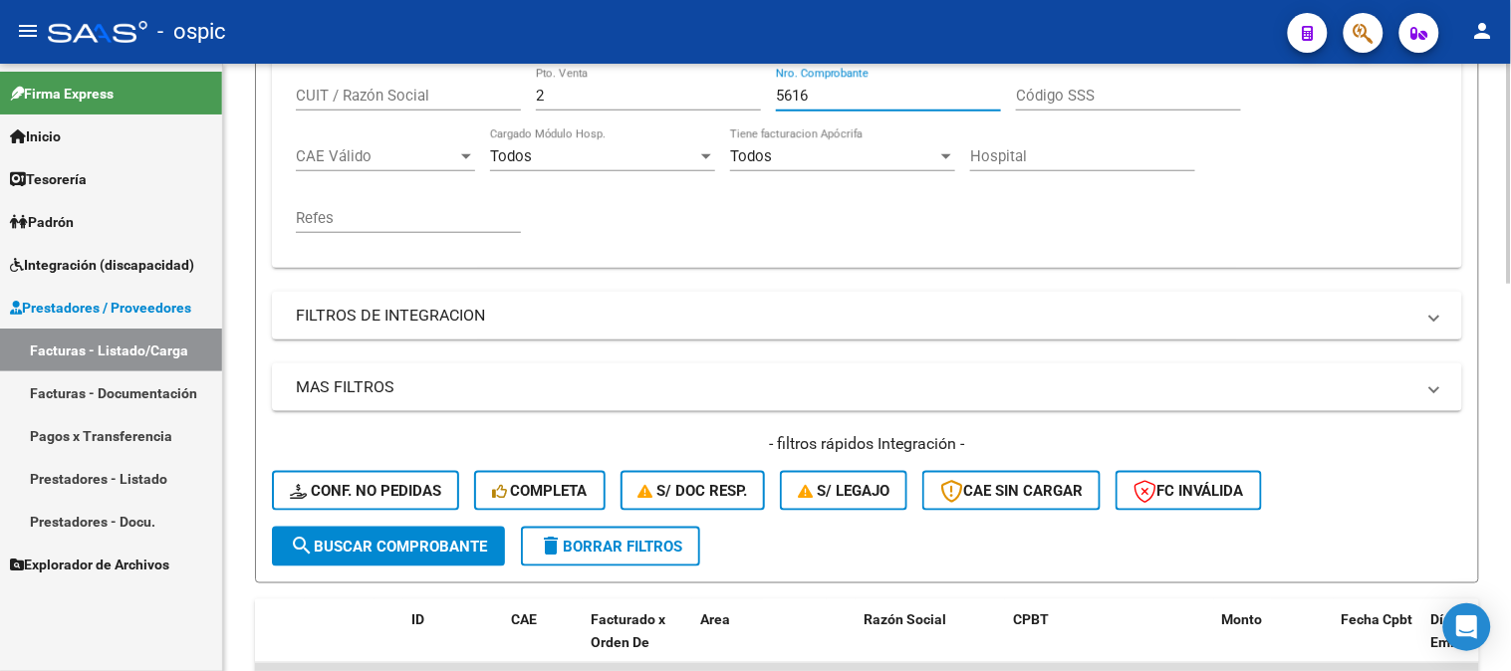
scroll to position [442, 0]
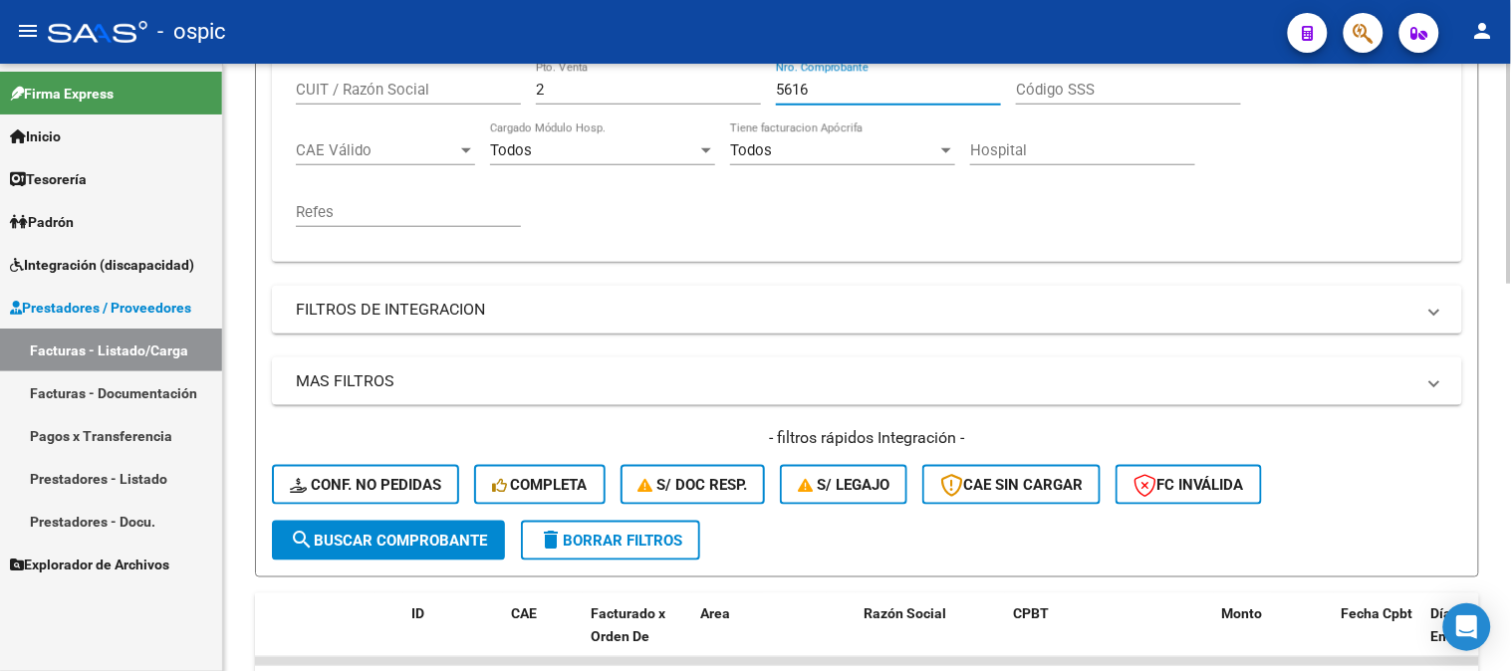
type input "5616"
drag, startPoint x: 431, startPoint y: 533, endPoint x: 418, endPoint y: 486, distance: 48.6
click at [430, 525] on button "search Buscar Comprobante" at bounding box center [388, 541] width 233 height 40
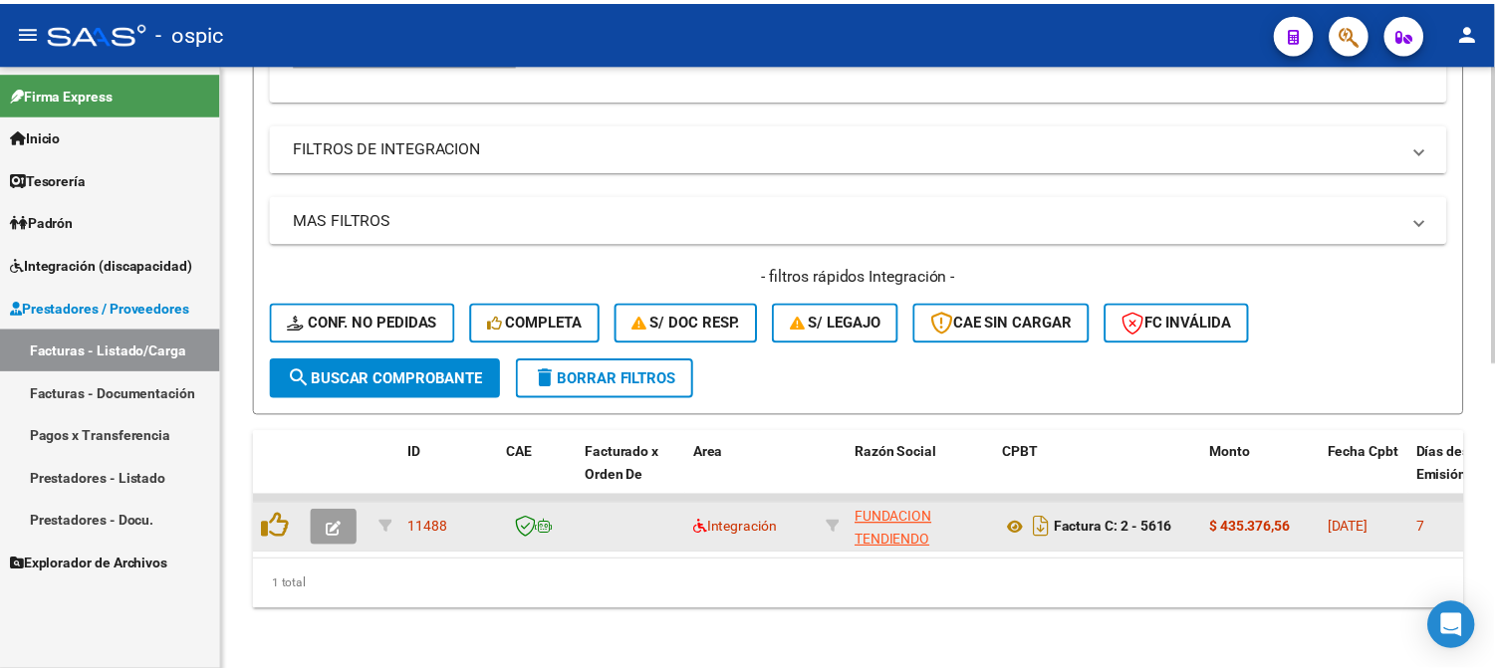
scroll to position [621, 0]
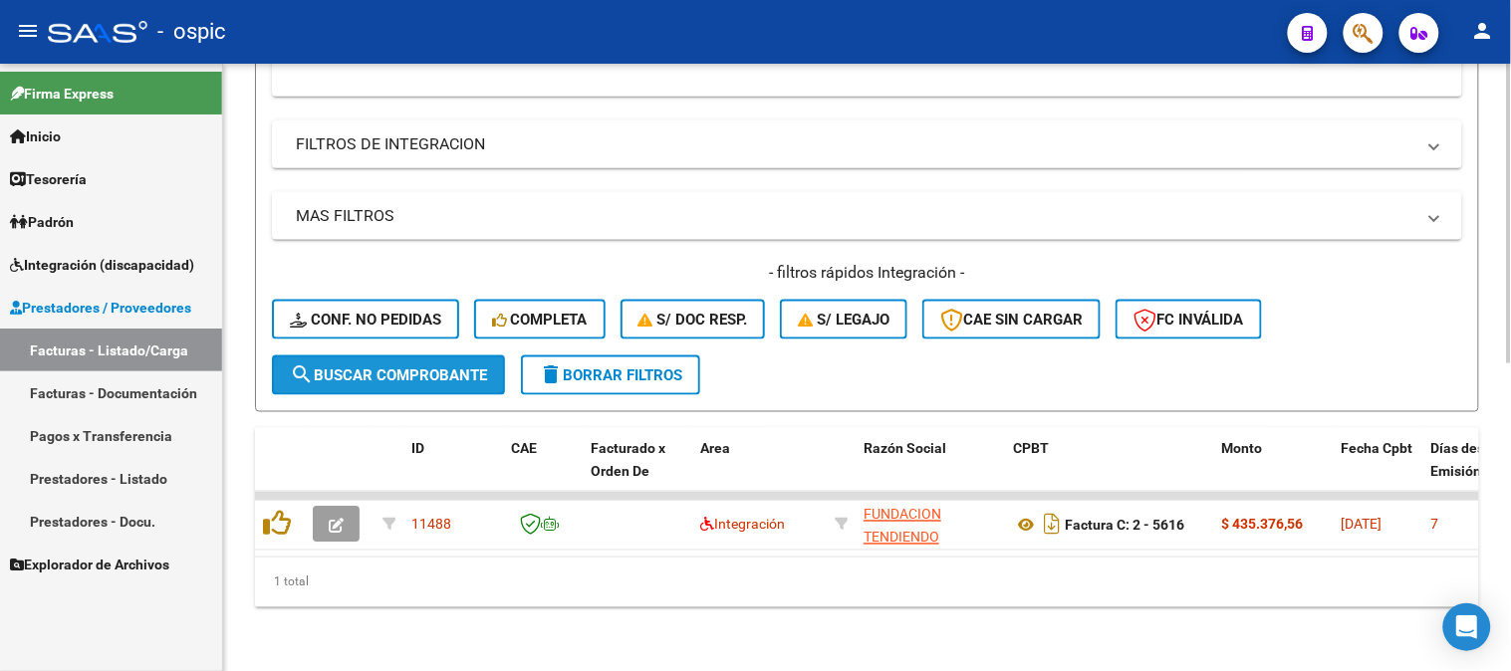
drag, startPoint x: 415, startPoint y: 365, endPoint x: 383, endPoint y: 354, distance: 34.0
click at [414, 366] on span "search Buscar Comprobante" at bounding box center [388, 375] width 197 height 18
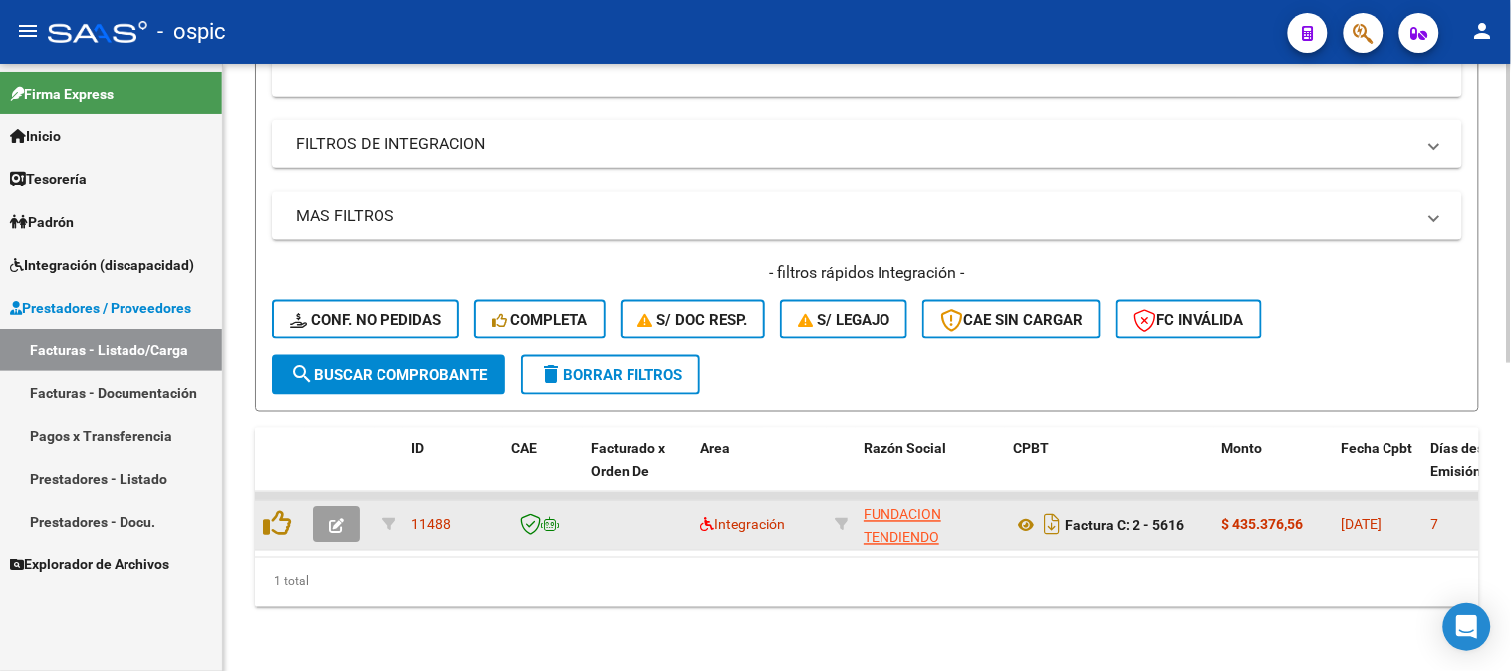
click at [335, 519] on icon "button" at bounding box center [336, 526] width 15 height 15
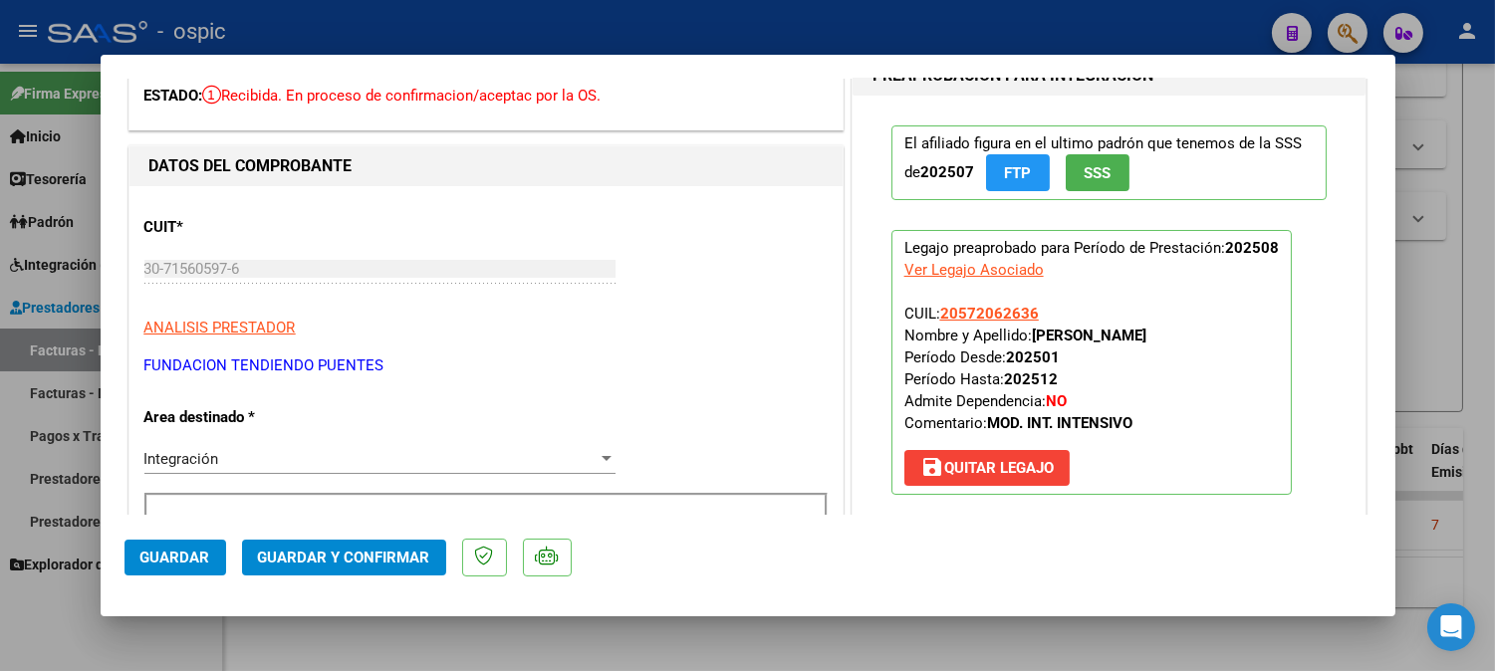
scroll to position [0, 0]
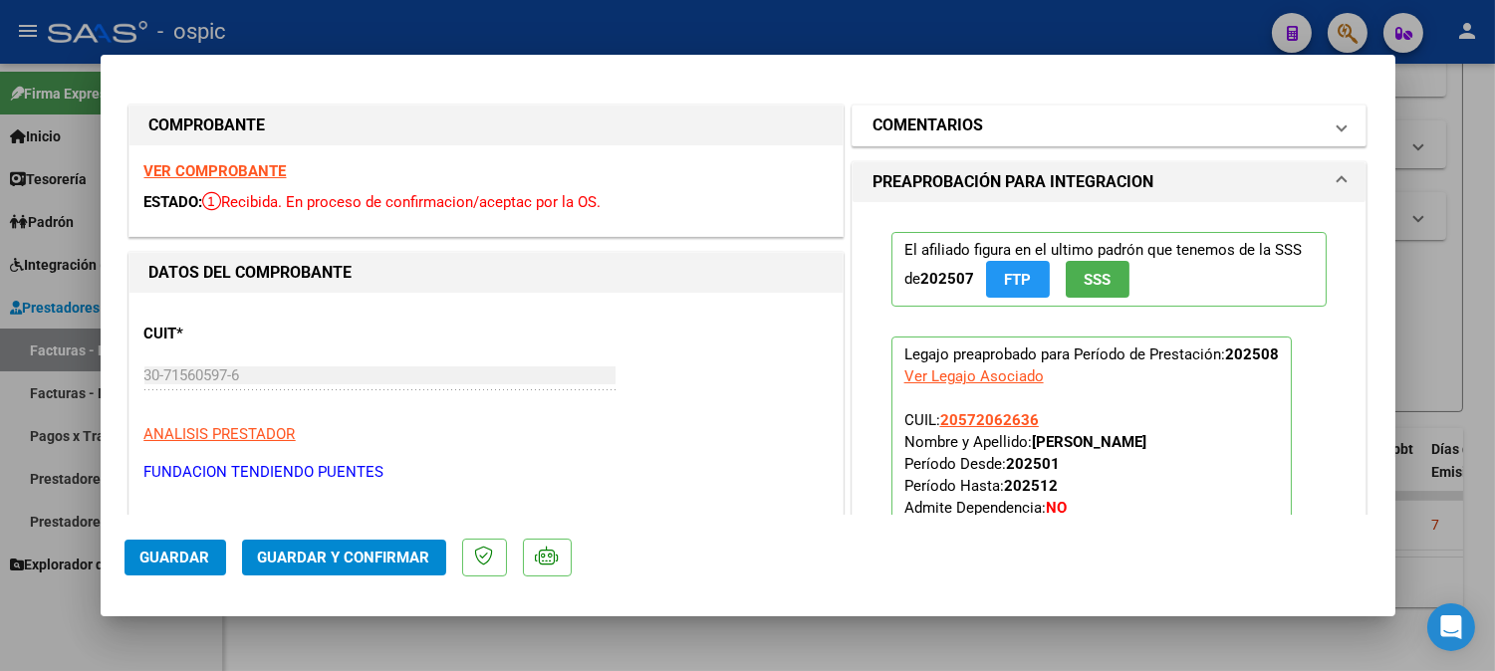
click at [1072, 136] on mat-panel-title "COMENTARIOS" at bounding box center [1097, 126] width 450 height 24
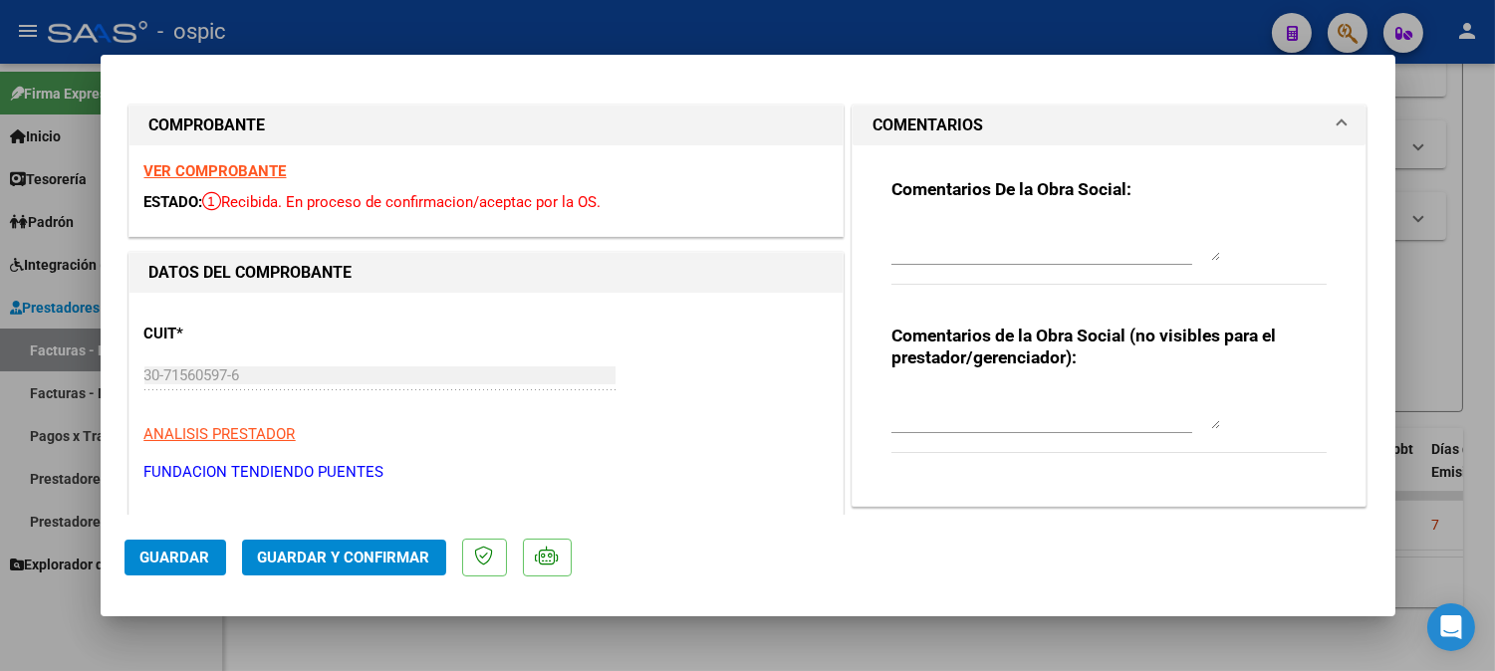
drag, startPoint x: 1032, startPoint y: 406, endPoint x: 1059, endPoint y: 408, distance: 27.0
click at [1034, 408] on textarea at bounding box center [1055, 409] width 329 height 40
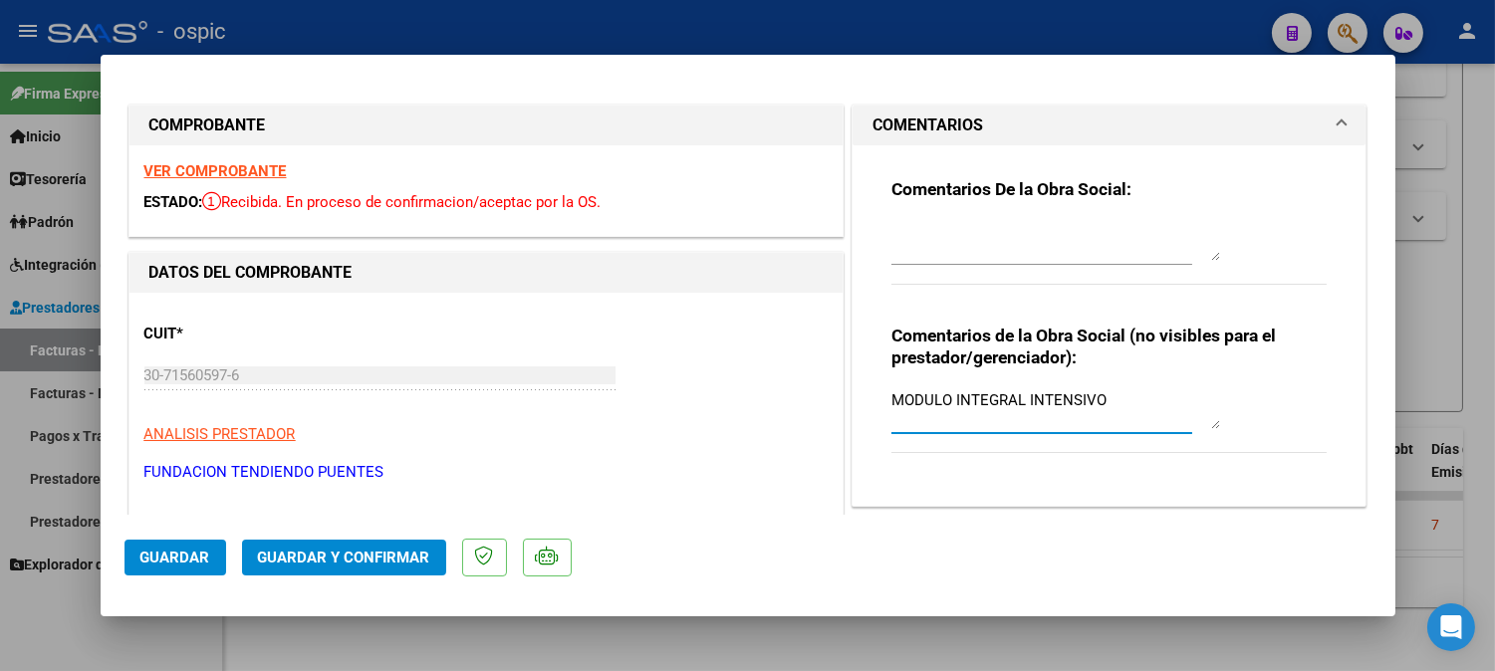
type textarea "MODULO INTEGRAL INTENSIVO"
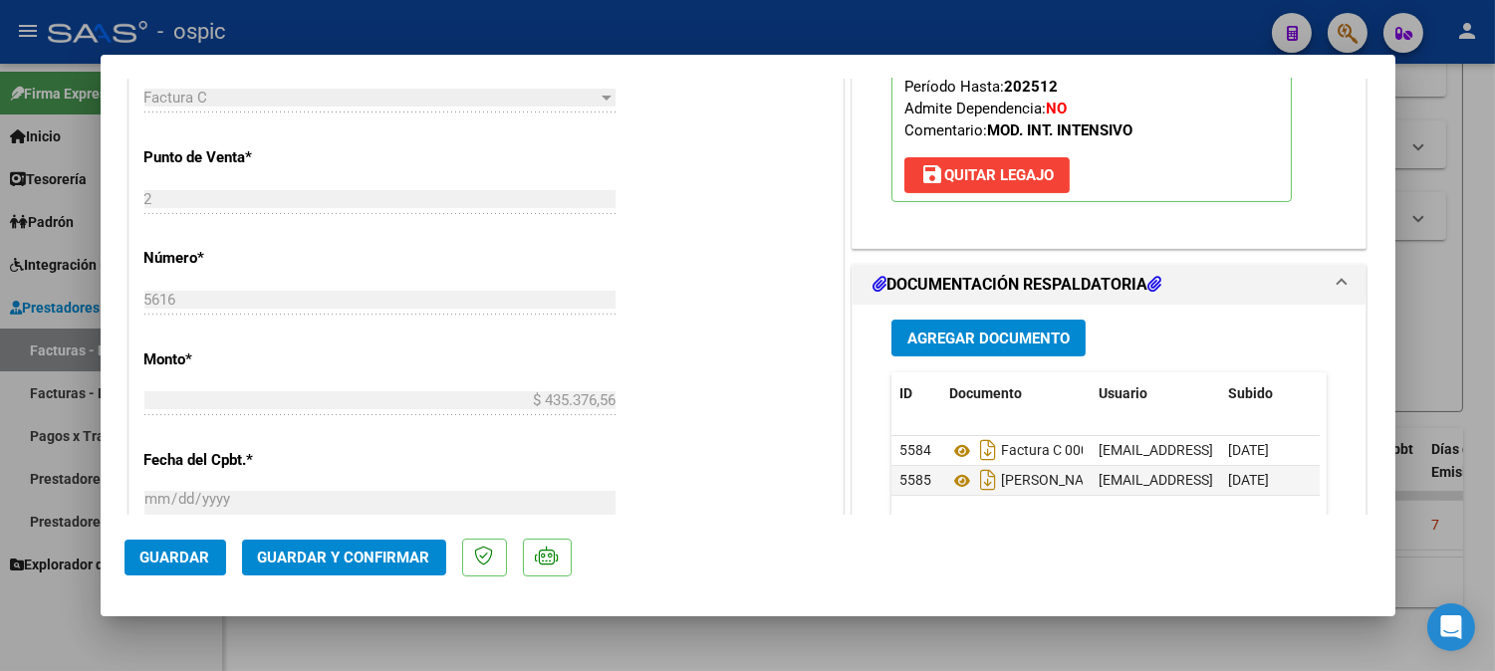
scroll to position [770, 0]
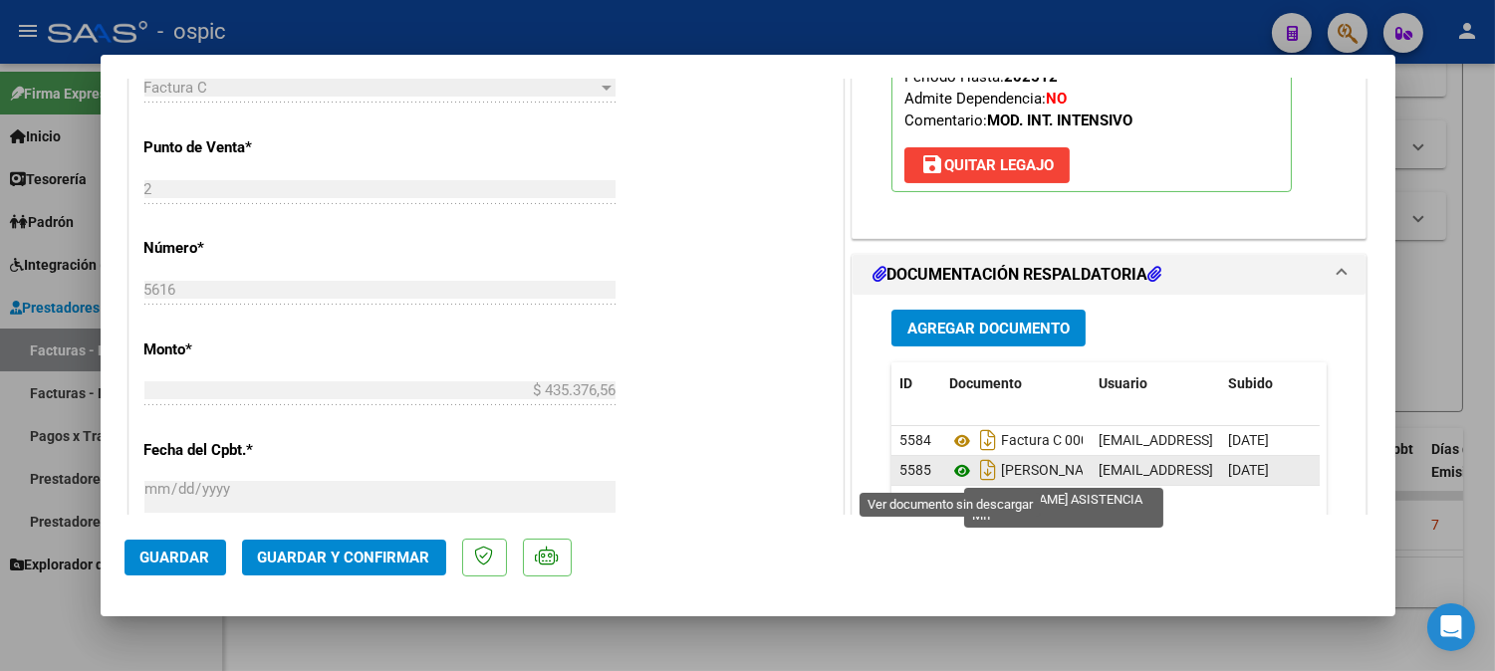
click at [954, 463] on icon at bounding box center [962, 471] width 26 height 24
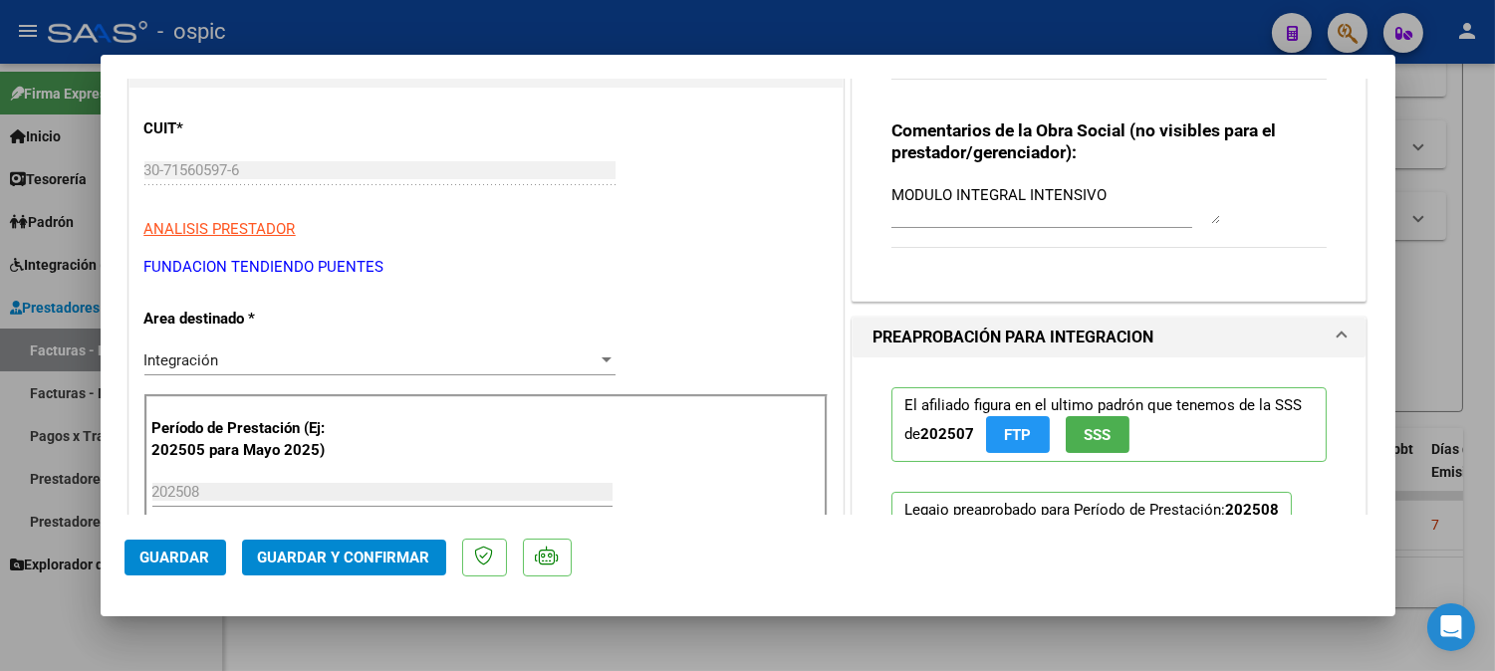
scroll to position [106, 0]
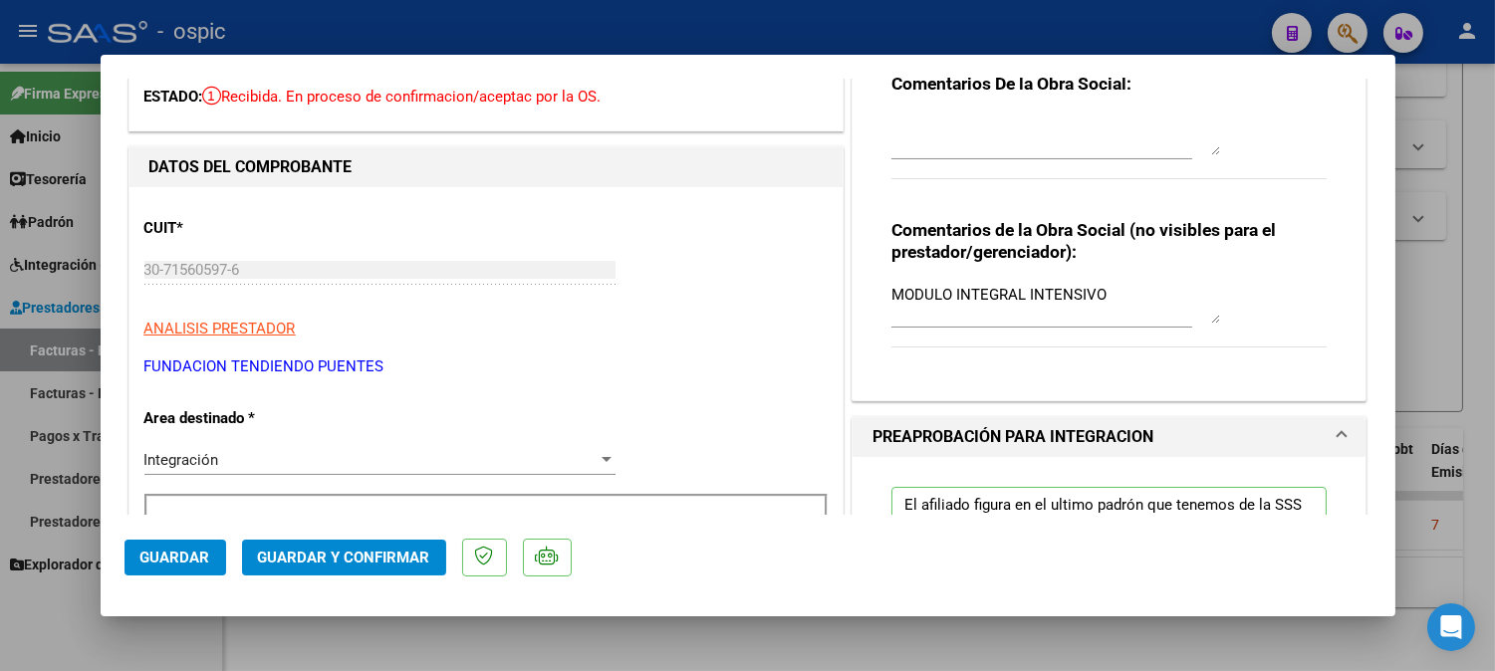
click at [983, 110] on div "Comentarios De la Obra Social:" at bounding box center [1109, 137] width 436 height 128
click at [992, 120] on textarea at bounding box center [1055, 136] width 329 height 40
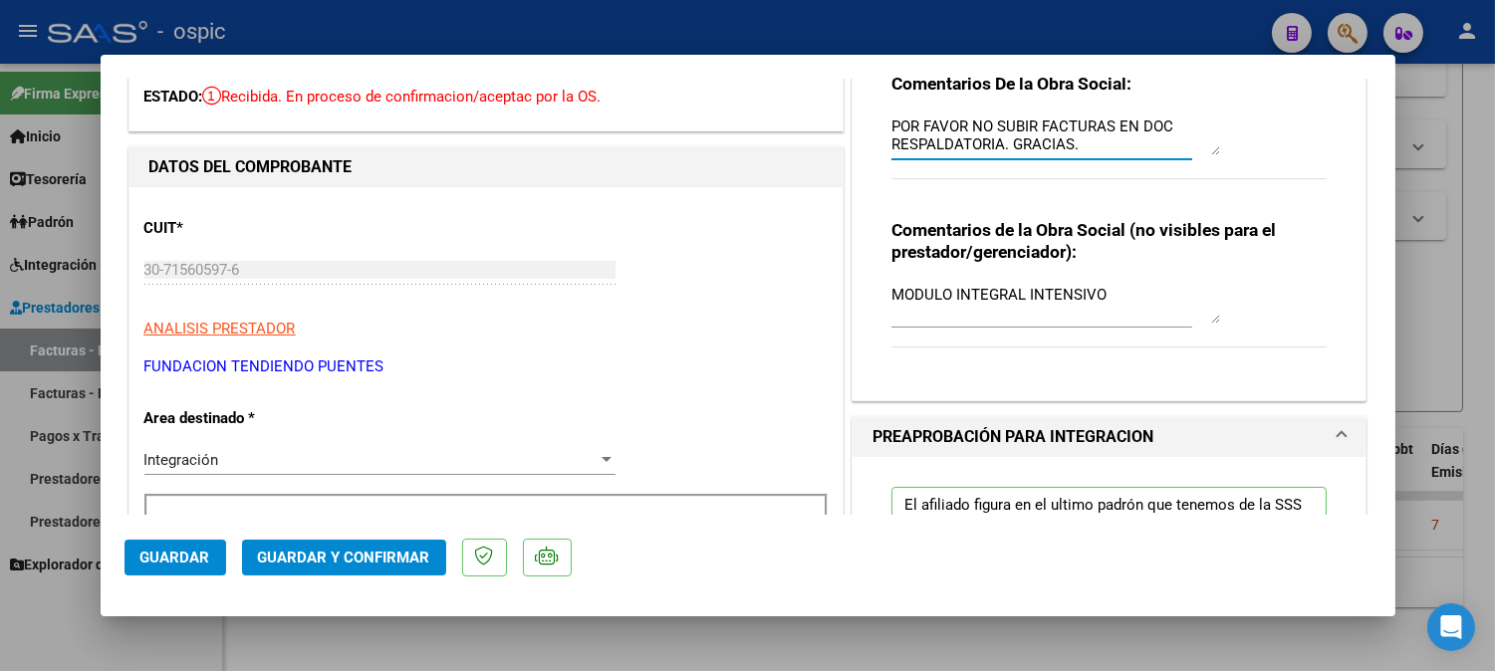
type textarea "POR FAVOR NO SUBIR FACTURAS EN DOC RESPALDATORIA. GRACIAS."
click at [395, 544] on button "Guardar y Confirmar" at bounding box center [344, 558] width 204 height 36
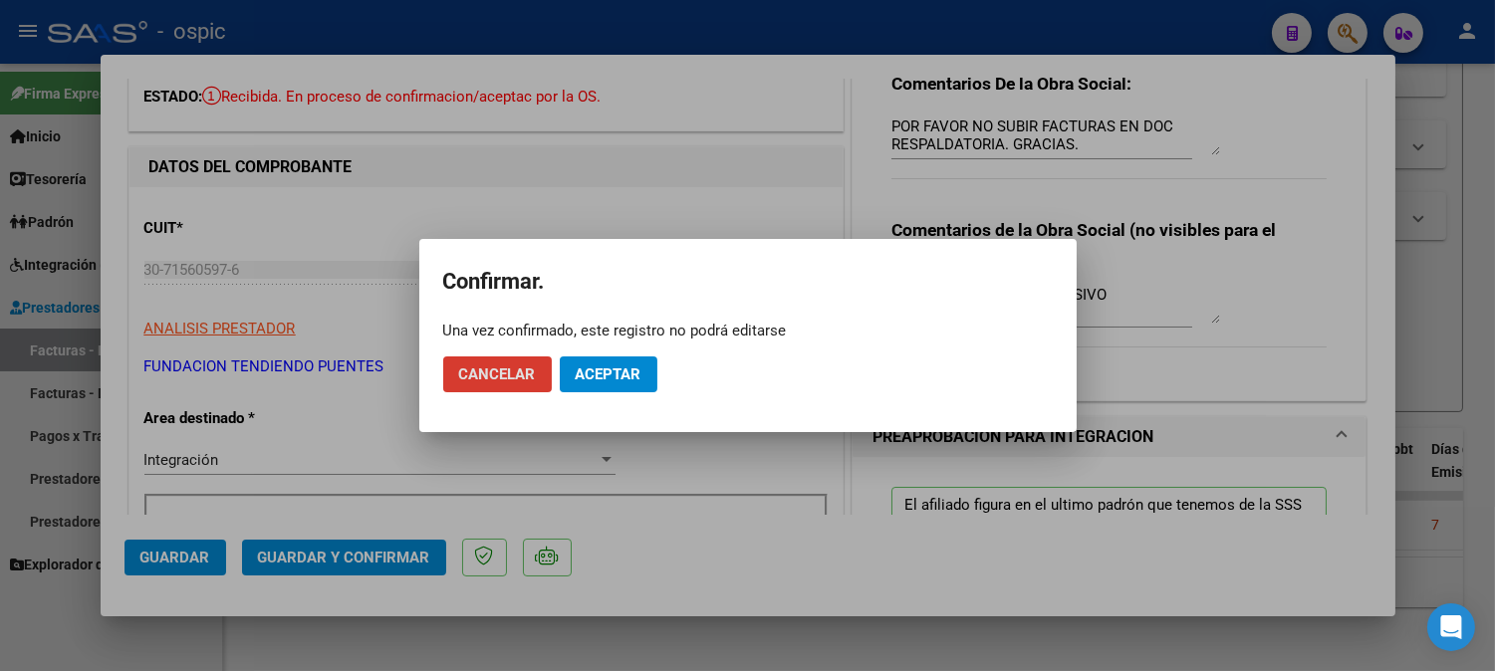
click at [601, 373] on span "Aceptar" at bounding box center [609, 374] width 66 height 18
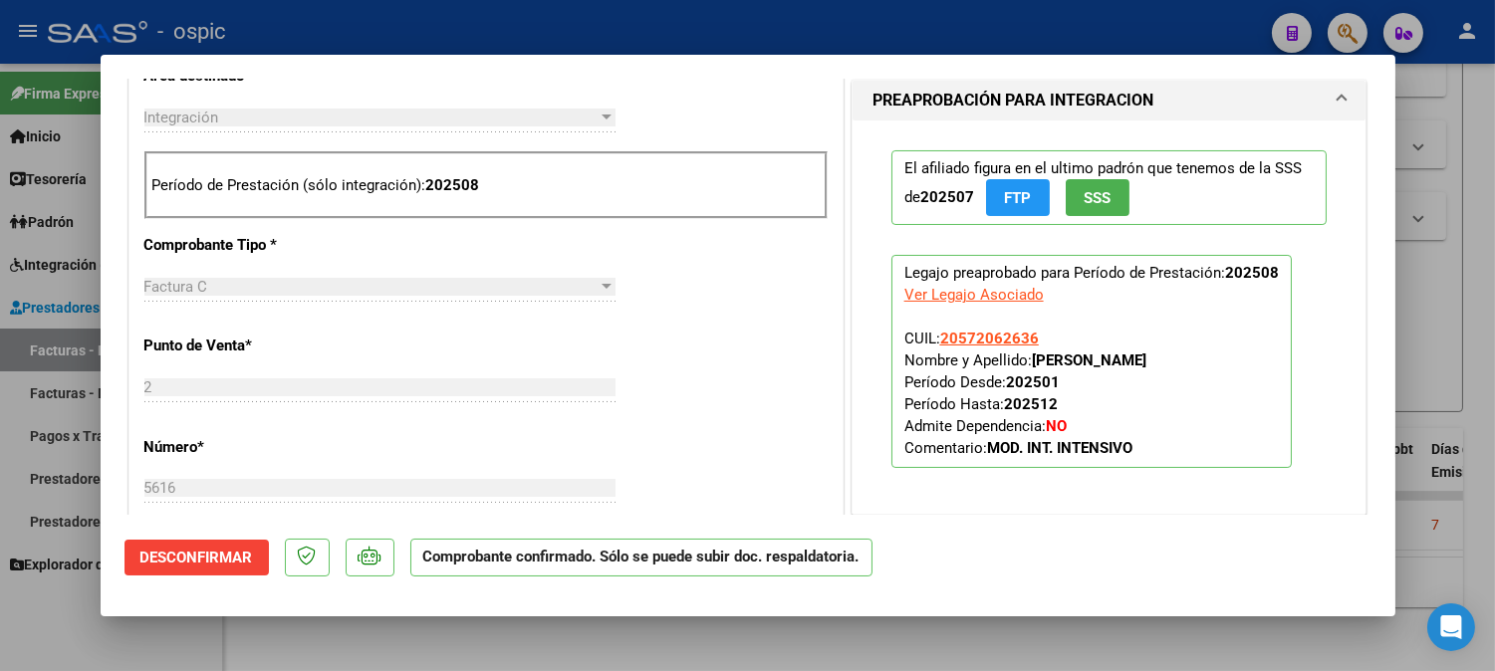
scroll to position [453, 0]
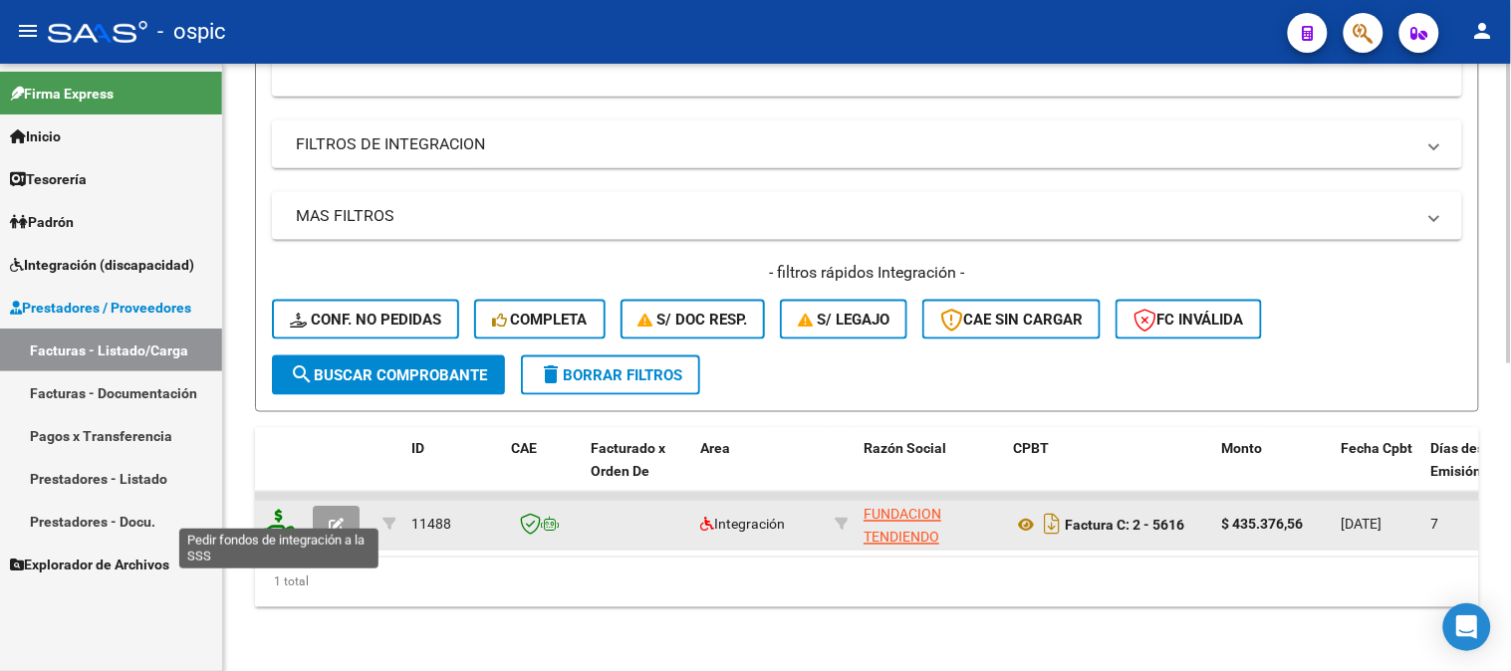
click at [274, 510] on icon at bounding box center [279, 524] width 32 height 28
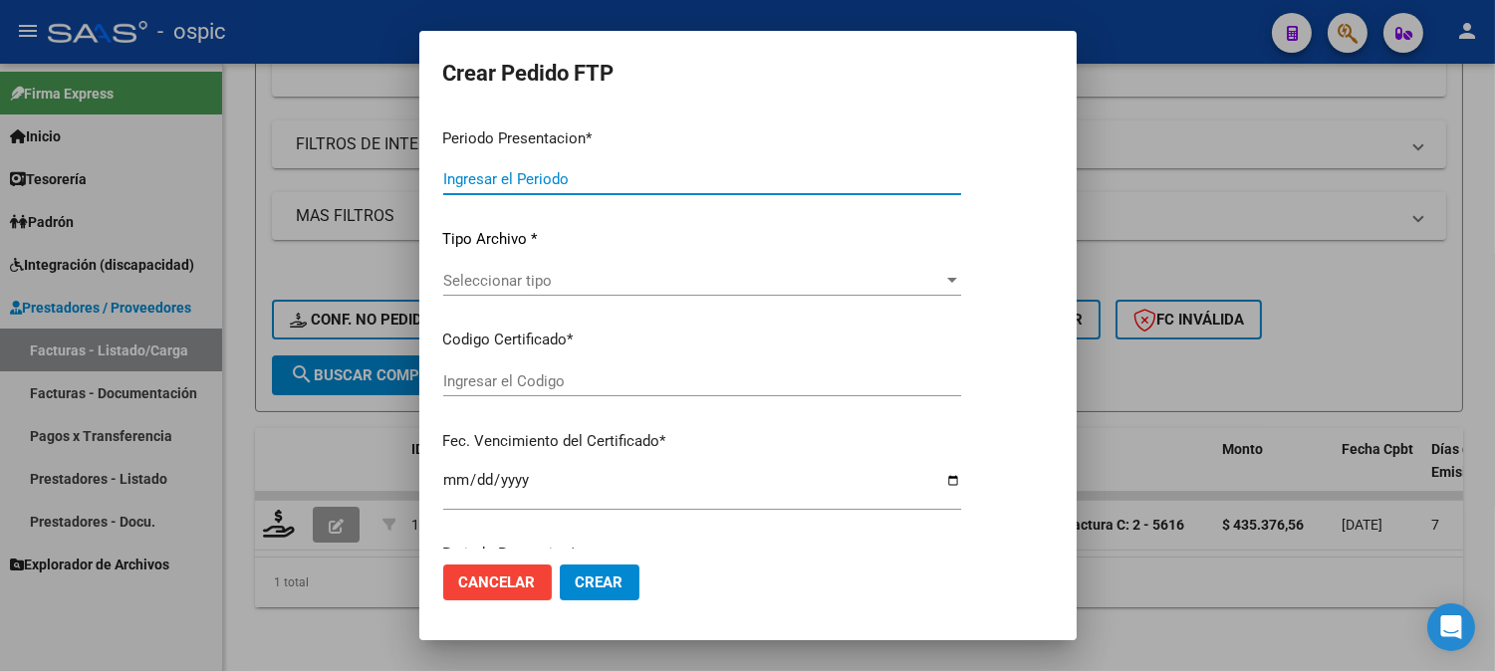
type input "202508"
type input "$ 435.376,56"
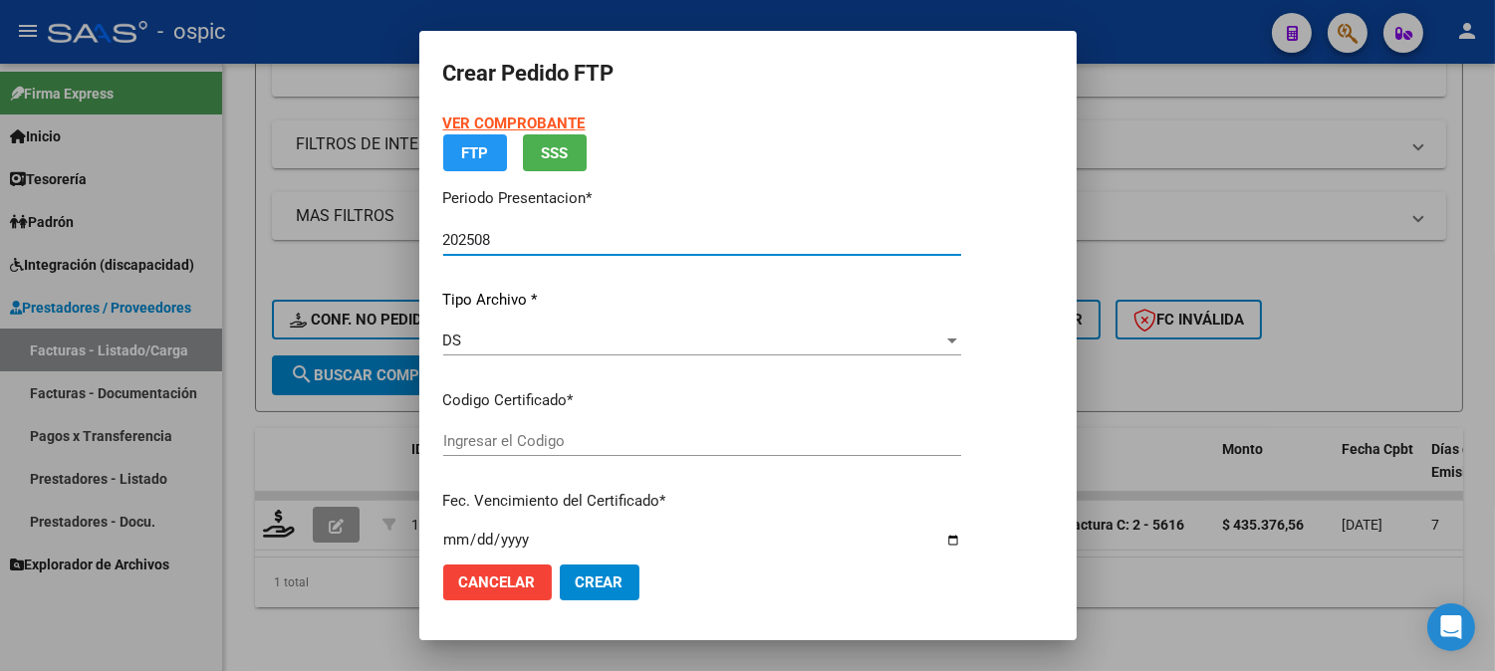
type input "7932634932"
type input "2029-03-31"
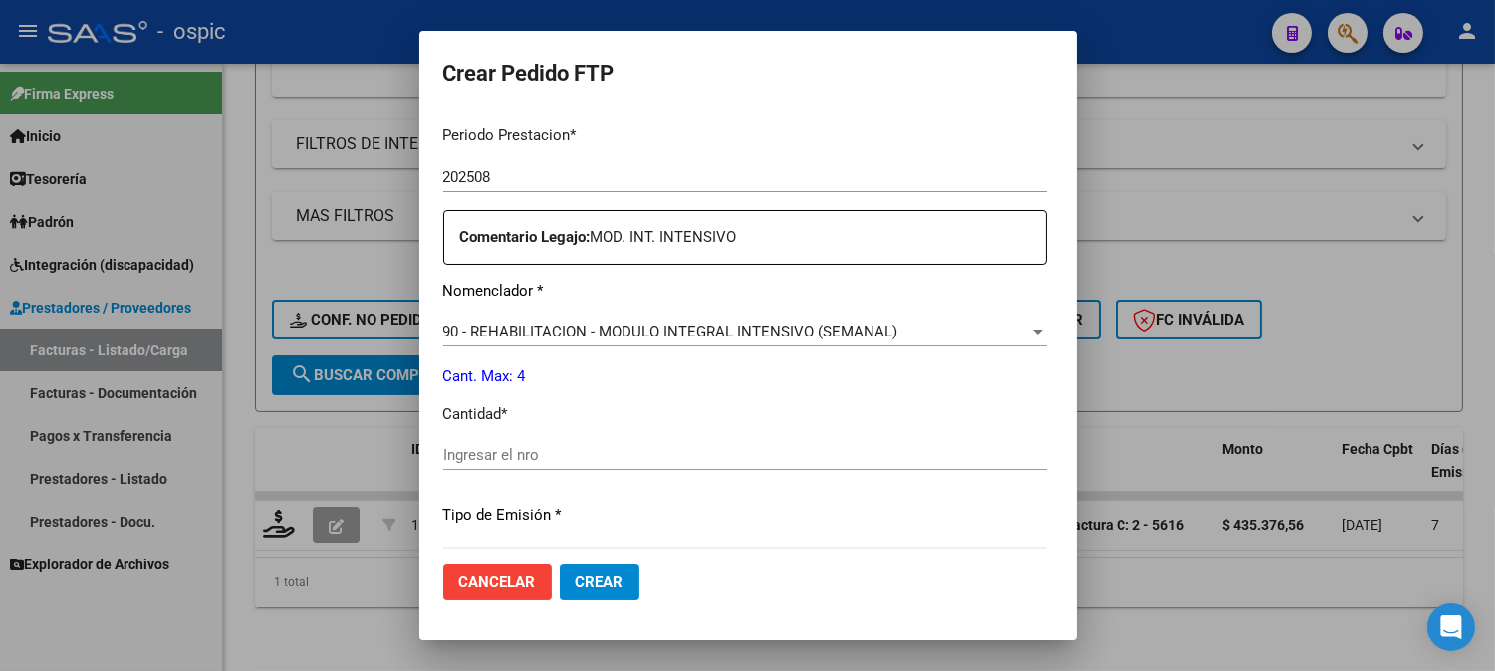
scroll to position [659, 0]
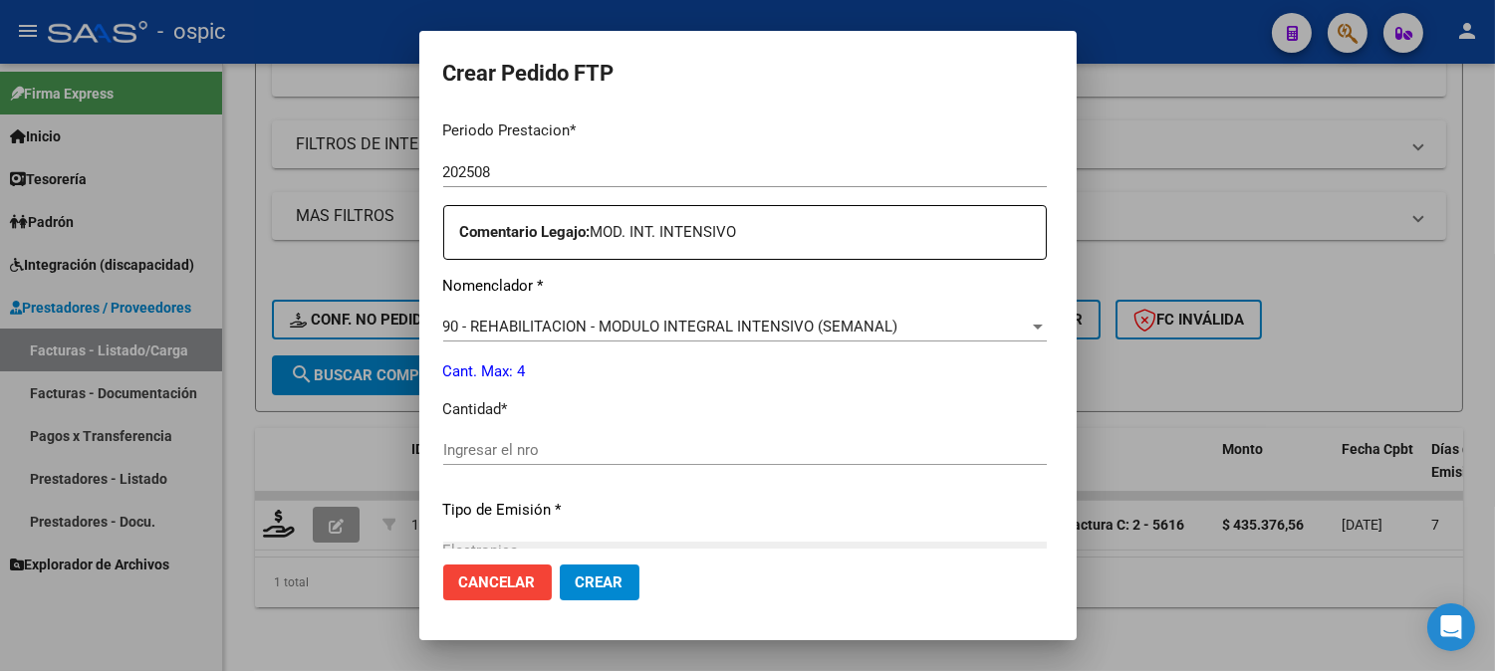
click at [792, 451] on input "Ingresar el nro" at bounding box center [744, 450] width 603 height 18
type input "4"
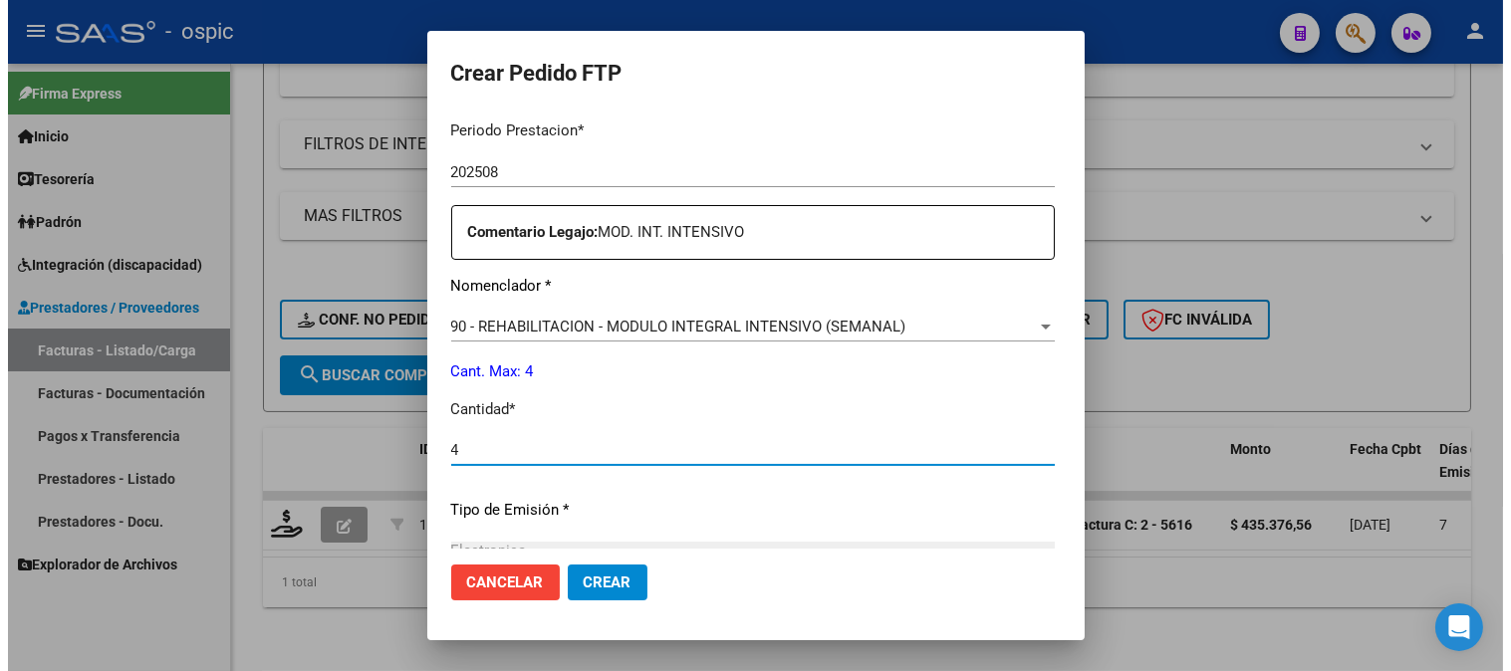
scroll to position [896, 0]
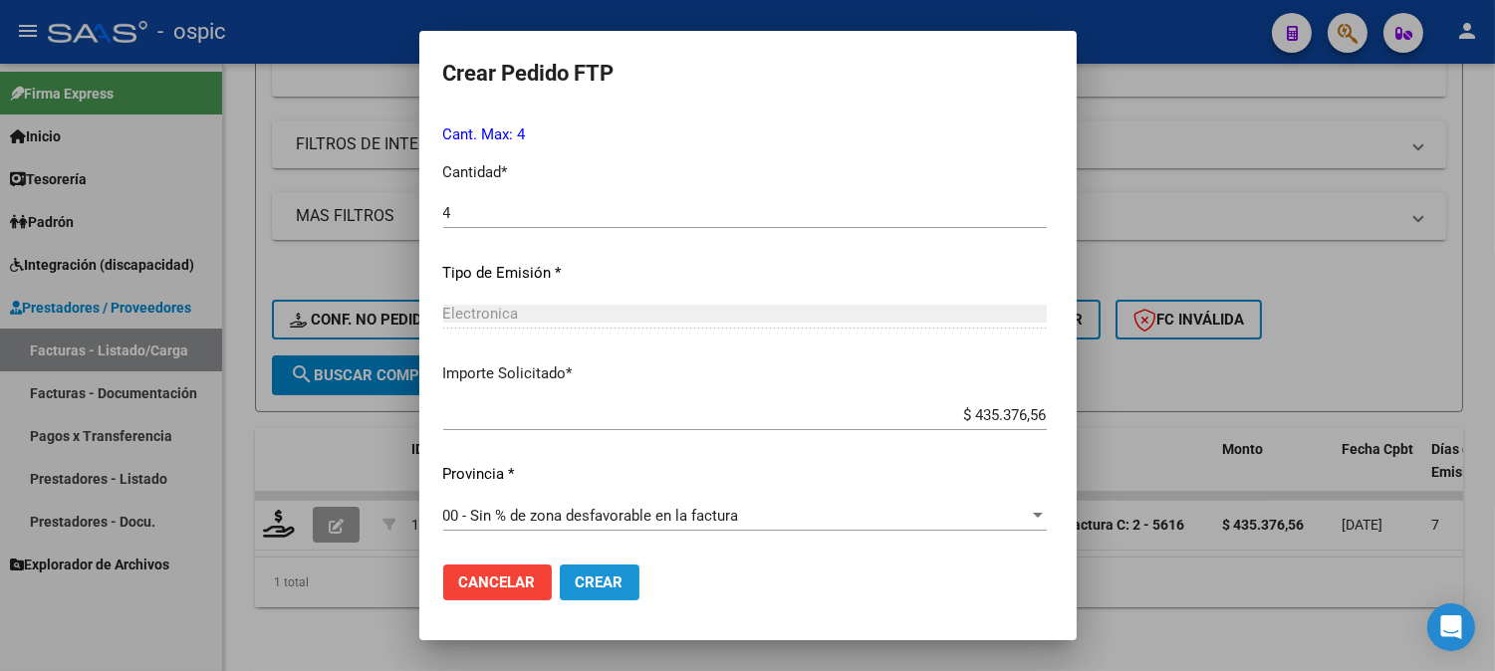
click at [588, 585] on span "Crear" at bounding box center [600, 583] width 48 height 18
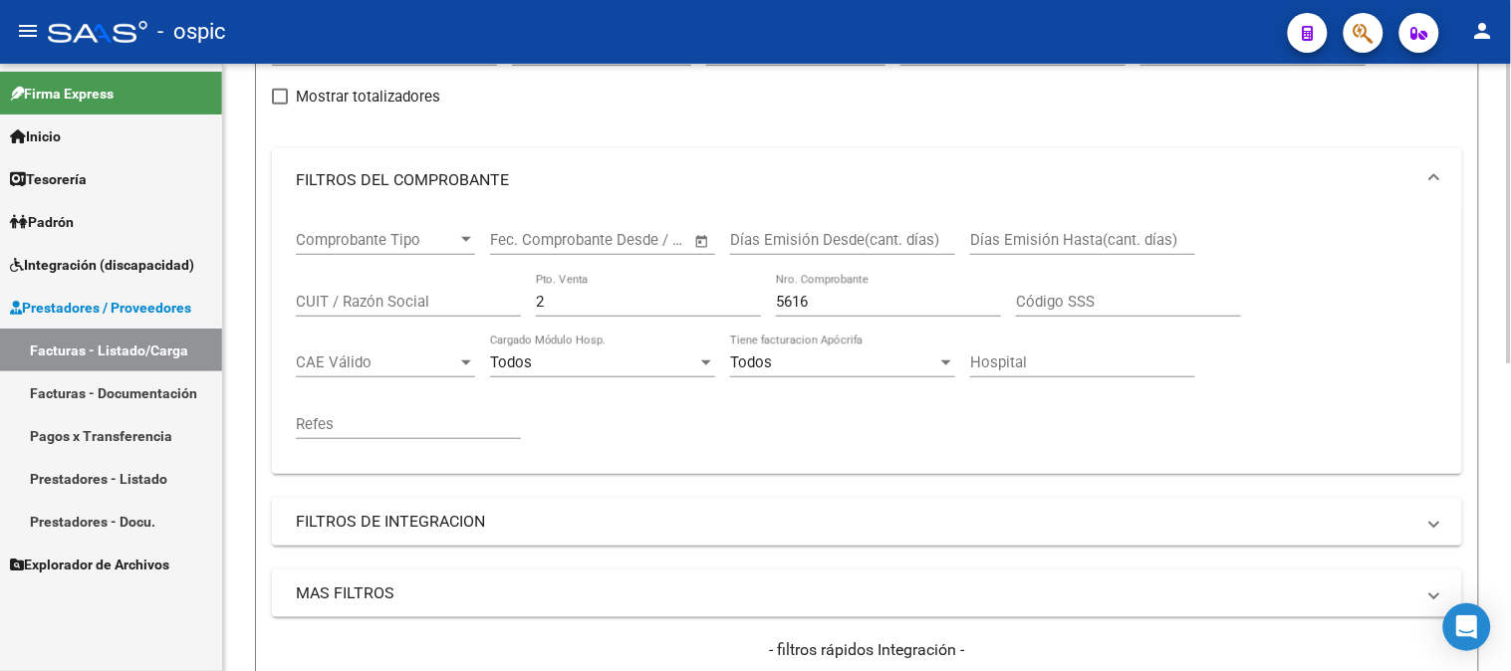
scroll to position [179, 0]
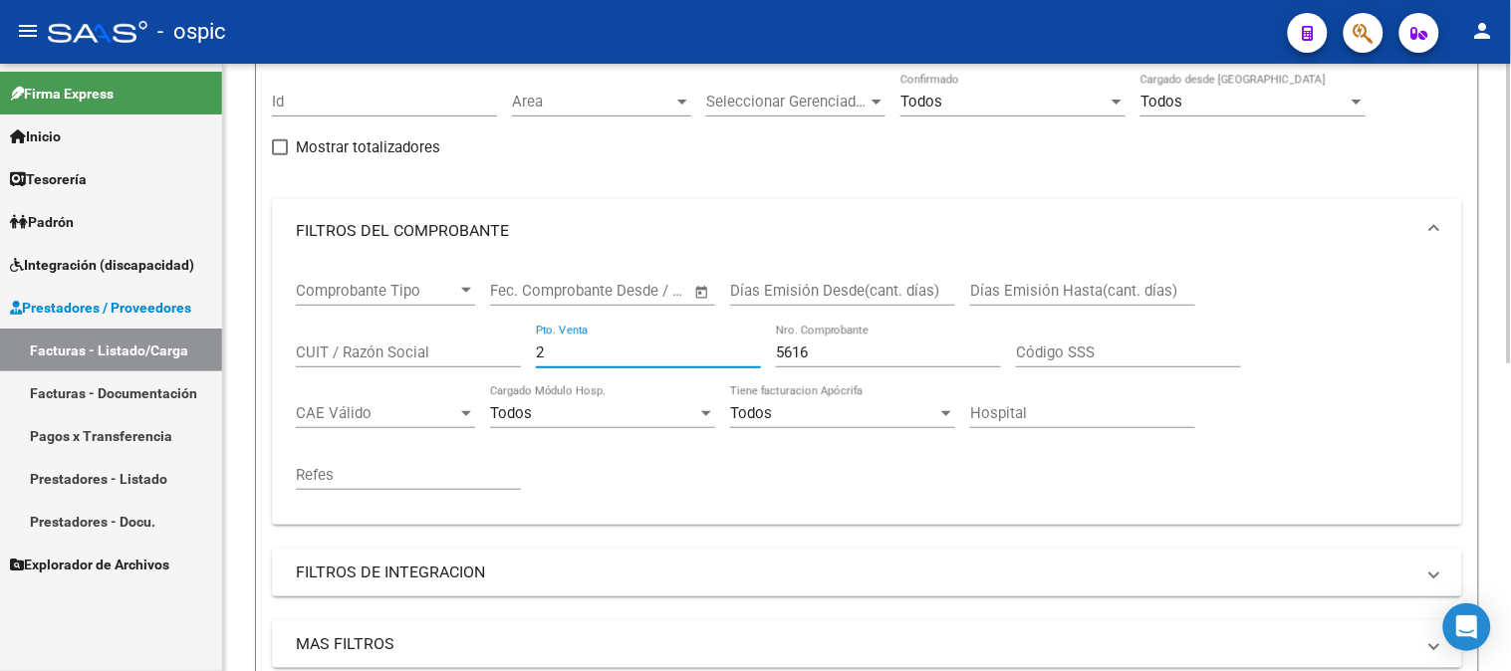
drag, startPoint x: 549, startPoint y: 359, endPoint x: 313, endPoint y: 275, distance: 250.4
click at [182, 297] on mat-sidenav-container "Firma Express Inicio Calendario SSS Instructivos Contacto OS Tesorería Extracto…" at bounding box center [755, 367] width 1511 height 607
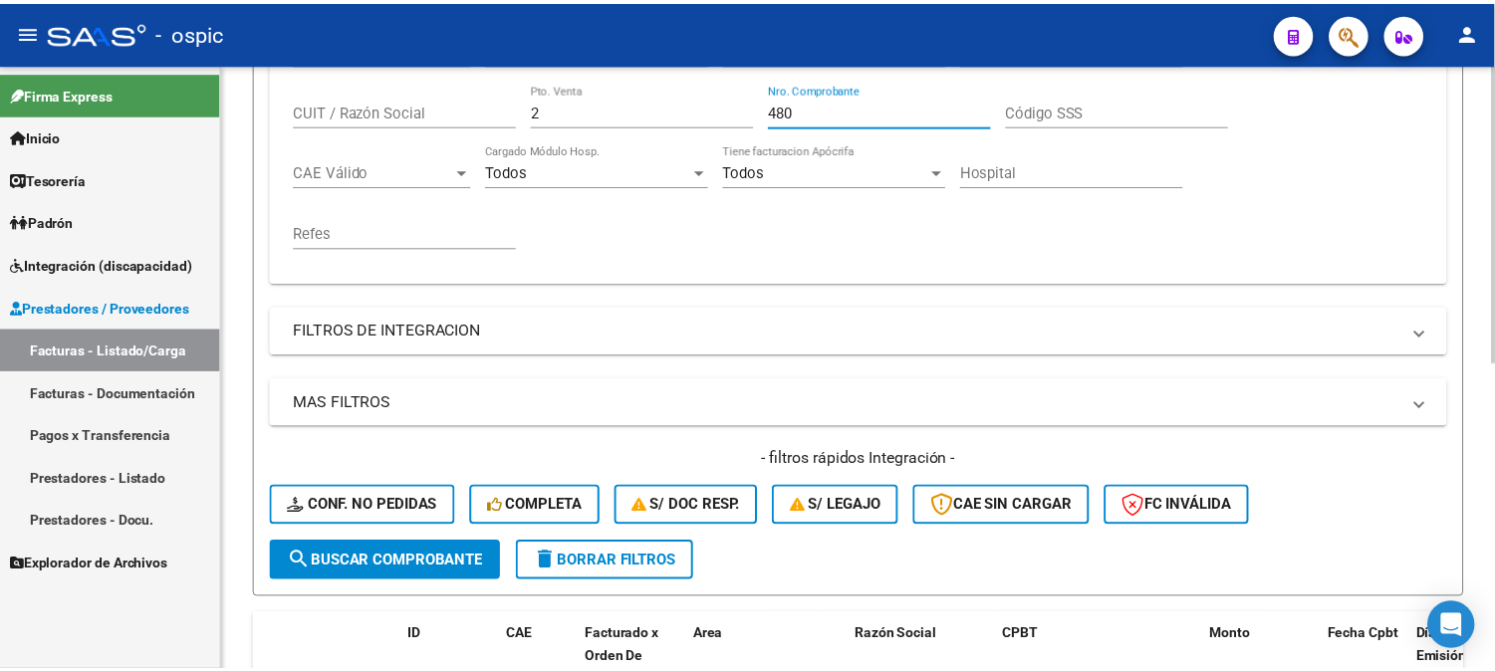
scroll to position [621, 0]
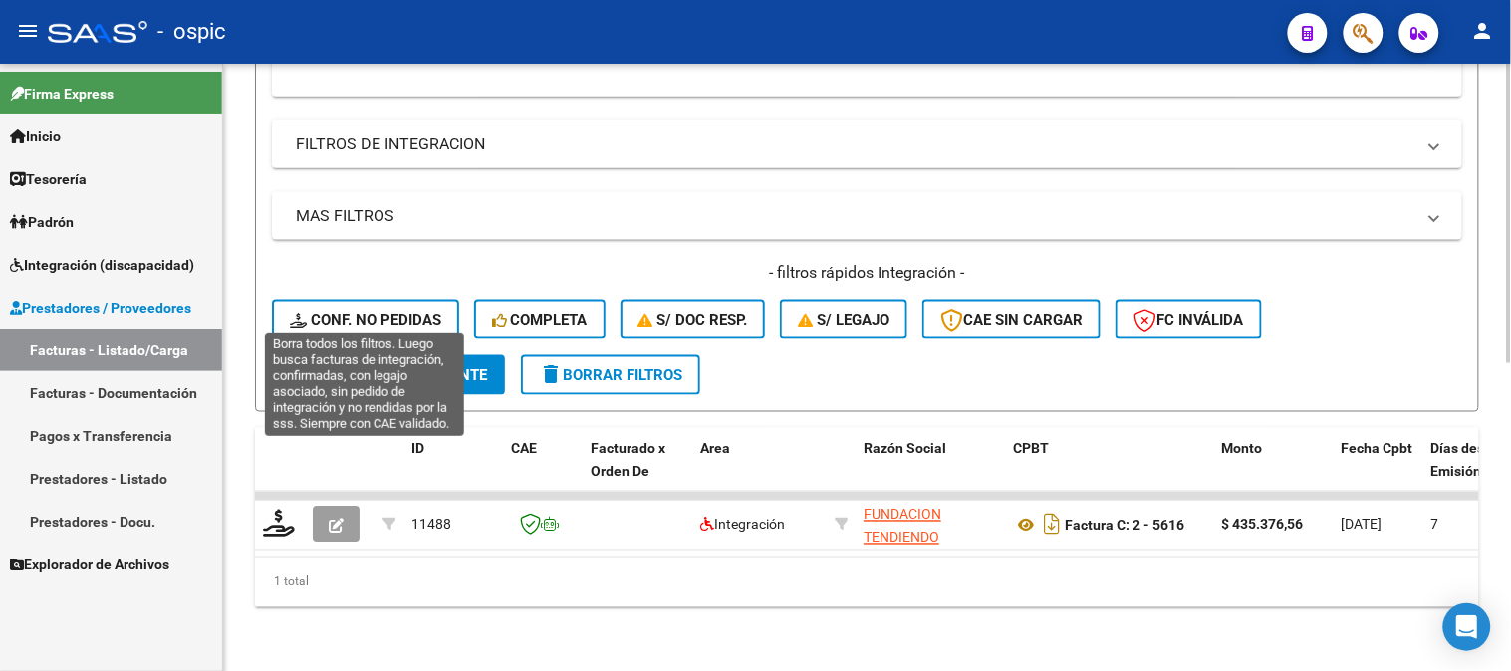
type input "480"
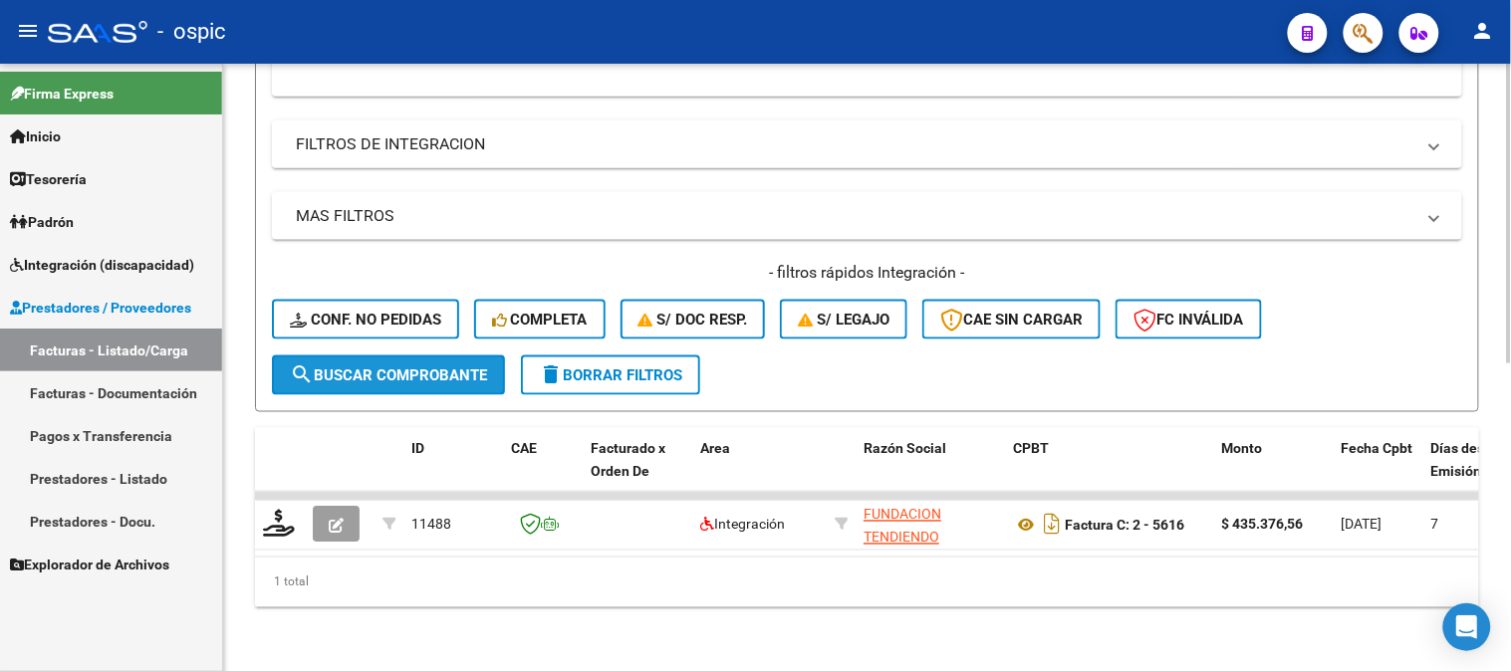
click at [422, 366] on span "search Buscar Comprobante" at bounding box center [388, 375] width 197 height 18
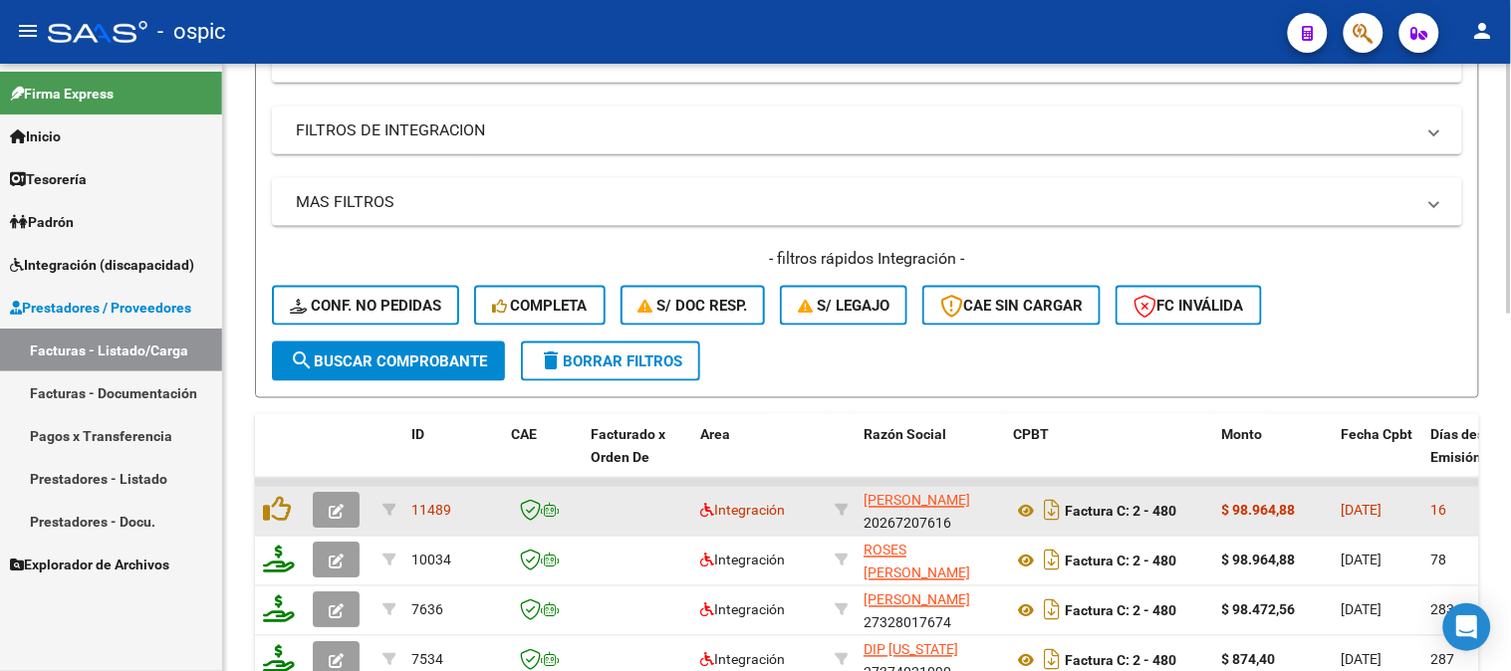
click at [337, 505] on icon "button" at bounding box center [336, 512] width 15 height 15
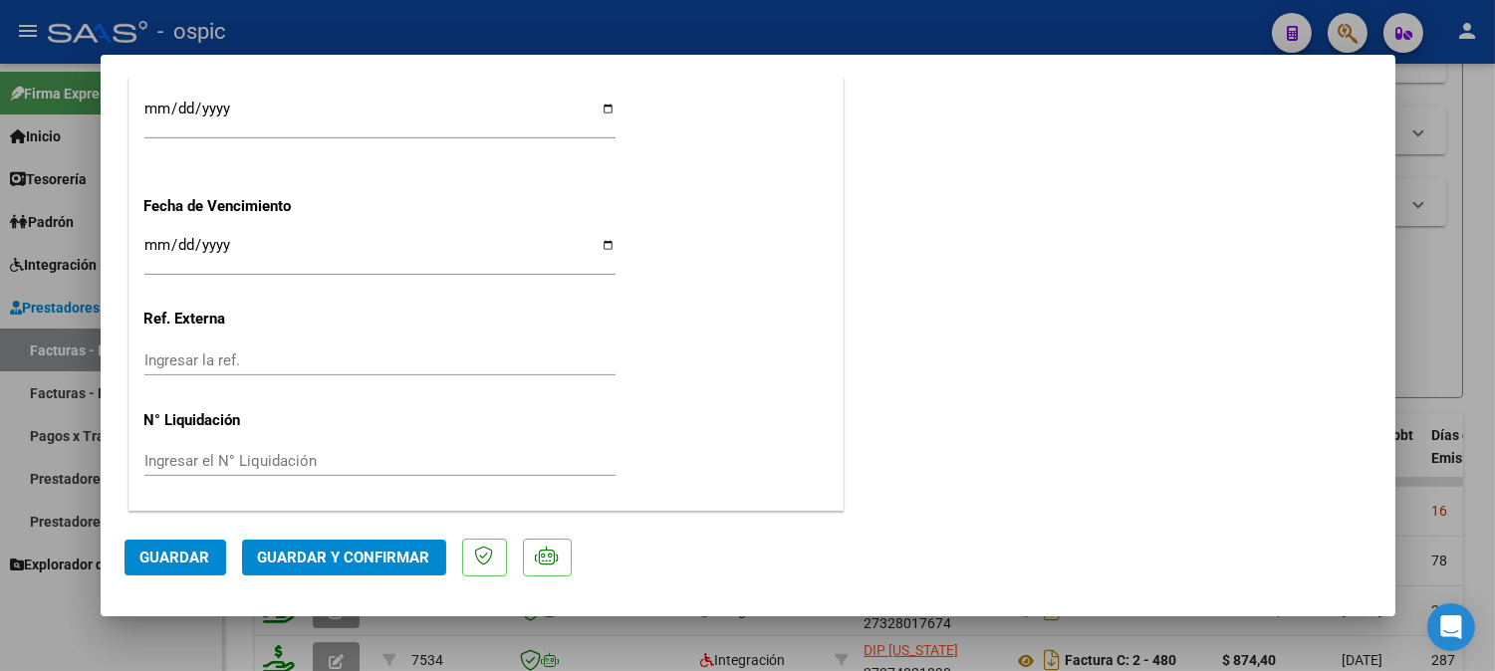
scroll to position [0, 0]
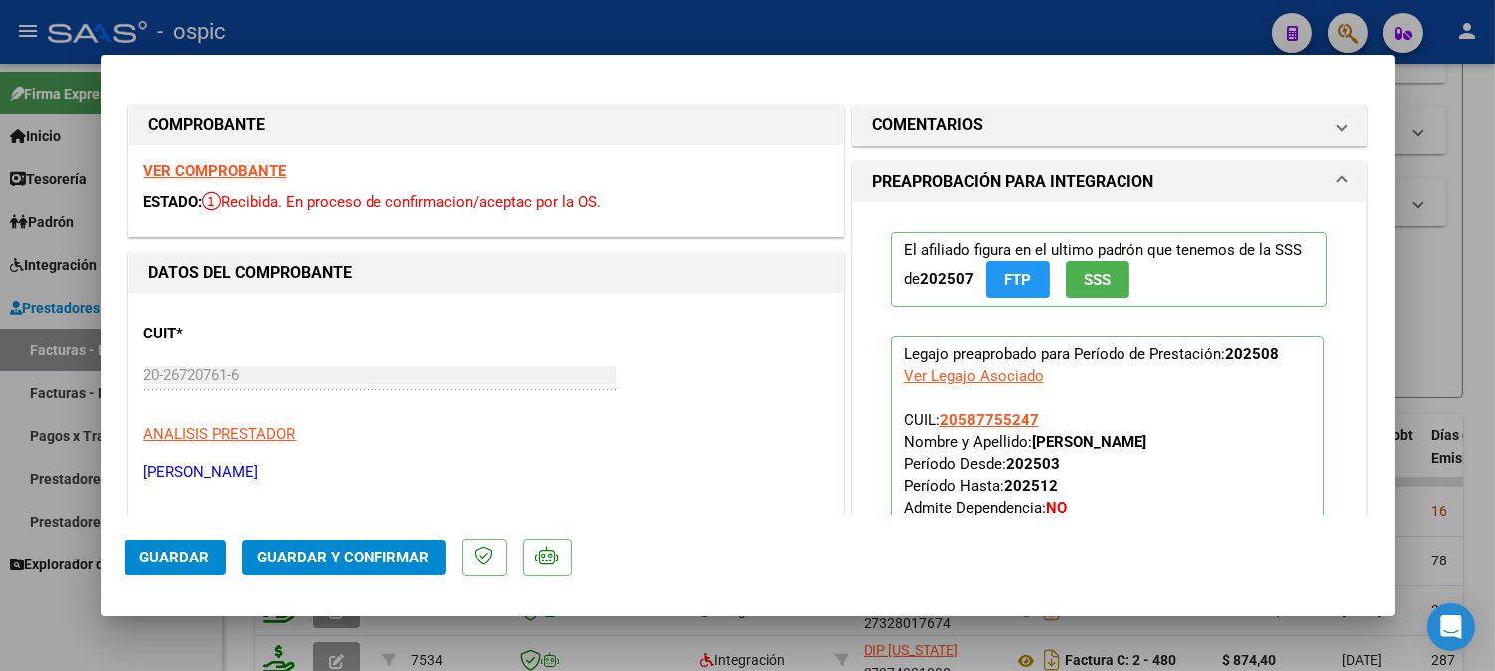
drag, startPoint x: 1105, startPoint y: 107, endPoint x: 1068, endPoint y: 242, distance: 140.6
click at [1103, 108] on mat-expansion-panel-header "COMENTARIOS" at bounding box center [1109, 126] width 514 height 40
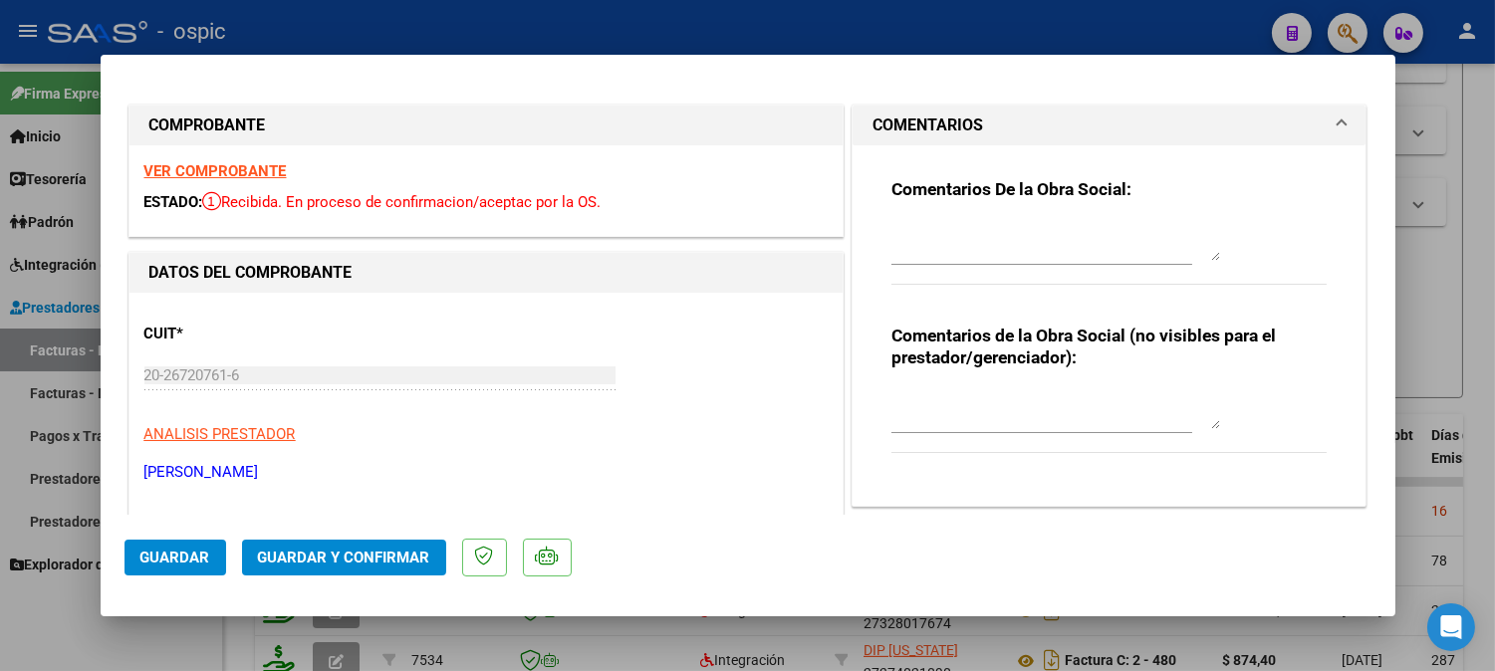
click at [1001, 404] on textarea at bounding box center [1055, 409] width 329 height 40
type textarea "MUSICOT 8 SESIONES"
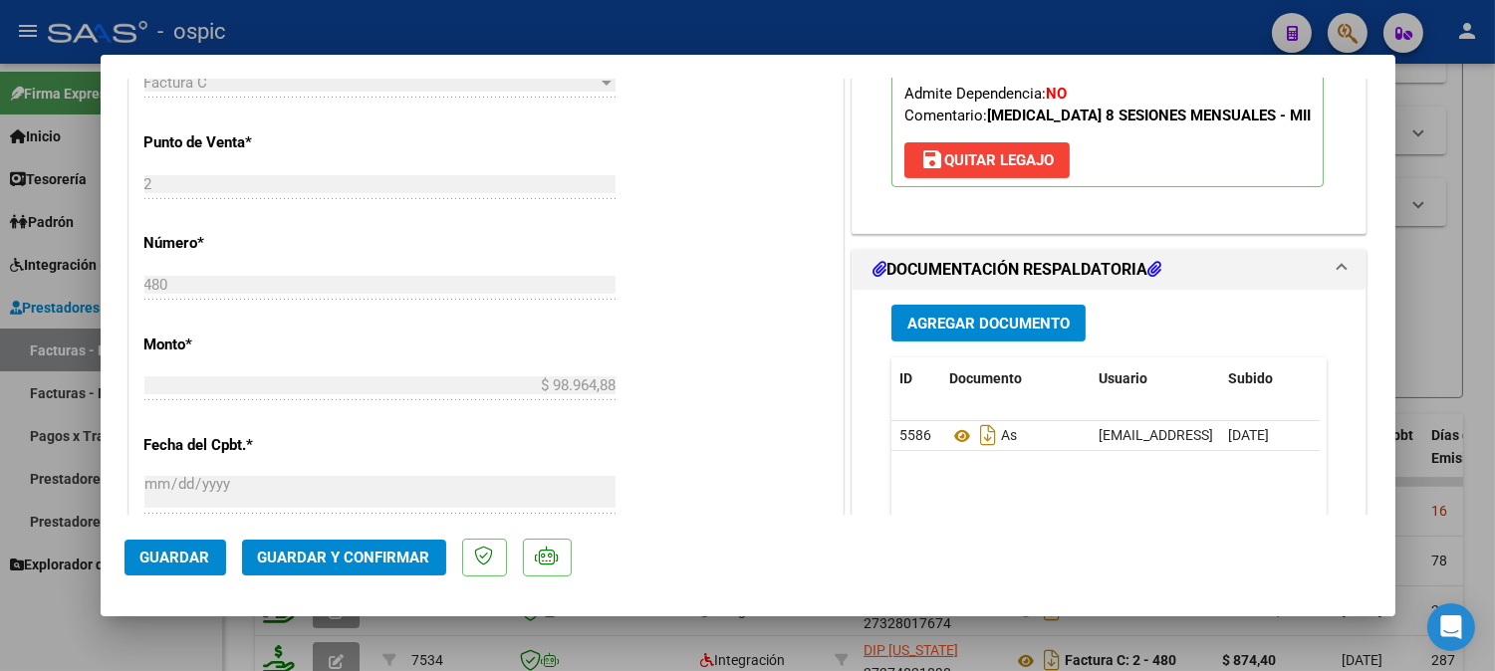
scroll to position [795, 0]
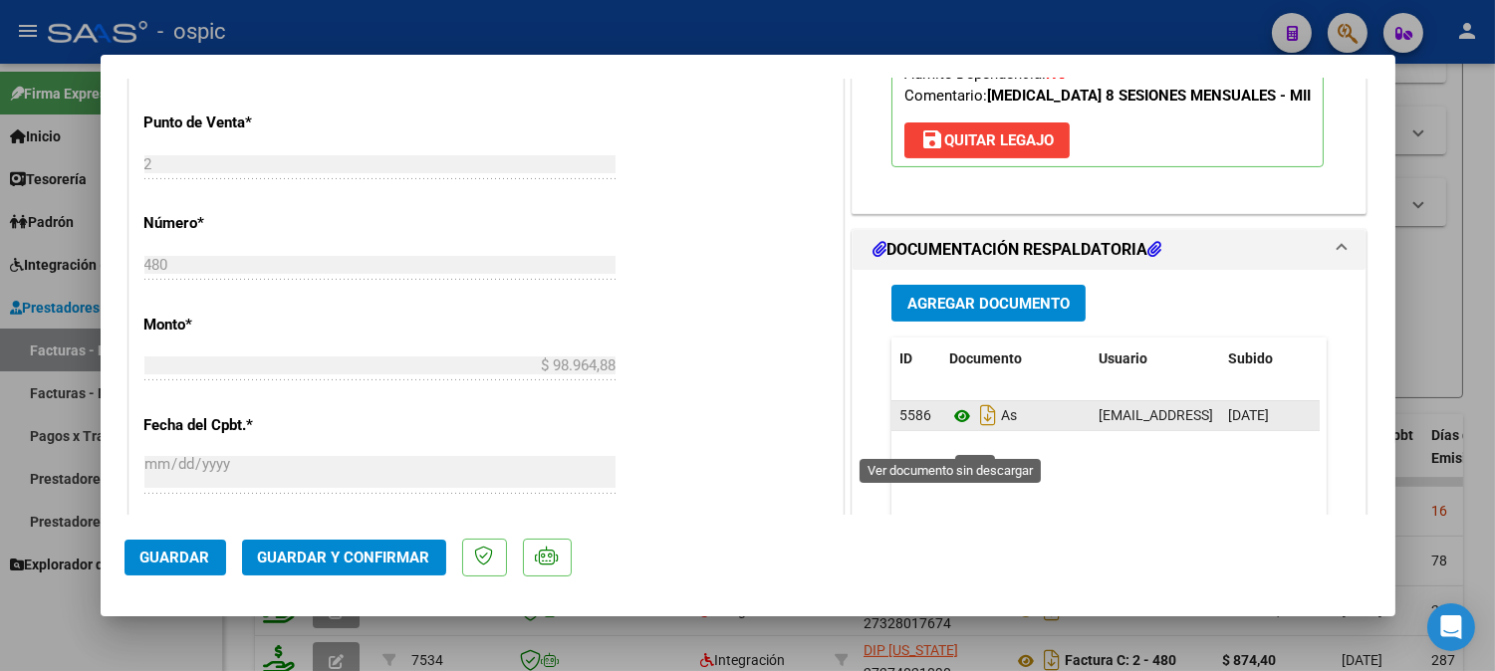
click at [956, 428] on icon at bounding box center [962, 416] width 26 height 24
click at [954, 428] on icon at bounding box center [962, 416] width 26 height 24
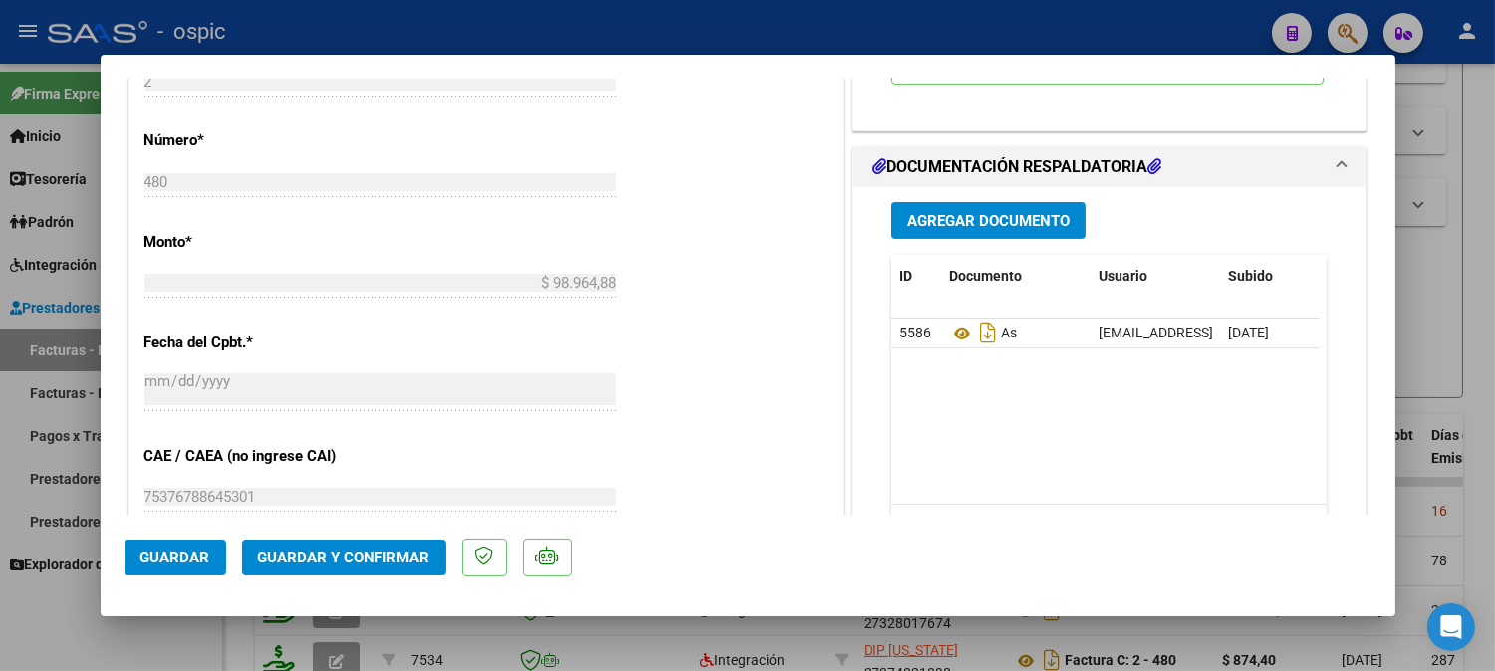
scroll to position [943, 0]
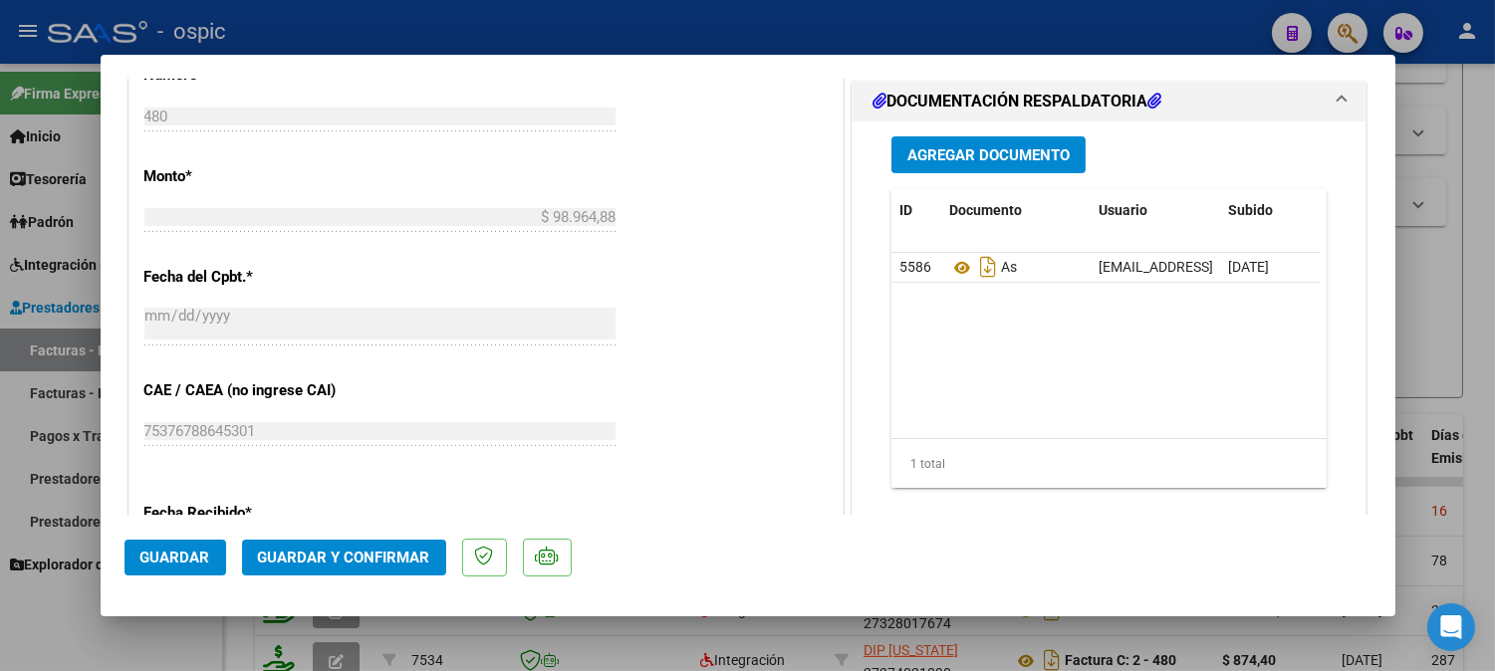
click at [335, 562] on span "Guardar y Confirmar" at bounding box center [344, 558] width 172 height 18
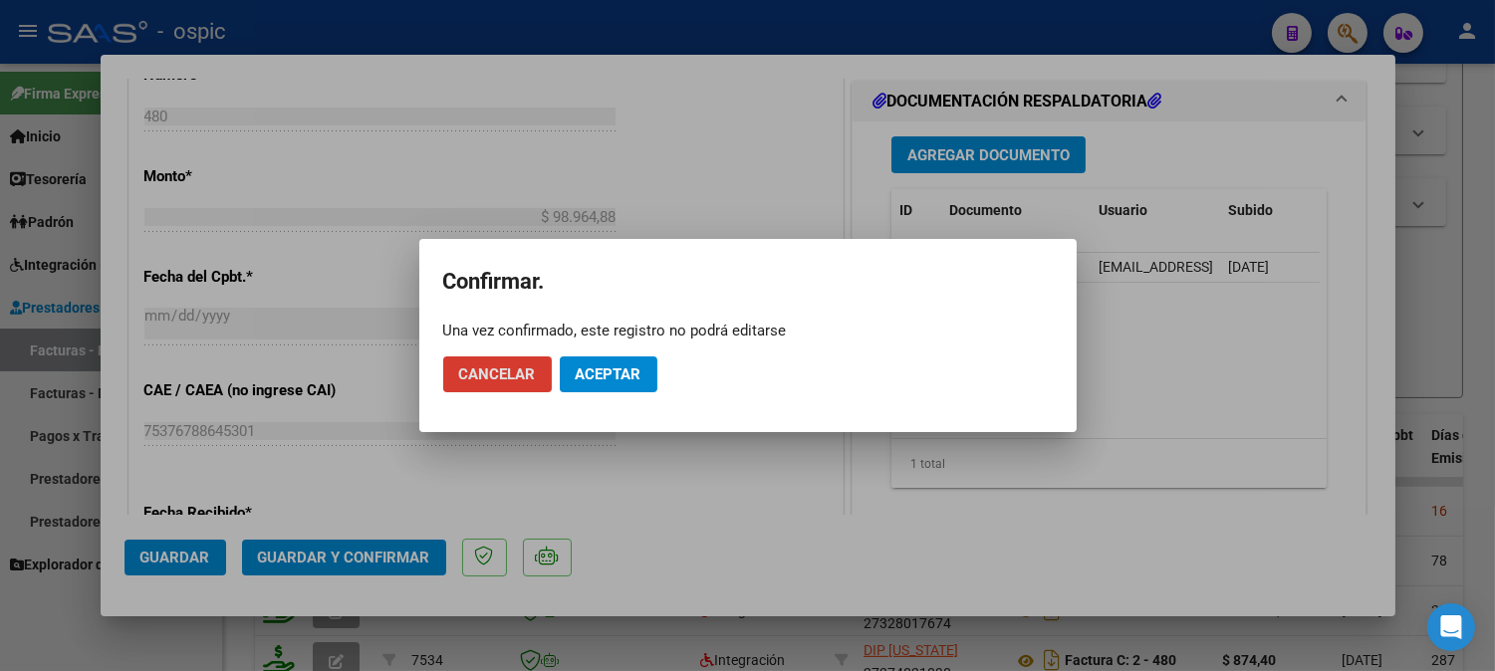
click at [649, 366] on button "Aceptar" at bounding box center [609, 375] width 98 height 36
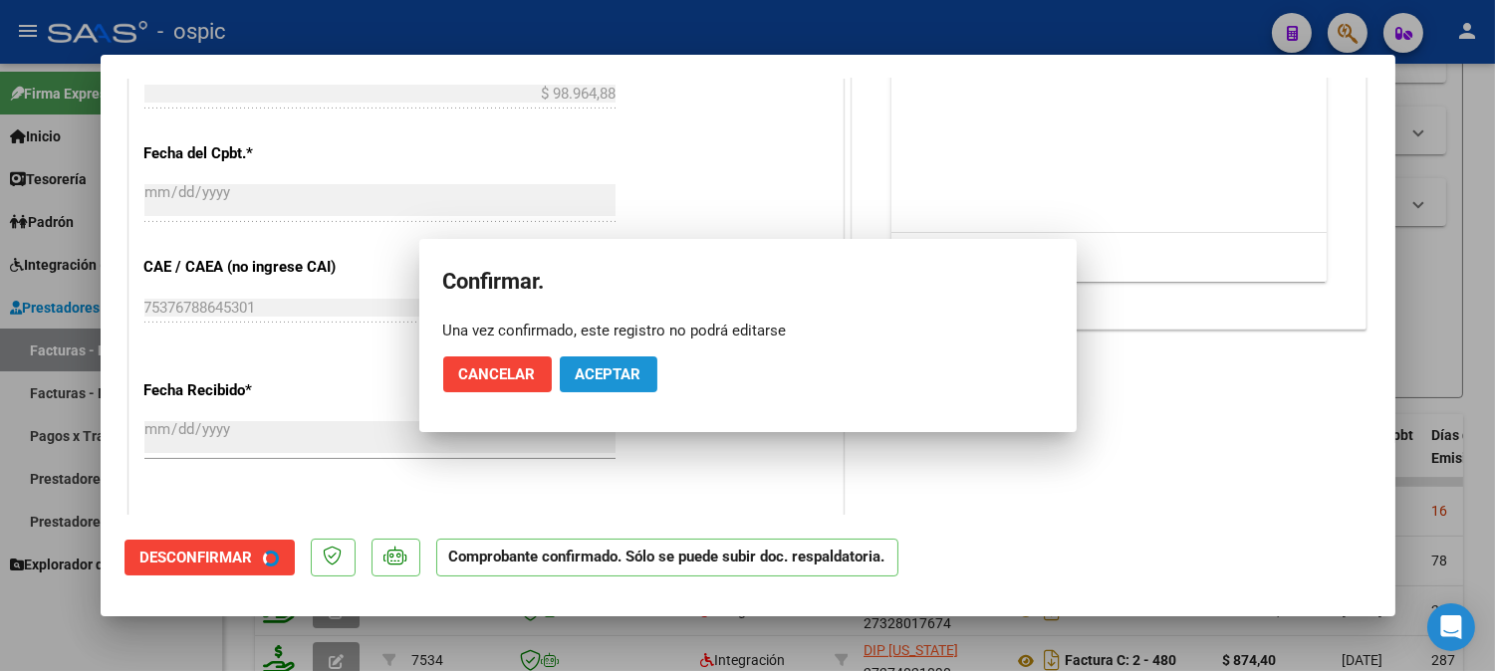
scroll to position [821, 0]
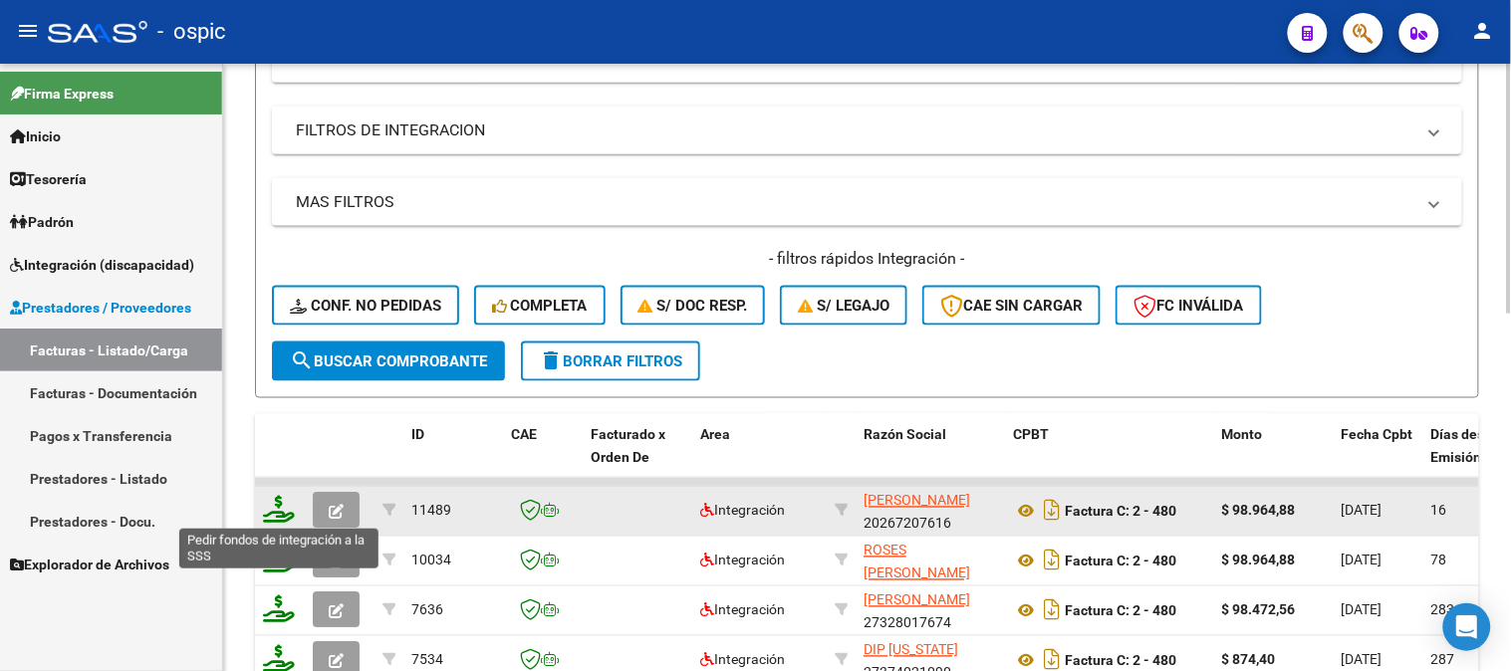
click at [281, 510] on icon at bounding box center [279, 510] width 32 height 28
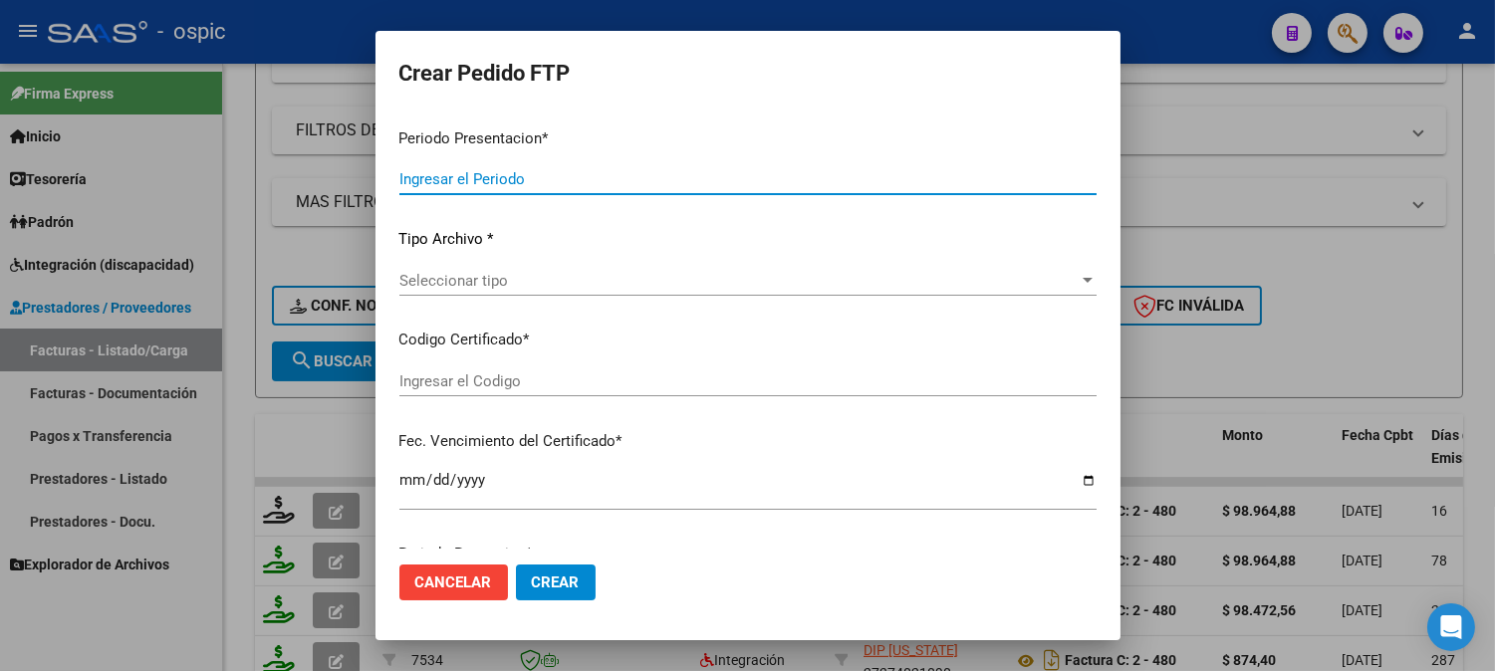
type input "202508"
type input "$ 98.964,88"
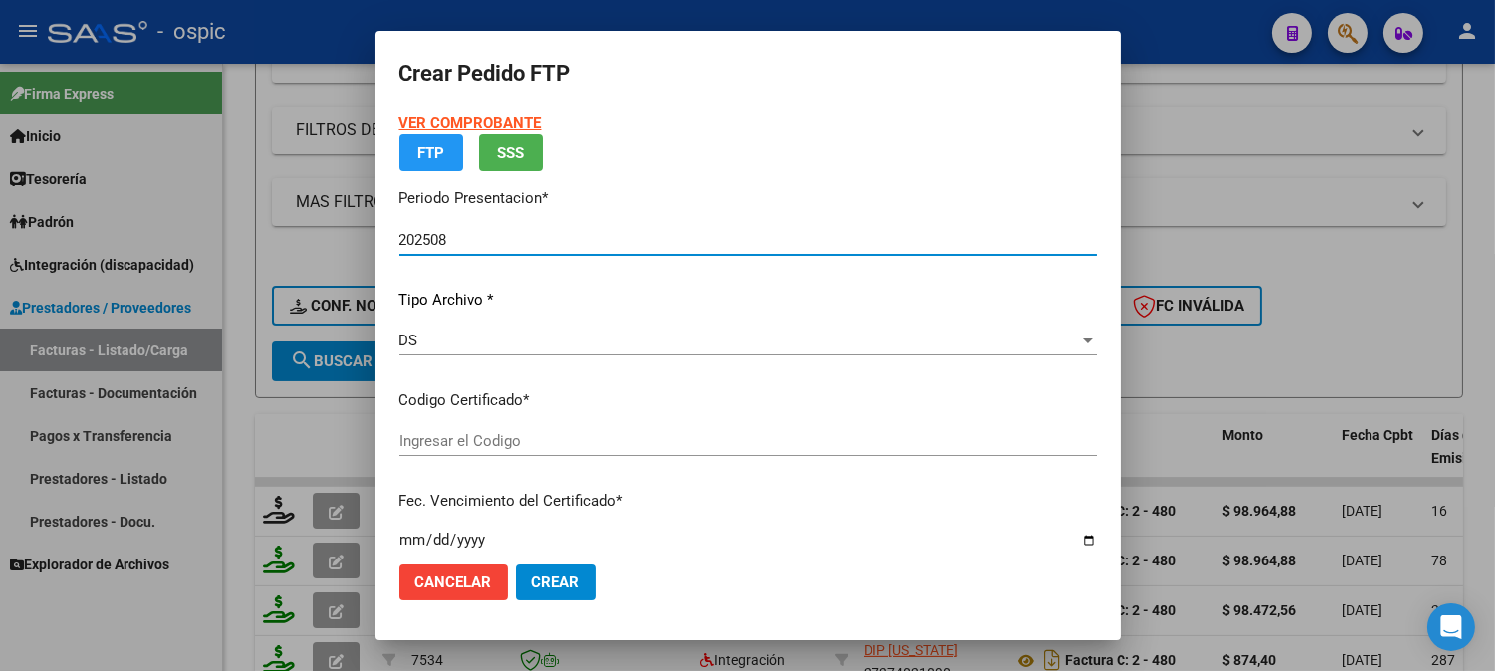
type input "2002150959"
type input "2030-03-28"
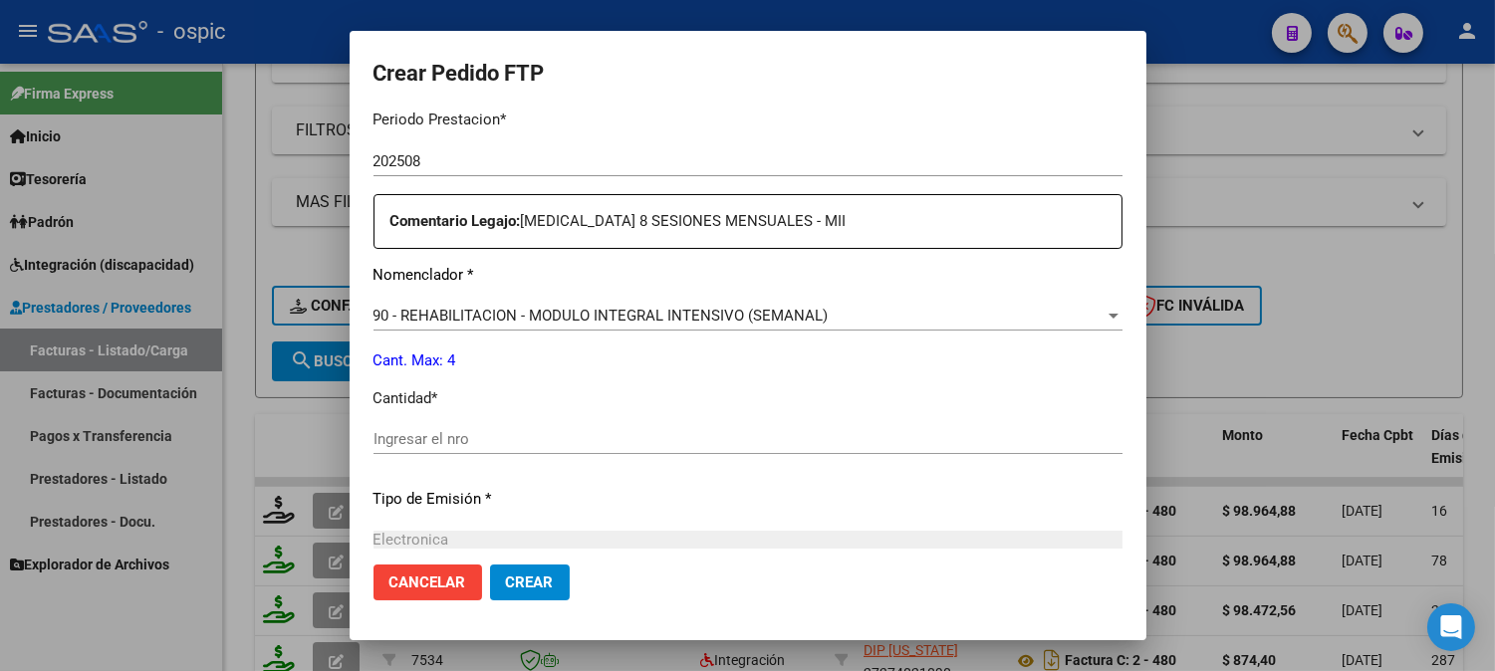
scroll to position [673, 0]
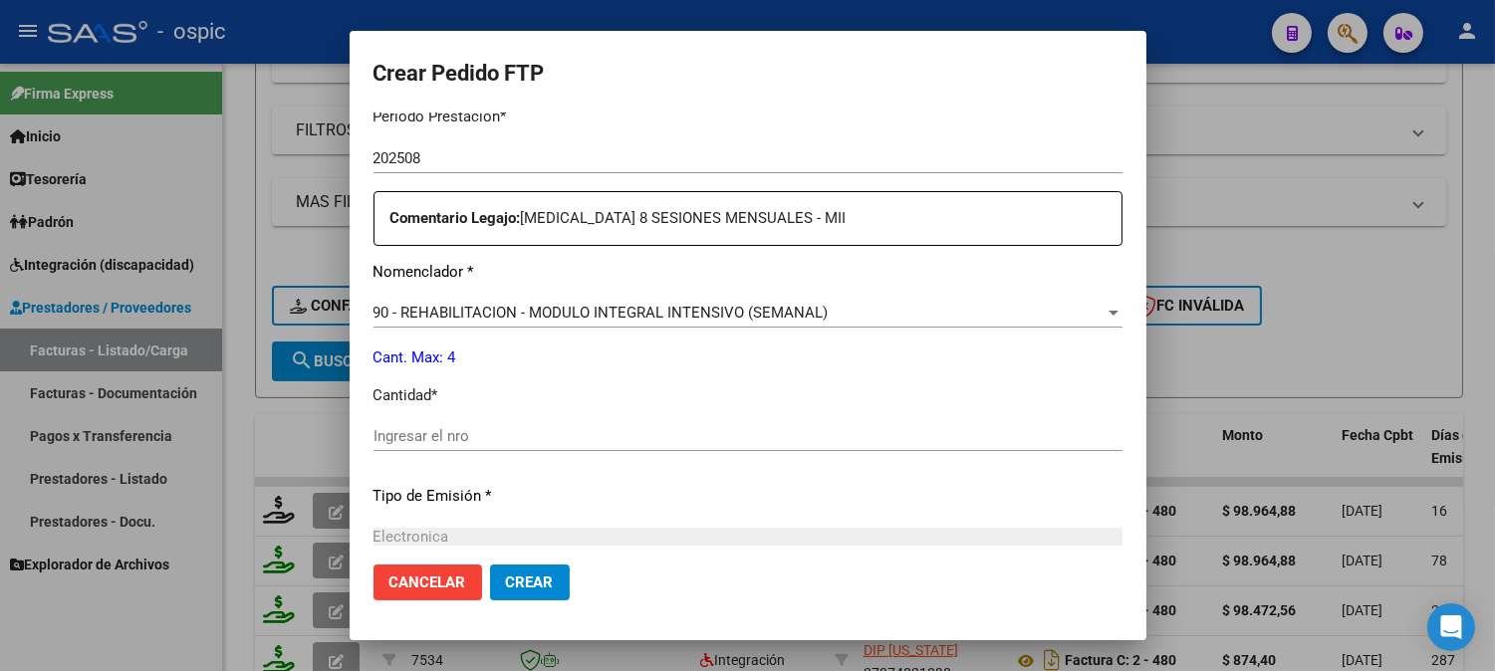
click at [789, 443] on input "Ingresar el nro" at bounding box center [747, 436] width 749 height 18
type input "4"
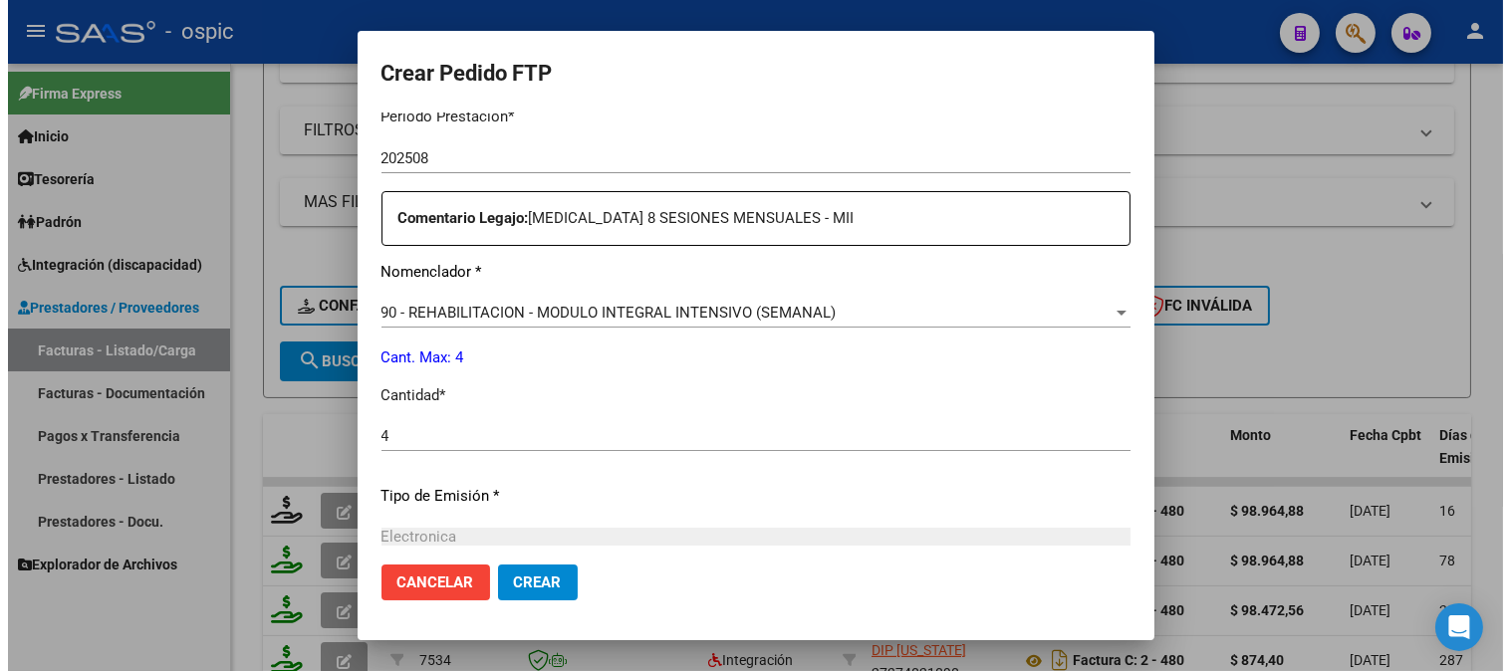
scroll to position [896, 0]
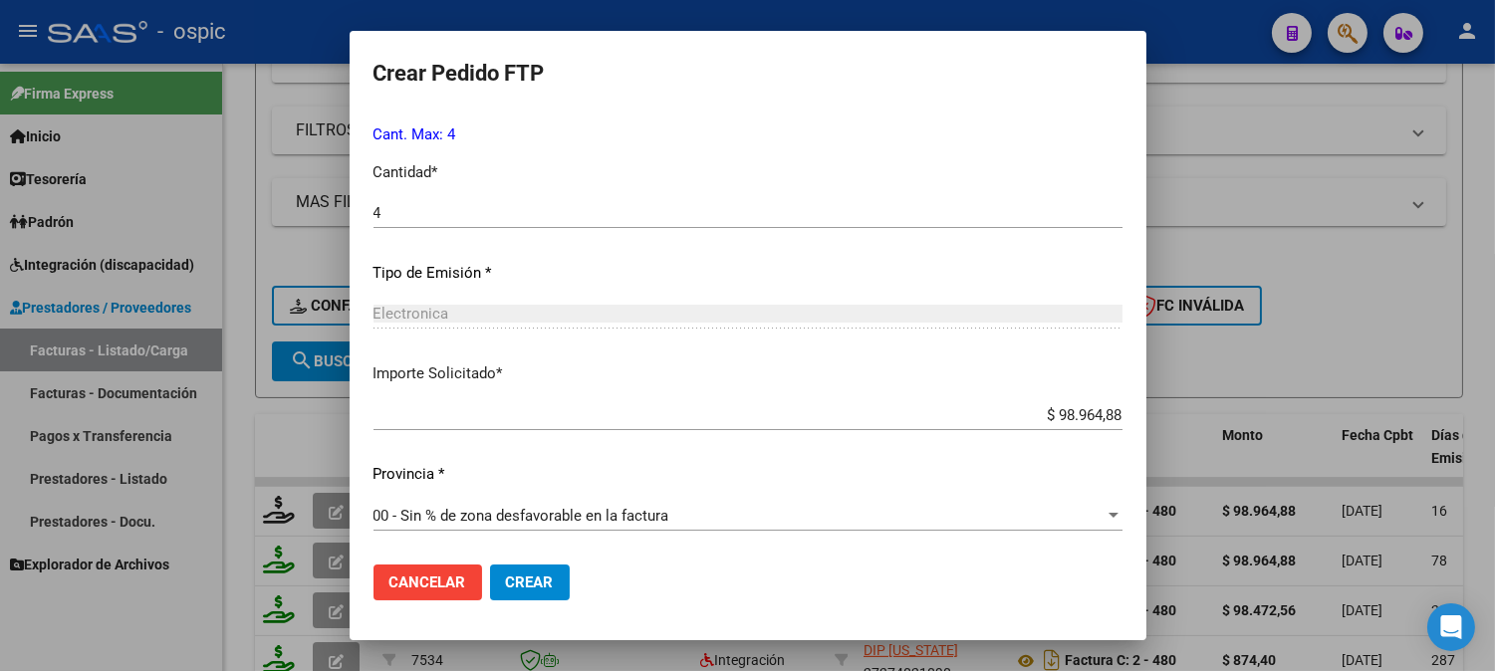
click at [535, 571] on button "Crear" at bounding box center [530, 583] width 80 height 36
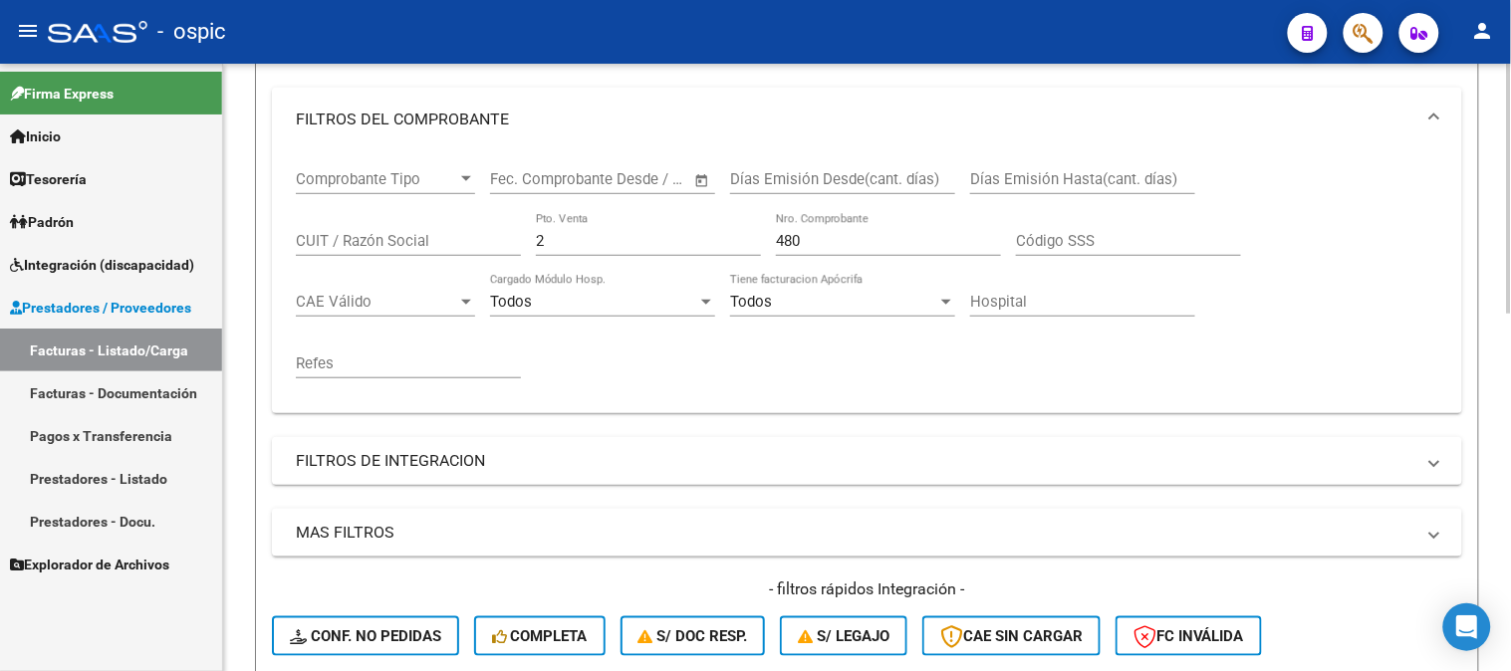
scroll to position [290, 0]
drag, startPoint x: 635, startPoint y: 235, endPoint x: 233, endPoint y: 221, distance: 402.6
click at [253, 225] on div "Video tutorial PRESTADORES -> Listado de CPBTs Emitidos por Prestadores / Prove…" at bounding box center [867, 506] width 1288 height 1464
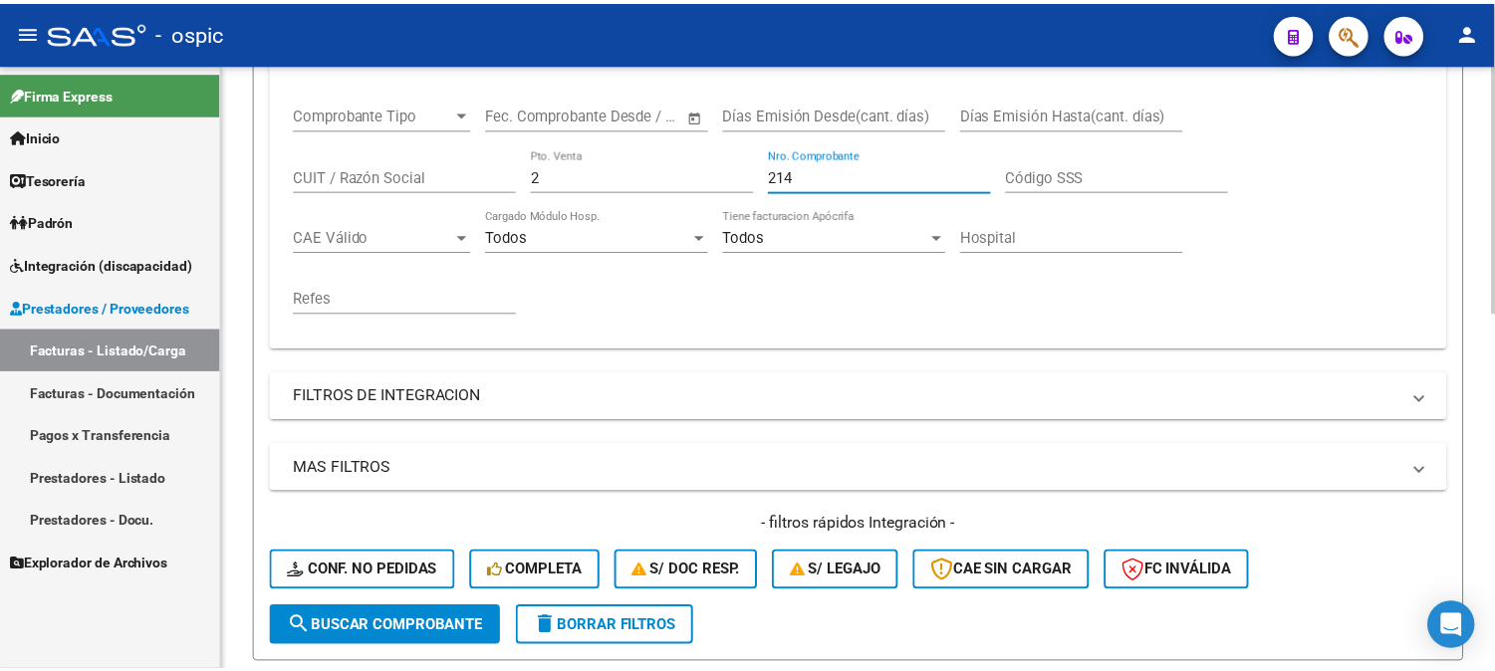
scroll to position [732, 0]
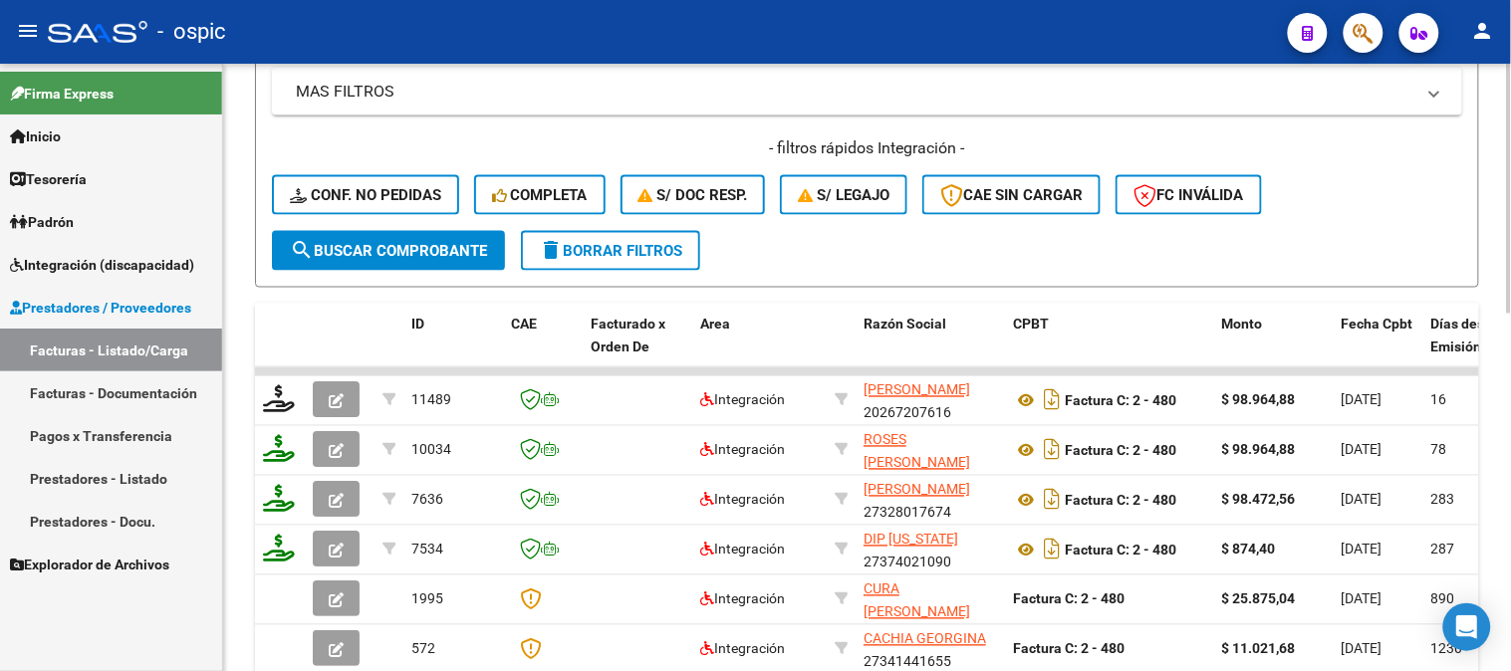
type input "214"
click at [423, 254] on span "search Buscar Comprobante" at bounding box center [388, 251] width 197 height 18
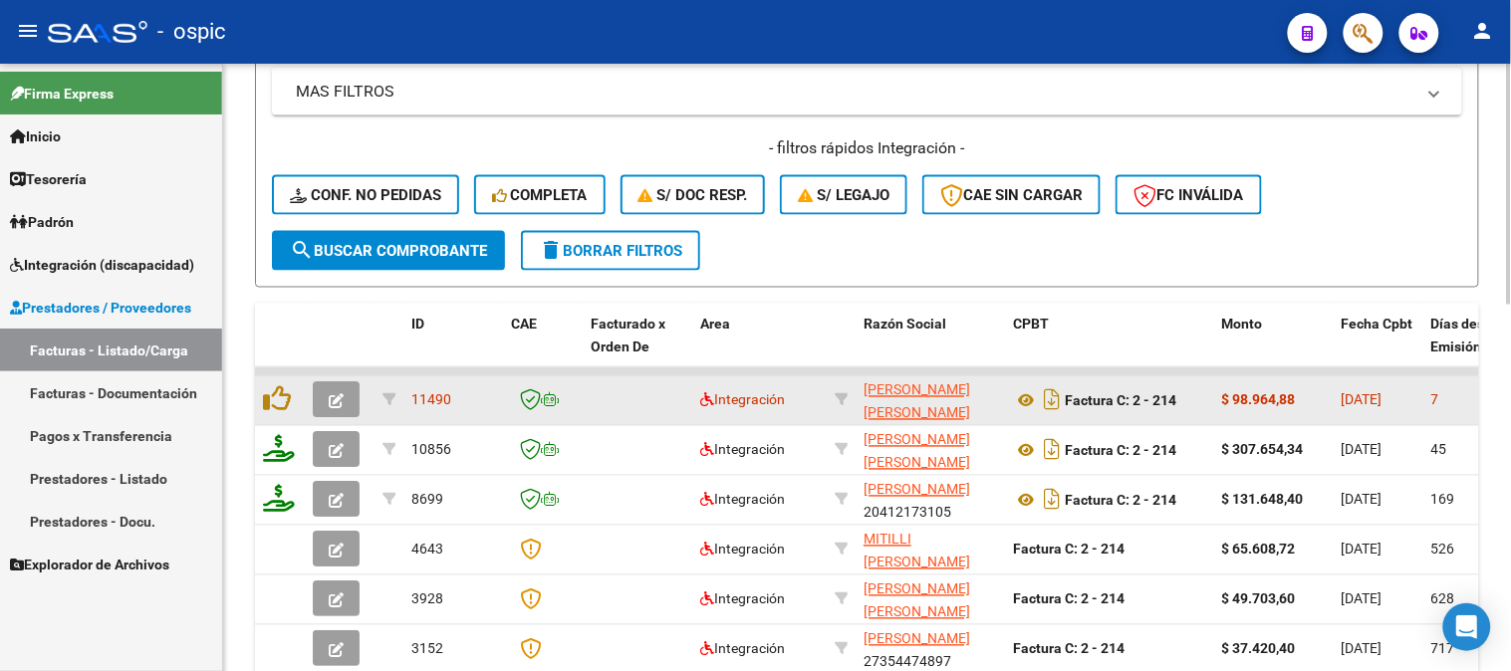
click at [341, 394] on icon "button" at bounding box center [336, 401] width 15 height 15
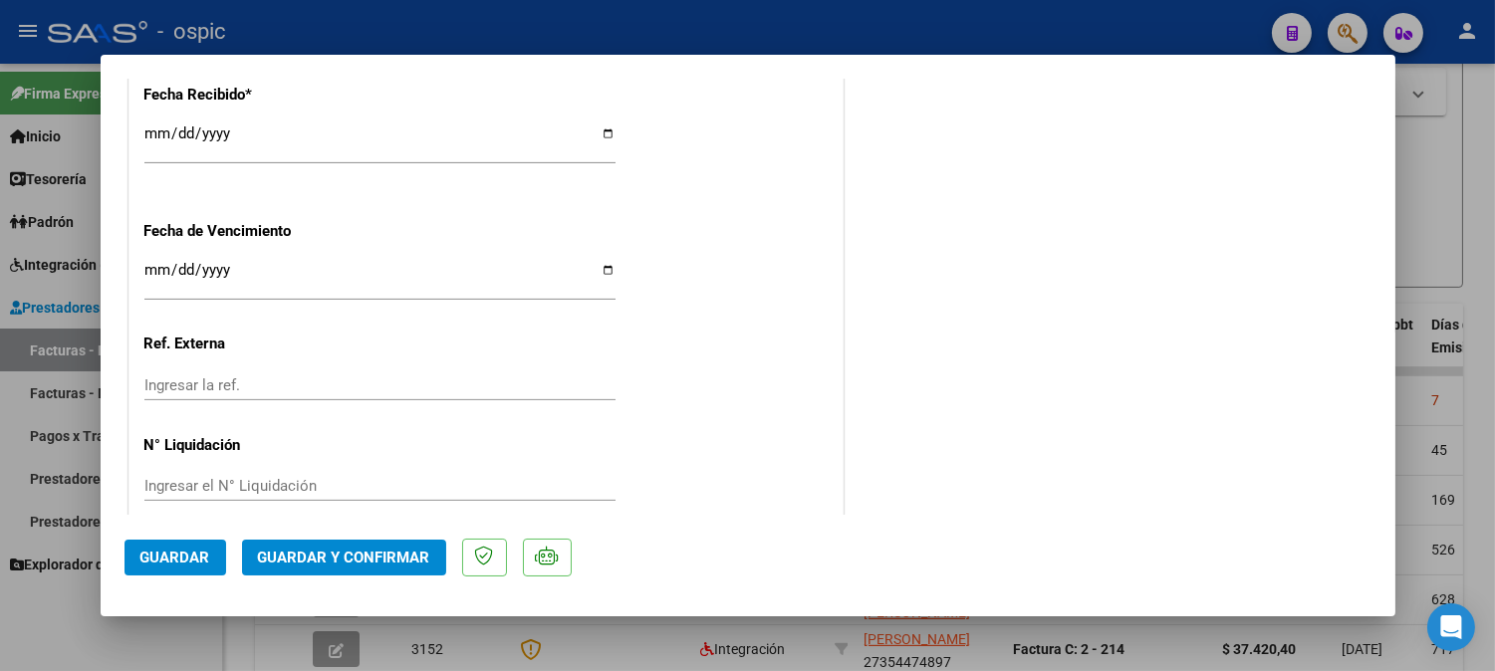
scroll to position [0, 0]
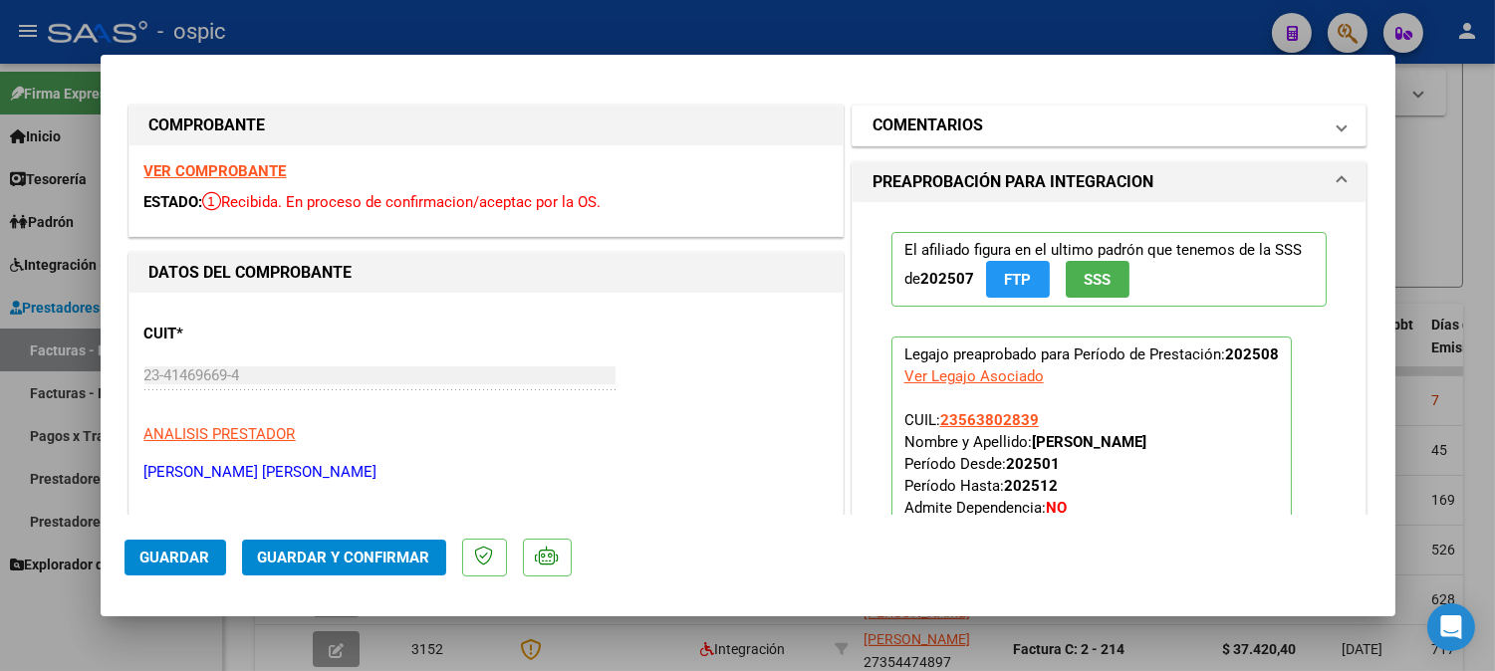
click at [1049, 122] on mat-panel-title "COMENTARIOS" at bounding box center [1097, 126] width 450 height 24
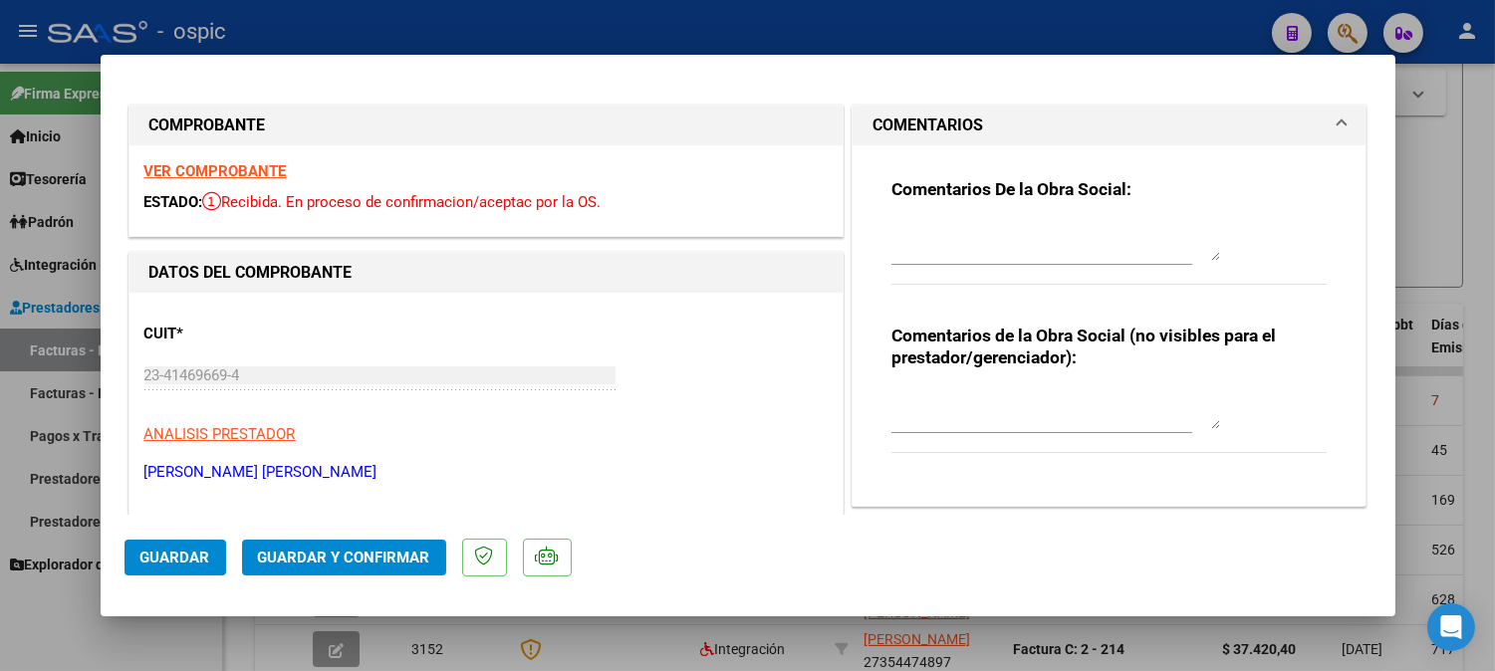
drag, startPoint x: 999, startPoint y: 412, endPoint x: 1047, endPoint y: 405, distance: 48.3
click at [1006, 410] on textarea at bounding box center [1055, 409] width 329 height 40
type textarea "PSP 8 SESIONES"
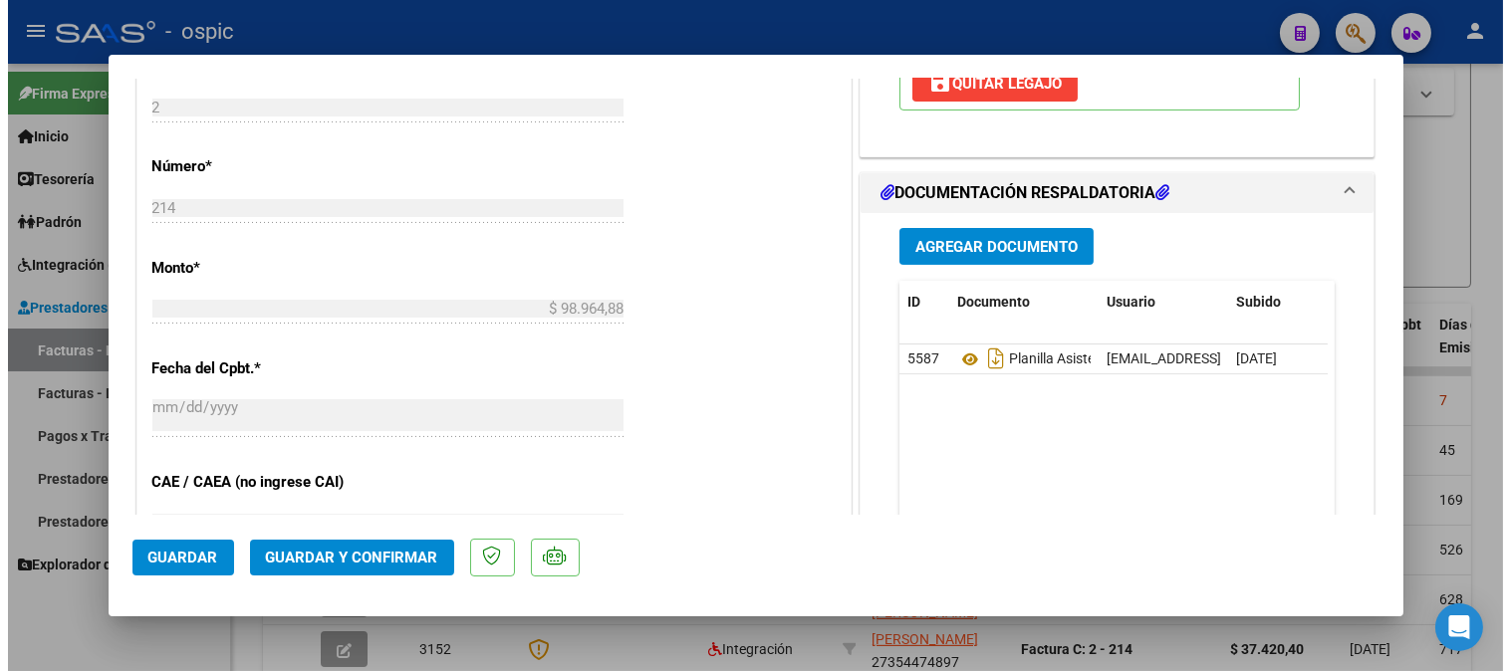
scroll to position [861, 0]
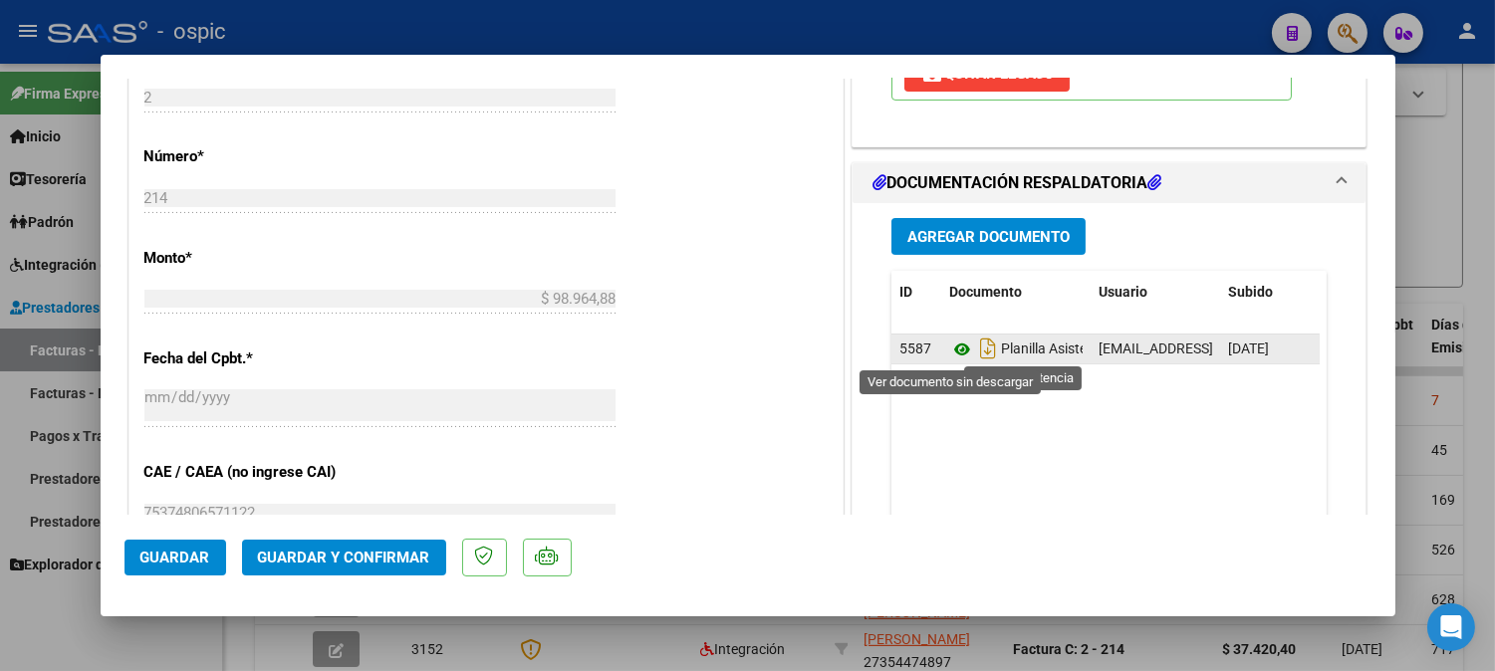
click at [953, 351] on icon at bounding box center [962, 350] width 26 height 24
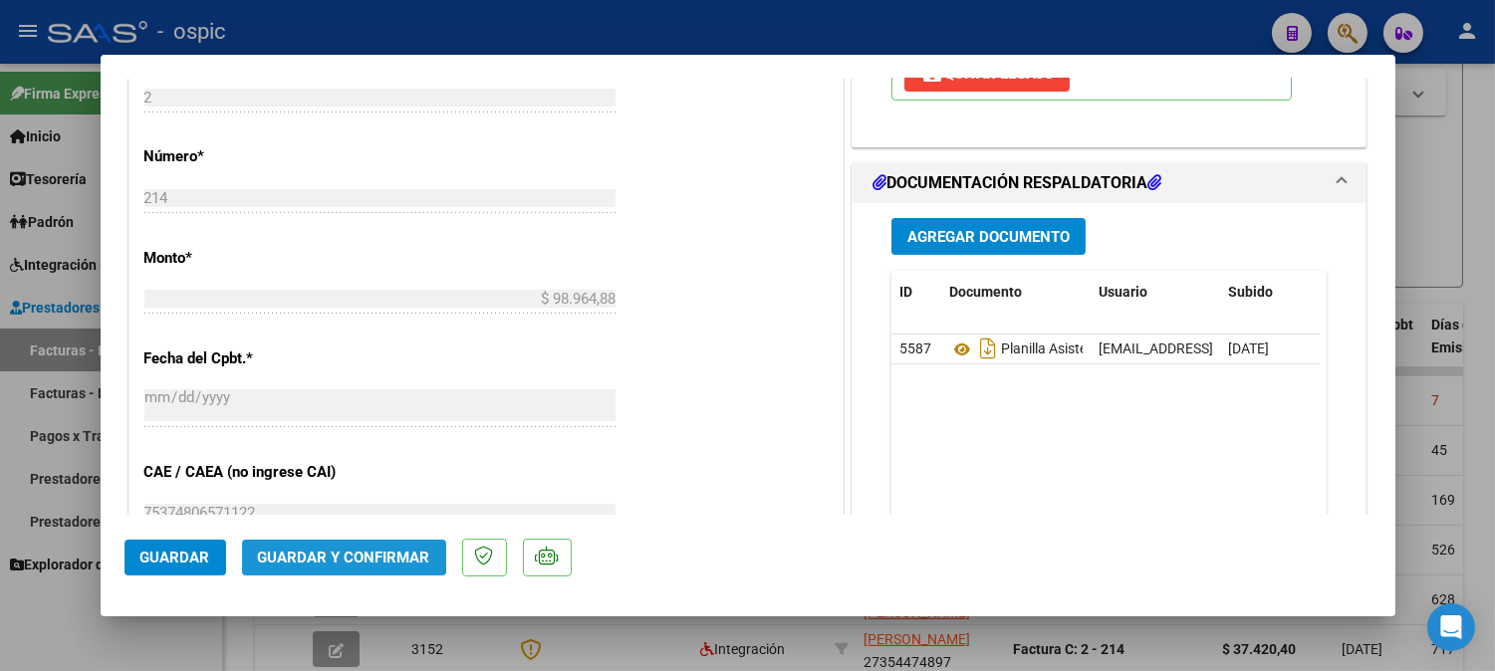
click at [326, 551] on span "Guardar y Confirmar" at bounding box center [344, 558] width 172 height 18
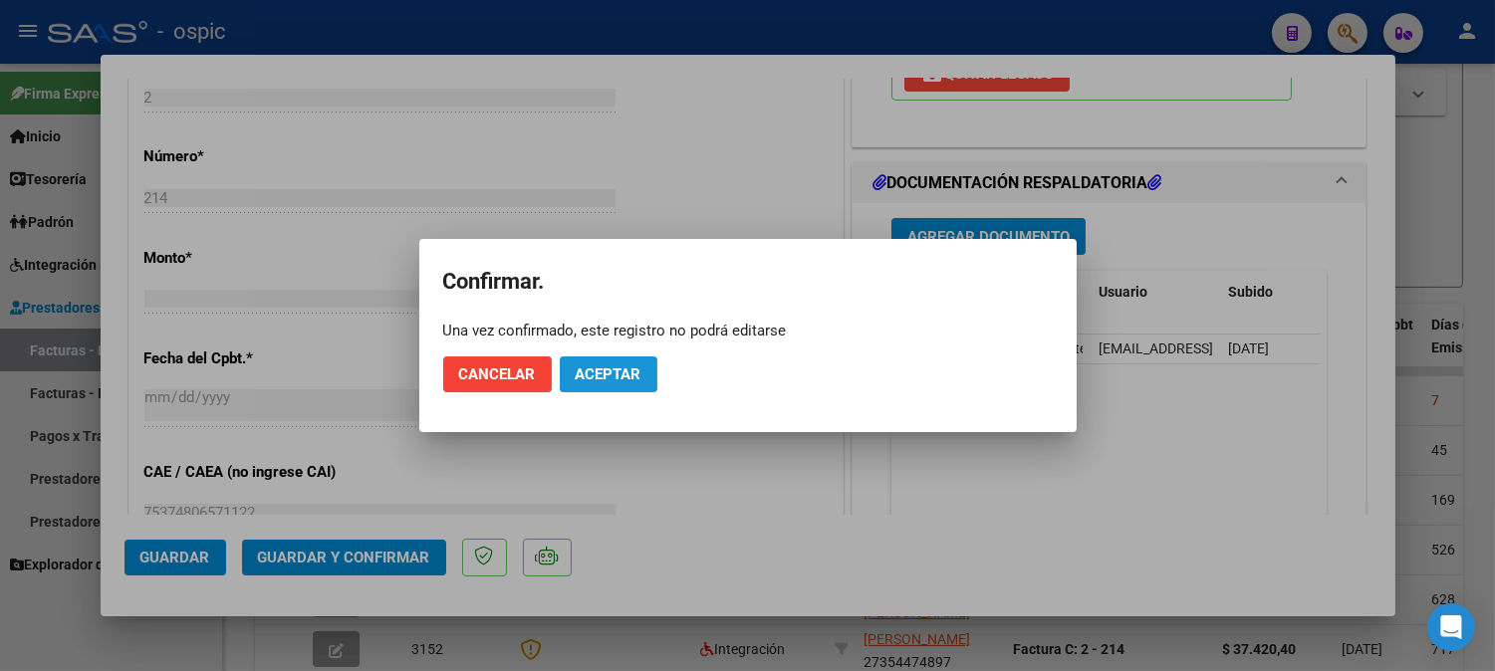
click at [629, 363] on button "Aceptar" at bounding box center [609, 375] width 98 height 36
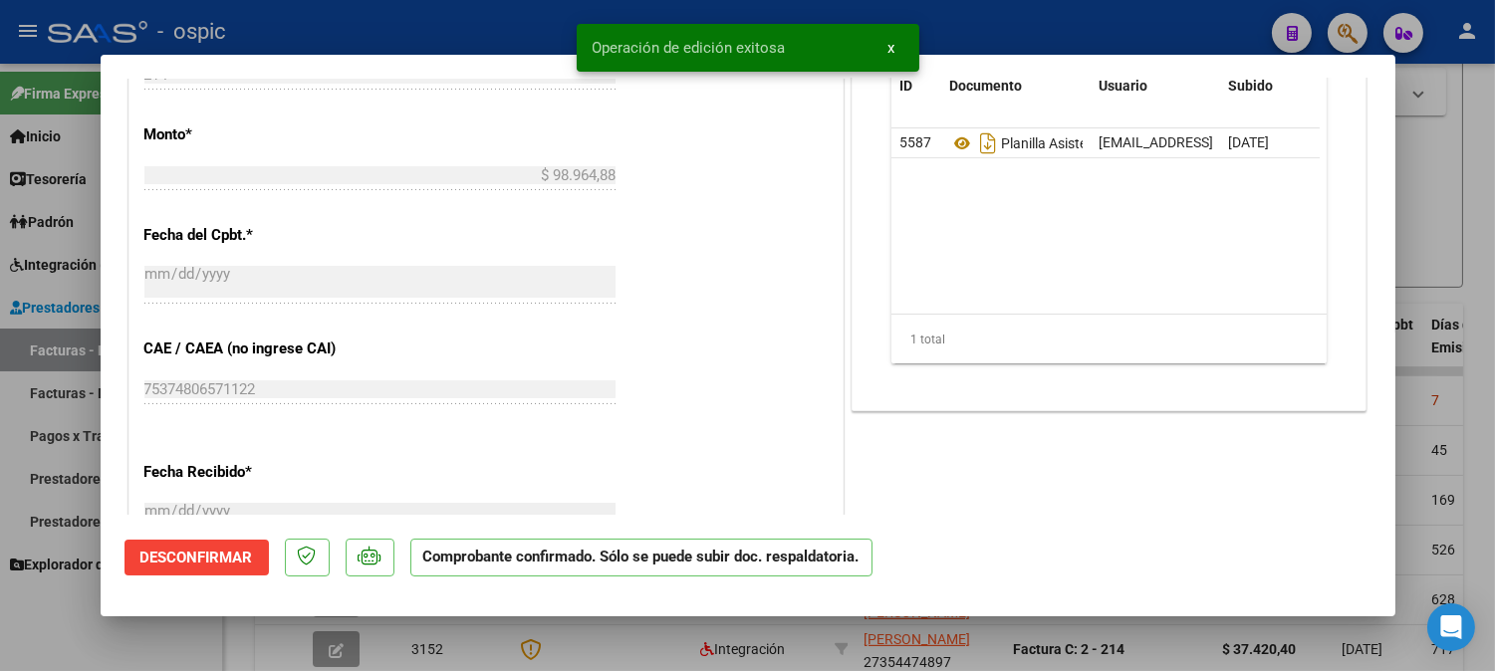
type input "$ 0,00"
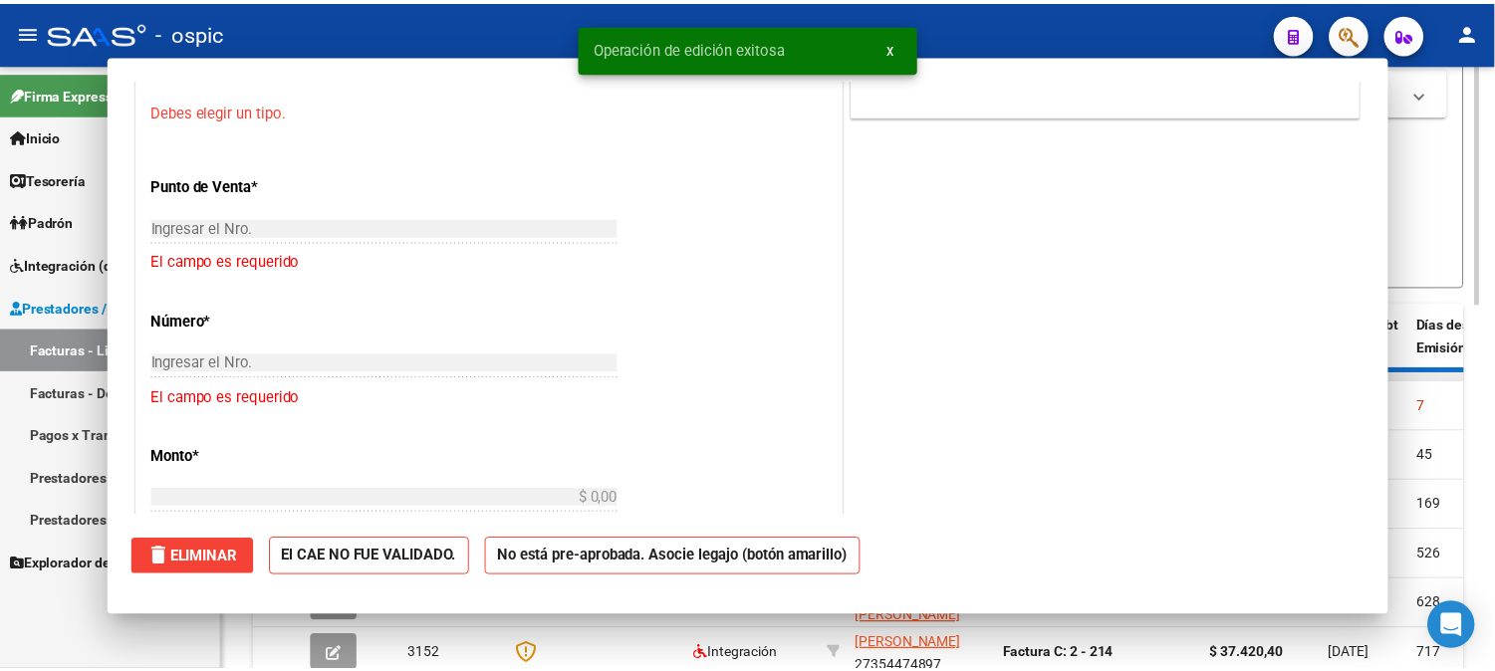
scroll to position [0, 0]
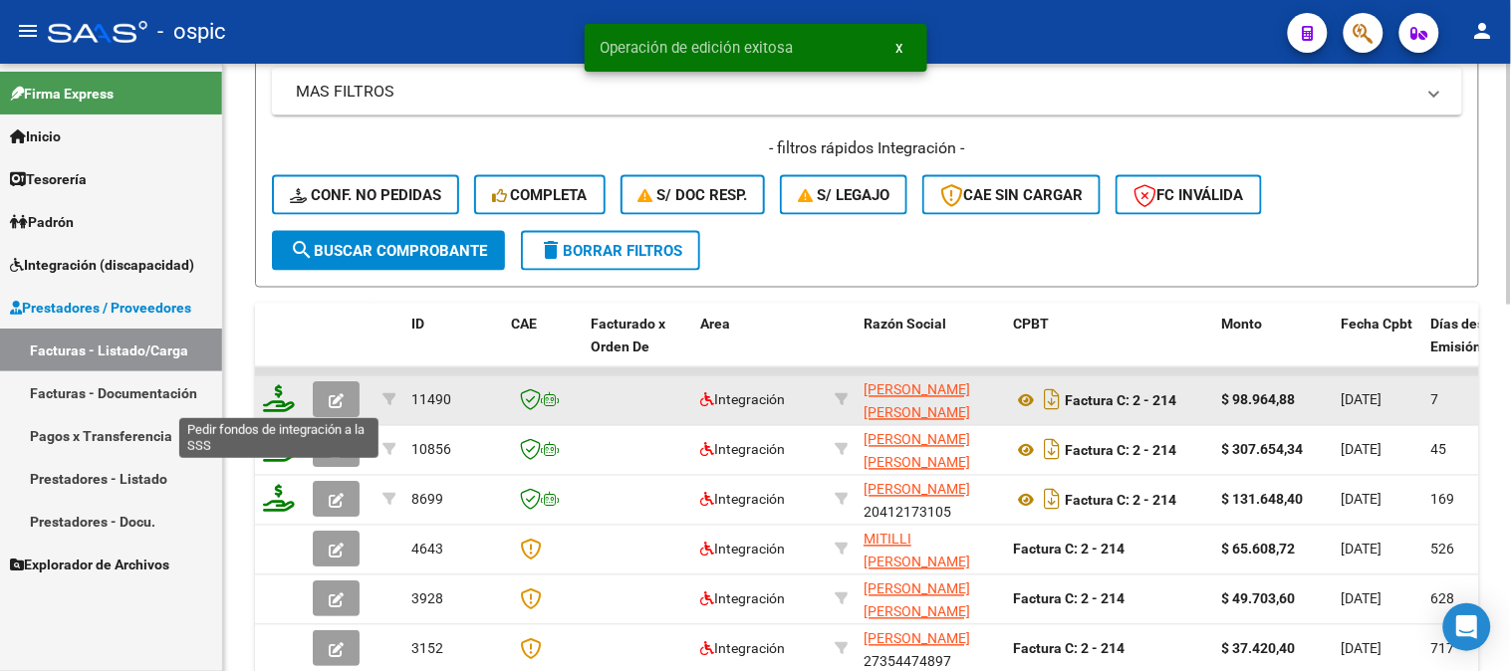
click at [279, 398] on icon at bounding box center [279, 399] width 32 height 28
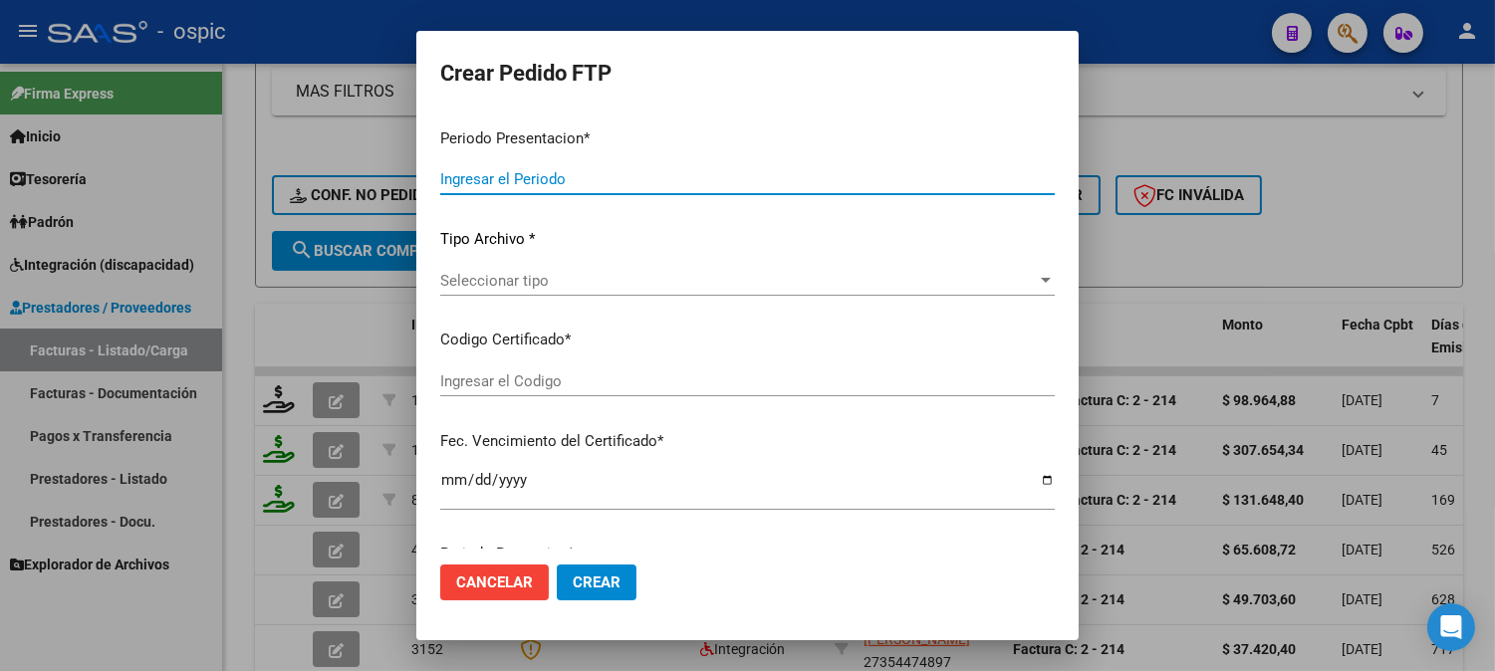
type input "202508"
type input "$ 98.964,88"
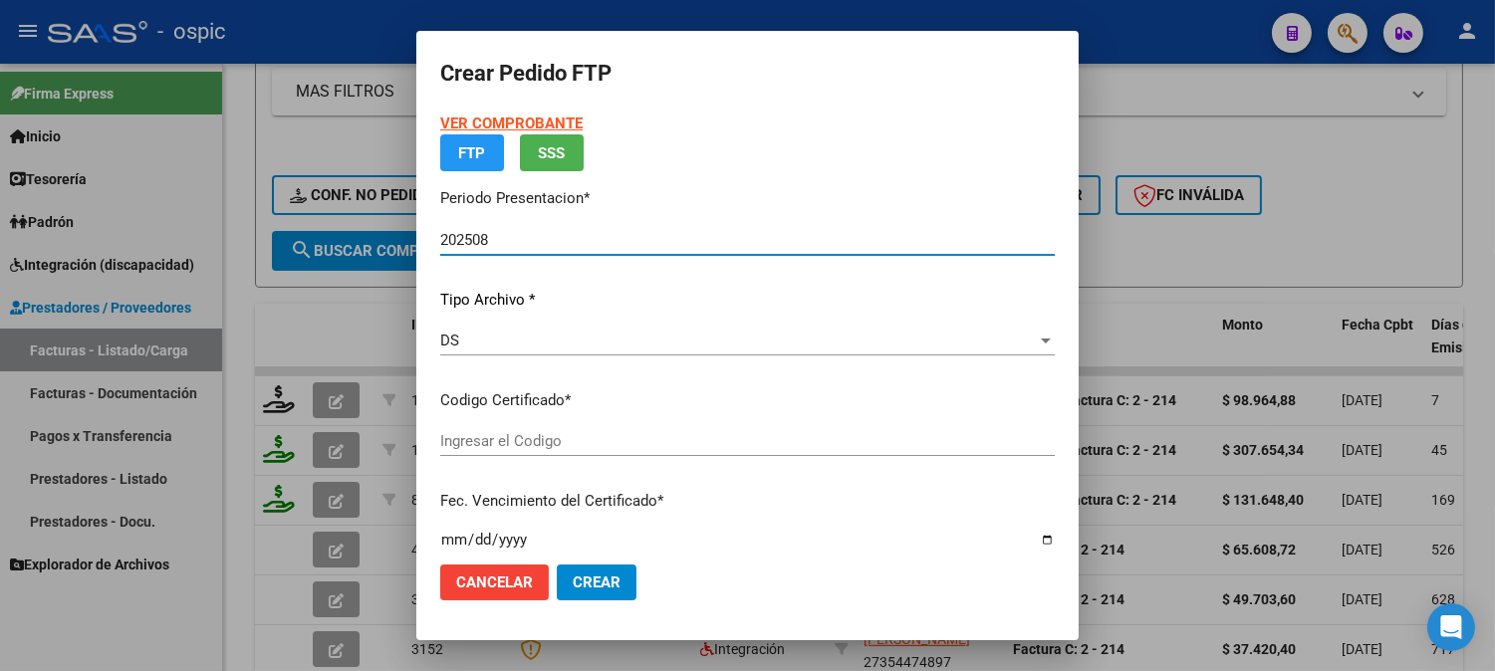
type input "0000000000000000000000000000007276680233"
type input "2029-11-21"
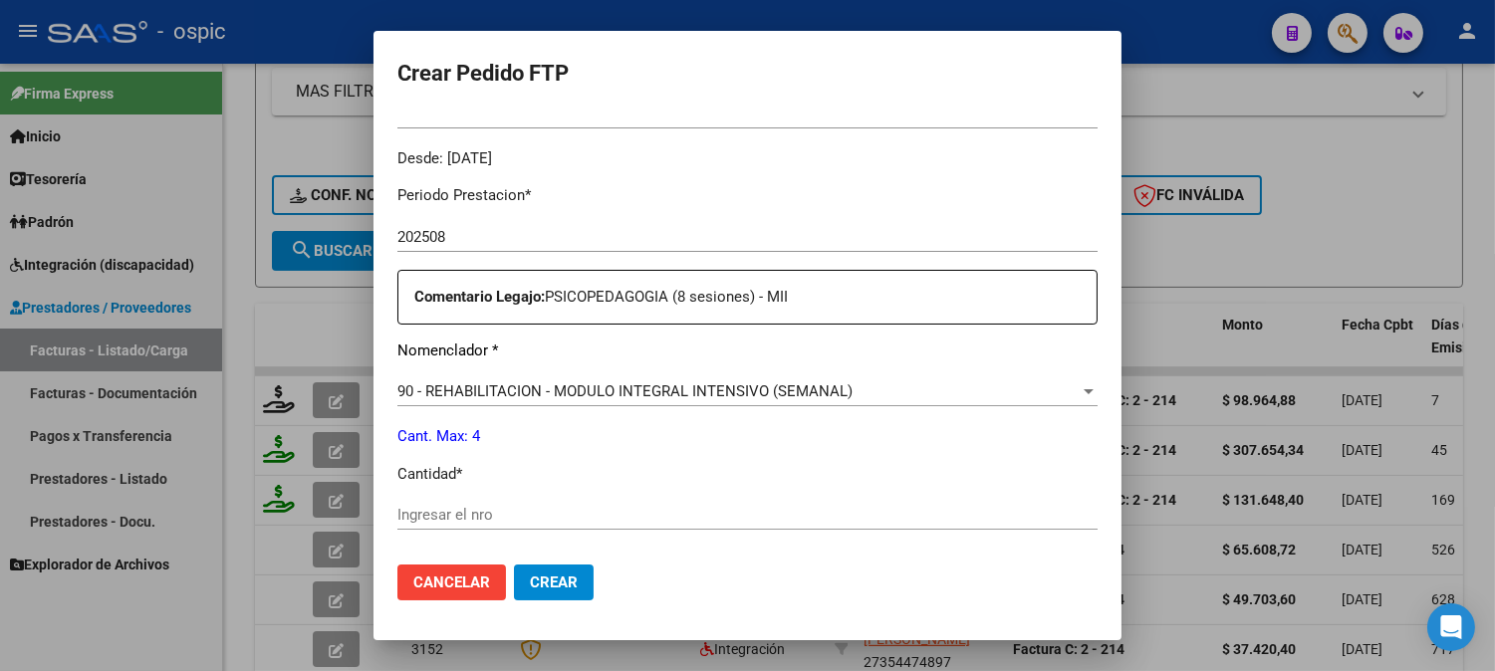
scroll to position [648, 0]
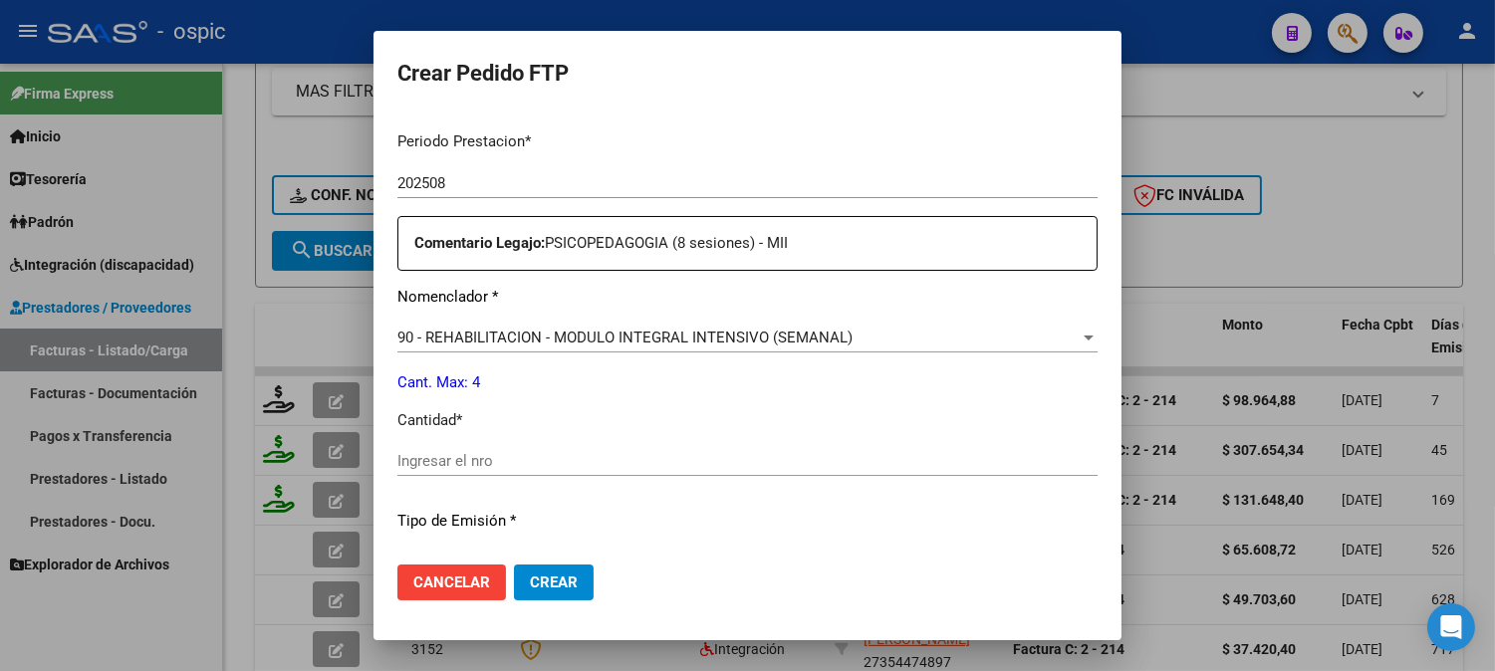
click at [767, 460] on input "Ingresar el nro" at bounding box center [747, 461] width 700 height 18
type input "4"
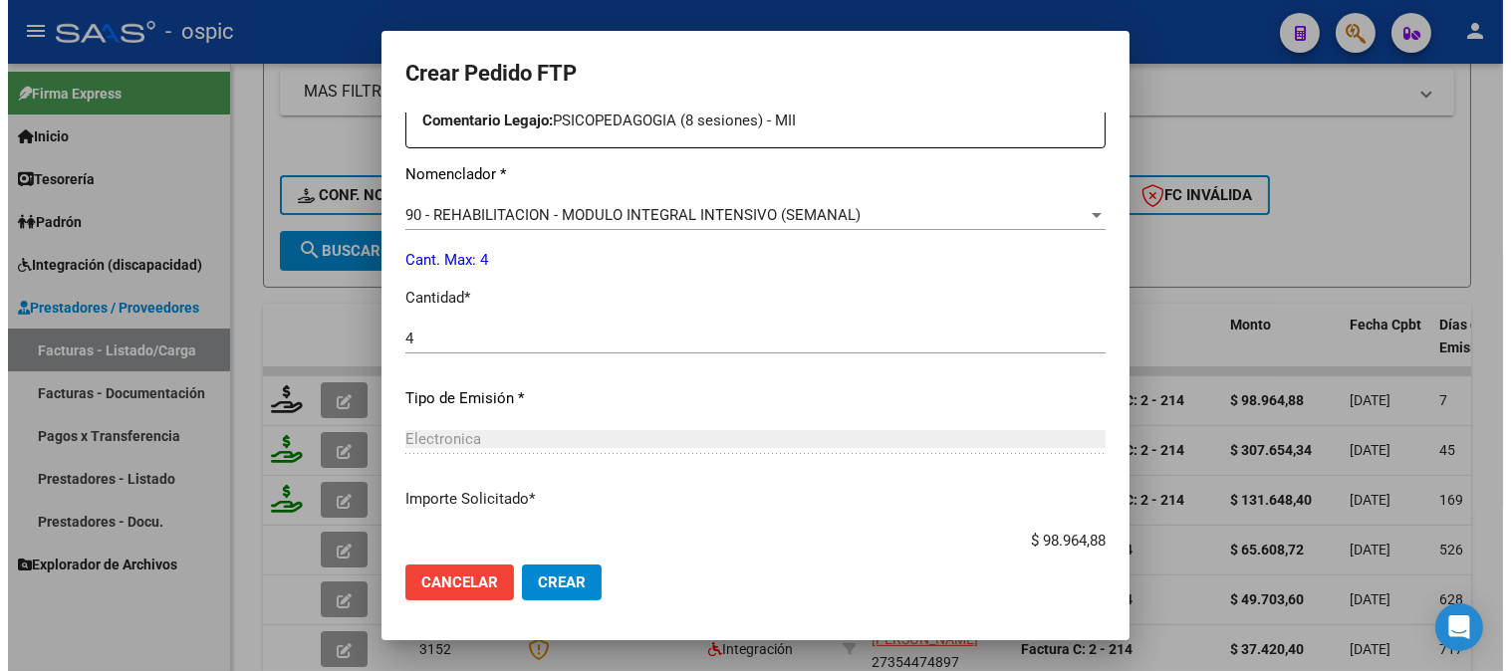
scroll to position [896, 0]
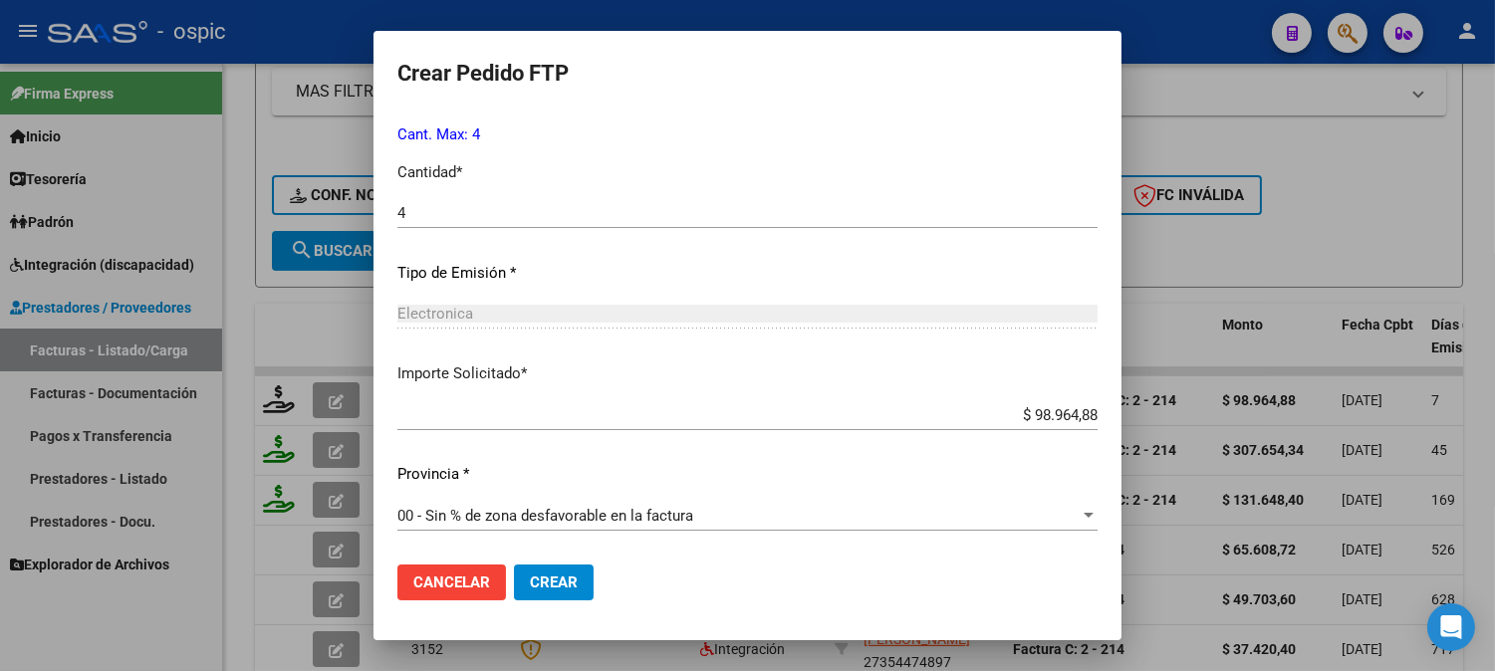
drag, startPoint x: 519, startPoint y: 580, endPoint x: 586, endPoint y: 556, distance: 70.9
click at [530, 580] on span "Crear" at bounding box center [554, 583] width 48 height 18
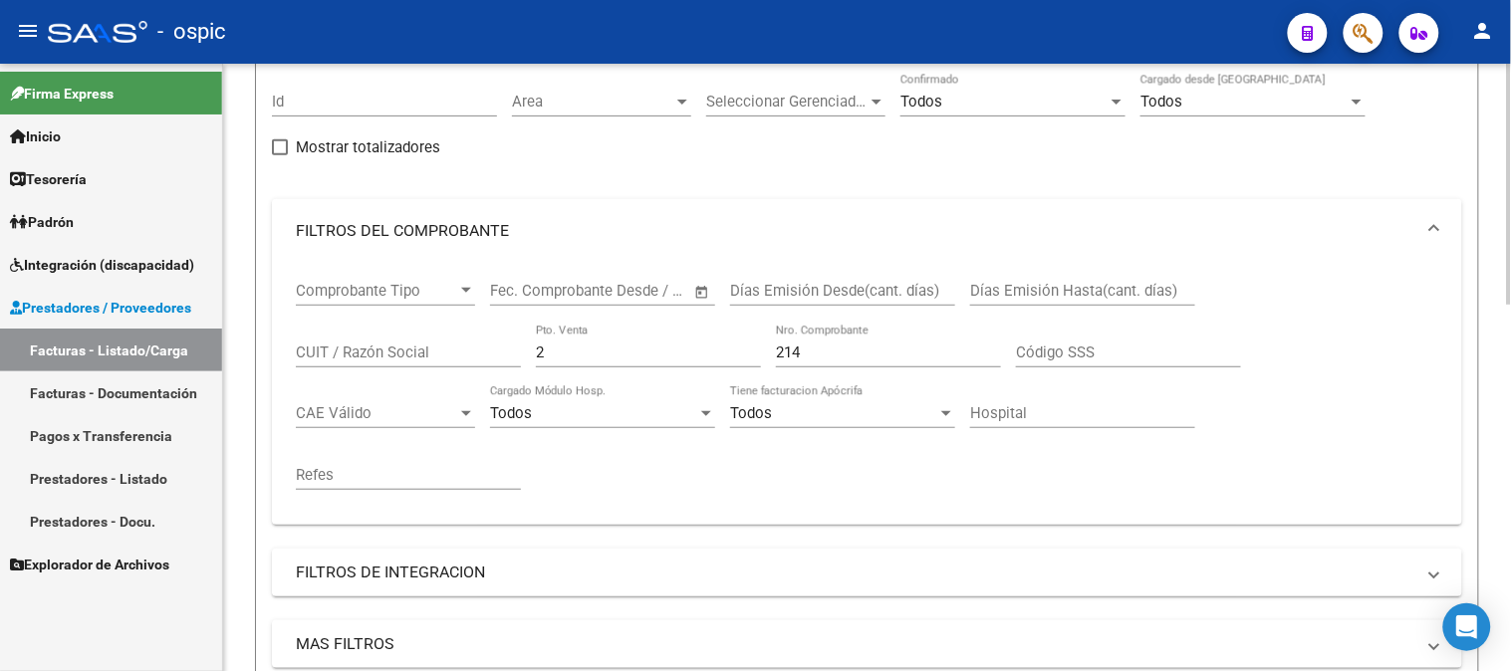
scroll to position [68, 0]
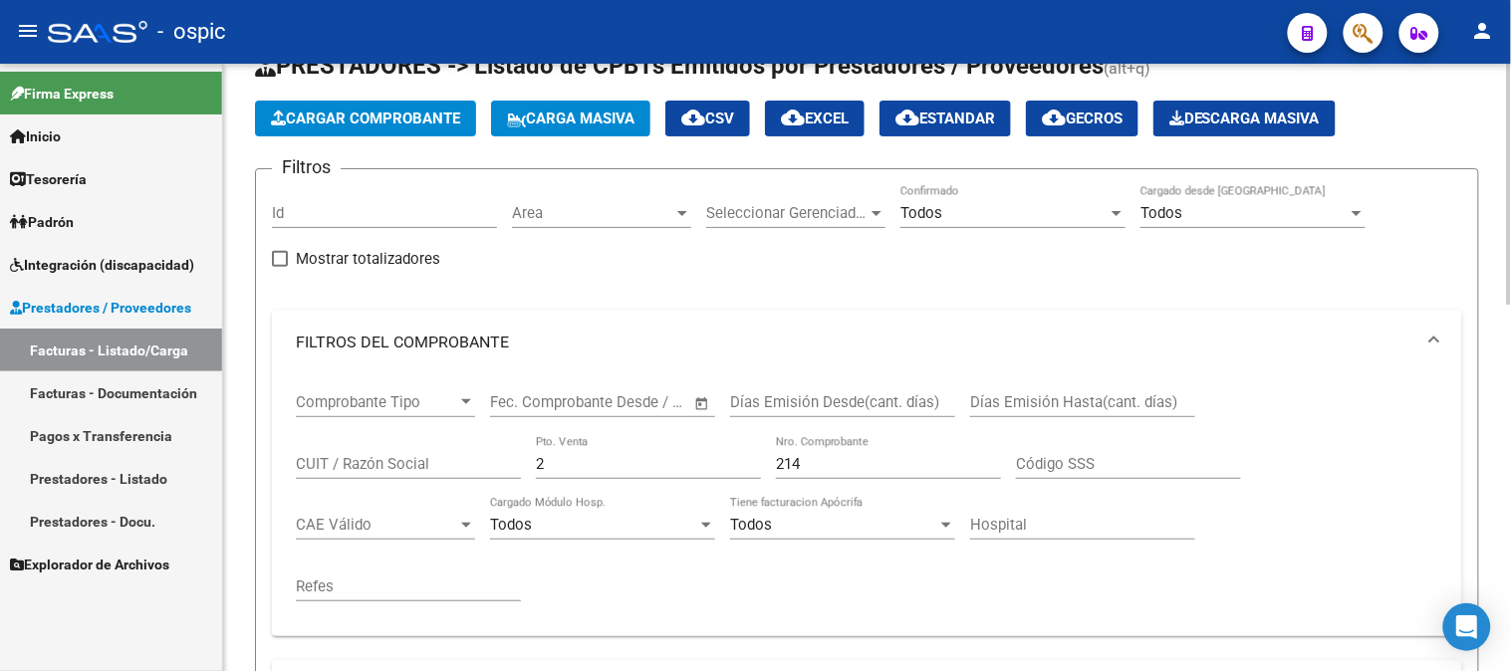
click at [203, 440] on mat-sidenav-container "Firma Express Inicio Calendario SSS Instructivos Contacto OS Tesorería Extracto…" at bounding box center [755, 367] width 1511 height 607
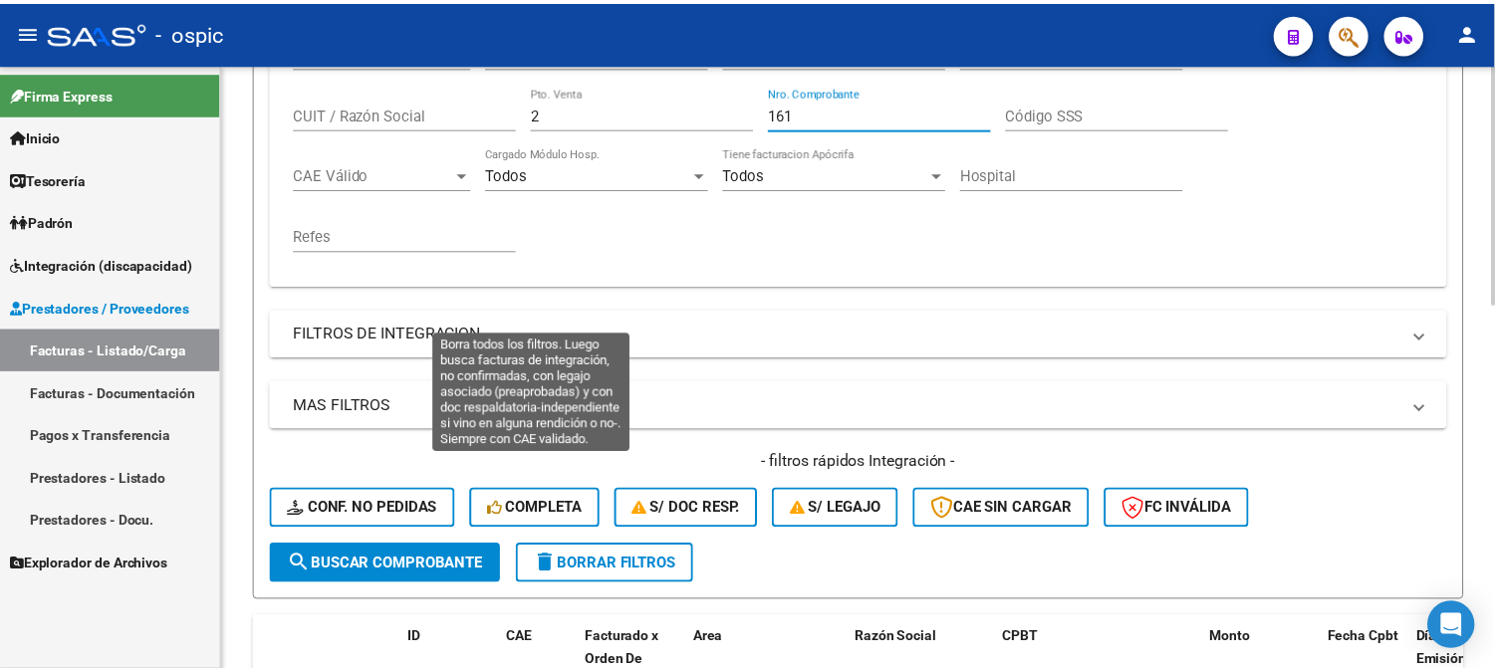
scroll to position [621, 0]
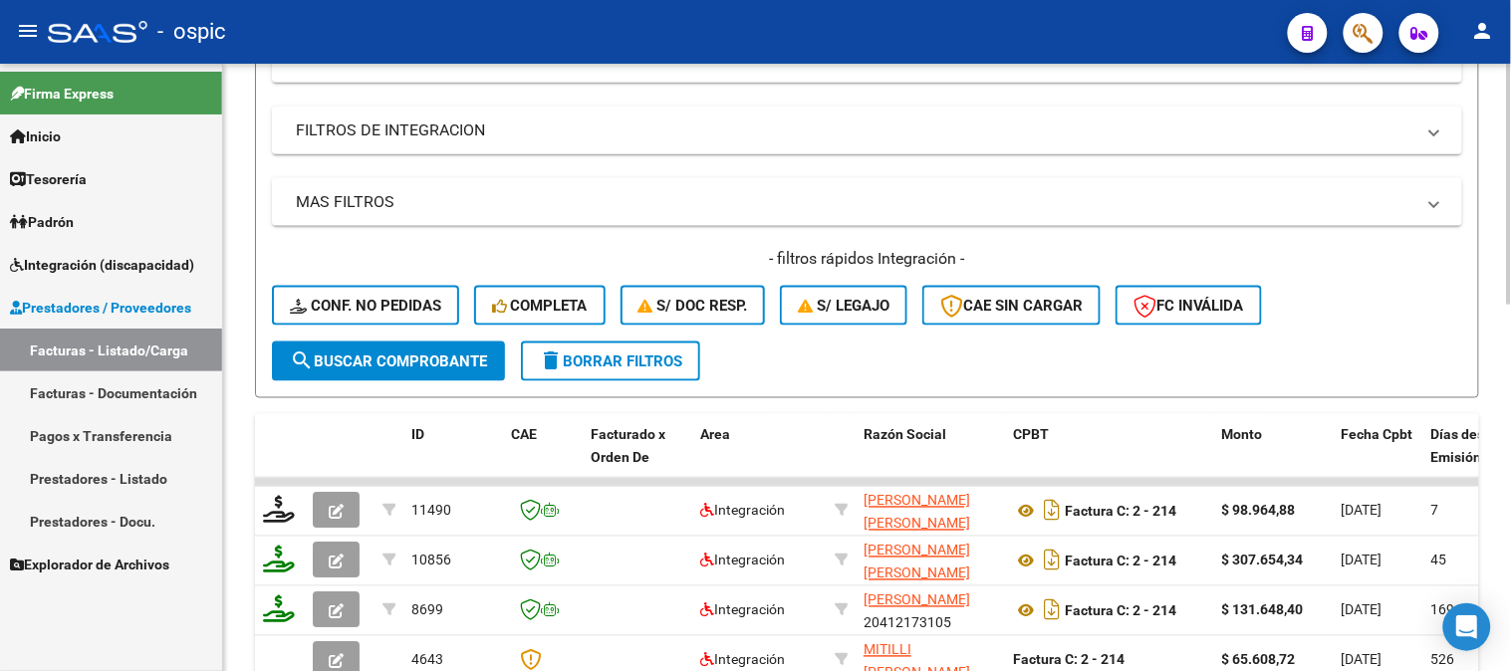
type input "161"
click at [409, 357] on span "search Buscar Comprobante" at bounding box center [388, 362] width 197 height 18
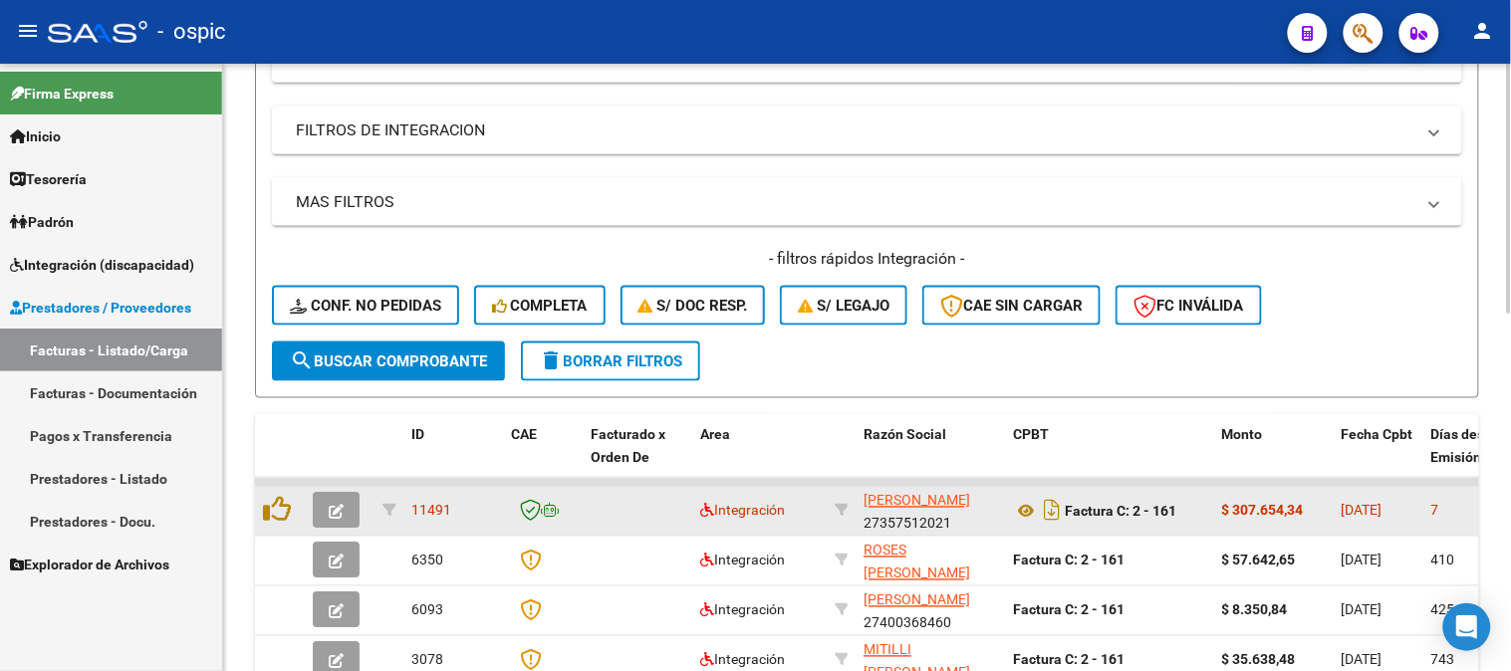
click at [330, 498] on button "button" at bounding box center [336, 511] width 47 height 36
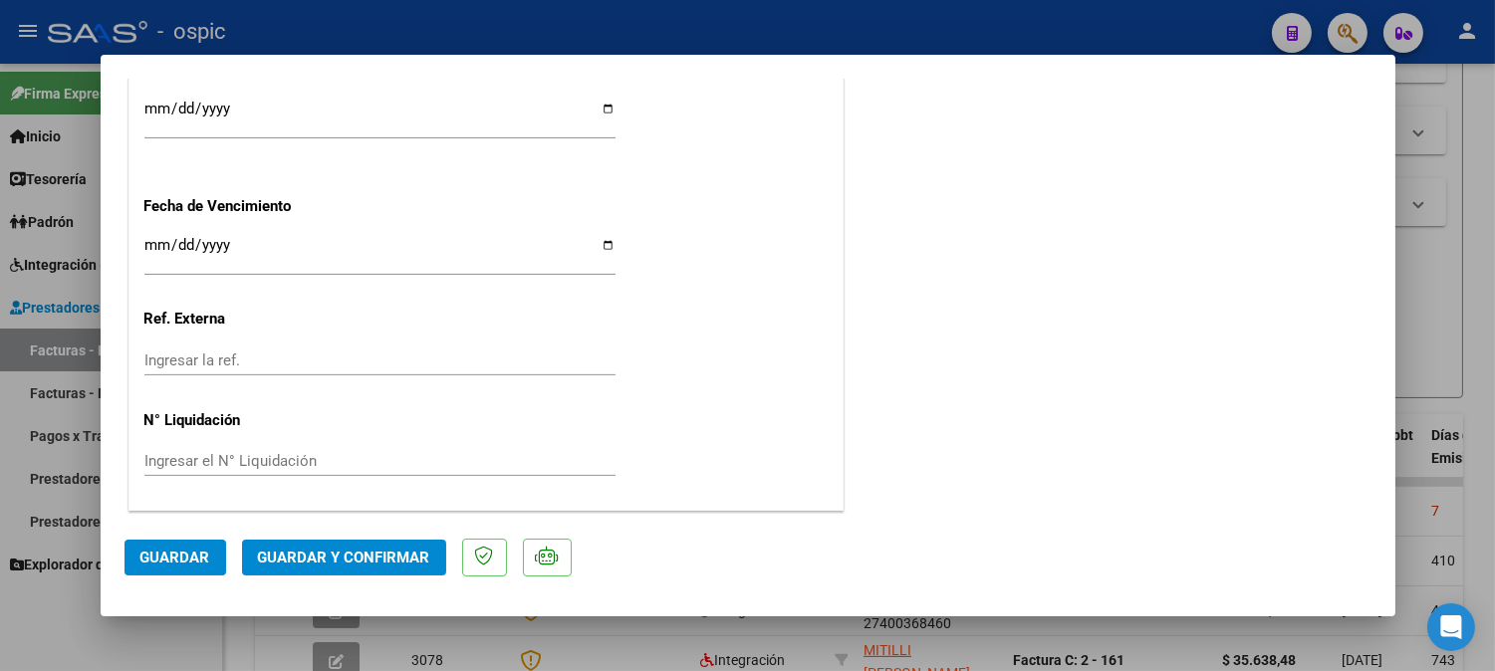
scroll to position [0, 0]
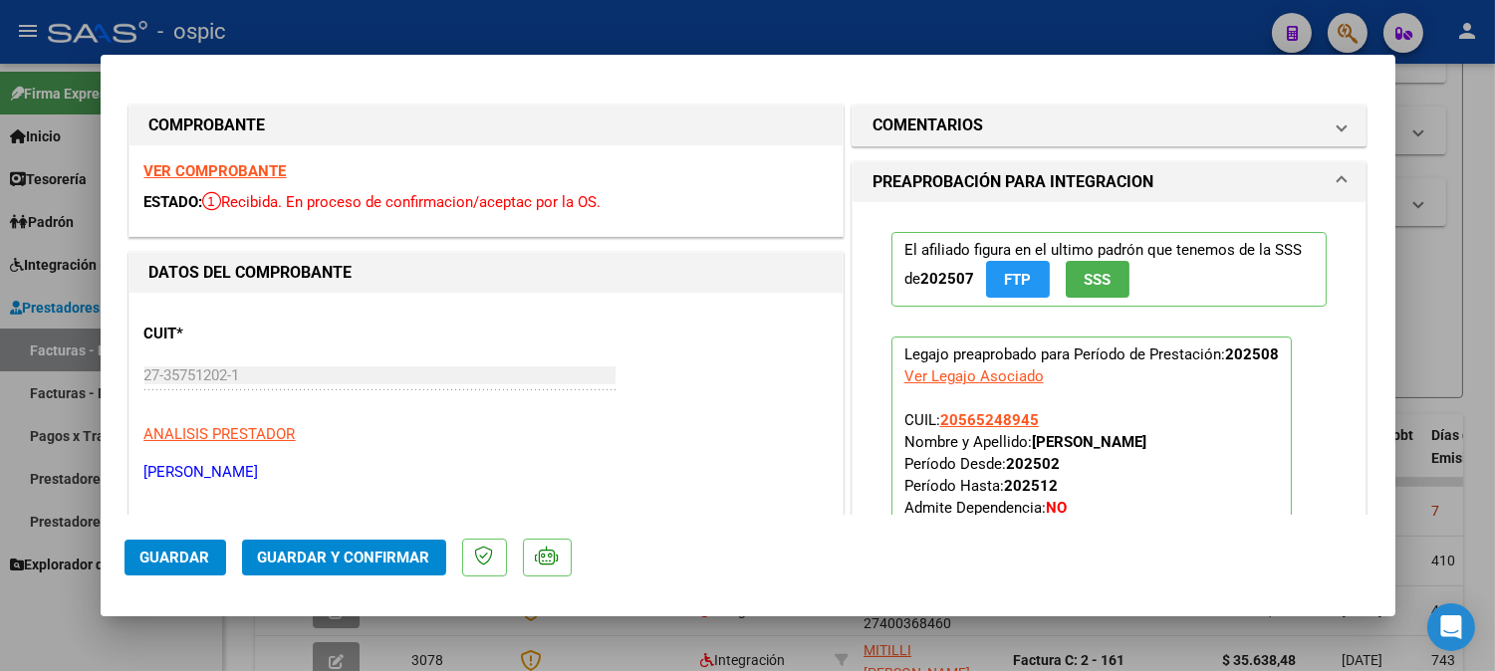
drag, startPoint x: 1040, startPoint y: 122, endPoint x: 1043, endPoint y: 264, distance: 141.4
click at [1040, 125] on mat-panel-title "COMENTARIOS" at bounding box center [1097, 126] width 450 height 24
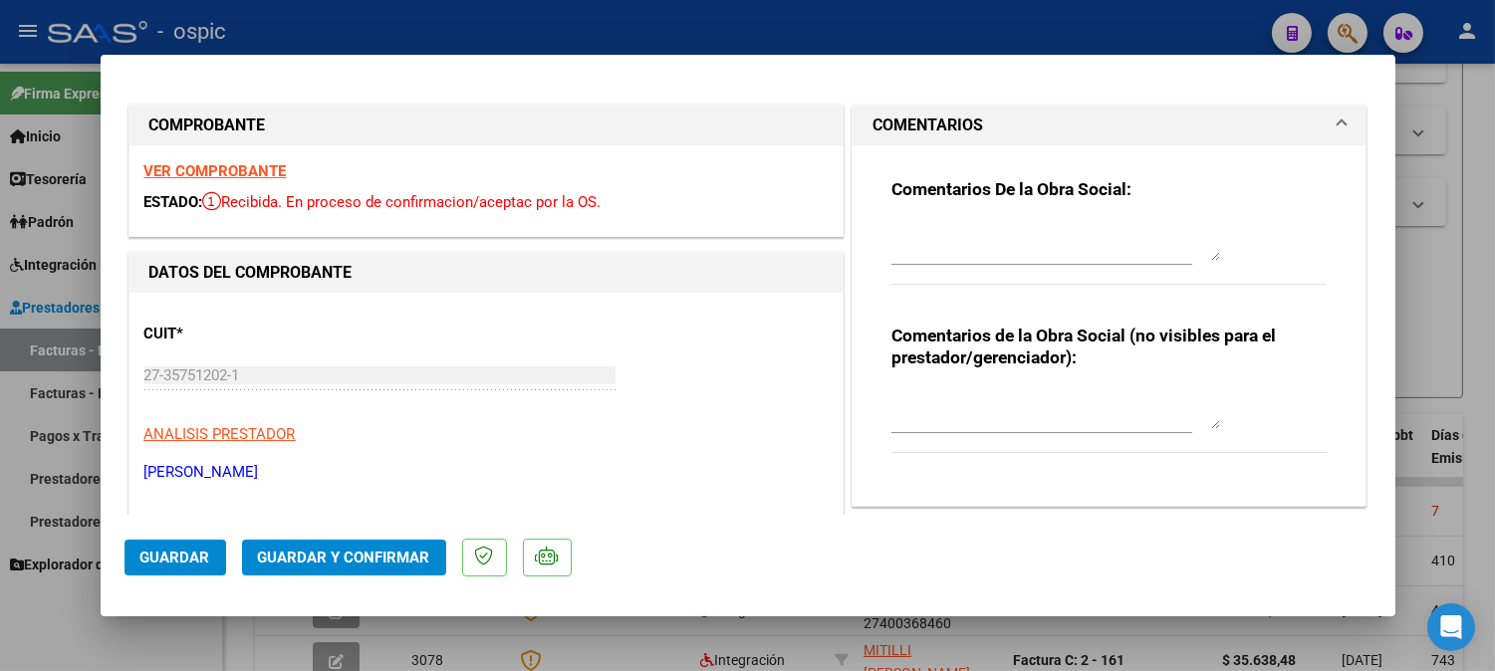
click at [1017, 399] on textarea at bounding box center [1055, 409] width 329 height 40
type textarea "MODULO MAESTRO DE APOYO"
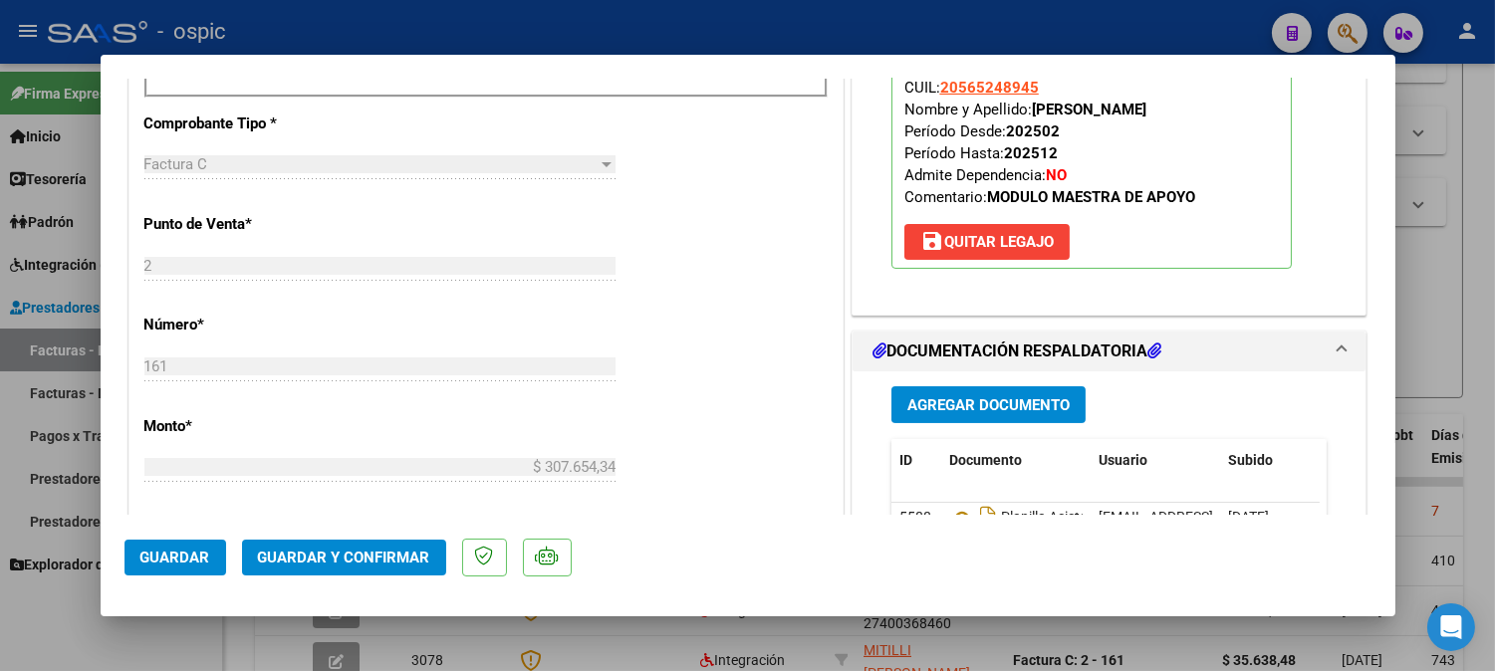
scroll to position [770, 0]
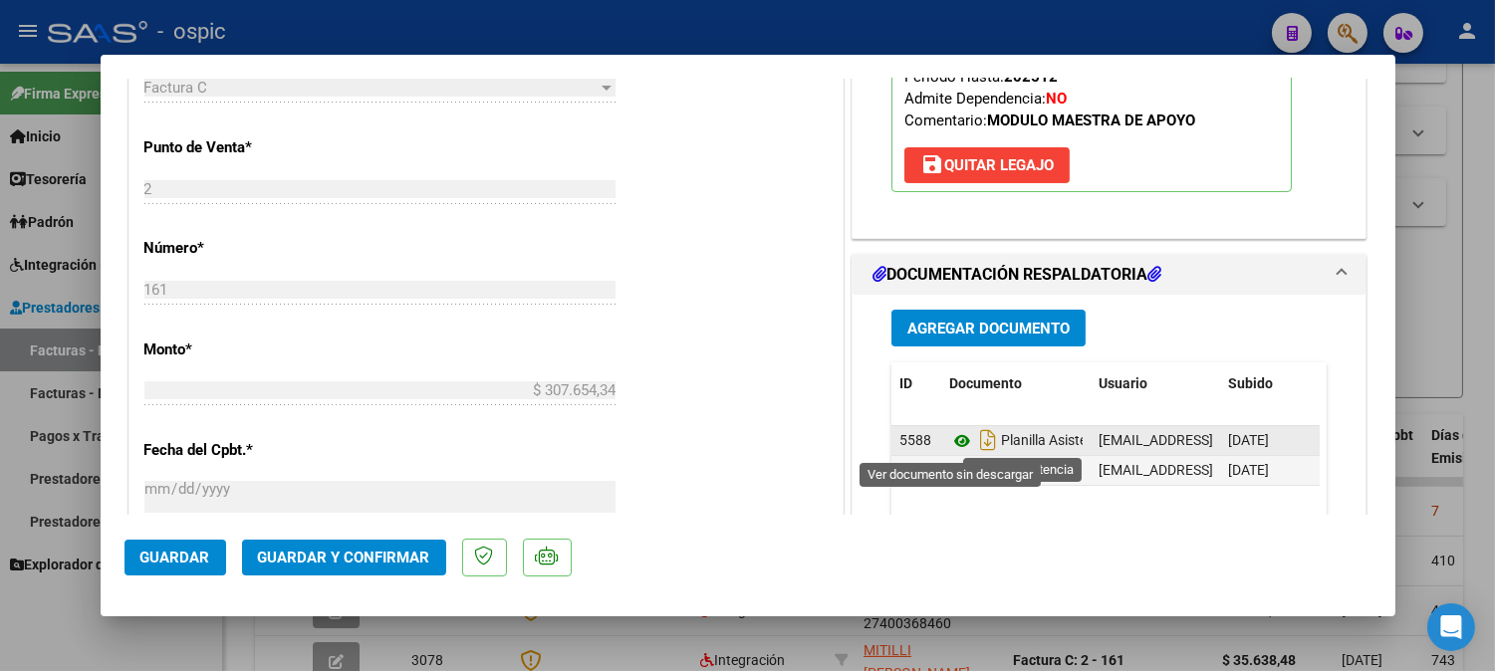
click at [953, 440] on icon at bounding box center [962, 441] width 26 height 24
click at [949, 442] on icon at bounding box center [962, 441] width 26 height 24
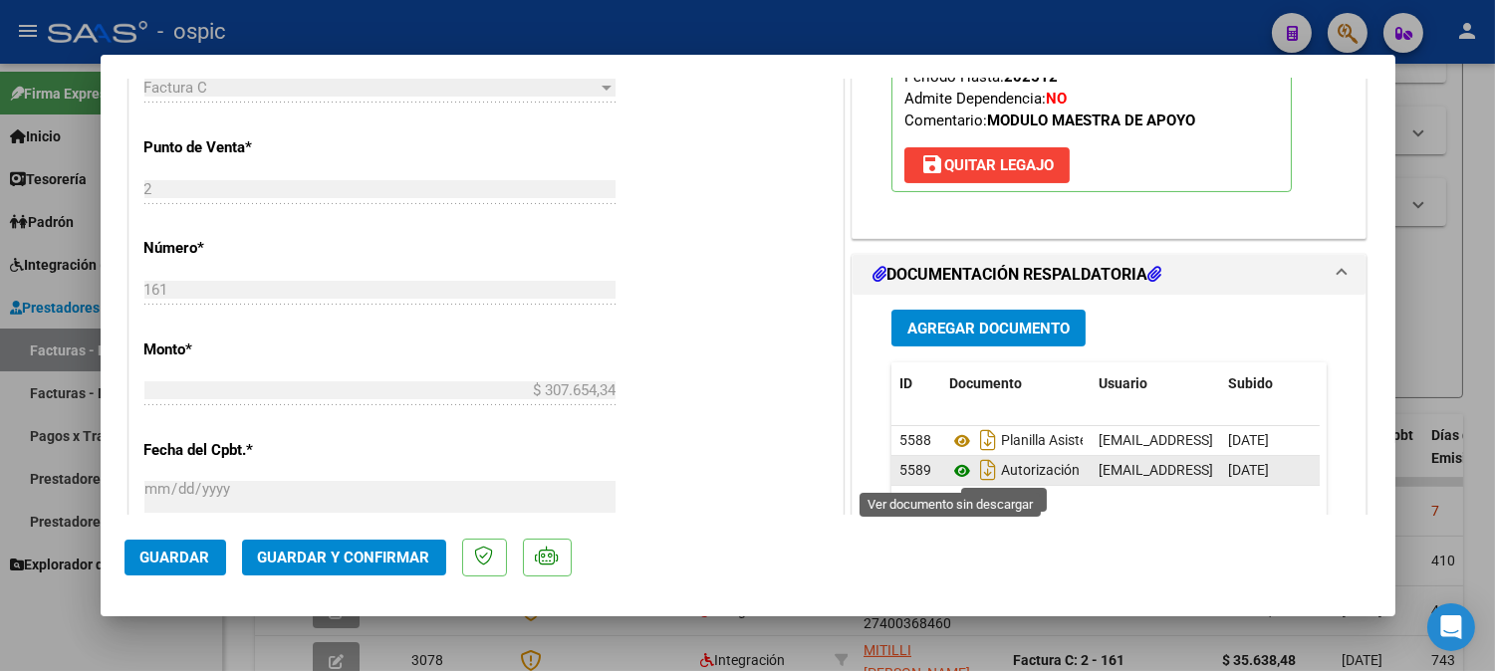
click at [957, 471] on icon at bounding box center [962, 471] width 26 height 24
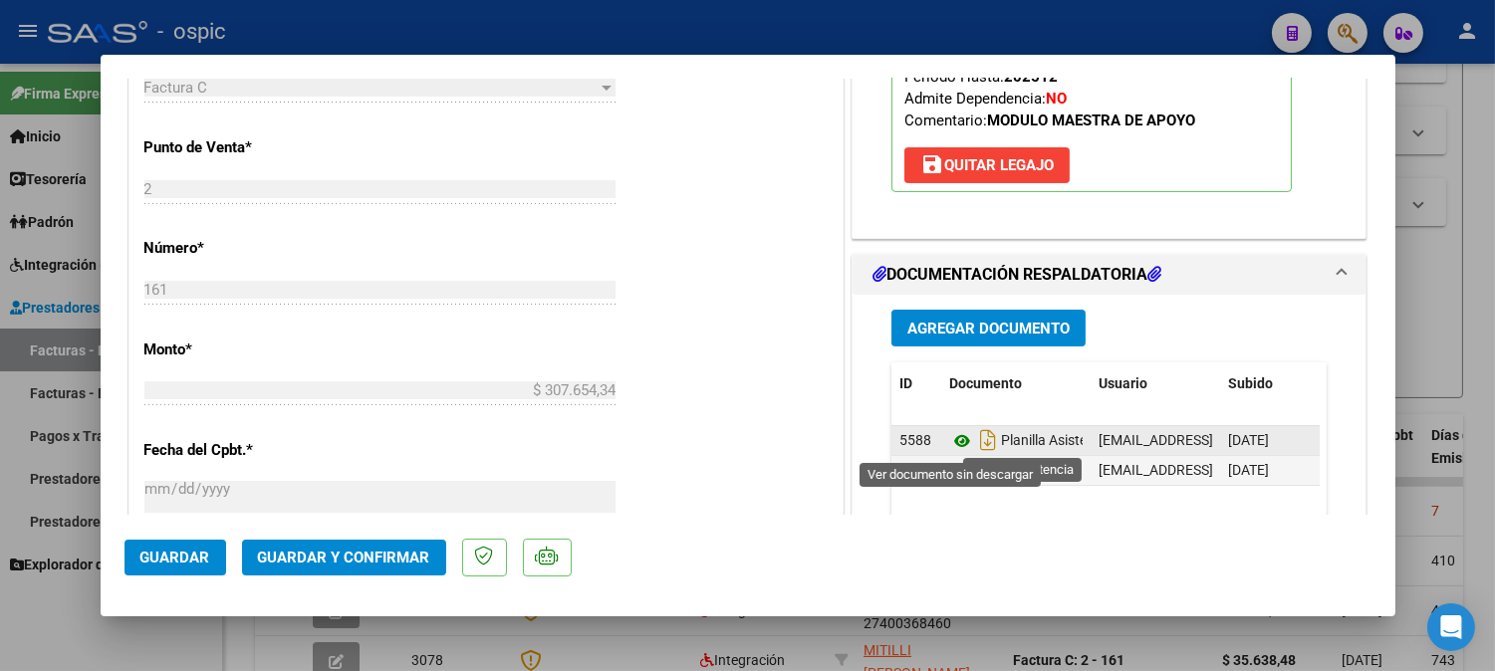
click at [949, 435] on icon at bounding box center [962, 441] width 26 height 24
click at [954, 436] on icon at bounding box center [962, 441] width 26 height 24
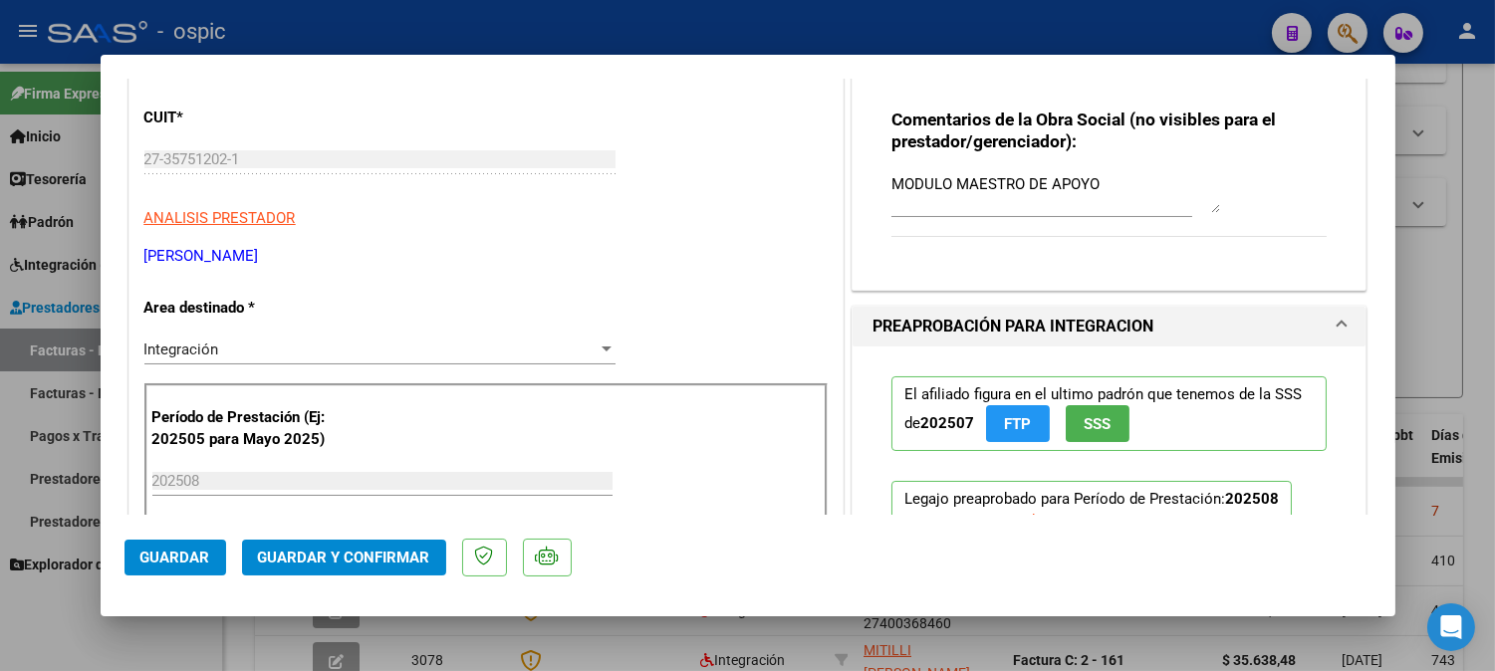
scroll to position [0, 0]
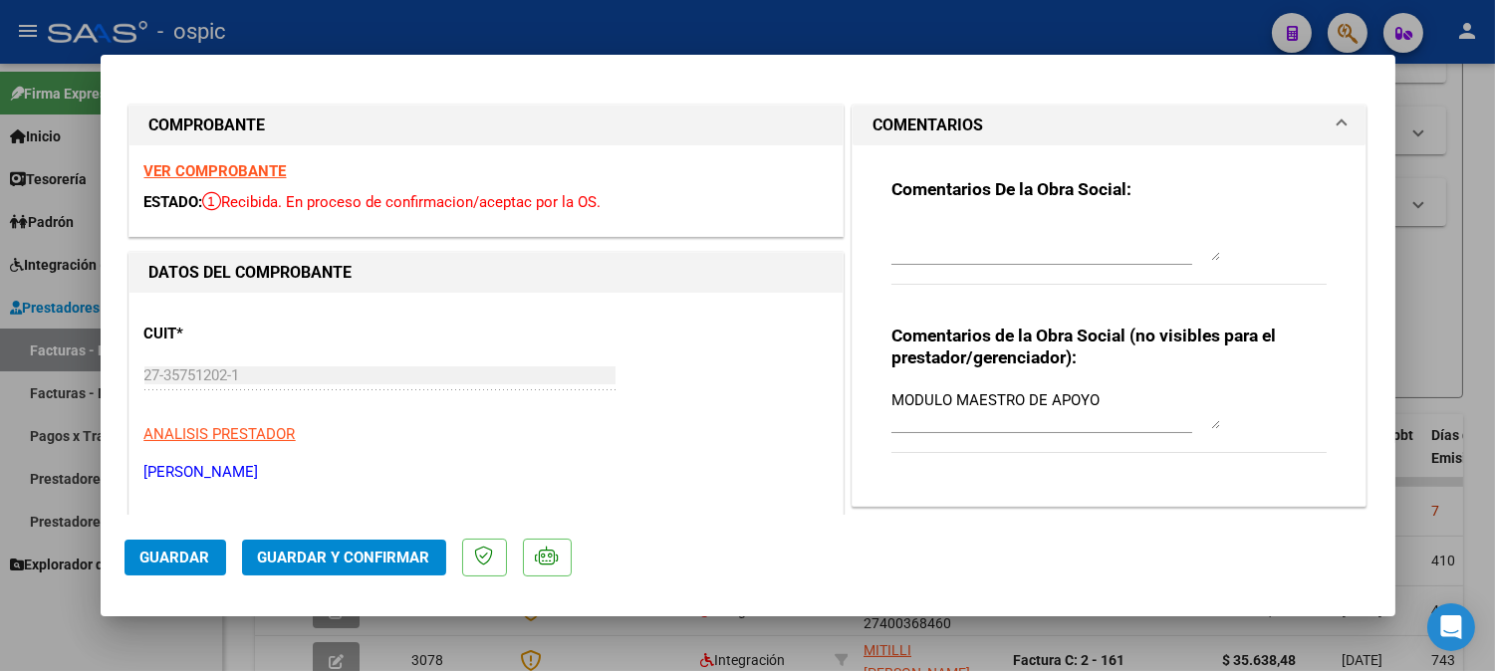
click at [943, 227] on textarea at bounding box center [1055, 241] width 329 height 40
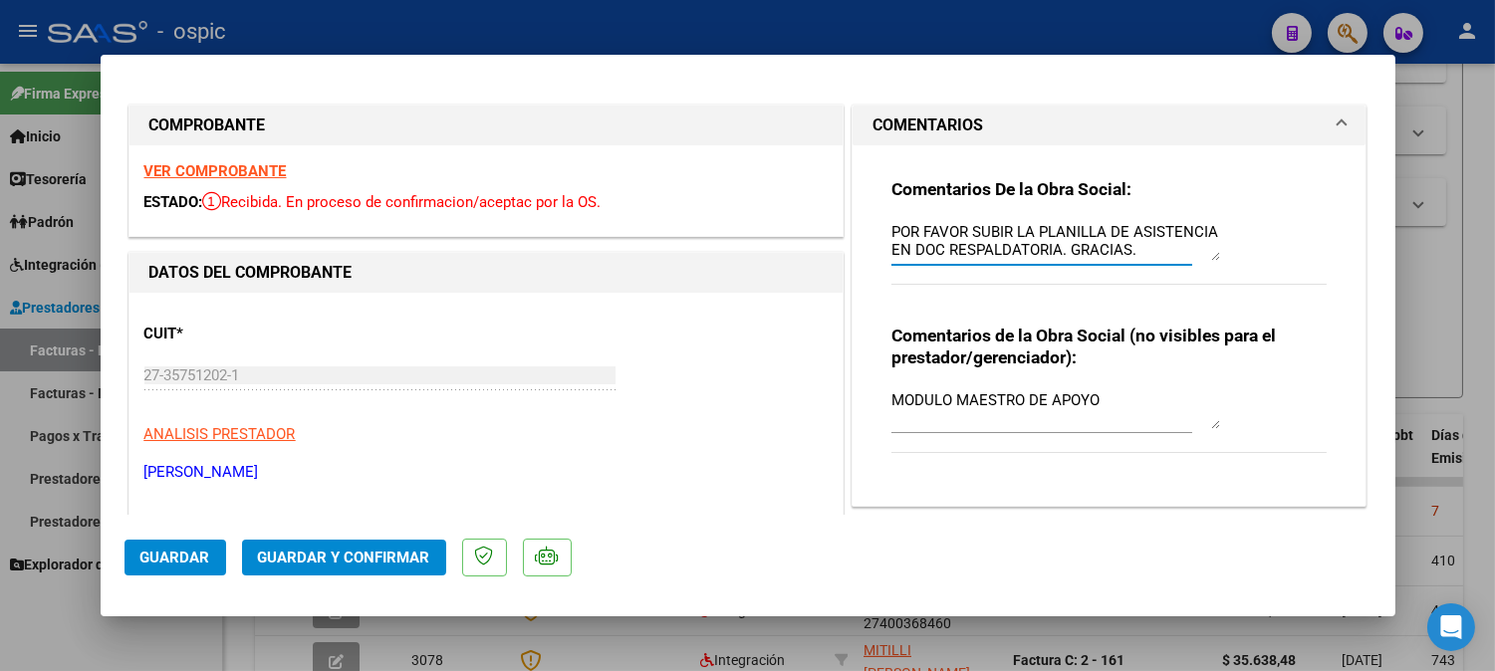
type textarea "POR FAVOR SUBIR LA PLANILLA DE ASISTENCIA EN DOC RESPALDATORIA. GRACIAS."
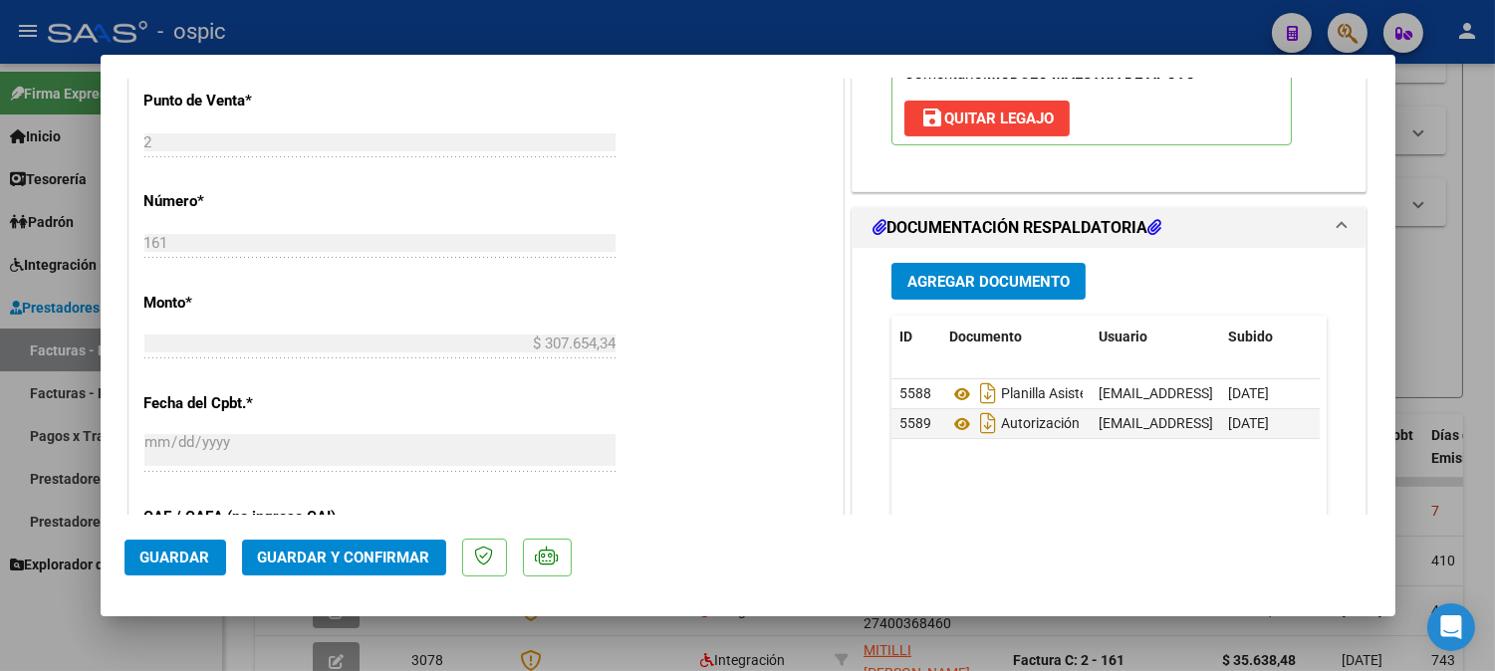
scroll to position [882, 0]
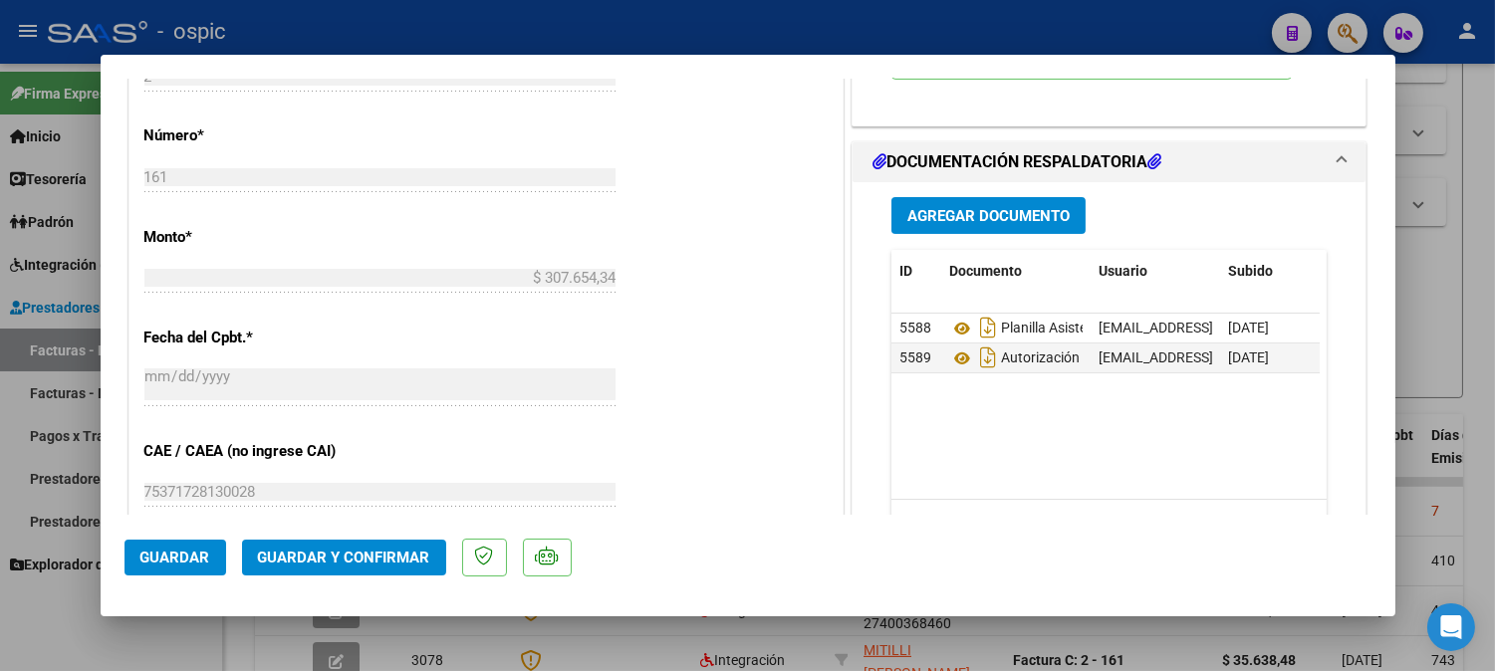
click at [353, 565] on span "Guardar y Confirmar" at bounding box center [344, 558] width 172 height 18
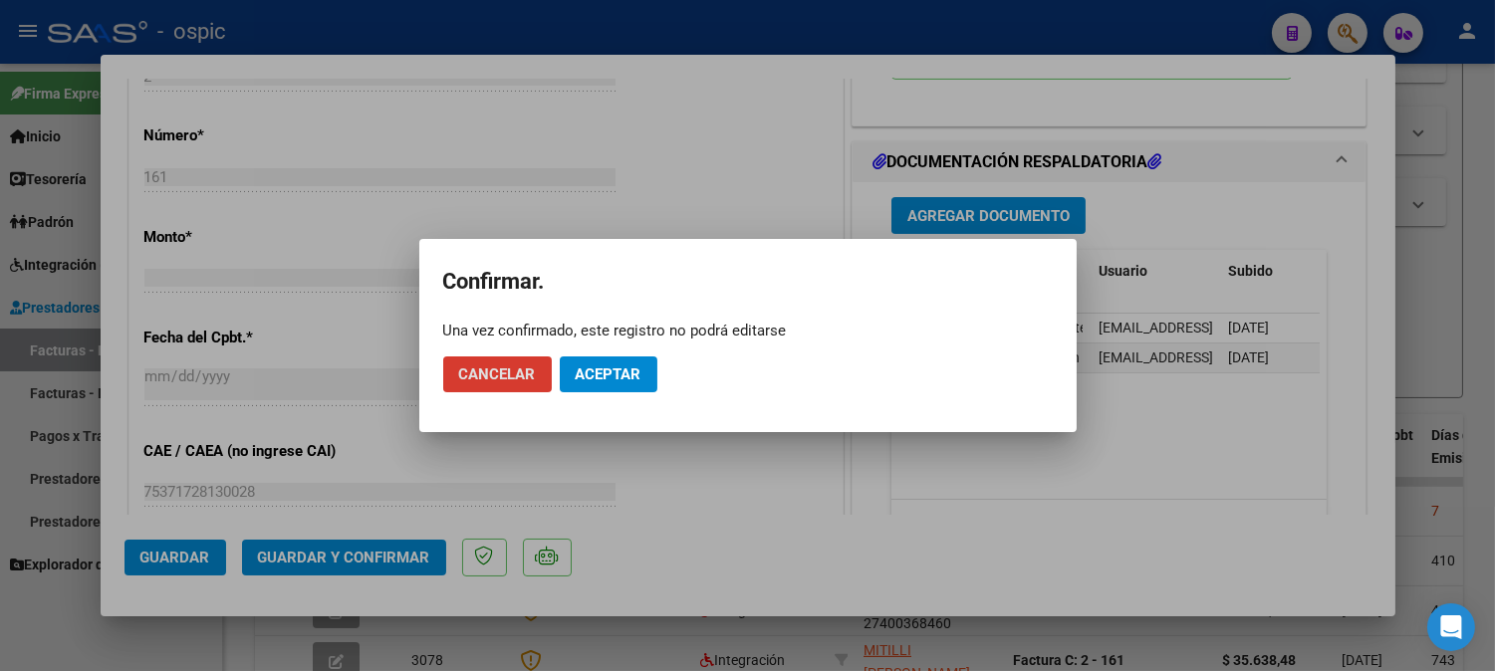
click at [641, 360] on button "Aceptar" at bounding box center [609, 375] width 98 height 36
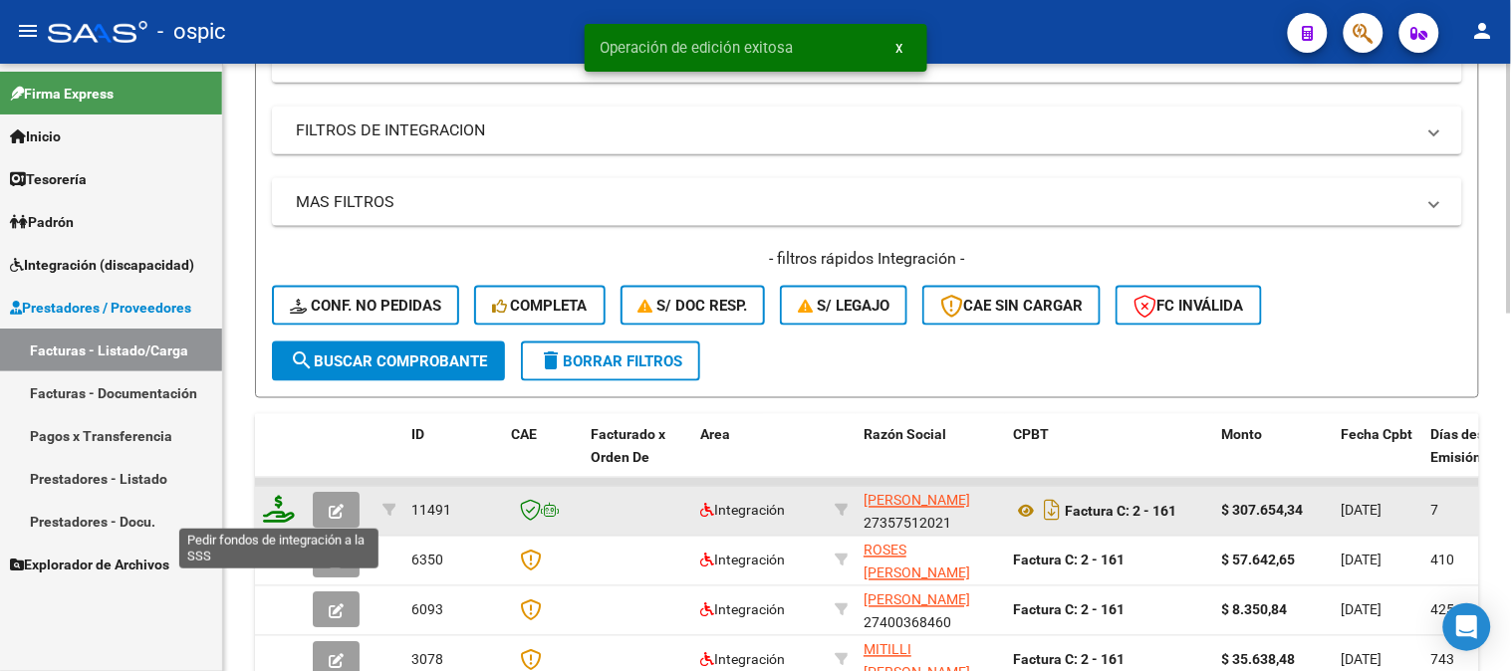
click at [277, 502] on icon at bounding box center [279, 510] width 32 height 28
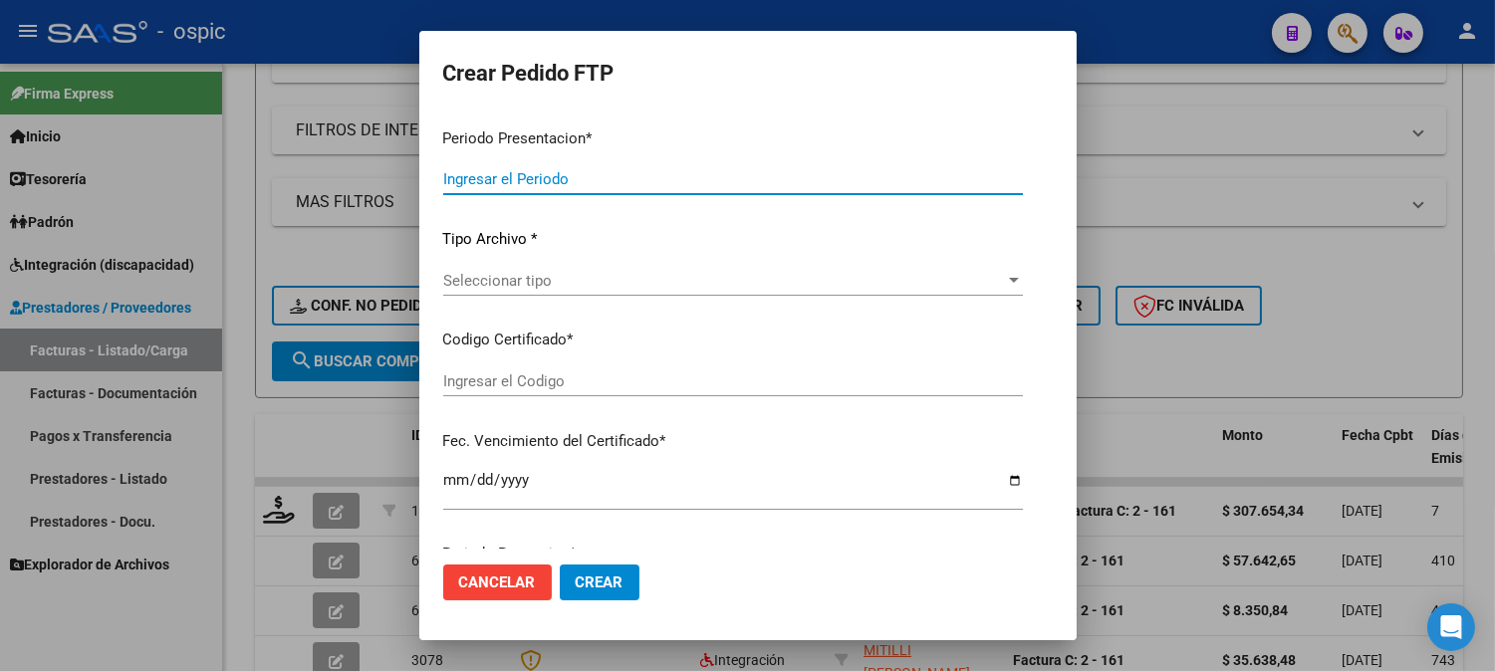
type input "202508"
type input "$ 307.654,34"
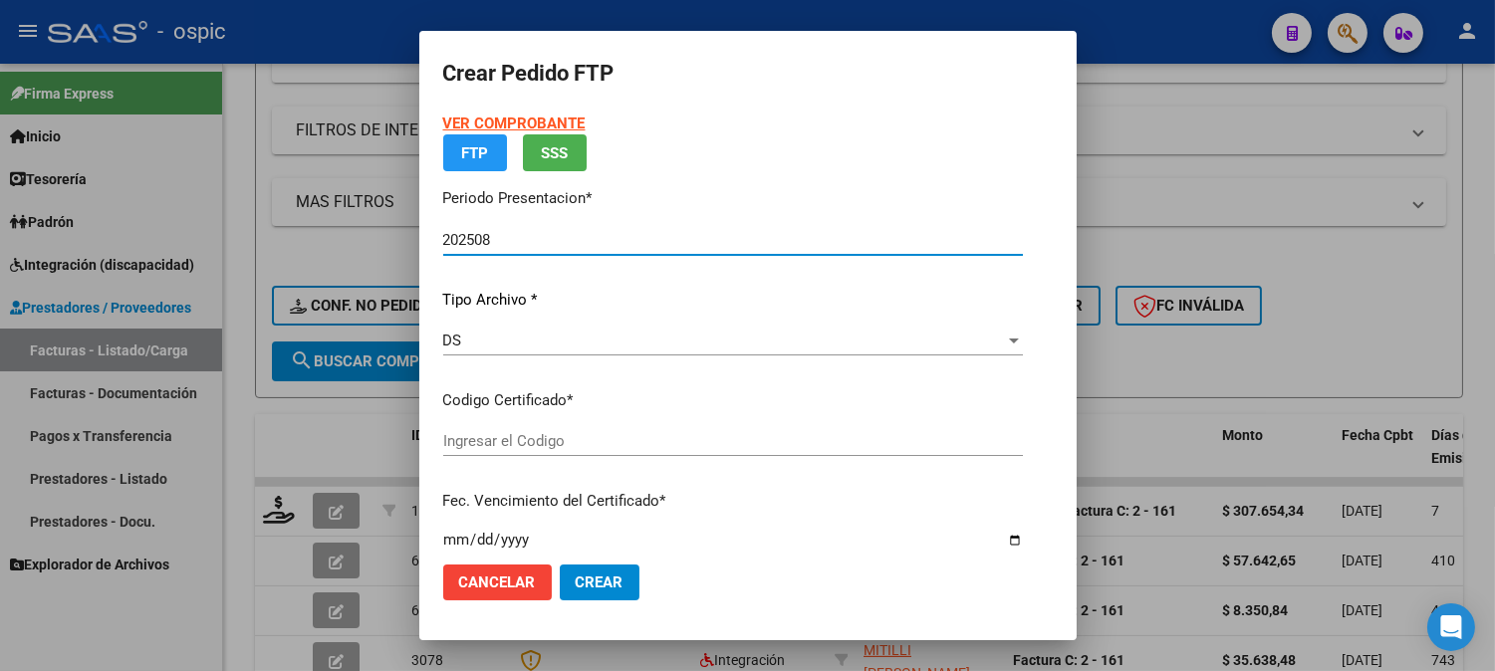
type input "0000000000000000000000000000005886763117"
type input "2027-11-02"
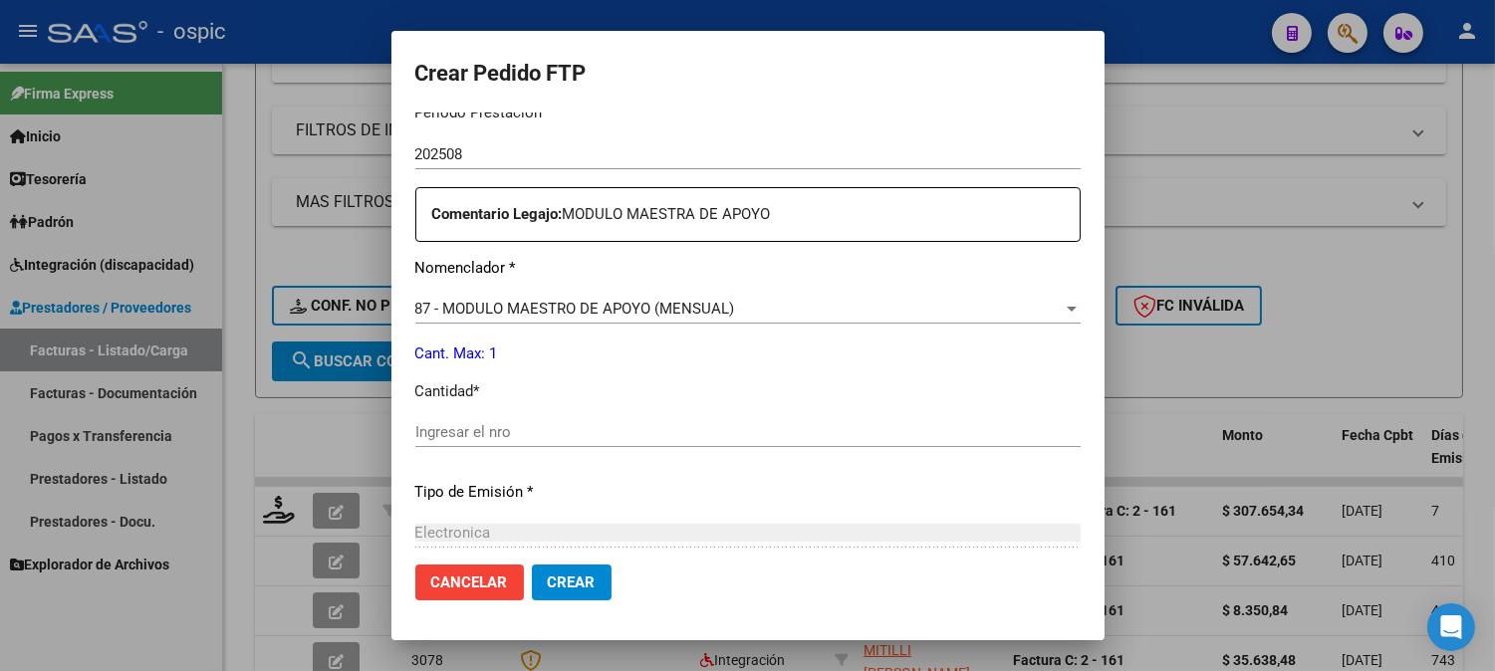
scroll to position [684, 0]
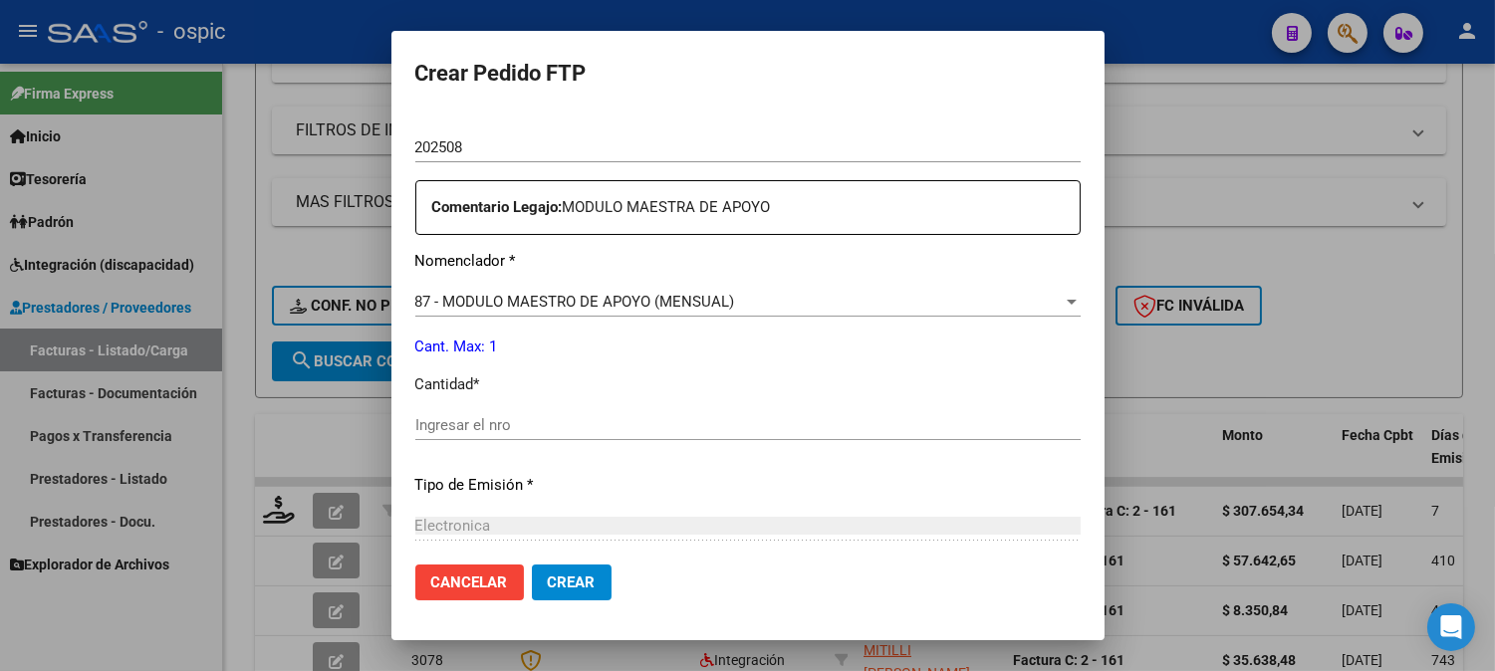
click at [838, 416] on input "Ingresar el nro" at bounding box center [747, 425] width 665 height 18
type input "1"
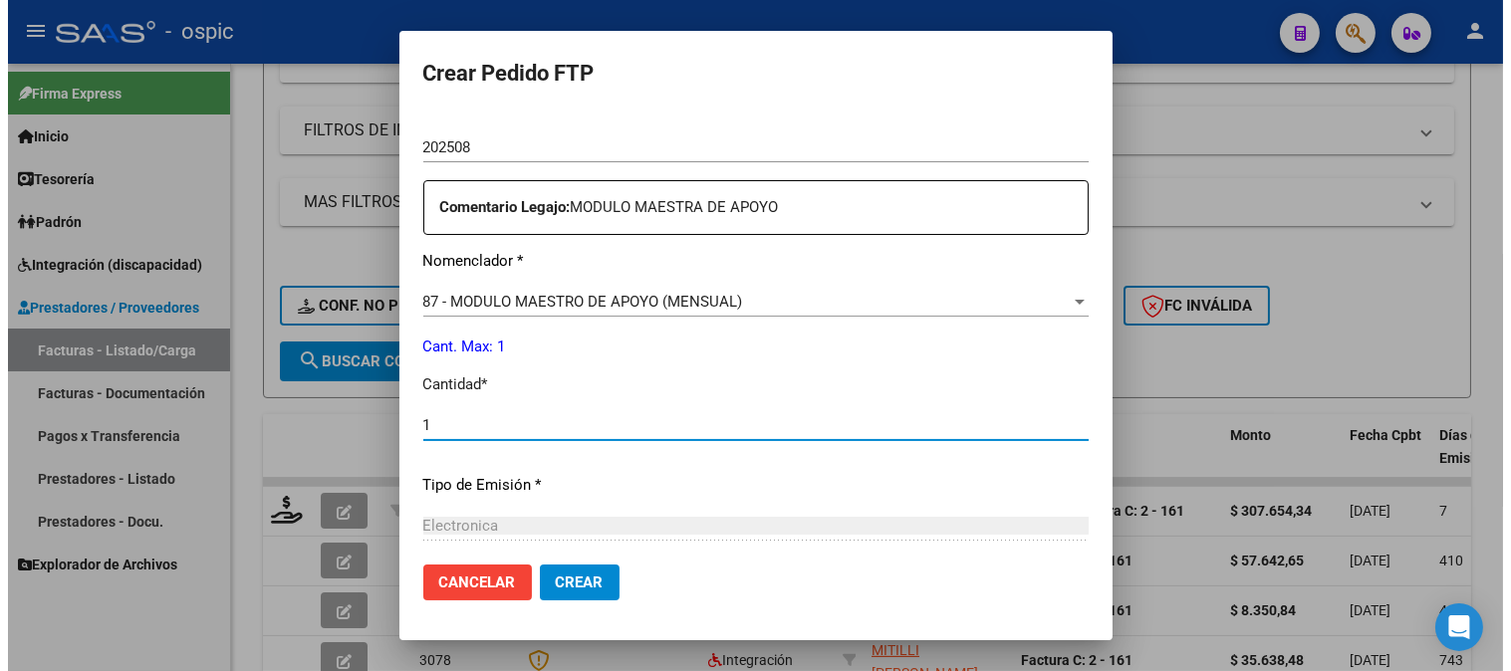
scroll to position [896, 0]
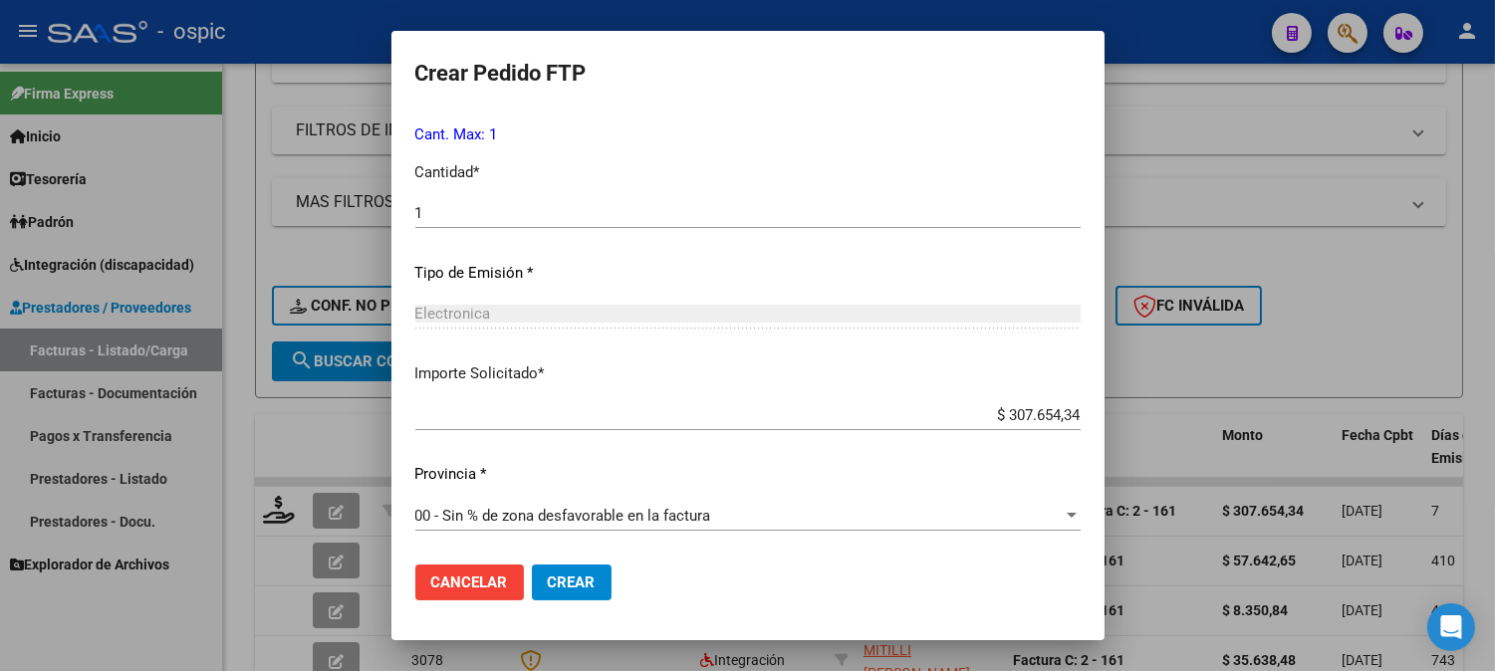
drag, startPoint x: 512, startPoint y: 578, endPoint x: 630, endPoint y: 575, distance: 118.5
click at [548, 578] on span "Crear" at bounding box center [572, 583] width 48 height 18
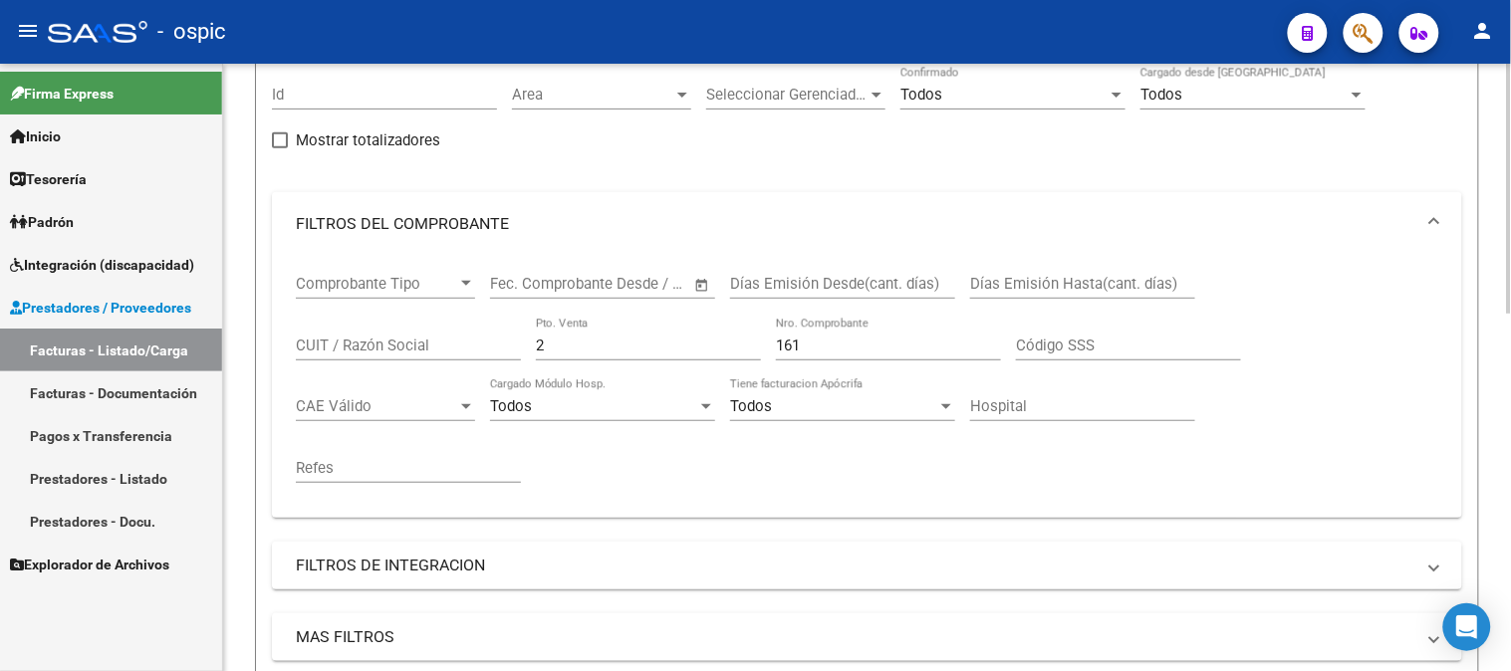
scroll to position [179, 0]
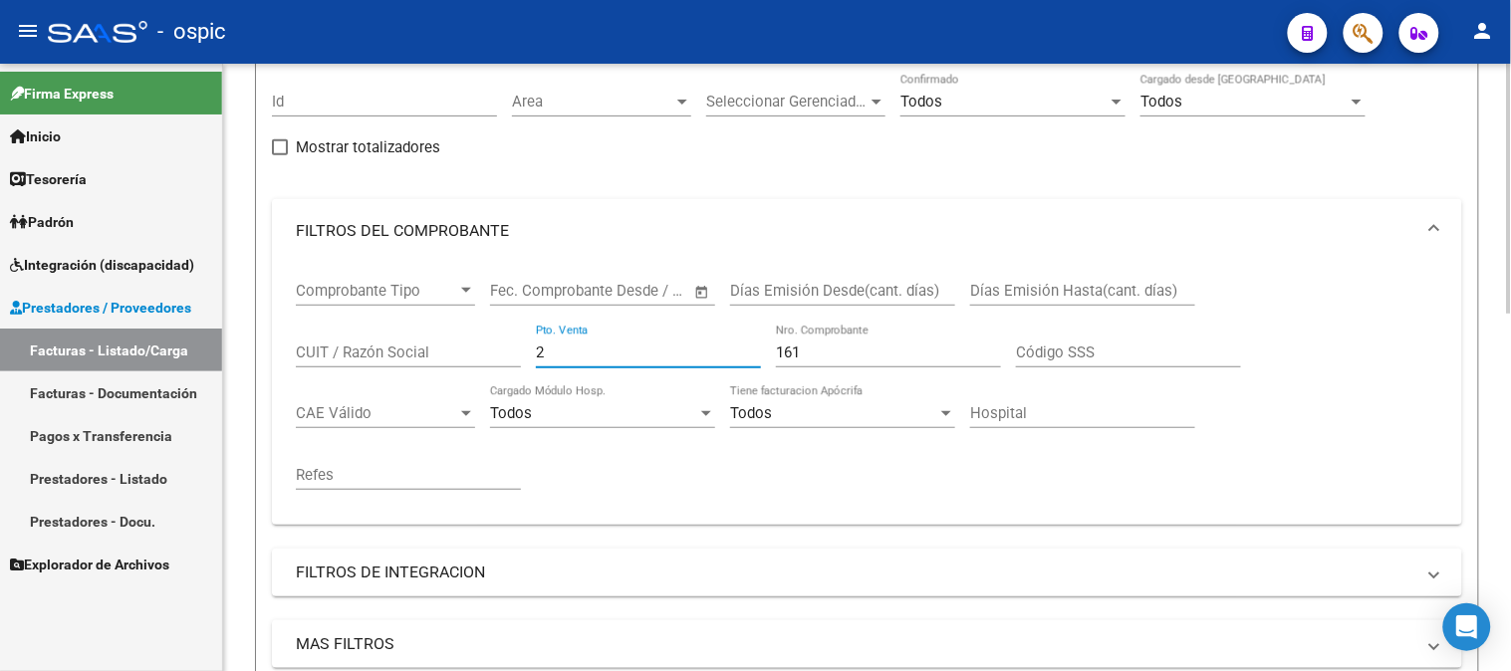
drag, startPoint x: 553, startPoint y: 353, endPoint x: 326, endPoint y: 362, distance: 227.3
click at [315, 363] on div "Comprobante Tipo Comprobante Tipo Fecha inicio – Fecha fin Fec. Comprobante Des…" at bounding box center [867, 386] width 1142 height 246
type input "1"
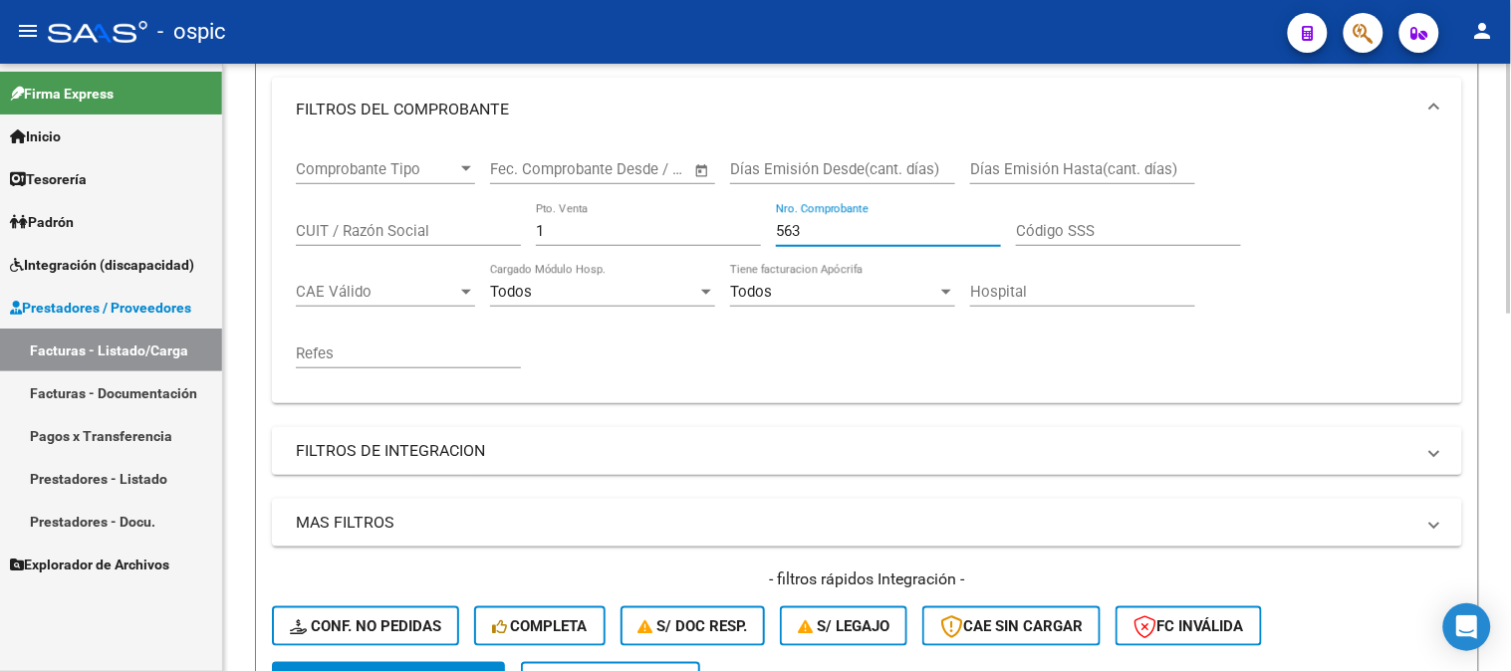
scroll to position [732, 0]
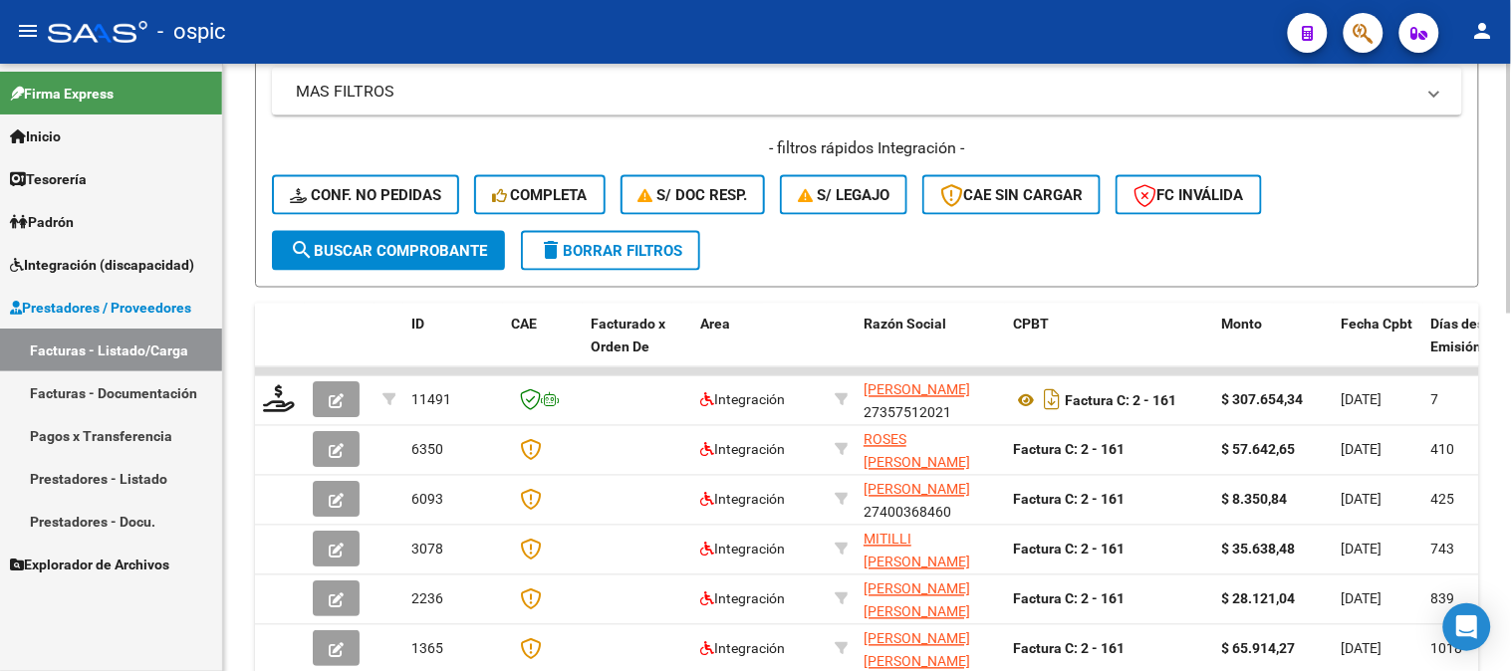
type input "563"
click at [388, 262] on button "search Buscar Comprobante" at bounding box center [388, 251] width 233 height 40
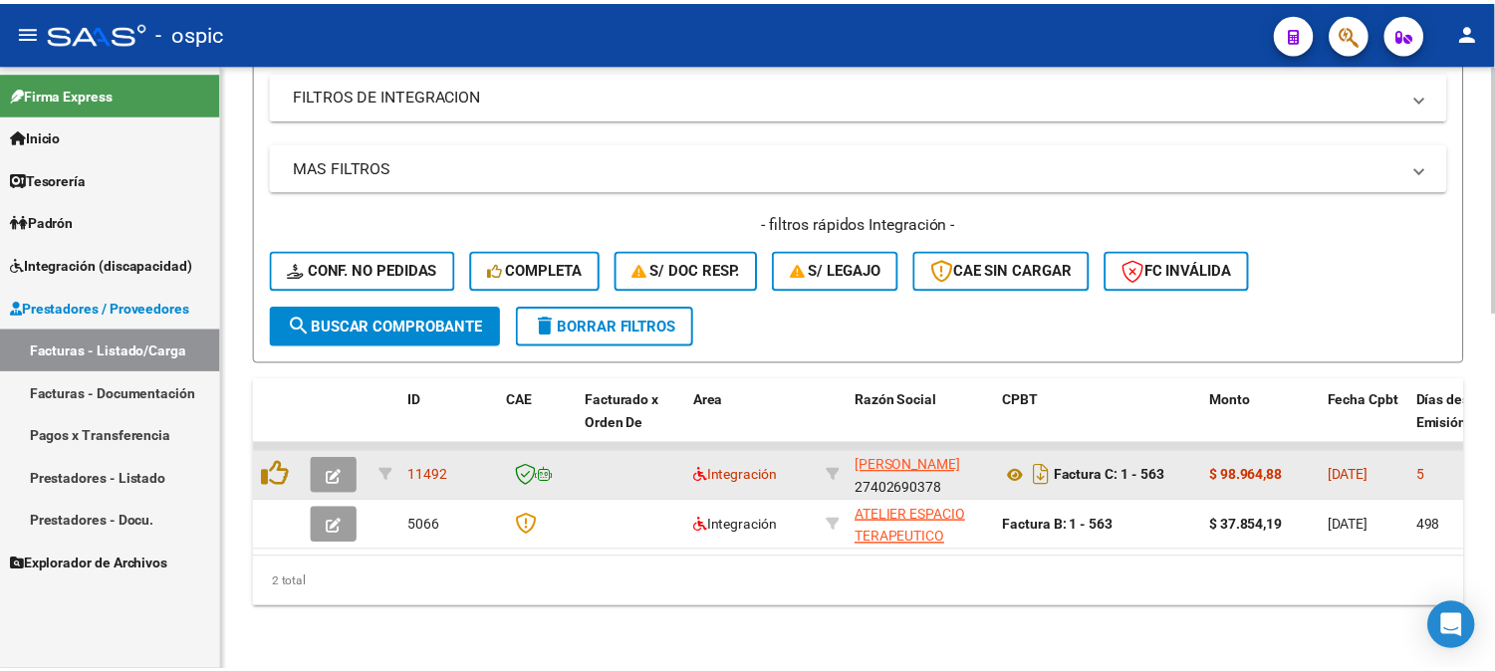
scroll to position [672, 0]
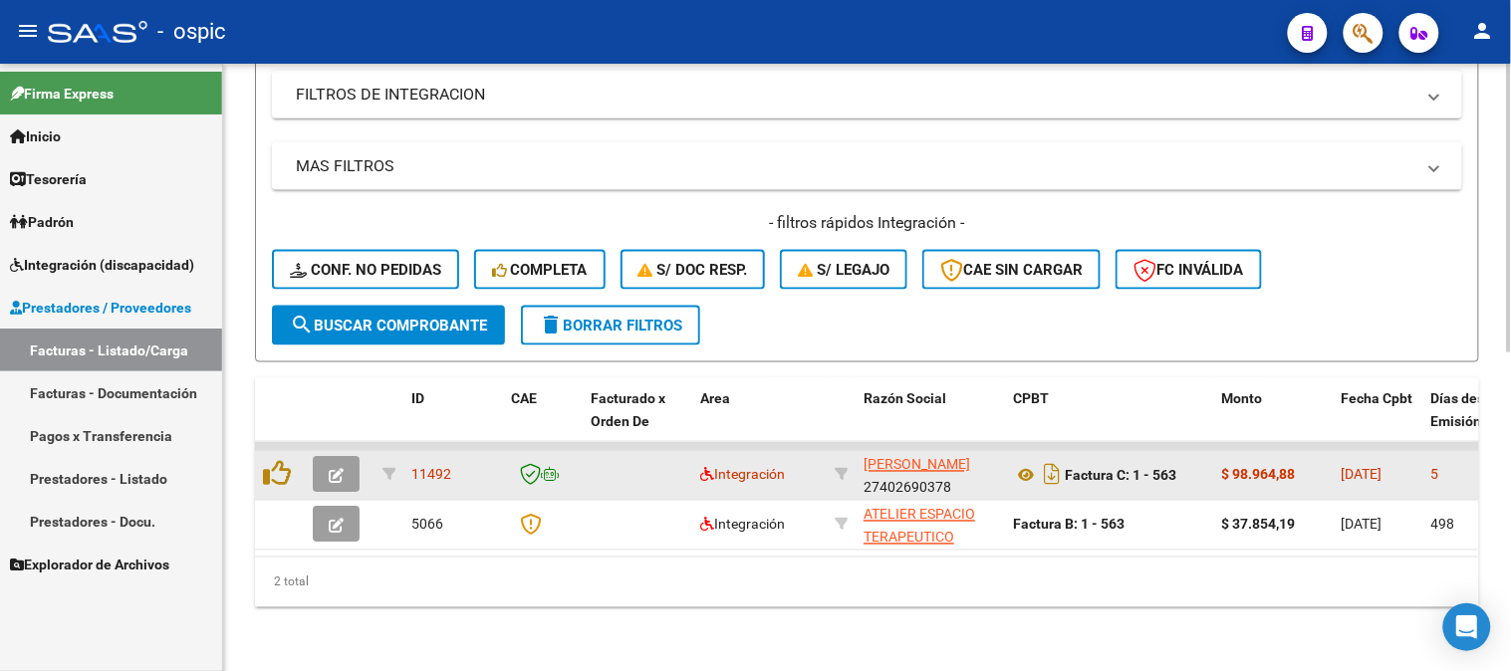
click at [339, 469] on icon "button" at bounding box center [336, 476] width 15 height 15
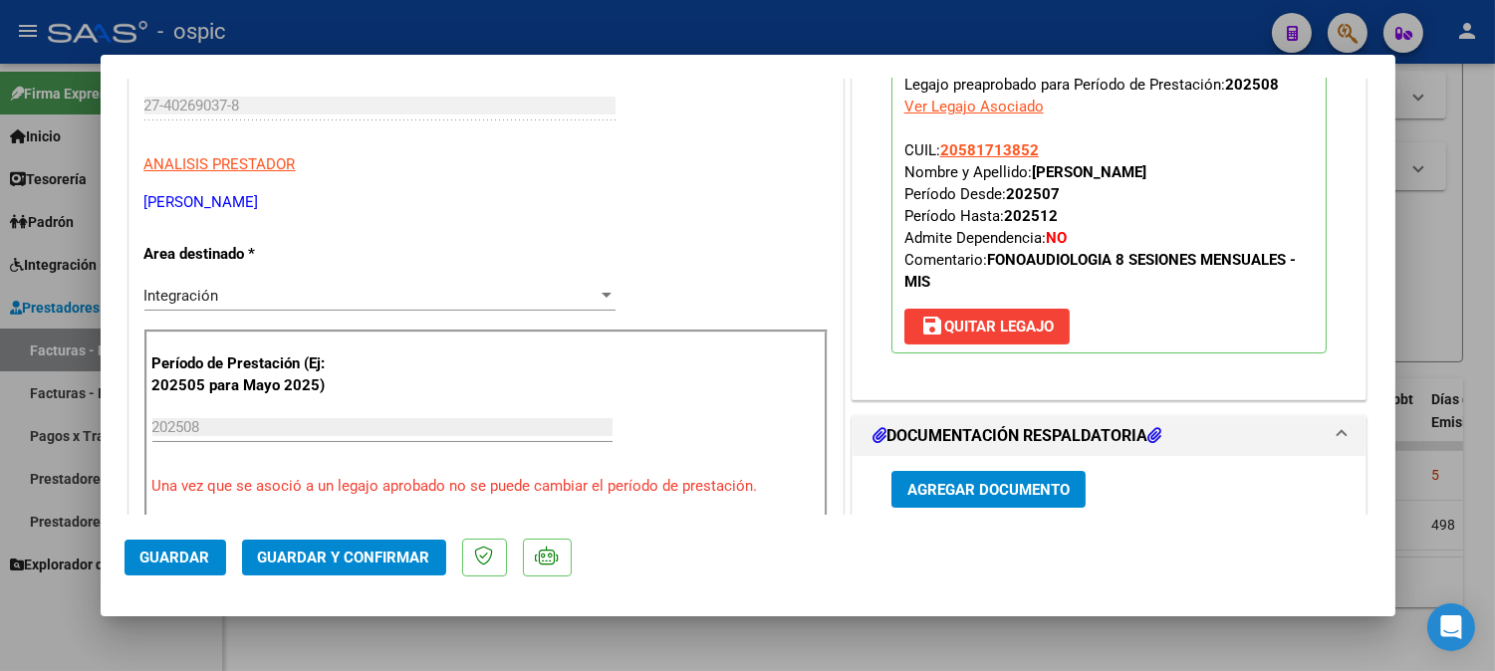
scroll to position [0, 0]
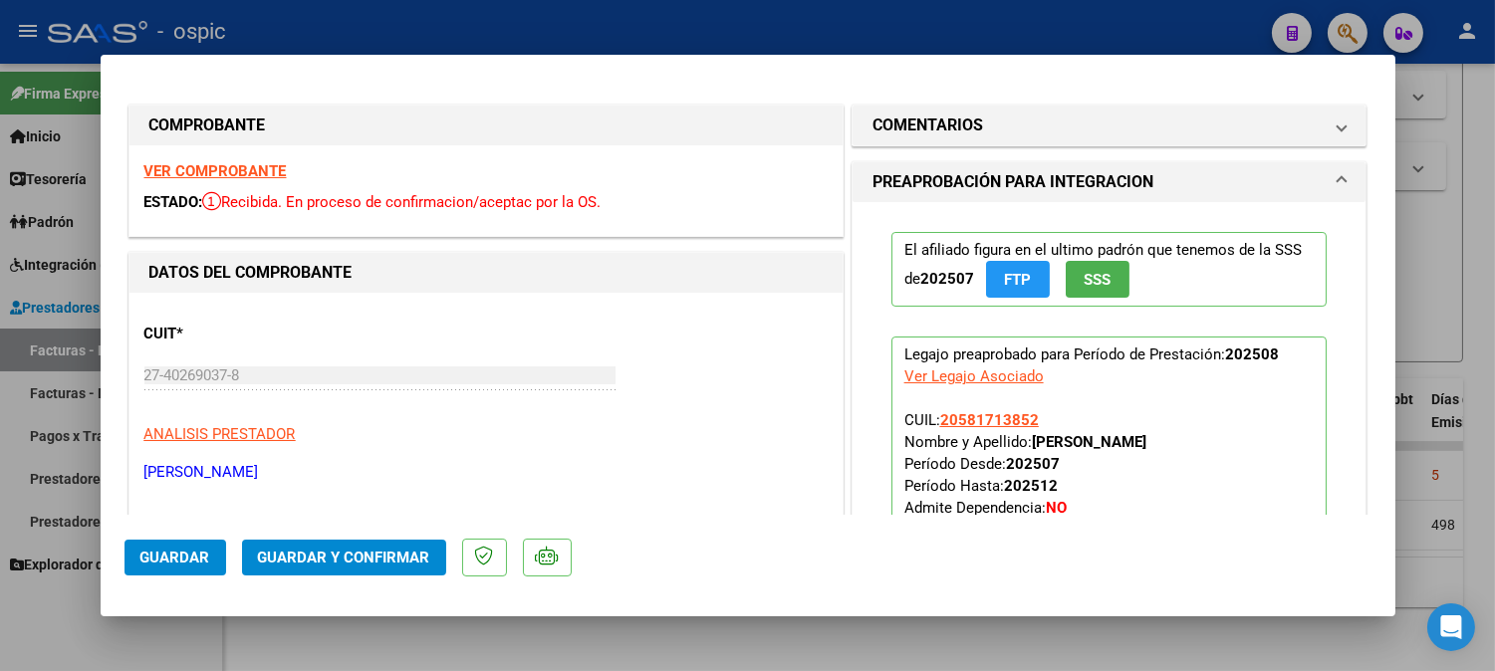
drag, startPoint x: 936, startPoint y: 114, endPoint x: 982, endPoint y: 317, distance: 208.3
click at [938, 115] on h1 "COMENTARIOS" at bounding box center [927, 126] width 111 height 24
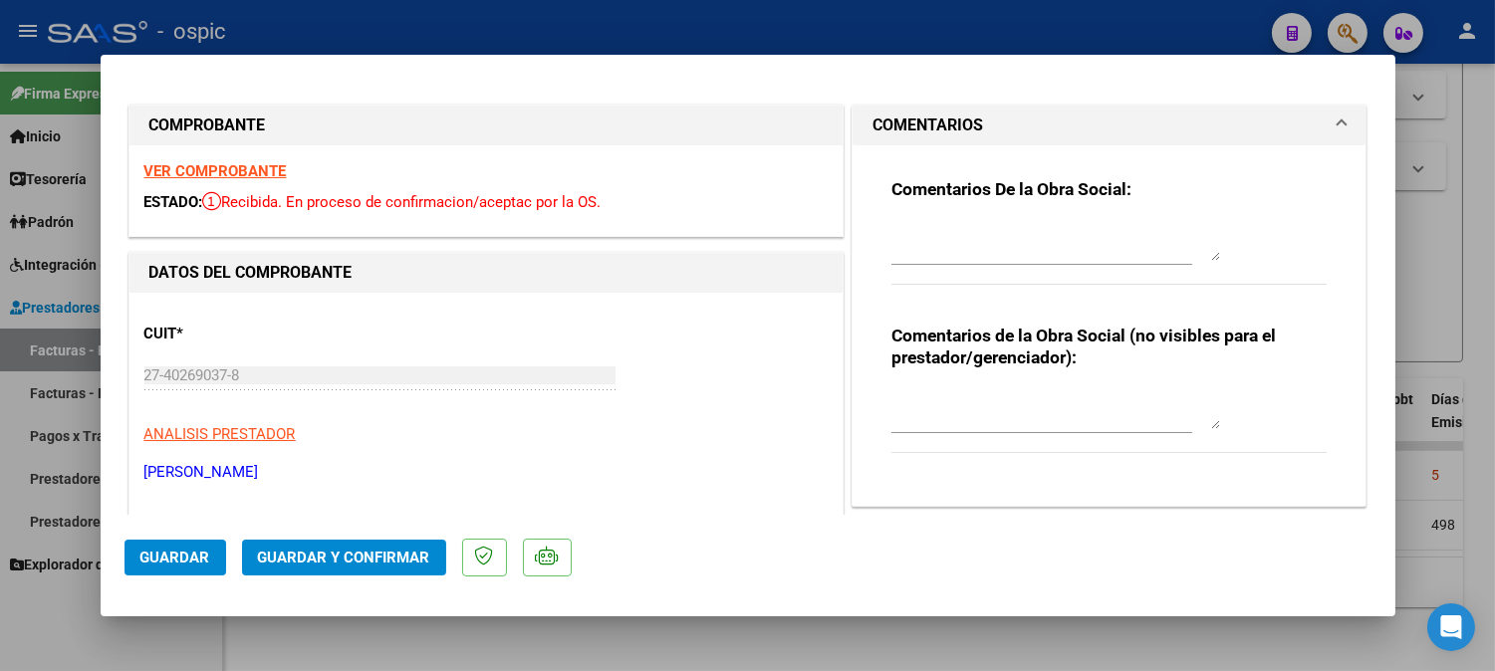
drag, startPoint x: 984, startPoint y: 403, endPoint x: 1011, endPoint y: 410, distance: 27.8
click at [991, 404] on textarea at bounding box center [1055, 409] width 329 height 40
type textarea "FONO 8 SESIONES"
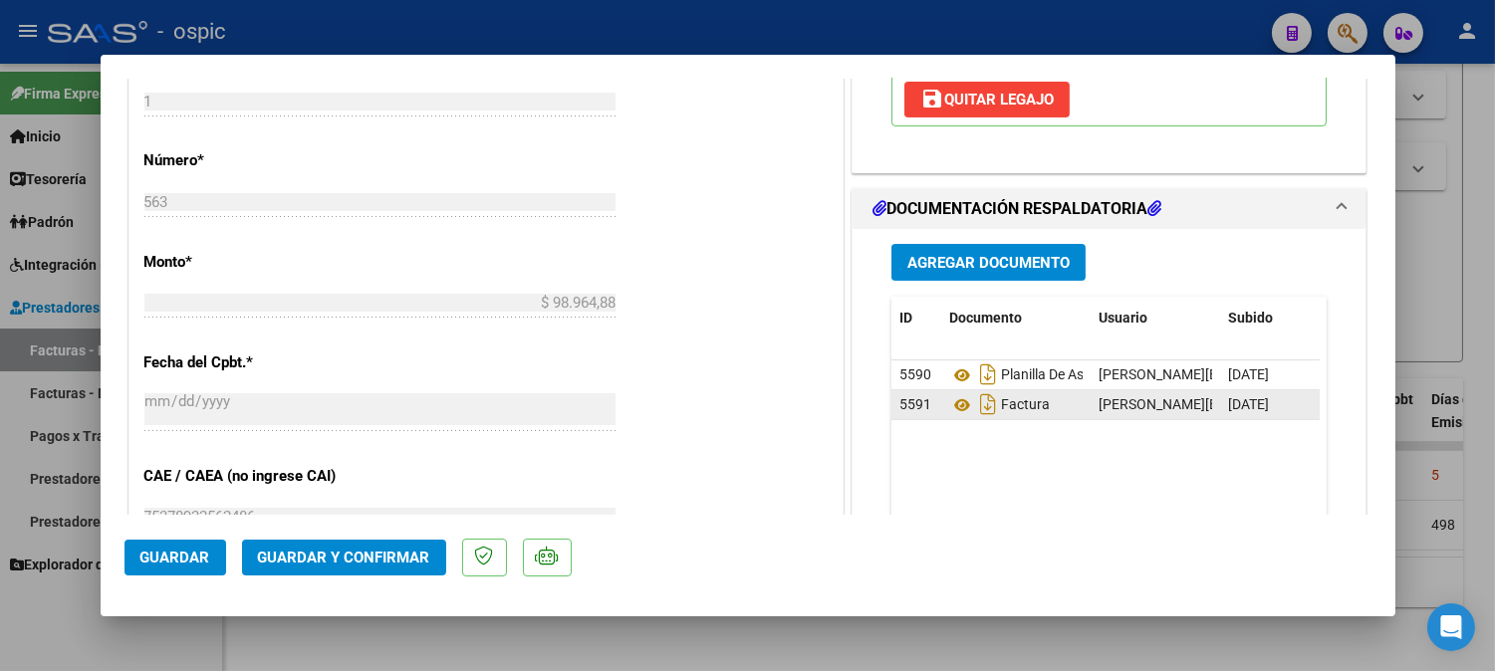
scroll to position [861, 0]
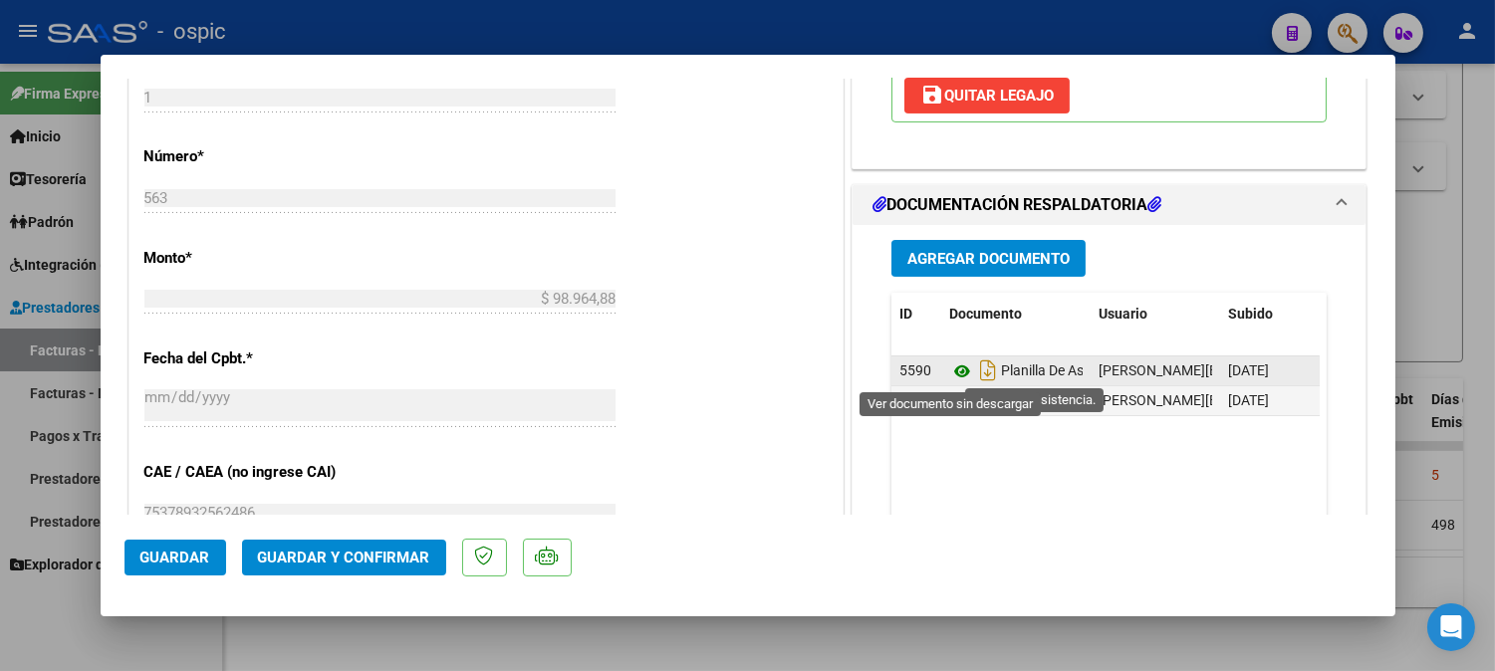
click at [949, 363] on icon at bounding box center [962, 372] width 26 height 24
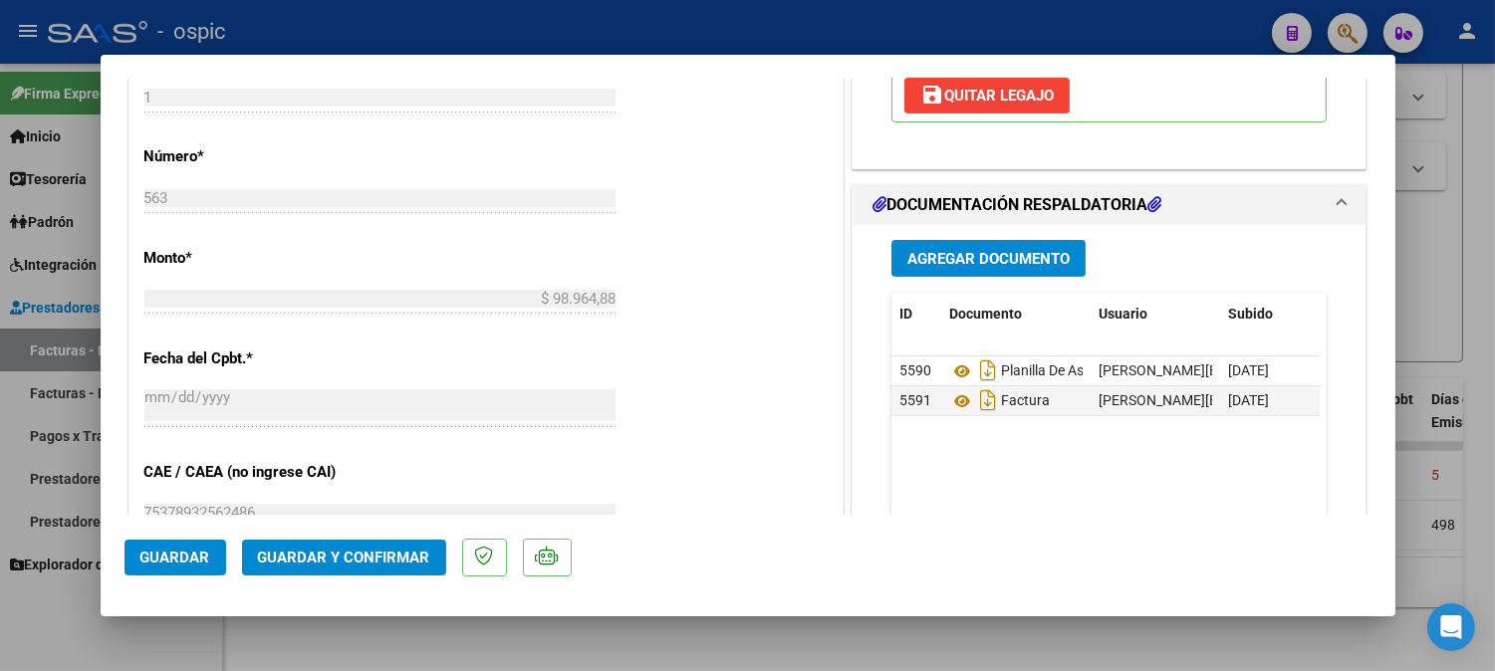
click at [361, 546] on button "Guardar y Confirmar" at bounding box center [344, 558] width 204 height 36
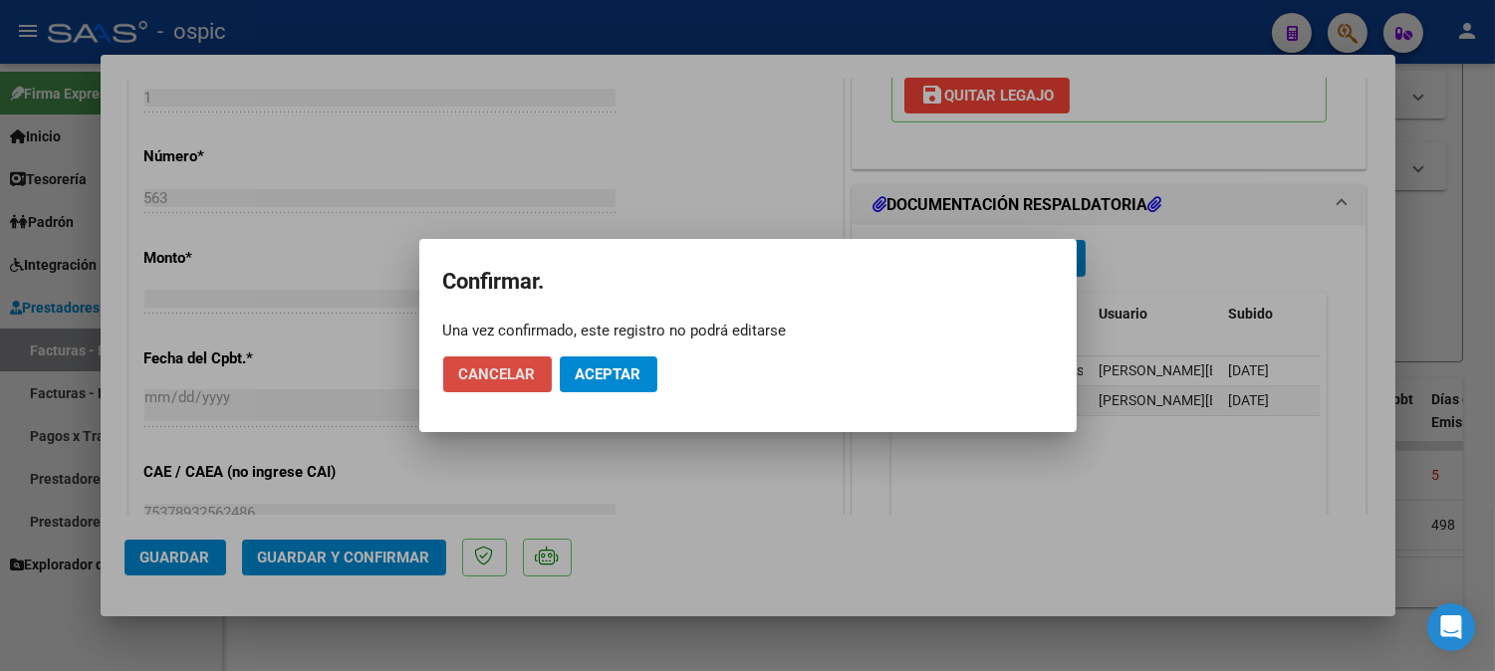
drag, startPoint x: 498, startPoint y: 373, endPoint x: 868, endPoint y: 408, distance: 372.1
click at [499, 373] on span "Cancelar" at bounding box center [497, 374] width 77 height 18
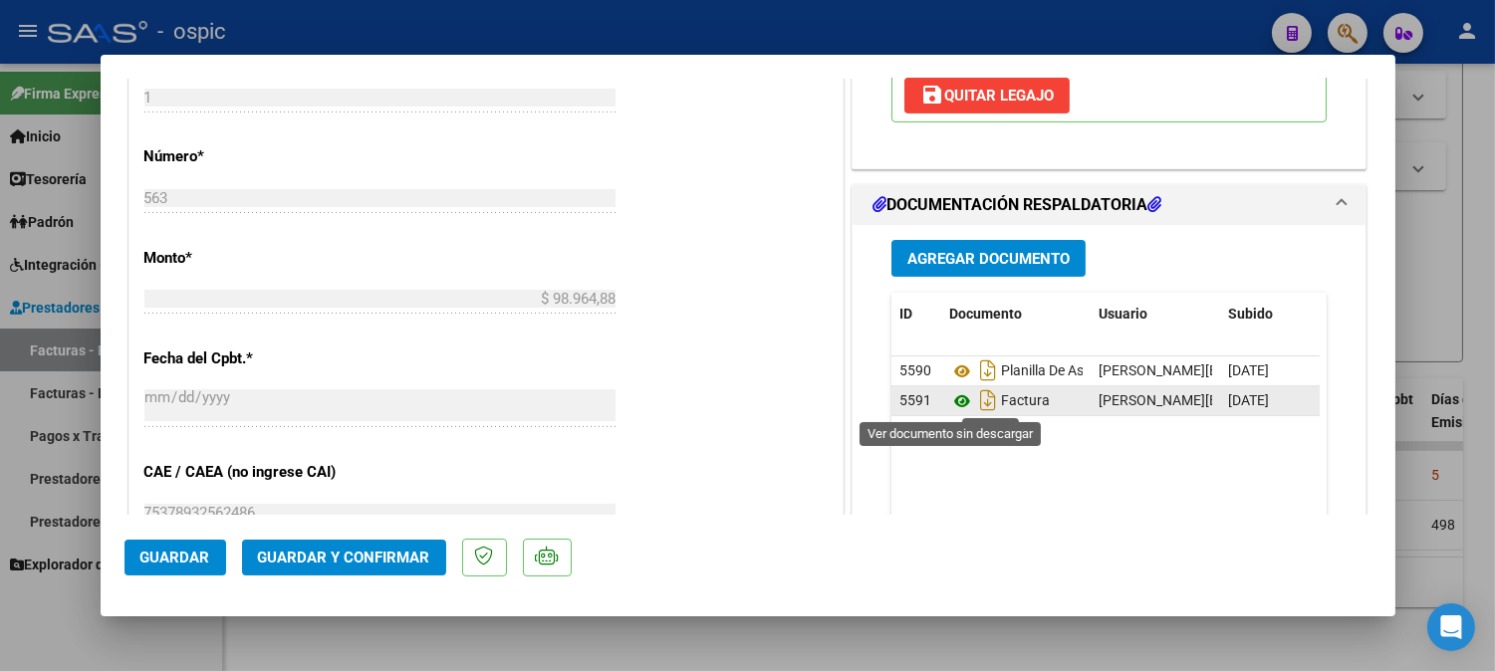
click at [949, 398] on icon at bounding box center [962, 401] width 26 height 24
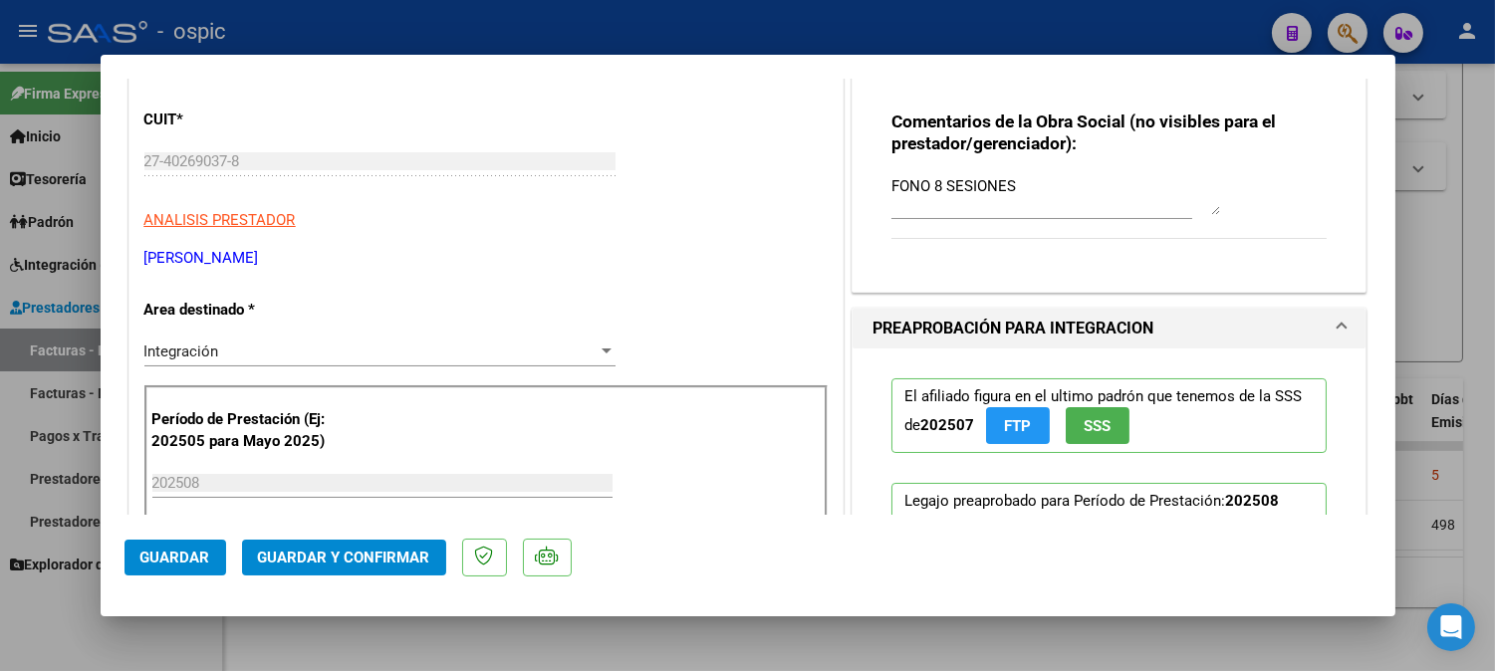
scroll to position [0, 0]
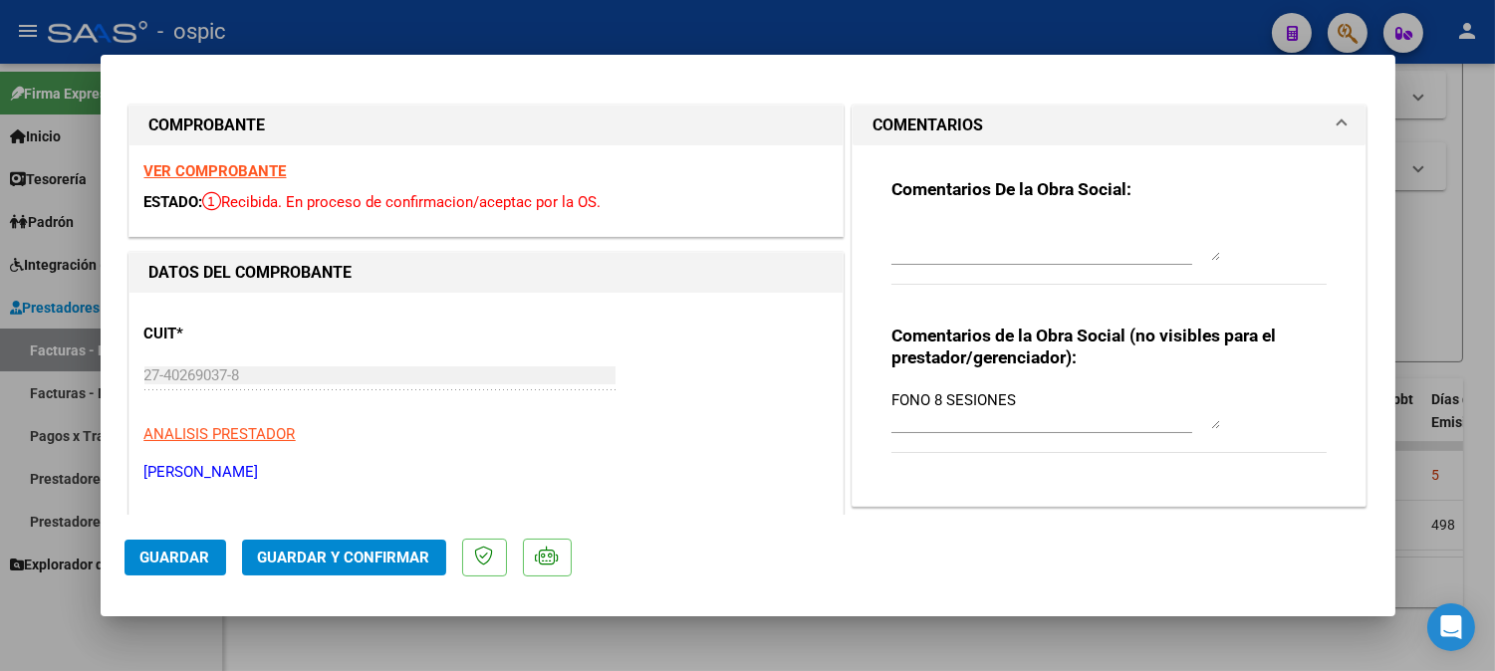
click at [978, 221] on textarea at bounding box center [1055, 241] width 329 height 40
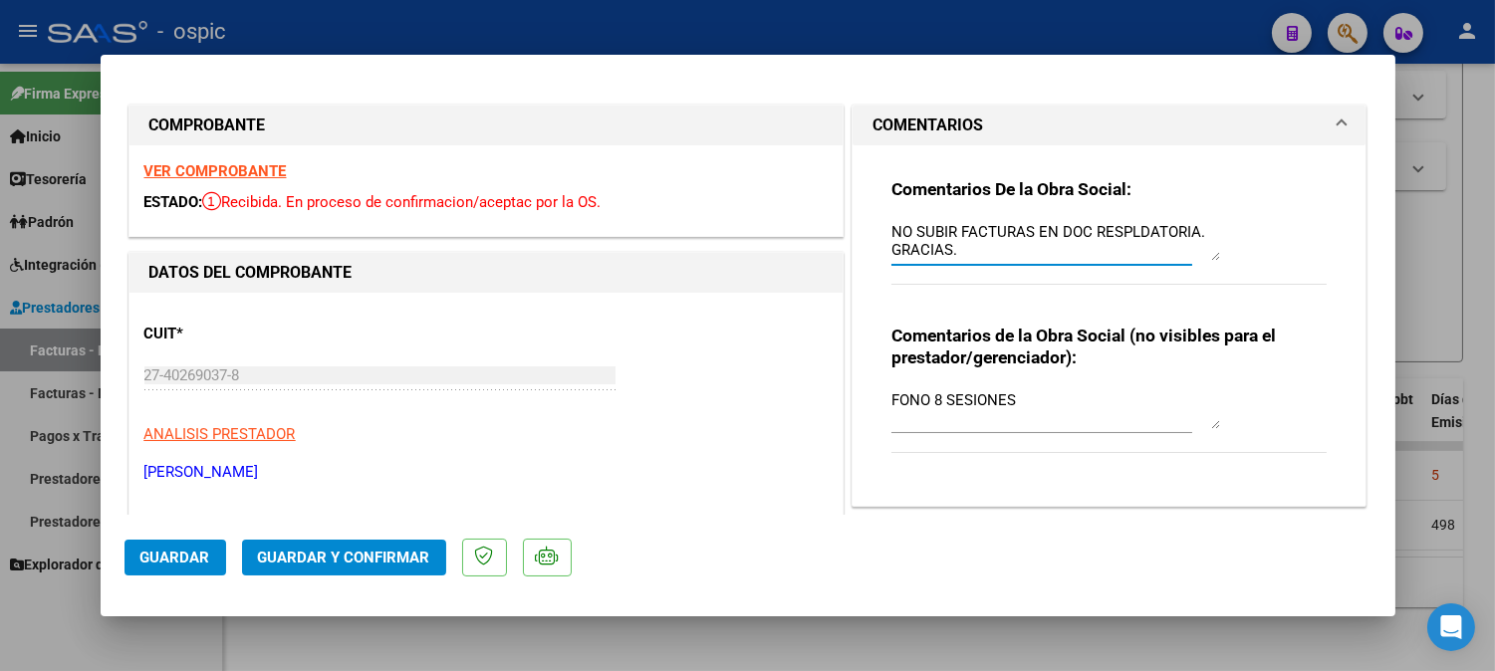
click at [1119, 232] on textarea "NO SUBIR FACTURAS EN DOC RESPLDATORIA. GRACIAS." at bounding box center [1055, 241] width 329 height 40
type textarea "NO SUBIR FACTURAS EN DOC RESPALDATORIA. GRACIAS."
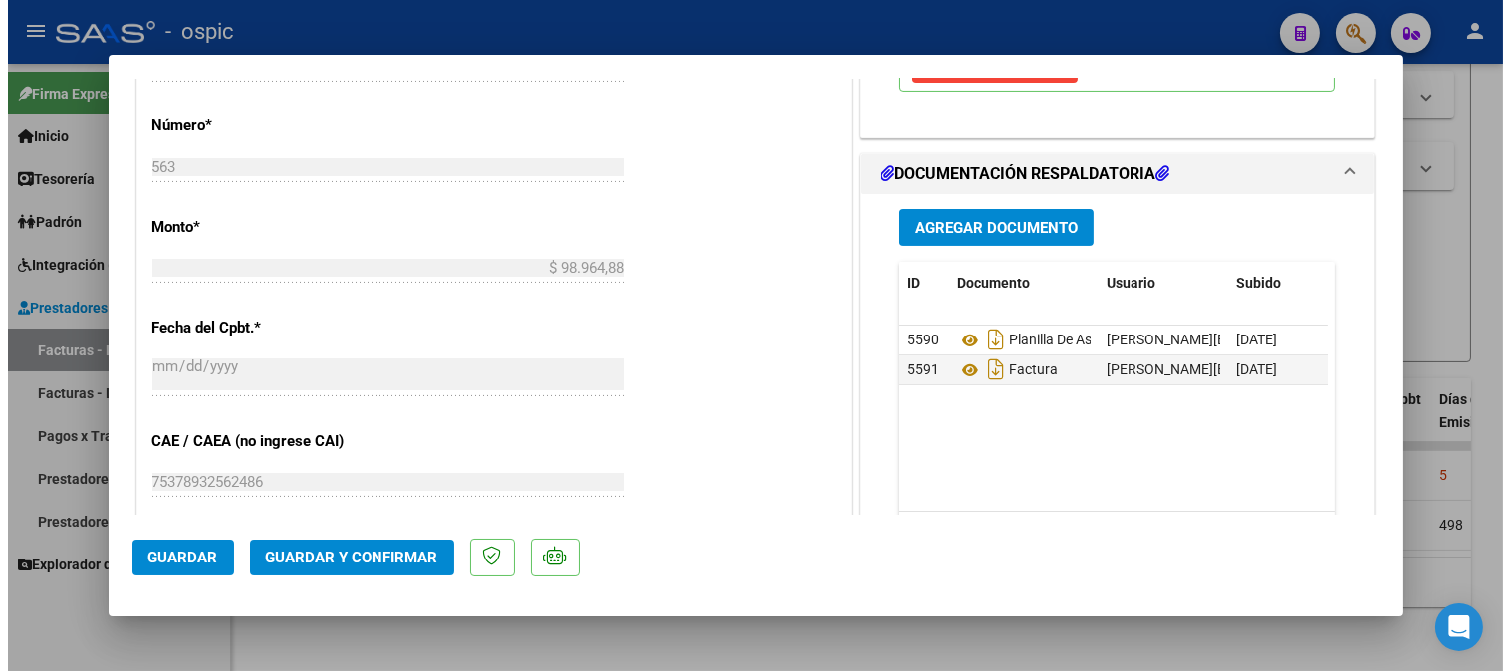
scroll to position [902, 0]
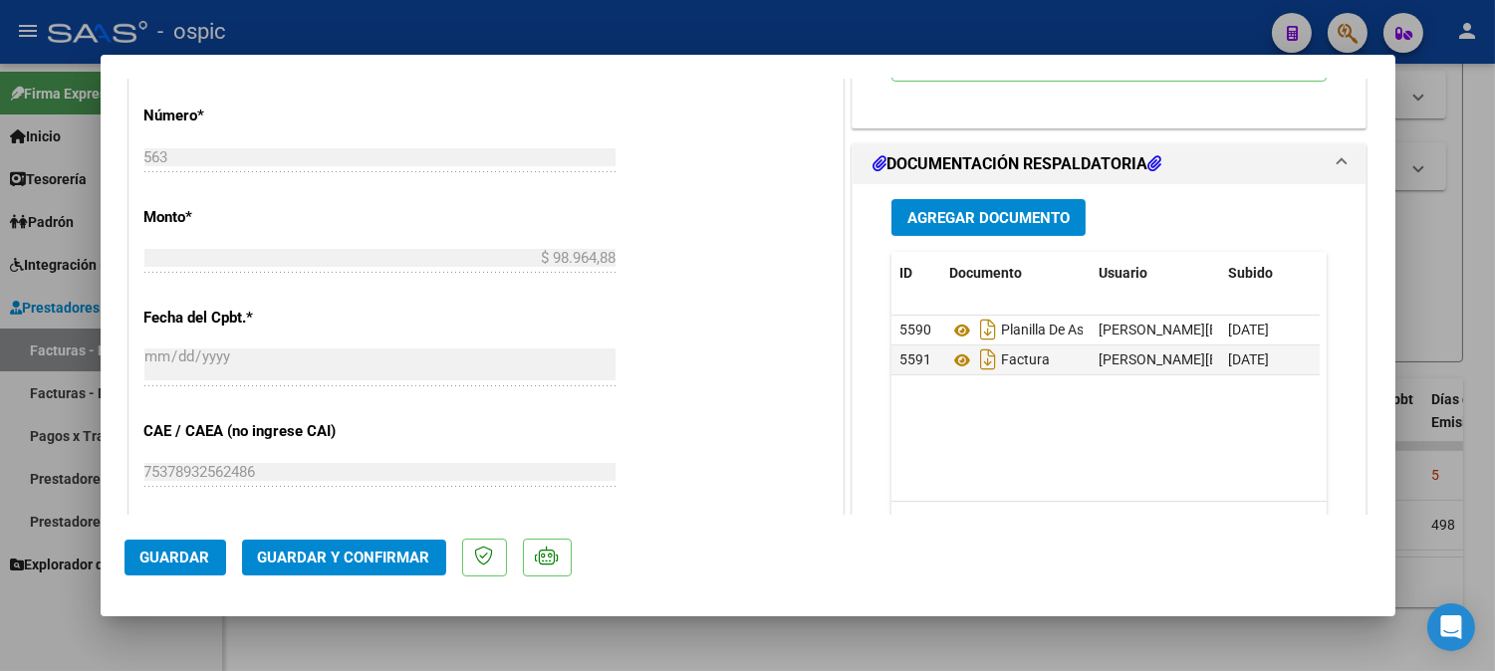
click at [386, 559] on span "Guardar y Confirmar" at bounding box center [344, 558] width 172 height 18
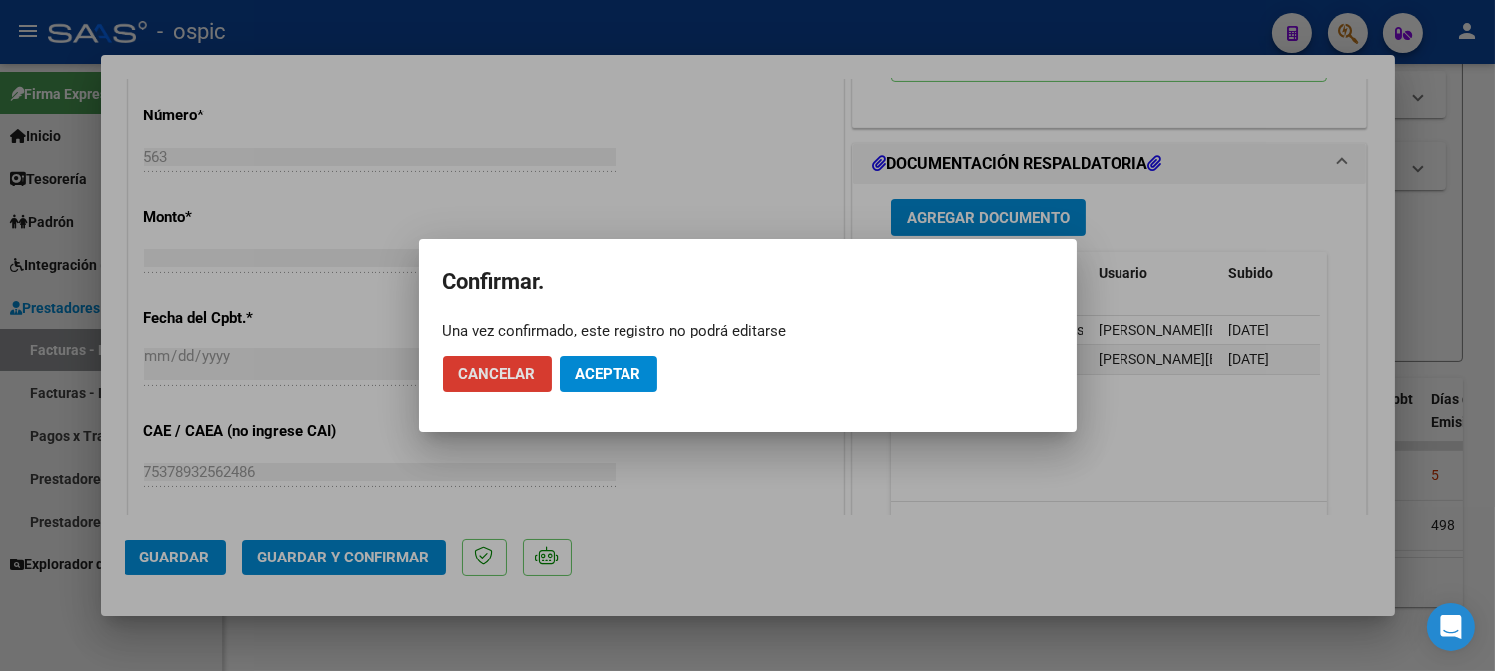
click at [600, 365] on span "Aceptar" at bounding box center [609, 374] width 66 height 18
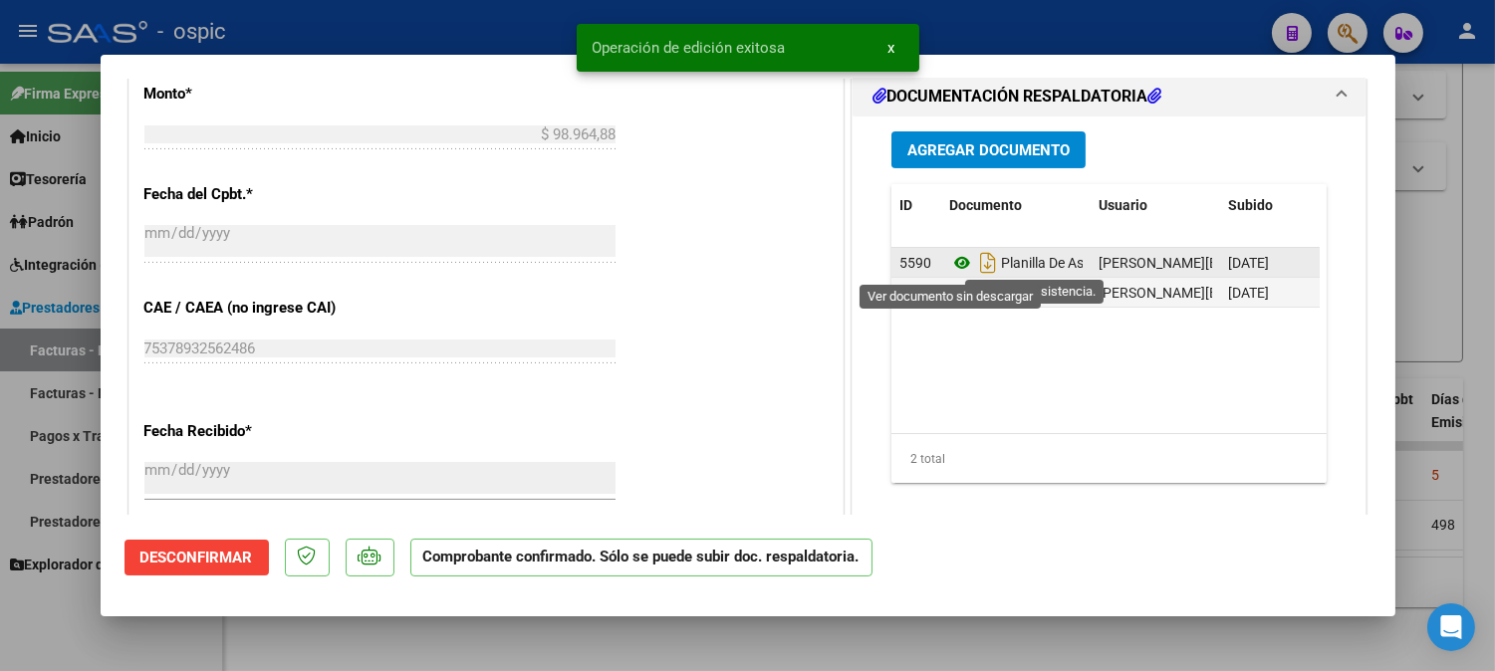
click at [951, 263] on icon at bounding box center [962, 263] width 26 height 24
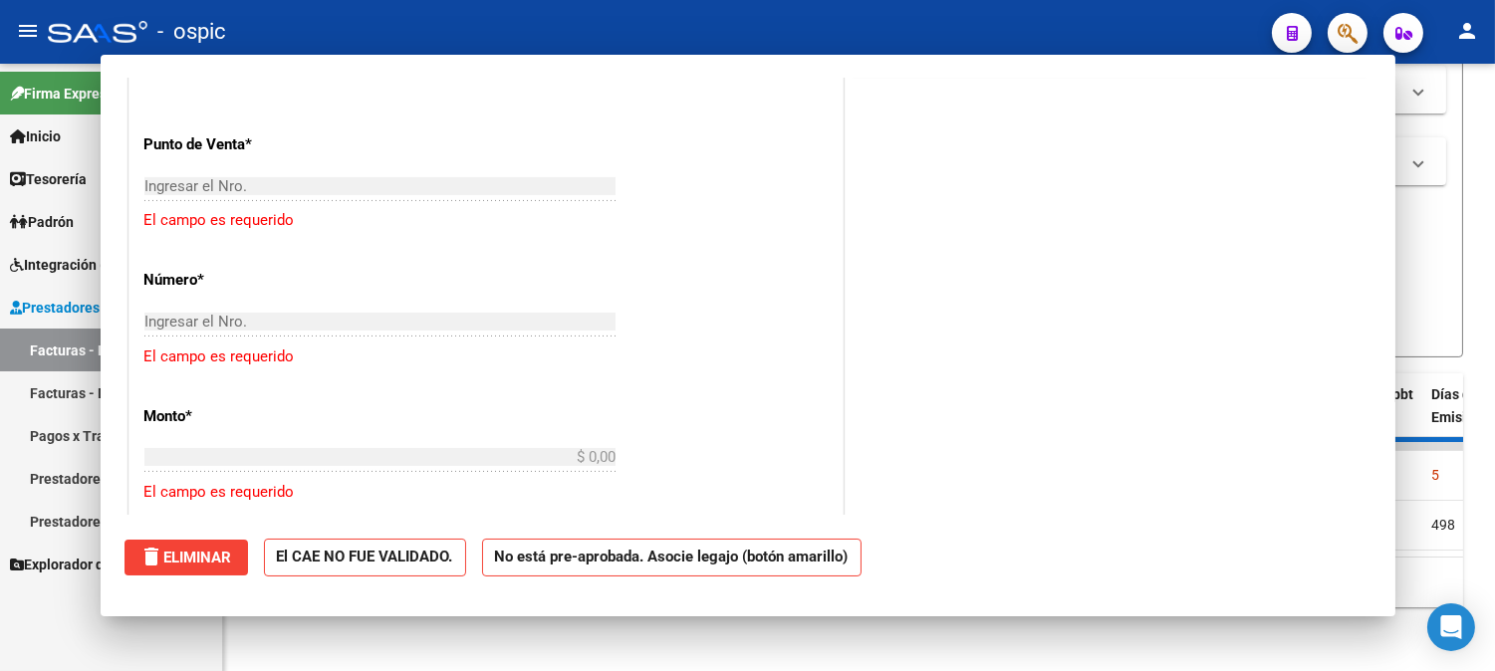
scroll to position [0, 0]
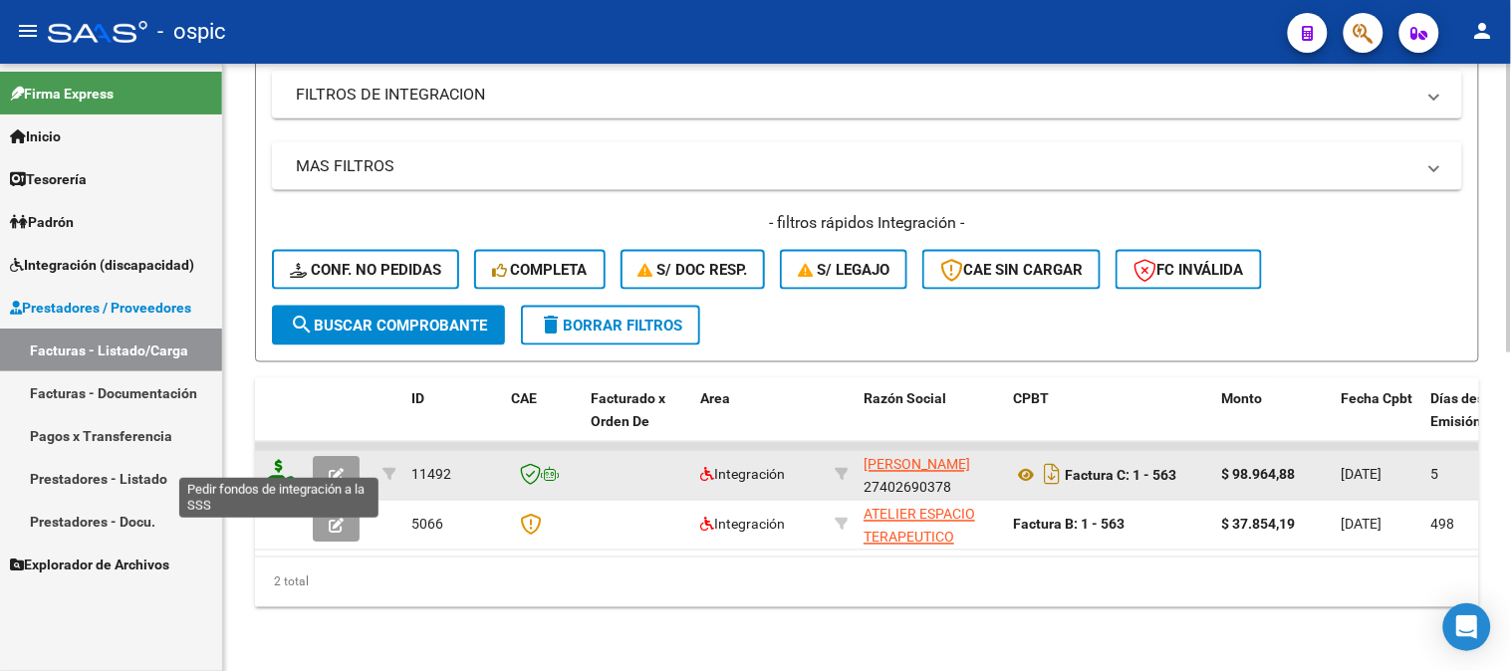
click at [276, 460] on icon at bounding box center [279, 474] width 32 height 28
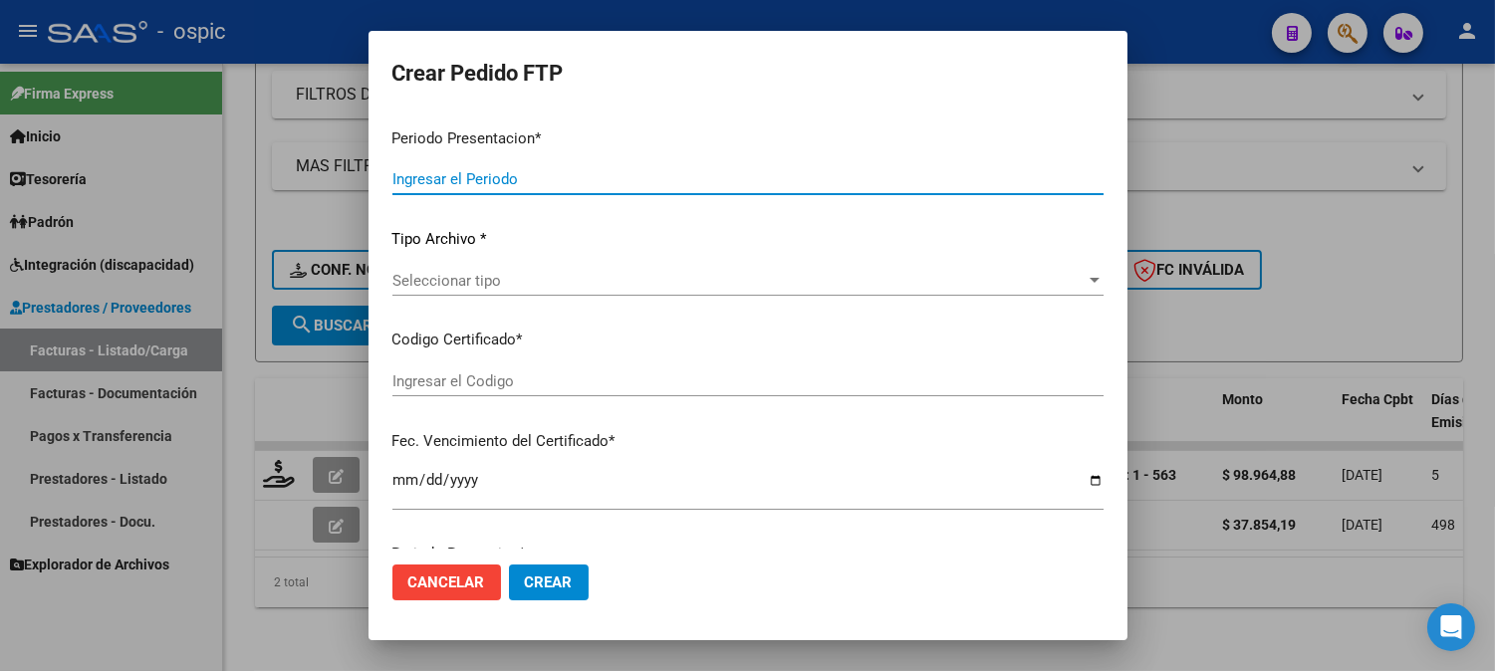
type input "202508"
type input "$ 98.964,88"
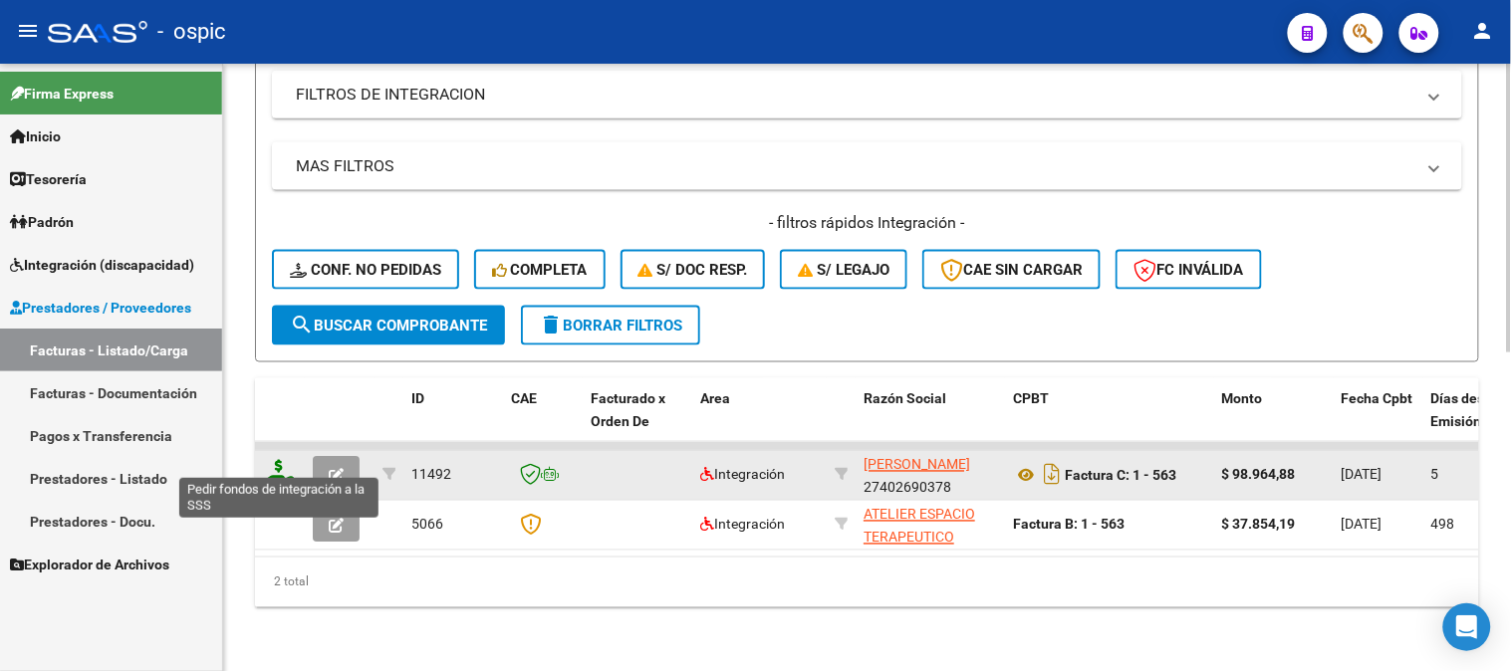
click at [276, 460] on icon at bounding box center [279, 474] width 32 height 28
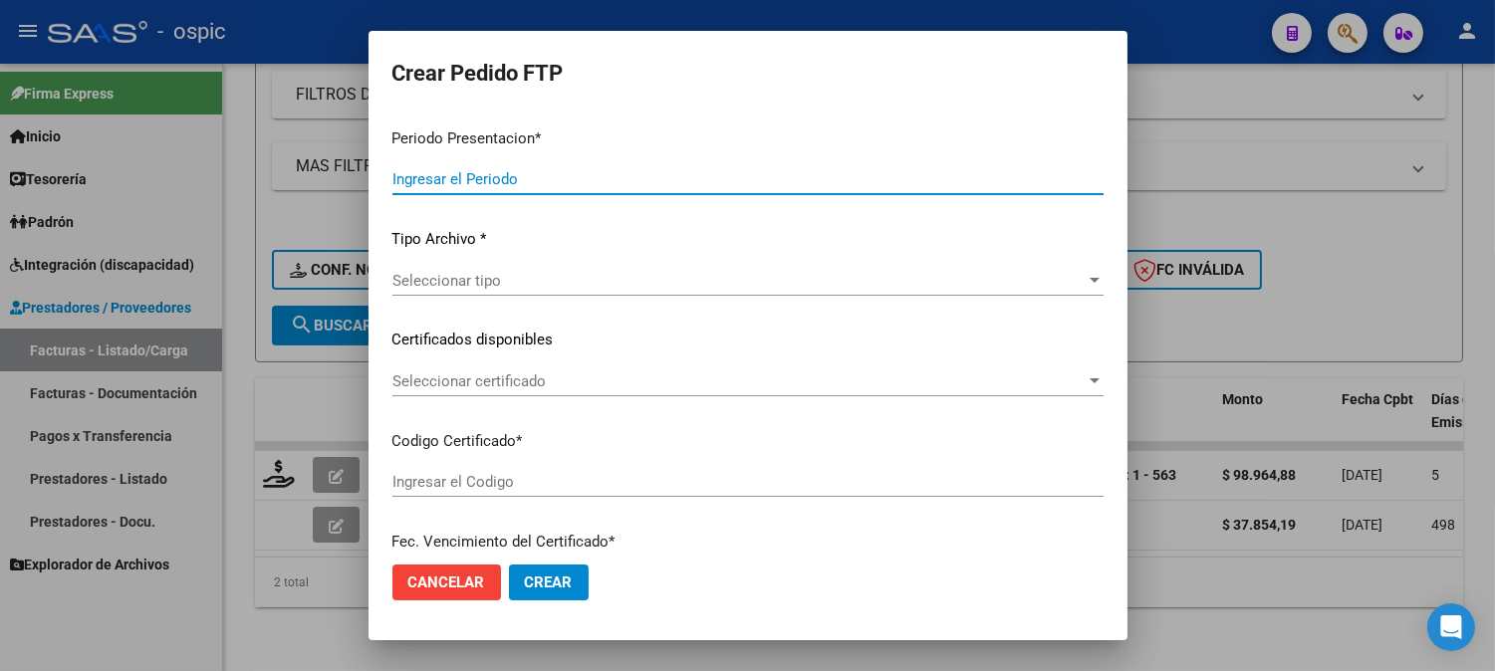
type input "202508"
type input "$ 98.964,88"
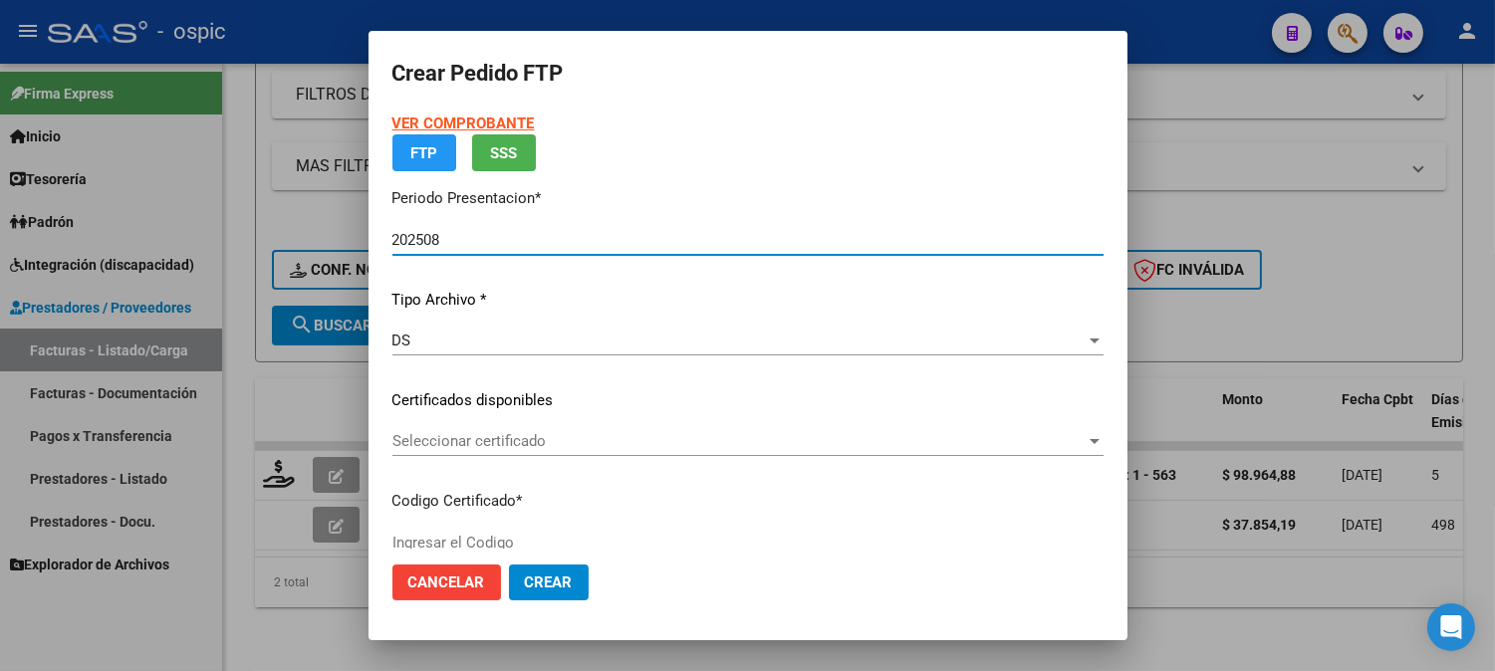
type input "5693494921"
type input "2028-08-31"
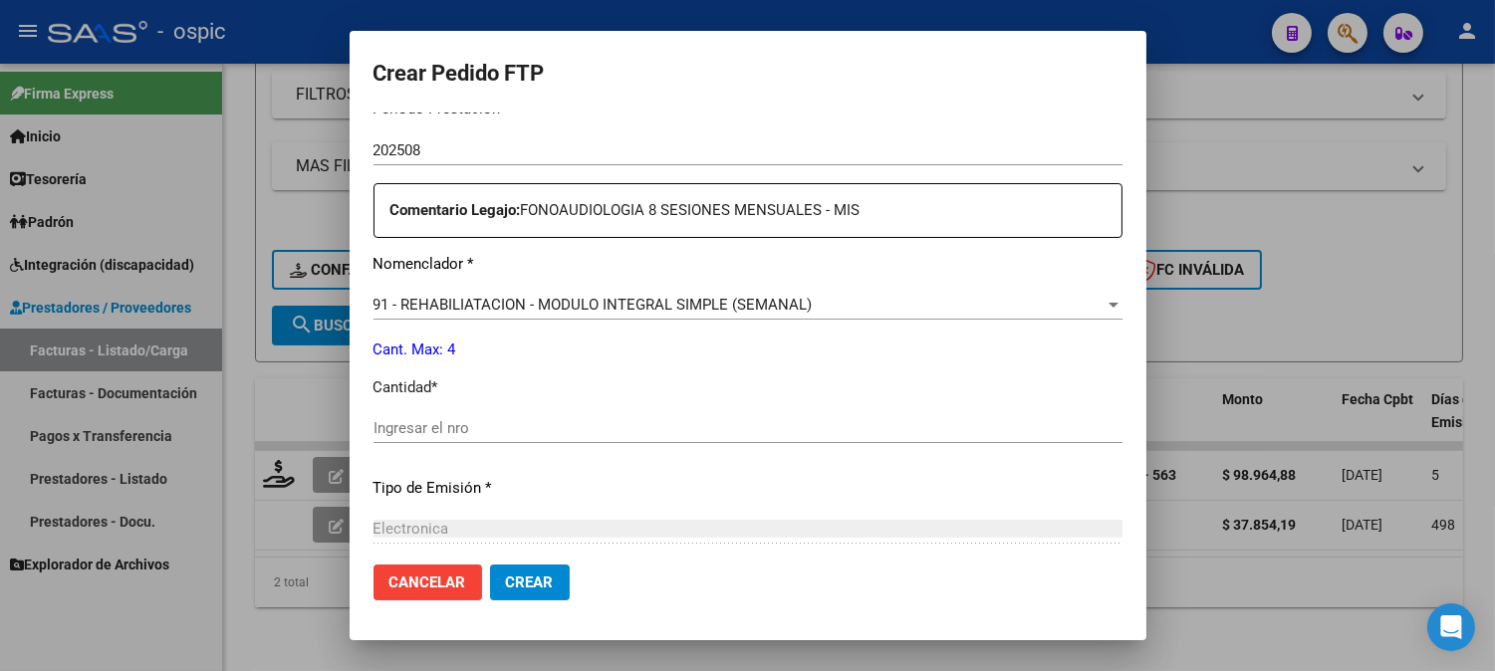
scroll to position [684, 0]
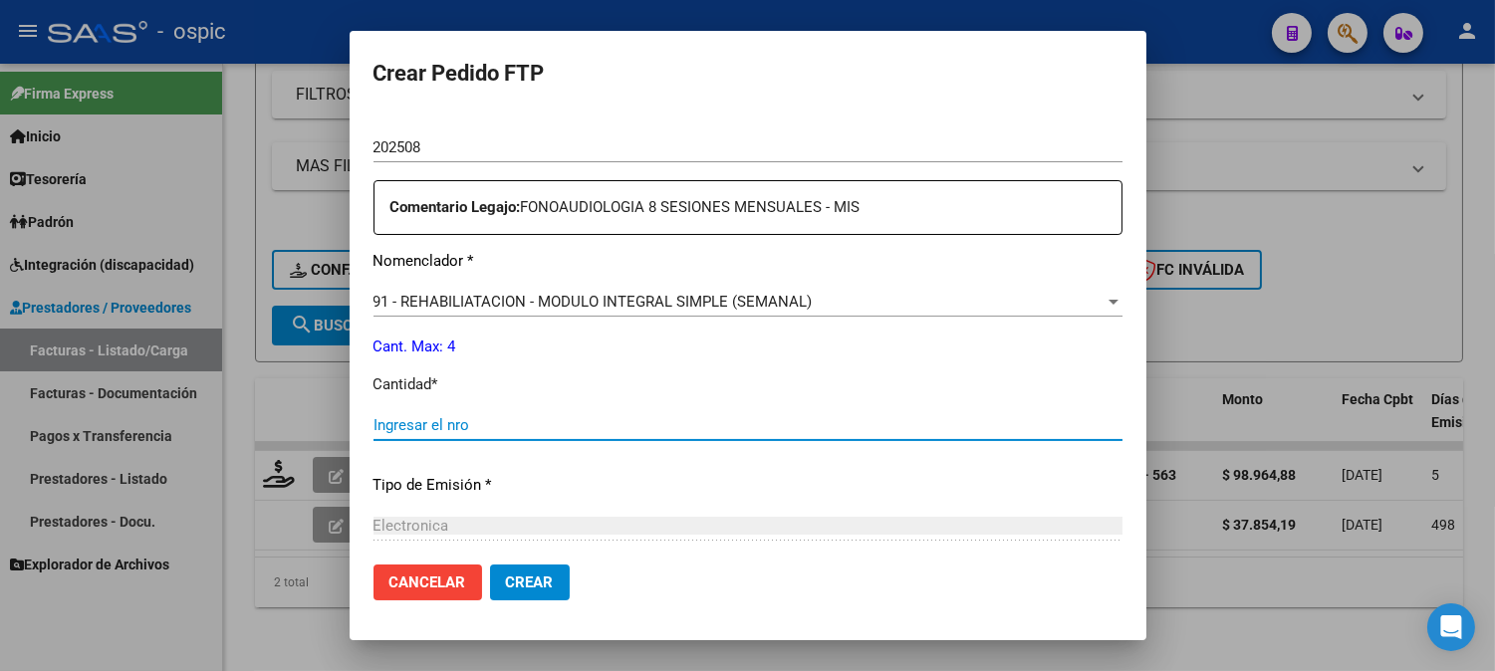
click at [757, 424] on input "Ingresar el nro" at bounding box center [747, 425] width 749 height 18
type input "4"
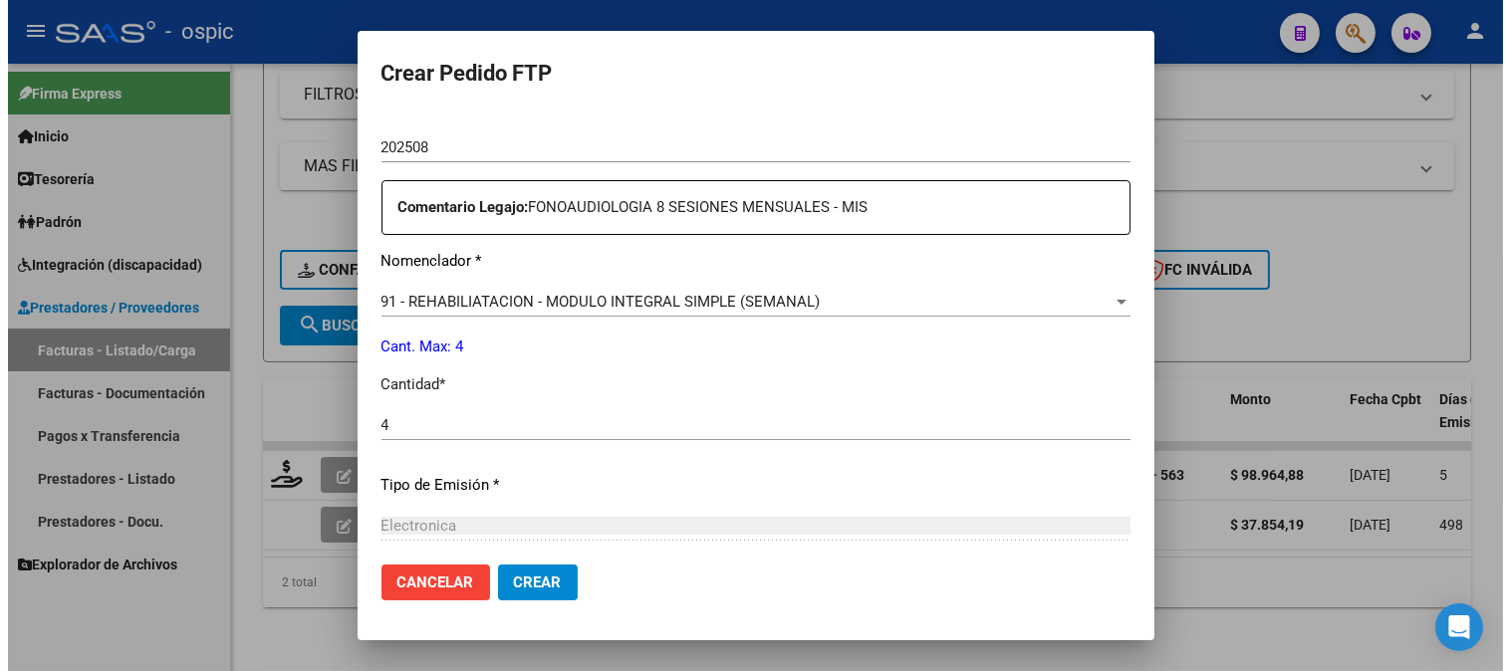
scroll to position [896, 0]
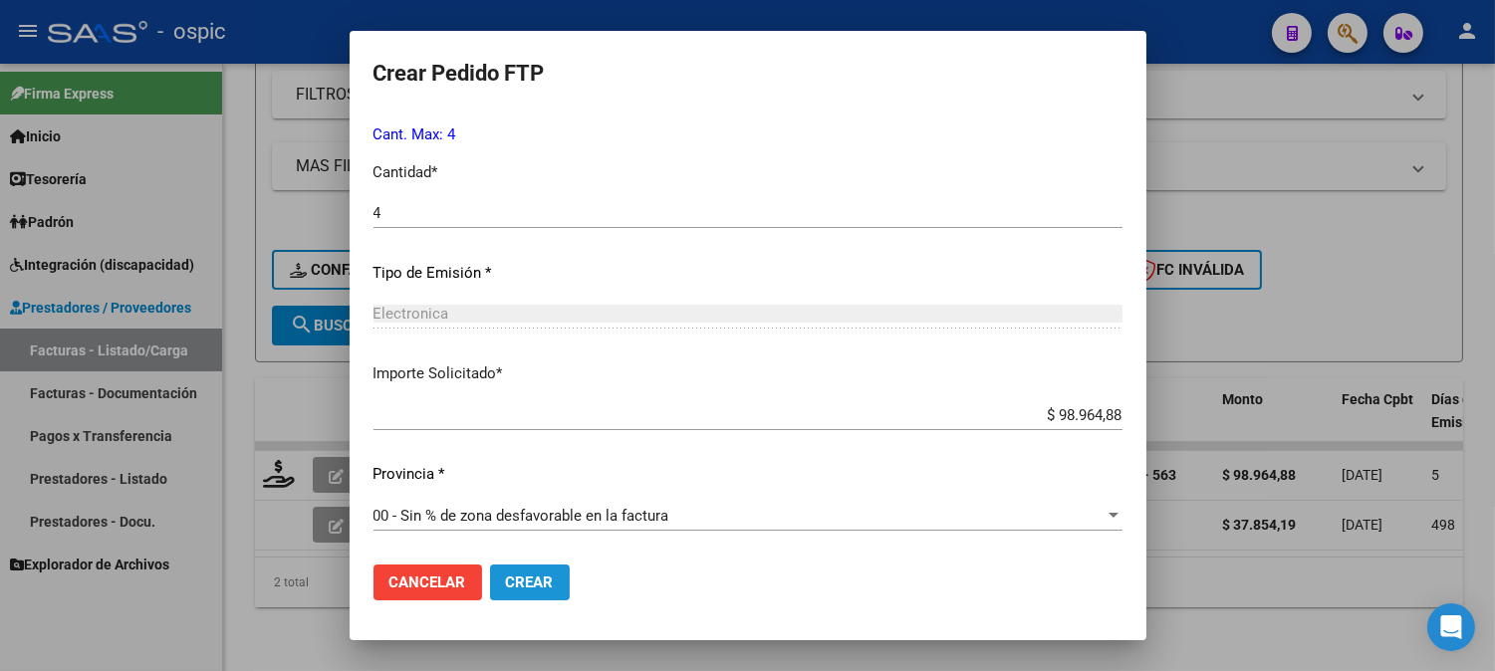
drag, startPoint x: 546, startPoint y: 580, endPoint x: 1245, endPoint y: 501, distance: 703.5
click at [546, 579] on span "Crear" at bounding box center [530, 583] width 48 height 18
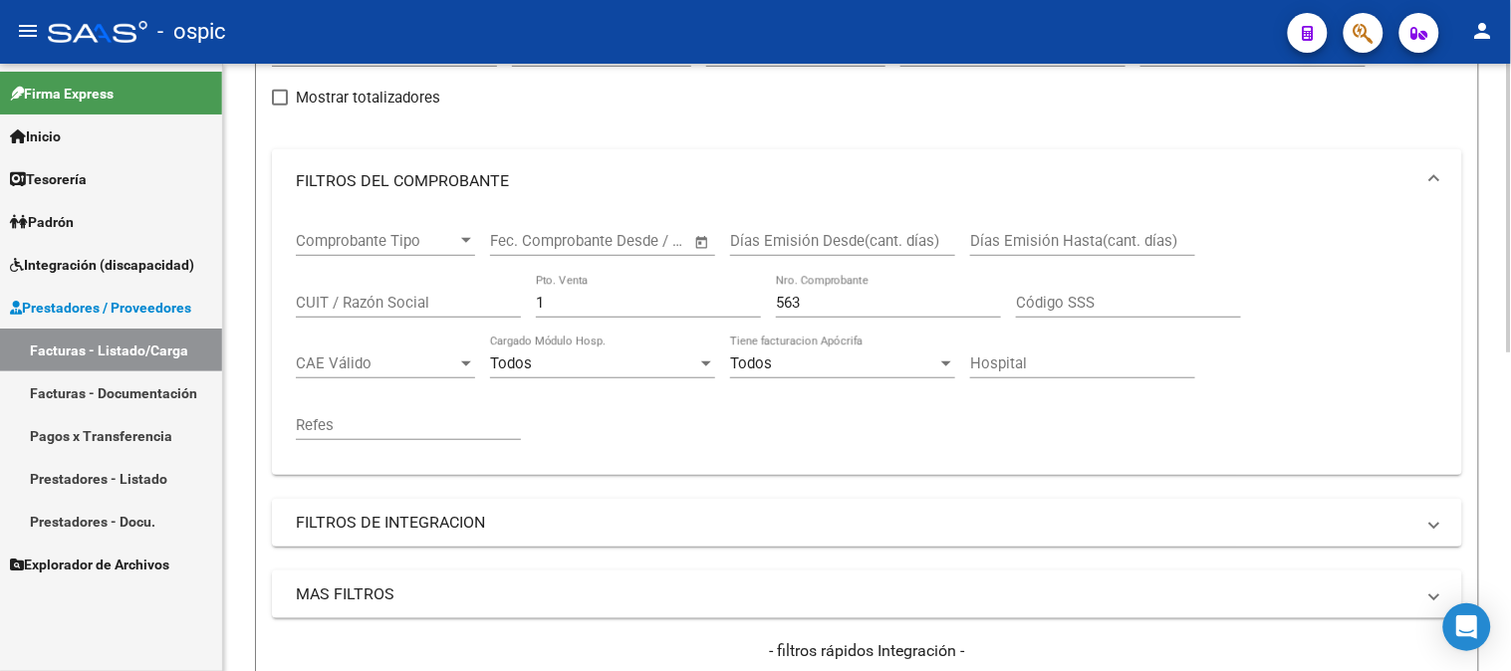
scroll to position [8, 0]
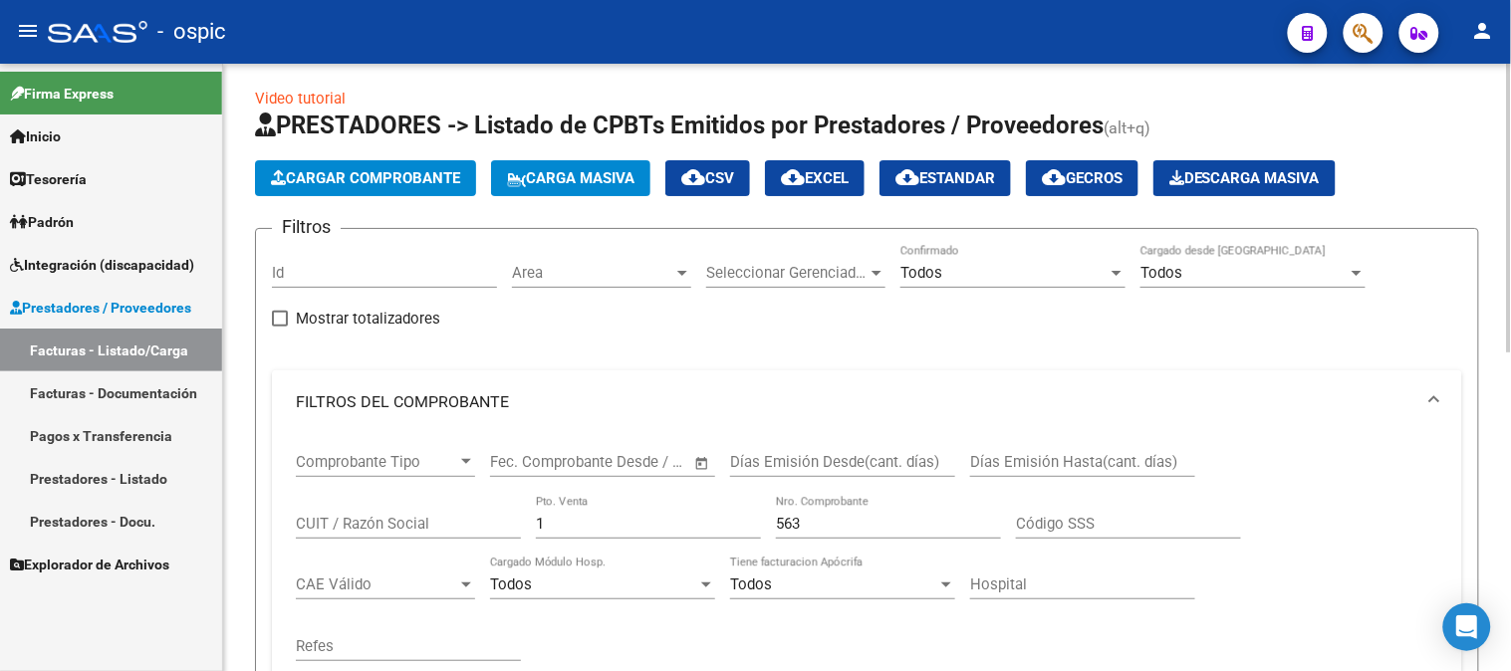
drag, startPoint x: 588, startPoint y: 511, endPoint x: 434, endPoint y: 523, distance: 153.8
click at [434, 523] on div "Comprobante Tipo Comprobante Tipo Fecha inicio – Fecha fin Fec. Comprobante Des…" at bounding box center [867, 557] width 1142 height 246
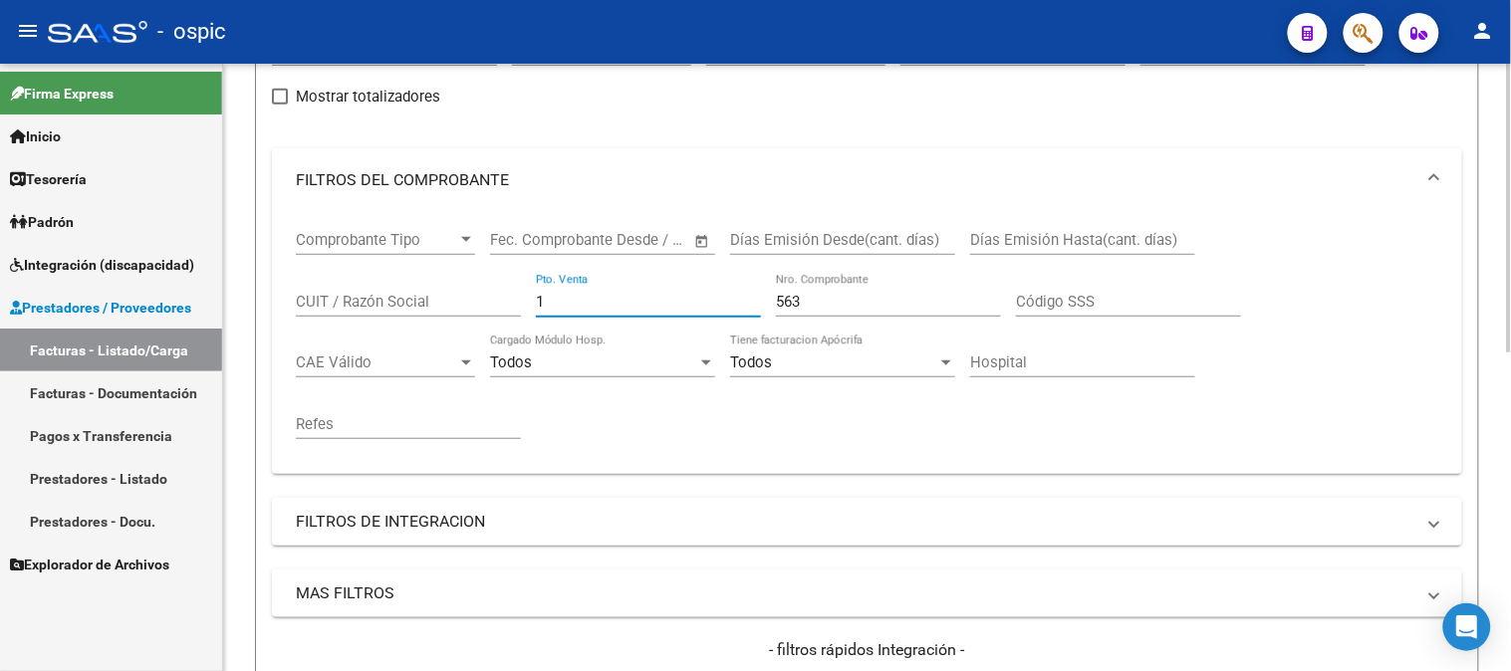
drag, startPoint x: 565, startPoint y: 294, endPoint x: 453, endPoint y: 294, distance: 111.5
click at [453, 294] on div "Comprobante Tipo Comprobante Tipo Fecha inicio – Fecha fin Fec. Comprobante Des…" at bounding box center [867, 335] width 1142 height 246
type input "5"
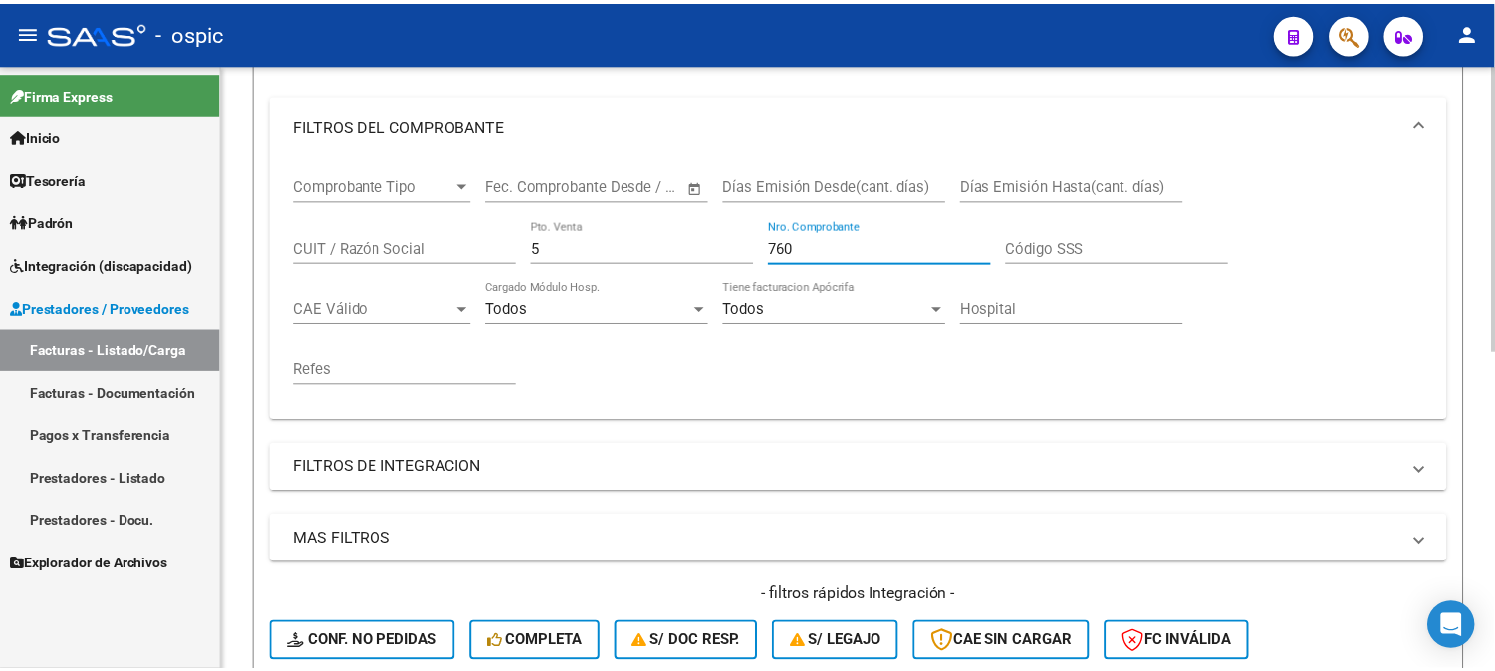
scroll to position [562, 0]
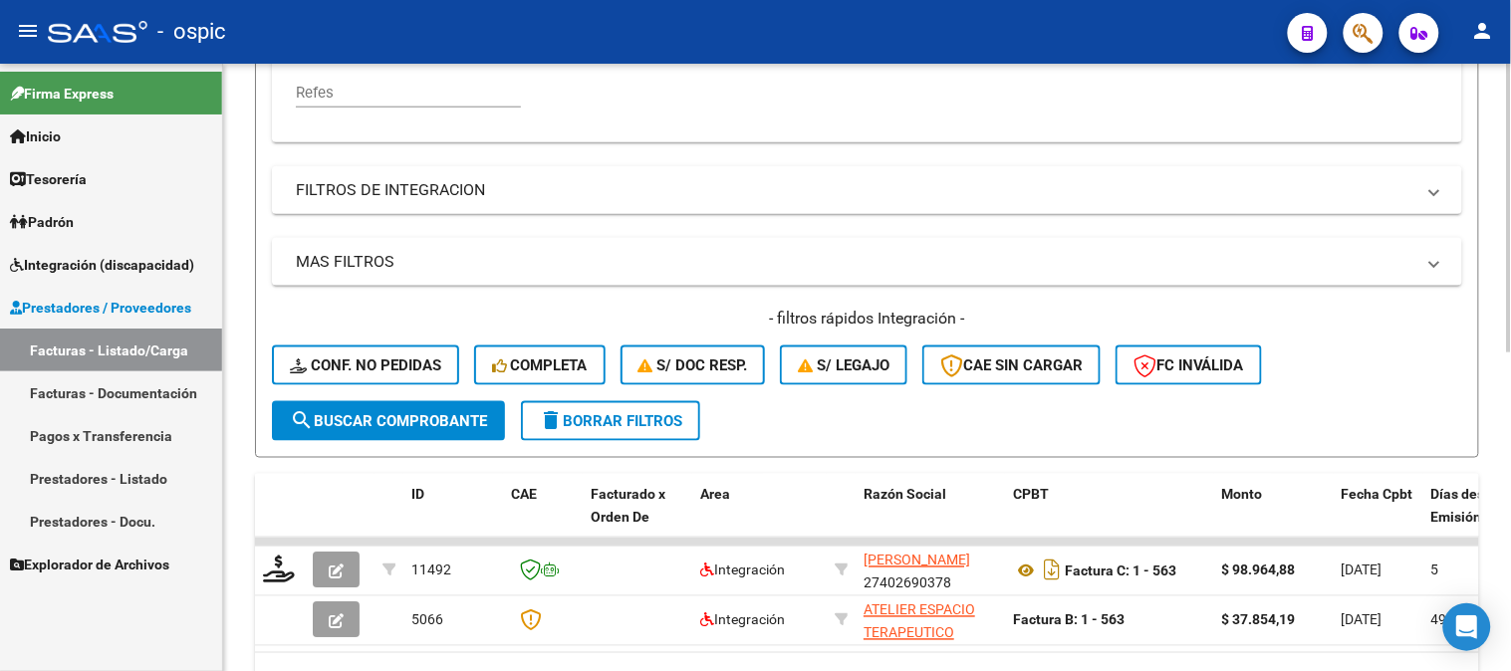
type input "760"
click at [420, 412] on span "search Buscar Comprobante" at bounding box center [388, 421] width 197 height 18
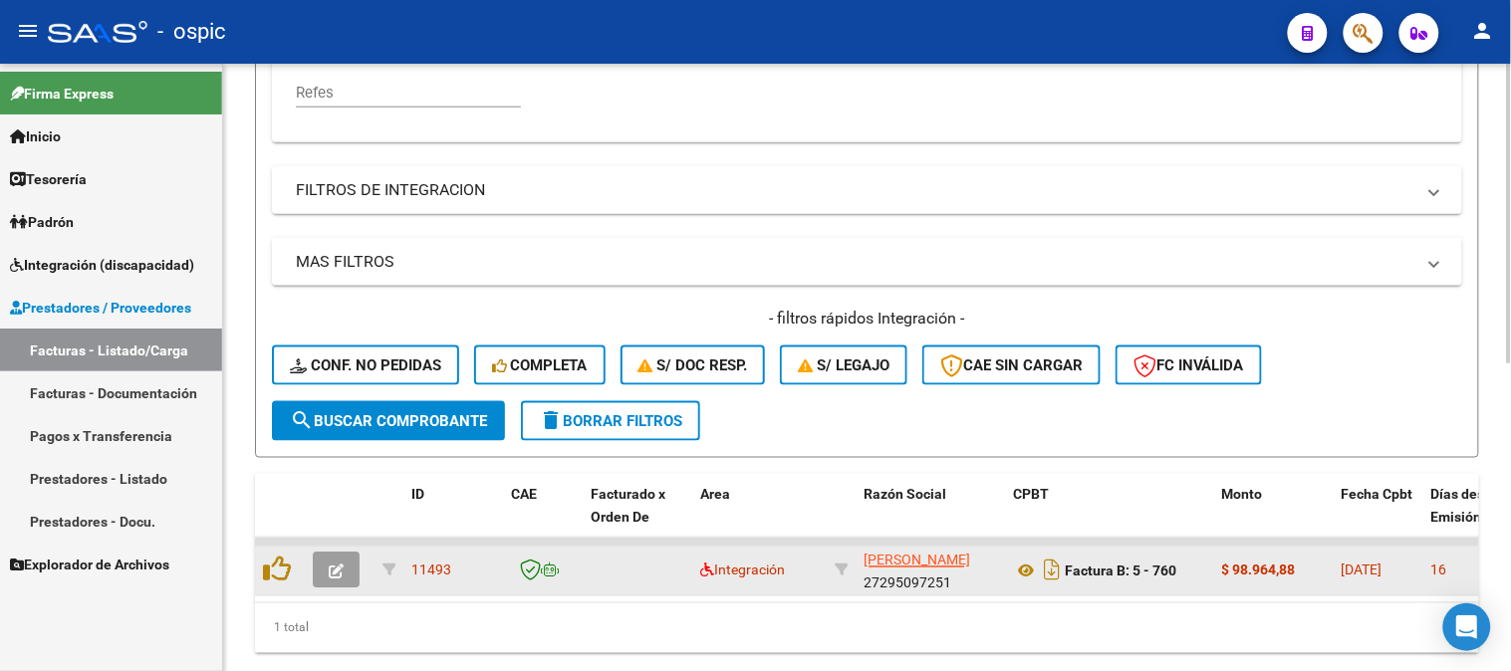
click at [334, 555] on button "button" at bounding box center [336, 571] width 47 height 36
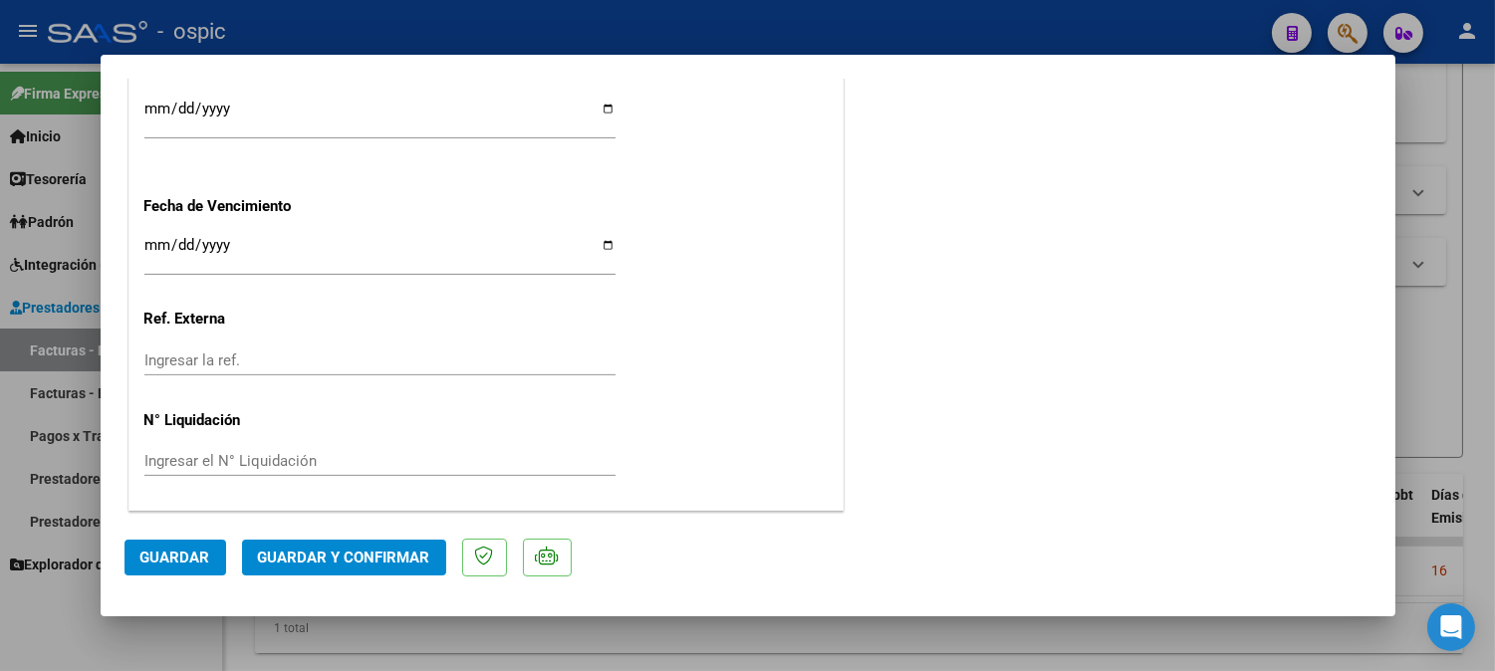
scroll to position [0, 0]
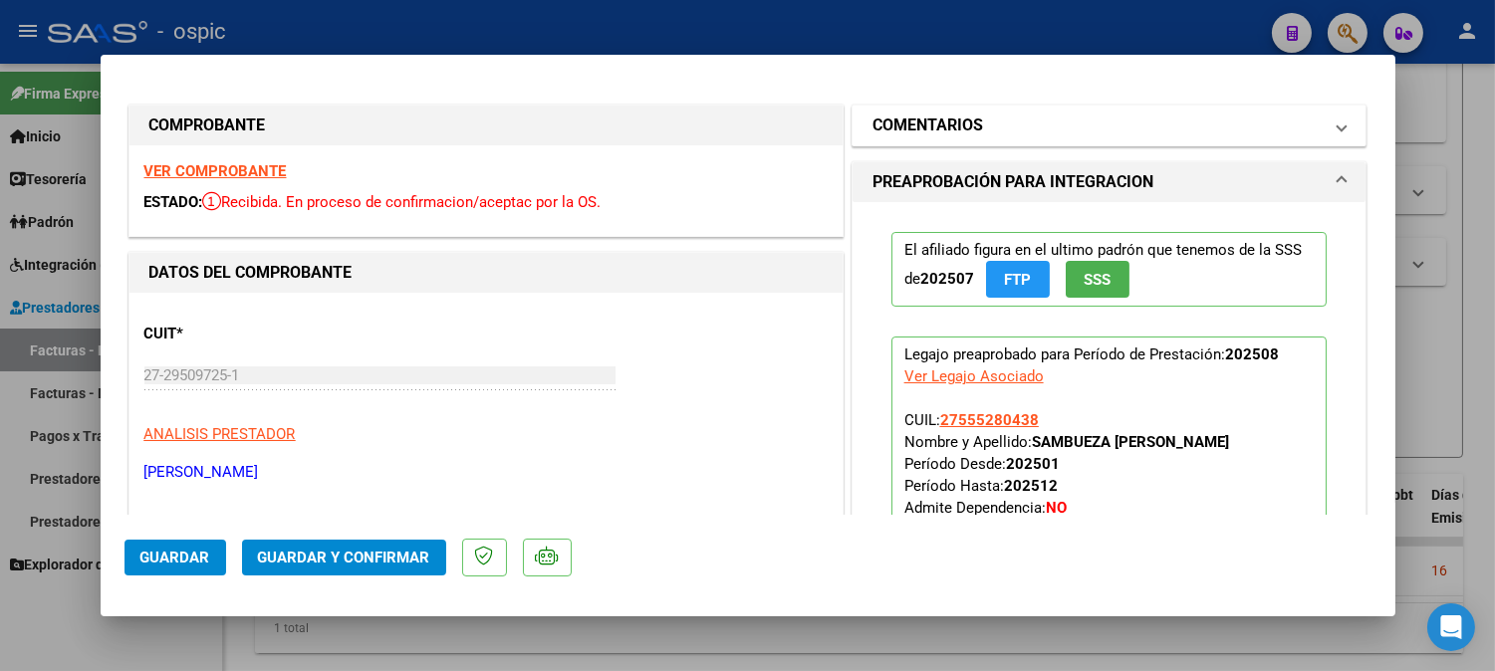
click at [968, 129] on h1 "COMENTARIOS" at bounding box center [927, 126] width 111 height 24
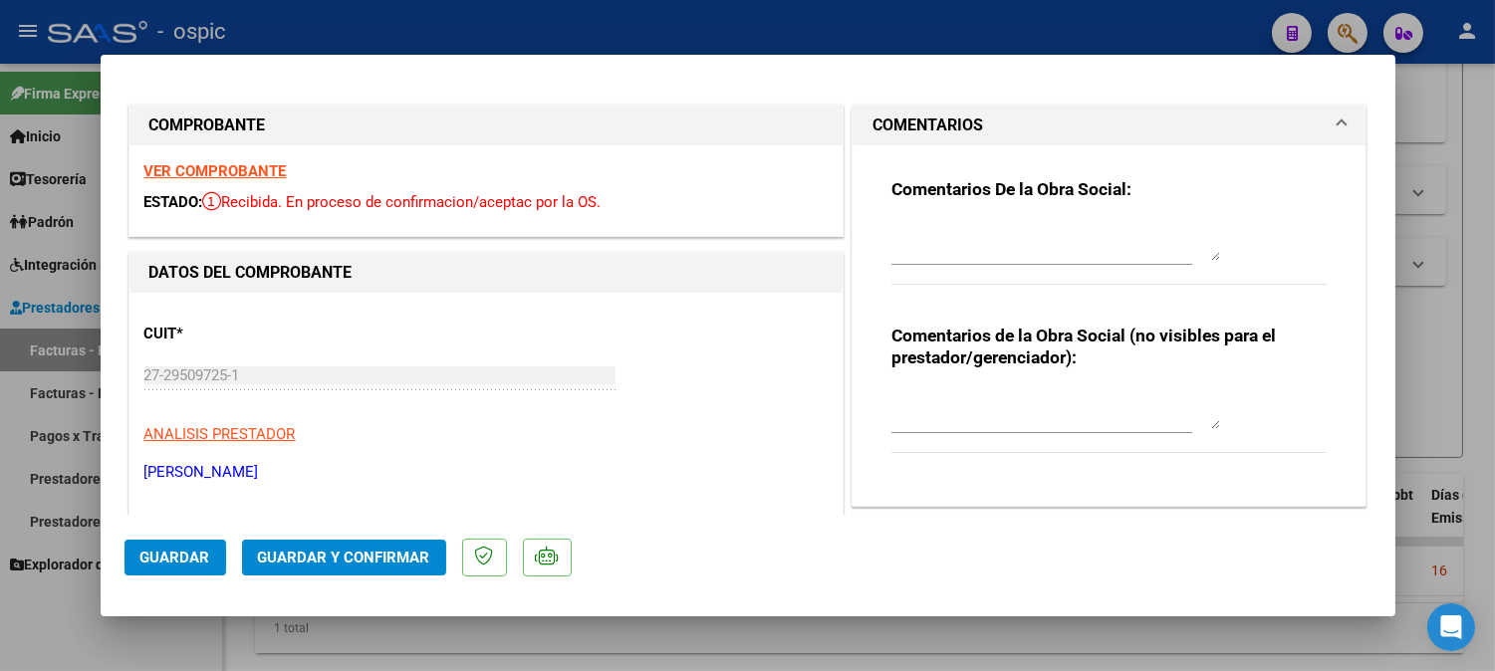
click at [1090, 389] on textarea at bounding box center [1055, 409] width 329 height 40
type textarea "PSP 8 SESIONES"
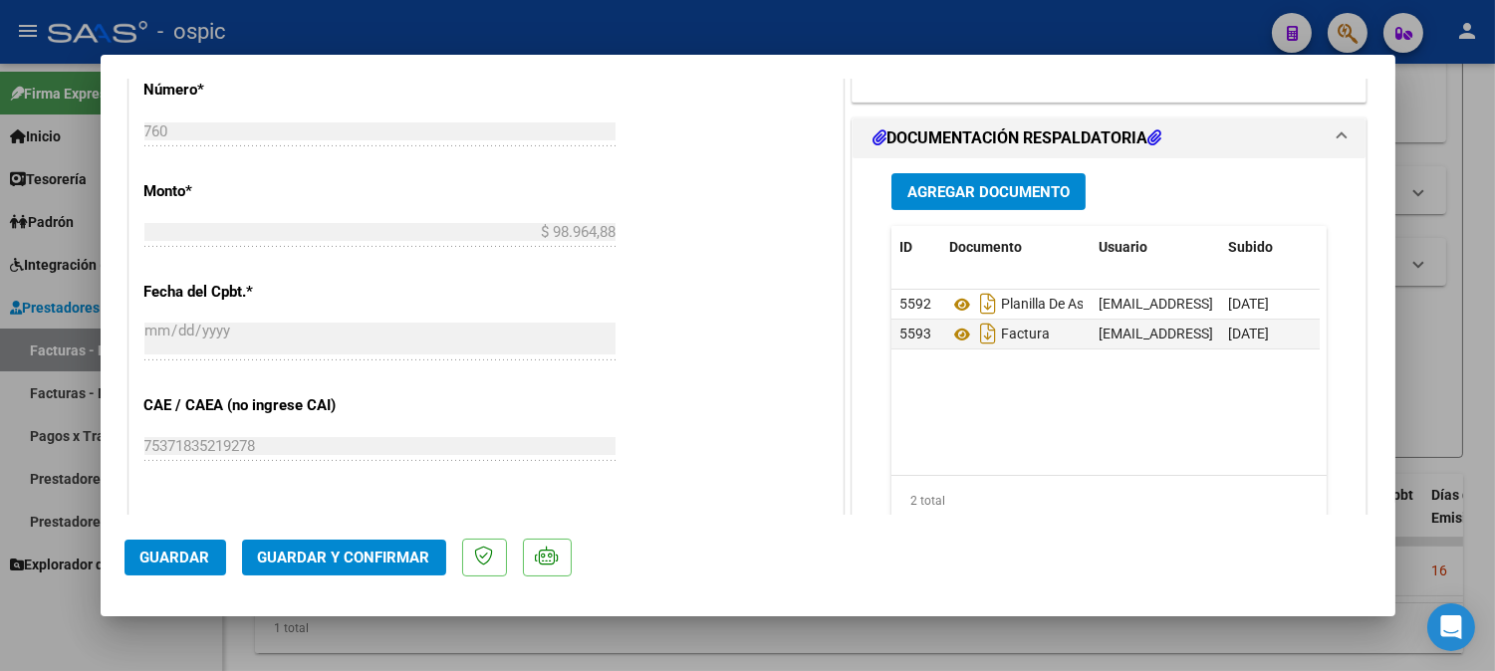
scroll to position [974, 0]
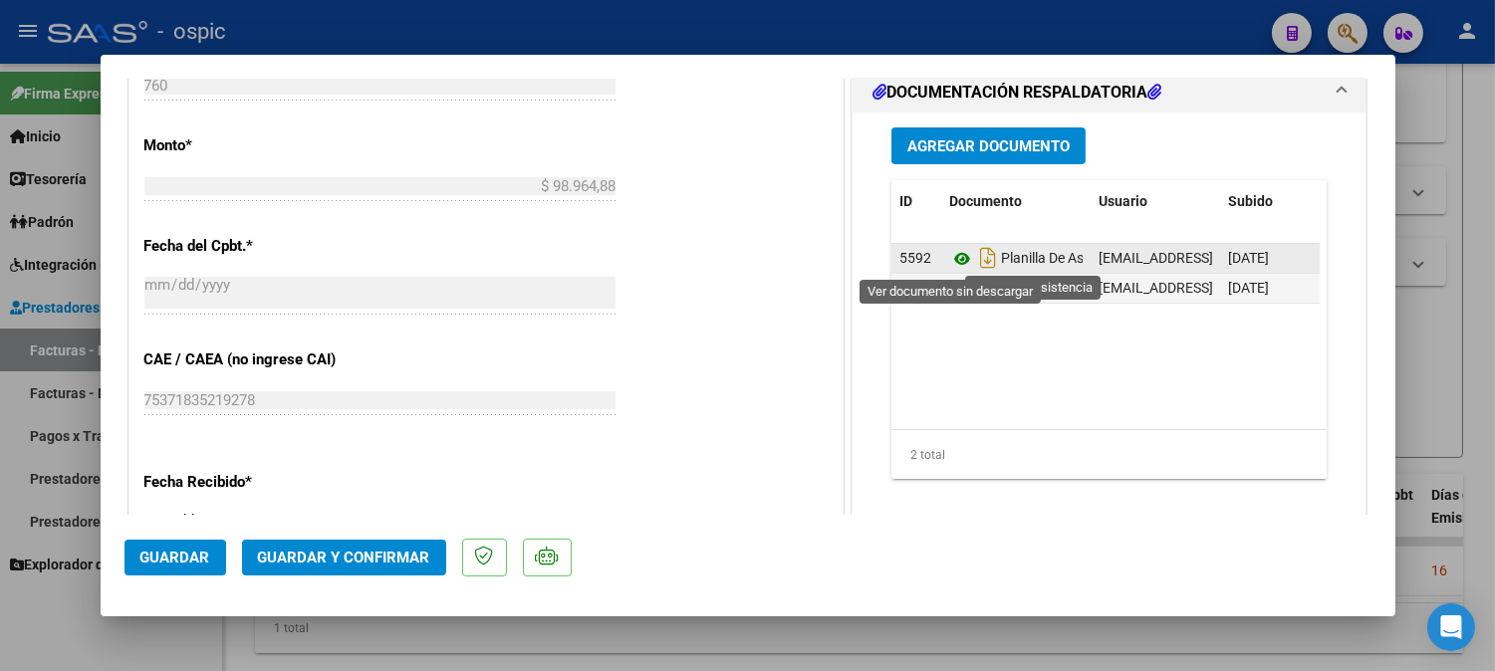
click at [958, 247] on icon at bounding box center [962, 259] width 26 height 24
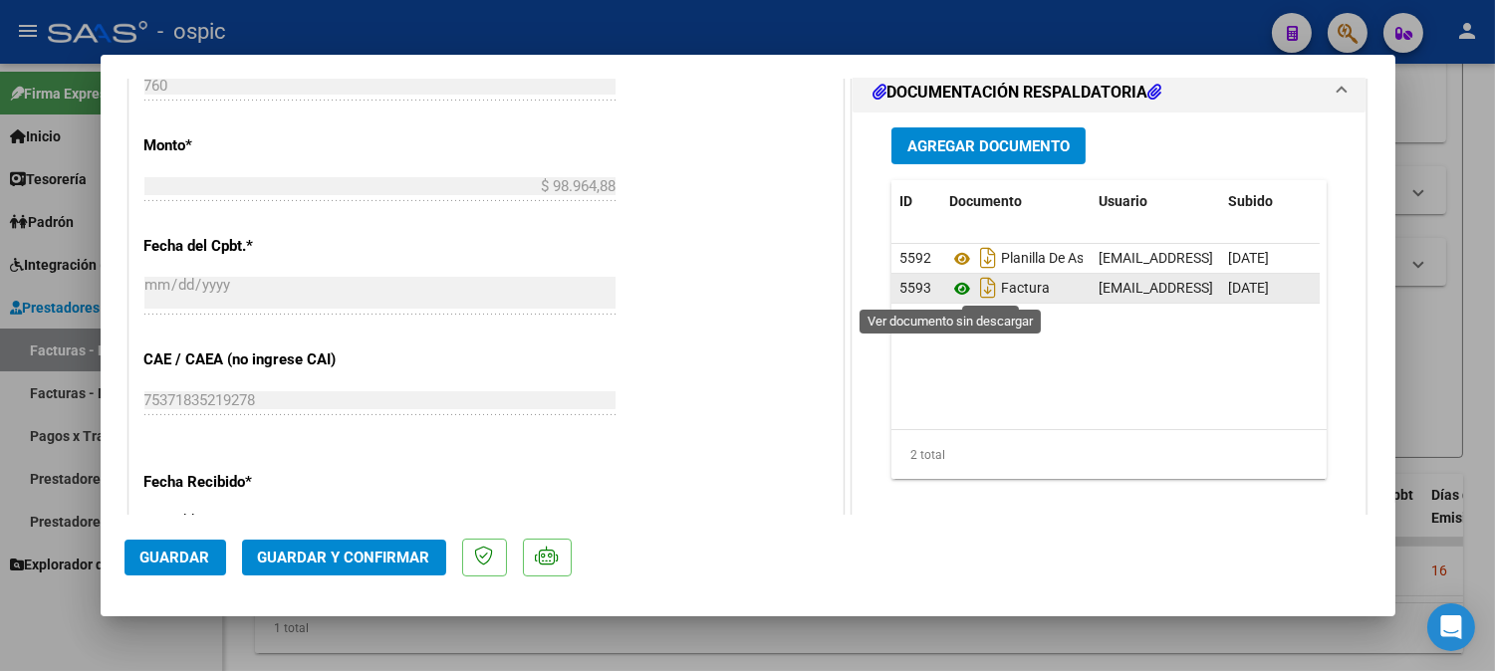
click at [949, 291] on icon at bounding box center [962, 289] width 26 height 24
click at [949, 286] on icon at bounding box center [962, 289] width 26 height 24
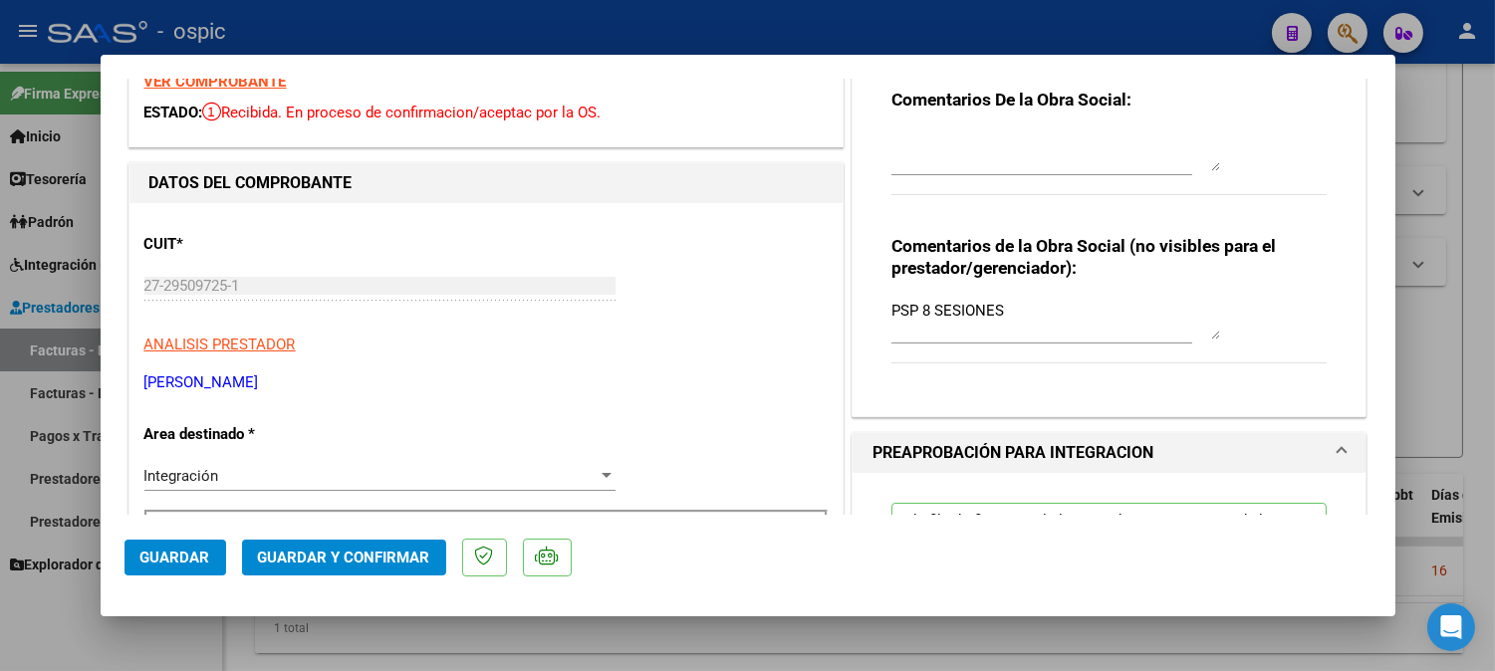
scroll to position [0, 0]
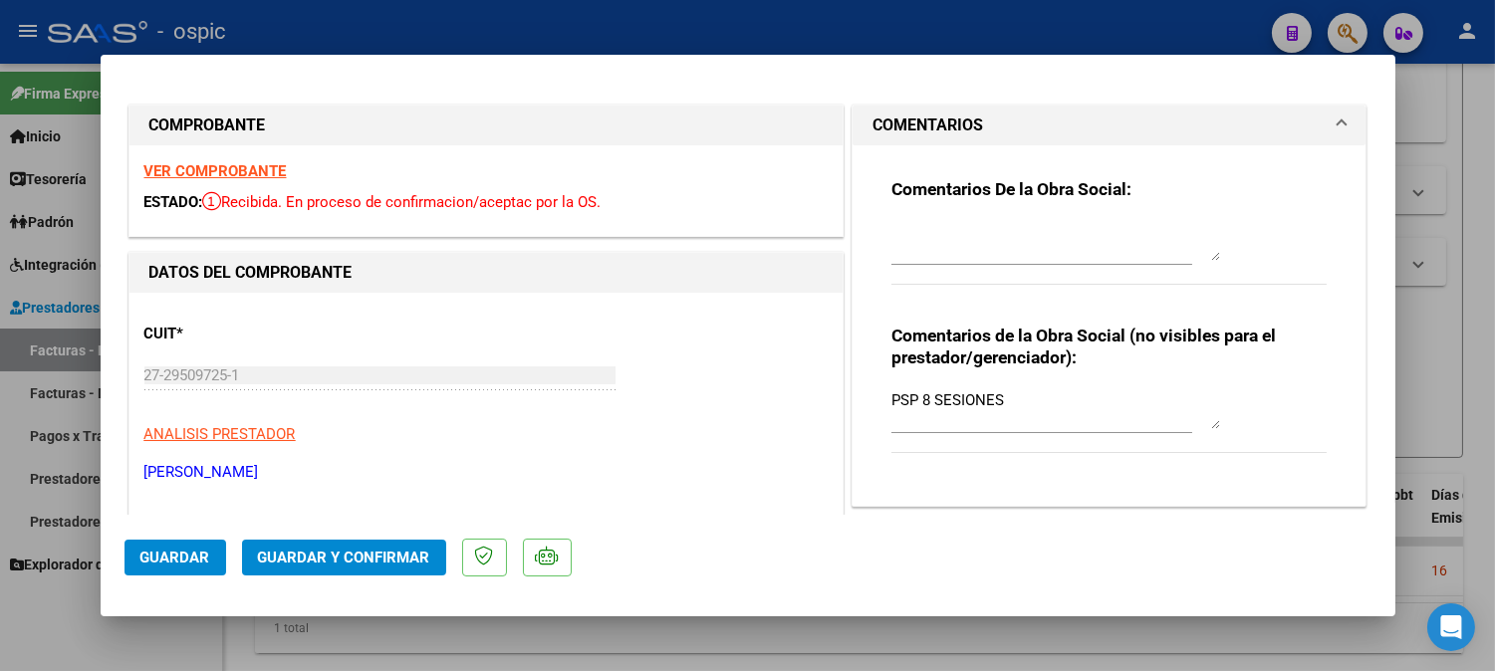
click at [951, 217] on div at bounding box center [1055, 241] width 329 height 48
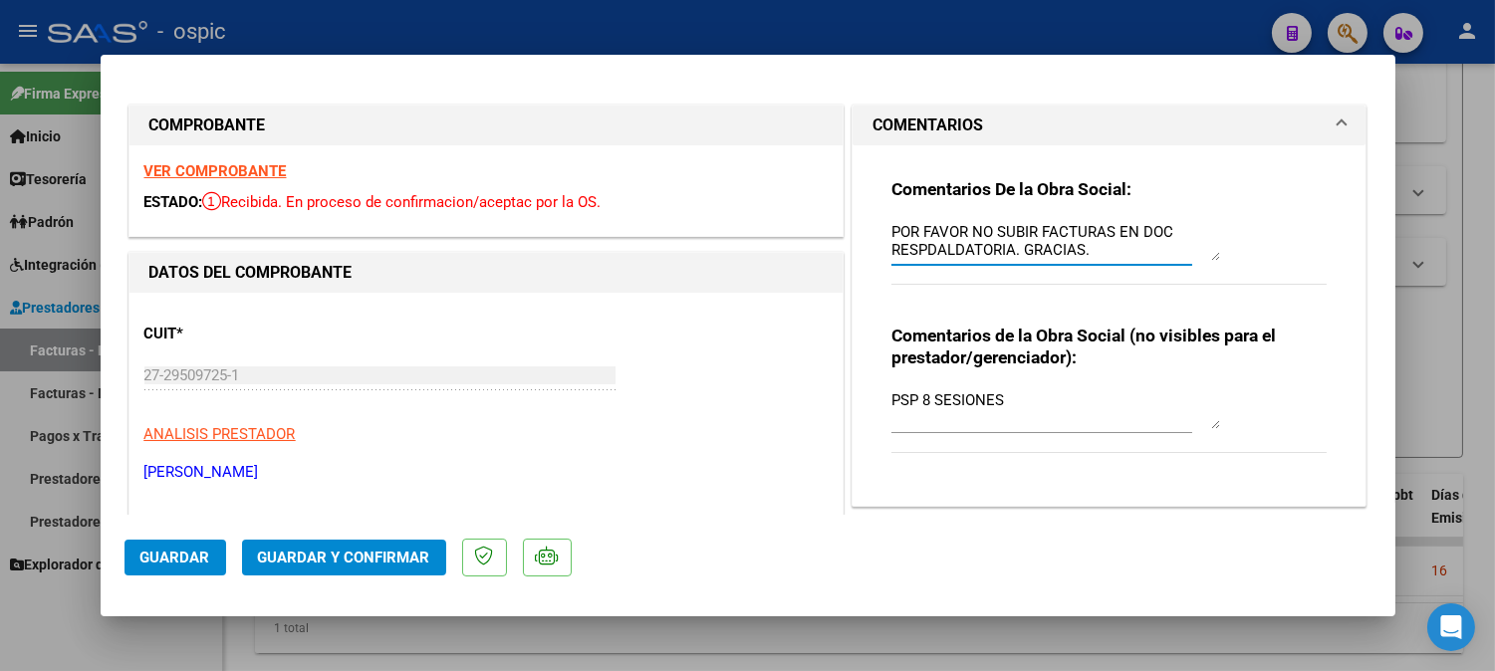
click at [927, 247] on textarea "POR FAVOR NO SUBIR FACTURAS EN DOC RESPDALDATORIA. GRACIAS." at bounding box center [1055, 241] width 329 height 40
type textarea "POR FAVOR NO SUBIR FACTURAS EN DOC RESPALDATORIA. GRACIAS."
click at [342, 560] on span "Guardar y Confirmar" at bounding box center [344, 558] width 172 height 18
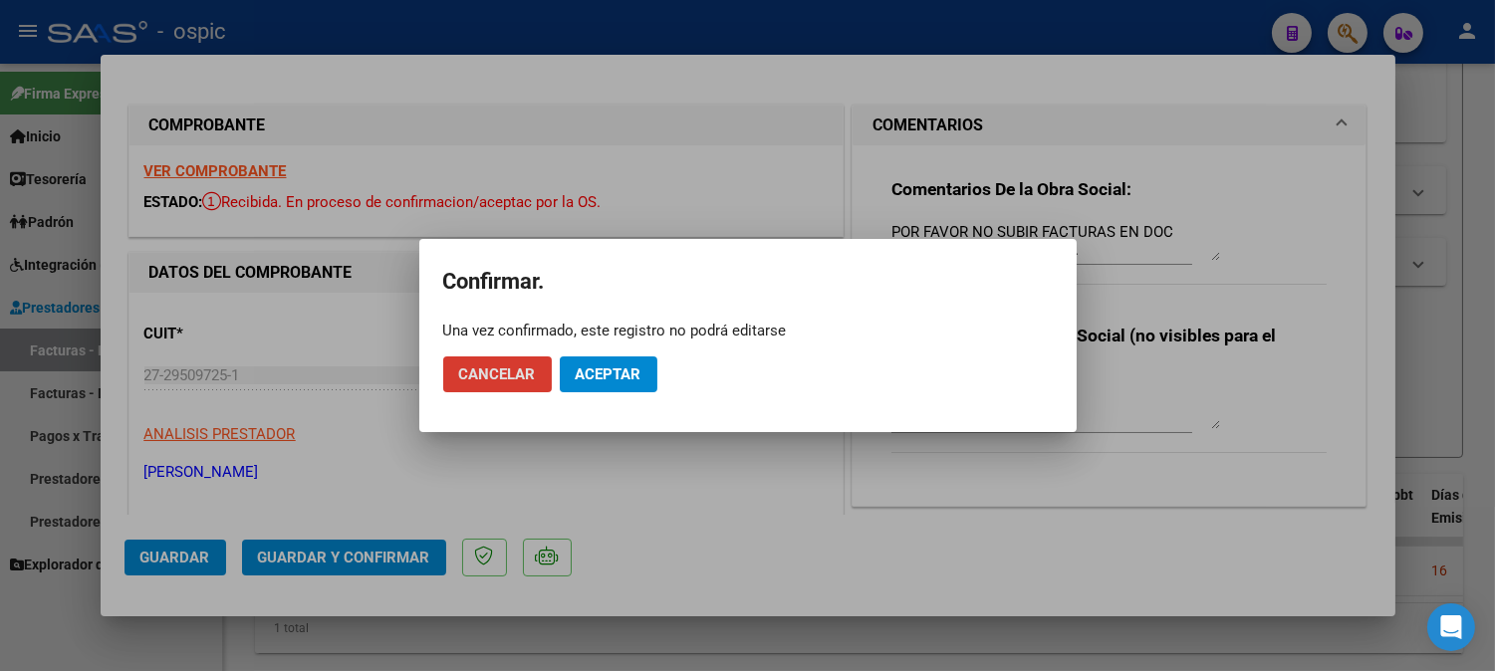
click at [629, 373] on span "Aceptar" at bounding box center [609, 374] width 66 height 18
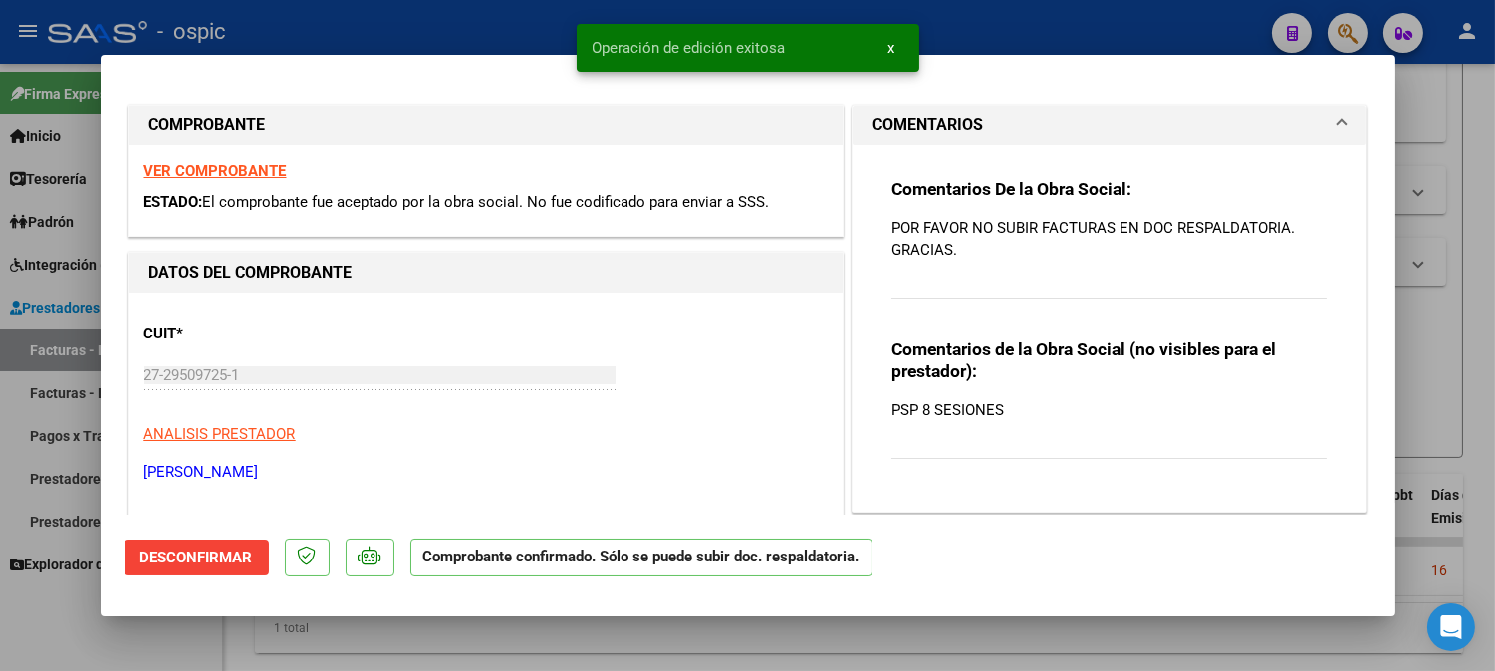
type input "$ 0,00"
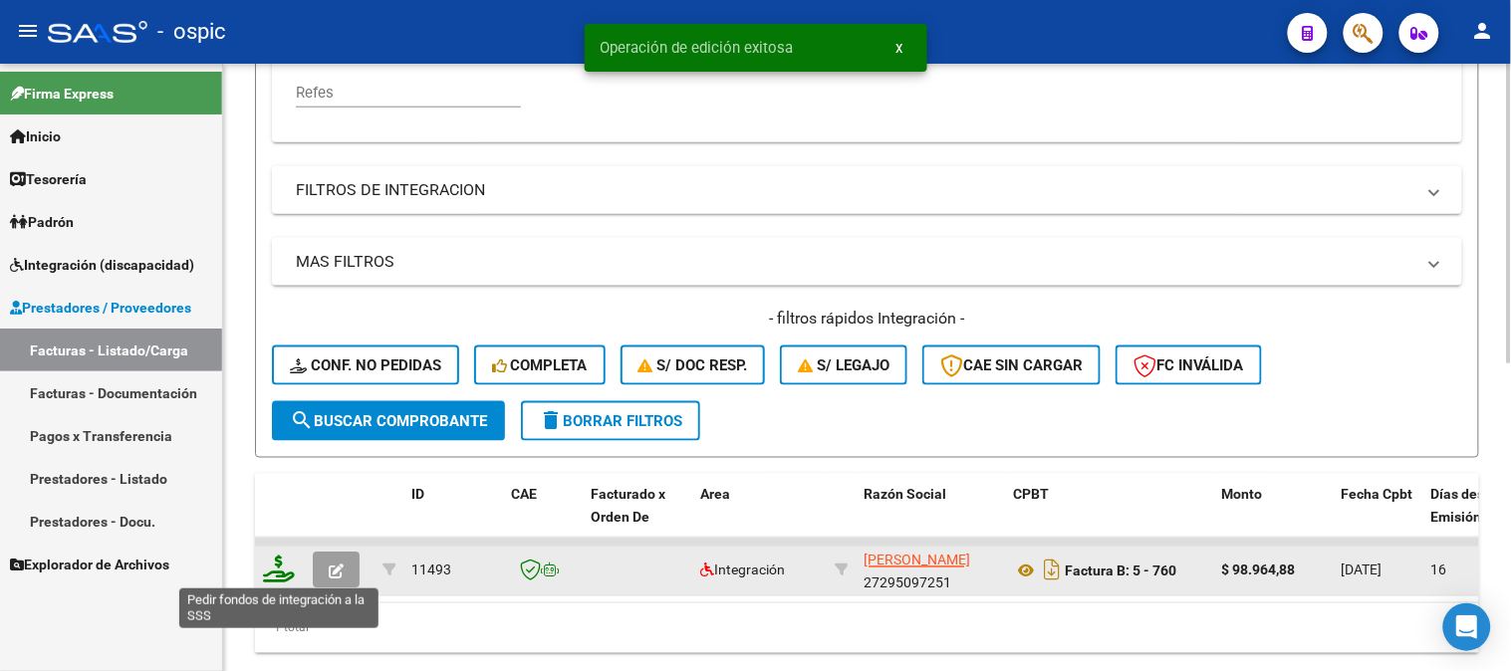
click at [272, 559] on icon at bounding box center [279, 570] width 32 height 28
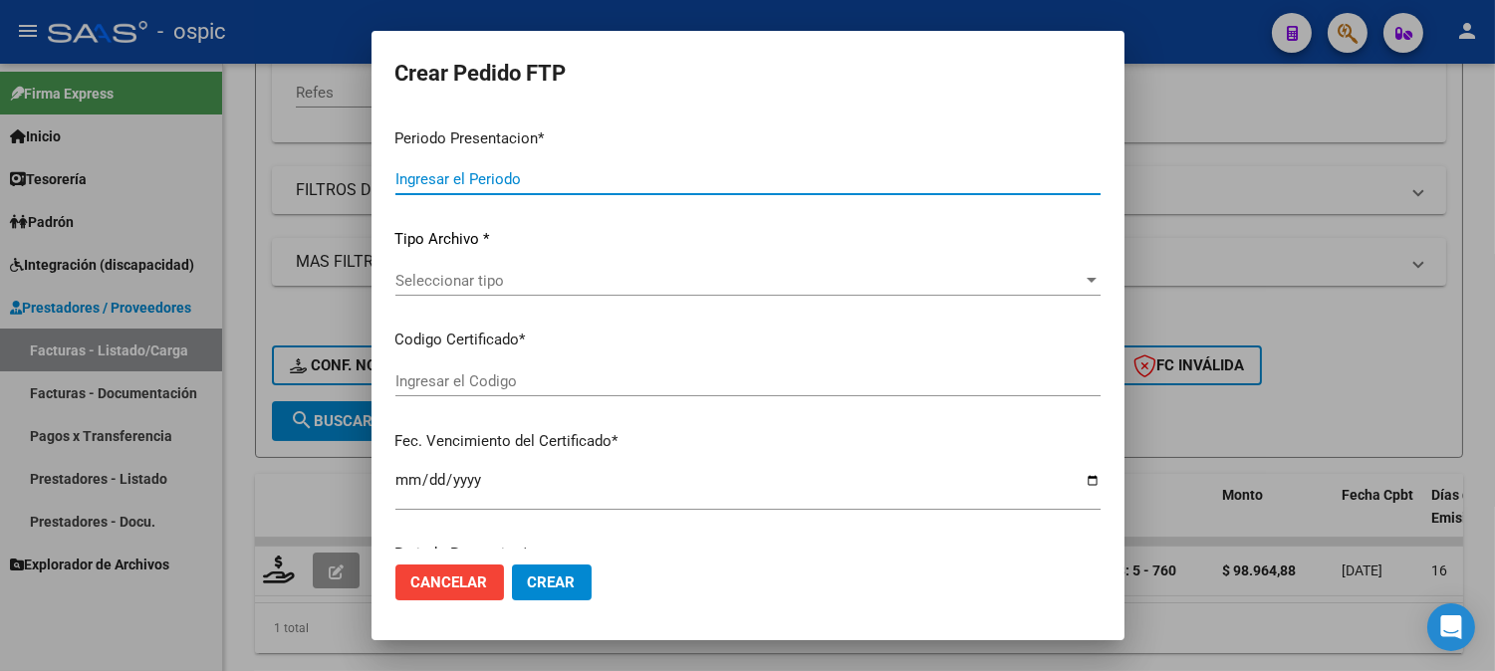
type input "202508"
type input "$ 98.964,88"
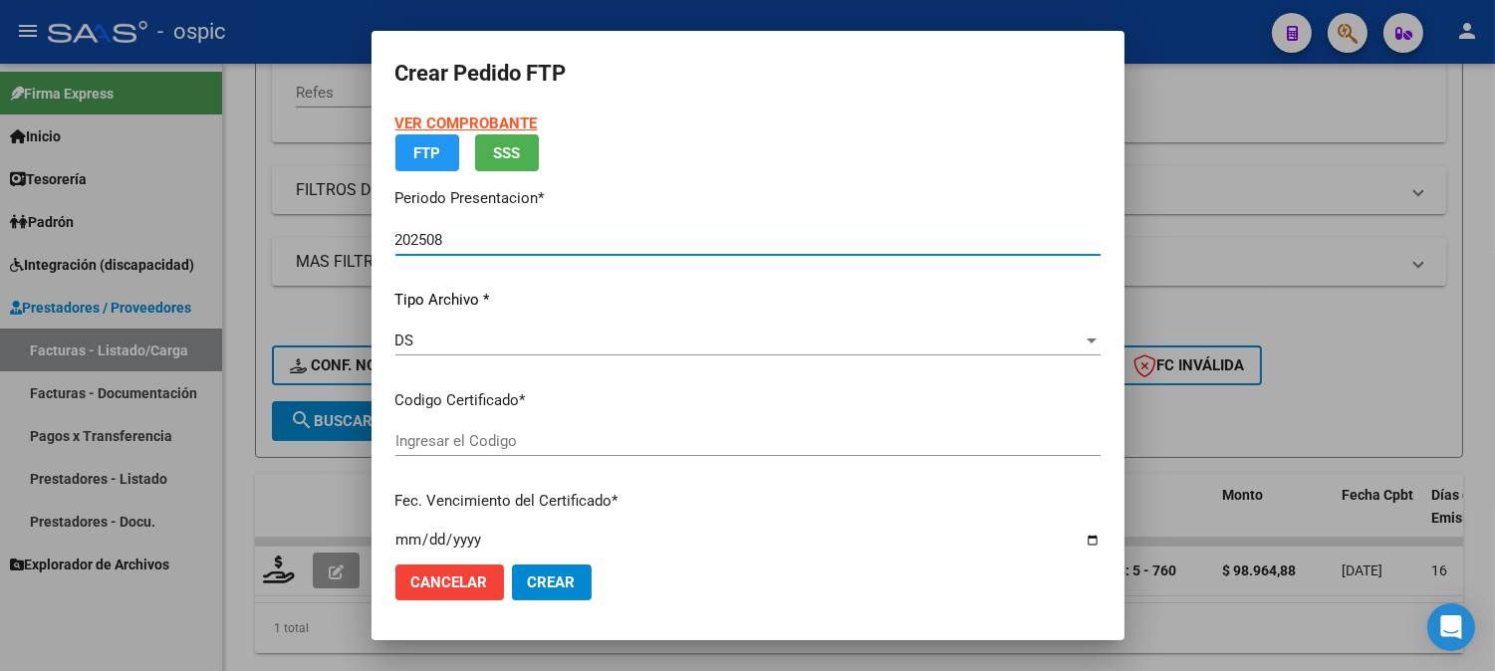
type input "0000000000000000000000000000004643947182"
type input "2028-03-15"
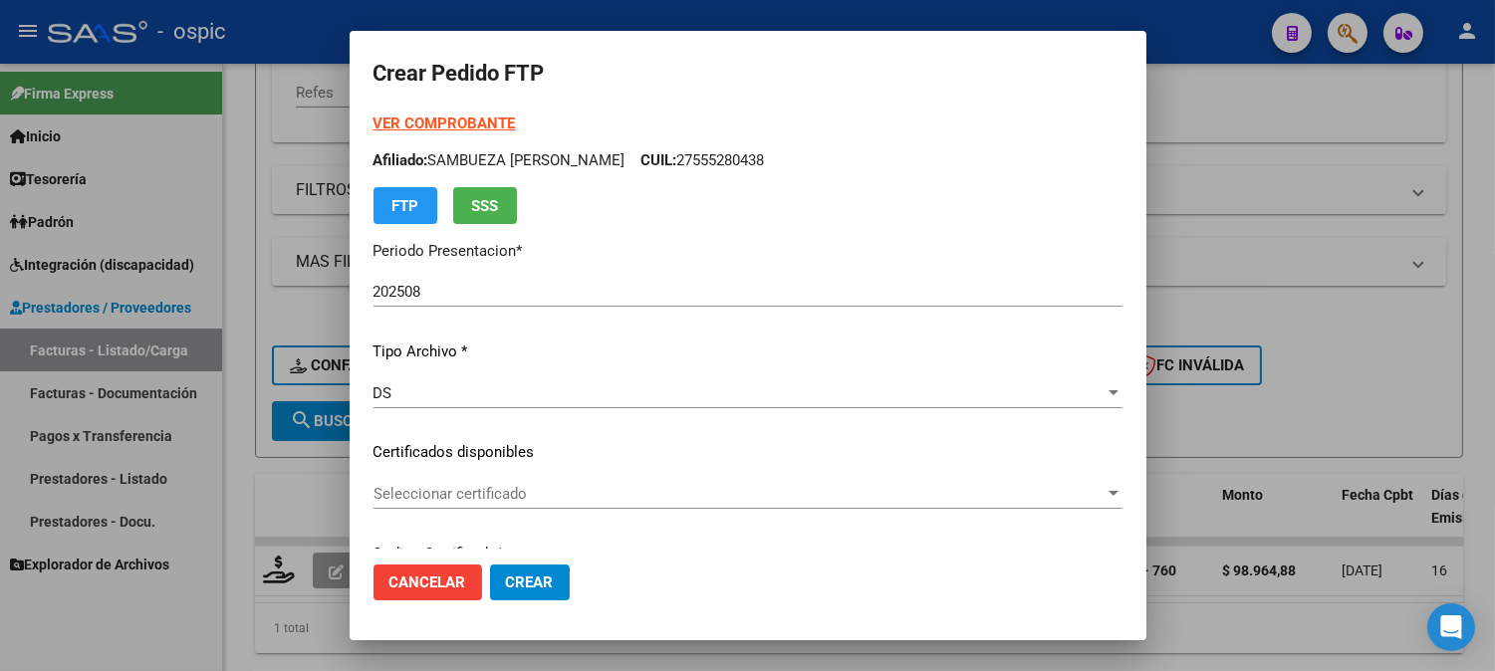
drag, startPoint x: 1127, startPoint y: 160, endPoint x: 1098, endPoint y: 237, distance: 81.9
click at [1116, 242] on mat-dialog-content "VER COMPROBANTE ARCA Padrón Afiliado: SAMBUEZA CATALINA ORNELA CUIL: 2755528043…" at bounding box center [748, 331] width 797 height 436
click at [991, 209] on div "VER COMPROBANTE ARCA Padrón Afiliado: SAMBUEZA CATALINA ORNELA CUIL: 2755528043…" at bounding box center [747, 169] width 749 height 112
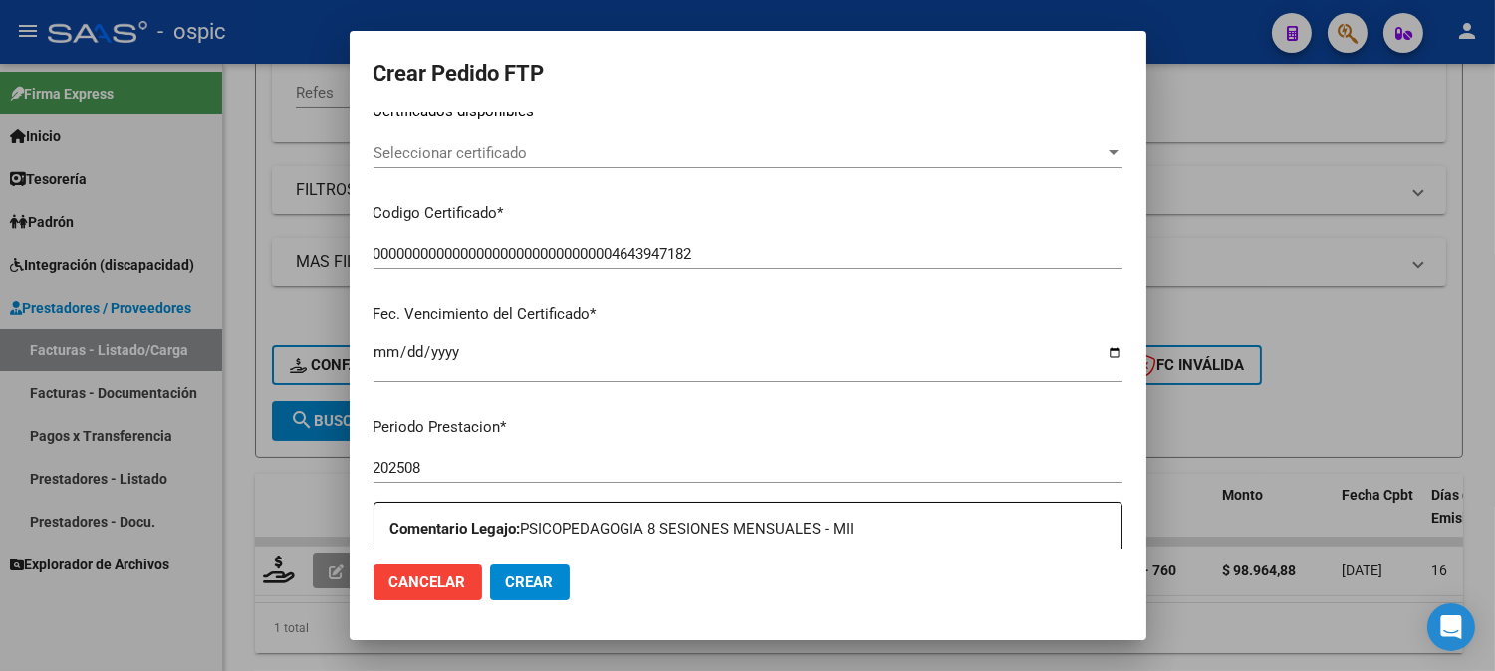
scroll to position [347, 0]
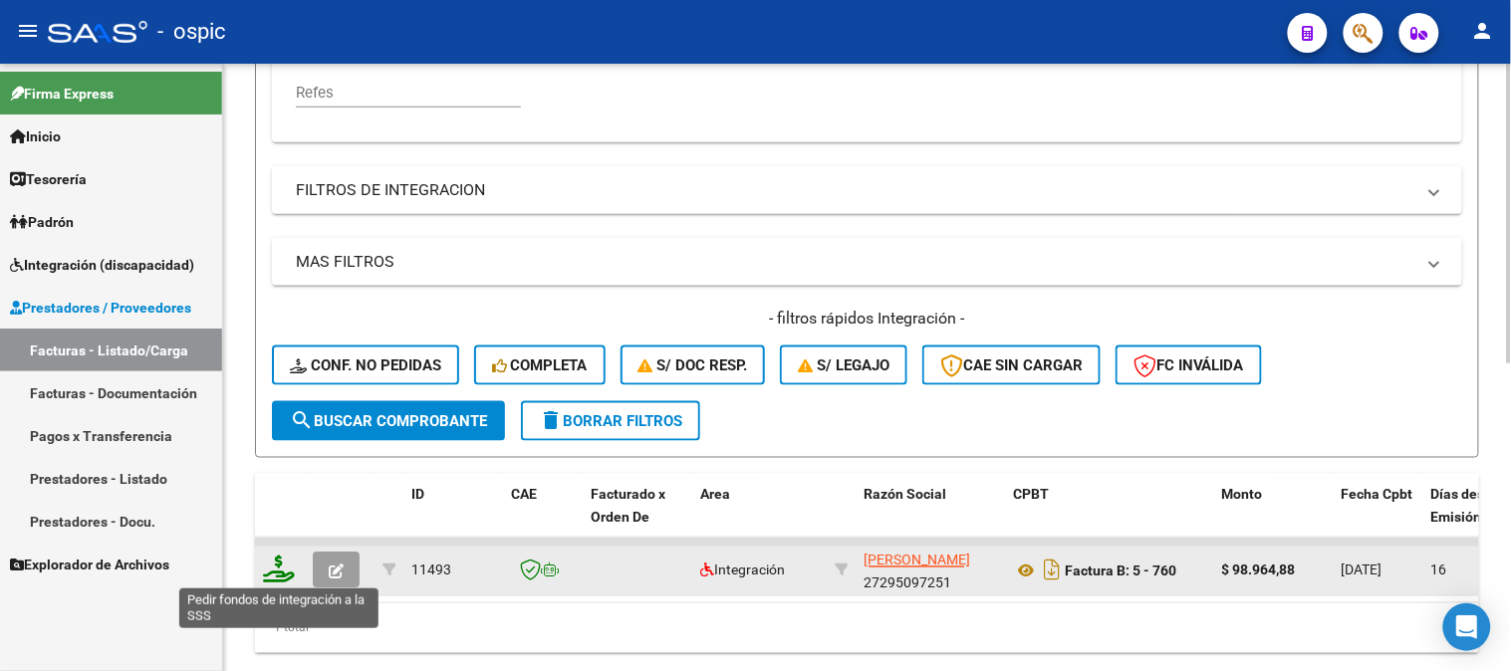
click at [281, 561] on icon at bounding box center [279, 570] width 32 height 28
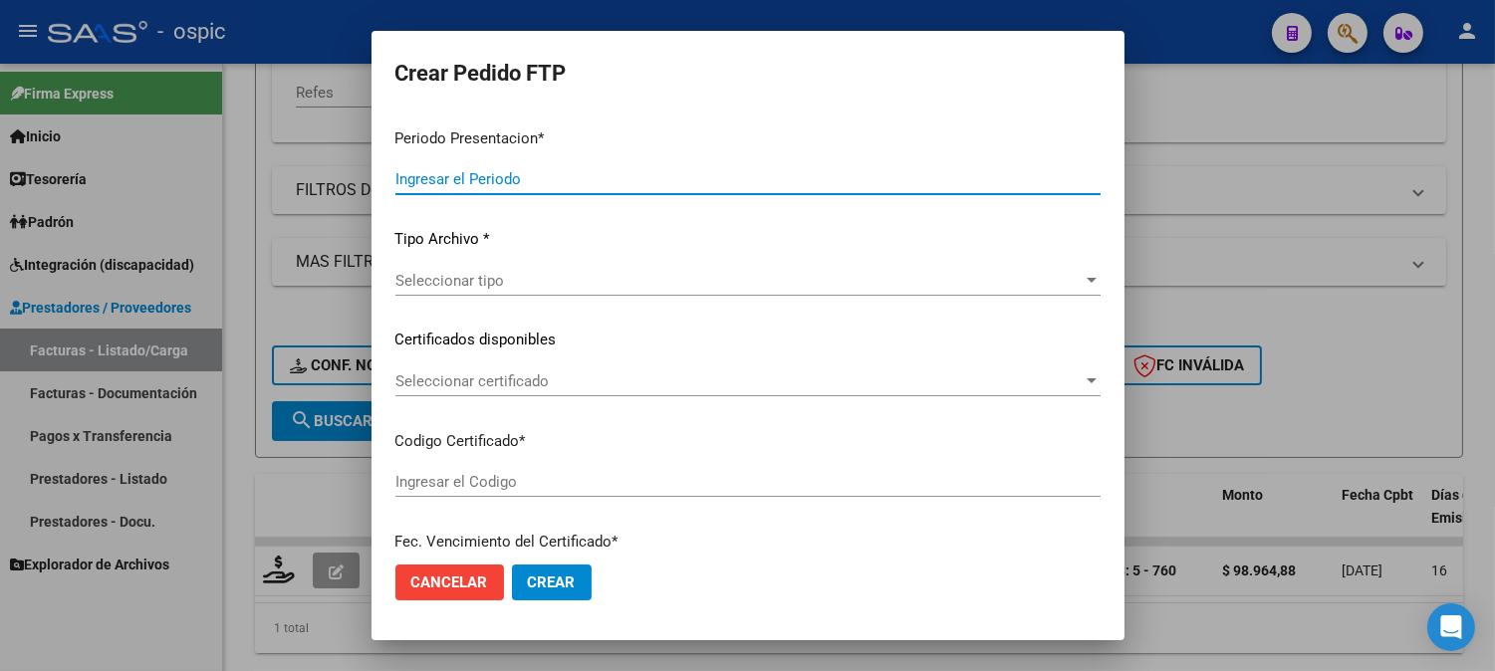
type input "202508"
type input "$ 98.964,88"
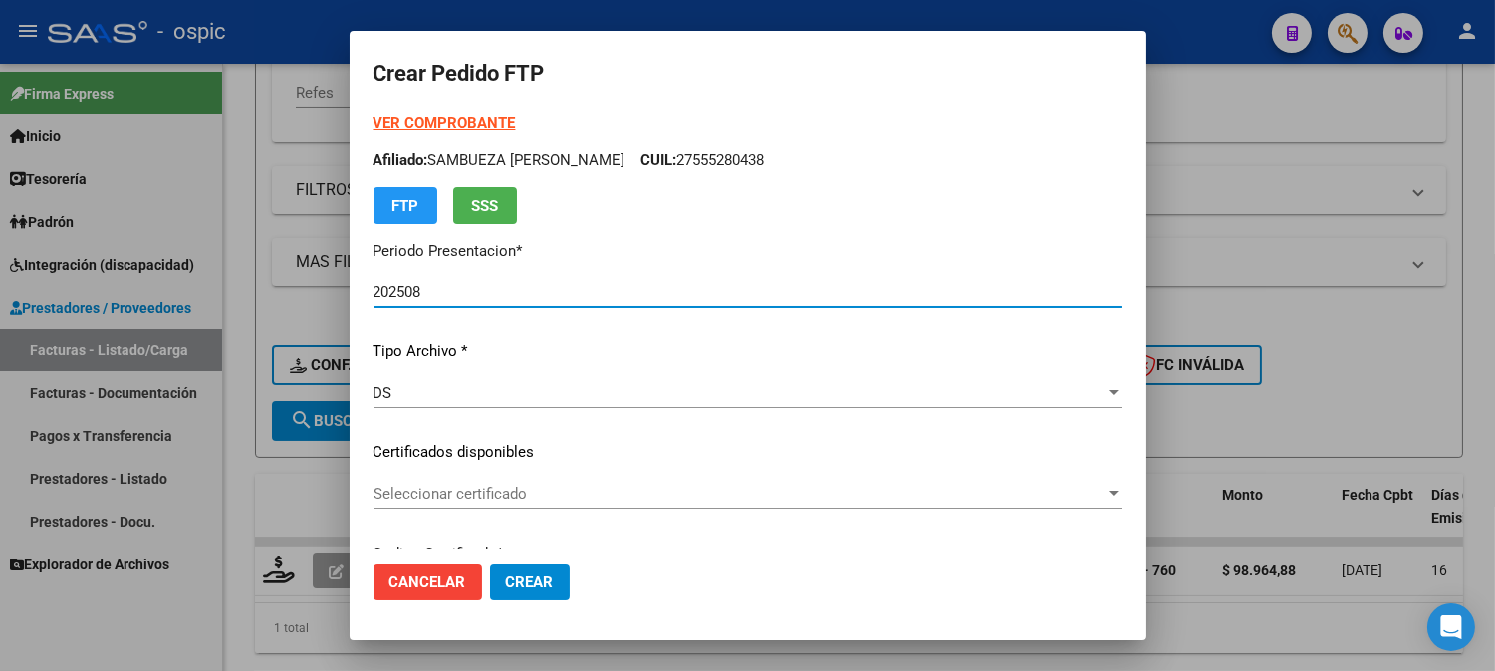
type input "0000000000000000000000000000004643947182"
type input "2028-03-15"
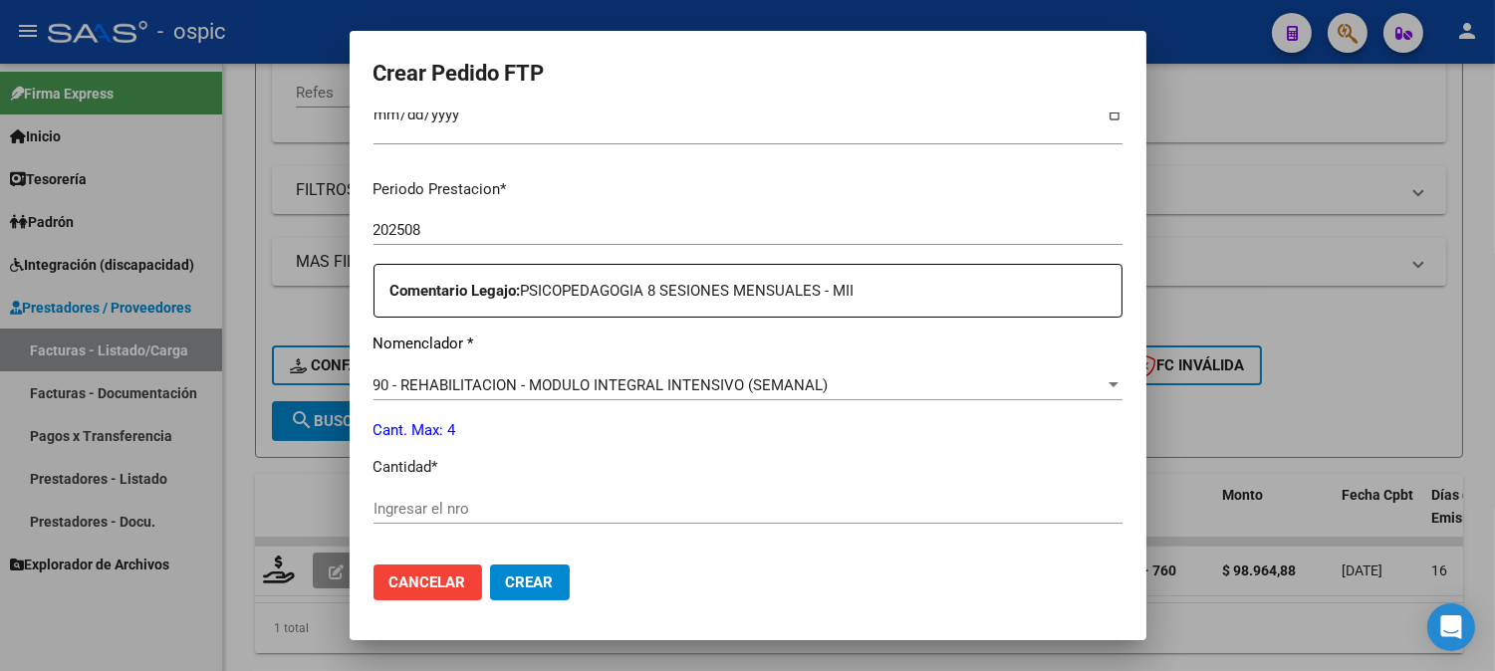
scroll to position [596, 0]
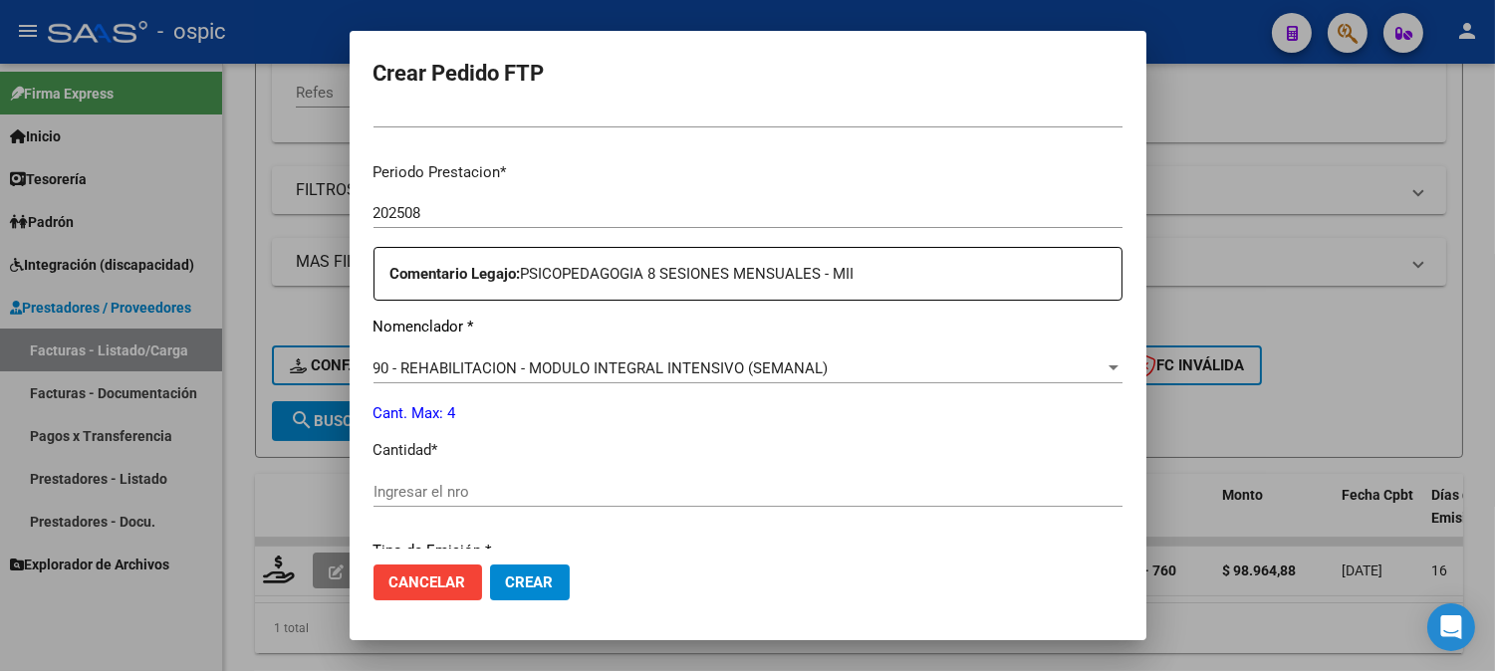
click at [689, 492] on input "Ingresar el nro" at bounding box center [747, 492] width 749 height 18
type input "4"
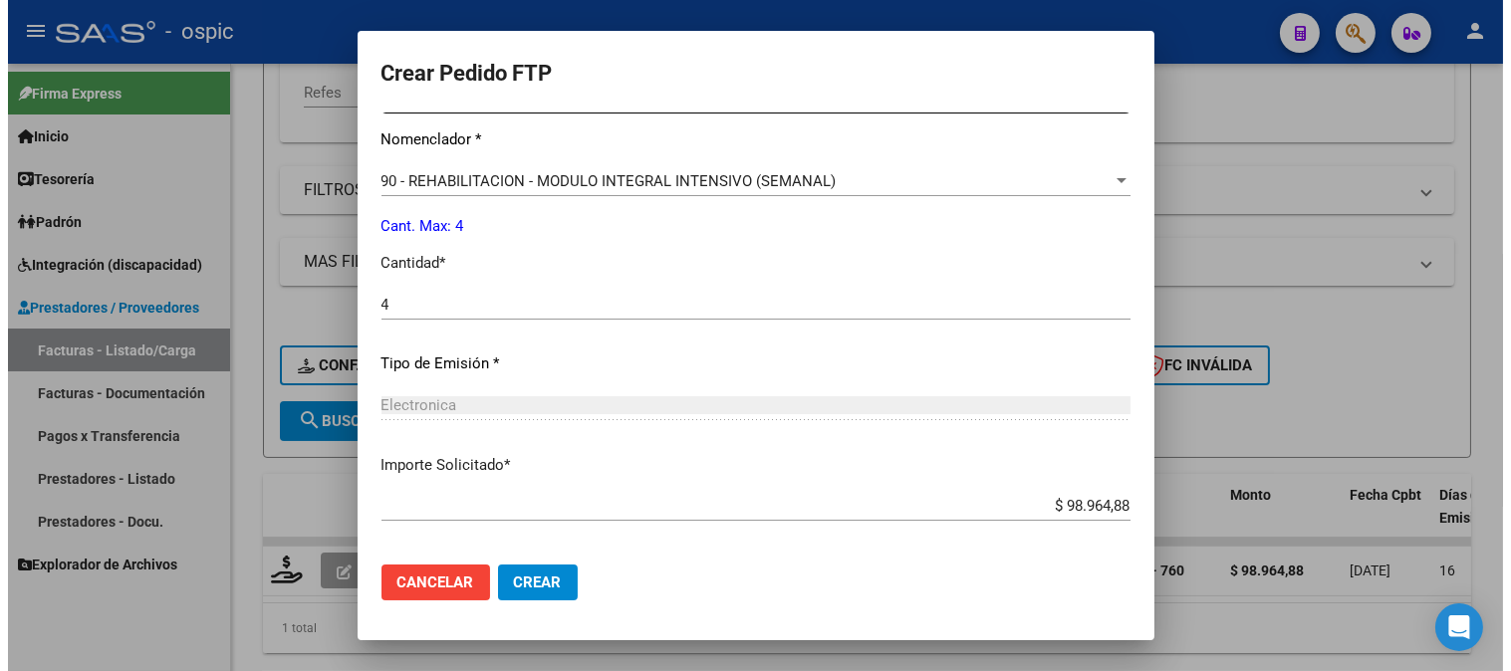
scroll to position [860, 0]
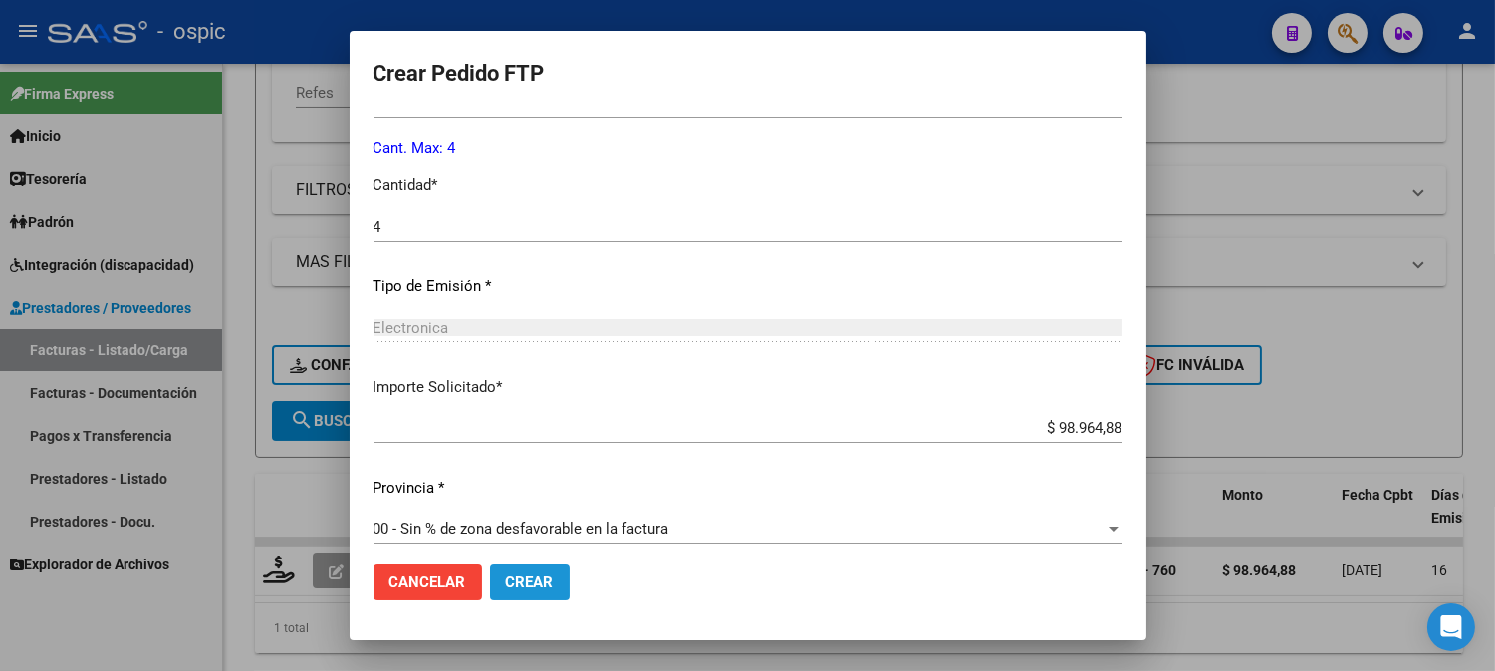
click at [552, 581] on span "Crear" at bounding box center [530, 583] width 48 height 18
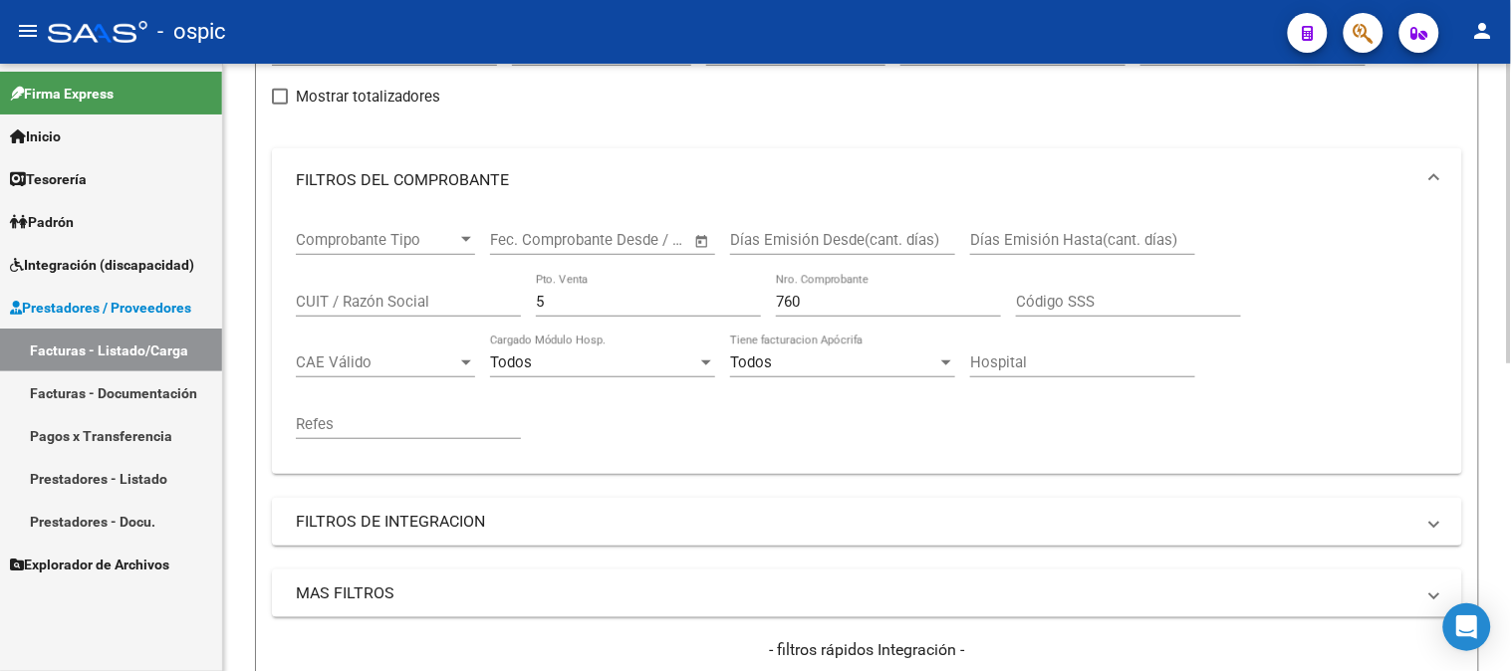
scroll to position [120, 0]
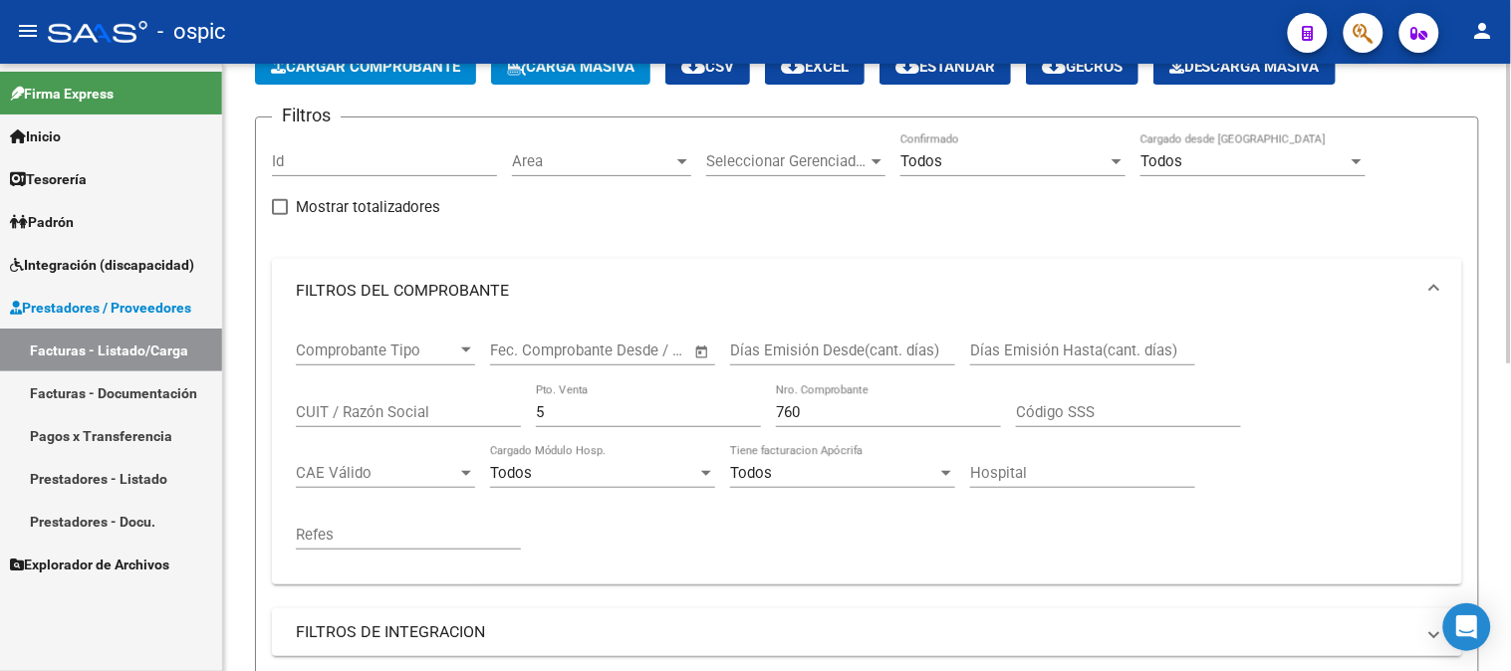
drag, startPoint x: 553, startPoint y: 415, endPoint x: 442, endPoint y: 395, distance: 112.3
click at [442, 395] on div "Comprobante Tipo Comprobante Tipo Fecha inicio – Fecha fin Fec. Comprobante Des…" at bounding box center [867, 446] width 1142 height 246
click at [570, 414] on input "5" at bounding box center [648, 412] width 225 height 18
drag, startPoint x: 571, startPoint y: 412, endPoint x: 491, endPoint y: 412, distance: 79.7
click at [491, 412] on div "Comprobante Tipo Comprobante Tipo Fecha inicio – Fecha fin Fec. Comprobante Des…" at bounding box center [867, 446] width 1142 height 246
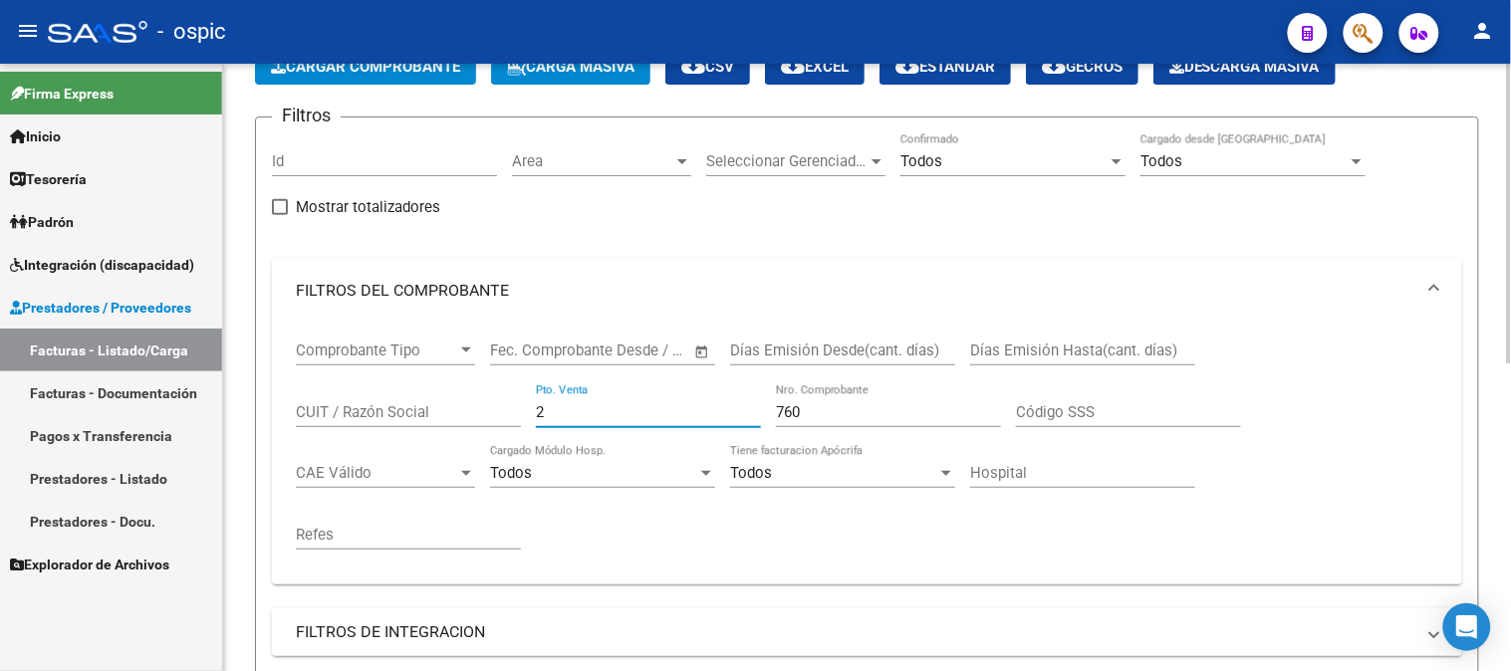
type input "2"
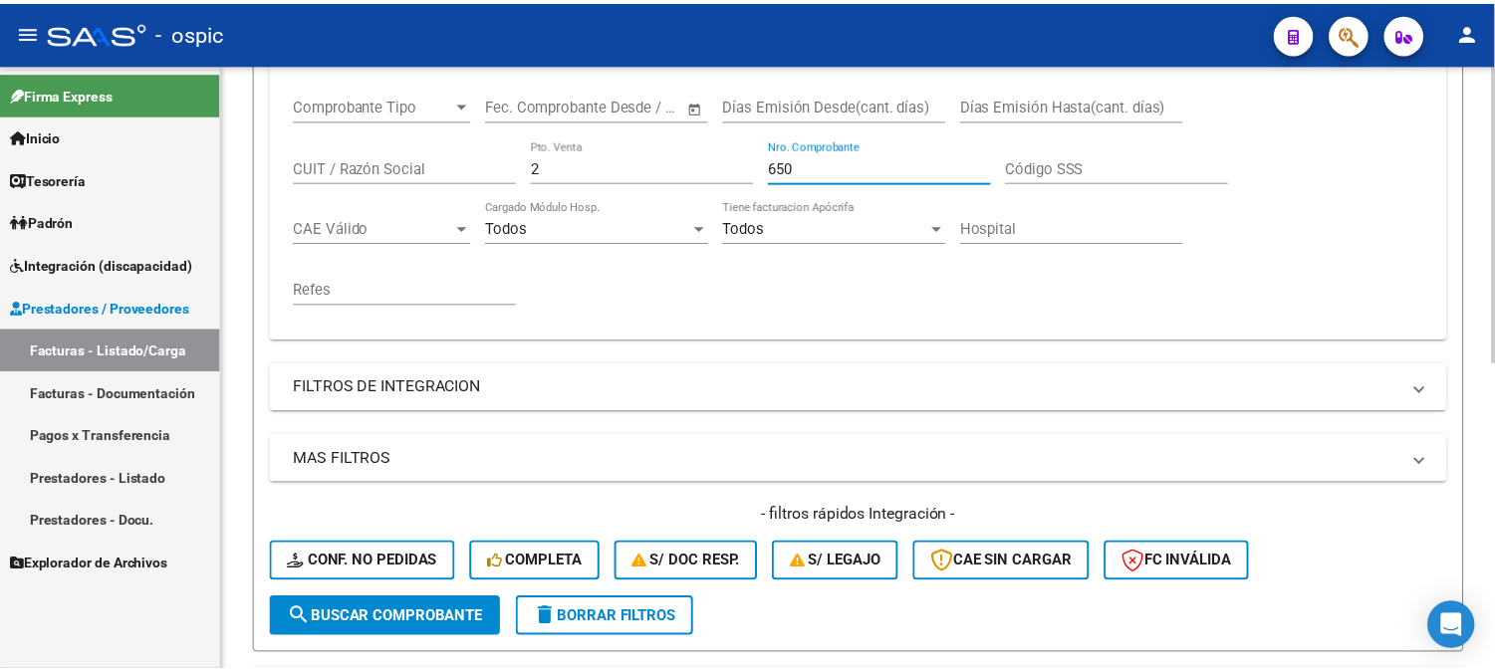
scroll to position [621, 0]
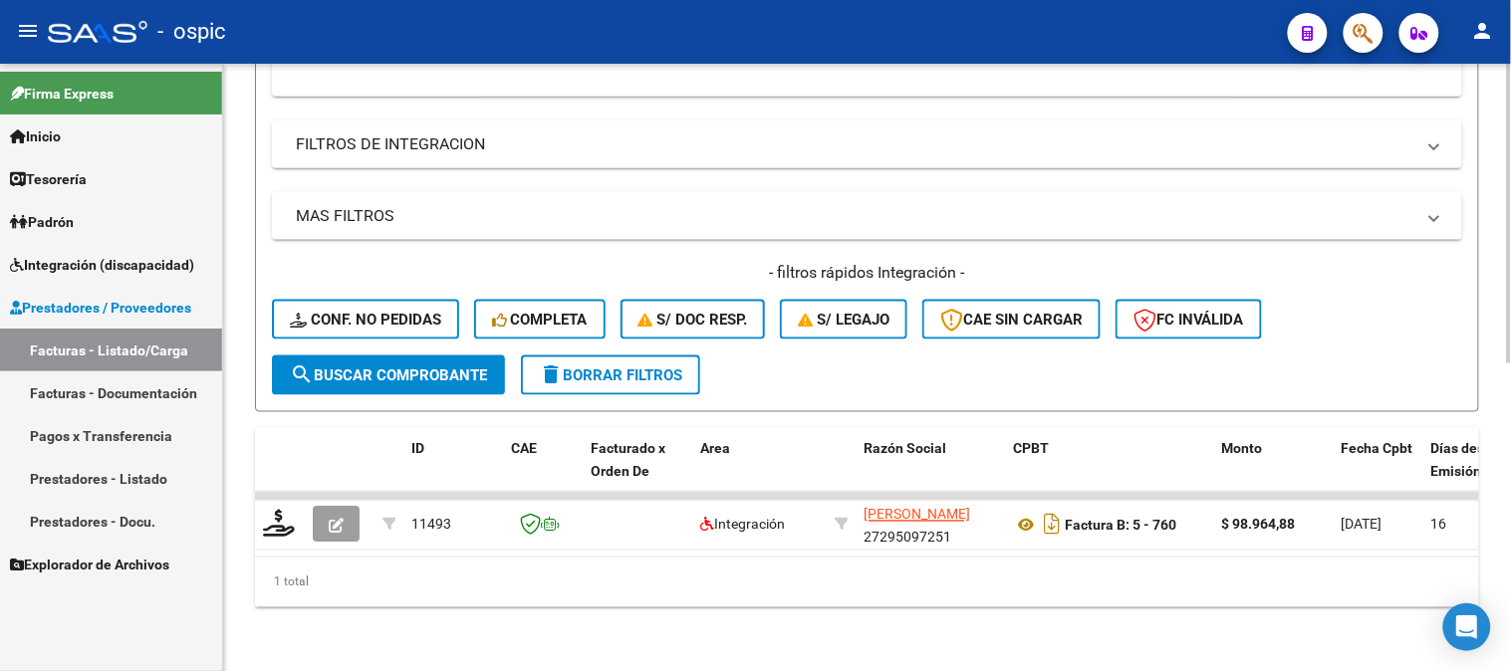
type input "650"
click at [455, 366] on span "search Buscar Comprobante" at bounding box center [388, 375] width 197 height 18
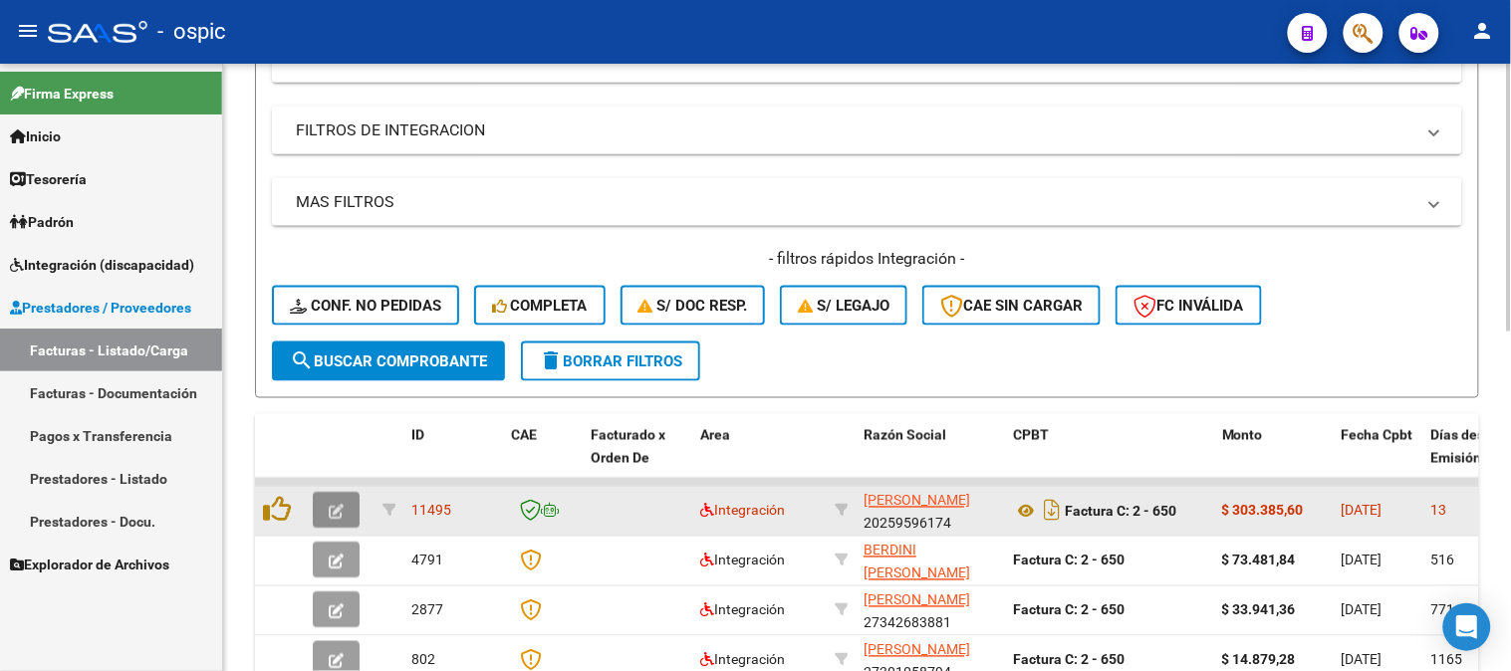
click at [341, 502] on span "button" at bounding box center [336, 511] width 15 height 18
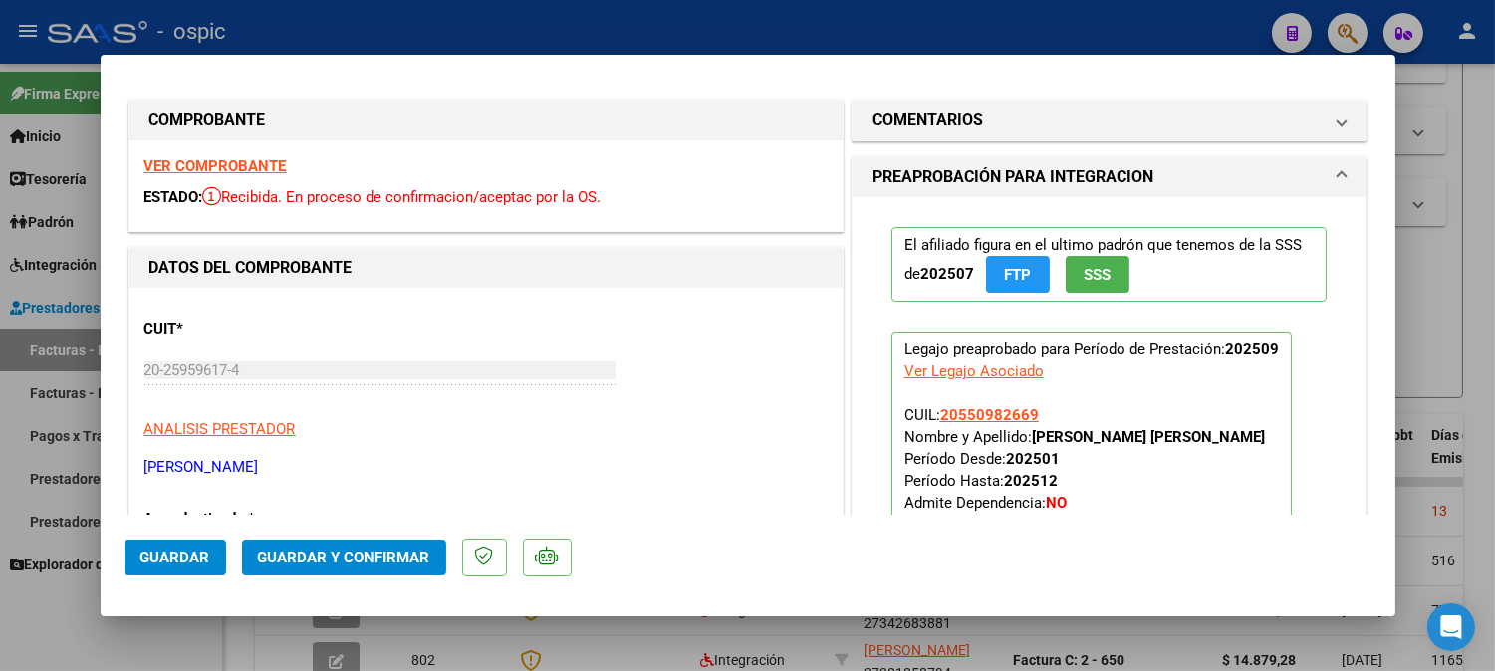
scroll to position [4, 0]
click at [229, 156] on div "VER COMPROBANTE ESTADO: Recibida. En proceso de confirmacion/aceptac por la OS." at bounding box center [485, 186] width 713 height 91
click at [226, 163] on strong "VER COMPROBANTE" at bounding box center [215, 167] width 142 height 18
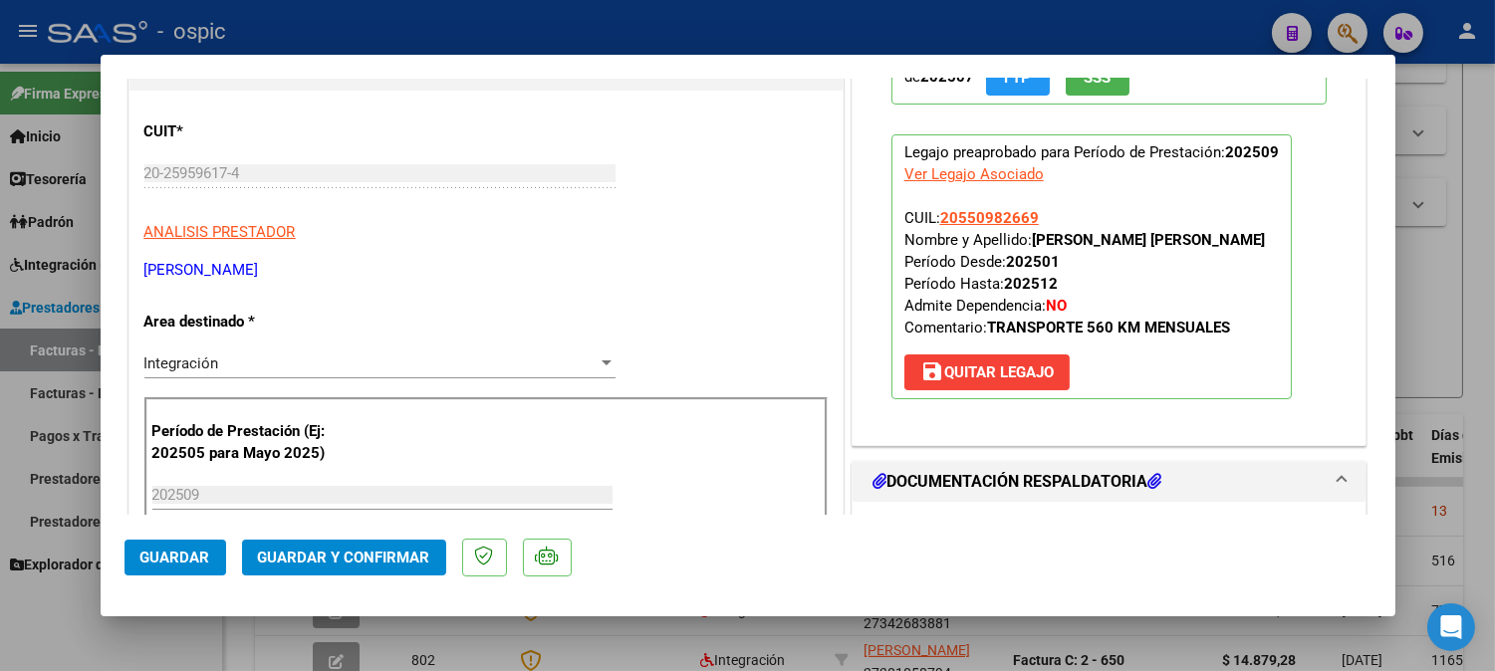
scroll to position [225, 0]
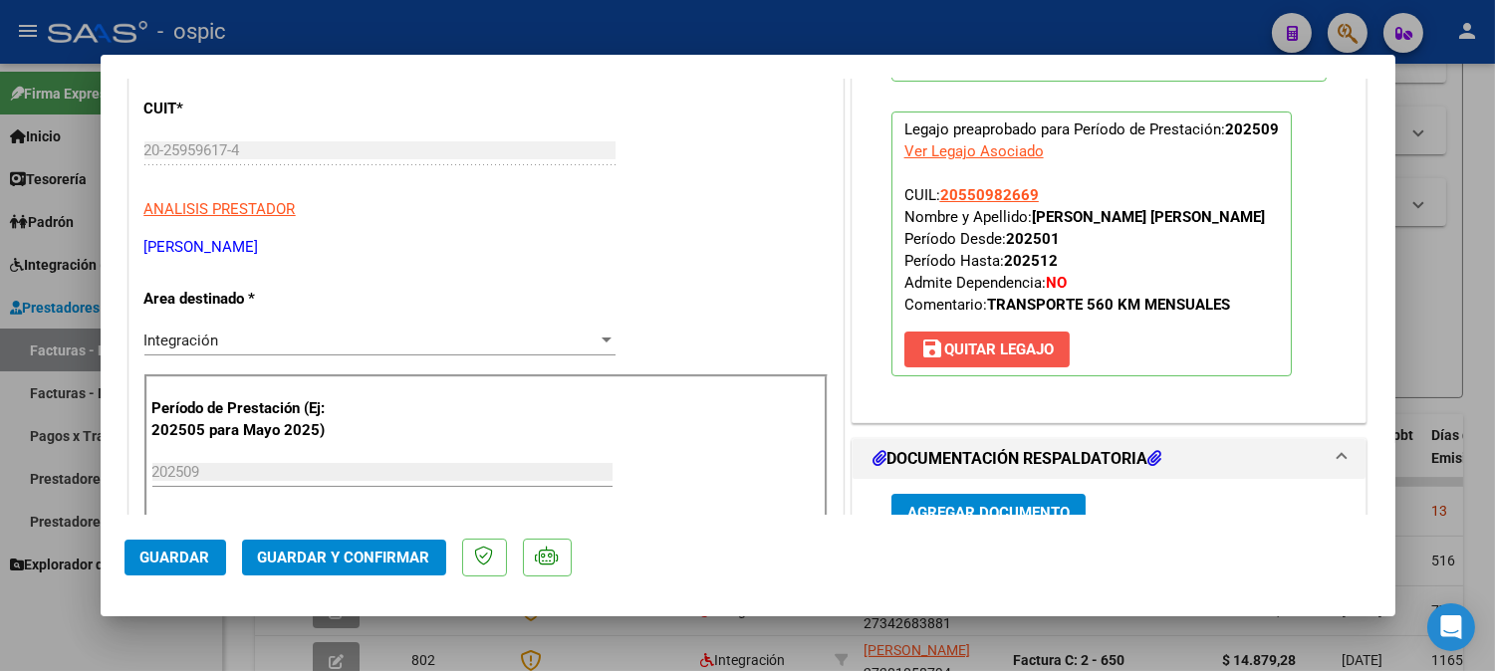
click at [951, 360] on button "save Quitar Legajo" at bounding box center [986, 350] width 165 height 36
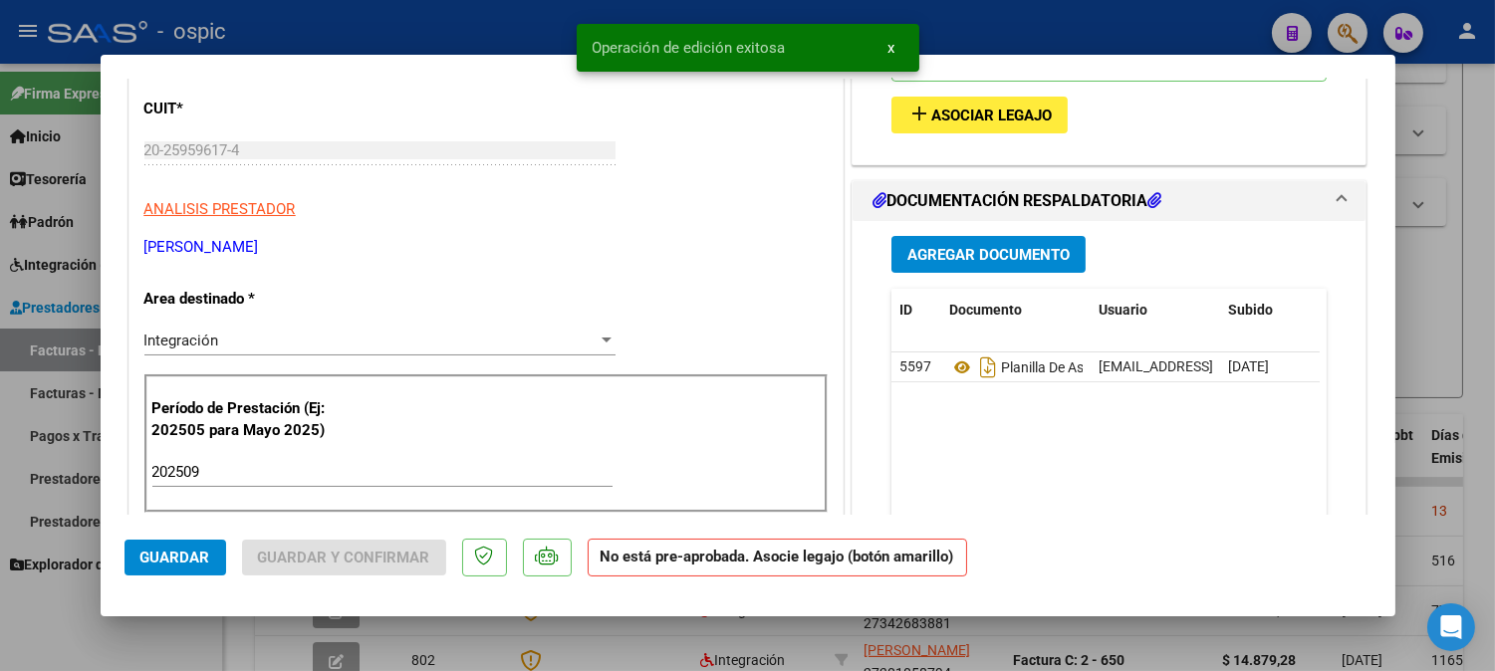
click at [249, 465] on input "202509" at bounding box center [382, 472] width 460 height 18
type input "202508"
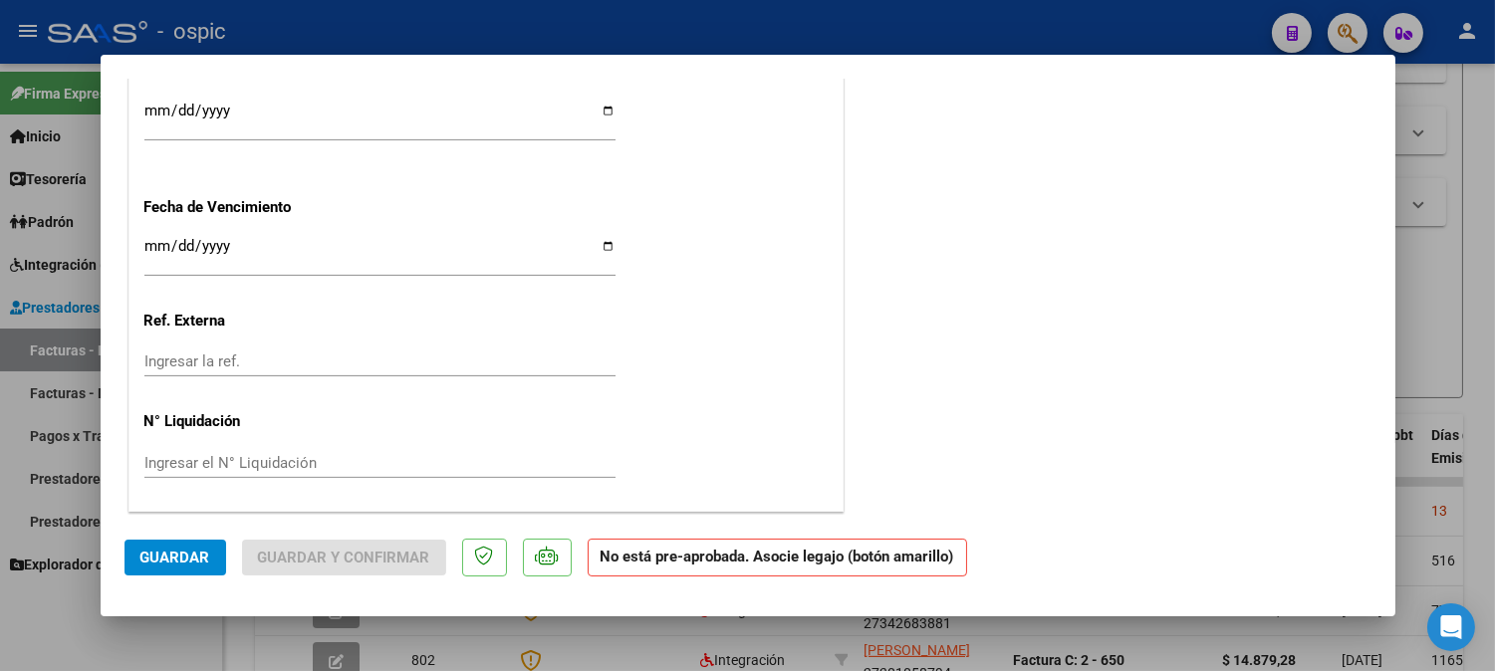
scroll to position [0, 0]
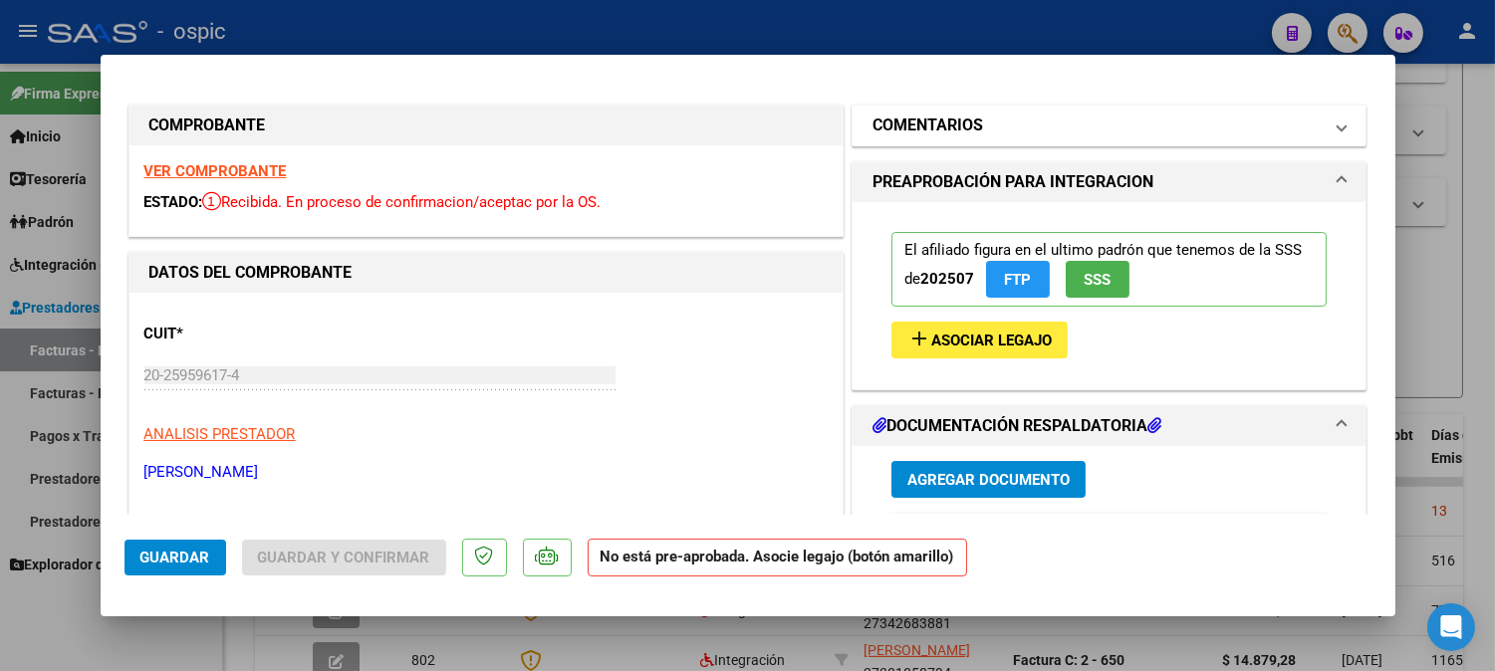
click at [1037, 129] on mat-panel-title "COMENTARIOS" at bounding box center [1097, 126] width 450 height 24
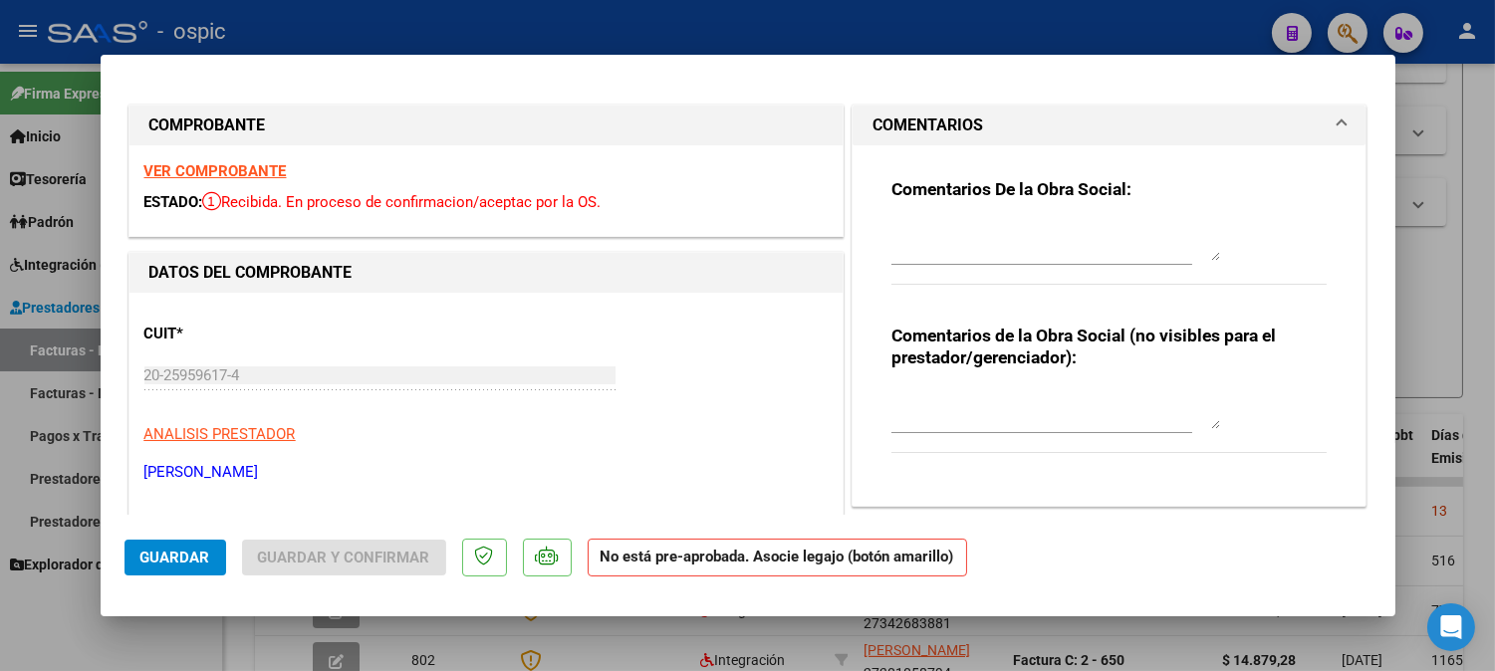
click at [973, 236] on textarea at bounding box center [1055, 241] width 329 height 40
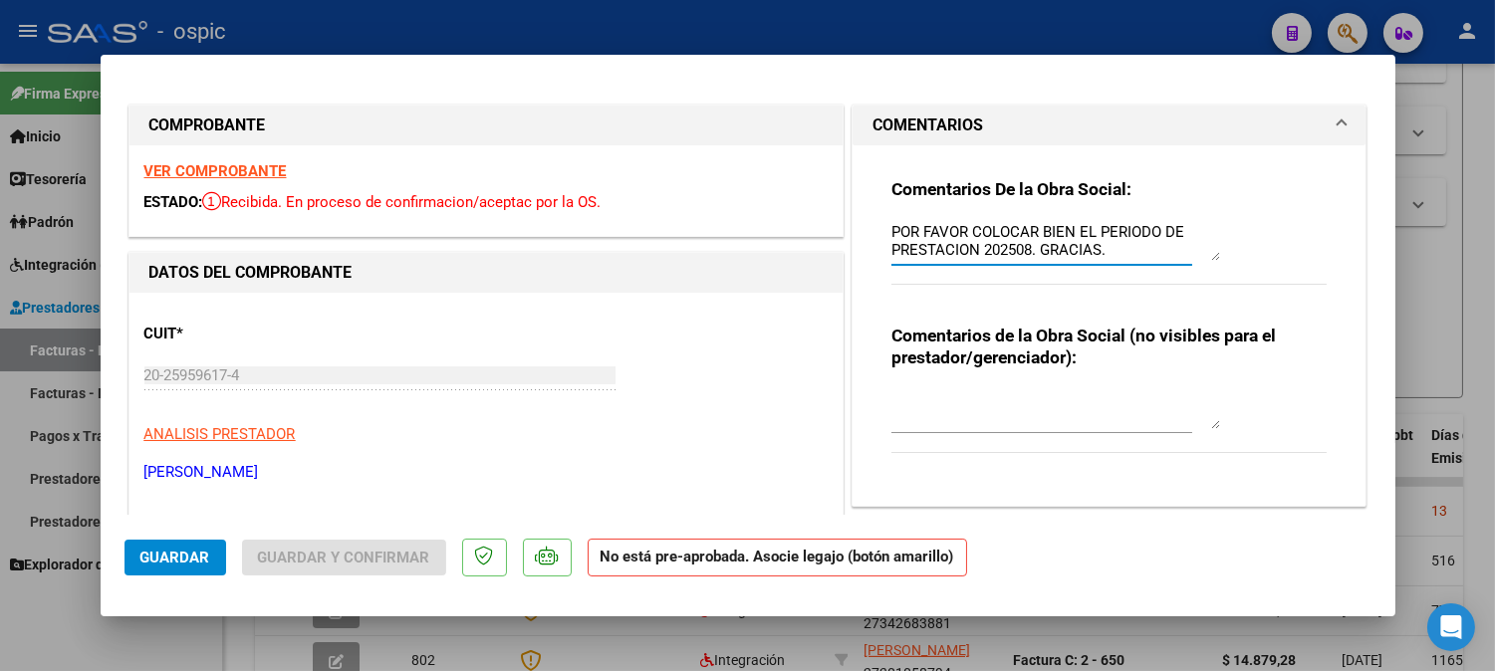
click at [1066, 231] on textarea "POR FAVOR COLOCAR BIEN EL PERIODO DE PRESTACION 202508. GRACIAS." at bounding box center [1055, 241] width 329 height 40
type textarea "POR FAVOR COLOCAR CORRECTAMENTE EL PERIODO DE PRESTACION 202508. GRACIAS."
click at [1040, 413] on textarea at bounding box center [1055, 409] width 329 height 40
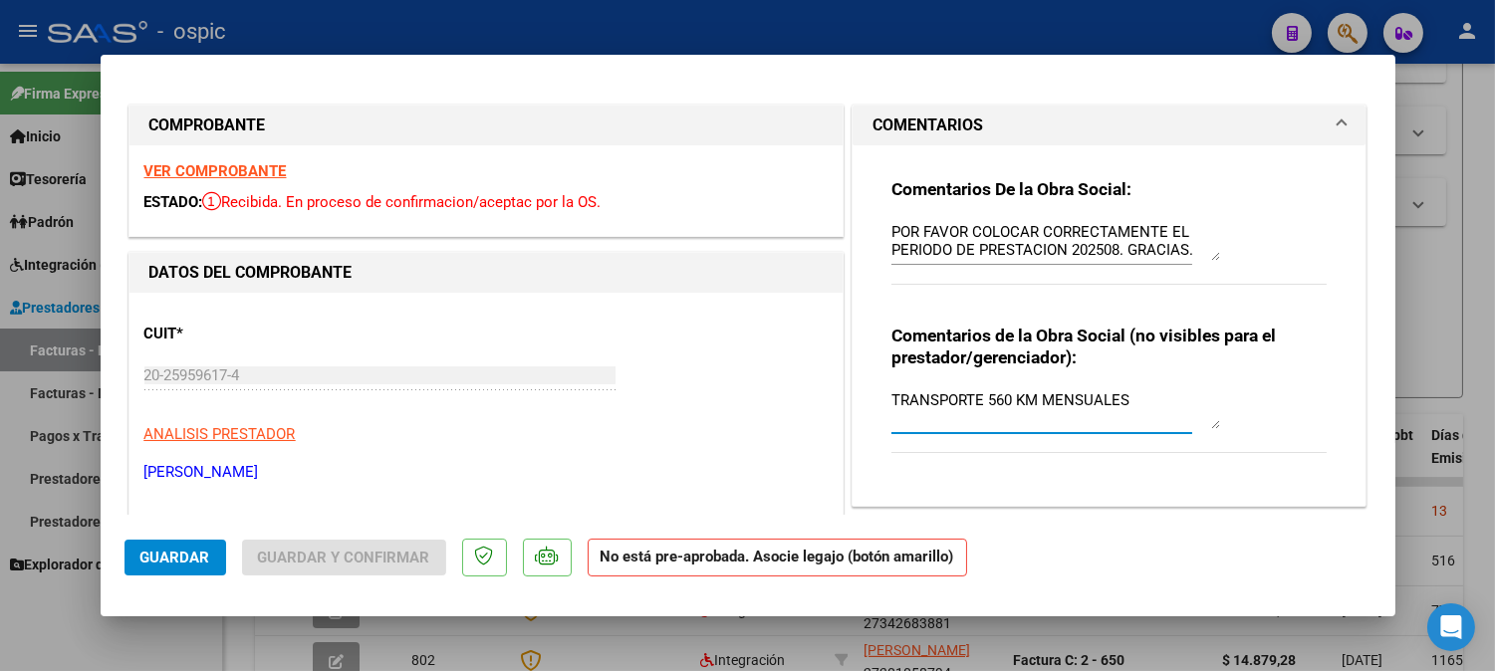
type textarea "TRANSPORTE 560 KM MENSUALES"
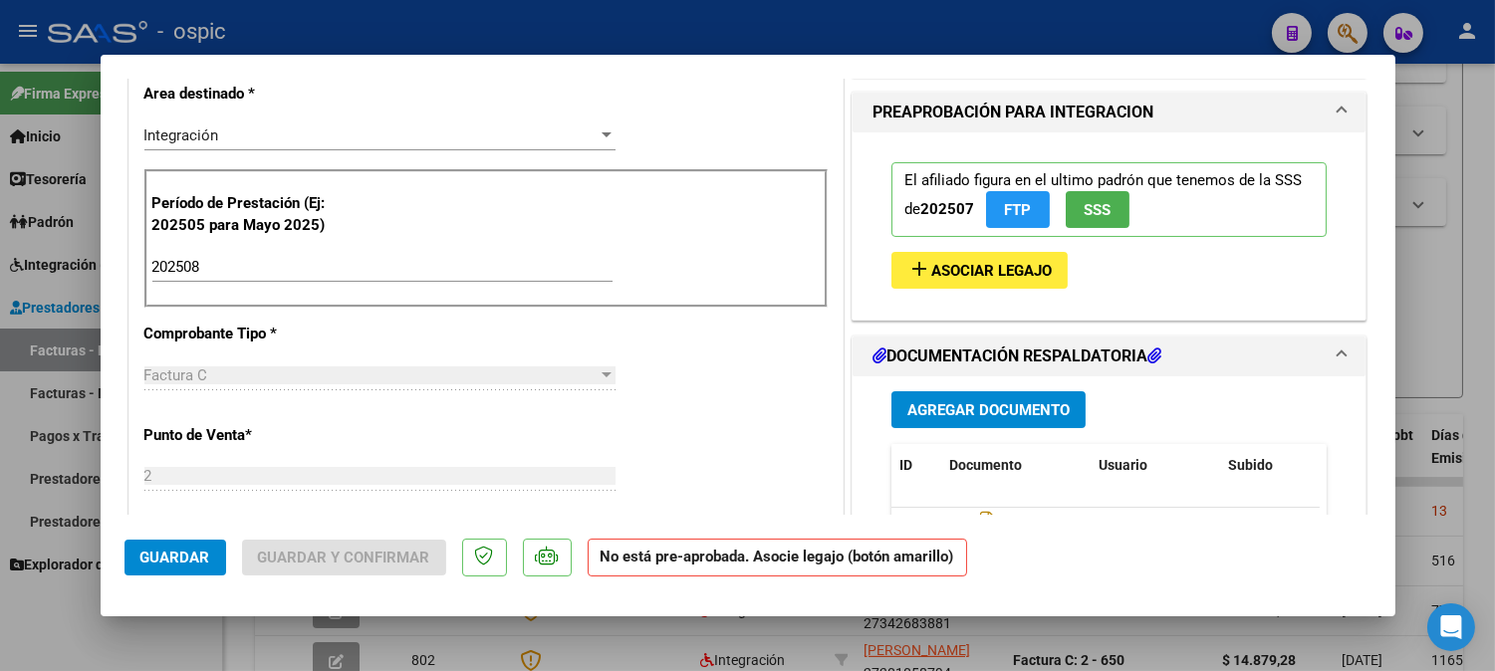
scroll to position [434, 0]
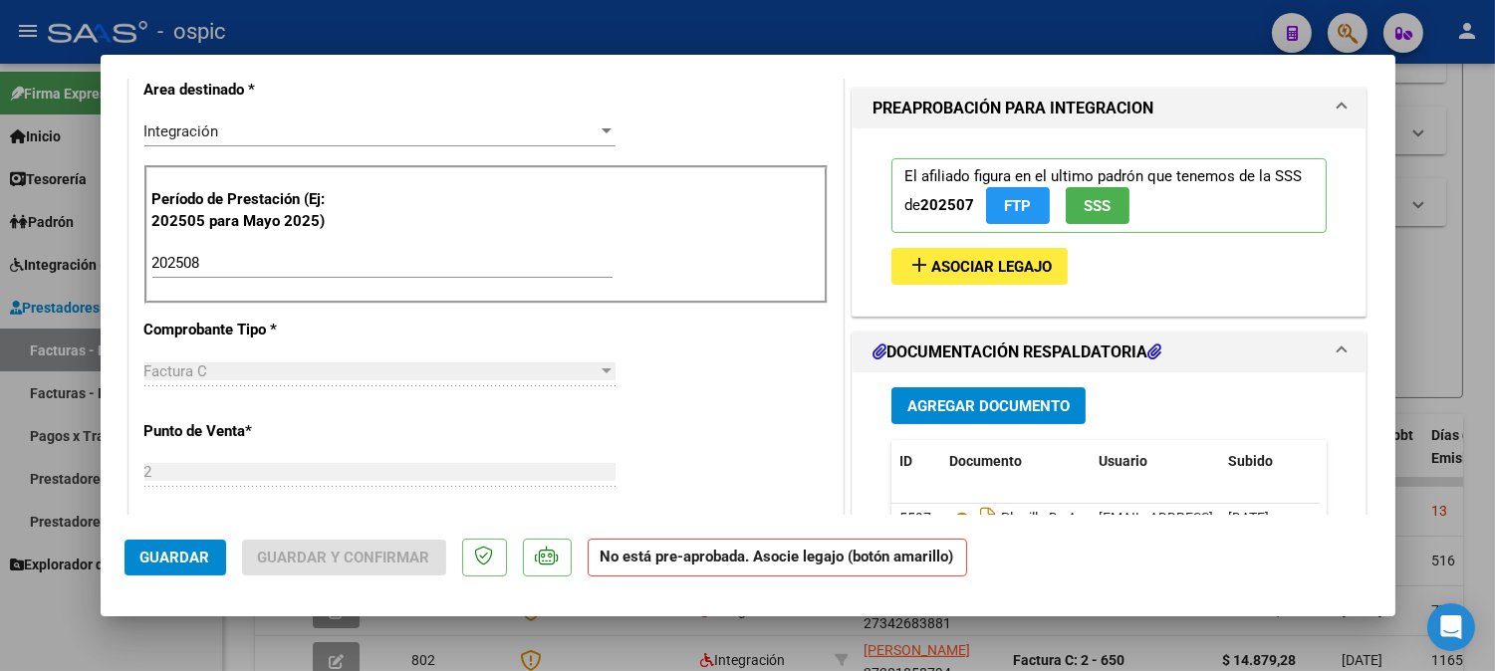
click at [1017, 259] on span "Asociar Legajo" at bounding box center [991, 267] width 120 height 18
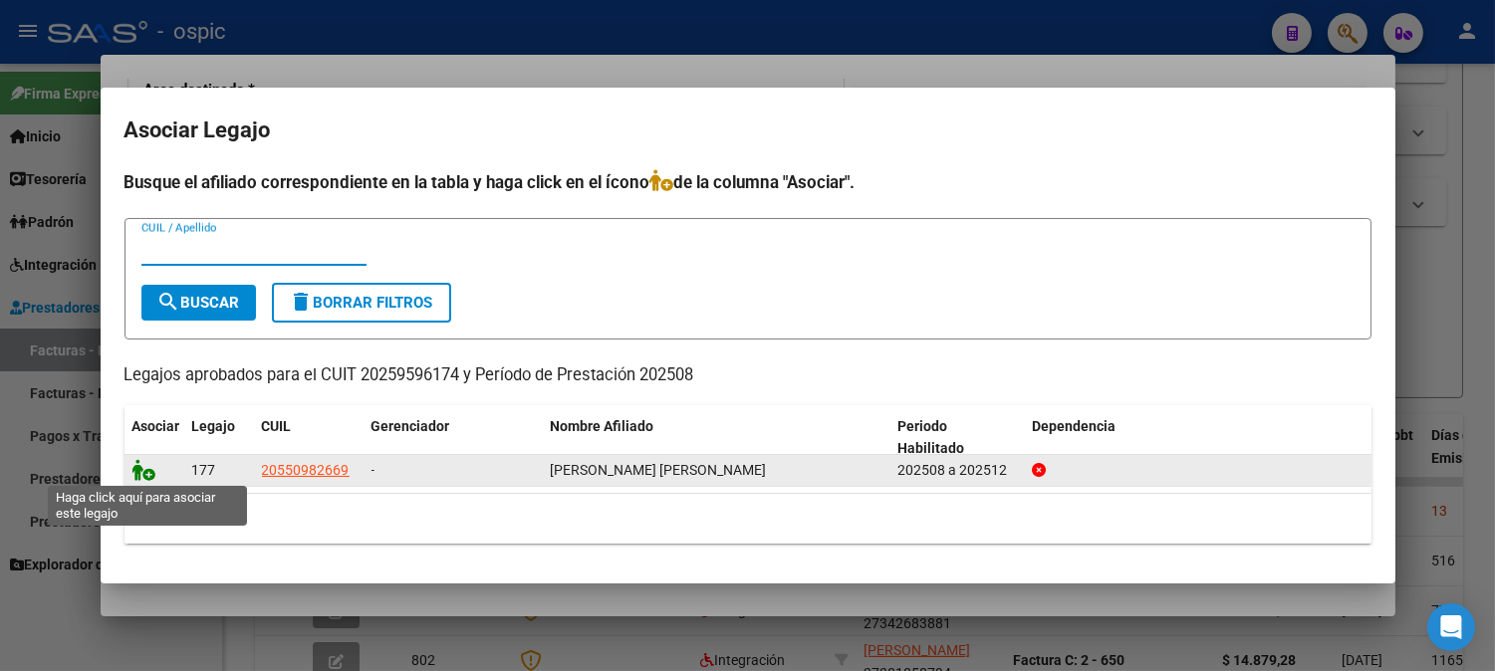
click at [139, 468] on icon at bounding box center [144, 470] width 24 height 22
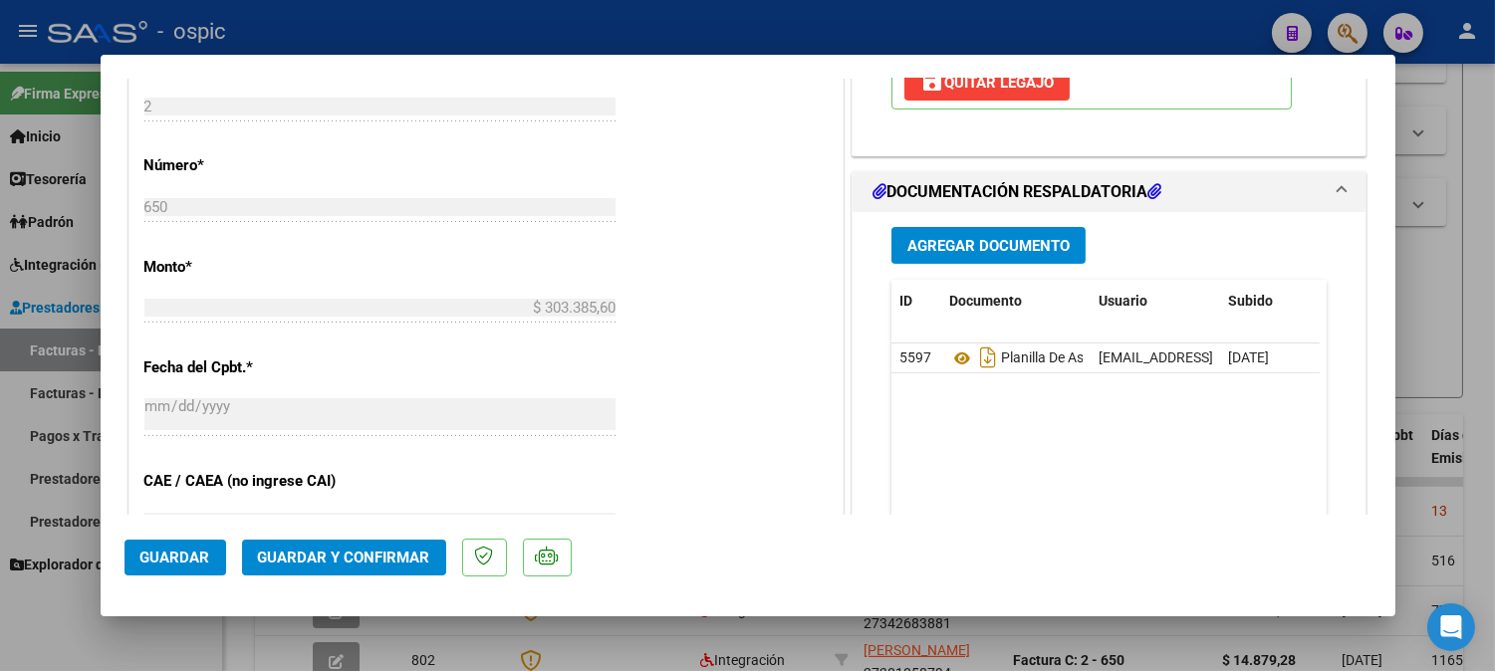
scroll to position [858, 0]
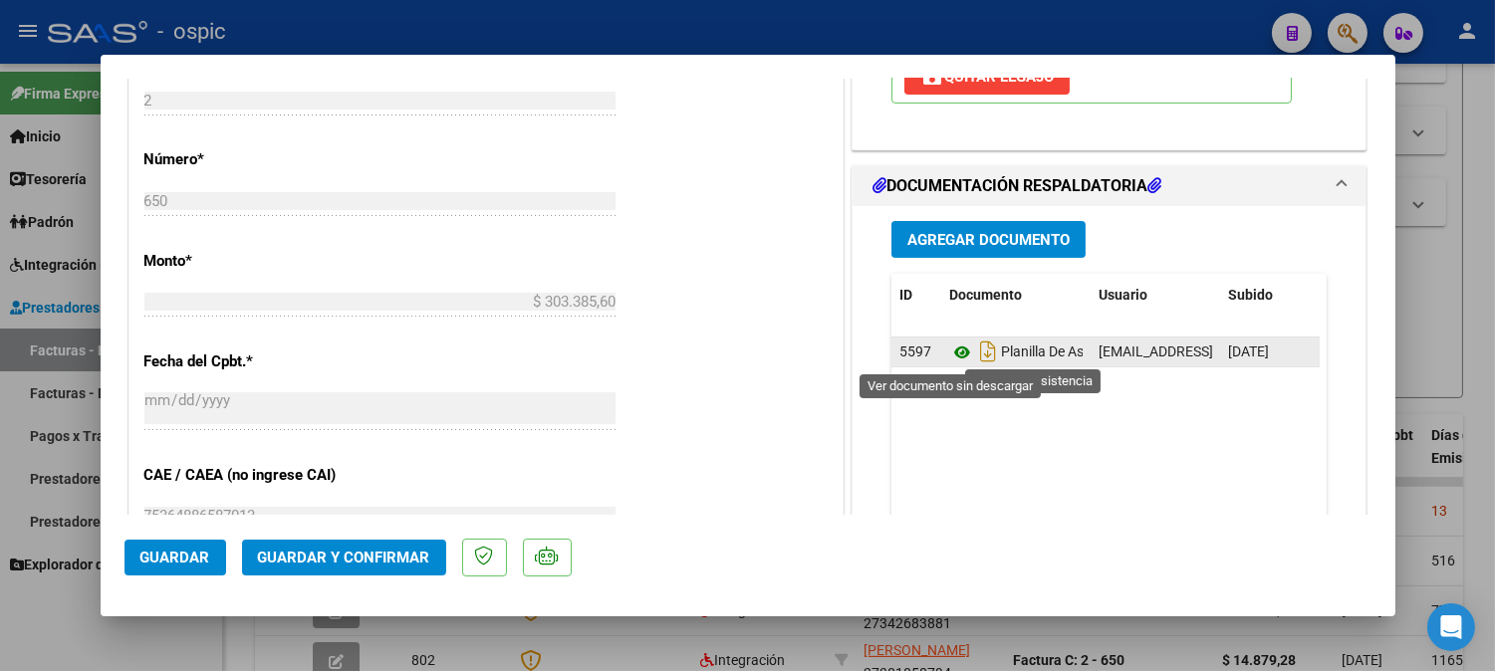
click at [952, 351] on icon at bounding box center [962, 353] width 26 height 24
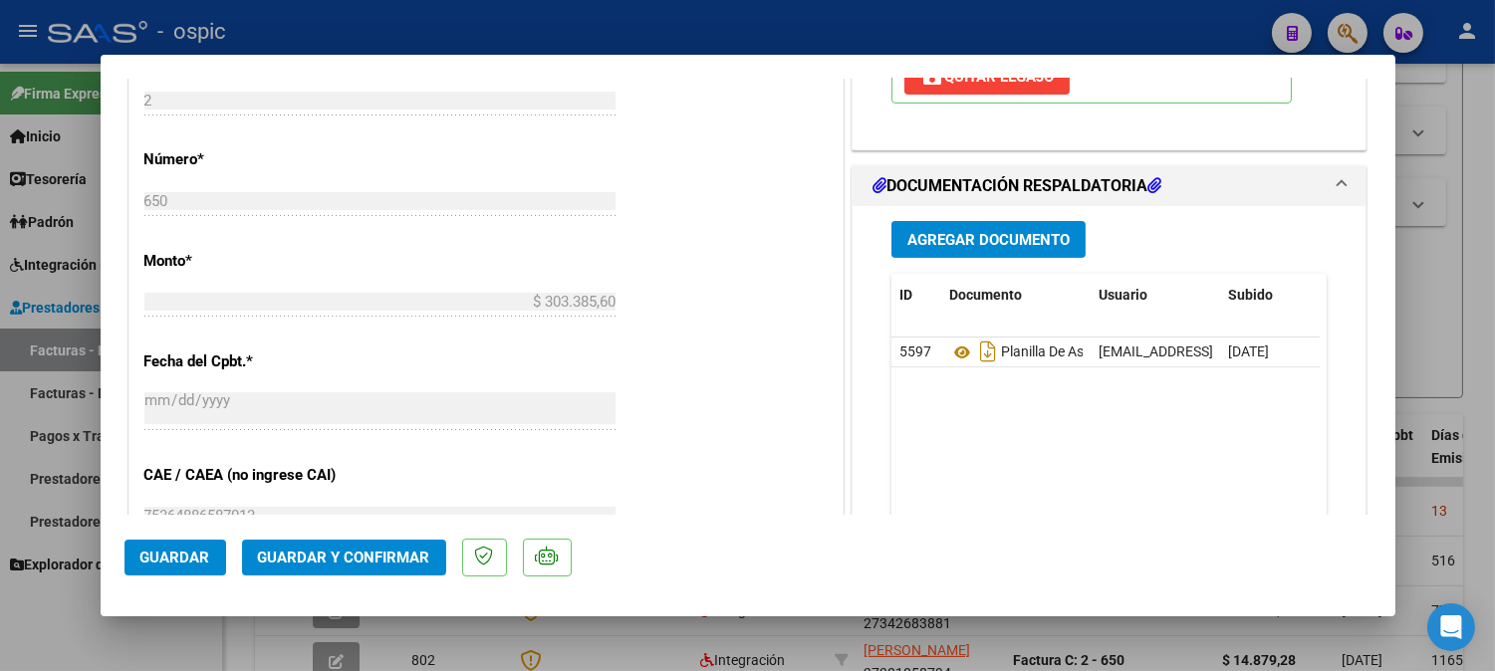
click at [360, 548] on button "Guardar y Confirmar" at bounding box center [344, 558] width 204 height 36
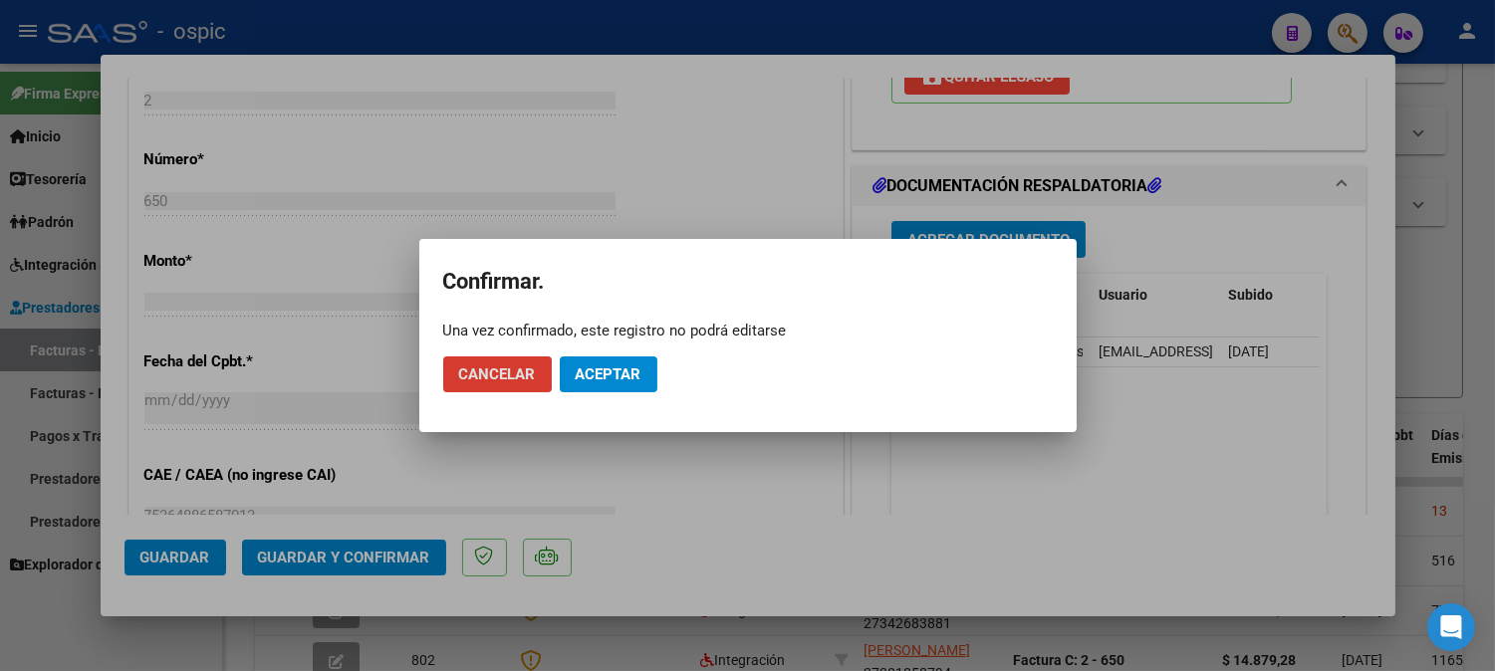
click at [630, 366] on span "Aceptar" at bounding box center [609, 374] width 66 height 18
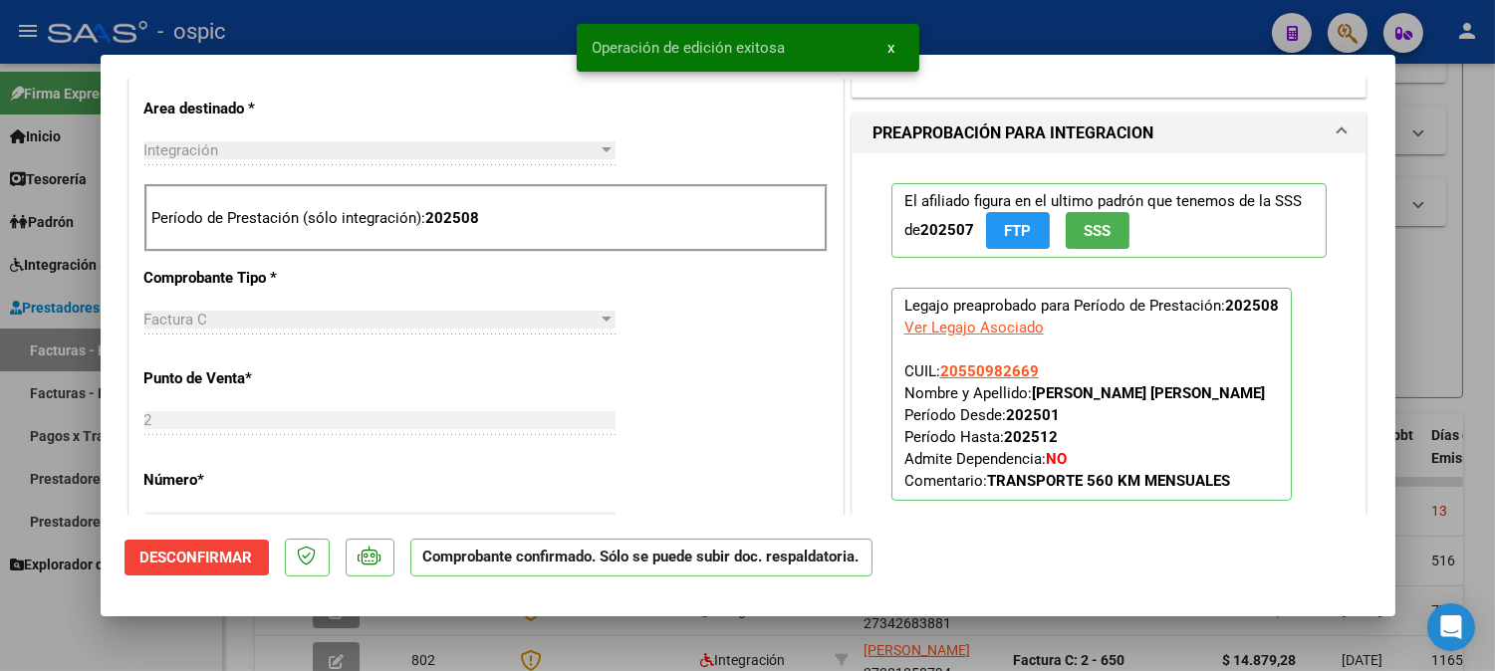
scroll to position [0, 0]
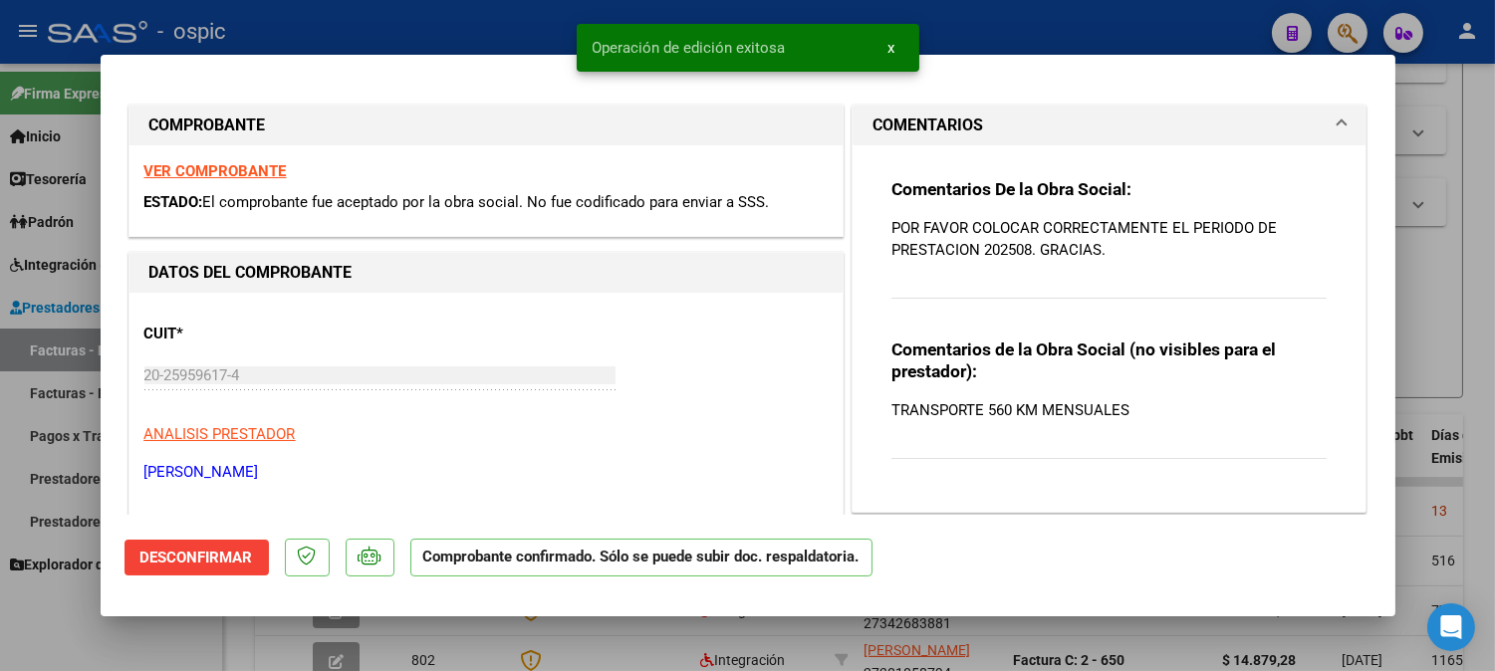
type input "$ 0,00"
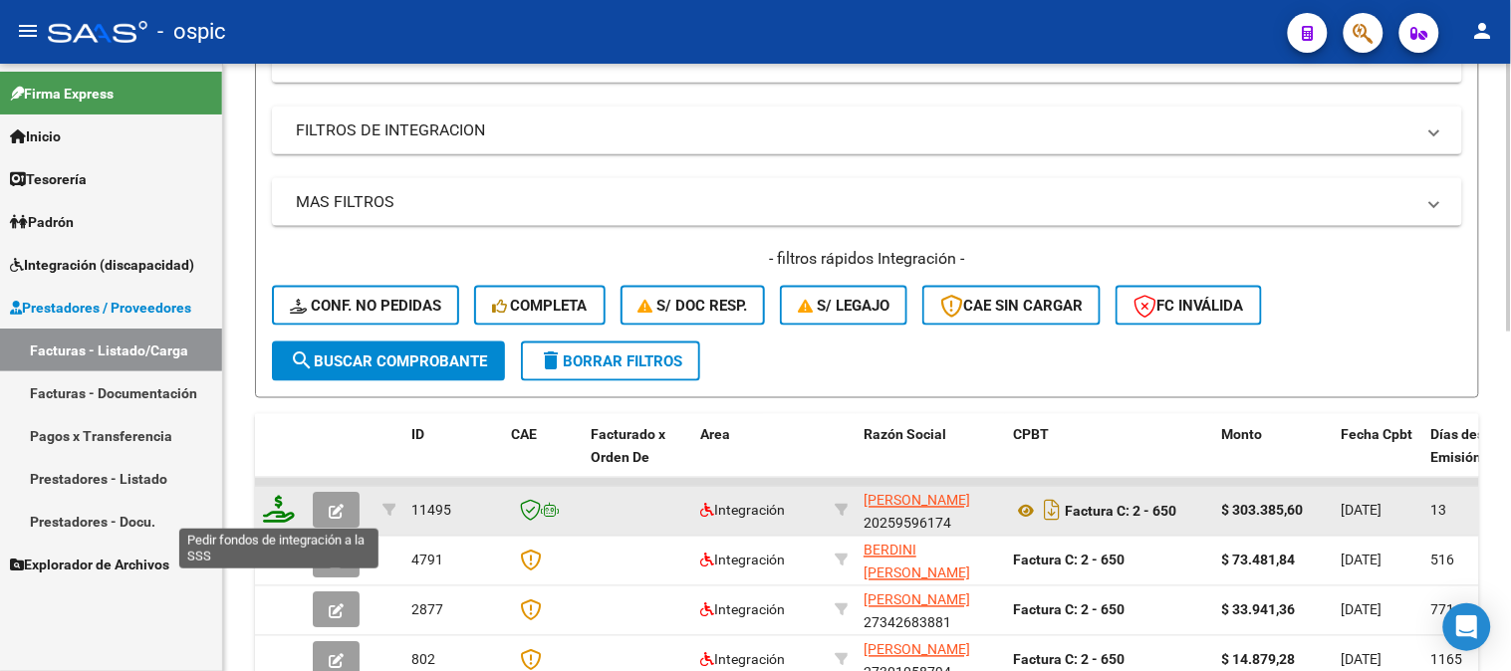
click at [277, 513] on icon at bounding box center [279, 510] width 32 height 28
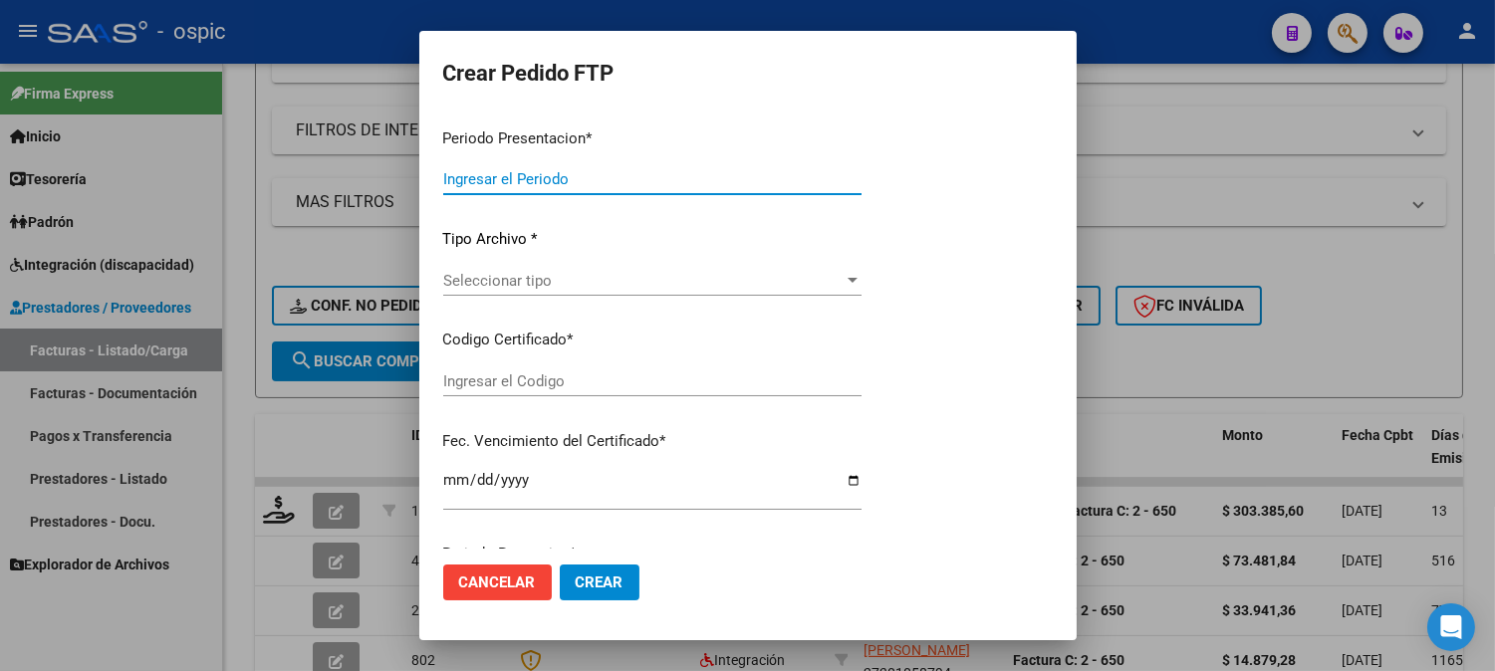
type input "202508"
type input "$ 303.385,60"
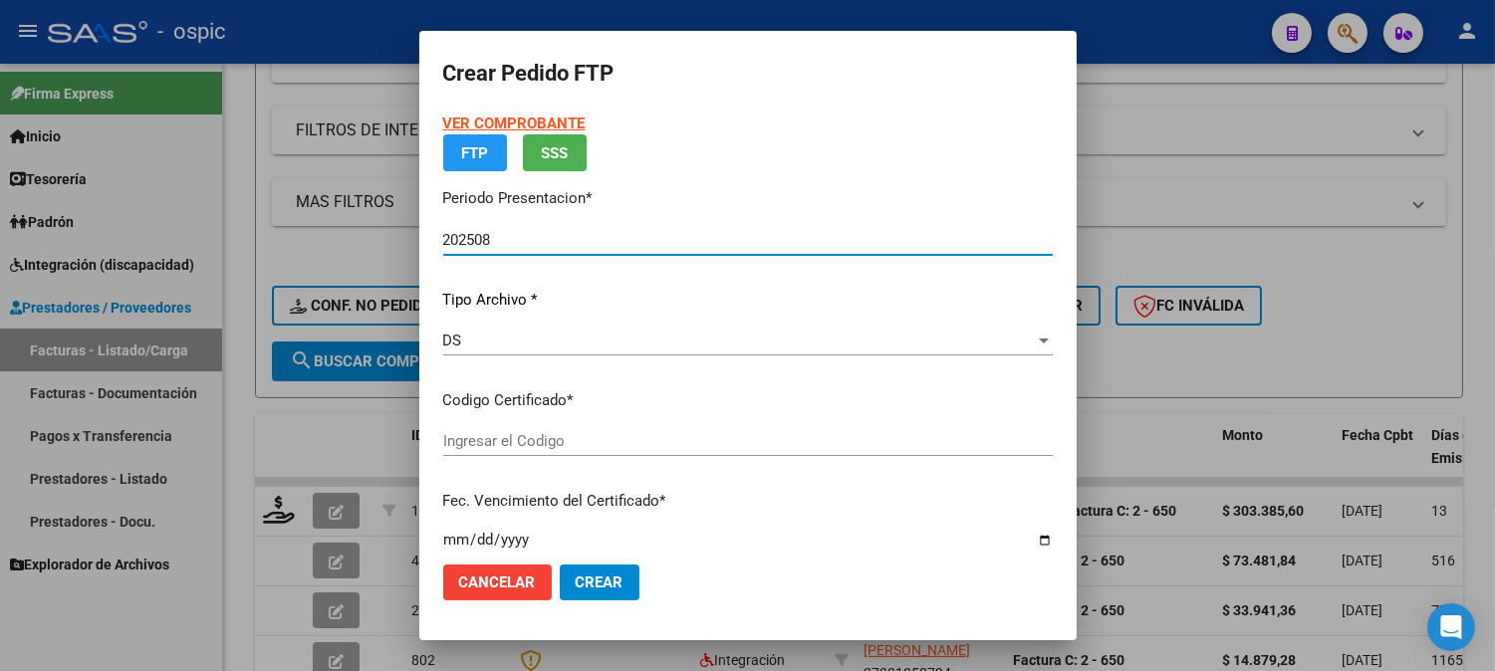
type input "4178415836"
type input "2026-03-04"
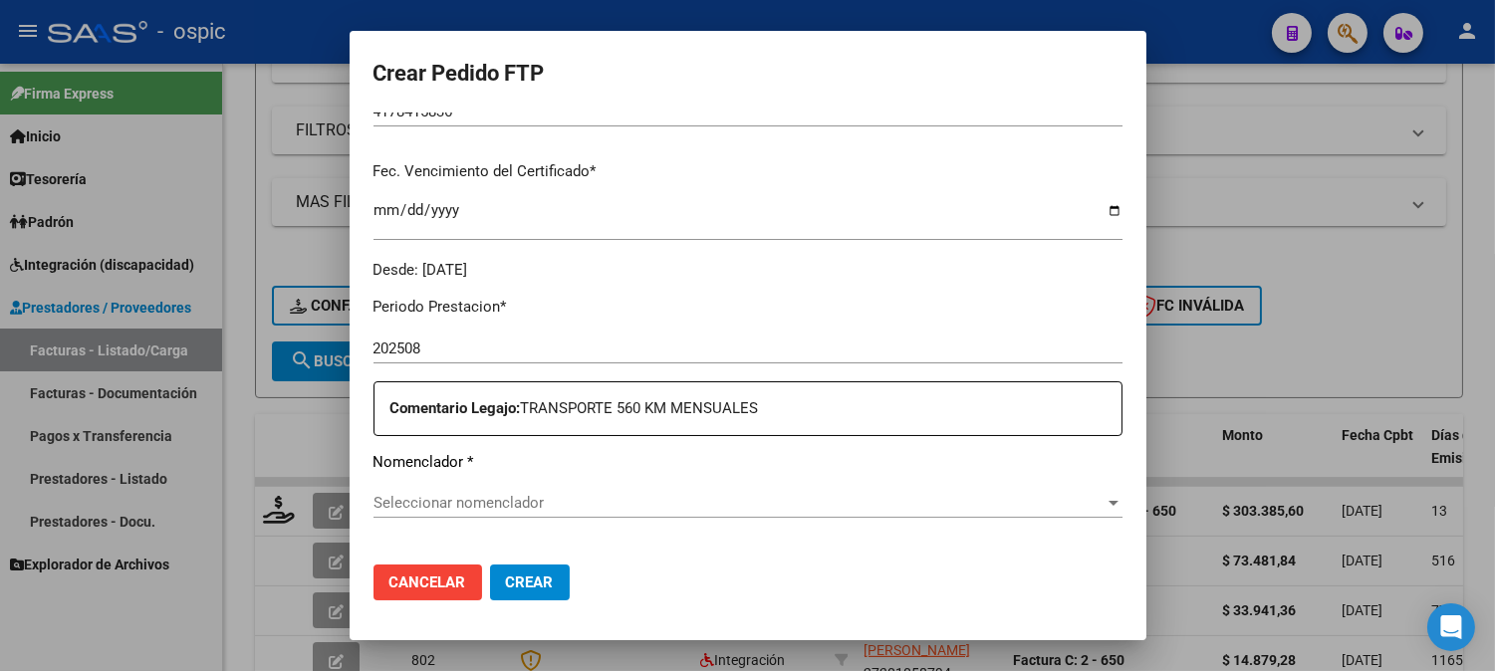
scroll to position [586, 0]
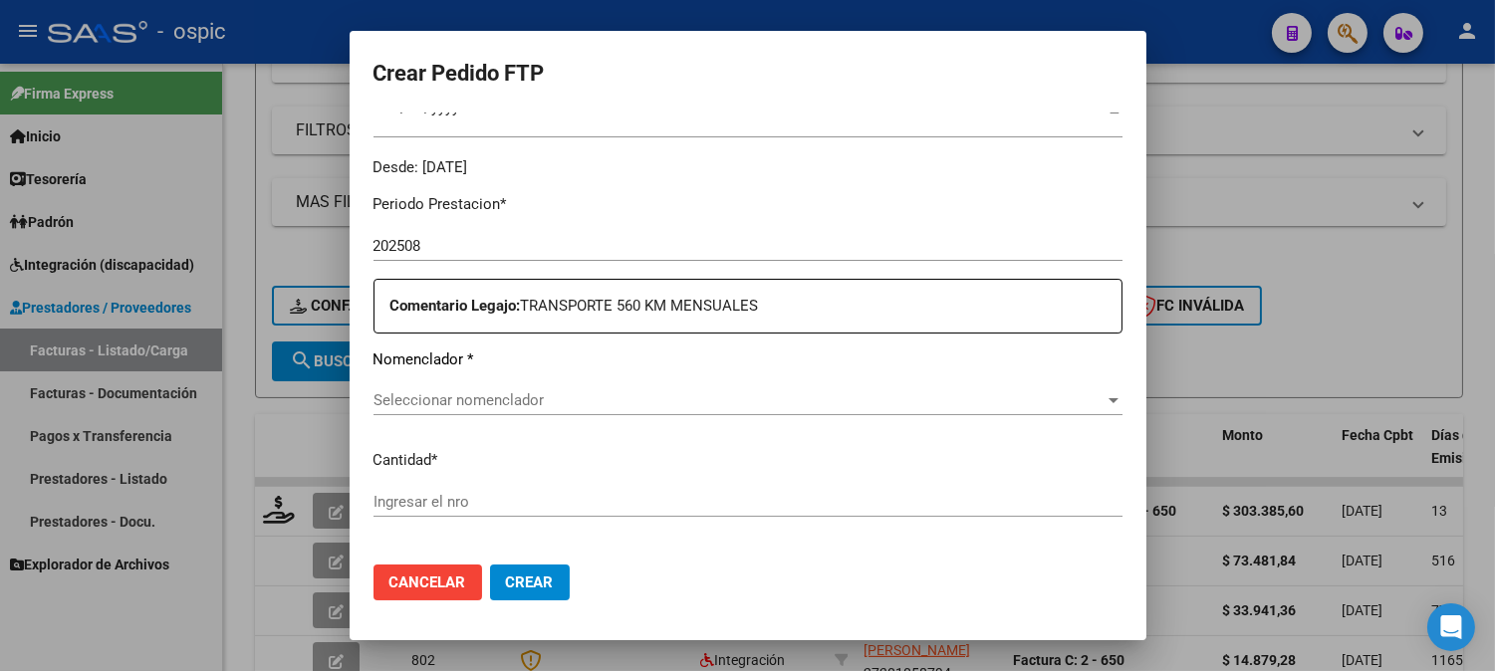
click at [821, 403] on span "Seleccionar nomenclador" at bounding box center [738, 400] width 731 height 18
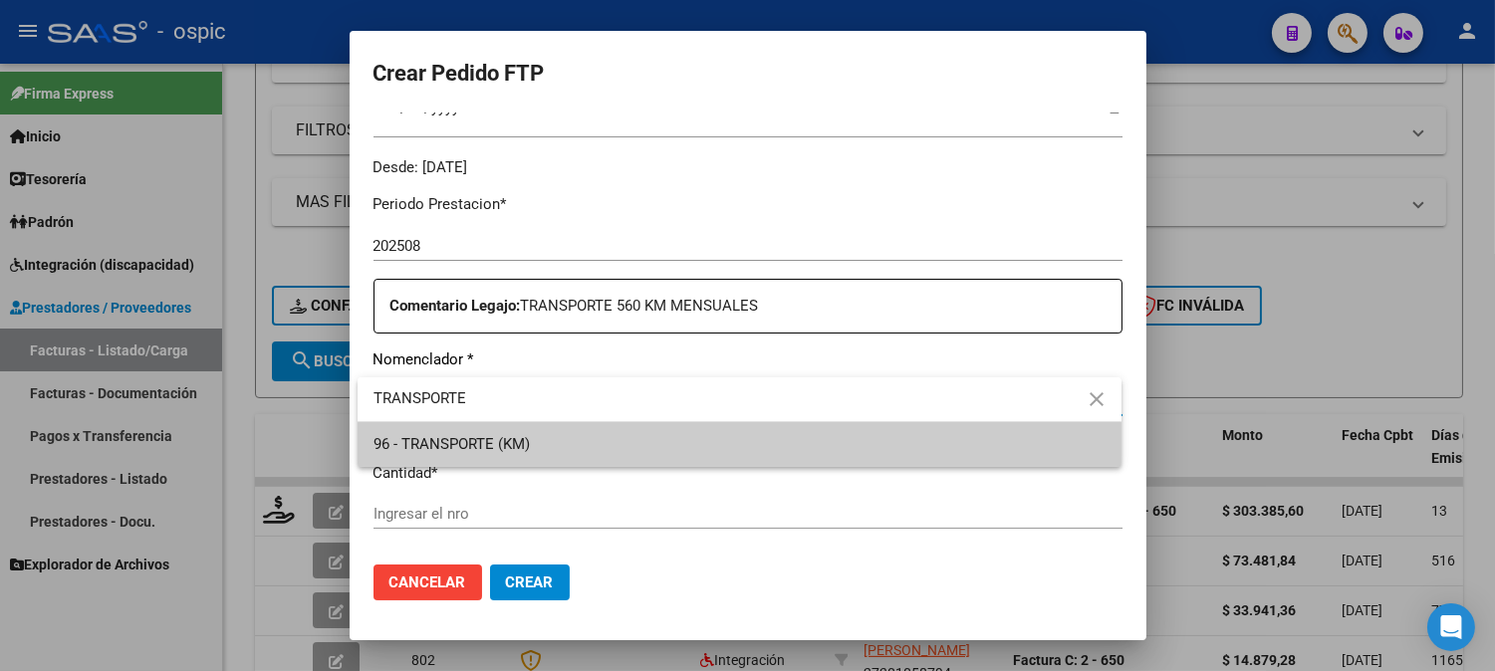
type input "TRANSPORTE"
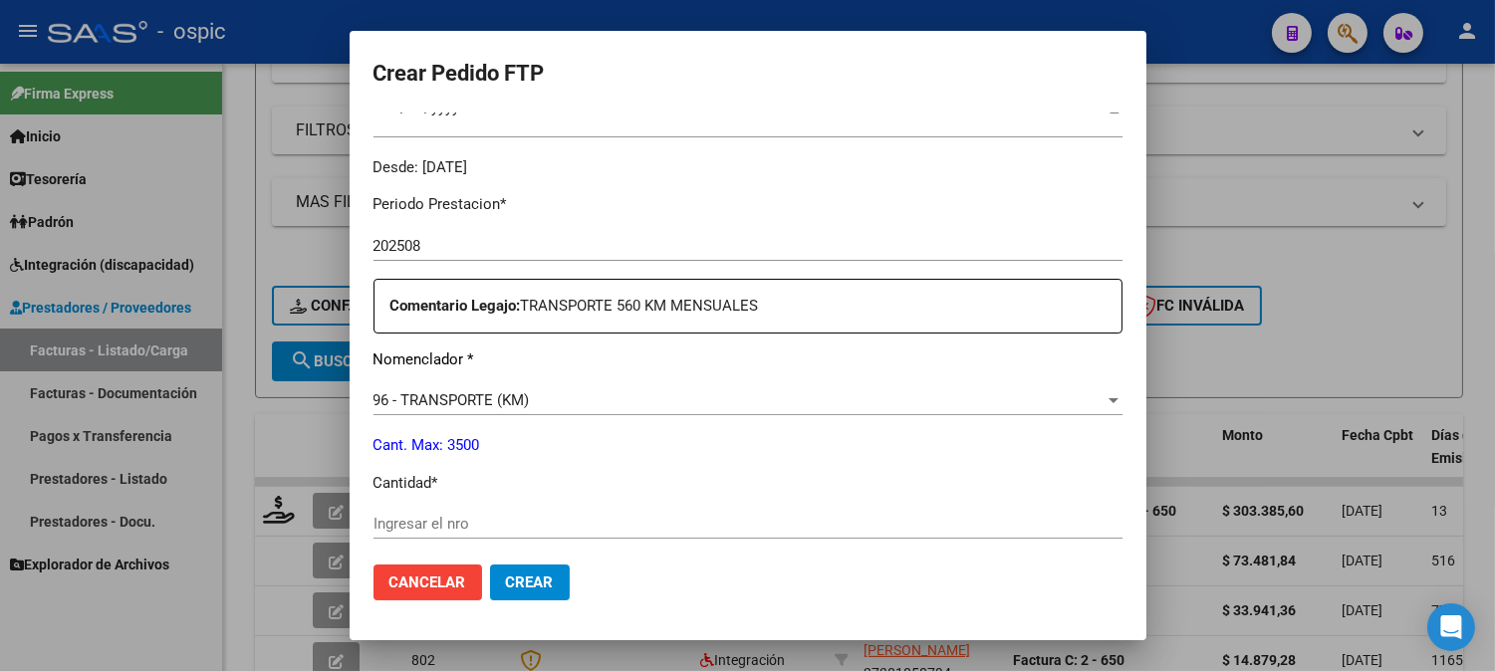
click at [572, 509] on div "Ingresar el nro" at bounding box center [747, 524] width 749 height 30
type input "560"
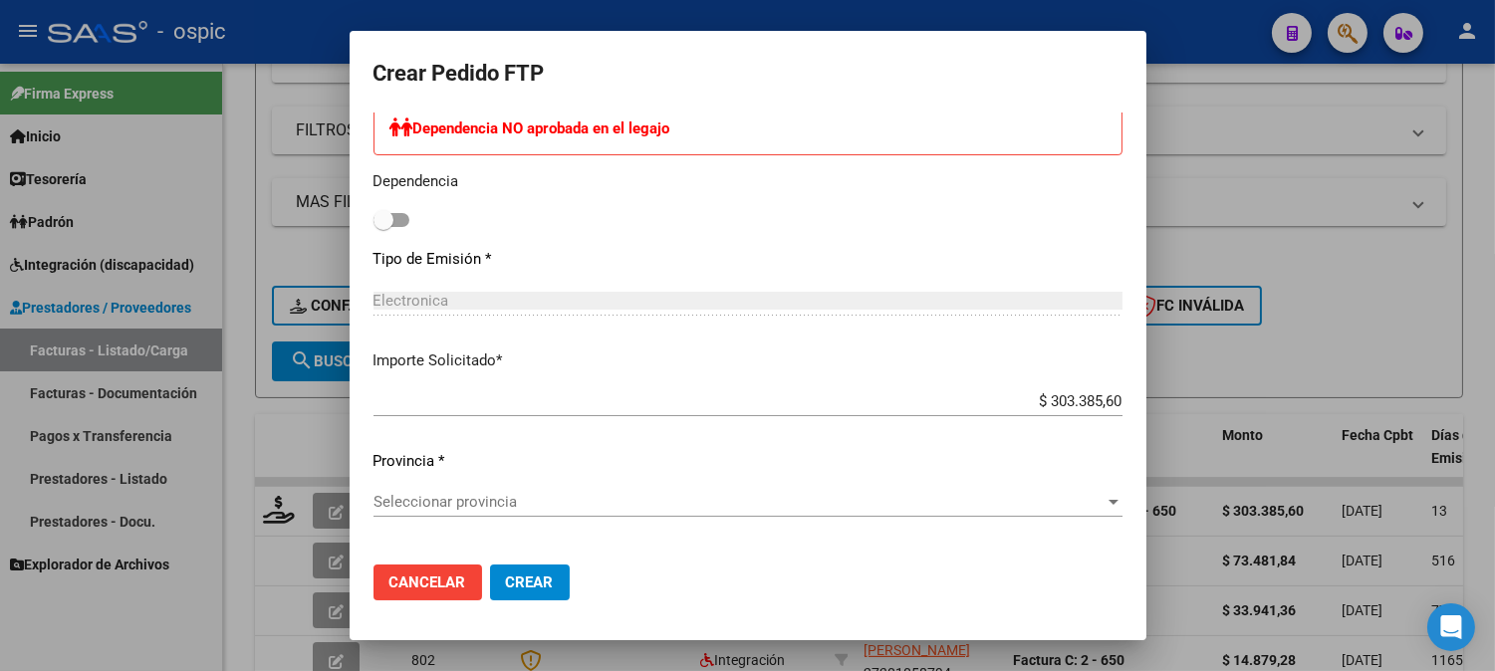
scroll to position [1112, 0]
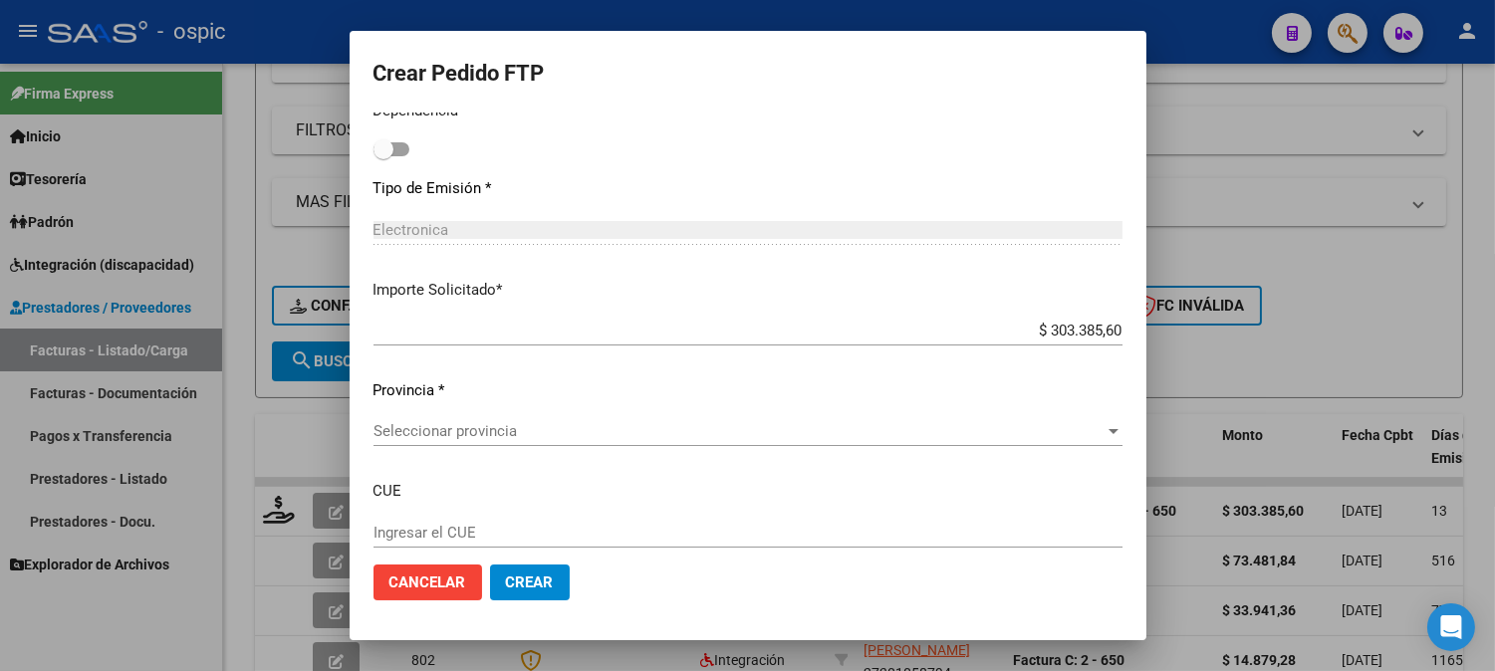
click at [530, 444] on div "Seleccionar provincia Seleccionar provincia" at bounding box center [747, 431] width 749 height 30
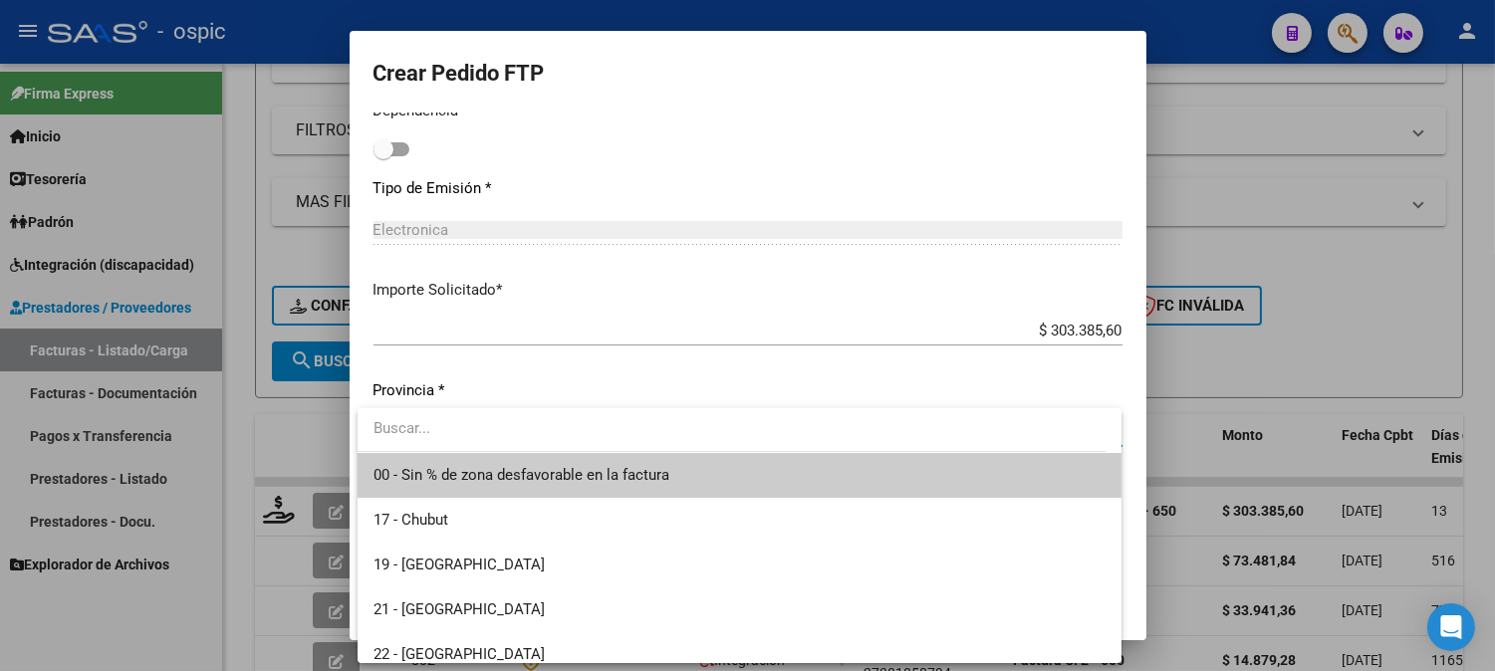
click at [481, 483] on span "00 - Sin % de zona desfavorable en la factura" at bounding box center [739, 475] width 732 height 45
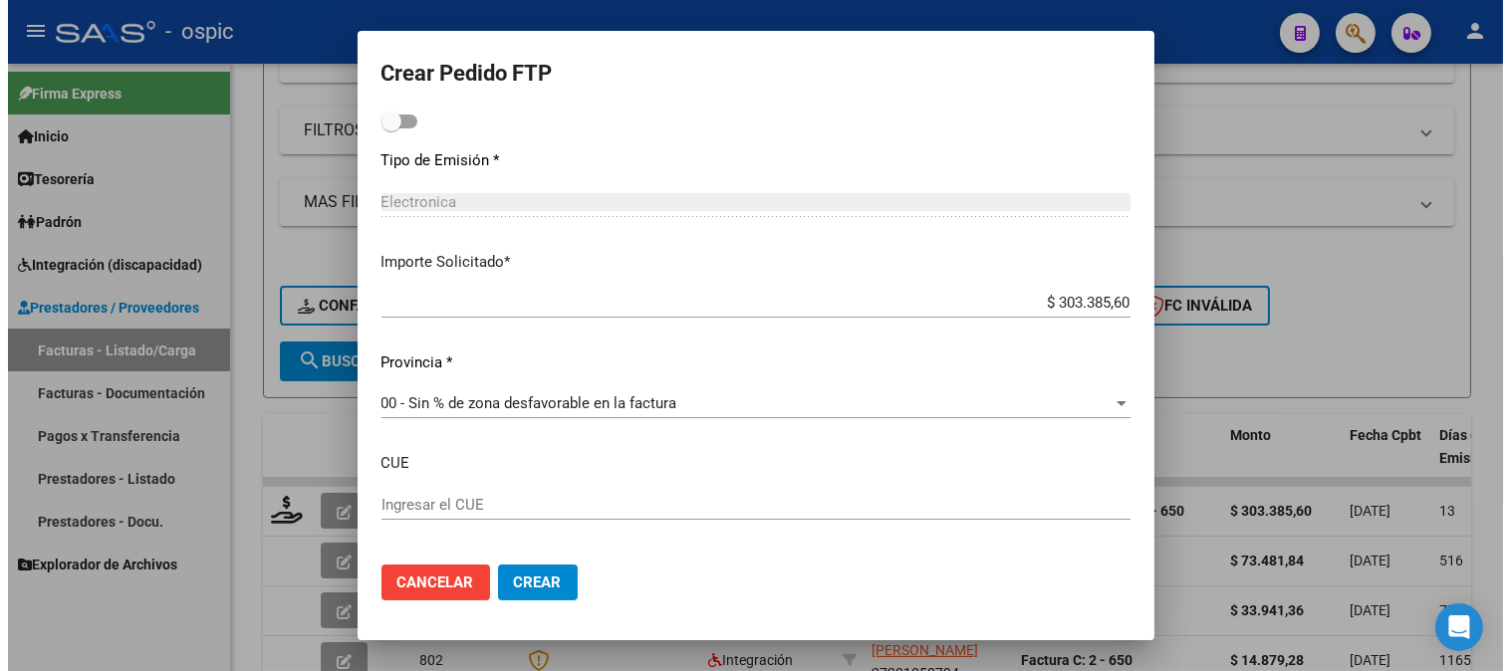
scroll to position [1145, 0]
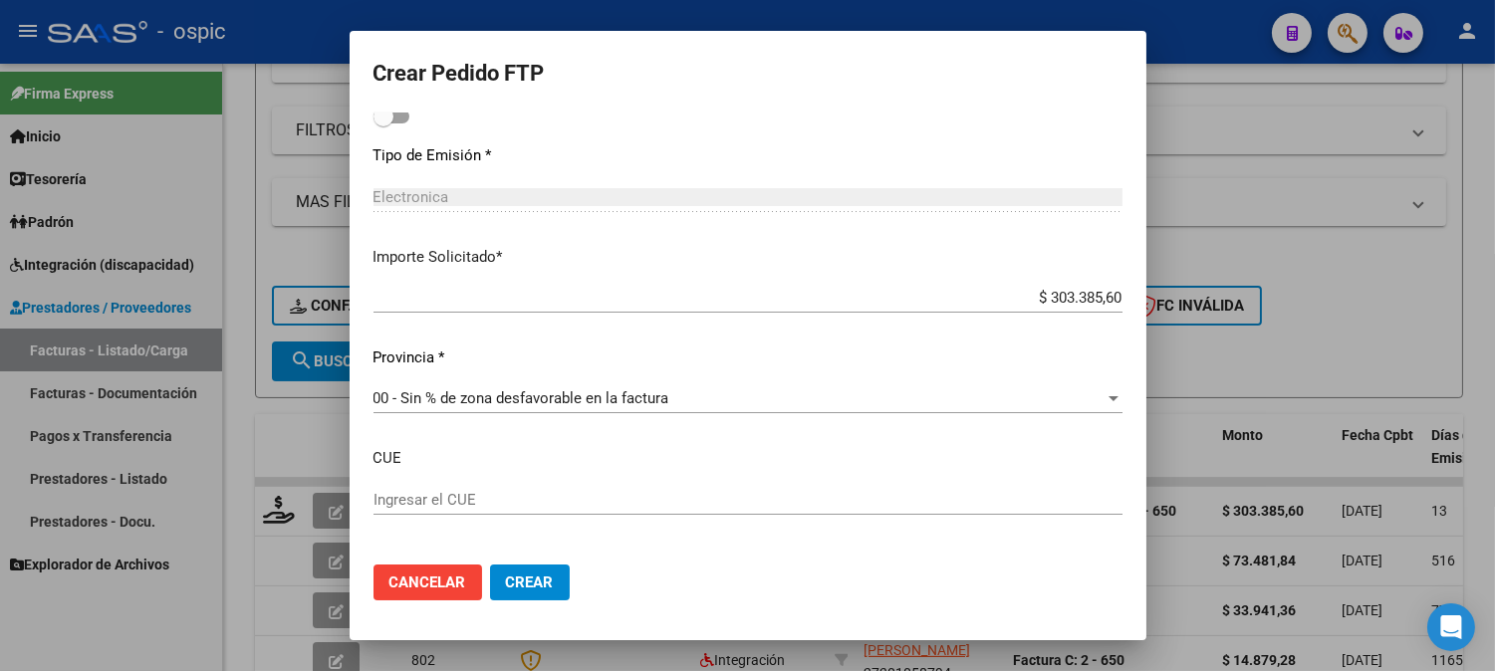
click at [539, 572] on button "Crear" at bounding box center [530, 583] width 80 height 36
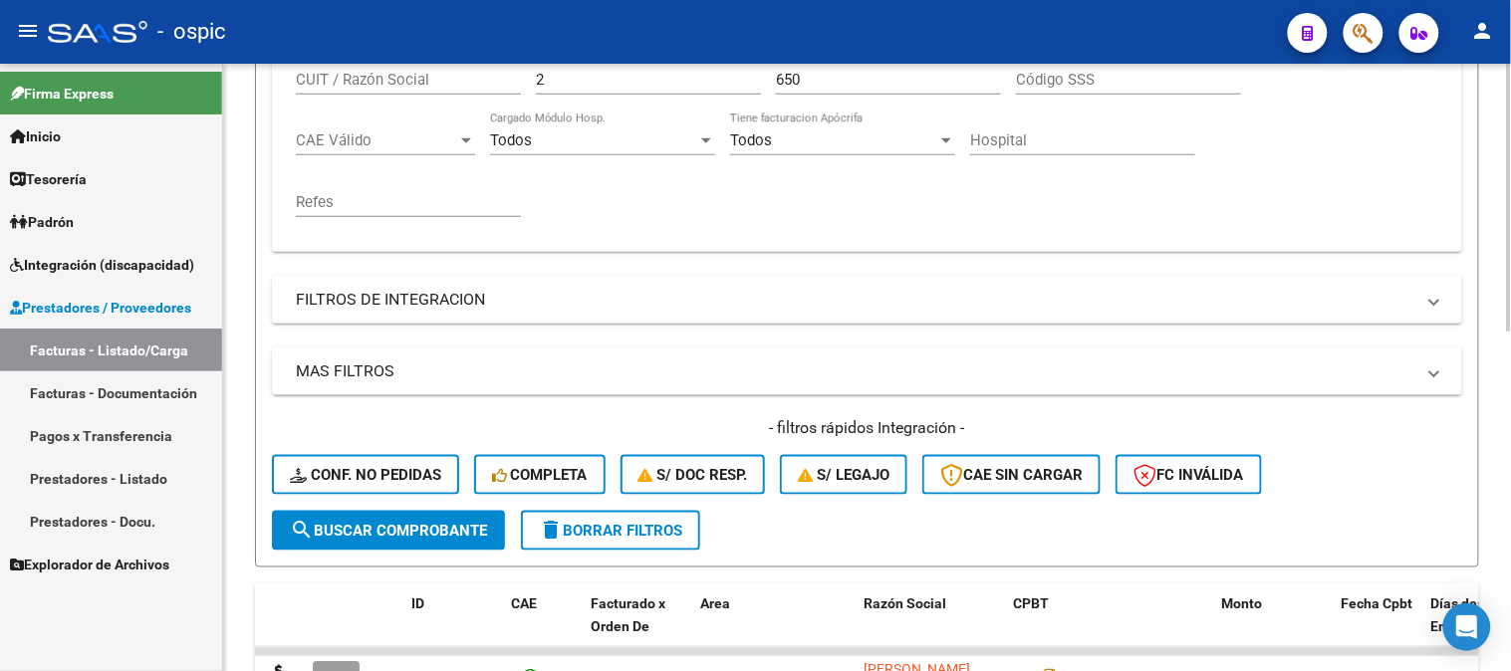
scroll to position [290, 0]
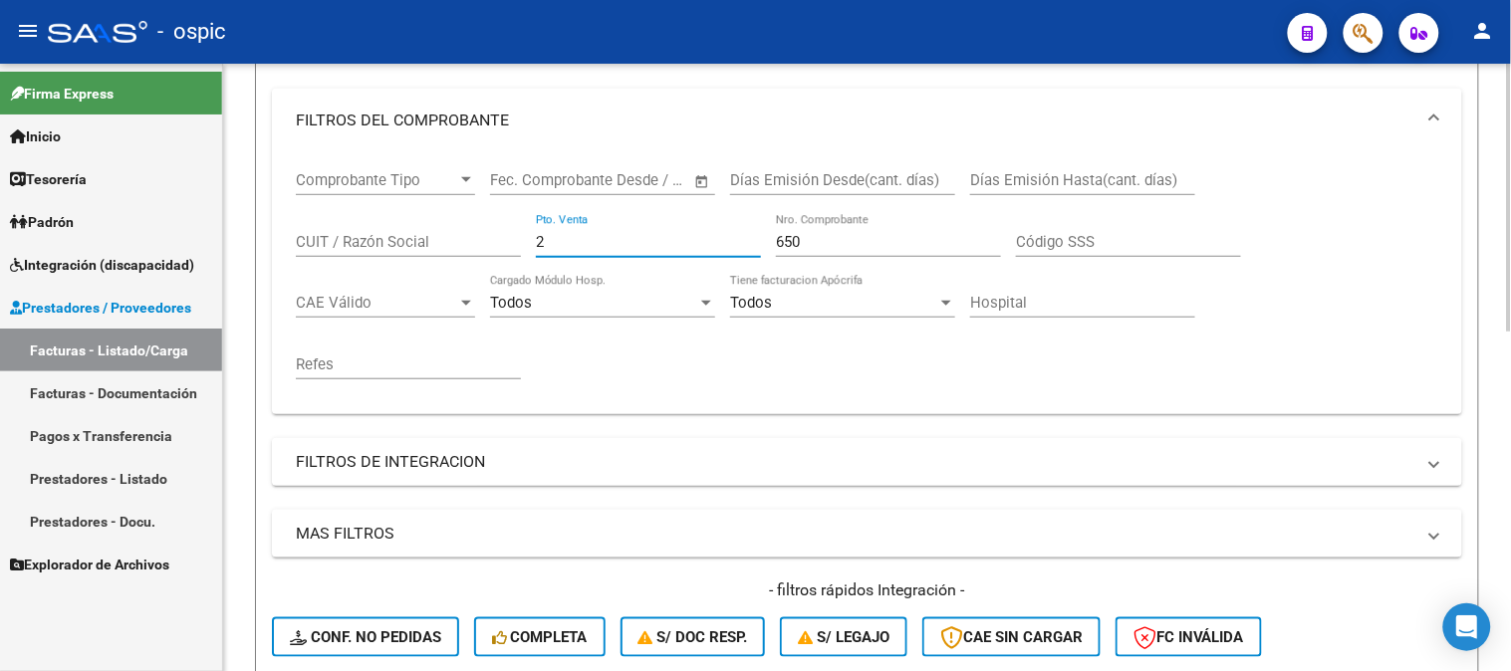
drag, startPoint x: 632, startPoint y: 244, endPoint x: 235, endPoint y: 239, distance: 397.4
click at [236, 240] on div "Video tutorial PRESTADORES -> Listado de CPBTs Emitidos por Prestadores / Prove…" at bounding box center [867, 456] width 1288 height 1364
type input "5"
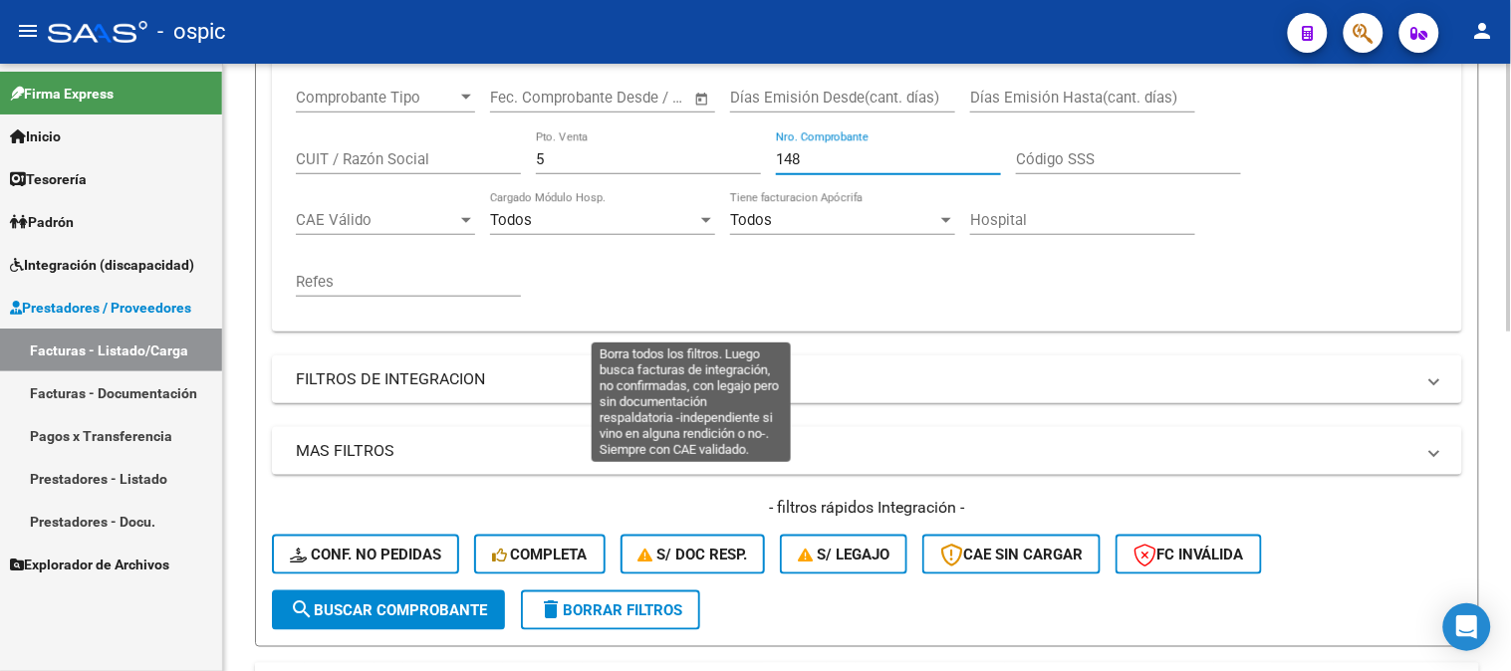
scroll to position [621, 0]
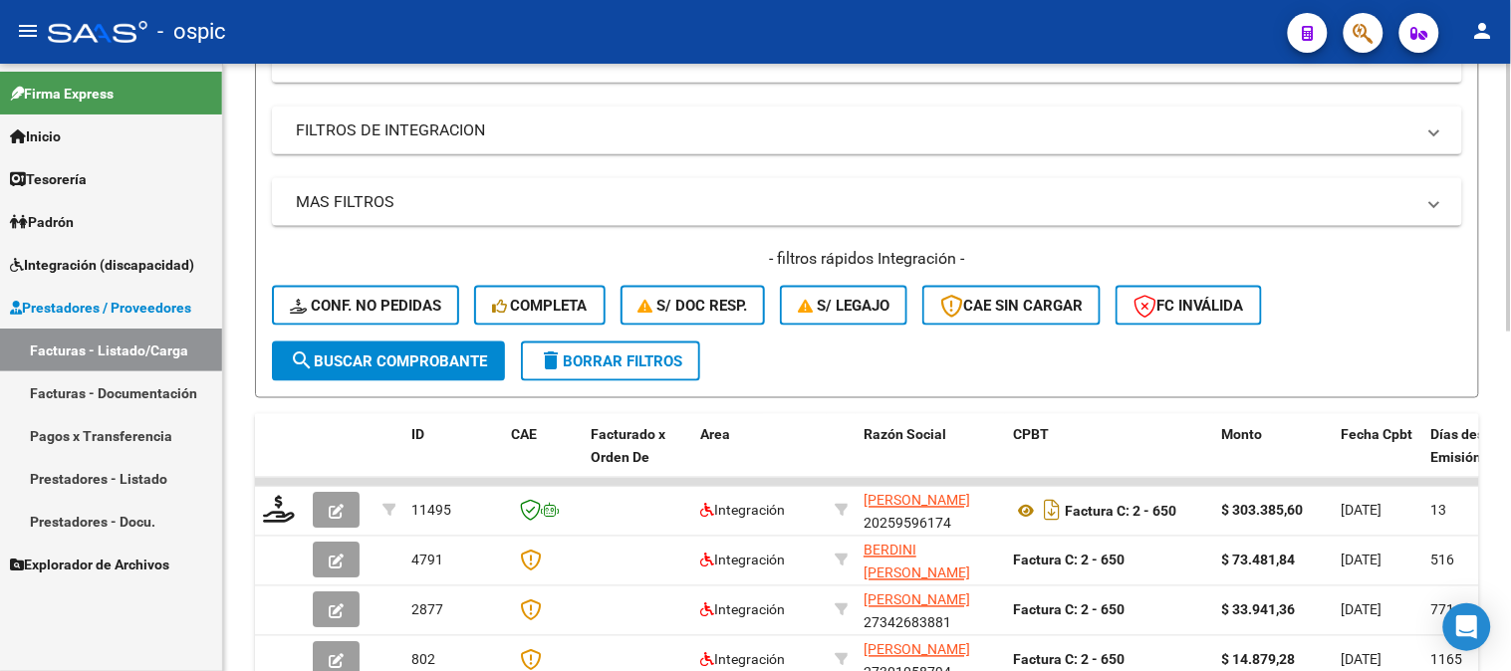
type input "148"
click at [445, 357] on span "search Buscar Comprobante" at bounding box center [388, 362] width 197 height 18
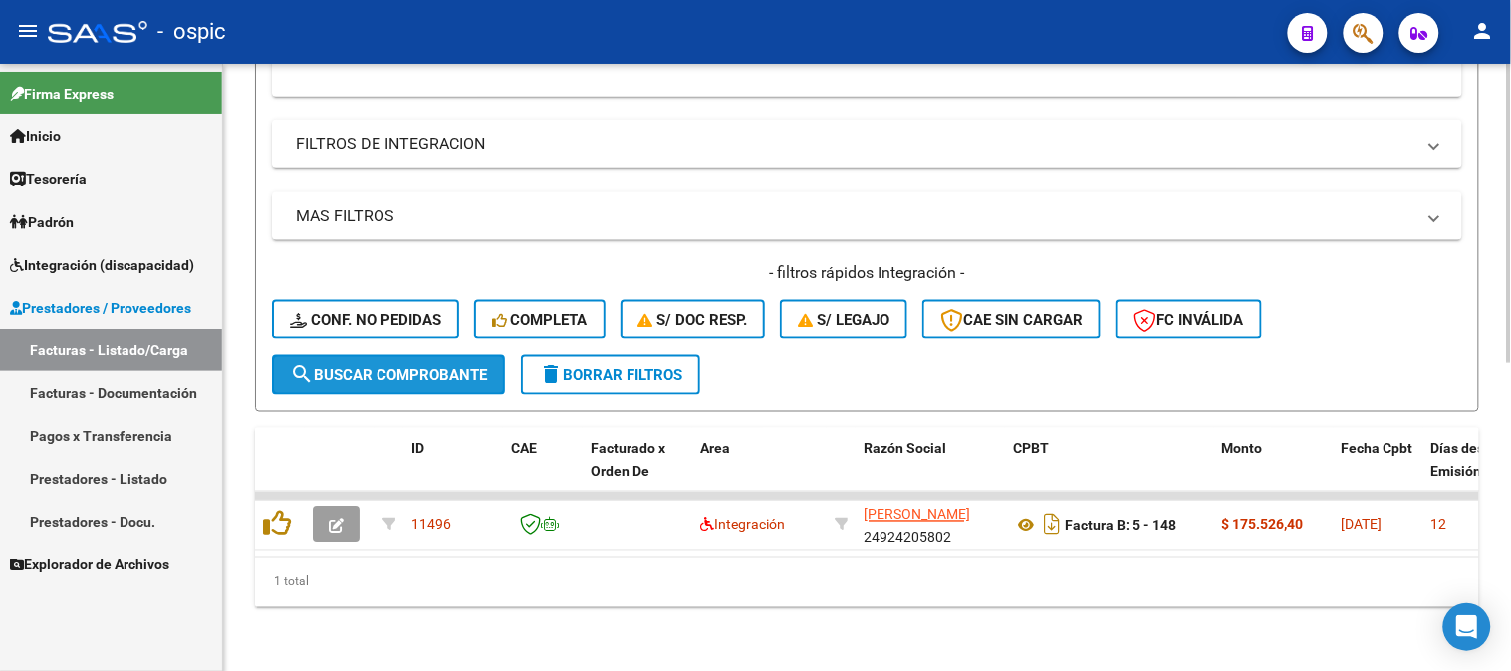
click at [369, 366] on span "search Buscar Comprobante" at bounding box center [388, 375] width 197 height 18
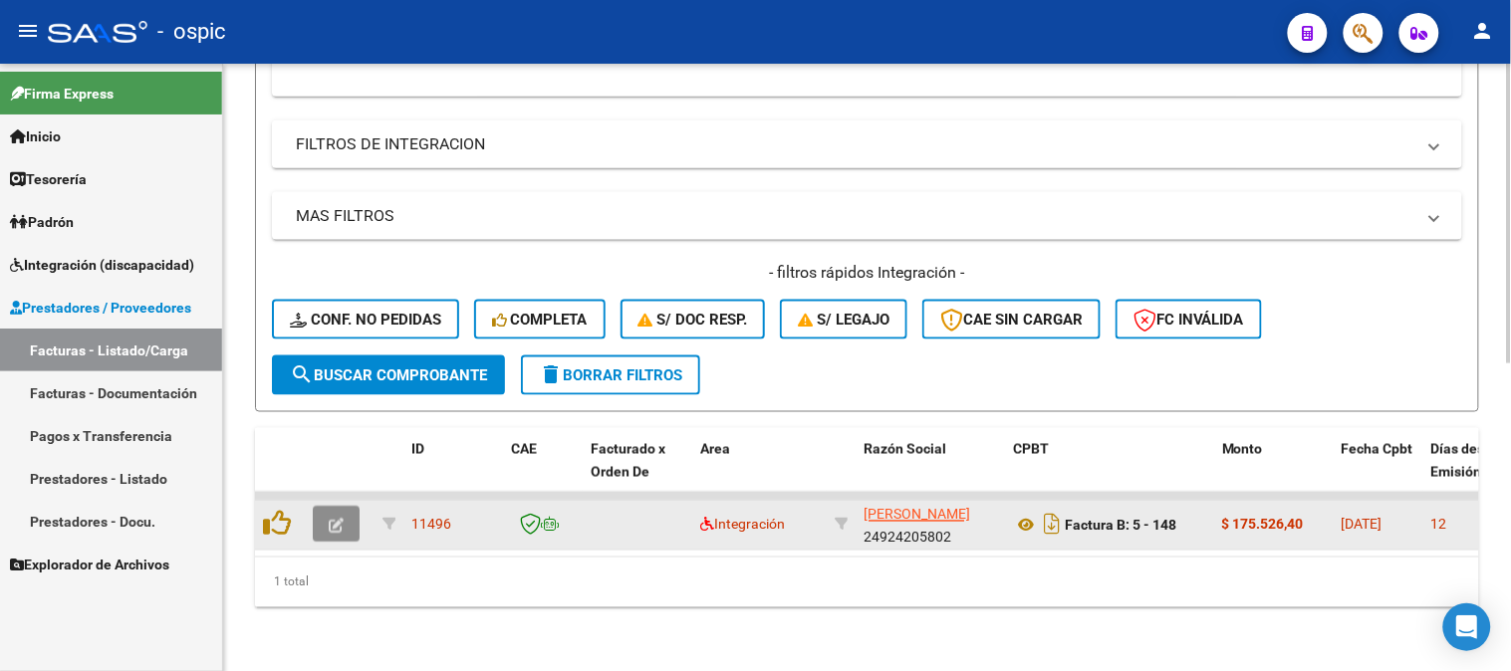
click at [339, 519] on icon "button" at bounding box center [336, 526] width 15 height 15
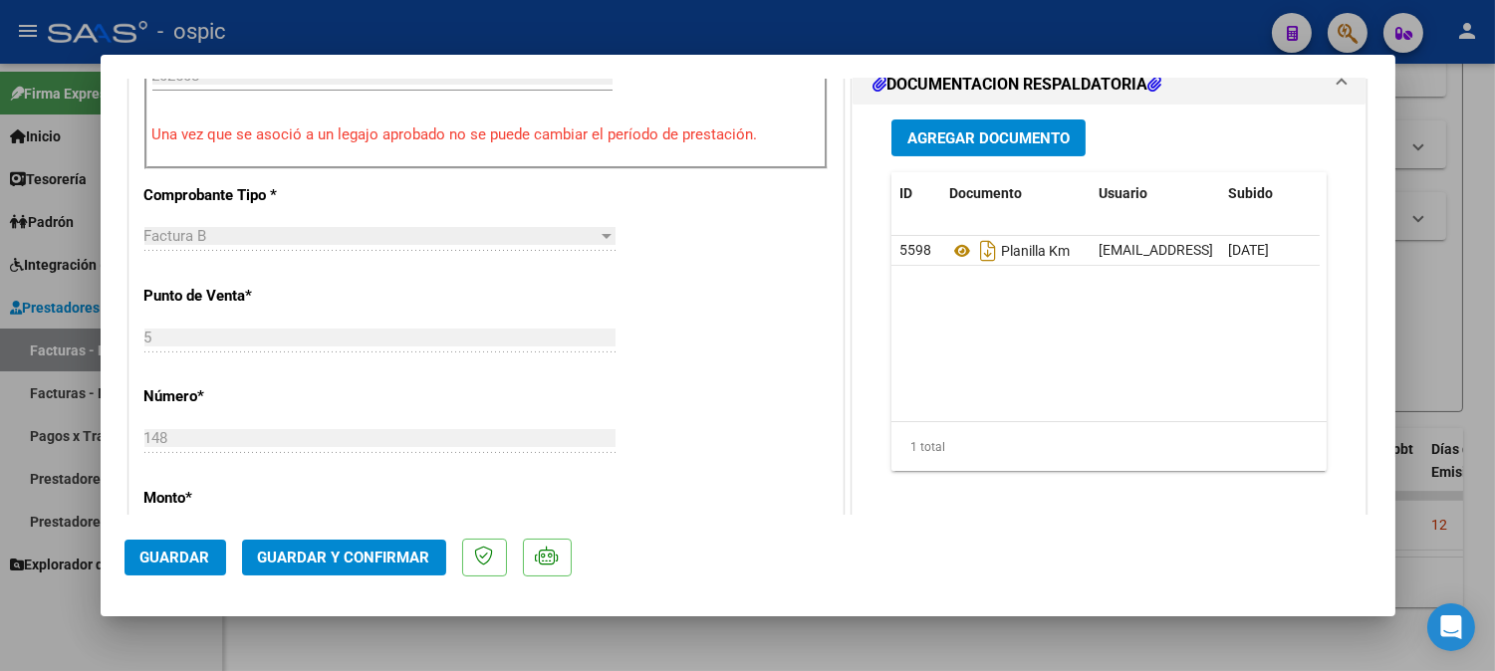
scroll to position [0, 0]
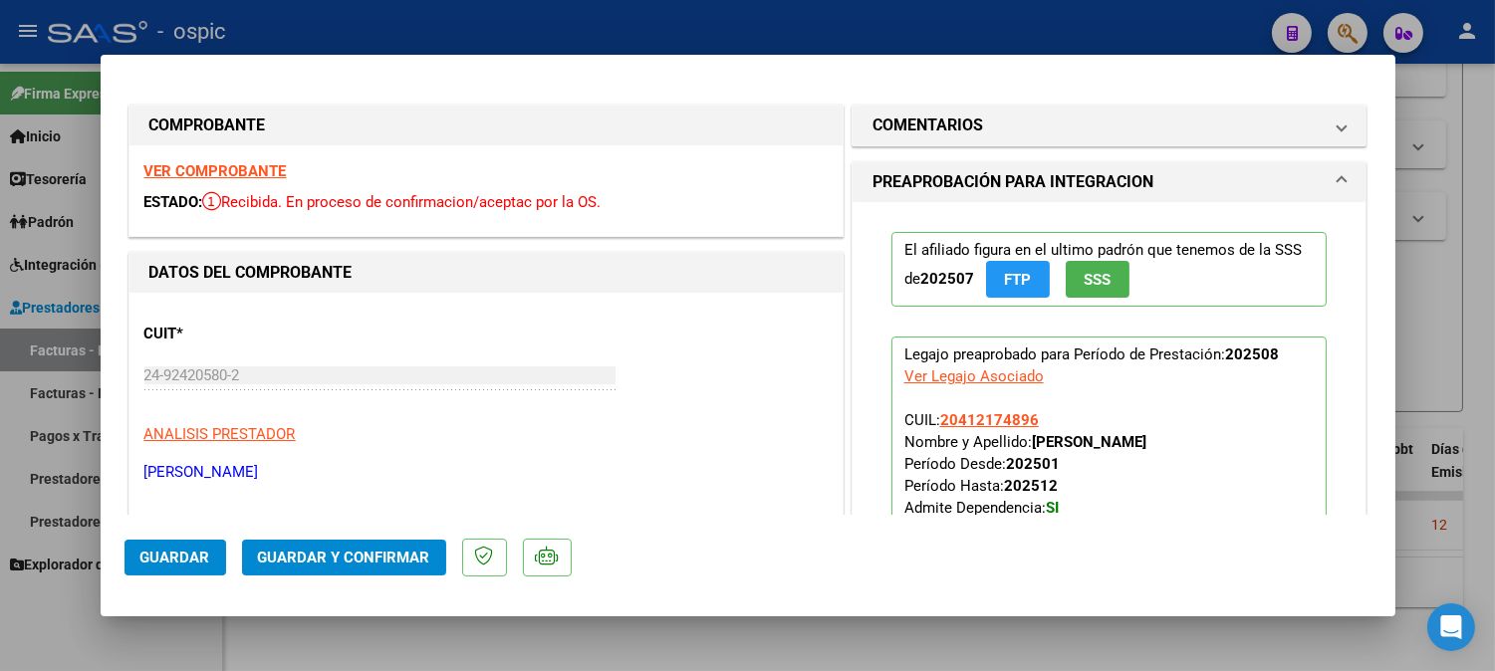
drag, startPoint x: 1068, startPoint y: 123, endPoint x: 1068, endPoint y: 165, distance: 41.8
click at [1068, 132] on mat-panel-title "COMENTARIOS" at bounding box center [1097, 126] width 450 height 24
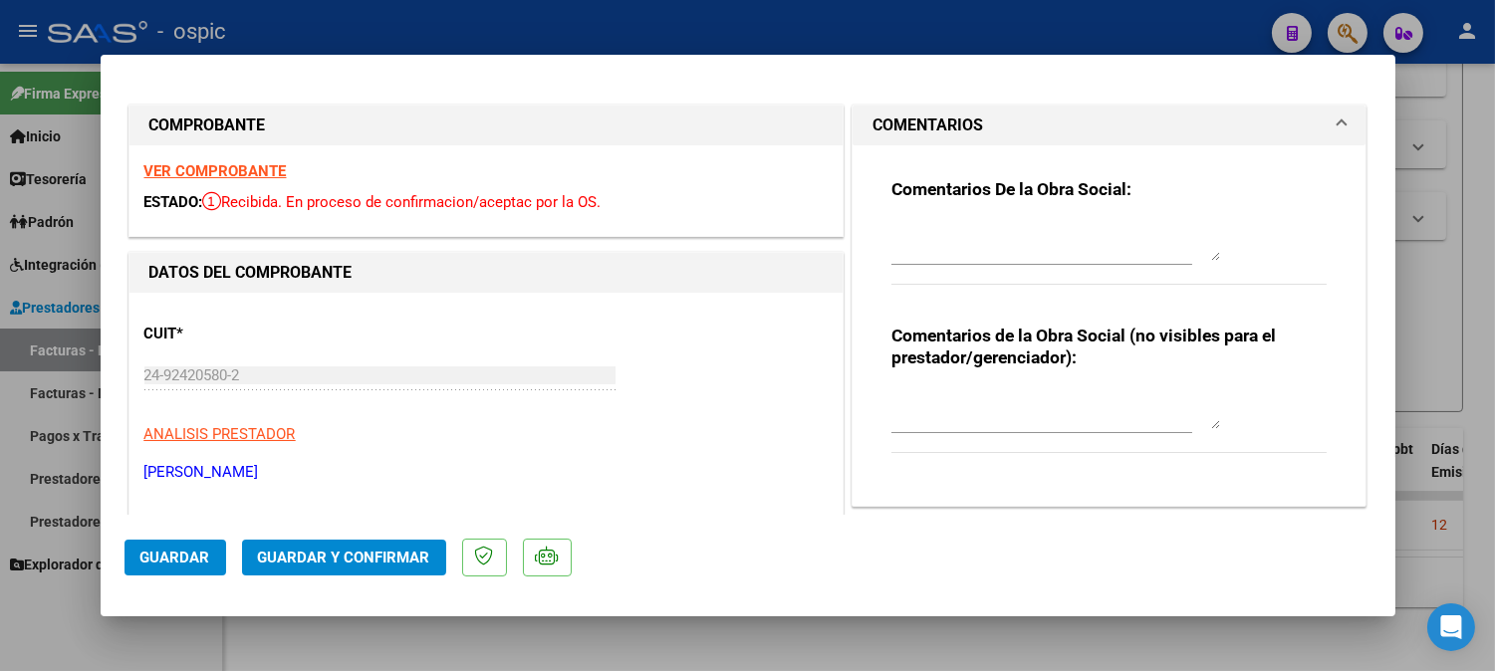
drag, startPoint x: 1000, startPoint y: 390, endPoint x: 1123, endPoint y: 382, distance: 123.7
click at [1001, 389] on textarea at bounding box center [1055, 409] width 329 height 40
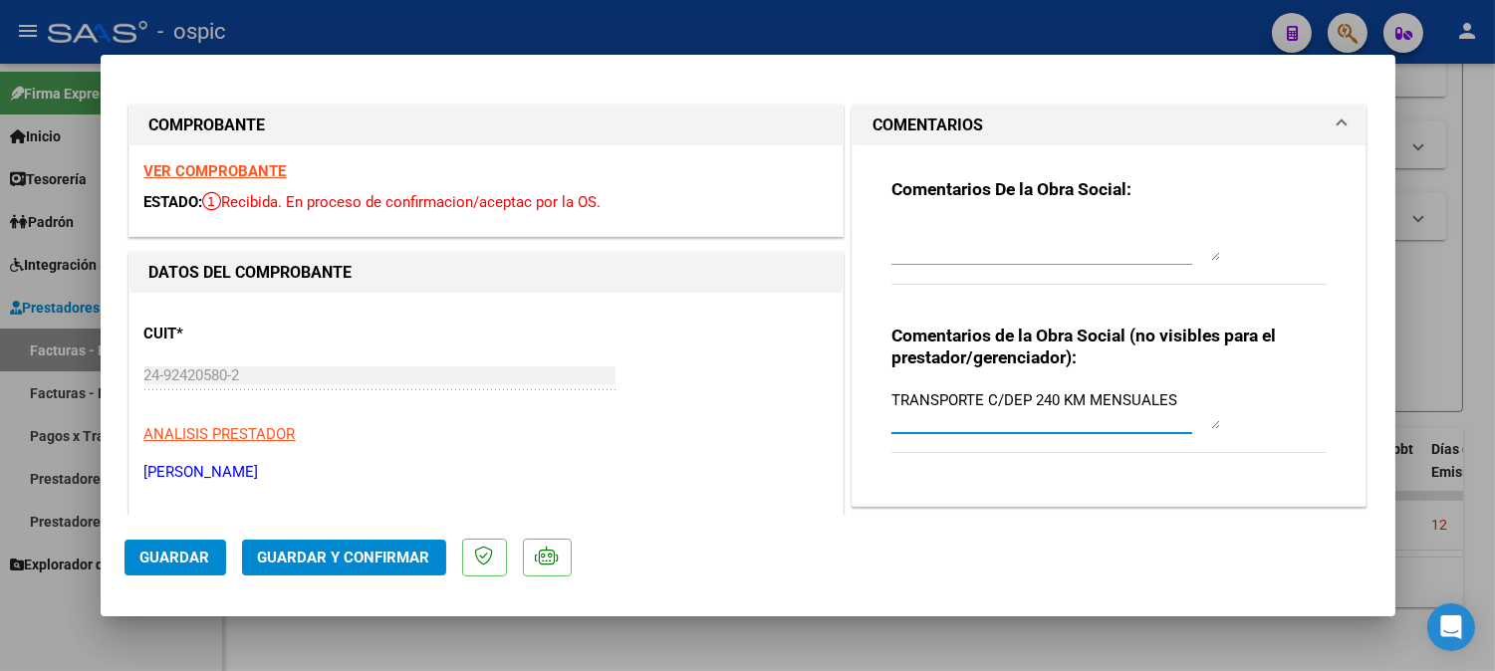
type textarea "TRANSPORTE C/DEP 240 KM MENSUALES"
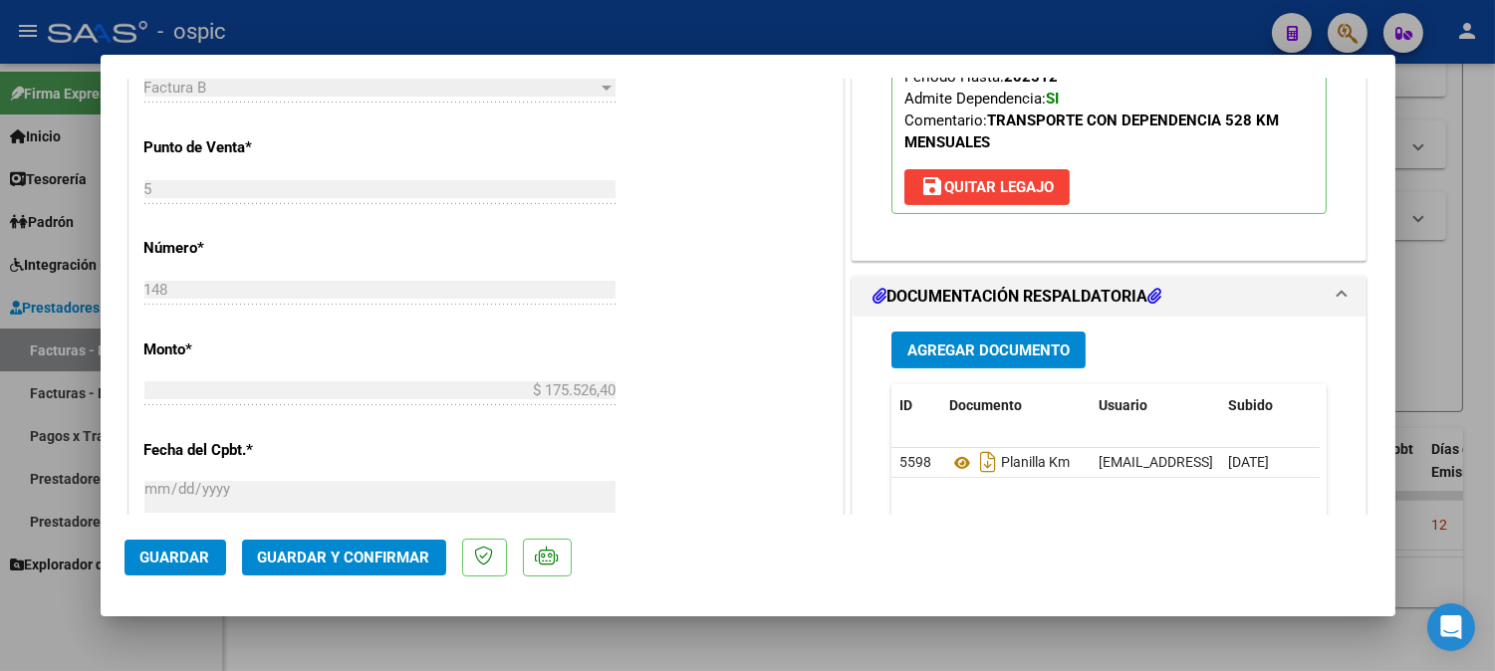
scroll to position [791, 0]
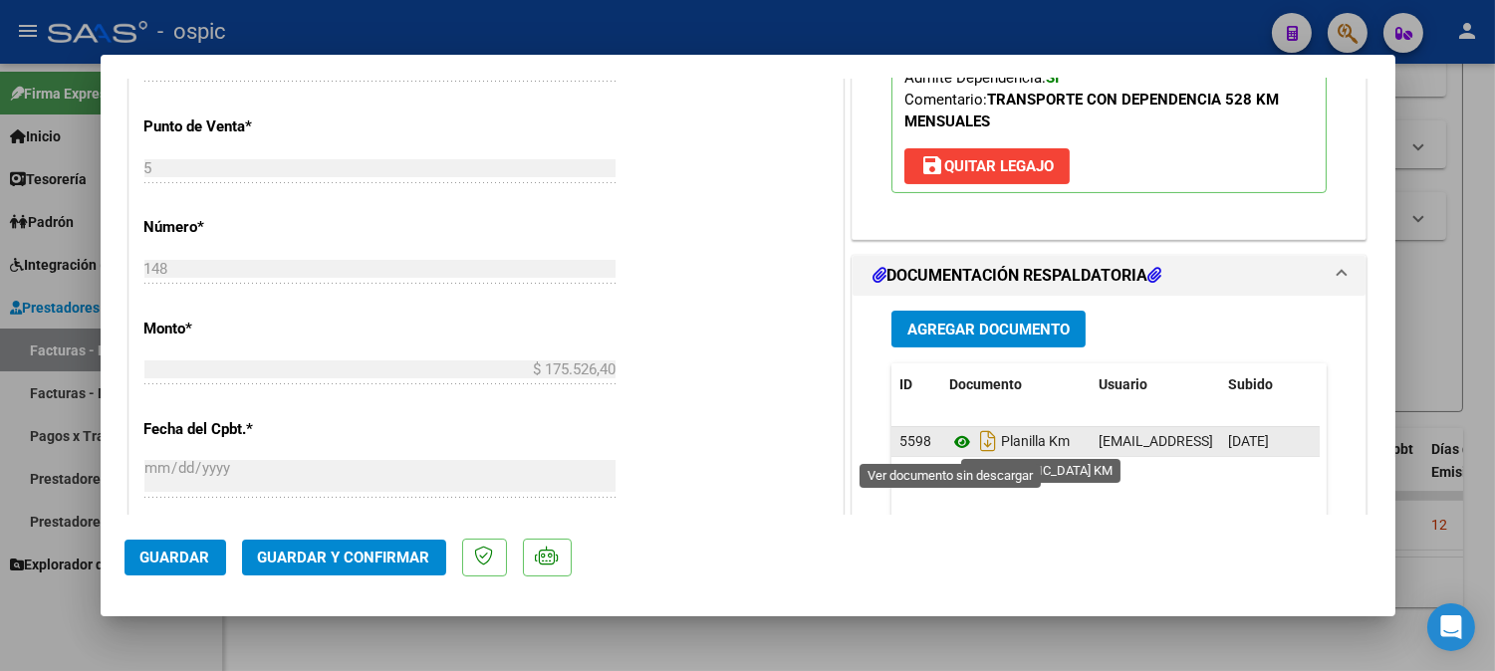
click at [949, 440] on icon at bounding box center [962, 442] width 26 height 24
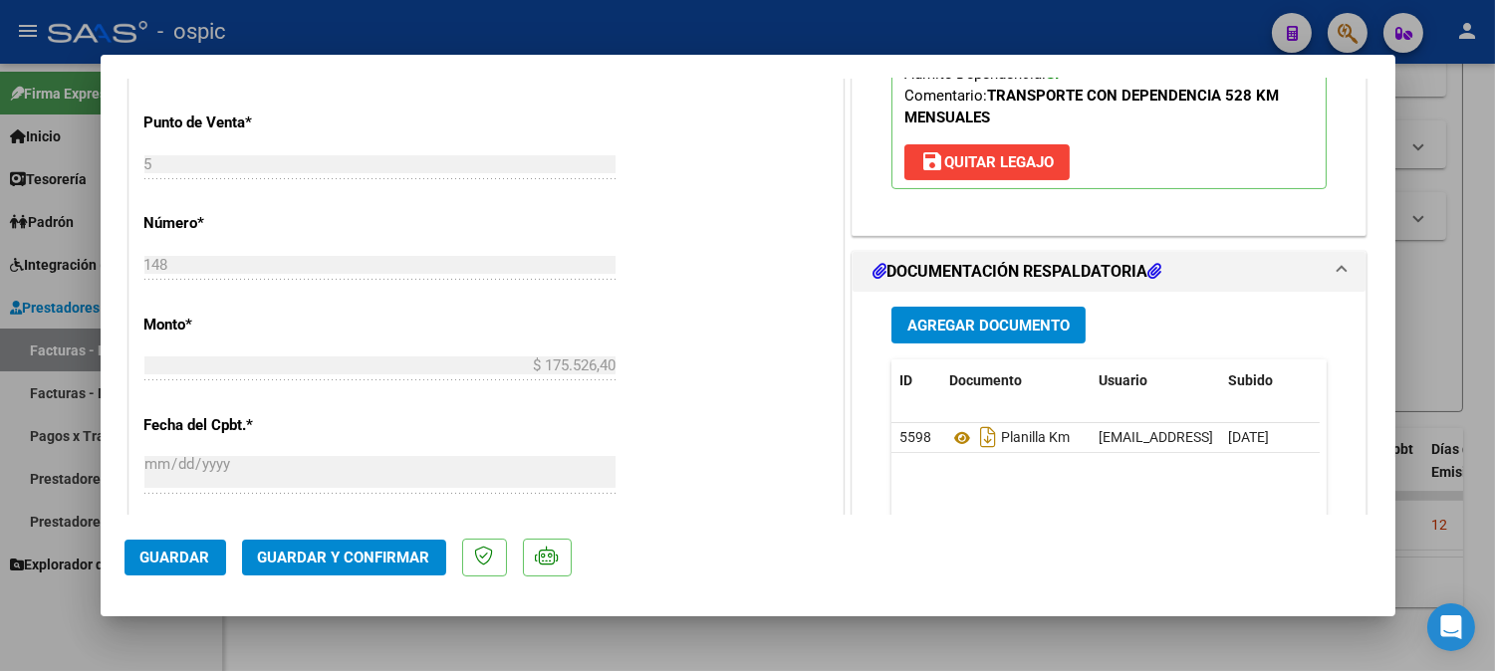
scroll to position [863, 0]
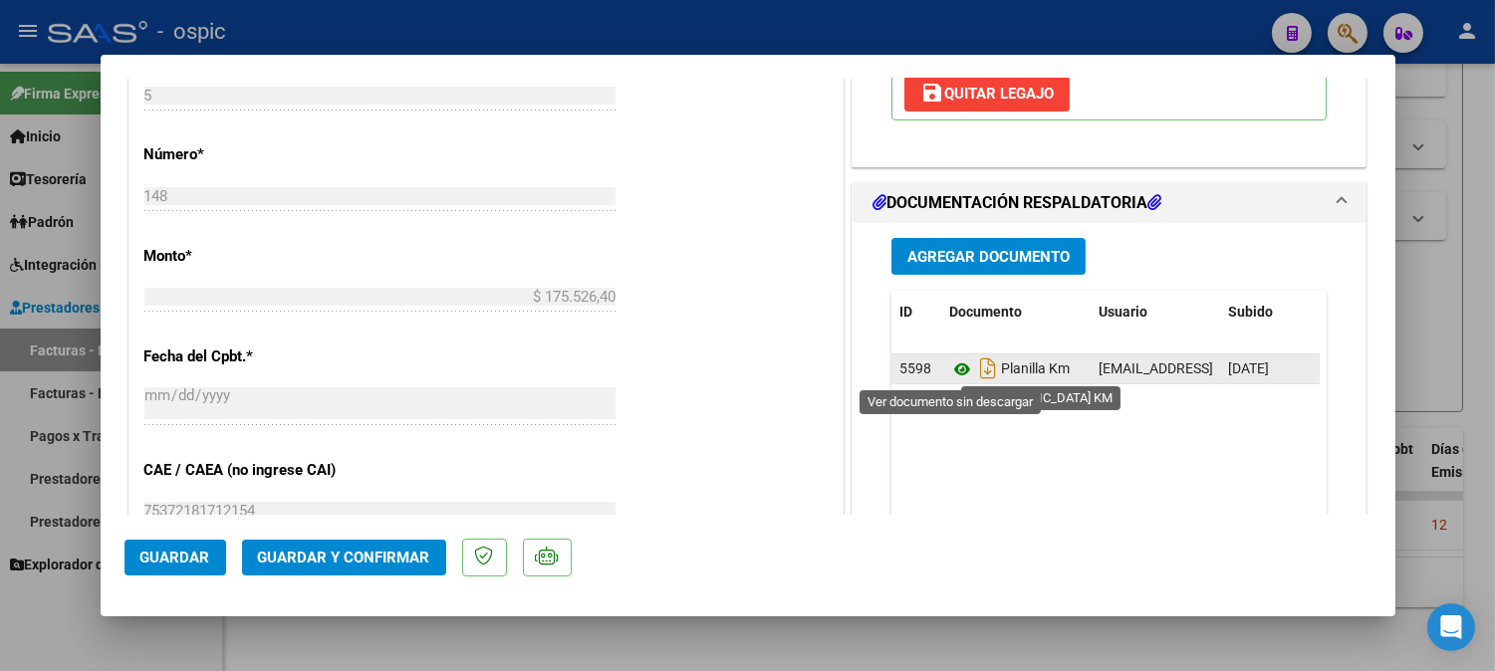
click at [954, 369] on icon at bounding box center [962, 370] width 26 height 24
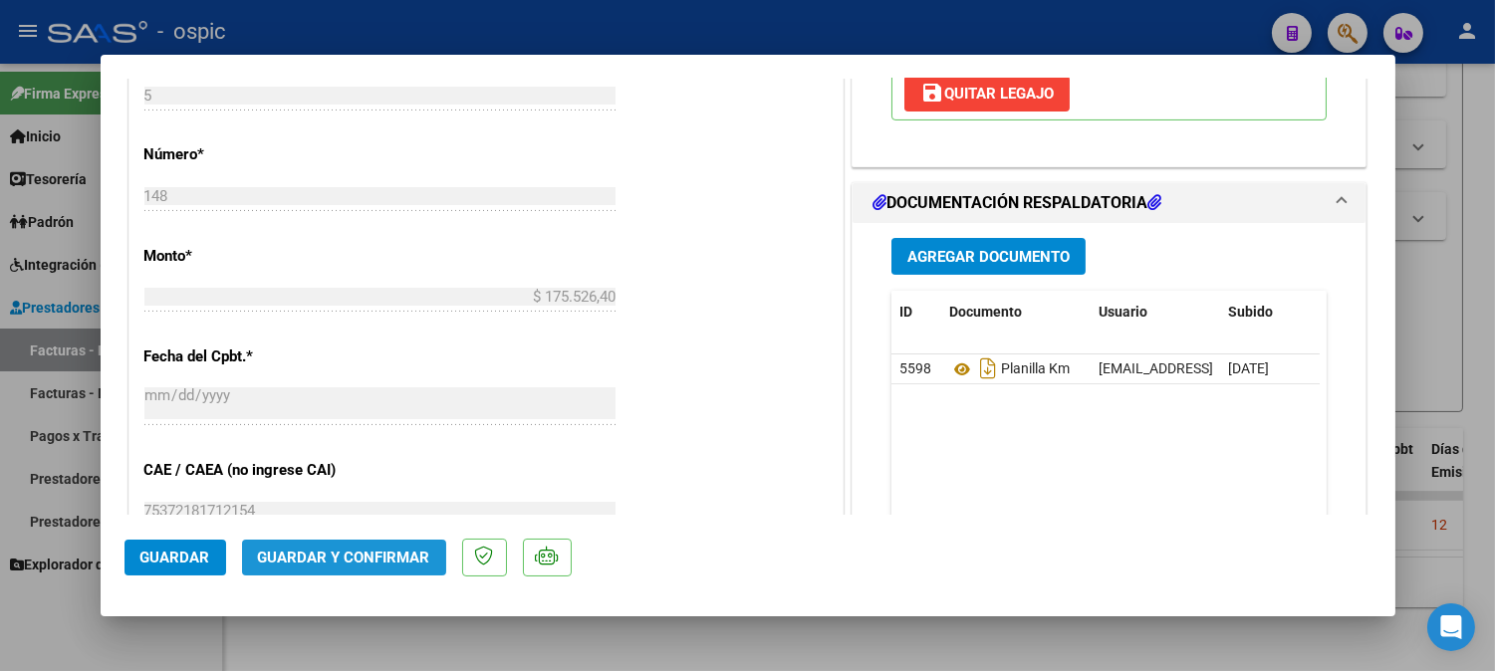
click at [360, 550] on span "Guardar y Confirmar" at bounding box center [344, 558] width 172 height 18
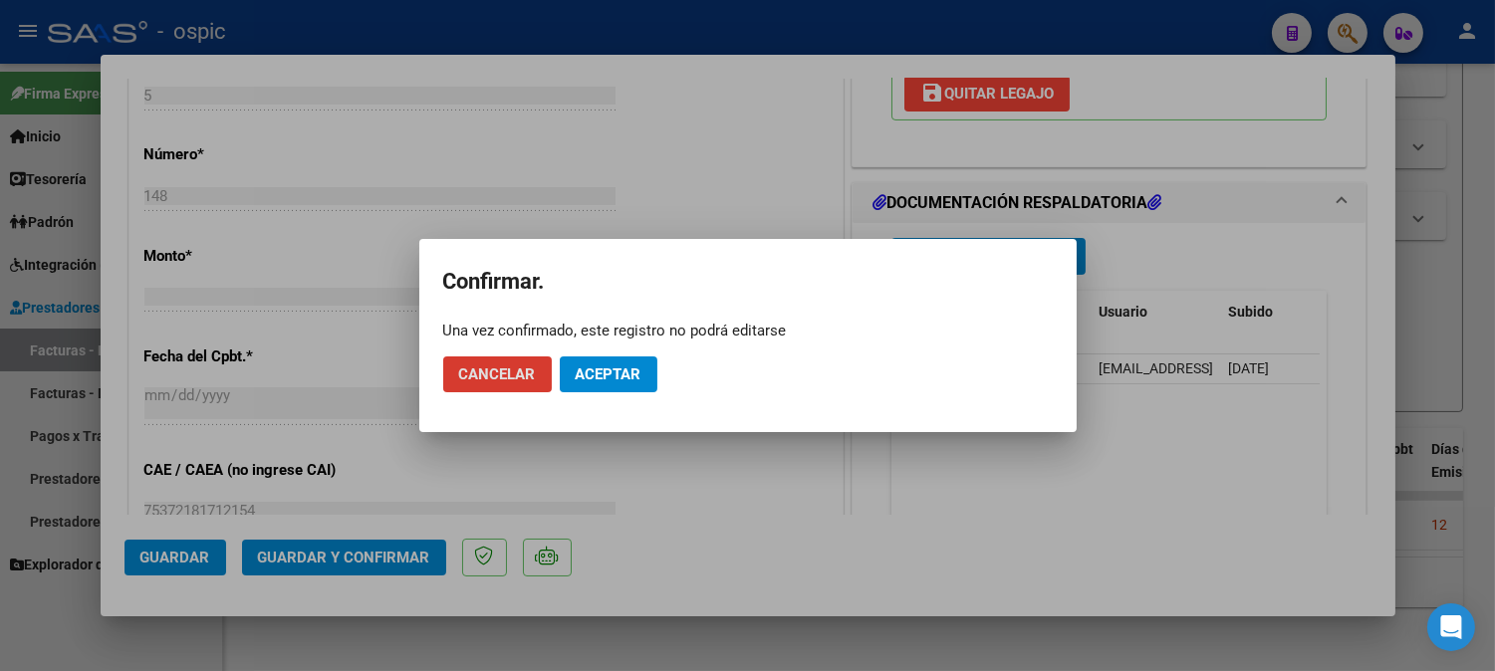
click at [568, 369] on button "Aceptar" at bounding box center [609, 375] width 98 height 36
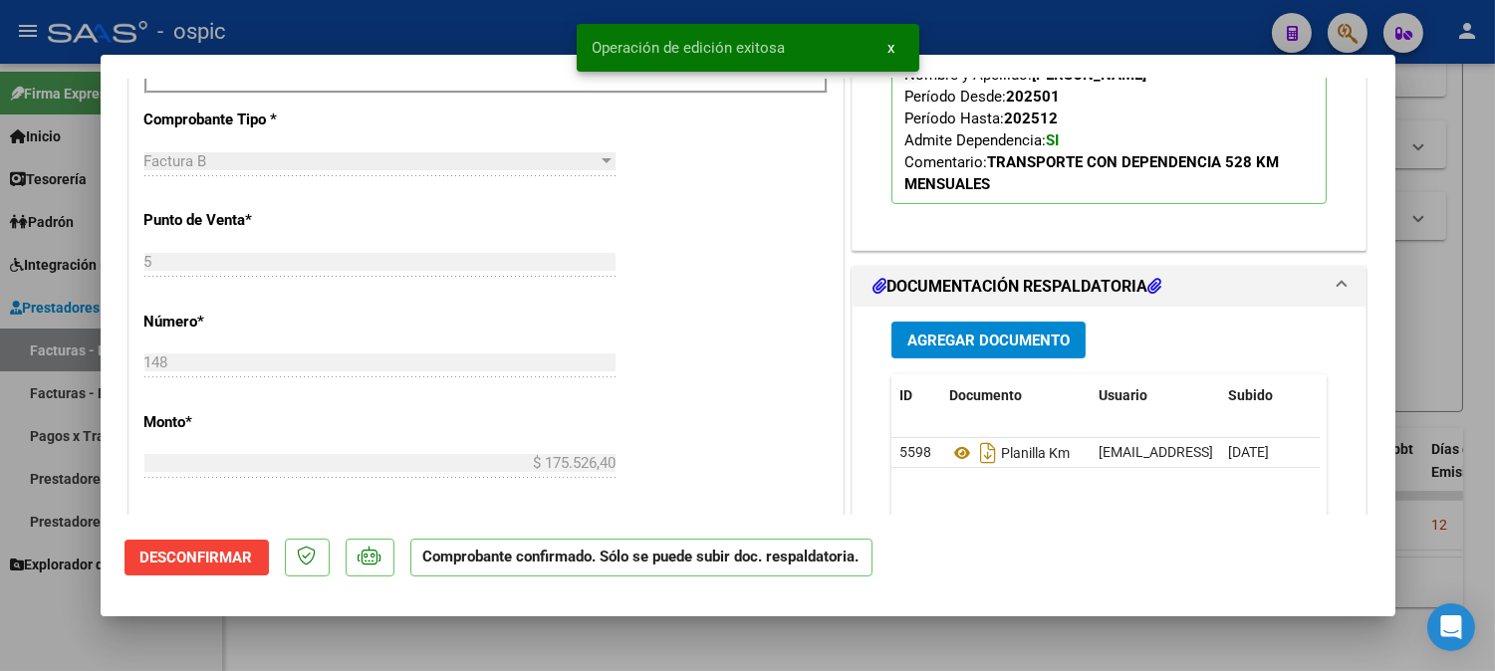
scroll to position [512, 0]
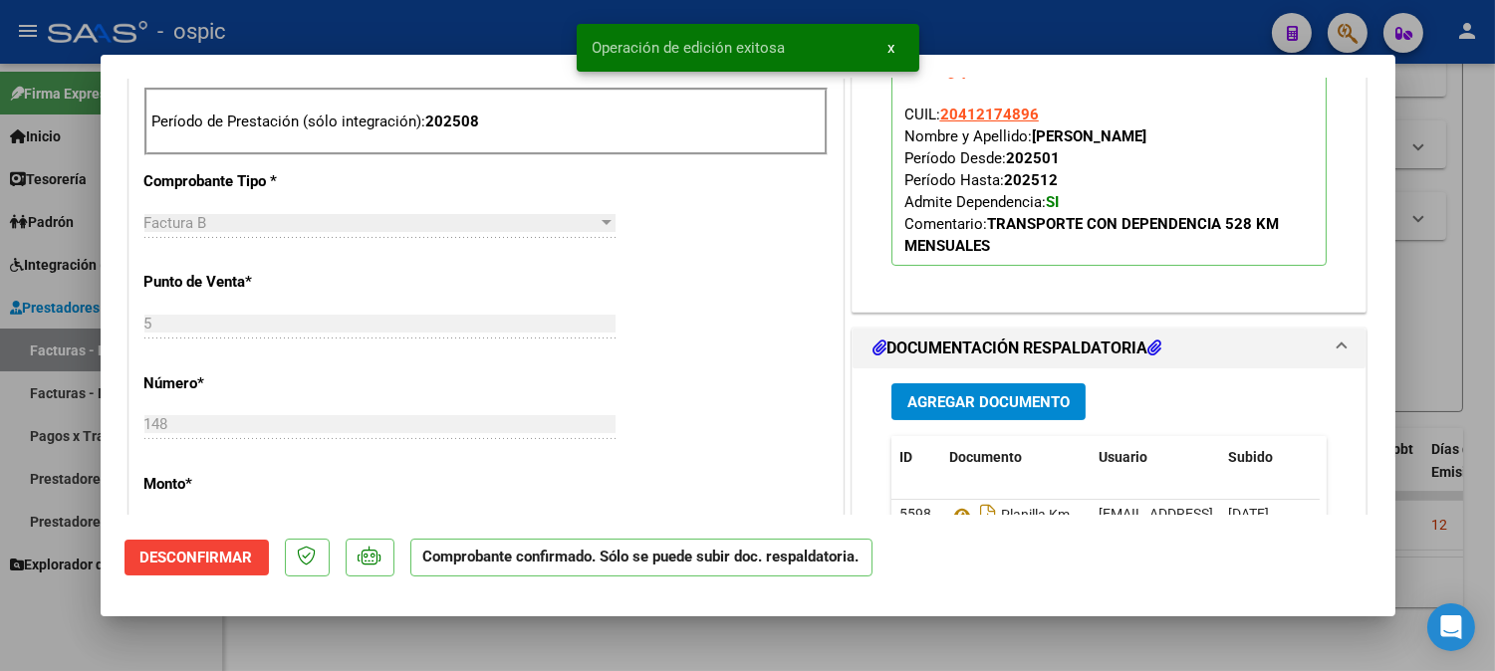
type input "$ 0,00"
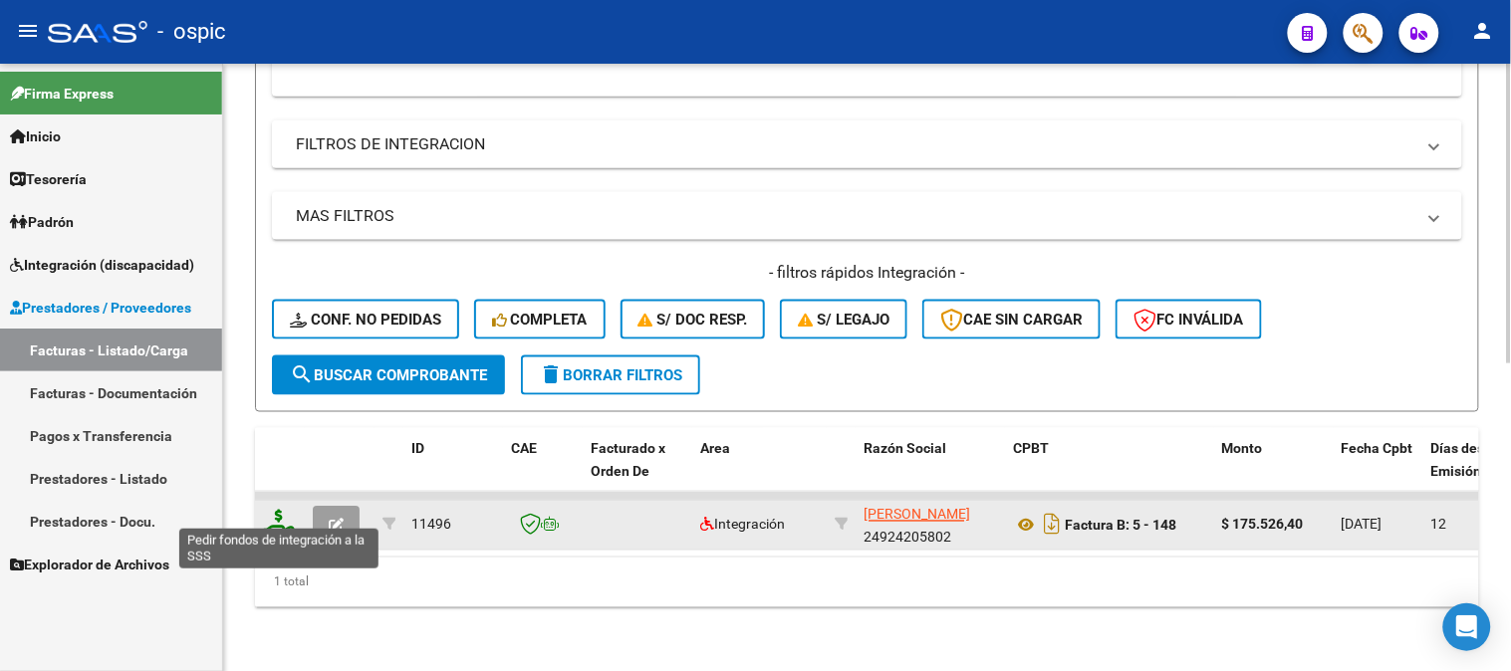
click at [282, 510] on icon at bounding box center [279, 524] width 32 height 28
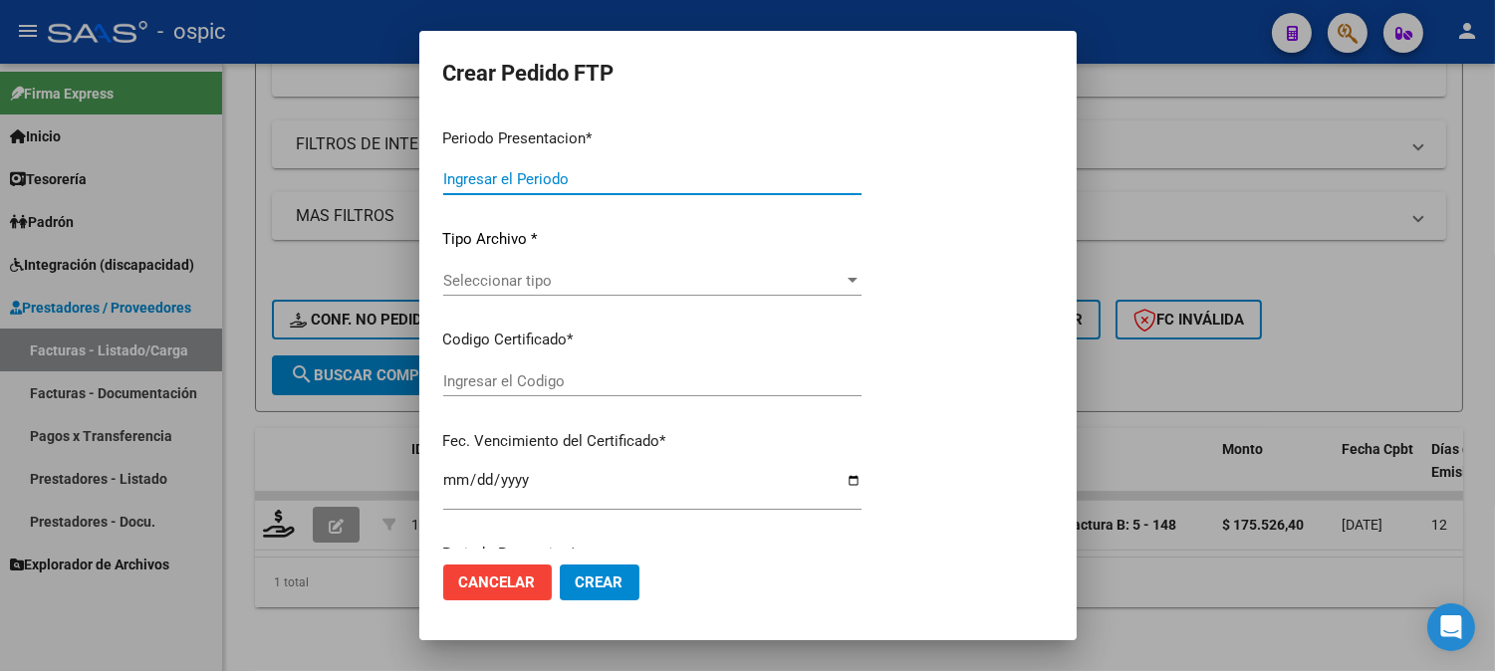
type input "202508"
type input "$ 175.526,40"
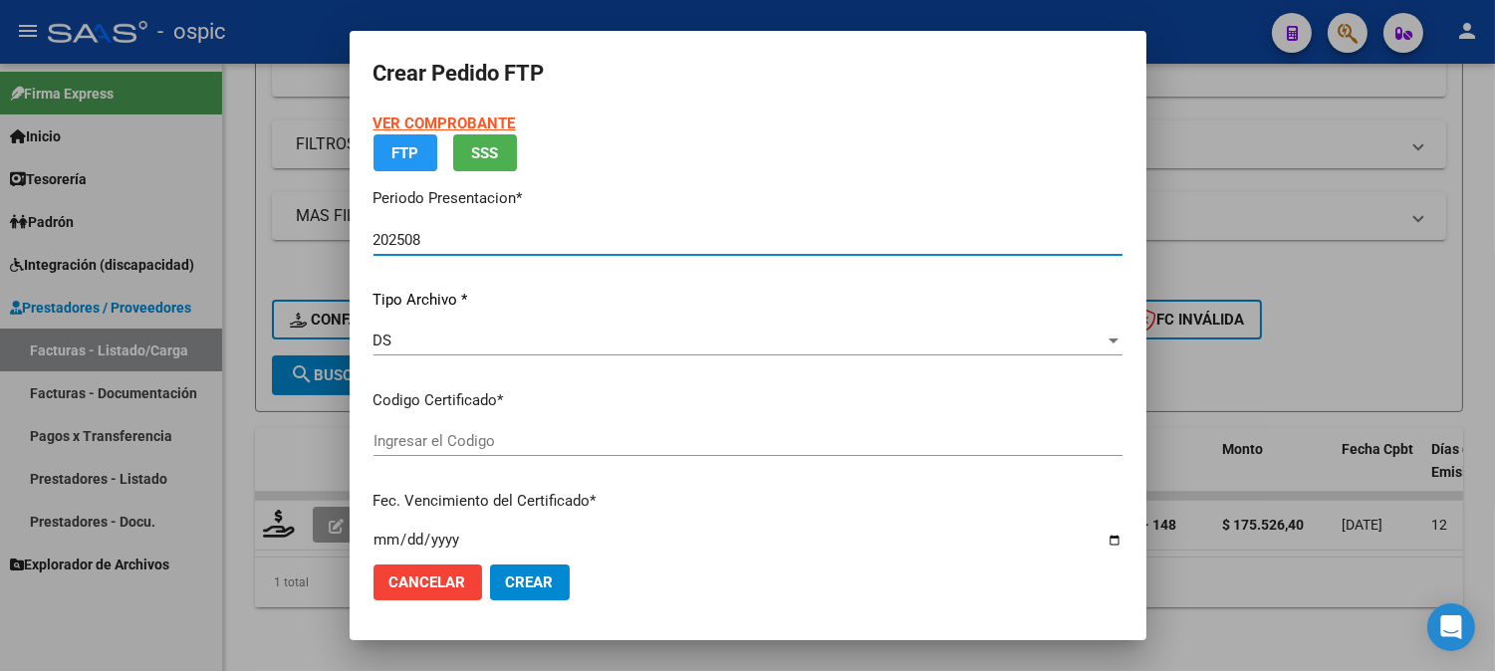
type input "0000000000000000000000000000005698936901"
type input "2032-04-01"
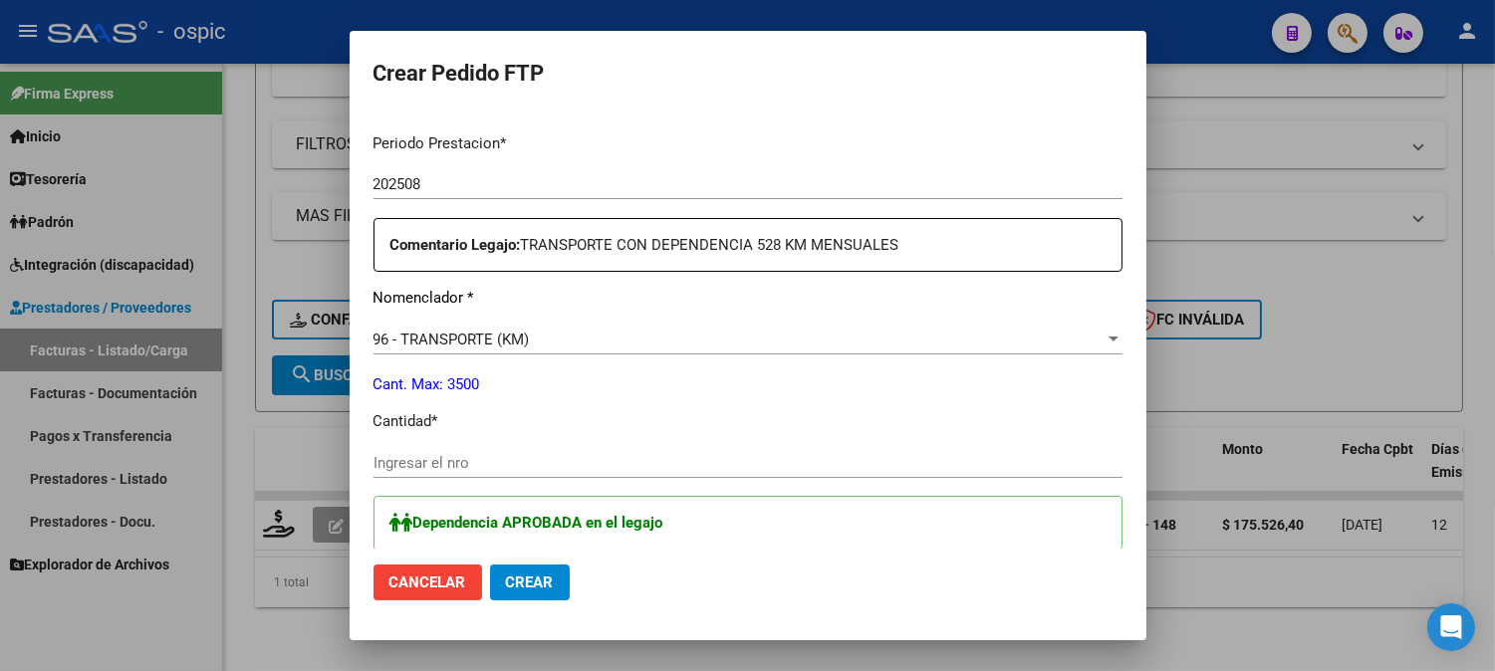
scroll to position [638, 0]
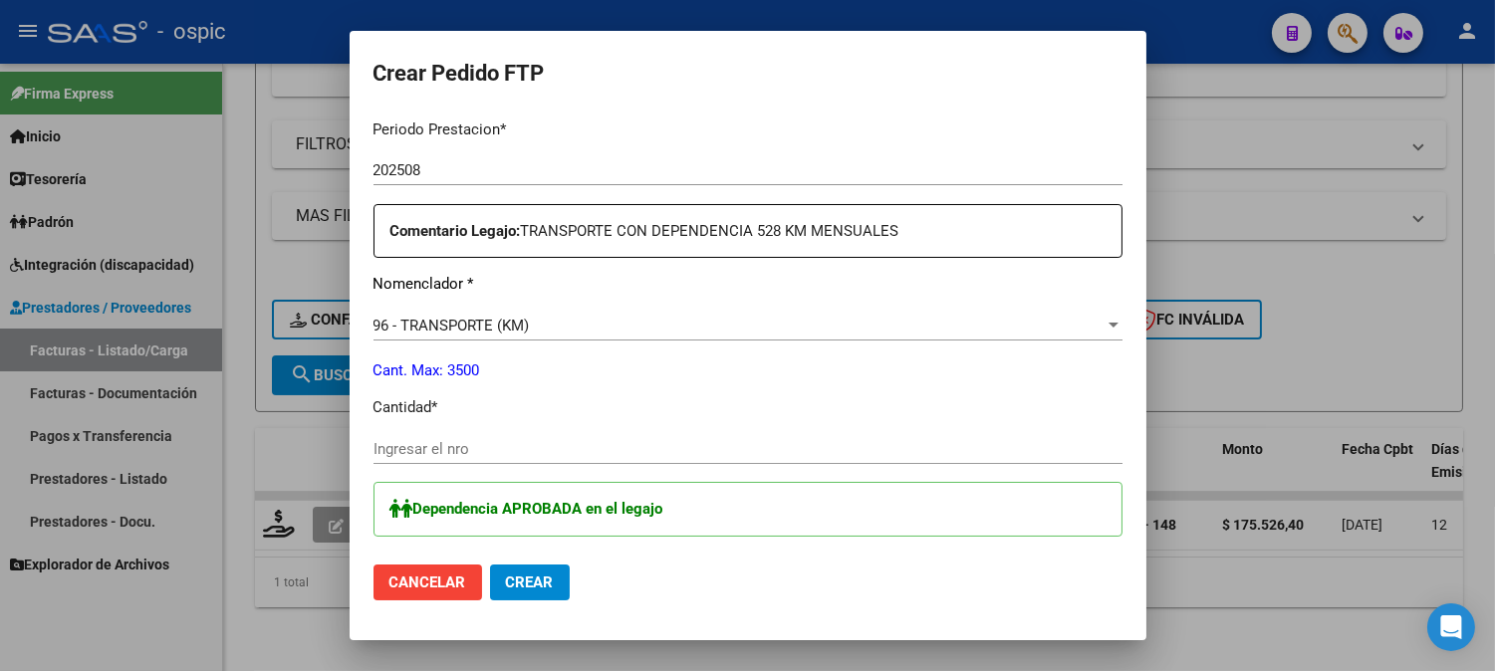
click at [559, 453] on input "Ingresar el nro" at bounding box center [747, 449] width 749 height 18
type input "240"
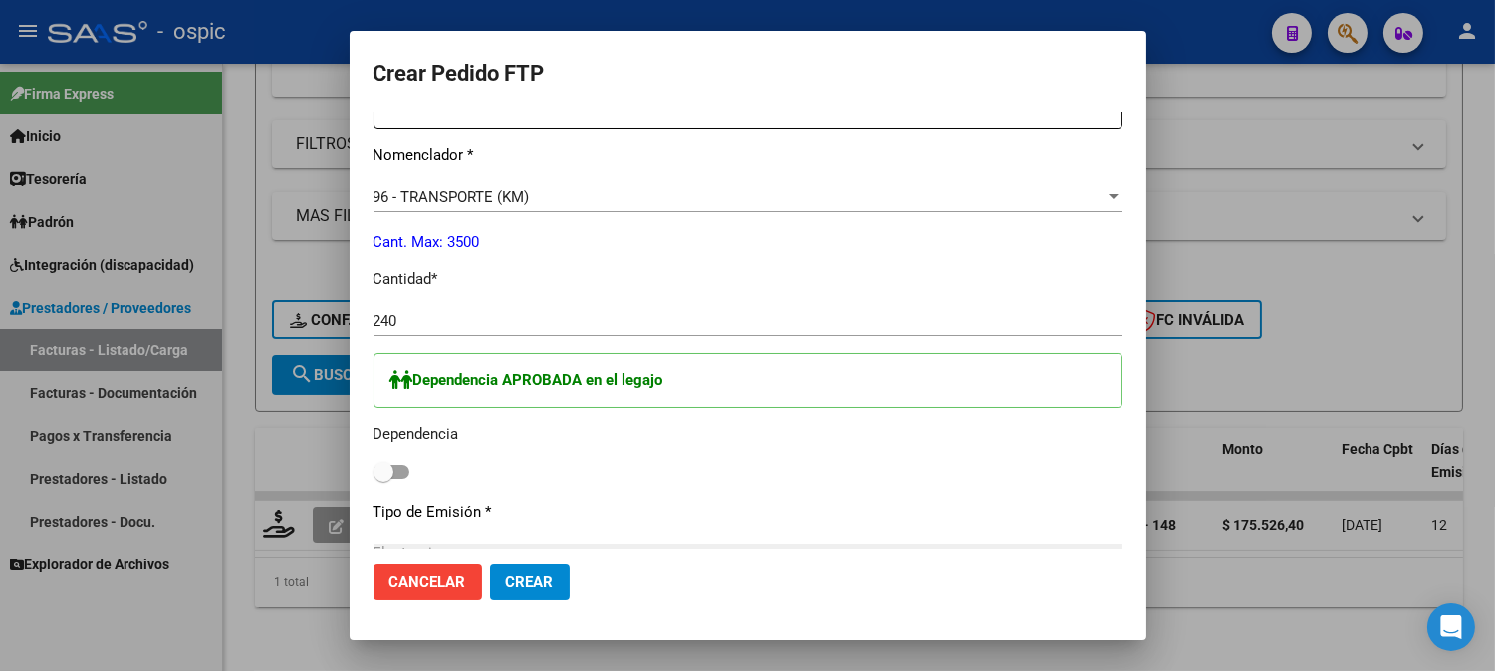
scroll to position [863, 0]
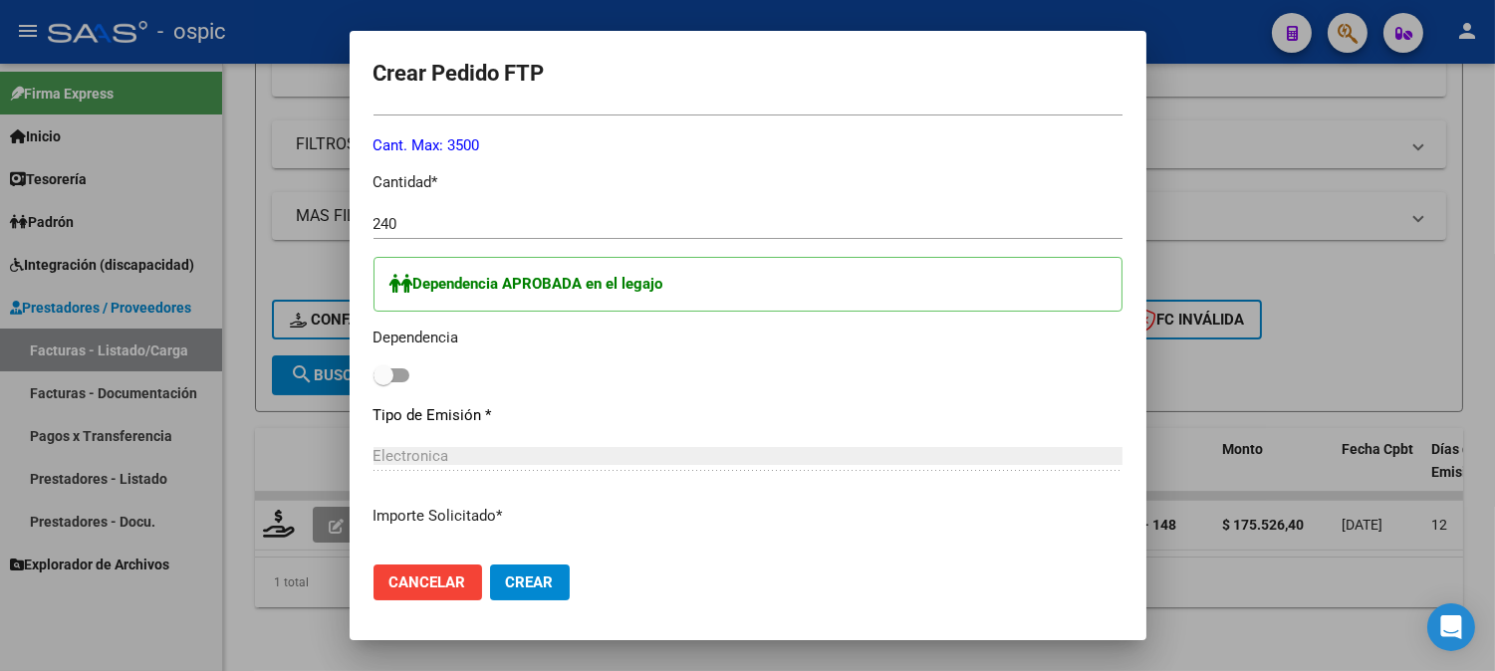
click at [378, 372] on span at bounding box center [383, 375] width 20 height 20
click at [382, 382] on input "checkbox" at bounding box center [382, 382] width 1 height 1
checkbox input "true"
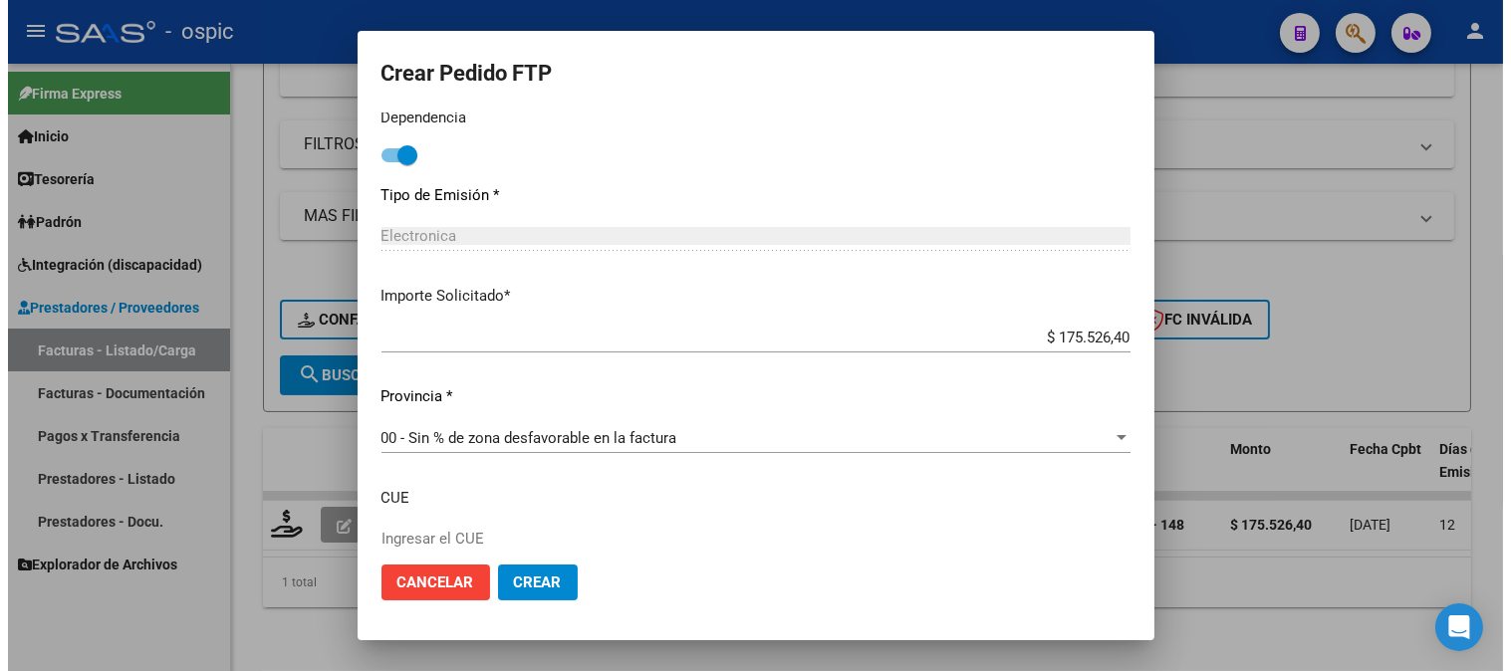
scroll to position [1092, 0]
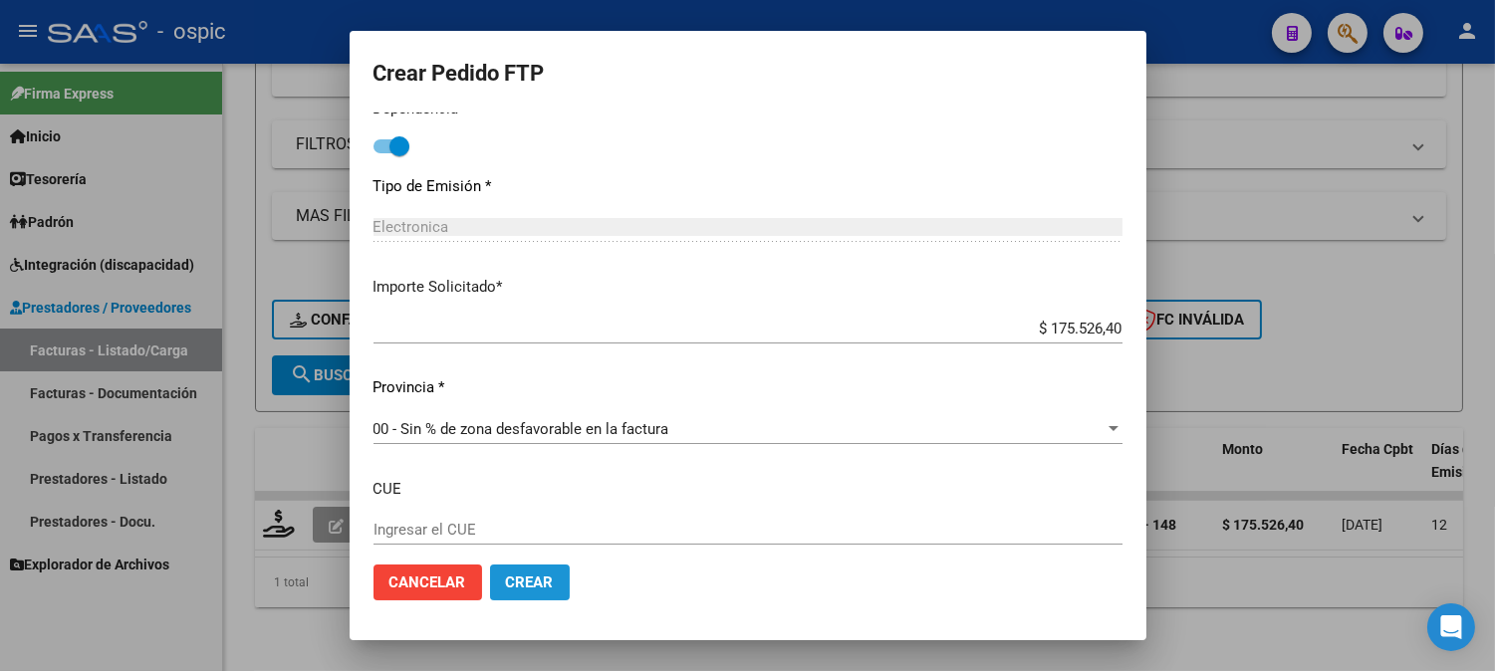
drag, startPoint x: 528, startPoint y: 578, endPoint x: 1510, endPoint y: 28, distance: 1125.3
click at [549, 566] on button "Crear" at bounding box center [530, 583] width 80 height 36
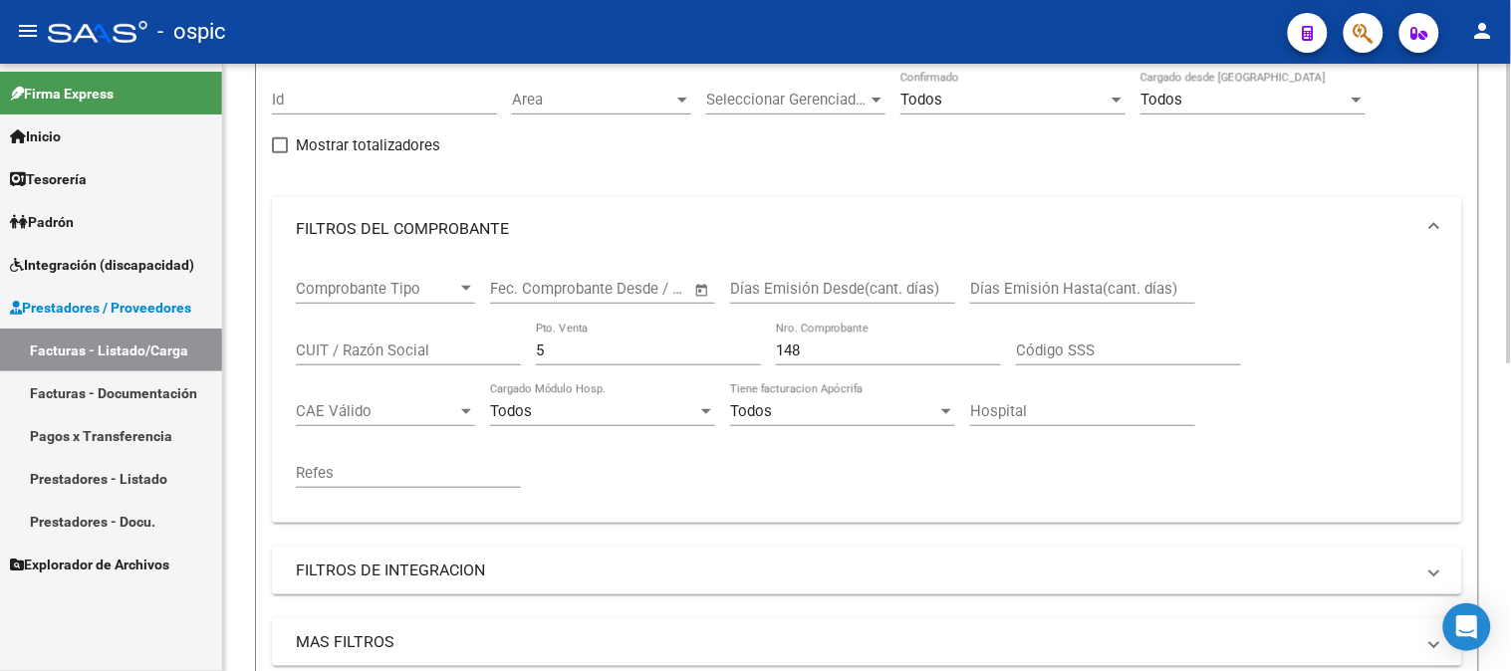
scroll to position [179, 0]
drag, startPoint x: 579, startPoint y: 355, endPoint x: 390, endPoint y: 359, distance: 188.3
click at [396, 355] on div "Comprobante Tipo Comprobante Tipo Fecha inicio – Fecha fin Fec. Comprobante Des…" at bounding box center [867, 386] width 1142 height 246
type input "1"
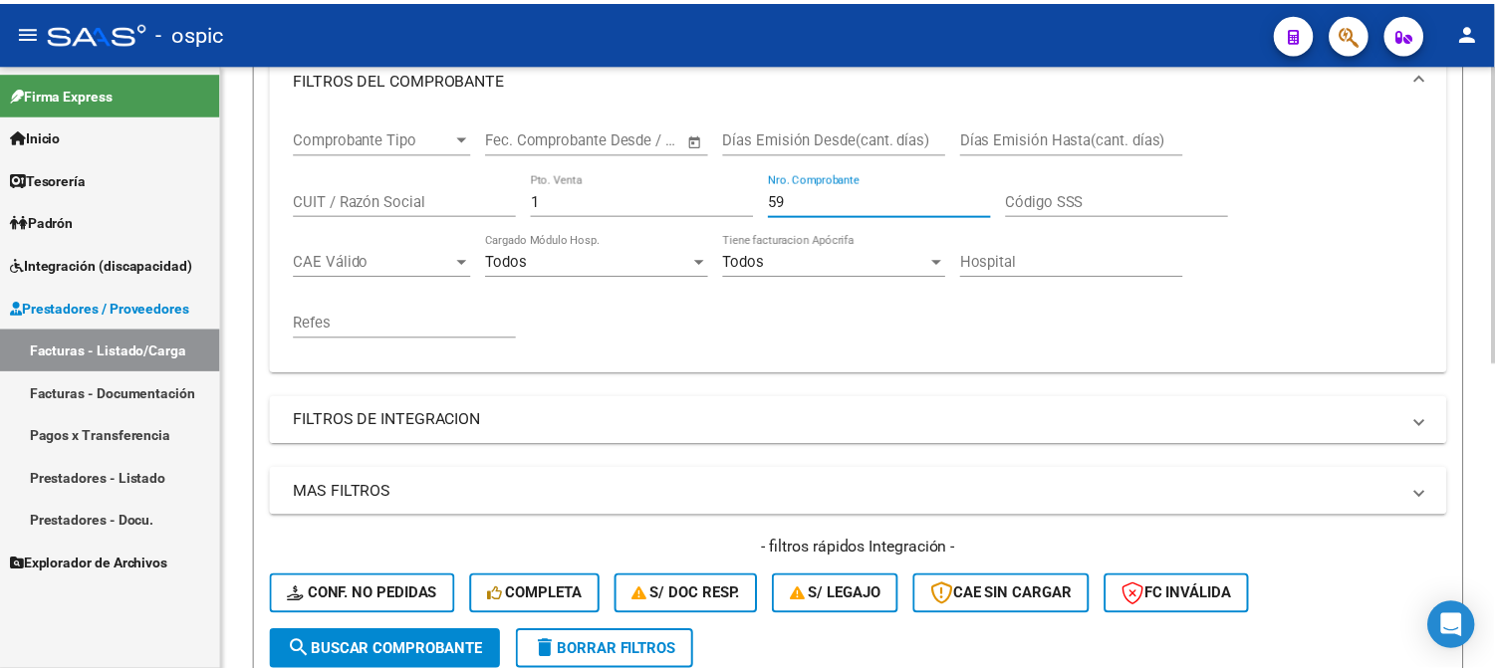
scroll to position [621, 0]
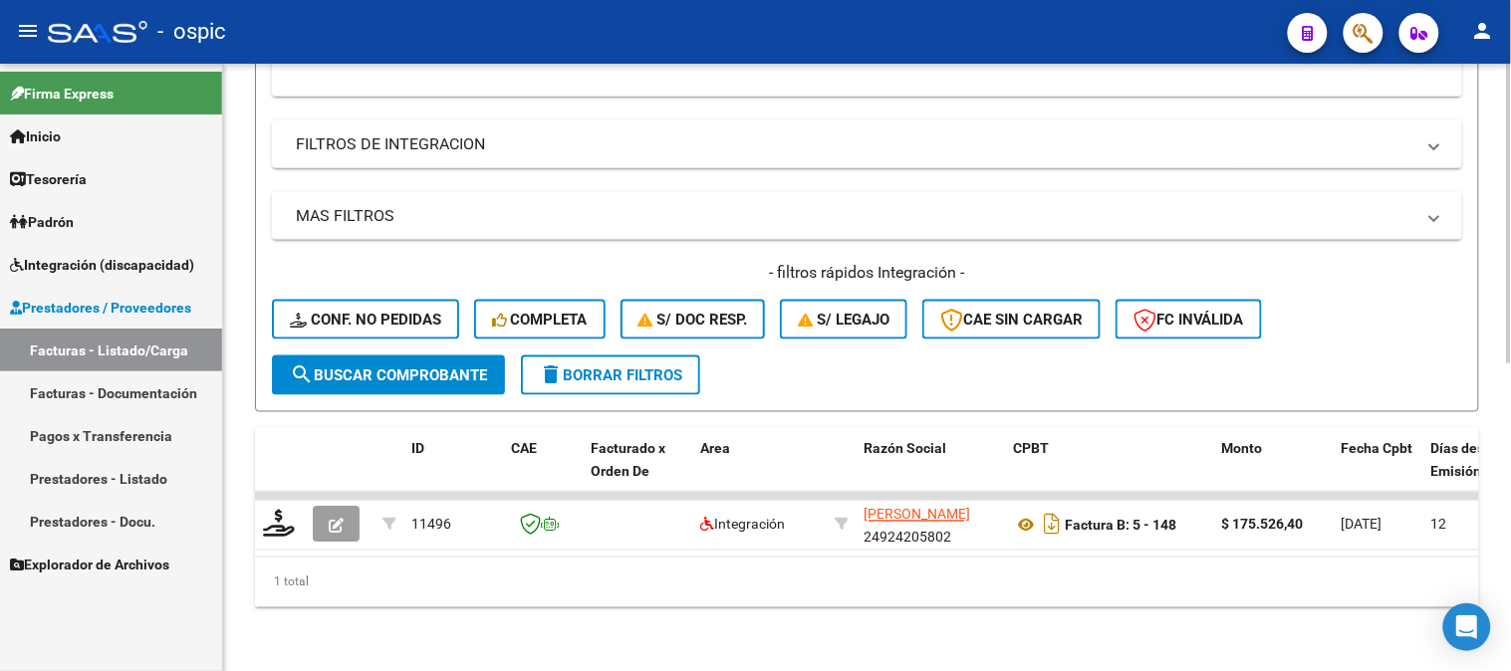
type input "59"
click at [439, 366] on span "search Buscar Comprobante" at bounding box center [388, 375] width 197 height 18
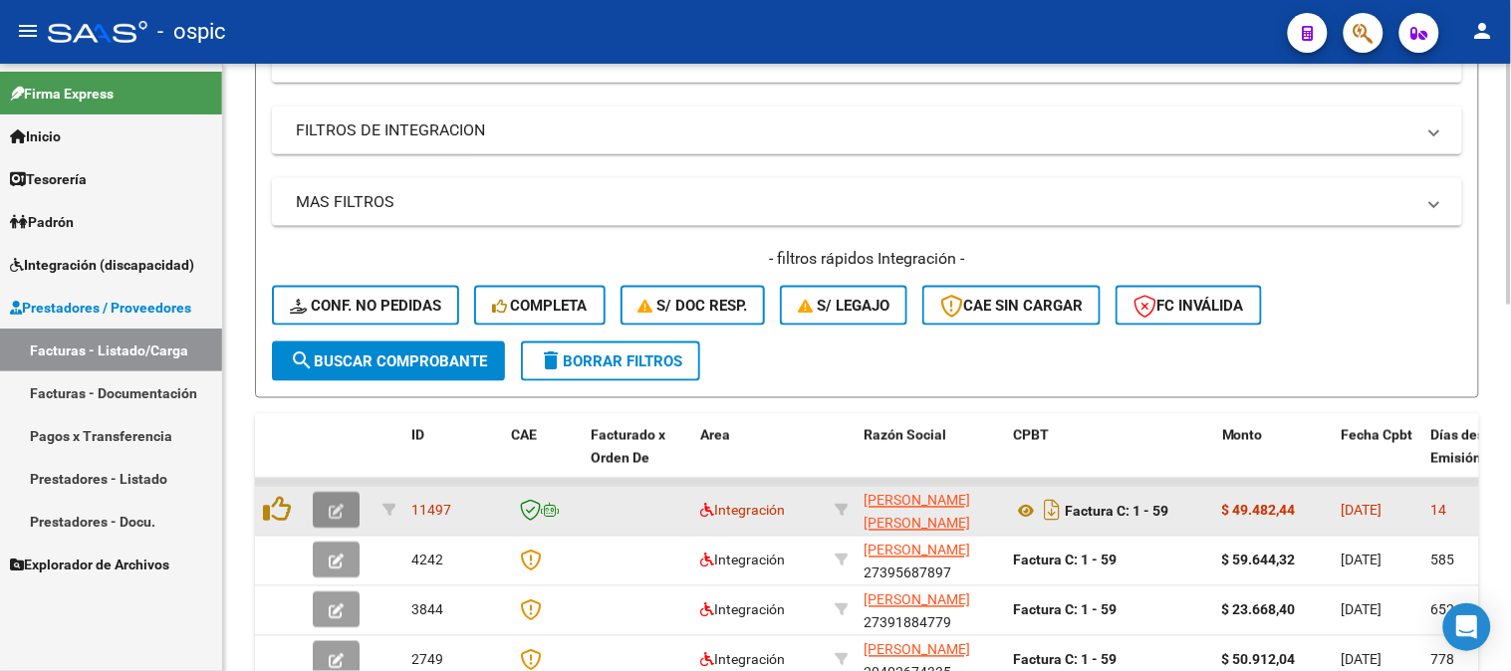
click at [337, 502] on span "button" at bounding box center [336, 511] width 15 height 18
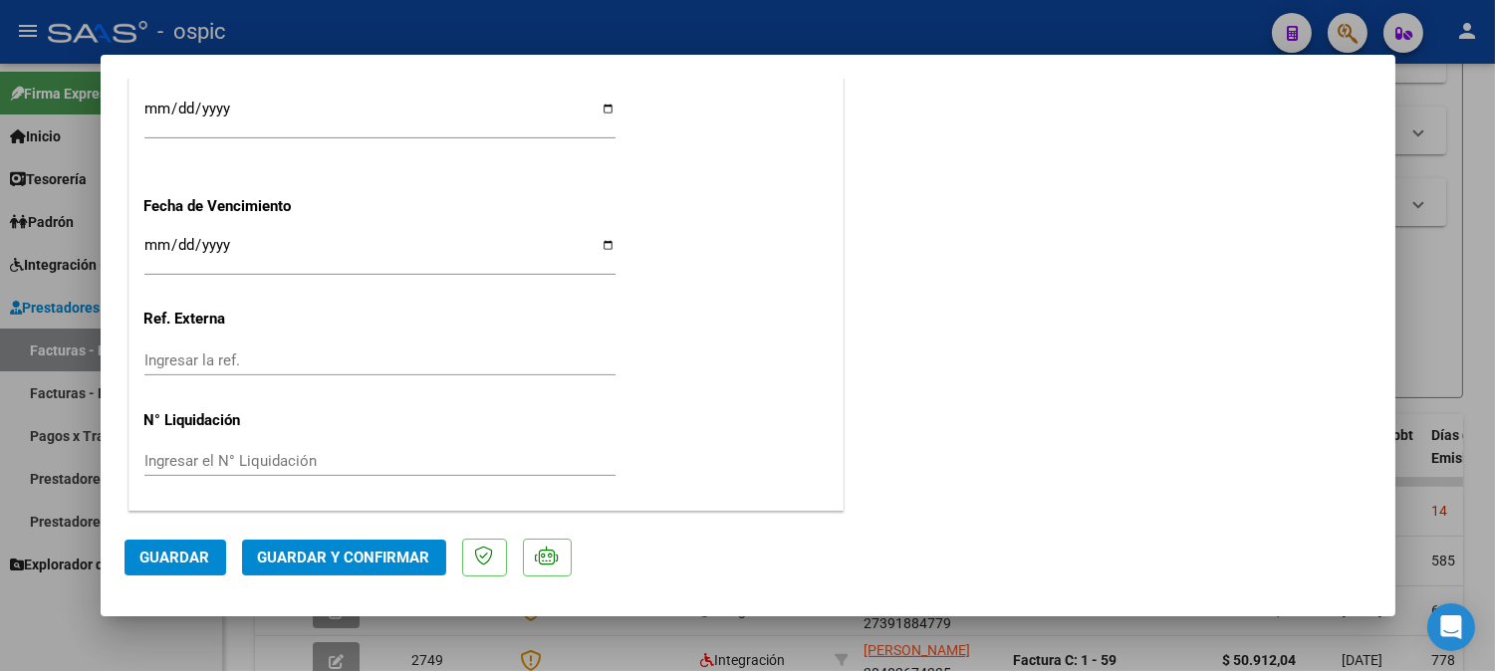
scroll to position [0, 0]
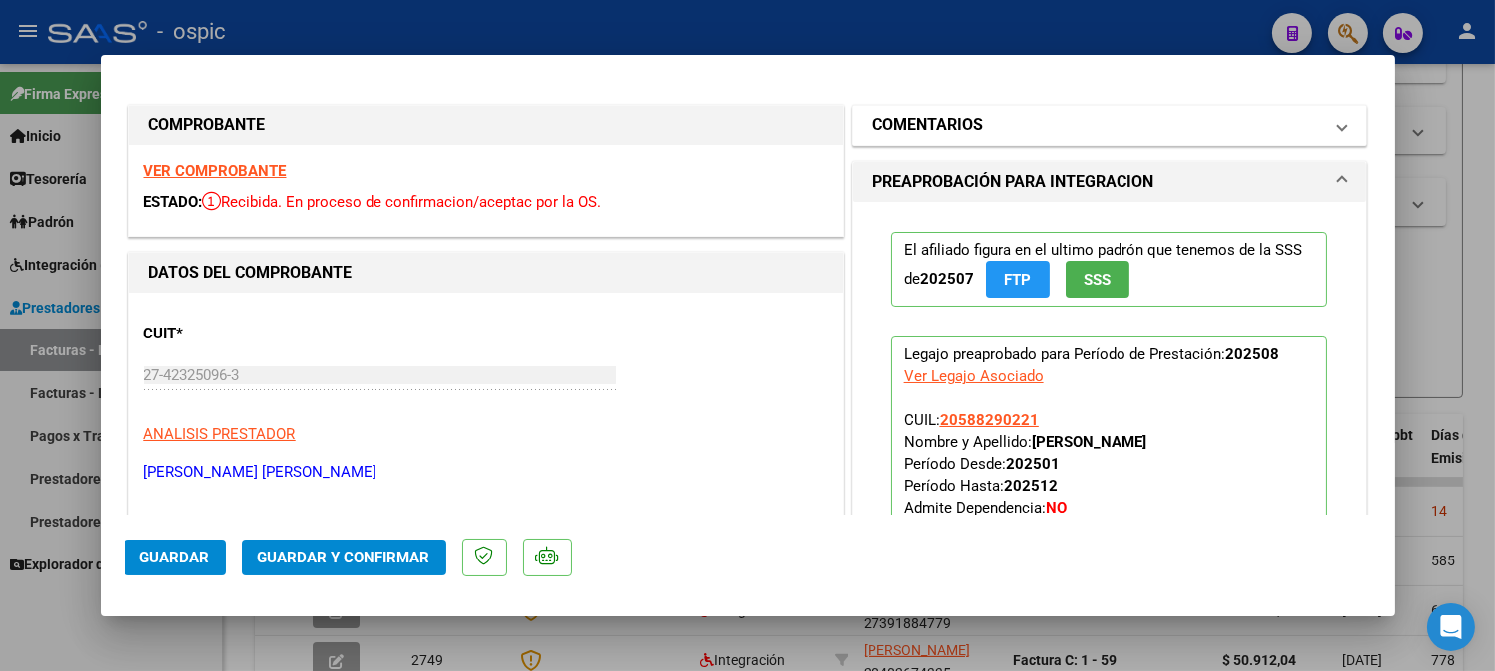
click at [1028, 116] on mat-panel-title "COMENTARIOS" at bounding box center [1097, 126] width 450 height 24
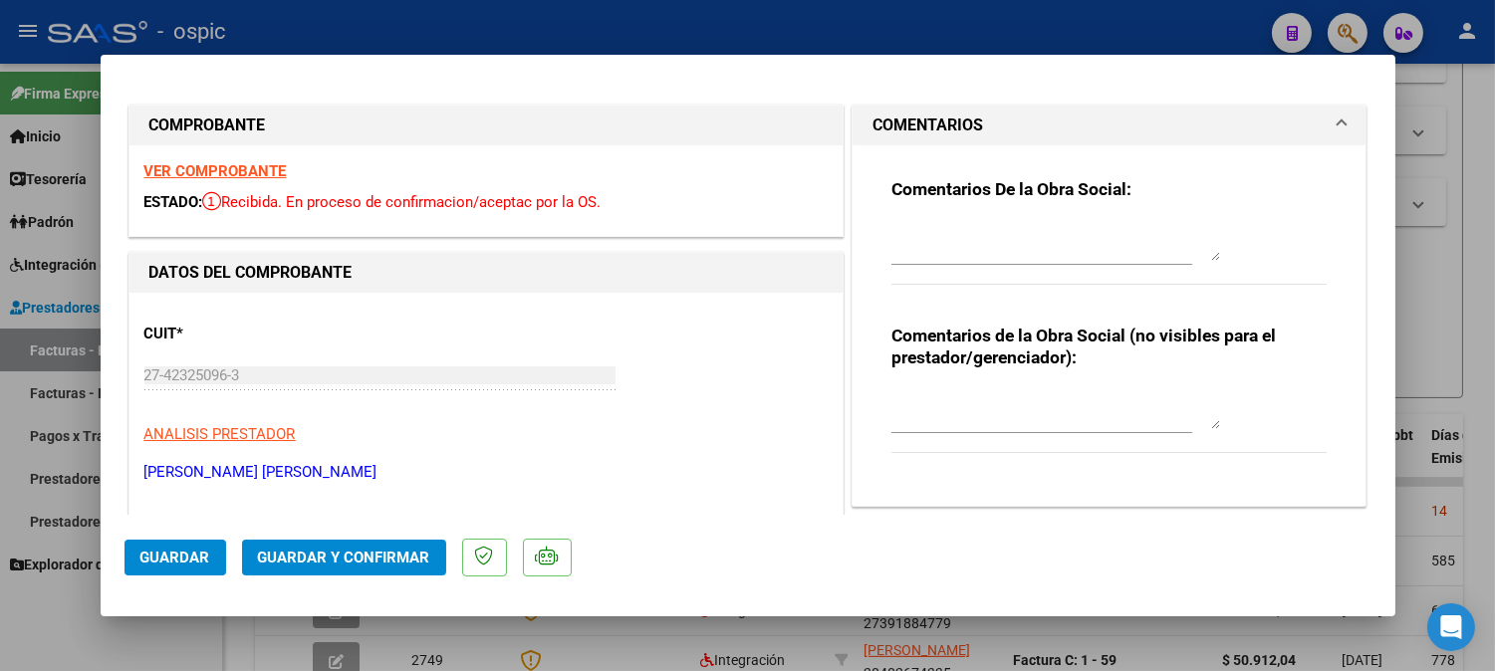
click at [928, 401] on textarea at bounding box center [1055, 409] width 329 height 40
type textarea "T.O 4 SESIONES"
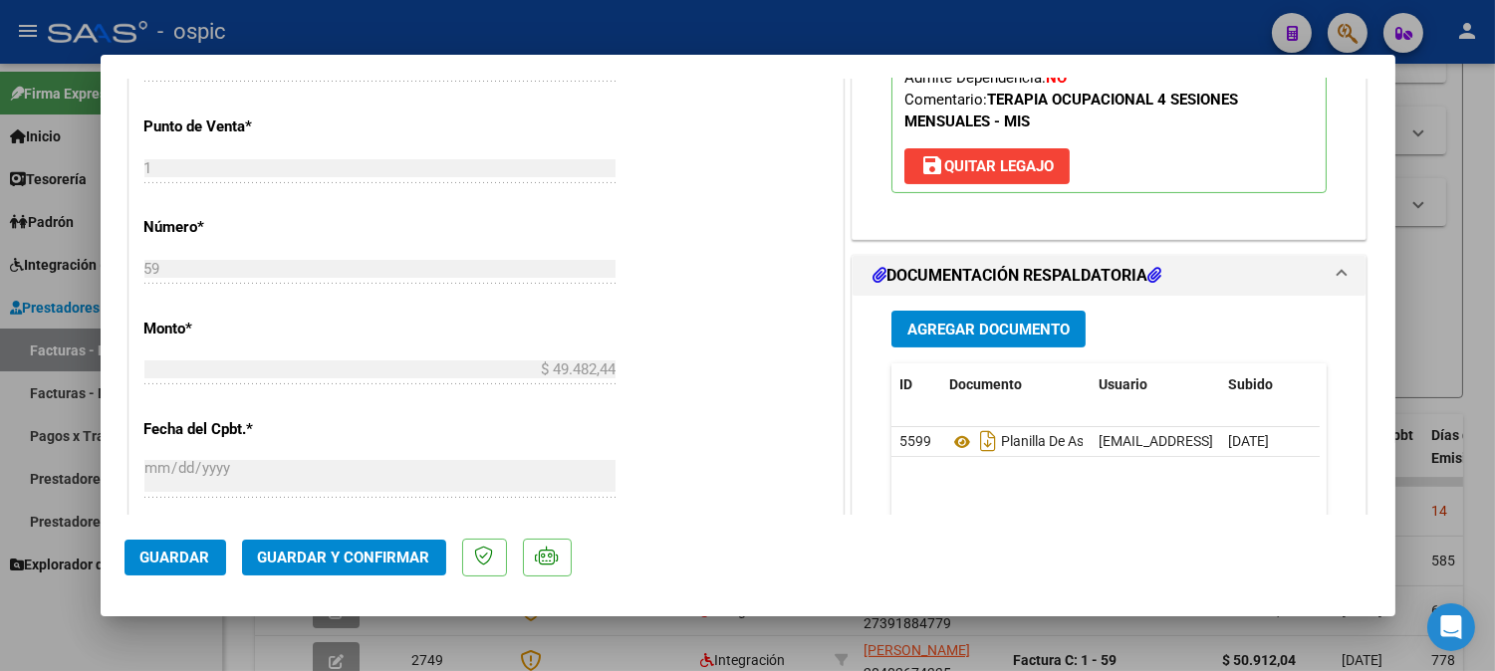
scroll to position [801, 0]
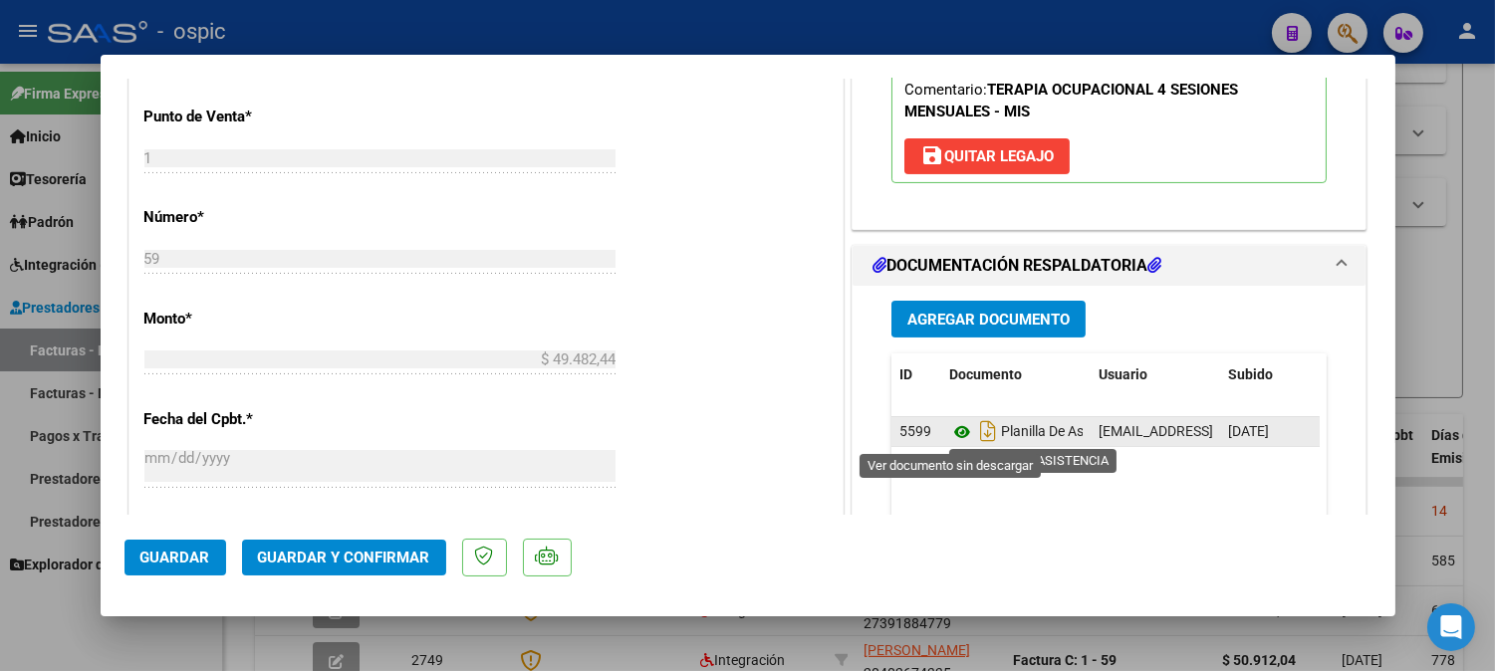
click at [951, 431] on icon at bounding box center [962, 432] width 26 height 24
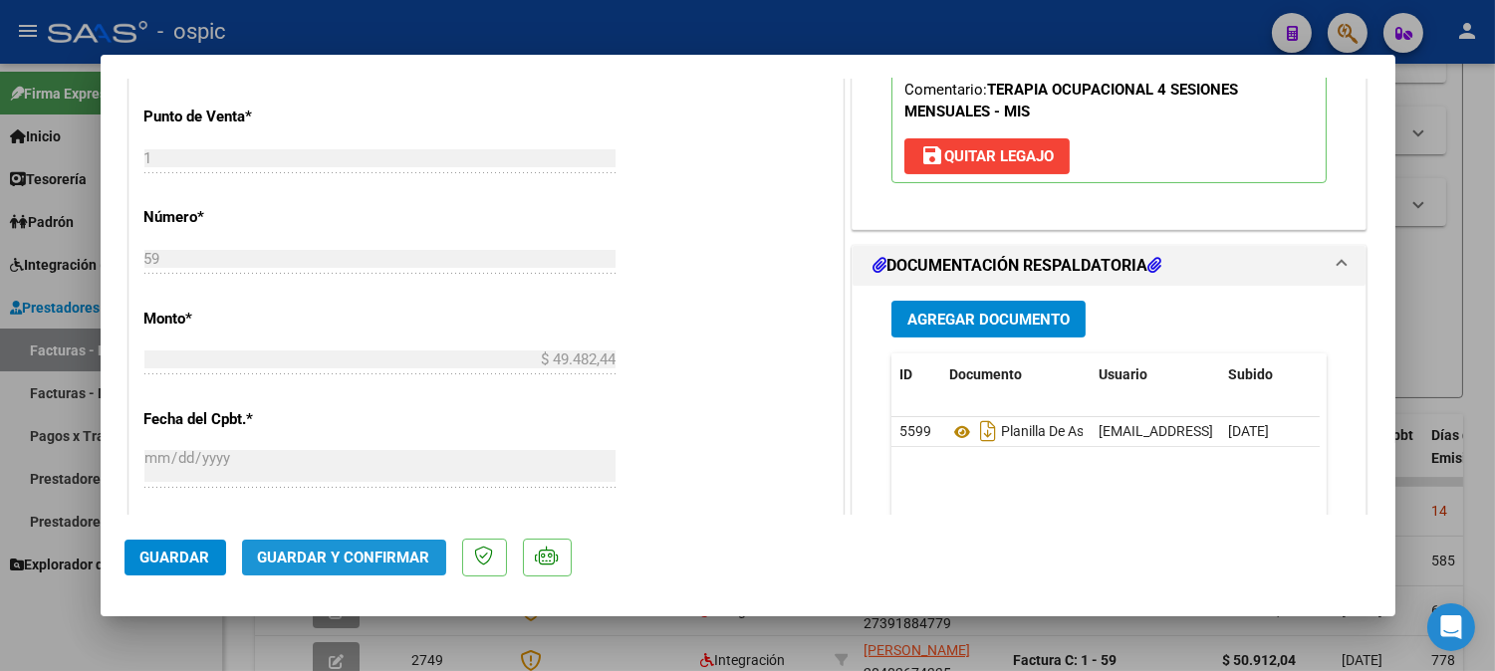
click at [360, 545] on button "Guardar y Confirmar" at bounding box center [344, 558] width 204 height 36
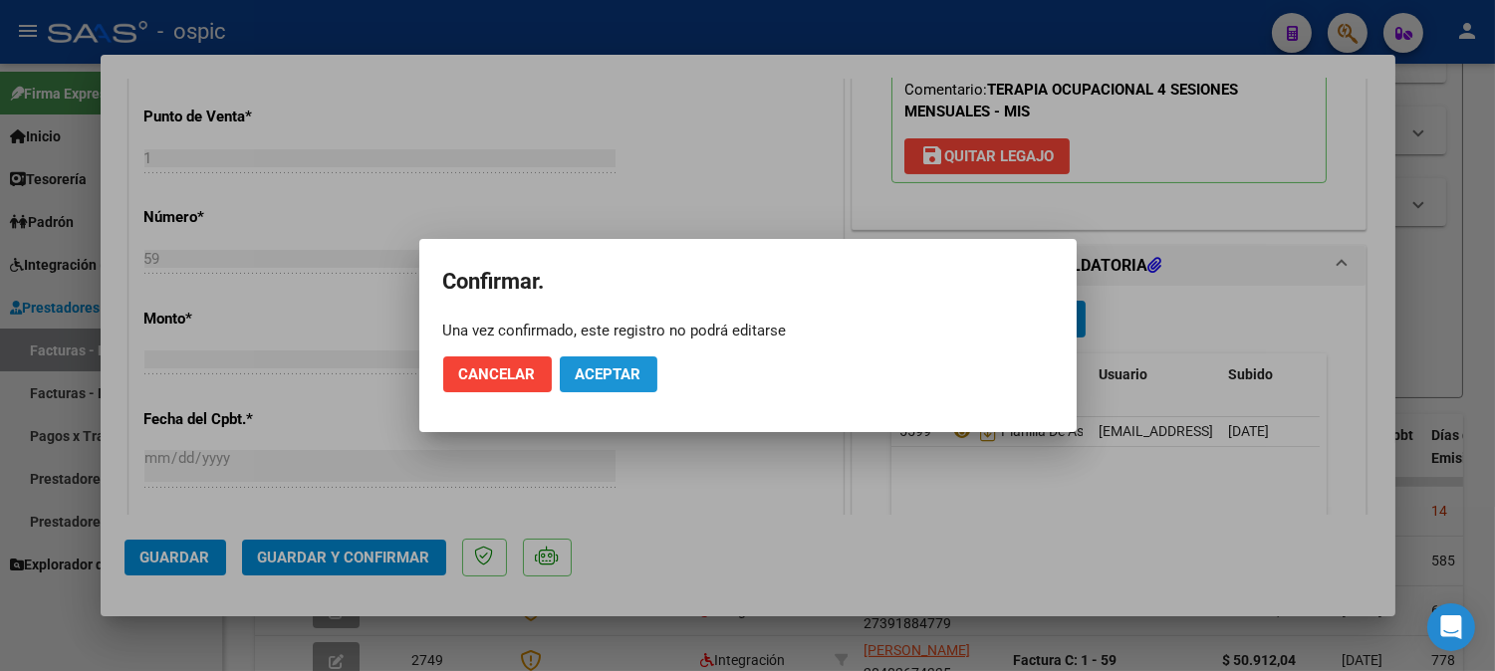
click at [625, 370] on span "Aceptar" at bounding box center [609, 374] width 66 height 18
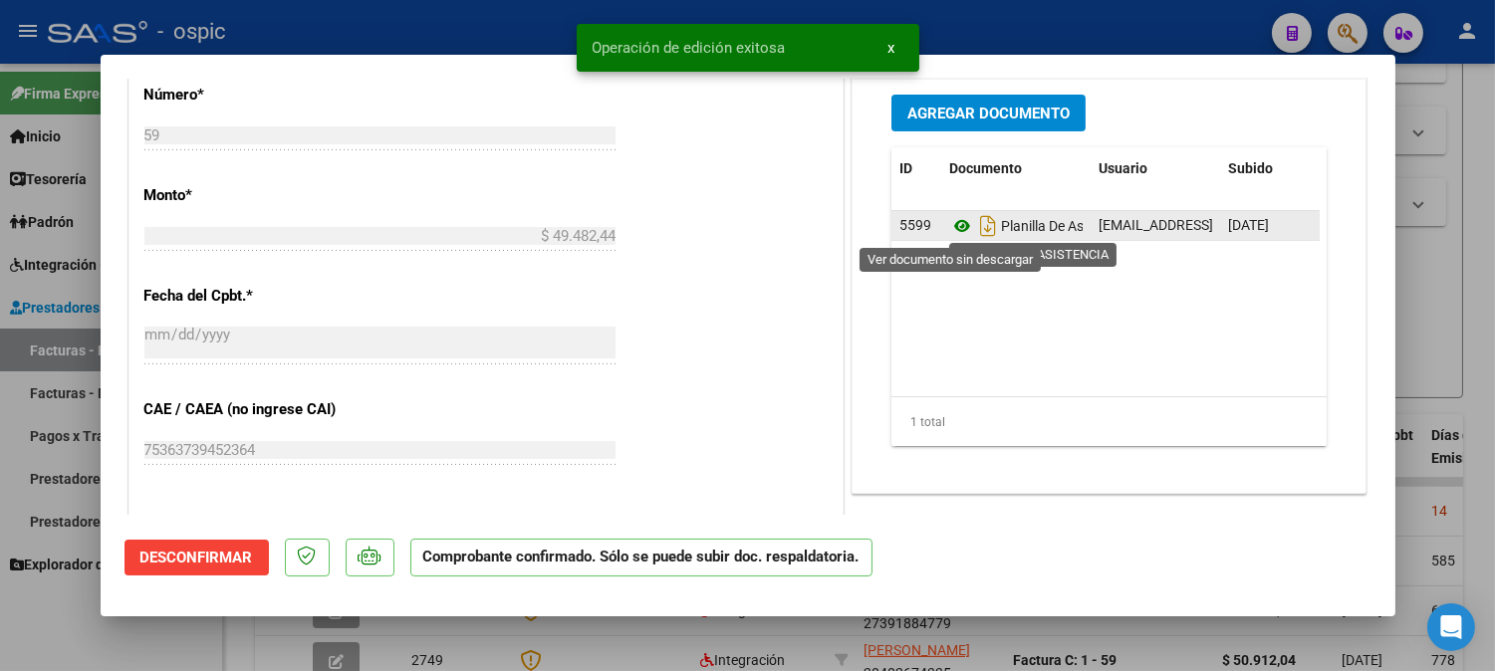
click at [956, 226] on icon at bounding box center [962, 226] width 26 height 24
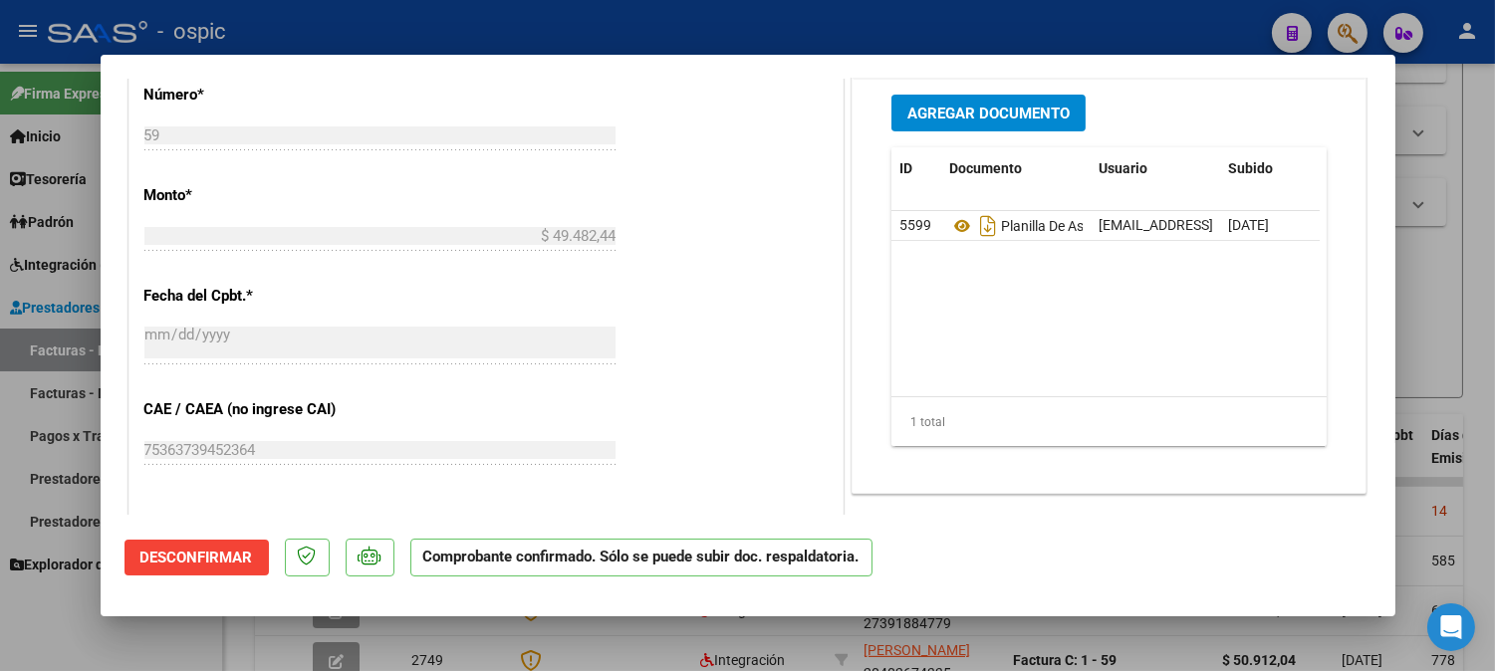
type input "$ 0,00"
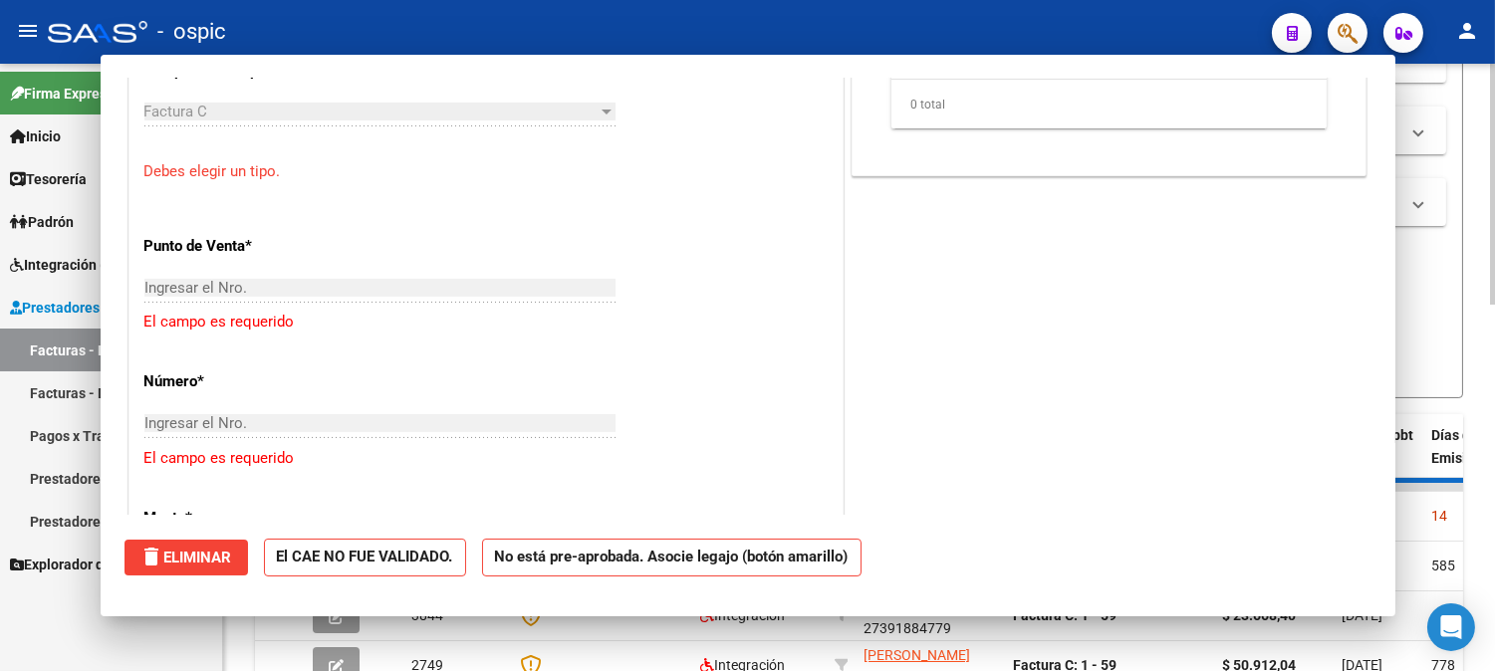
scroll to position [1170, 0]
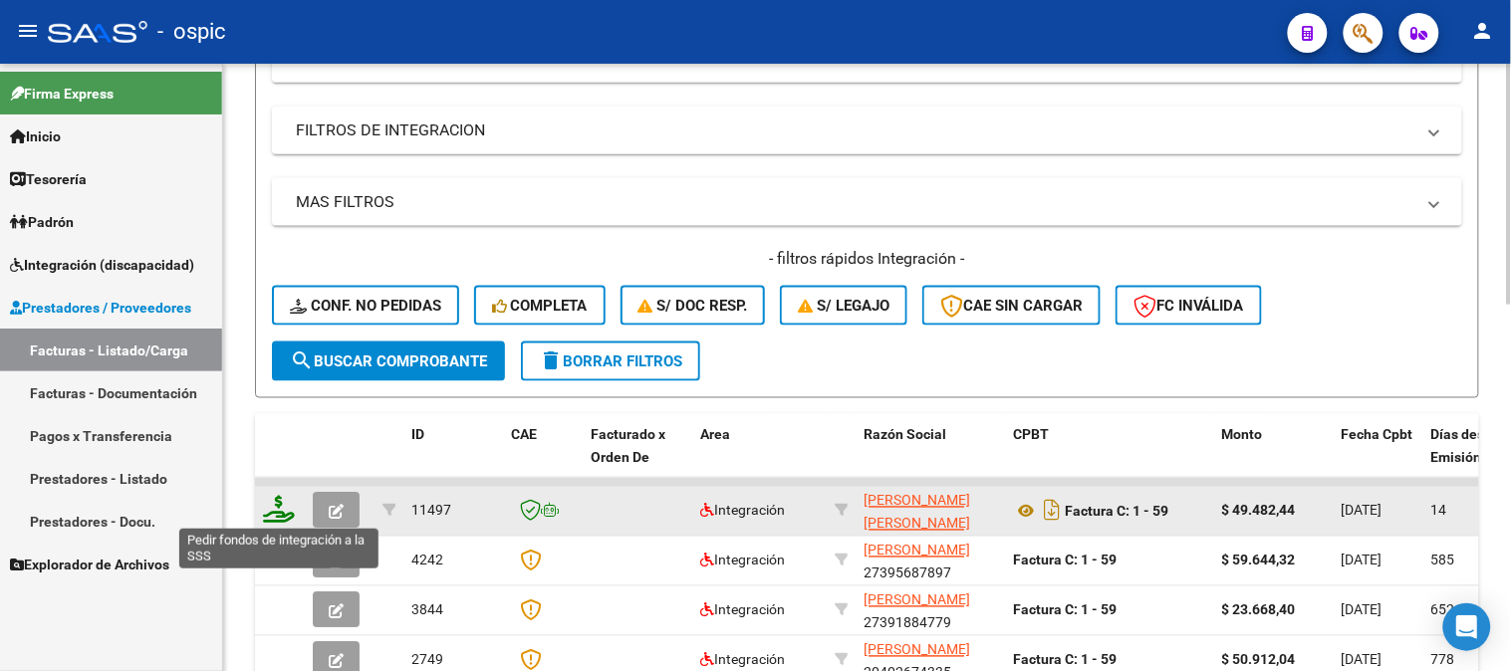
click at [277, 496] on icon at bounding box center [279, 510] width 32 height 28
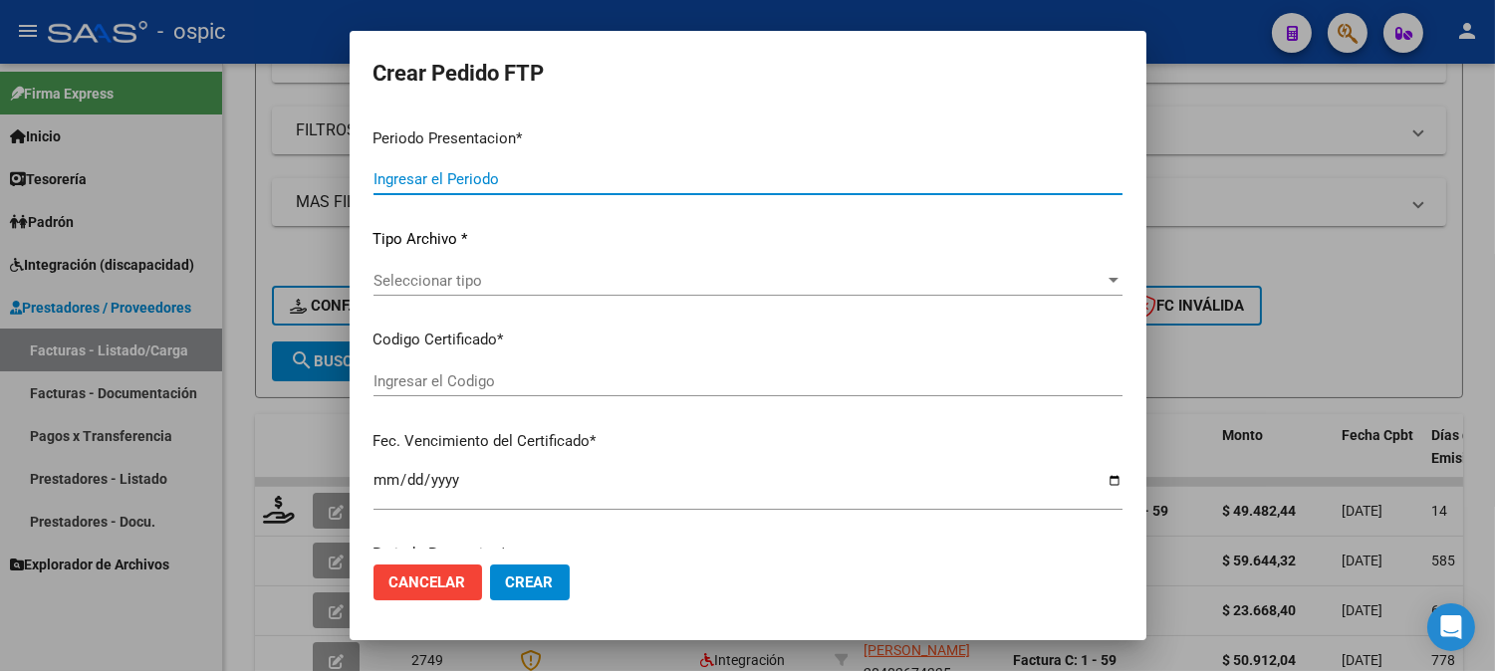
type input "202508"
type input "$ 49.482,44"
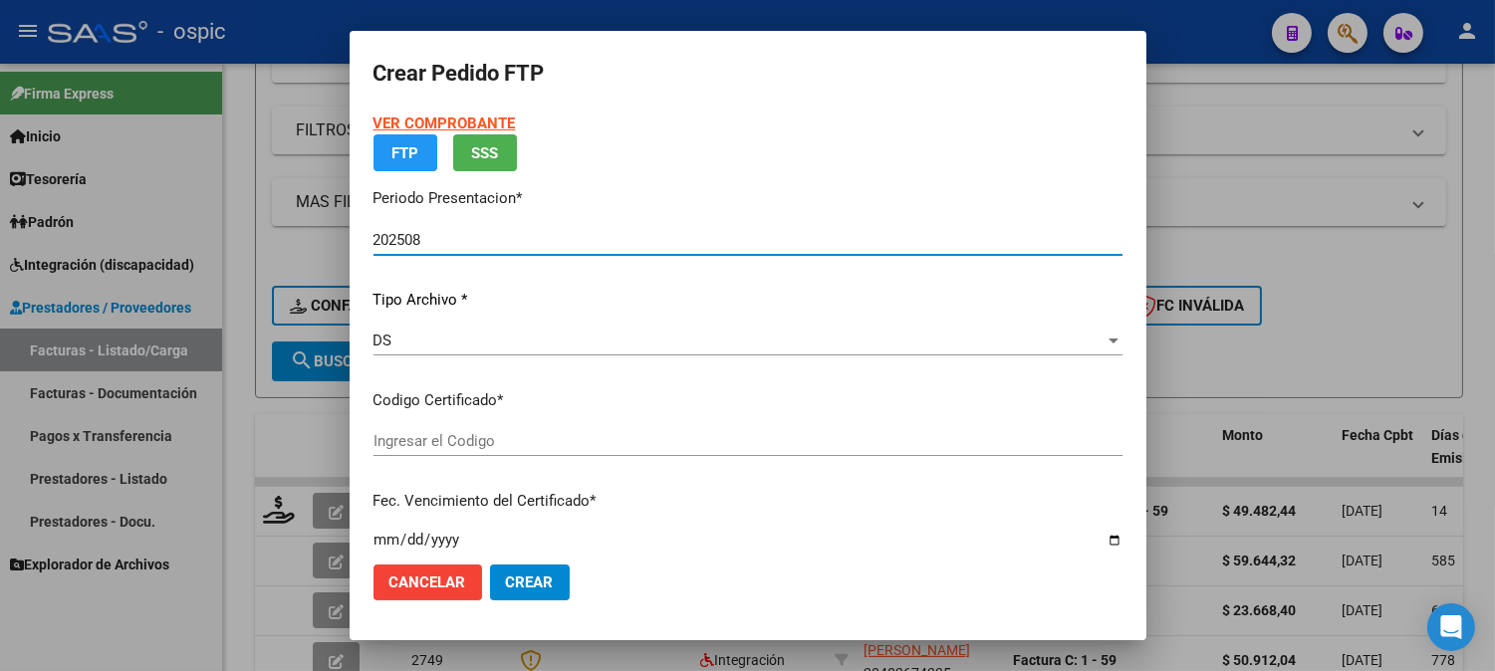
type input "1913415168"
type input "2026-08-31"
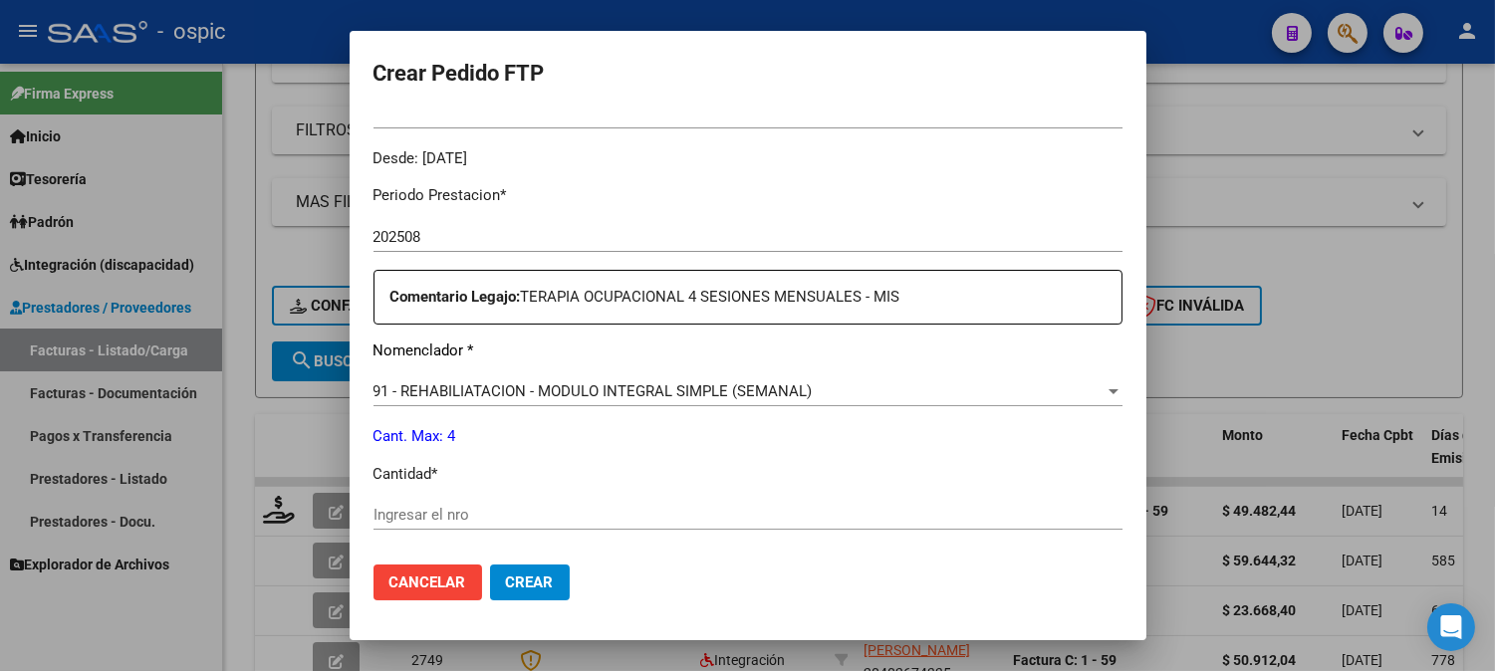
scroll to position [621, 0]
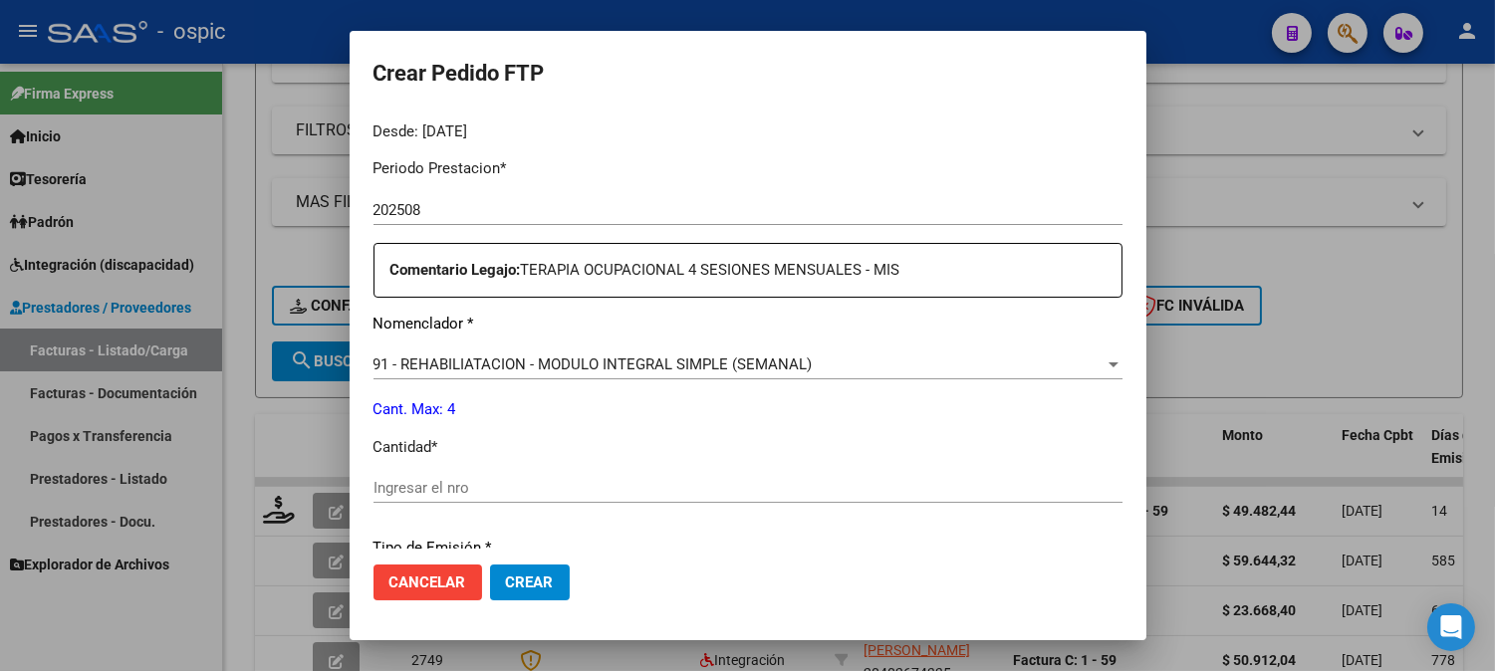
click at [739, 482] on input "Ingresar el nro" at bounding box center [747, 488] width 749 height 18
type input "4"
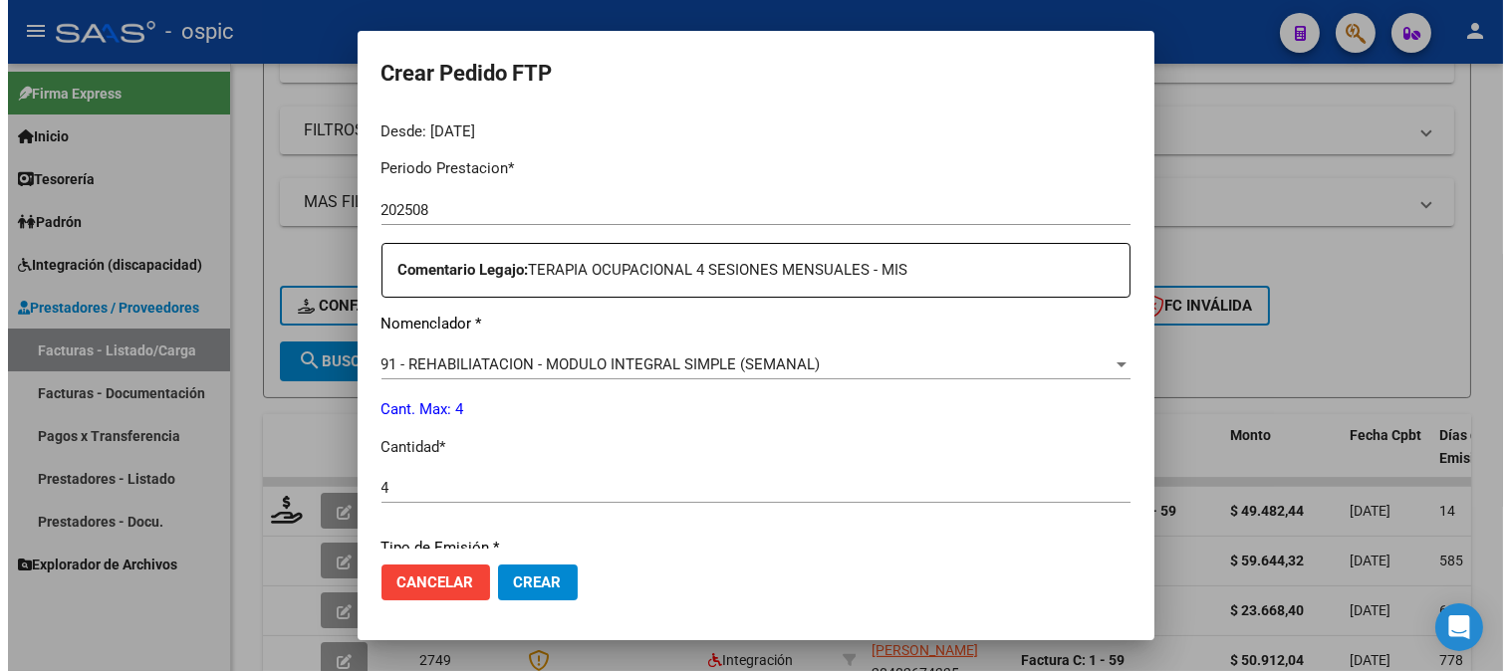
scroll to position [896, 0]
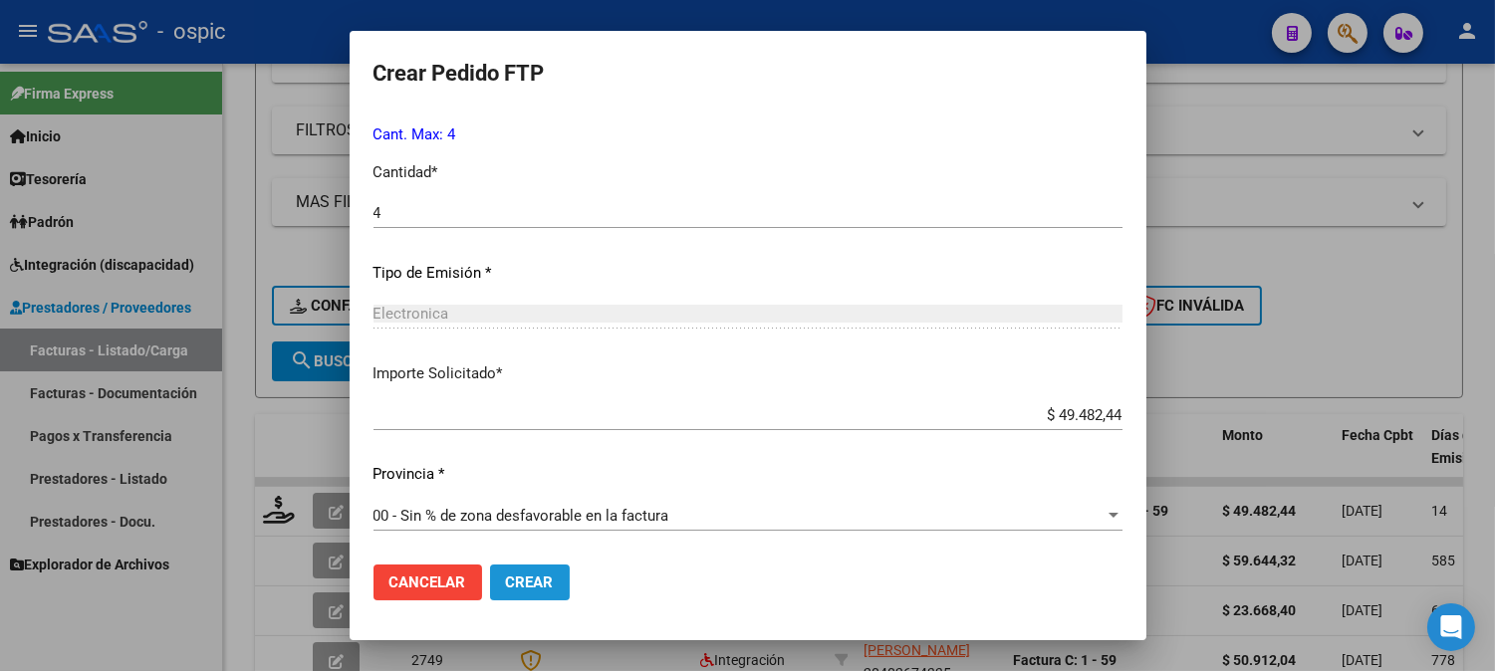
drag, startPoint x: 535, startPoint y: 583, endPoint x: 1510, endPoint y: 77, distance: 1098.4
click at [536, 582] on span "Crear" at bounding box center [530, 583] width 48 height 18
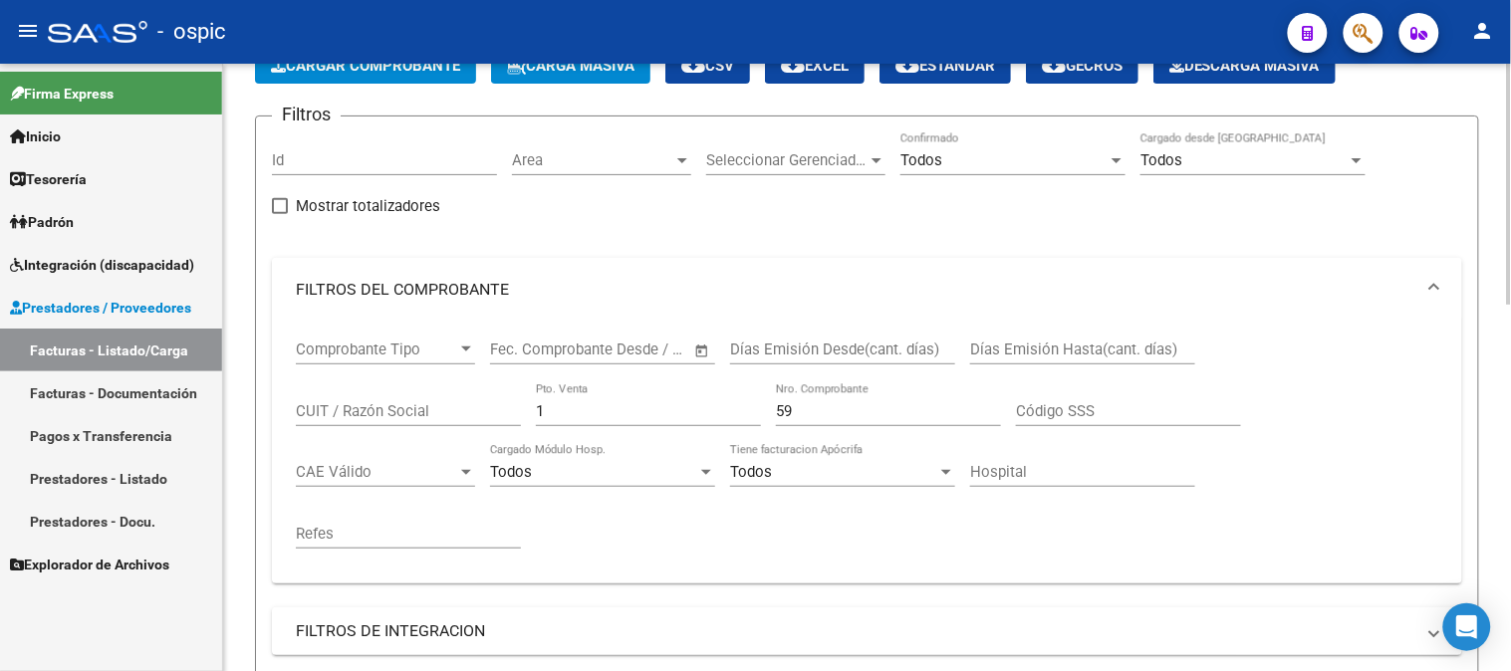
scroll to position [68, 0]
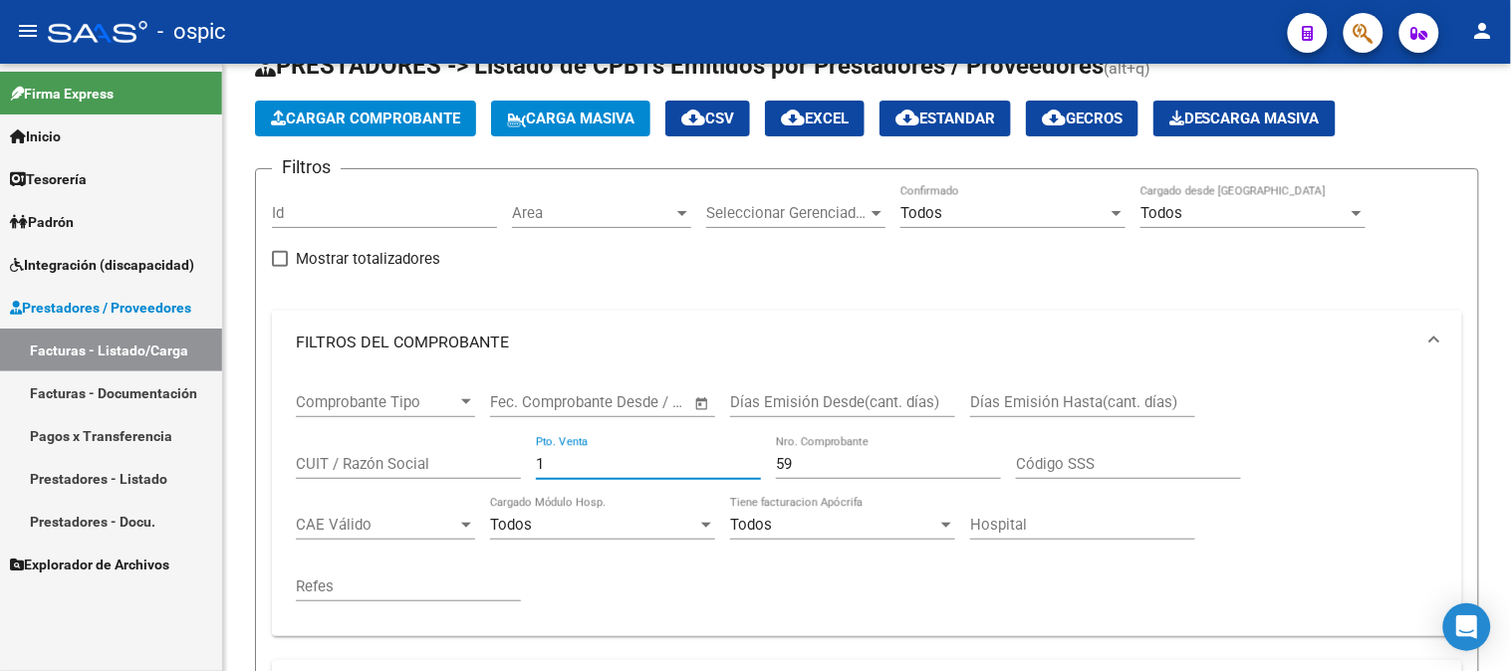
drag, startPoint x: 556, startPoint y: 461, endPoint x: 173, endPoint y: 455, distance: 382.5
click at [201, 461] on mat-sidenav-container "Firma Express Inicio Calendario SSS Instructivos Contacto OS Tesorería Extracto…" at bounding box center [755, 367] width 1511 height 607
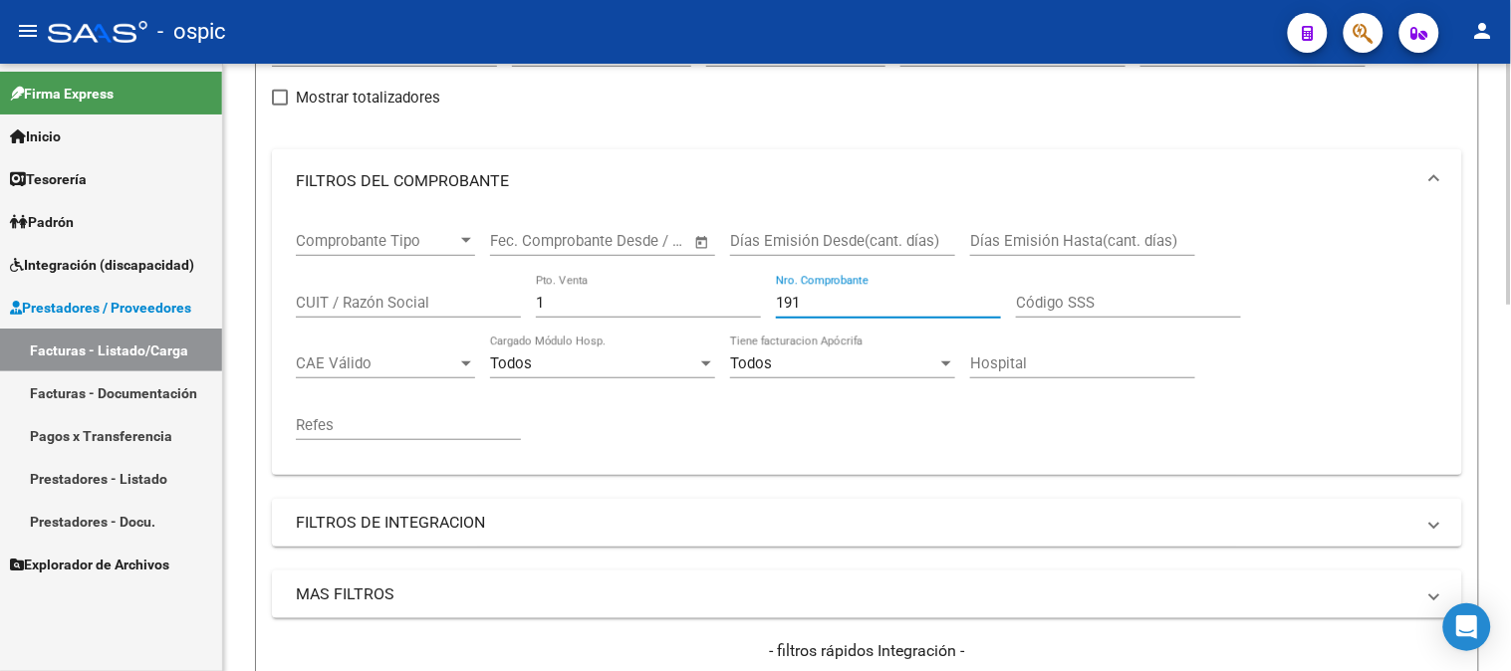
scroll to position [511, 0]
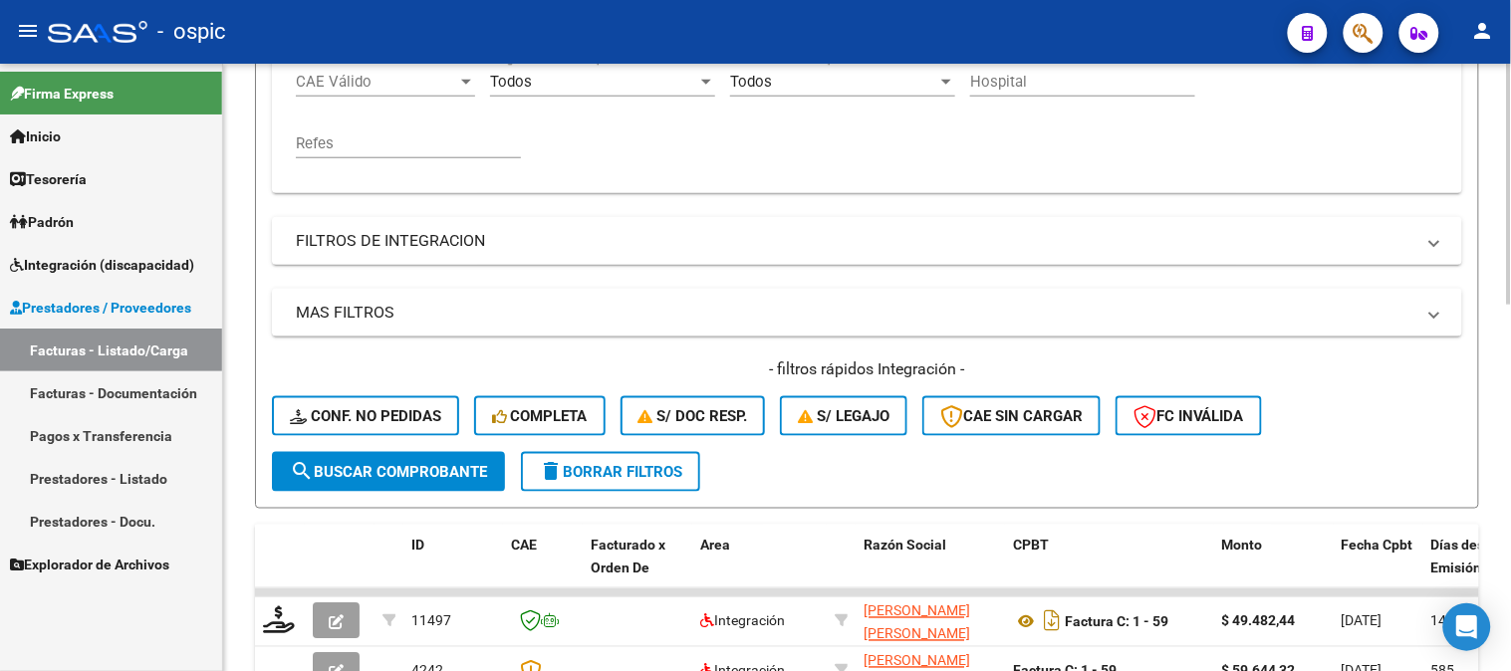
type input "191"
click at [384, 463] on span "search Buscar Comprobante" at bounding box center [388, 472] width 197 height 18
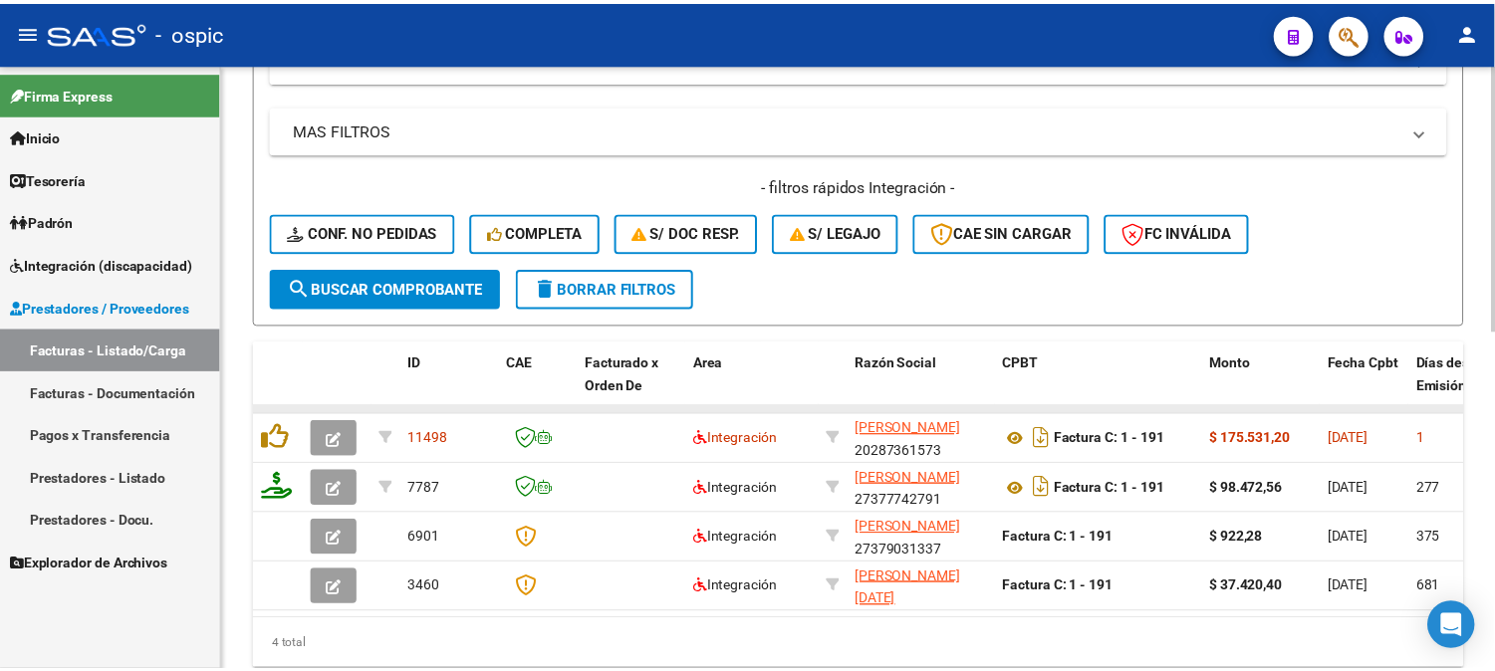
scroll to position [732, 0]
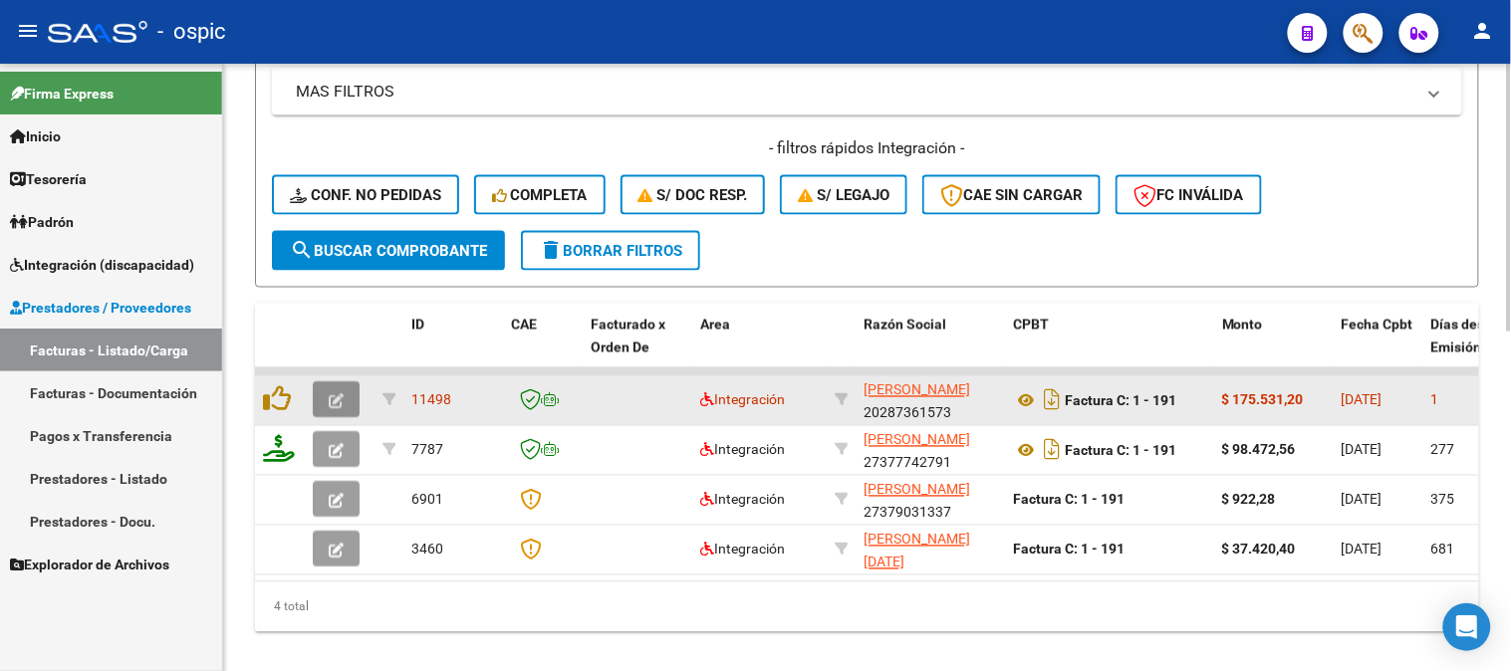
click at [342, 385] on button "button" at bounding box center [336, 400] width 47 height 36
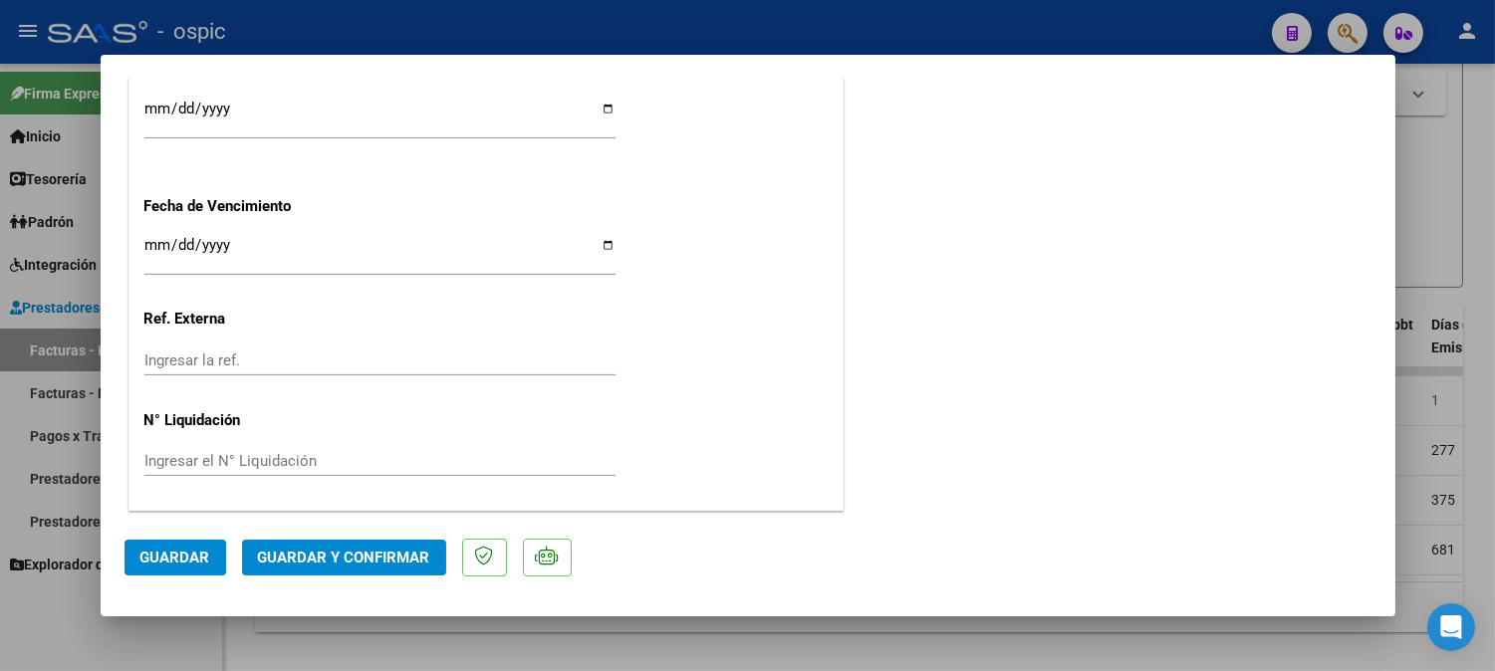
scroll to position [0, 0]
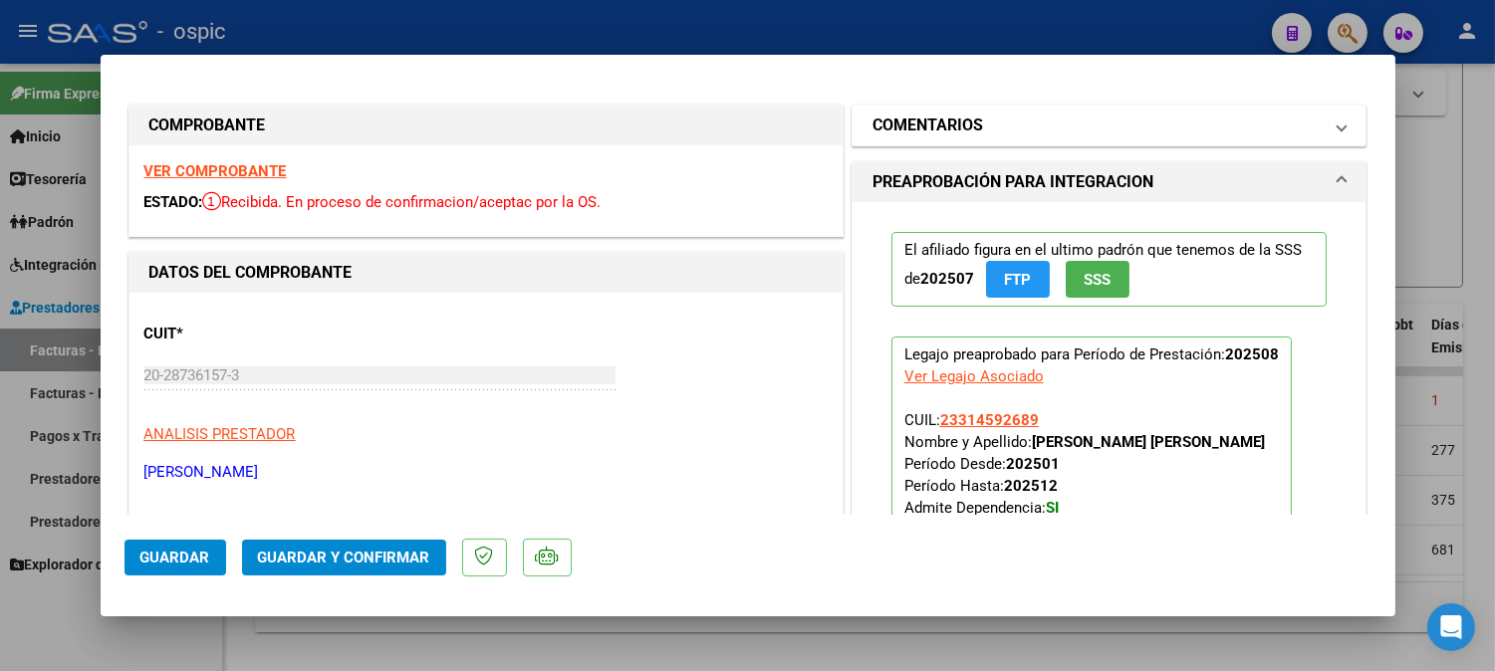
click at [974, 134] on mat-panel-title "COMENTARIOS" at bounding box center [1097, 126] width 450 height 24
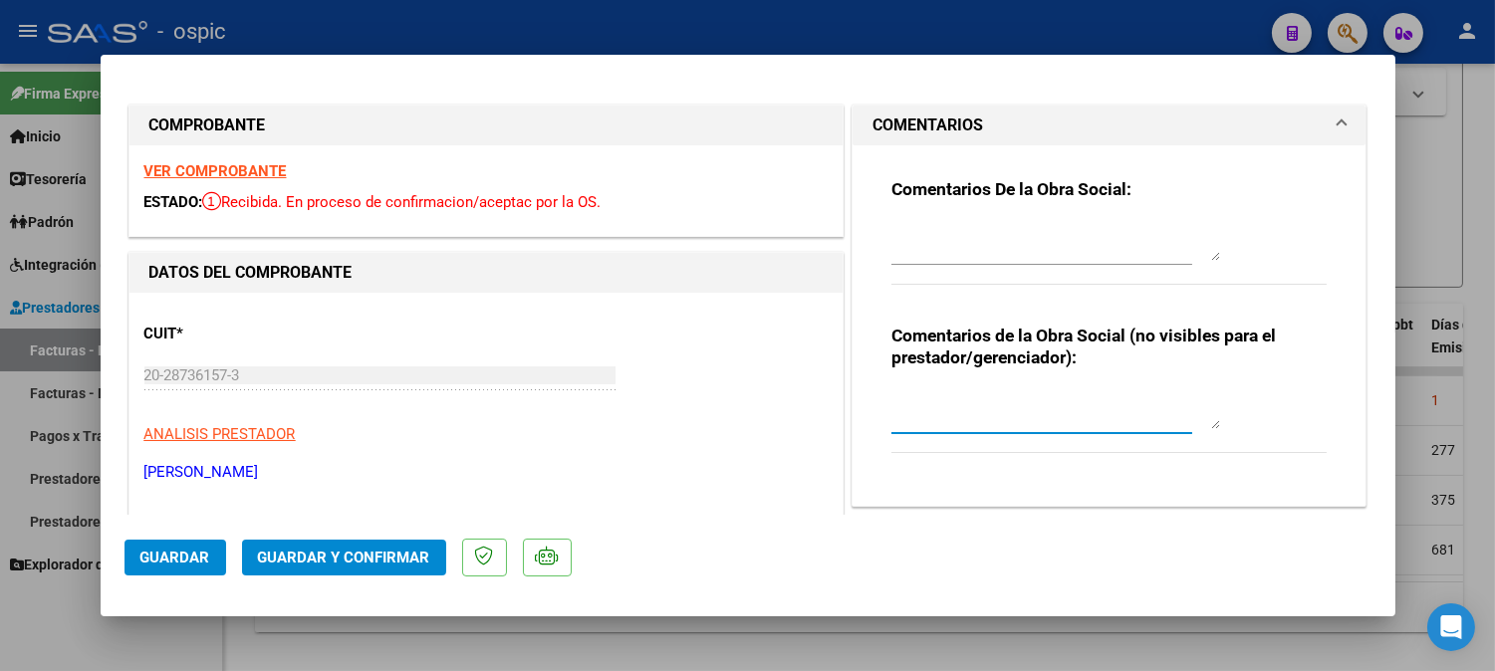
click at [972, 401] on textarea at bounding box center [1055, 409] width 329 height 40
click at [1011, 400] on textarea "TRANSPORTE 240 C/DEP" at bounding box center [1055, 409] width 329 height 40
click at [1049, 400] on textarea "TRANSPORTE C/DEP 240KM MENSUALES" at bounding box center [1055, 409] width 329 height 40
type textarea "TRANSPORTE C/DEP 240 KM MENSUALES"
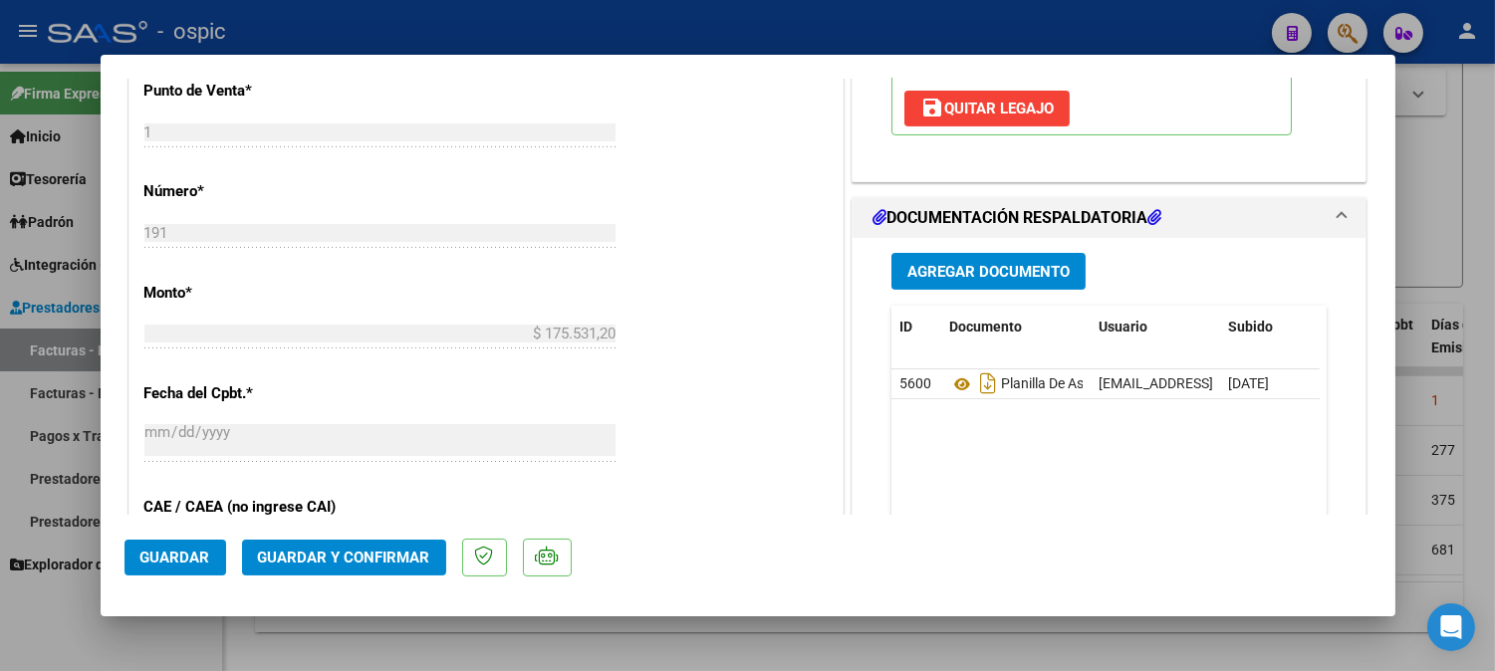
scroll to position [831, 0]
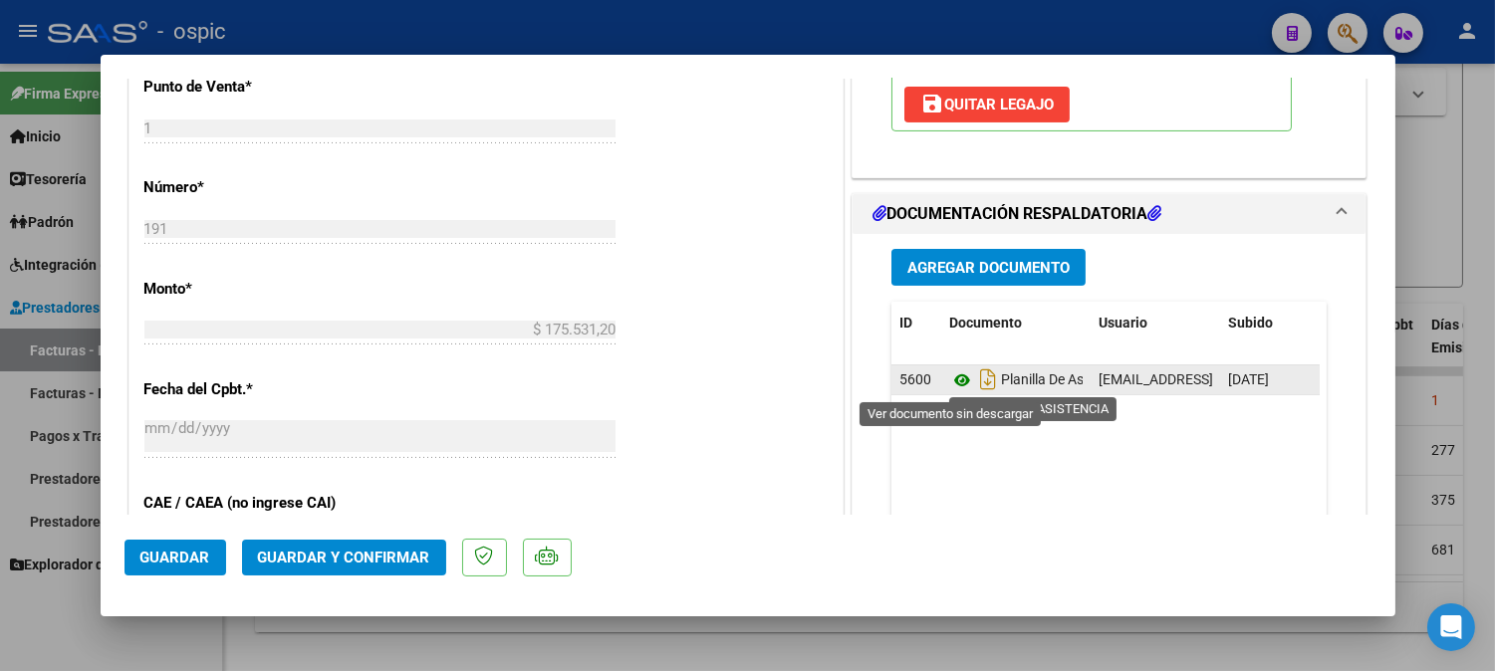
click at [949, 381] on icon at bounding box center [962, 380] width 26 height 24
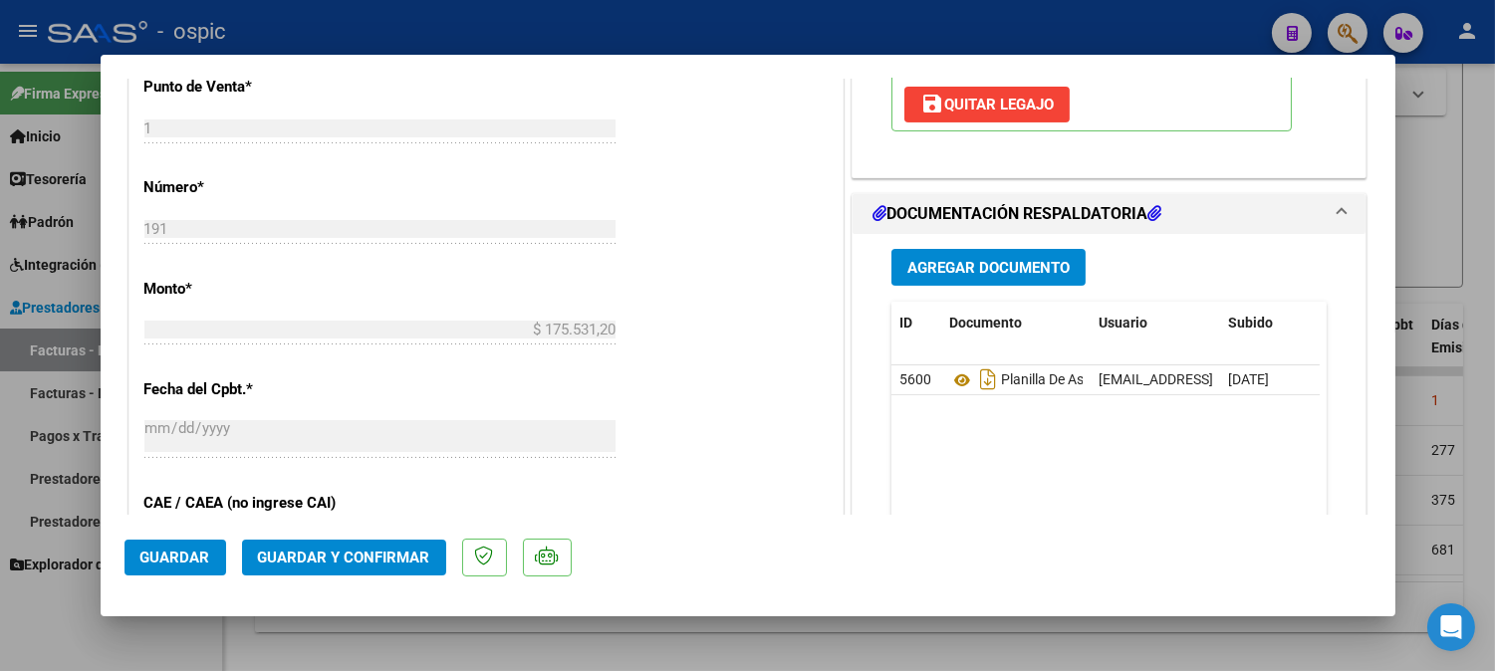
scroll to position [433, 0]
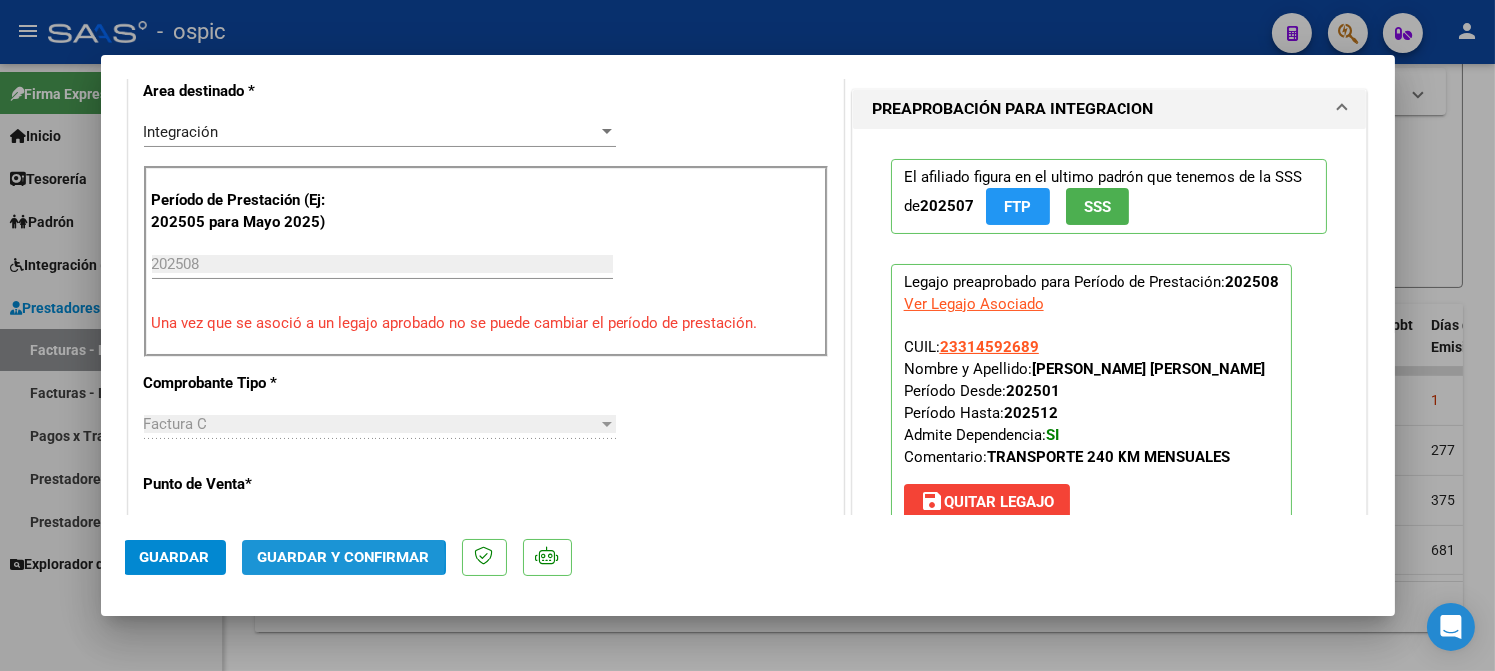
click at [310, 556] on span "Guardar y Confirmar" at bounding box center [344, 558] width 172 height 18
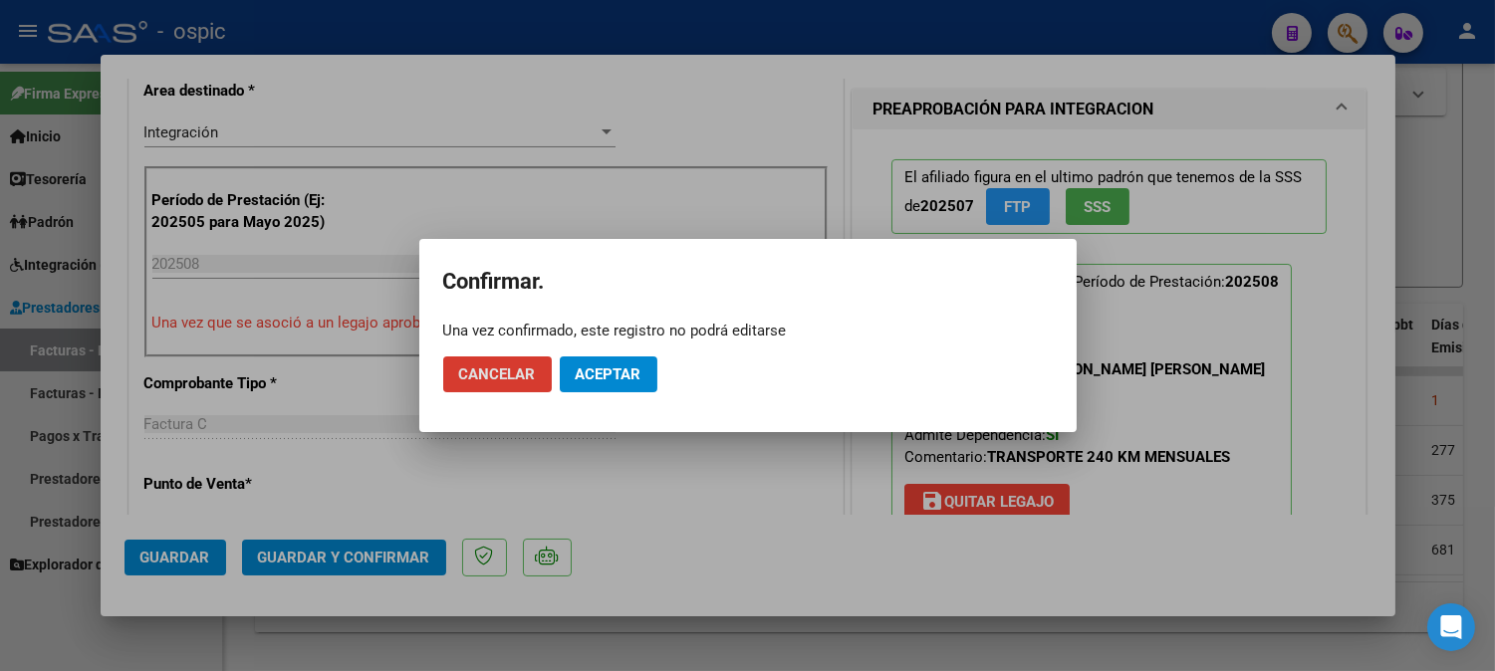
click at [632, 368] on span "Aceptar" at bounding box center [609, 374] width 66 height 18
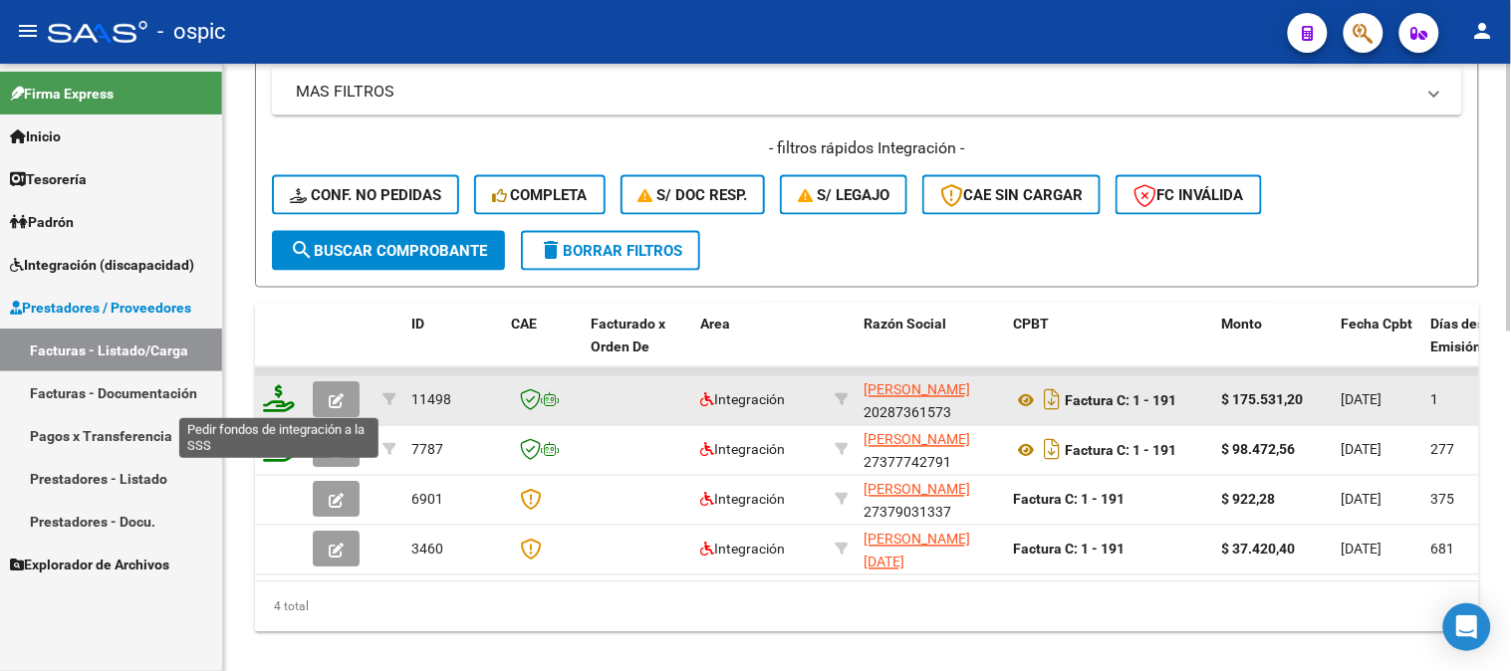
click at [277, 391] on icon at bounding box center [279, 399] width 32 height 28
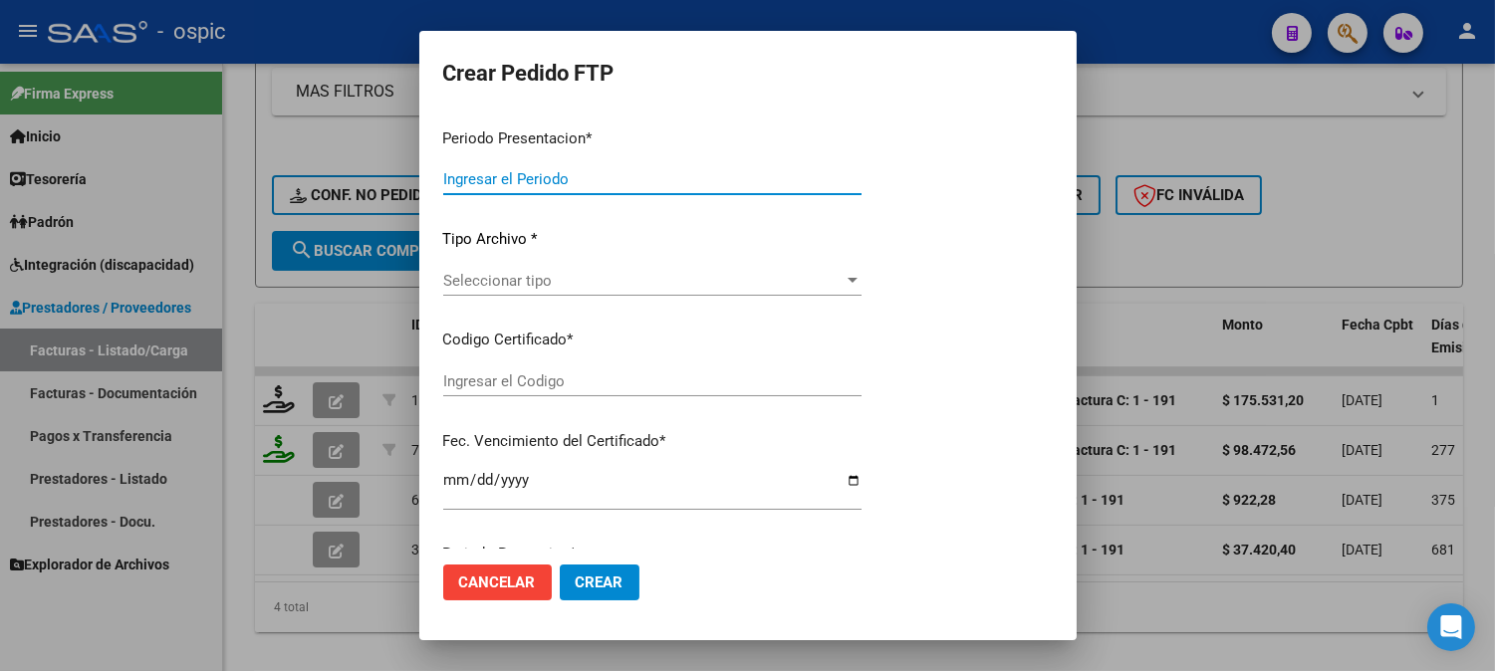
type input "202508"
type input "$ 175.531,20"
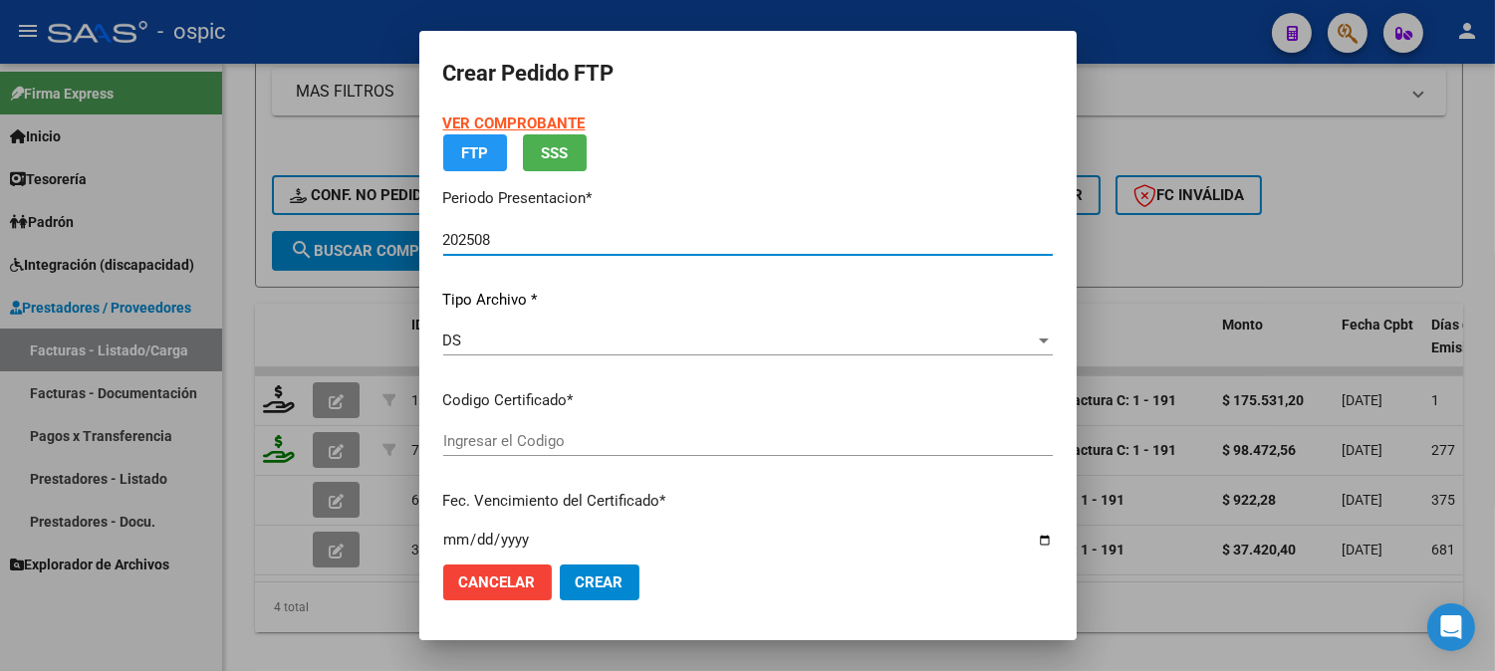
type input "0000000000000000000000000000005238923289"
type input "2034-01-31"
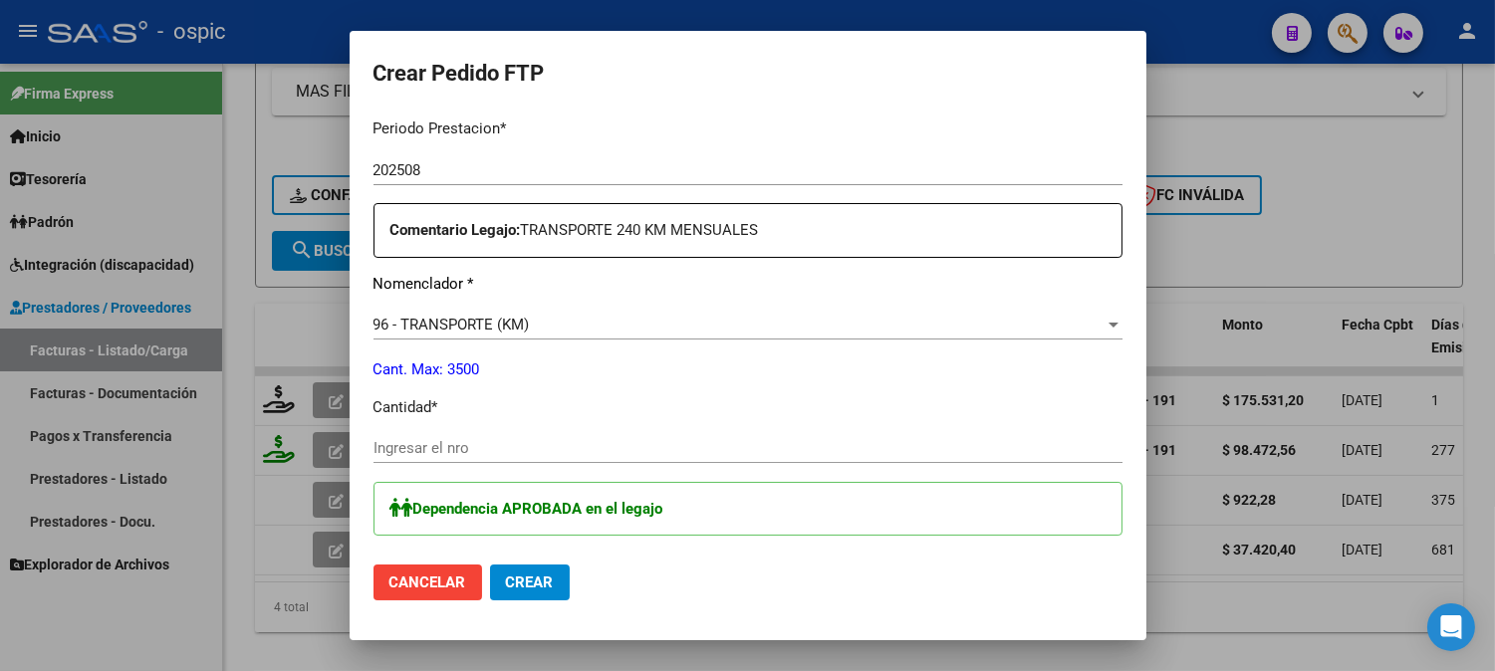
scroll to position [675, 0]
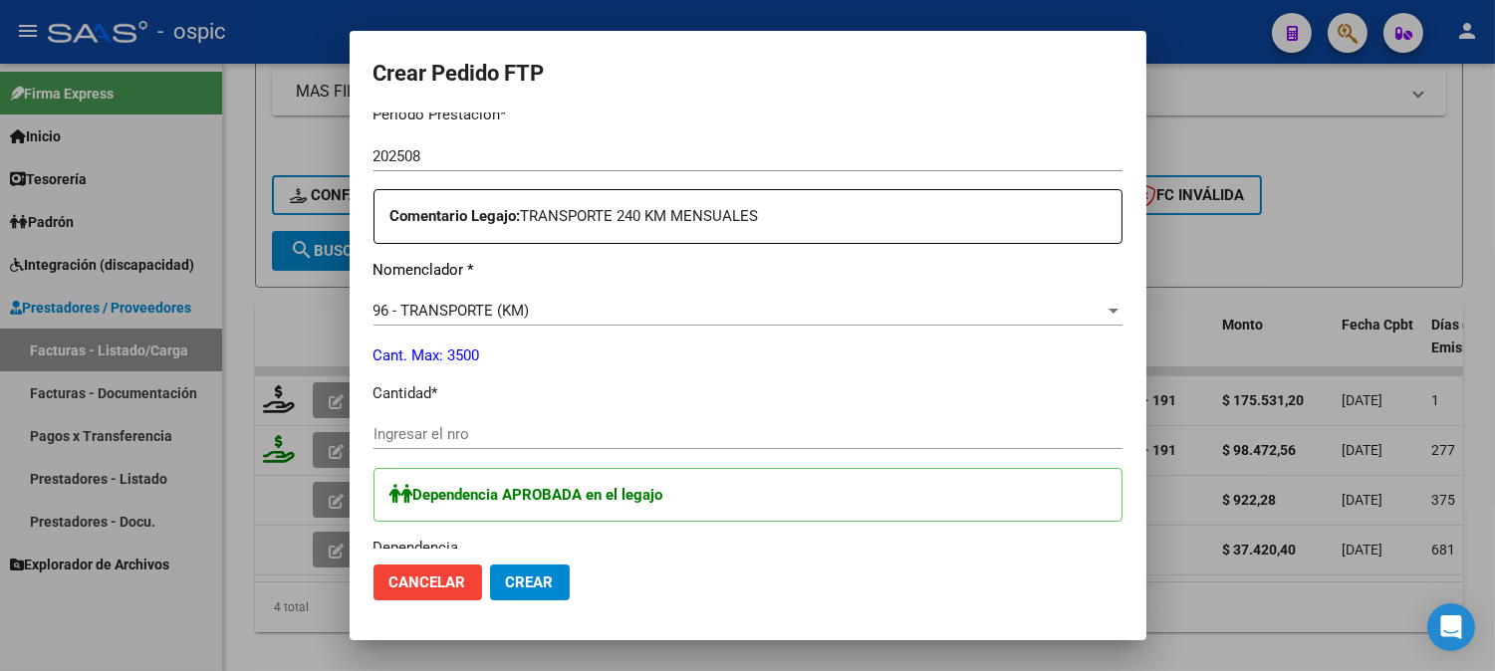
click at [631, 433] on input "Ingresar el nro" at bounding box center [747, 434] width 749 height 18
type input "240"
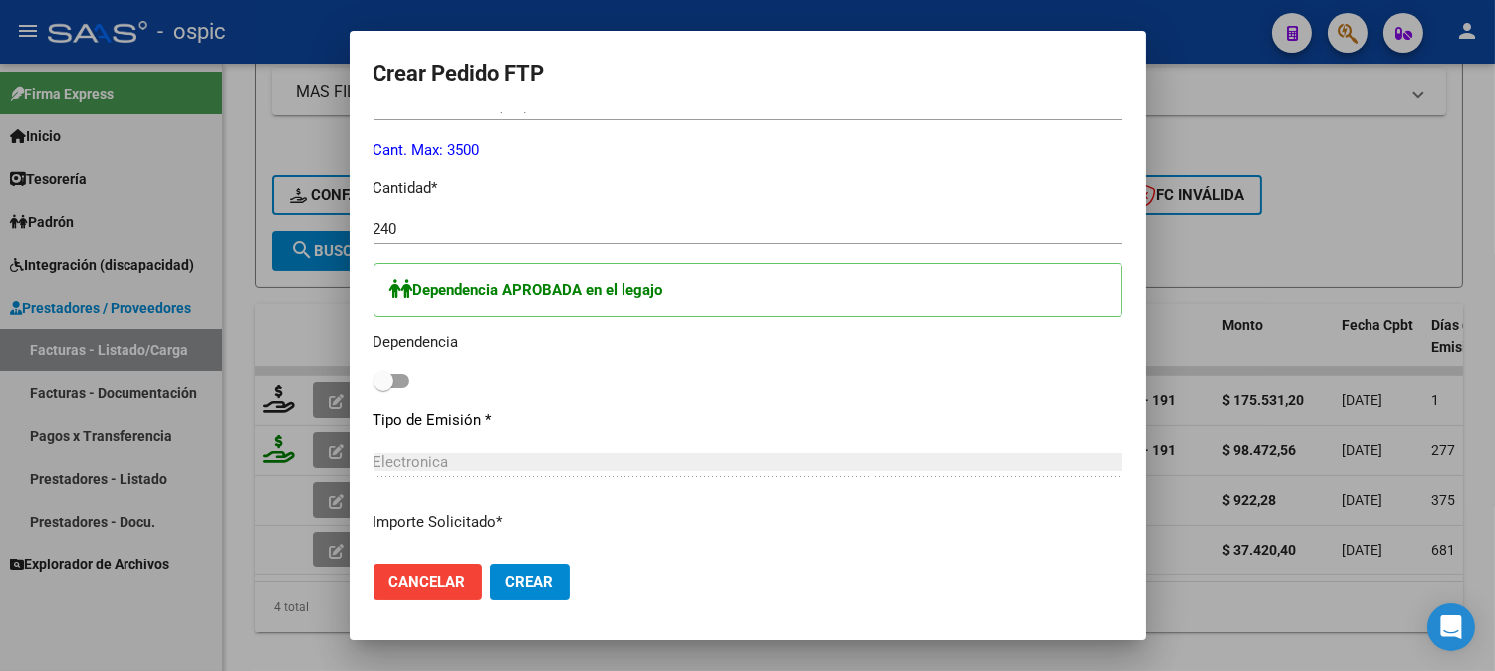
scroll to position [899, 0]
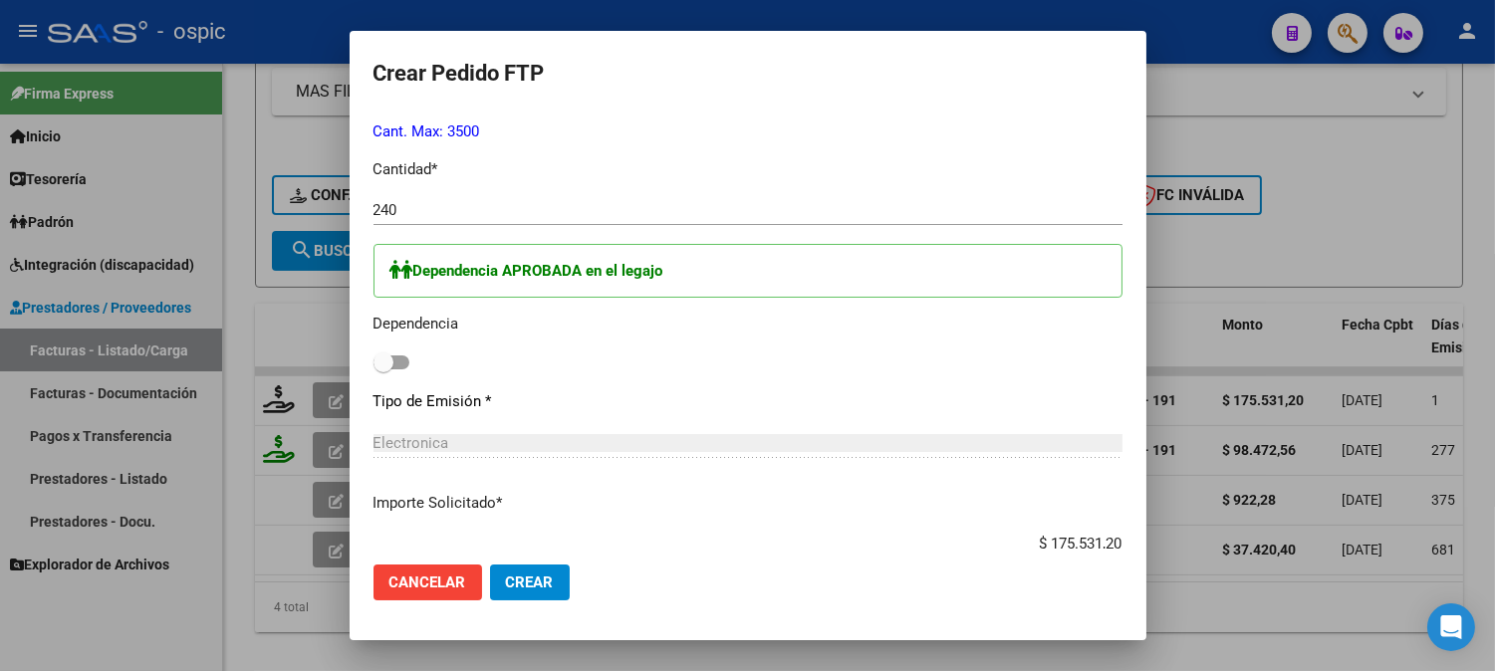
drag, startPoint x: 386, startPoint y: 360, endPoint x: 425, endPoint y: 360, distance: 38.9
click at [390, 360] on span at bounding box center [383, 363] width 20 height 20
click at [383, 369] on input "checkbox" at bounding box center [382, 369] width 1 height 1
checkbox input "true"
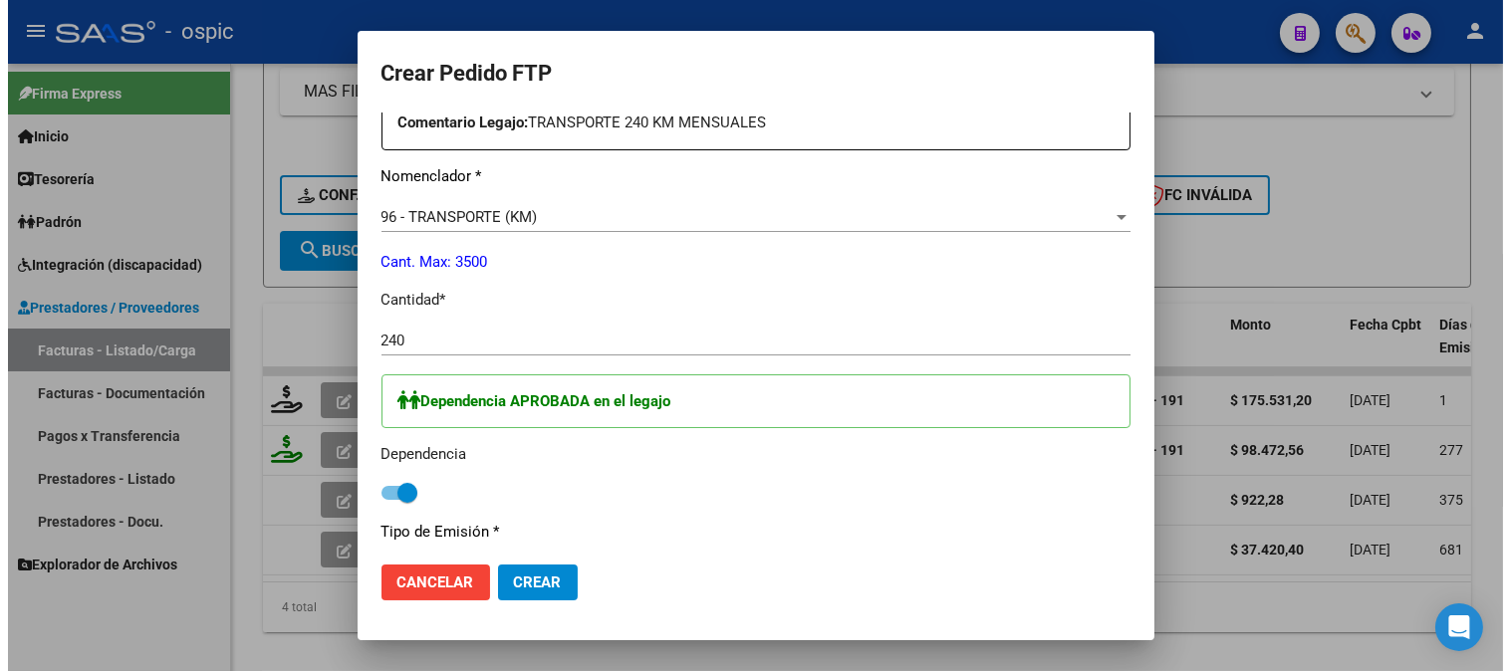
scroll to position [1229, 0]
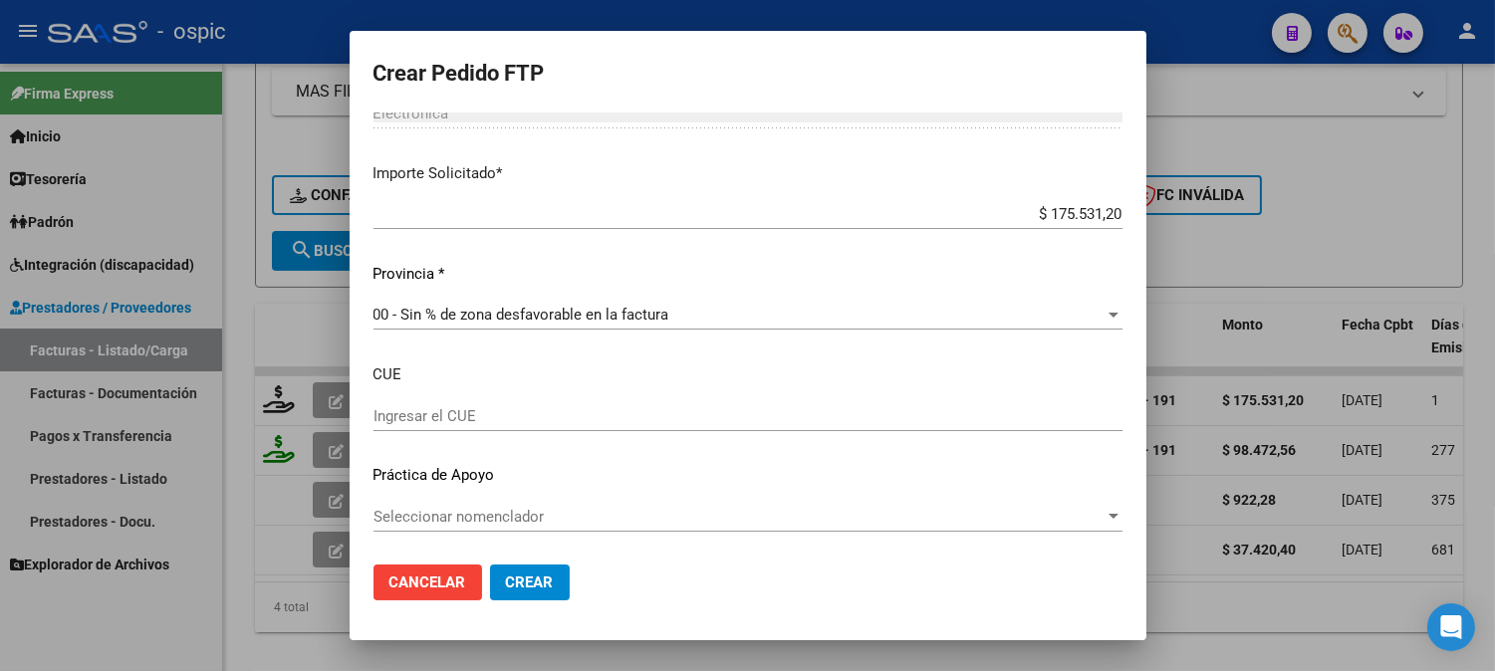
drag, startPoint x: 524, startPoint y: 570, endPoint x: 1047, endPoint y: 405, distance: 548.0
click at [525, 568] on button "Crear" at bounding box center [530, 583] width 80 height 36
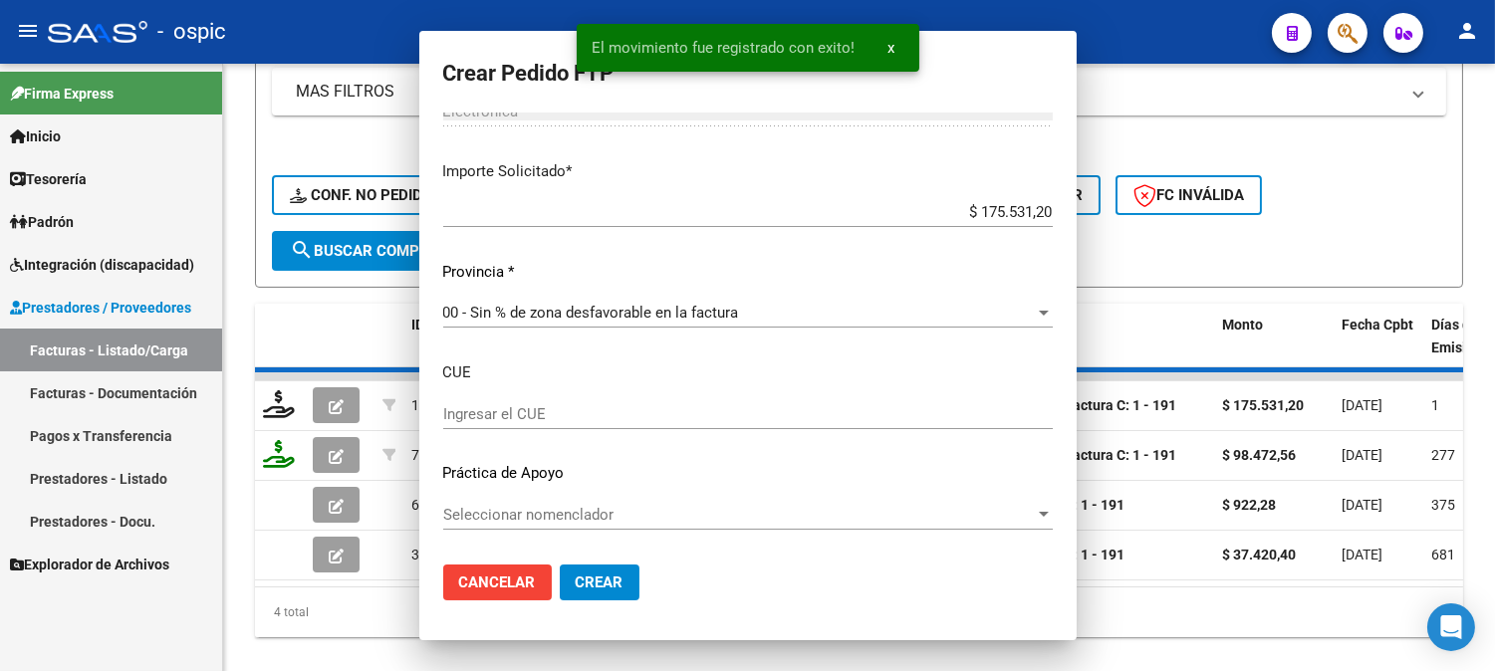
scroll to position [0, 0]
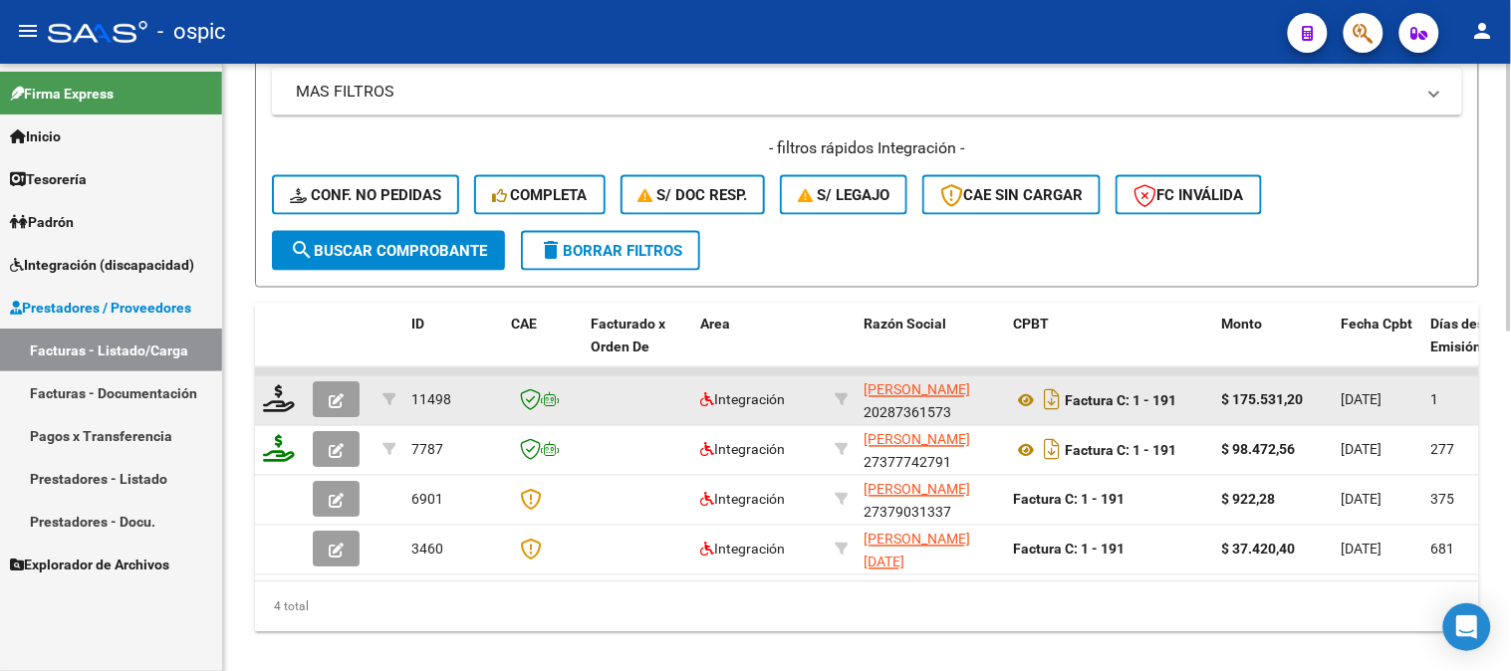
click at [329, 395] on icon "button" at bounding box center [336, 401] width 15 height 15
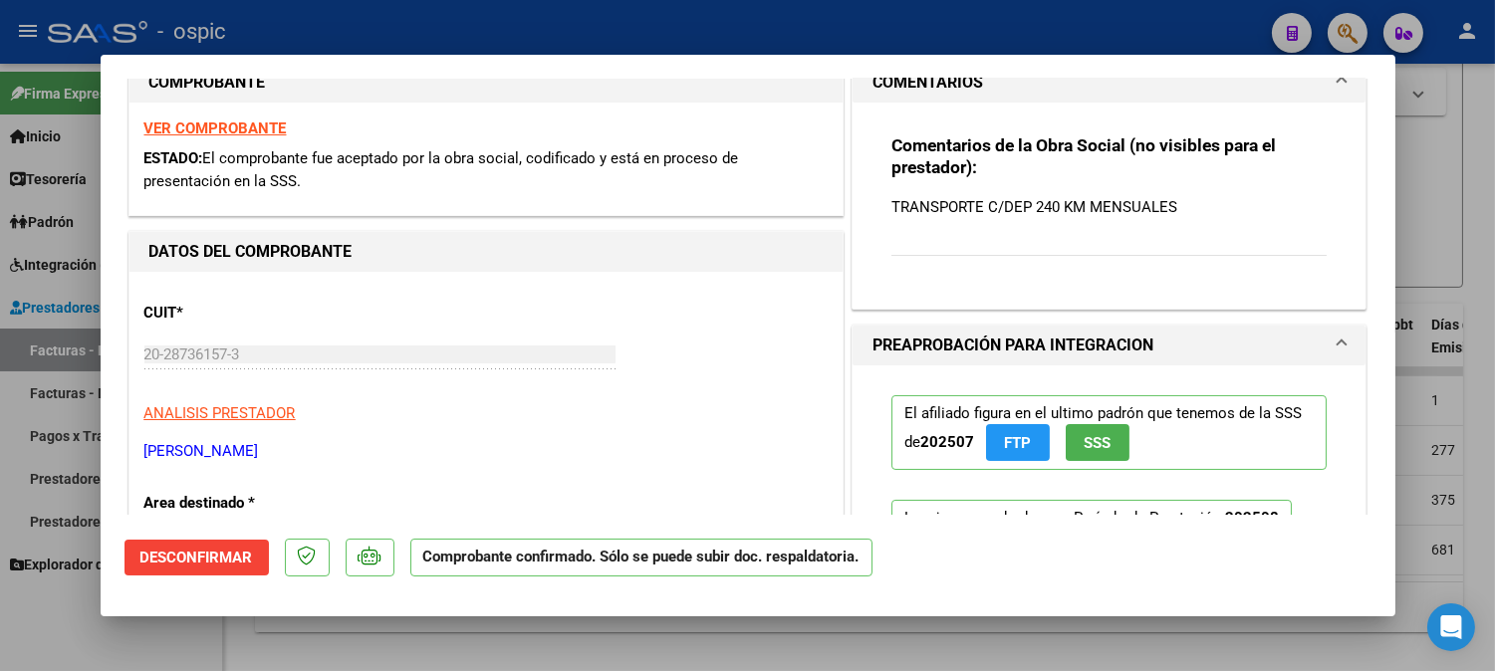
scroll to position [627, 0]
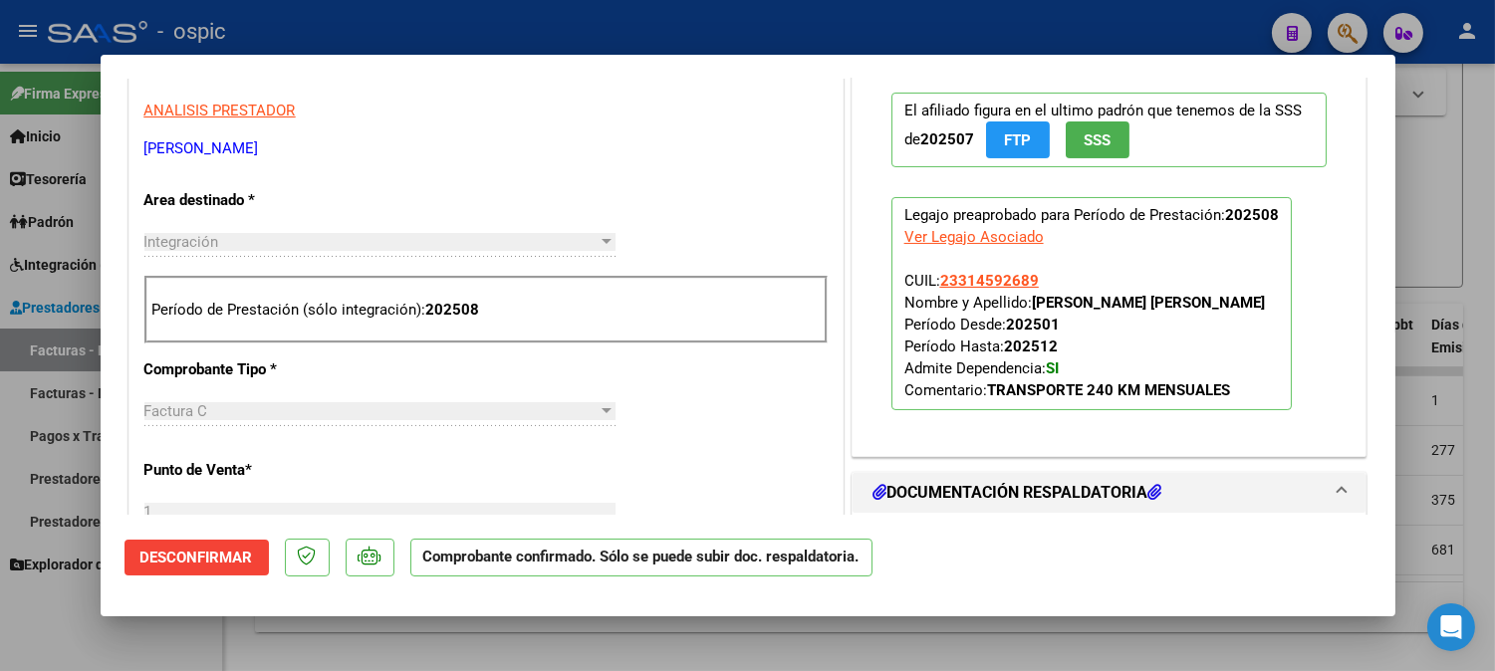
type input "$ 0,00"
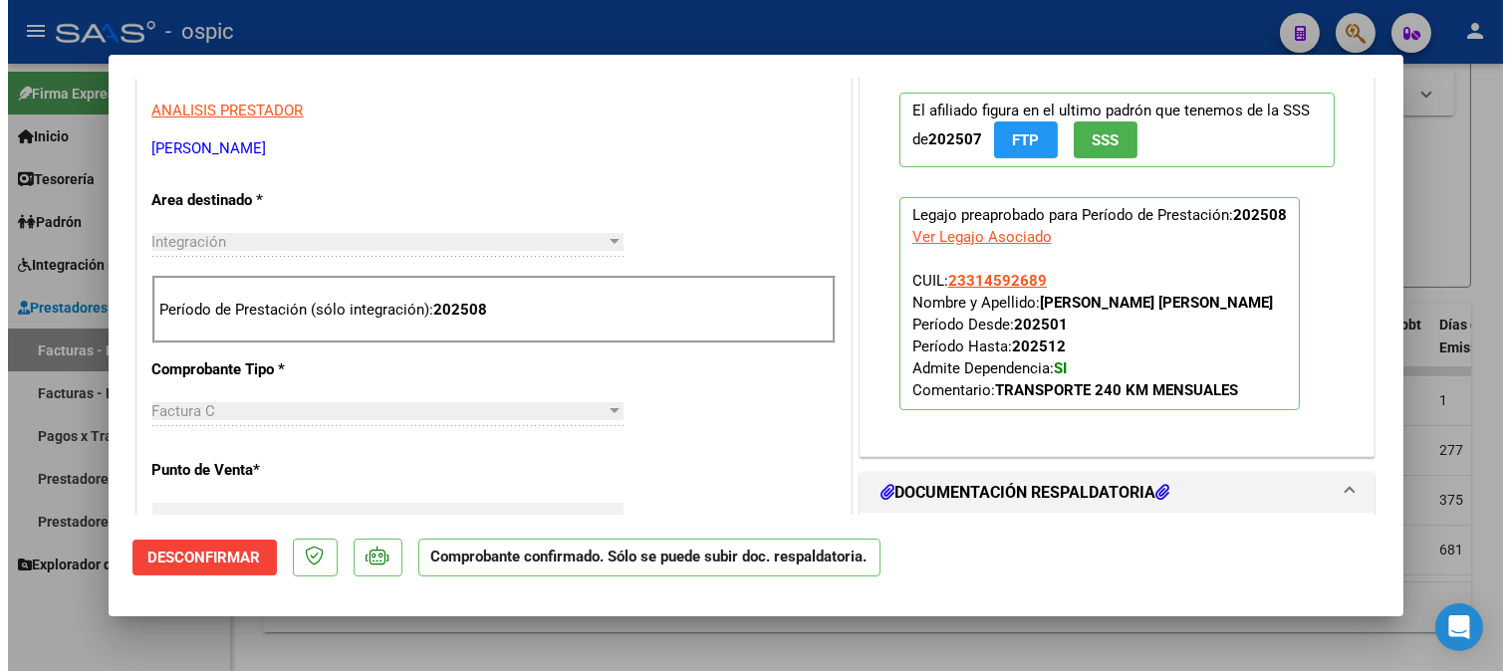
scroll to position [345, 0]
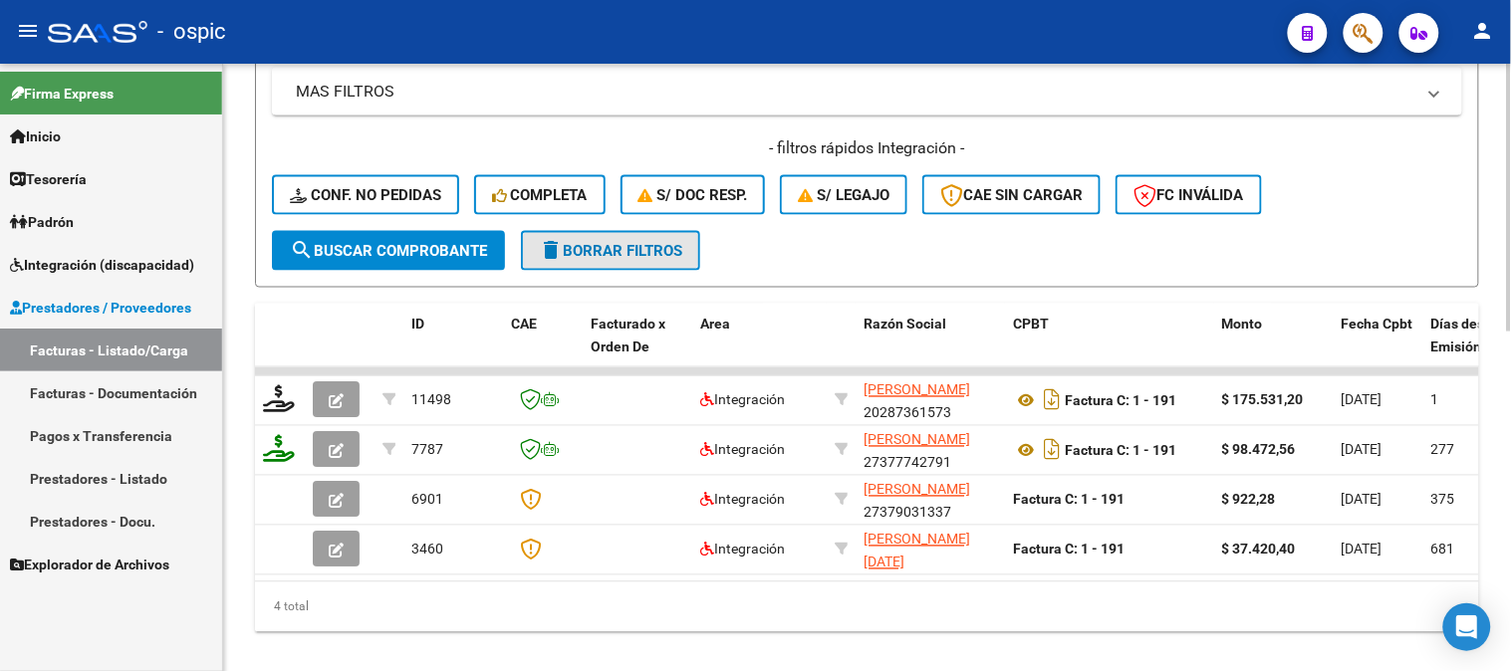
click at [608, 253] on span "delete Borrar Filtros" at bounding box center [610, 251] width 143 height 18
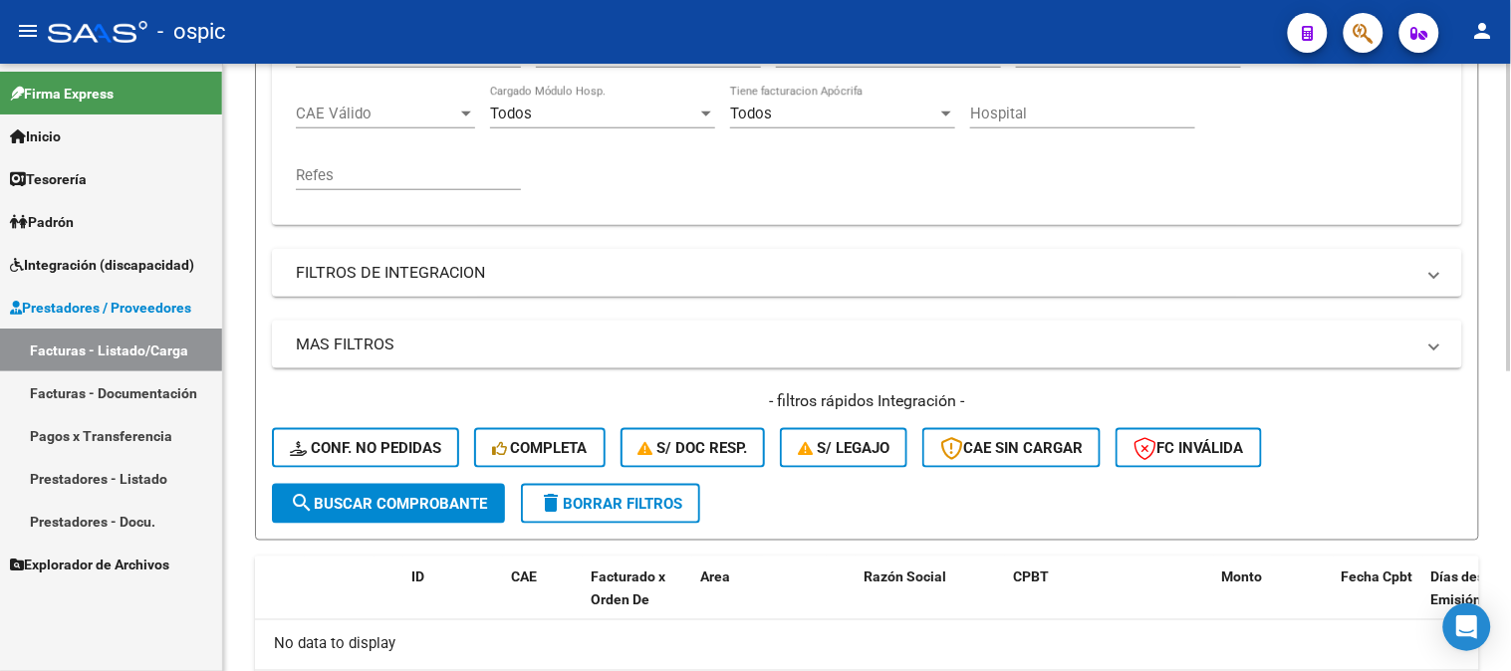
scroll to position [523, 0]
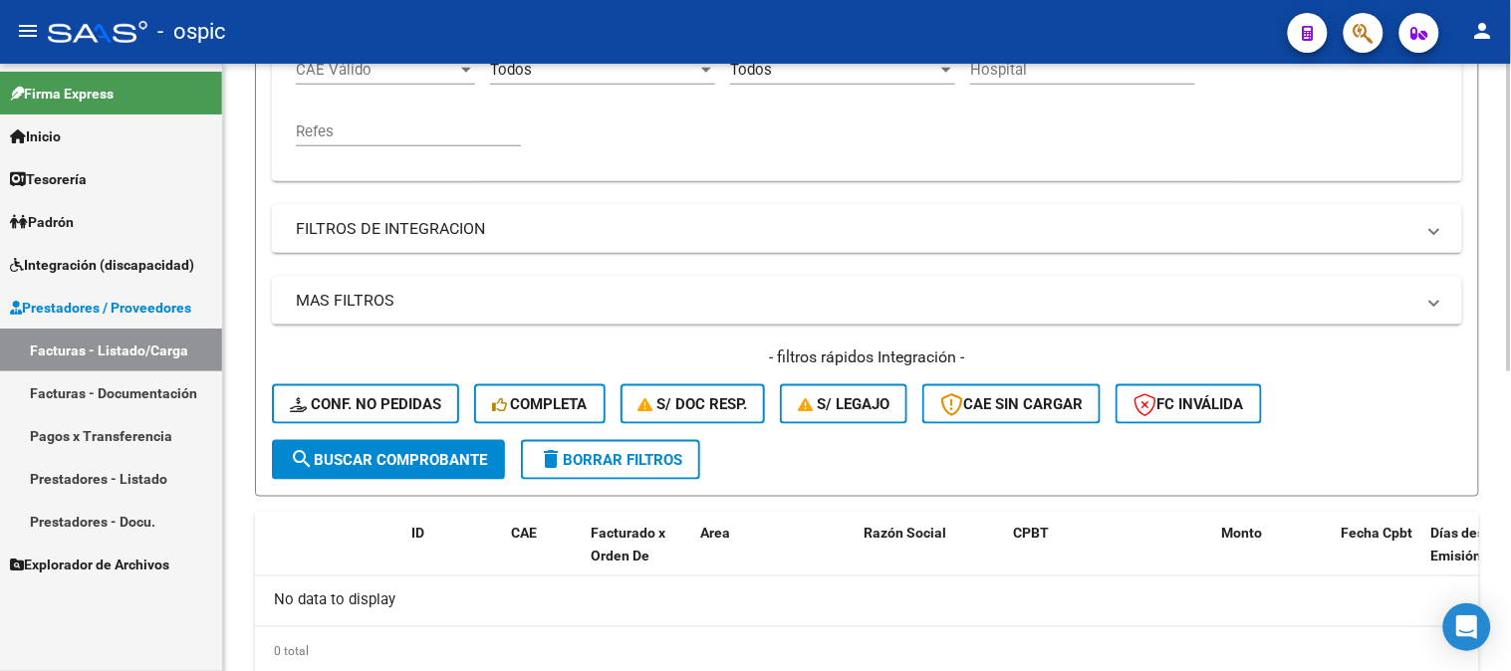
click at [624, 455] on span "delete Borrar Filtros" at bounding box center [610, 460] width 143 height 18
click at [668, 454] on span "delete Borrar Filtros" at bounding box center [610, 460] width 143 height 18
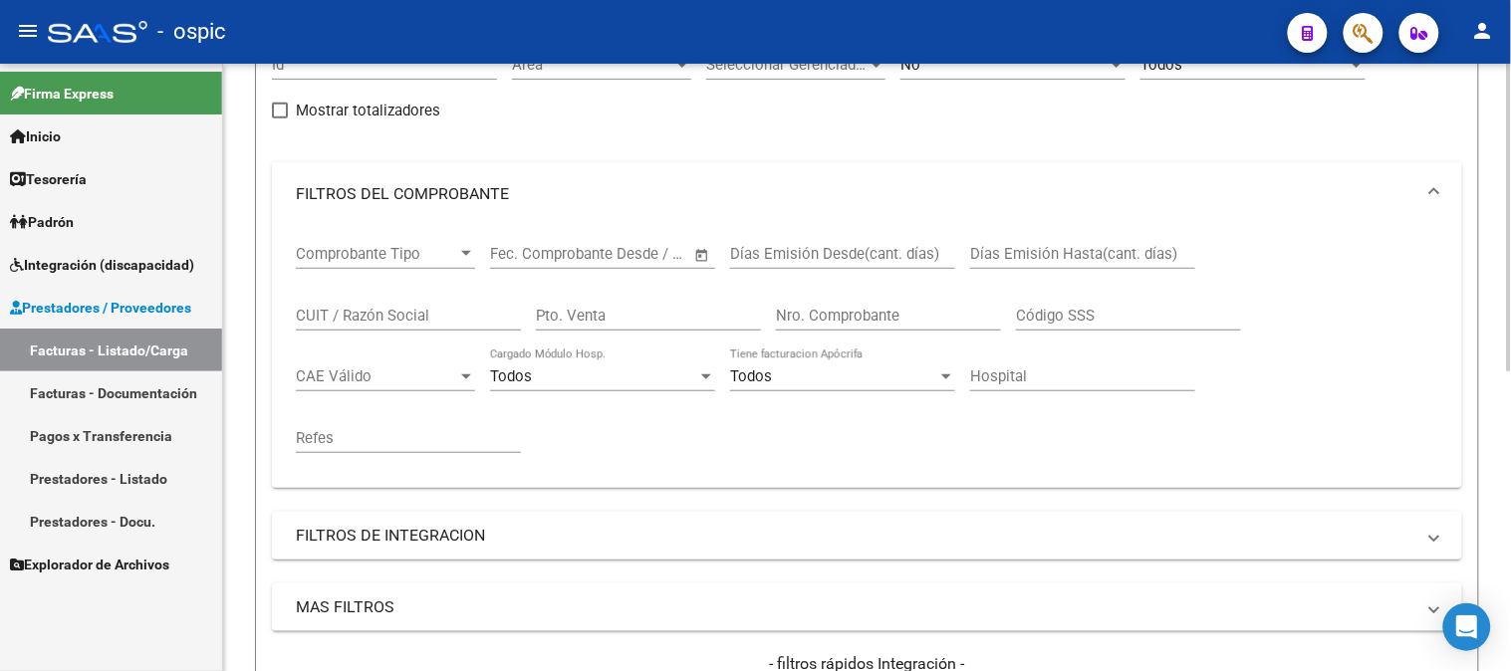
scroll to position [412, 0]
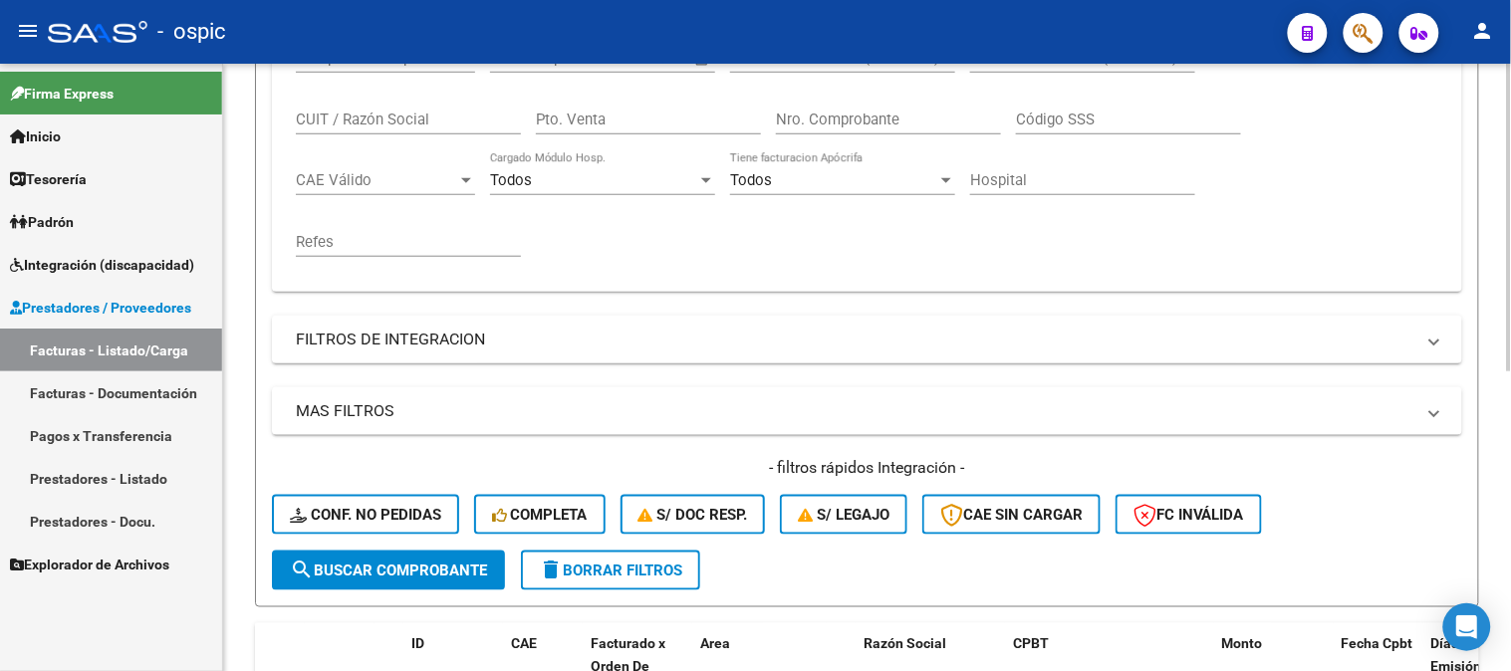
click at [667, 569] on span "delete Borrar Filtros" at bounding box center [610, 571] width 143 height 18
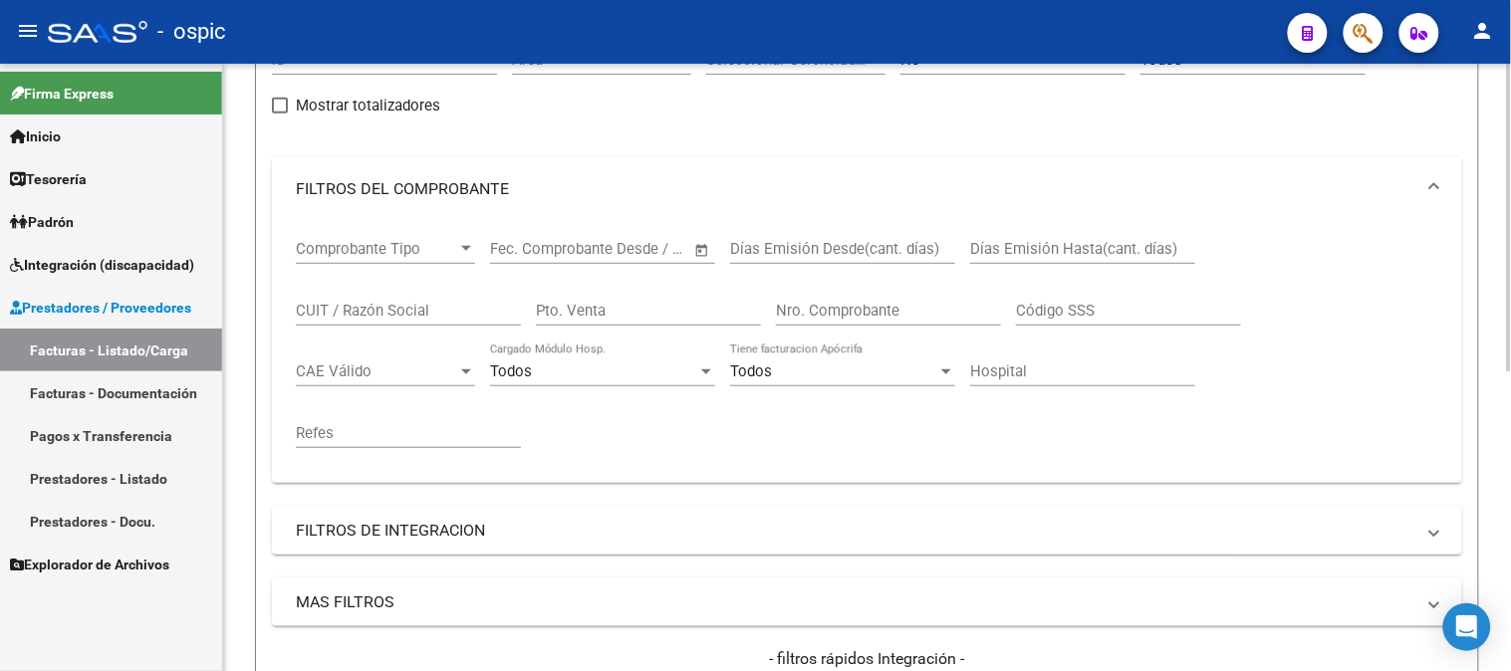
scroll to position [111, 0]
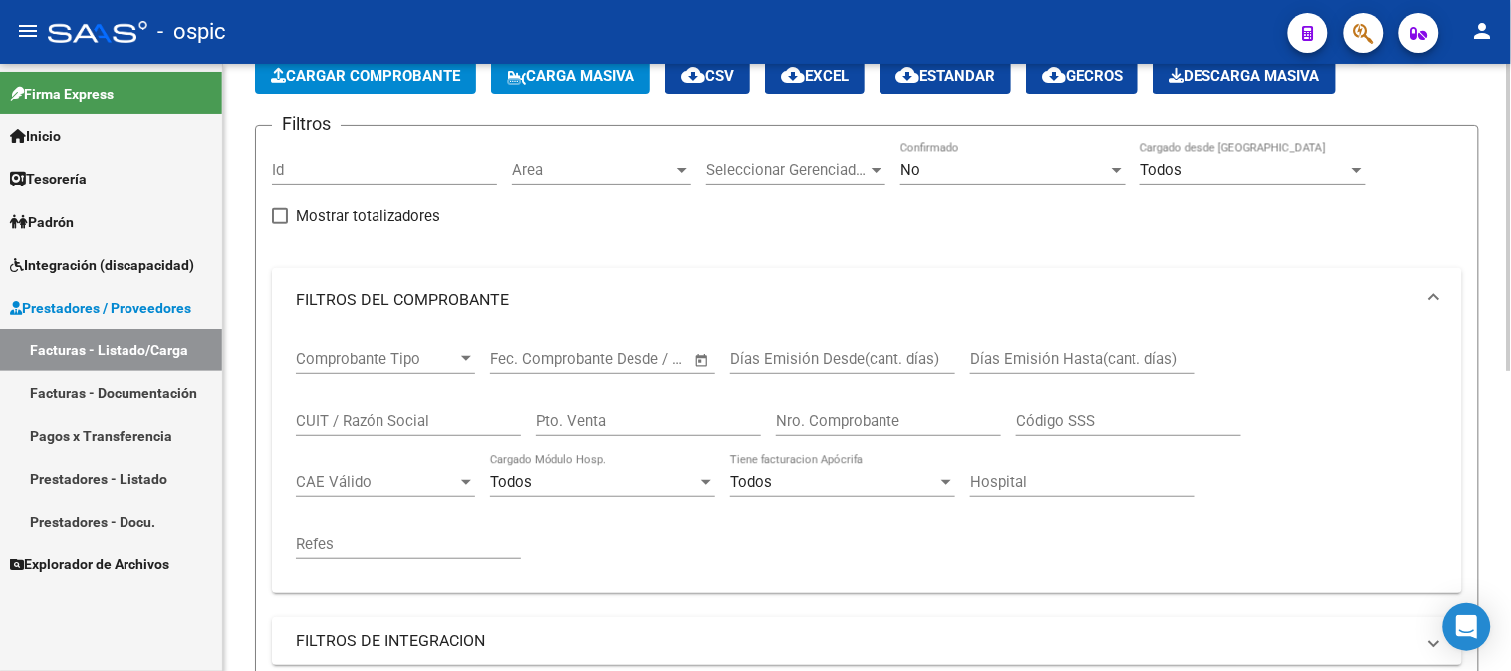
click at [672, 420] on input "Pto. Venta" at bounding box center [648, 421] width 225 height 18
type input "2"
type input "546"
click at [908, 165] on span "No" at bounding box center [910, 170] width 20 height 18
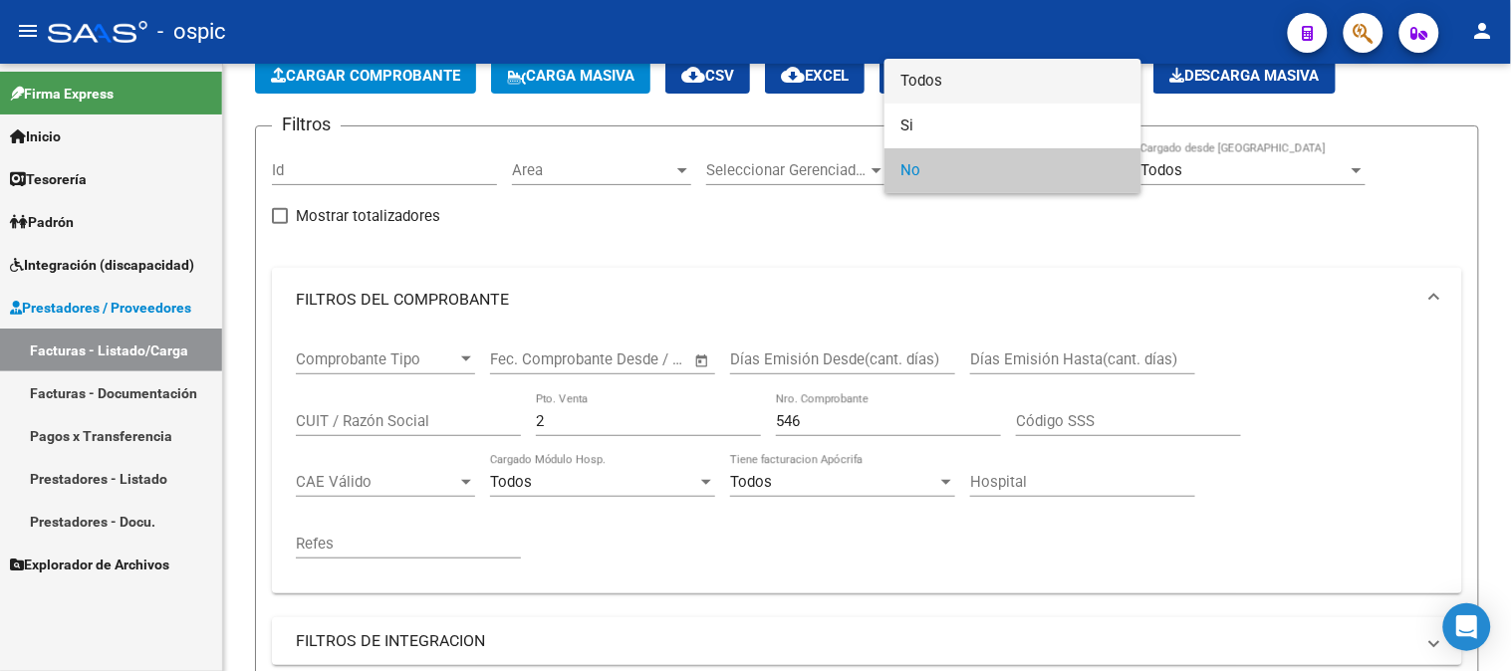
click at [951, 84] on span "Todos" at bounding box center [1012, 81] width 225 height 45
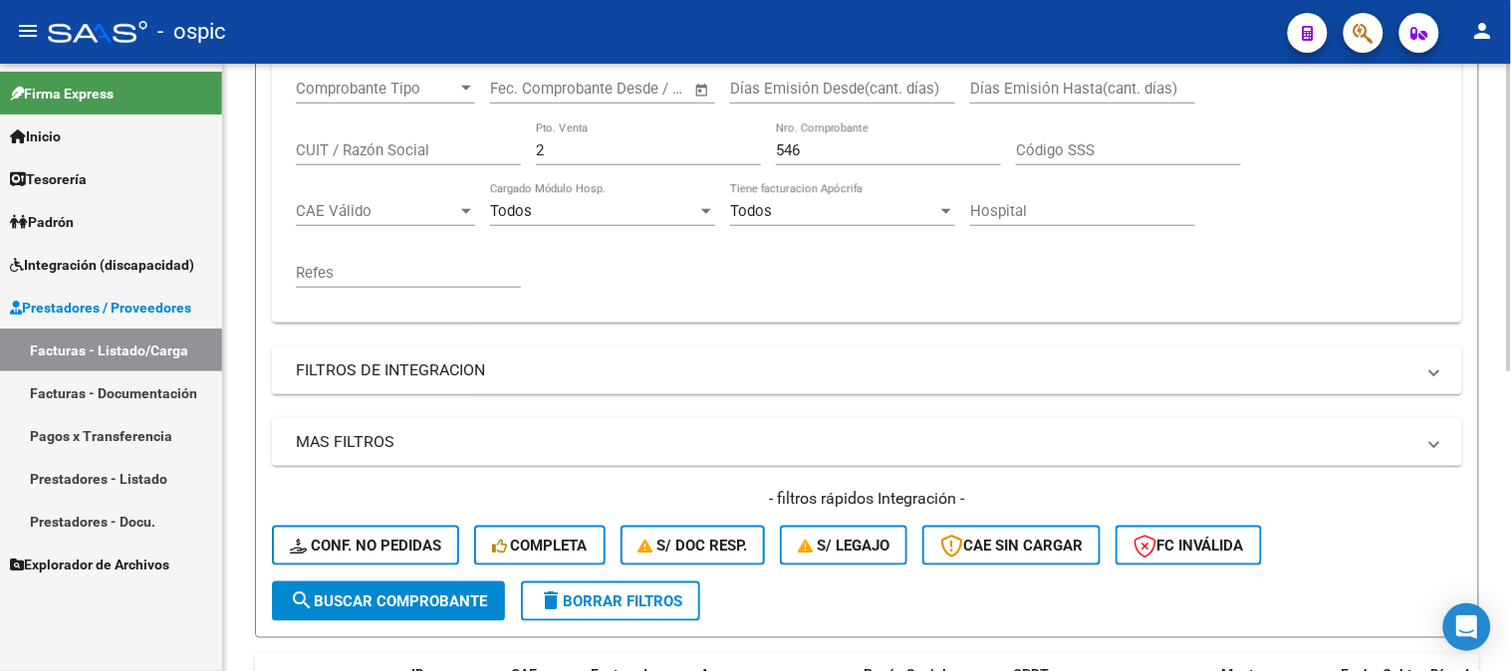
scroll to position [442, 0]
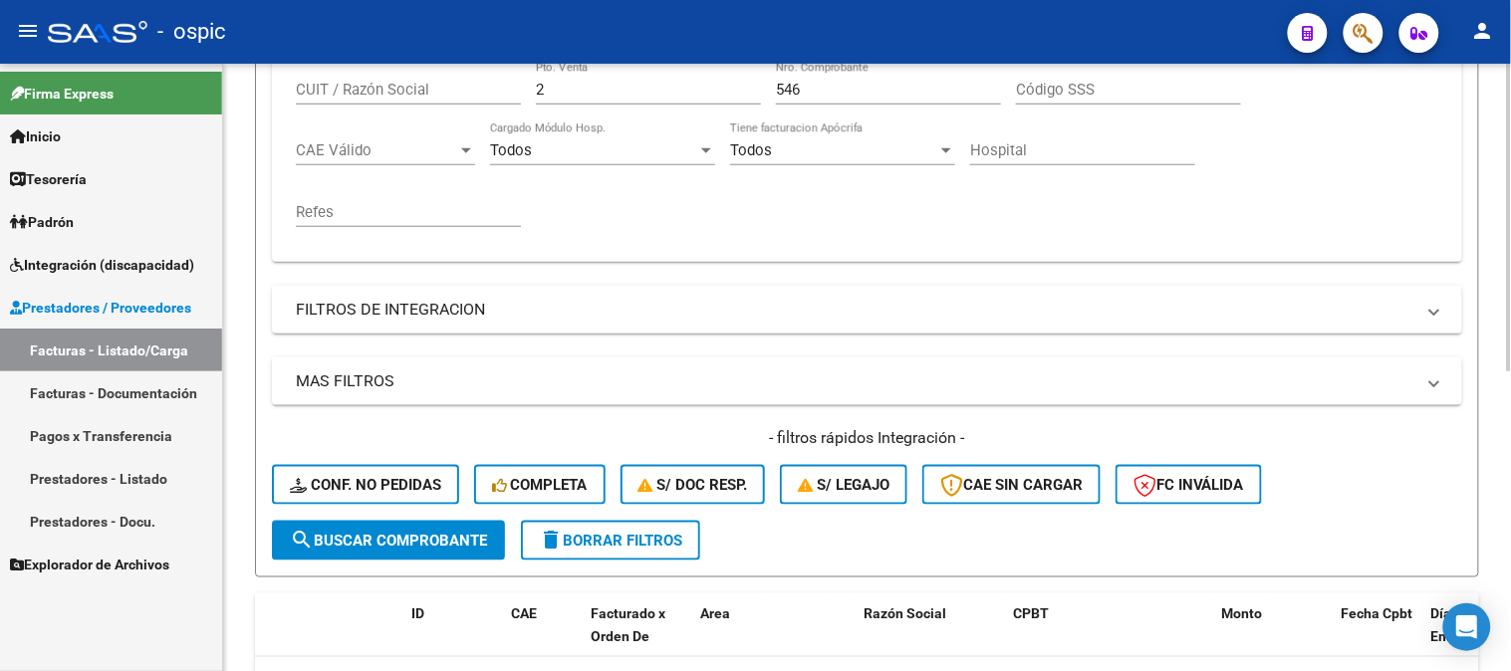
click at [401, 545] on span "search Buscar Comprobante" at bounding box center [388, 541] width 197 height 18
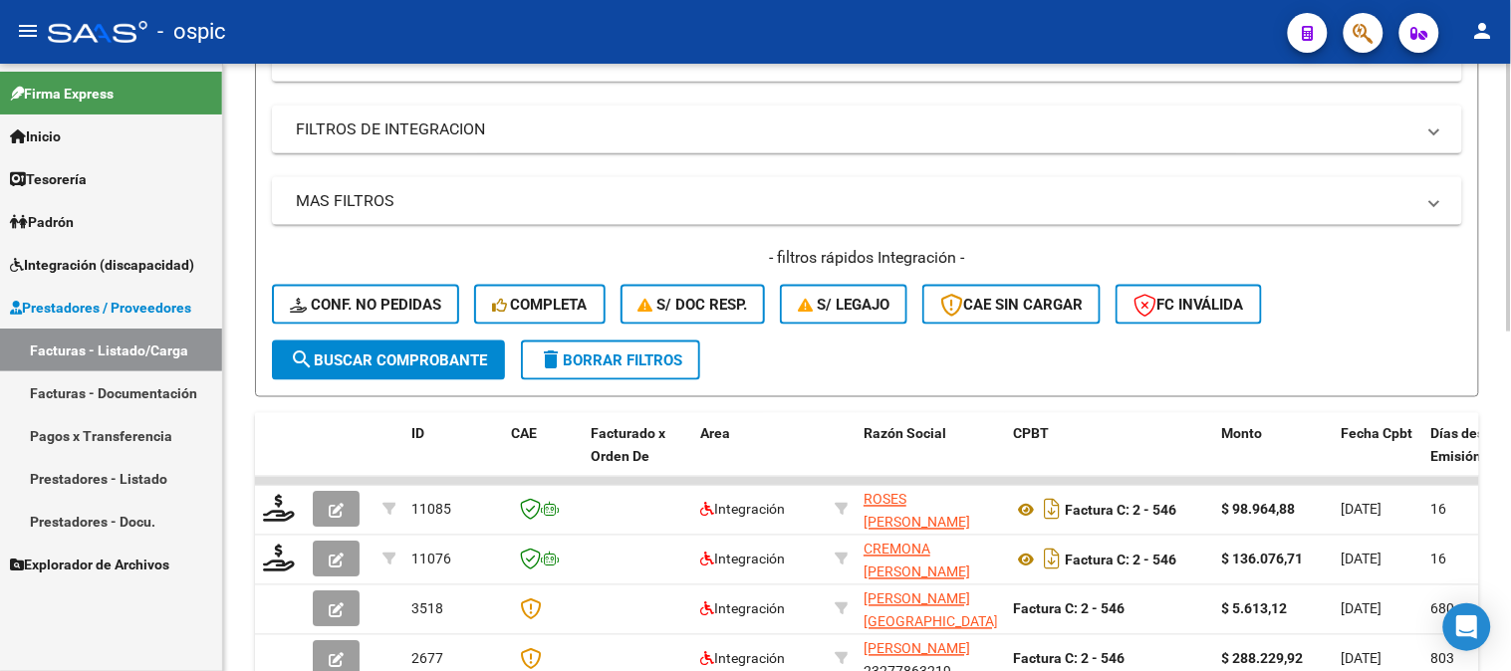
scroll to position [767, 0]
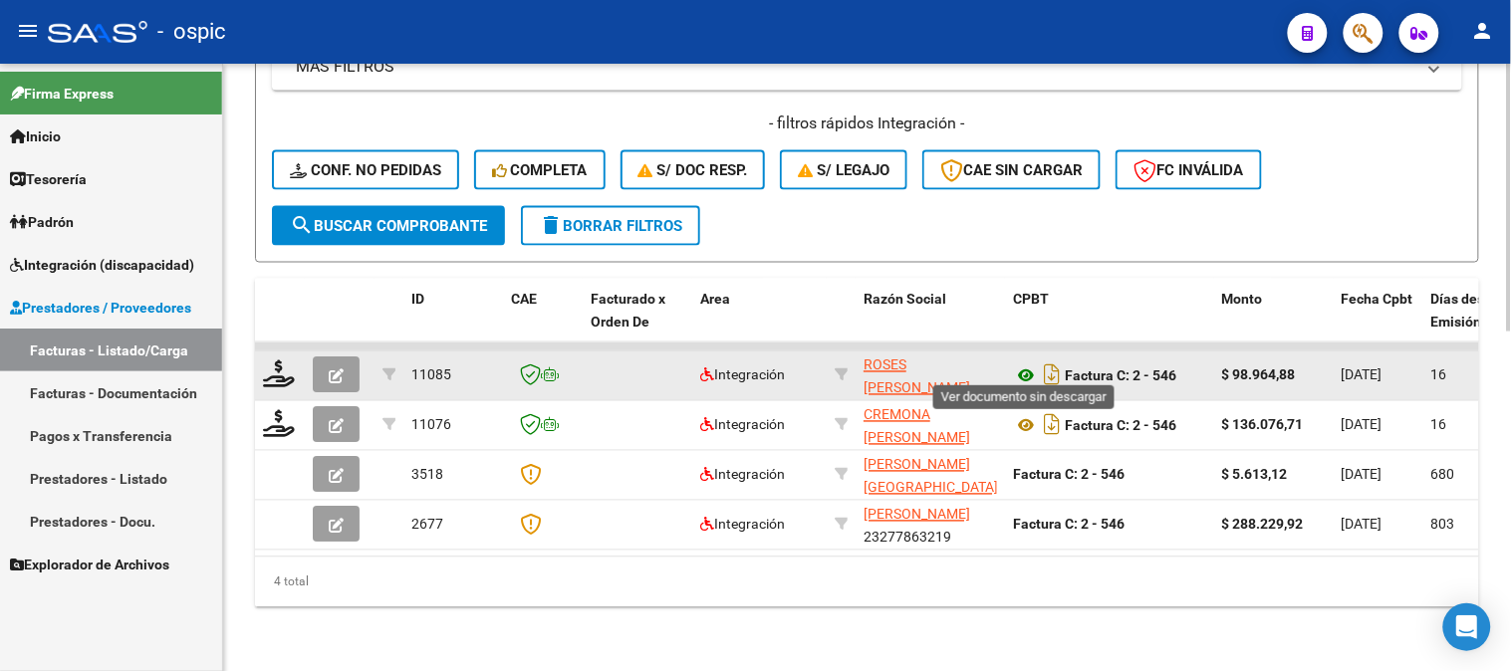
click at [1023, 364] on icon at bounding box center [1026, 376] width 26 height 24
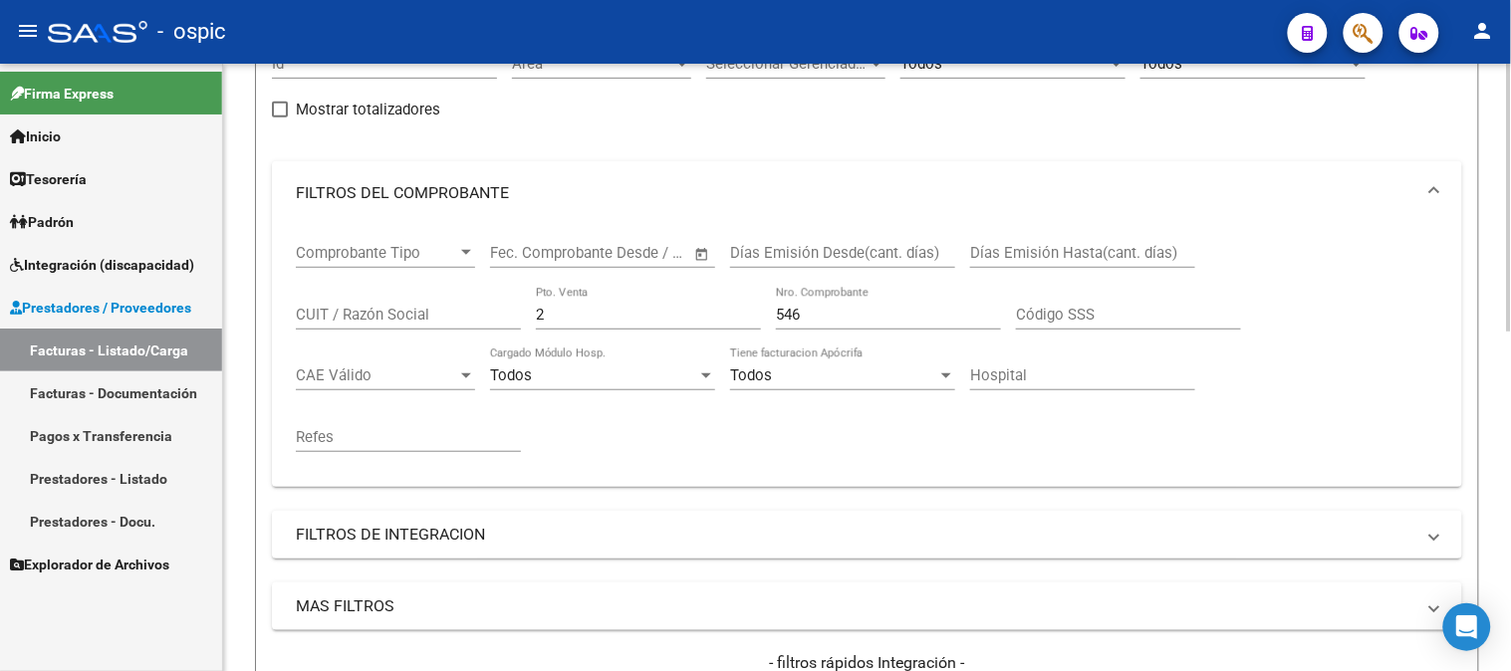
scroll to position [221, 0]
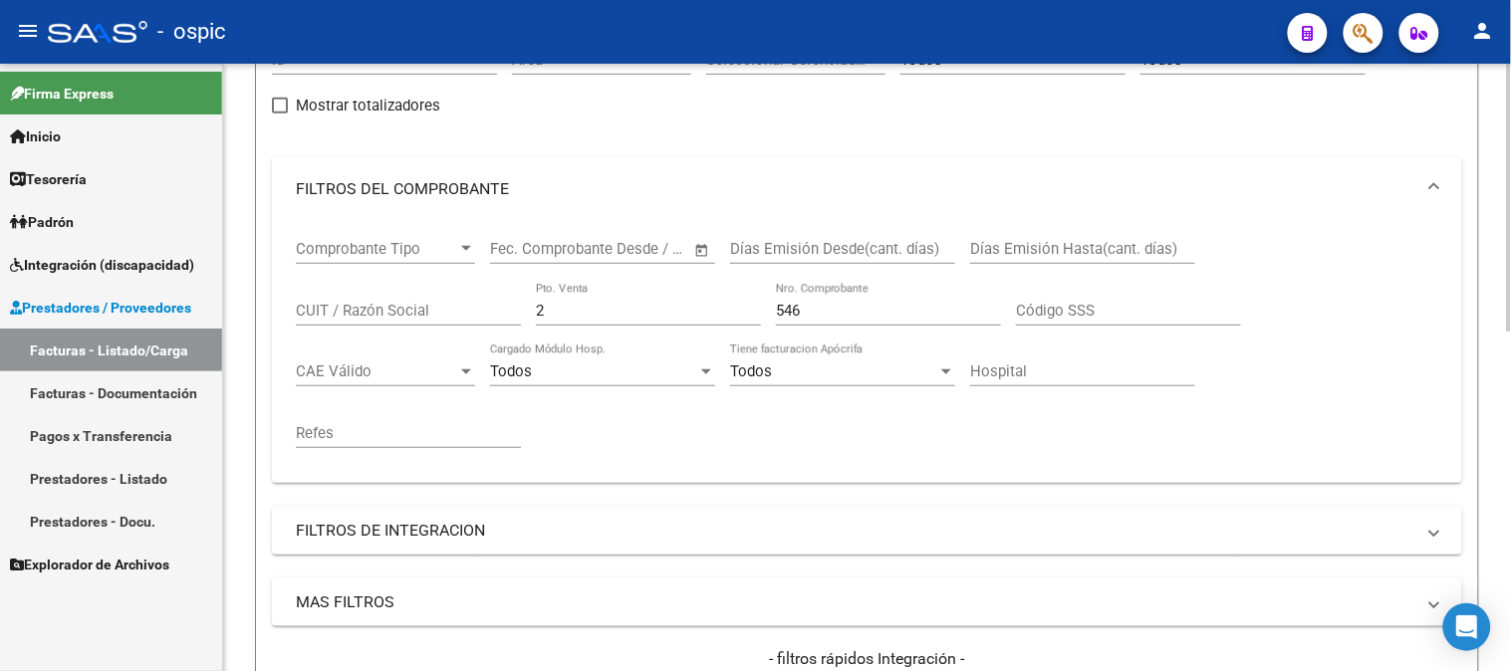
click at [352, 304] on input "CUIT / Razón Social" at bounding box center [408, 311] width 225 height 18
paste input "27202180804"
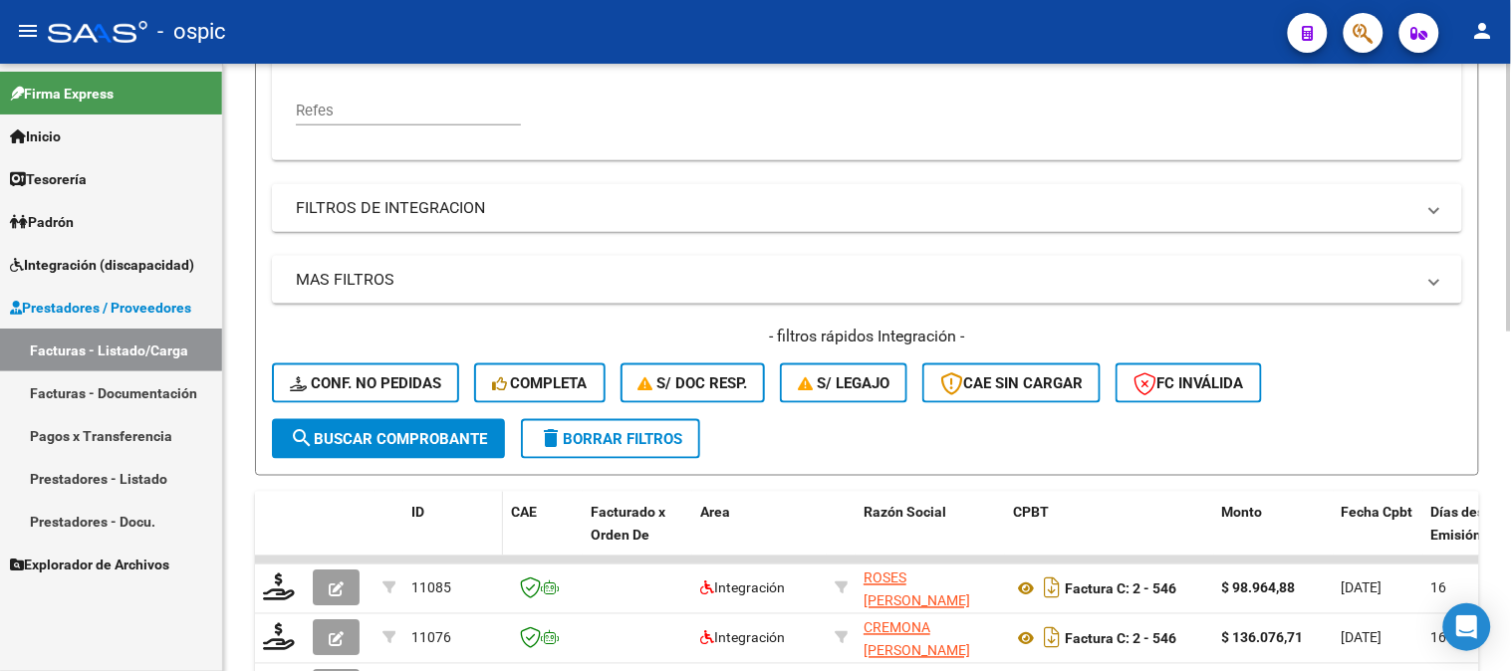
scroll to position [553, 0]
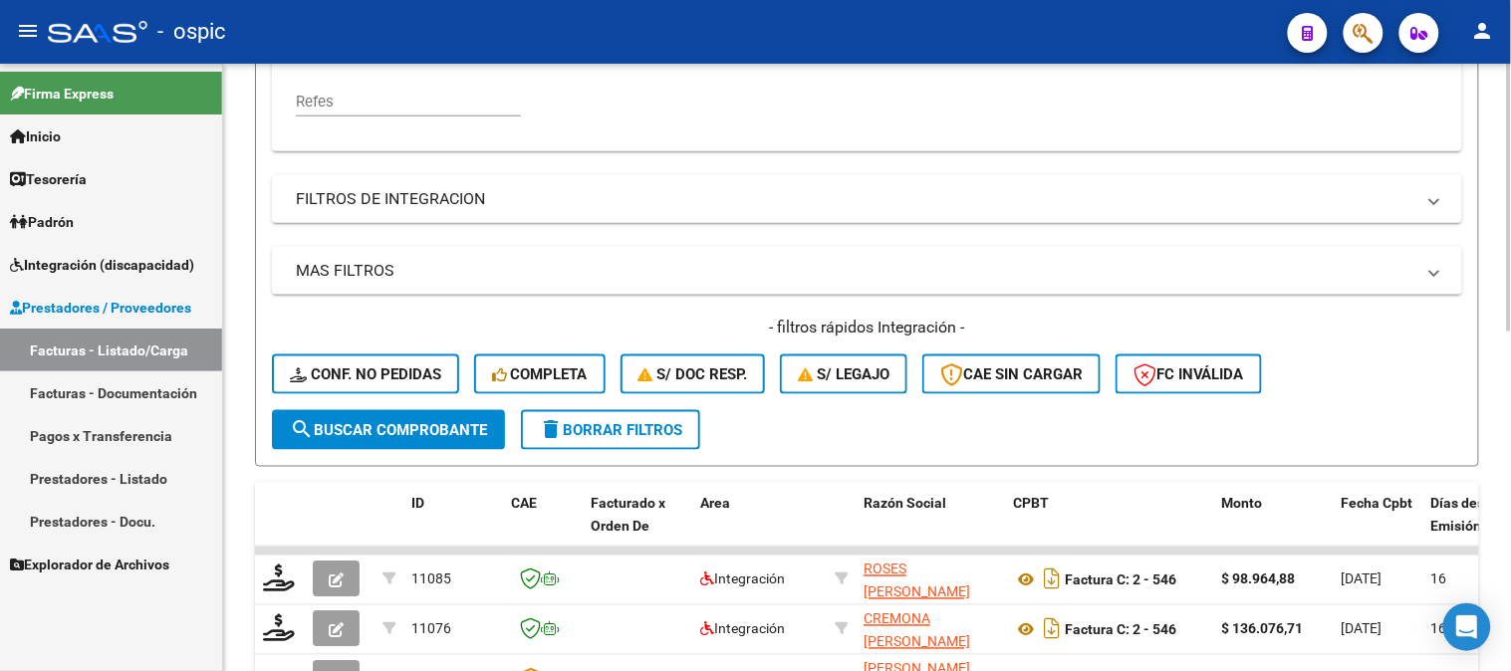
type input "27202180804"
click at [399, 433] on span "search Buscar Comprobante" at bounding box center [388, 430] width 197 height 18
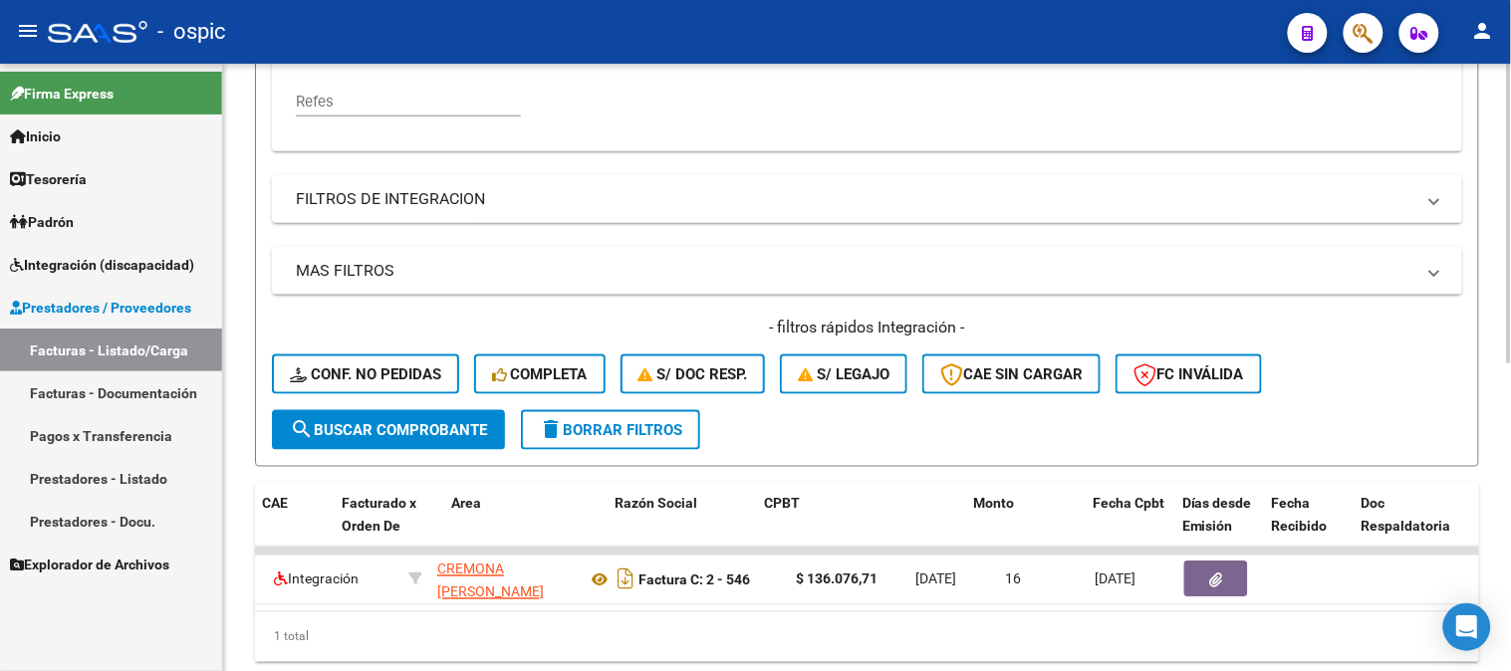
scroll to position [0, 455]
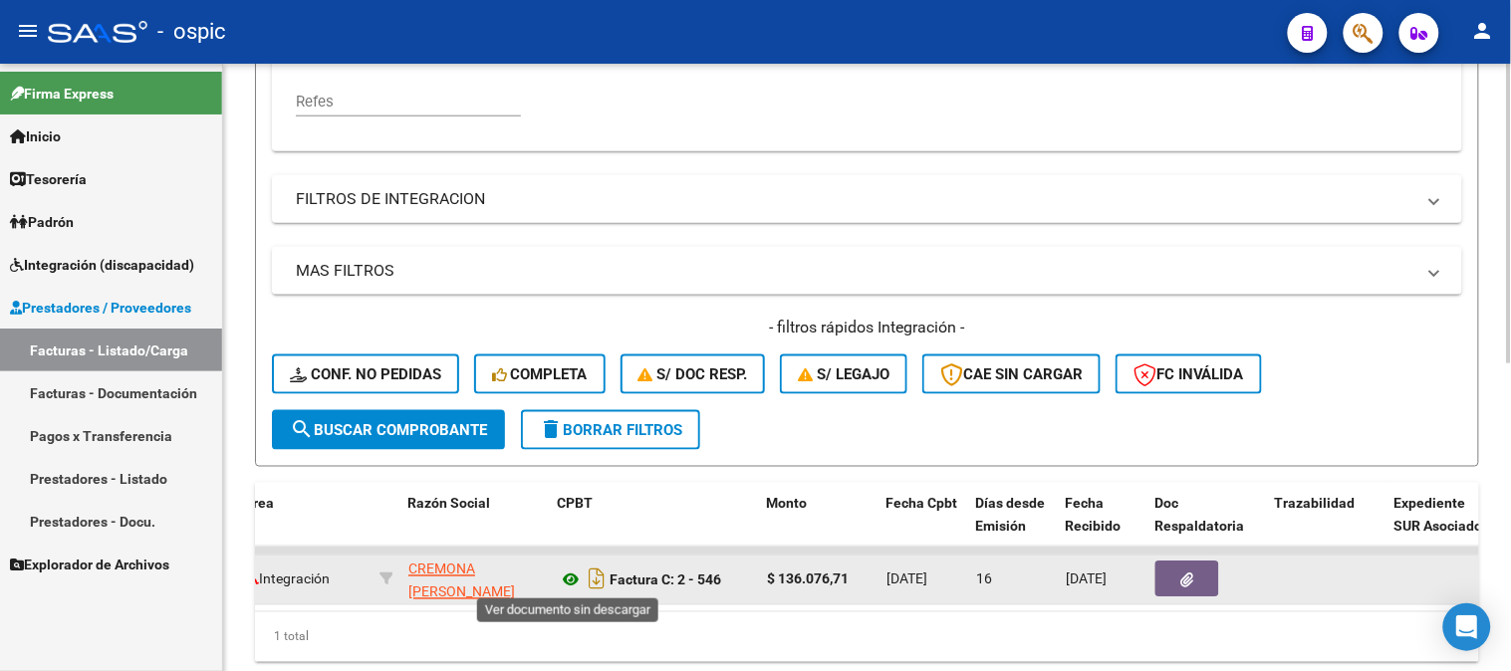
click at [578, 573] on icon at bounding box center [571, 581] width 26 height 24
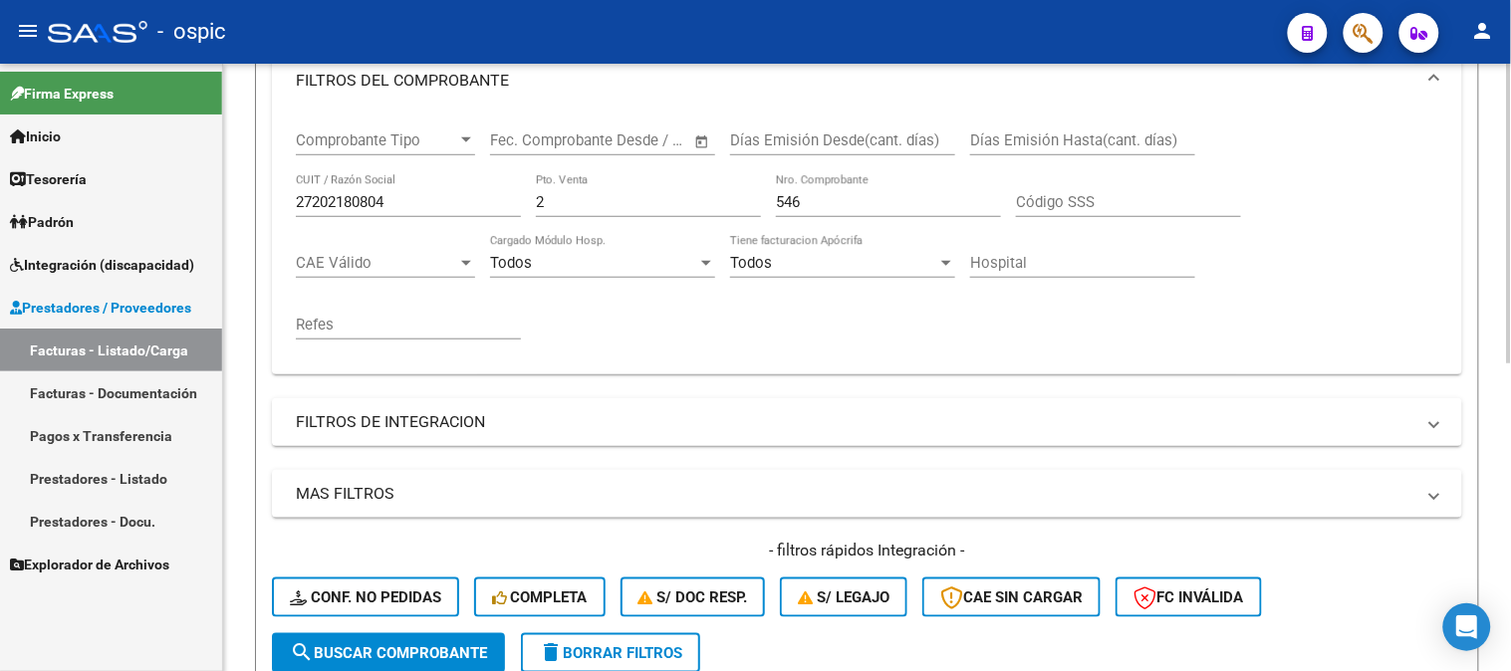
scroll to position [221, 0]
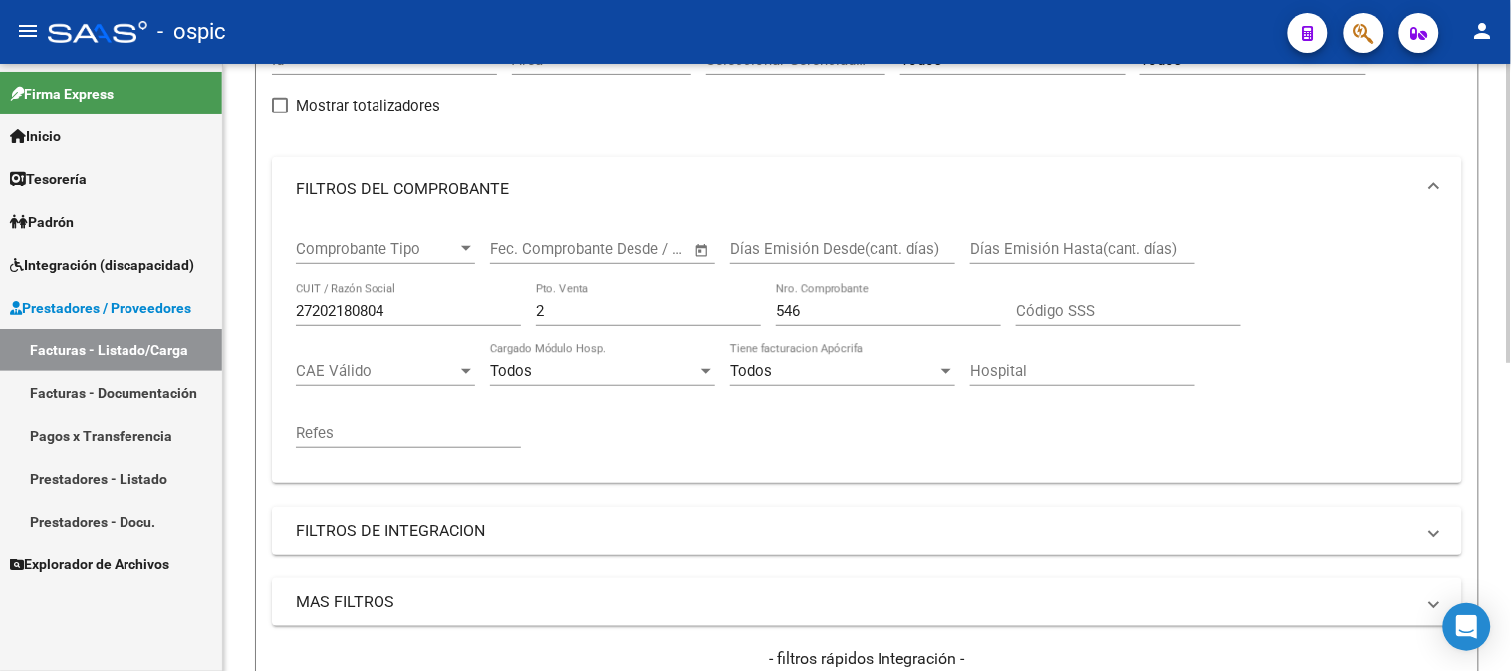
click at [893, 313] on input "546" at bounding box center [888, 311] width 225 height 18
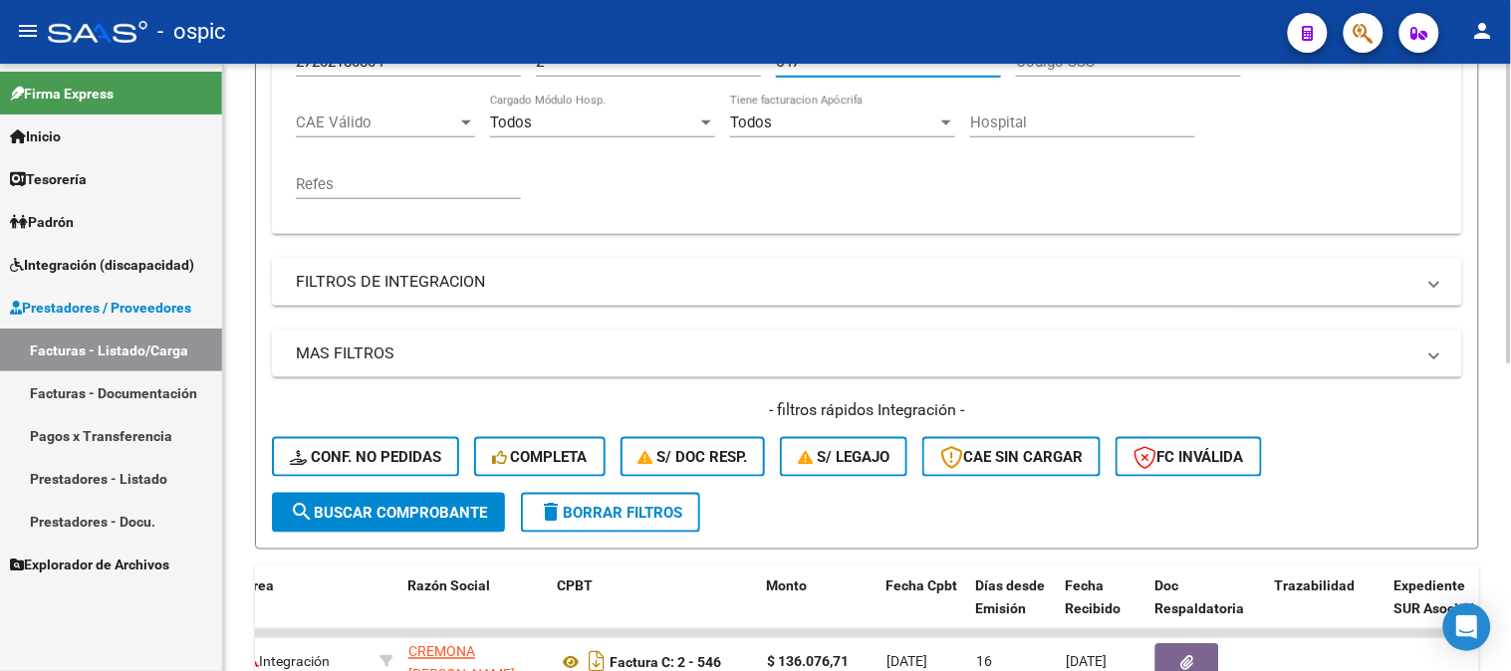
scroll to position [553, 0]
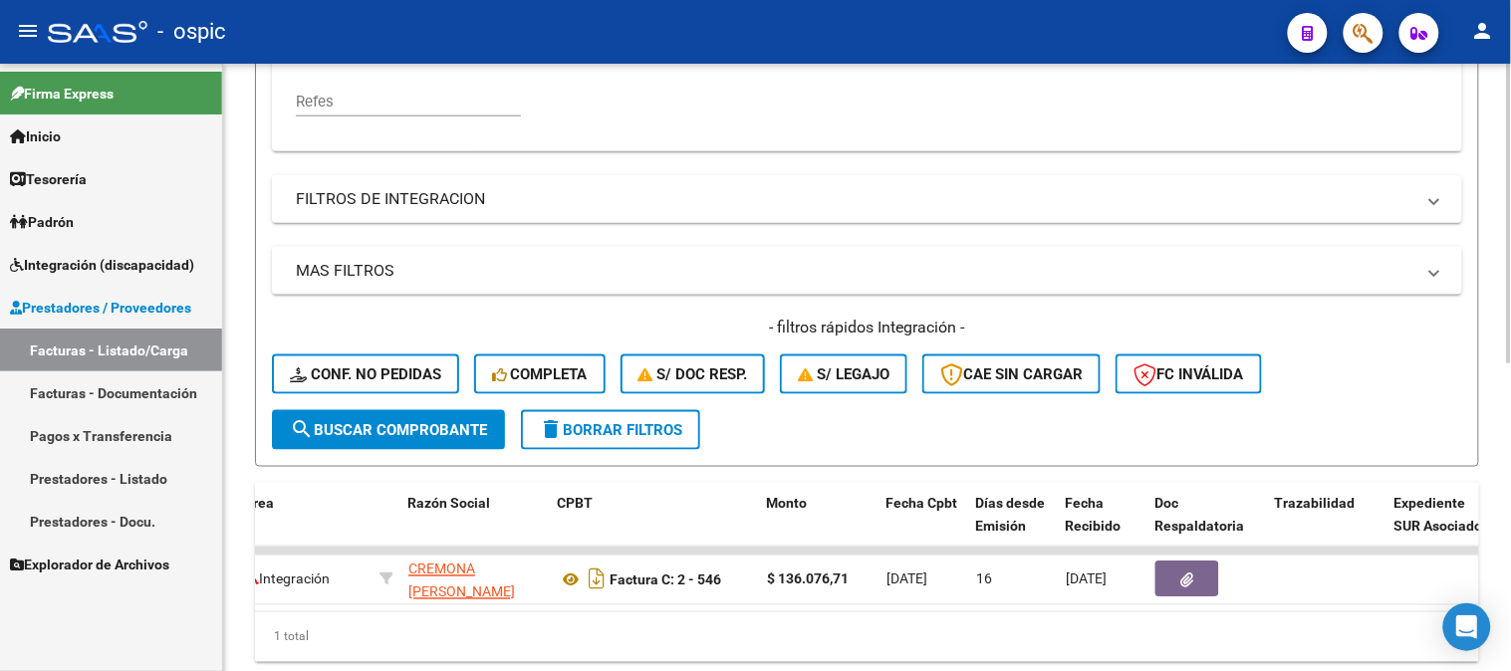
type input "547"
click at [449, 422] on span "search Buscar Comprobante" at bounding box center [388, 430] width 197 height 18
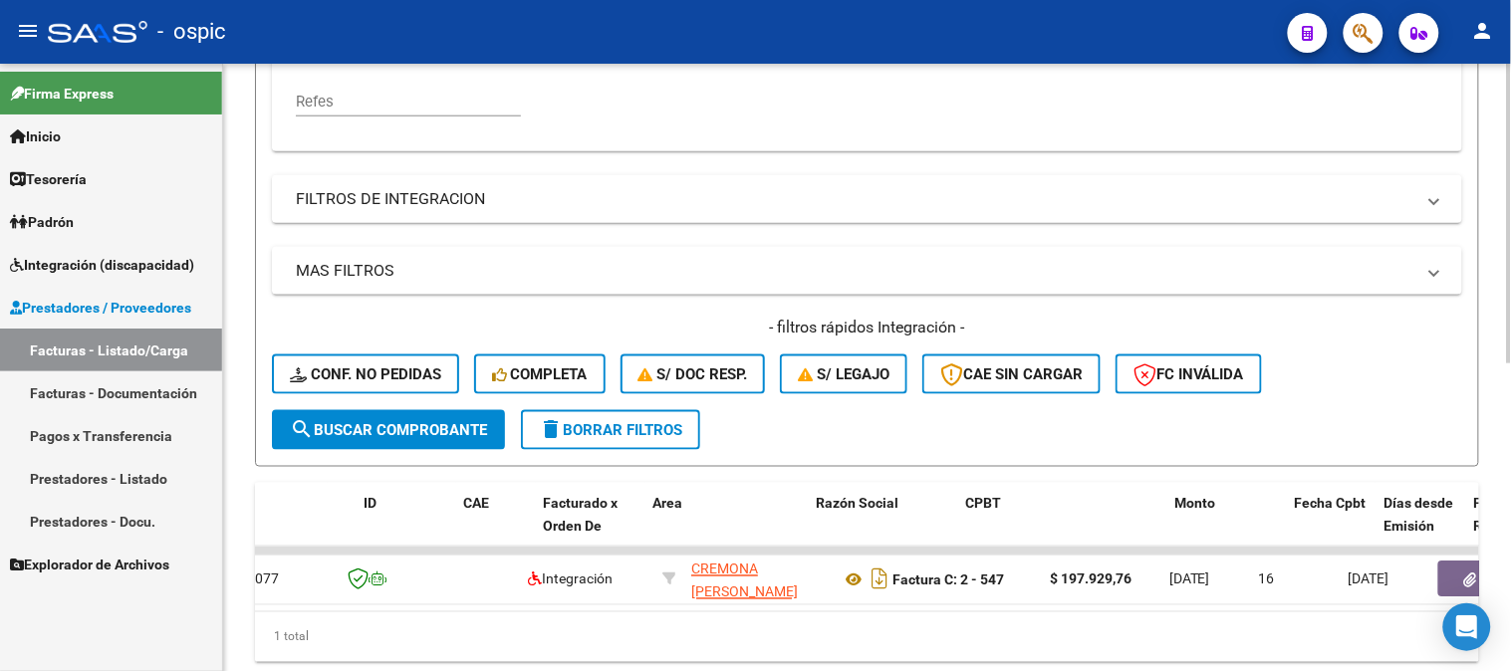
scroll to position [0, 211]
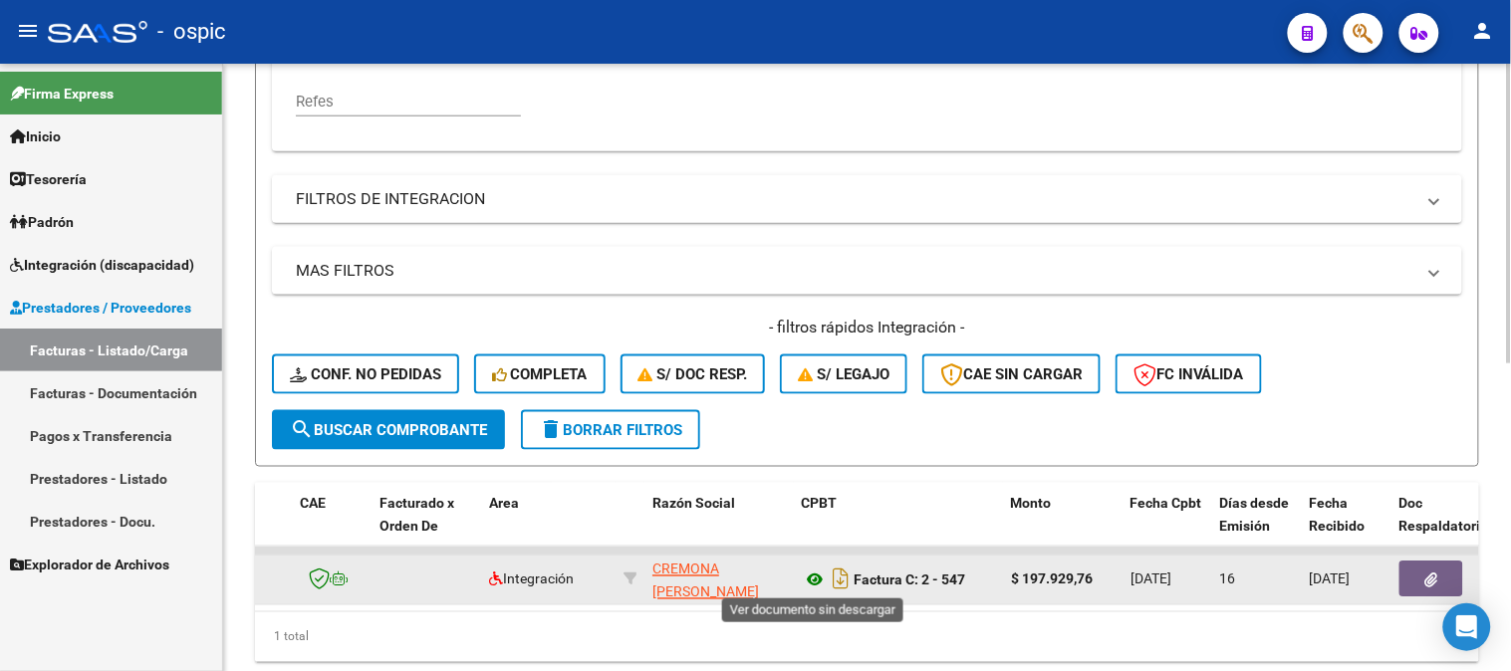
click at [814, 571] on icon at bounding box center [815, 581] width 26 height 24
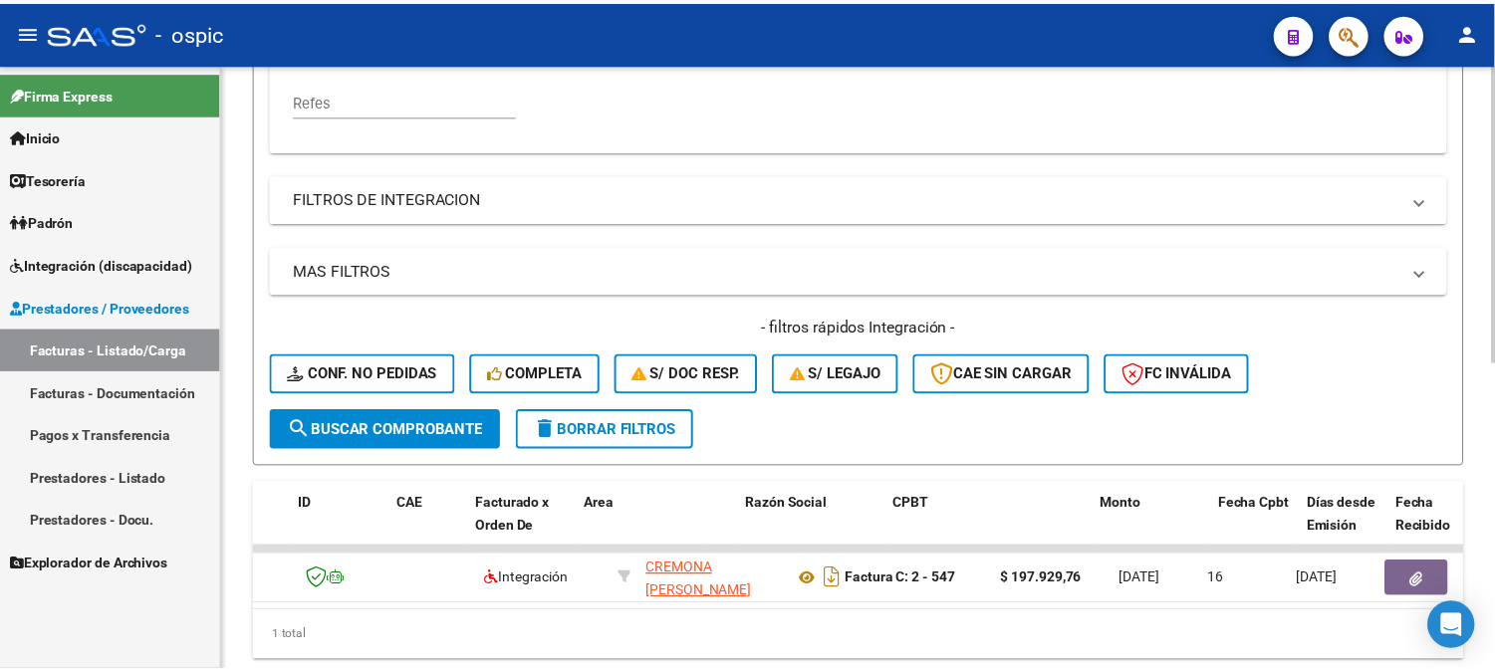
scroll to position [0, 0]
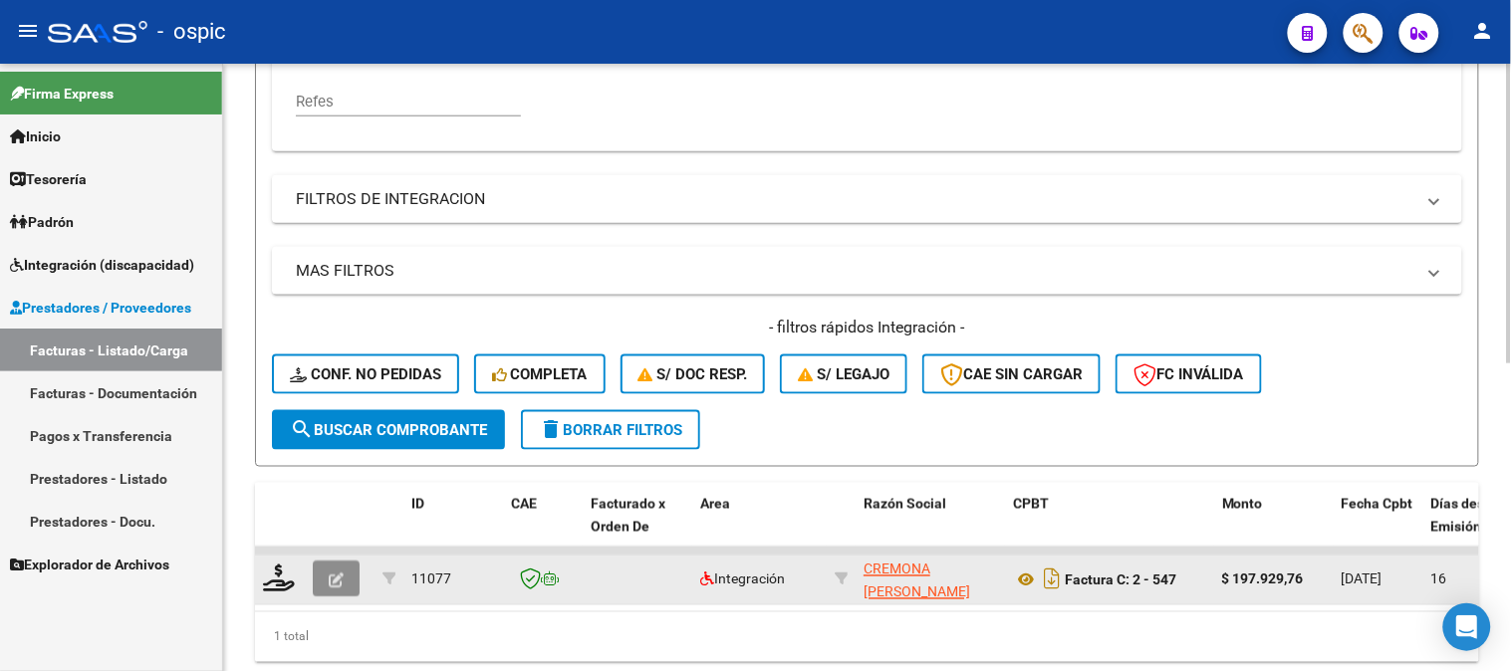
click at [329, 574] on icon "button" at bounding box center [336, 581] width 15 height 15
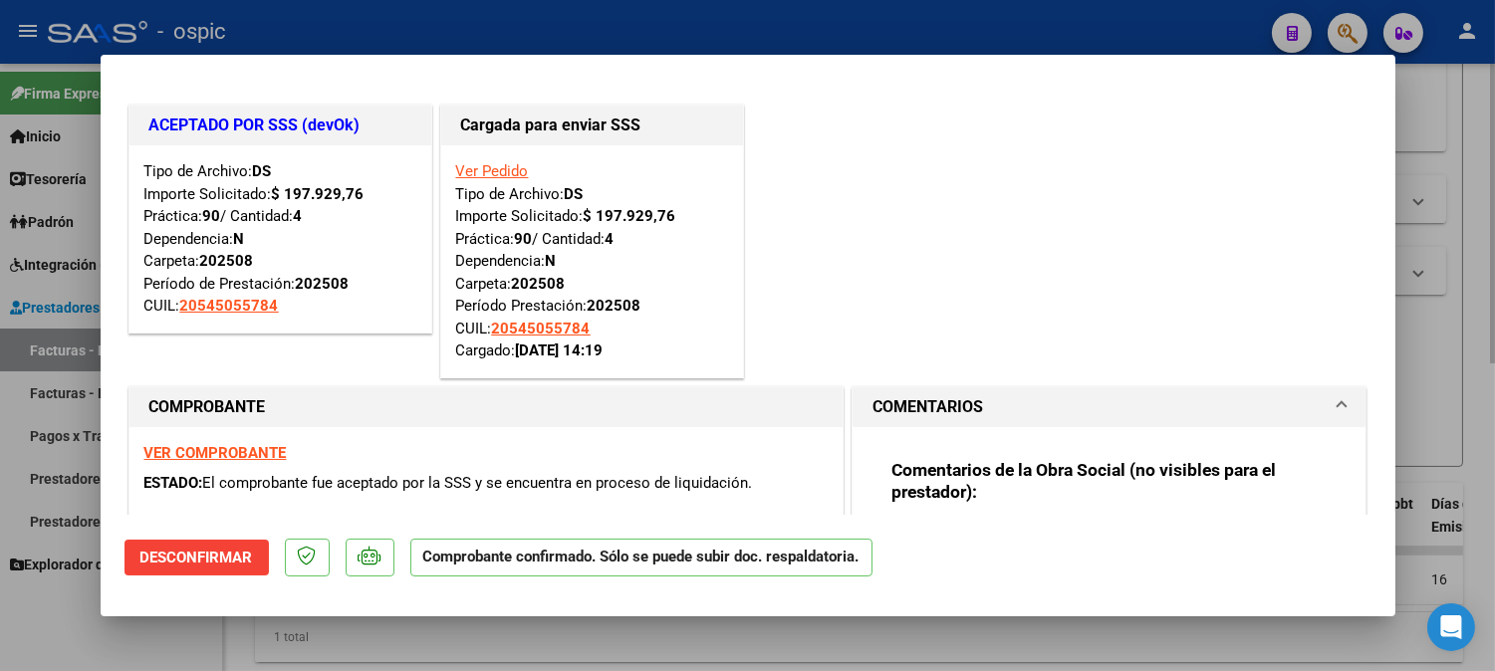
drag, startPoint x: 1396, startPoint y: 162, endPoint x: 1400, endPoint y: 177, distance: 15.5
click at [1405, 200] on div at bounding box center [747, 335] width 1495 height 671
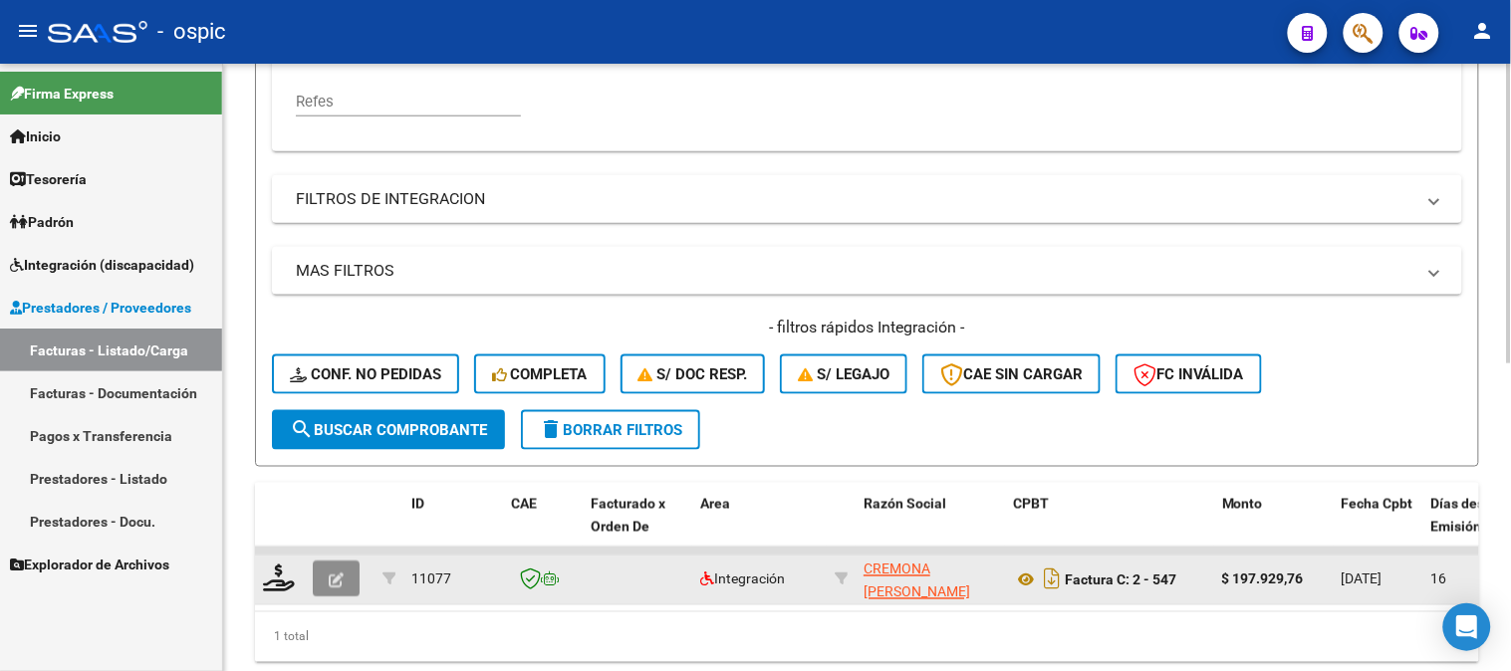
click at [354, 585] on button "button" at bounding box center [336, 580] width 47 height 36
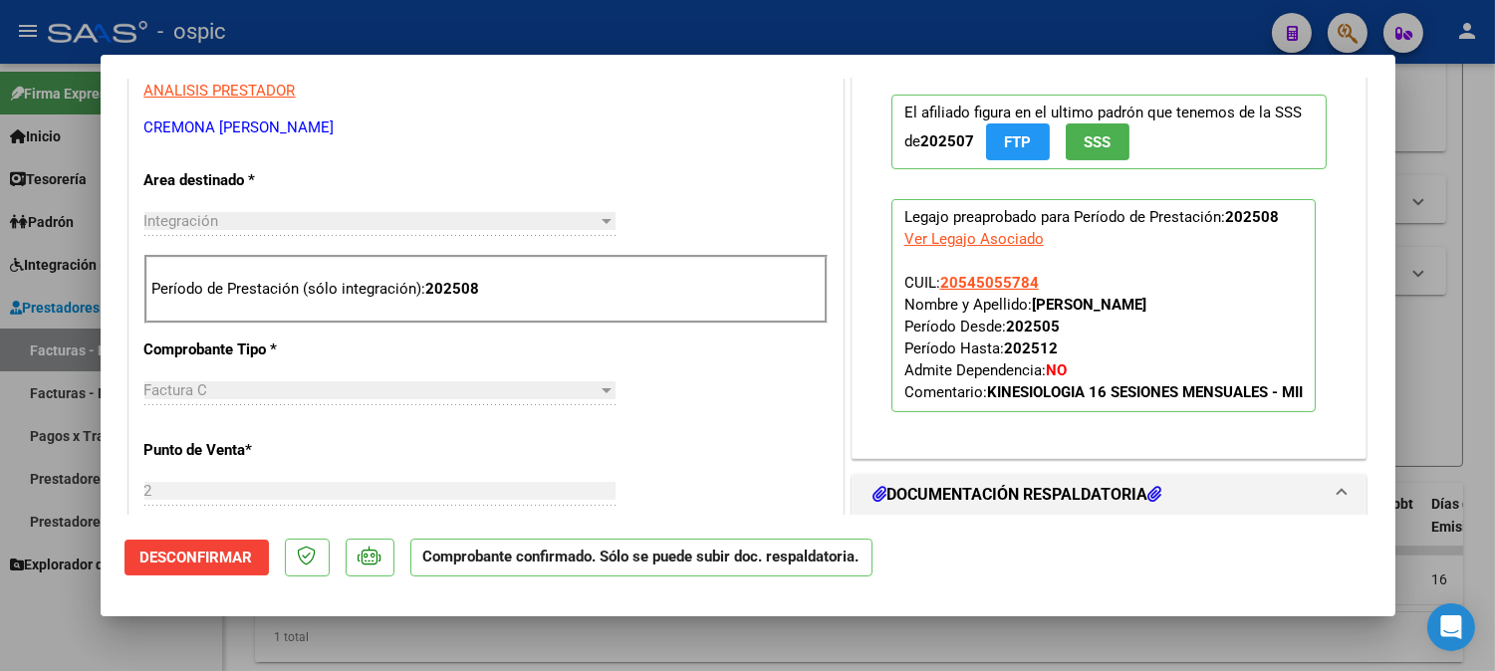
scroll to position [664, 0]
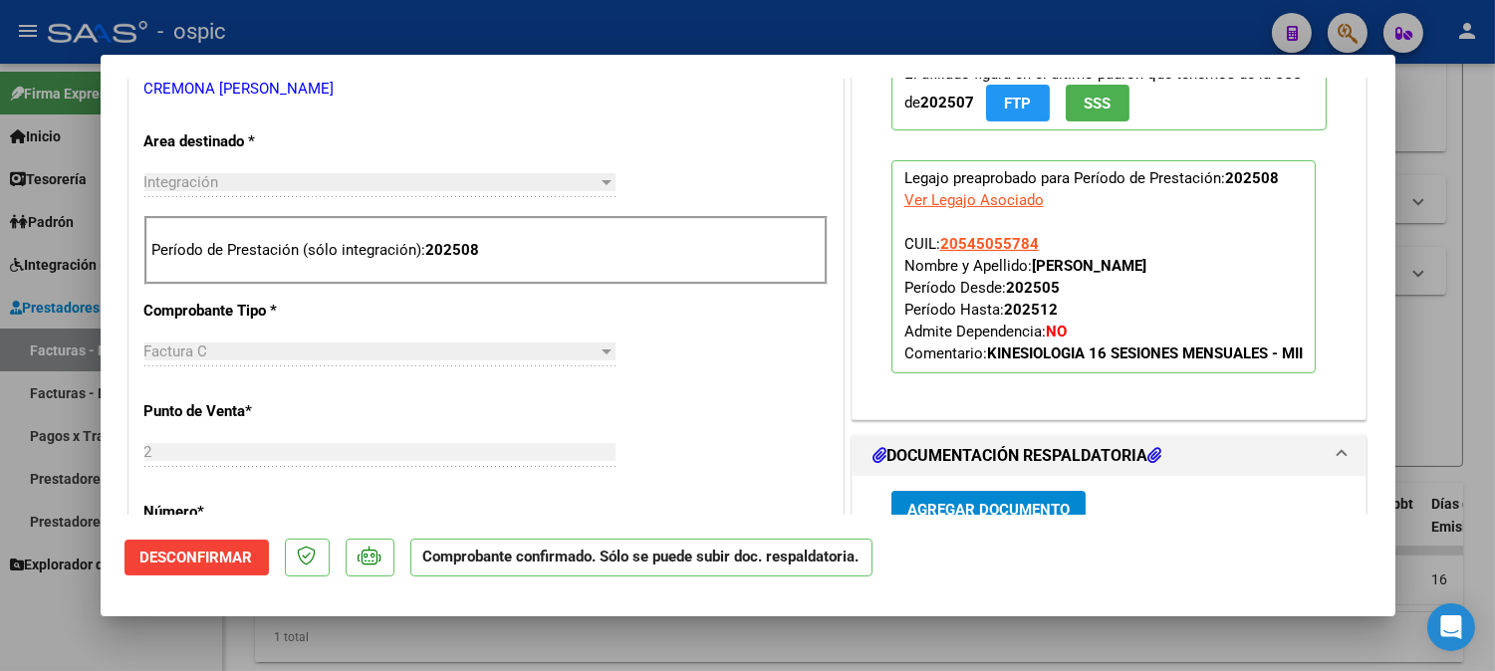
type input "$ 0,00"
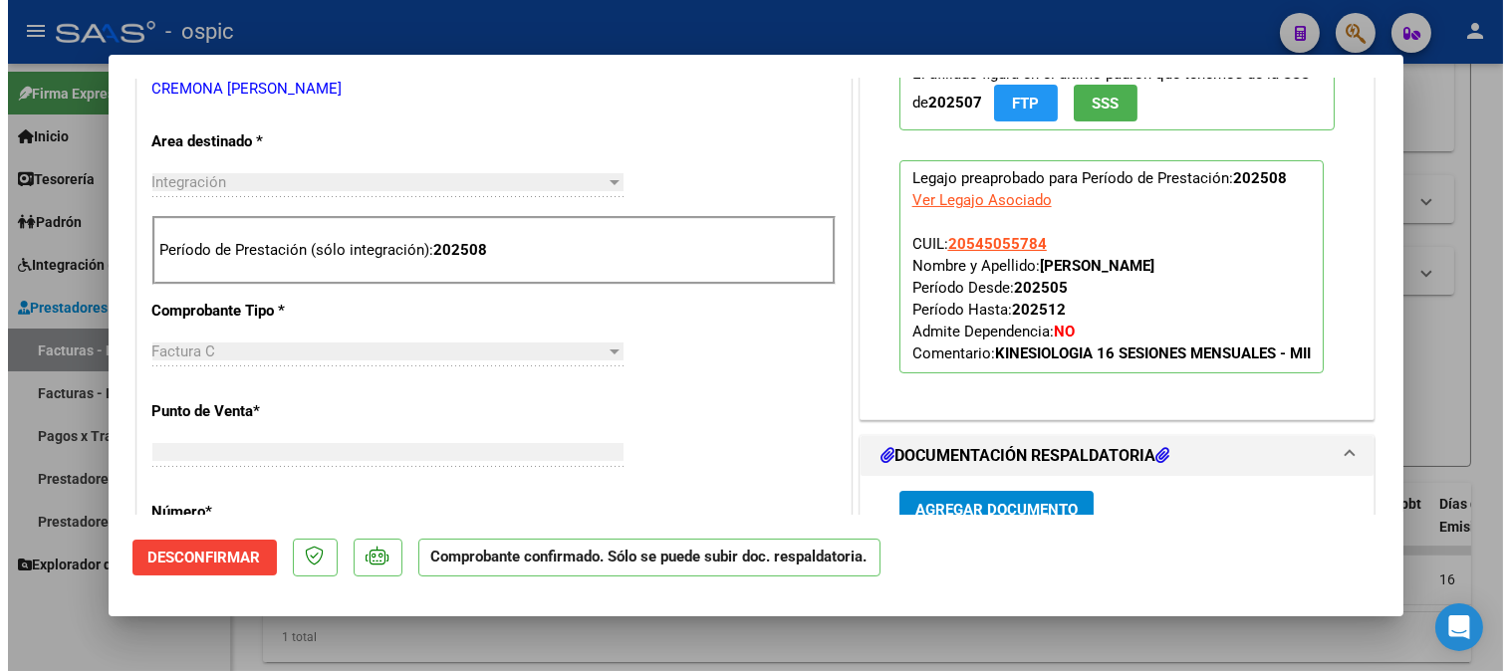
scroll to position [0, 0]
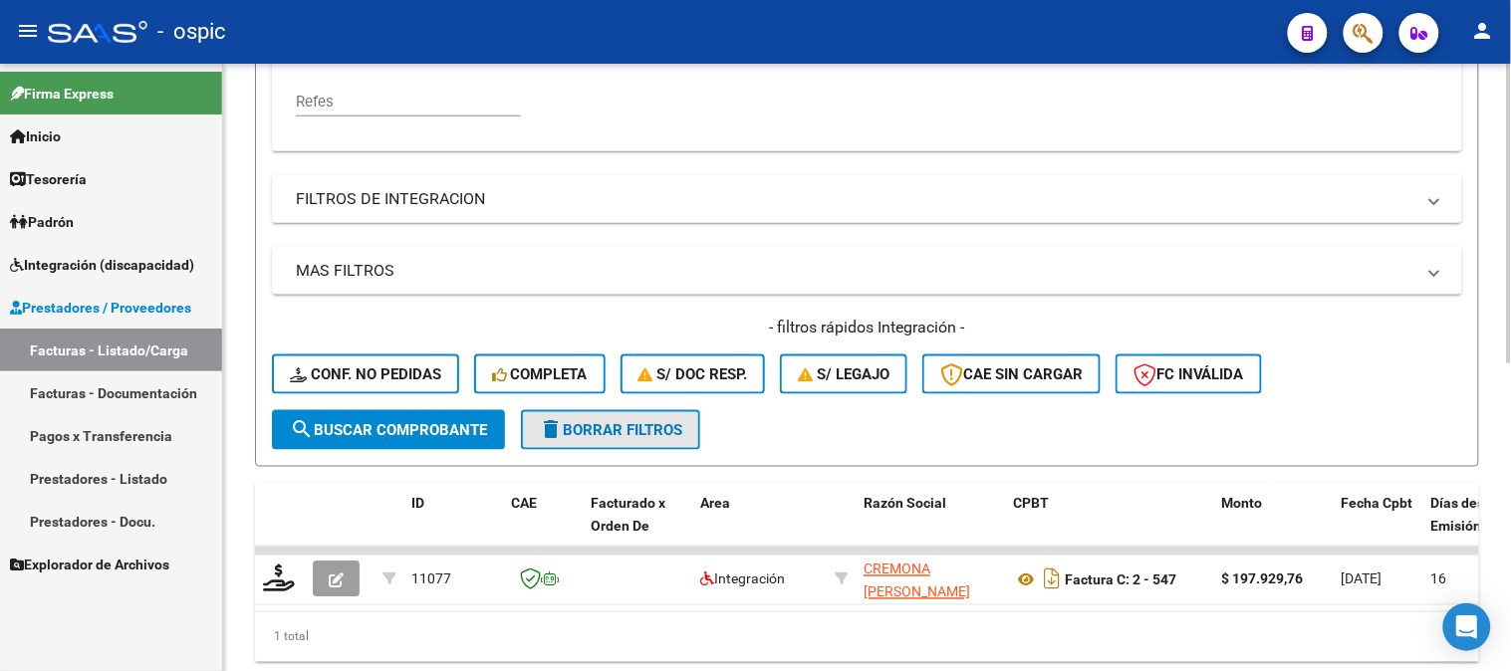
drag, startPoint x: 655, startPoint y: 422, endPoint x: 649, endPoint y: 433, distance: 12.5
click at [655, 424] on span "delete Borrar Filtros" at bounding box center [610, 430] width 143 height 18
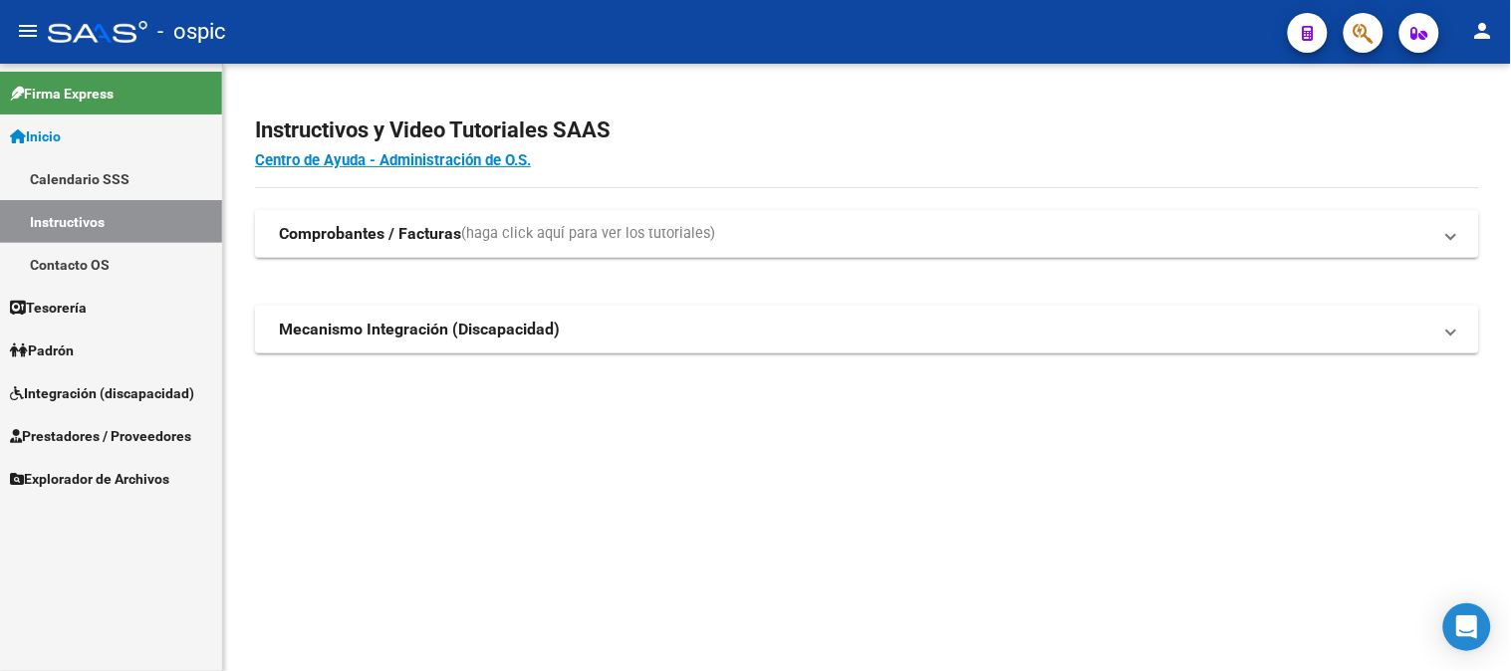
click at [54, 388] on span "Integración (discapacidad)" at bounding box center [102, 393] width 184 height 22
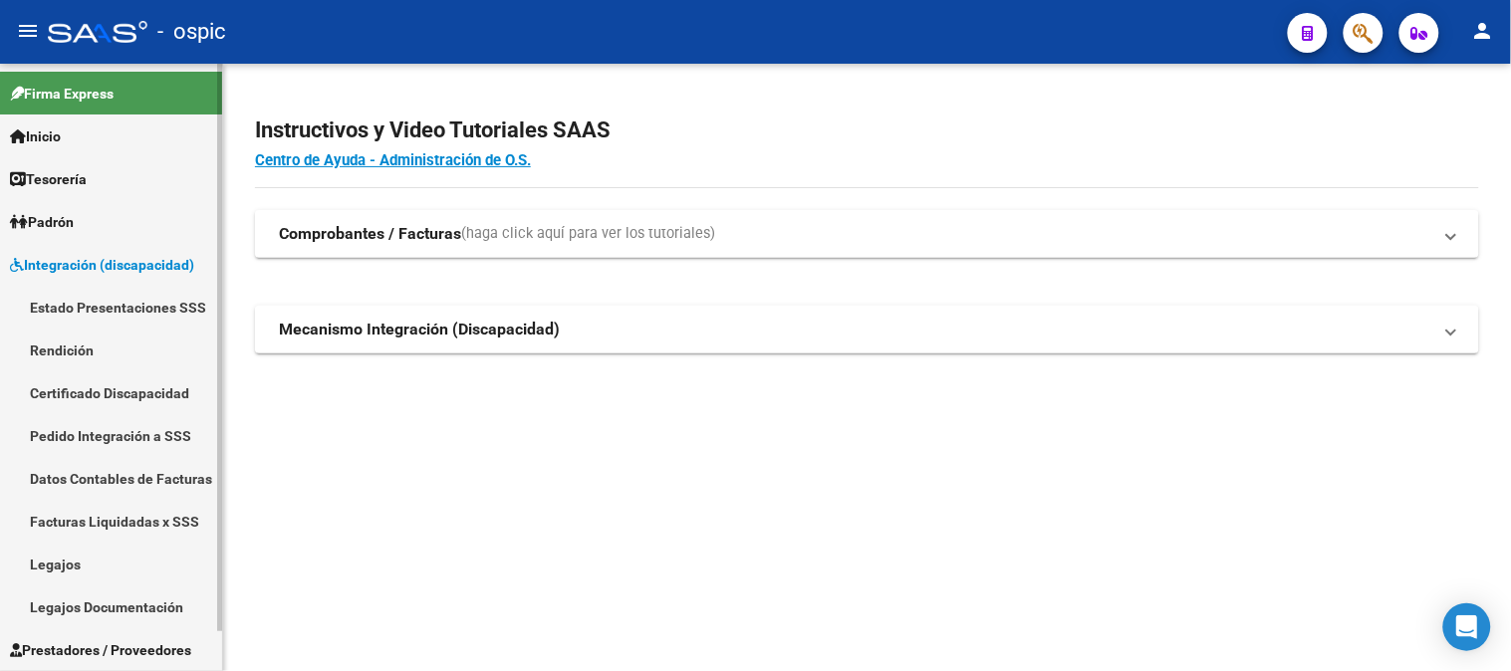
click at [78, 549] on link "Legajos" at bounding box center [111, 564] width 222 height 43
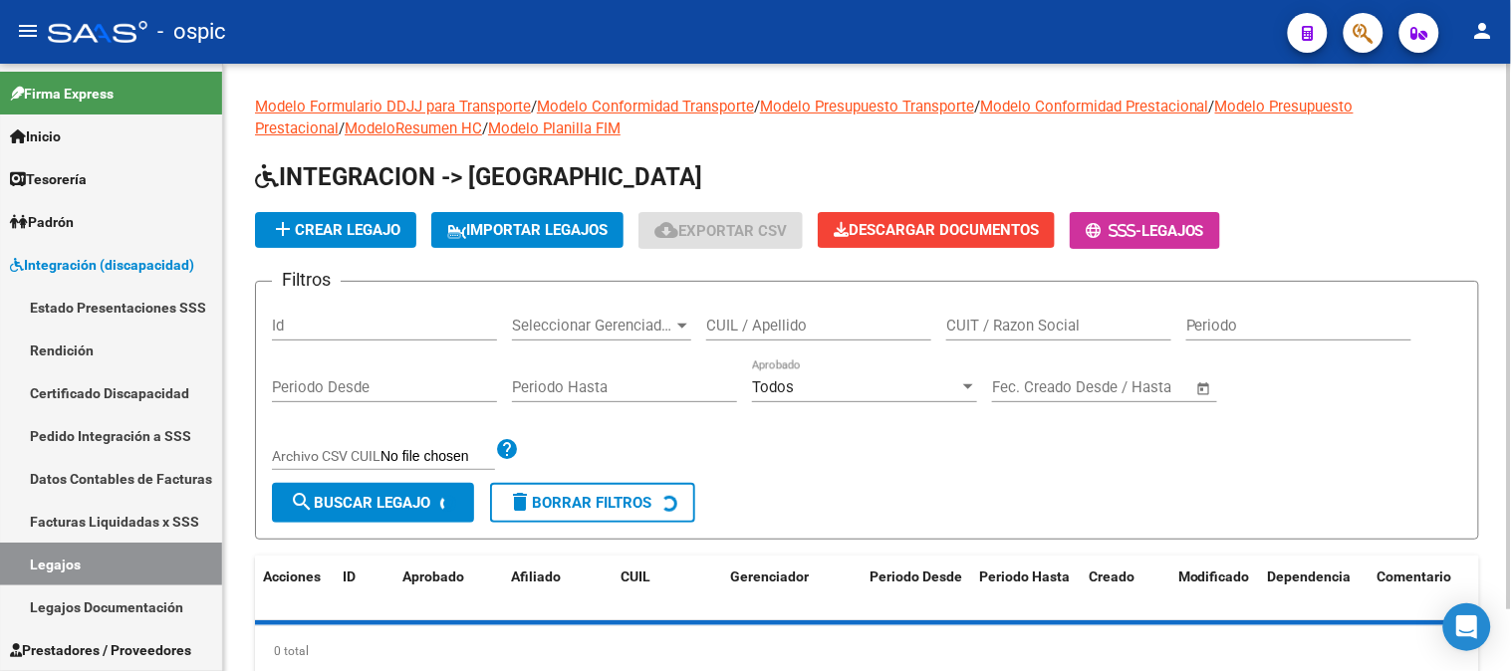
click at [788, 323] on input "CUIL / Apellido" at bounding box center [818, 326] width 225 height 18
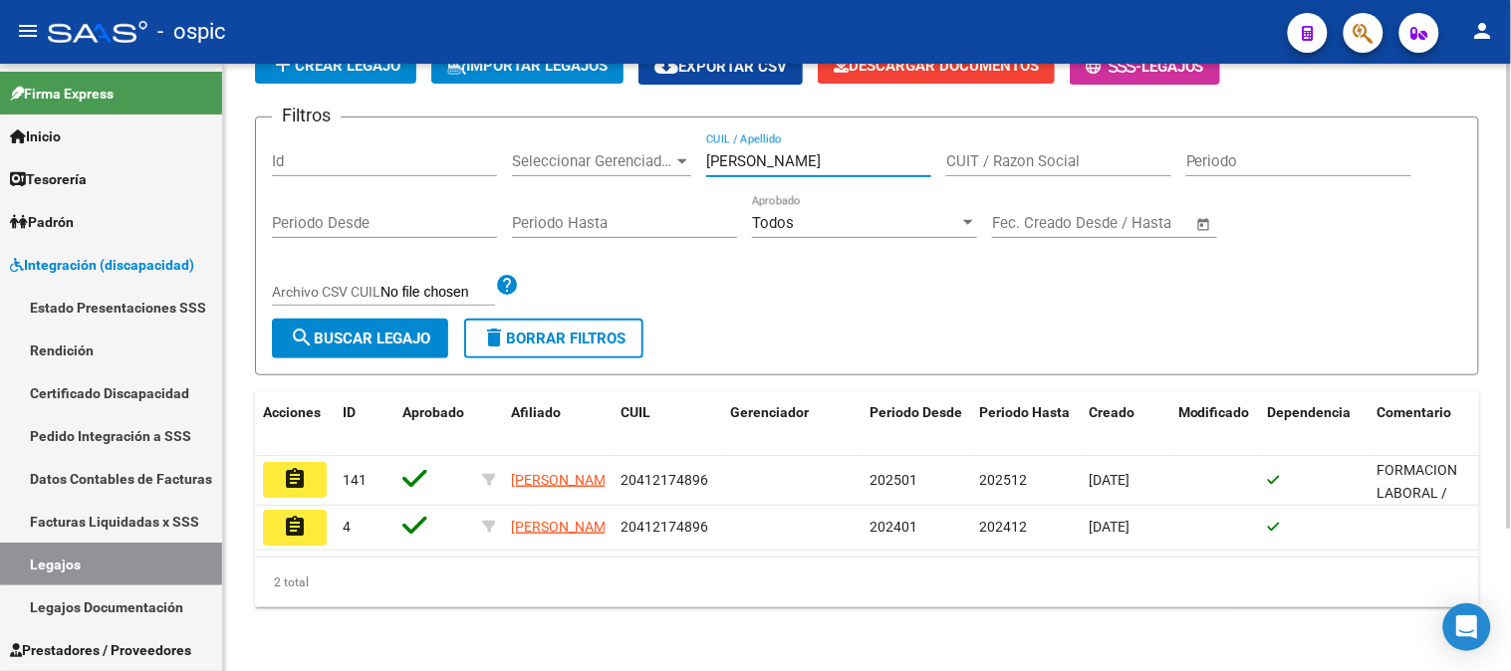
scroll to position [185, 0]
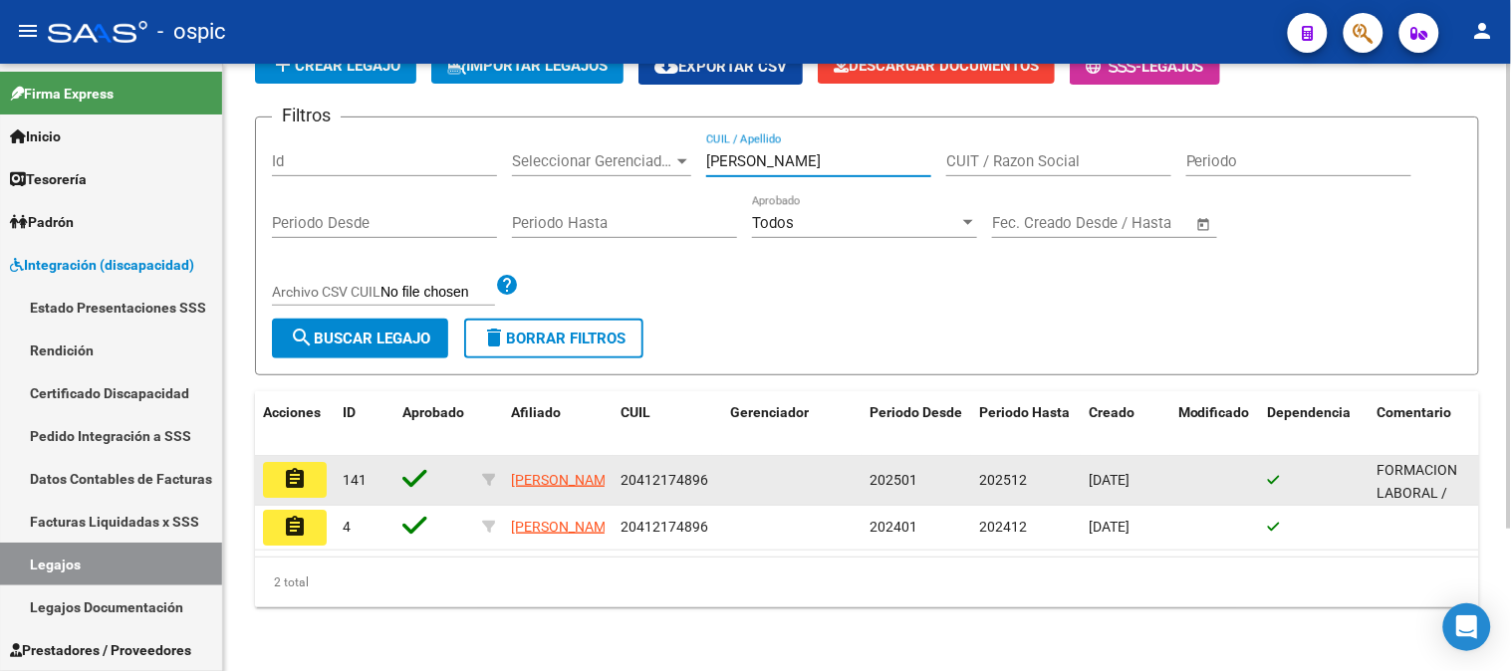
type input "[PERSON_NAME]"
click at [310, 462] on button "assignment" at bounding box center [295, 480] width 64 height 36
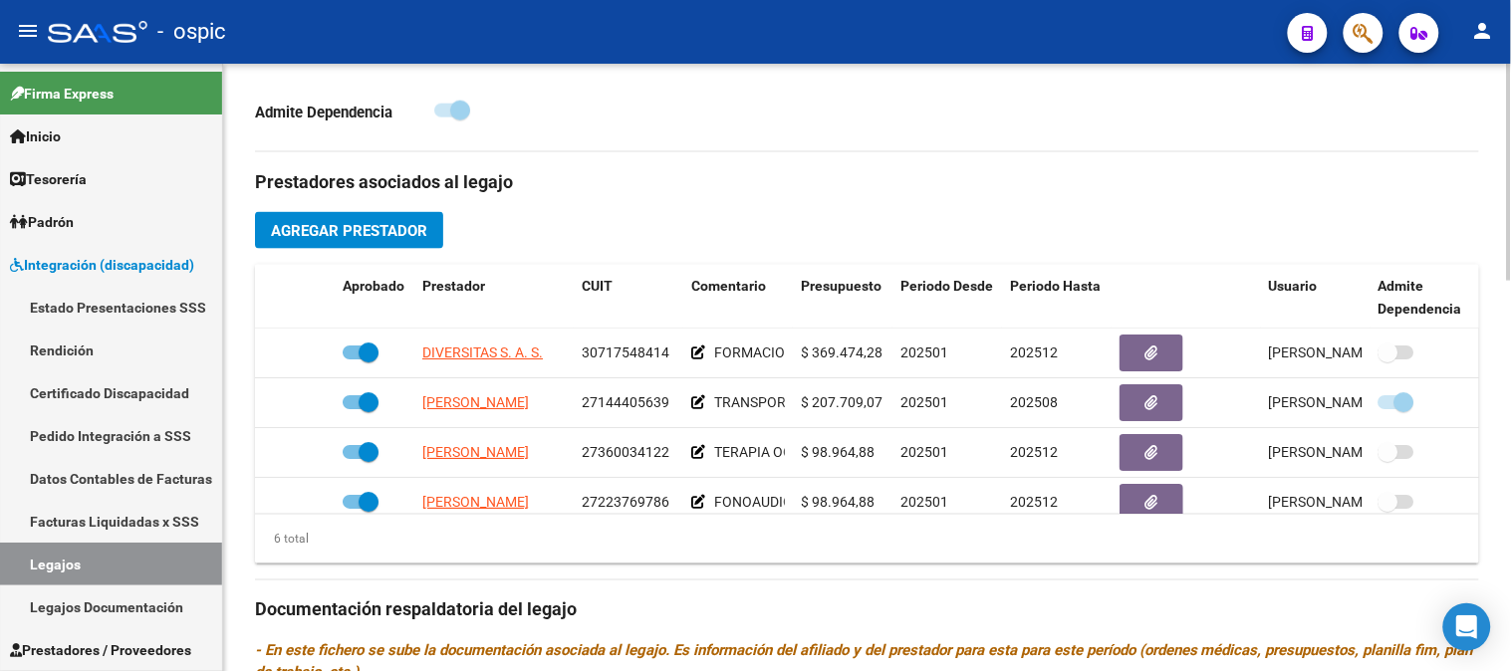
scroll to position [648, 0]
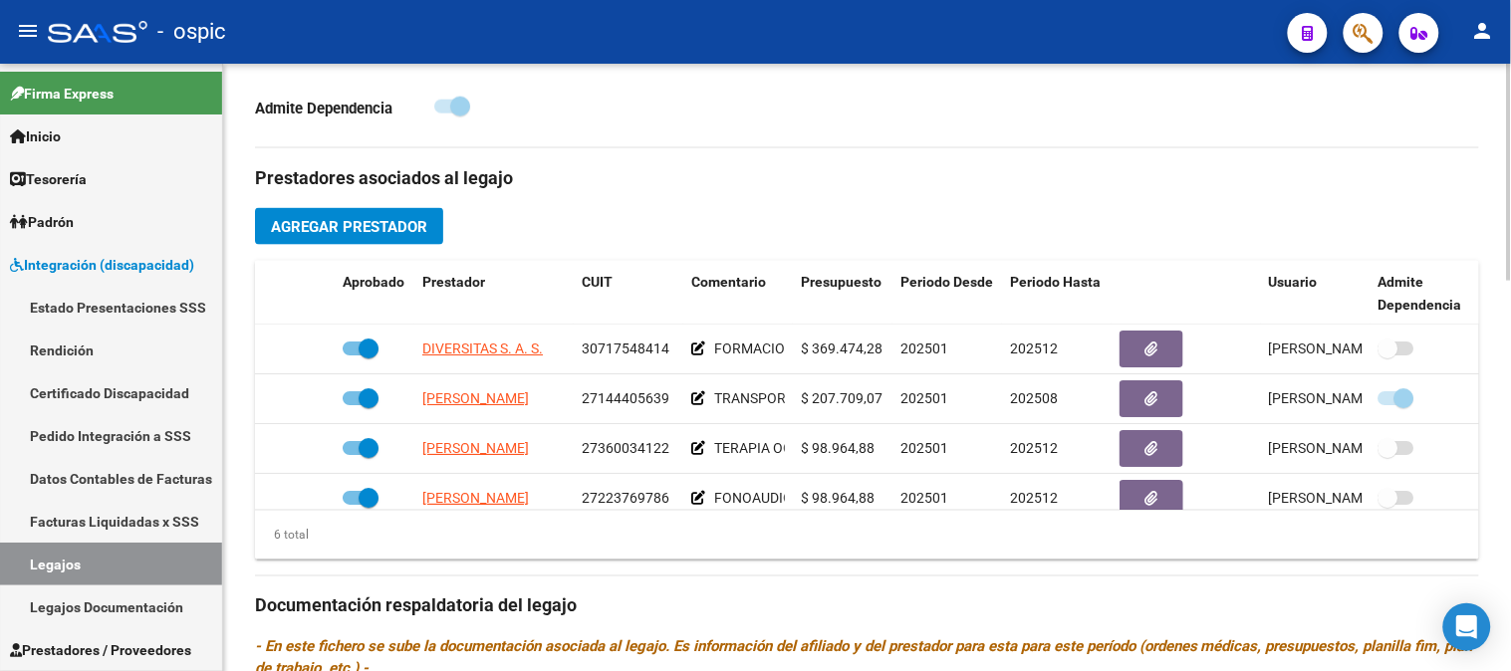
click at [1504, 403] on div "arrow_back Editar 141 save Guardar cambios Legajo de Integración Modelo Formula…" at bounding box center [869, 261] width 1293 height 1692
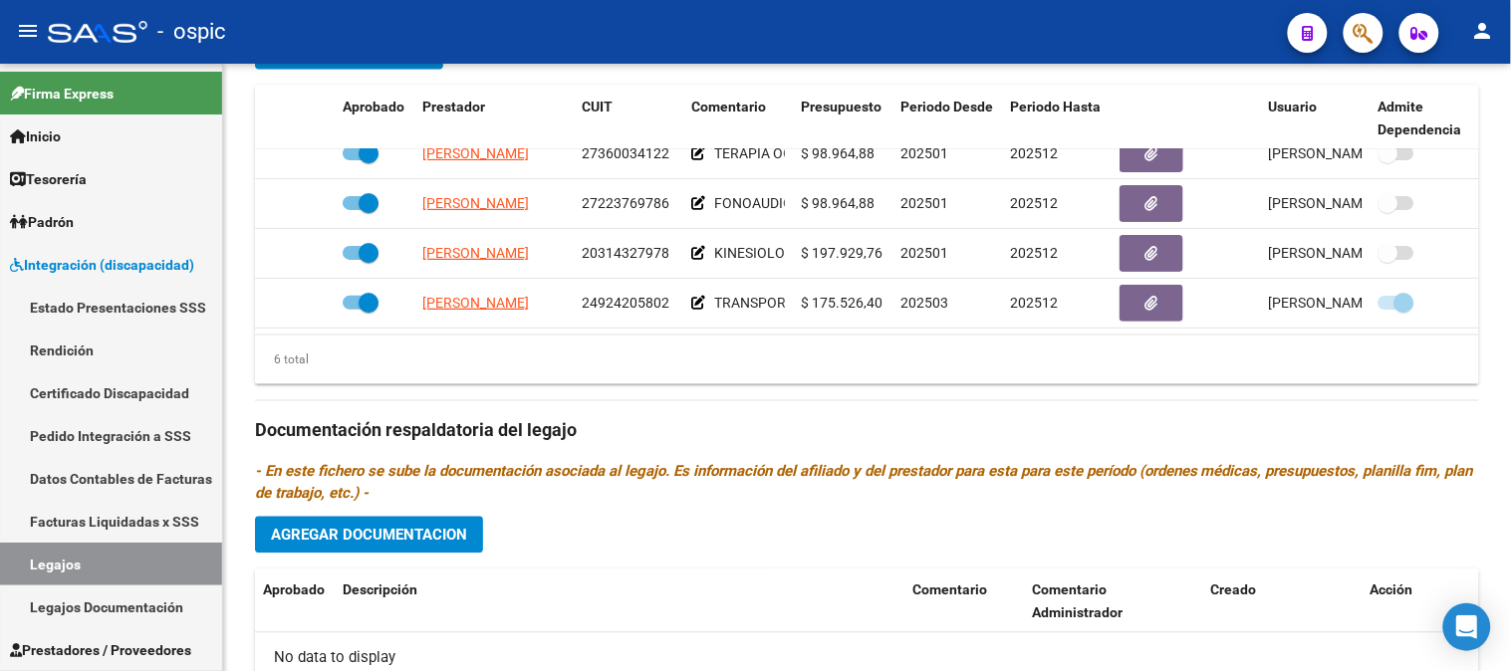
scroll to position [759, 0]
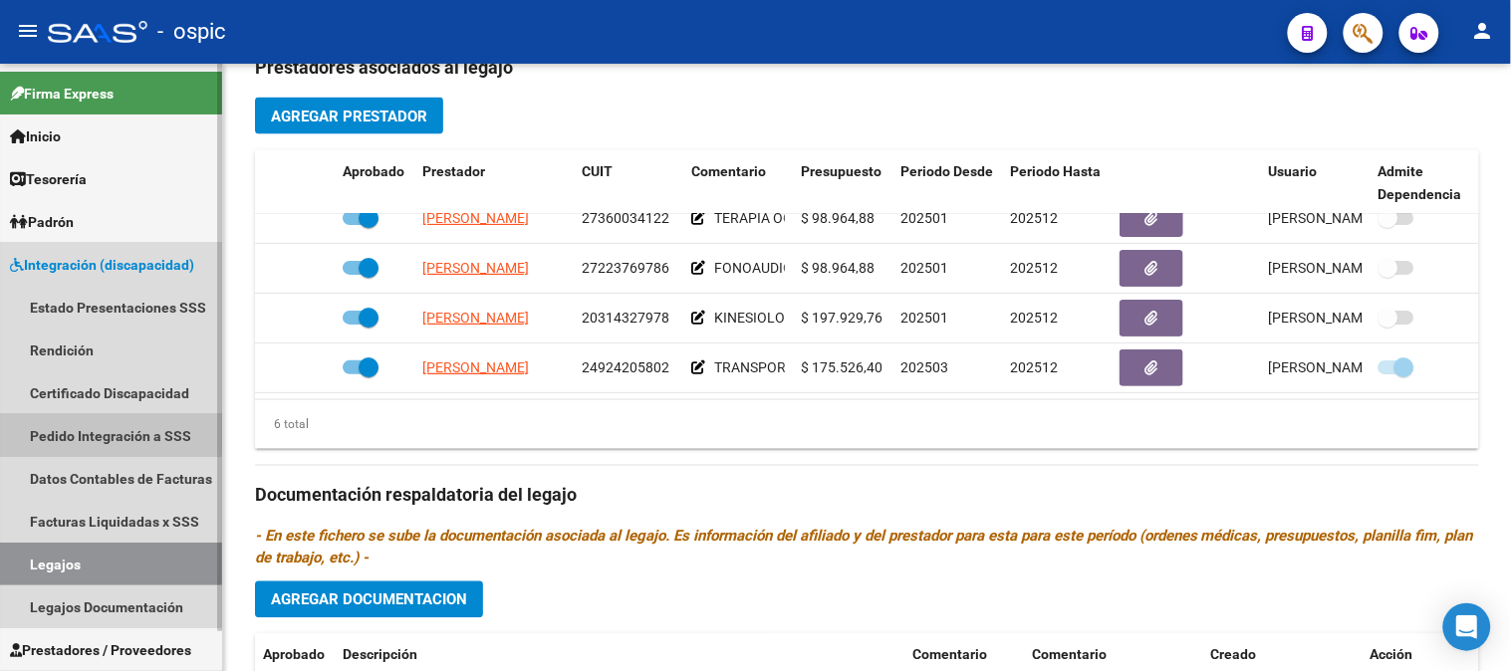
click at [95, 432] on link "Pedido Integración a SSS" at bounding box center [111, 435] width 222 height 43
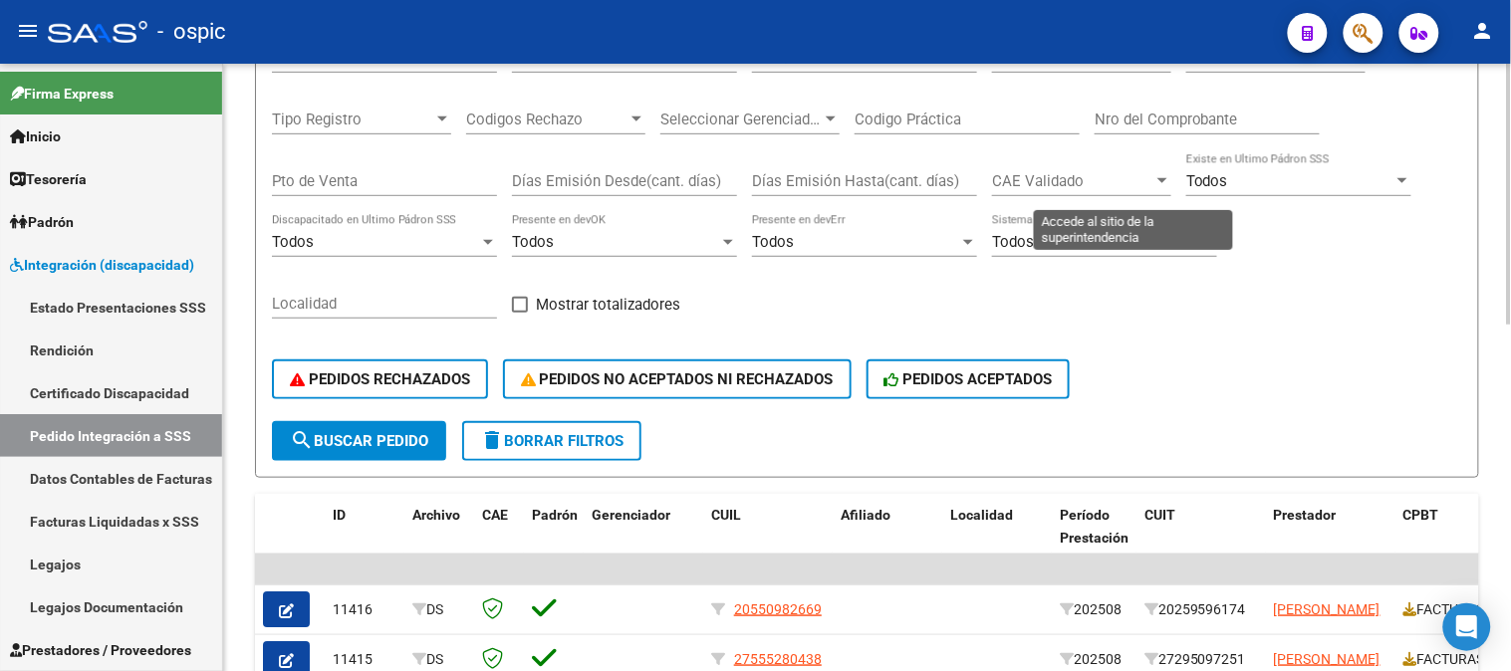
scroll to position [38, 0]
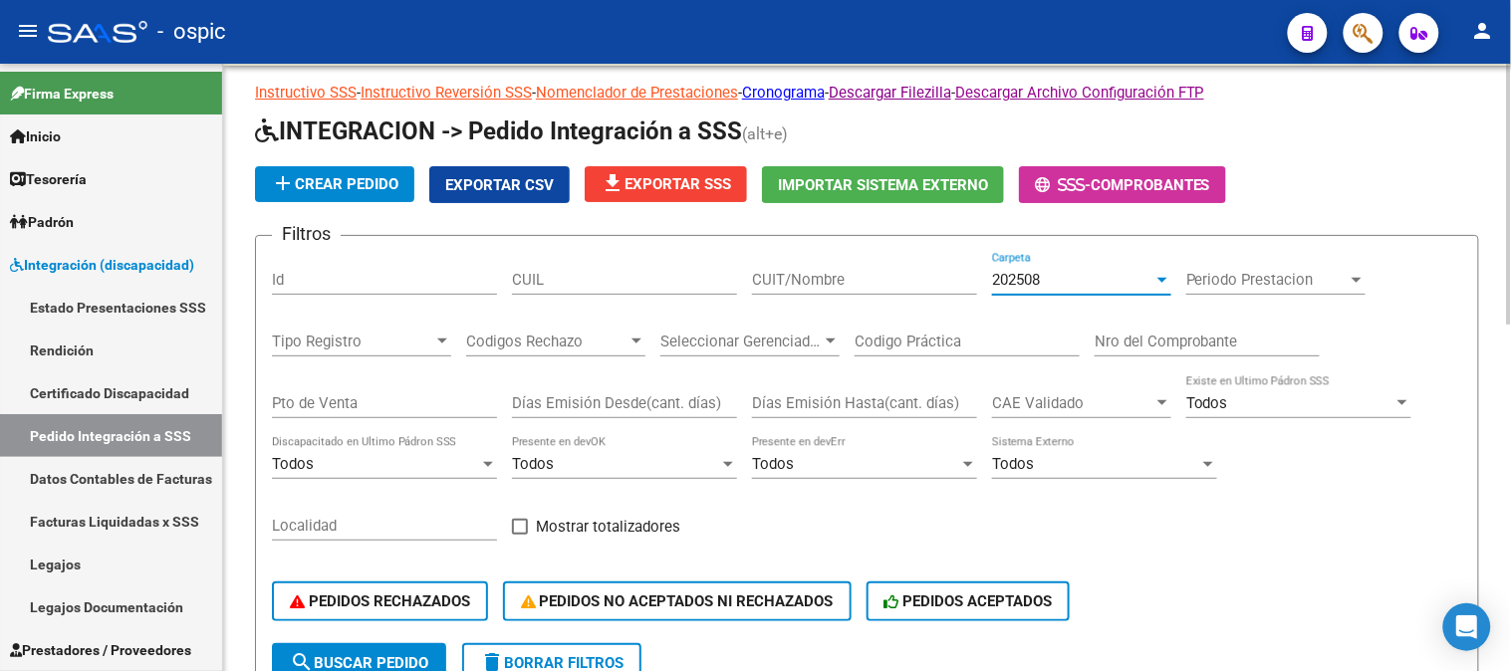
click at [1044, 281] on div "202508" at bounding box center [1072, 280] width 161 height 18
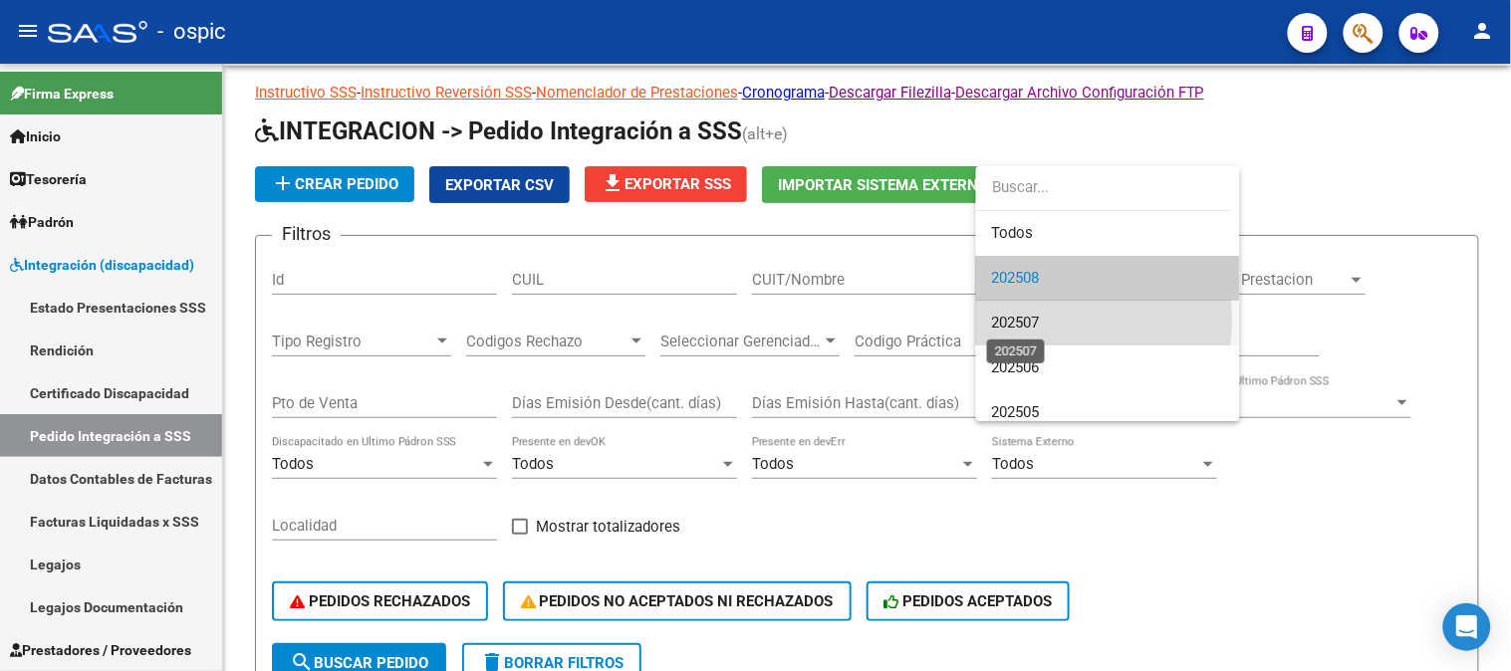
click at [1026, 320] on span "202507" at bounding box center [1016, 323] width 48 height 18
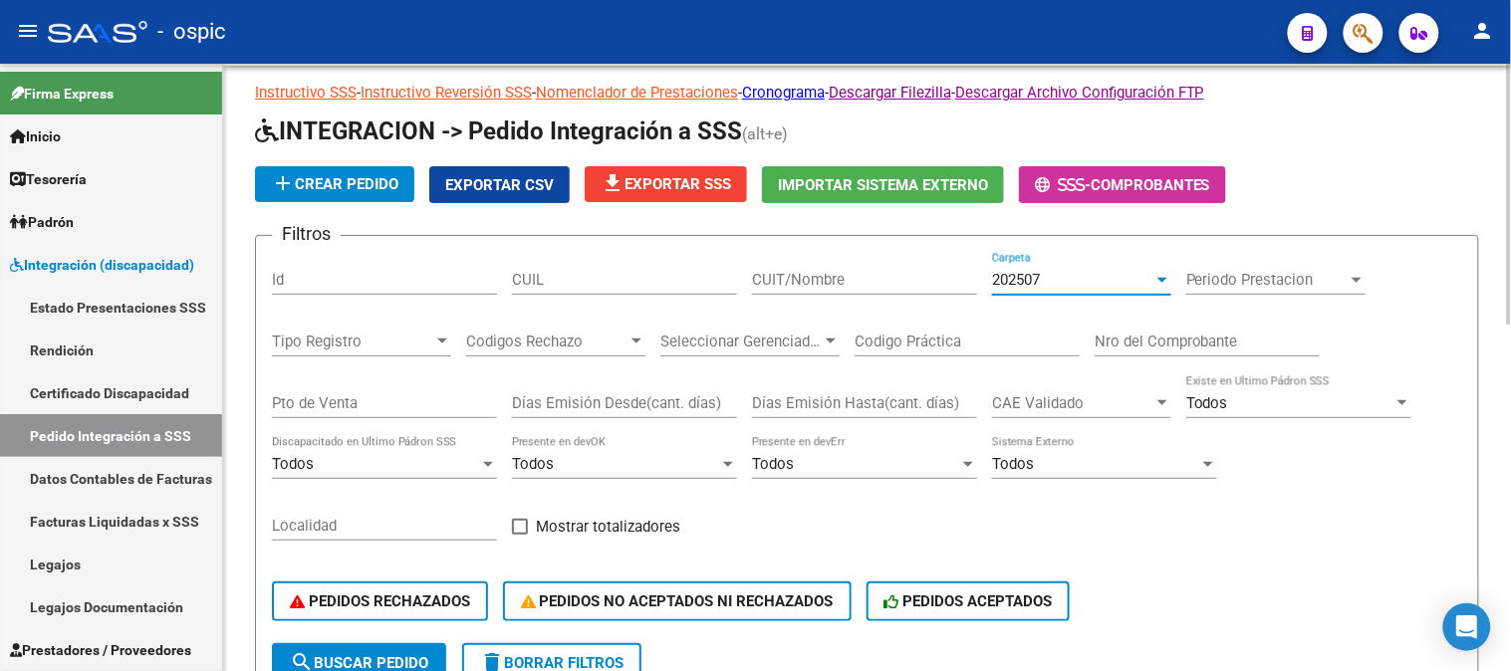
click at [849, 283] on input "CUIT/Nombre" at bounding box center [864, 280] width 225 height 18
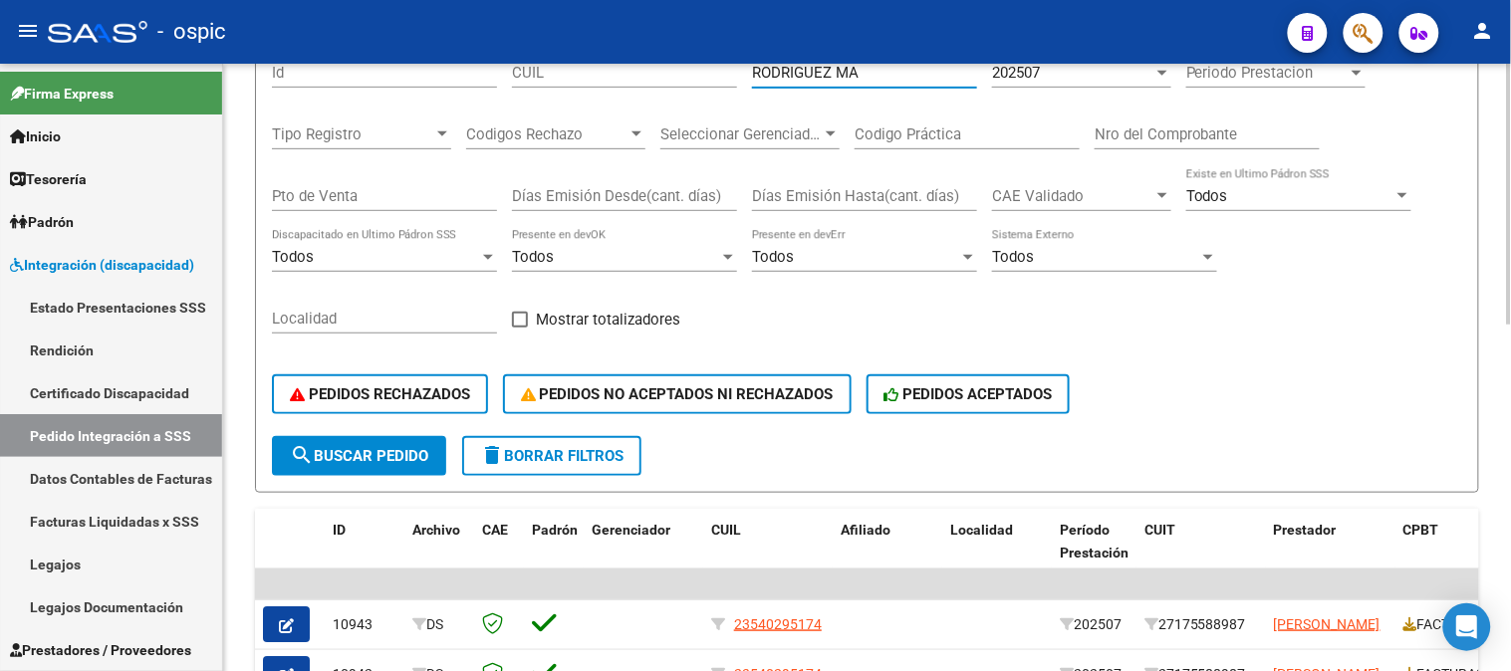
scroll to position [260, 0]
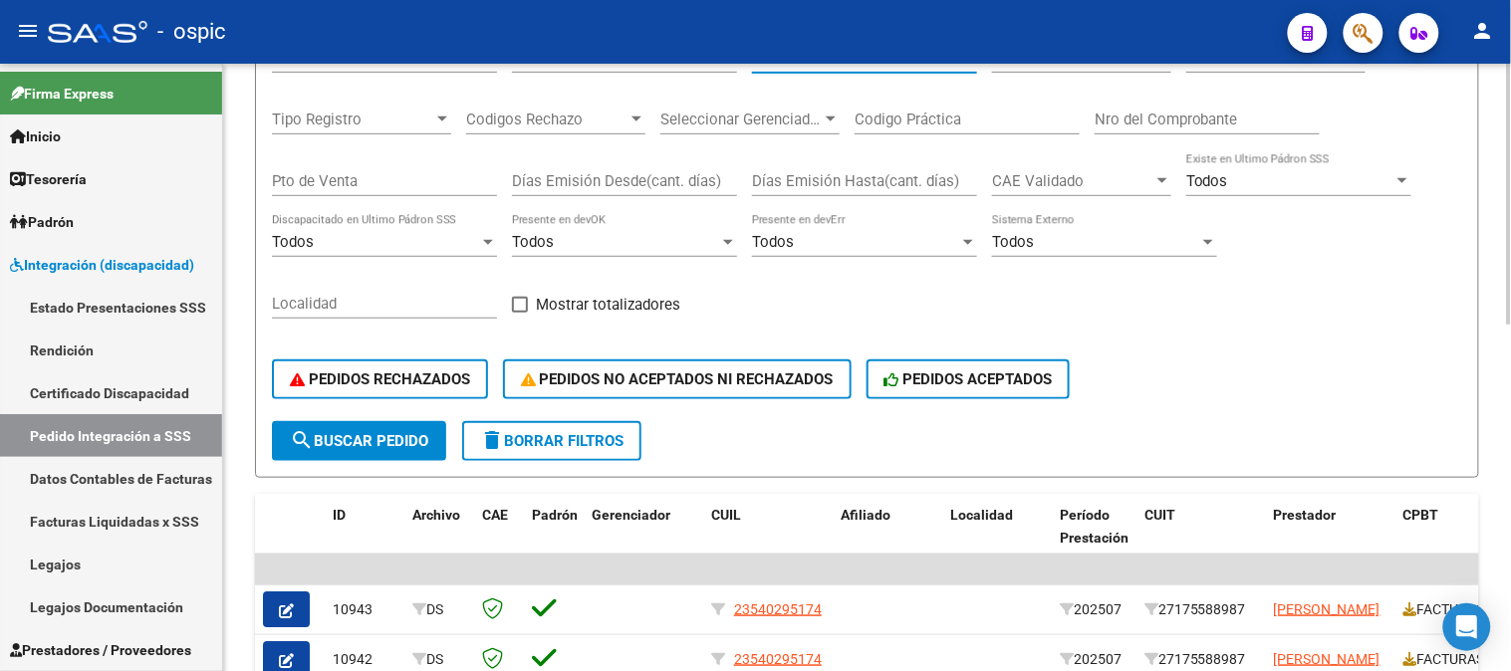
type input "RODRIGUEZ MA"
click at [408, 425] on button "search Buscar Pedido" at bounding box center [359, 441] width 174 height 40
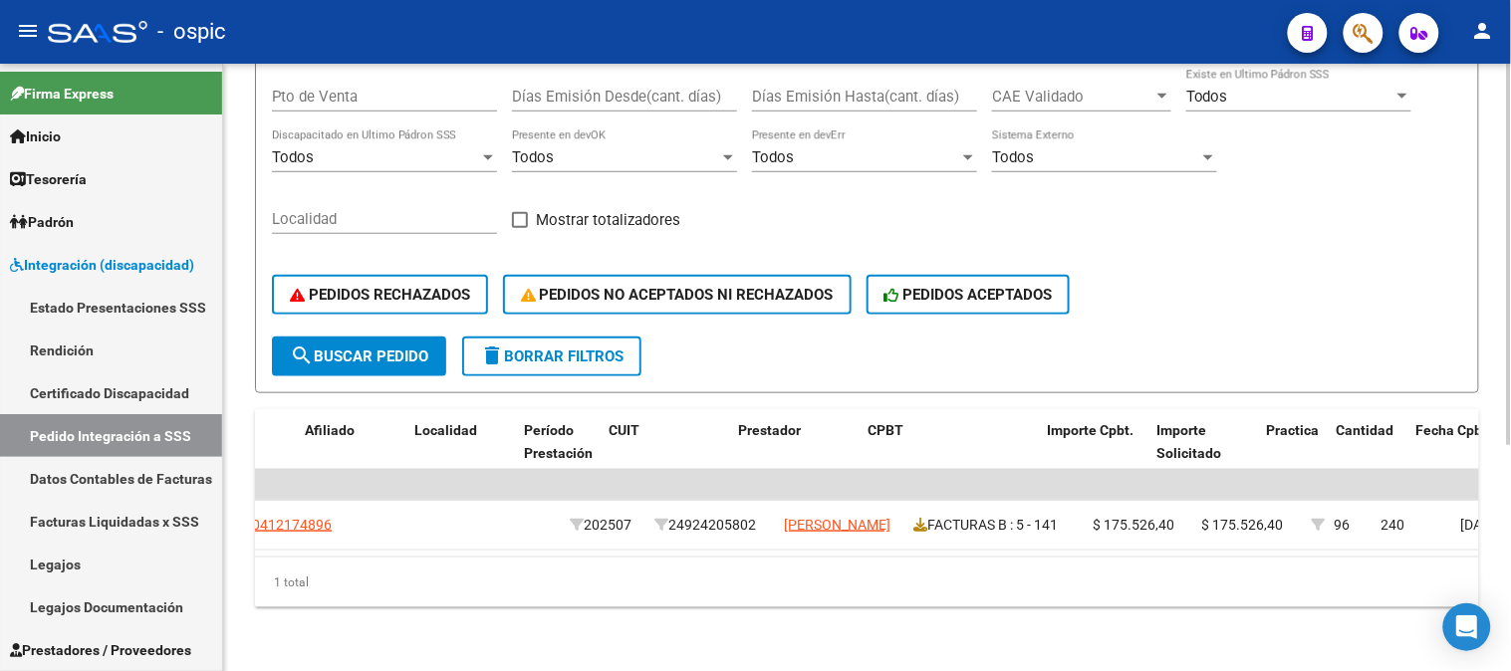
scroll to position [0, 681]
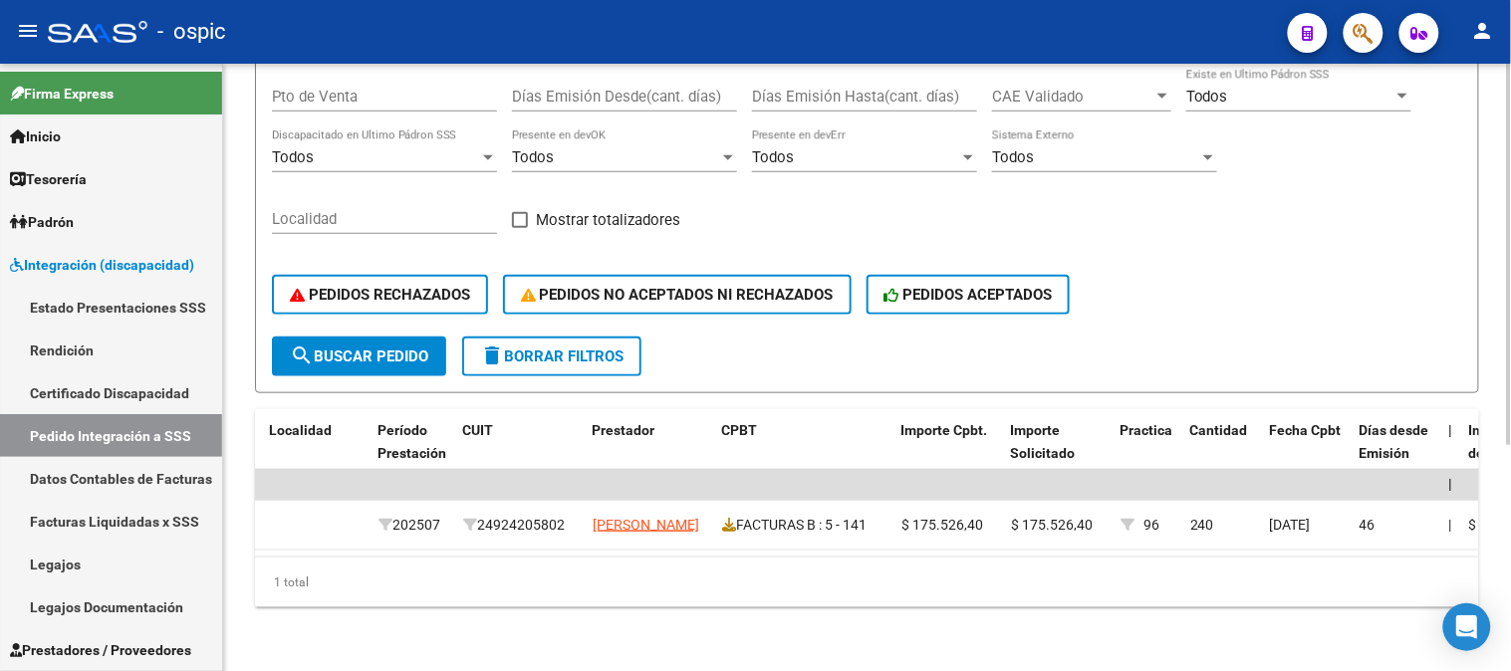
click at [600, 348] on span "delete Borrar Filtros" at bounding box center [551, 357] width 143 height 18
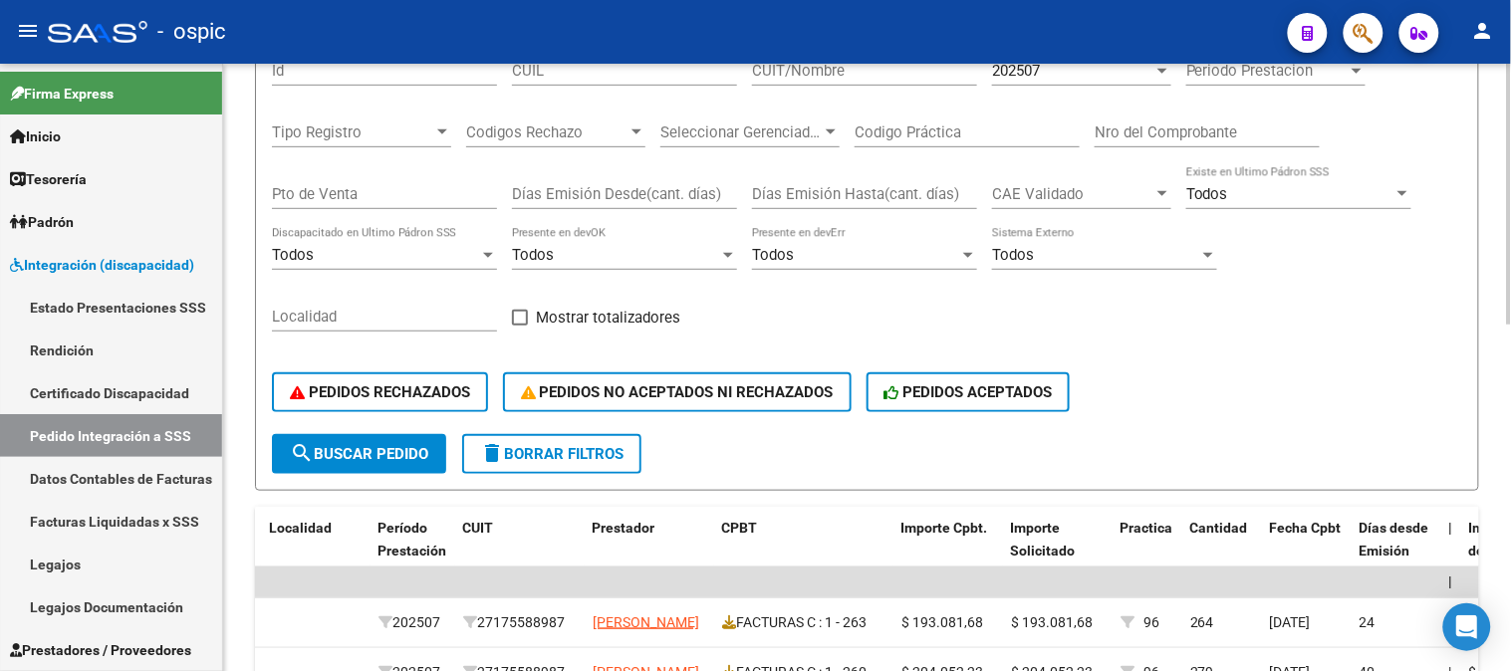
scroll to position [136, 0]
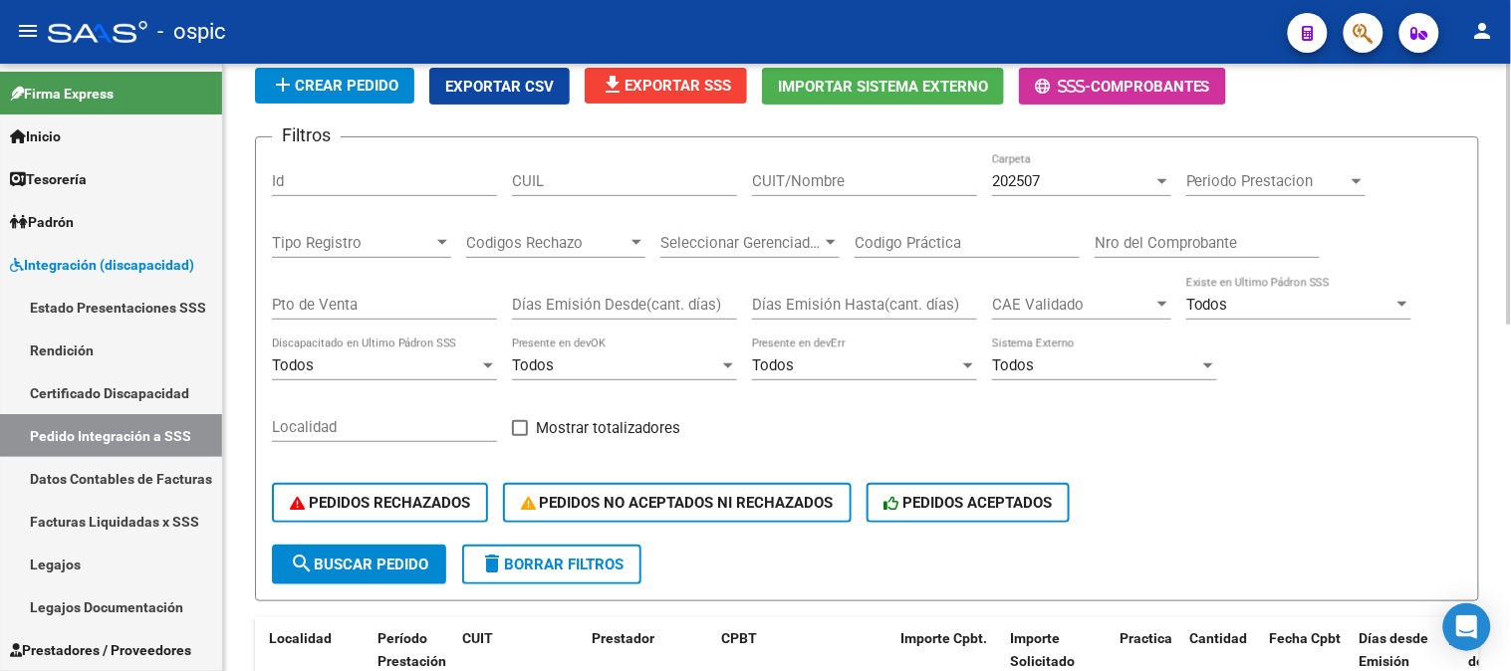
click at [1063, 186] on div "202507" at bounding box center [1072, 181] width 161 height 18
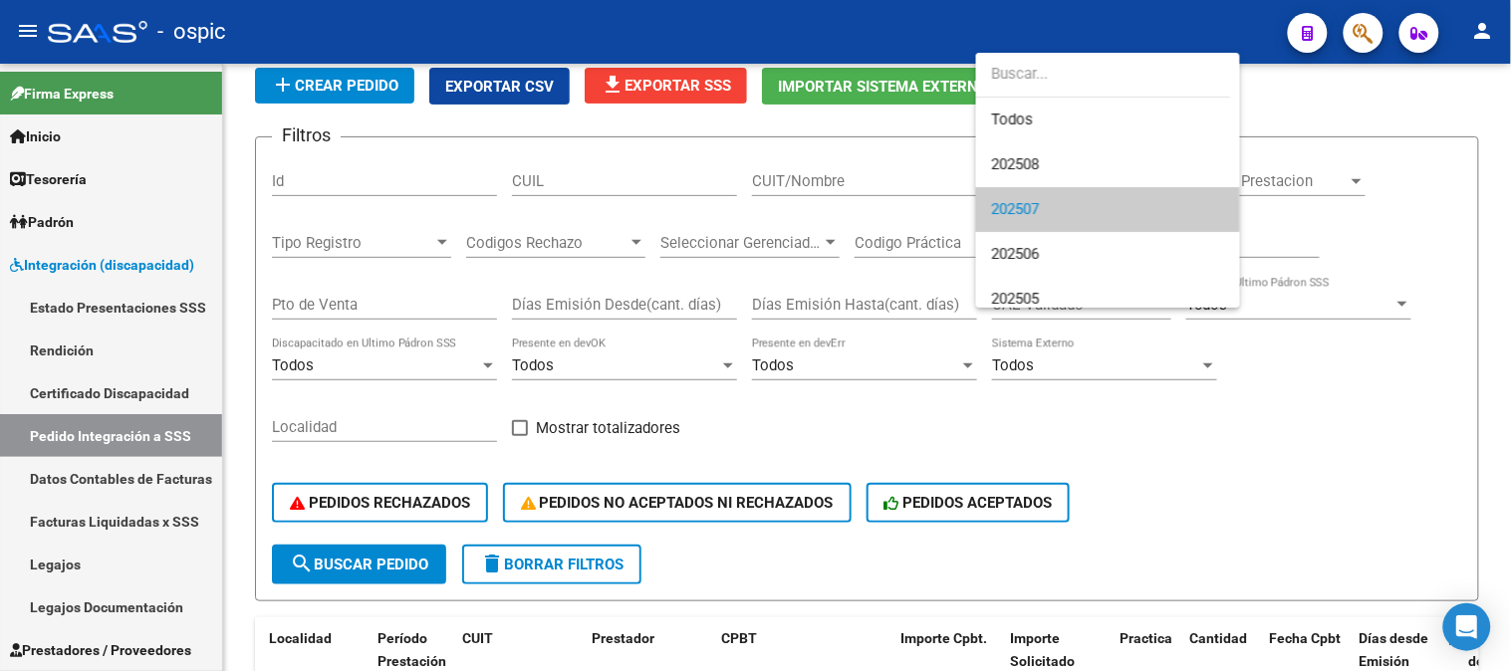
scroll to position [30, 0]
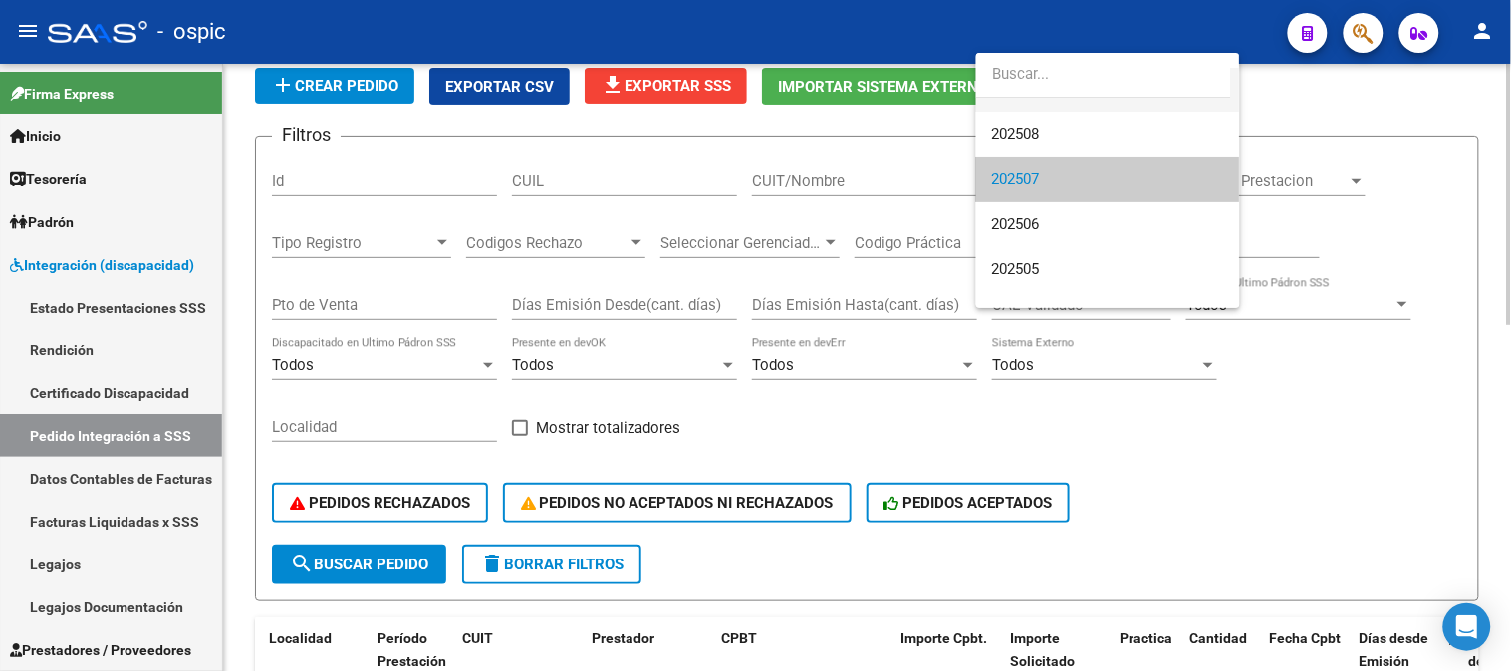
click at [1020, 112] on span "Todos" at bounding box center [1108, 90] width 232 height 45
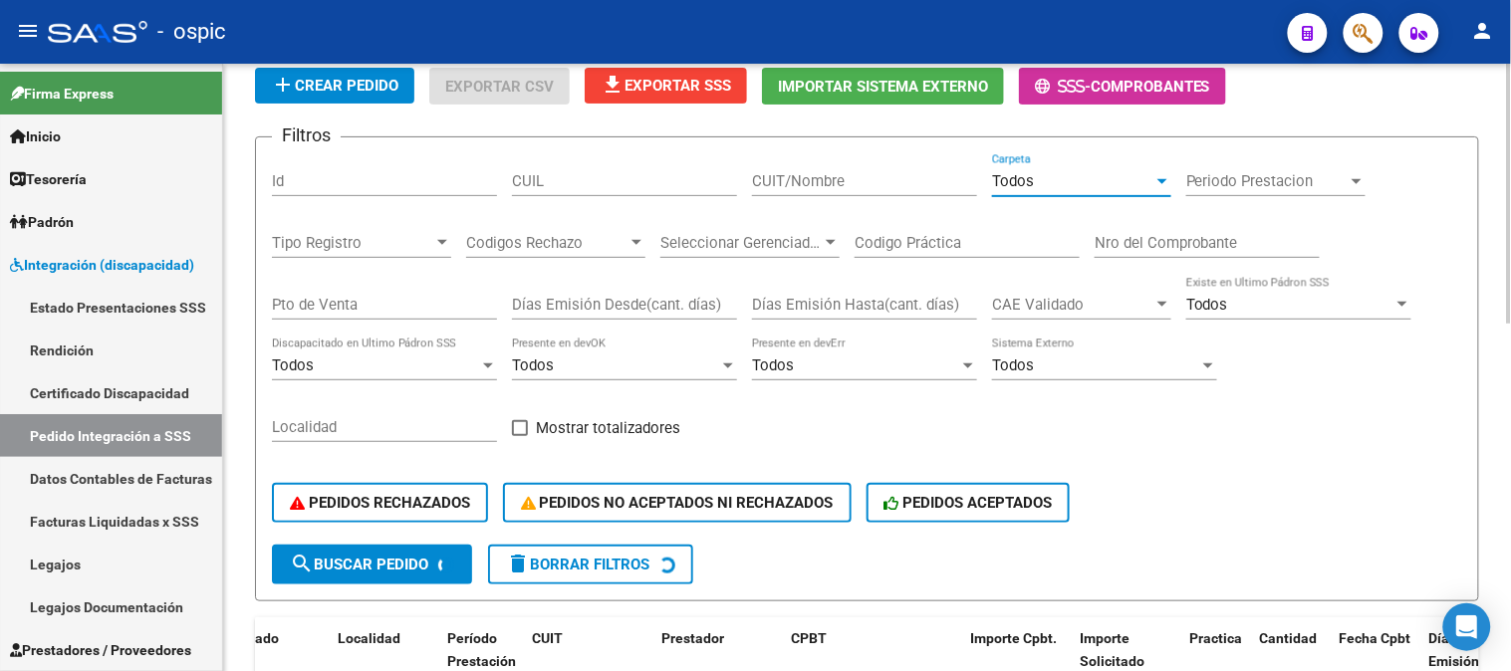
scroll to position [0, 0]
click at [1019, 130] on app-list-header "INTEGRACION -> Pedido Integración a SSS (alt+e) add Crear Pedido Exportar CSV f…" at bounding box center [867, 309] width 1224 height 585
click at [1030, 170] on div "Todos Carpeta" at bounding box center [1081, 174] width 179 height 43
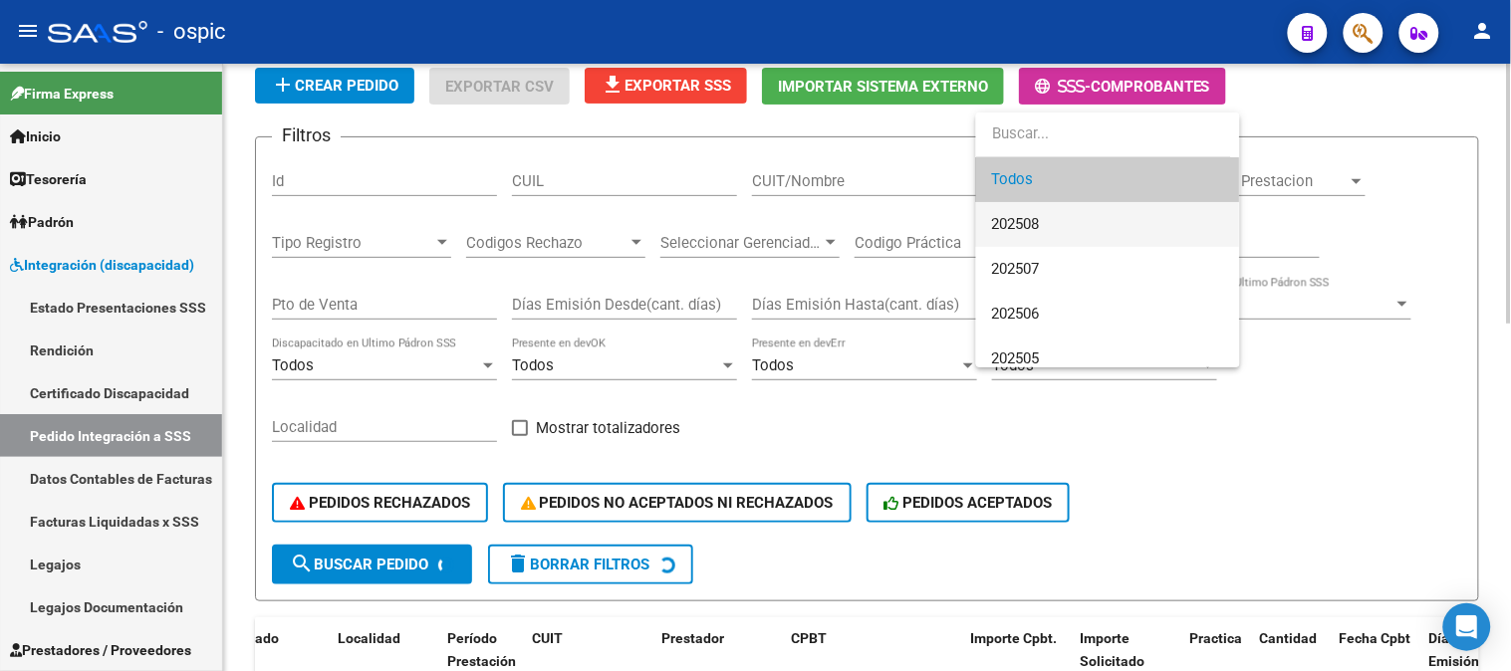
drag, startPoint x: 1031, startPoint y: 236, endPoint x: 864, endPoint y: 329, distance: 190.4
click at [1032, 234] on span "202508" at bounding box center [1108, 224] width 232 height 45
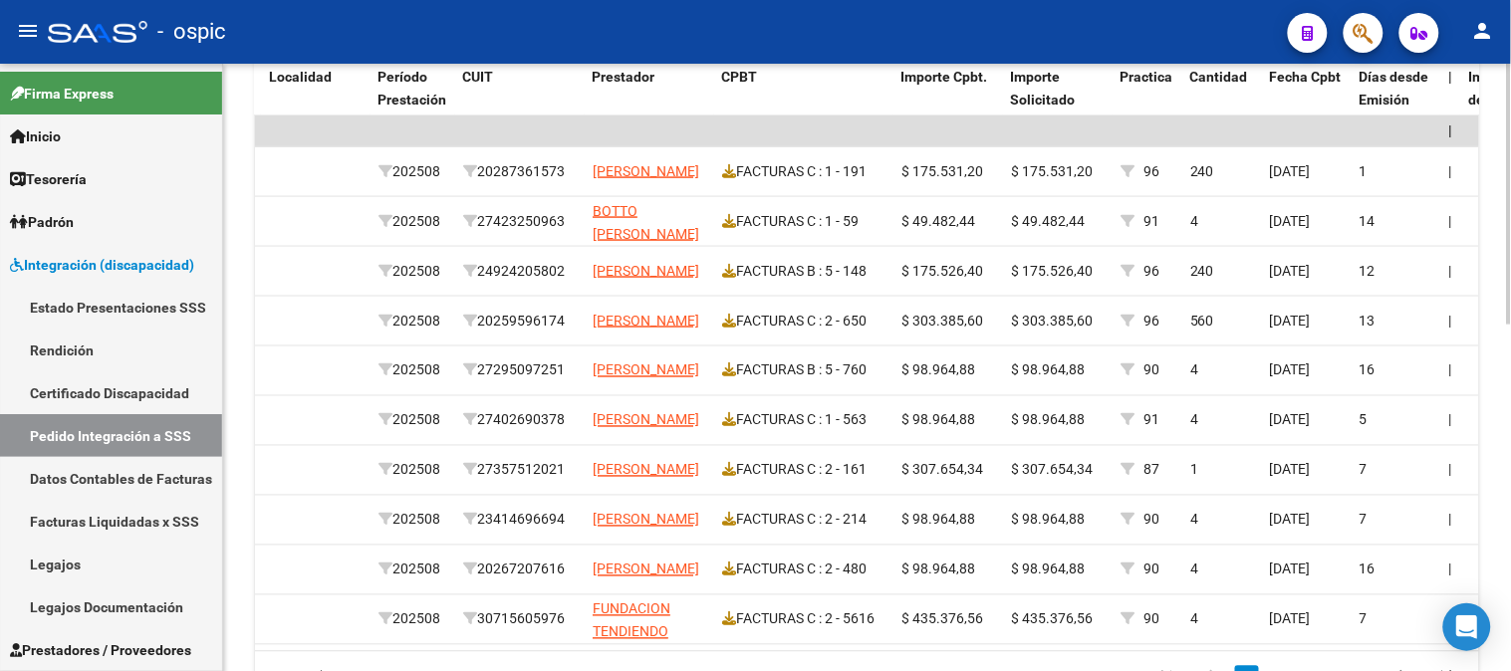
scroll to position [702, 0]
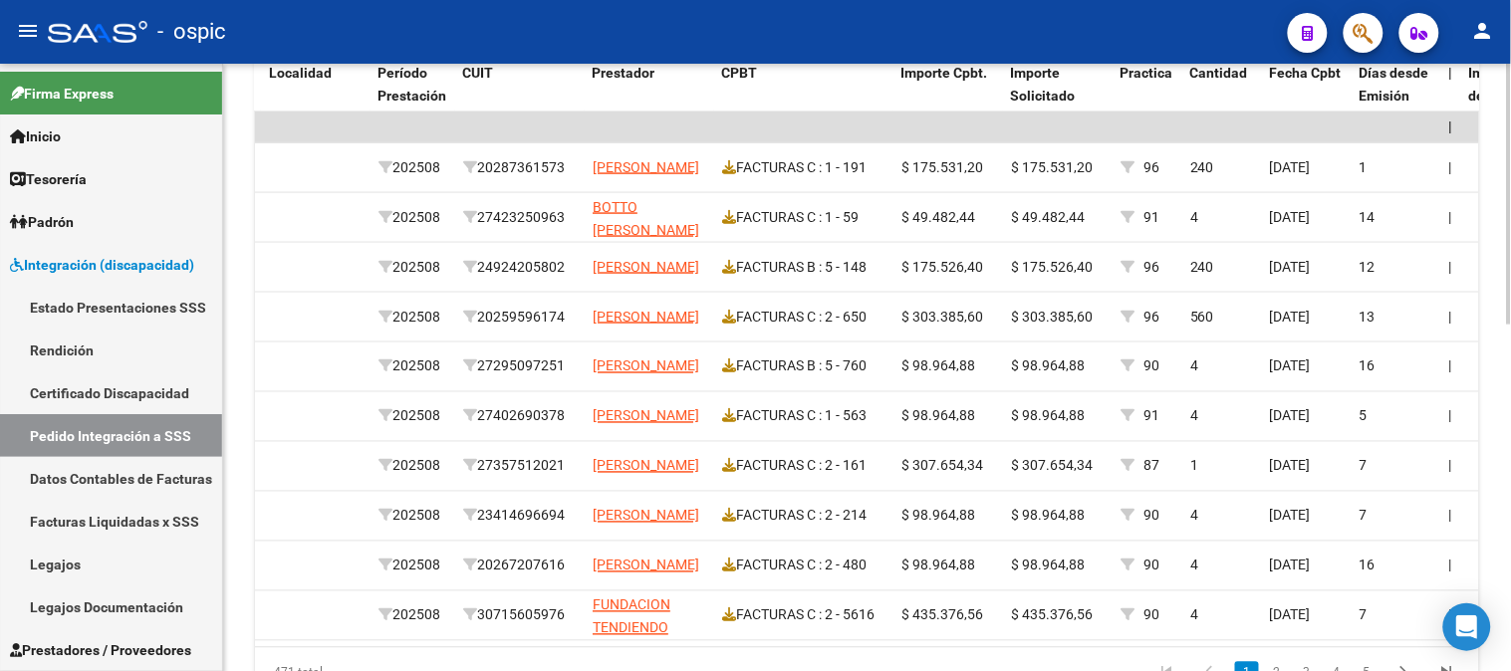
click at [1504, 428] on div "DS.DEVOK: Último Archivo SSS publicado hace: 6 días - DS.DEVERR: Último Archivo…" at bounding box center [869, 62] width 1293 height 1400
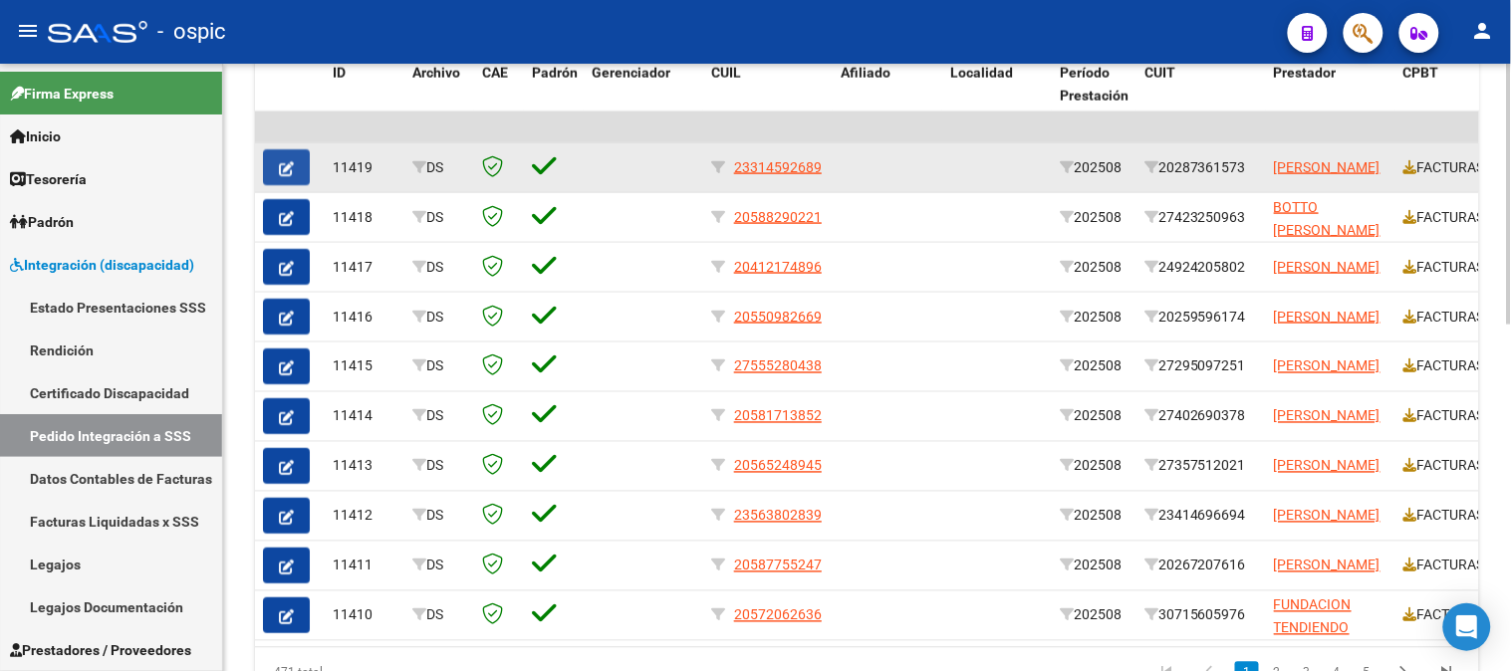
drag, startPoint x: 295, startPoint y: 160, endPoint x: 494, endPoint y: 155, distance: 199.2
click at [296, 159] on button "button" at bounding box center [286, 167] width 47 height 36
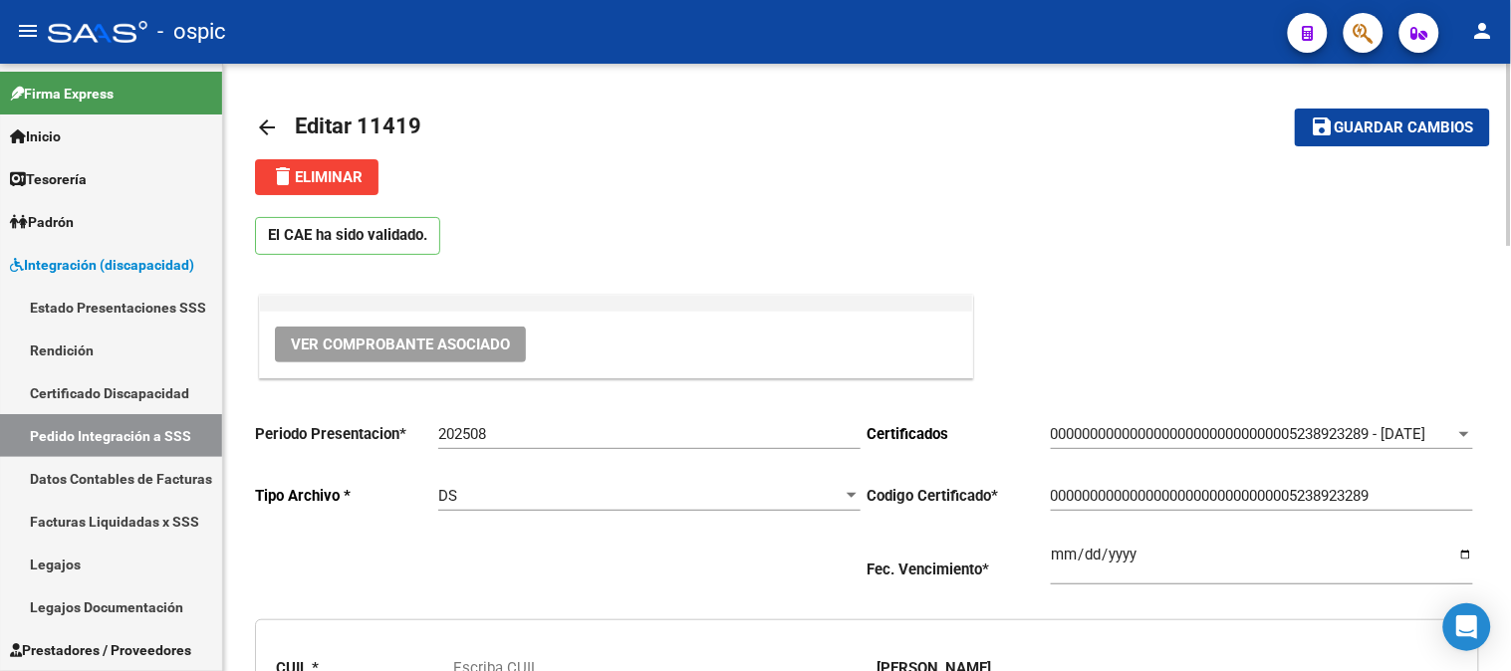
type input "23314592689"
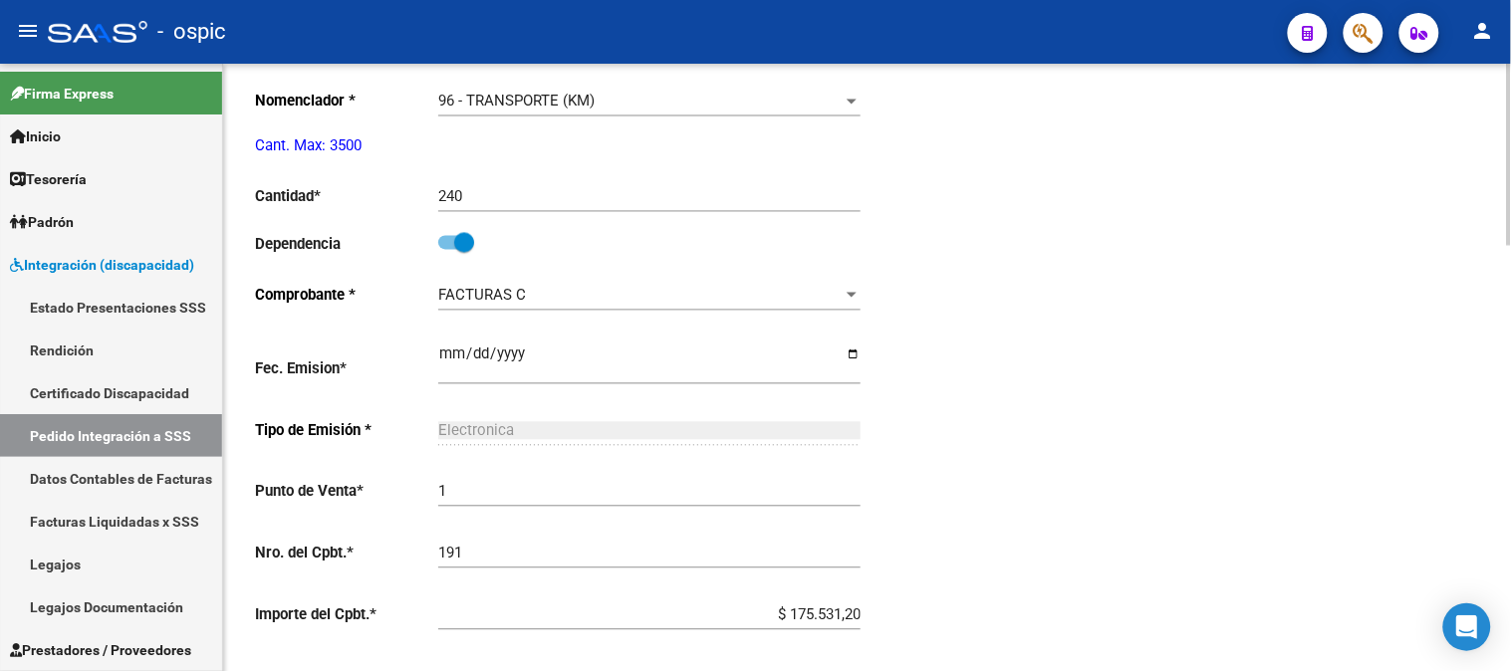
scroll to position [972, 0]
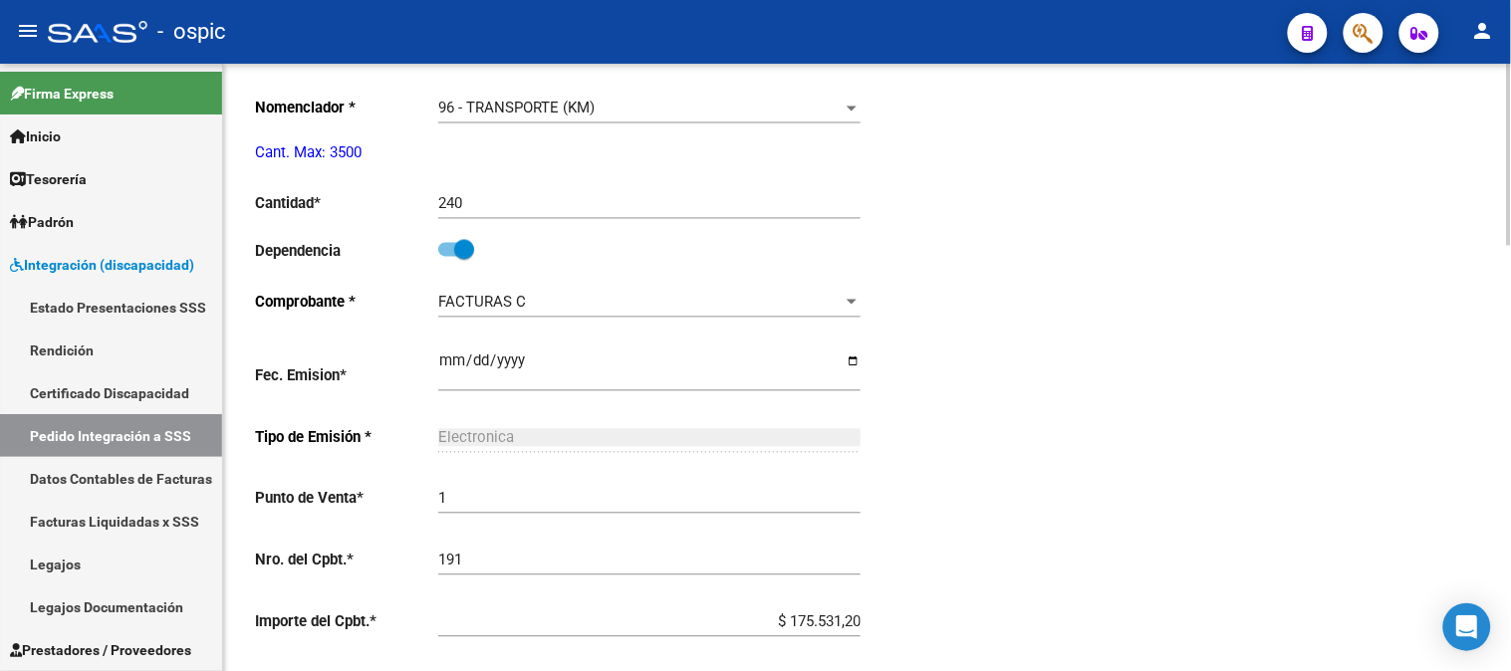
click at [1509, 418] on div at bounding box center [1509, 448] width 5 height 182
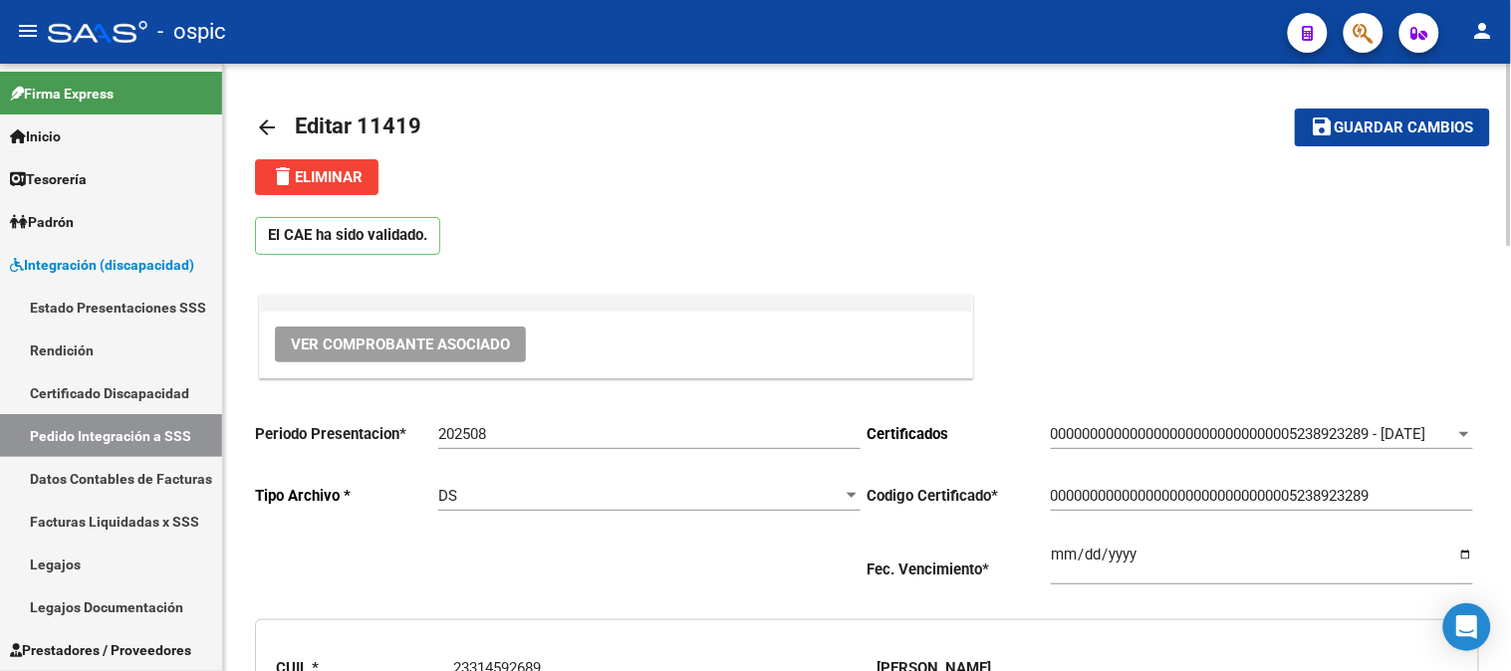
click at [1479, 41] on div "menu - ospic person Firma Express Inicio Calendario SSS Instructivos Contacto O…" at bounding box center [755, 335] width 1511 height 671
click at [270, 131] on mat-icon "arrow_back" at bounding box center [267, 128] width 24 height 24
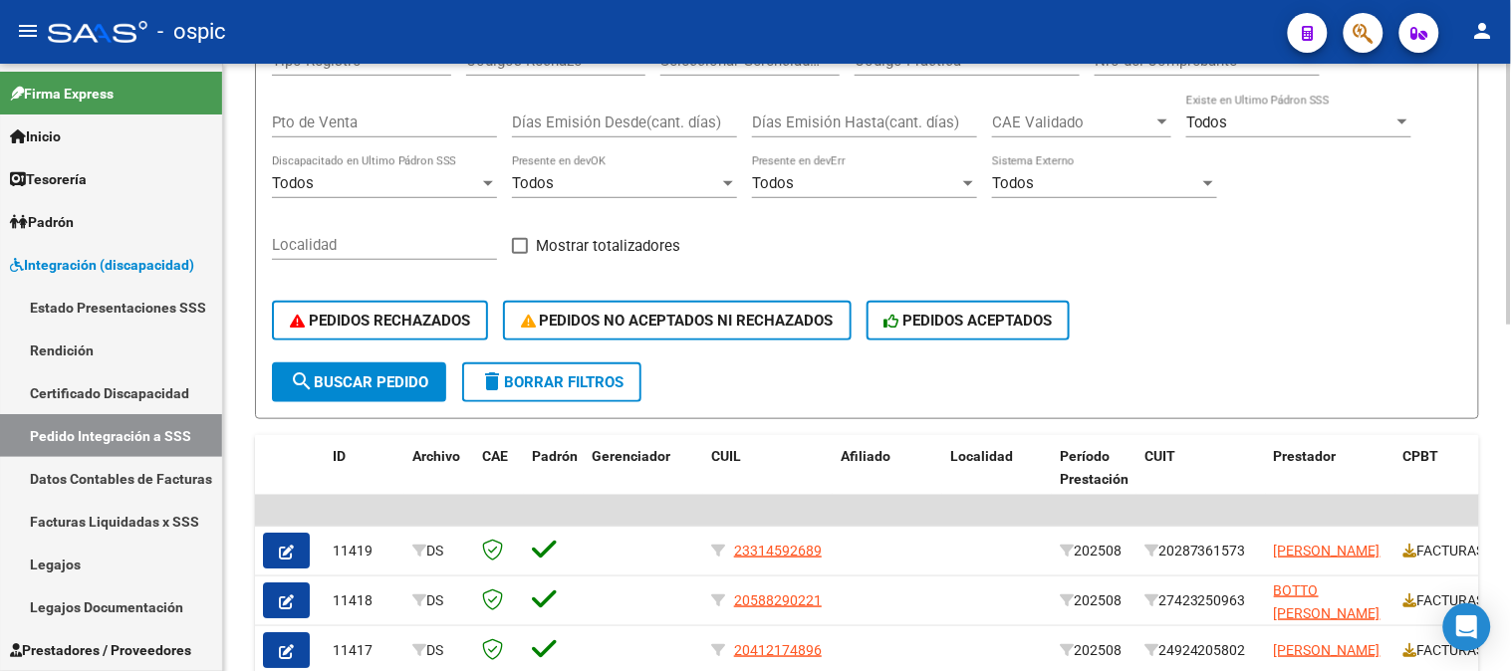
scroll to position [332, 0]
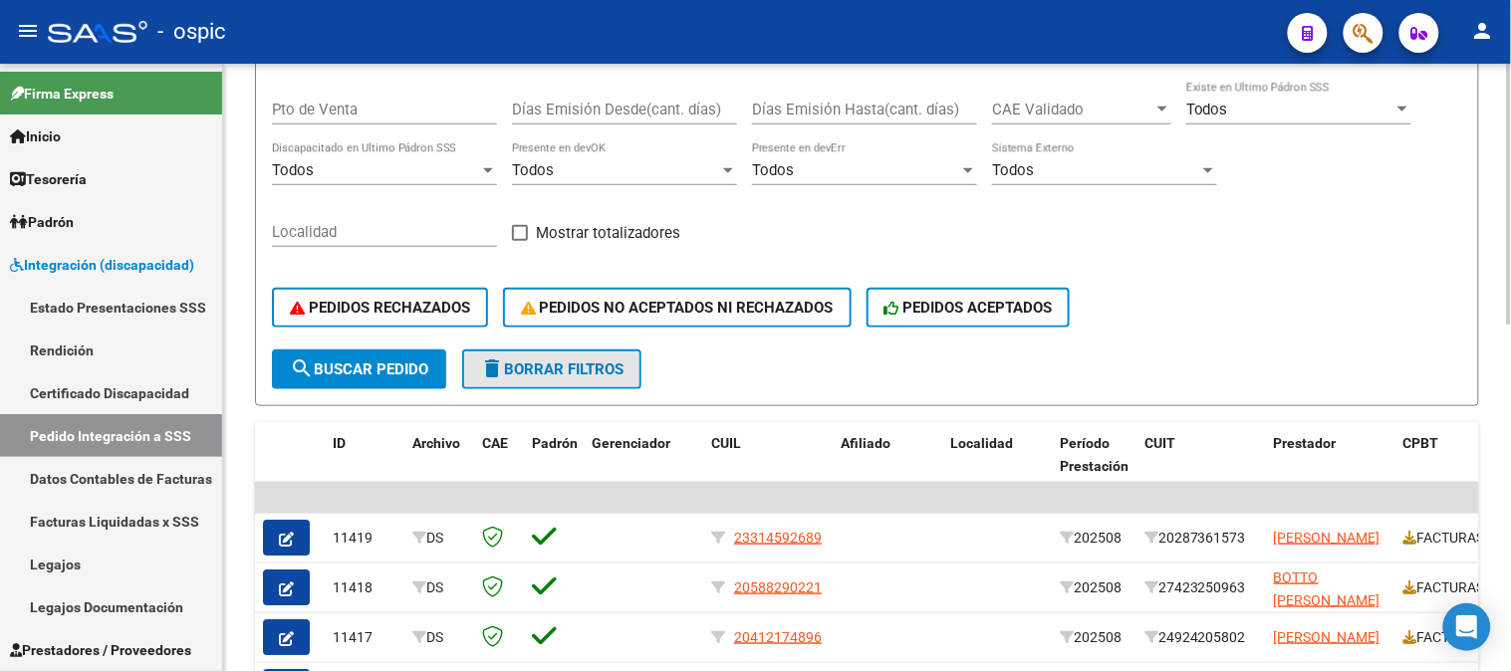
click at [571, 364] on span "delete Borrar Filtros" at bounding box center [551, 369] width 143 height 18
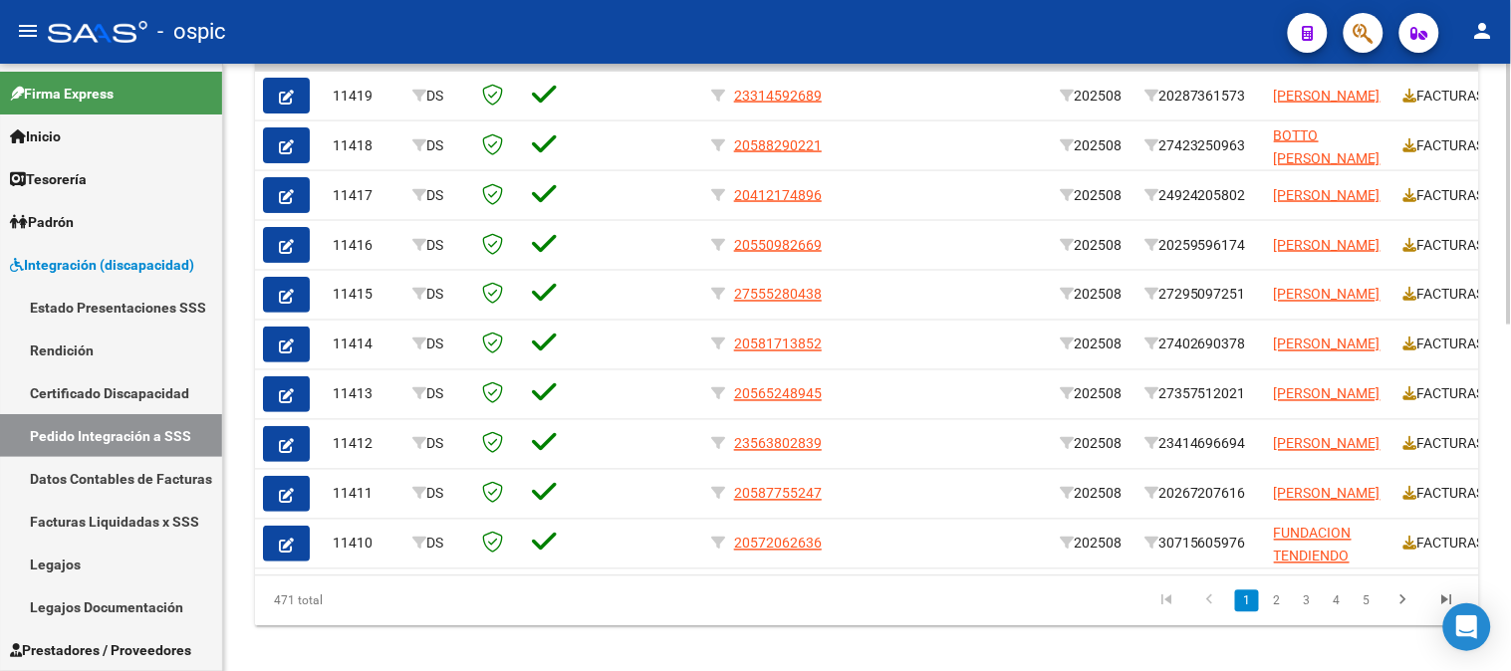
scroll to position [769, 0]
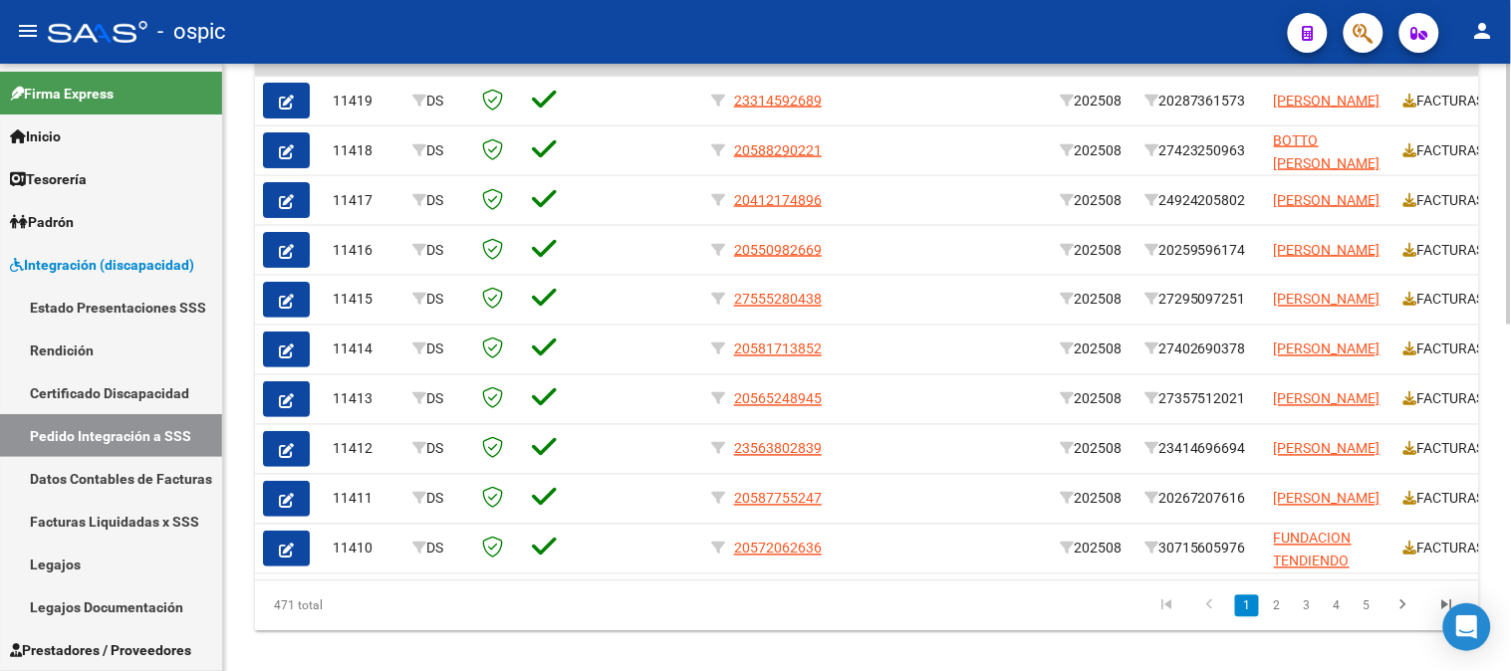
click at [1508, 461] on div at bounding box center [1509, 530] width 5 height 261
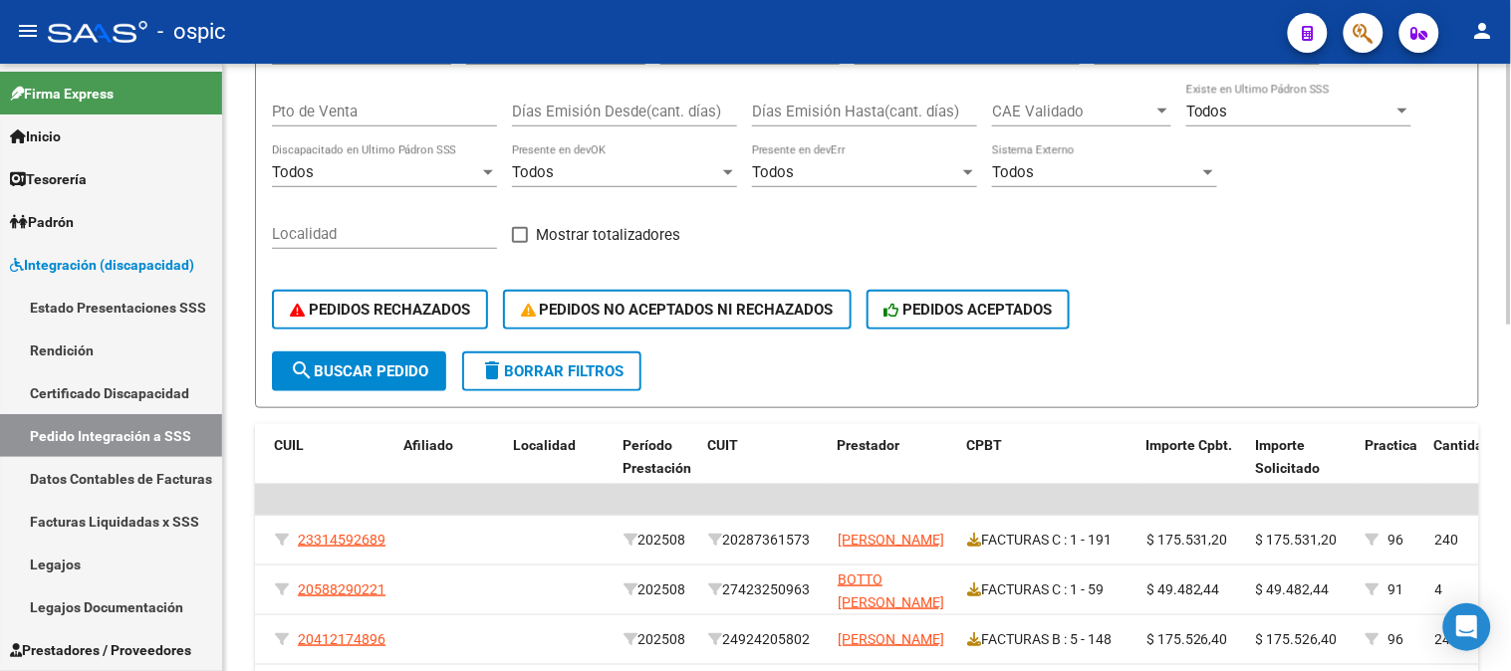
scroll to position [326, 0]
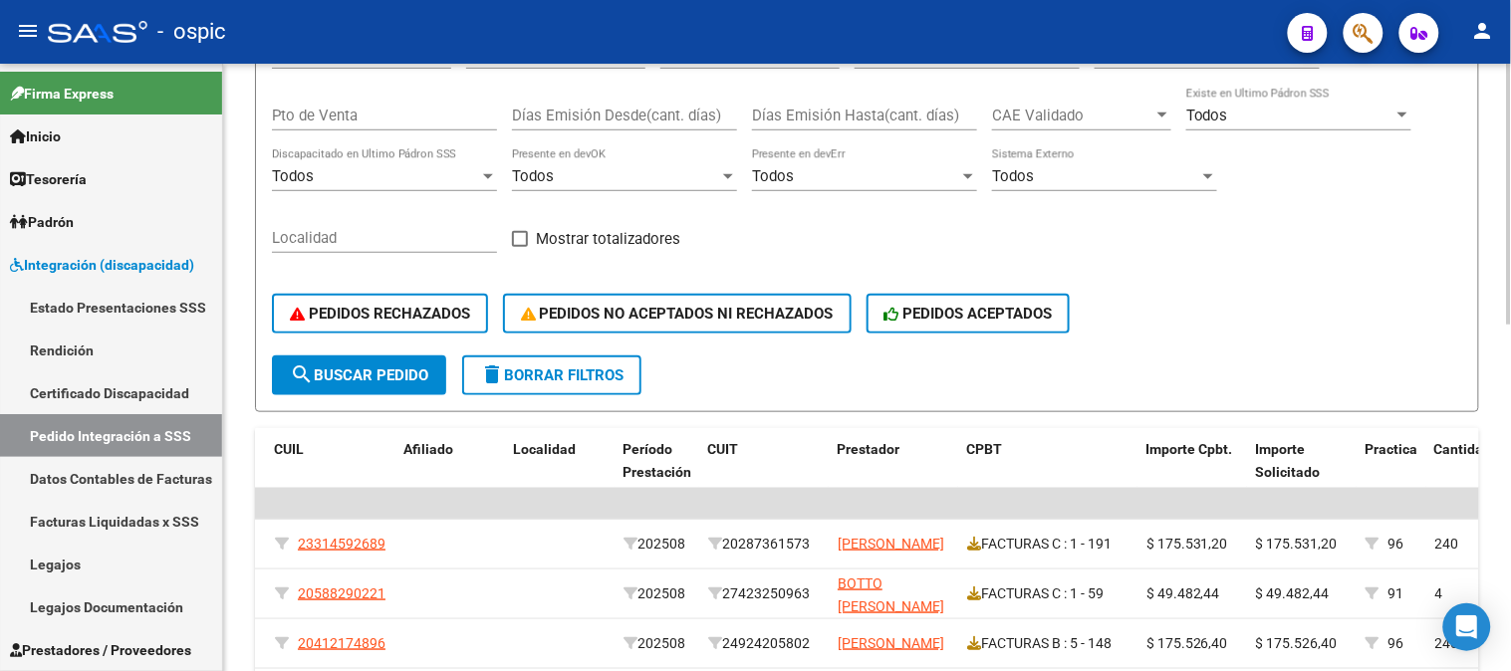
click at [512, 370] on span "delete Borrar Filtros" at bounding box center [551, 375] width 143 height 18
click at [571, 371] on span "delete Borrar Filtros" at bounding box center [551, 375] width 143 height 18
click at [540, 379] on span "delete Borrar Filtros" at bounding box center [551, 375] width 143 height 18
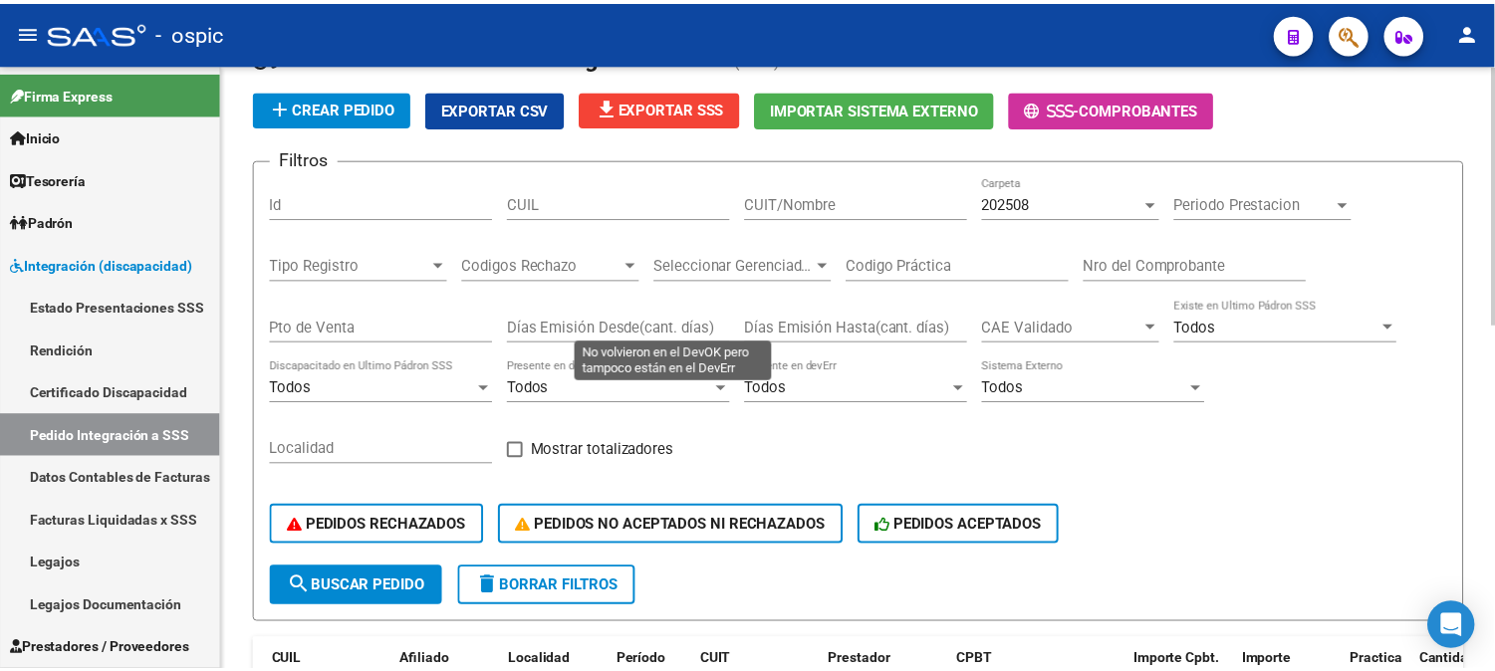
scroll to position [105, 0]
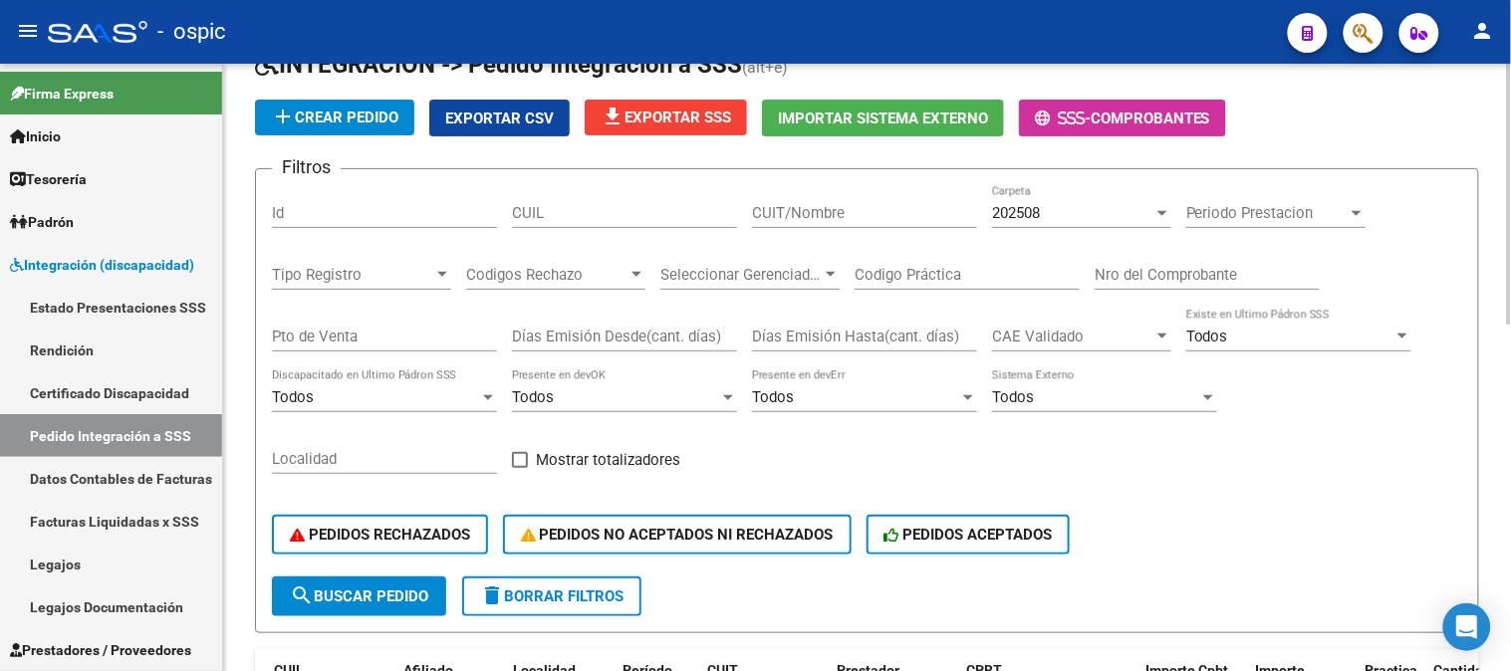
click at [543, 598] on span "delete Borrar Filtros" at bounding box center [551, 597] width 143 height 18
click at [594, 602] on span "delete Borrar Filtros" at bounding box center [551, 597] width 143 height 18
click at [114, 428] on link "Pedido Integración a SSS" at bounding box center [111, 435] width 222 height 43
click at [126, 434] on link "Pedido Integración a SSS" at bounding box center [111, 435] width 222 height 43
click at [363, 590] on span "search Buscar Pedido" at bounding box center [359, 597] width 138 height 18
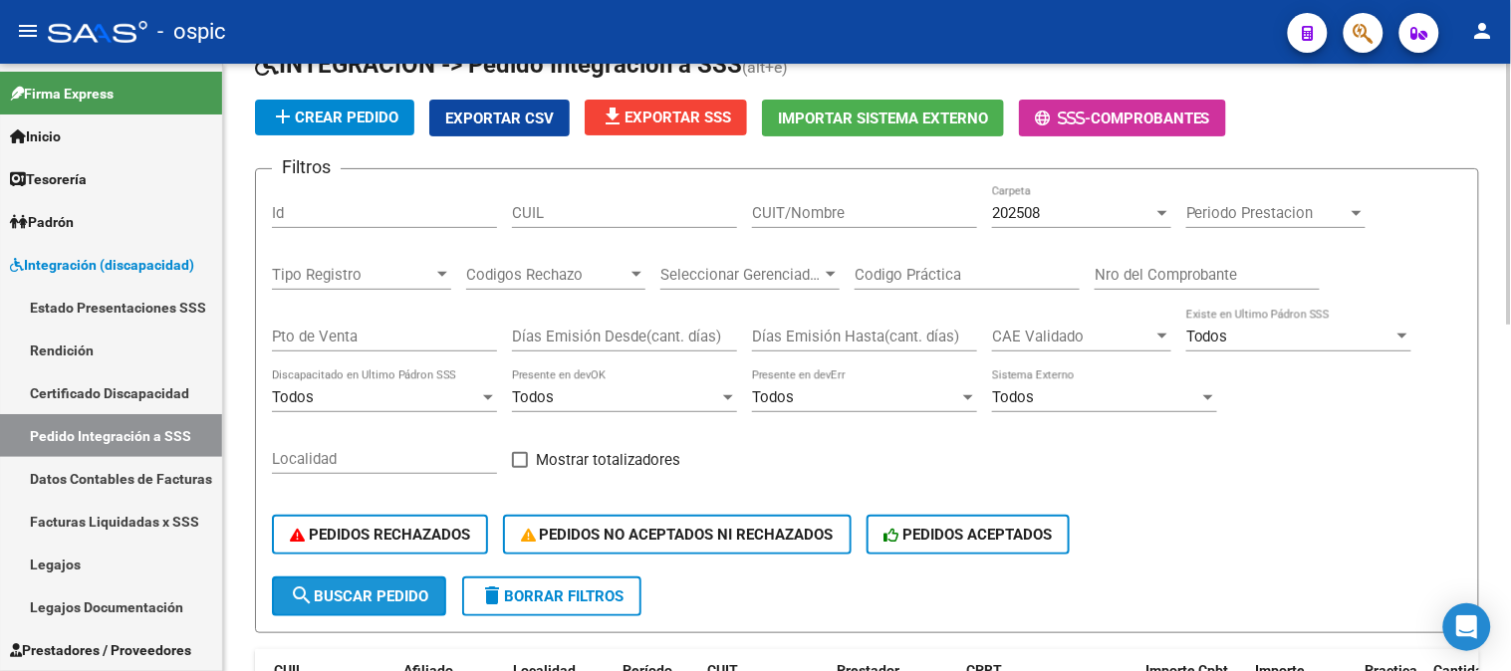
click at [413, 592] on span "search Buscar Pedido" at bounding box center [359, 597] width 138 height 18
click at [513, 120] on span "Exportar CSV" at bounding box center [499, 119] width 109 height 18
click at [715, 103] on button "file_download Exportar SSS" at bounding box center [666, 118] width 162 height 36
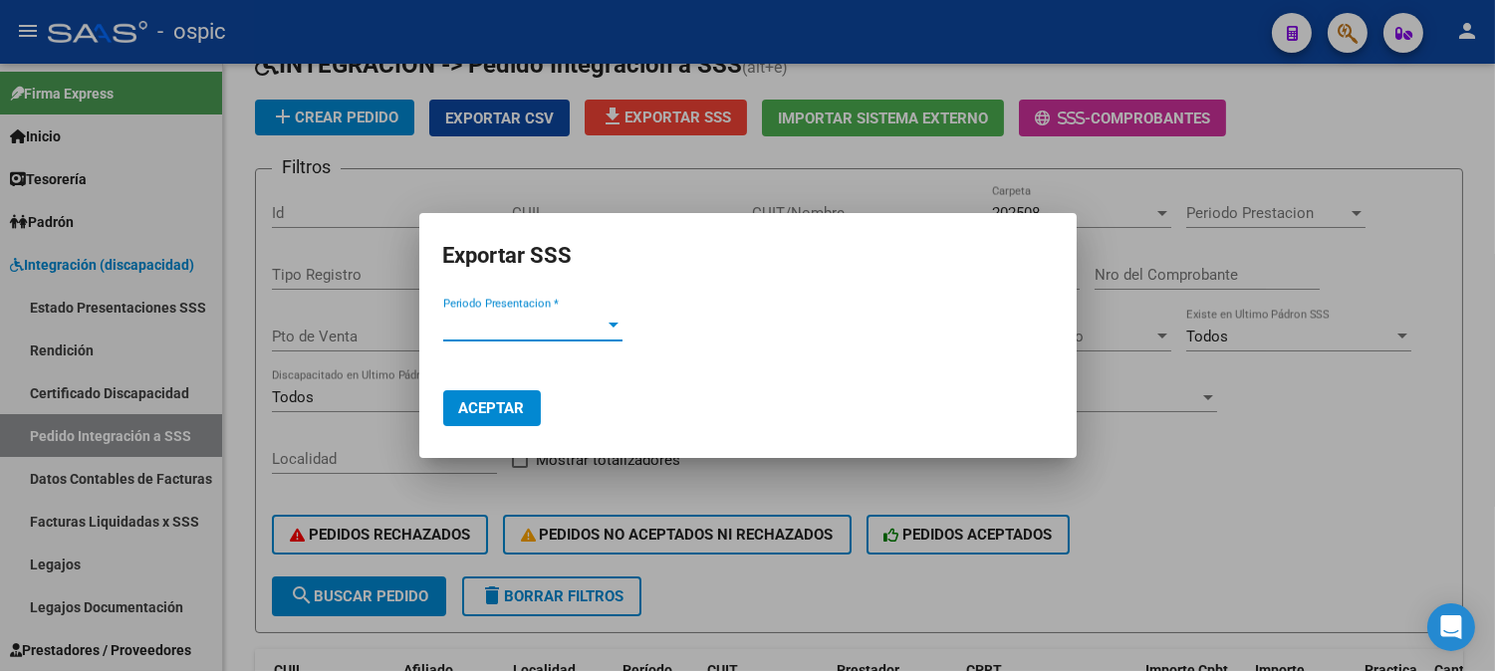
click at [558, 319] on span "Periodo Presentacion *" at bounding box center [523, 326] width 161 height 18
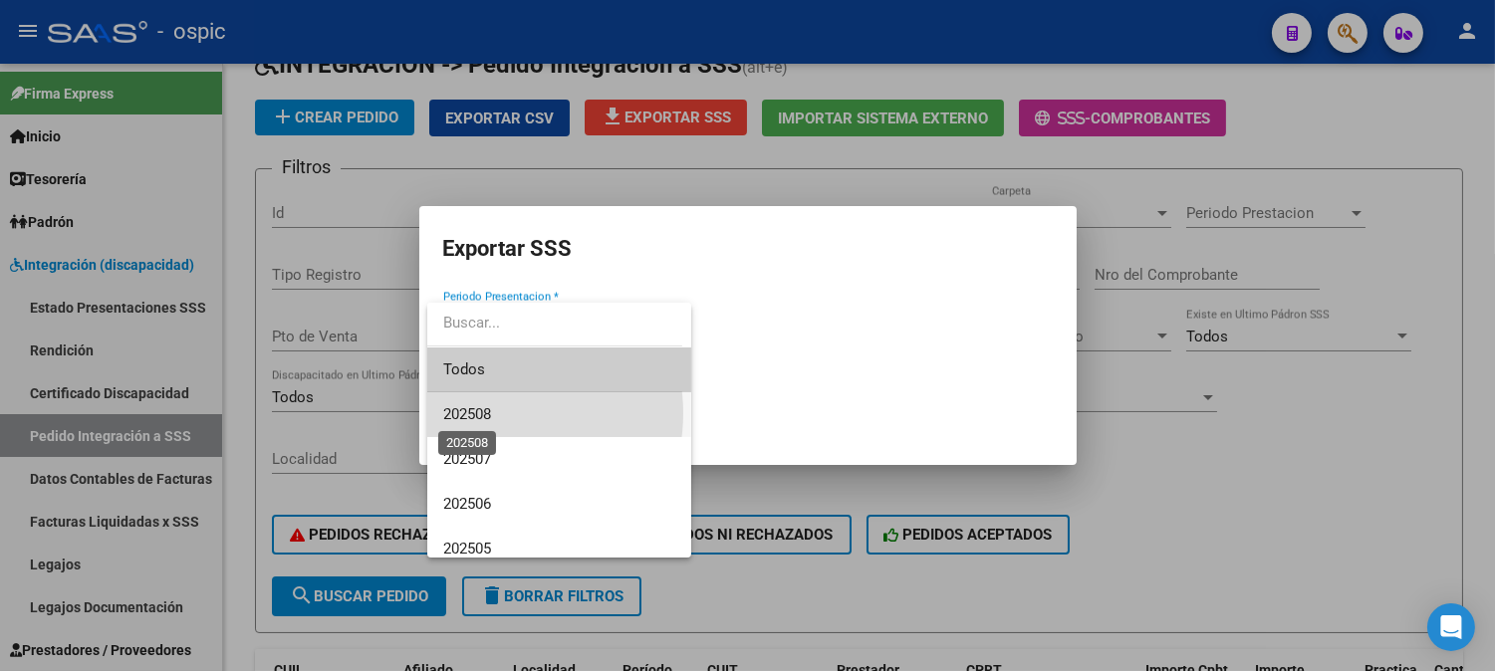
click at [490, 413] on span "202508" at bounding box center [467, 414] width 48 height 18
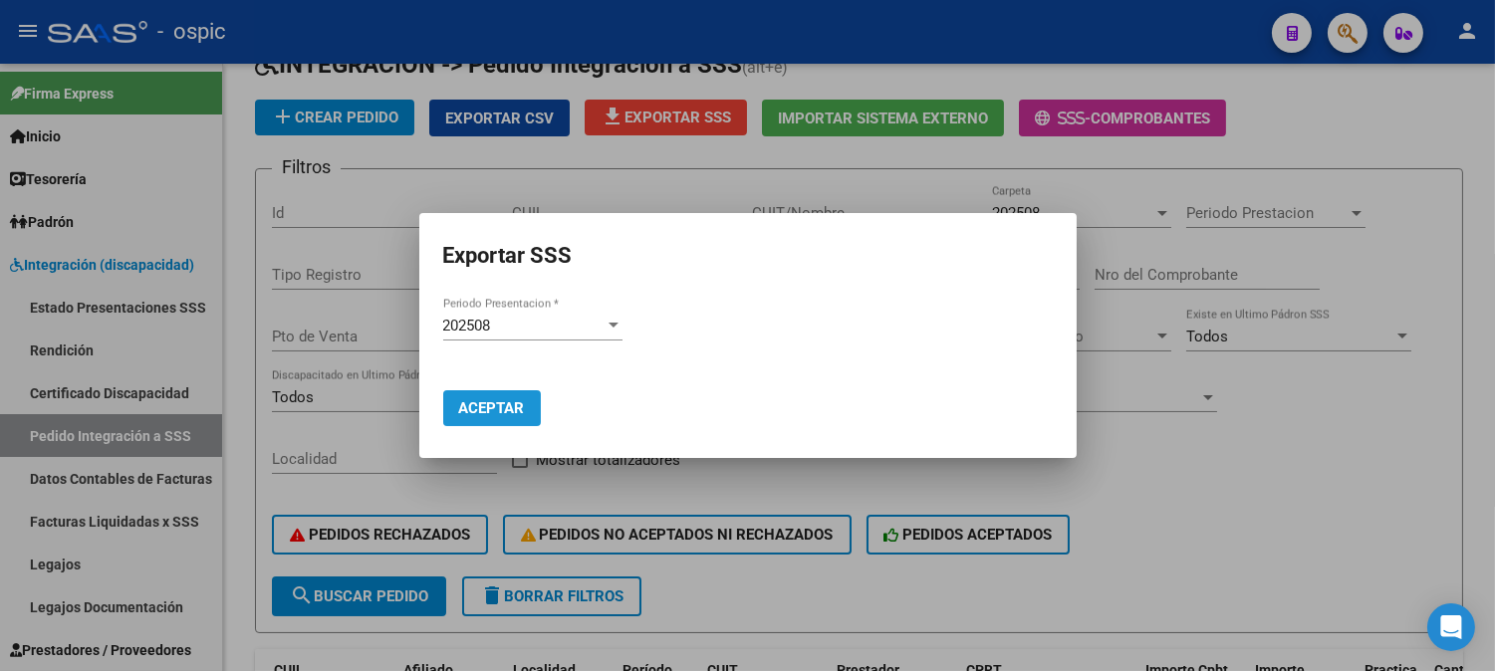
click at [504, 408] on span "Aceptar" at bounding box center [492, 408] width 66 height 18
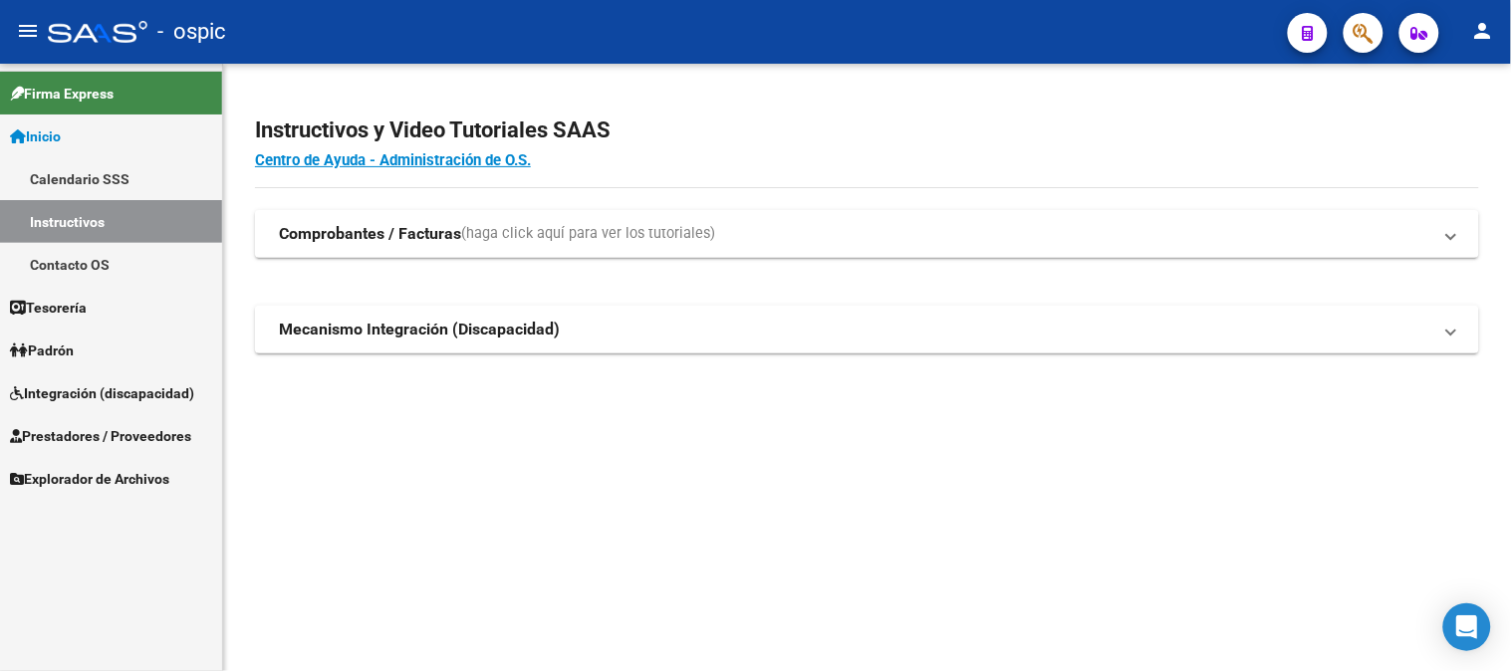
click at [77, 98] on span "Firma Express" at bounding box center [62, 94] width 104 height 22
click at [86, 75] on link "Firma Express" at bounding box center [111, 93] width 222 height 43
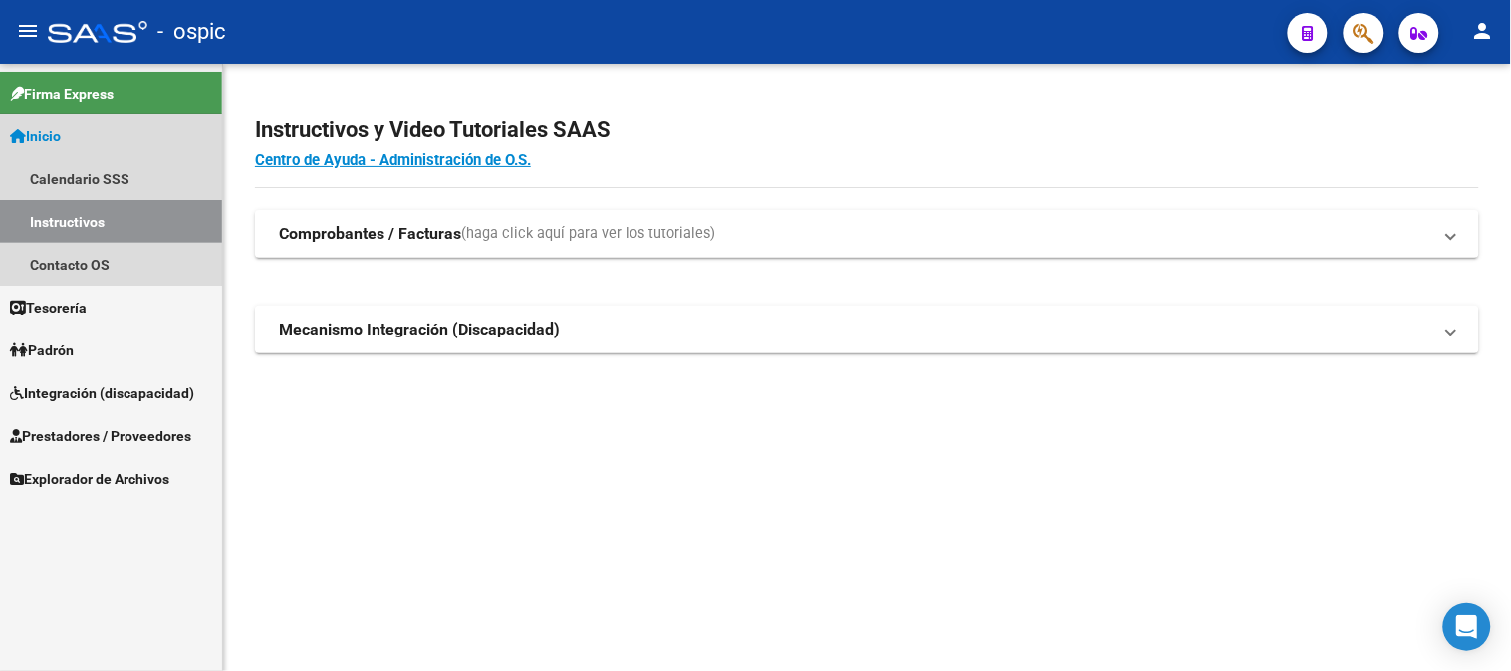
click at [76, 139] on link "Inicio" at bounding box center [111, 136] width 222 height 43
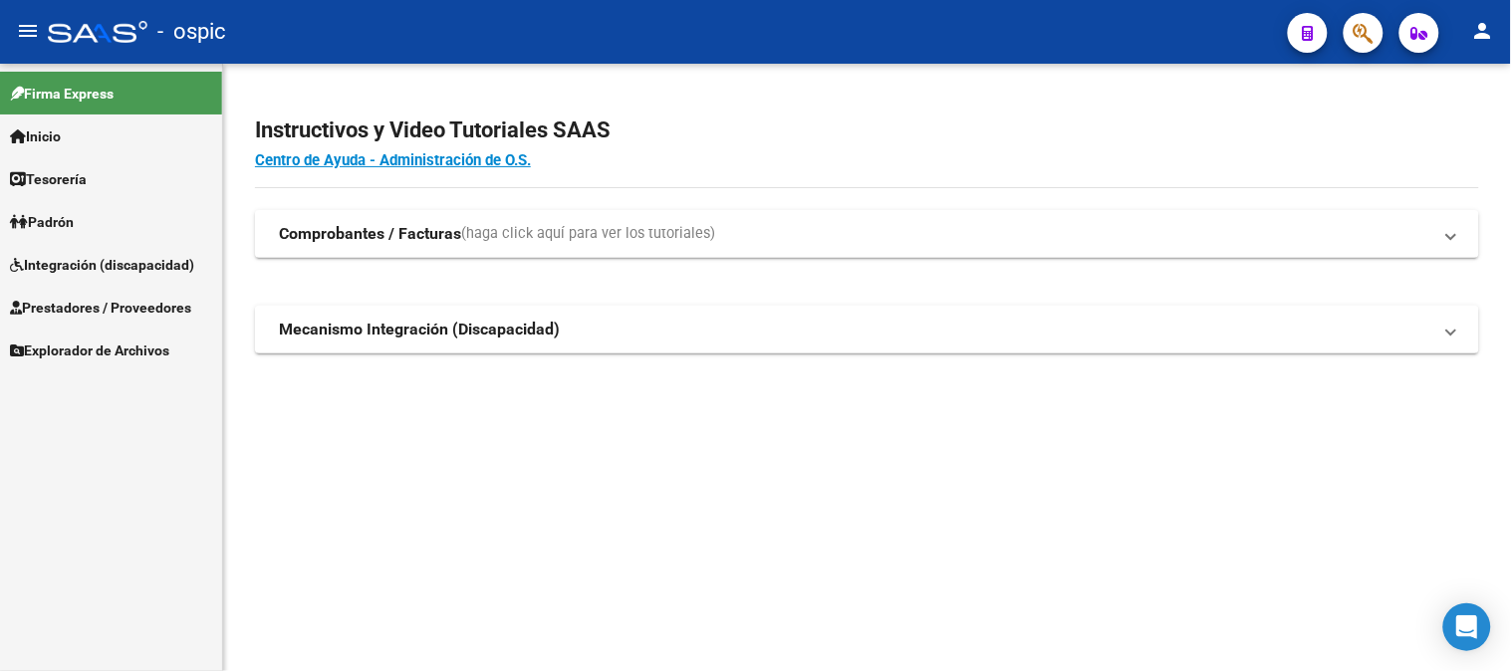
click at [85, 261] on span "Integración (discapacidad)" at bounding box center [102, 265] width 184 height 22
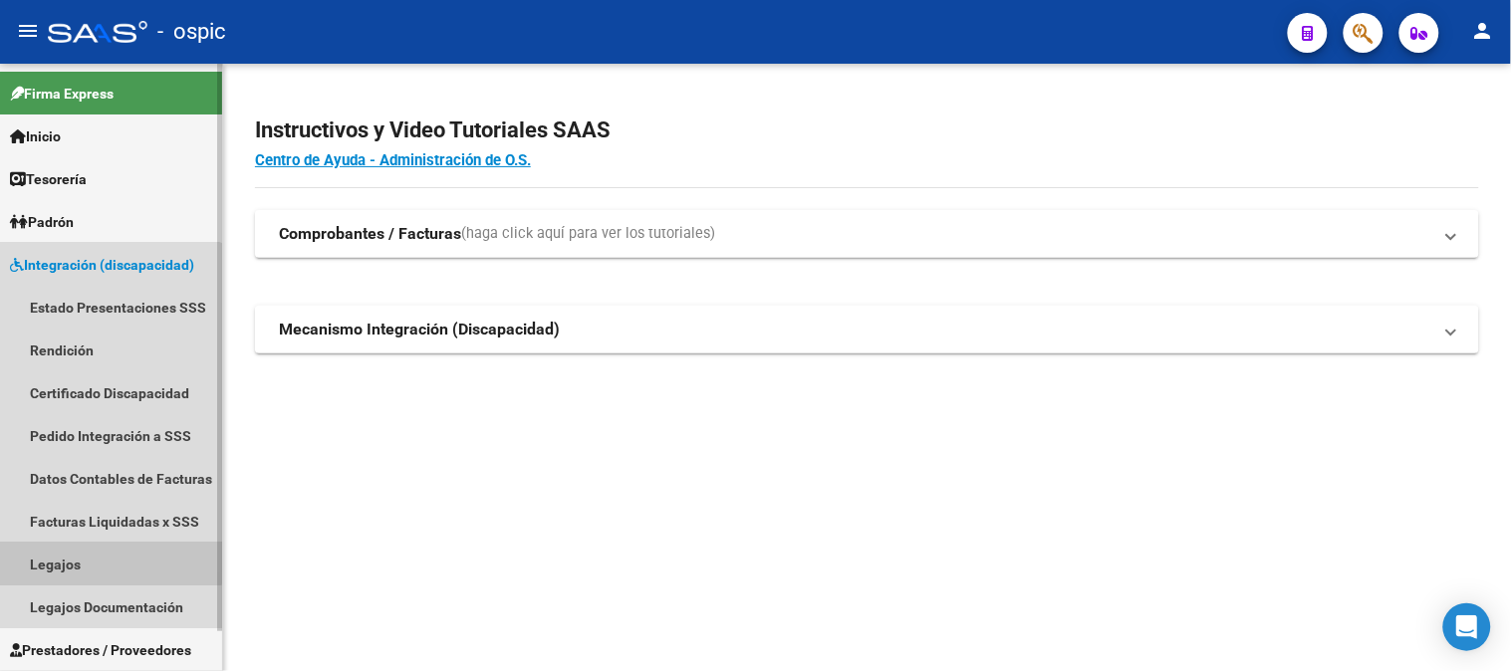
click at [104, 553] on link "Legajos" at bounding box center [111, 564] width 222 height 43
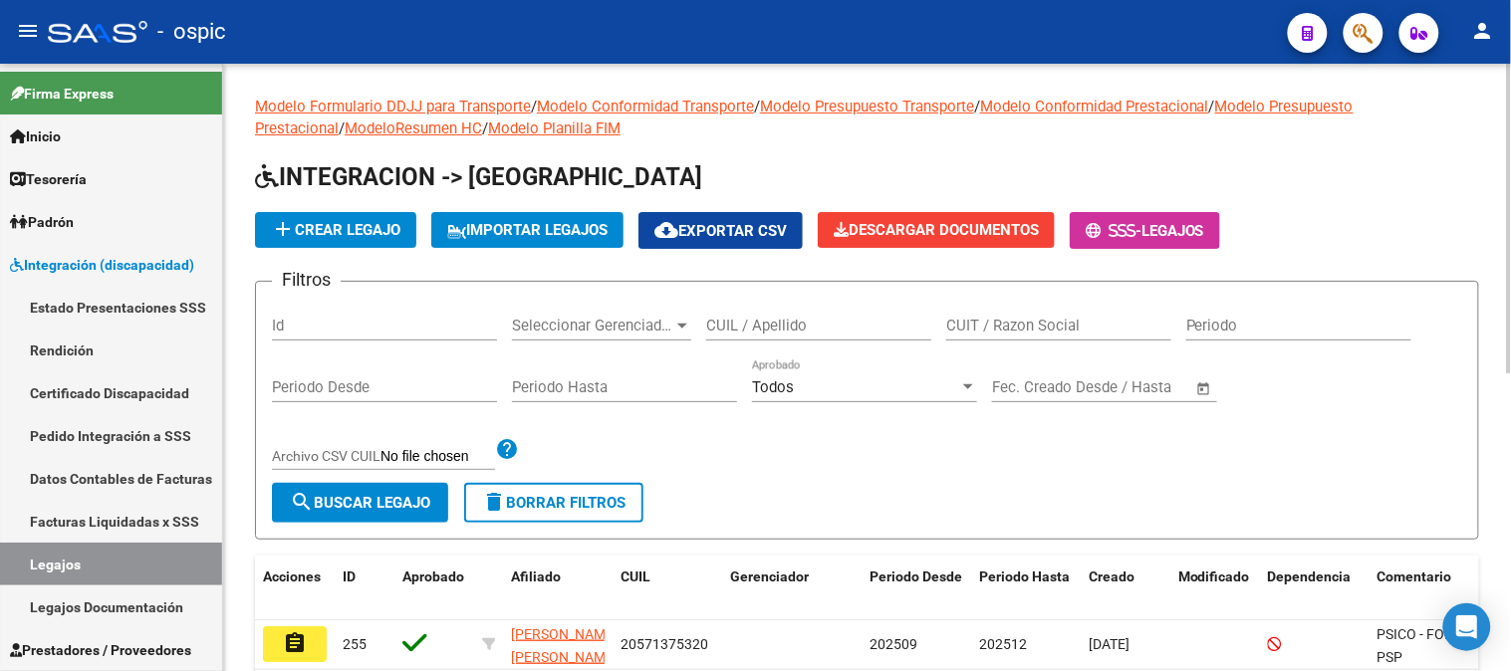
click at [804, 317] on input "CUIL / Apellido" at bounding box center [818, 326] width 225 height 18
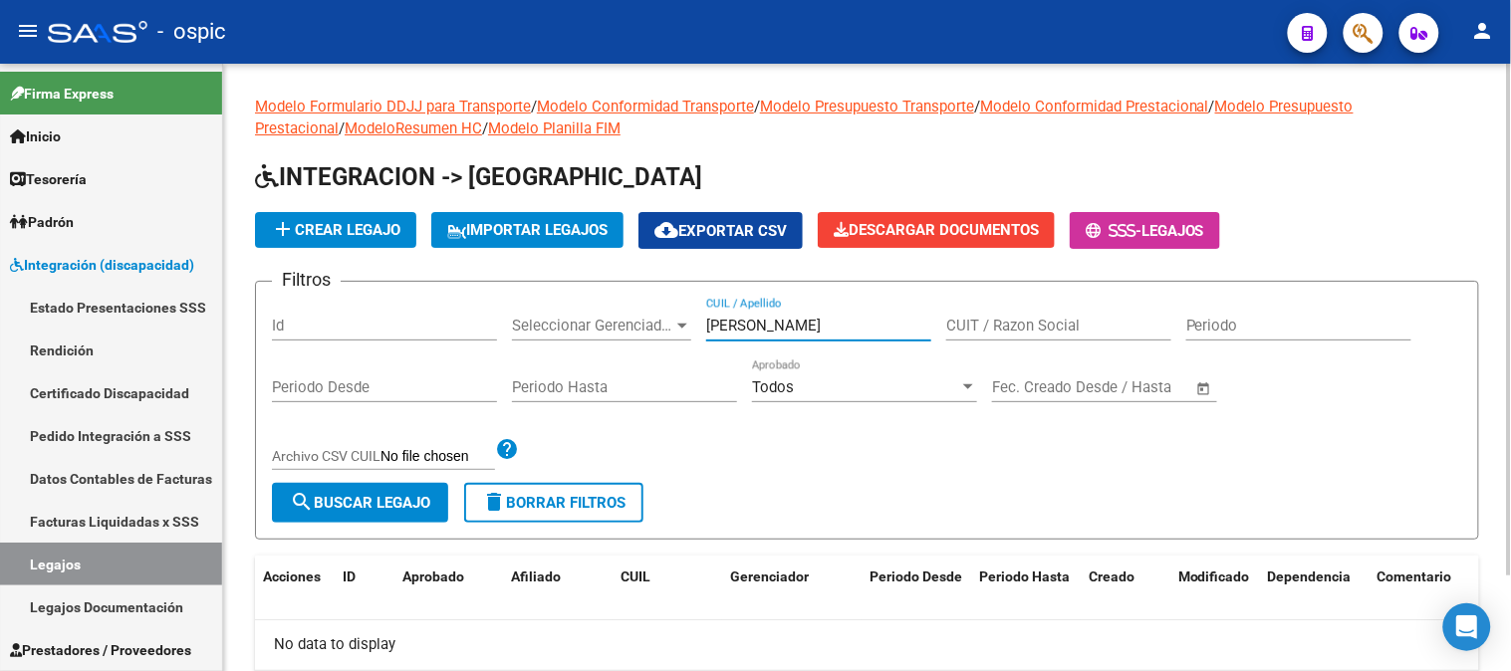
drag, startPoint x: 815, startPoint y: 327, endPoint x: 624, endPoint y: 376, distance: 196.6
click at [762, 330] on input "[PERSON_NAME]" at bounding box center [818, 326] width 225 height 18
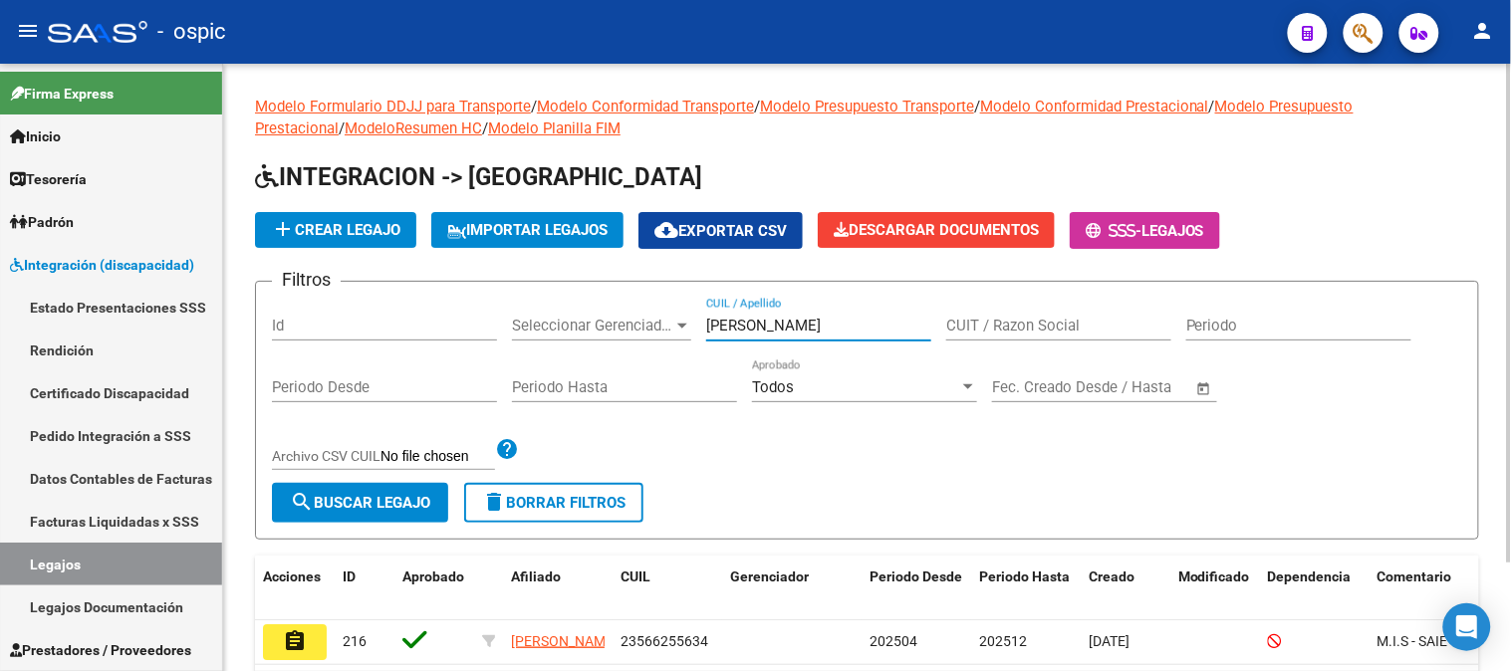
scroll to position [130, 0]
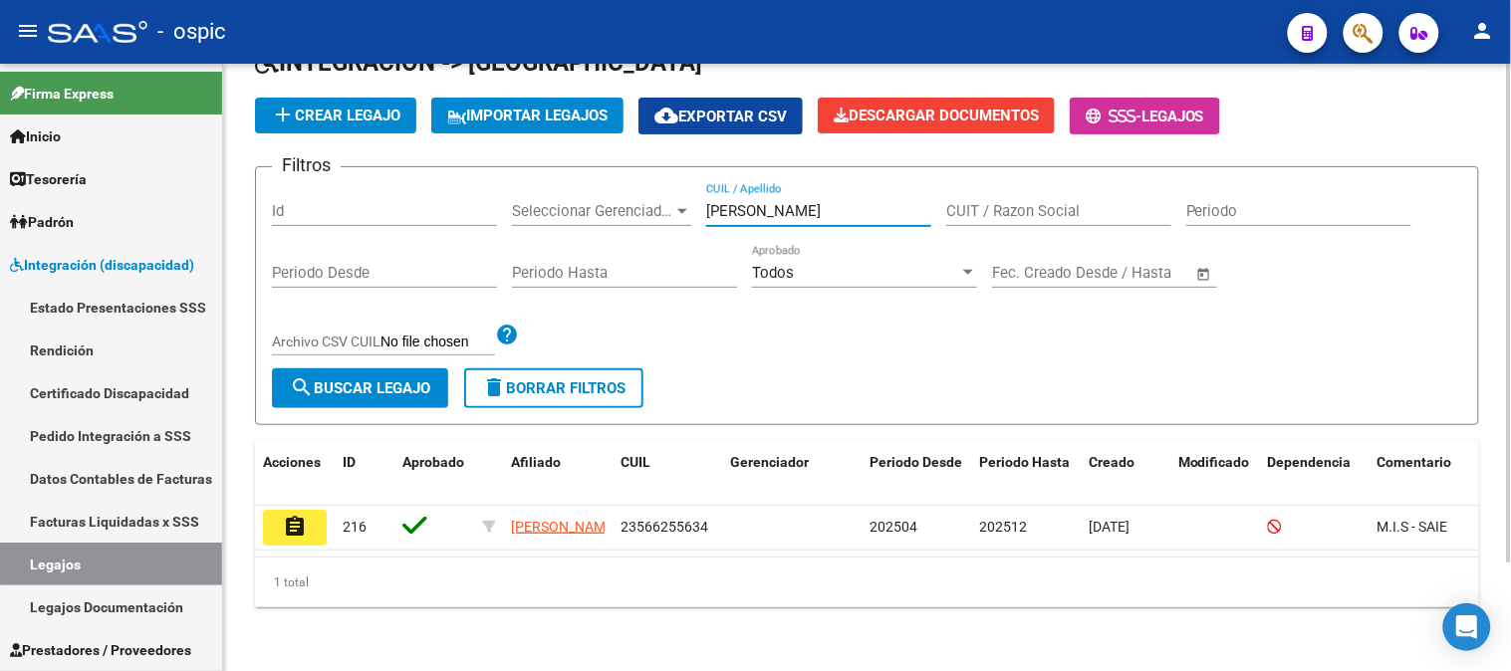
type input "[PERSON_NAME]"
click at [76, 272] on span "Integración (discapacidad)" at bounding box center [102, 265] width 184 height 22
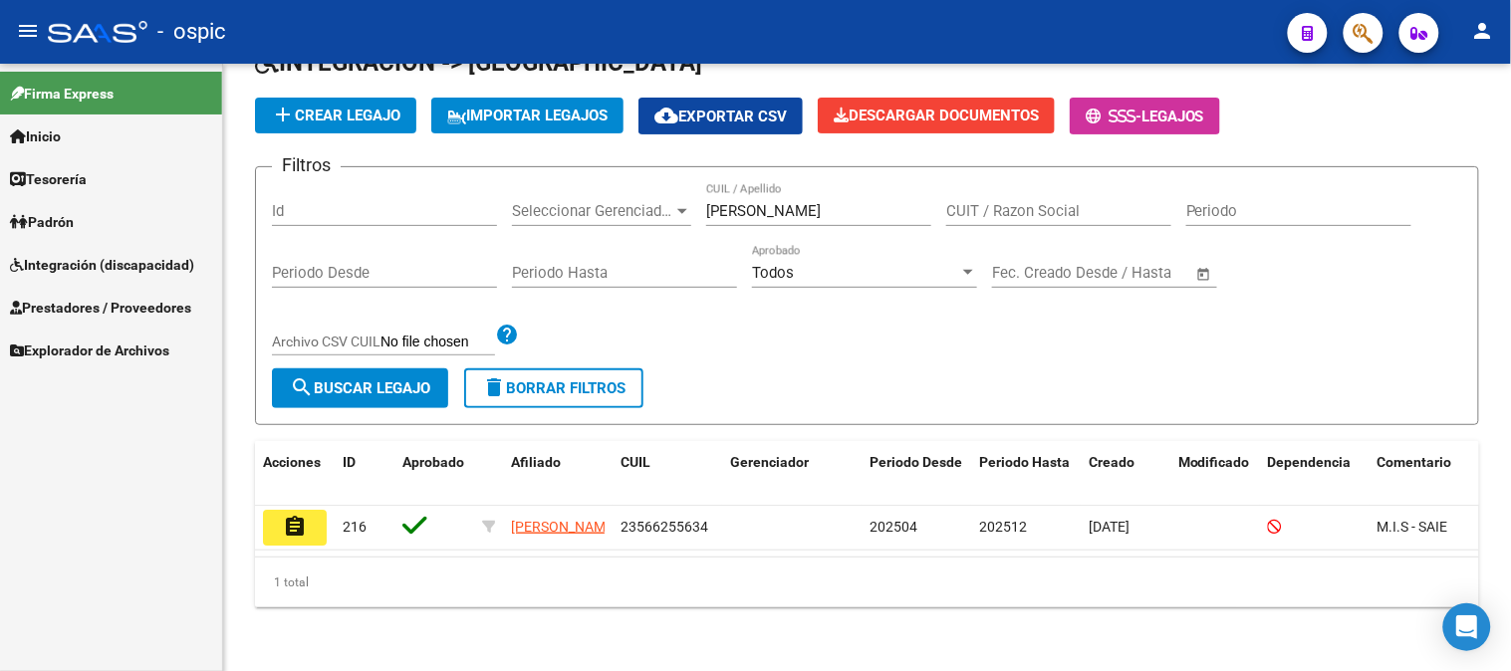
click at [117, 306] on span "Prestadores / Proveedores" at bounding box center [100, 308] width 181 height 22
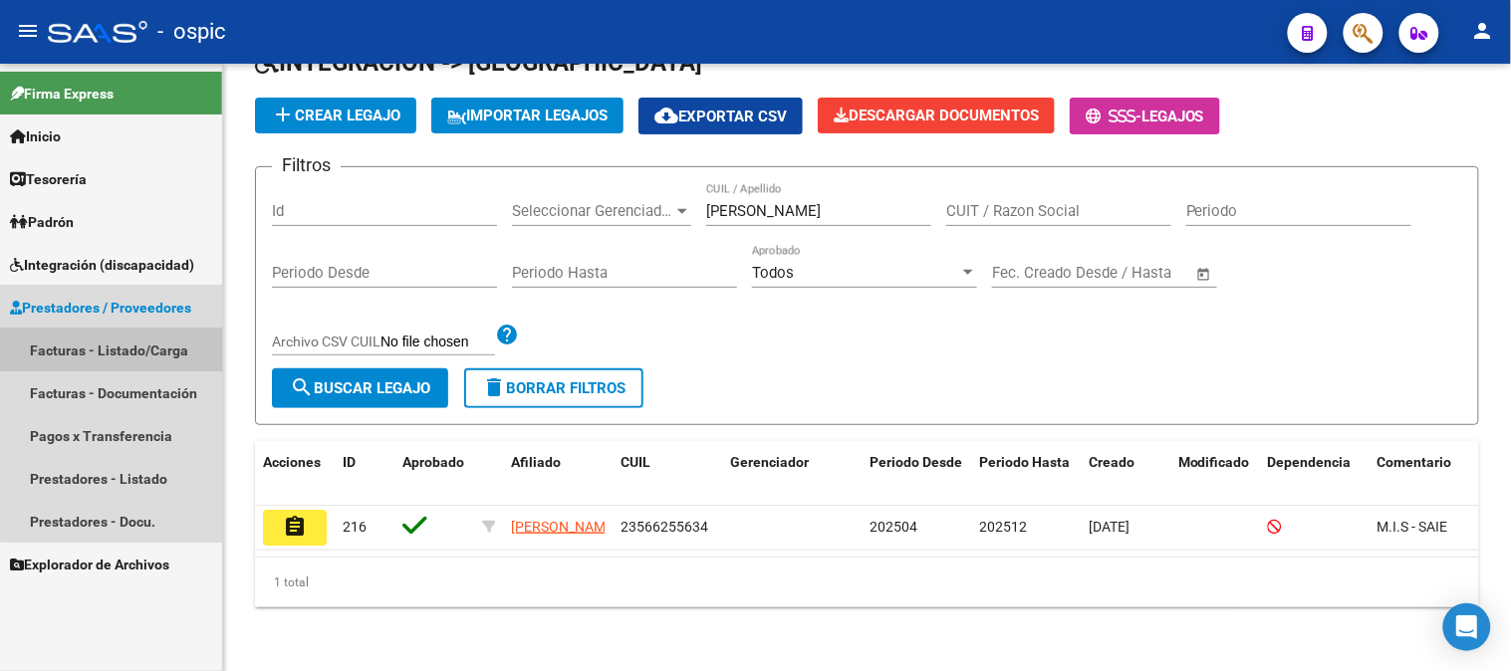
click at [118, 351] on link "Facturas - Listado/Carga" at bounding box center [111, 350] width 222 height 43
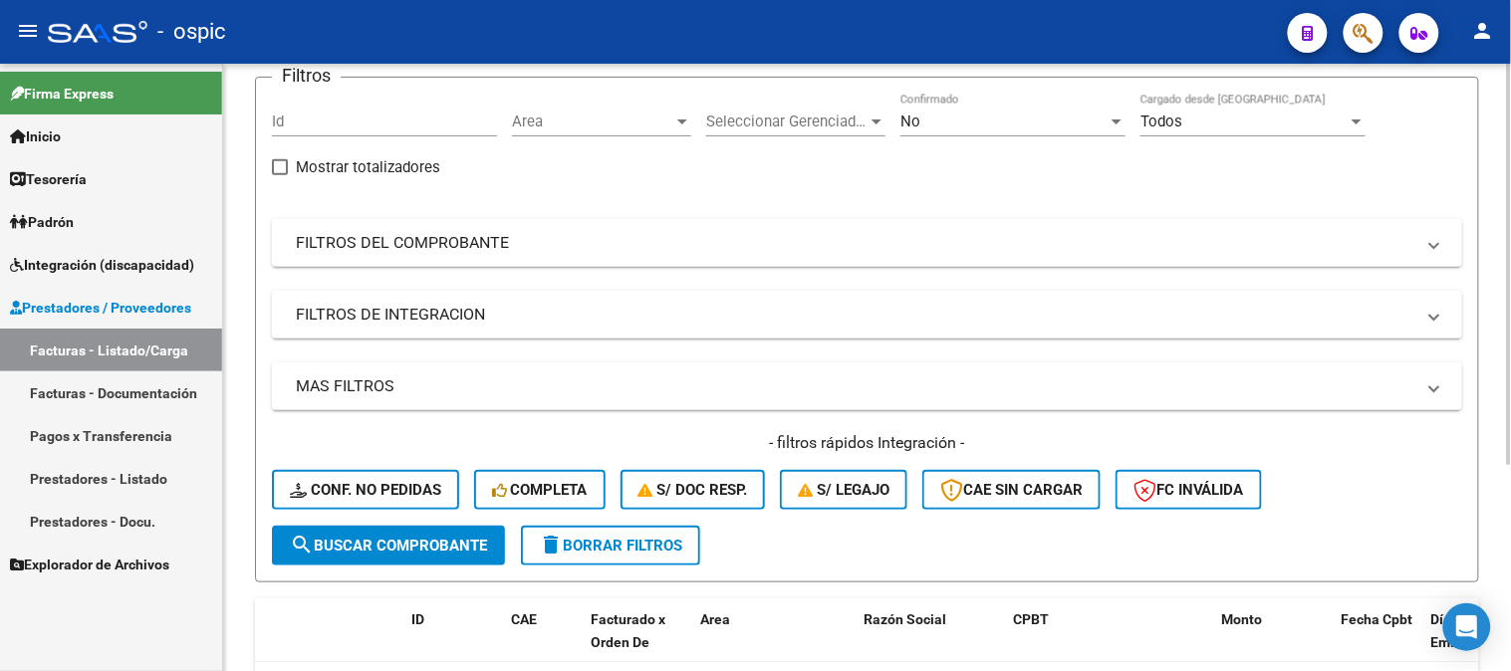
scroll to position [311, 0]
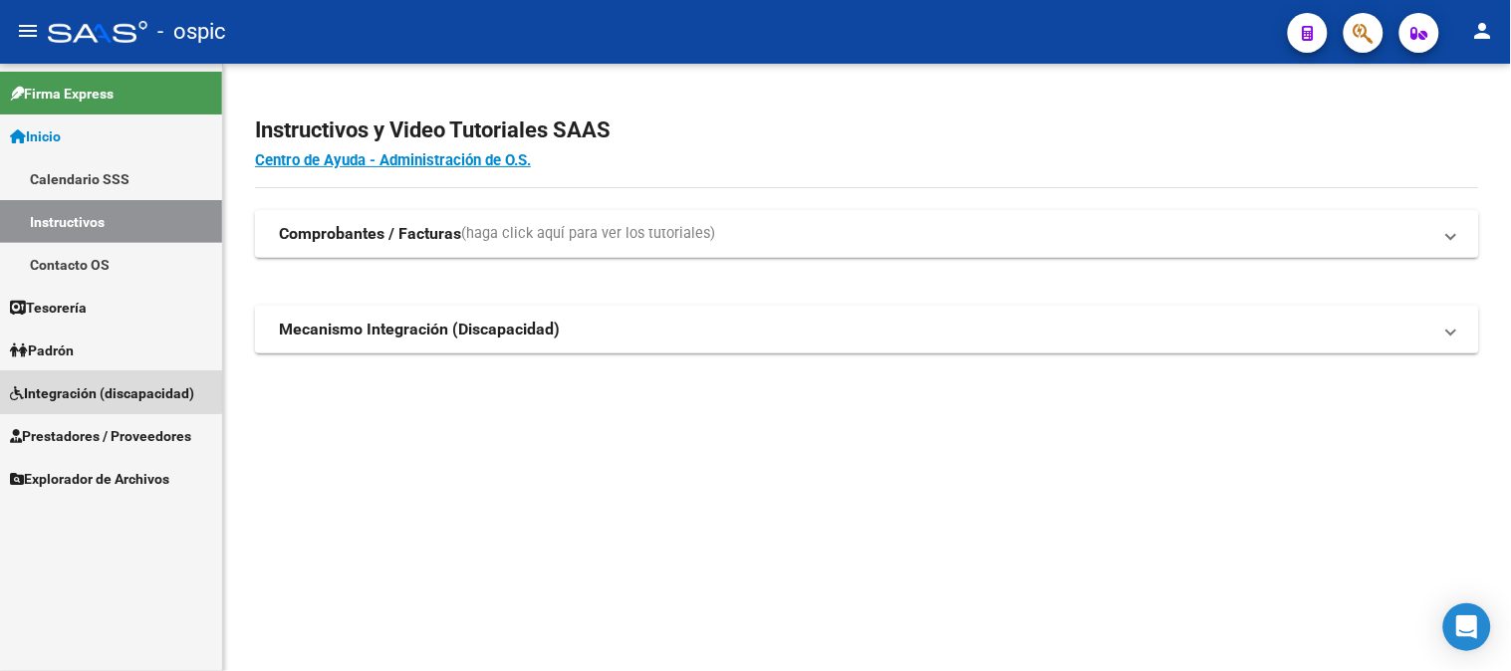
click at [76, 374] on link "Integración (discapacidad)" at bounding box center [111, 392] width 222 height 43
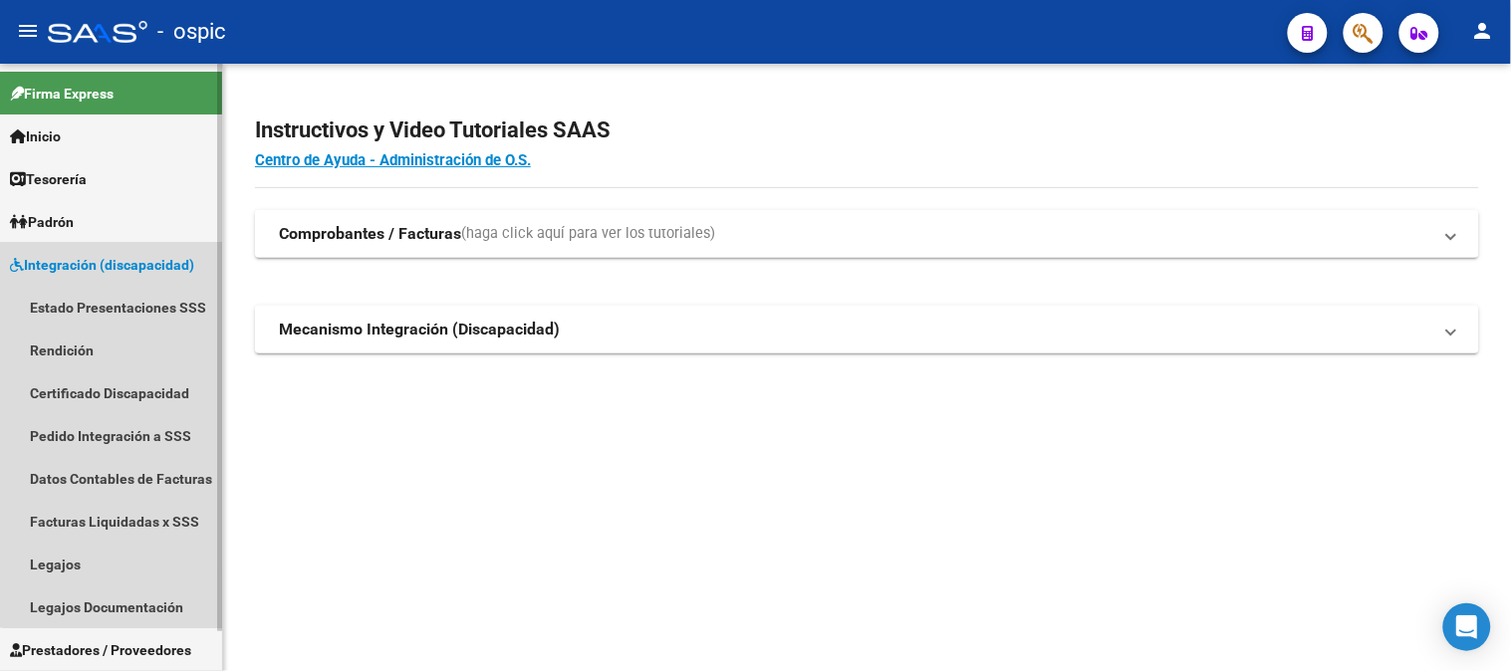
click at [114, 263] on span "Integración (discapacidad)" at bounding box center [102, 265] width 184 height 22
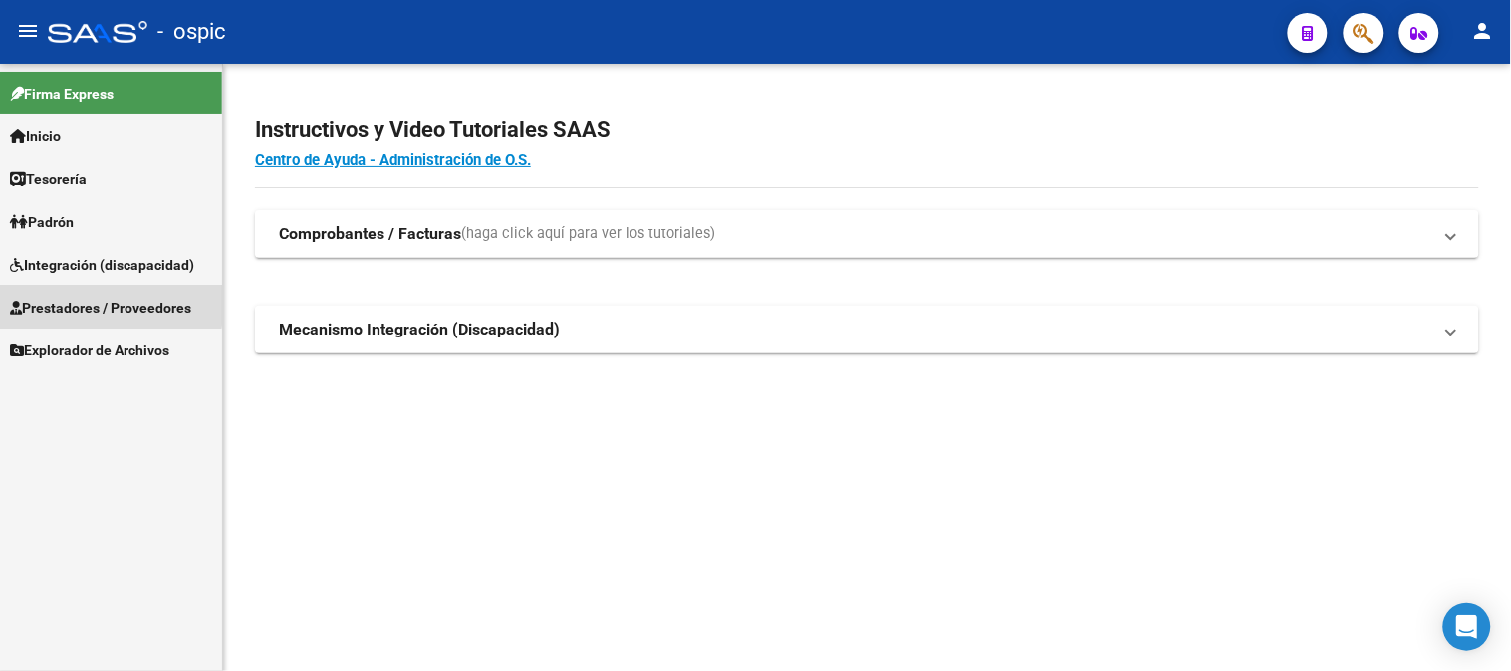
click at [107, 305] on span "Prestadores / Proveedores" at bounding box center [100, 308] width 181 height 22
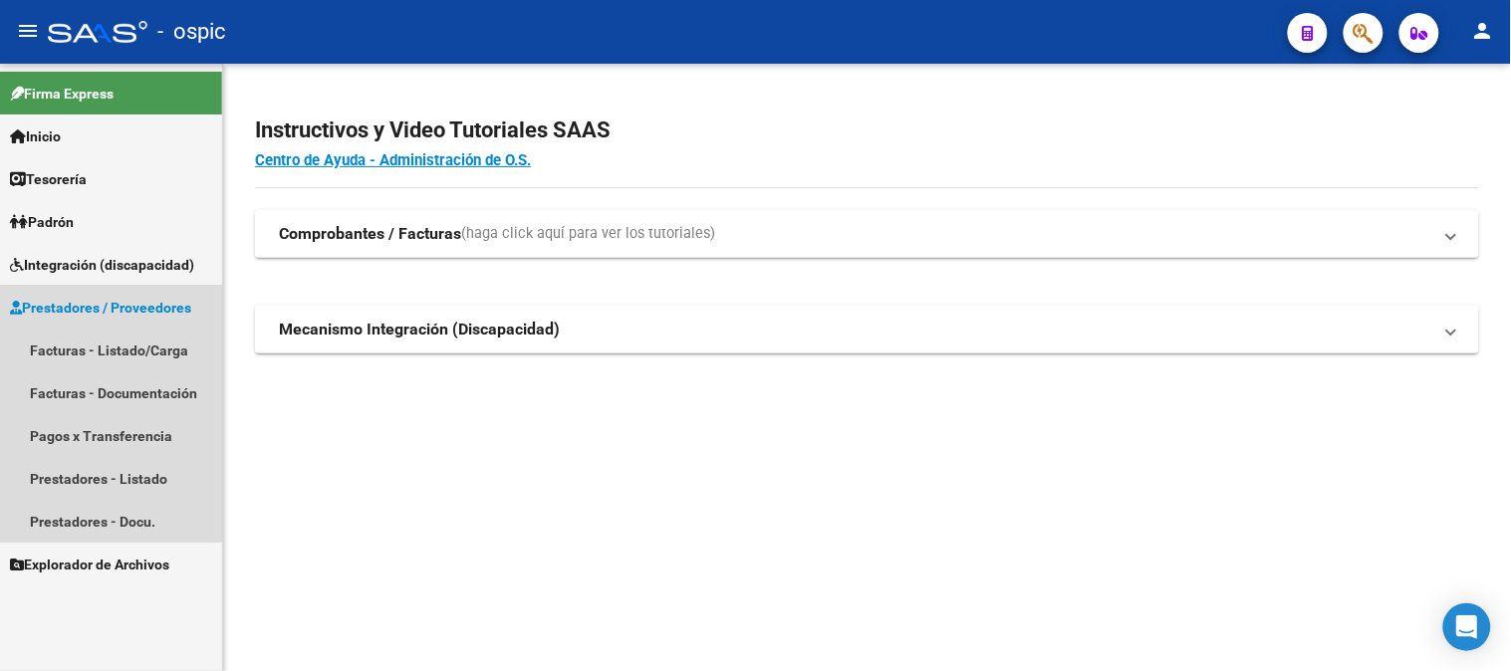
drag, startPoint x: 107, startPoint y: 301, endPoint x: 115, endPoint y: 267, distance: 34.8
click at [107, 300] on span "Prestadores / Proveedores" at bounding box center [100, 308] width 181 height 22
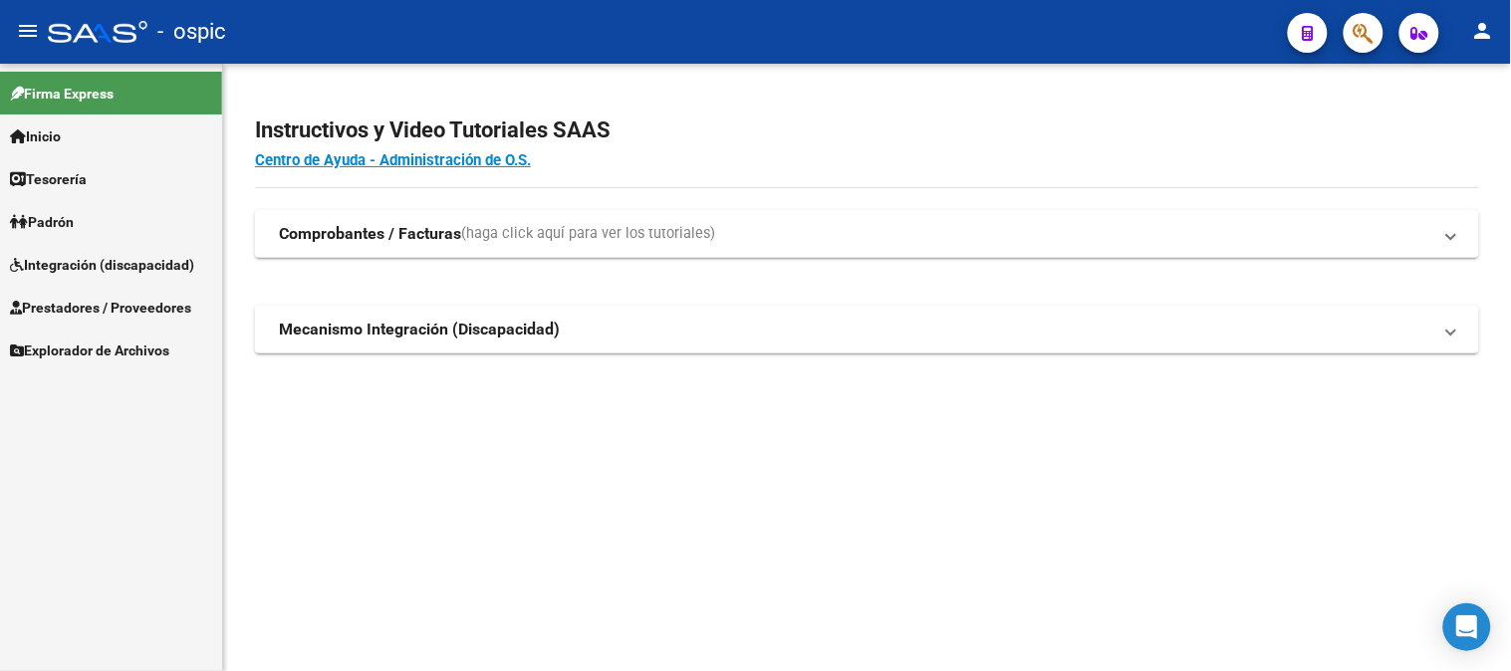
click at [116, 265] on span "Integración (discapacidad)" at bounding box center [102, 265] width 184 height 22
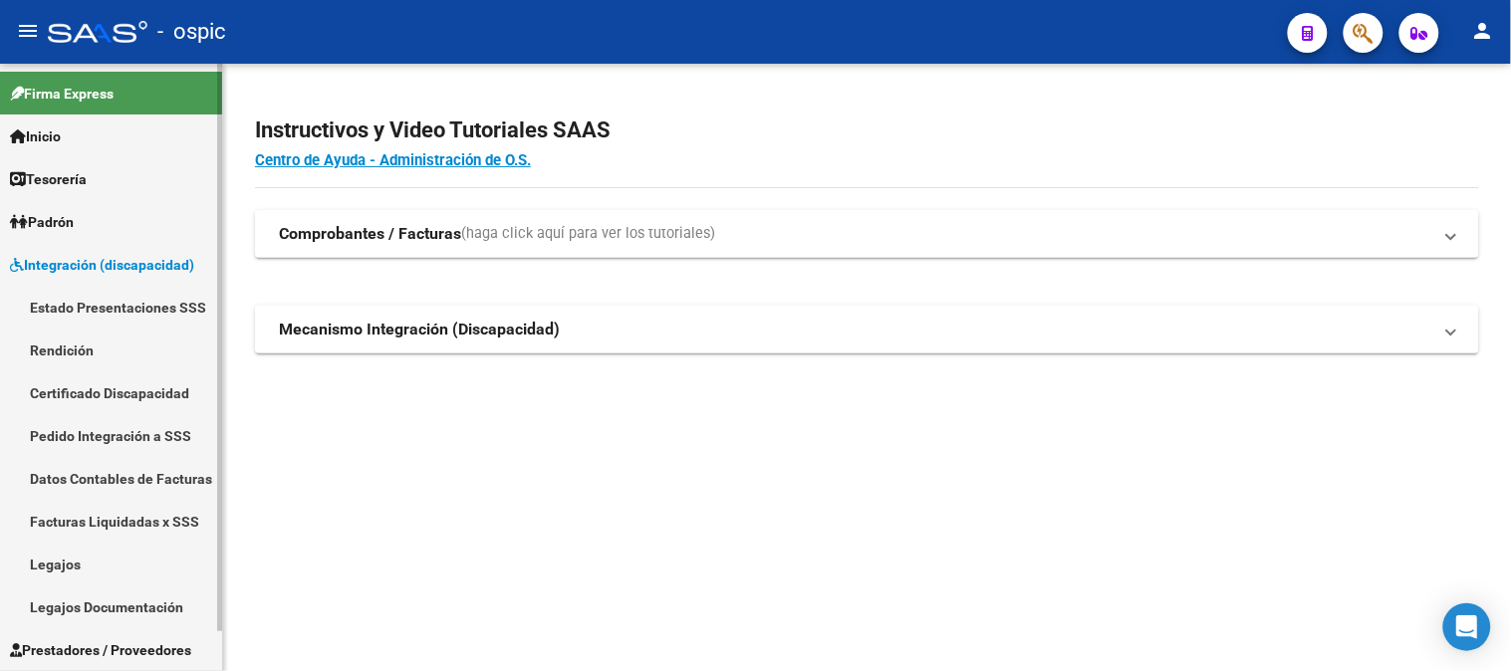
click at [115, 435] on link "Pedido Integración a SSS" at bounding box center [111, 435] width 222 height 43
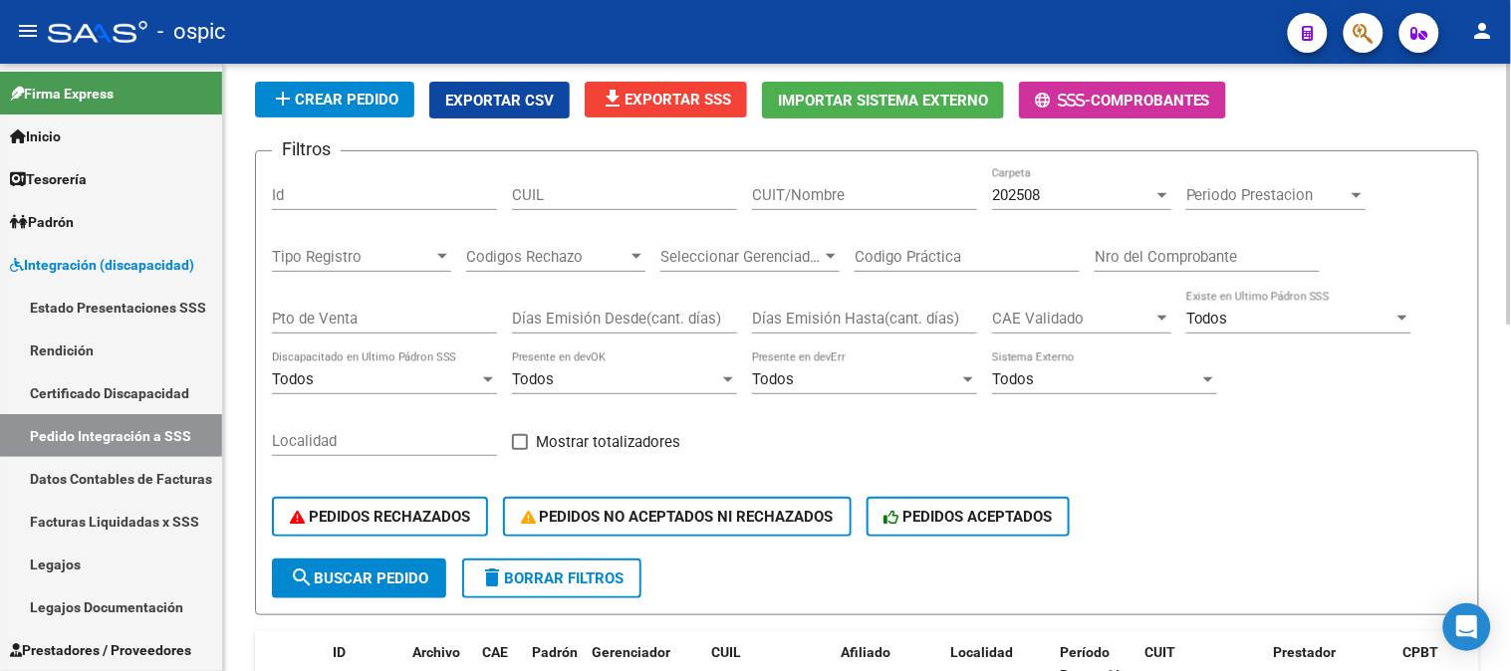
scroll to position [111, 0]
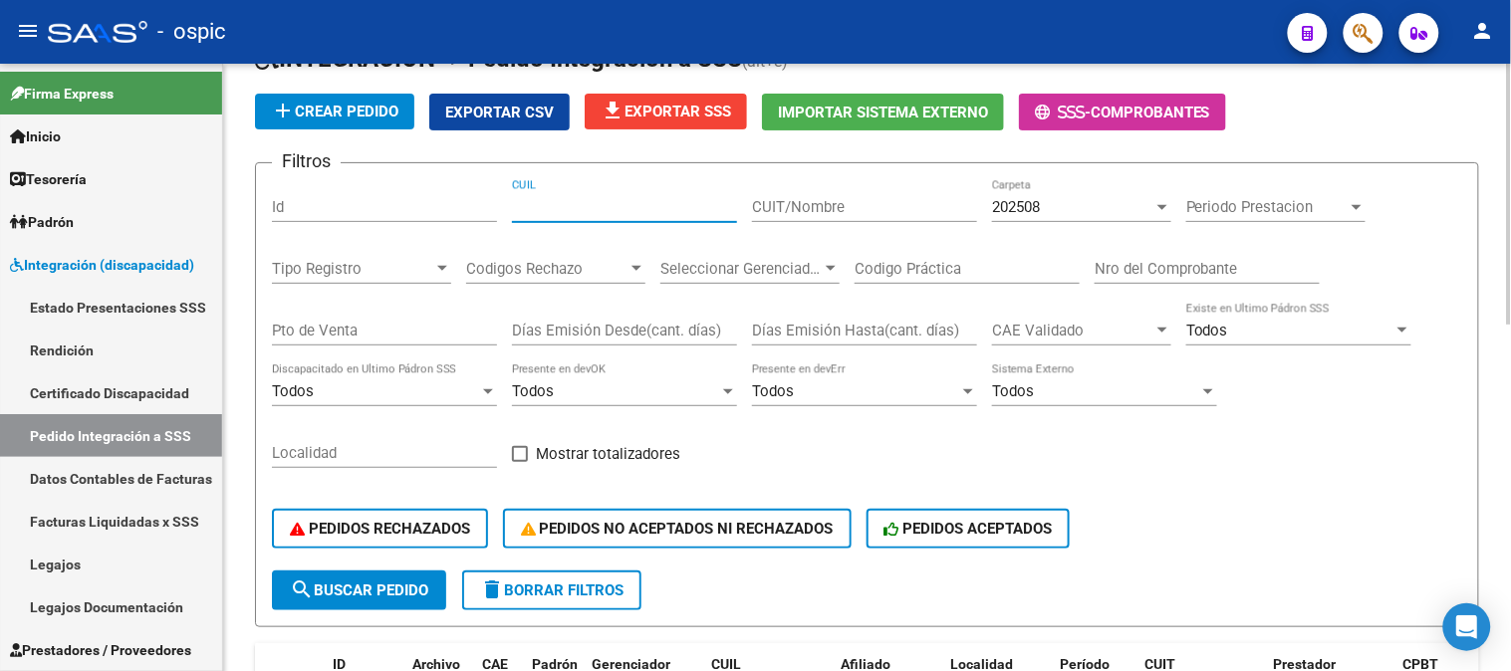
click at [637, 212] on input "CUIL" at bounding box center [624, 207] width 225 height 18
click at [854, 213] on input "CUIT/Nombre" at bounding box center [864, 207] width 225 height 18
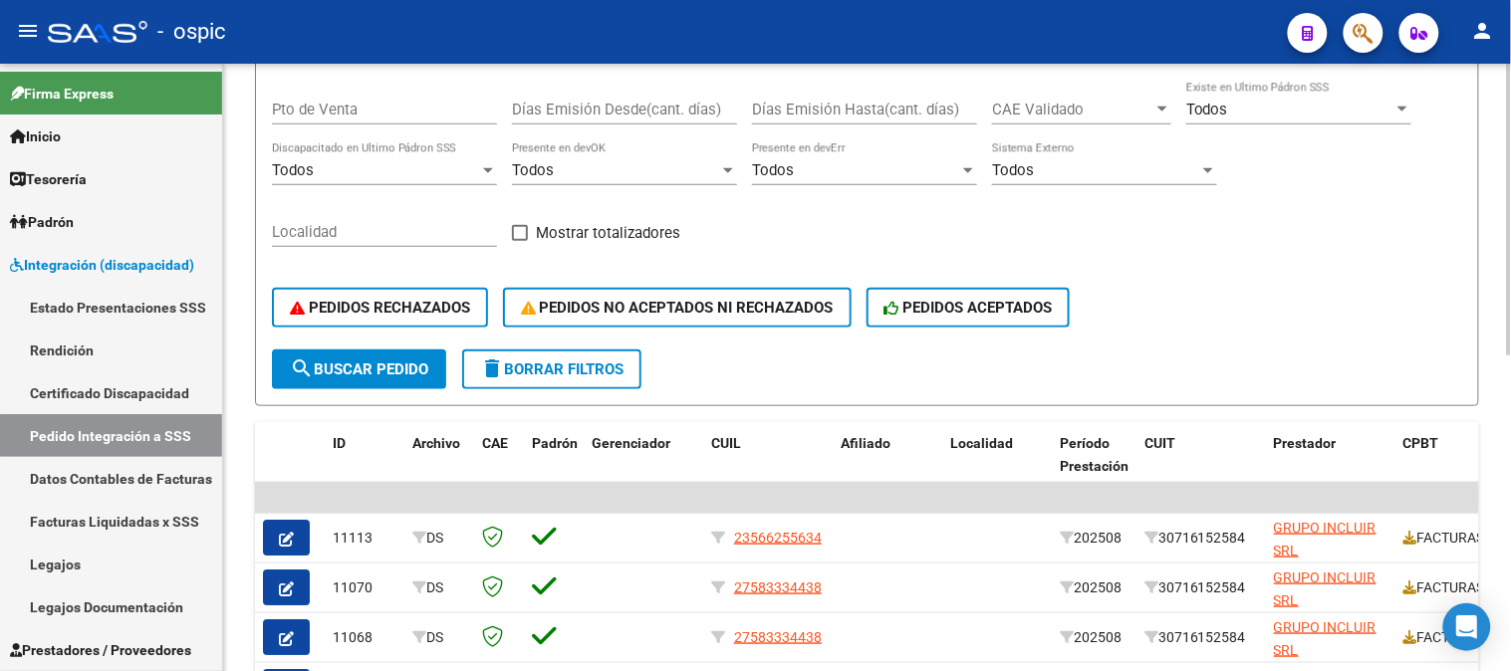
scroll to position [442, 0]
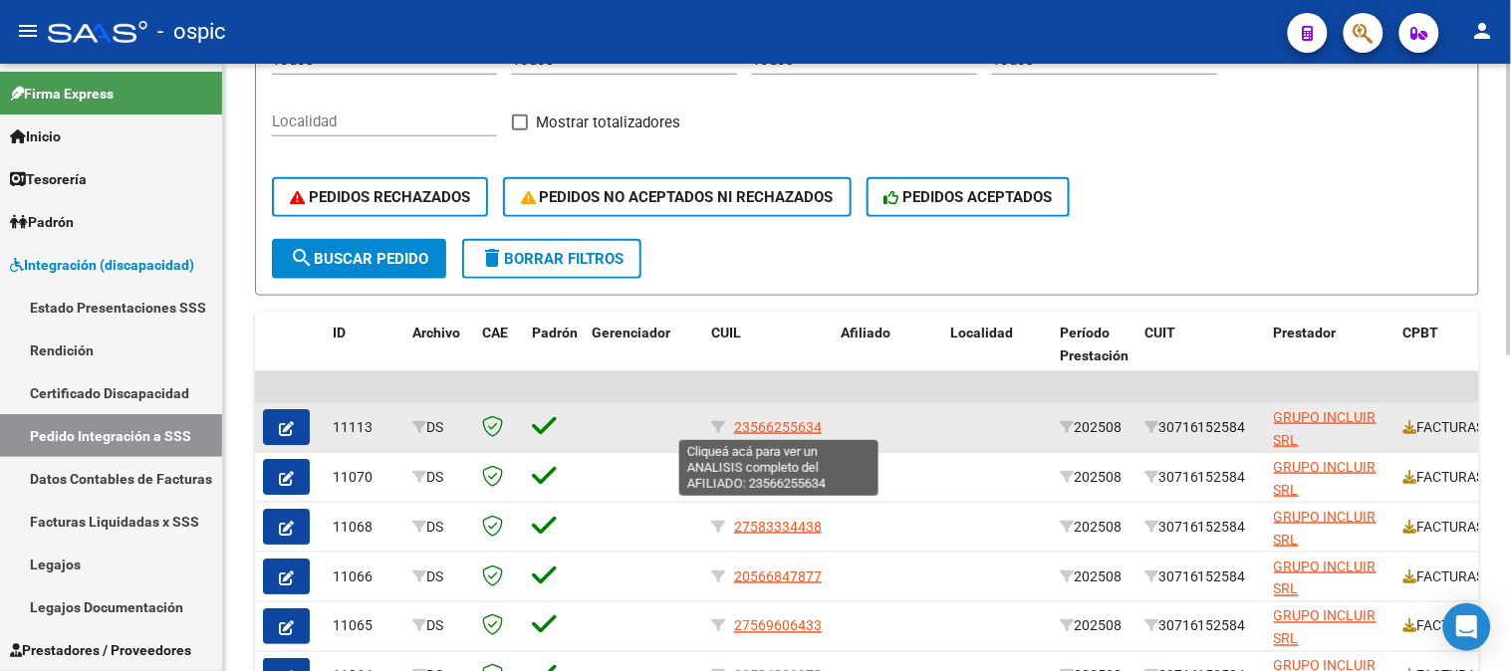
type input "GRUPO INCLUIR"
click at [803, 425] on span "23566255634" at bounding box center [778, 427] width 88 height 16
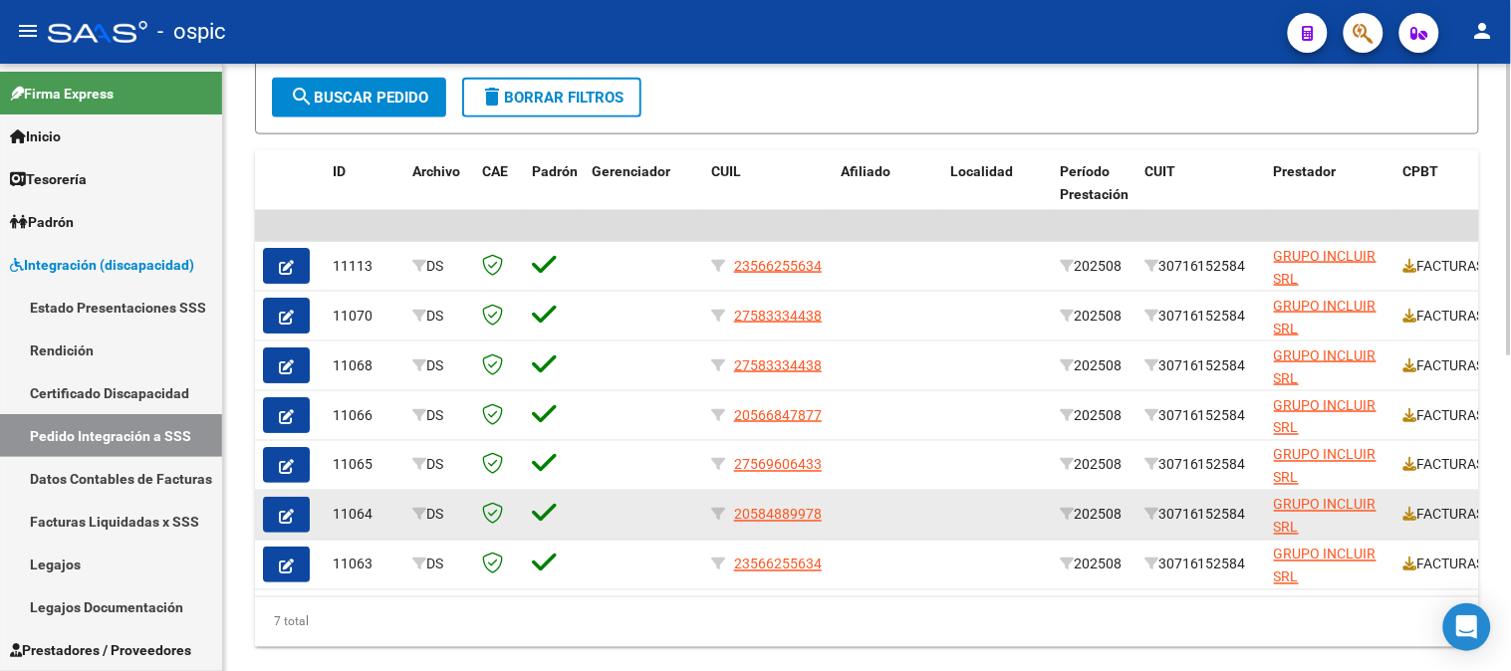
scroll to position [657, 0]
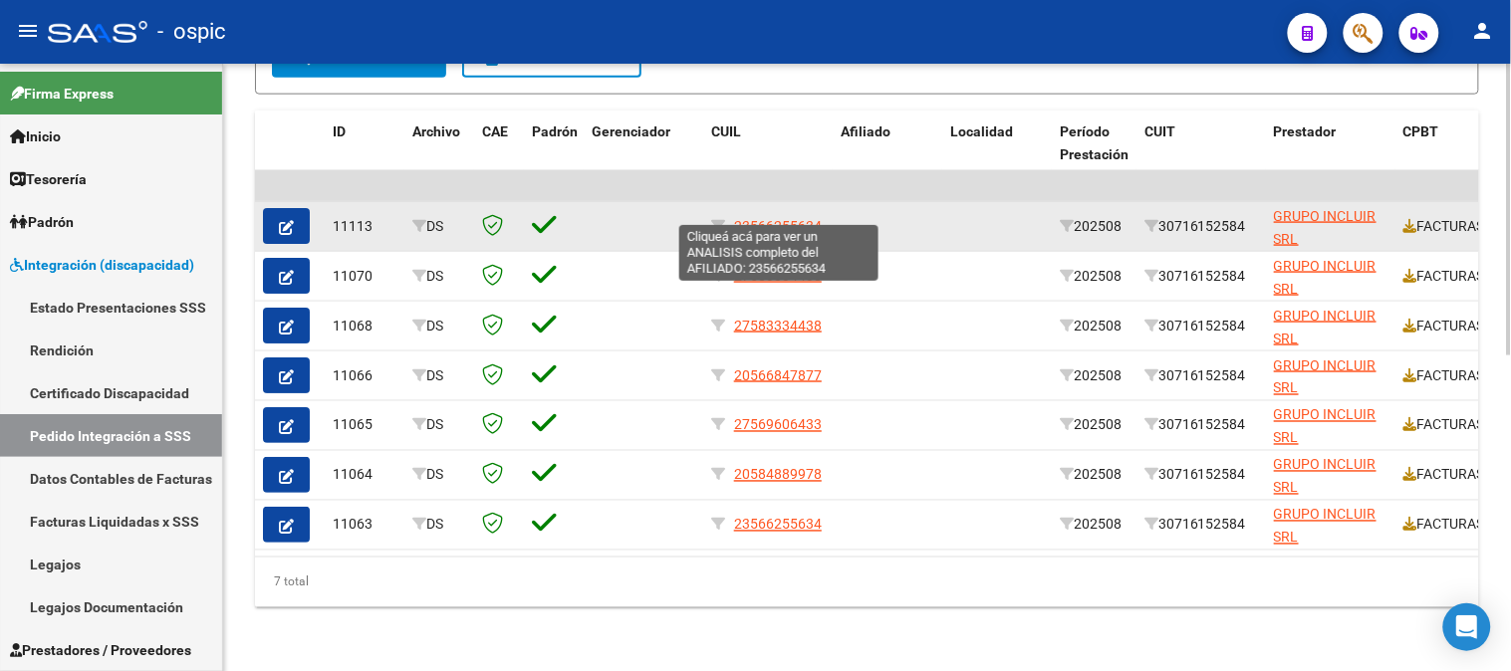
click at [800, 218] on span "23566255634" at bounding box center [778, 226] width 88 height 16
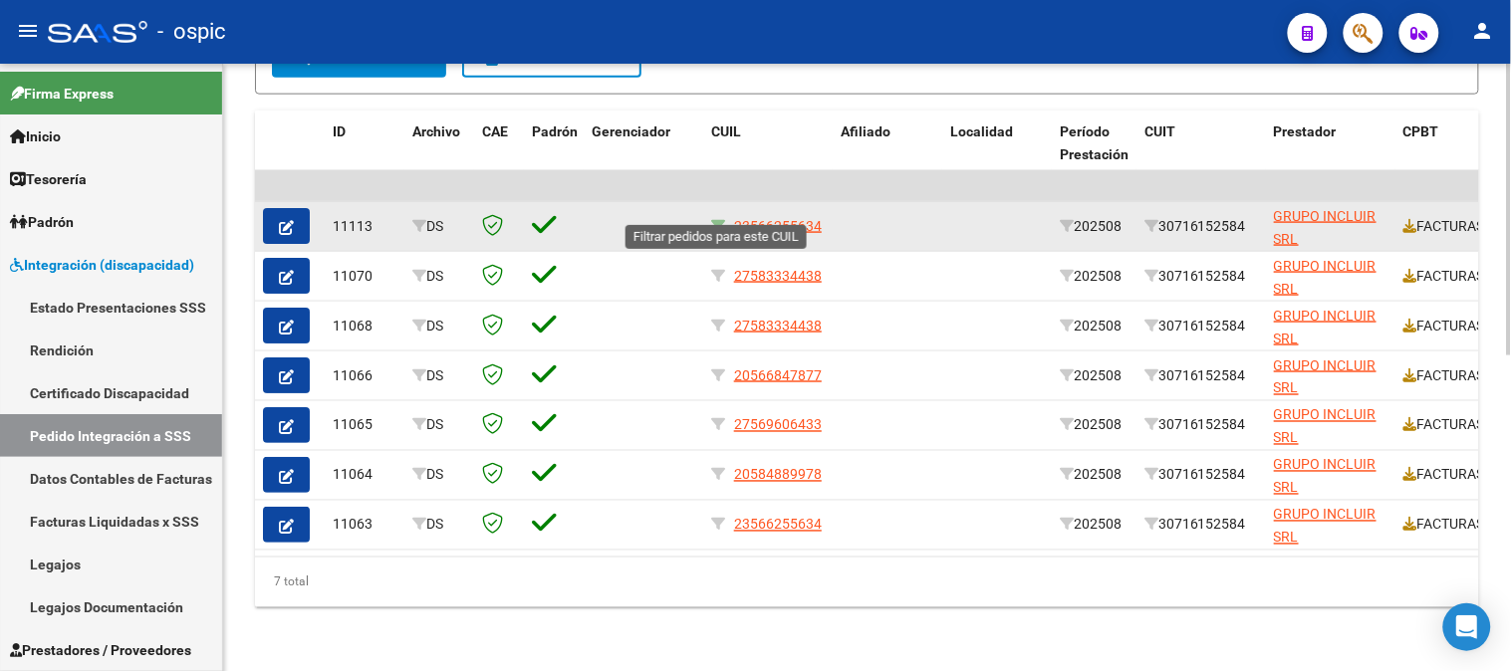
click at [715, 219] on icon at bounding box center [718, 226] width 14 height 14
type input "23566255634"
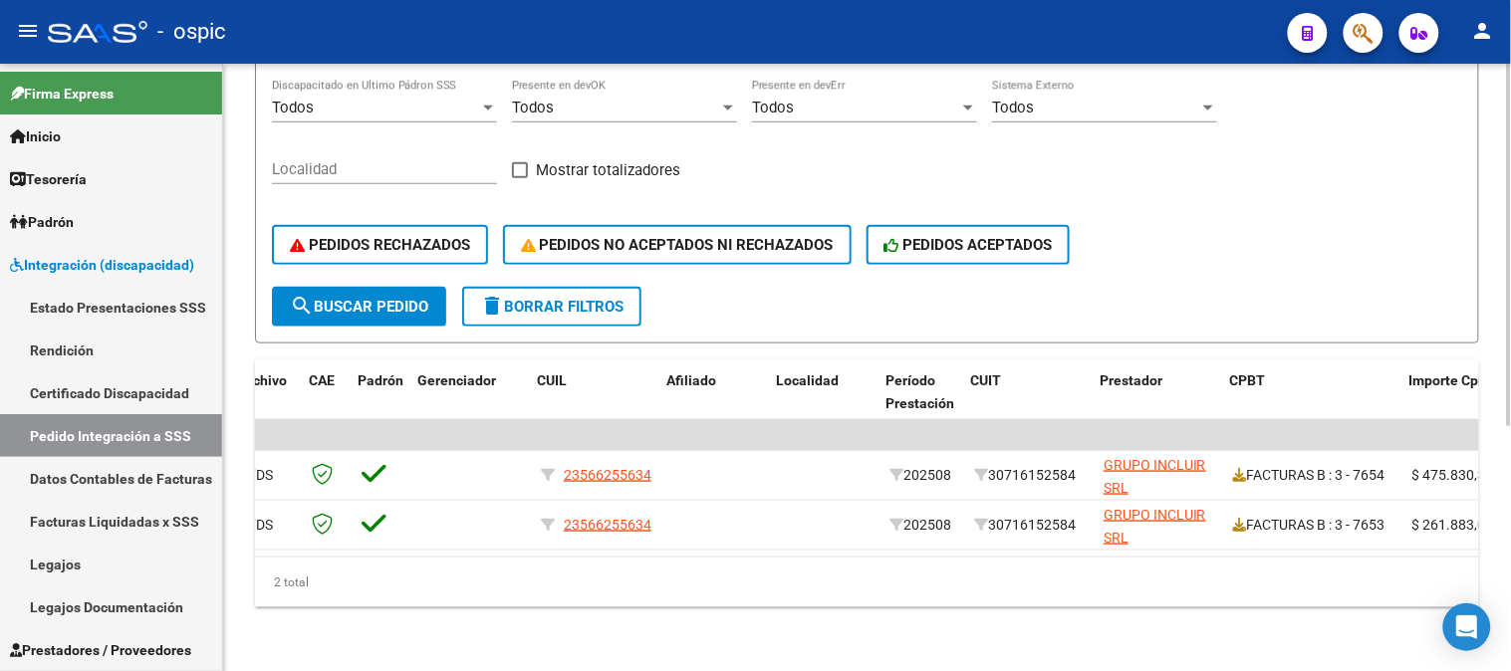
scroll to position [0, 284]
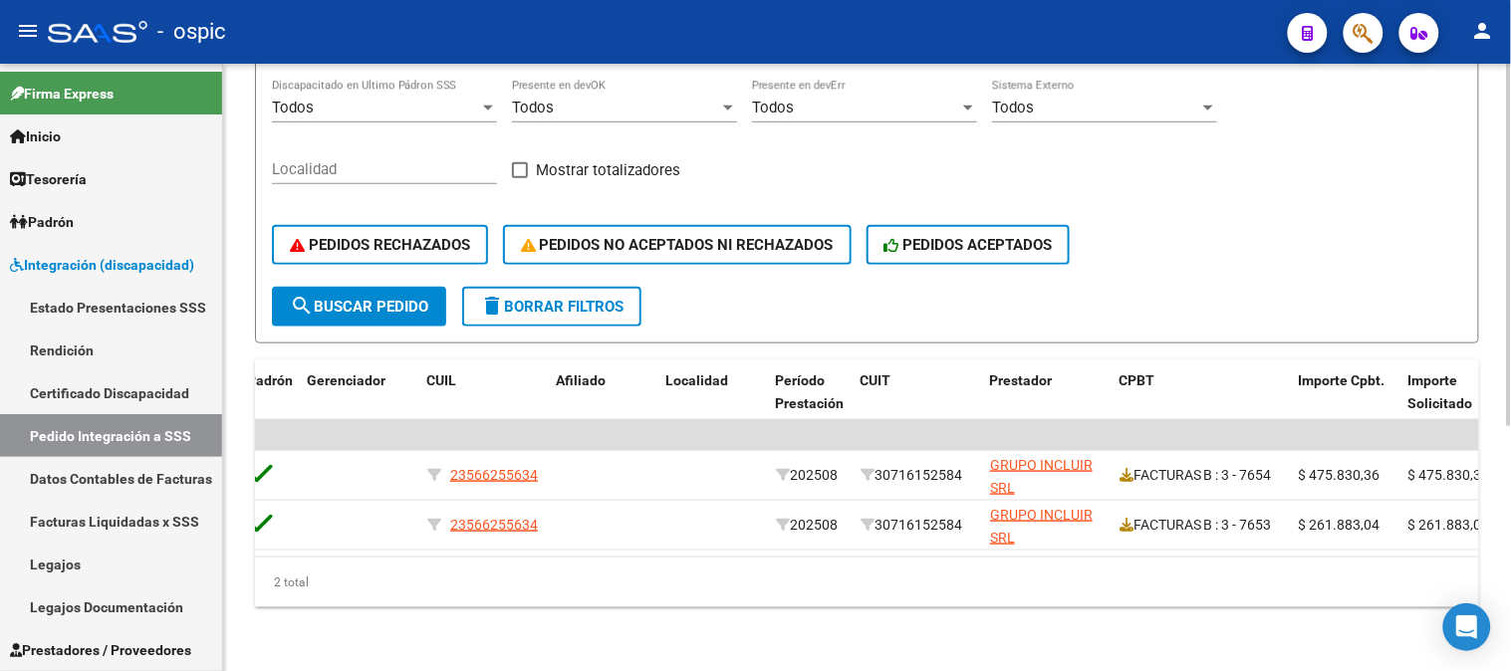
drag, startPoint x: 763, startPoint y: 558, endPoint x: 807, endPoint y: 556, distance: 43.9
click at [813, 556] on div "ID Archivo CAE Padrón Gerenciador CUIL Afiliado Localidad Período Prestación CU…" at bounding box center [867, 484] width 1224 height 248
click at [837, 601] on div "2 total" at bounding box center [867, 583] width 1224 height 50
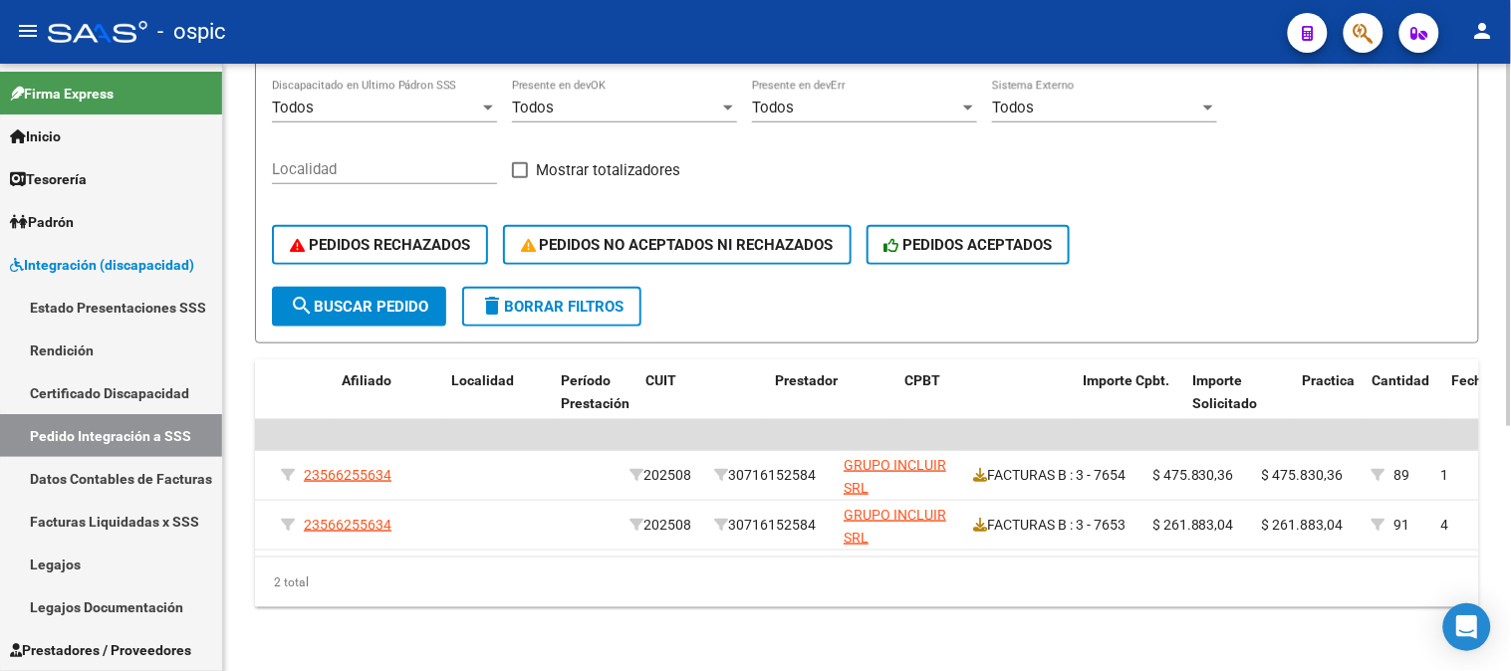
scroll to position [0, 499]
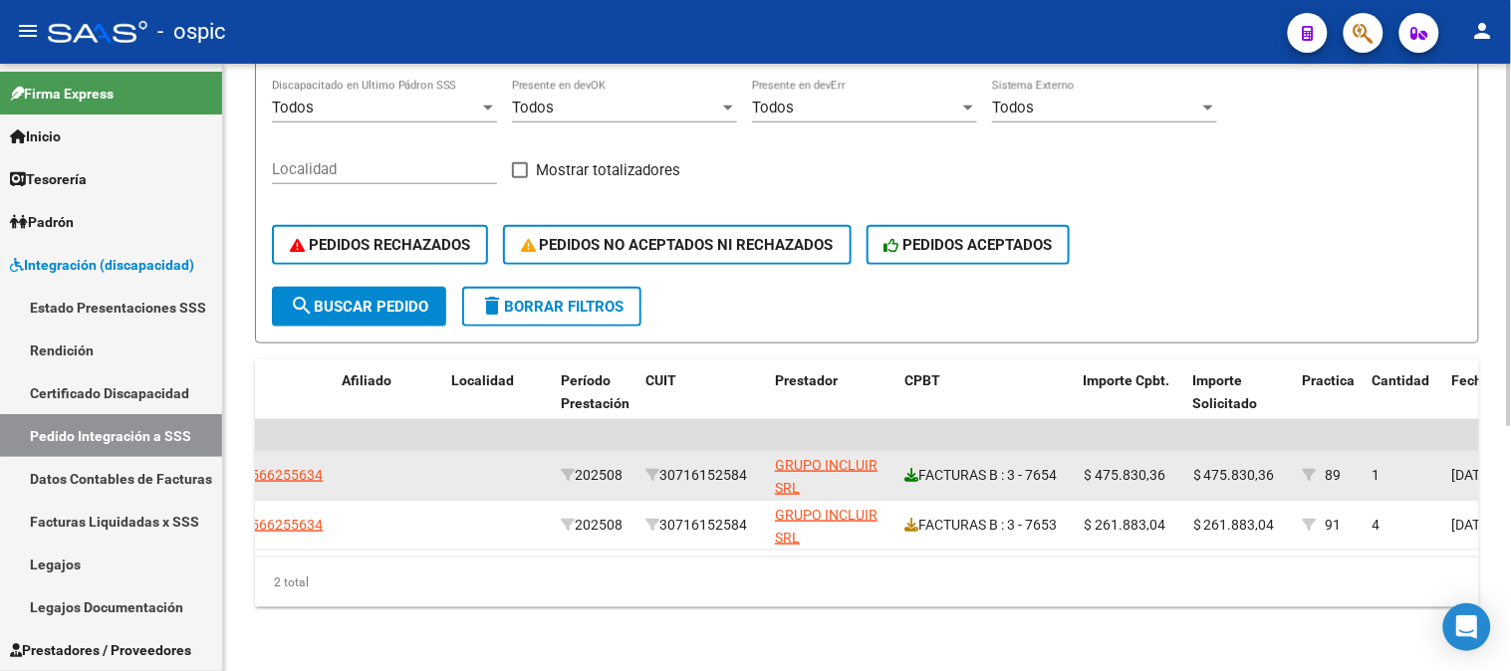
click at [914, 468] on icon at bounding box center [911, 475] width 14 height 14
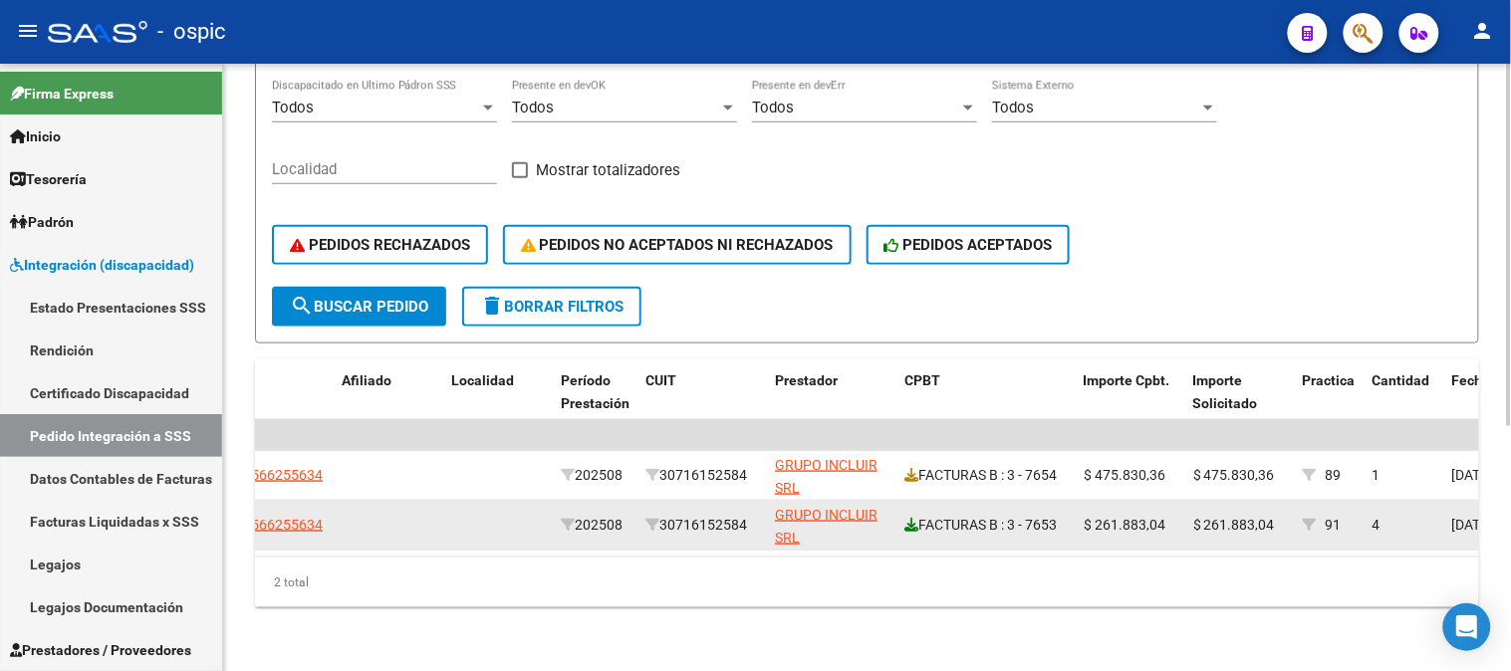
click at [914, 518] on icon at bounding box center [911, 525] width 14 height 14
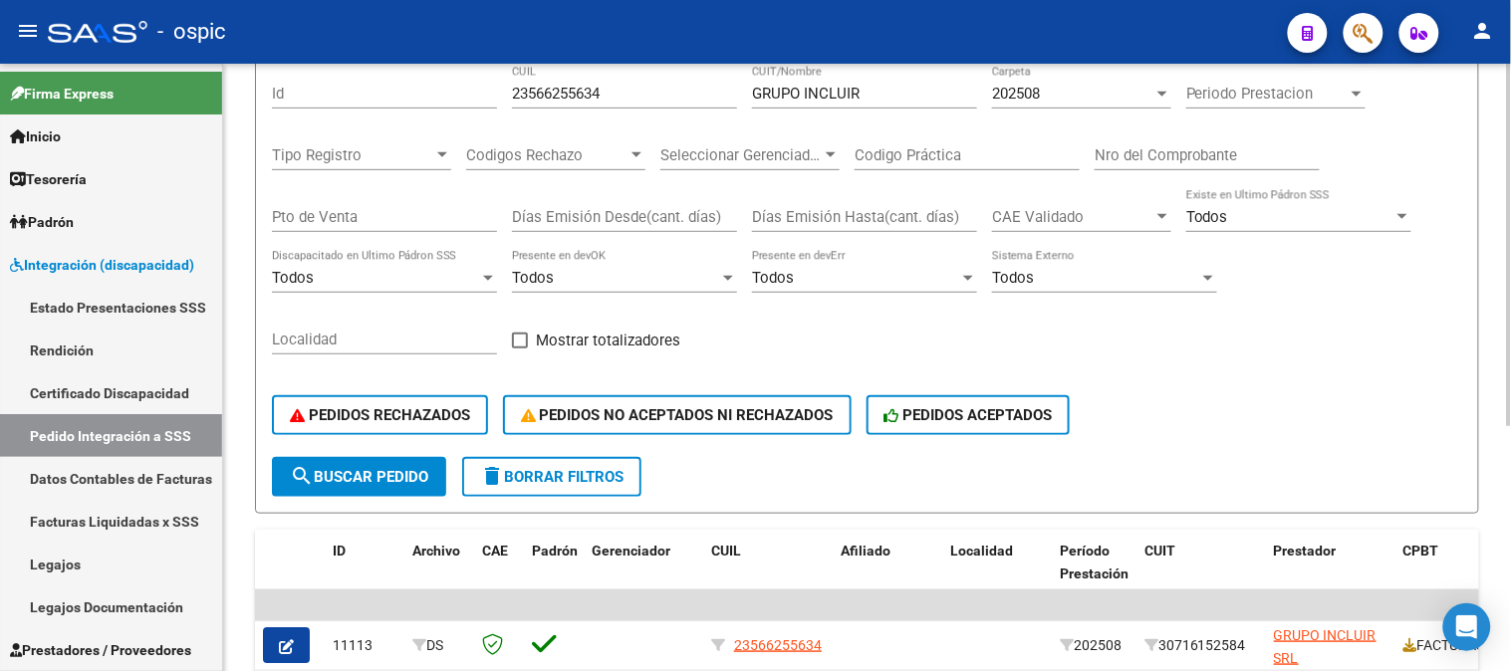
scroll to position [76, 0]
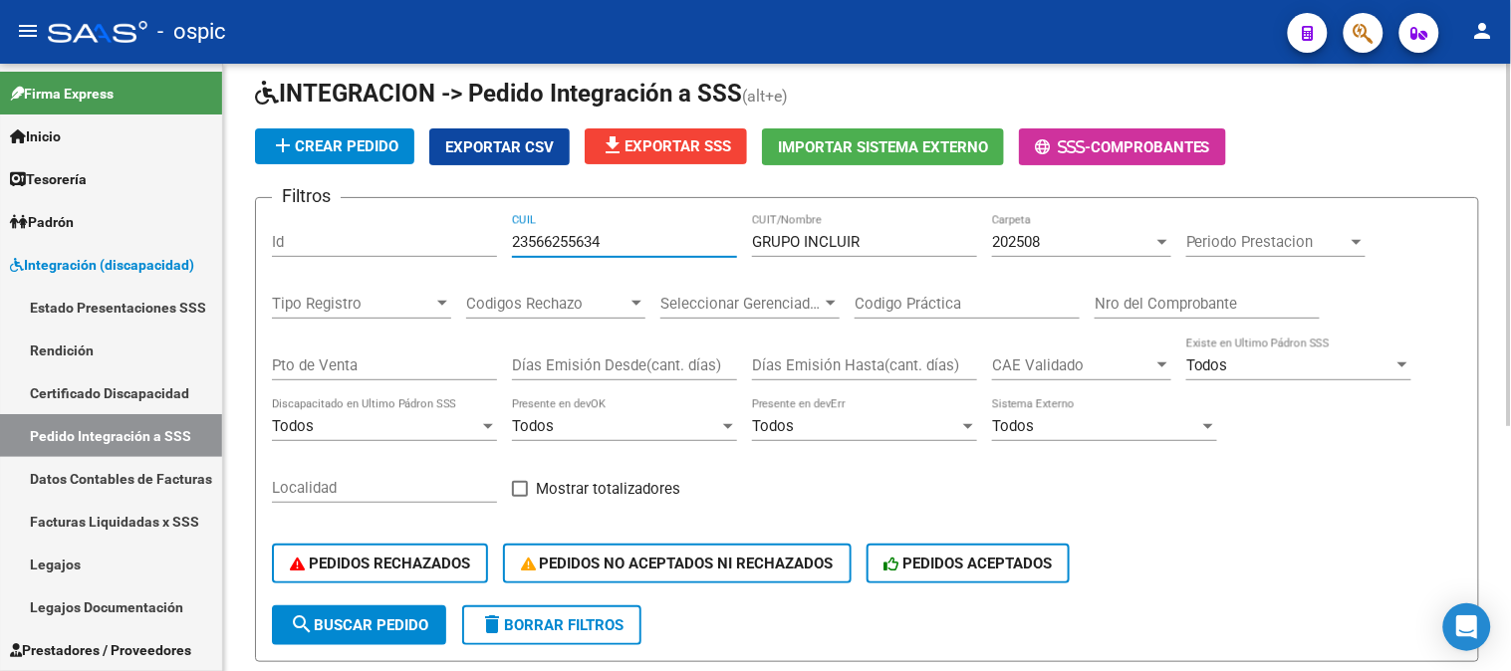
drag, startPoint x: 448, startPoint y: 233, endPoint x: 372, endPoint y: 233, distance: 75.7
click at [372, 233] on div "Filtros Id 23566255634 CUIL GRUPO INCLUIR CUIT/Nombre 202508 Carpeta Periodo Pr…" at bounding box center [867, 409] width 1190 height 391
click at [334, 611] on button "search Buscar Pedido" at bounding box center [359, 625] width 174 height 40
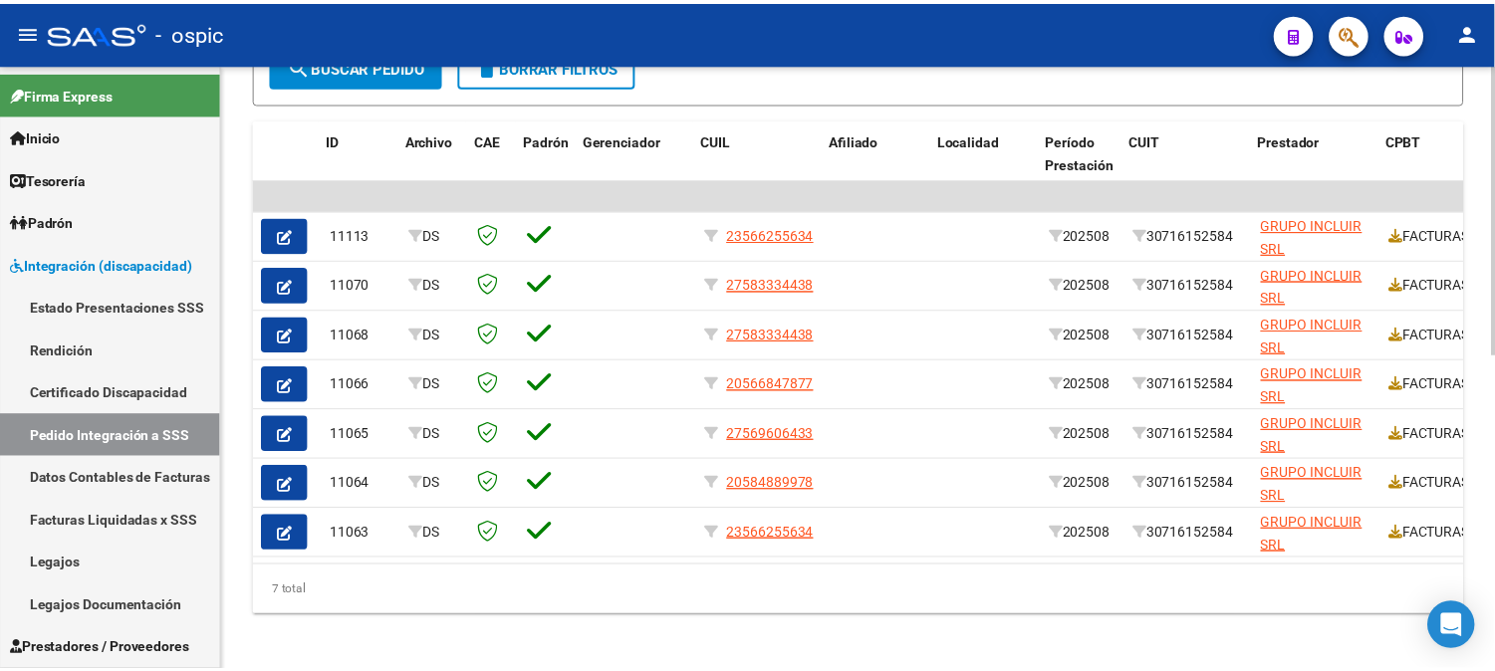
scroll to position [0, 247]
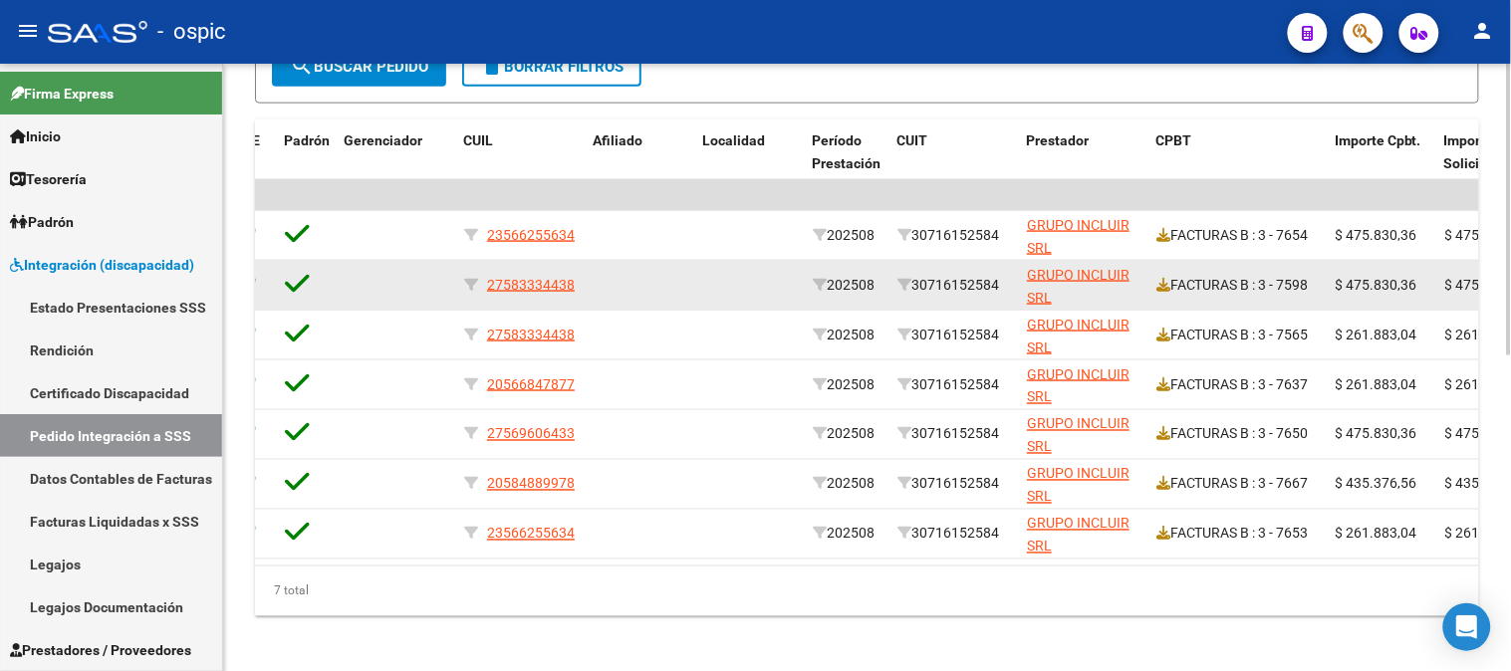
click at [548, 291] on app-link-go-to "27583334438" at bounding box center [531, 285] width 88 height 23
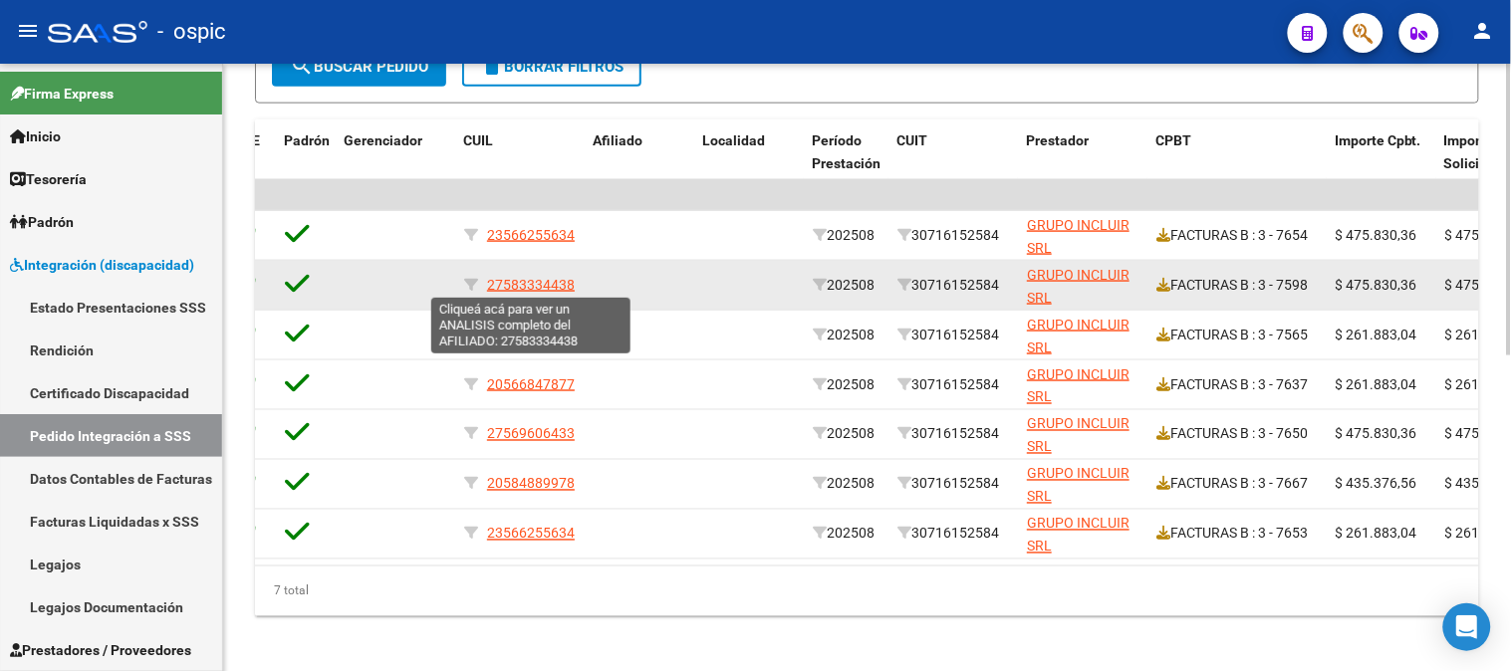
click at [552, 284] on span "27583334438" at bounding box center [531, 285] width 88 height 16
type textarea "27583334438"
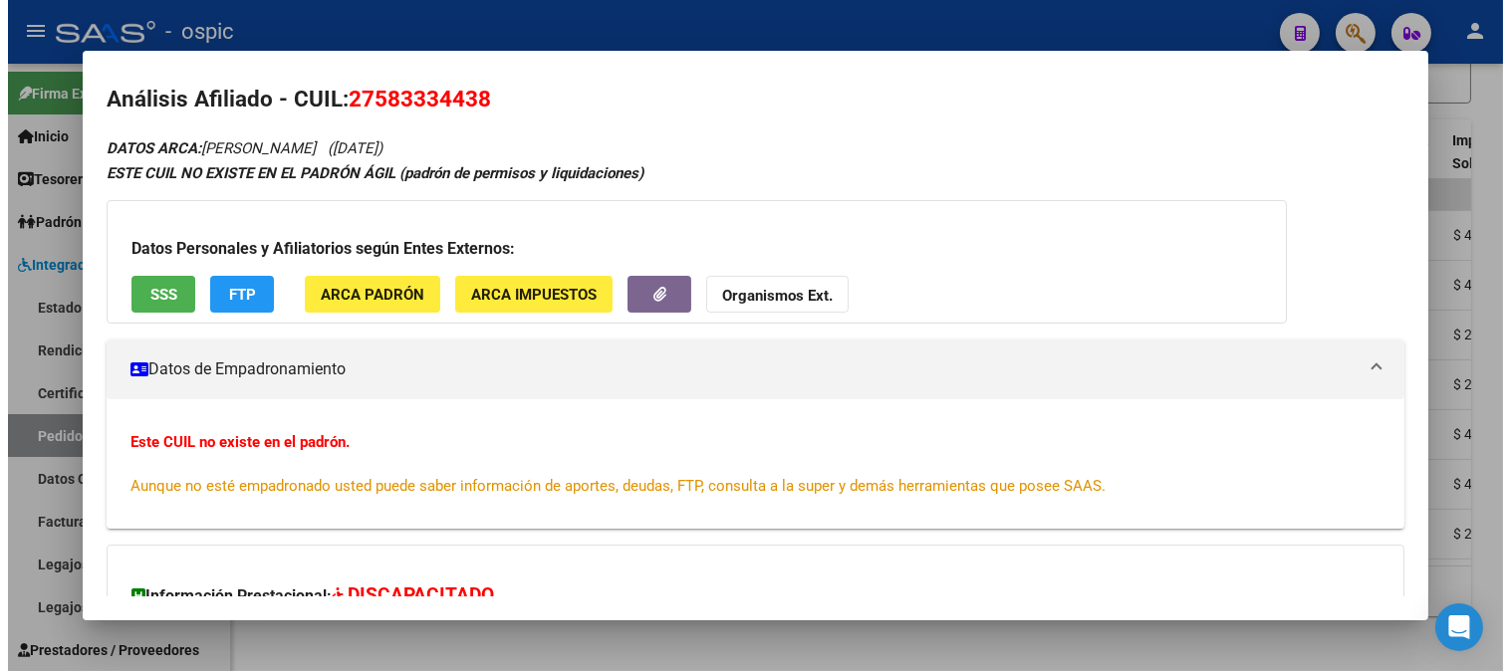
scroll to position [0, 0]
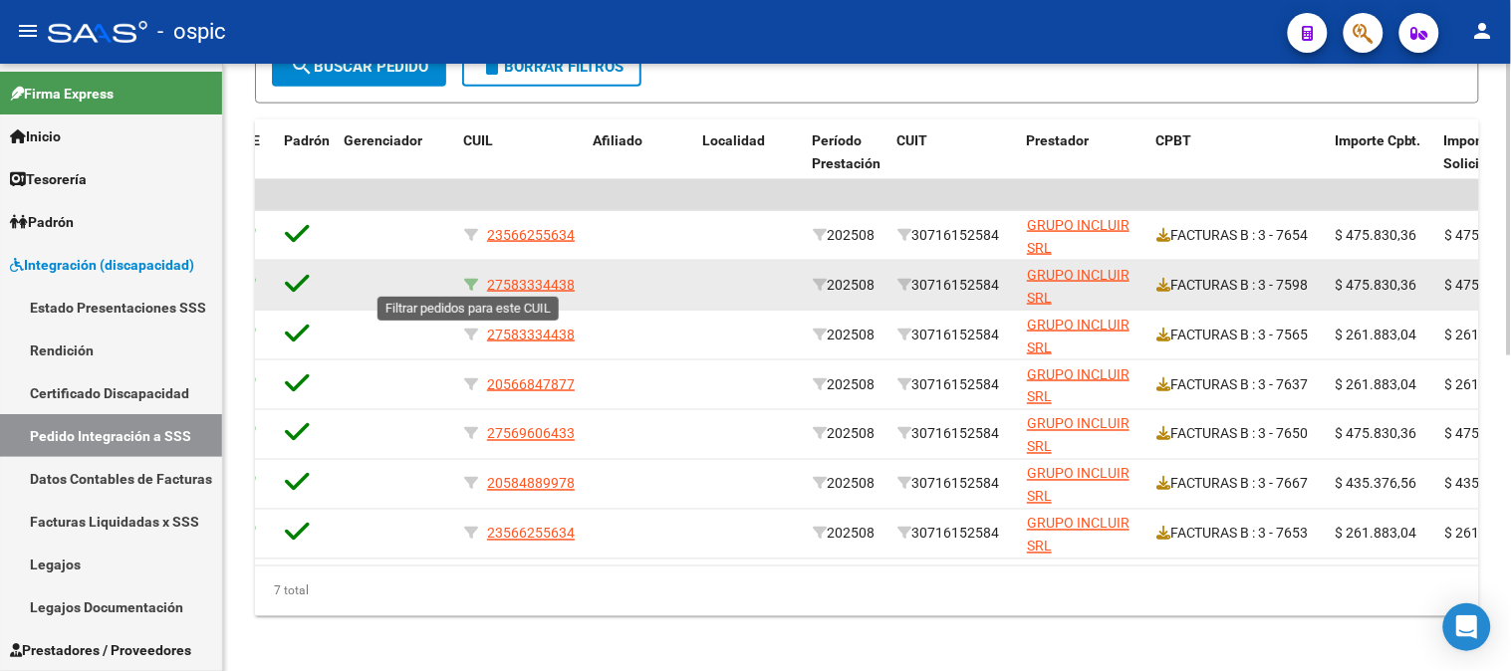
click at [474, 282] on icon at bounding box center [471, 285] width 14 height 14
type input "27583334438"
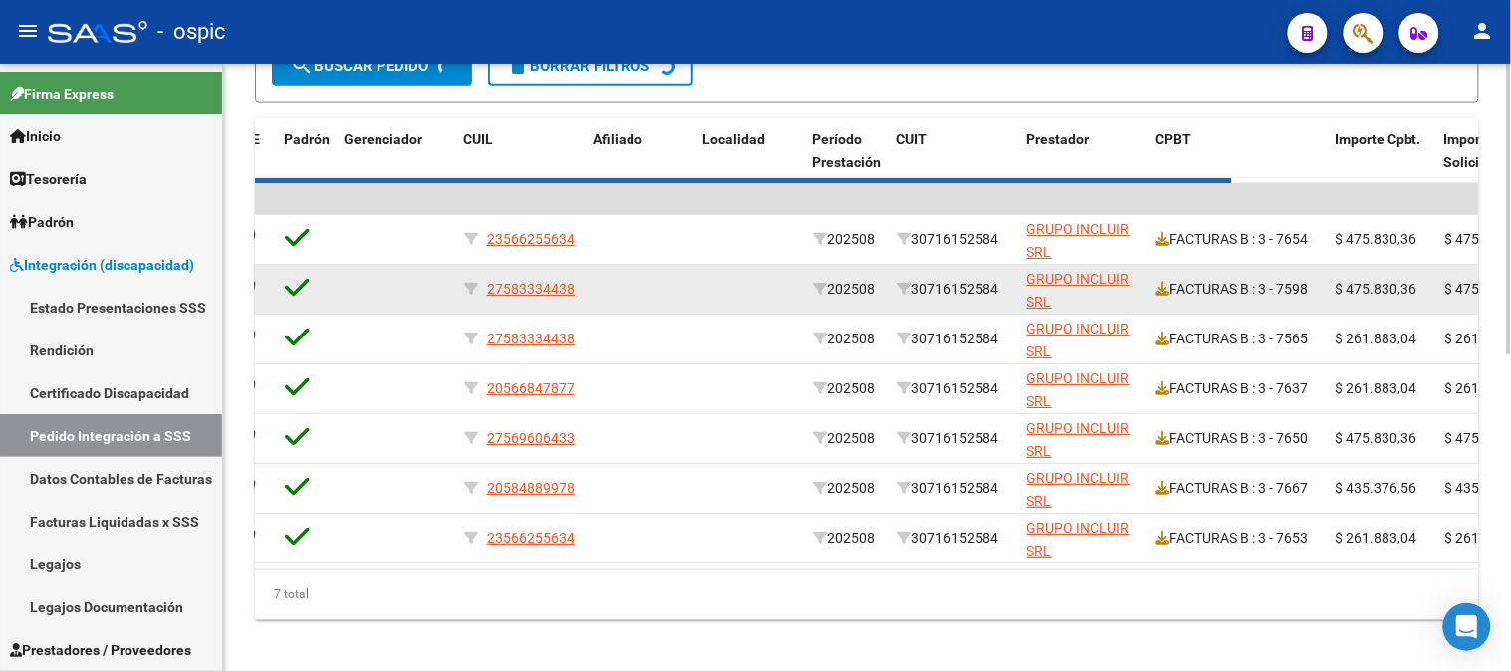
scroll to position [409, 0]
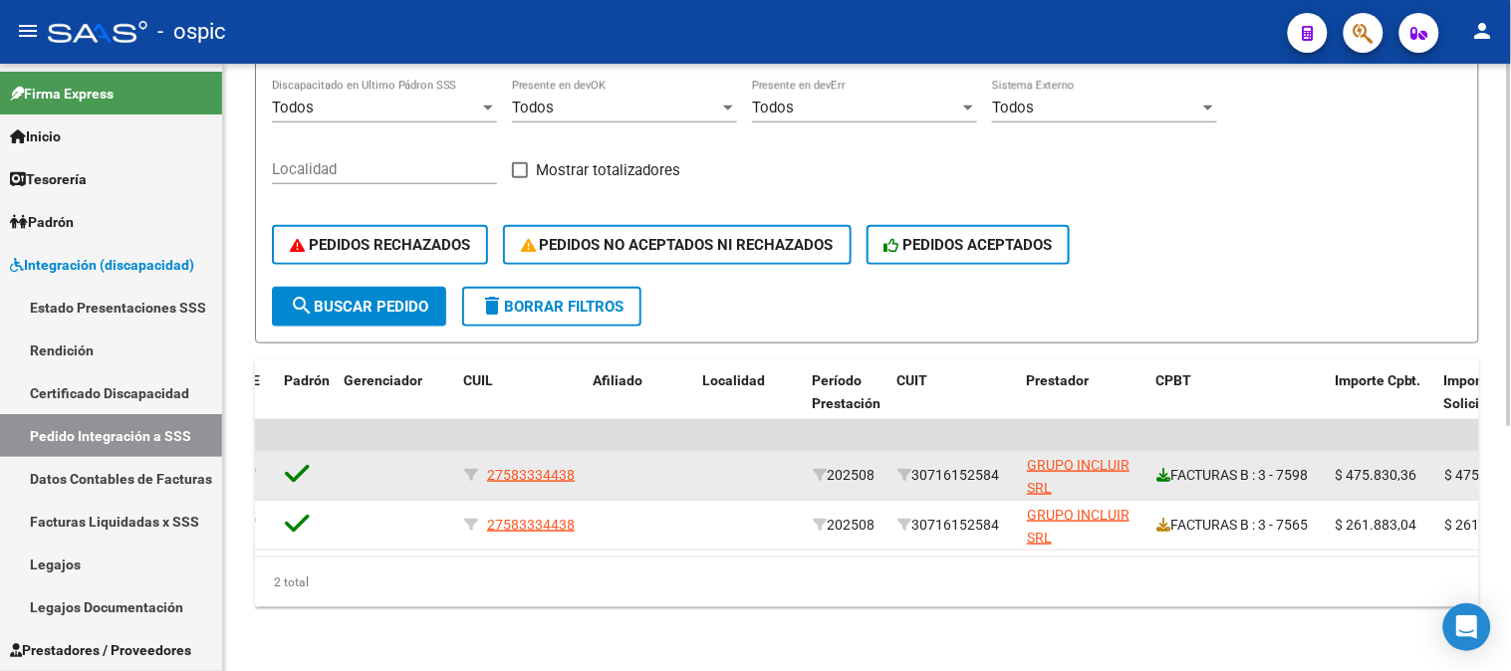
click at [1165, 468] on icon at bounding box center [1163, 475] width 14 height 14
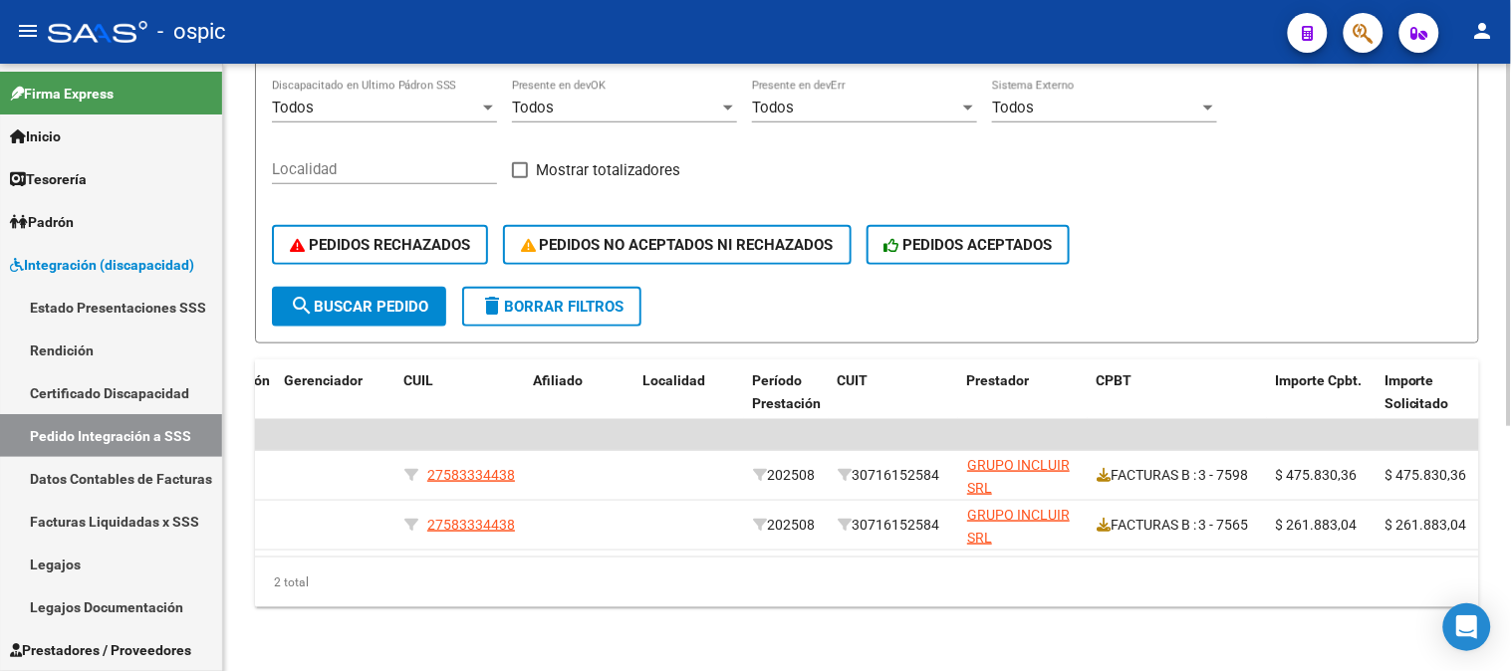
scroll to position [0, 415]
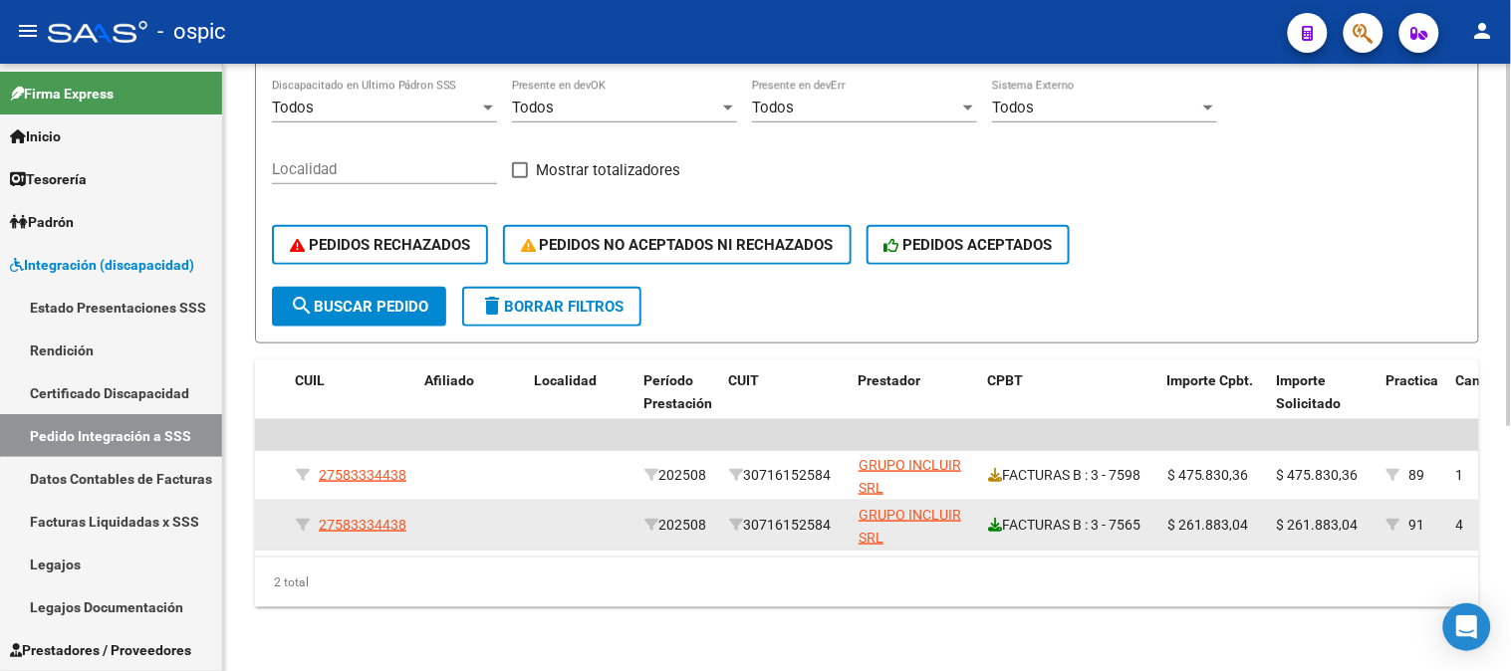
click at [994, 518] on icon at bounding box center [995, 525] width 14 height 14
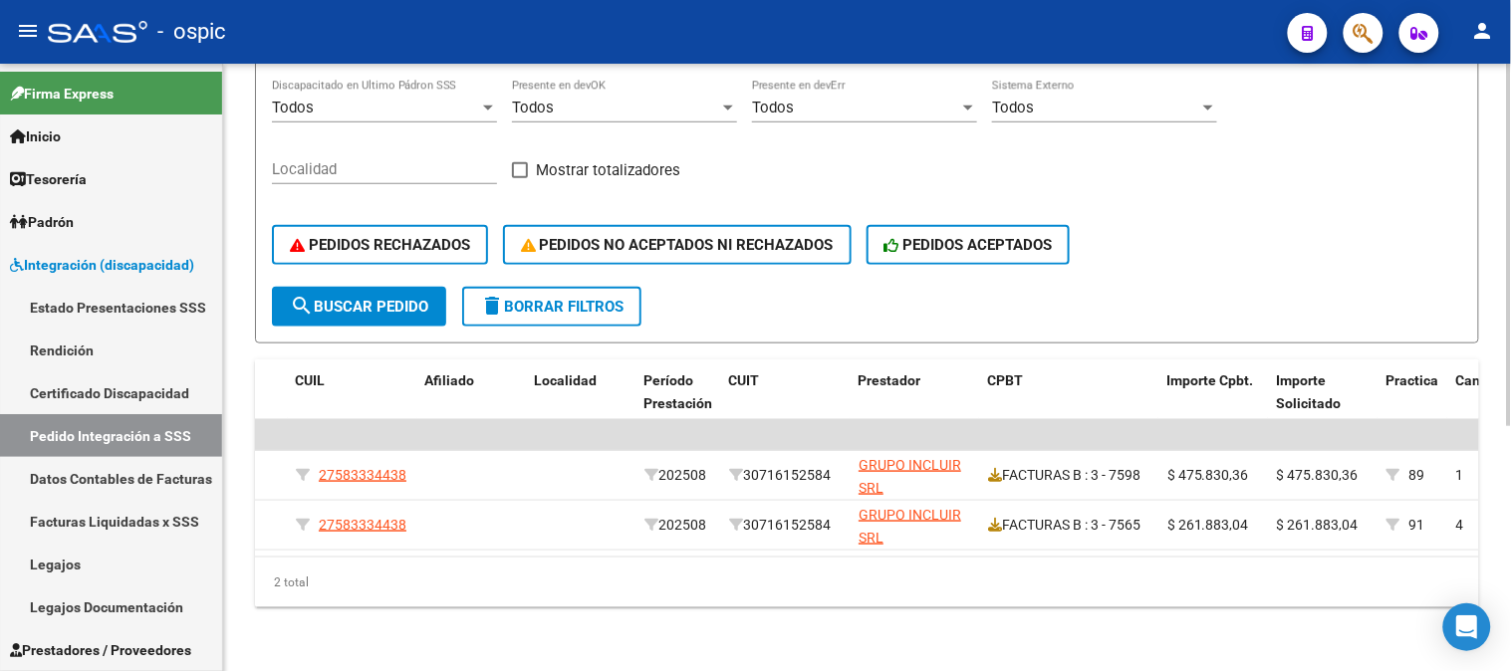
scroll to position [77, 0]
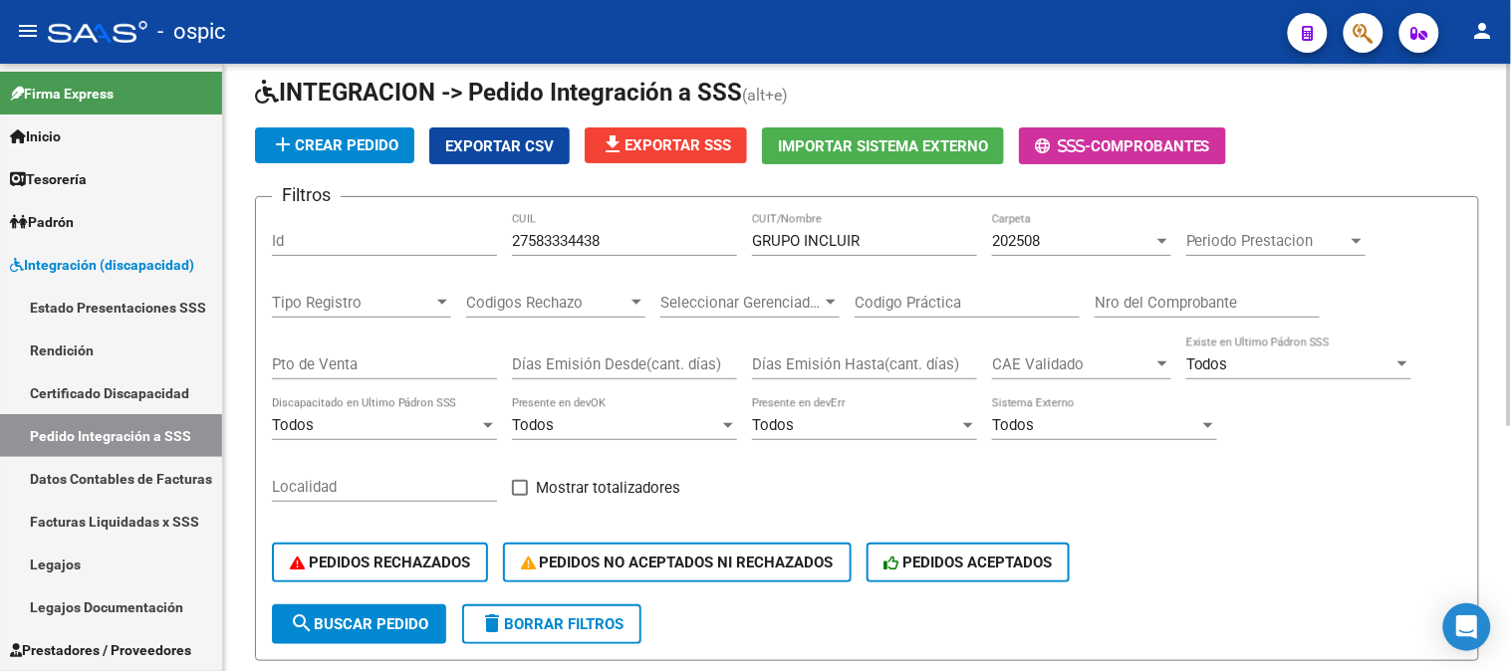
click at [313, 234] on div "Filtros Id 27583334438 CUIL GRUPO INCLUIR CUIT/Nombre 202508 Carpeta Periodo Pr…" at bounding box center [867, 408] width 1190 height 391
click at [378, 611] on button "search Buscar Pedido" at bounding box center [359, 624] width 174 height 40
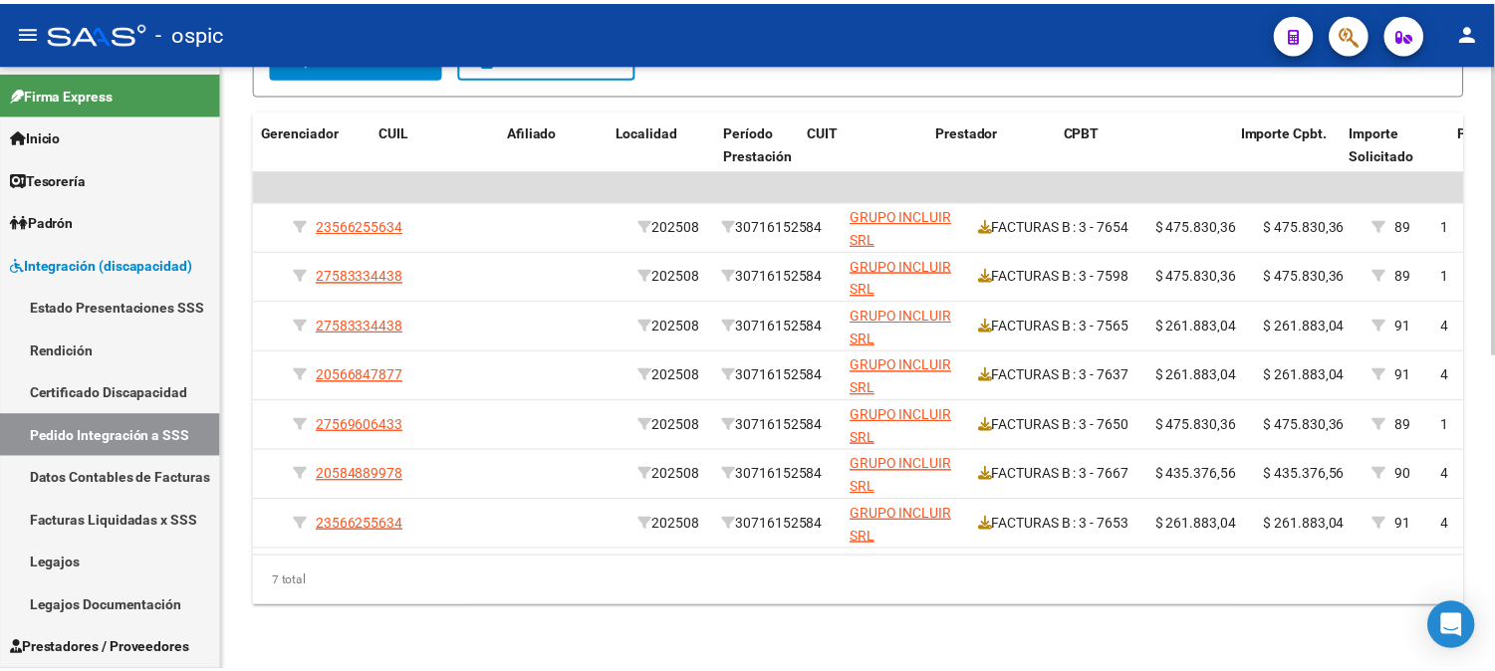
scroll to position [0, 0]
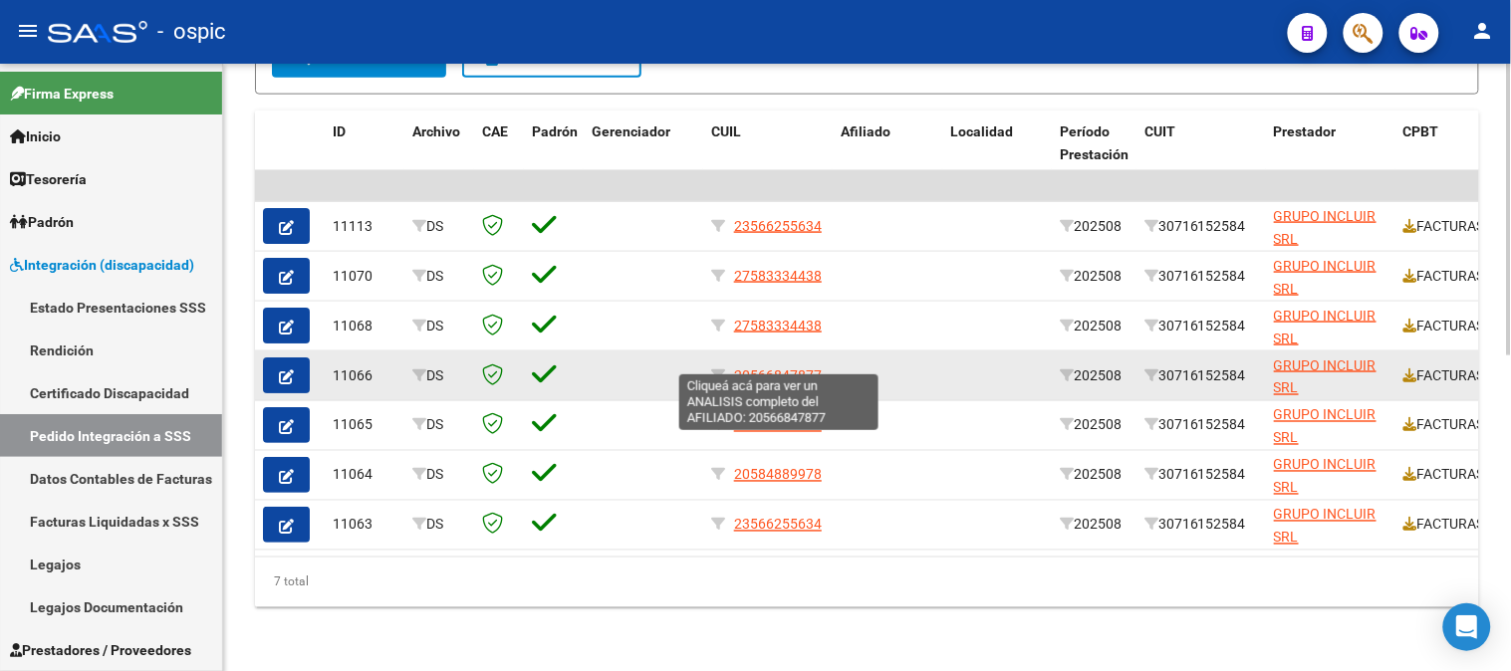
click at [789, 367] on span "20566847877" at bounding box center [778, 375] width 88 height 16
type textarea "20566847877"
